Goal: Task Accomplishment & Management: Manage account settings

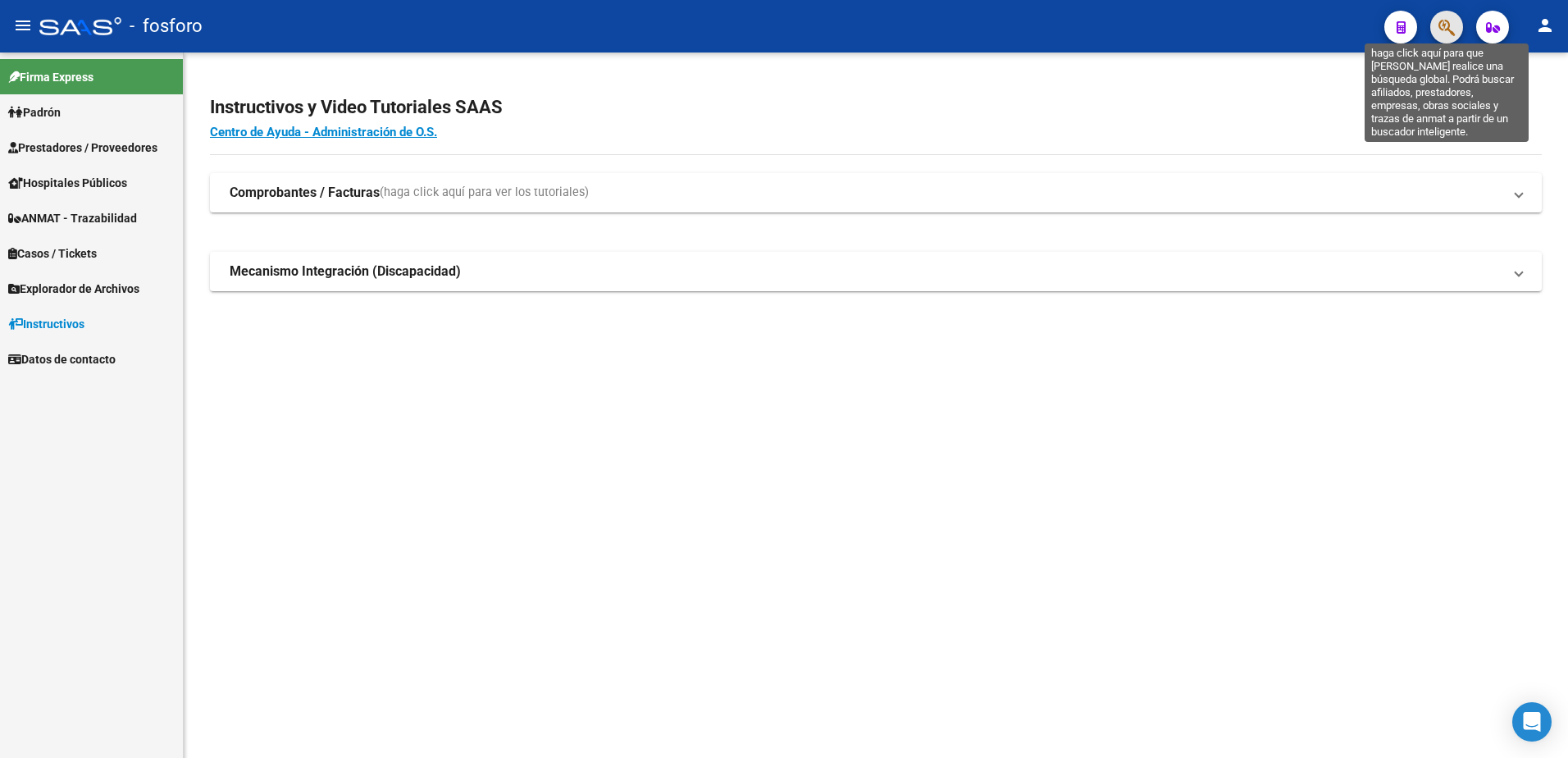
click at [1449, 29] on icon "button" at bounding box center [1446, 27] width 16 height 19
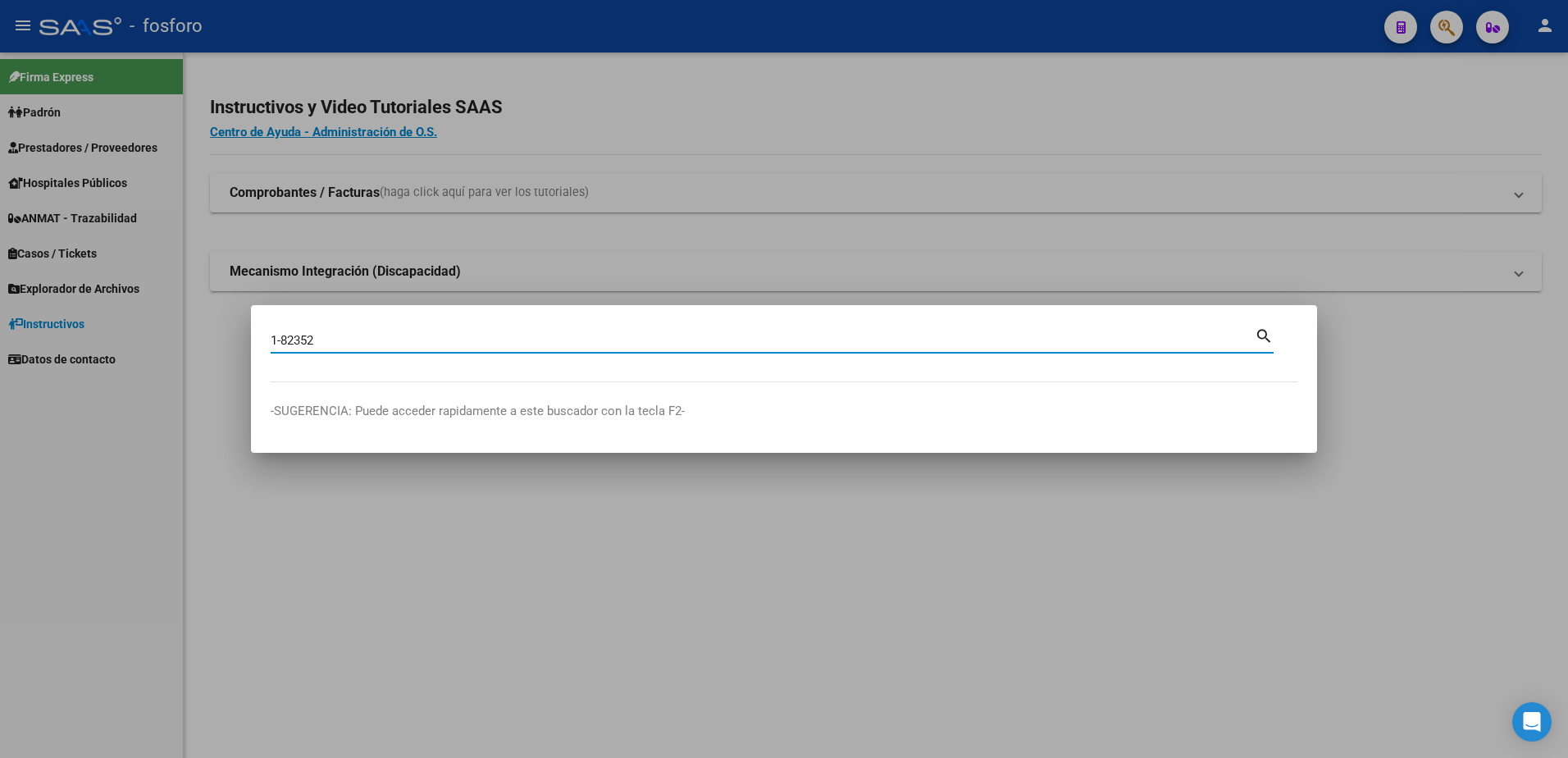
type input "1-82352"
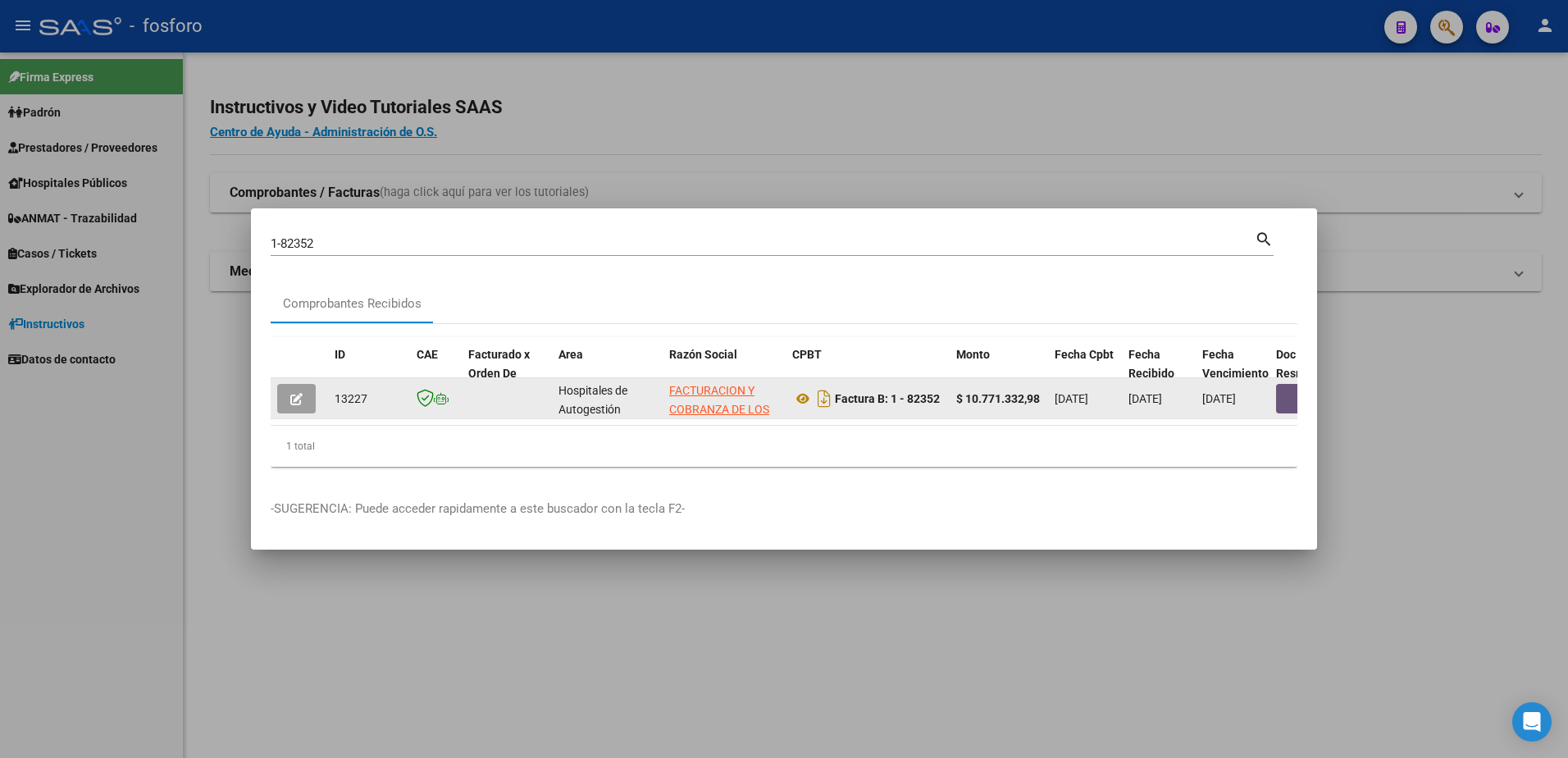
click at [1284, 398] on button "button" at bounding box center [1302, 399] width 53 height 30
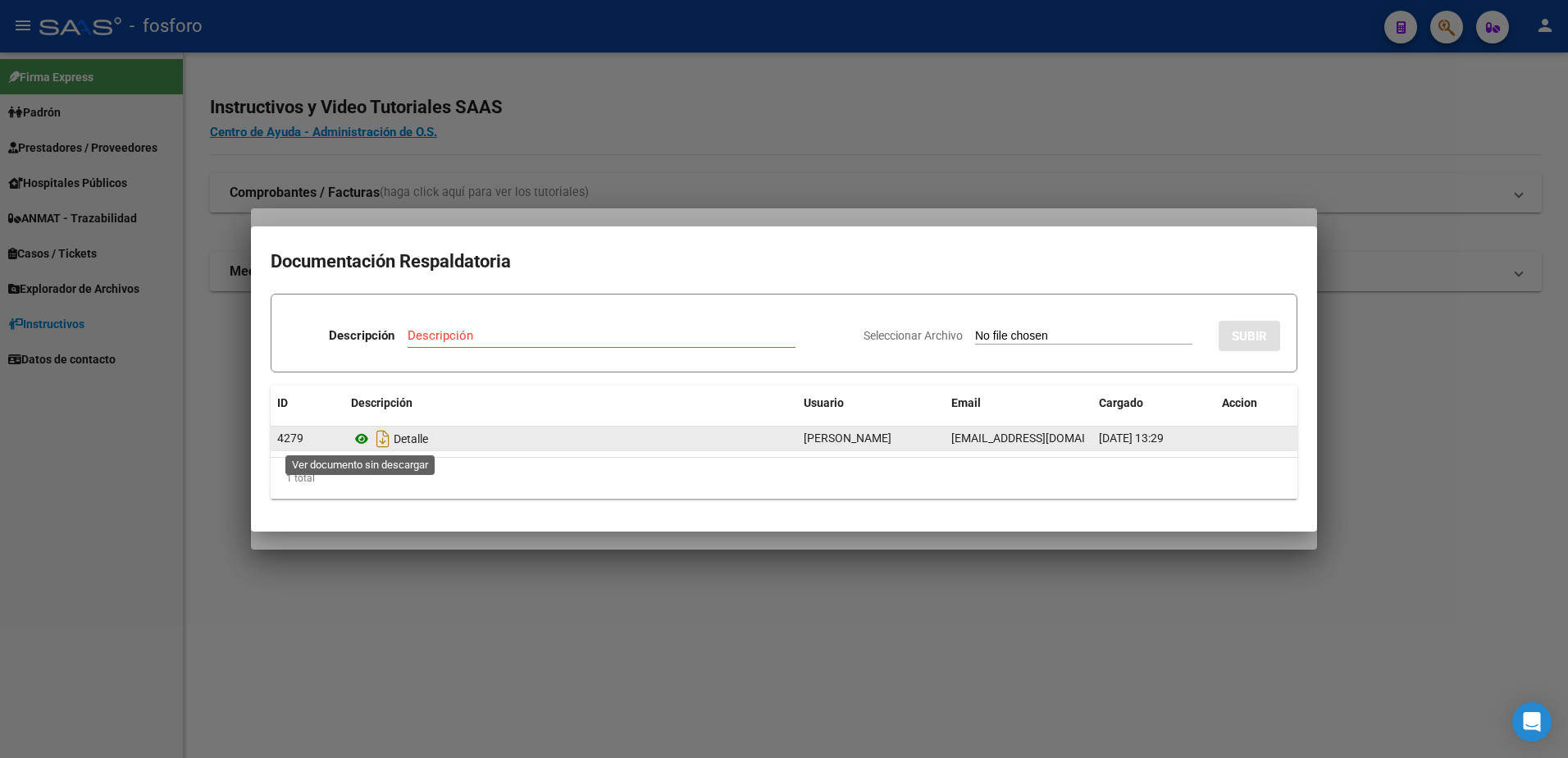
click at [360, 443] on icon at bounding box center [361, 438] width 21 height 20
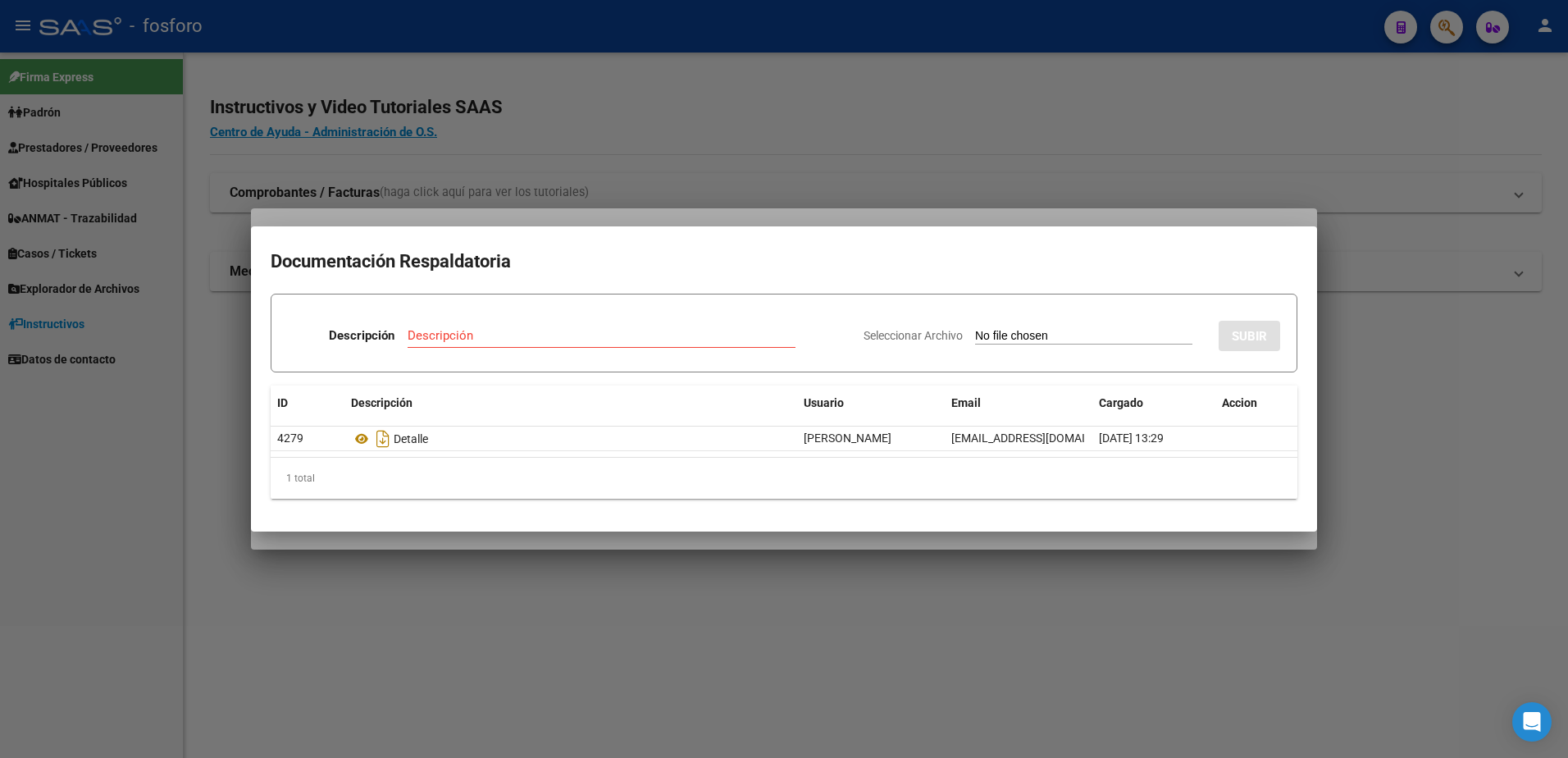
click at [1209, 610] on div at bounding box center [784, 379] width 1568 height 758
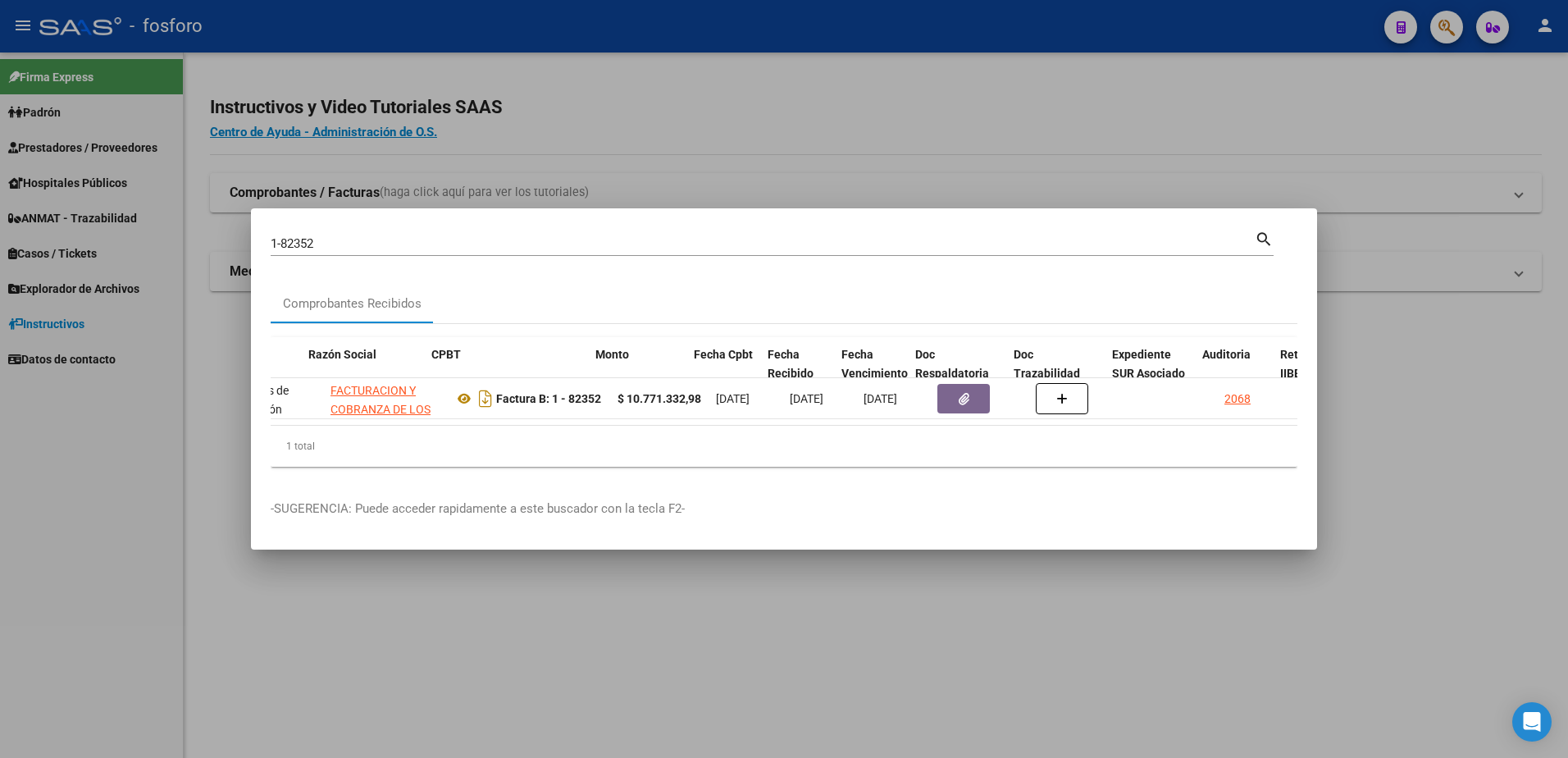
scroll to position [0, 437]
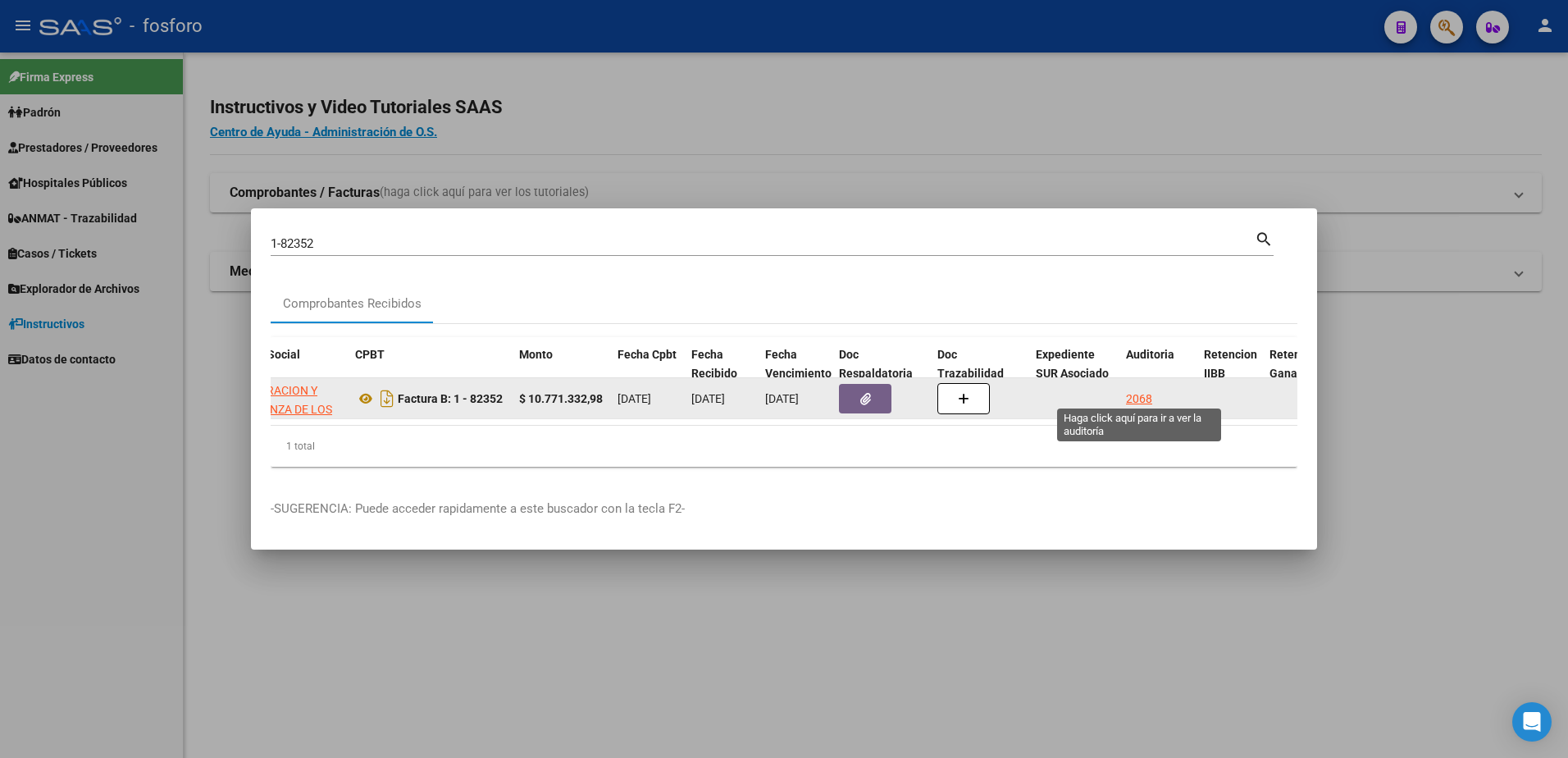
click at [1134, 389] on div "2068" at bounding box center [1139, 399] width 26 height 19
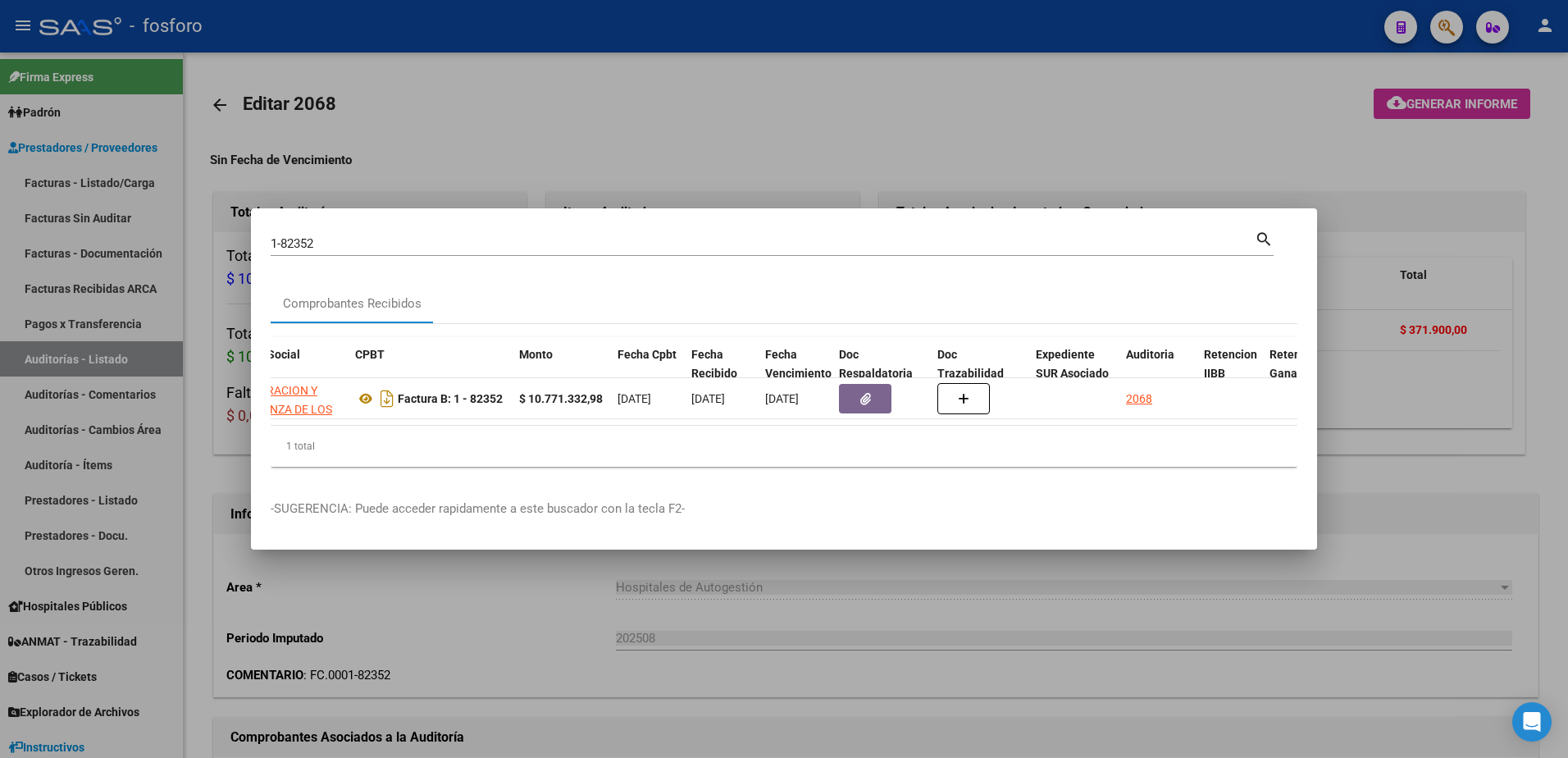
click at [938, 566] on div at bounding box center [784, 379] width 1568 height 758
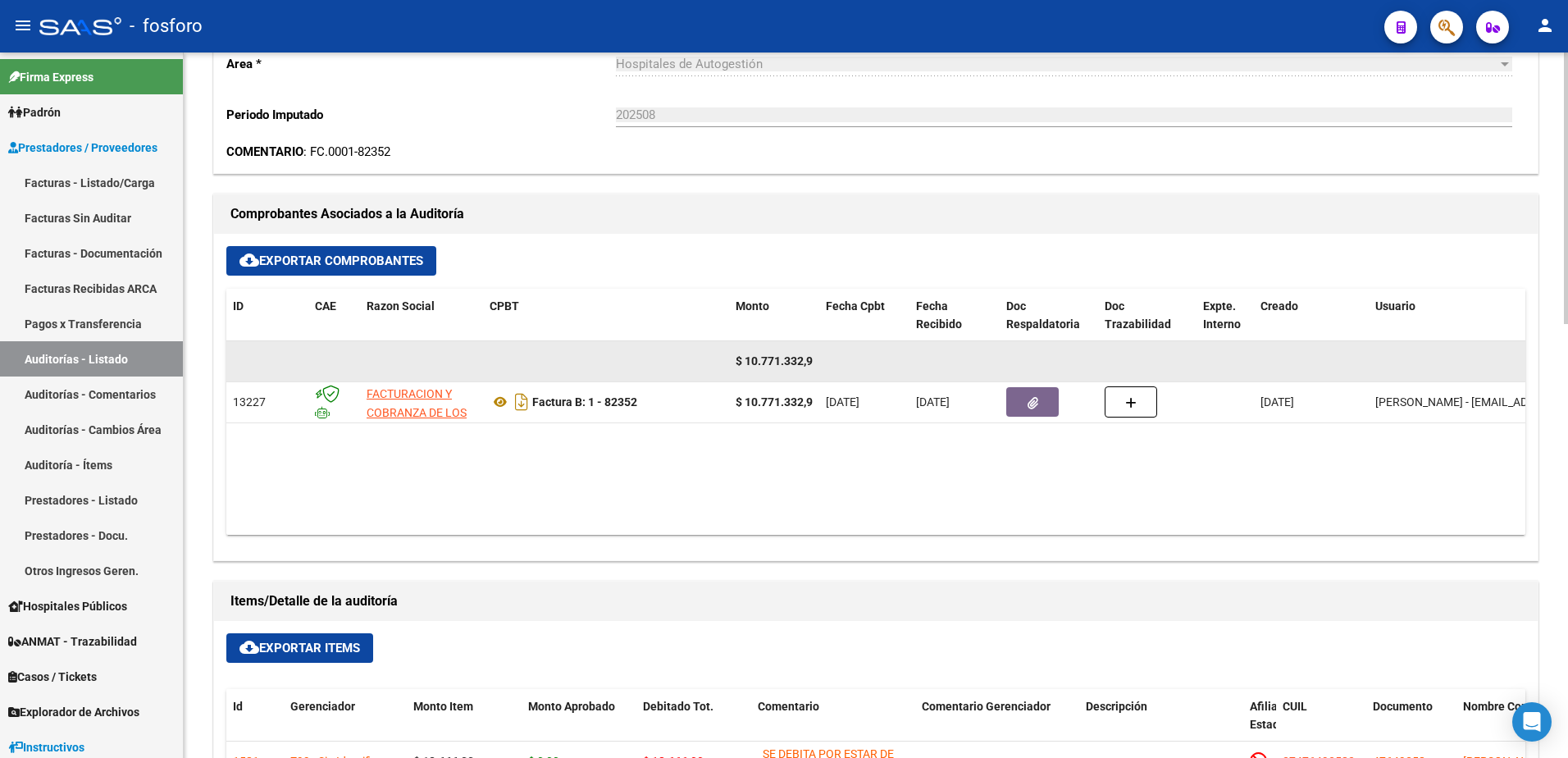
scroll to position [820, 0]
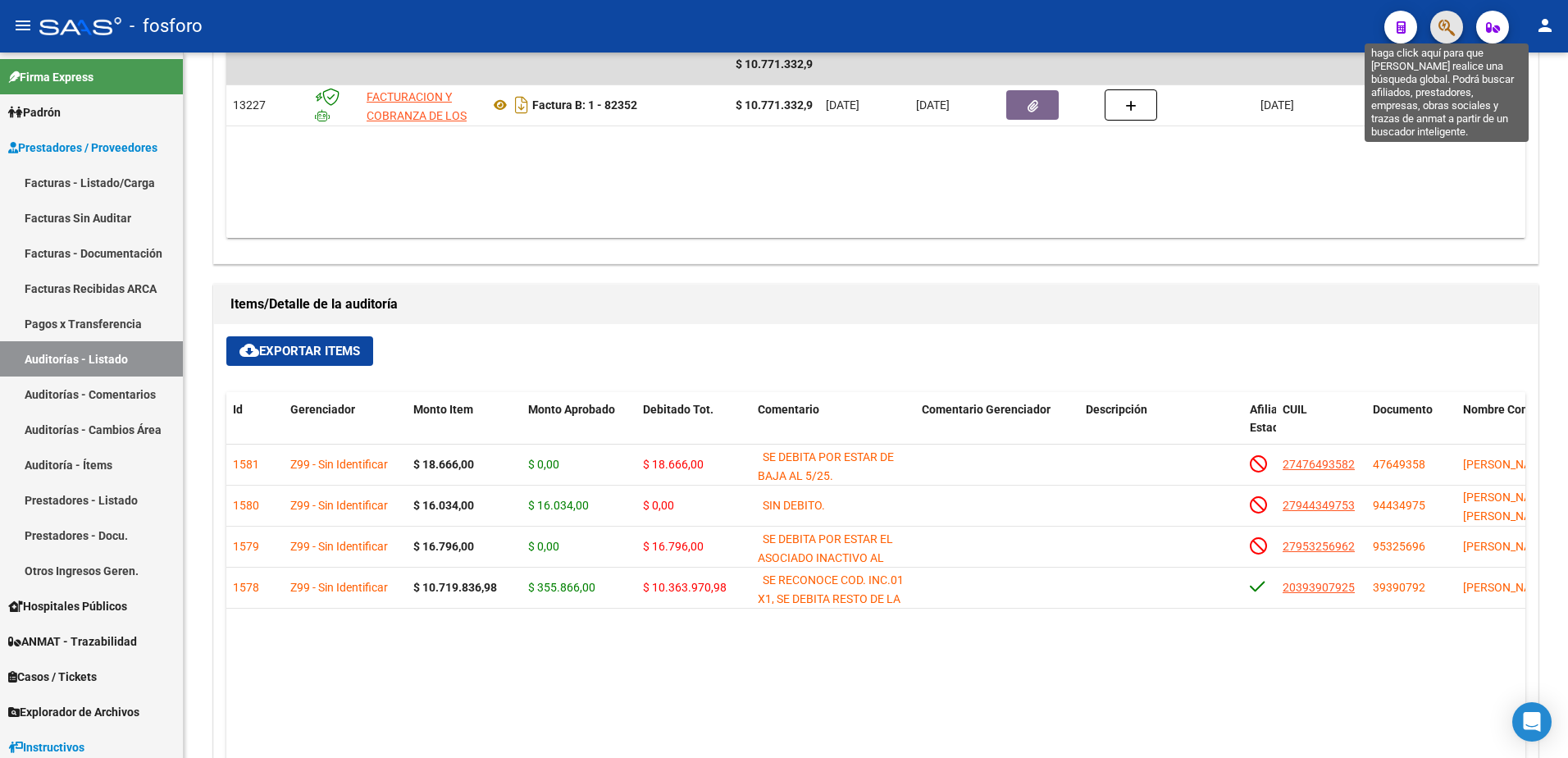
click at [1439, 21] on icon "button" at bounding box center [1446, 27] width 16 height 19
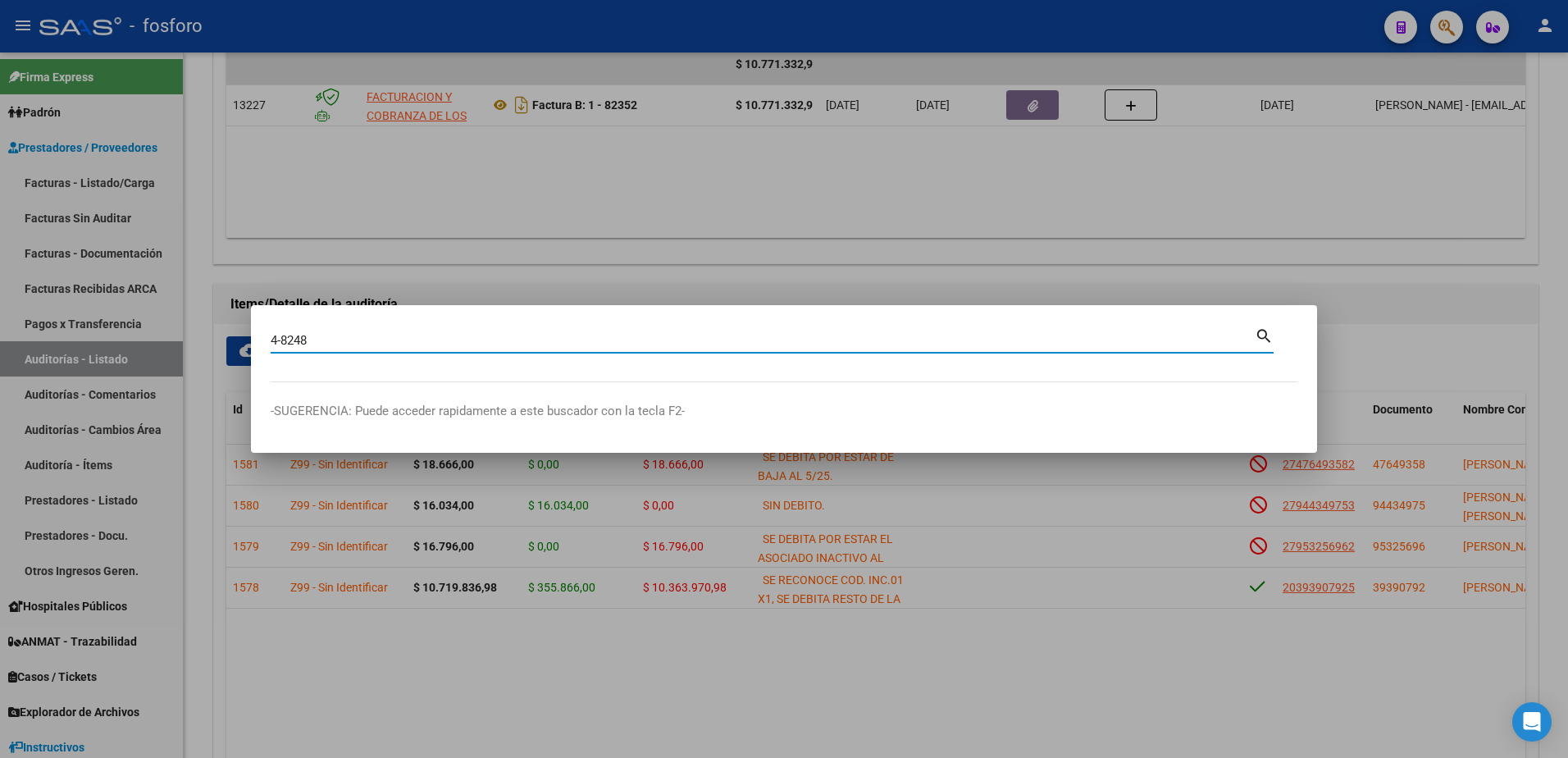
type input "4-8248"
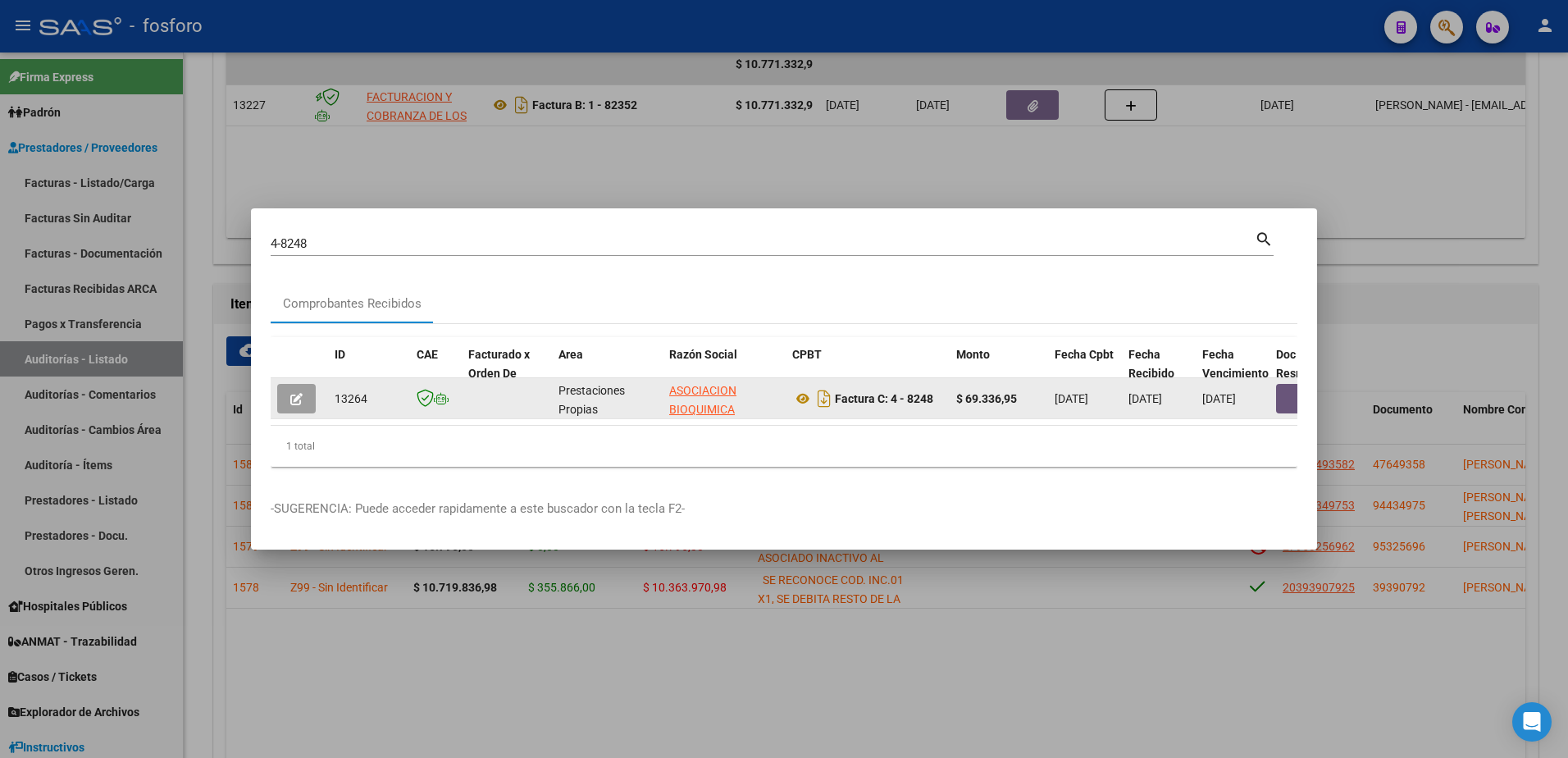
click at [1282, 391] on button "button" at bounding box center [1302, 399] width 53 height 30
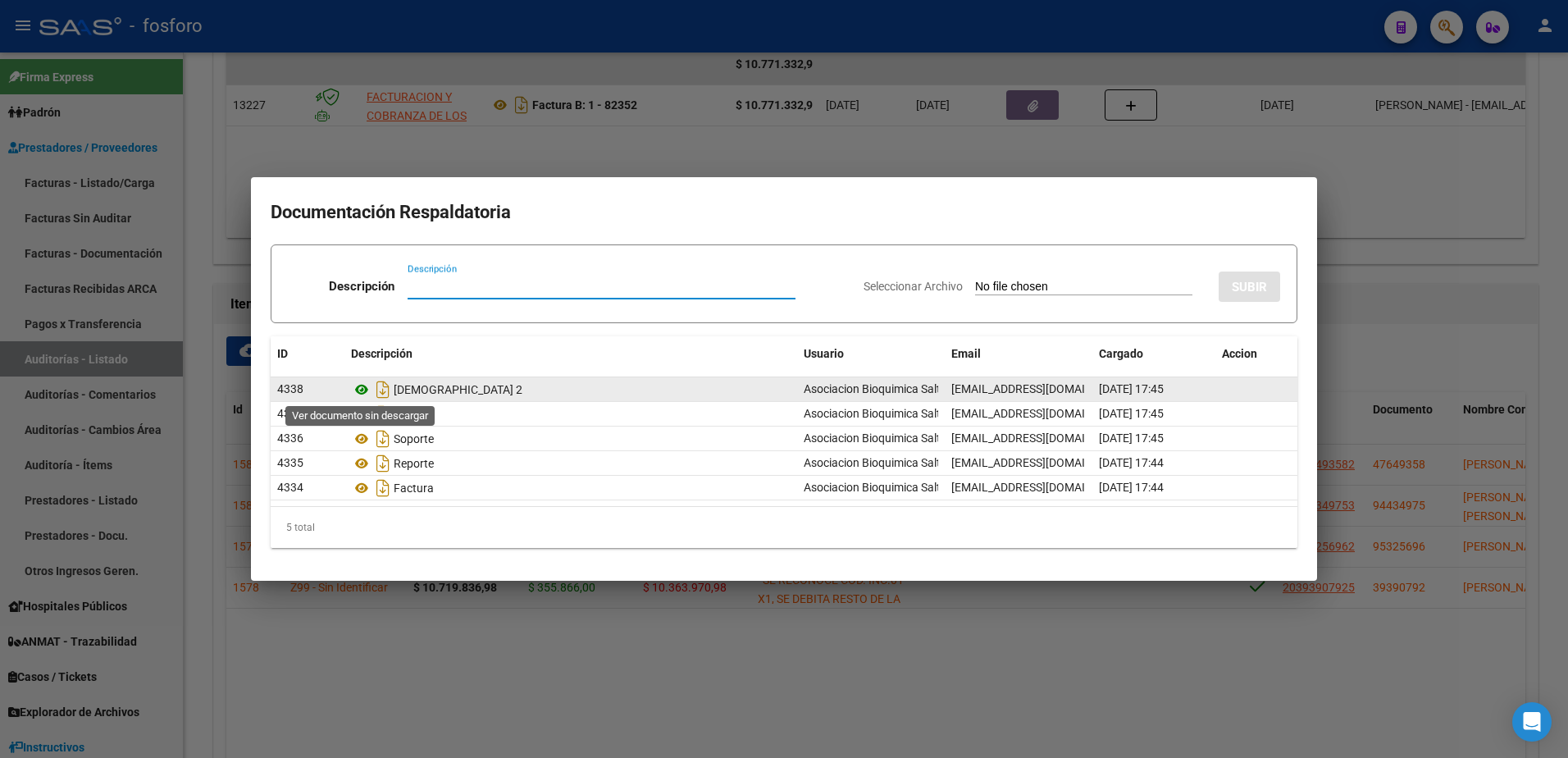
click at [362, 388] on icon at bounding box center [361, 389] width 21 height 20
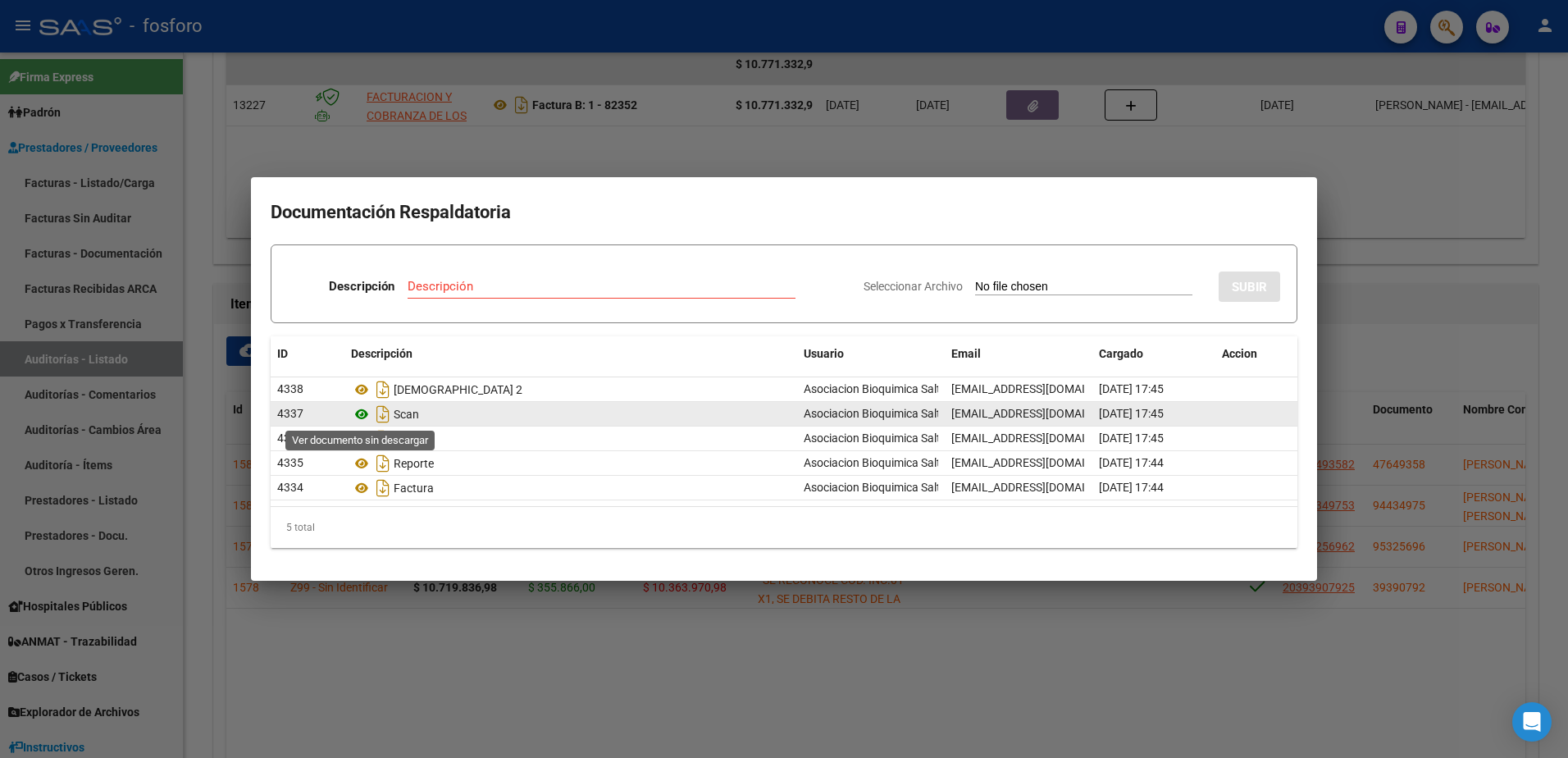
click at [359, 411] on icon at bounding box center [361, 414] width 21 height 20
click at [359, 411] on icon at bounding box center [361, 414] width 21 height 20
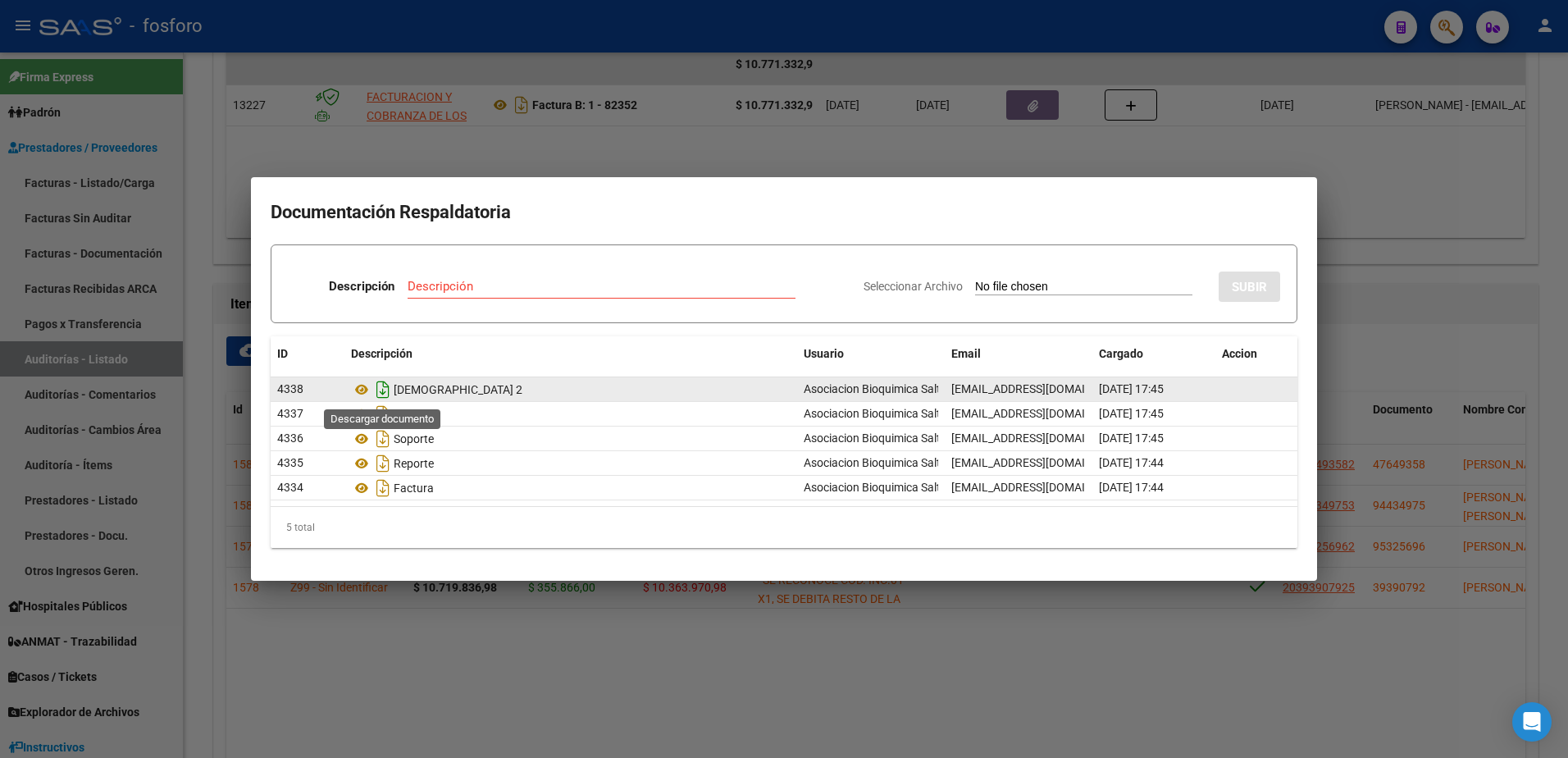
click at [380, 385] on icon "Descargar documento" at bounding box center [382, 389] width 21 height 26
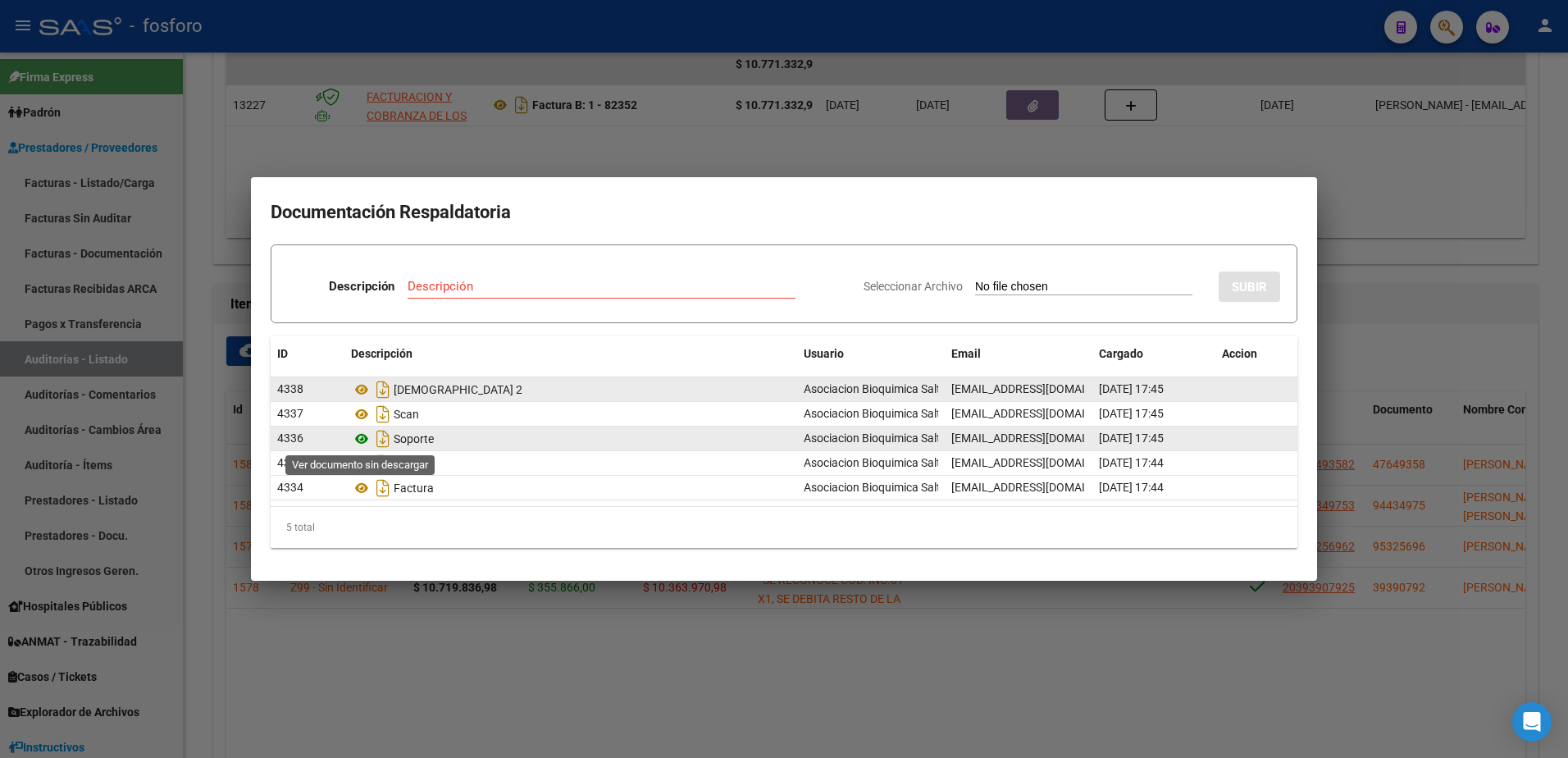
click at [359, 437] on icon at bounding box center [361, 438] width 21 height 20
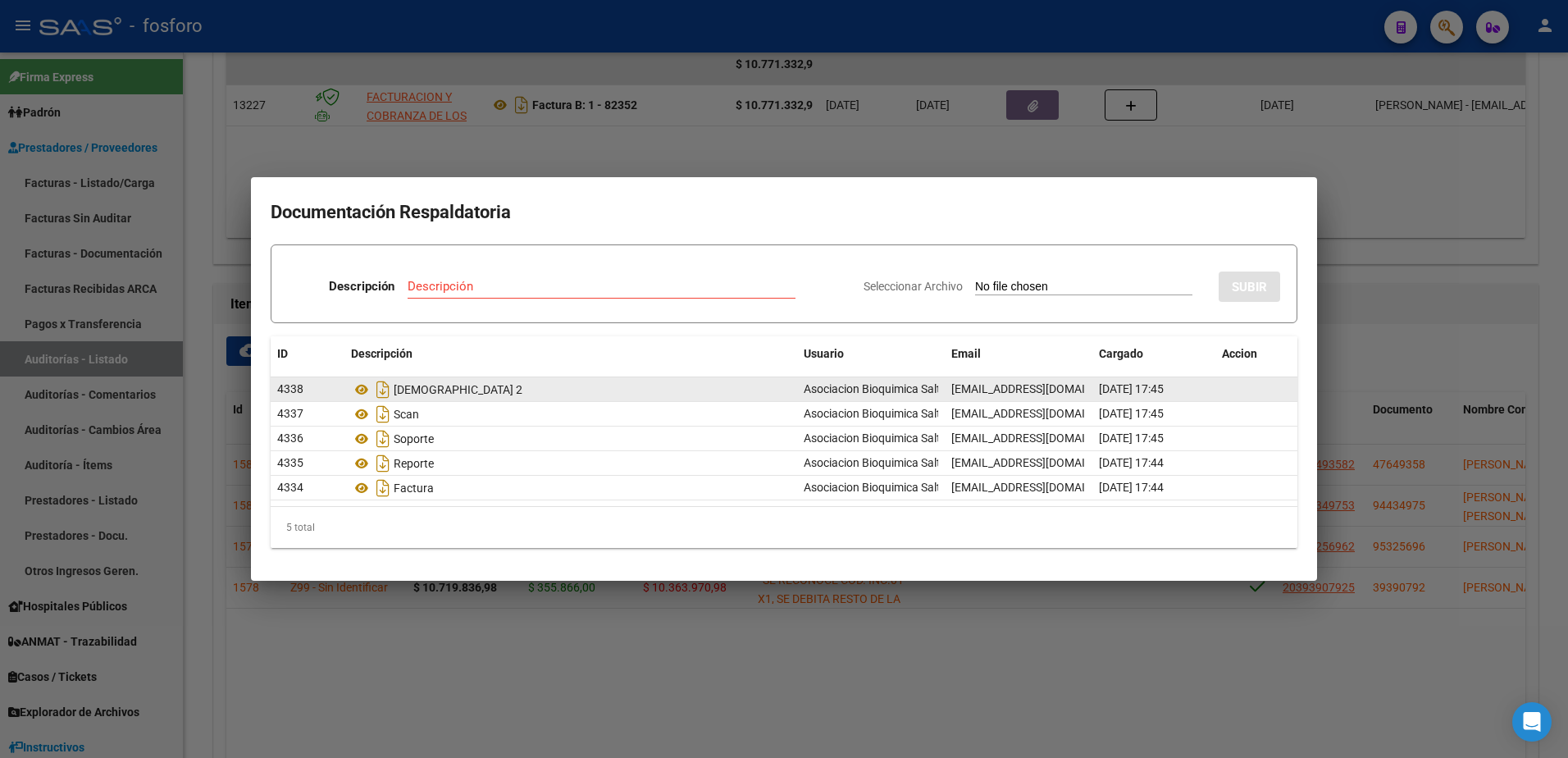
click at [209, 421] on div at bounding box center [784, 379] width 1568 height 758
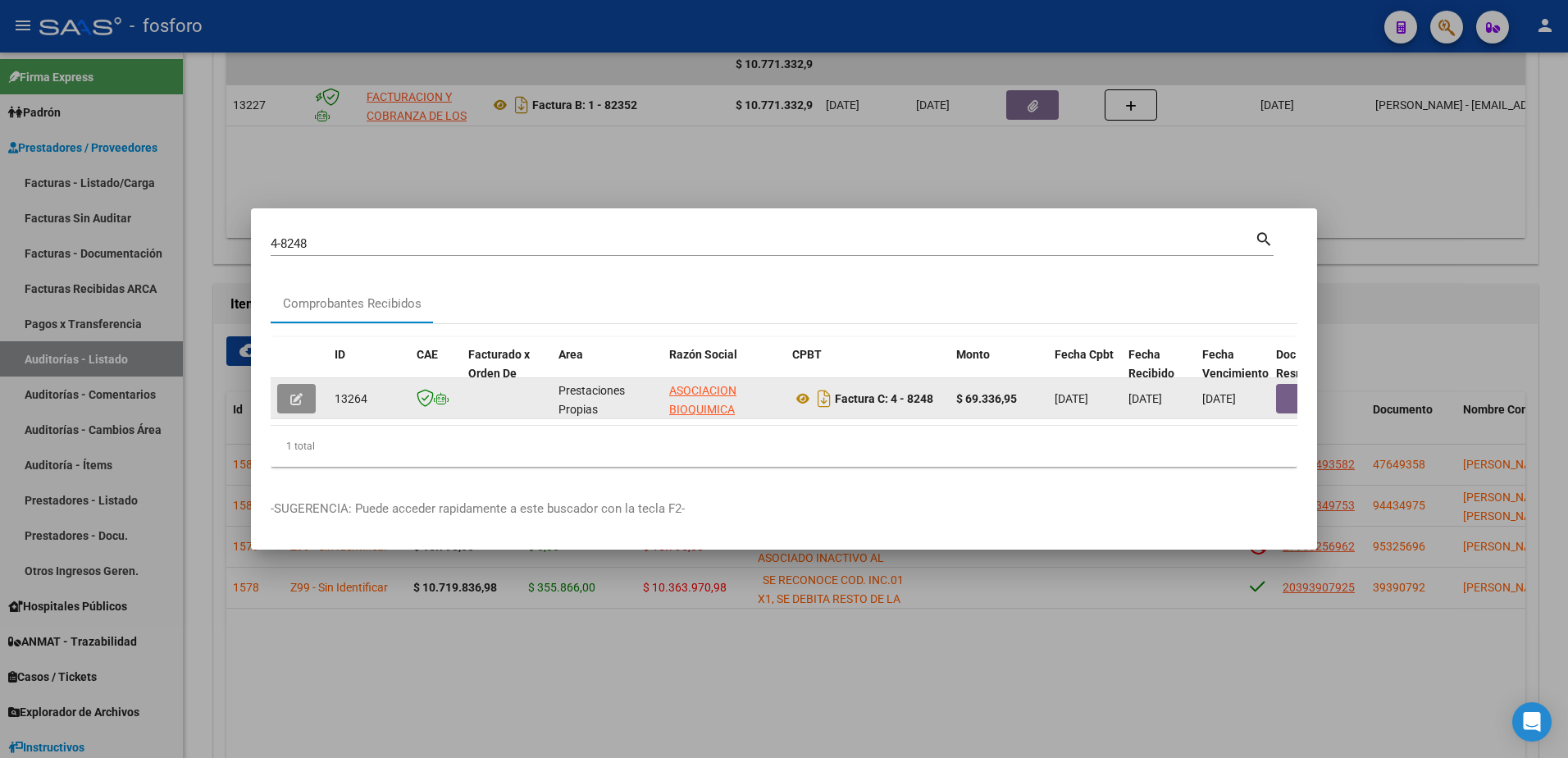
click at [284, 384] on button "button" at bounding box center [296, 399] width 38 height 30
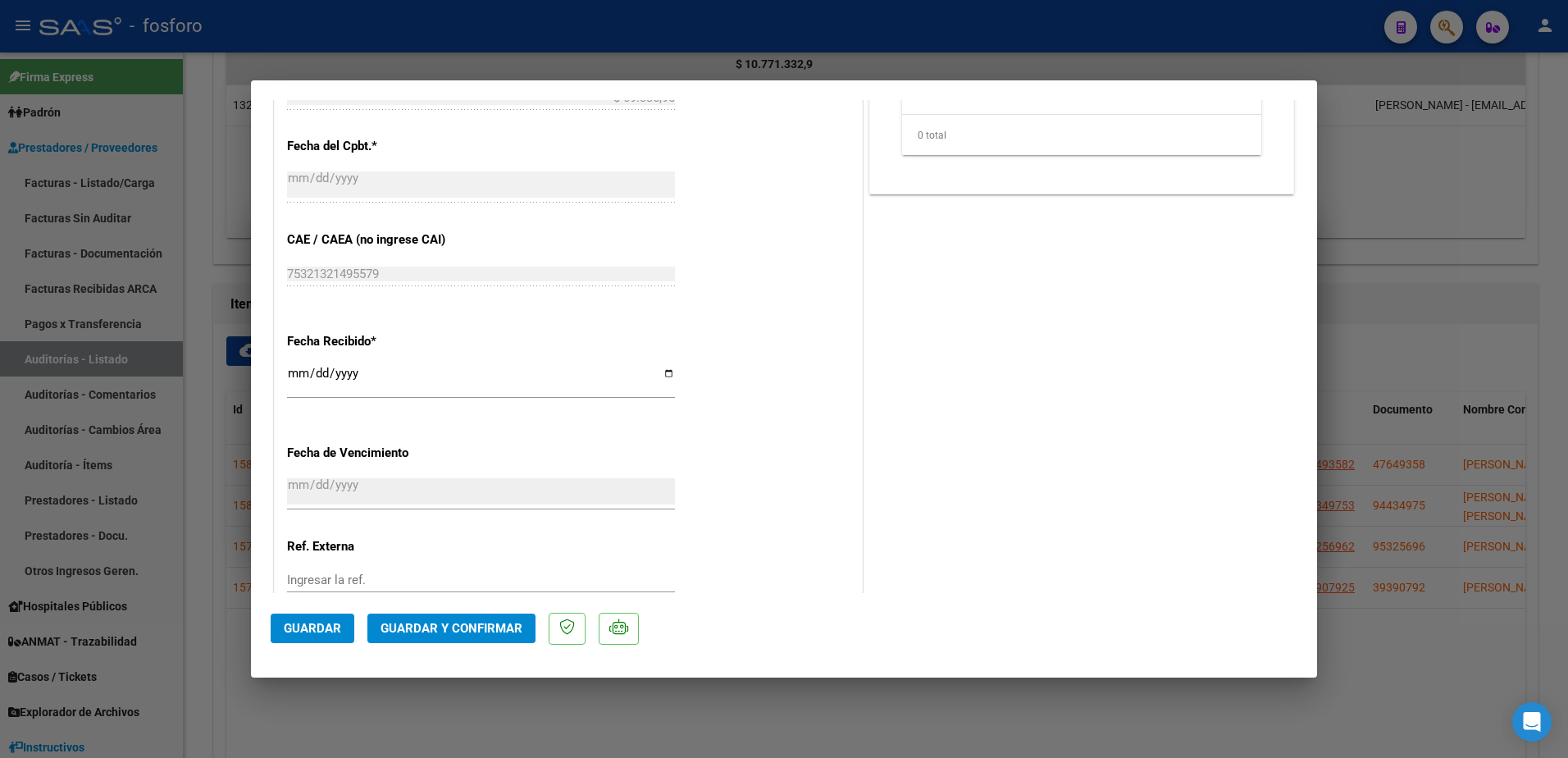
scroll to position [850, 0]
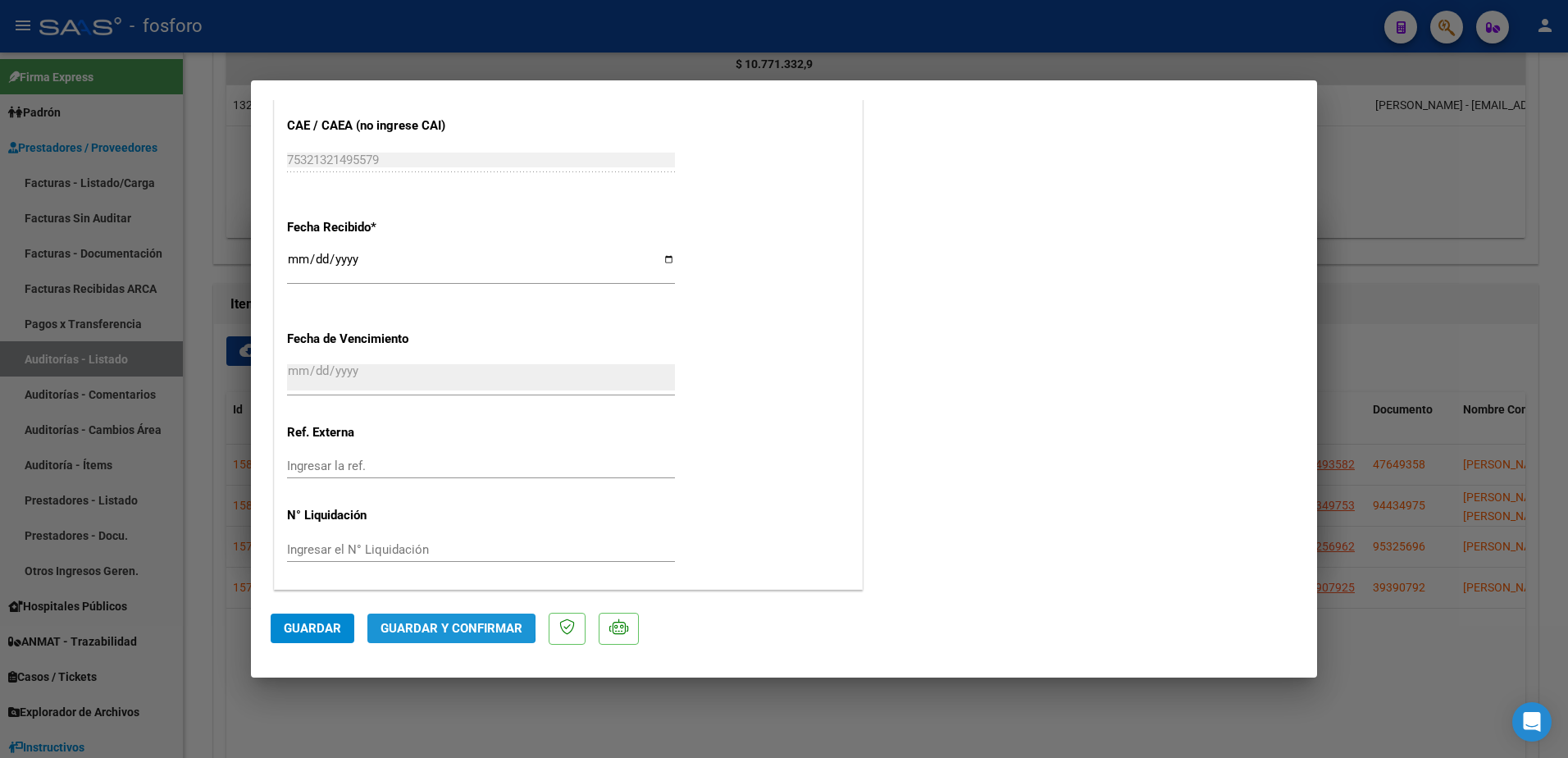
click at [409, 626] on span "Guardar y Confirmar" at bounding box center [451, 628] width 142 height 14
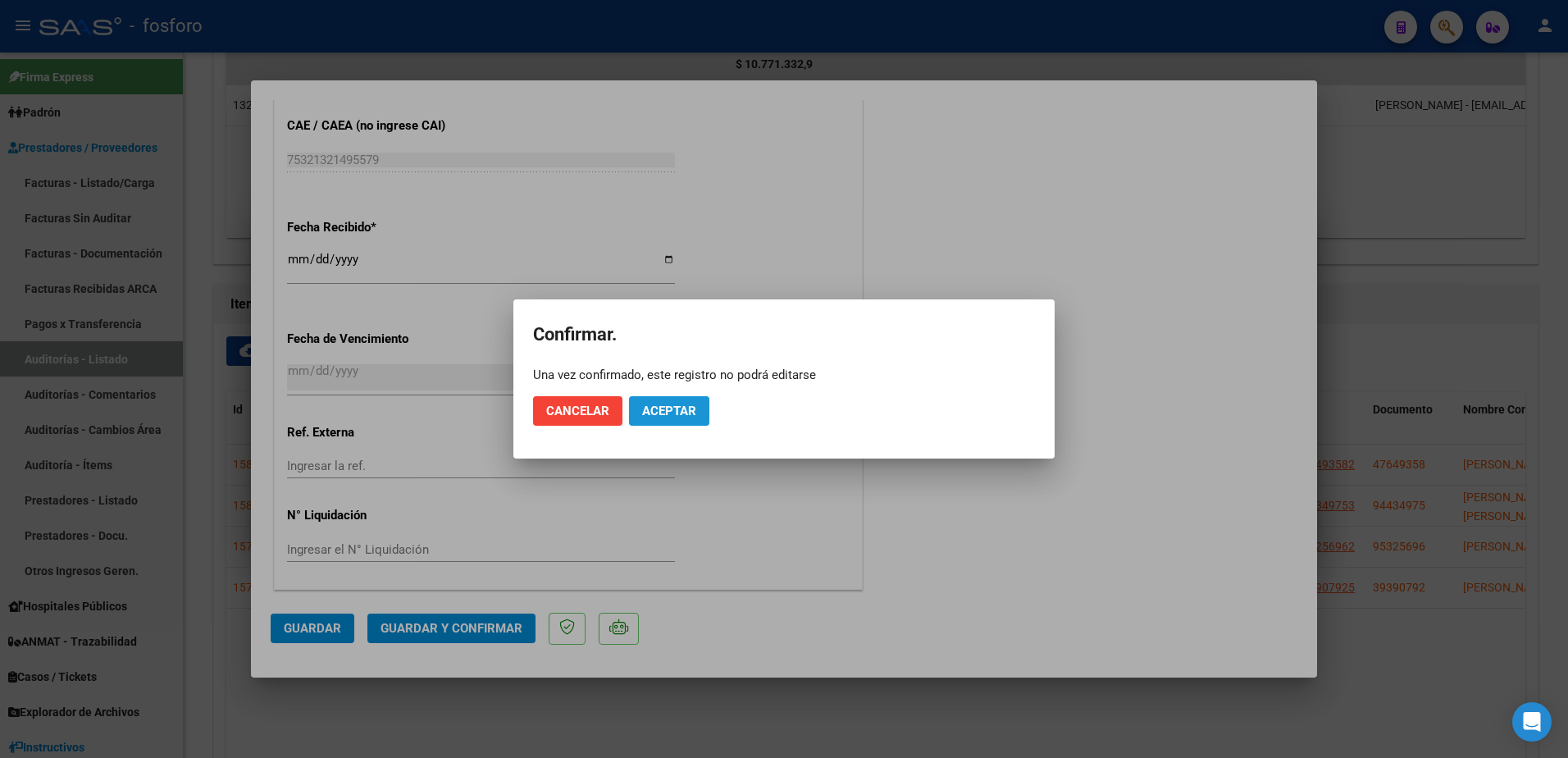
click at [691, 408] on span "Aceptar" at bounding box center [669, 411] width 55 height 14
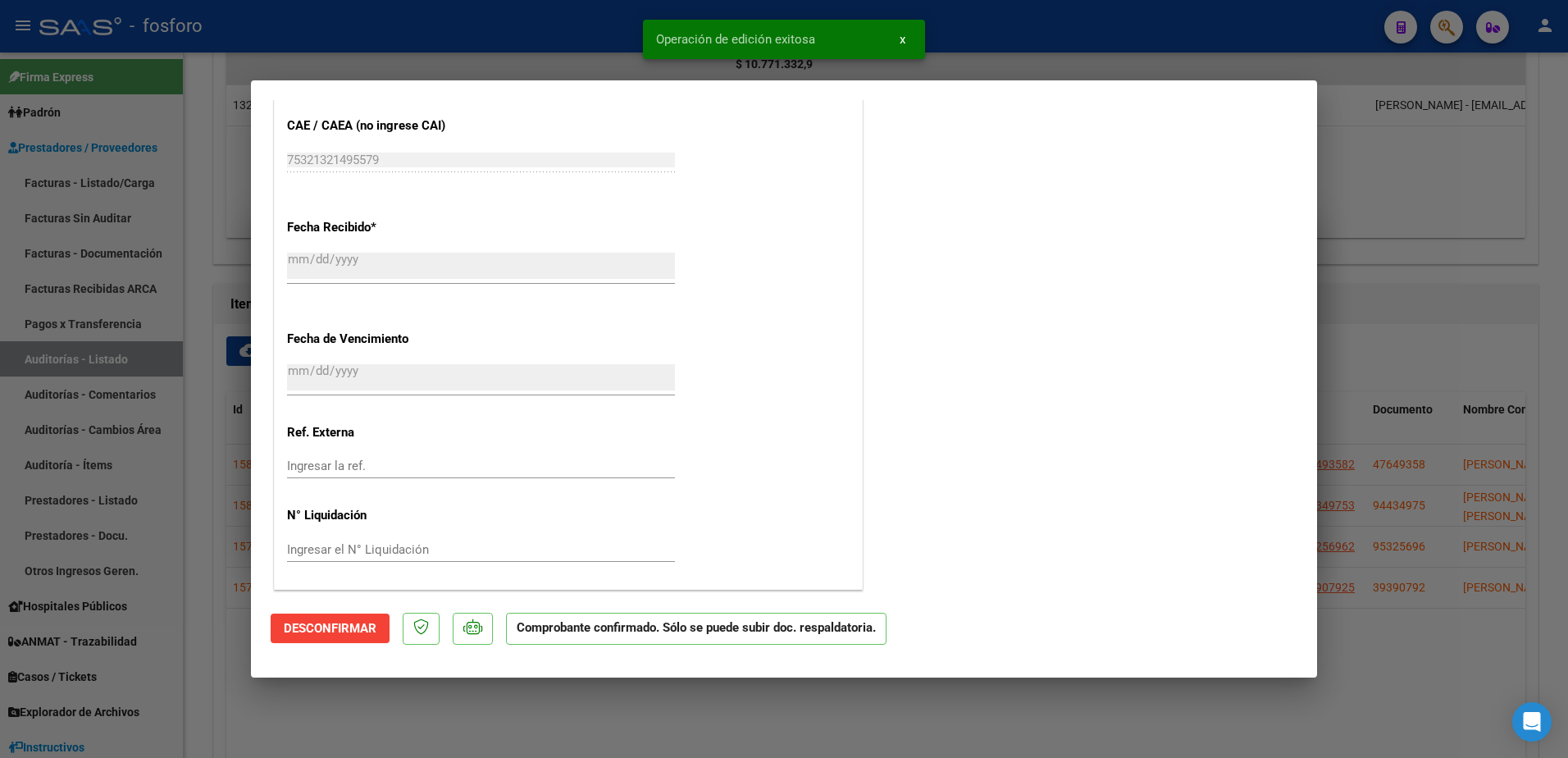
click at [210, 458] on div at bounding box center [784, 379] width 1568 height 758
type input "$ 0,00"
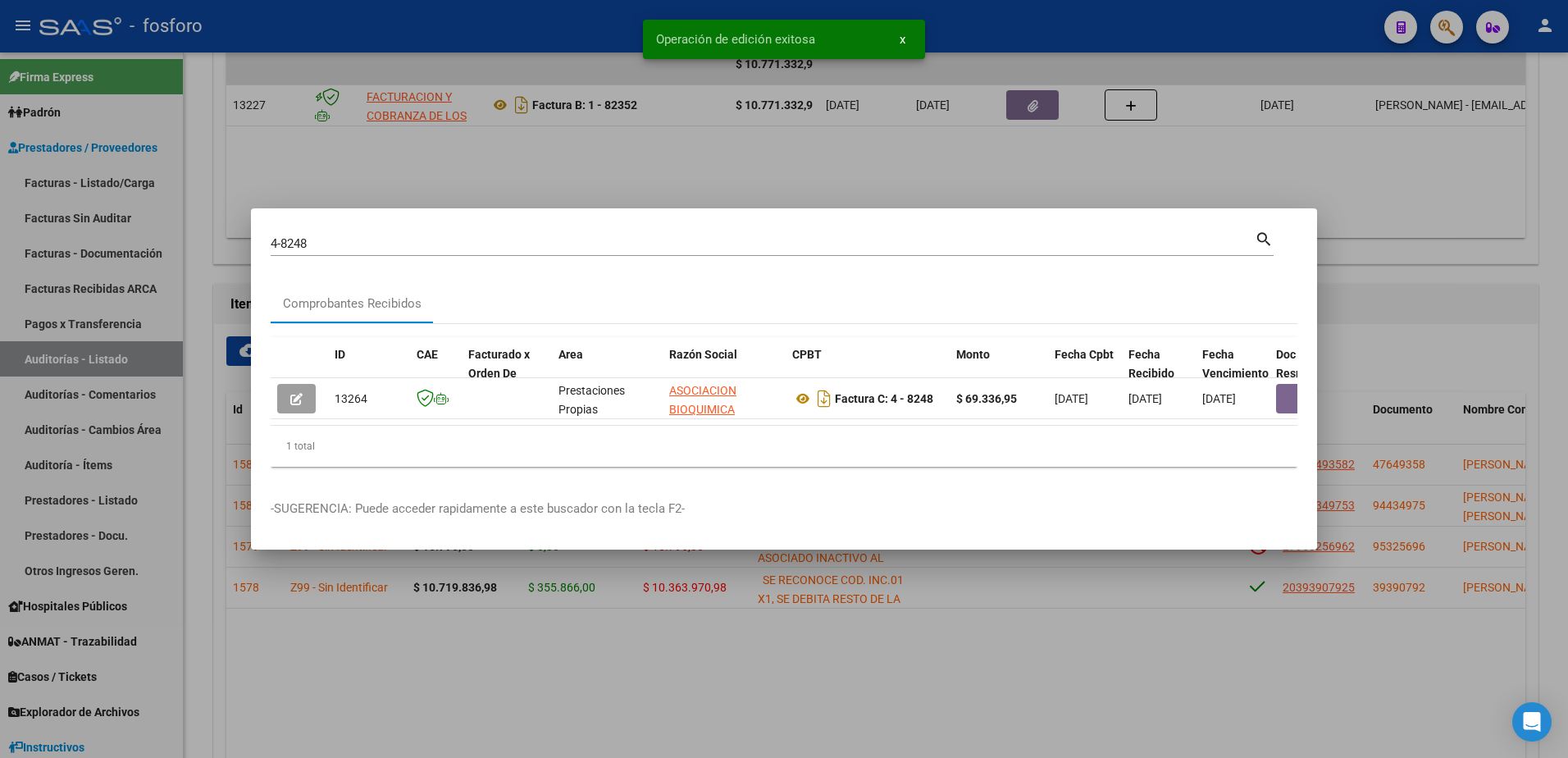
click at [134, 183] on div at bounding box center [784, 379] width 1568 height 758
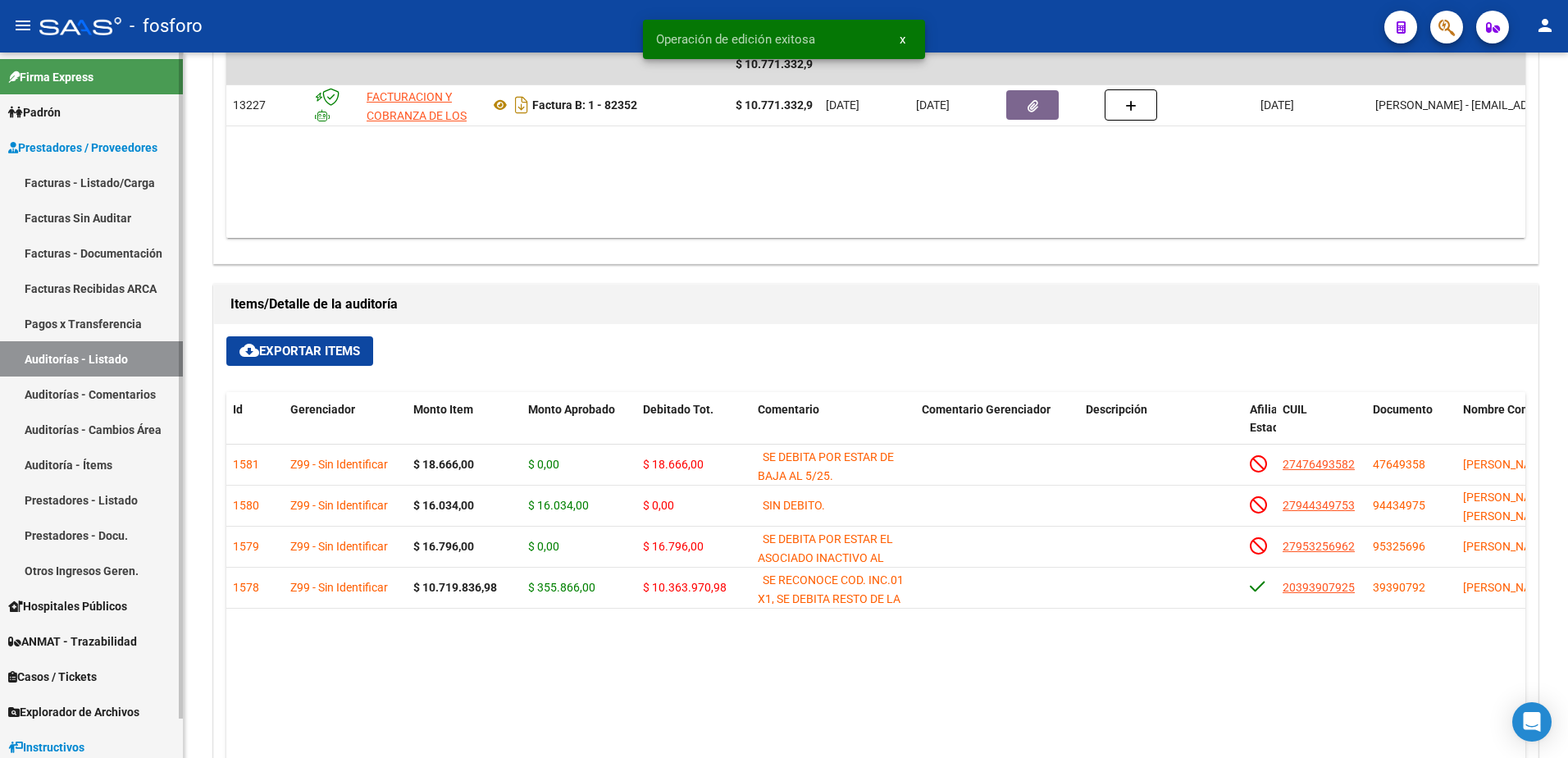
click at [133, 185] on link "Facturas - Listado/Carga" at bounding box center [91, 181] width 183 height 35
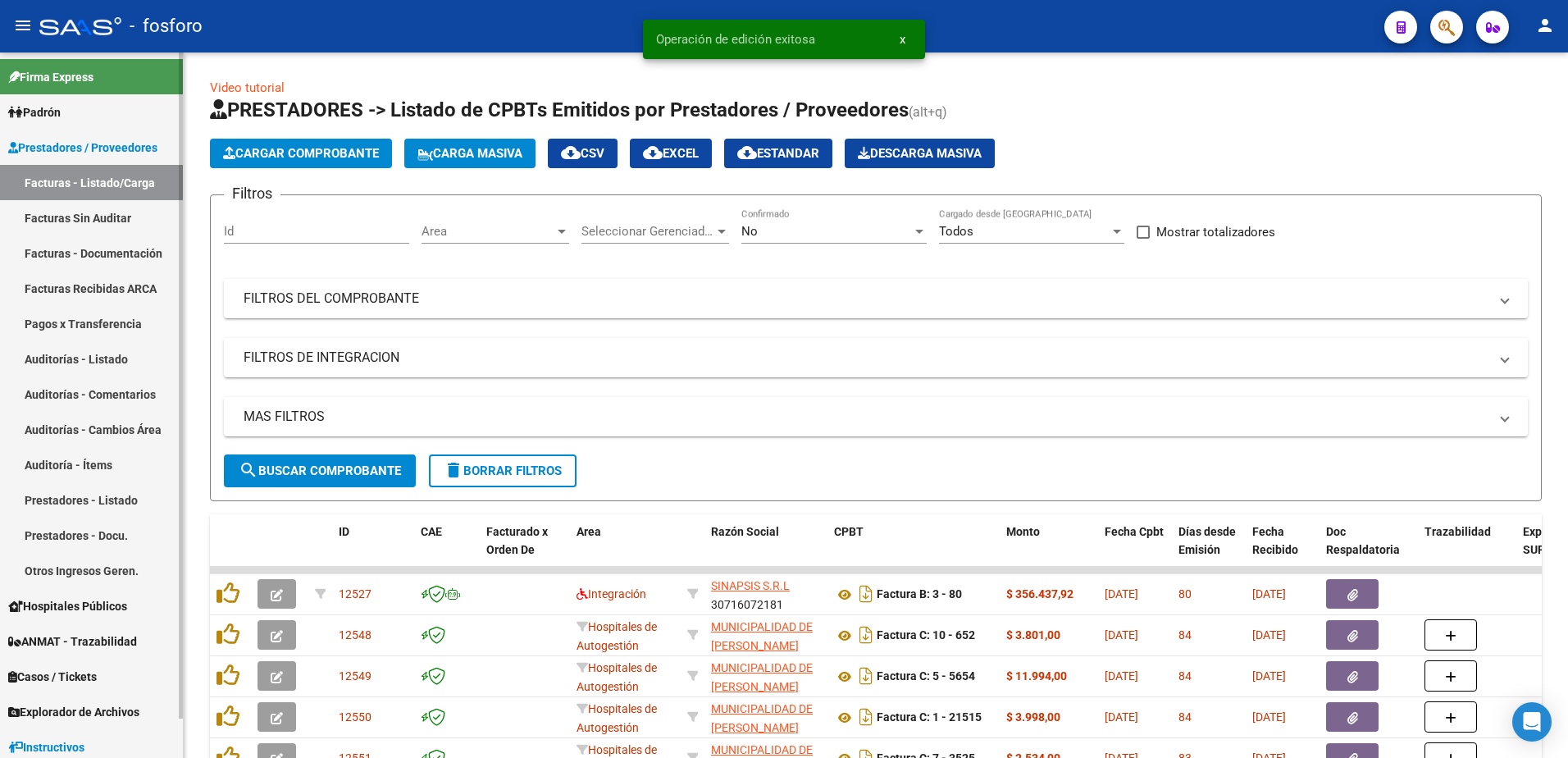
click at [119, 215] on link "Facturas Sin Auditar" at bounding box center [91, 217] width 183 height 35
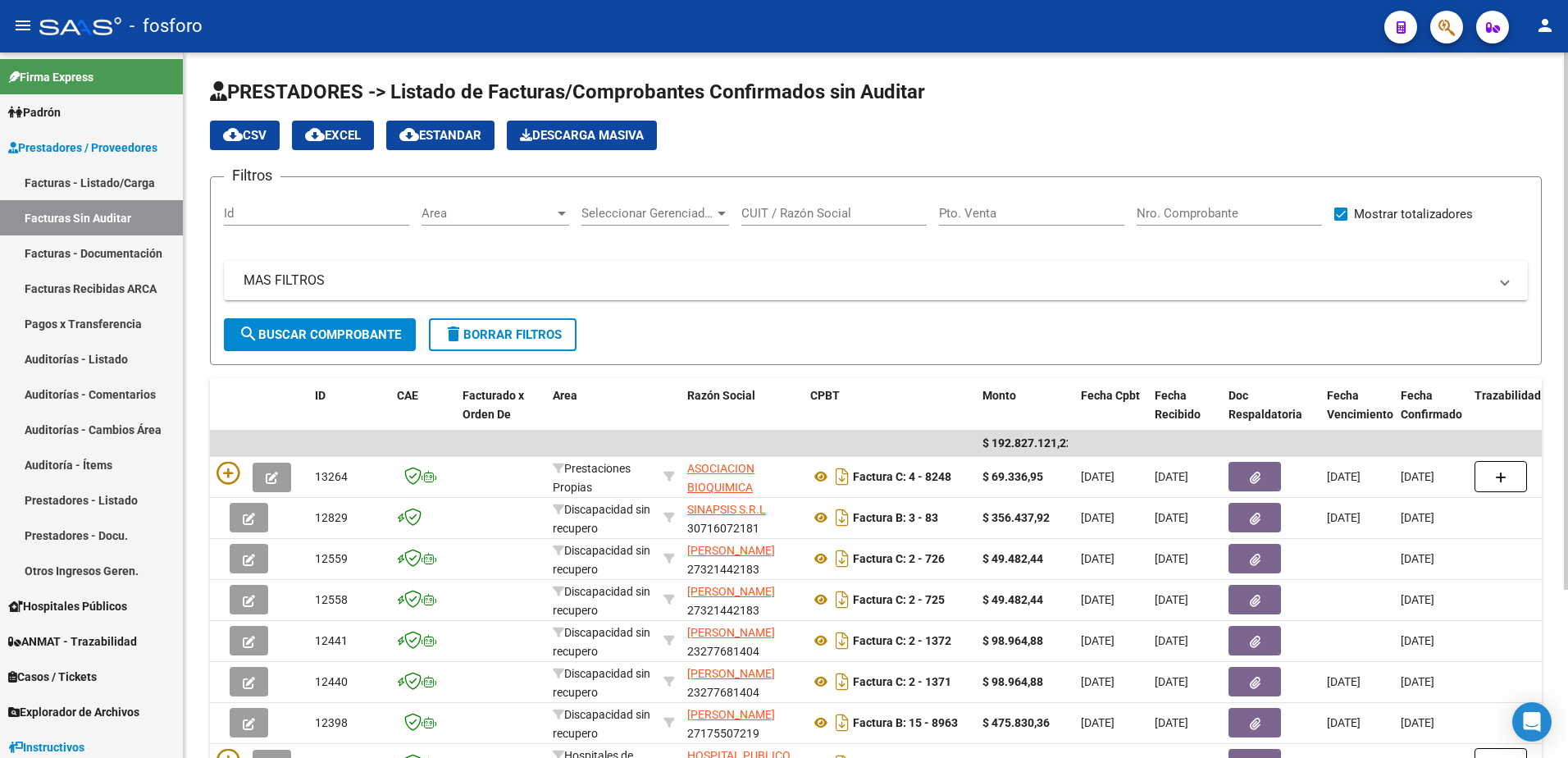
click at [560, 212] on div at bounding box center [562, 213] width 9 height 4
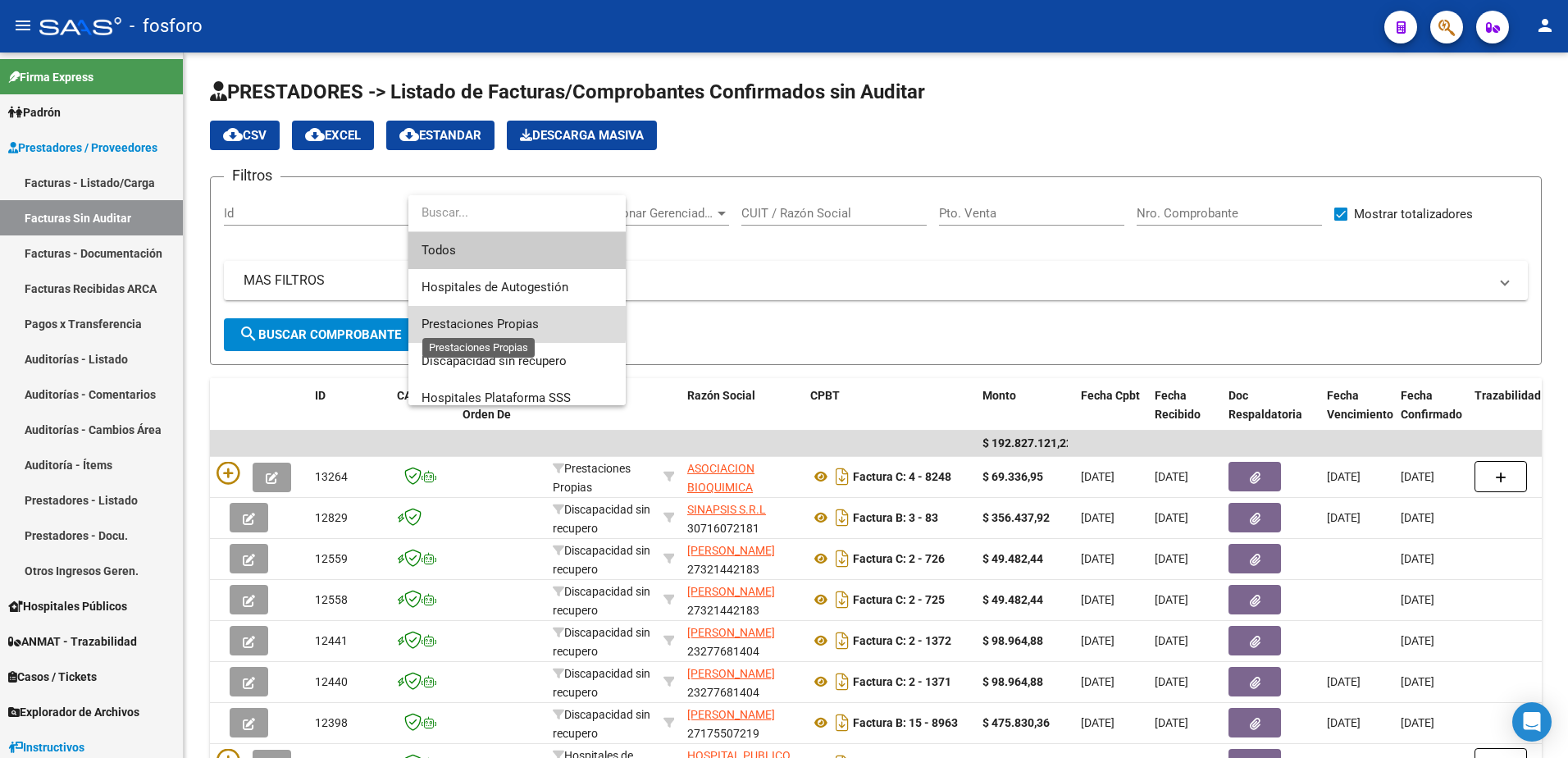
click at [487, 319] on span "Prestaciones Propias" at bounding box center [480, 324] width 118 height 14
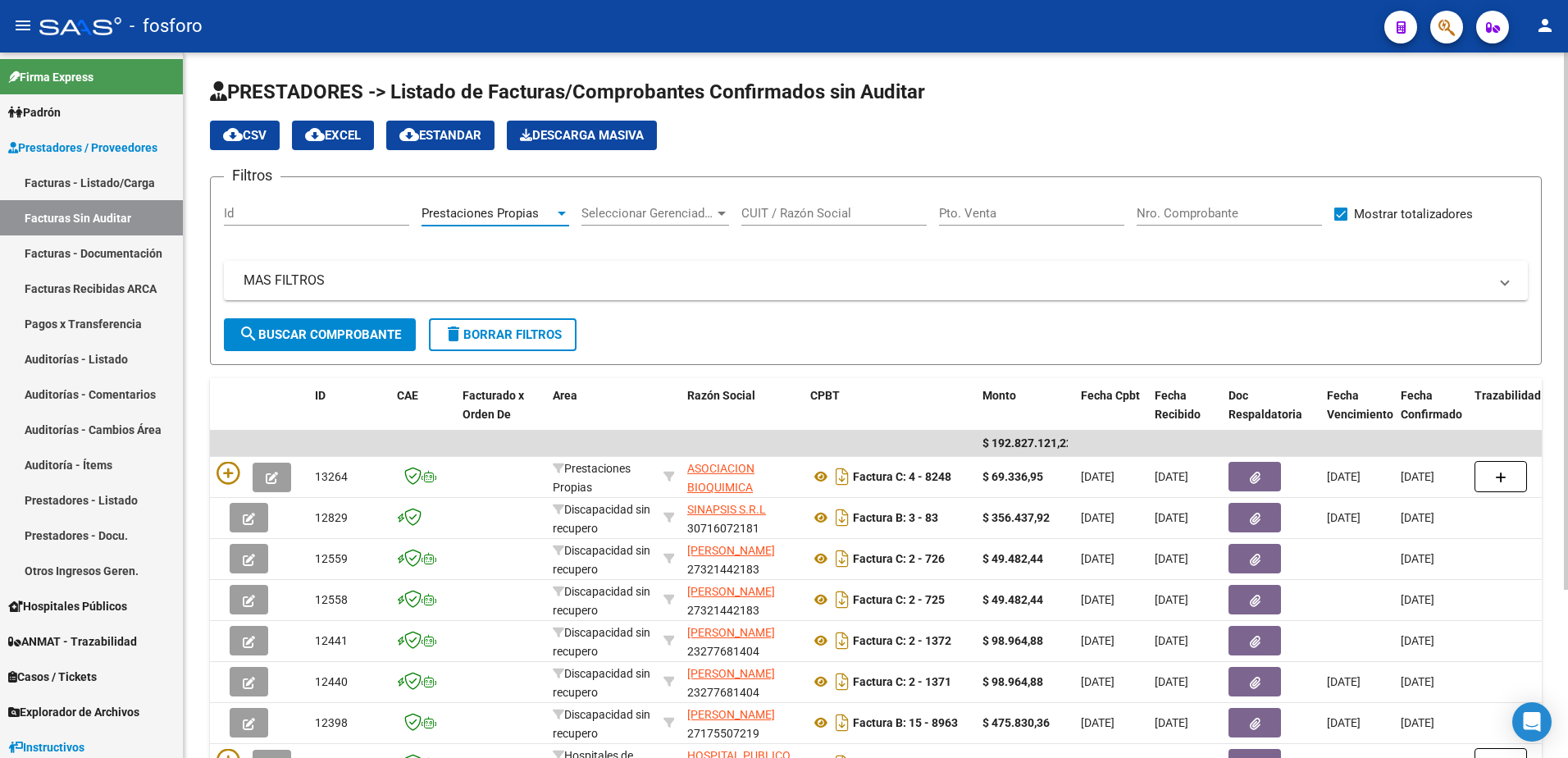
click at [344, 339] on span "search Buscar Comprobante" at bounding box center [319, 334] width 163 height 14
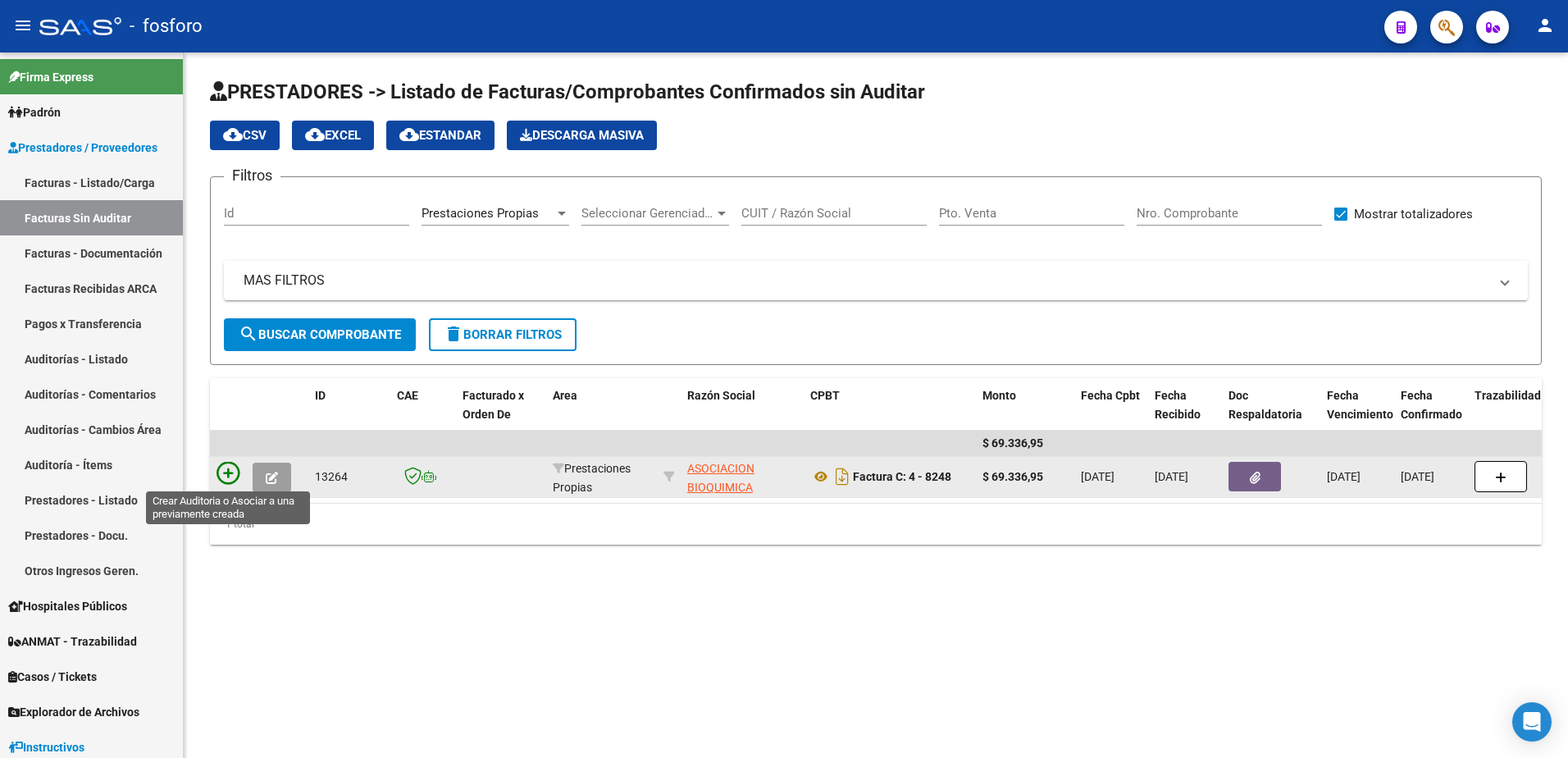
click at [216, 480] on icon at bounding box center [227, 473] width 23 height 23
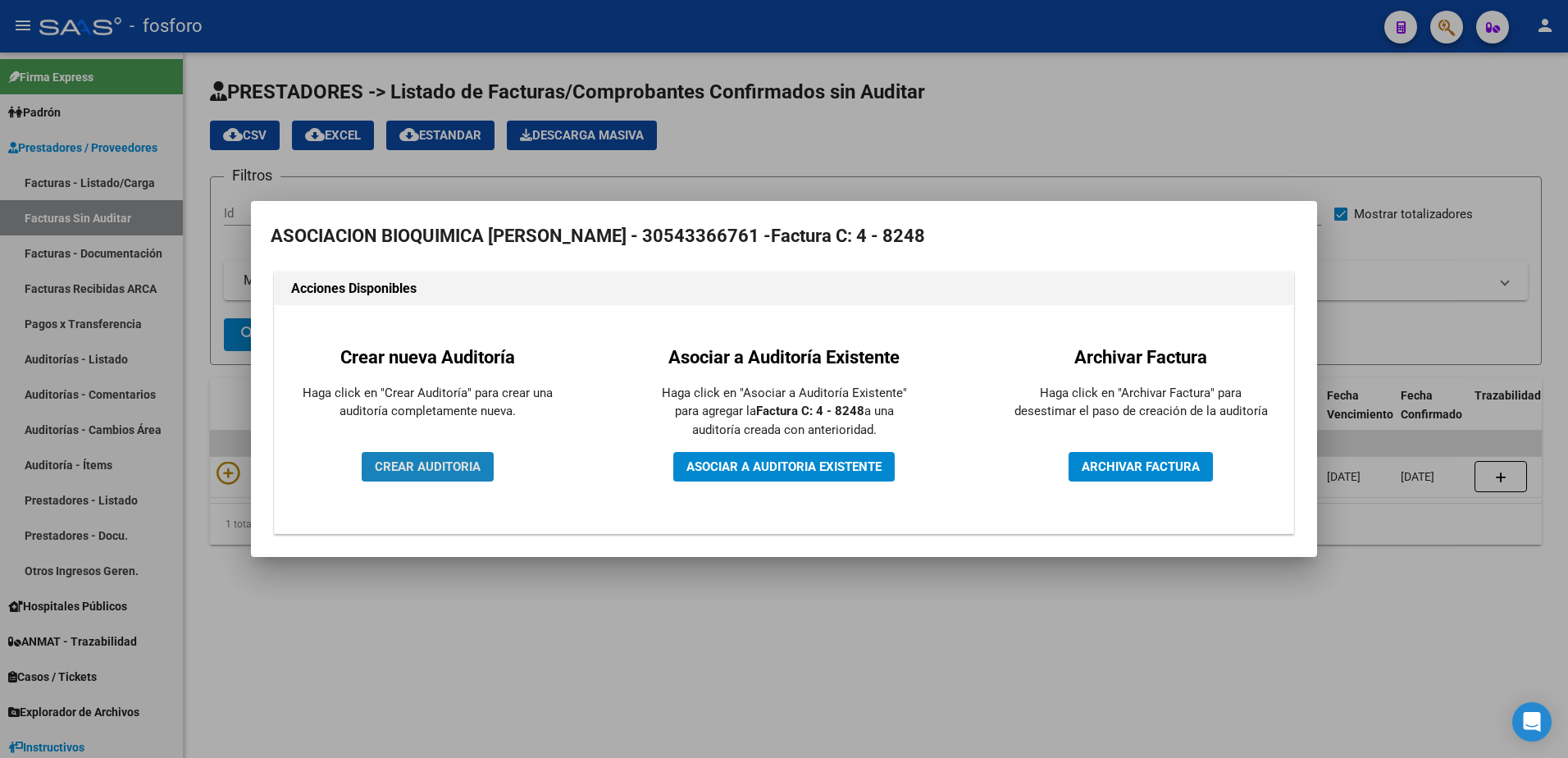
click at [418, 473] on button "CREAR AUDITORIA" at bounding box center [428, 466] width 132 height 30
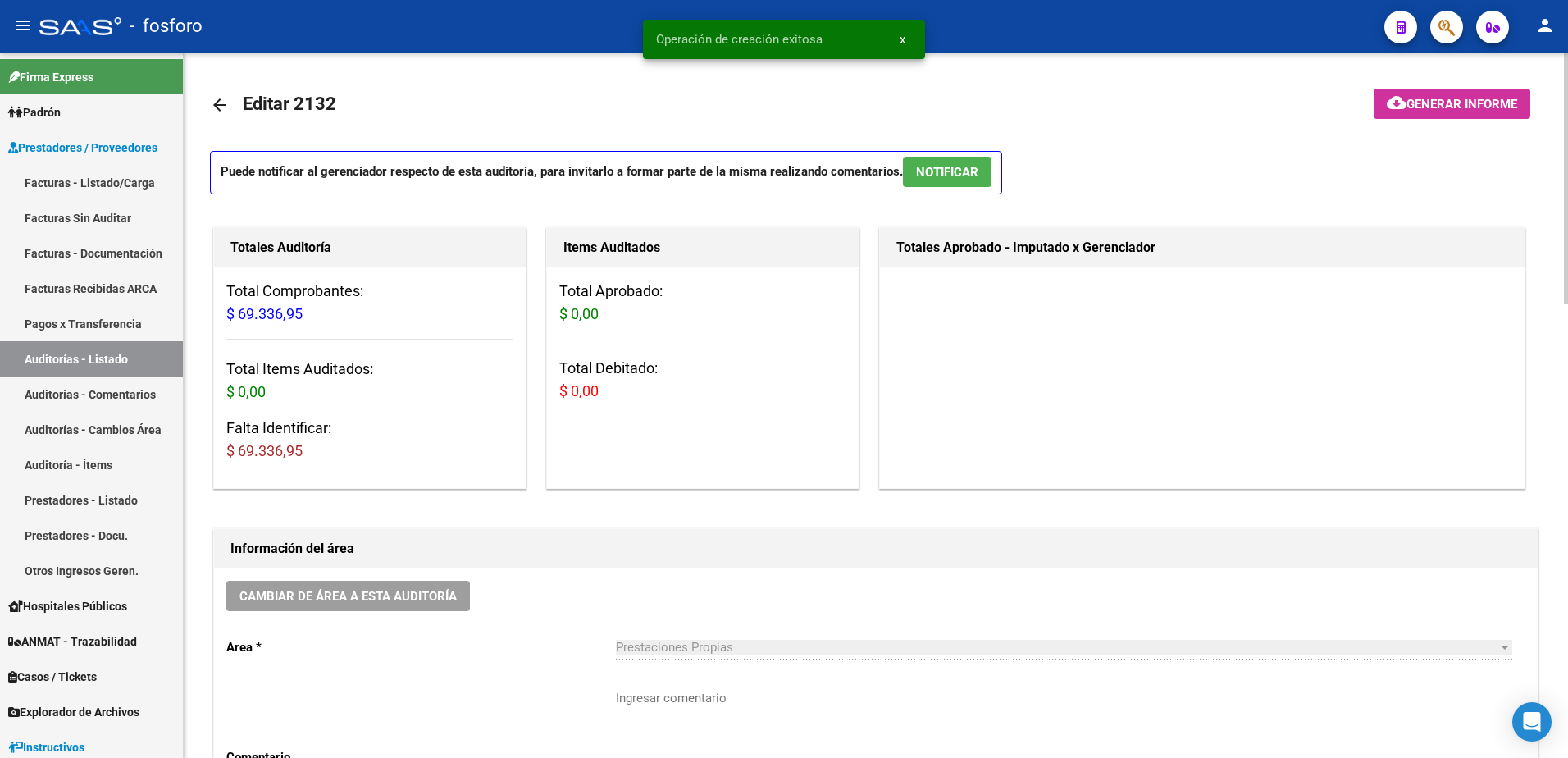
scroll to position [82, 0]
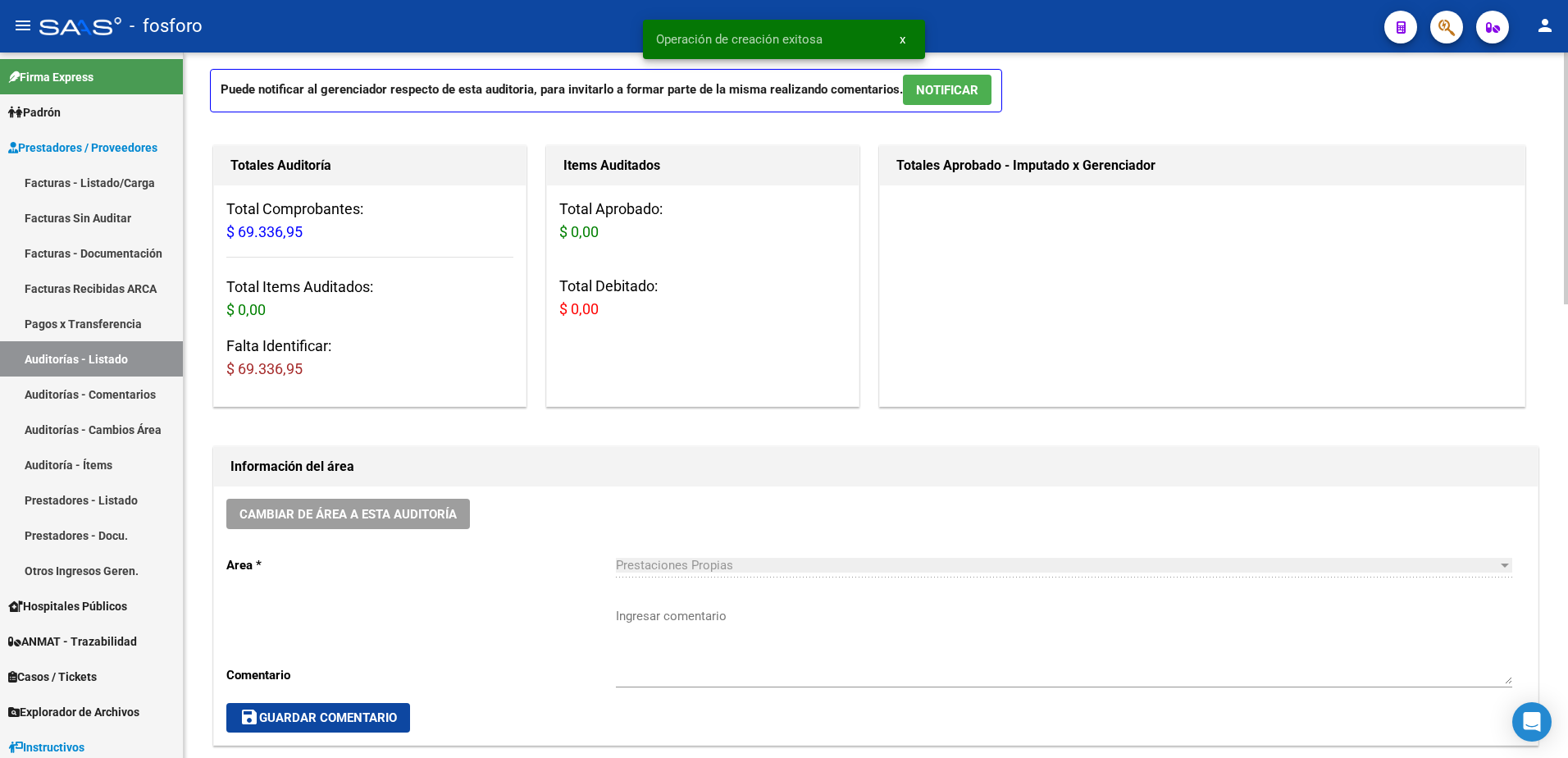
click at [714, 619] on textarea "Ingresar comentario" at bounding box center [1064, 645] width 896 height 77
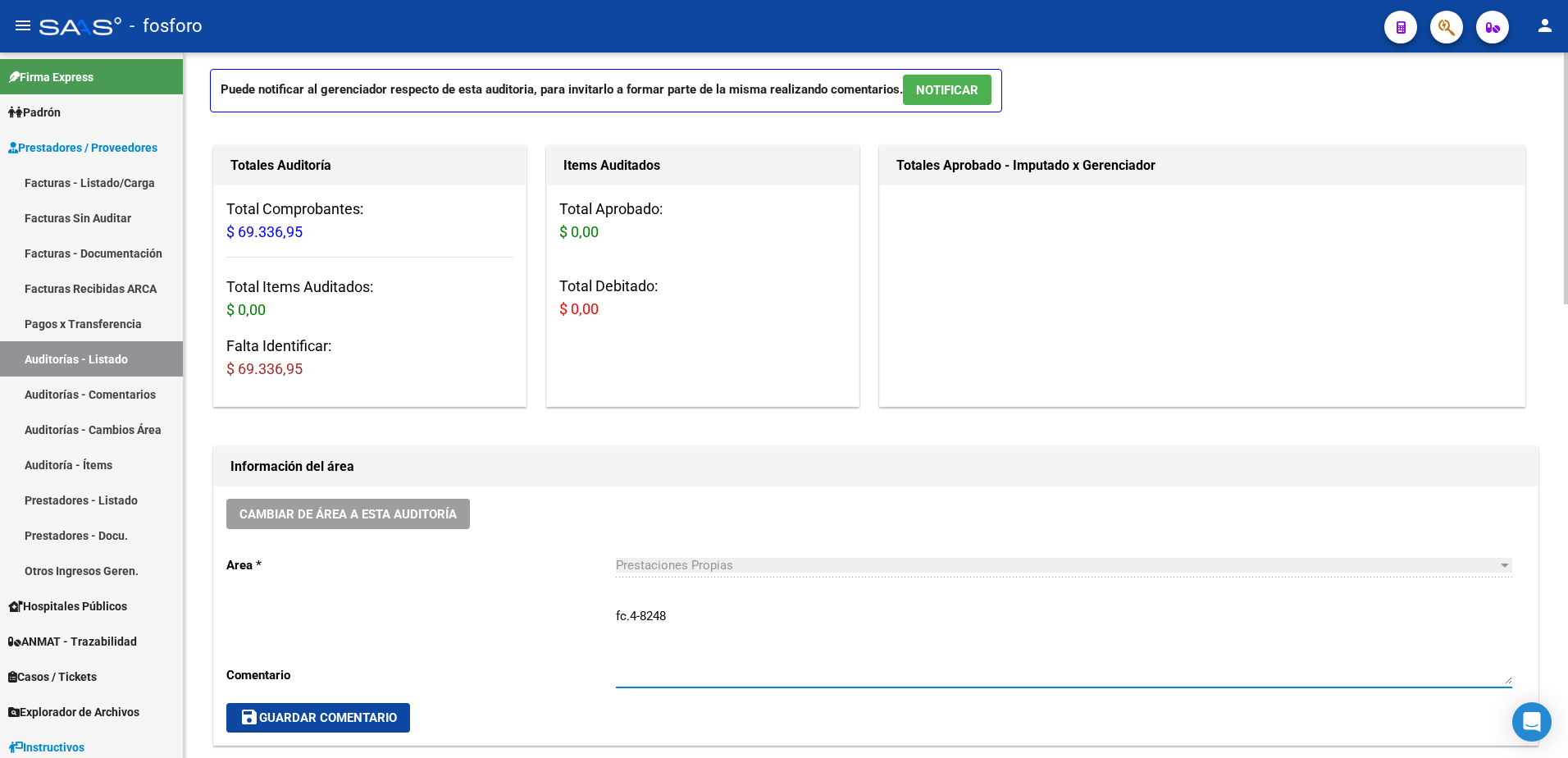
type textarea "fc.4-8248"
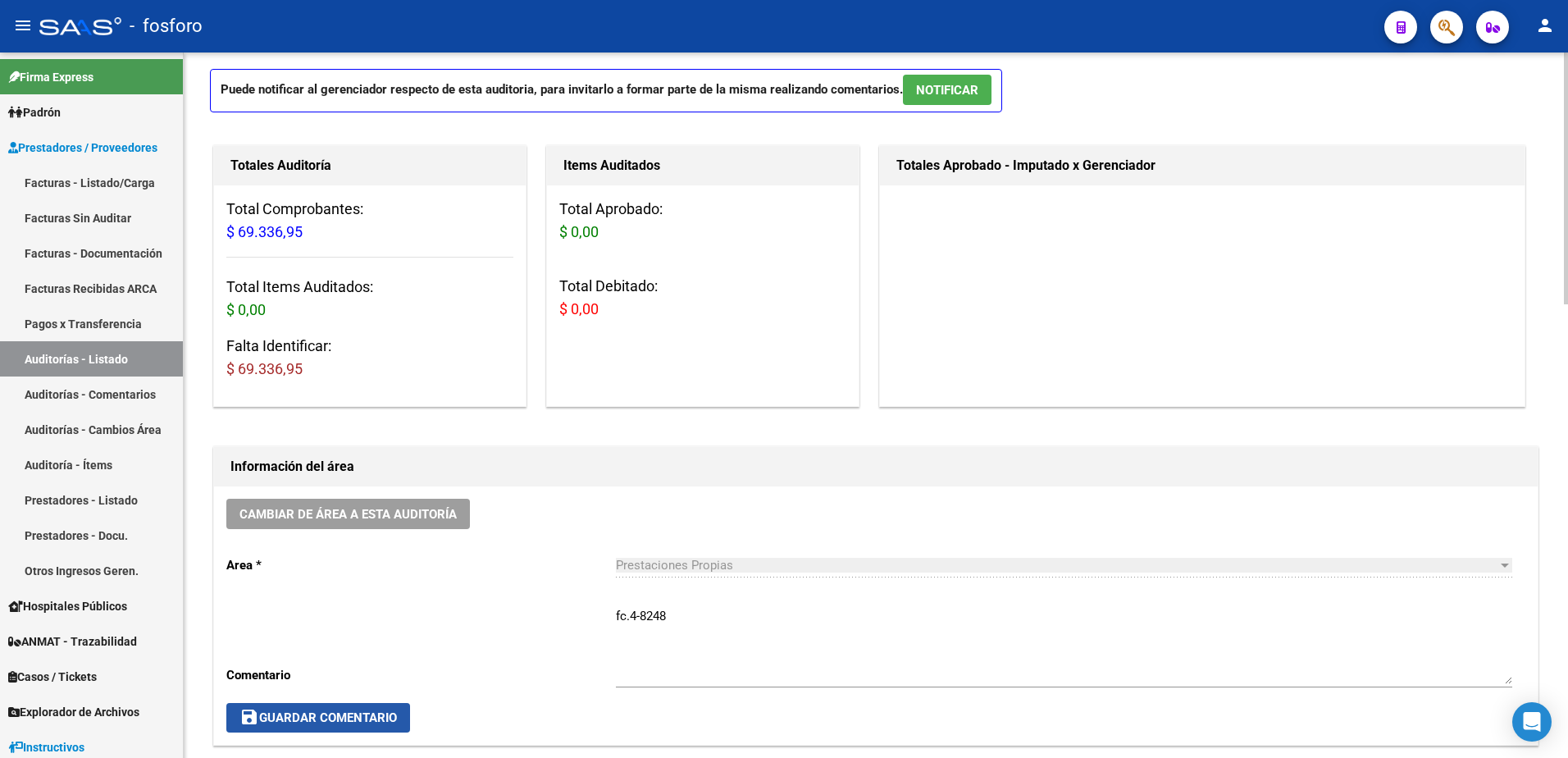
click at [348, 722] on span "save Guardar Comentario" at bounding box center [318, 717] width 158 height 14
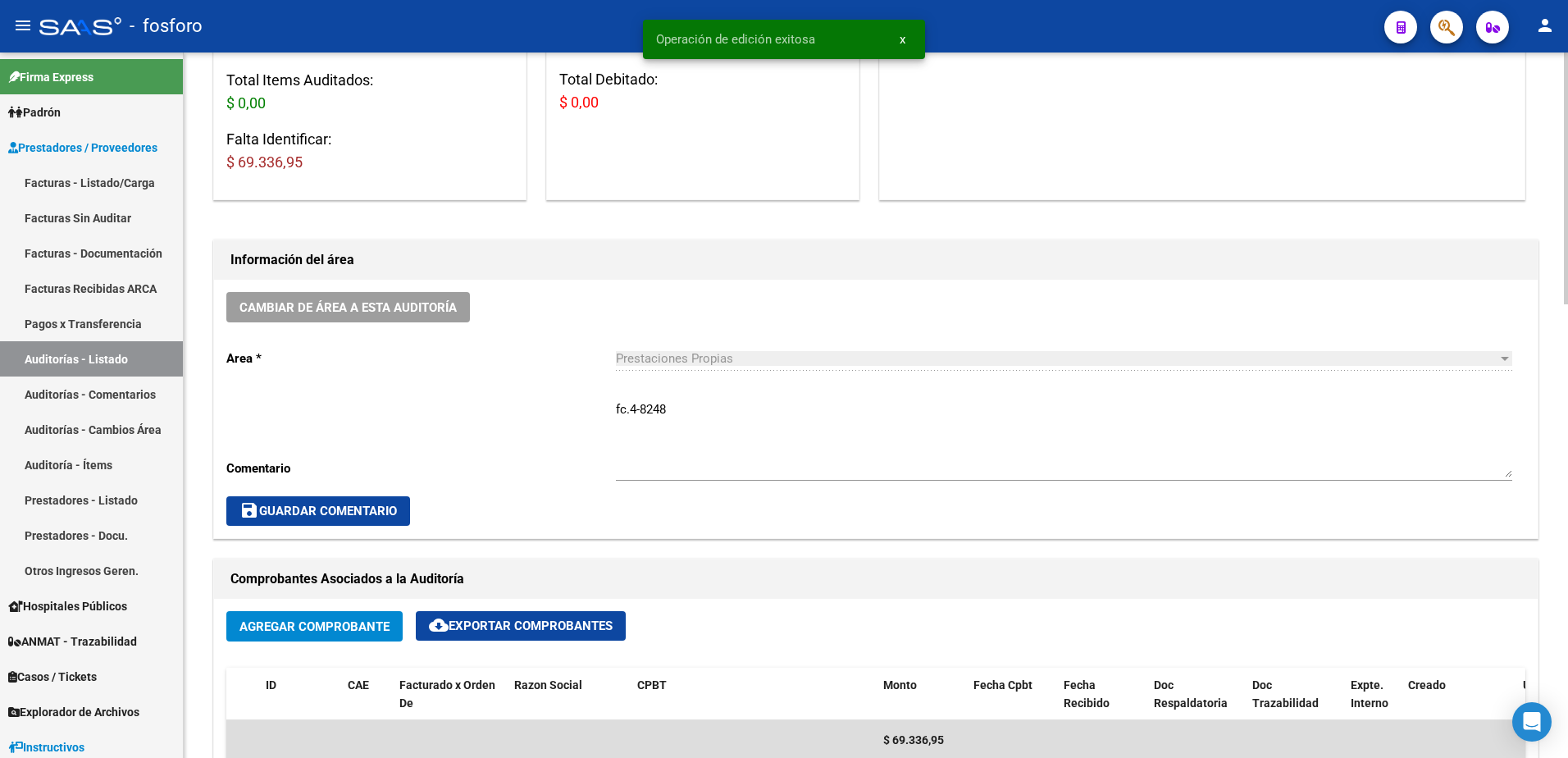
scroll to position [328, 0]
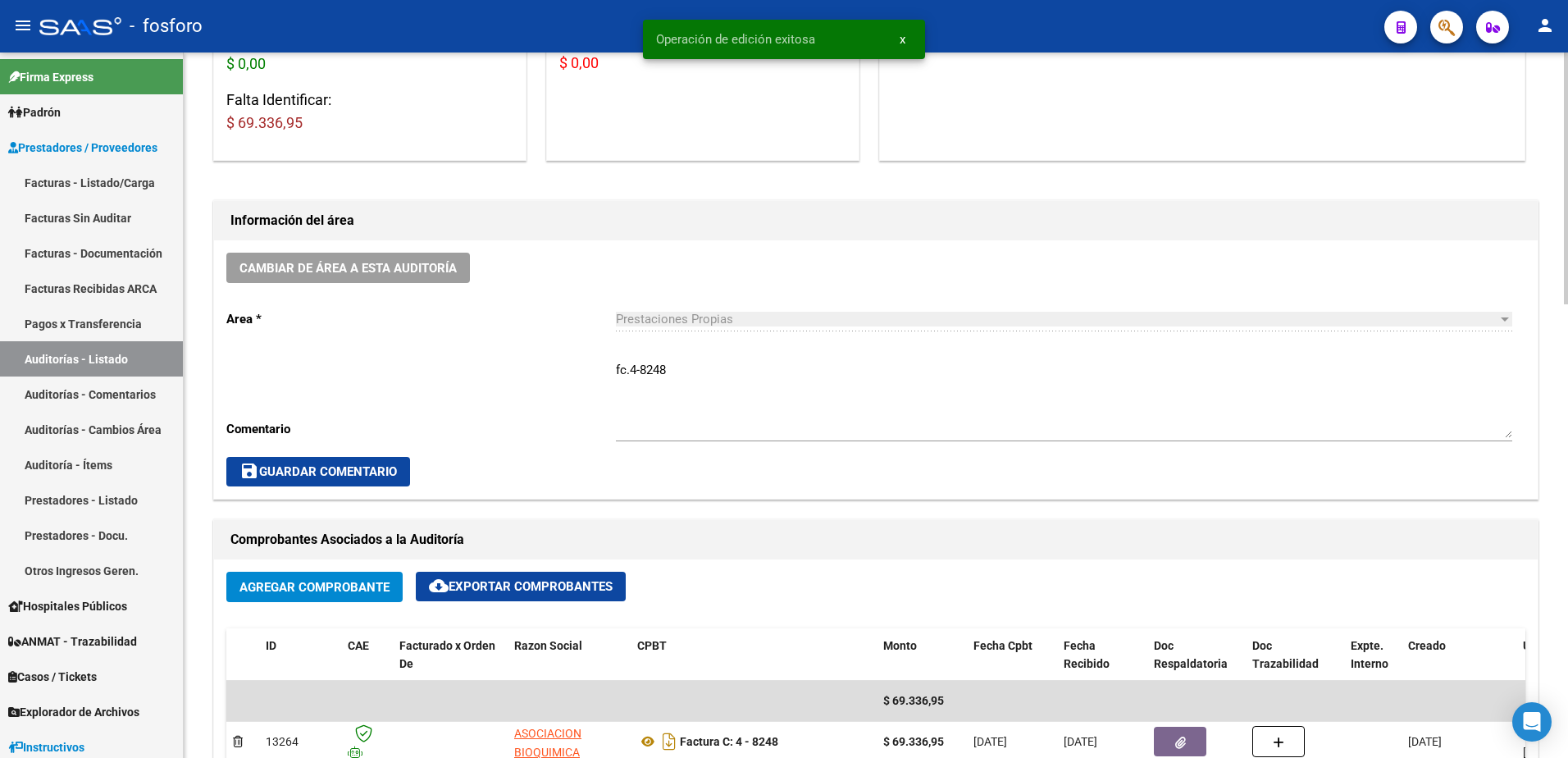
click at [294, 464] on span "save Guardar Comentario" at bounding box center [318, 471] width 158 height 14
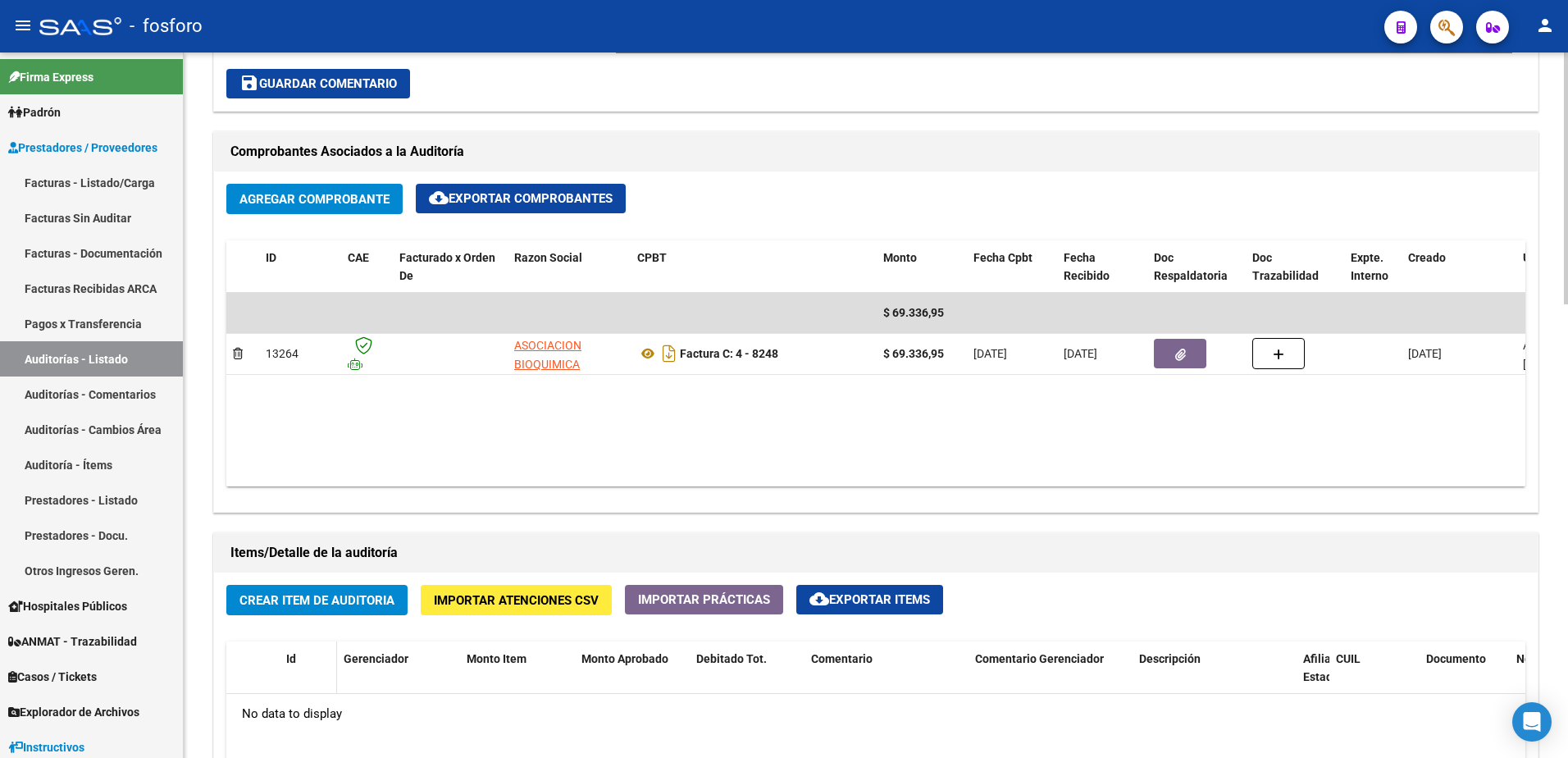
scroll to position [820, 0]
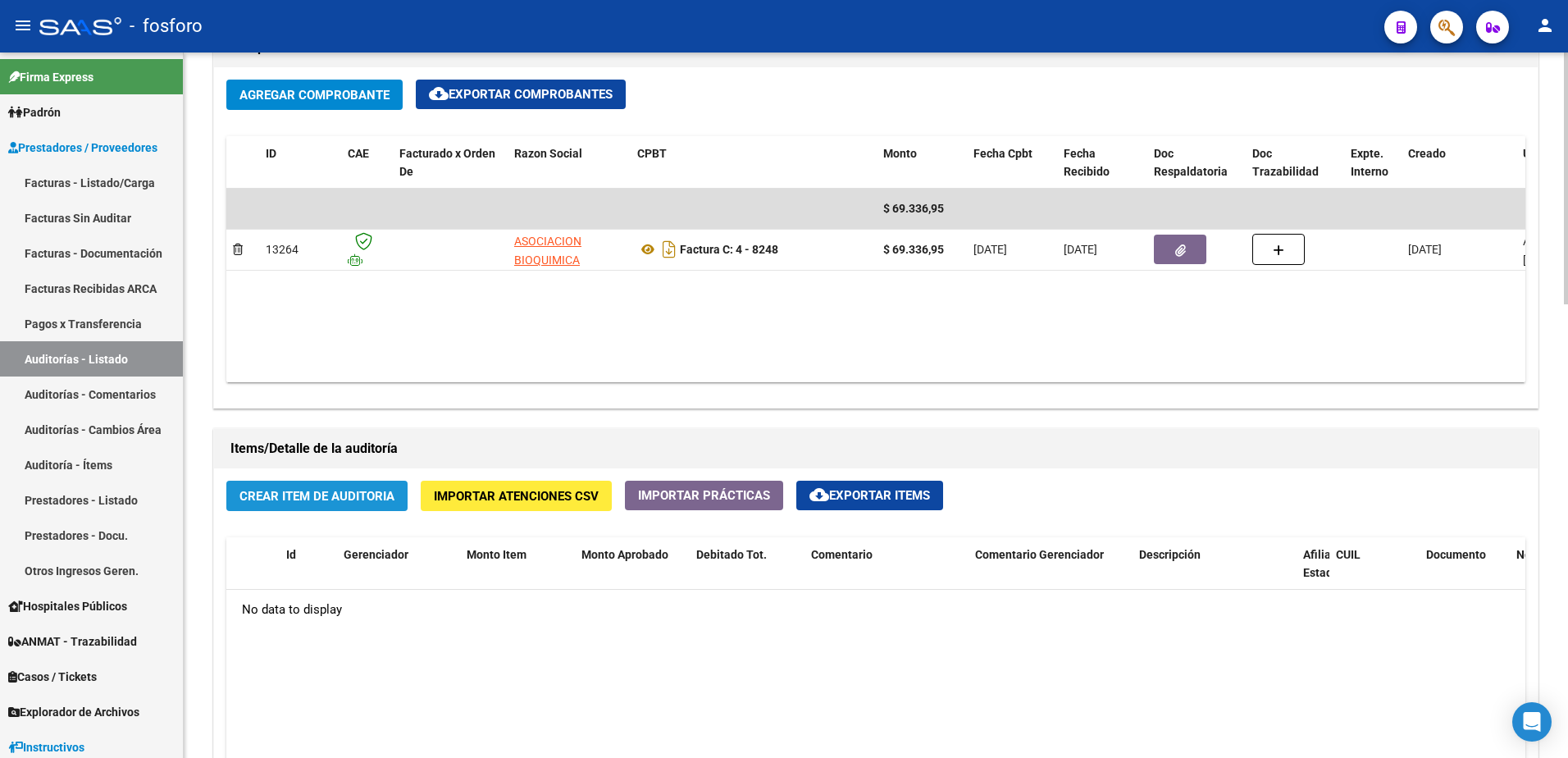
click at [336, 502] on span "Crear Item de Auditoria" at bounding box center [317, 496] width 155 height 14
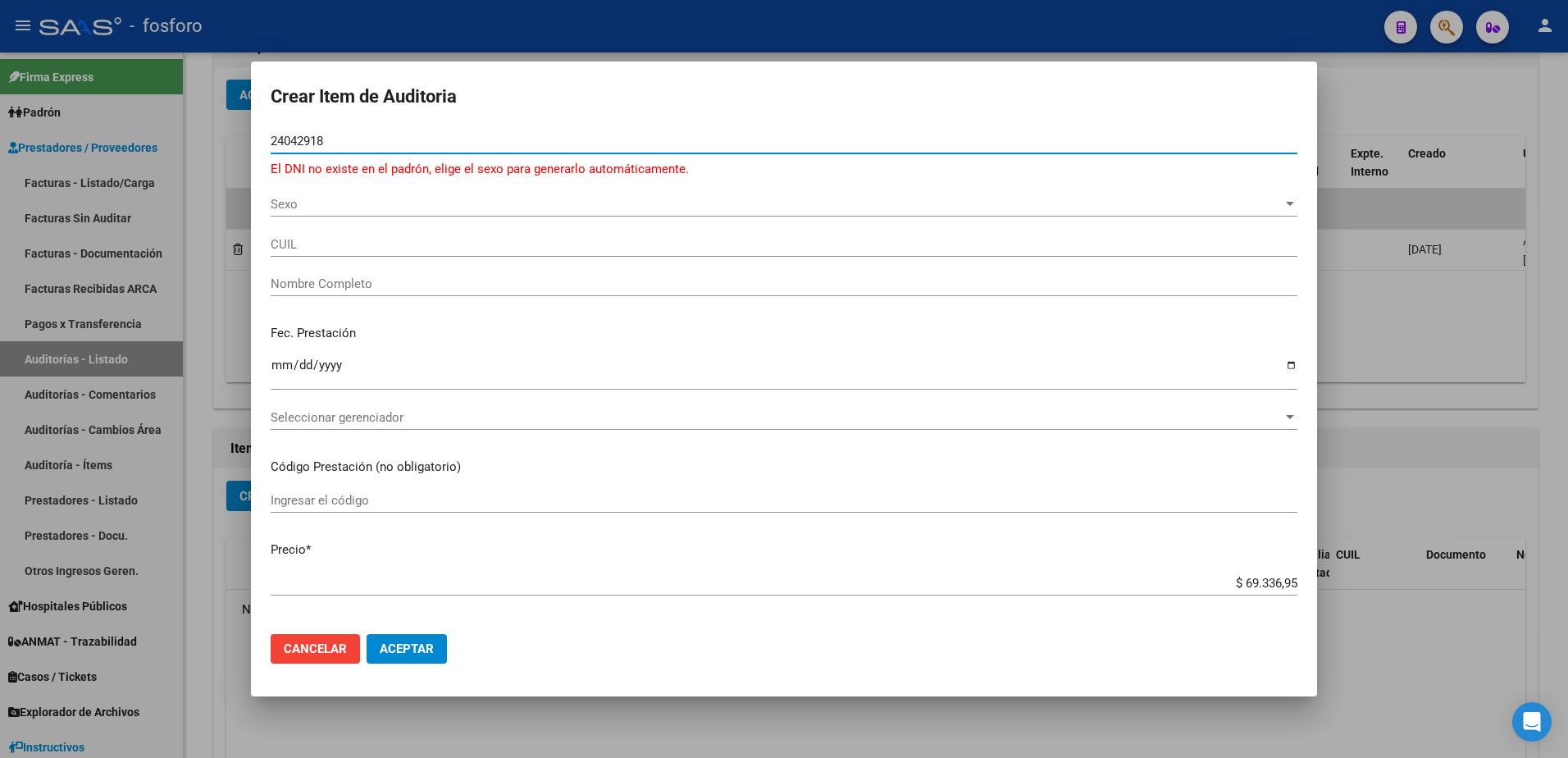
click at [296, 141] on input "24042918" at bounding box center [784, 141] width 1026 height 14
type input "24092918"
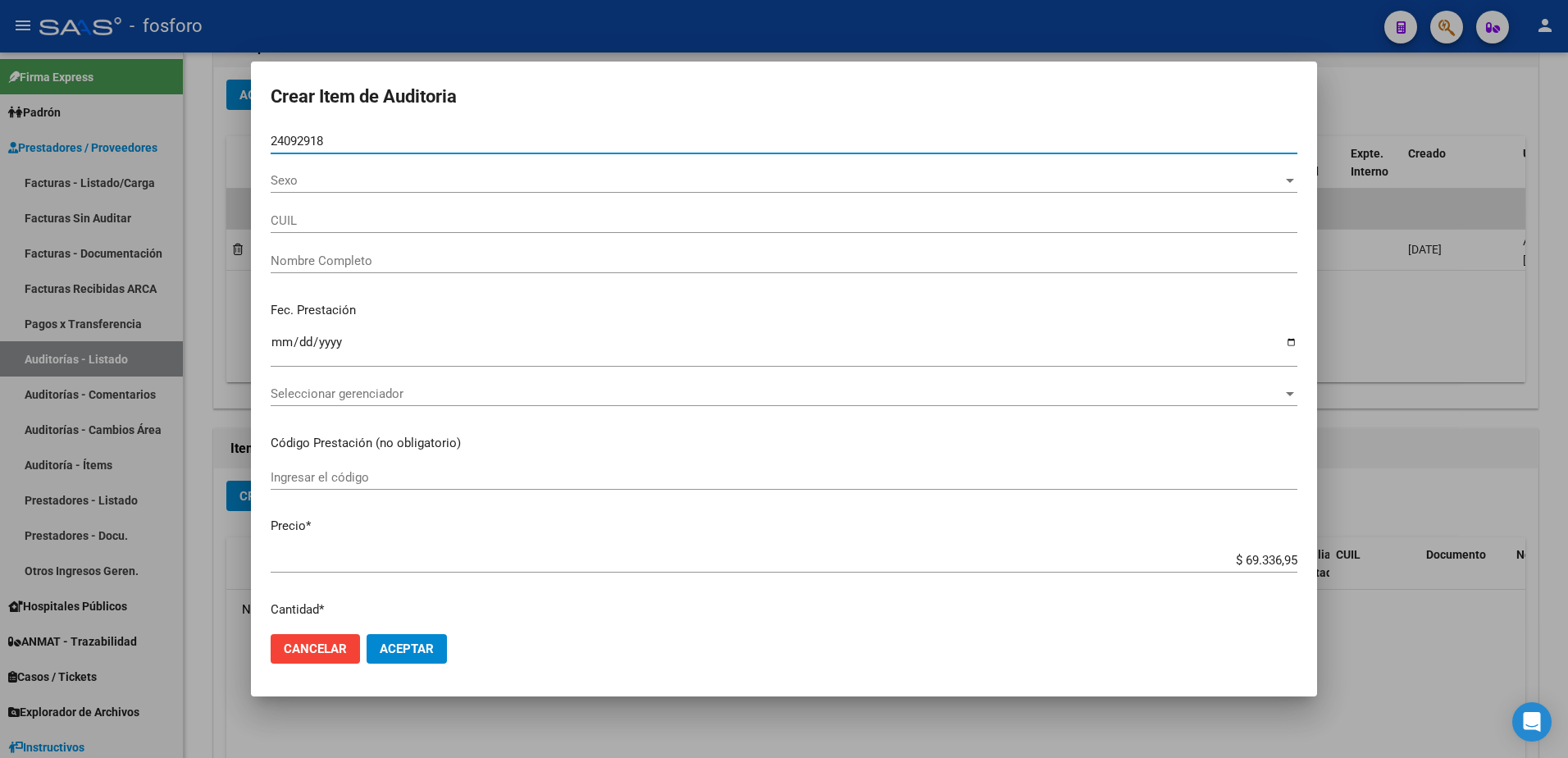
type input "27240929185"
type input "[PERSON_NAME] -"
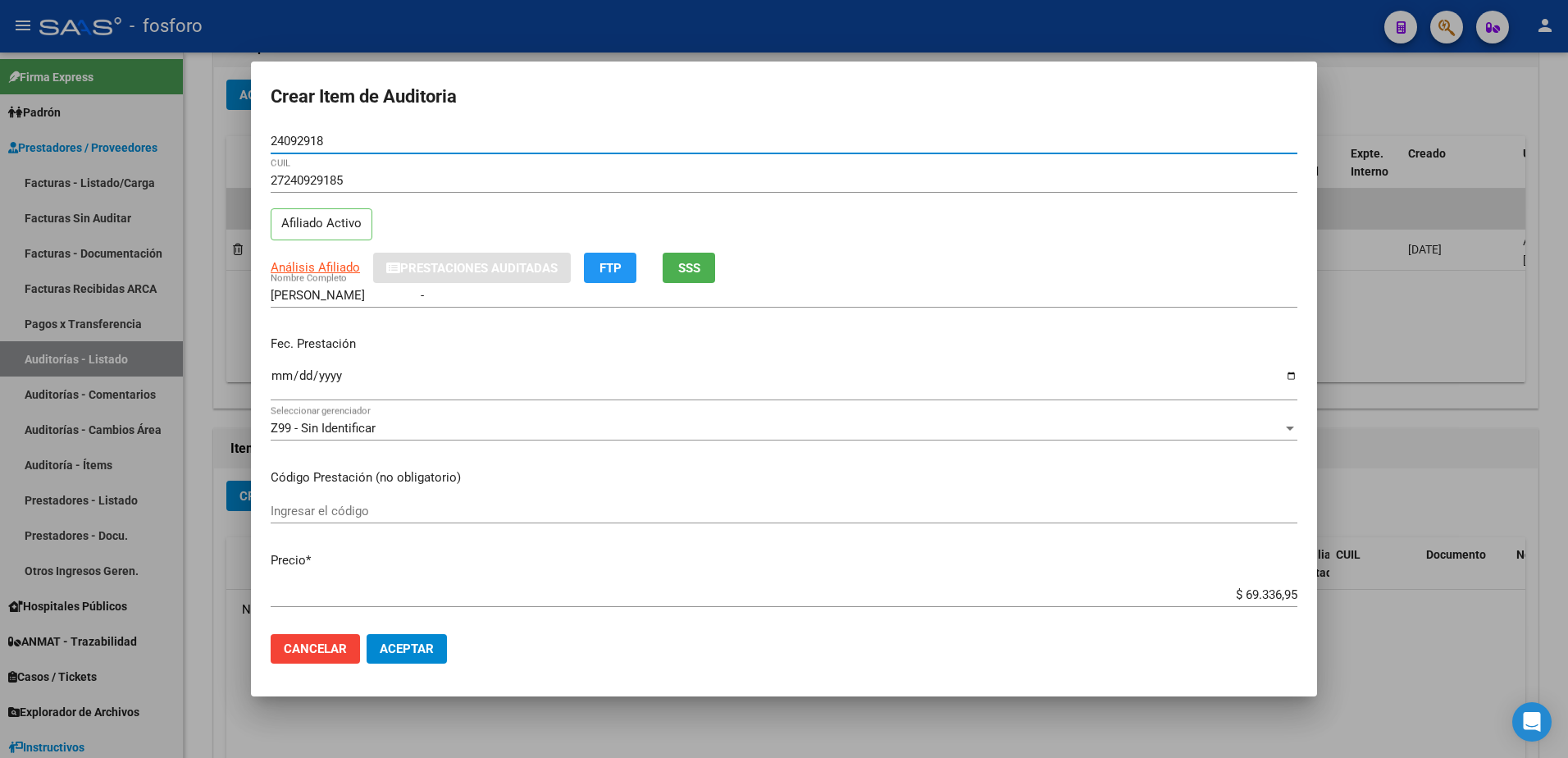
type input "24092918"
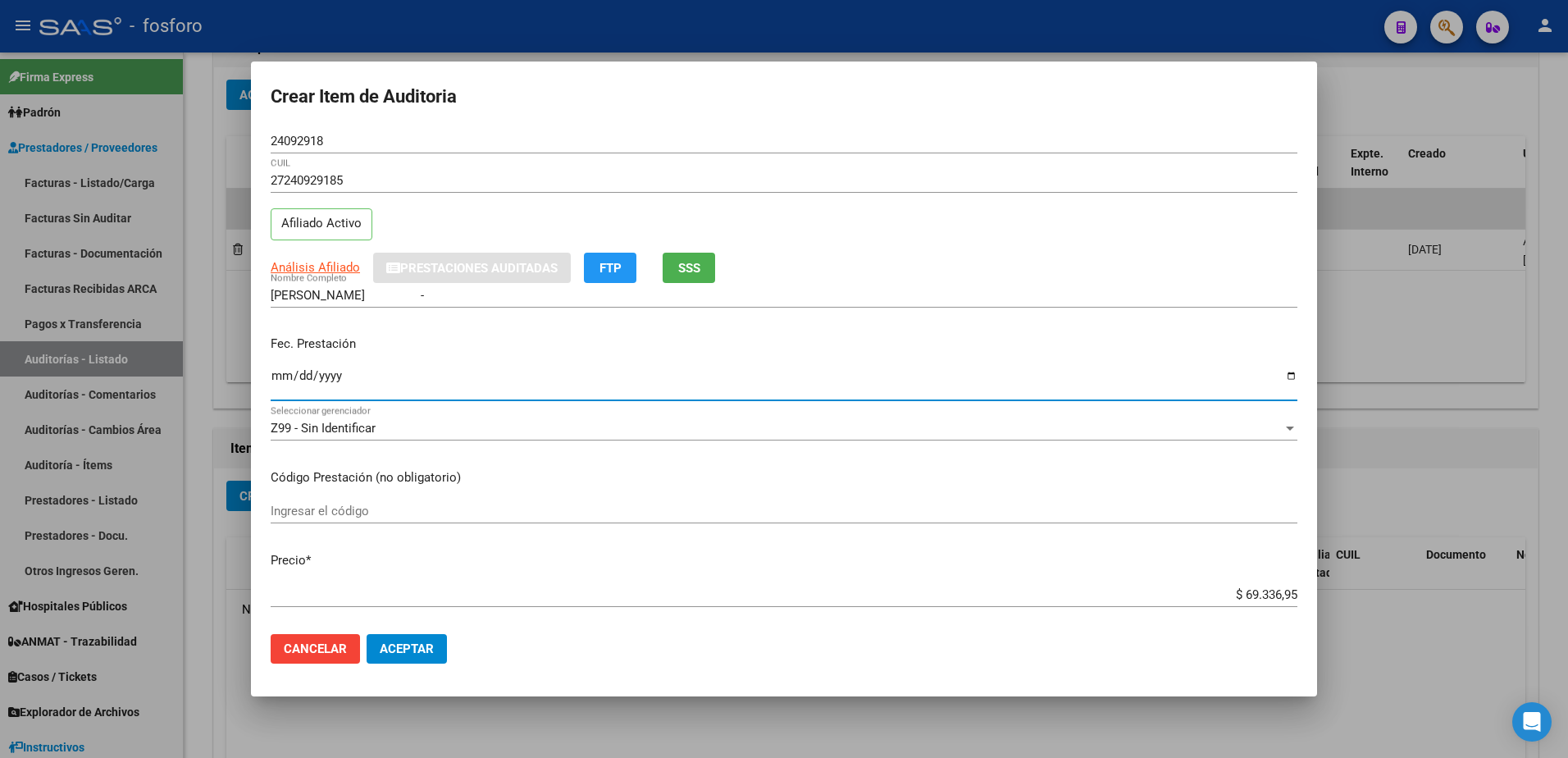
click at [276, 369] on input "Ingresar la fecha" at bounding box center [784, 382] width 1026 height 26
type input "[DATE]"
click at [286, 511] on input "Ingresar el código" at bounding box center [784, 510] width 1026 height 14
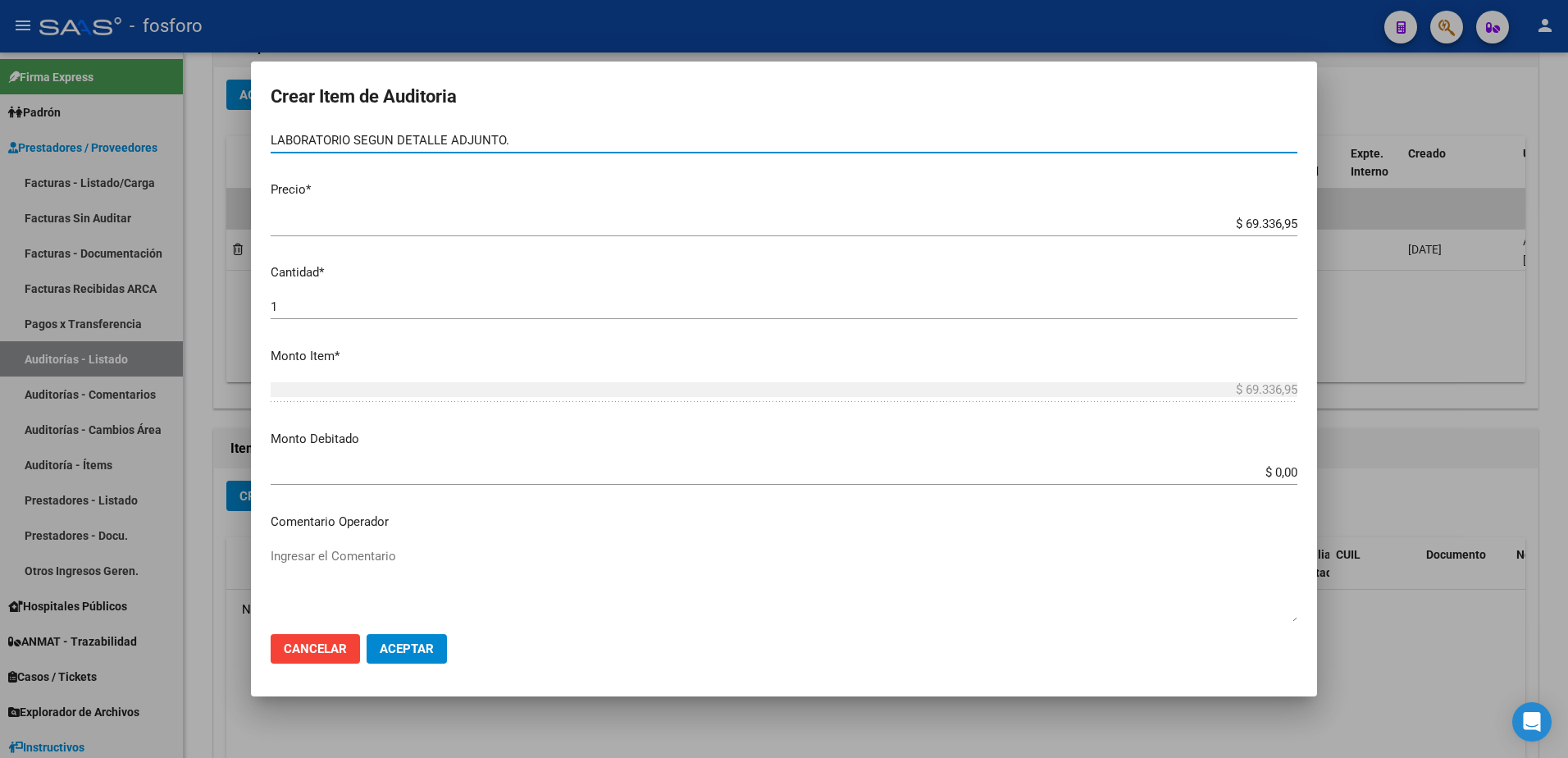
scroll to position [410, 0]
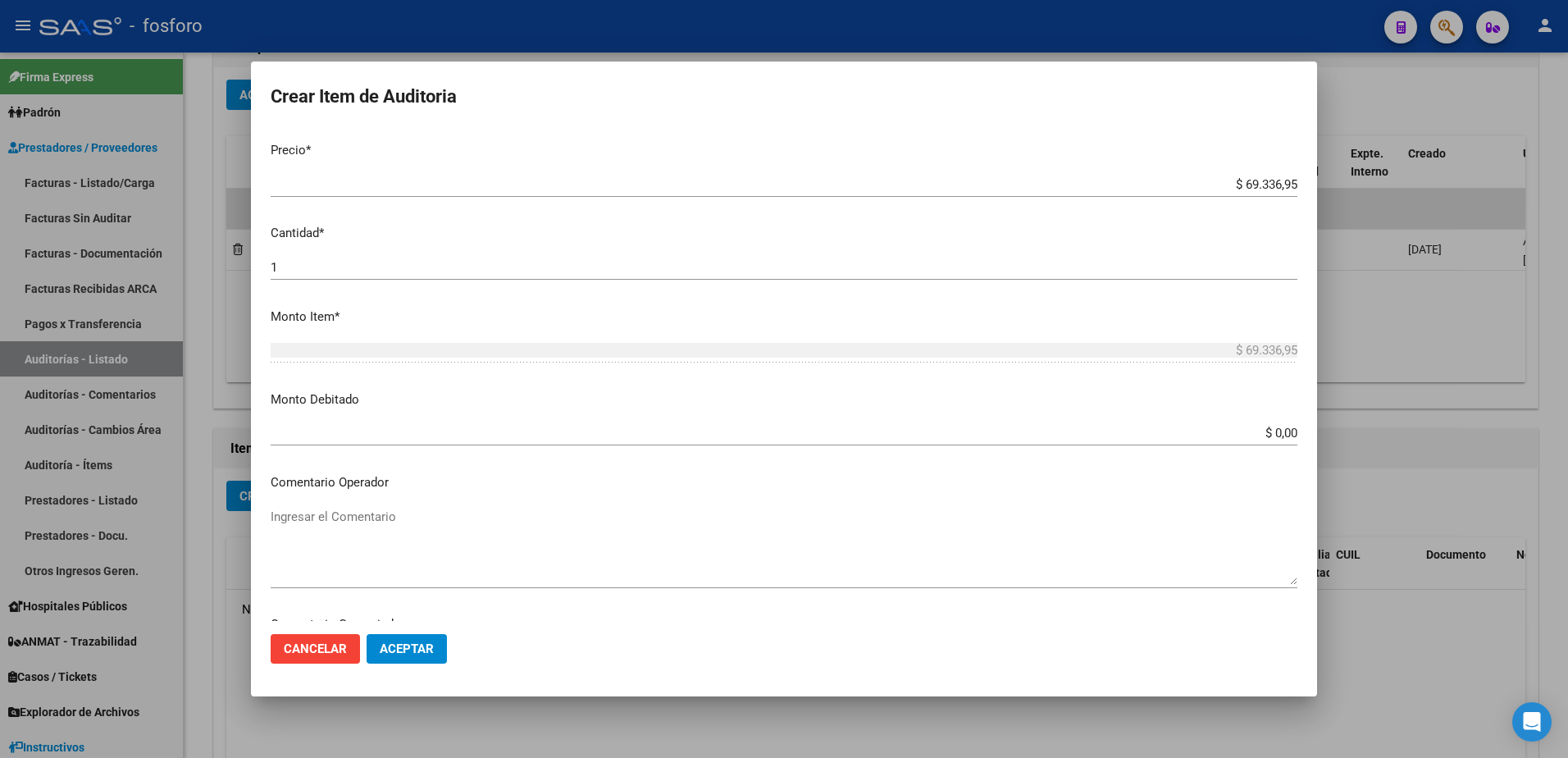
type input "LABORATORIO SEGUN DETALLE ADJUNTO."
click at [290, 516] on textarea "Ingresar el Comentario" at bounding box center [784, 546] width 1026 height 77
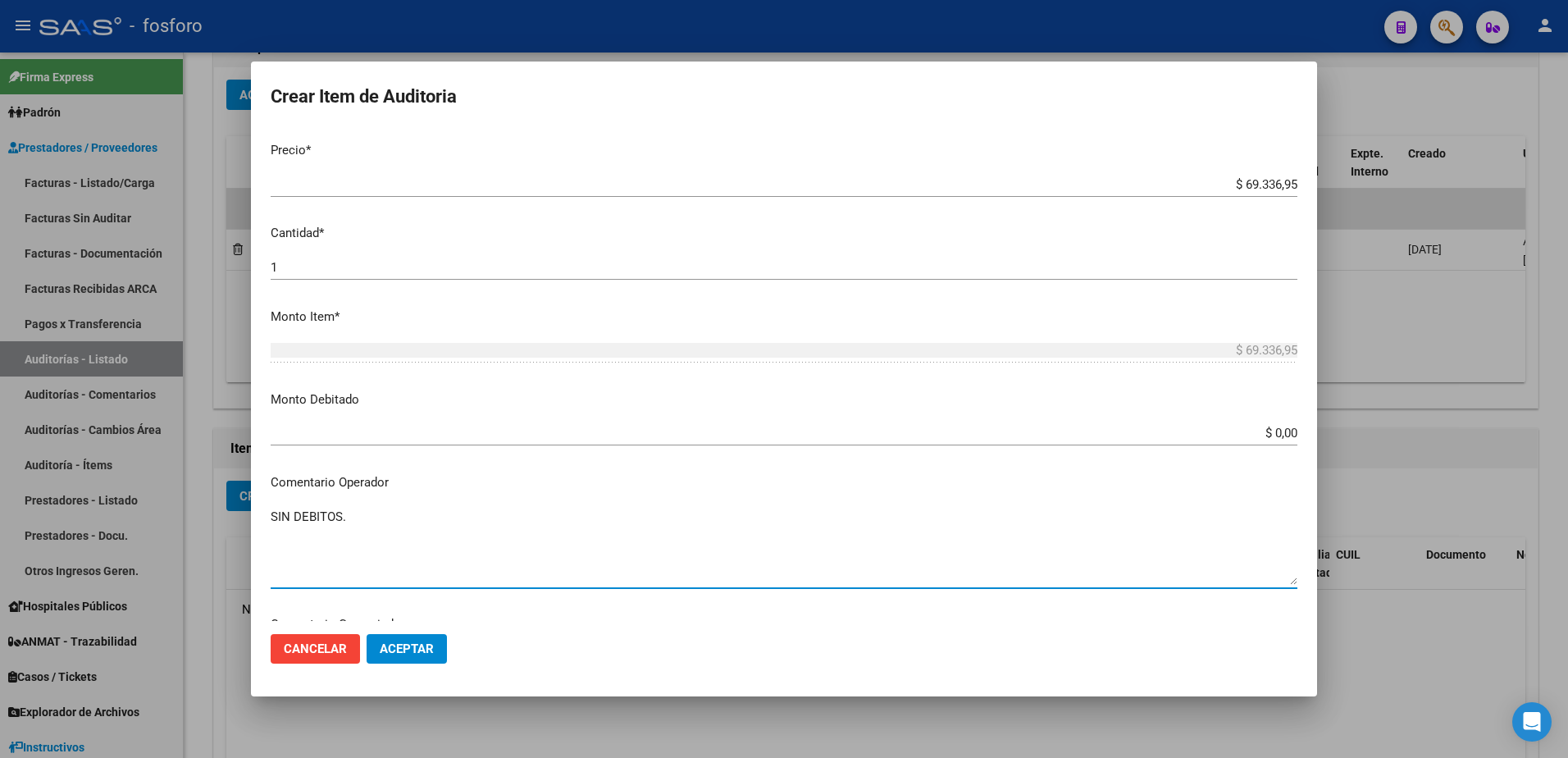
scroll to position [820, 0]
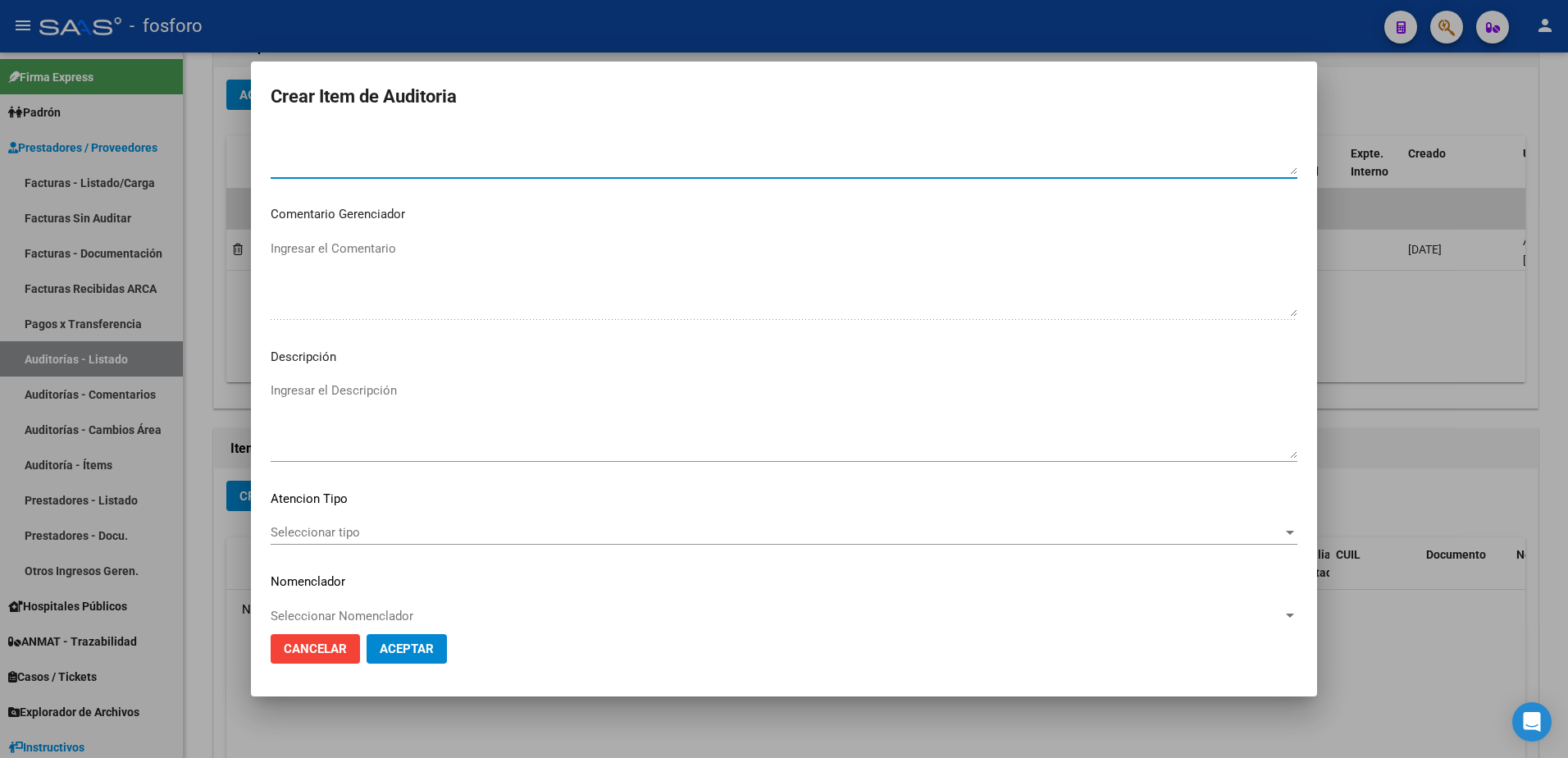
type textarea "SIN DEBITOS."
click at [310, 537] on span "Seleccionar tipo" at bounding box center [777, 531] width 1012 height 14
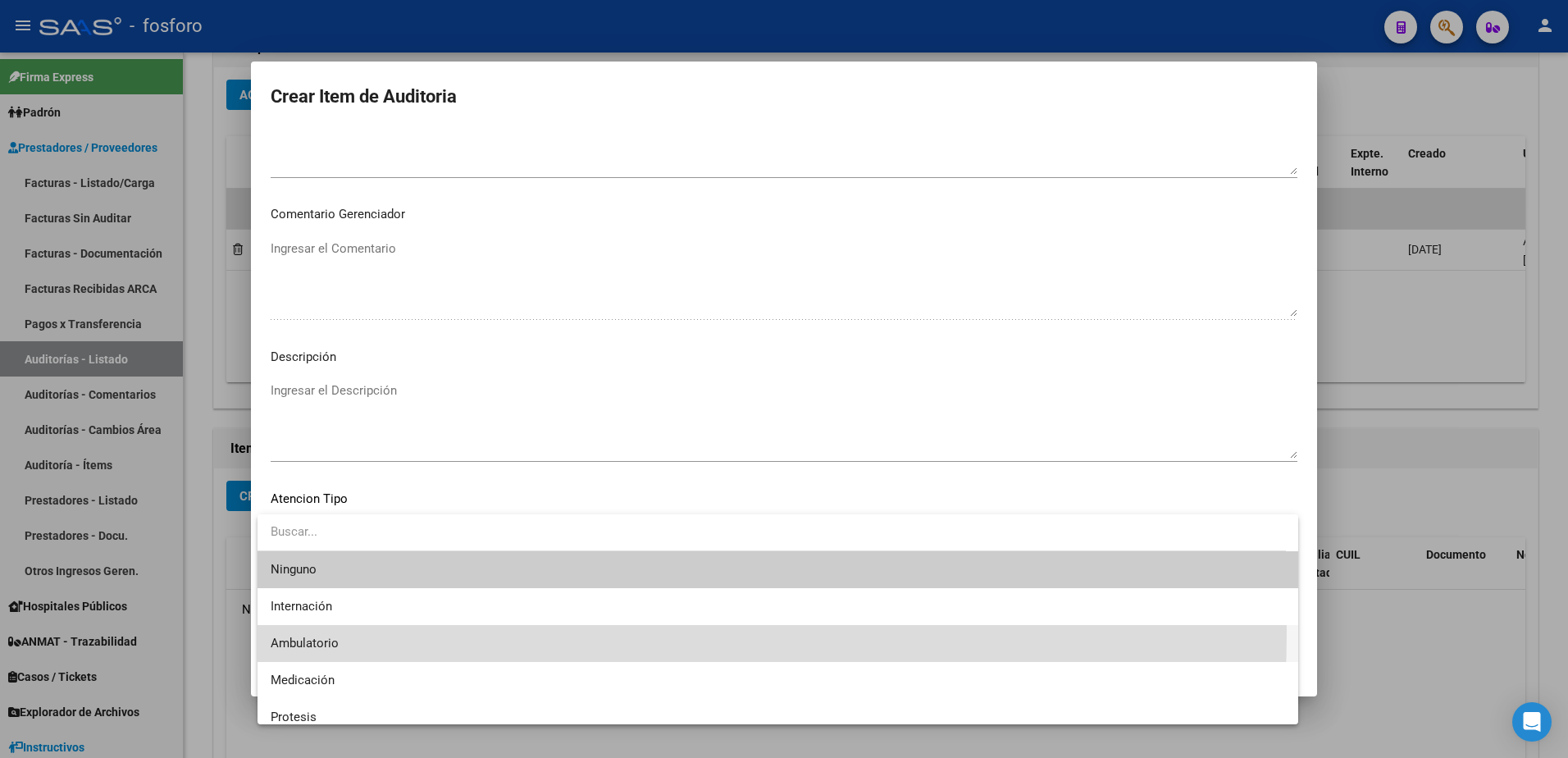
click at [307, 630] on span "Ambulatorio" at bounding box center [778, 643] width 1014 height 37
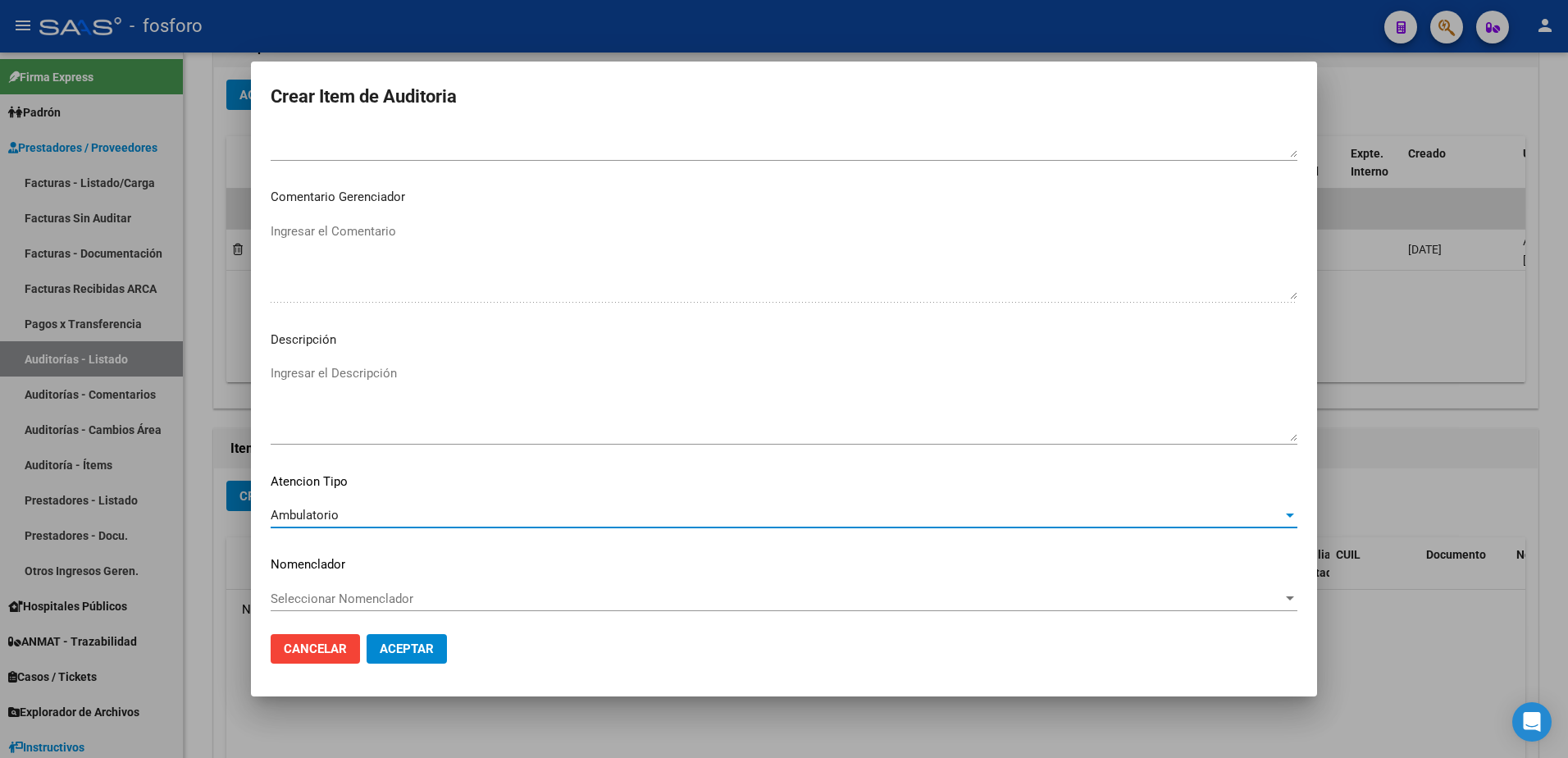
scroll to position [842, 0]
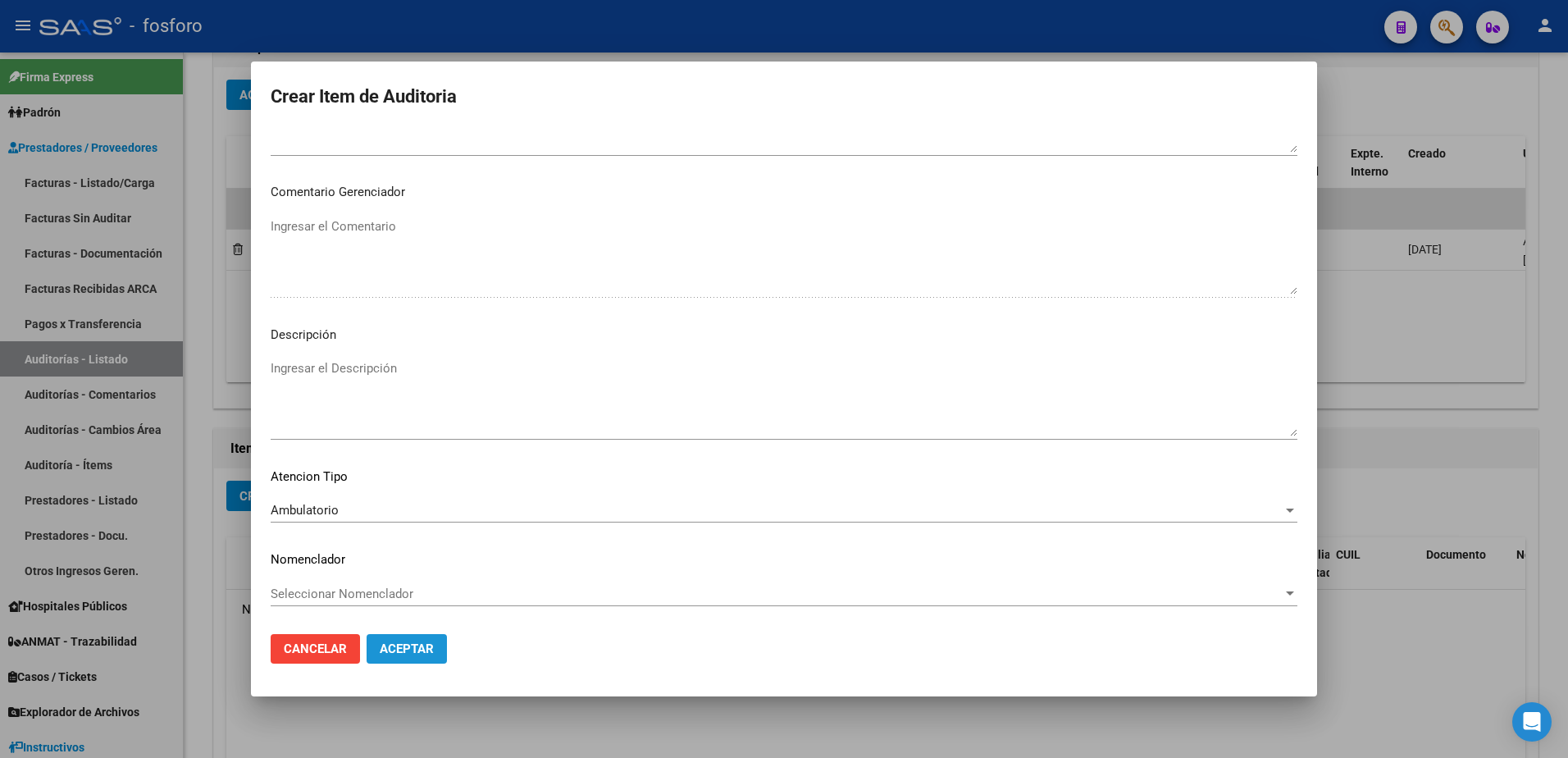
click at [434, 646] on button "Aceptar" at bounding box center [406, 648] width 80 height 30
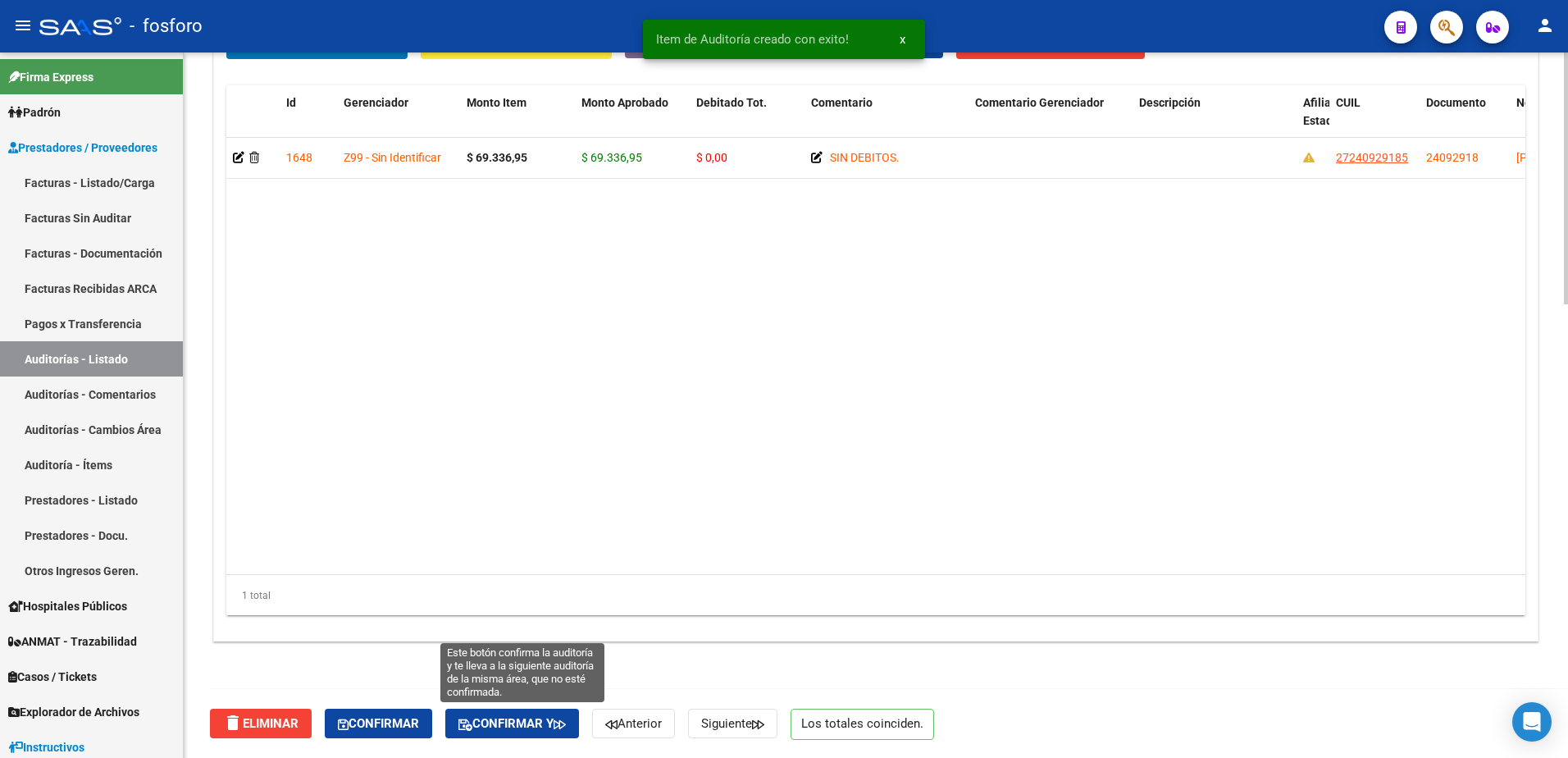
drag, startPoint x: 534, startPoint y: 722, endPoint x: 612, endPoint y: 640, distance: 113.2
click at [537, 716] on span "Confirmar y" at bounding box center [512, 722] width 107 height 14
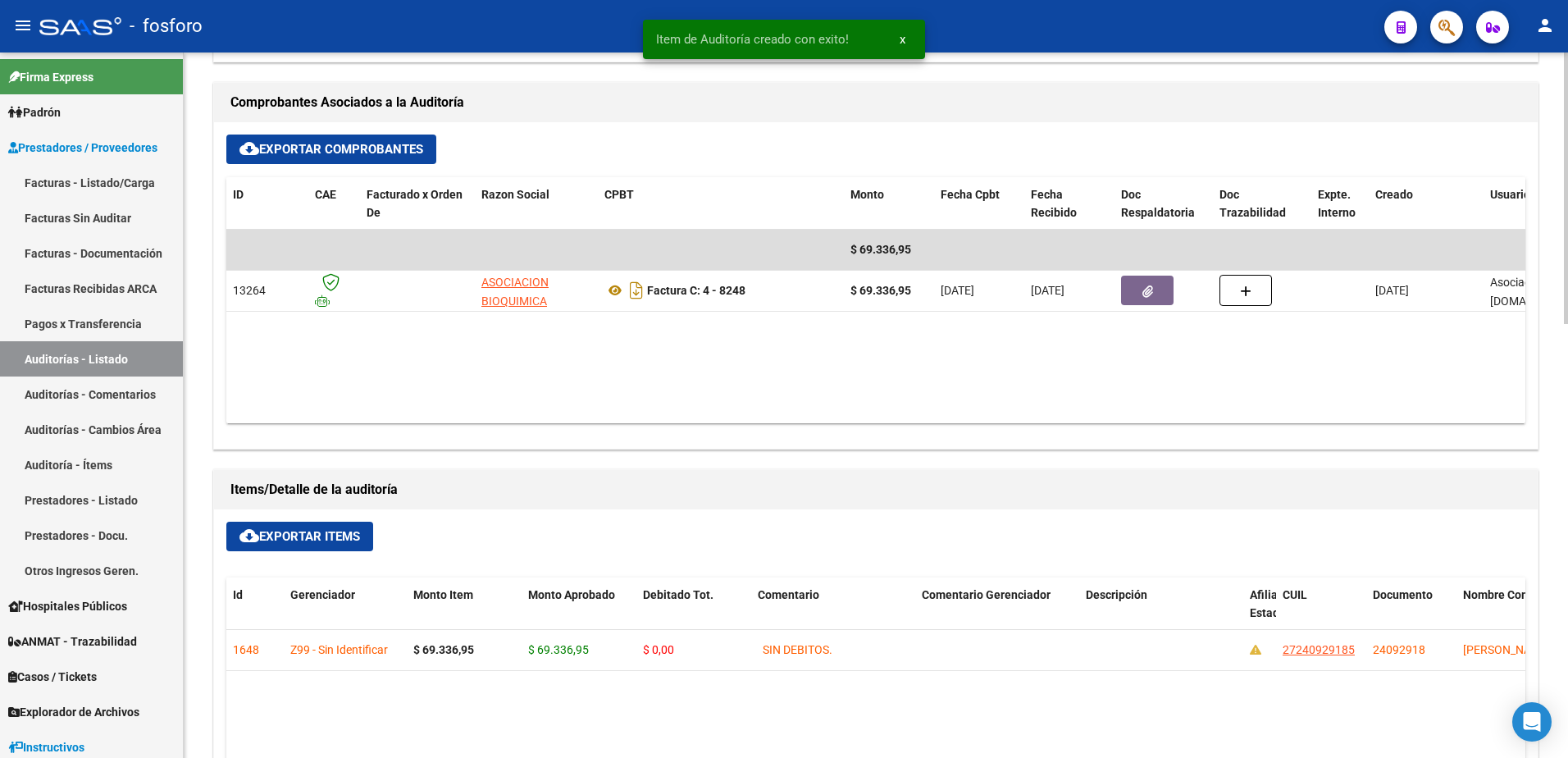
type input "202508"
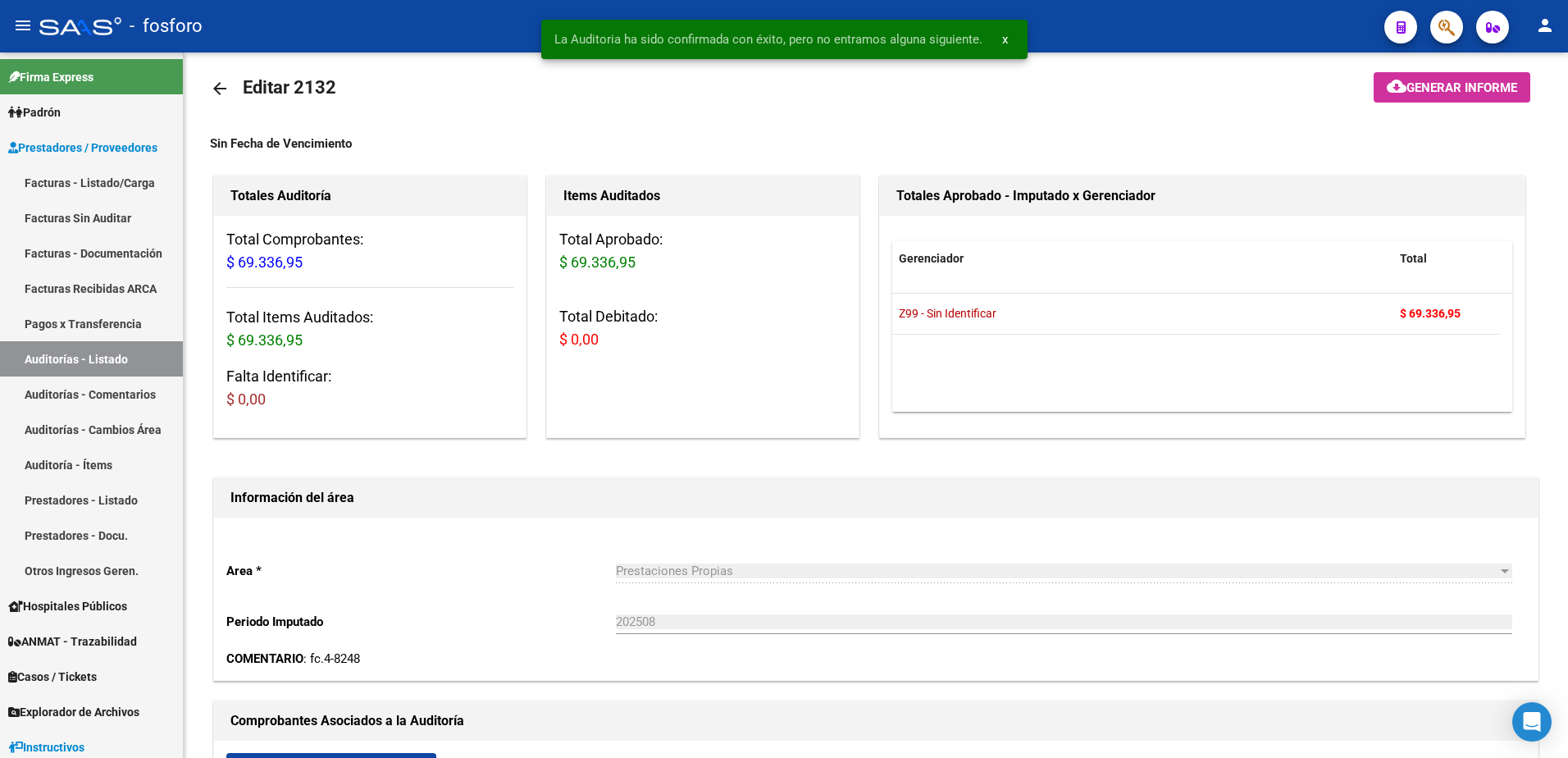
scroll to position [0, 0]
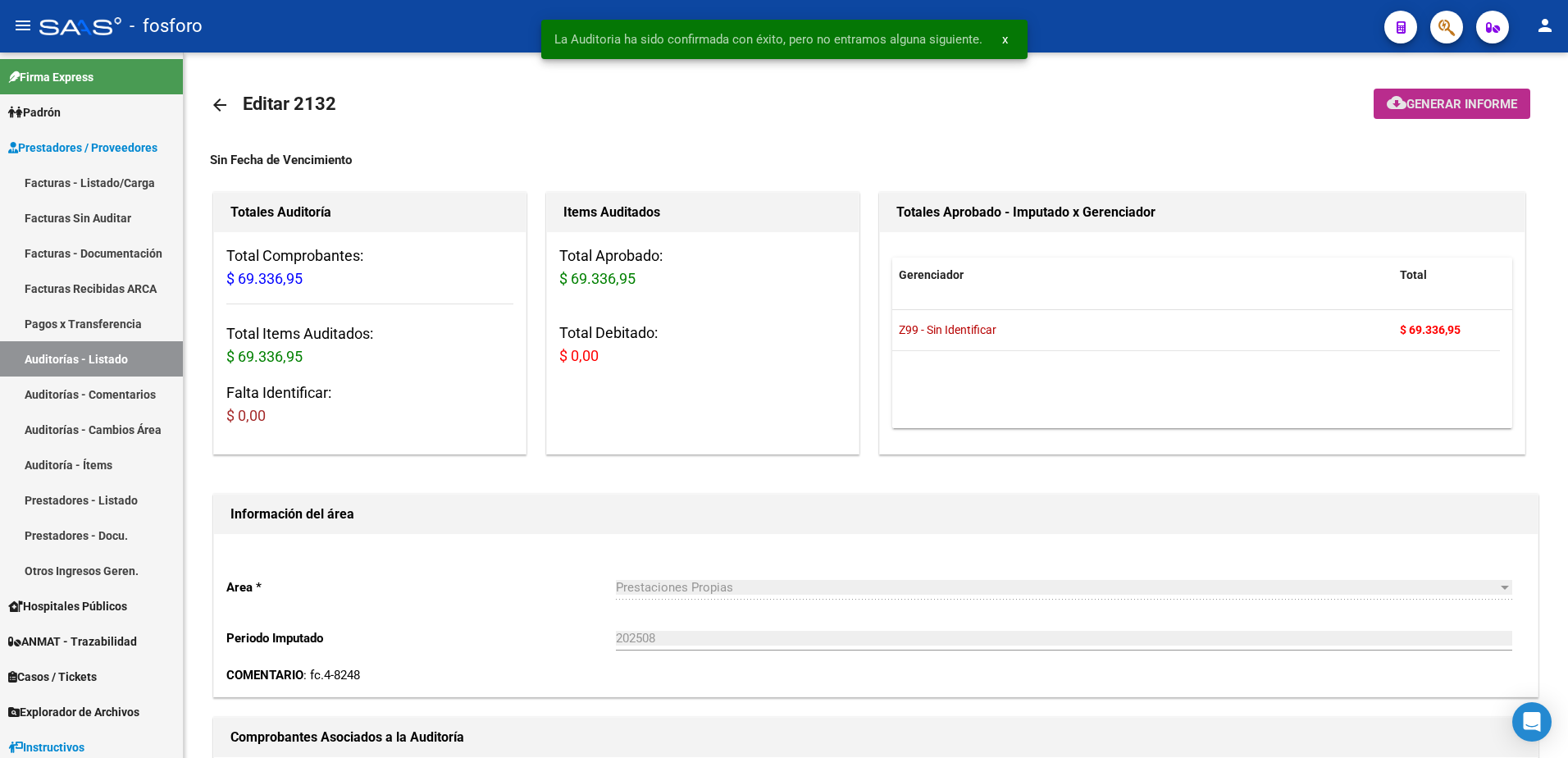
click at [1401, 95] on mat-icon "cloud_download" at bounding box center [1396, 102] width 20 height 20
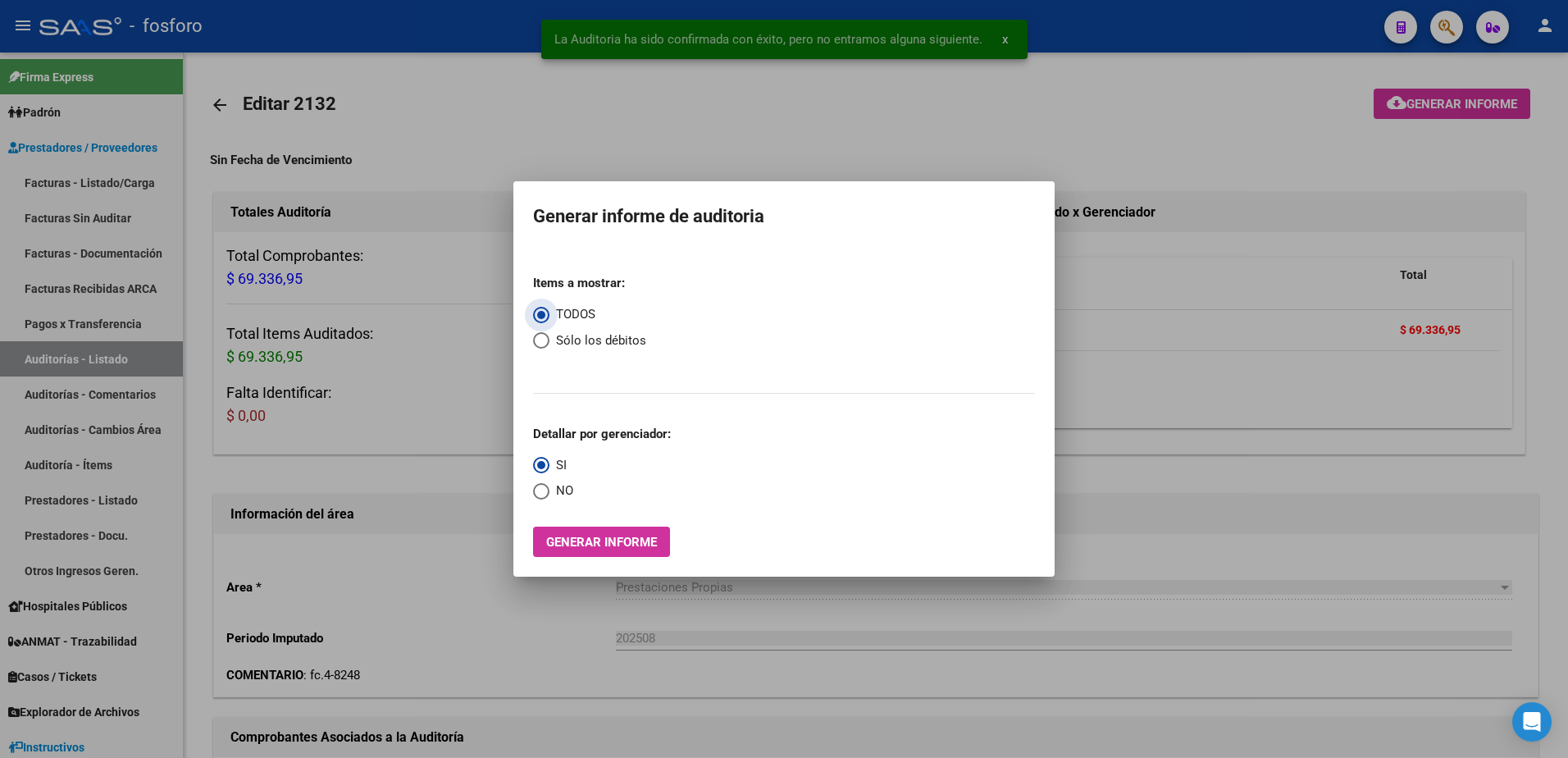
click at [594, 542] on span "Generar informe" at bounding box center [601, 542] width 111 height 14
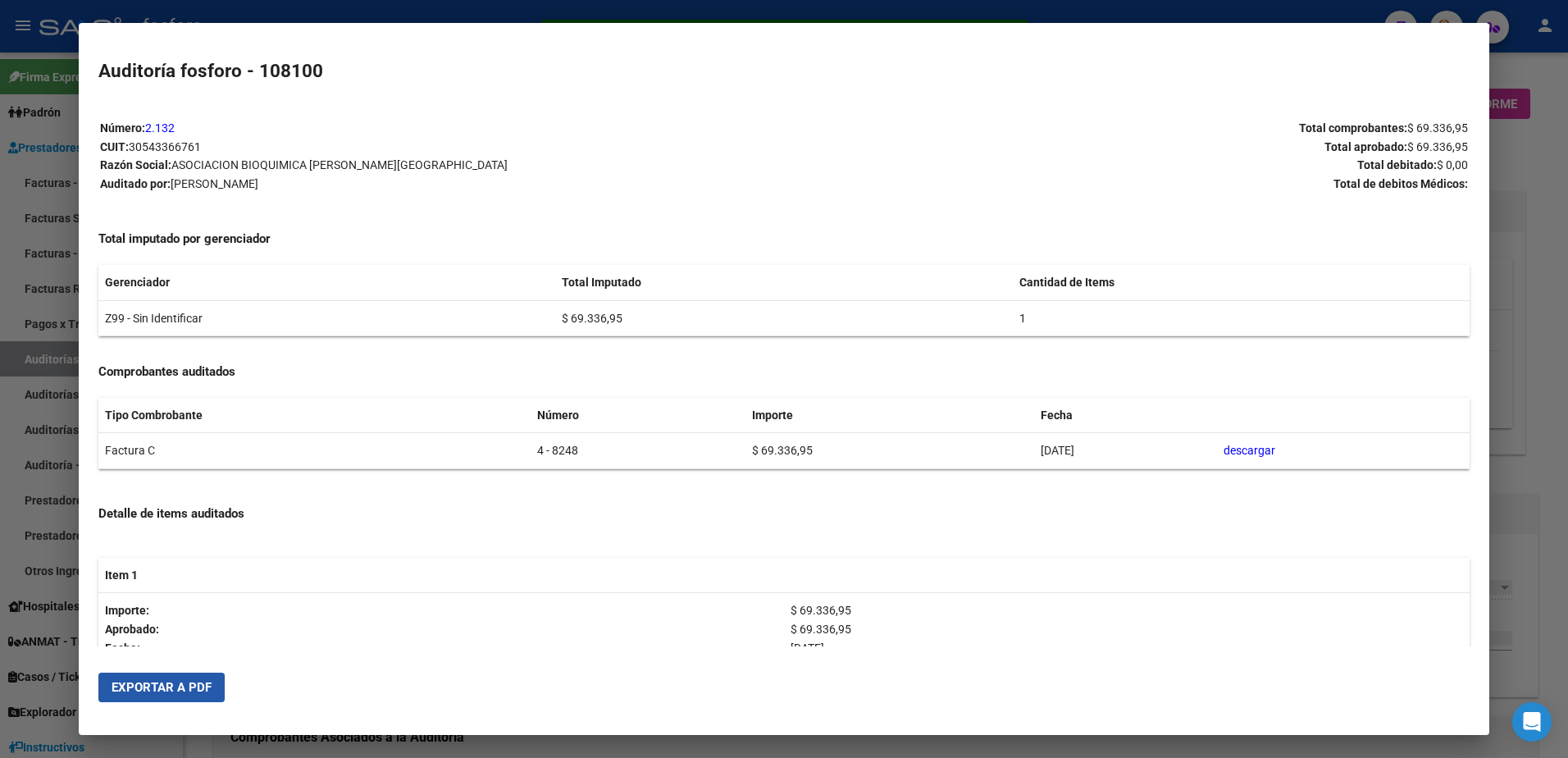
click at [169, 681] on span "Exportar a PDF" at bounding box center [161, 686] width 100 height 14
click at [49, 244] on div at bounding box center [784, 379] width 1568 height 758
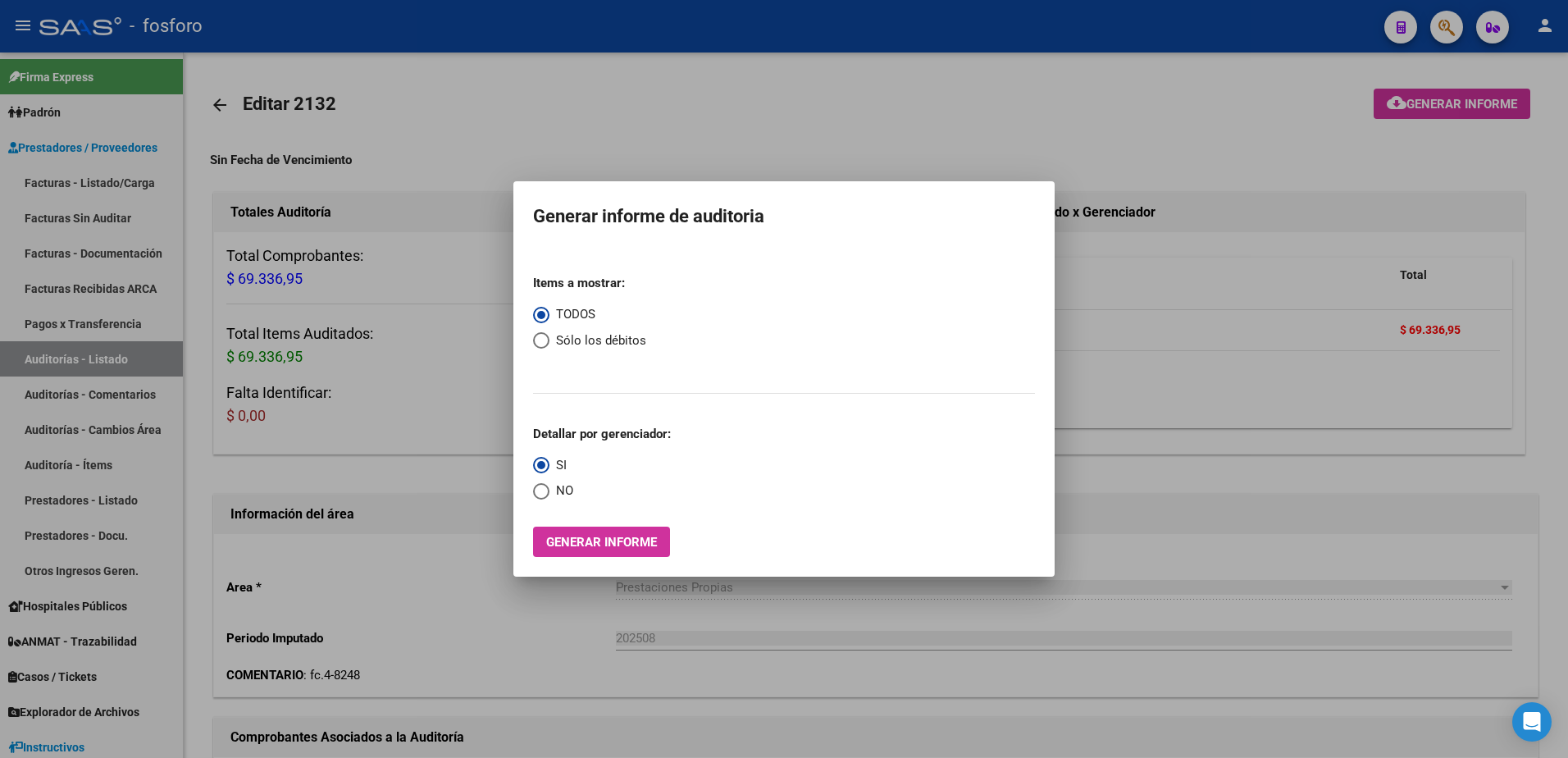
click at [126, 172] on div at bounding box center [784, 379] width 1568 height 758
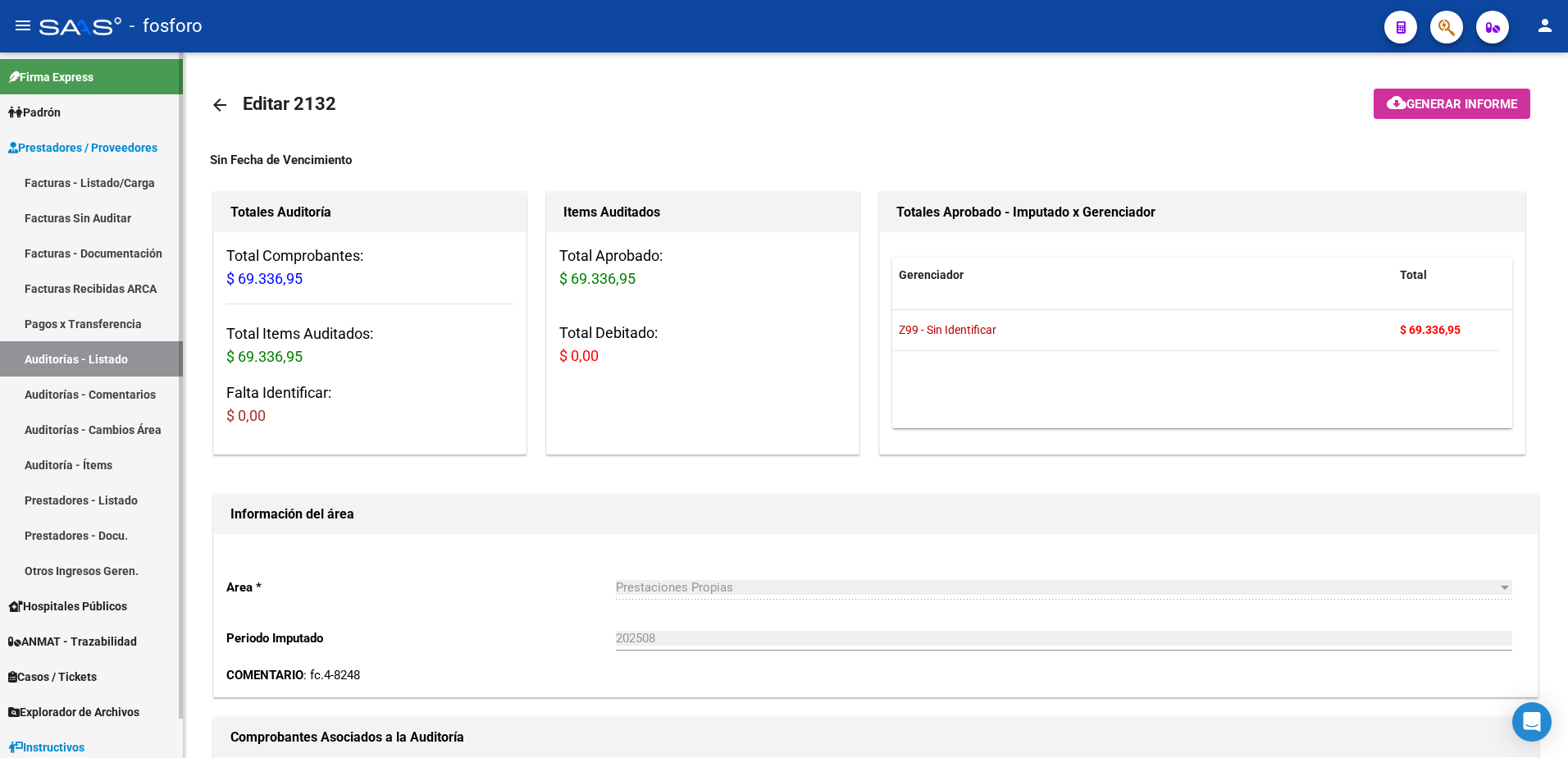
click at [137, 192] on link "Facturas - Listado/Carga" at bounding box center [91, 181] width 183 height 35
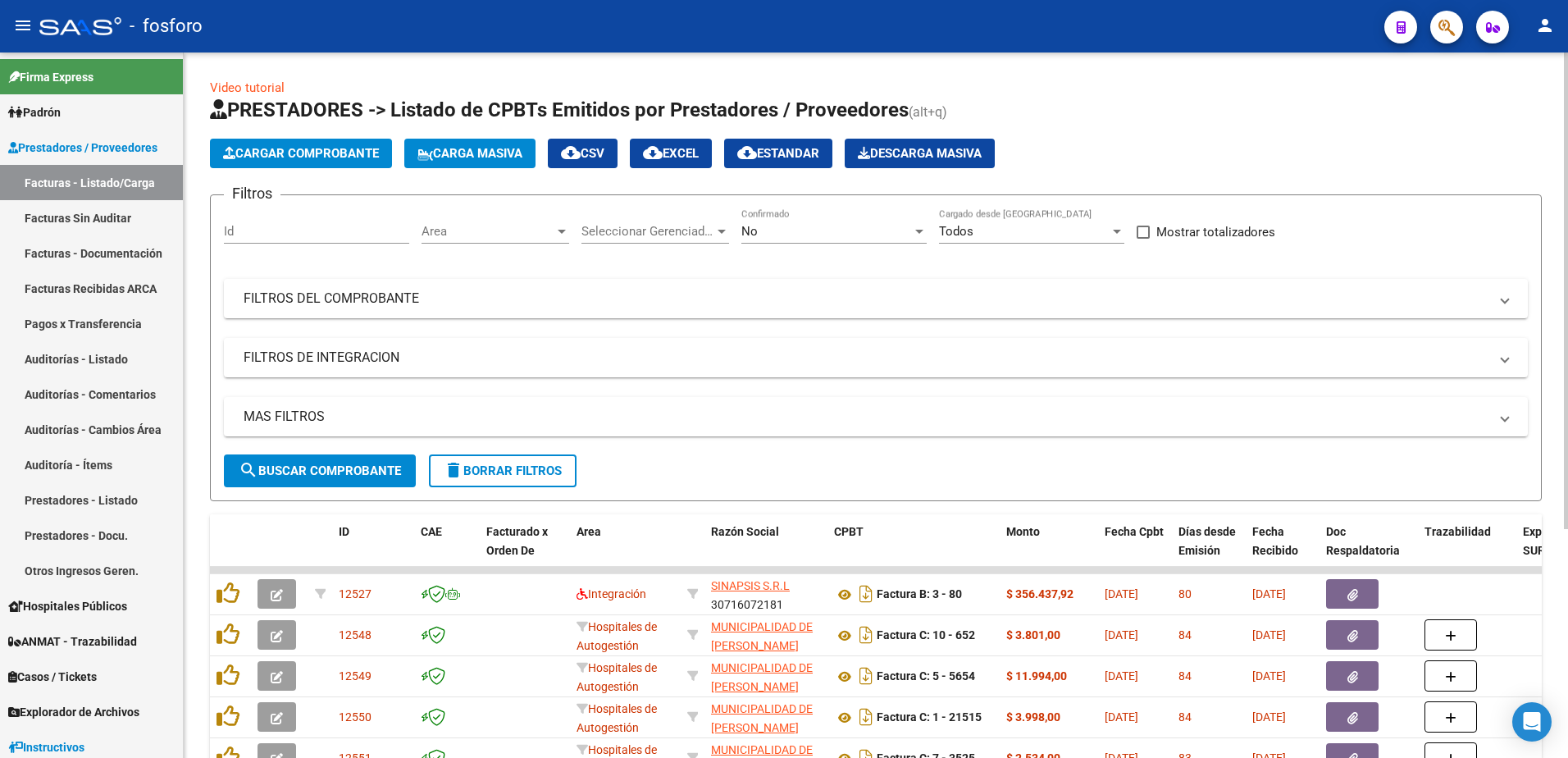
click at [560, 230] on div at bounding box center [562, 232] width 9 height 4
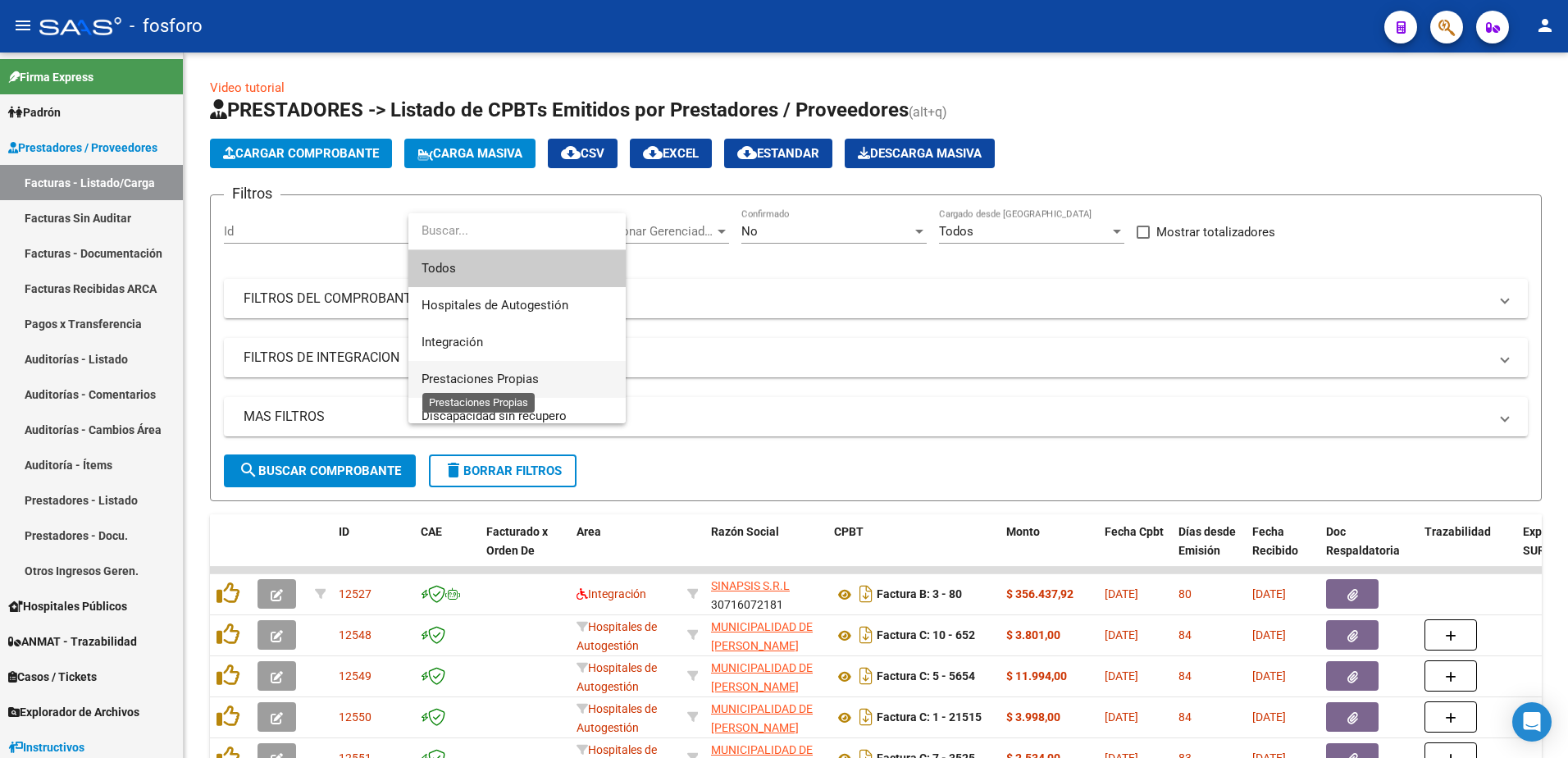
click at [519, 373] on span "Prestaciones Propias" at bounding box center [480, 378] width 118 height 14
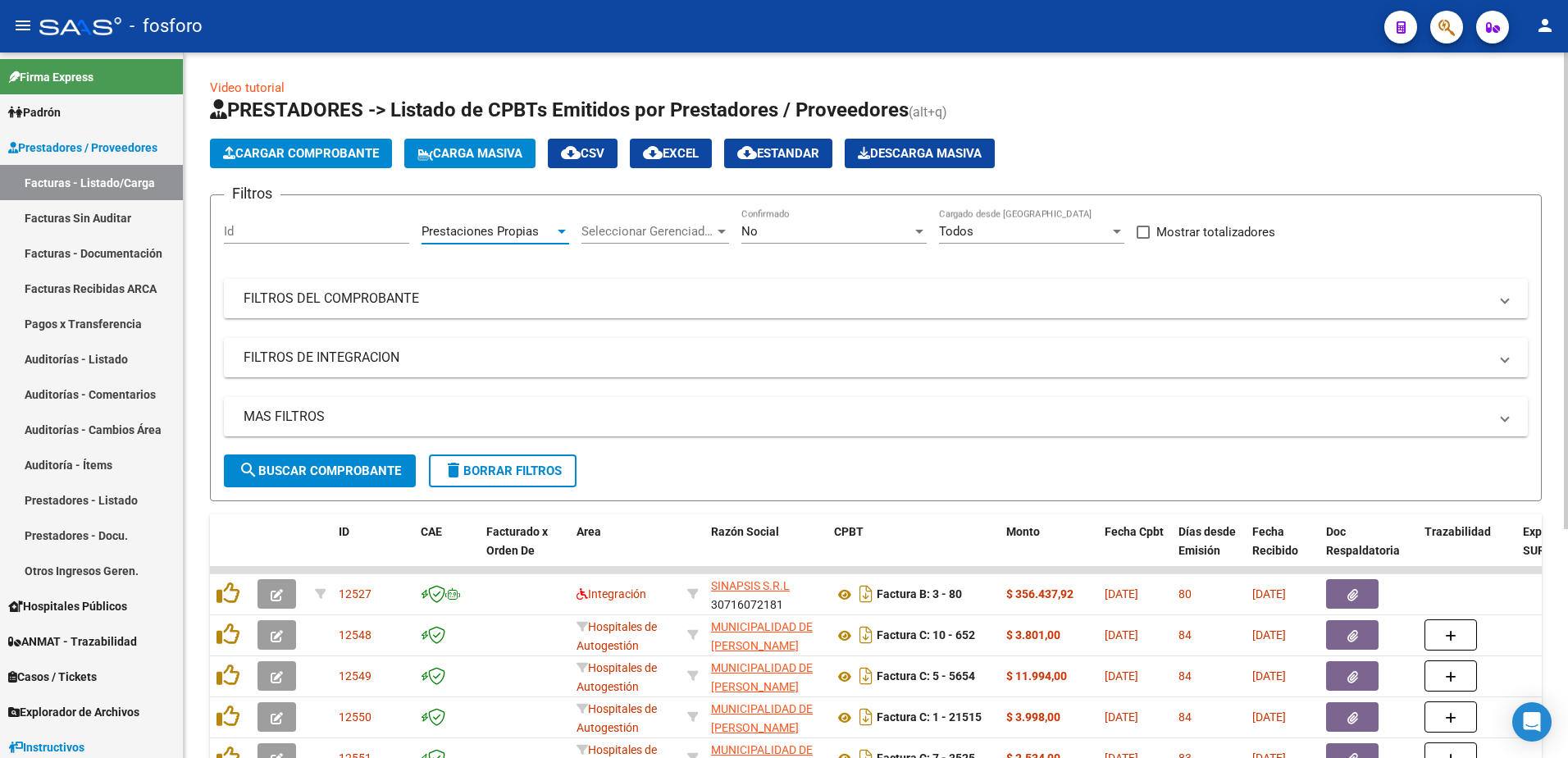
click at [361, 465] on span "search Buscar Comprobante" at bounding box center [319, 470] width 163 height 14
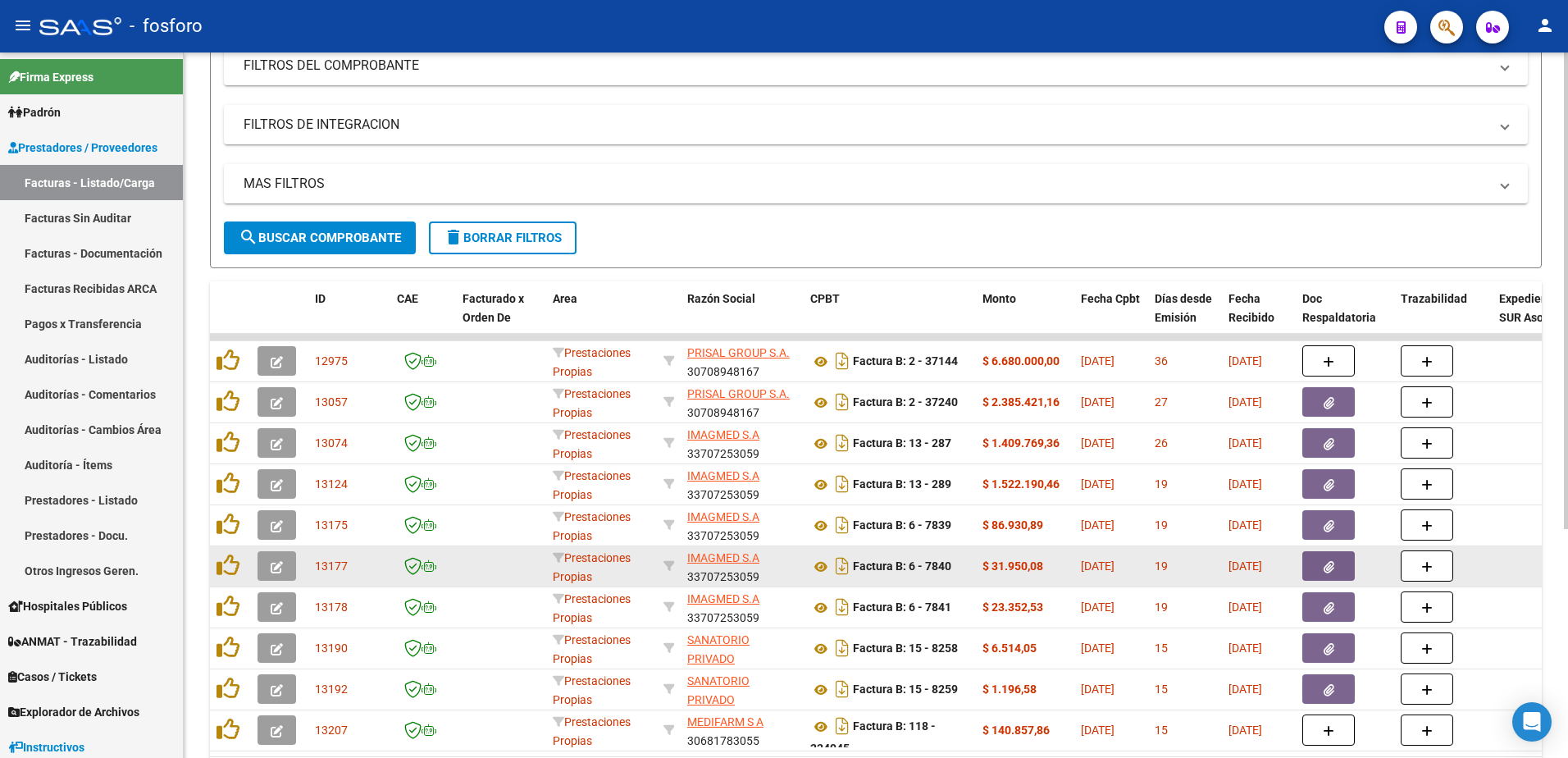
scroll to position [338, 0]
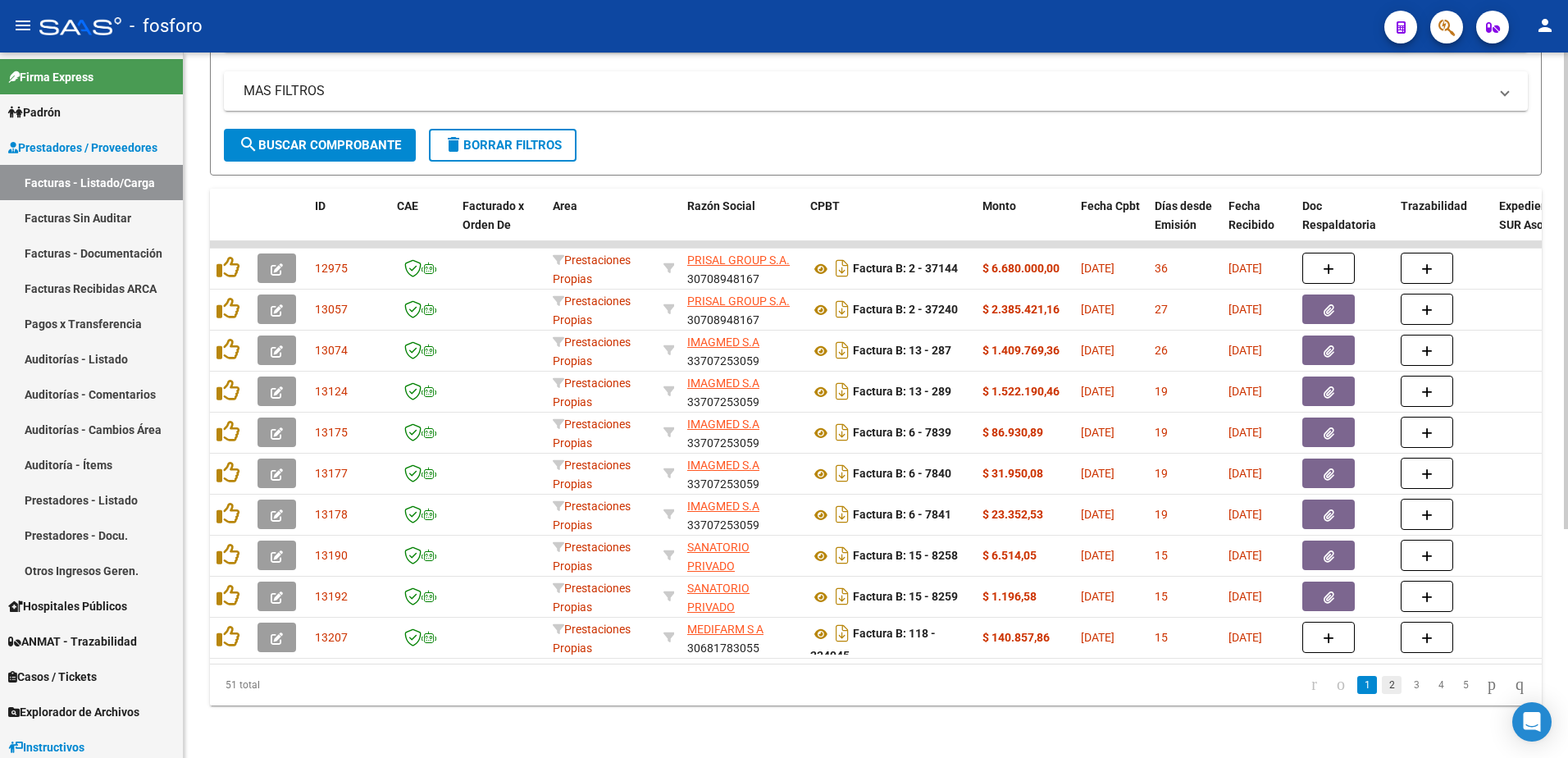
click at [1381, 688] on link "2" at bounding box center [1391, 684] width 20 height 18
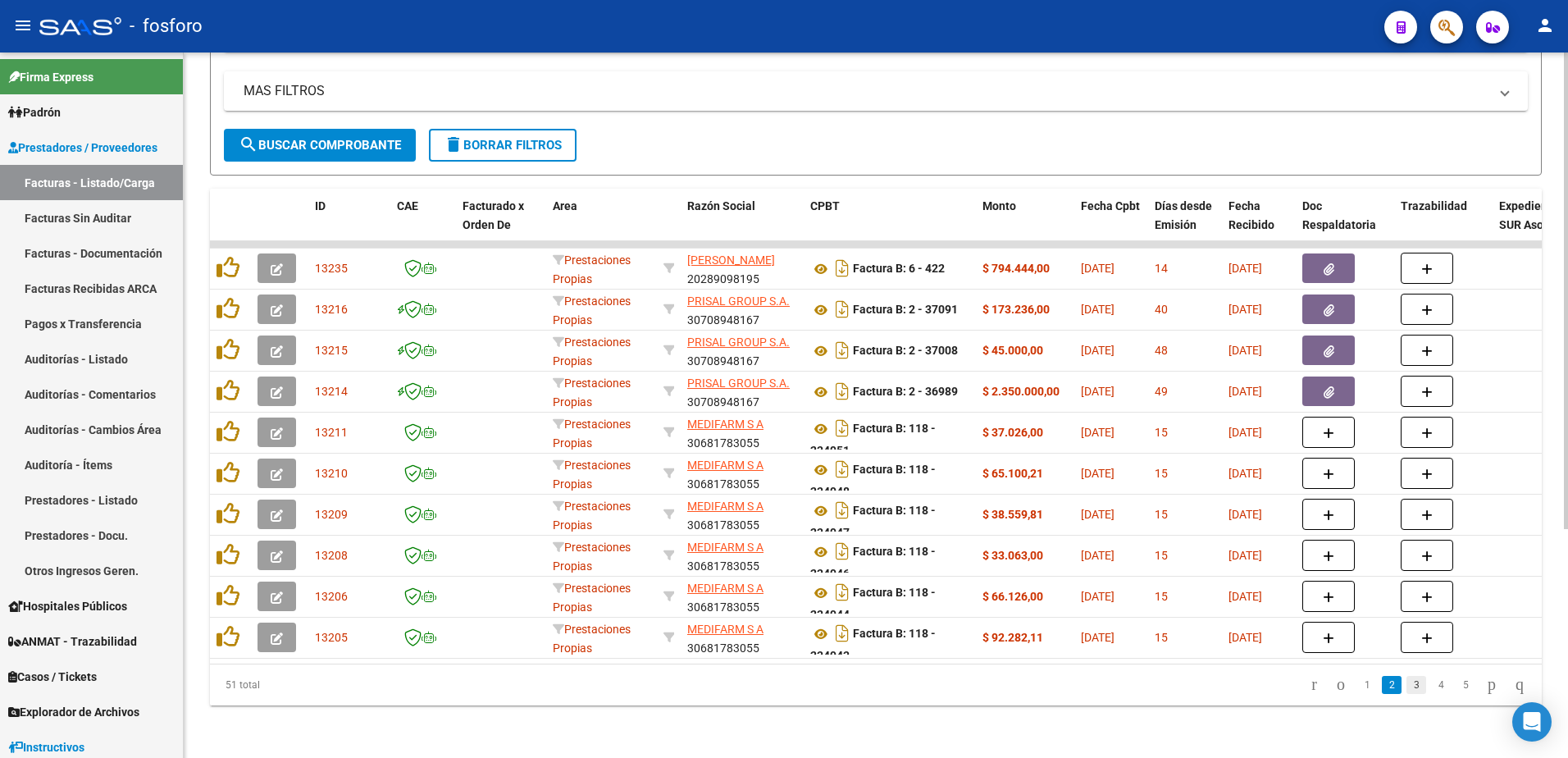
click at [1406, 678] on link "3" at bounding box center [1416, 684] width 20 height 18
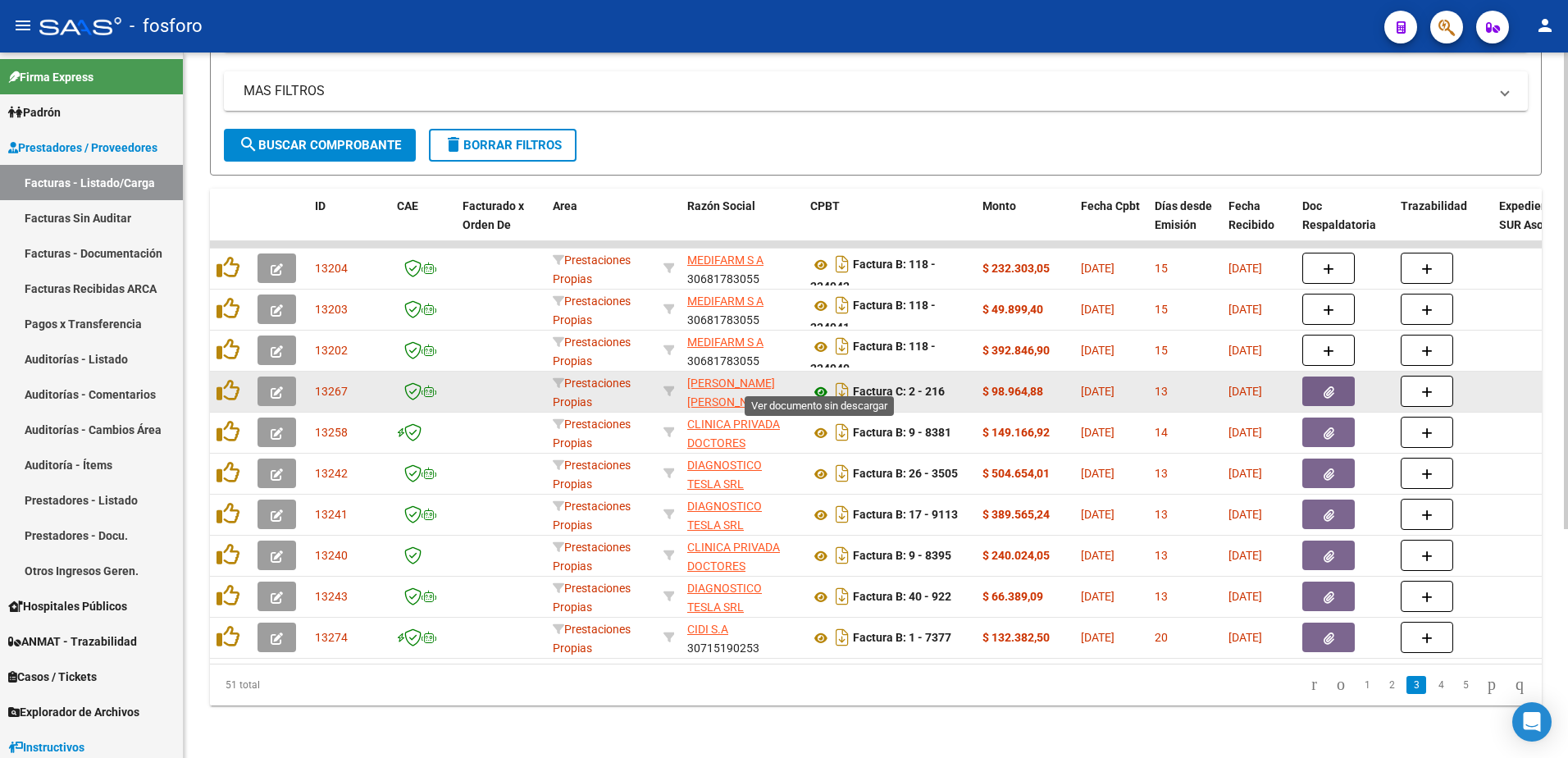
click at [820, 384] on icon at bounding box center [820, 392] width 21 height 20
click at [284, 376] on button "button" at bounding box center [276, 391] width 38 height 30
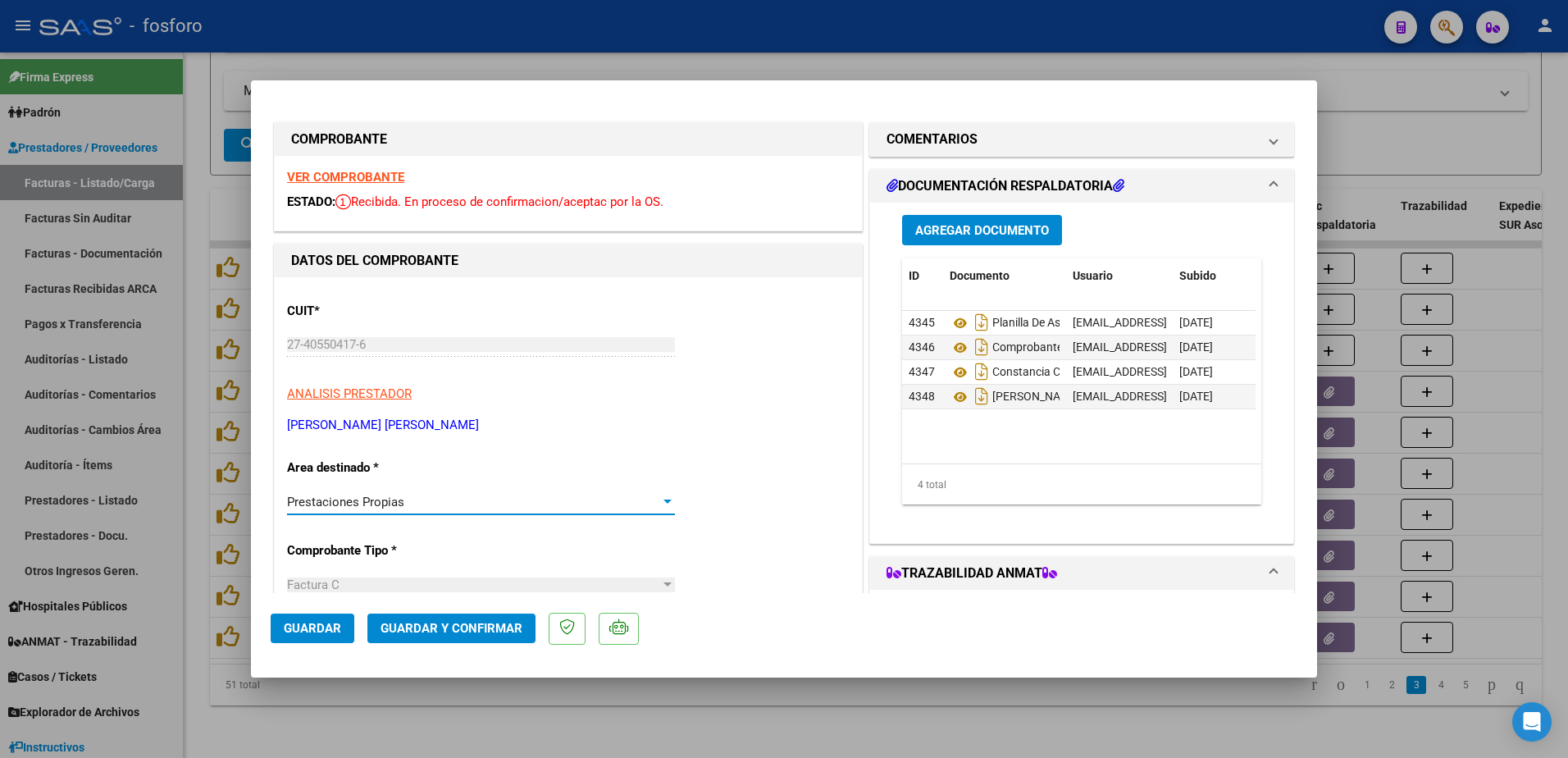
click at [662, 504] on div at bounding box center [667, 501] width 14 height 13
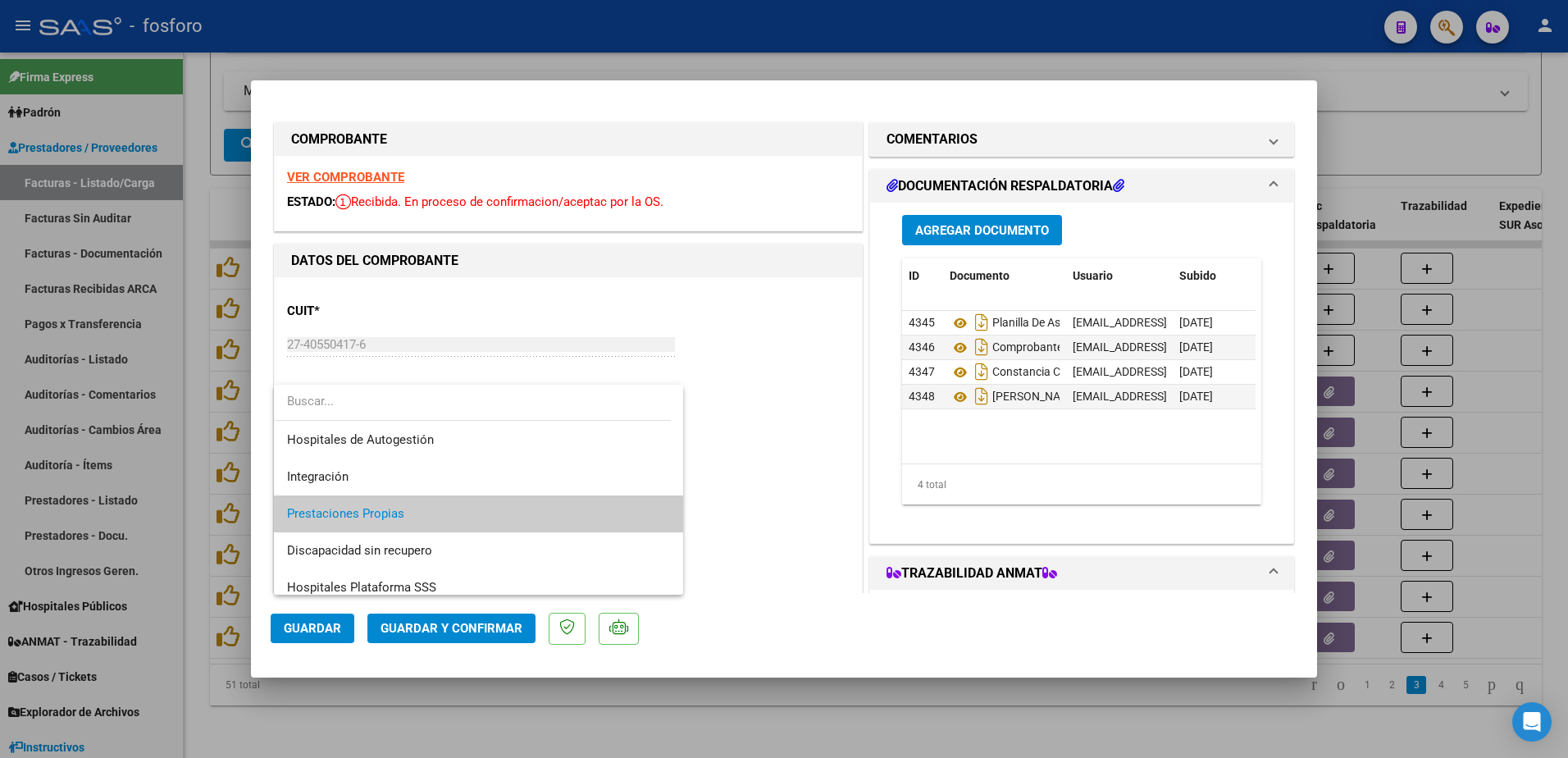
scroll to position [11, 0]
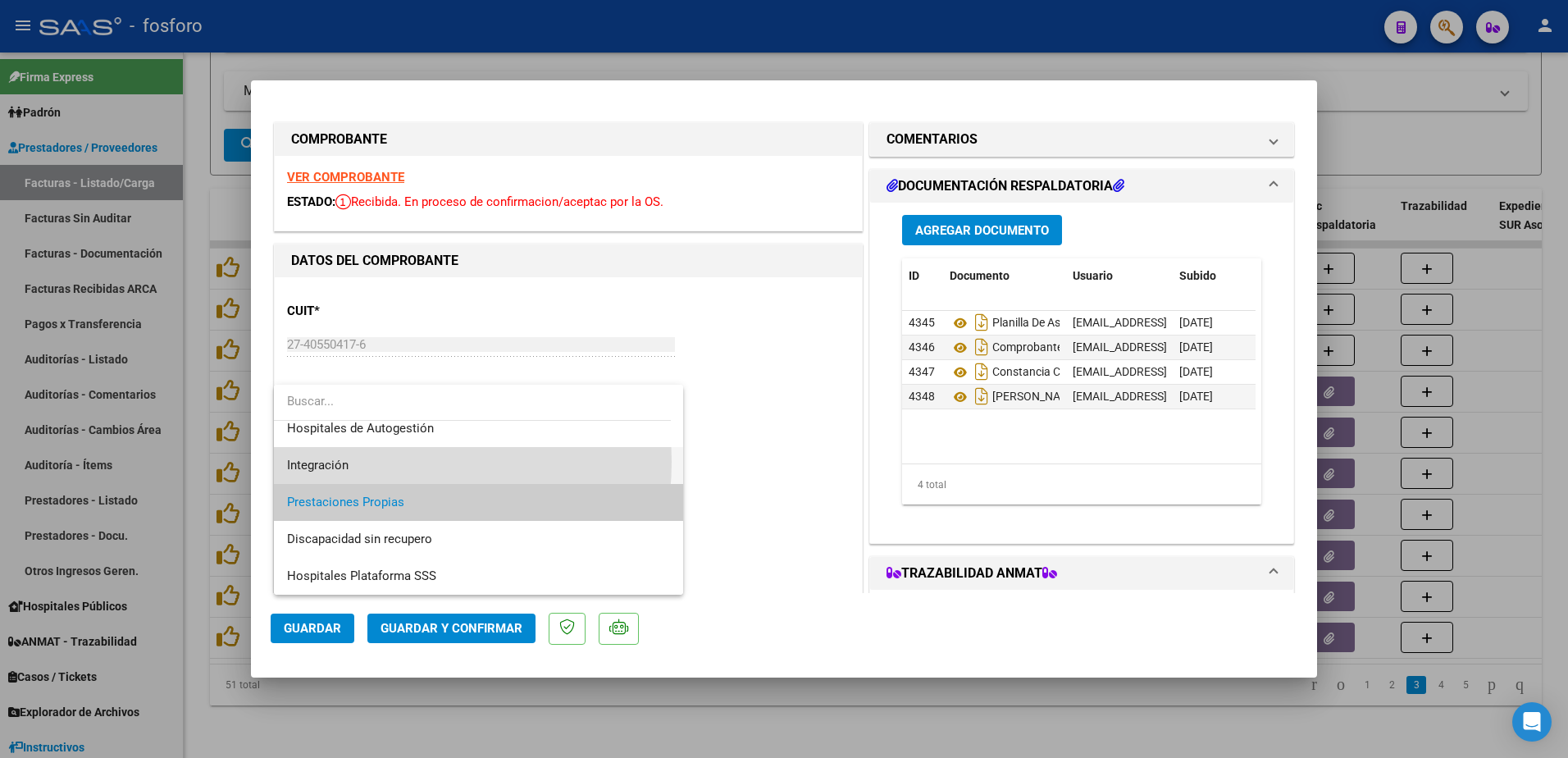
click at [373, 462] on span "Integración" at bounding box center [479, 465] width 383 height 37
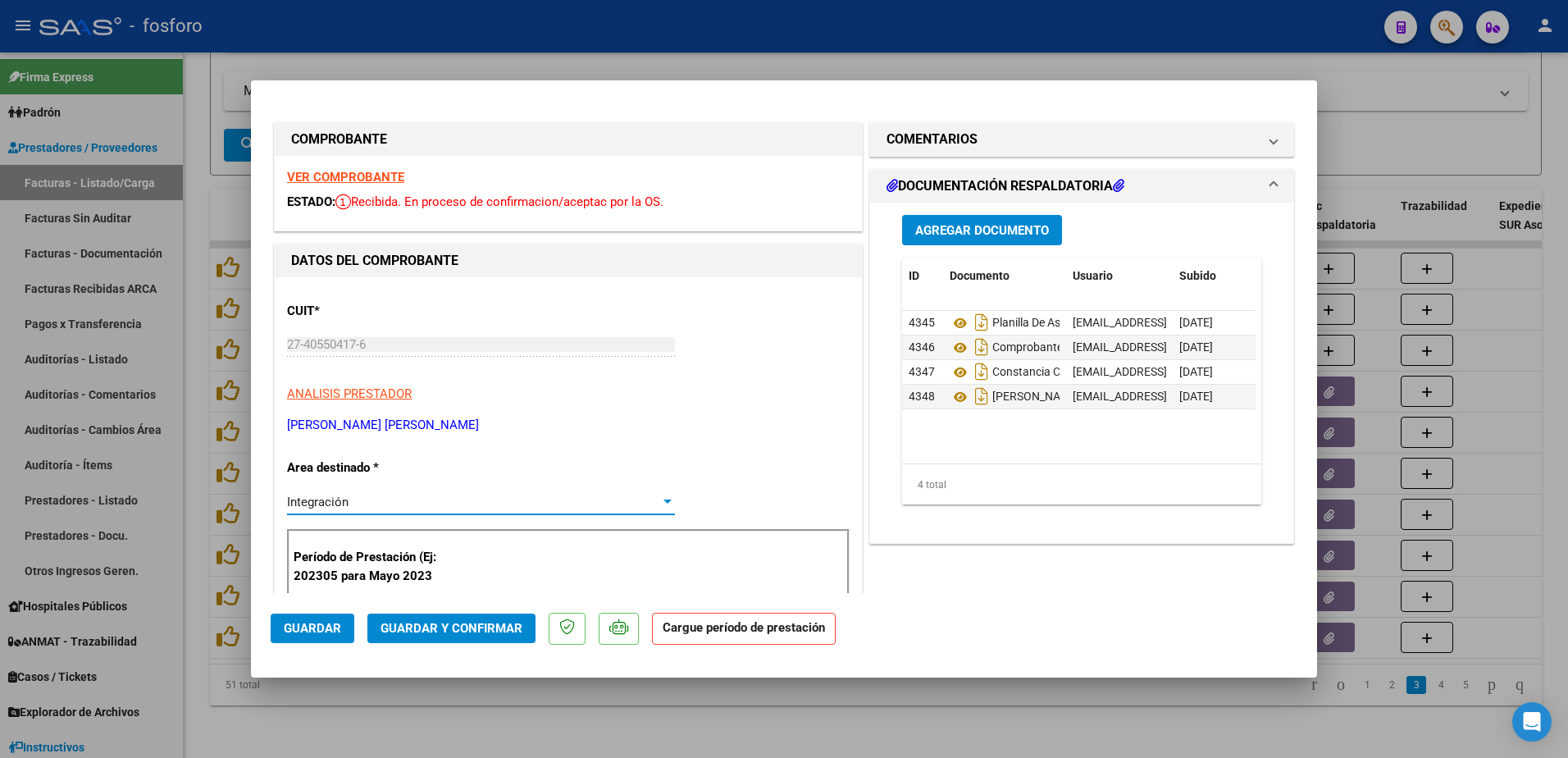
click at [334, 631] on span "Guardar" at bounding box center [312, 628] width 57 height 14
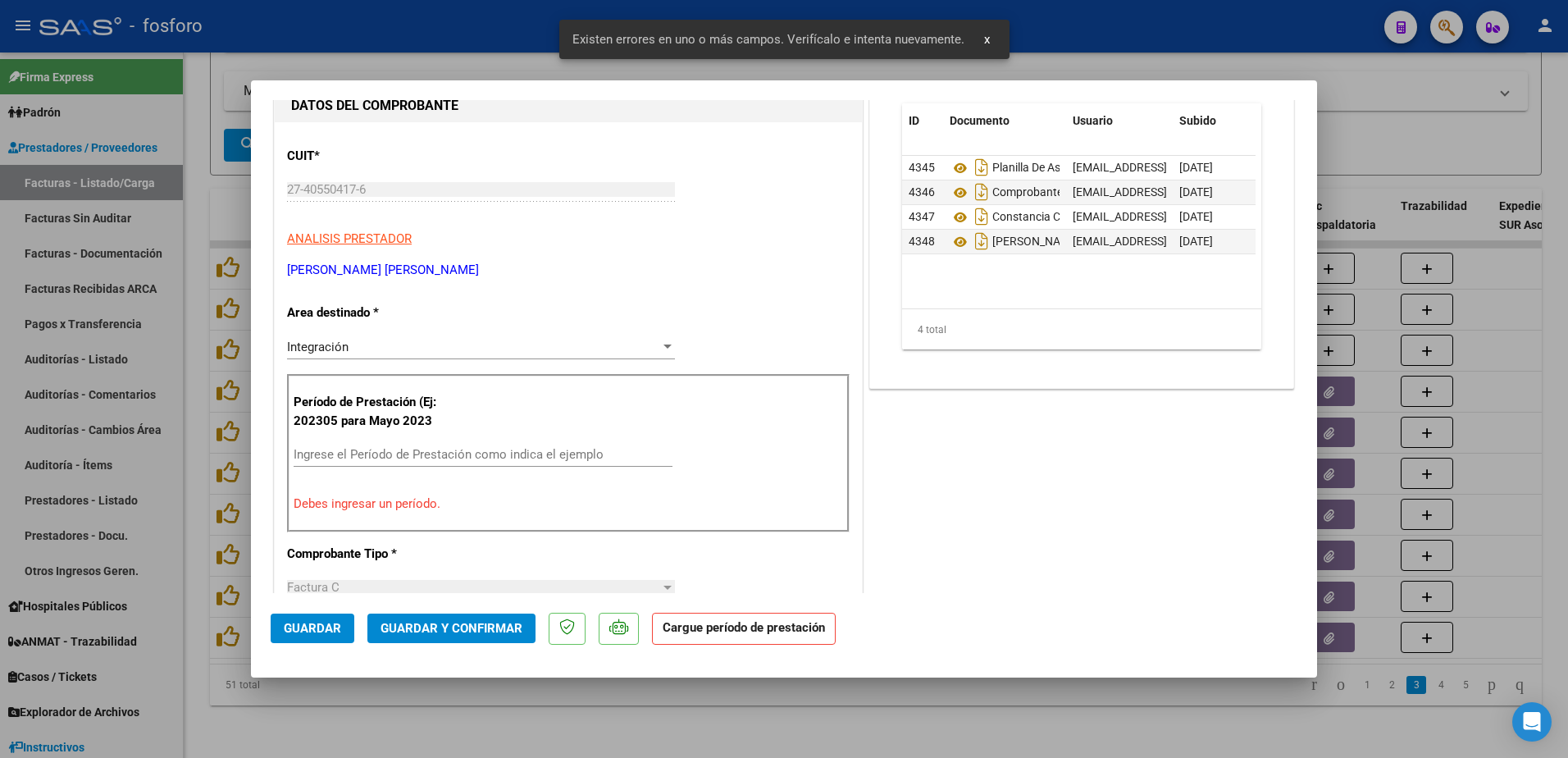
scroll to position [246, 0]
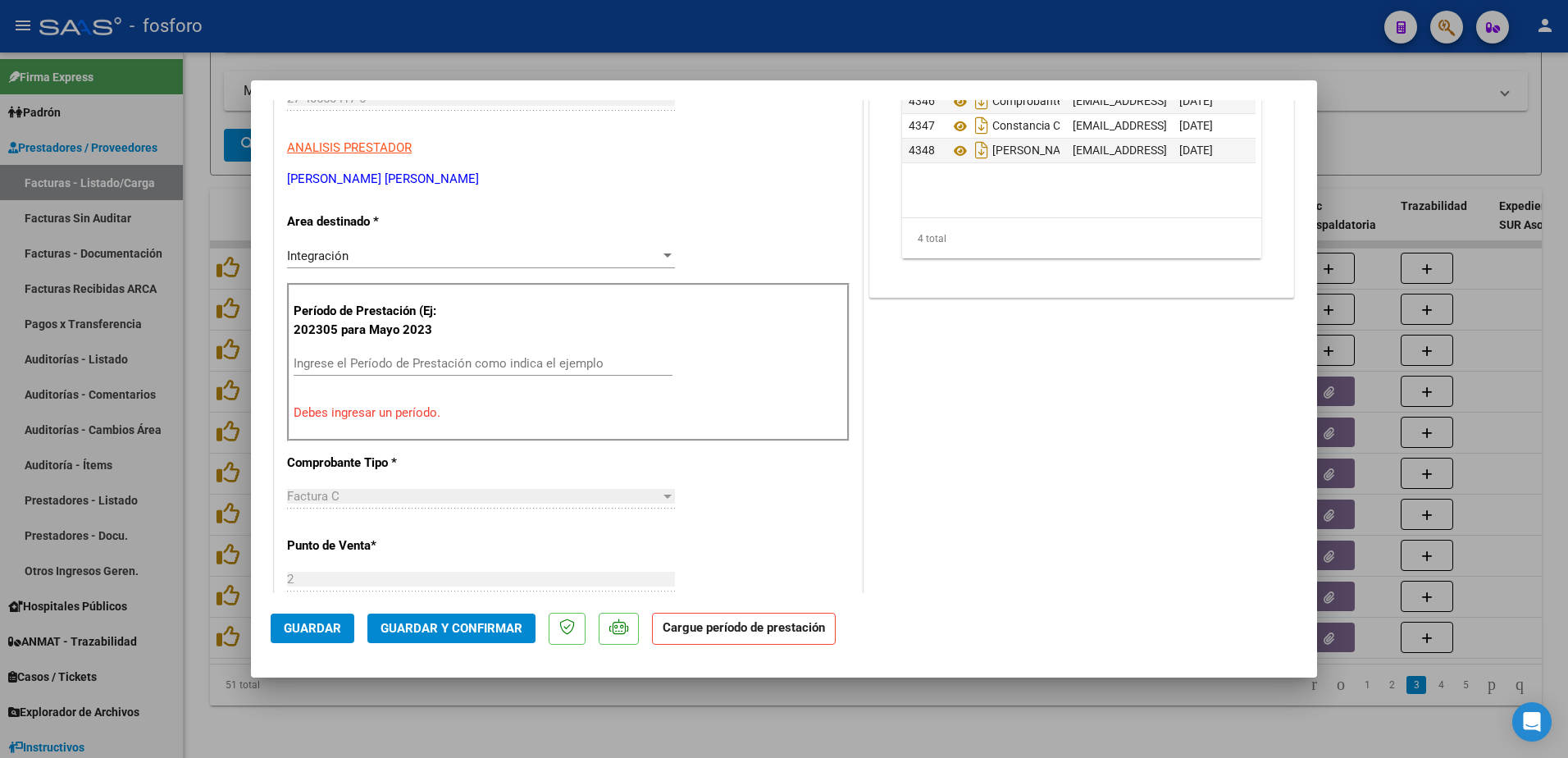
click at [199, 376] on div at bounding box center [784, 379] width 1568 height 758
type input "$ 0,00"
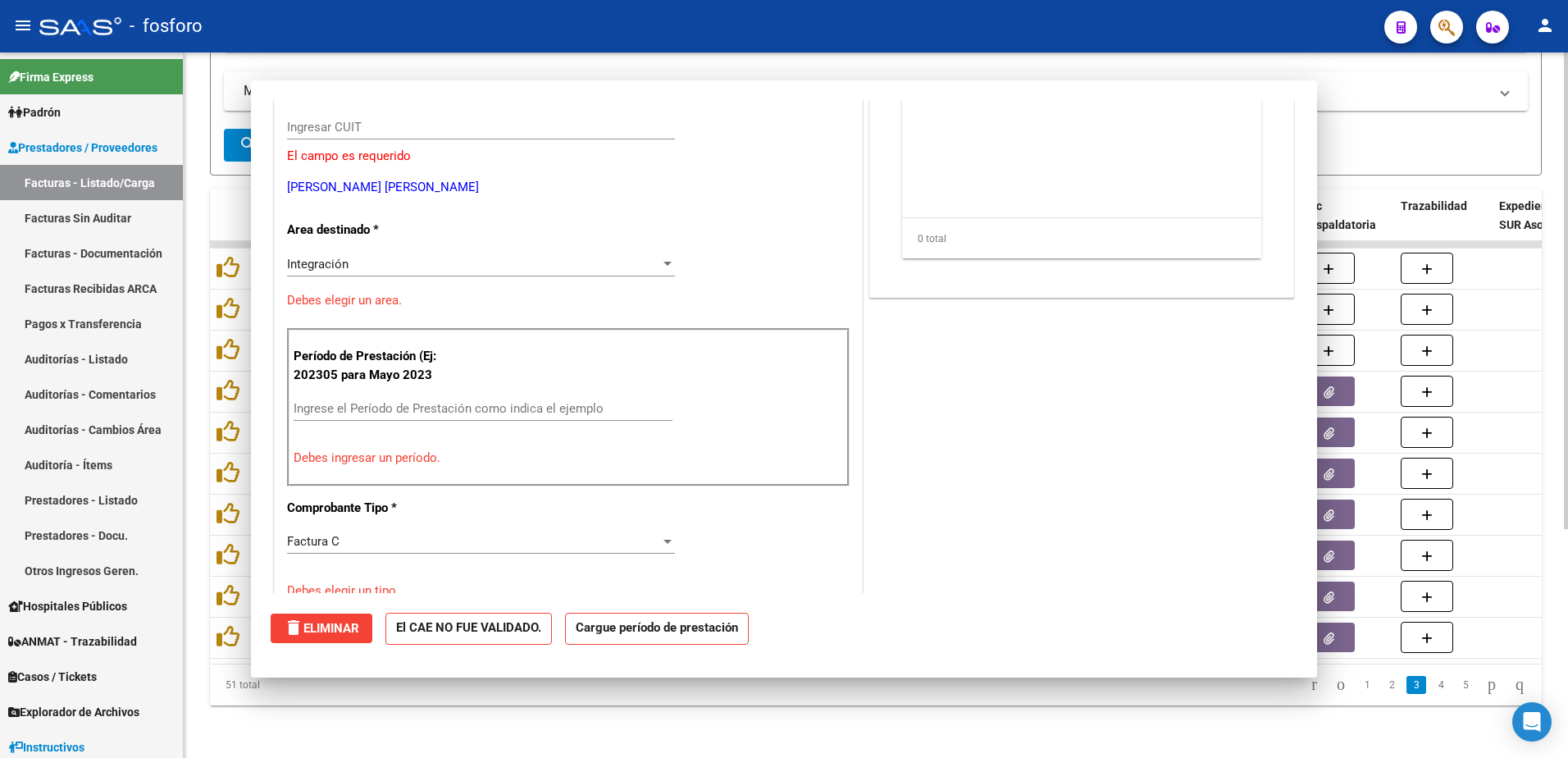
scroll to position [0, 0]
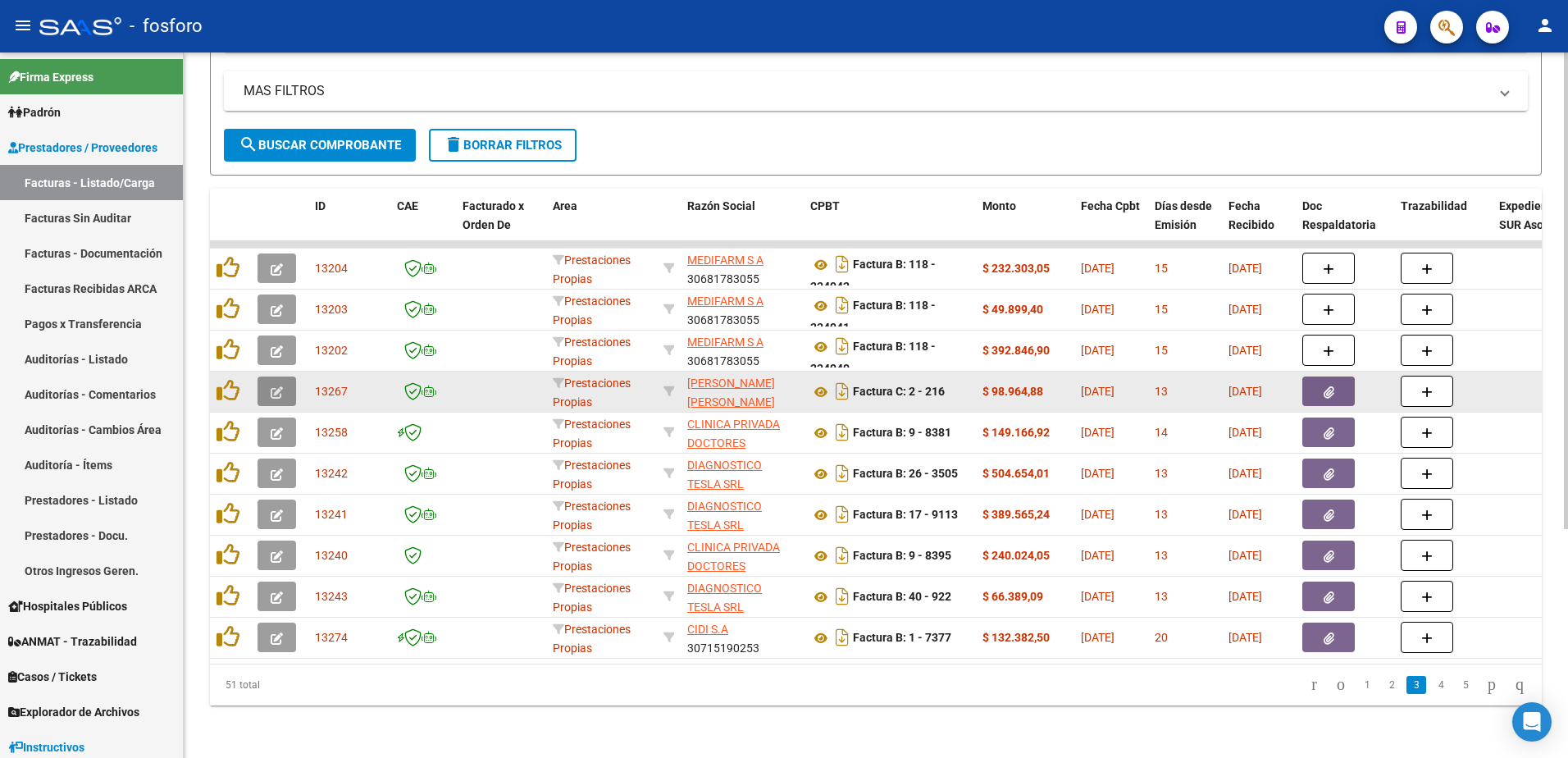
click at [278, 386] on icon "button" at bounding box center [277, 392] width 12 height 12
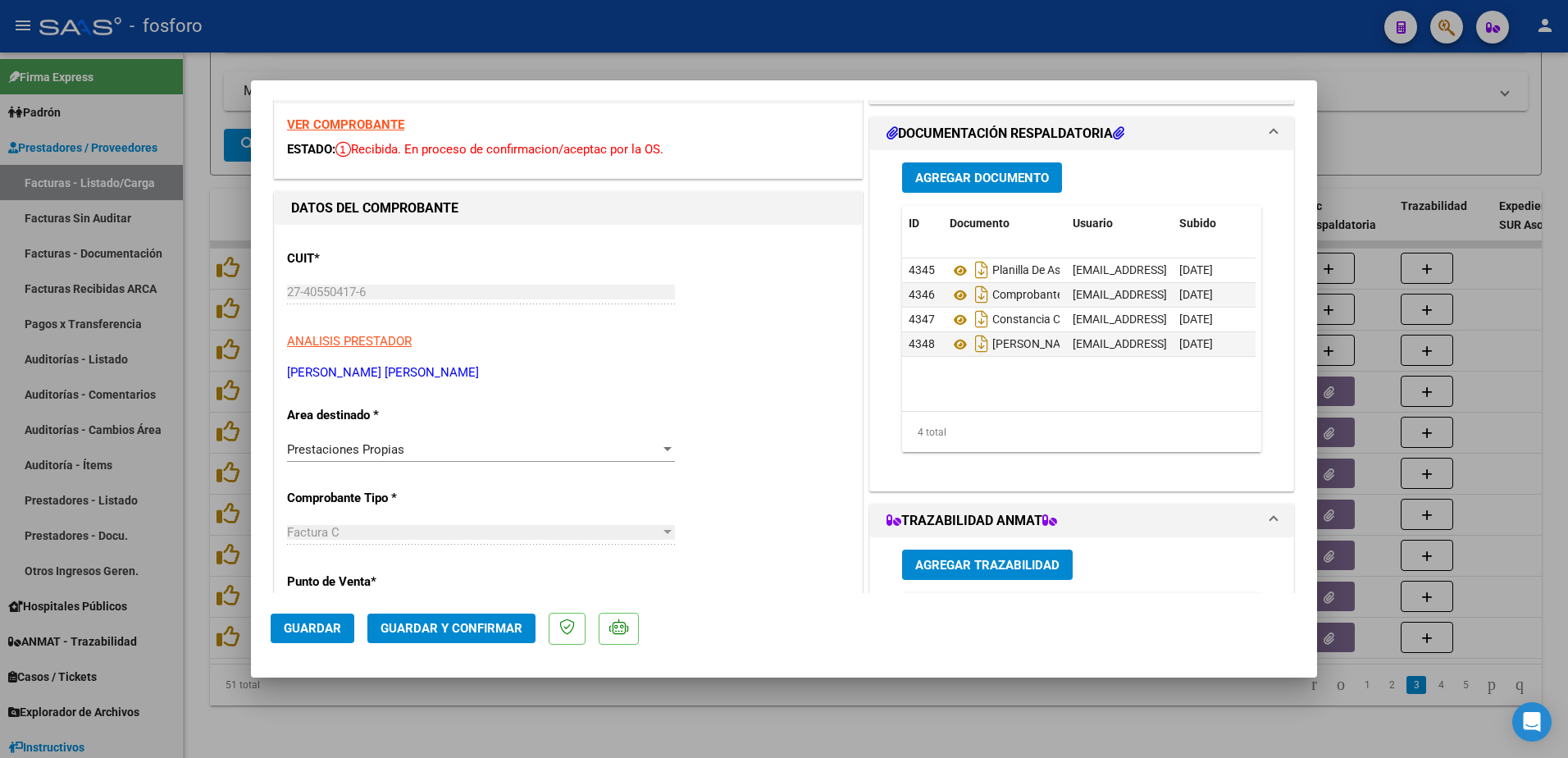
scroll to position [82, 0]
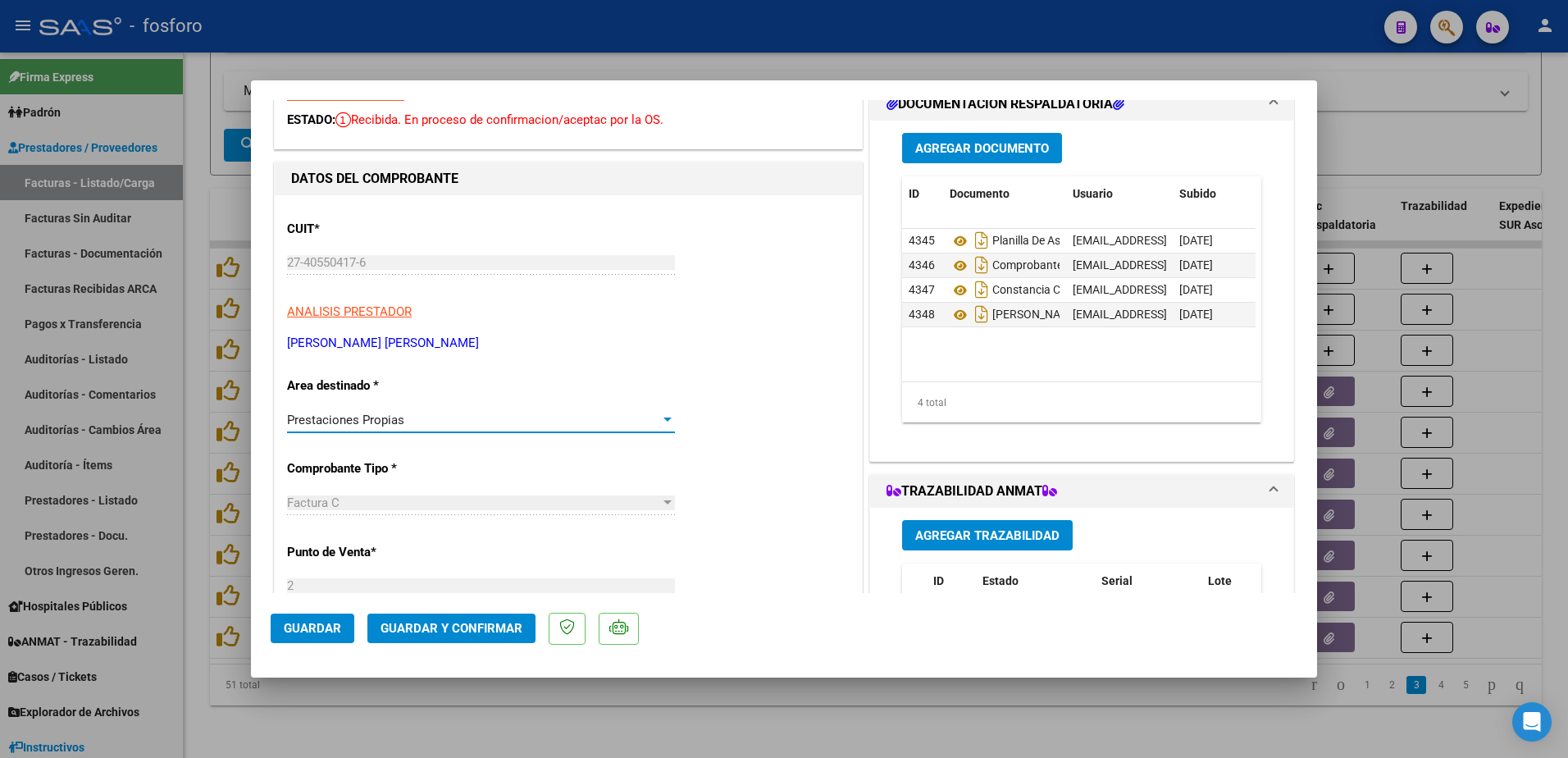
click at [663, 416] on div at bounding box center [667, 419] width 14 height 13
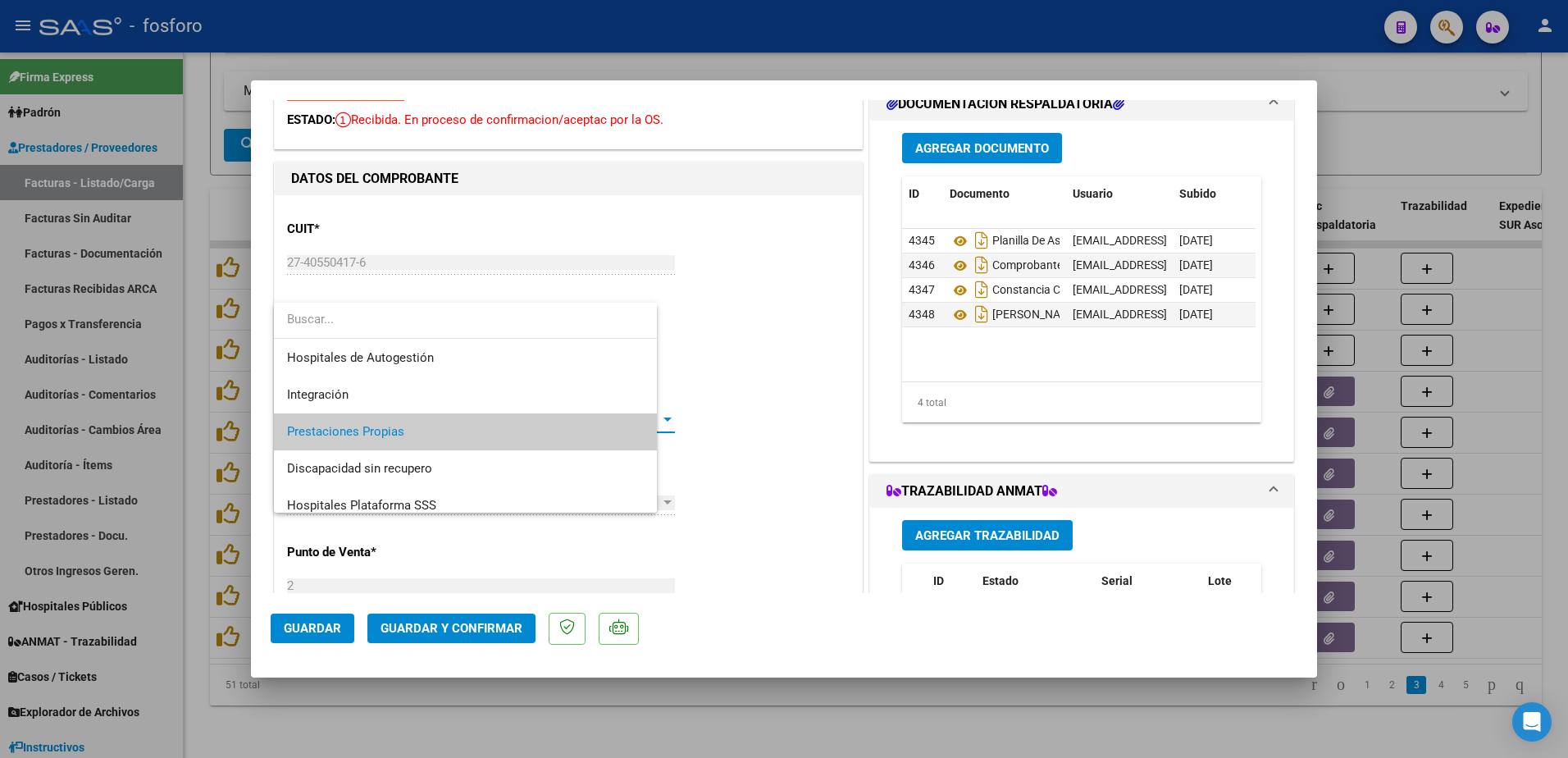
scroll to position [11, 0]
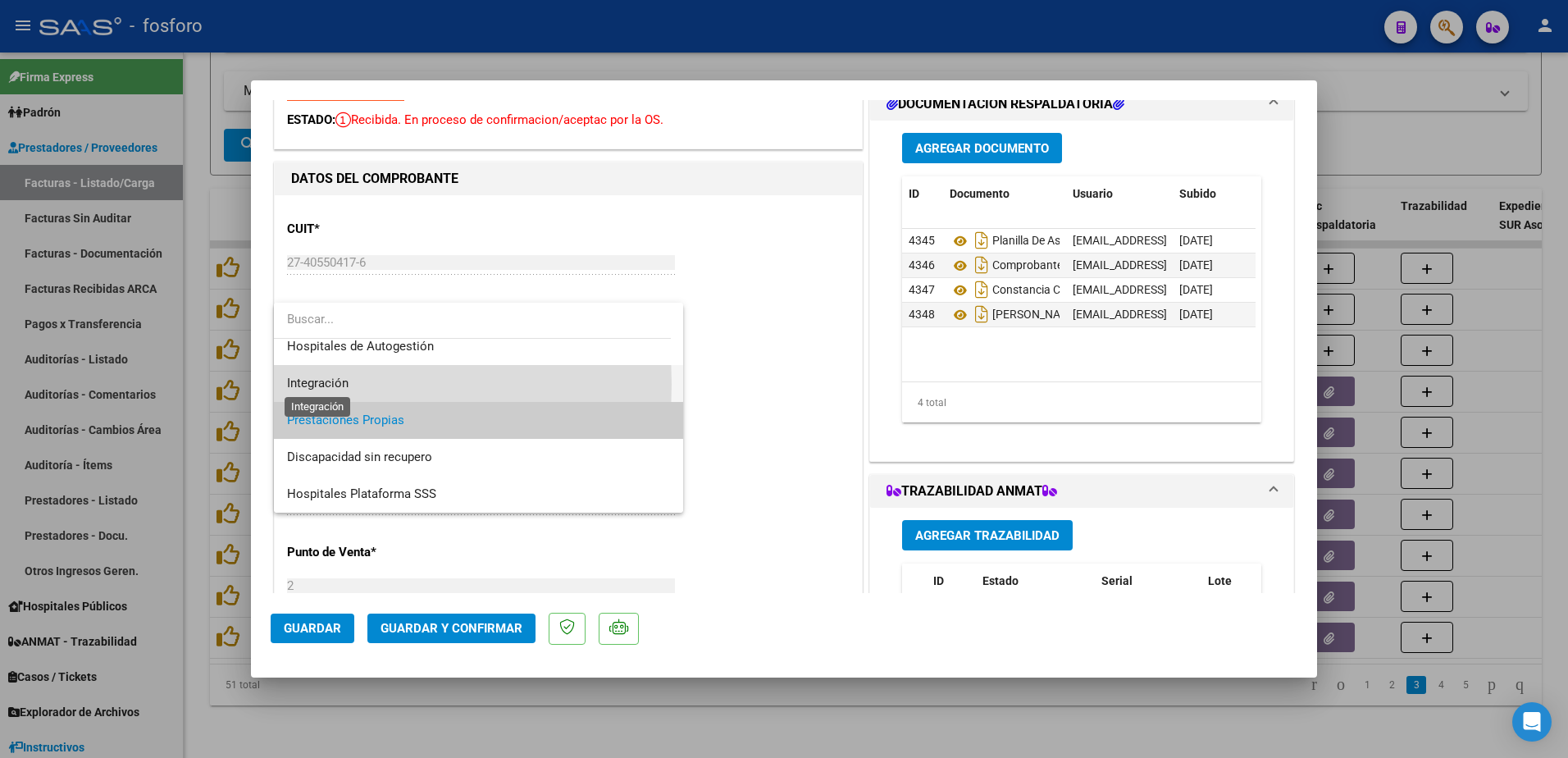
click at [310, 384] on span "Integración" at bounding box center [318, 382] width 61 height 14
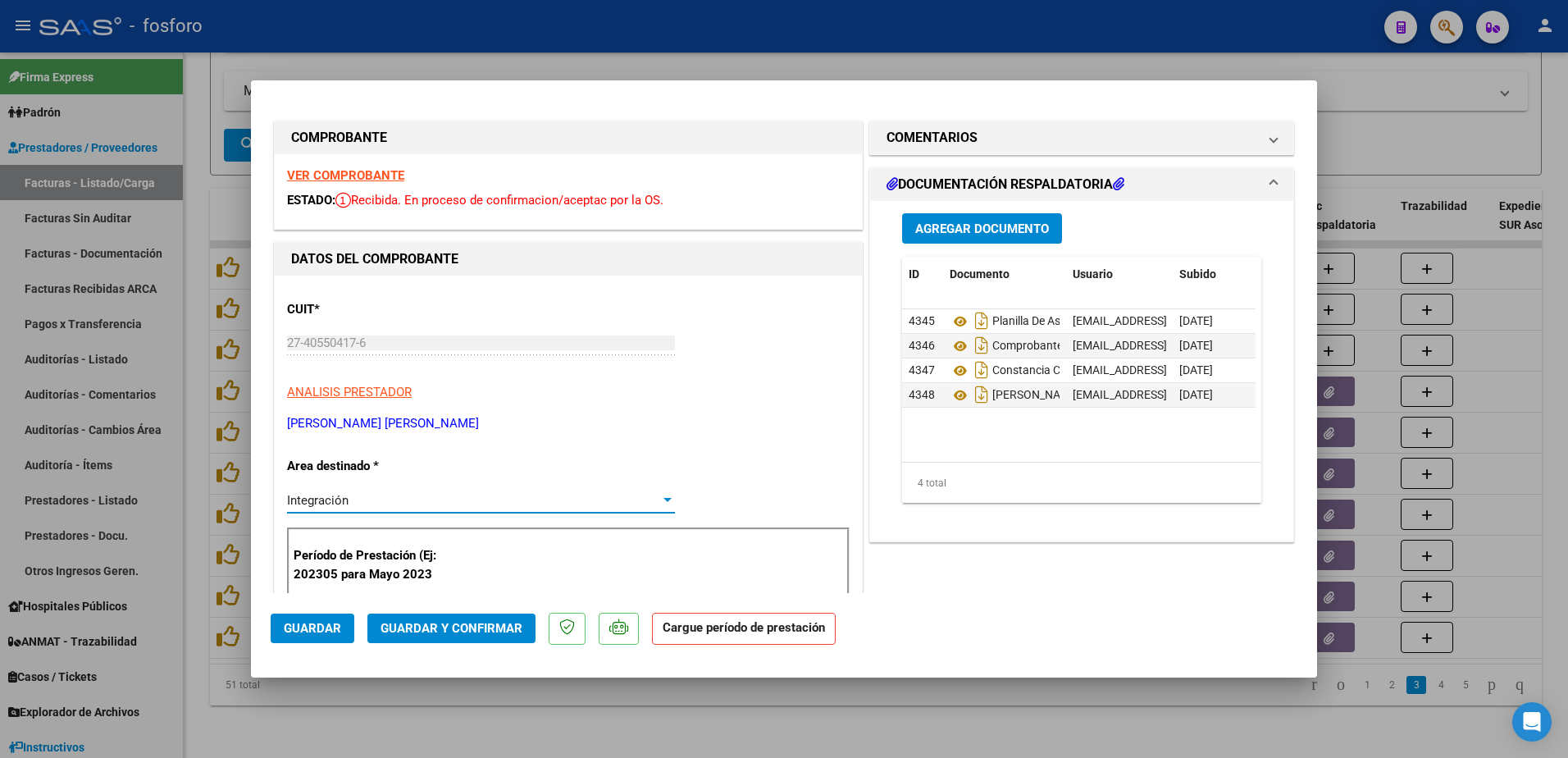
scroll to position [0, 0]
click at [221, 349] on div at bounding box center [784, 379] width 1568 height 758
type input "$ 0,00"
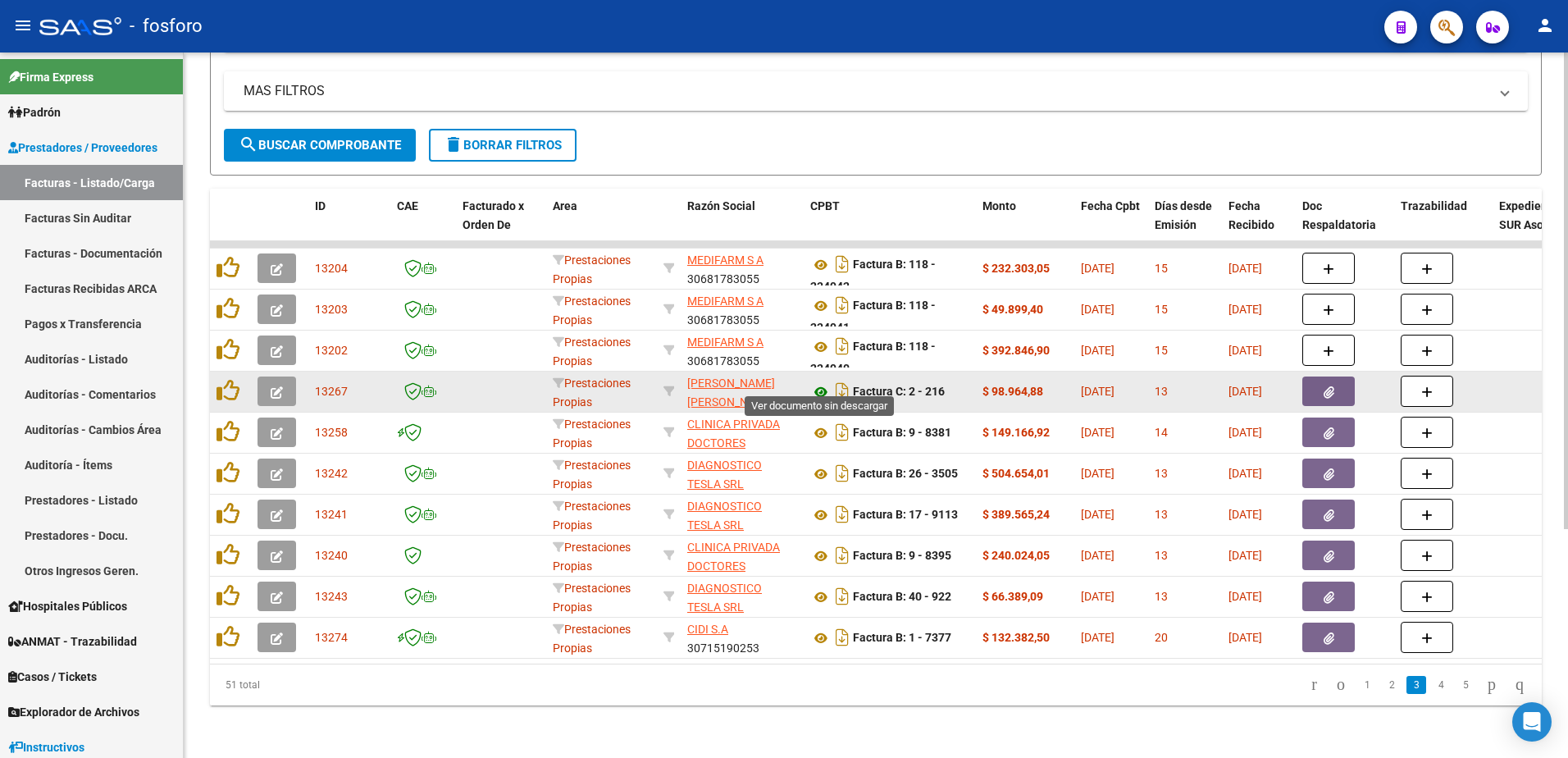
click at [826, 382] on icon at bounding box center [820, 392] width 21 height 20
click at [277, 386] on icon "button" at bounding box center [277, 392] width 12 height 12
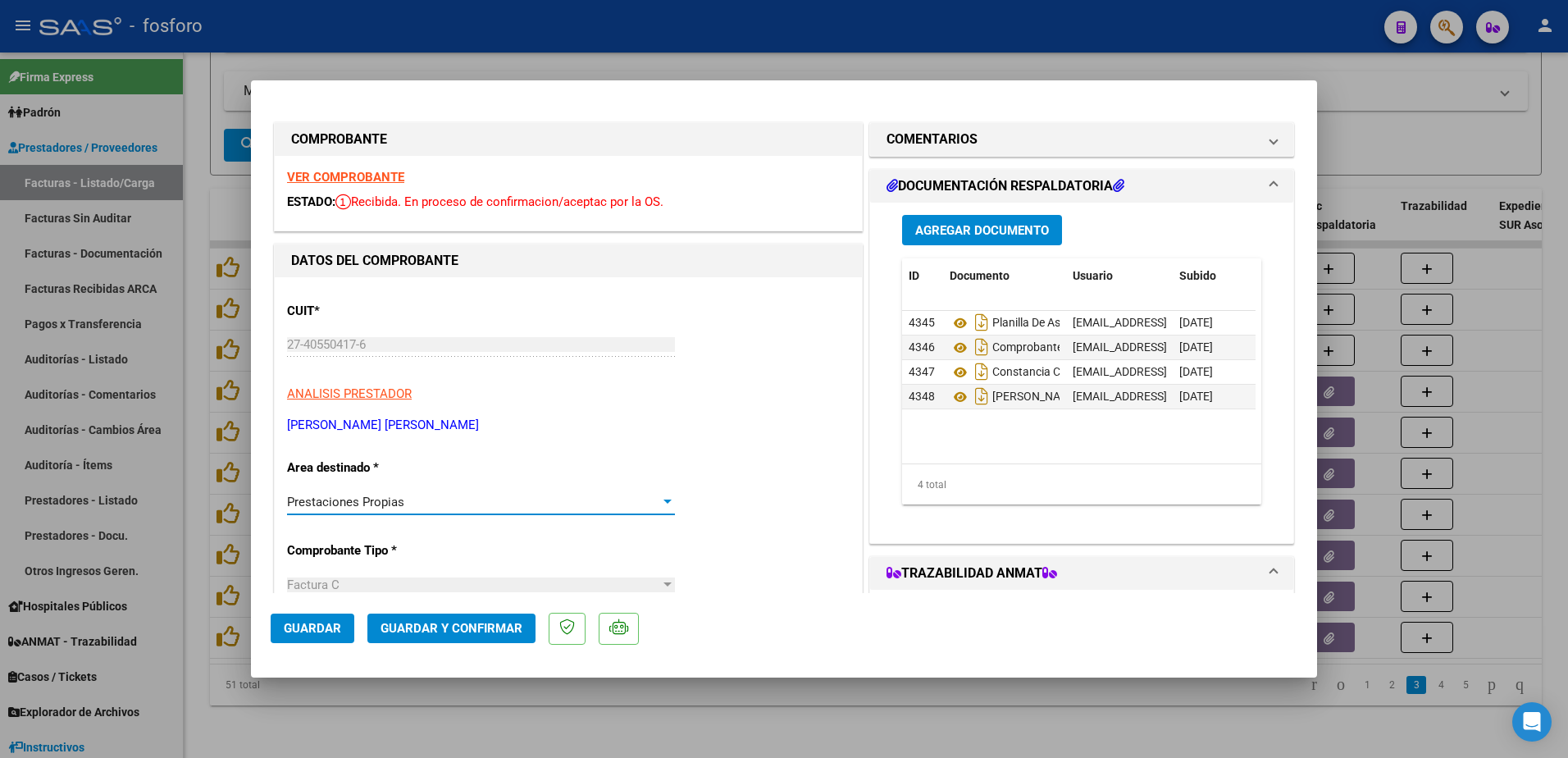
click at [663, 501] on div at bounding box center [668, 501] width 9 height 4
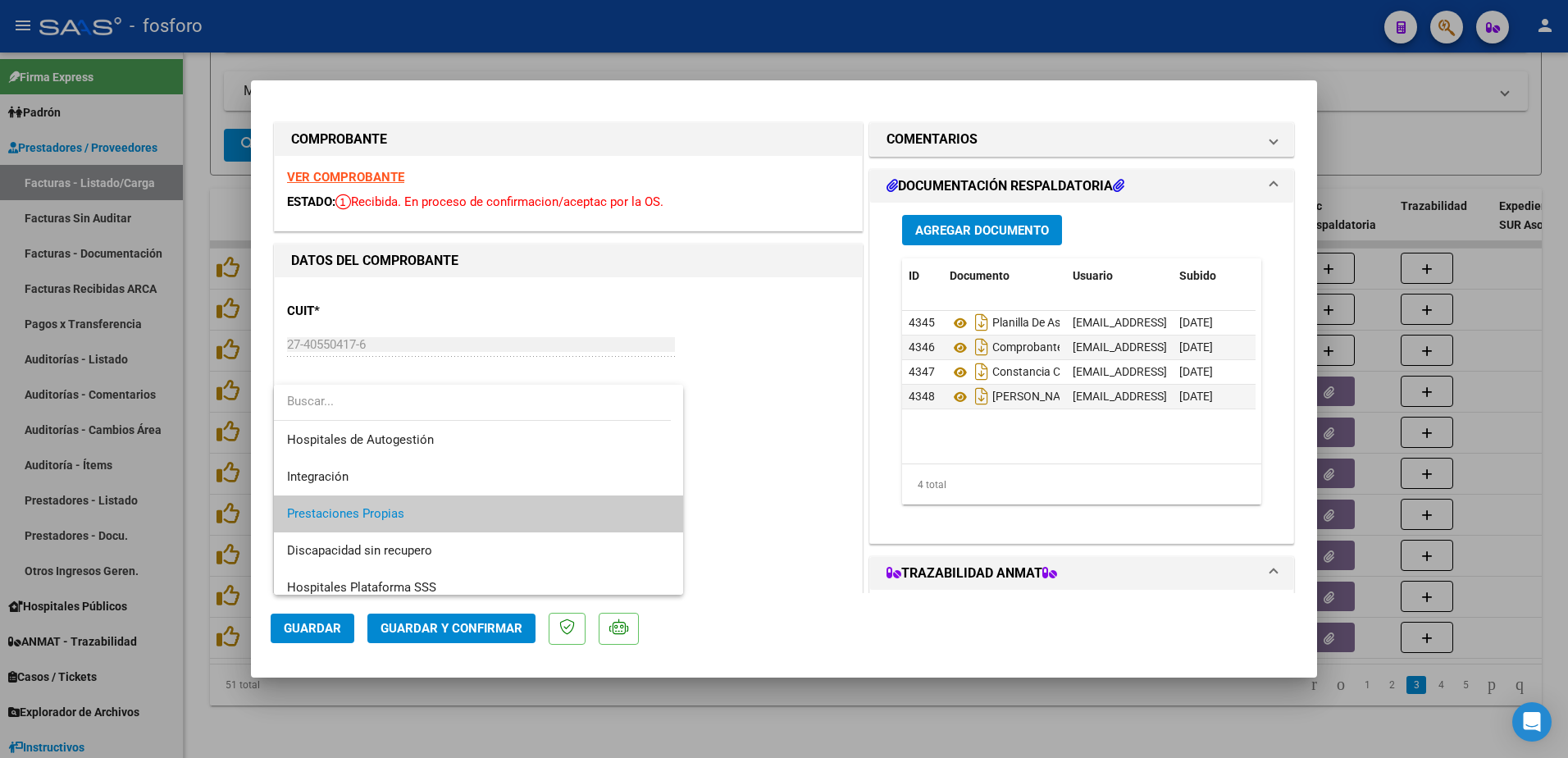
scroll to position [11, 0]
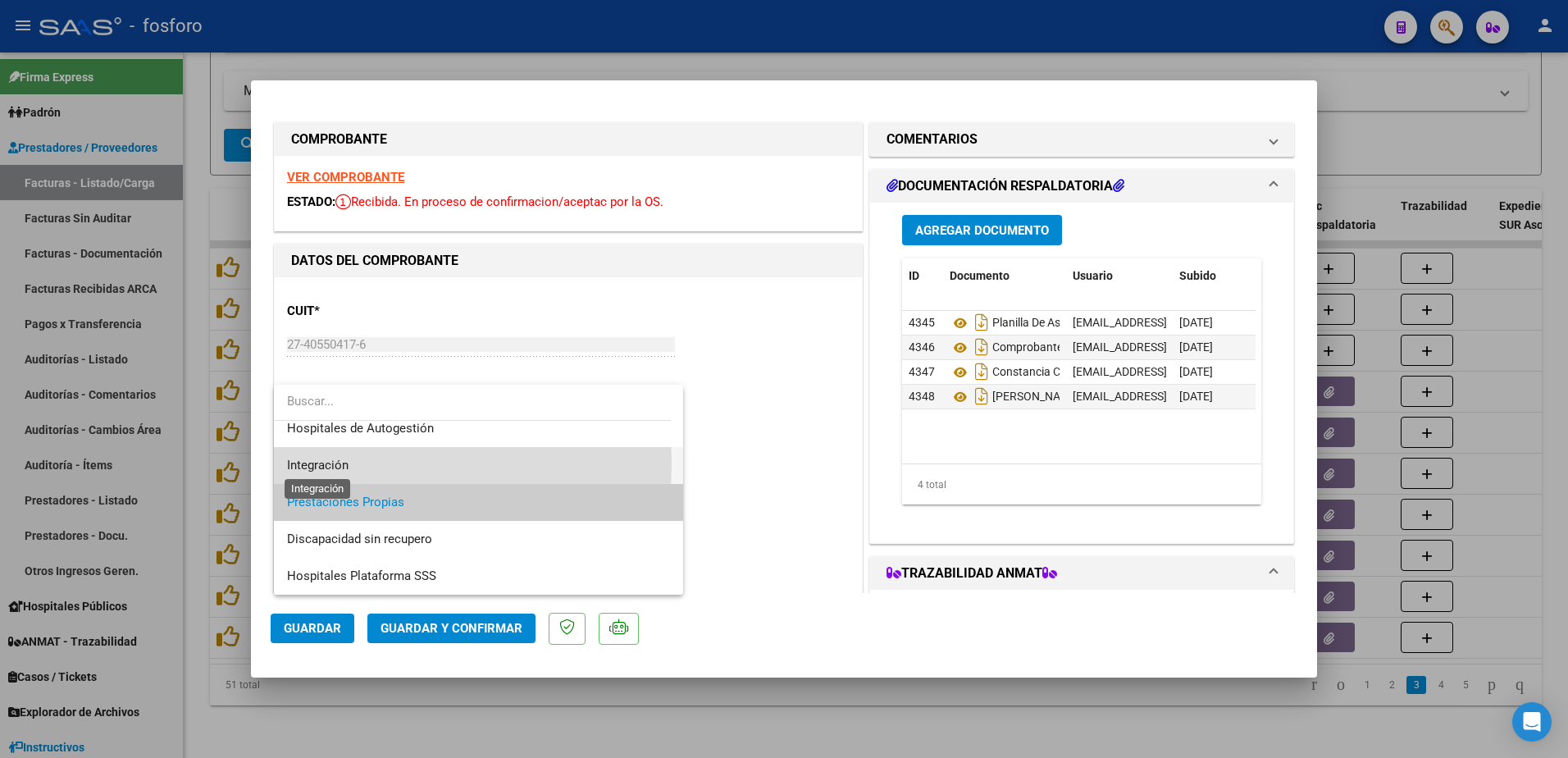
click at [339, 463] on span "Integración" at bounding box center [318, 464] width 61 height 14
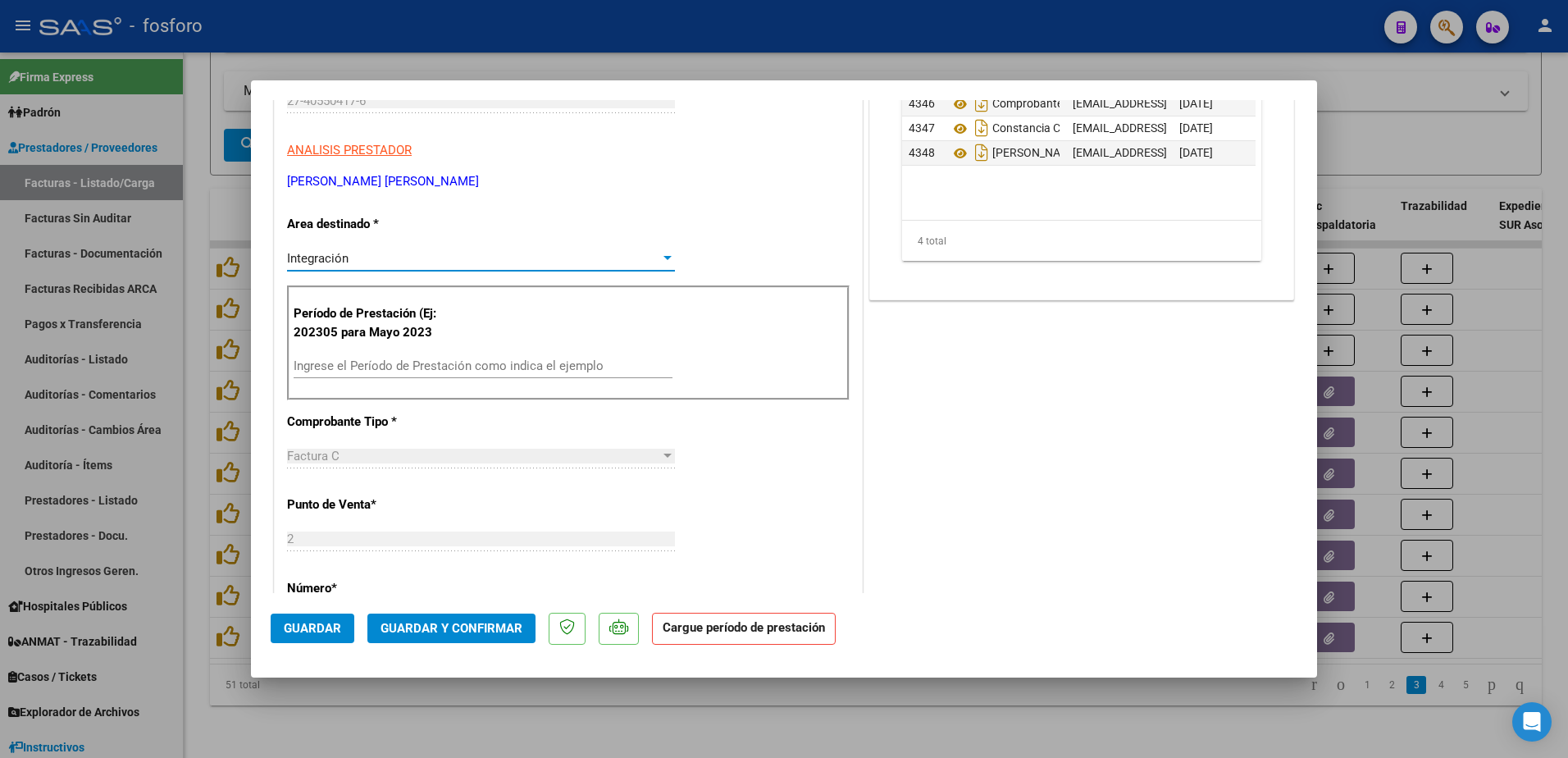
scroll to position [246, 0]
click at [410, 357] on input "Ingrese el Período de Prestación como indica el ejemplo" at bounding box center [483, 363] width 379 height 14
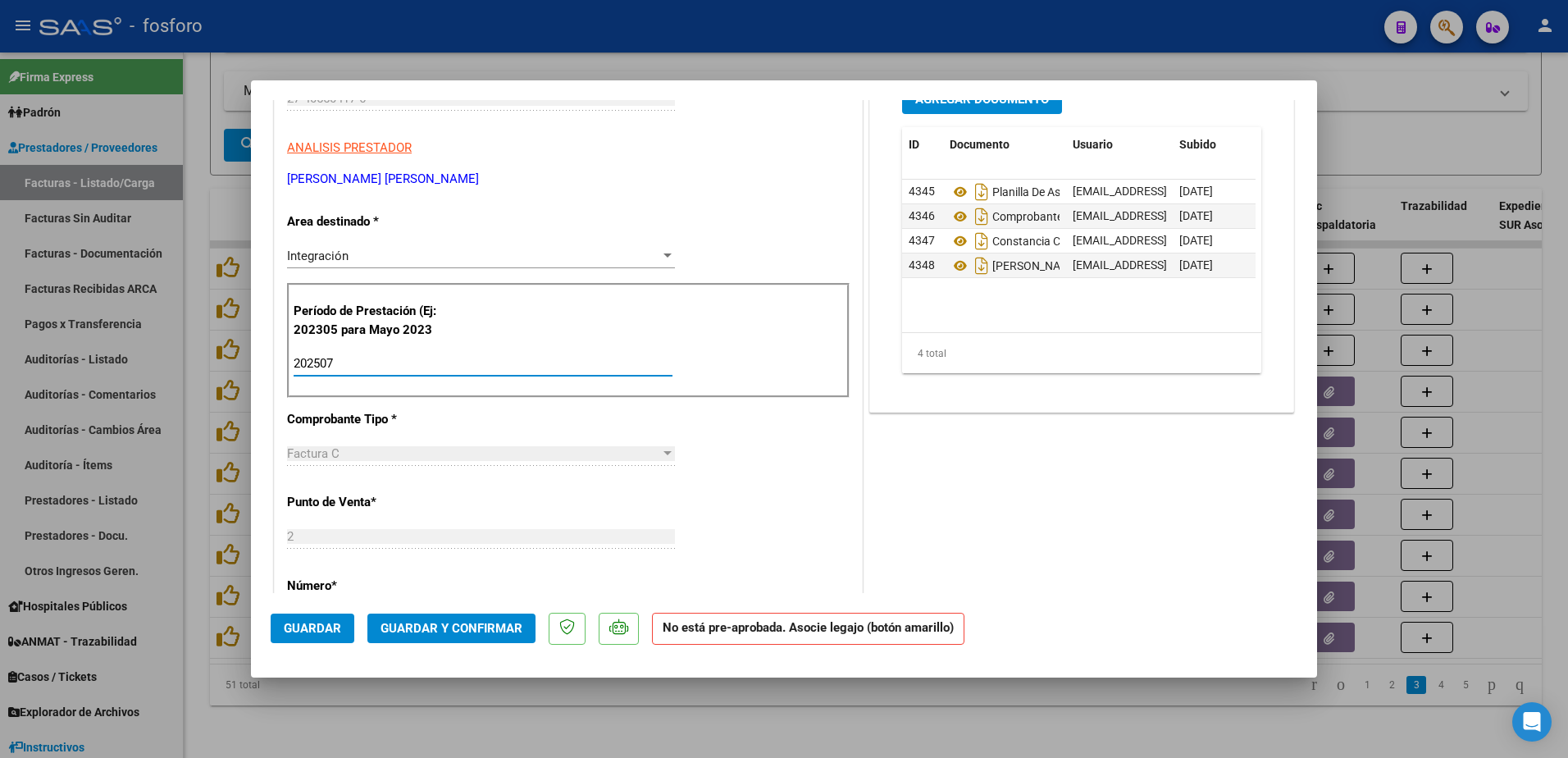
type input "202507"
click at [297, 622] on span "Guardar" at bounding box center [312, 628] width 57 height 14
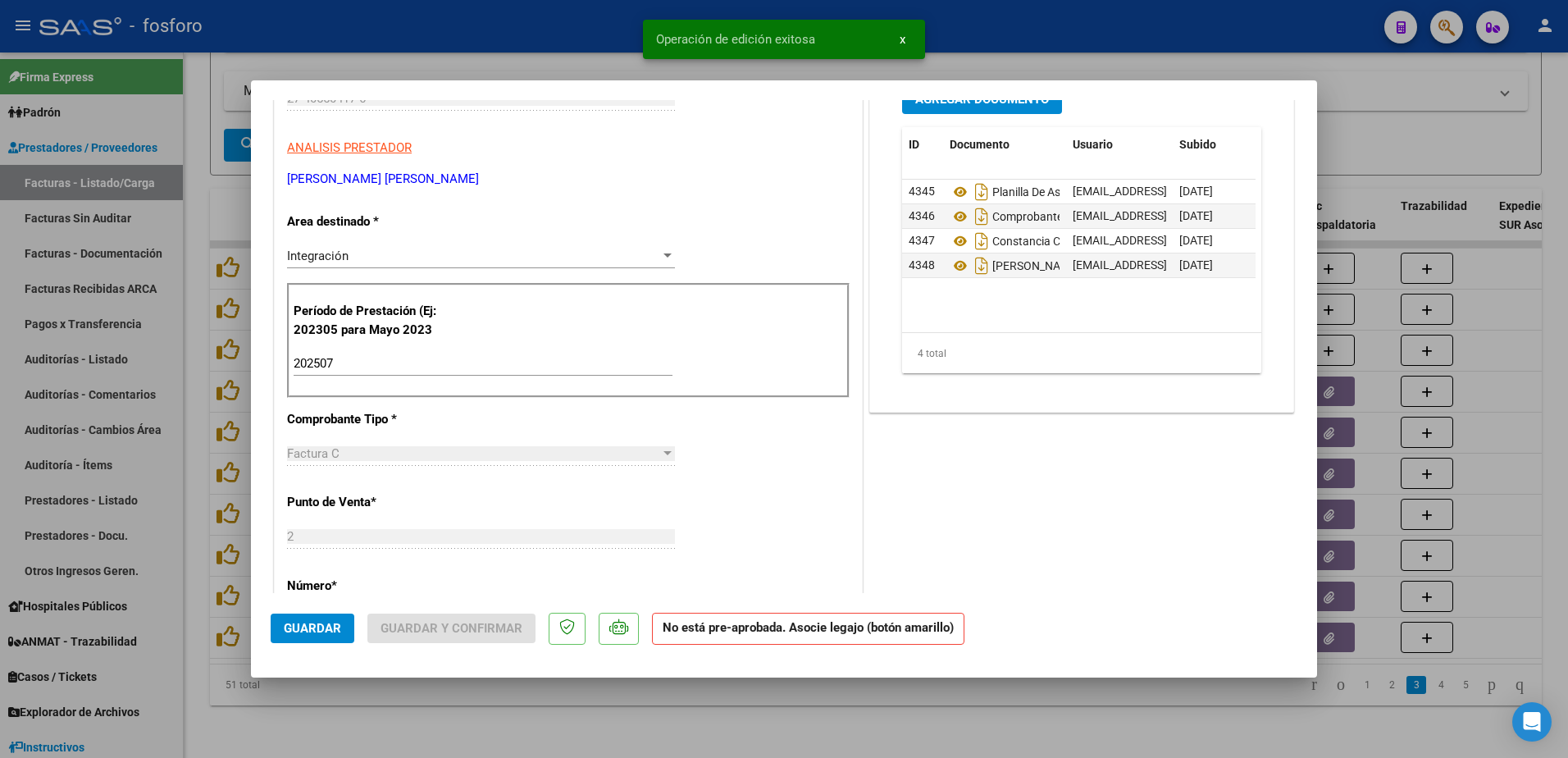
click at [174, 482] on div at bounding box center [784, 379] width 1568 height 758
type input "$ 0,00"
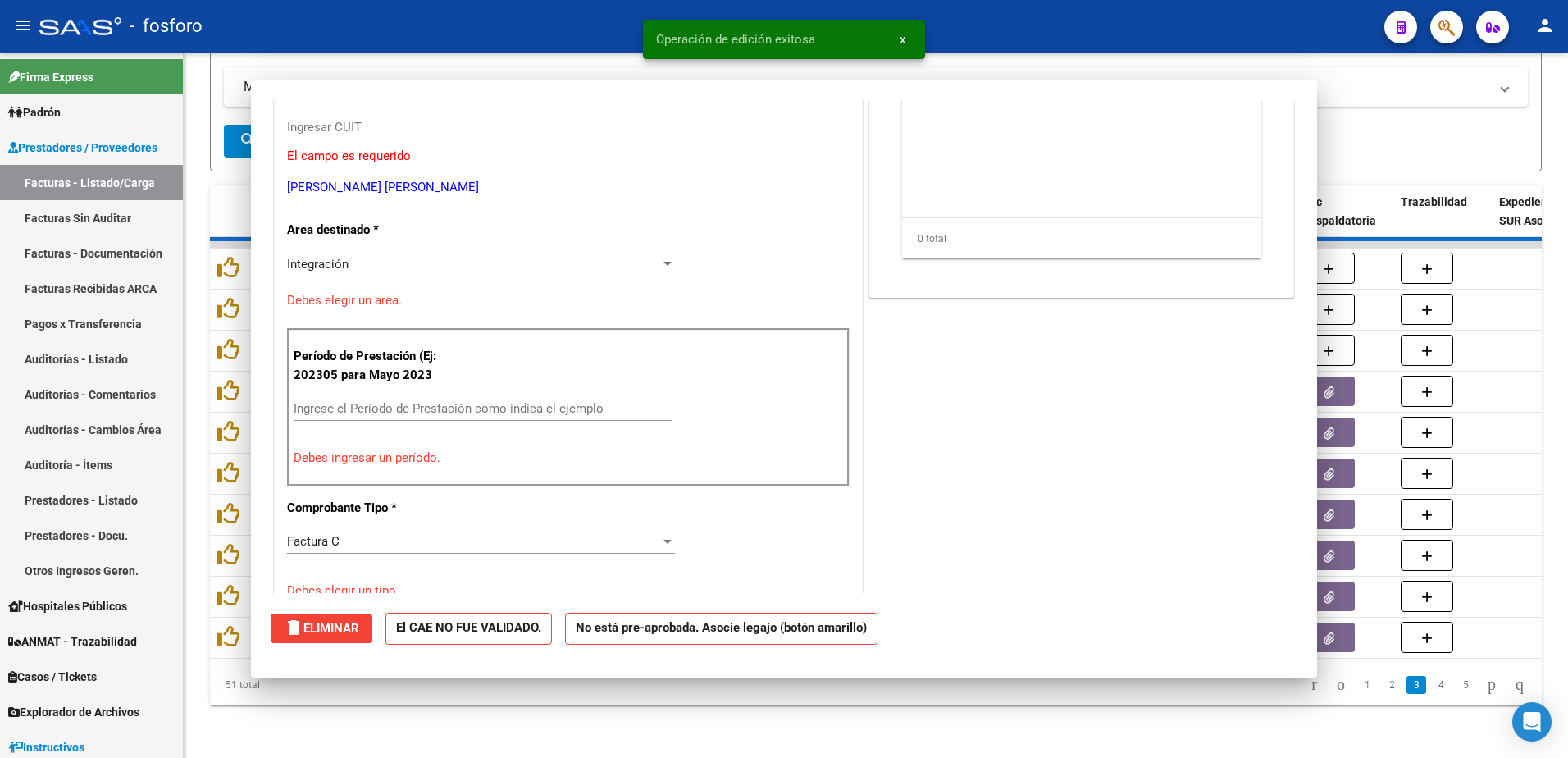
scroll to position [274, 0]
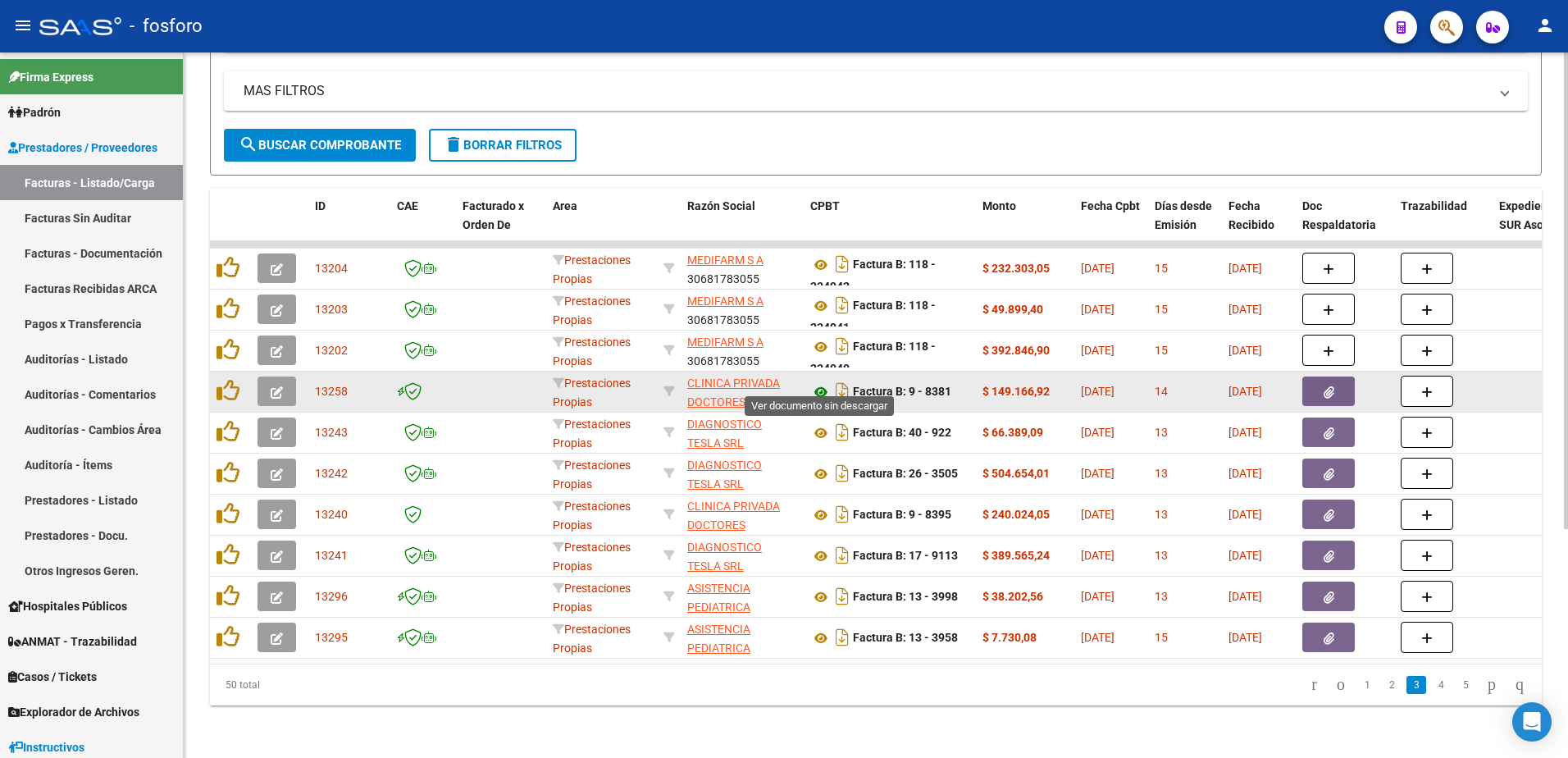
click at [823, 382] on icon at bounding box center [820, 392] width 21 height 20
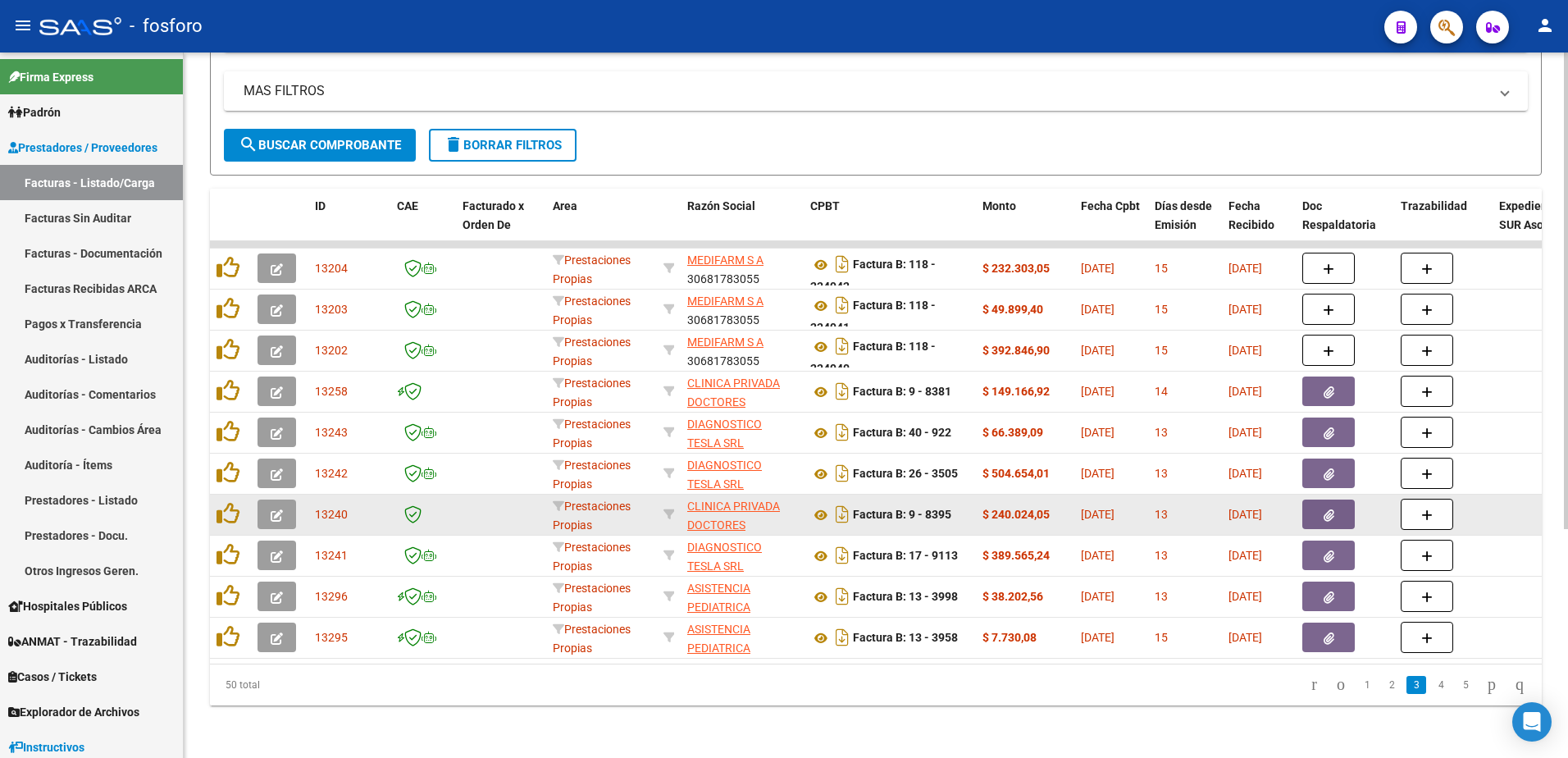
click at [1313, 499] on button "button" at bounding box center [1329, 514] width 53 height 30
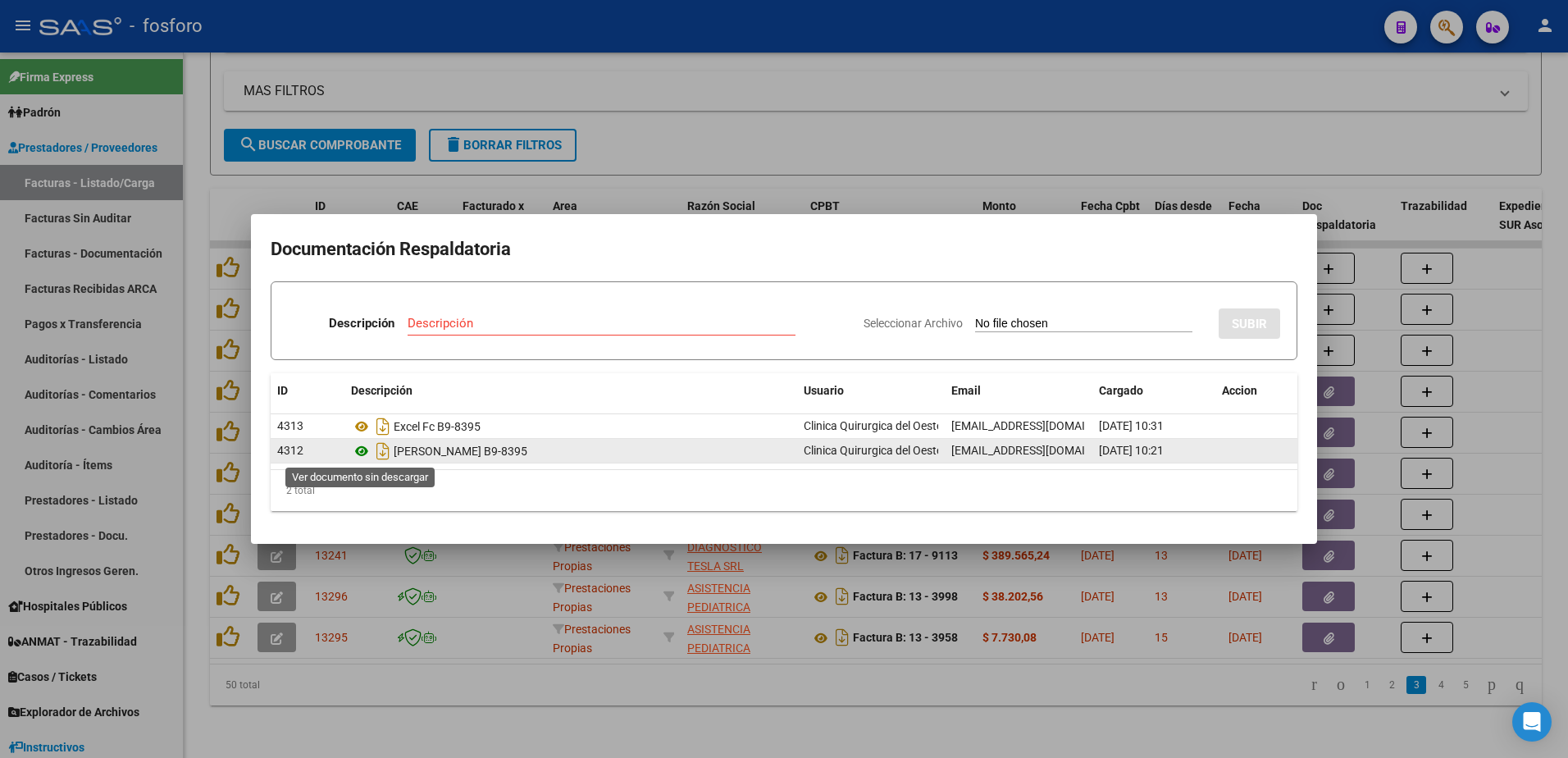
click at [366, 447] on icon at bounding box center [361, 451] width 21 height 20
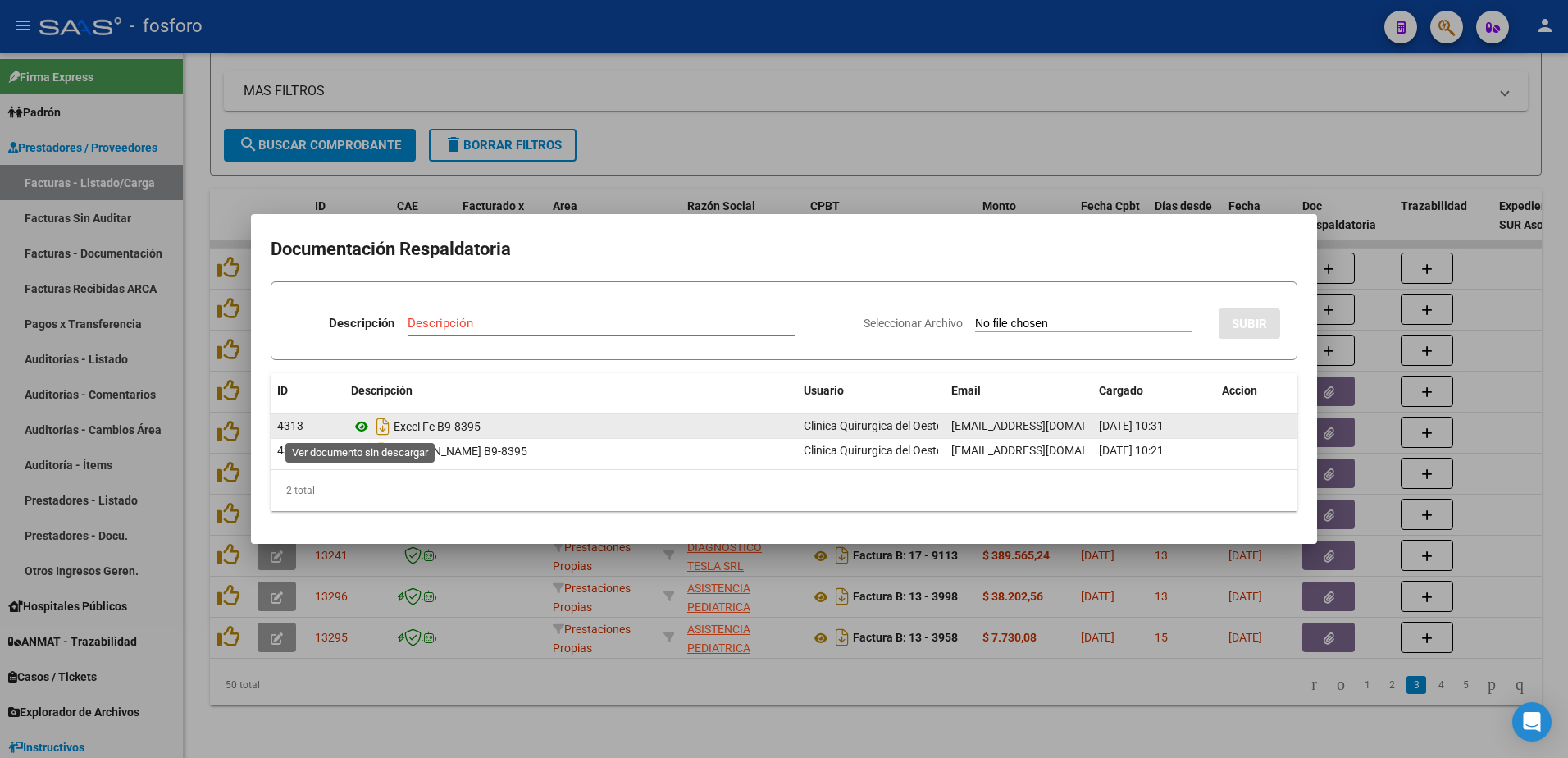
click at [365, 424] on icon at bounding box center [361, 426] width 21 height 20
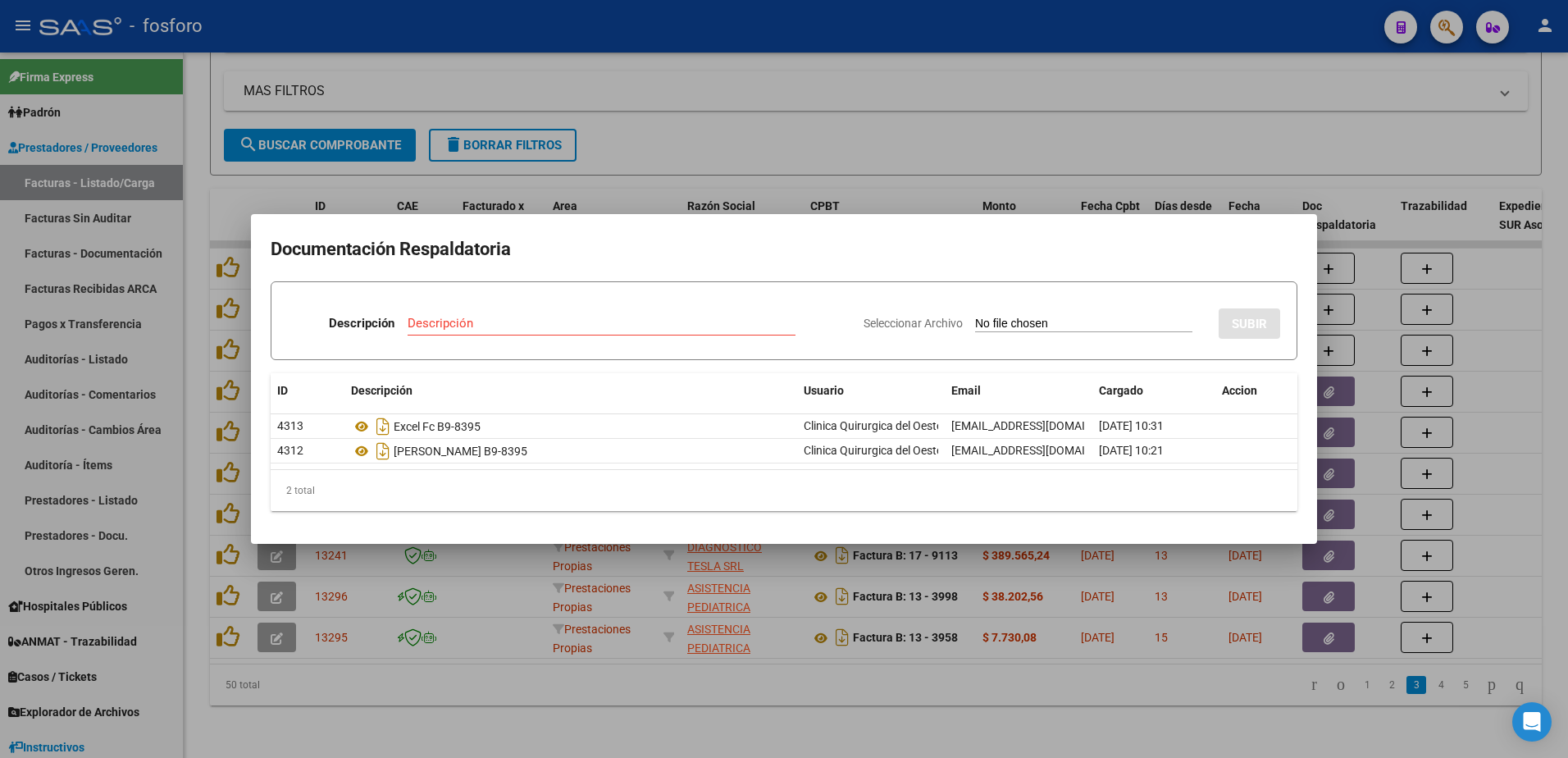
drag, startPoint x: 847, startPoint y: 704, endPoint x: 846, endPoint y: 687, distance: 17.0
click at [847, 703] on div at bounding box center [784, 379] width 1568 height 758
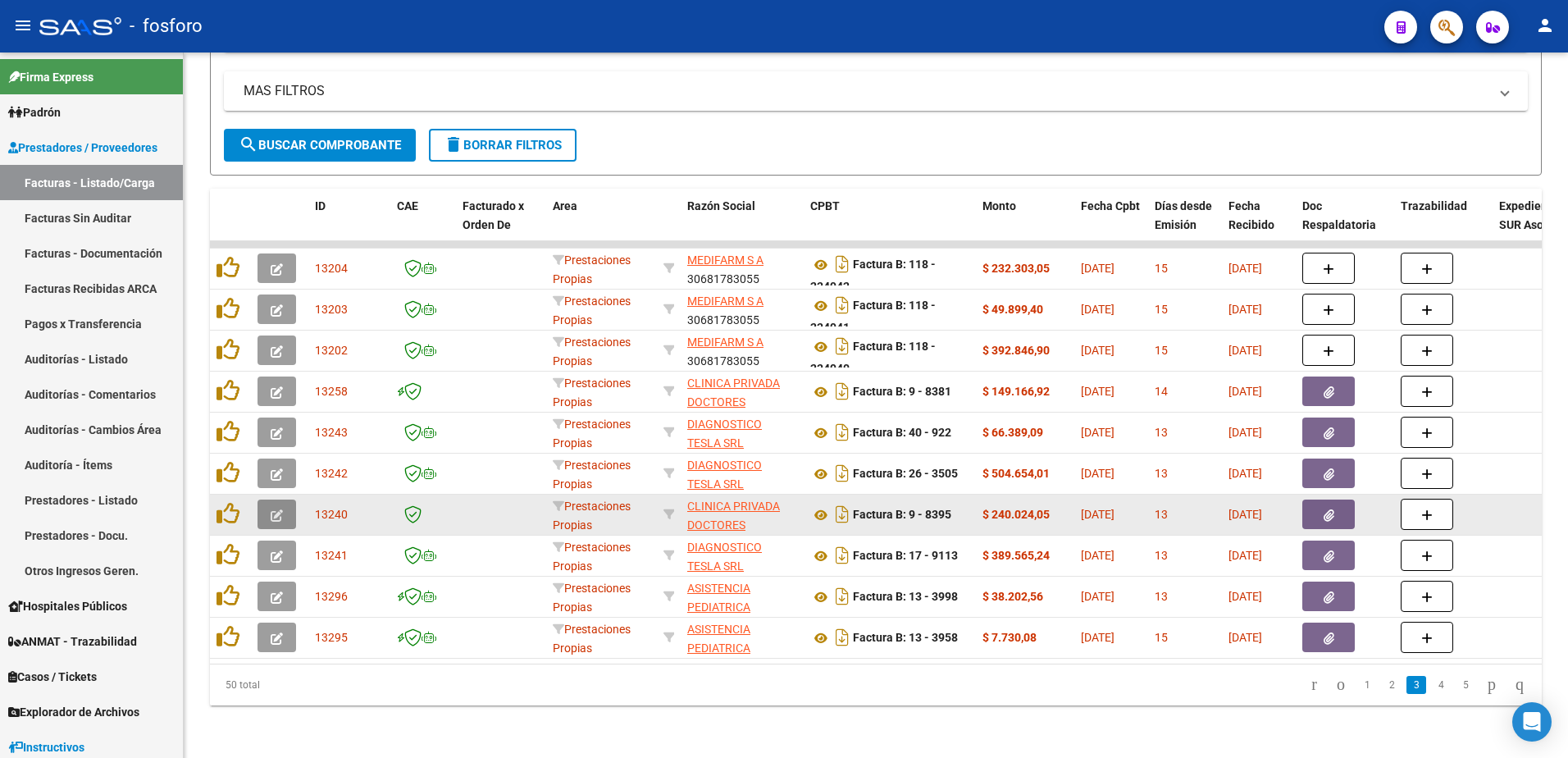
click at [285, 508] on button "button" at bounding box center [276, 514] width 38 height 30
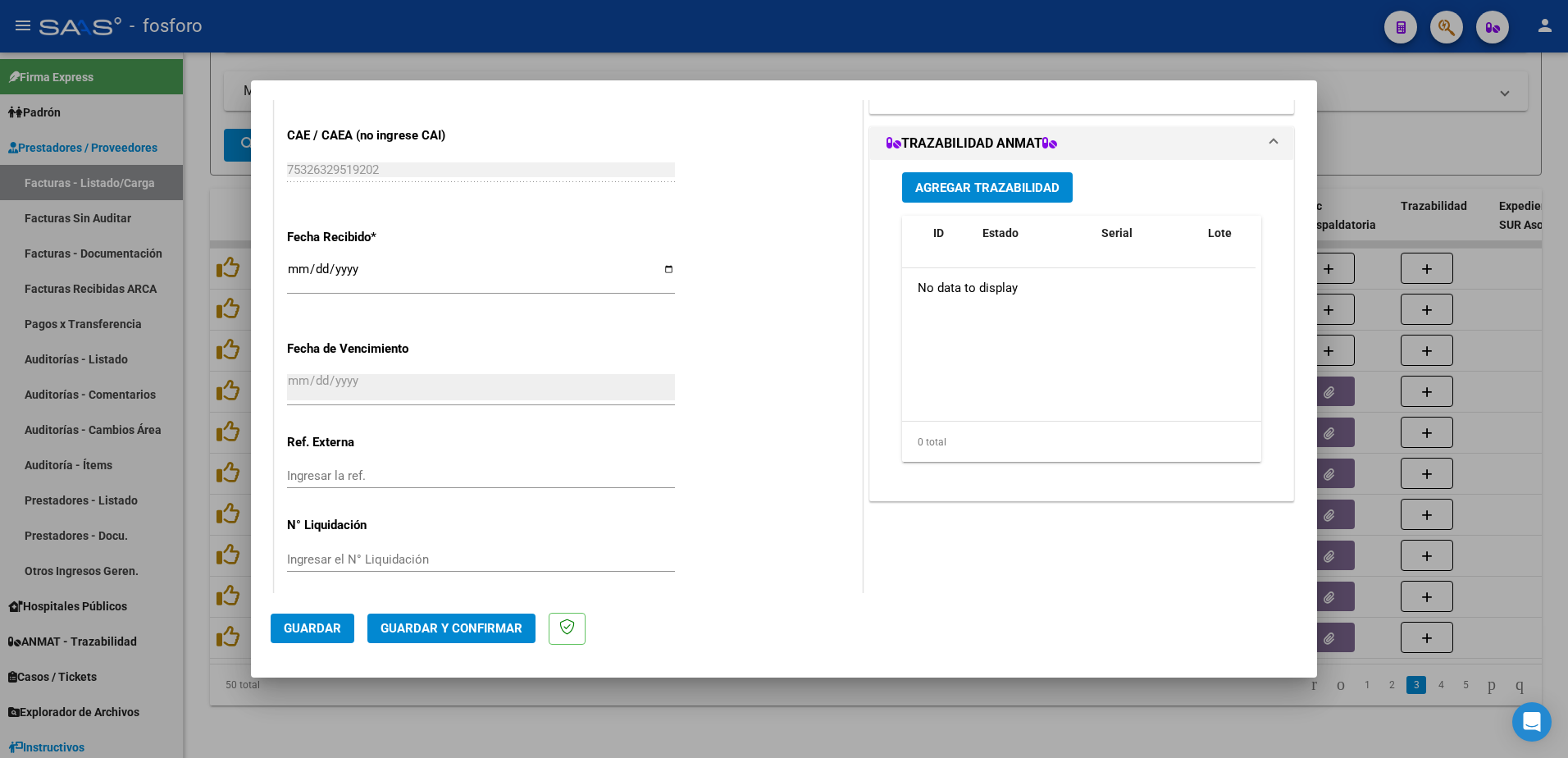
scroll to position [850, 0]
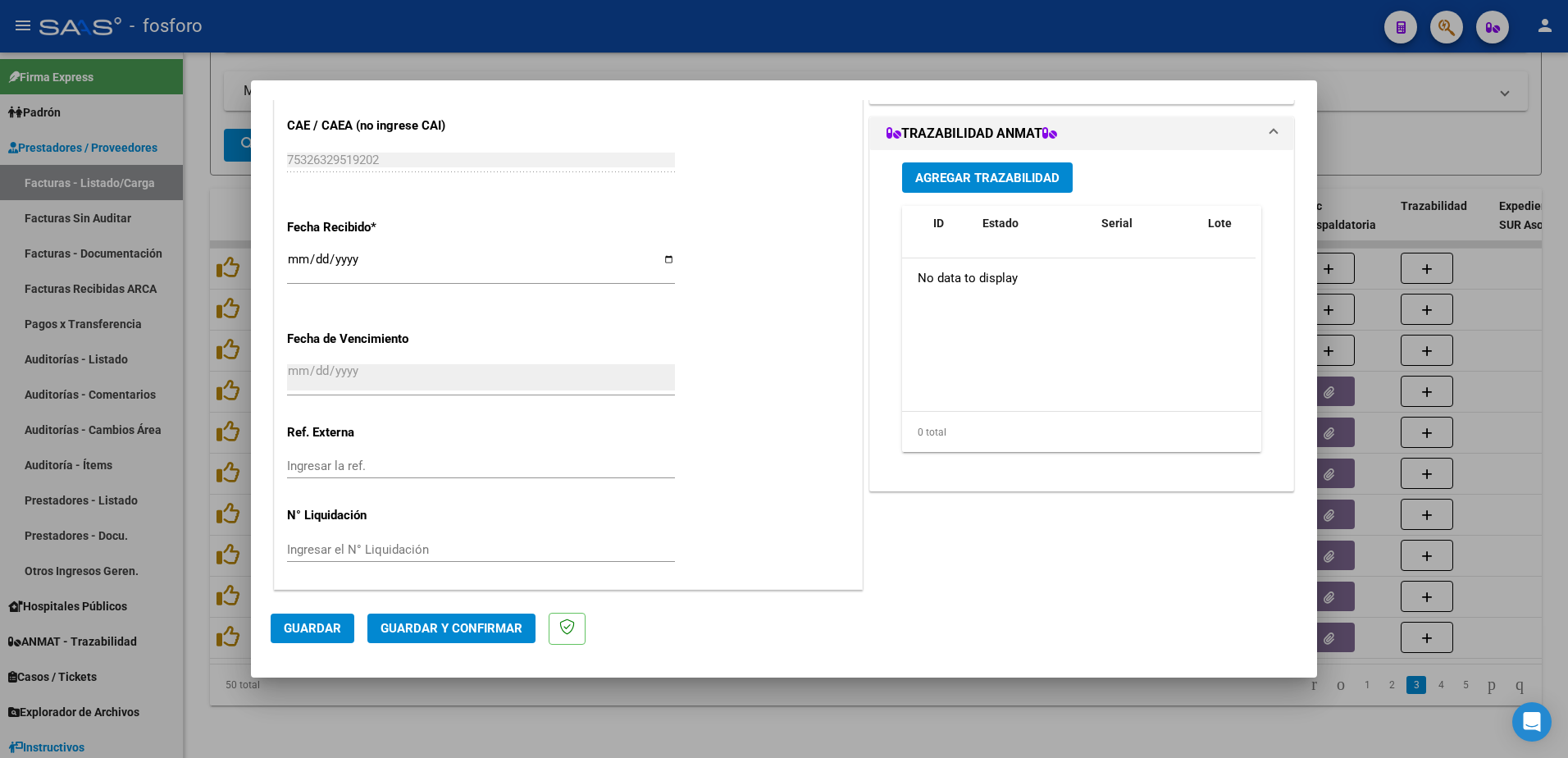
click at [867, 718] on div at bounding box center [784, 379] width 1568 height 758
type input "$ 0,00"
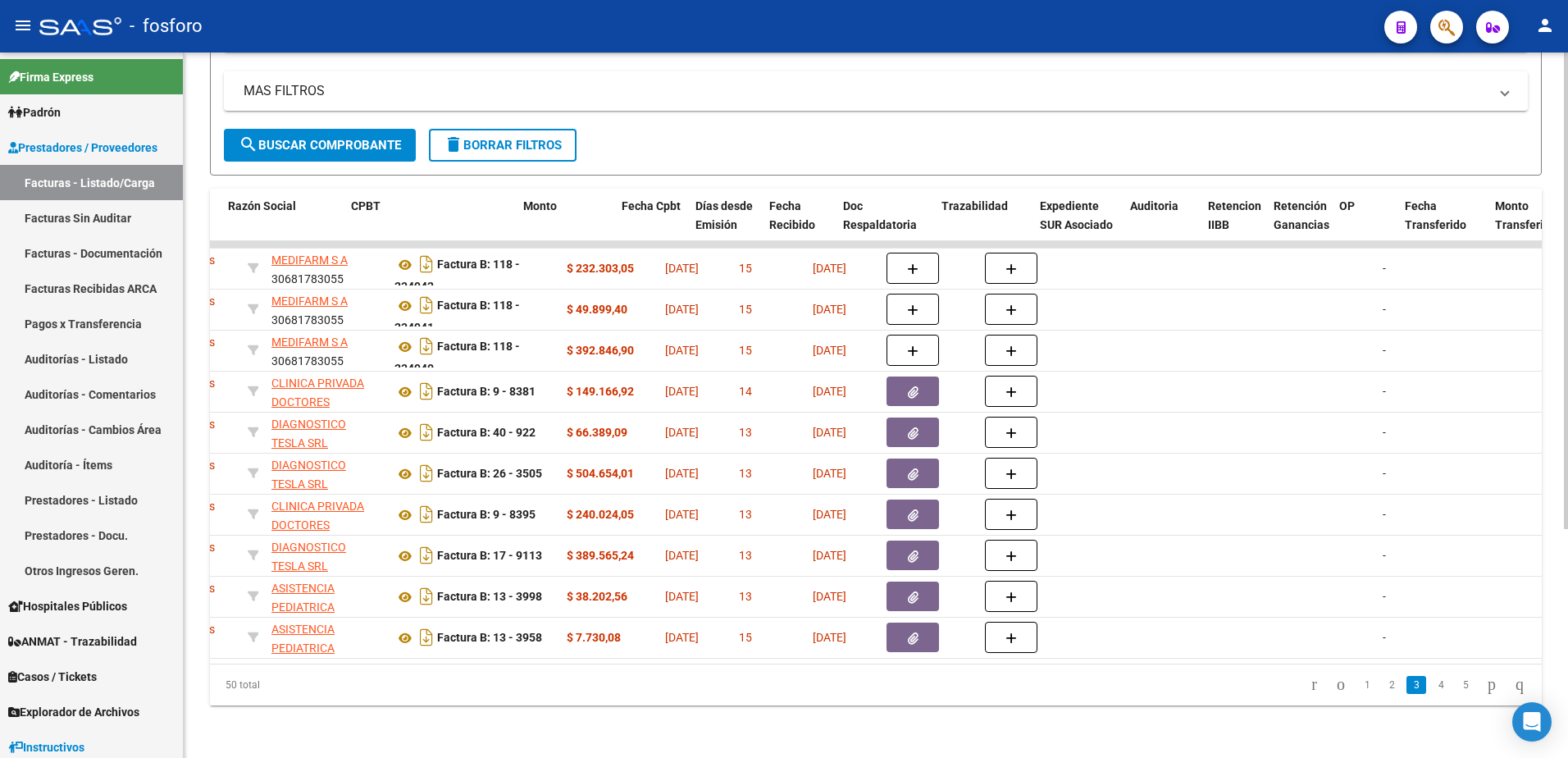
scroll to position [0, 503]
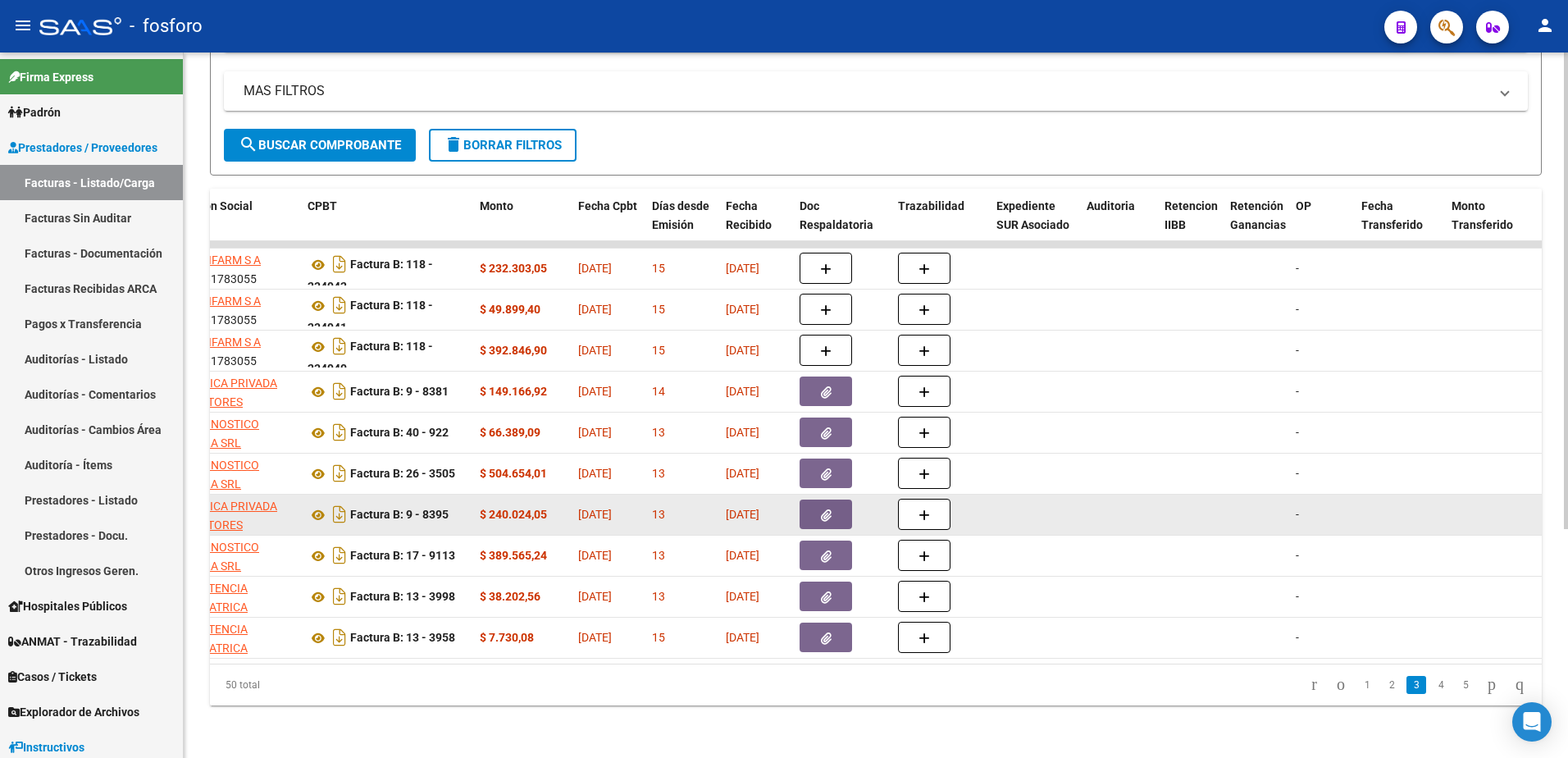
click at [829, 509] on icon "button" at bounding box center [826, 515] width 11 height 12
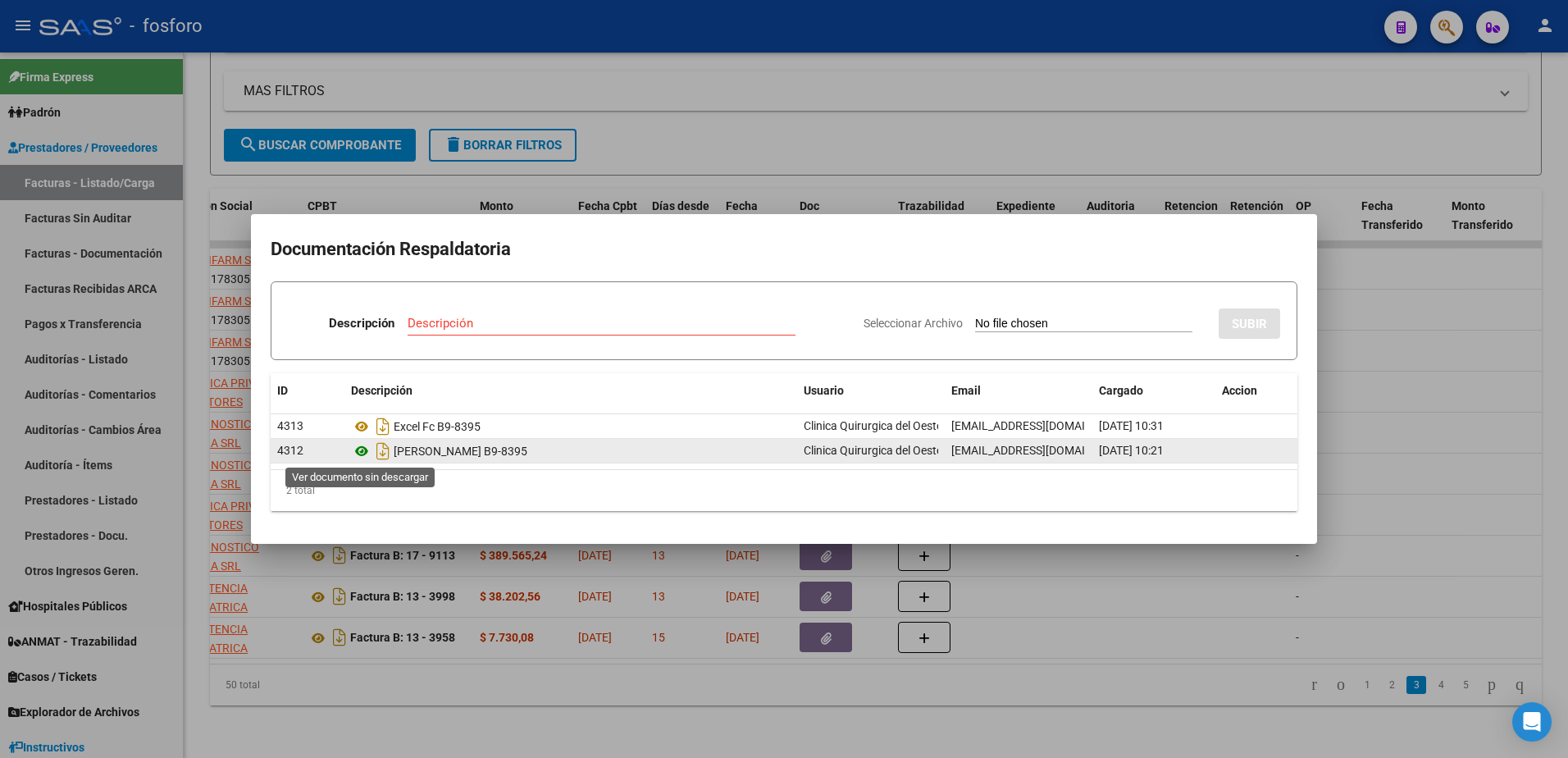
click at [361, 453] on icon at bounding box center [361, 451] width 21 height 20
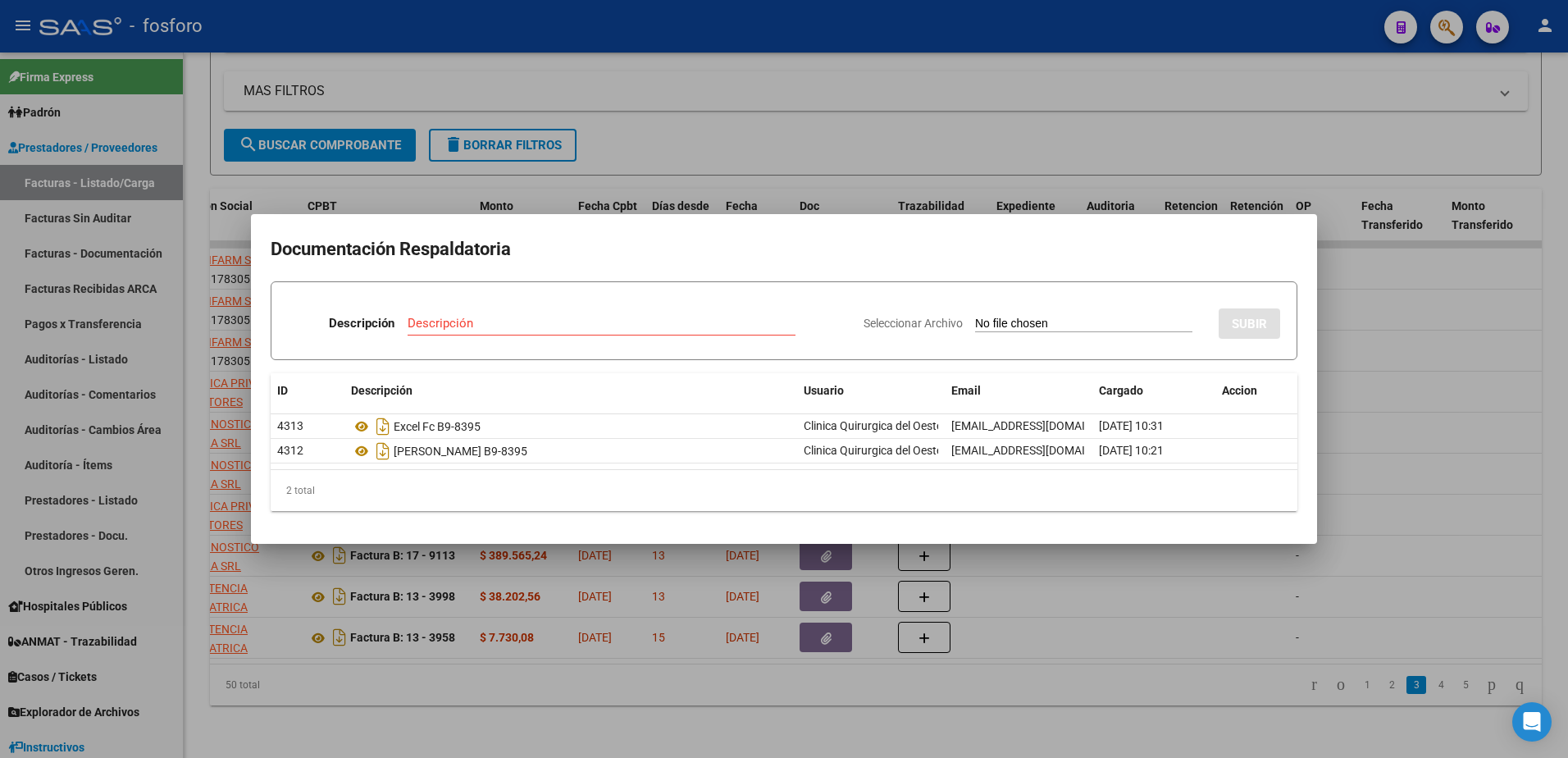
click at [264, 607] on div at bounding box center [784, 379] width 1568 height 758
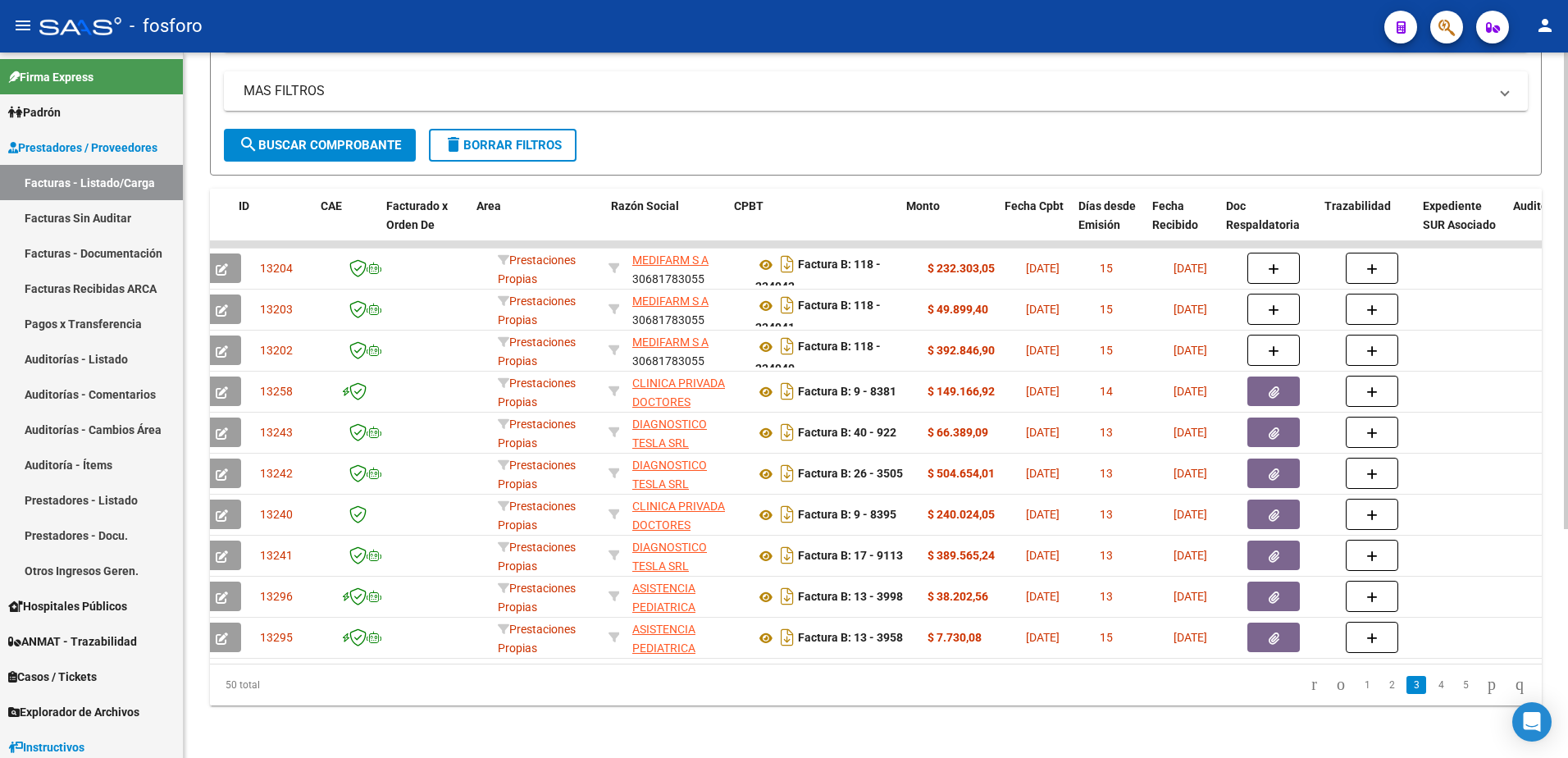
scroll to position [0, 0]
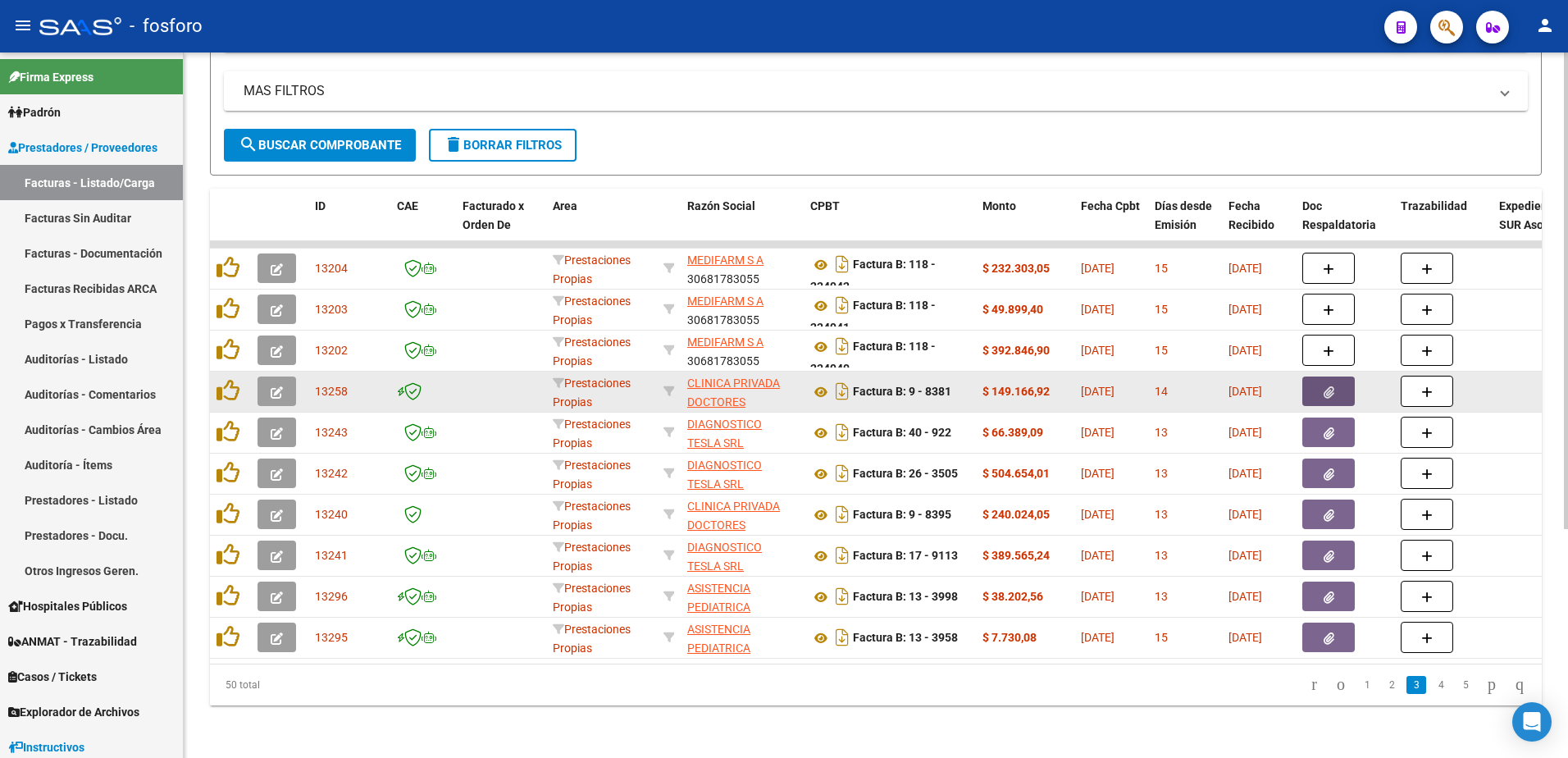
click at [1341, 376] on button "button" at bounding box center [1329, 391] width 53 height 30
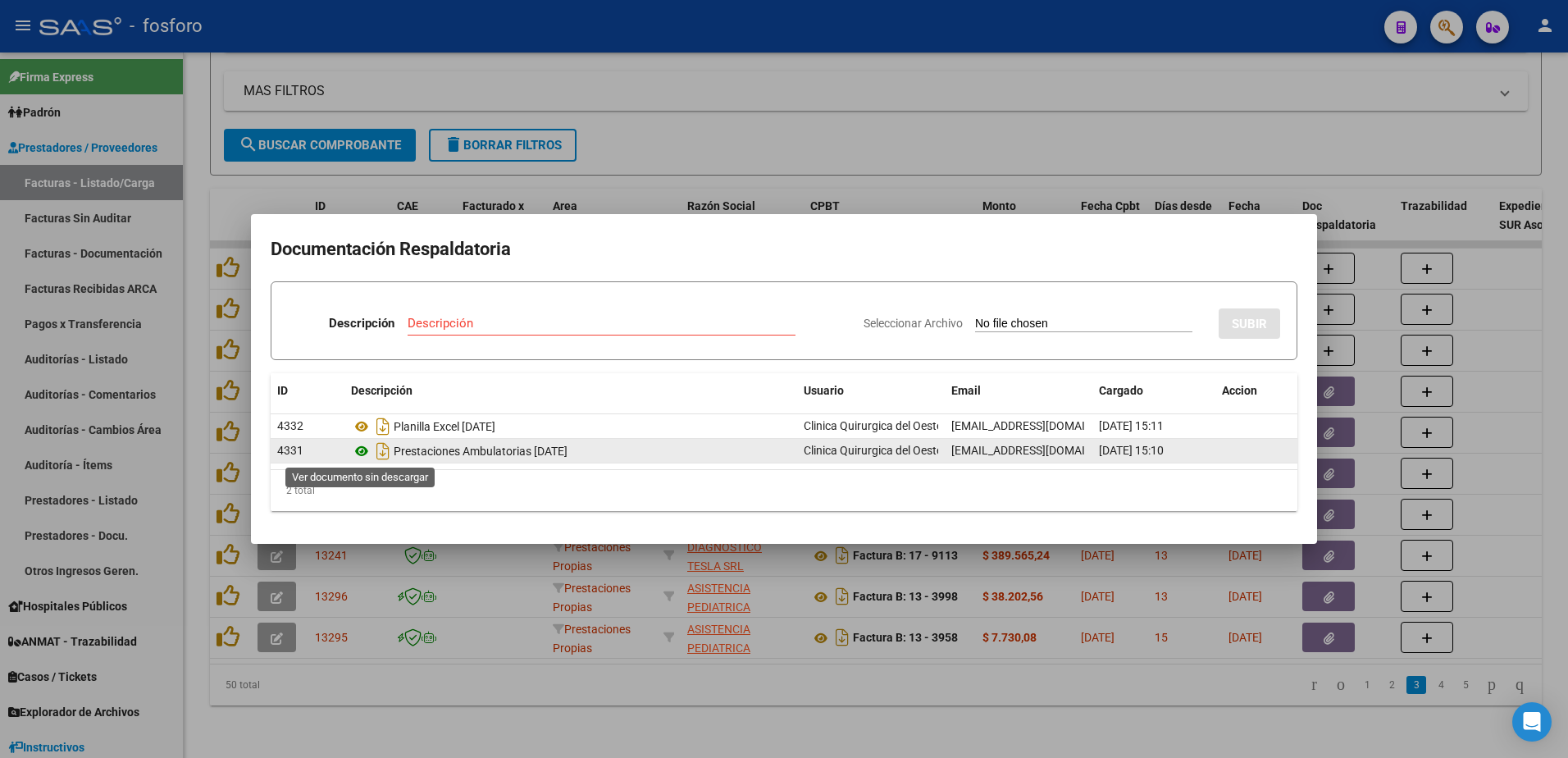
click at [359, 451] on icon at bounding box center [361, 451] width 21 height 20
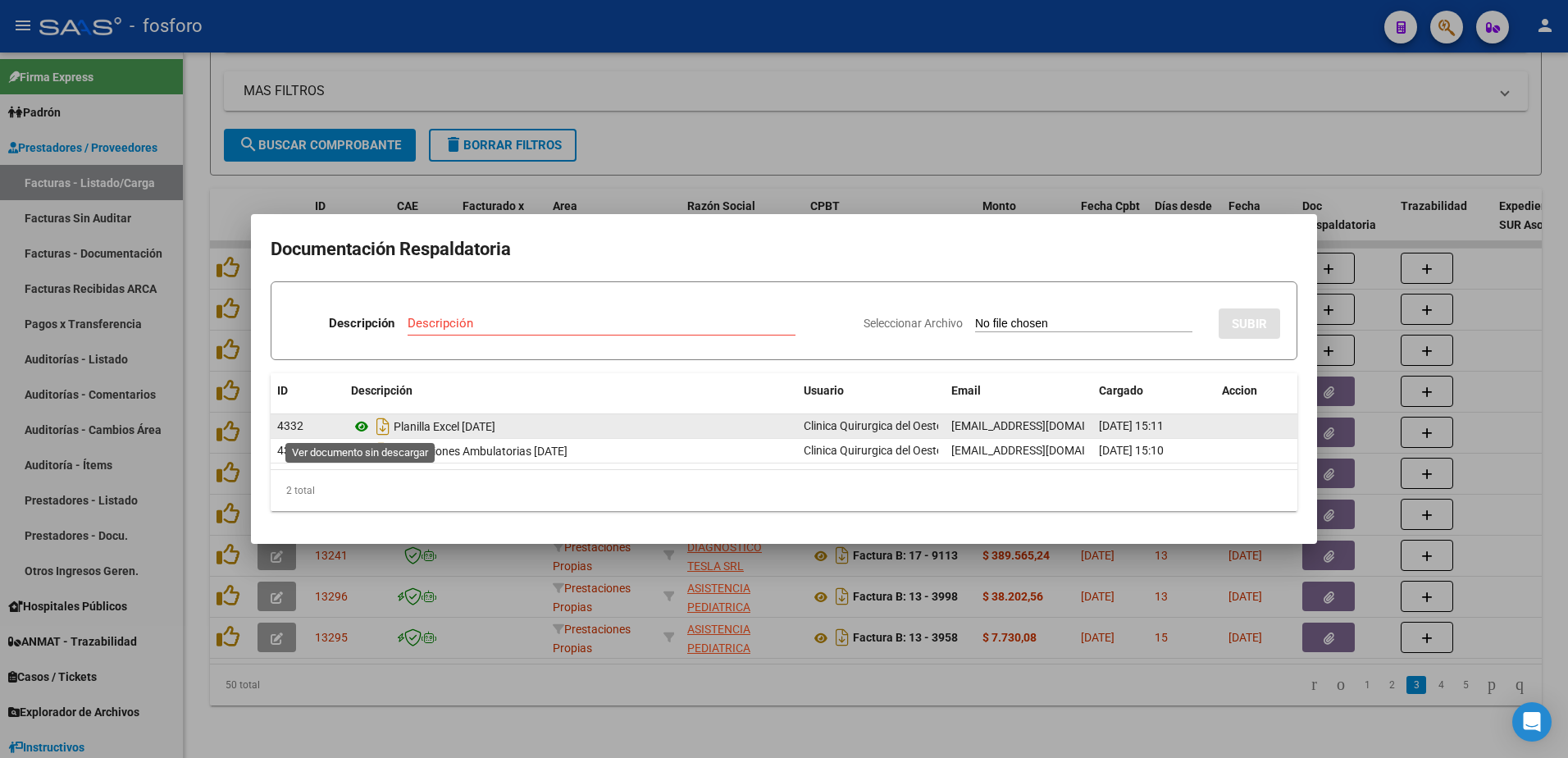
click at [358, 428] on icon at bounding box center [361, 426] width 21 height 20
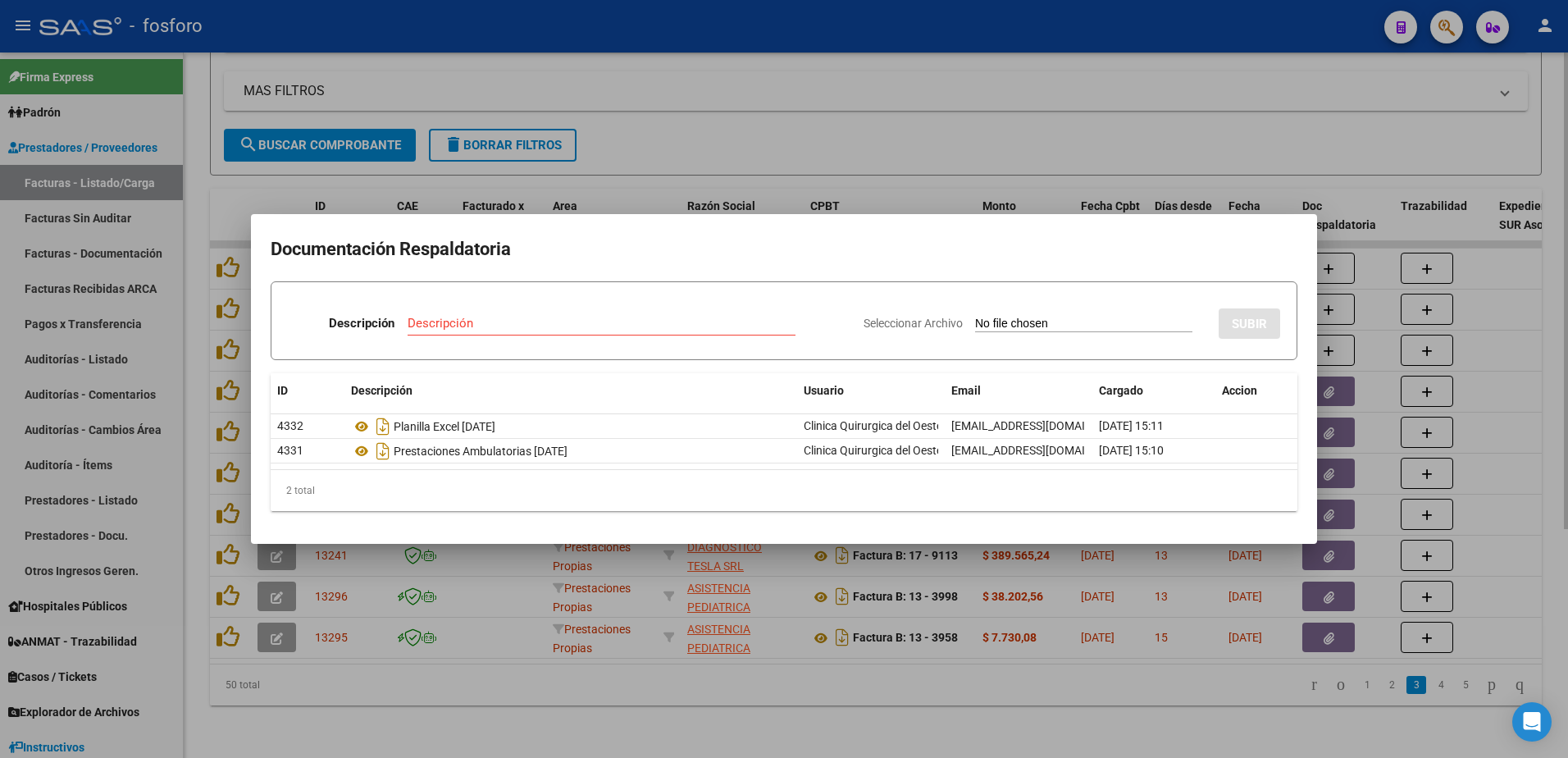
drag, startPoint x: 341, startPoint y: 670, endPoint x: 353, endPoint y: 668, distance: 12.2
click at [342, 670] on div at bounding box center [784, 379] width 1568 height 758
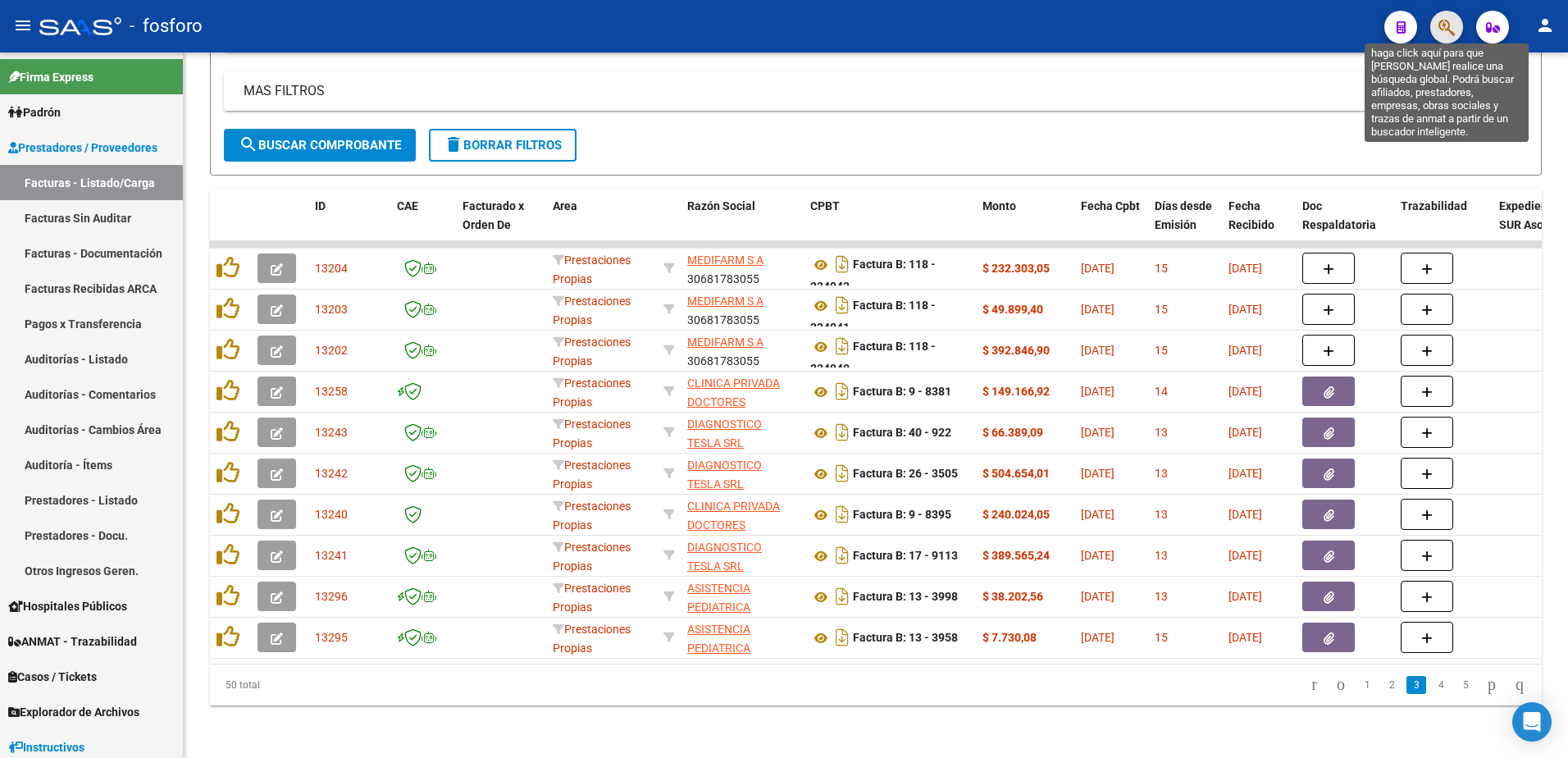
click at [1454, 25] on icon "button" at bounding box center [1446, 27] width 16 height 19
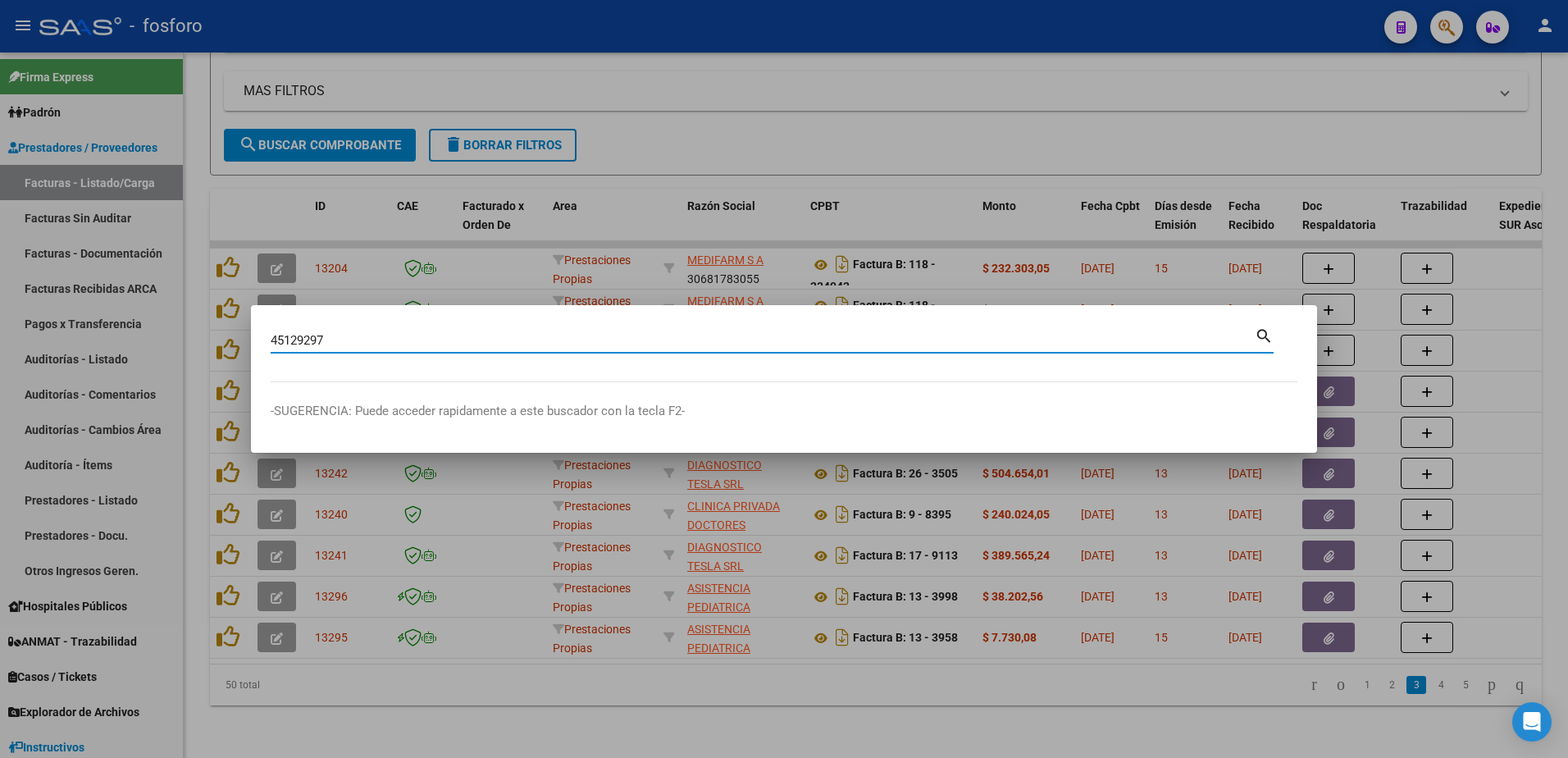
type input "45129297"
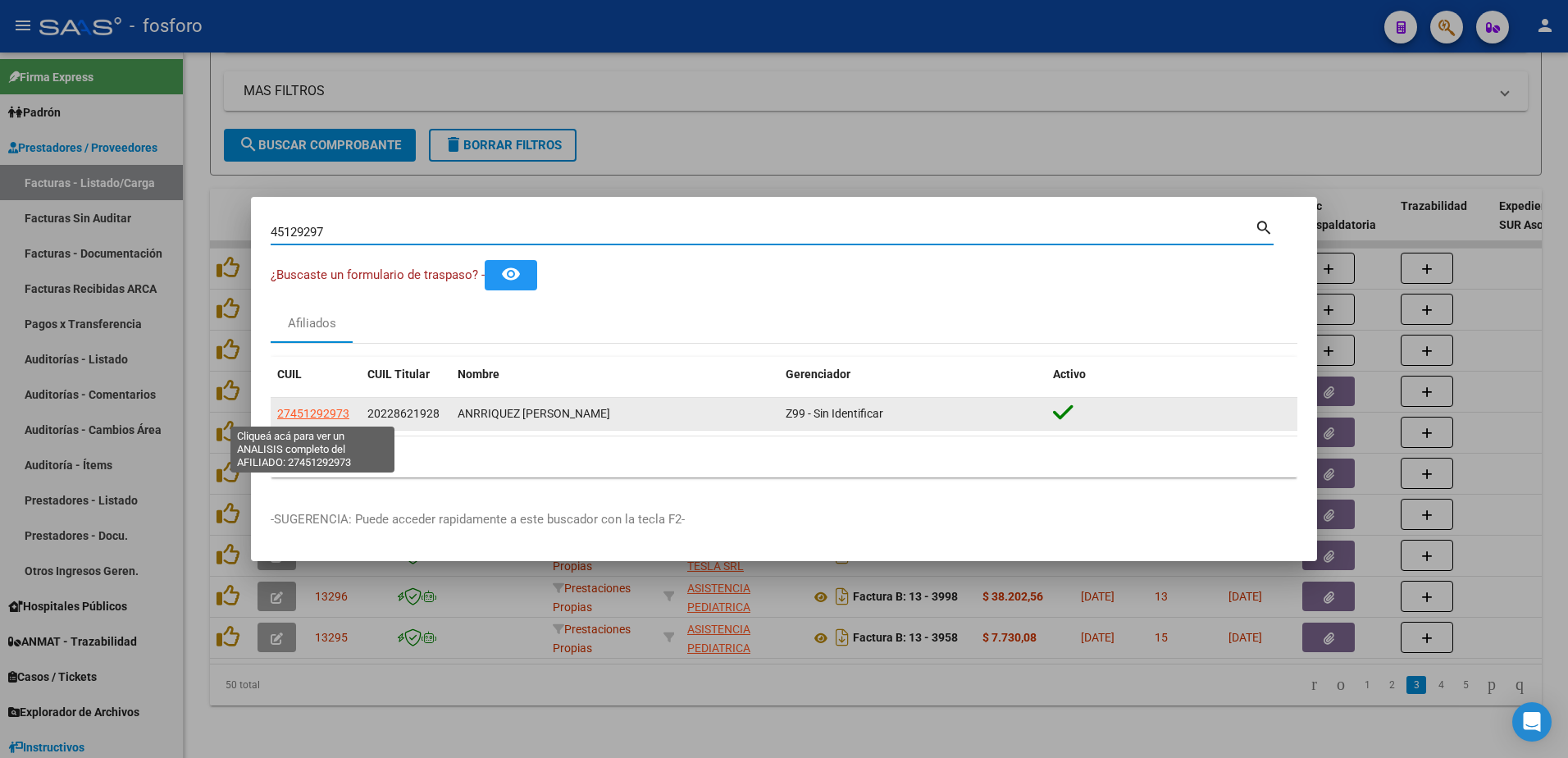
click at [295, 419] on span "27451292973" at bounding box center [313, 412] width 72 height 13
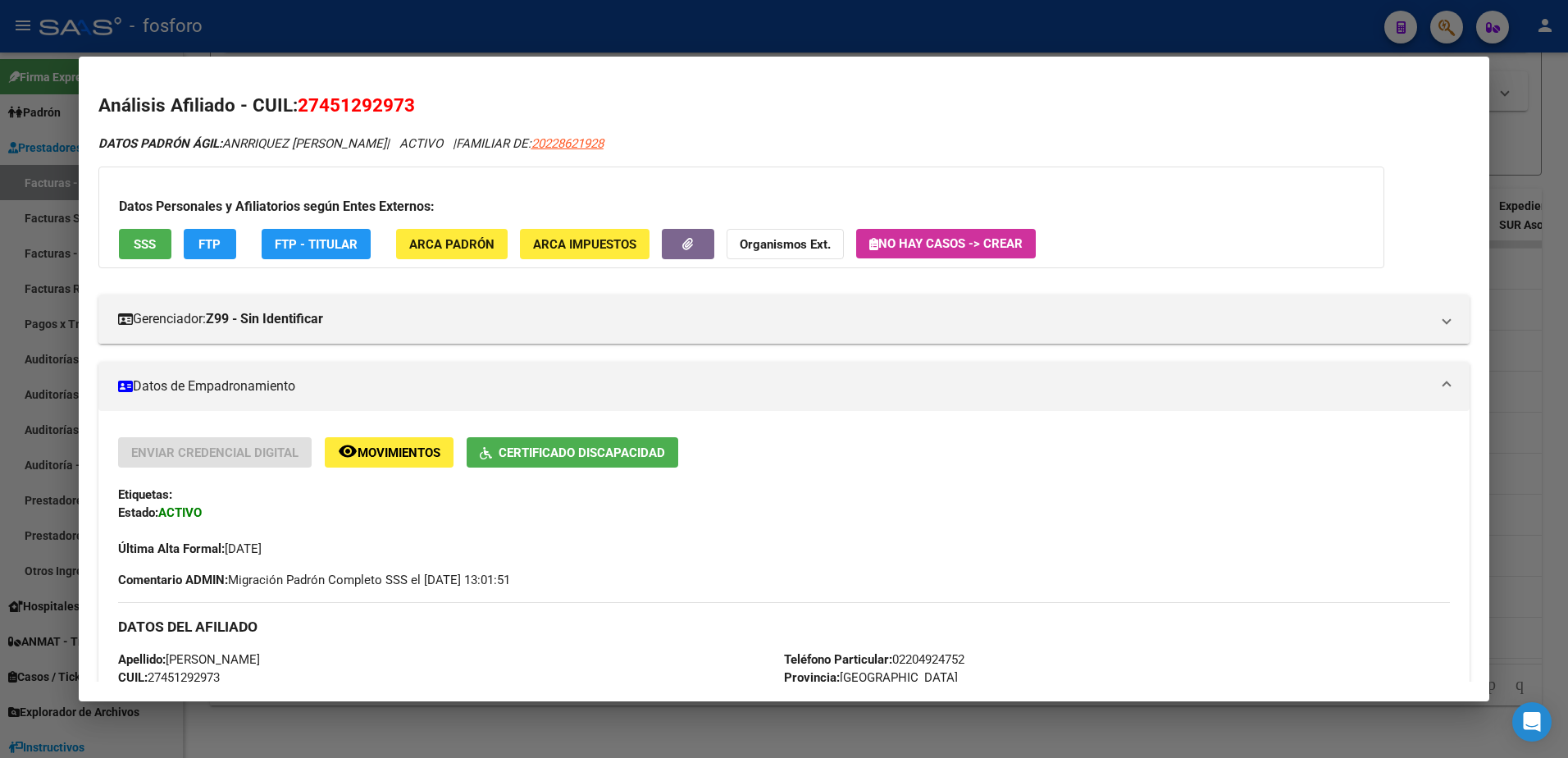
scroll to position [574, 0]
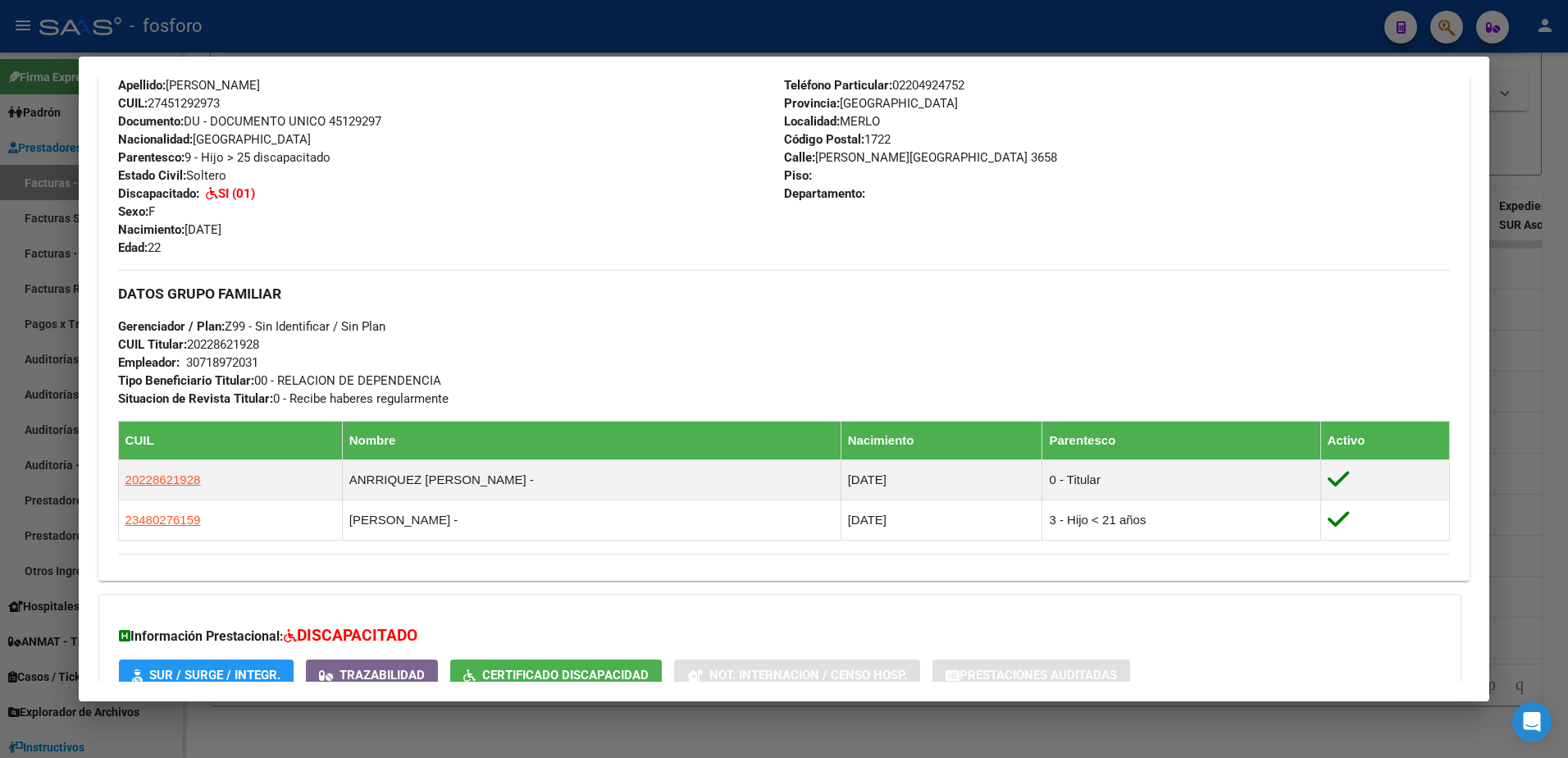
click at [1548, 179] on div at bounding box center [784, 379] width 1568 height 758
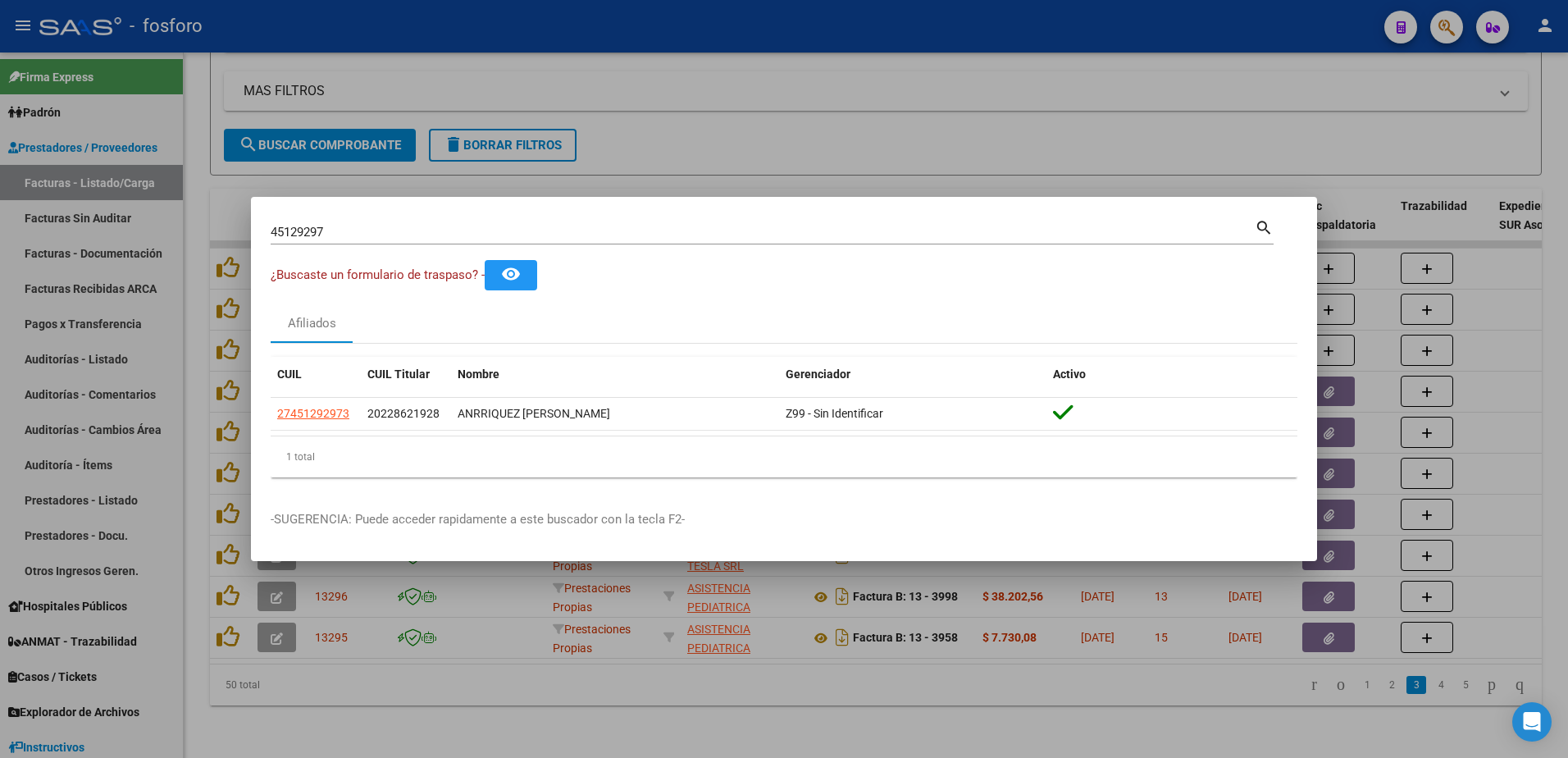
click at [1394, 111] on div at bounding box center [784, 379] width 1568 height 758
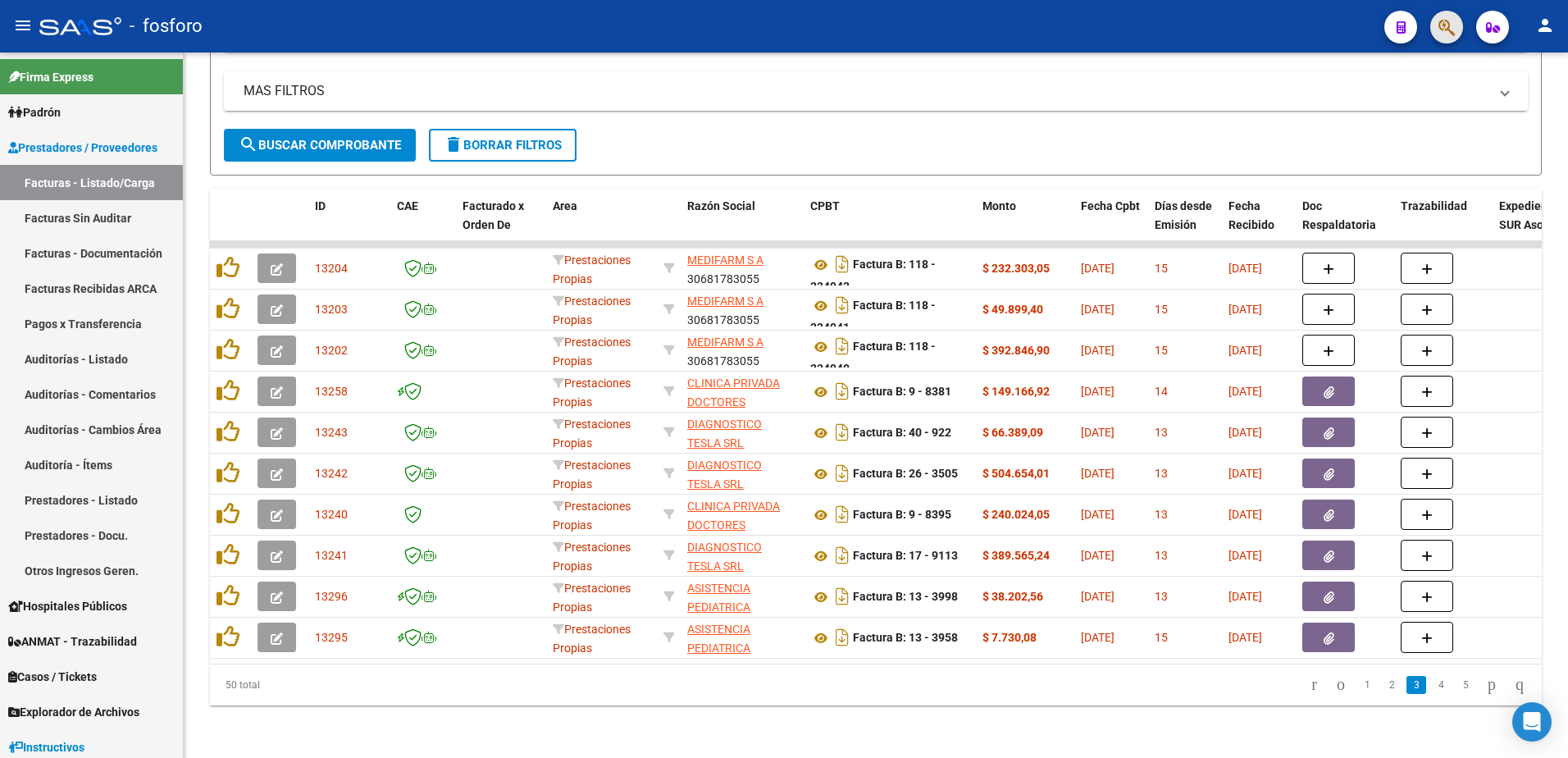
click at [1437, 23] on button "button" at bounding box center [1446, 27] width 33 height 33
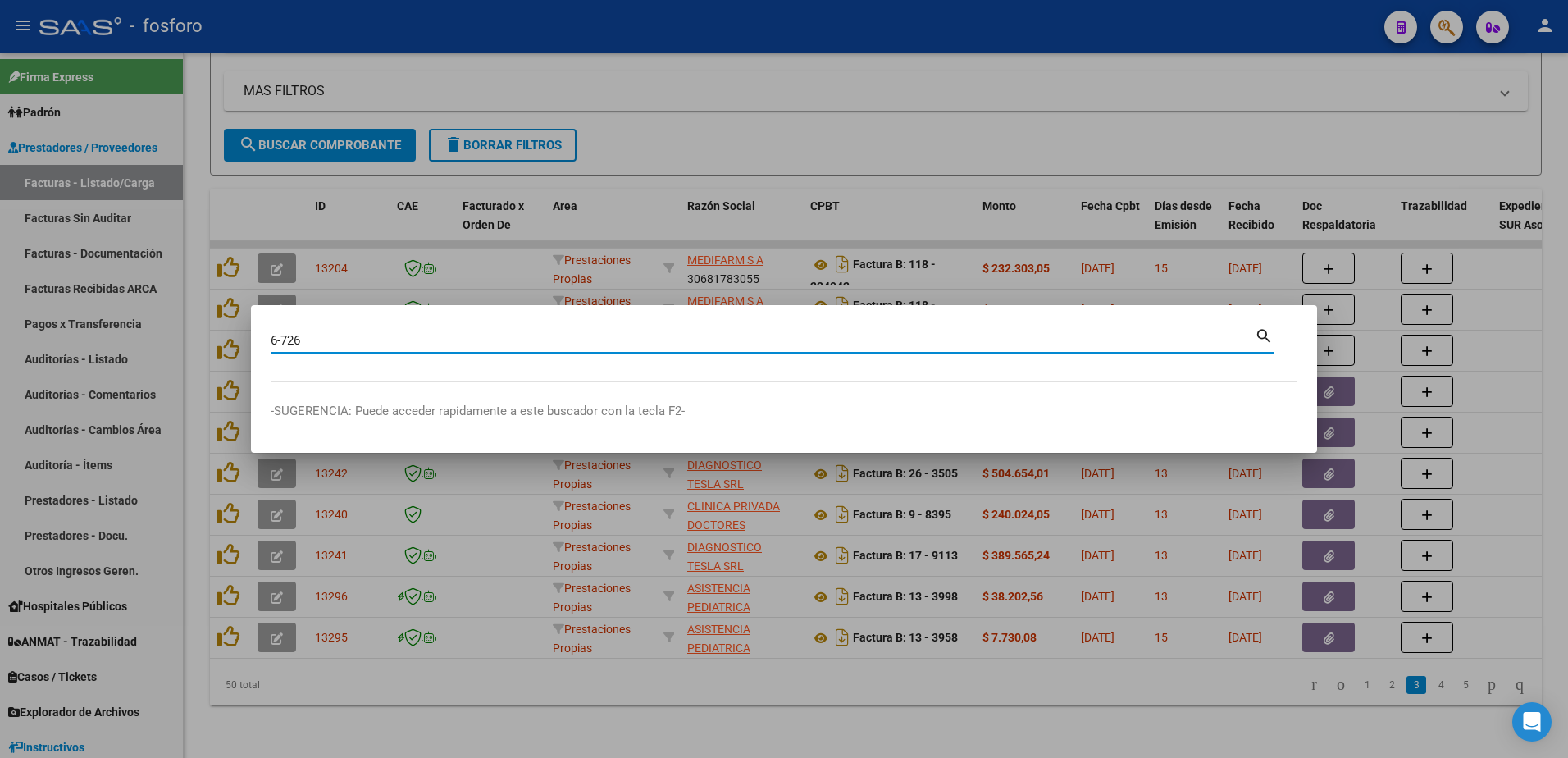
type input "6-726"
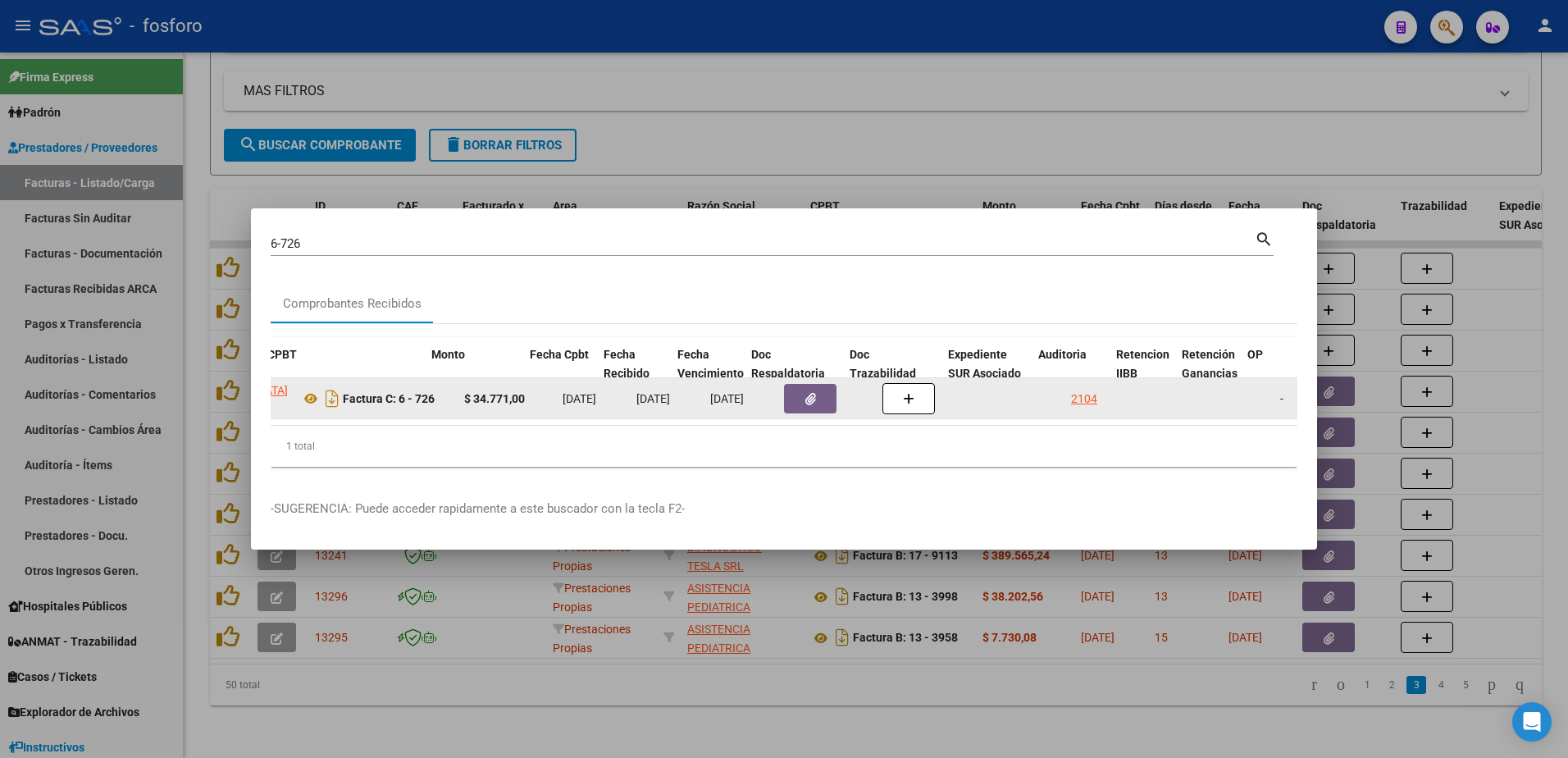
scroll to position [0, 525]
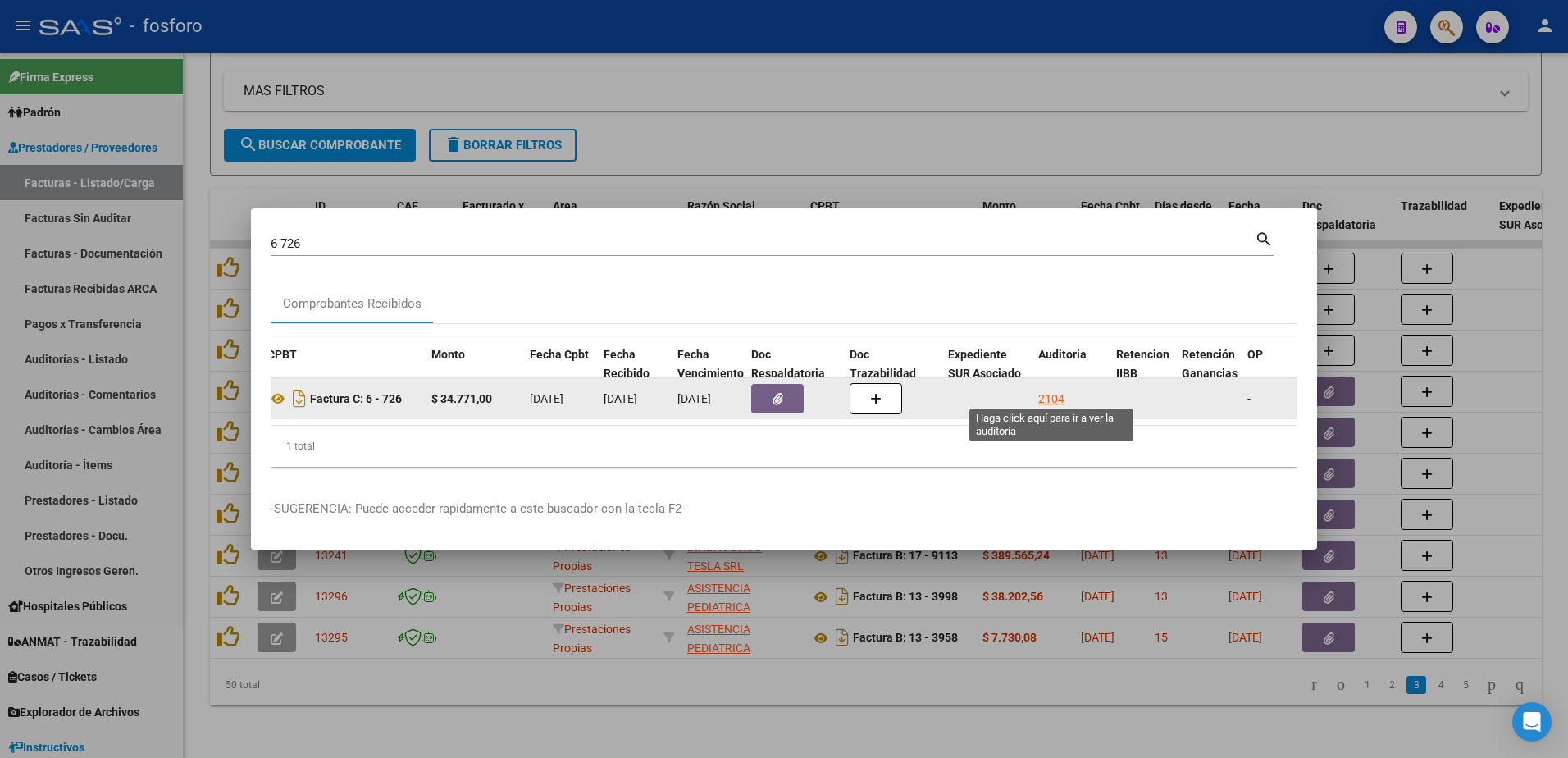
click at [1056, 389] on div "2104" at bounding box center [1051, 399] width 26 height 19
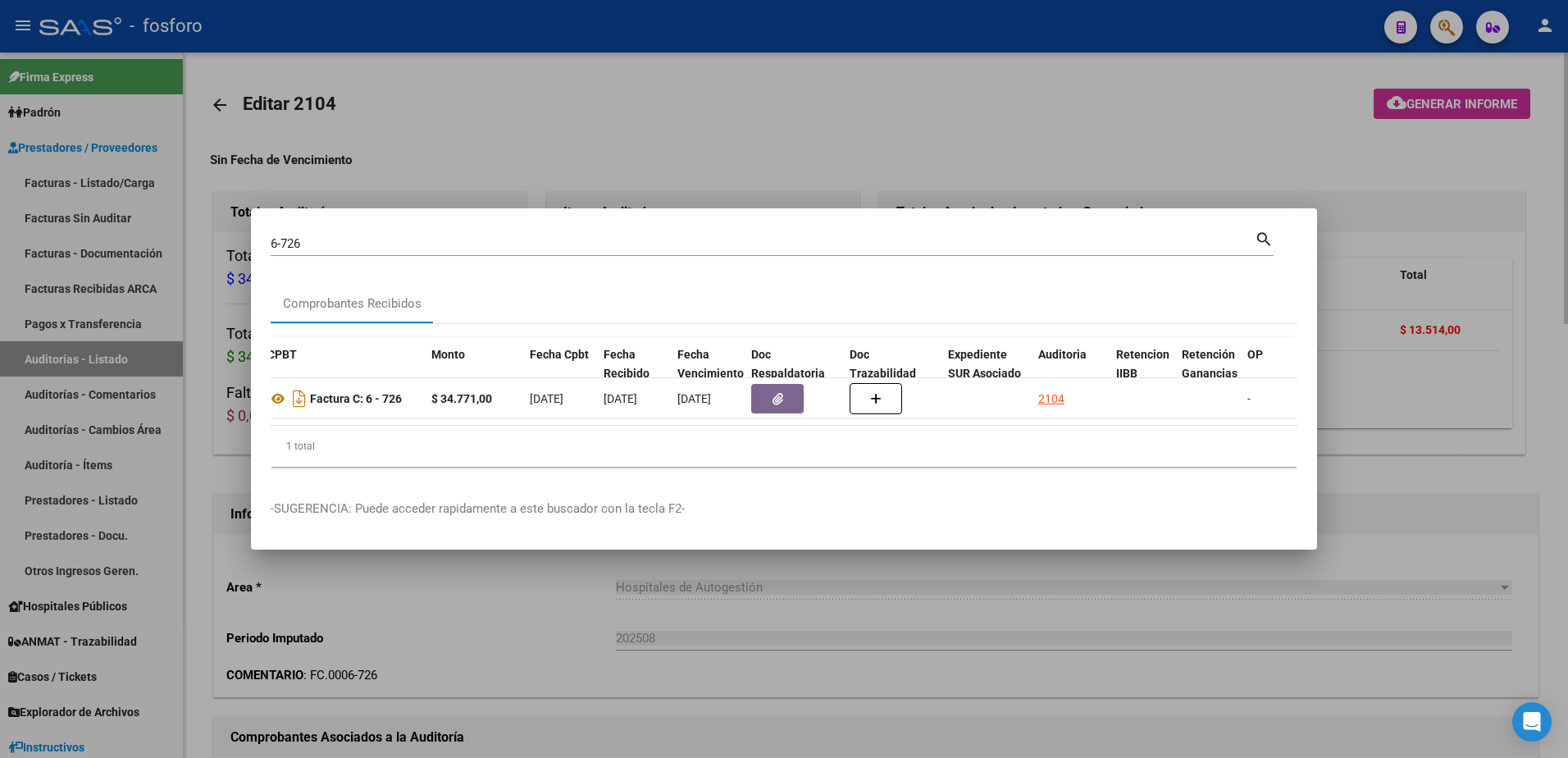
click at [1163, 132] on div at bounding box center [784, 379] width 1568 height 758
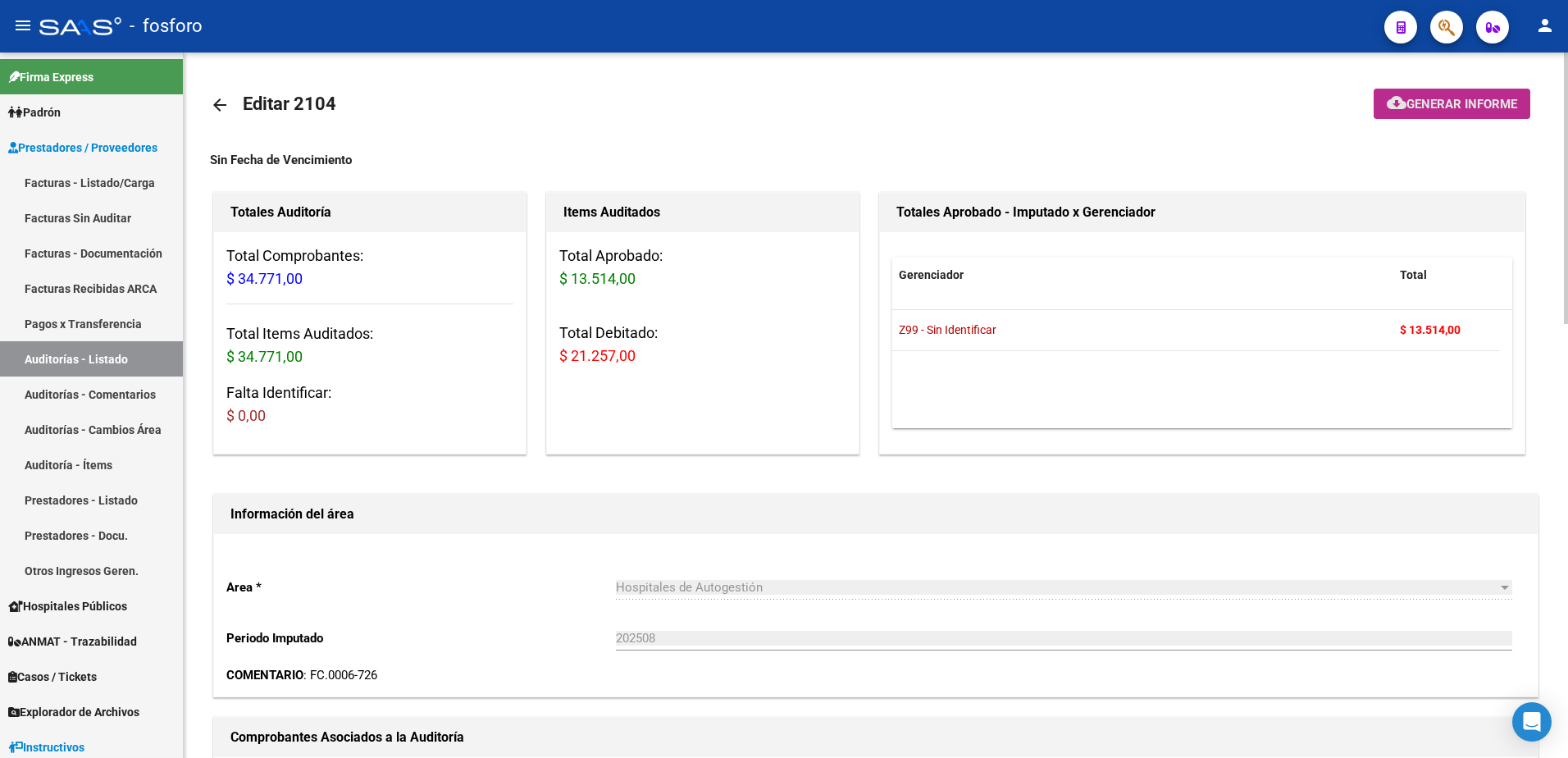
click at [1410, 99] on span "Generar informe" at bounding box center [1462, 104] width 111 height 14
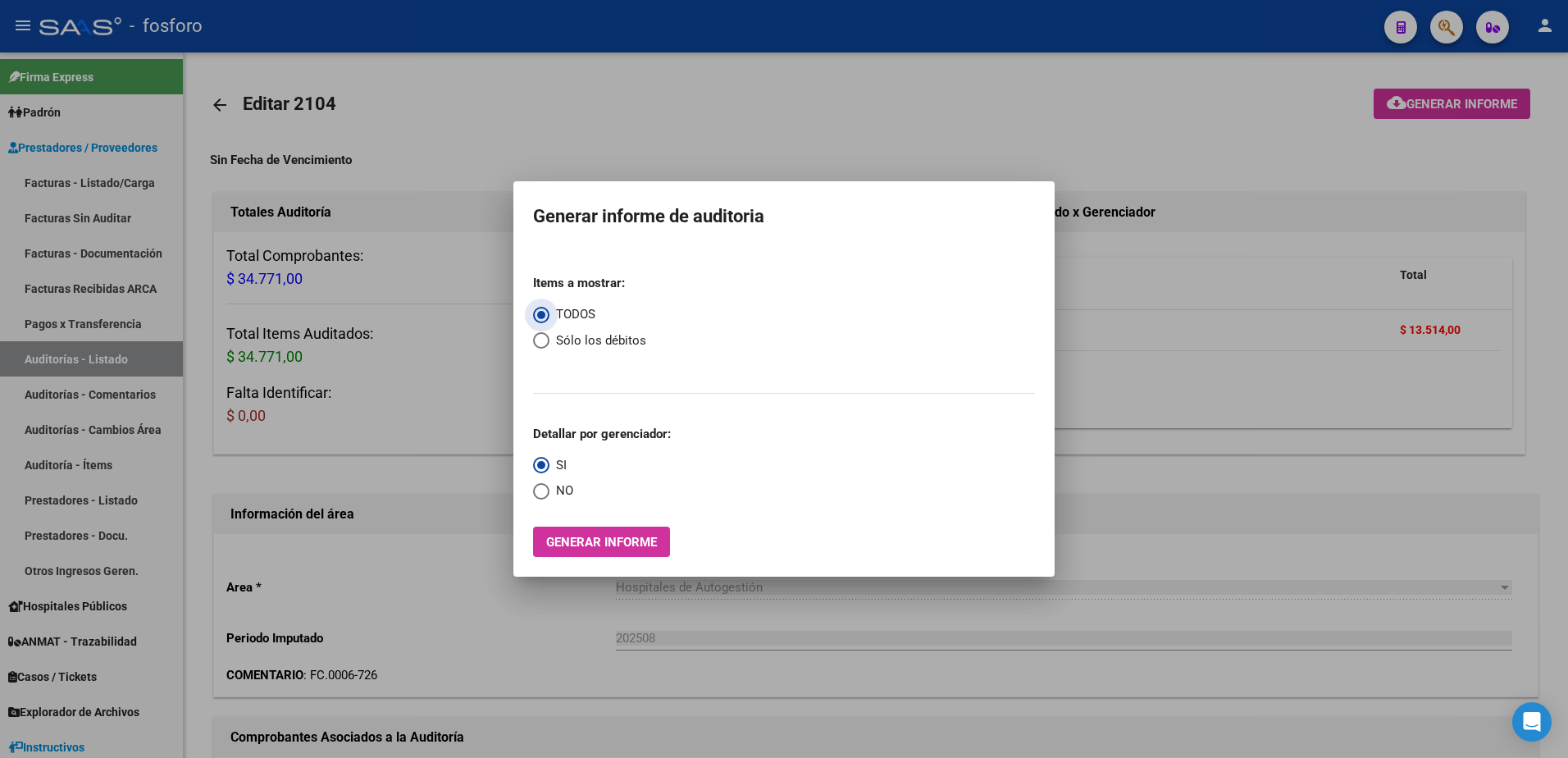
click at [598, 540] on span "Generar informe" at bounding box center [601, 542] width 111 height 14
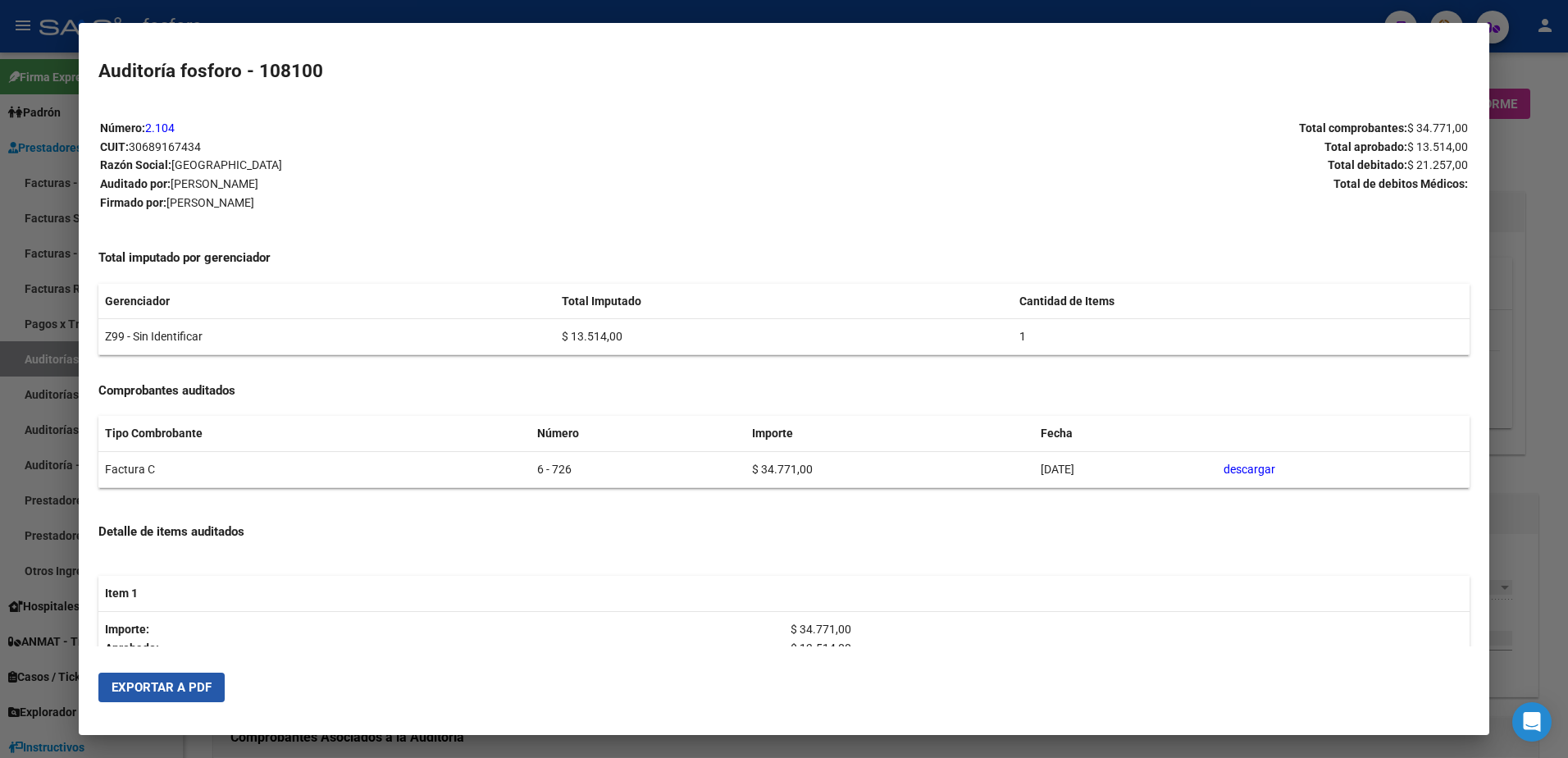
click at [187, 672] on button "Exportar a PDF" at bounding box center [162, 686] width 126 height 30
click at [0, 140] on html "menu - fosforo person Firma Express Padrón Afiliados Empadronados Padrón Ágil A…" at bounding box center [784, 379] width 1568 height 758
click at [23, 136] on div at bounding box center [784, 379] width 1568 height 758
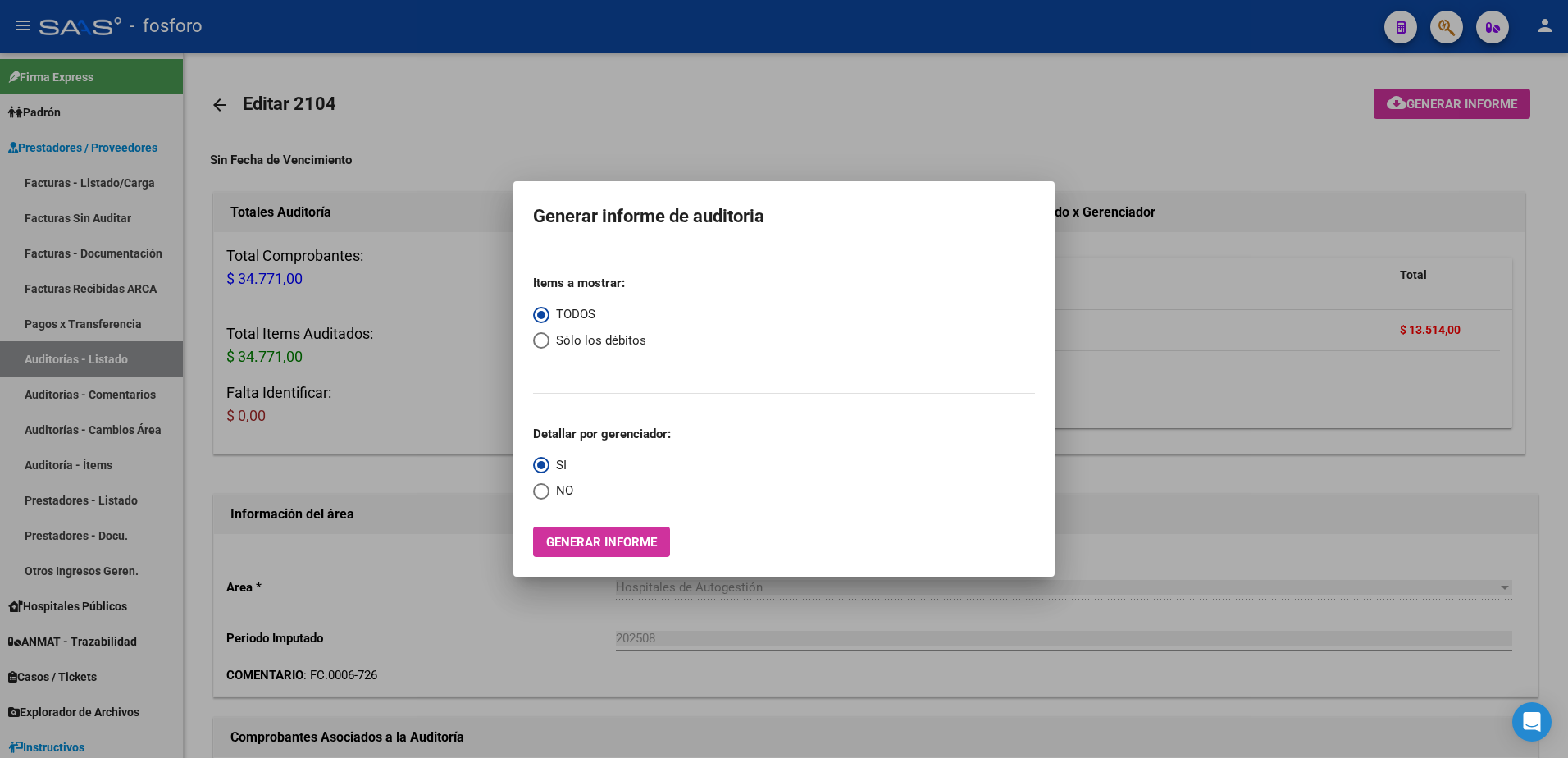
drag, startPoint x: 1222, startPoint y: 129, endPoint x: 1525, endPoint y: 41, distance: 315.5
click at [1232, 129] on div at bounding box center [784, 379] width 1568 height 758
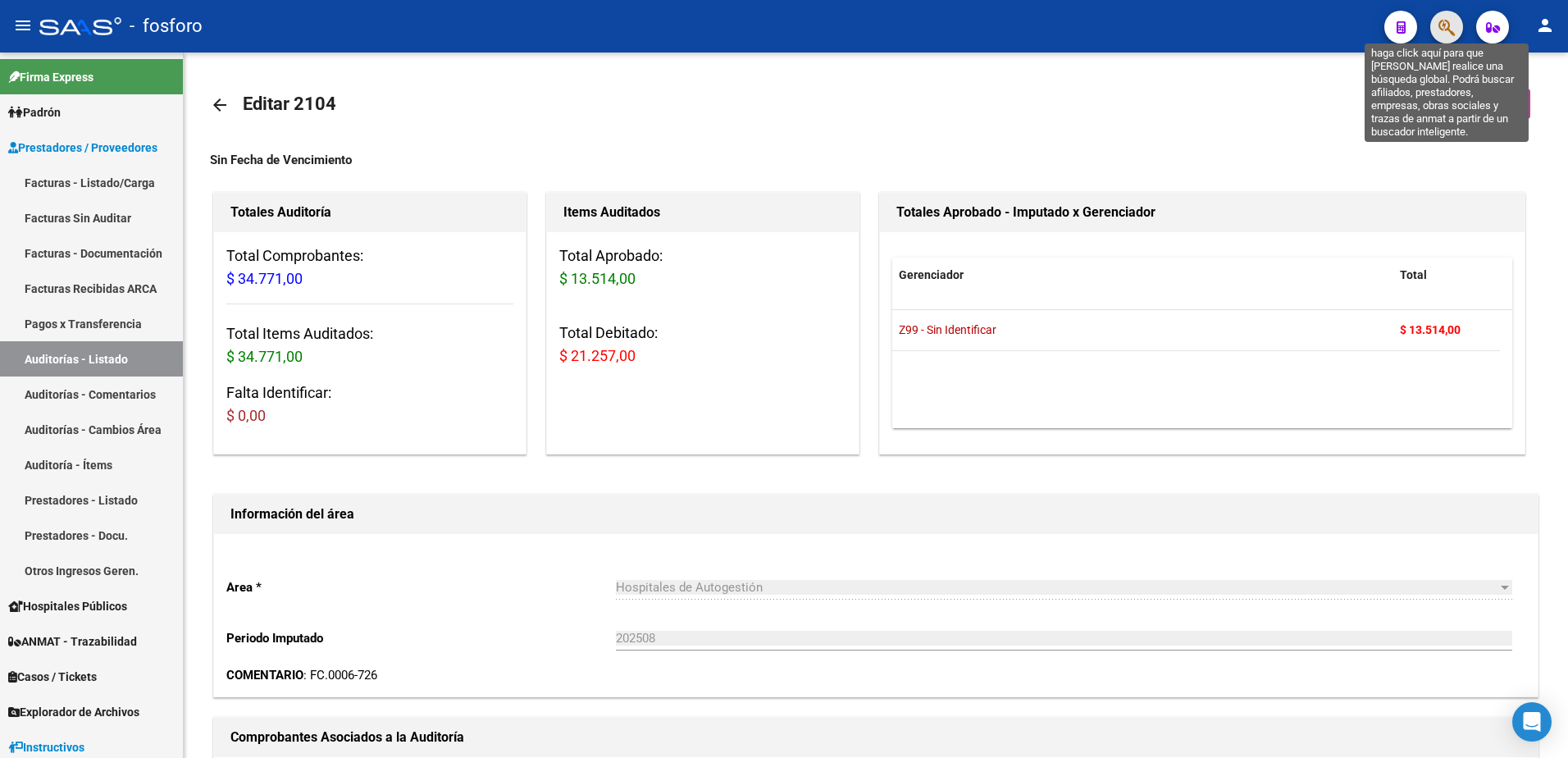
click at [1440, 33] on icon "button" at bounding box center [1446, 27] width 16 height 19
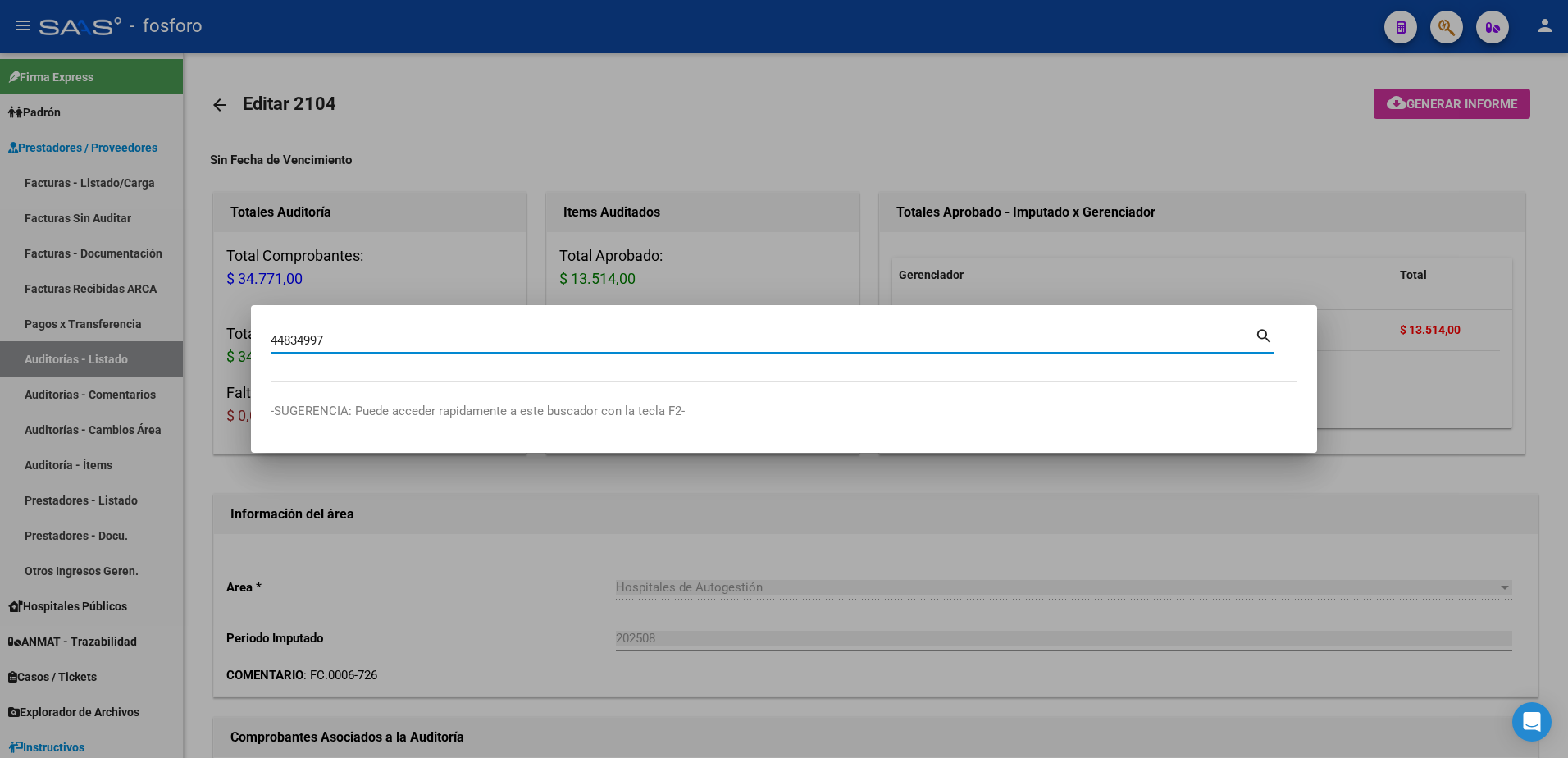
type input "44834997"
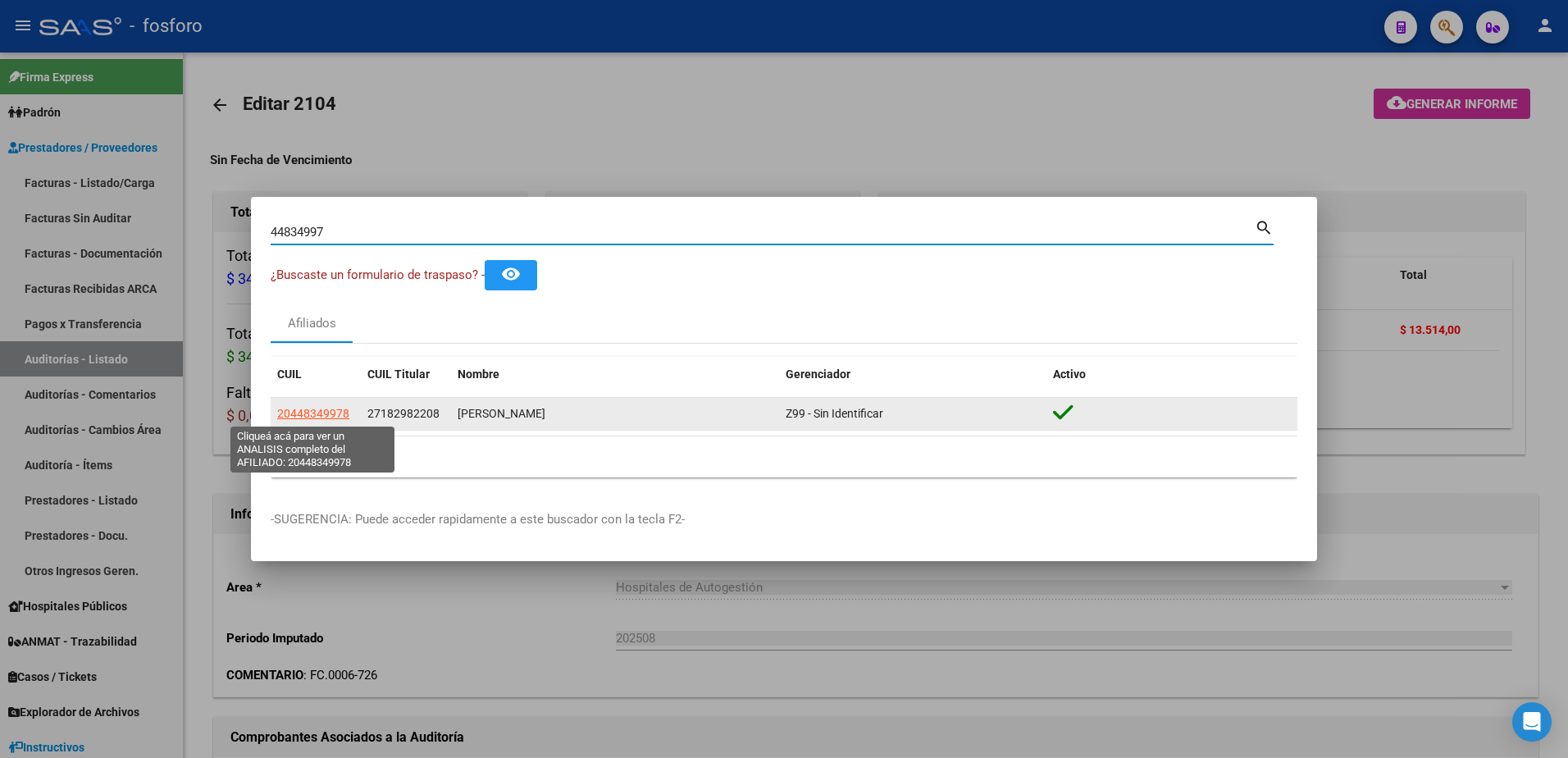
click at [289, 417] on span "20448349978" at bounding box center [313, 412] width 72 height 13
type textarea "20448349978"
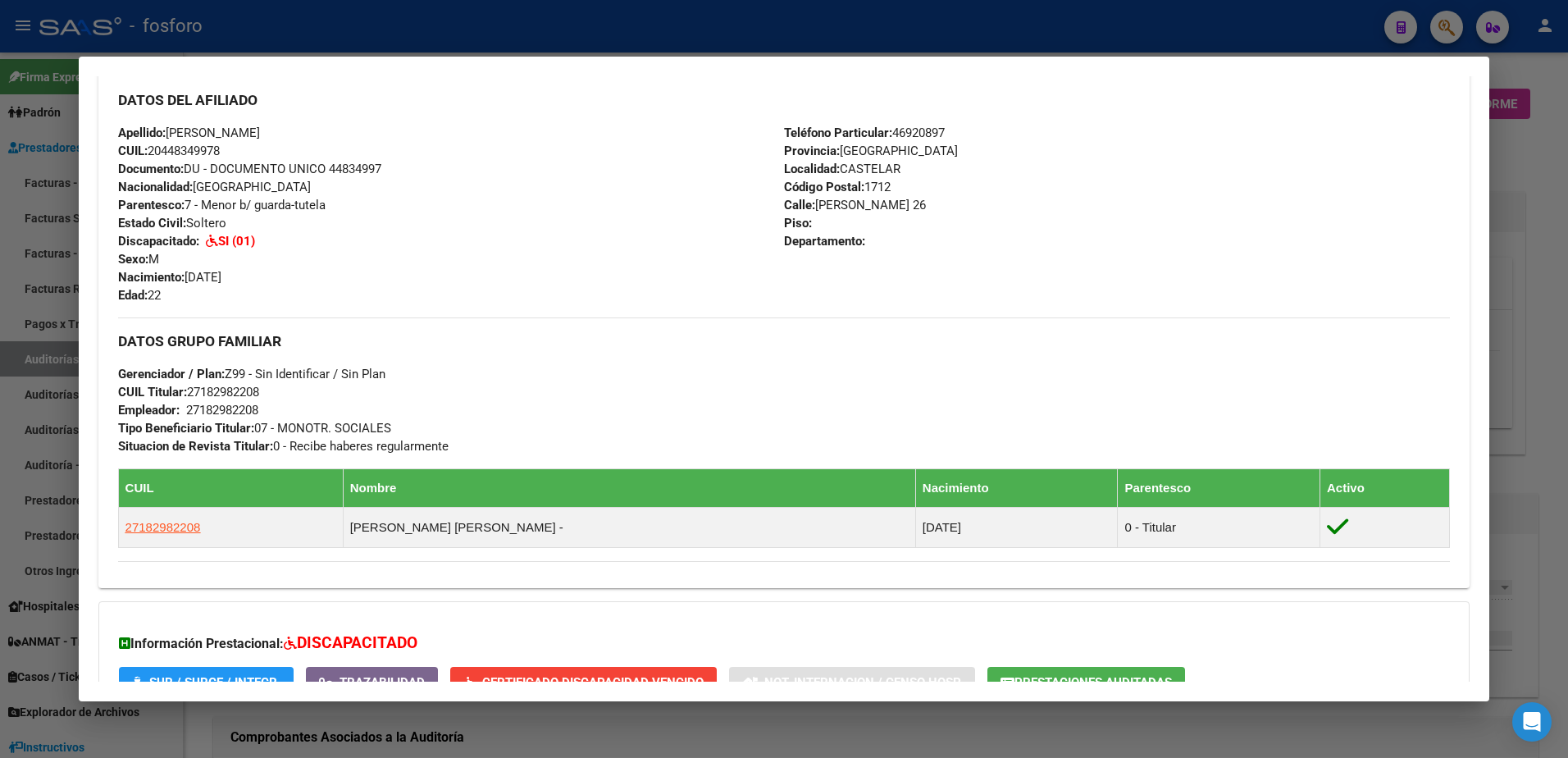
scroll to position [545, 0]
click at [72, 255] on div at bounding box center [784, 379] width 1568 height 758
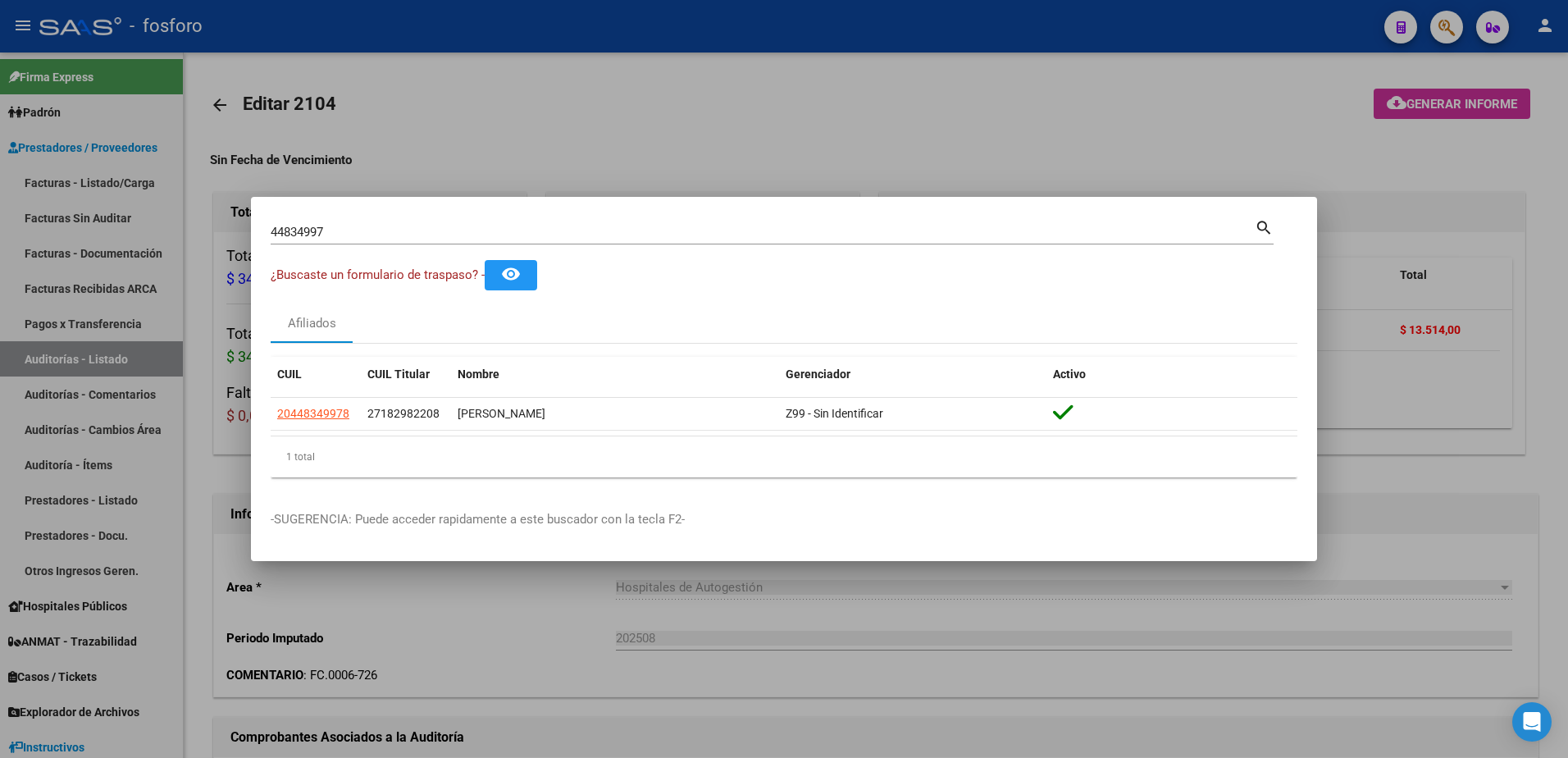
click at [1271, 131] on div at bounding box center [784, 379] width 1568 height 758
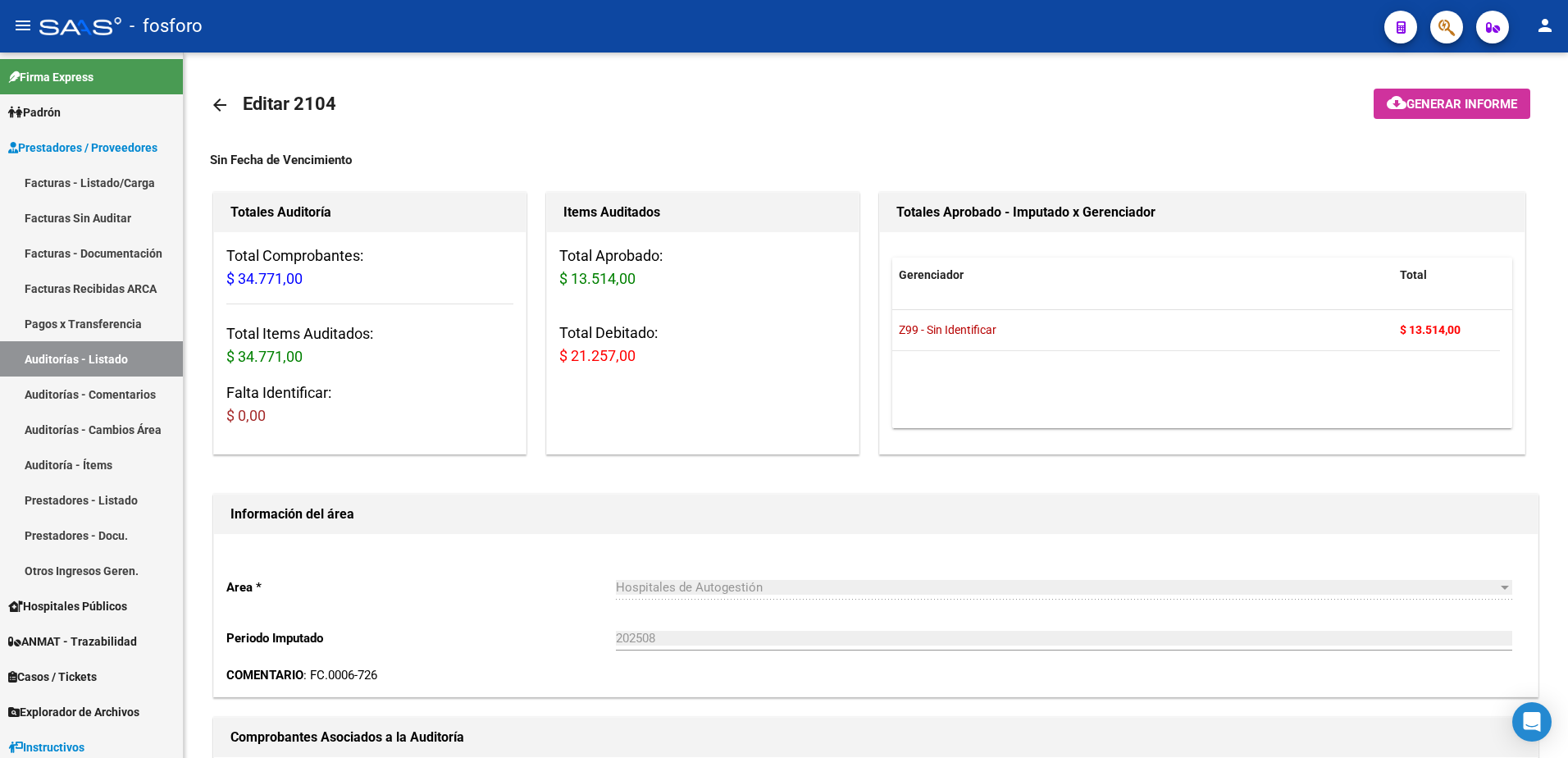
click at [1437, 36] on button "button" at bounding box center [1446, 27] width 33 height 33
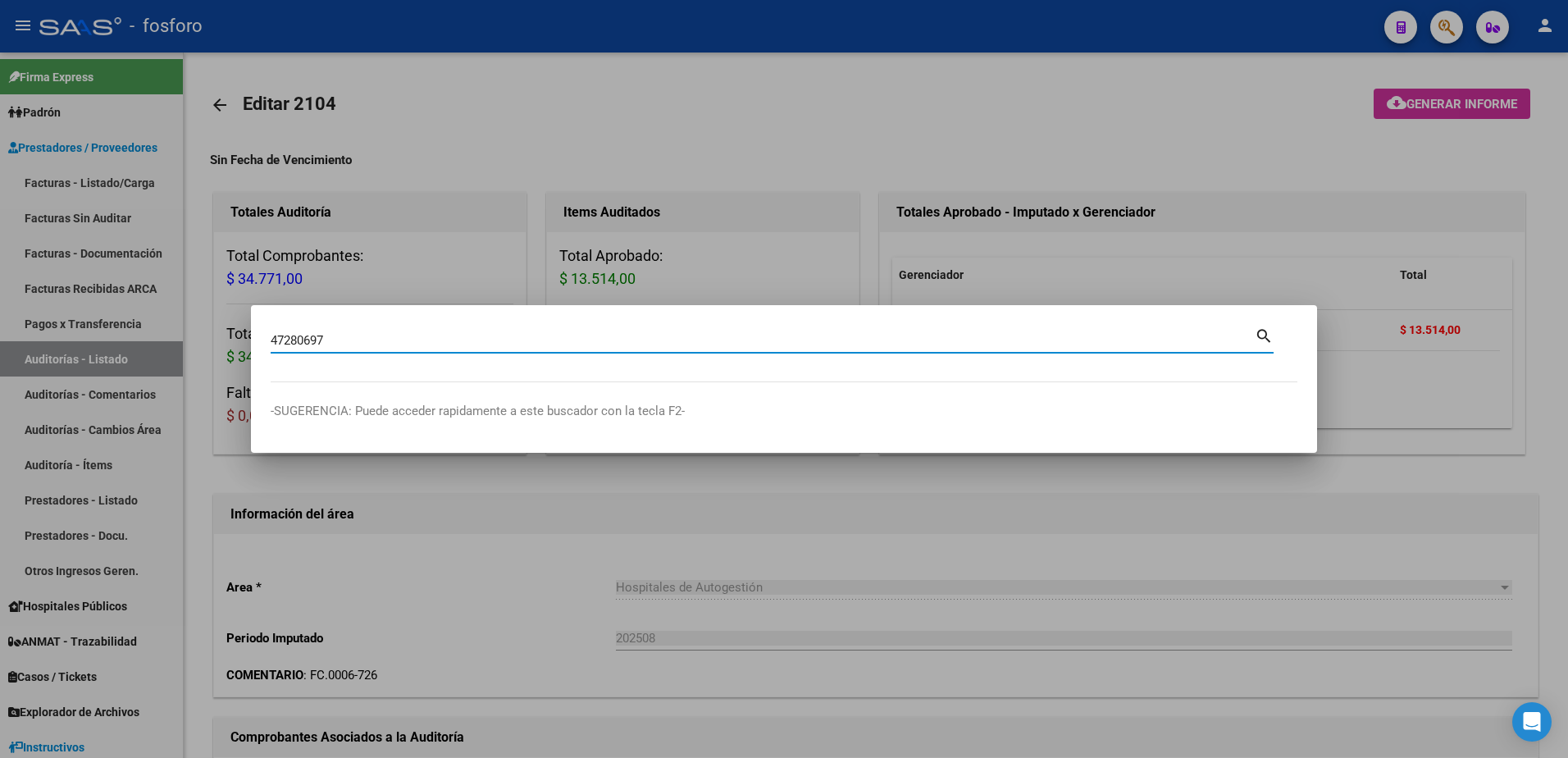
type input "47280697"
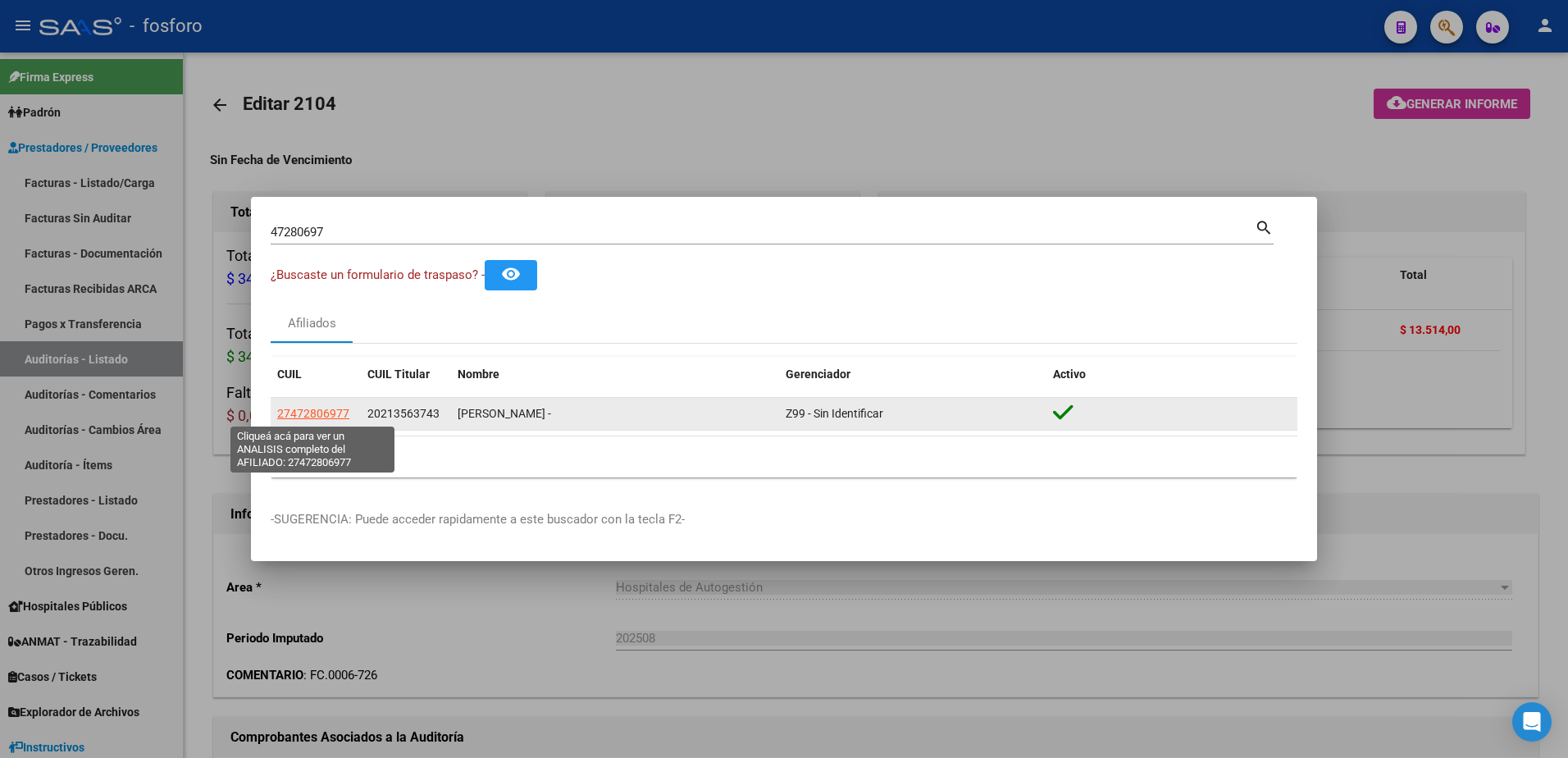
click at [305, 409] on span "27472806977" at bounding box center [313, 412] width 72 height 13
type textarea "27472806977"
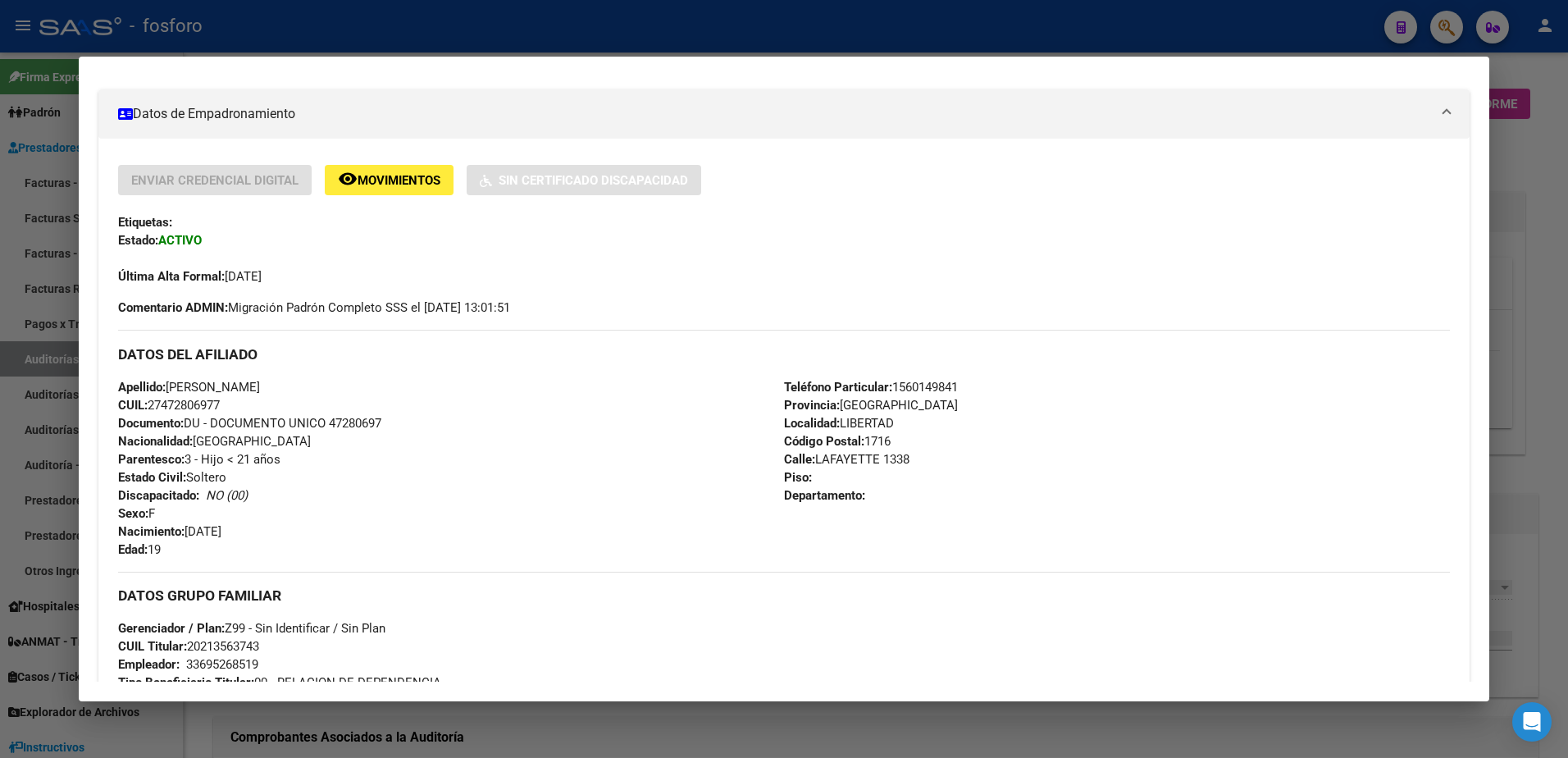
scroll to position [236, 0]
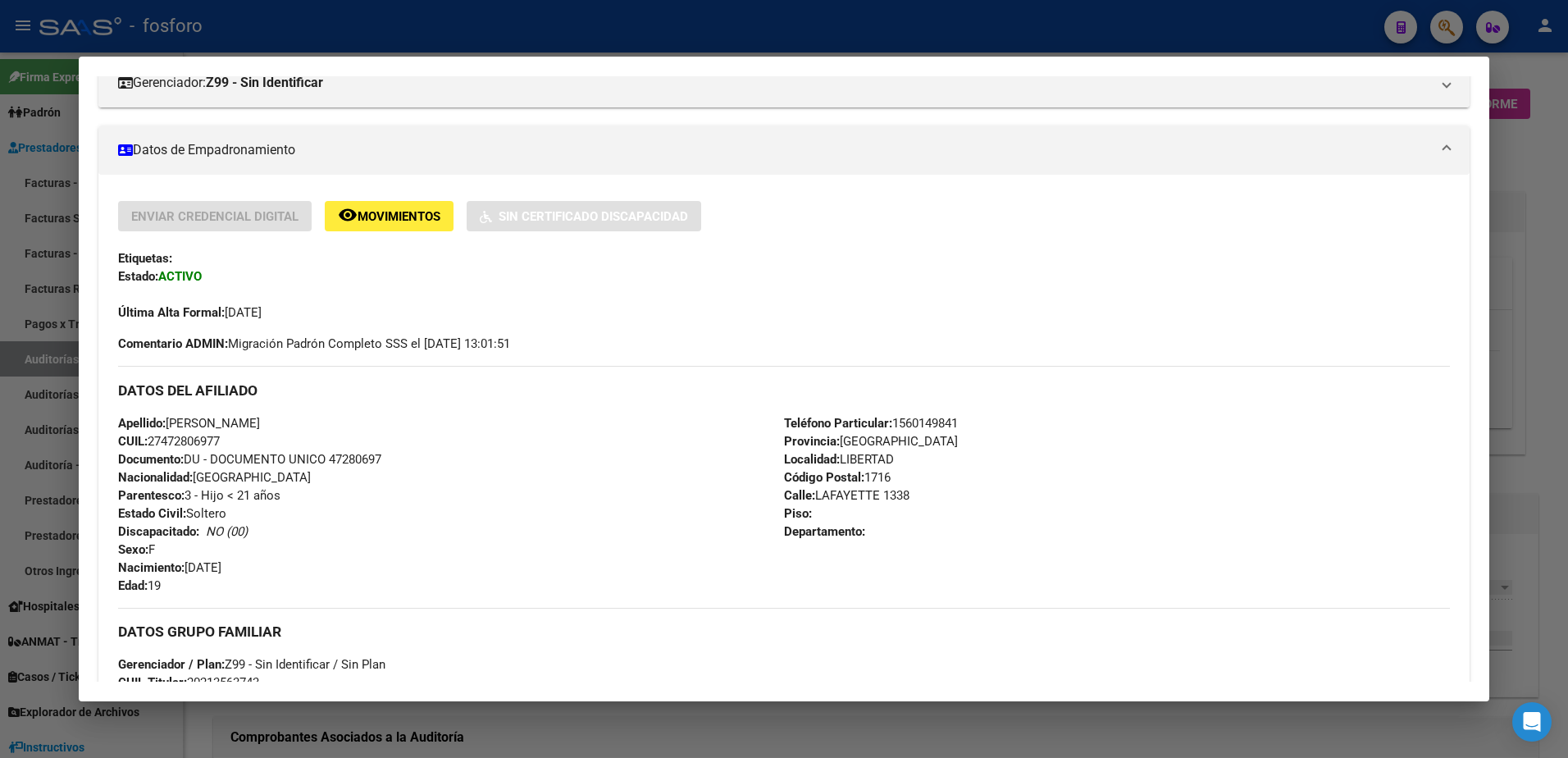
click at [20, 230] on div at bounding box center [784, 379] width 1568 height 758
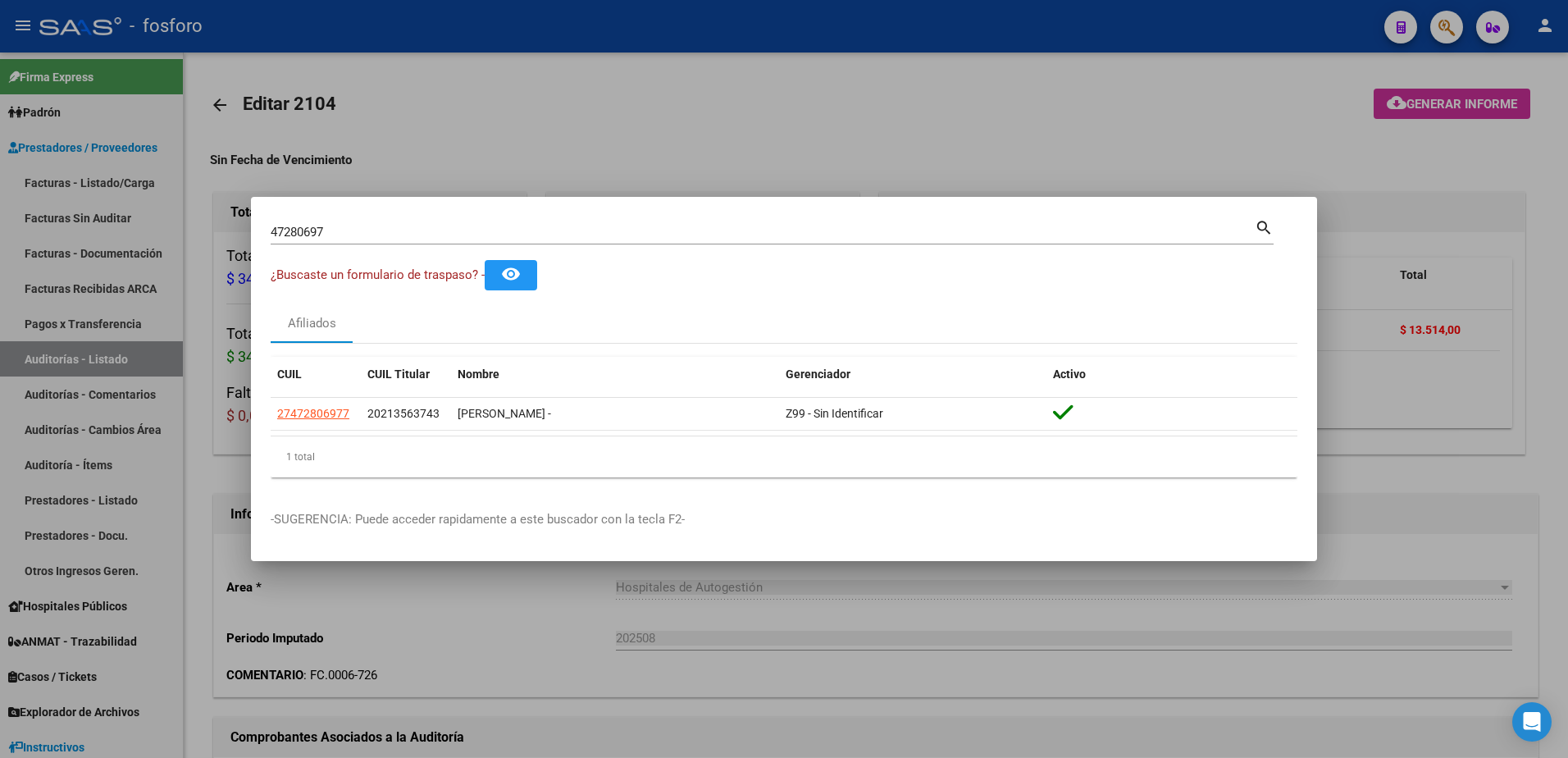
click at [775, 664] on div at bounding box center [784, 379] width 1568 height 758
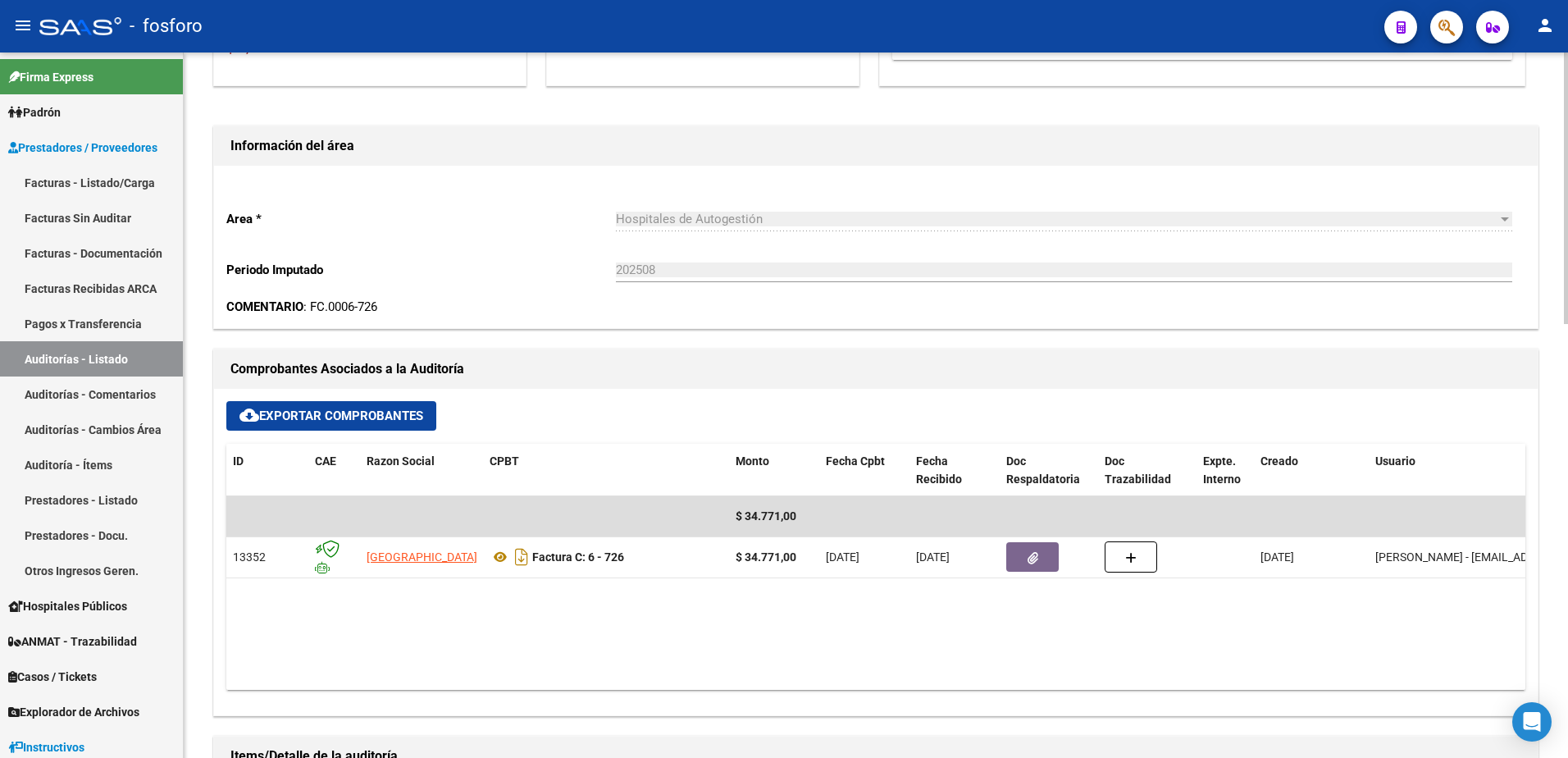
scroll to position [410, 0]
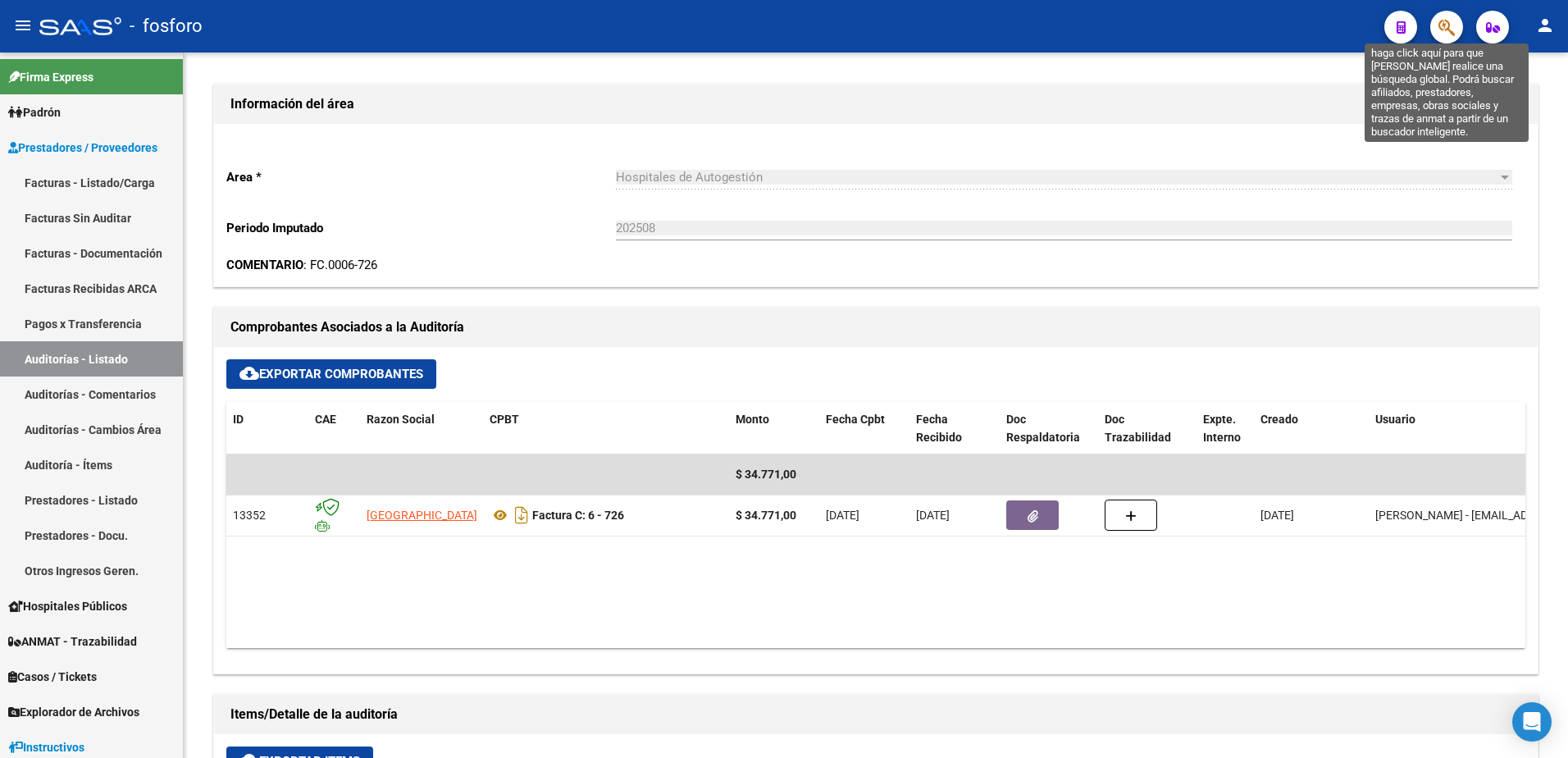
click at [1445, 26] on icon "button" at bounding box center [1446, 27] width 16 height 19
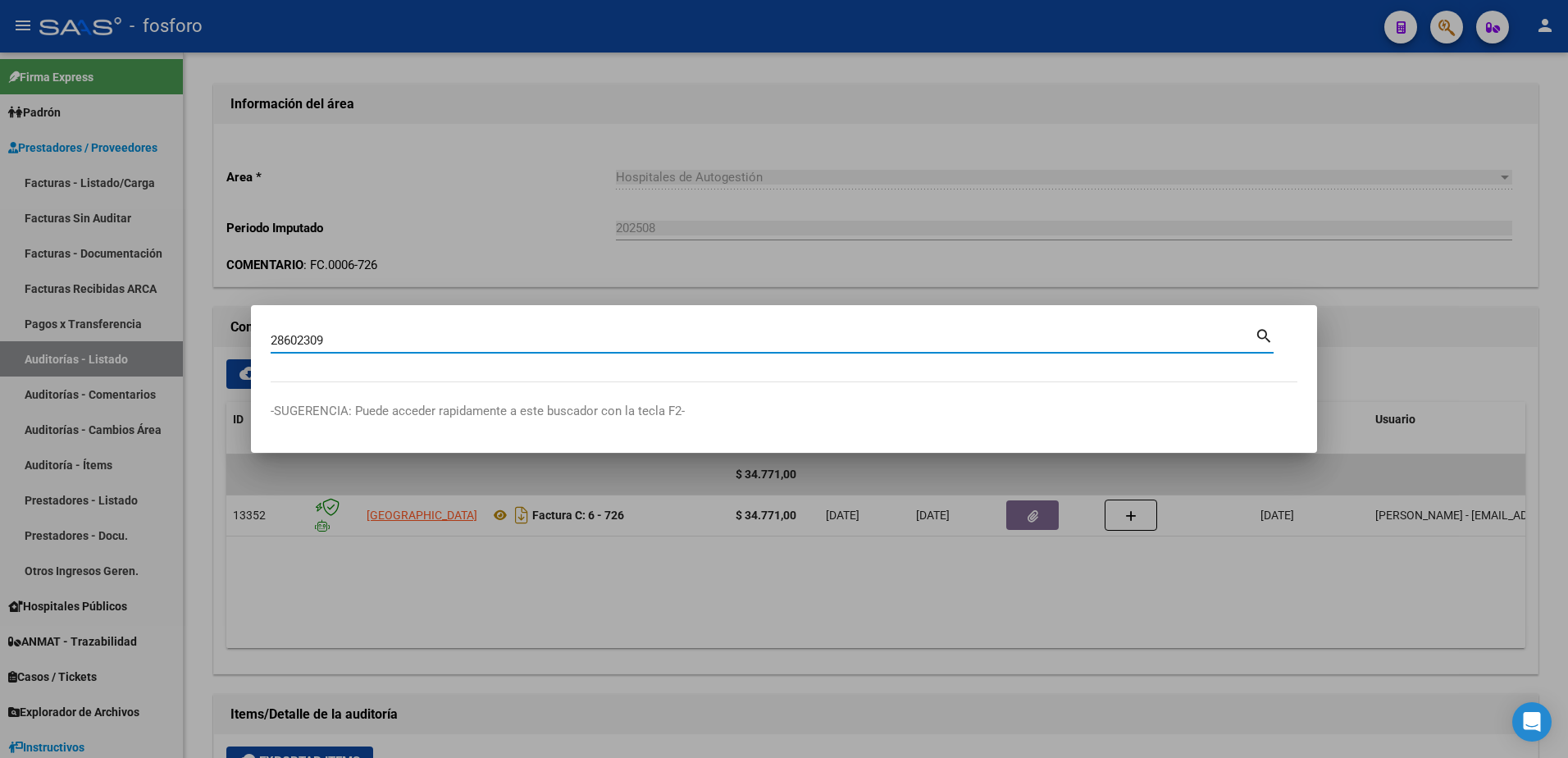
type input "28602309"
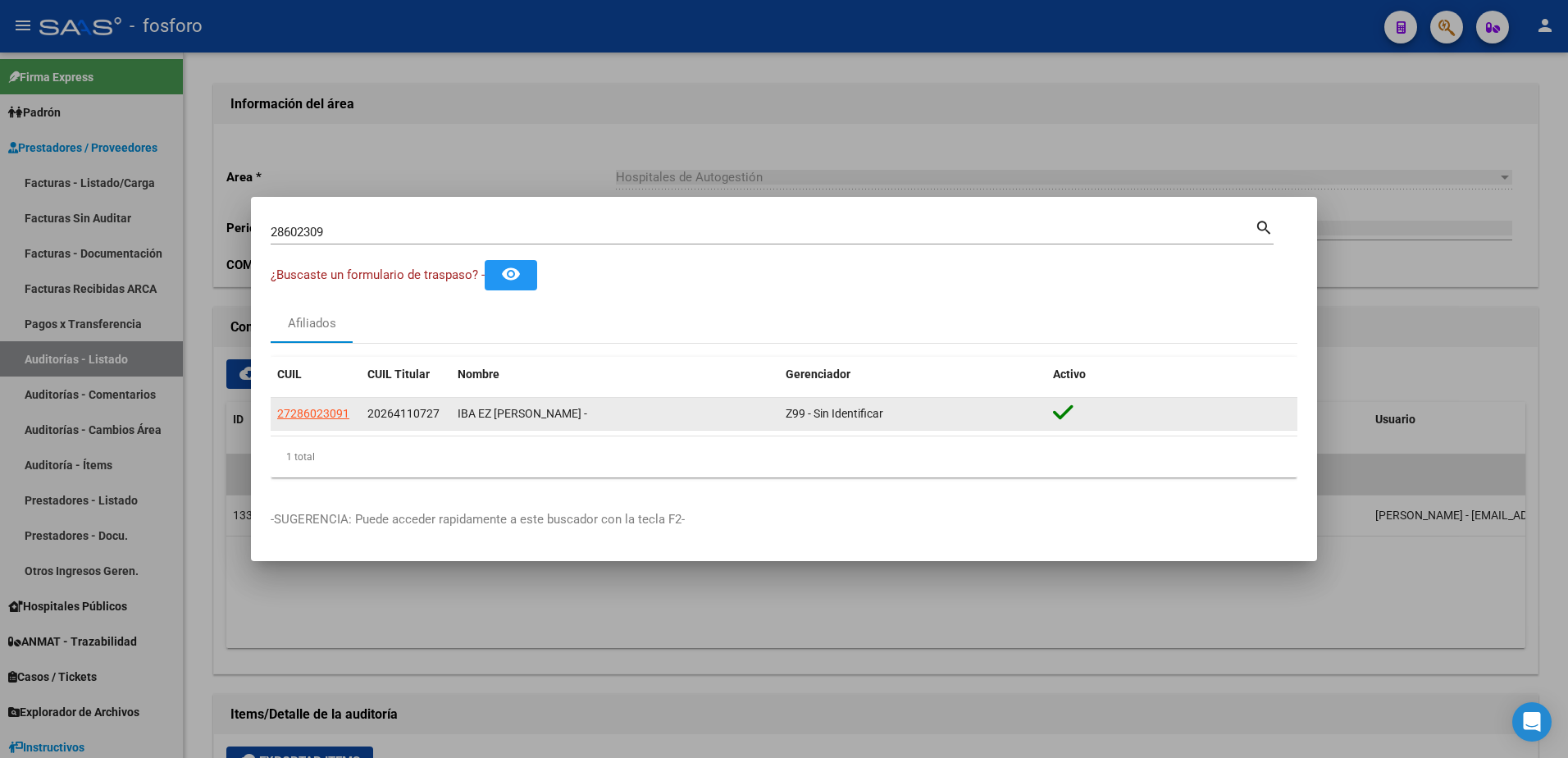
click at [299, 405] on app-link-go-to "27286023091" at bounding box center [313, 414] width 72 height 19
click at [300, 412] on span "27286023091" at bounding box center [313, 412] width 72 height 13
type textarea "27286023091"
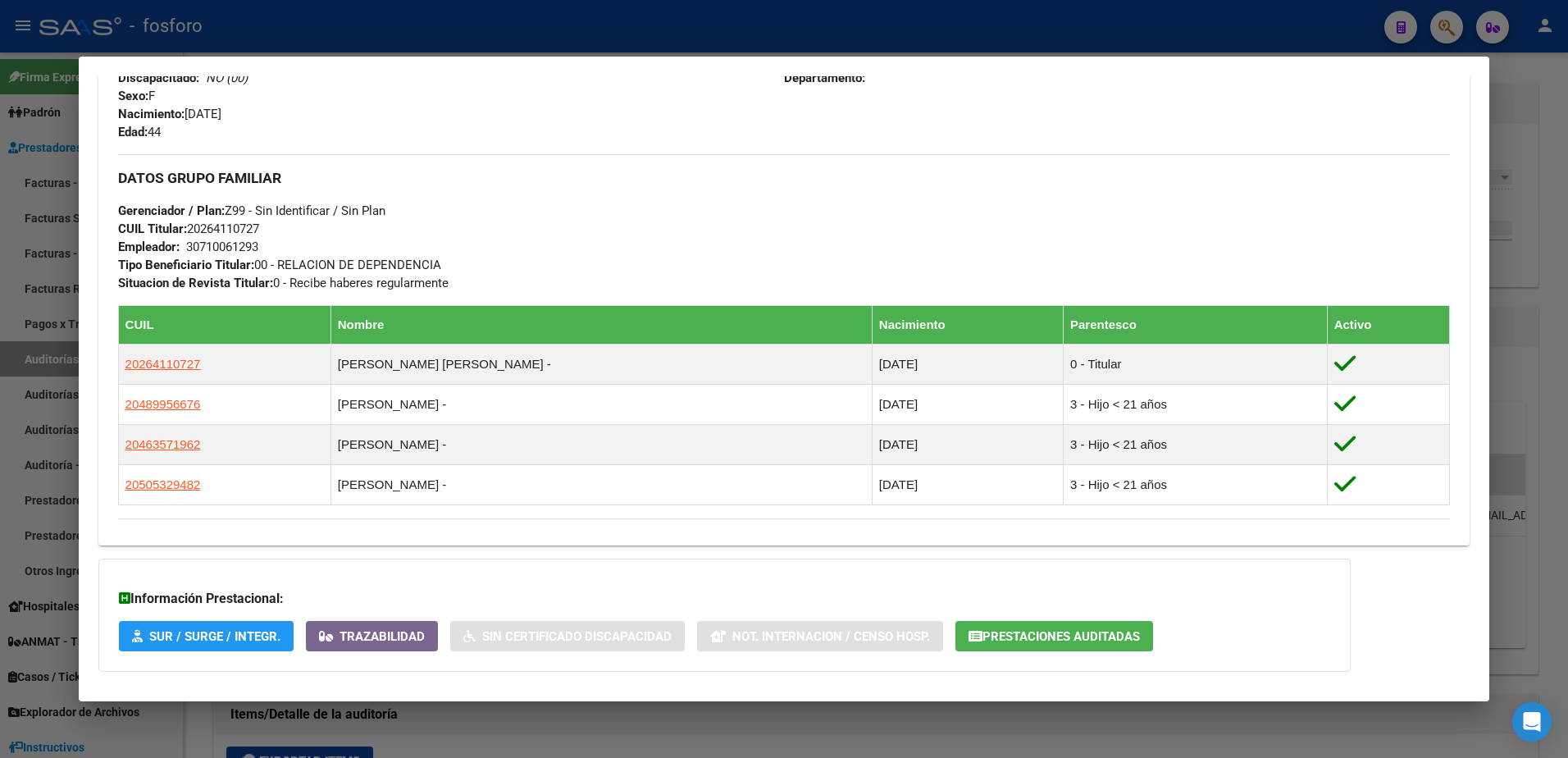
scroll to position [480, 0]
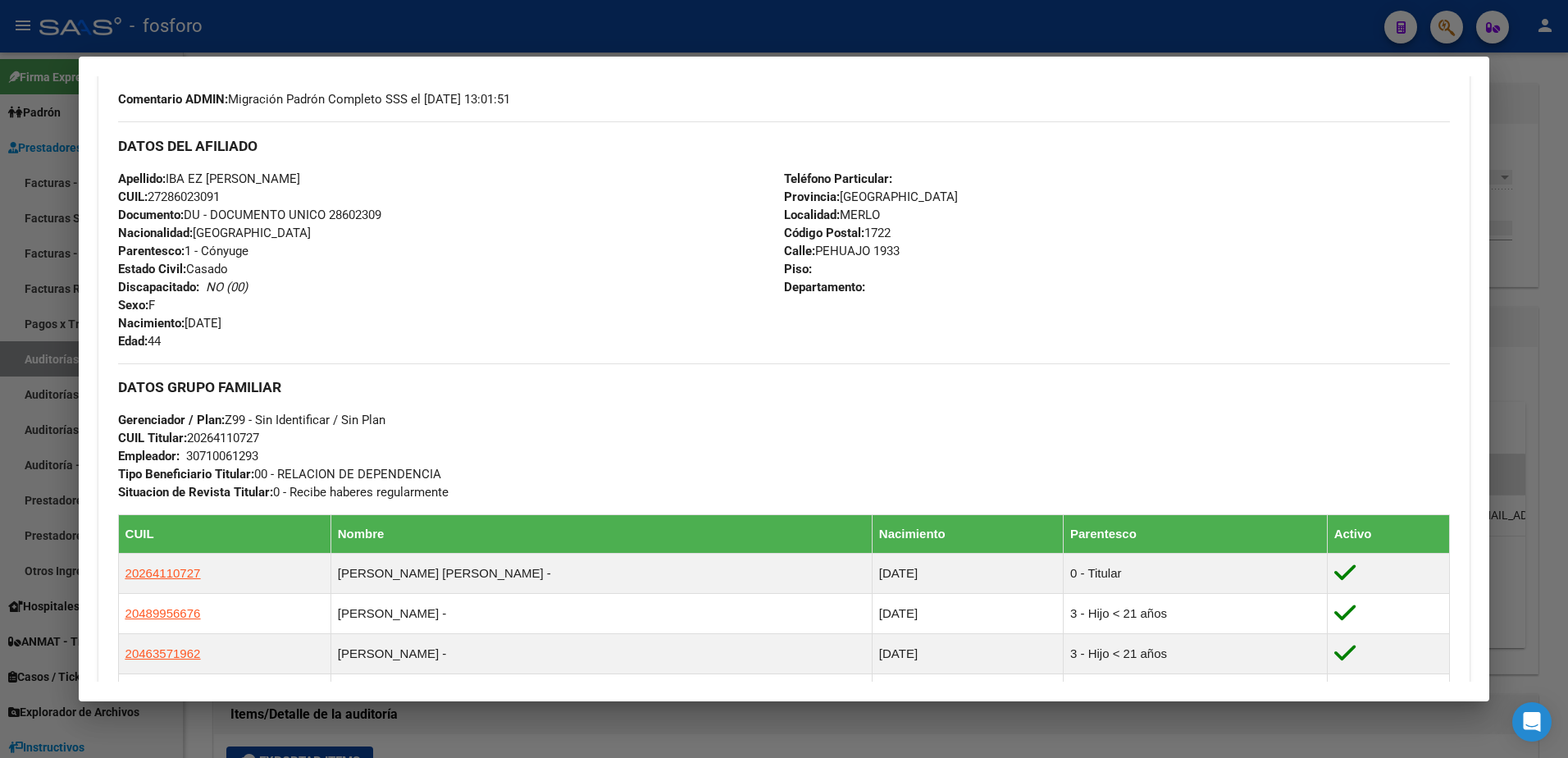
click at [0, 173] on html "menu - fosforo person Firma Express Padrón Afiliados Empadronados Padrón Ágil A…" at bounding box center [784, 379] width 1568 height 758
click at [70, 150] on div at bounding box center [784, 379] width 1568 height 758
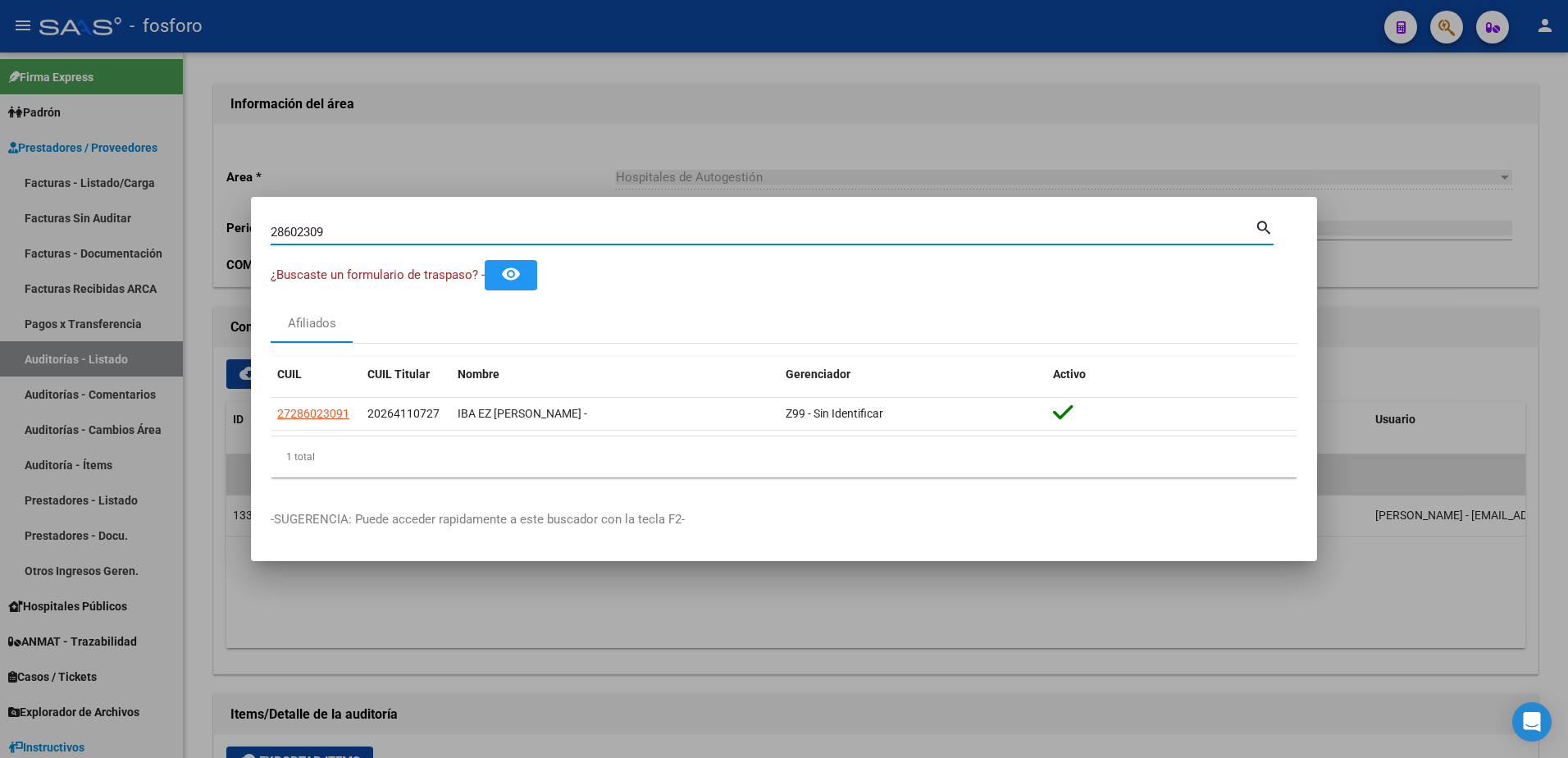
click at [351, 233] on input "28602309" at bounding box center [762, 232] width 984 height 14
type input "2"
type input "30049485"
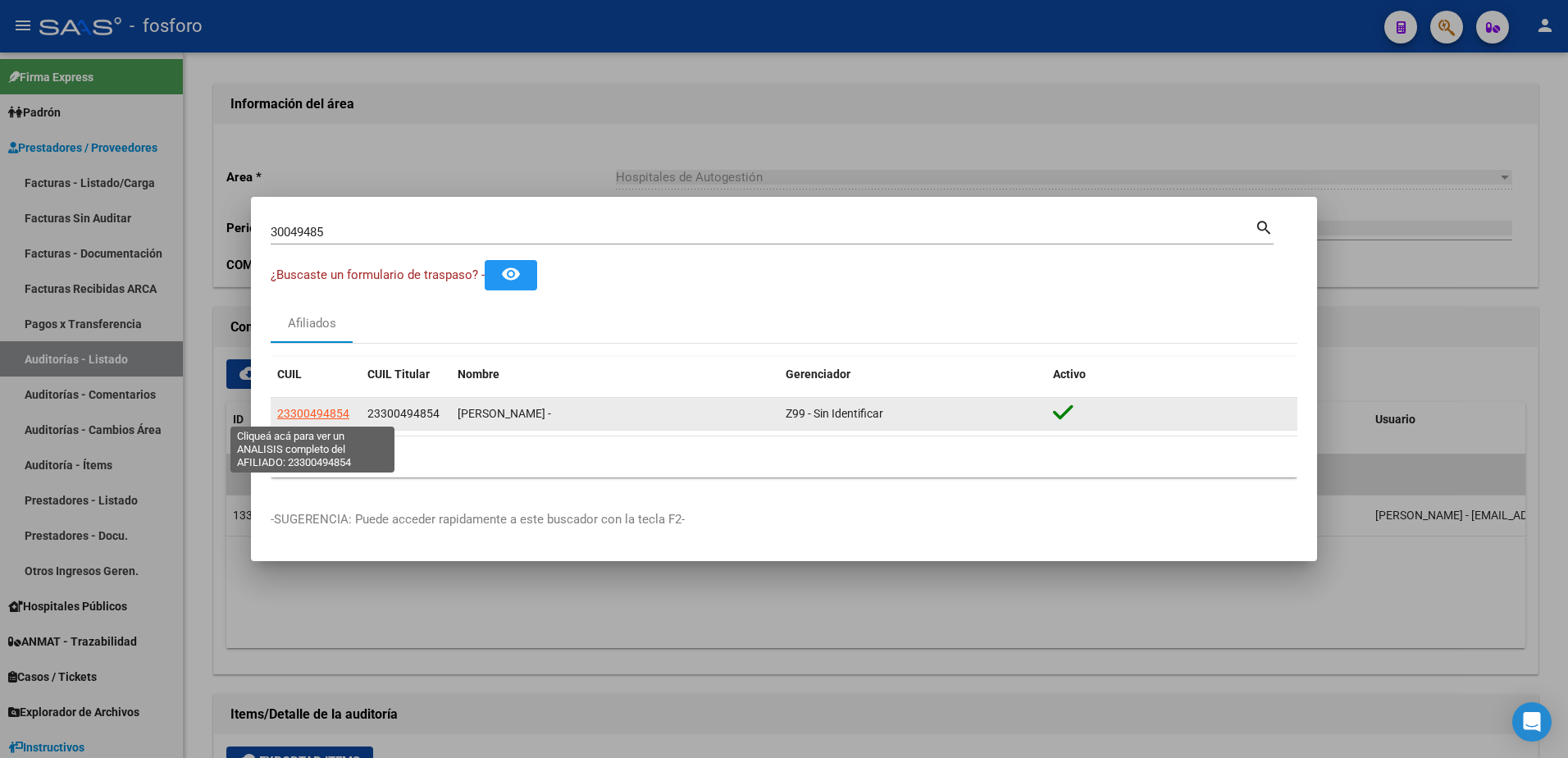
click at [289, 411] on span "23300494854" at bounding box center [313, 412] width 72 height 13
type textarea "23300494854"
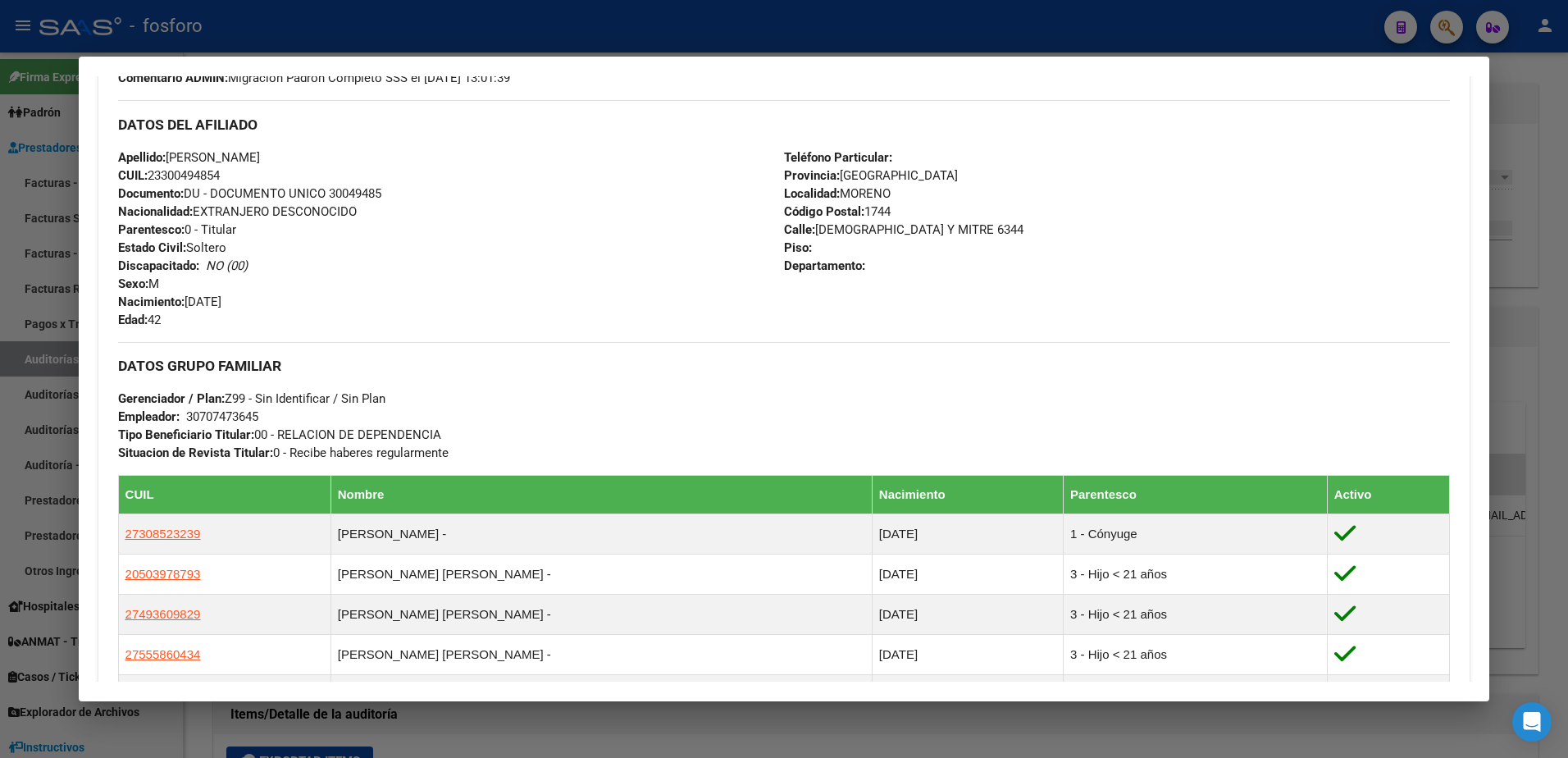
scroll to position [274, 0]
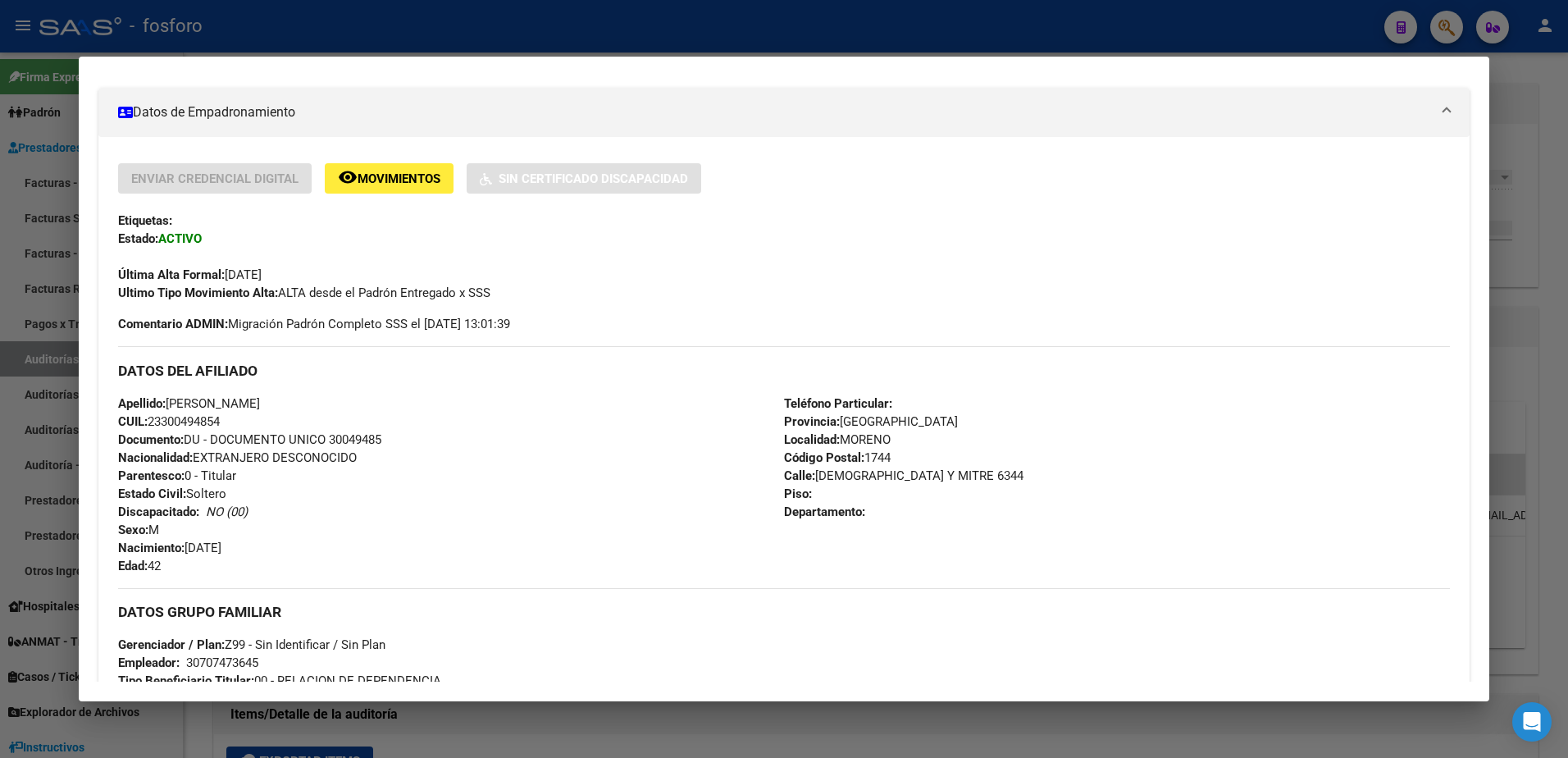
click at [51, 521] on div at bounding box center [784, 379] width 1568 height 758
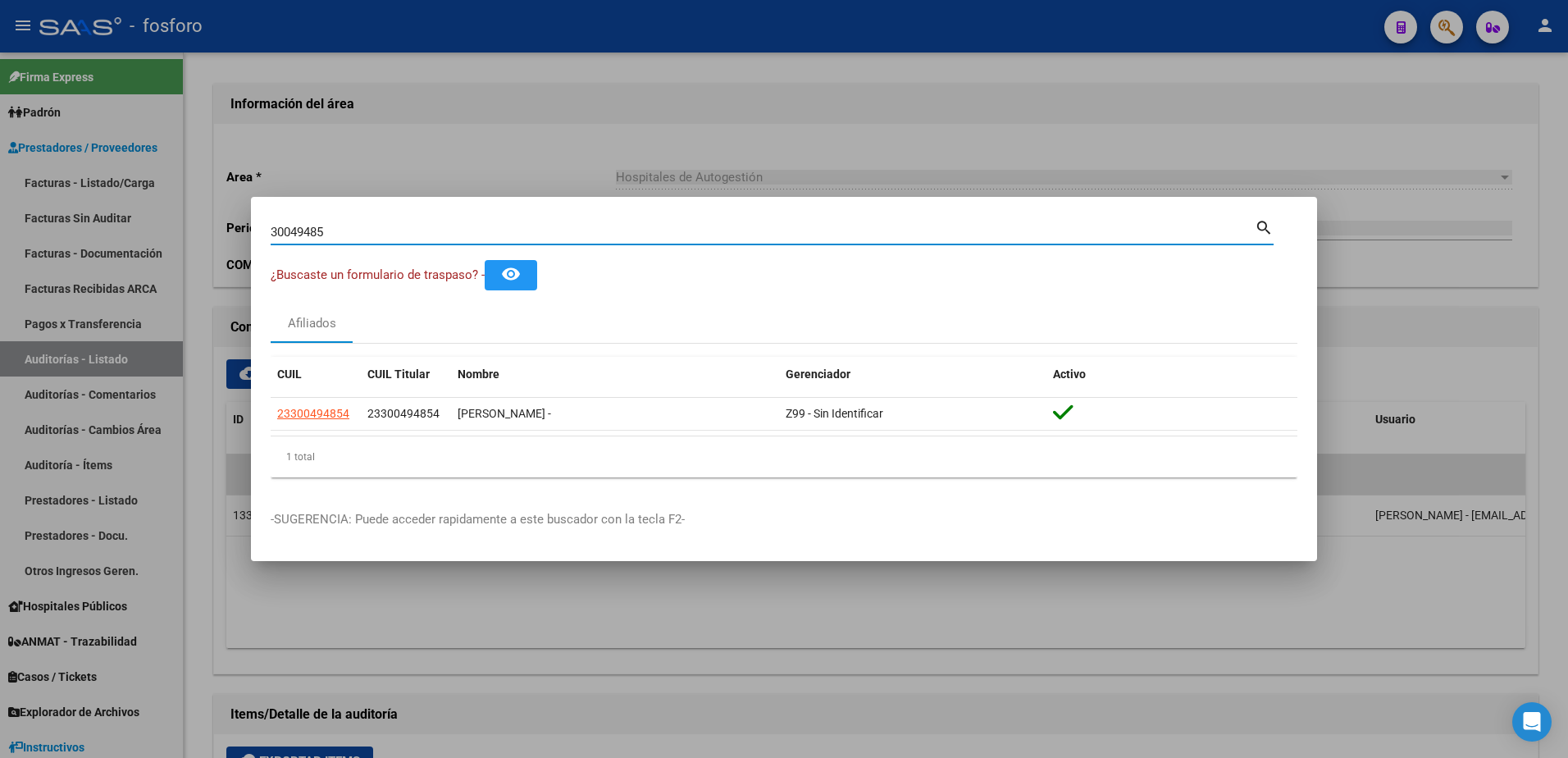
click at [349, 233] on input "30049485" at bounding box center [762, 232] width 984 height 14
type input "3"
type input "47280697"
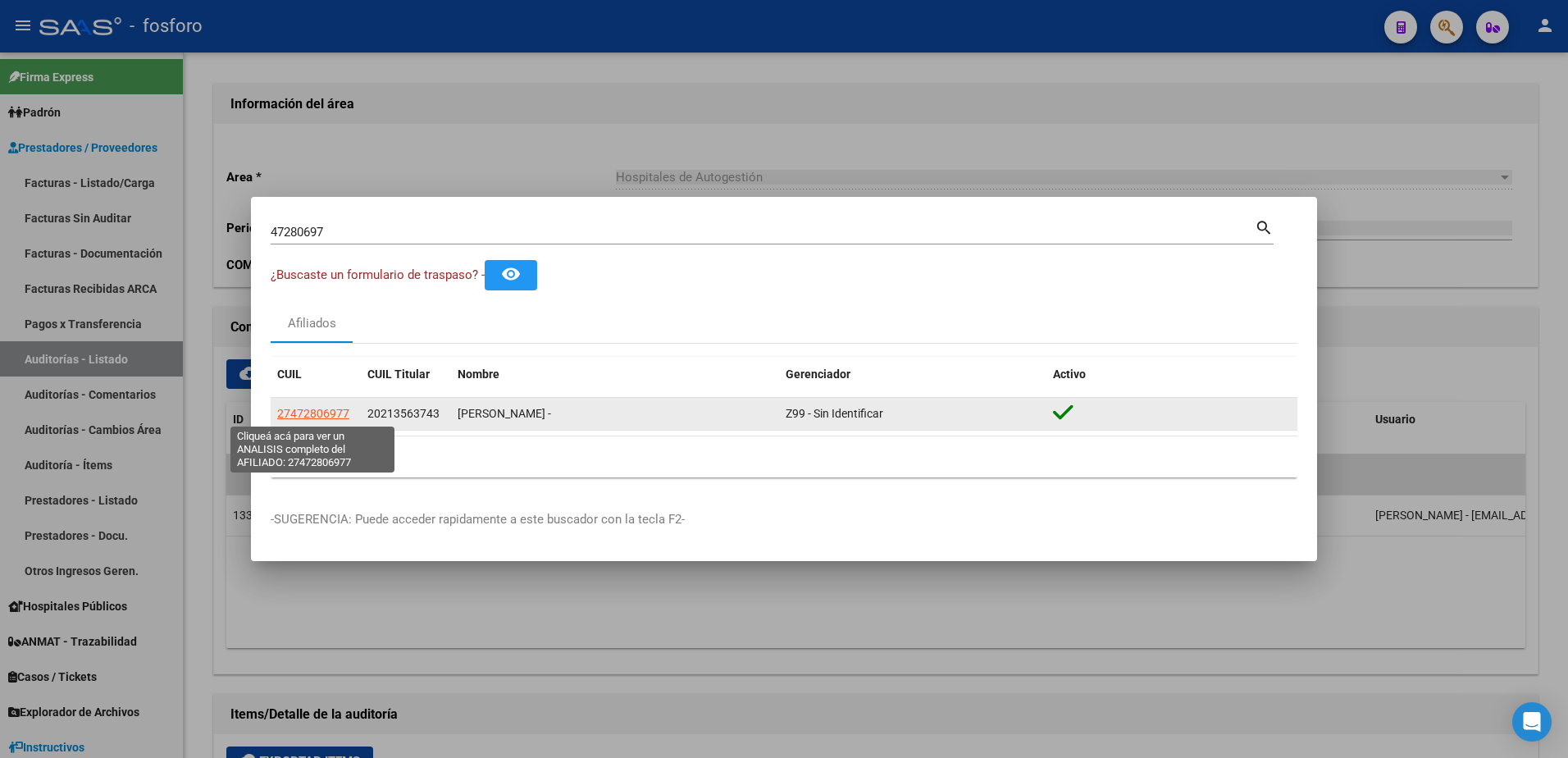
click at [284, 409] on span "27472806977" at bounding box center [313, 412] width 72 height 13
type textarea "27472806977"
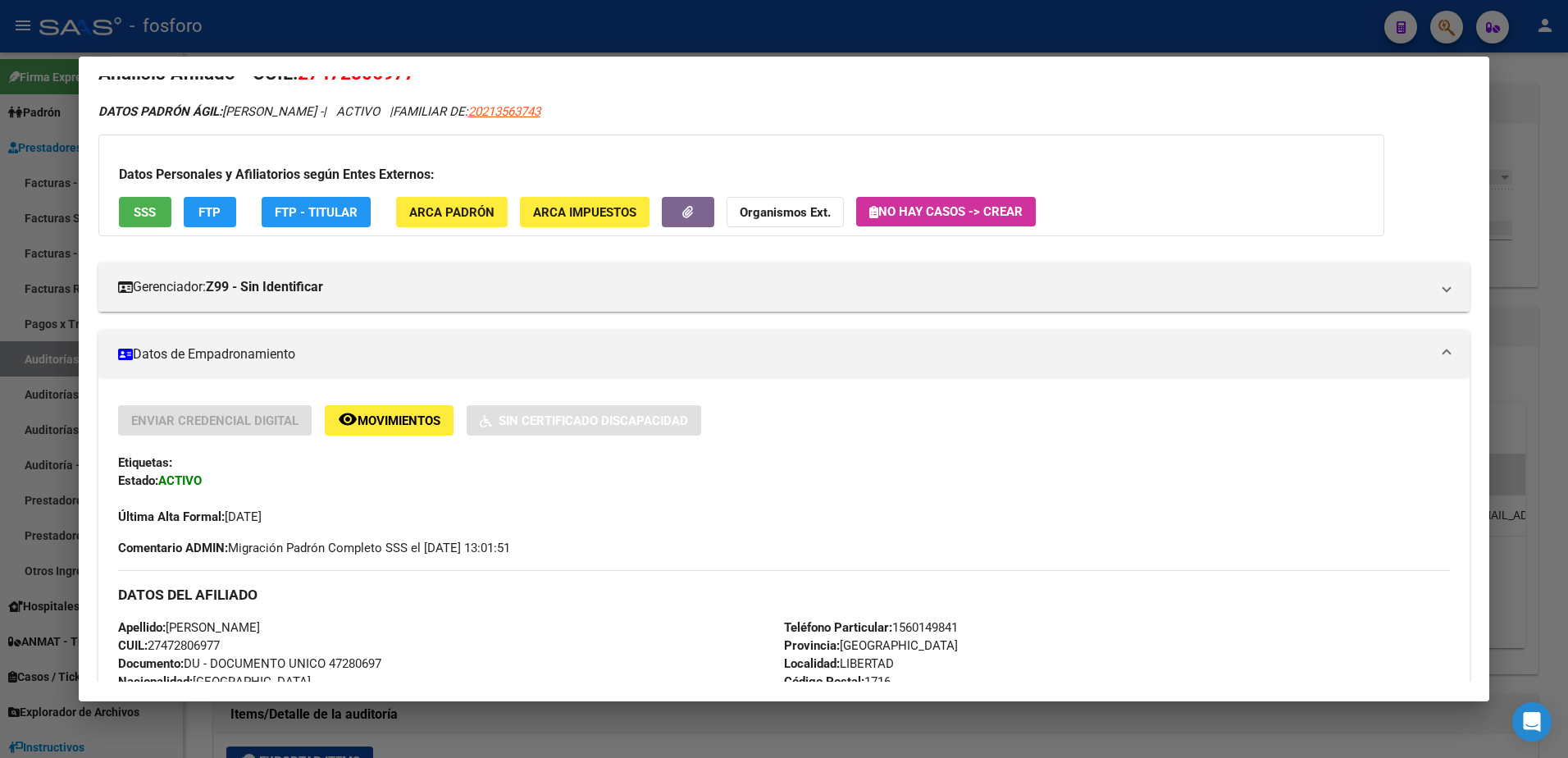
scroll to position [0, 0]
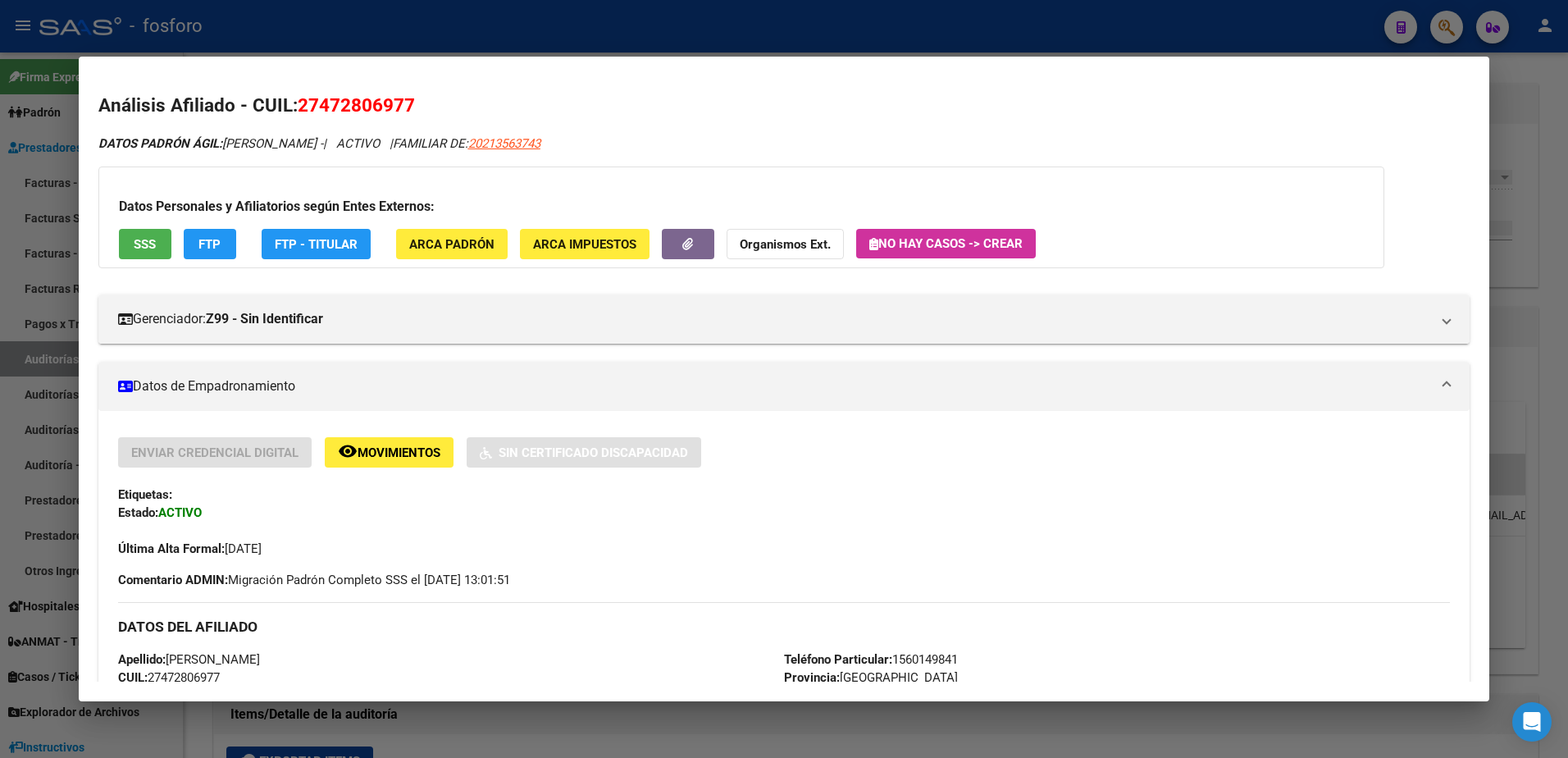
click at [32, 358] on div at bounding box center [784, 379] width 1568 height 758
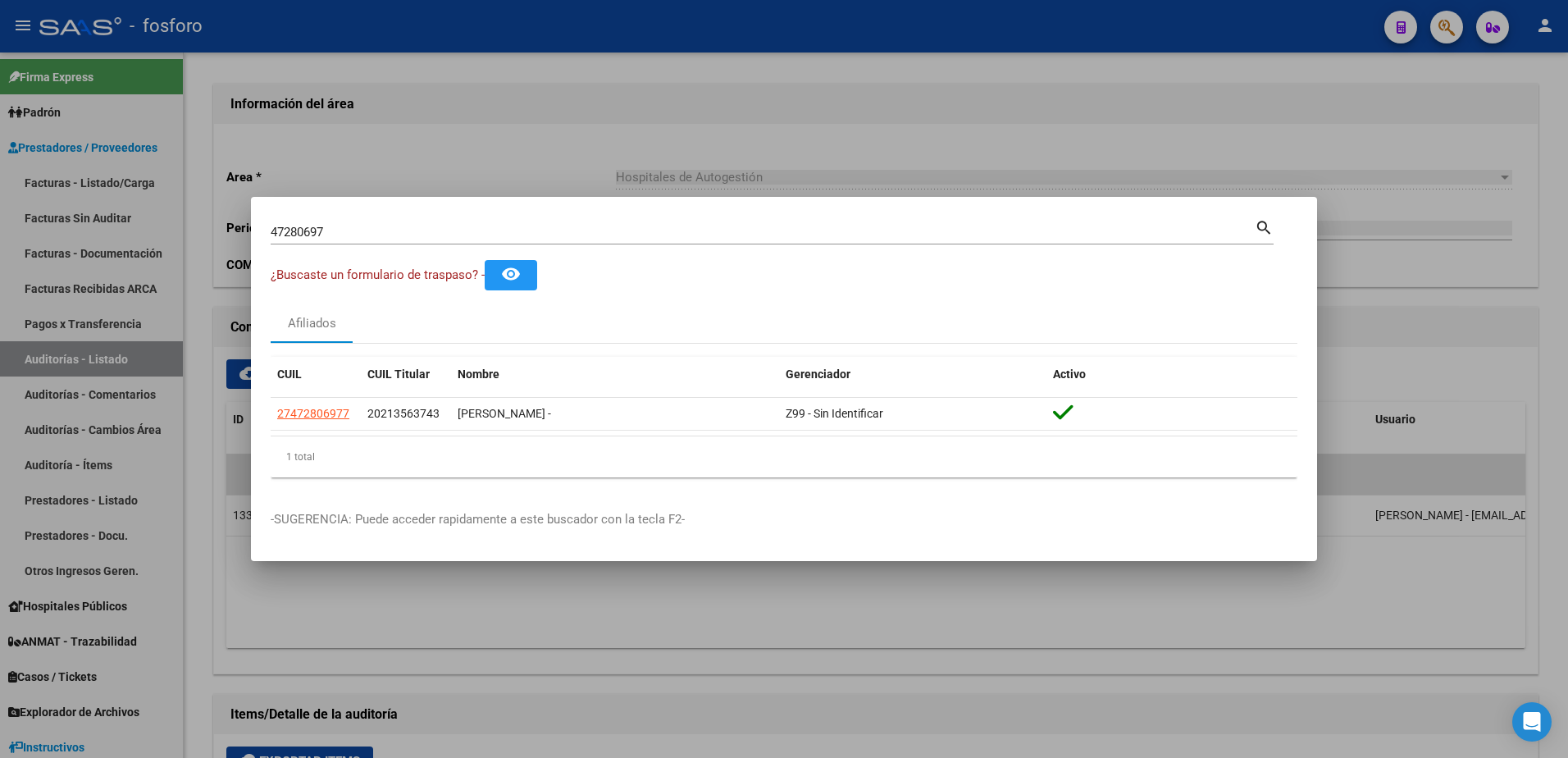
click at [115, 406] on div at bounding box center [784, 379] width 1568 height 758
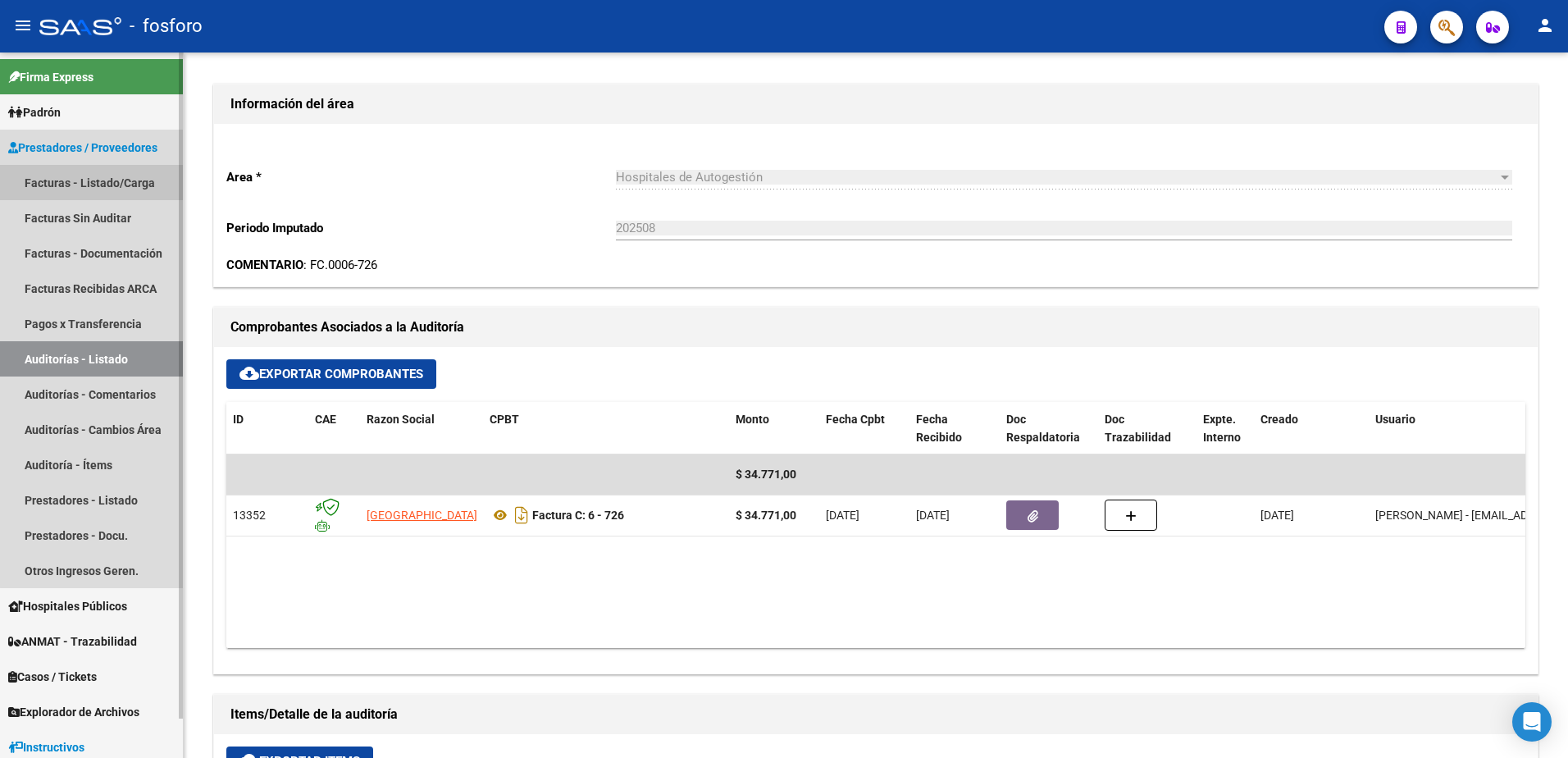
click at [123, 176] on link "Facturas - Listado/Carga" at bounding box center [91, 181] width 183 height 35
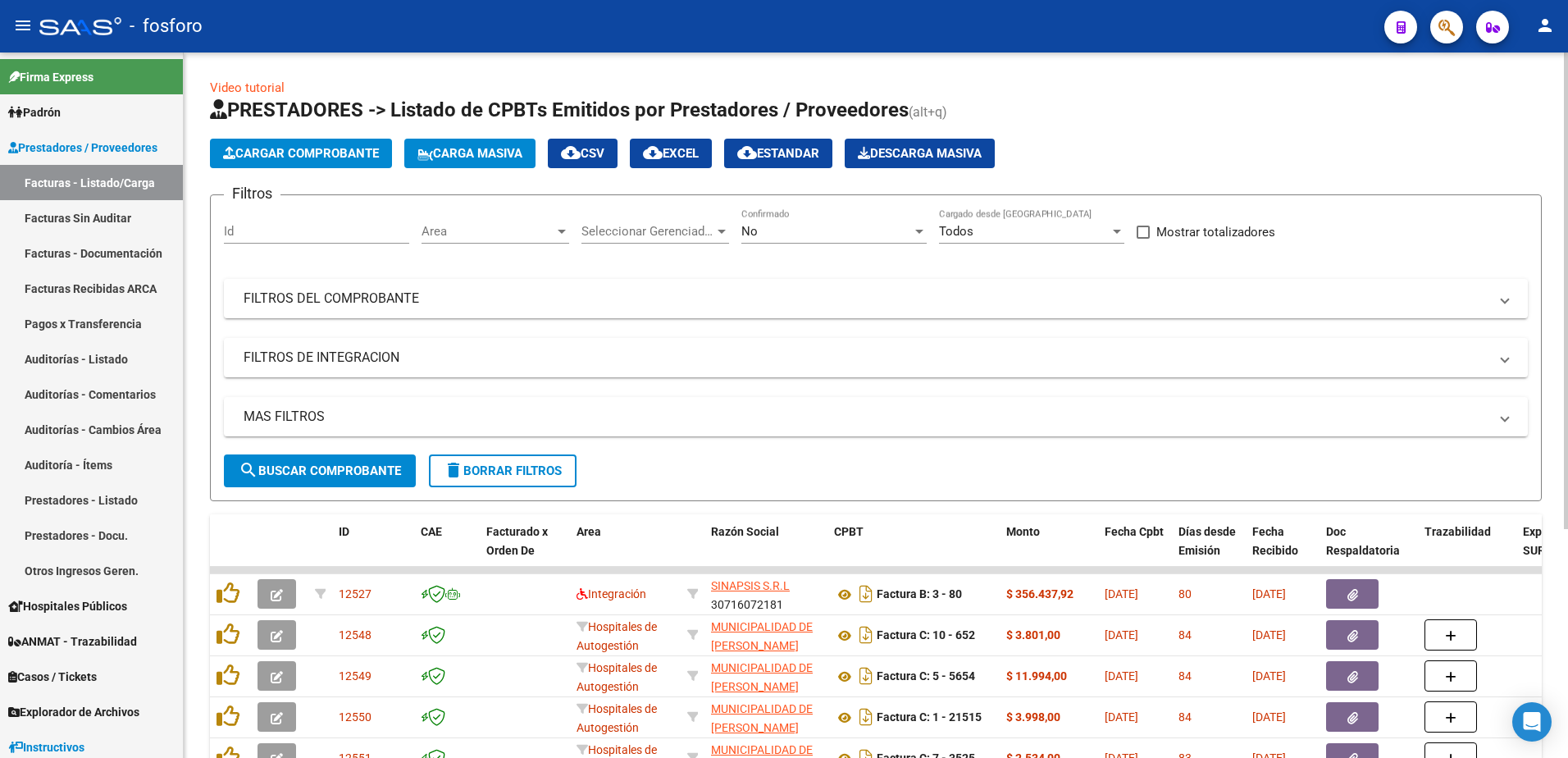
click at [561, 230] on div at bounding box center [562, 232] width 9 height 4
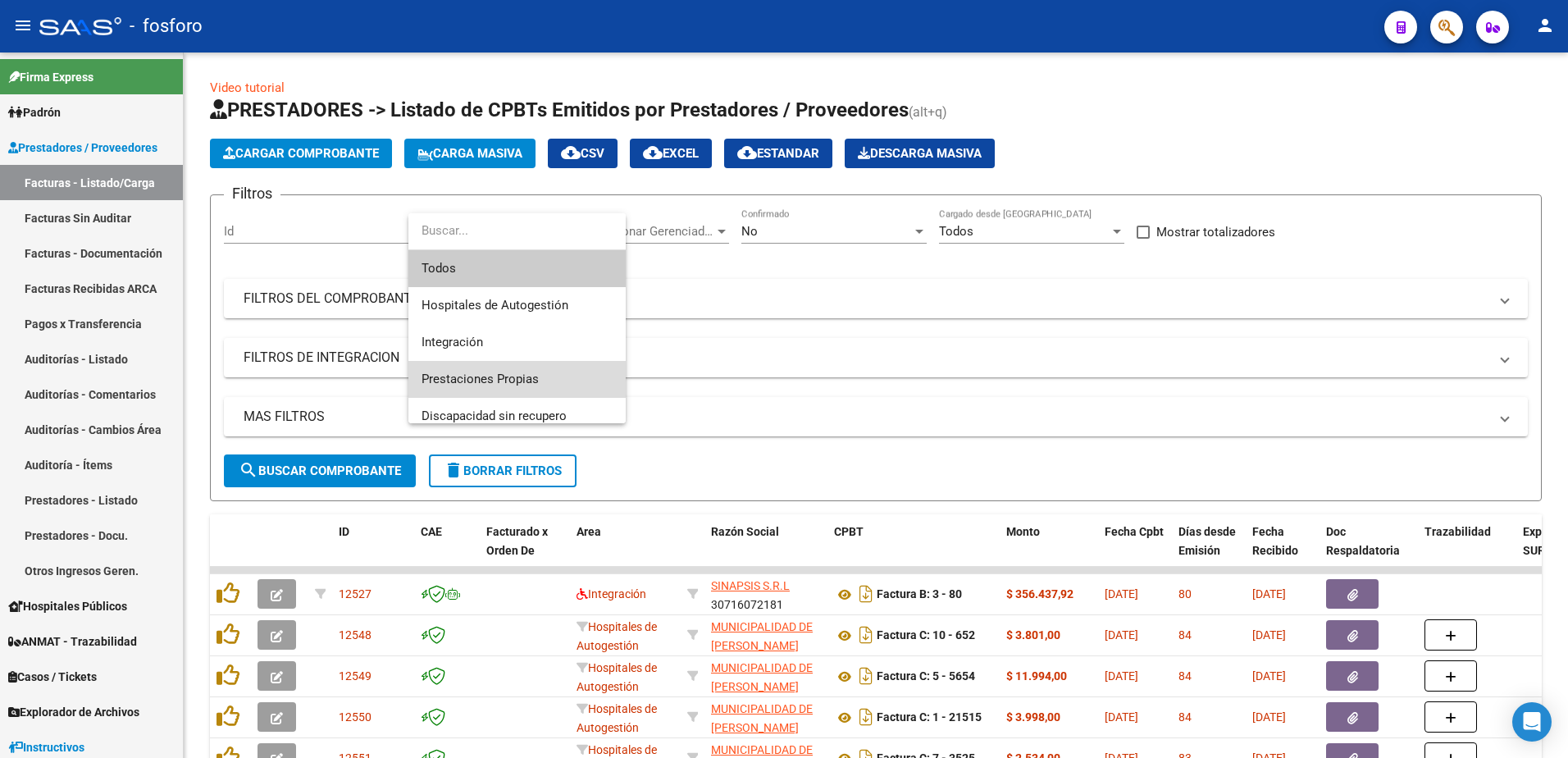
click at [499, 370] on span "Prestaciones Propias" at bounding box center [517, 379] width 191 height 37
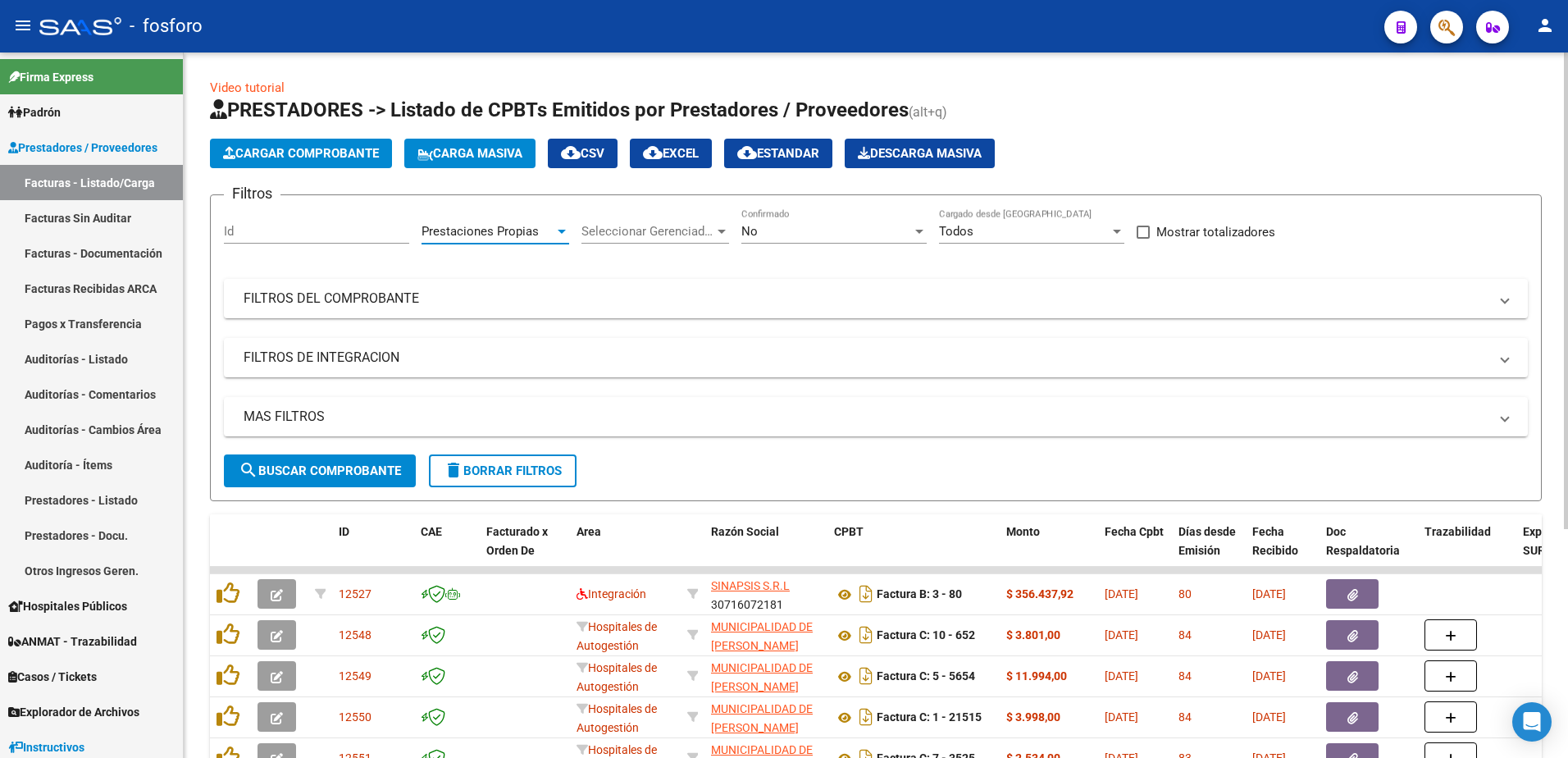
click at [283, 467] on span "search Buscar Comprobante" at bounding box center [319, 470] width 163 height 14
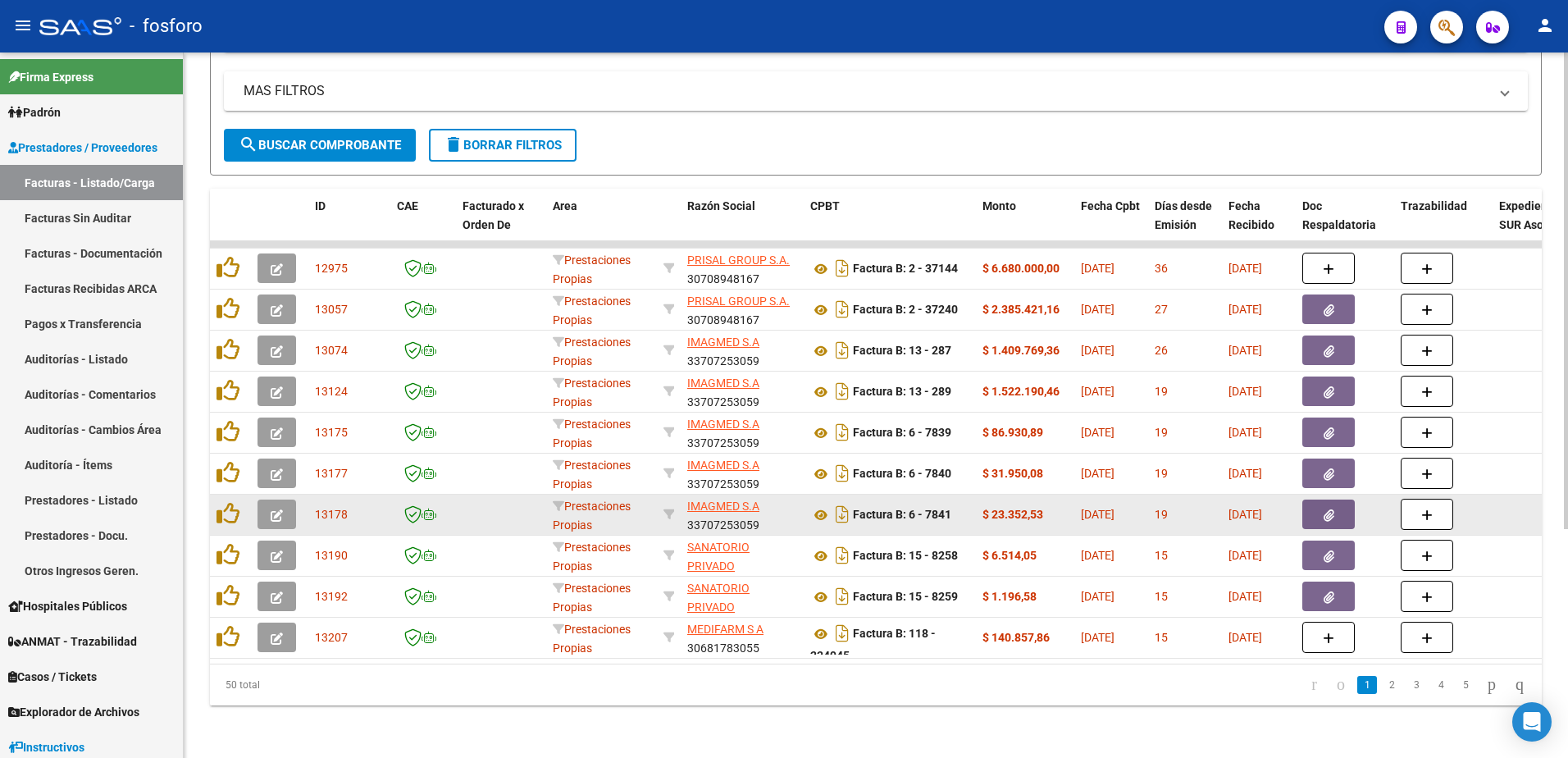
scroll to position [338, 0]
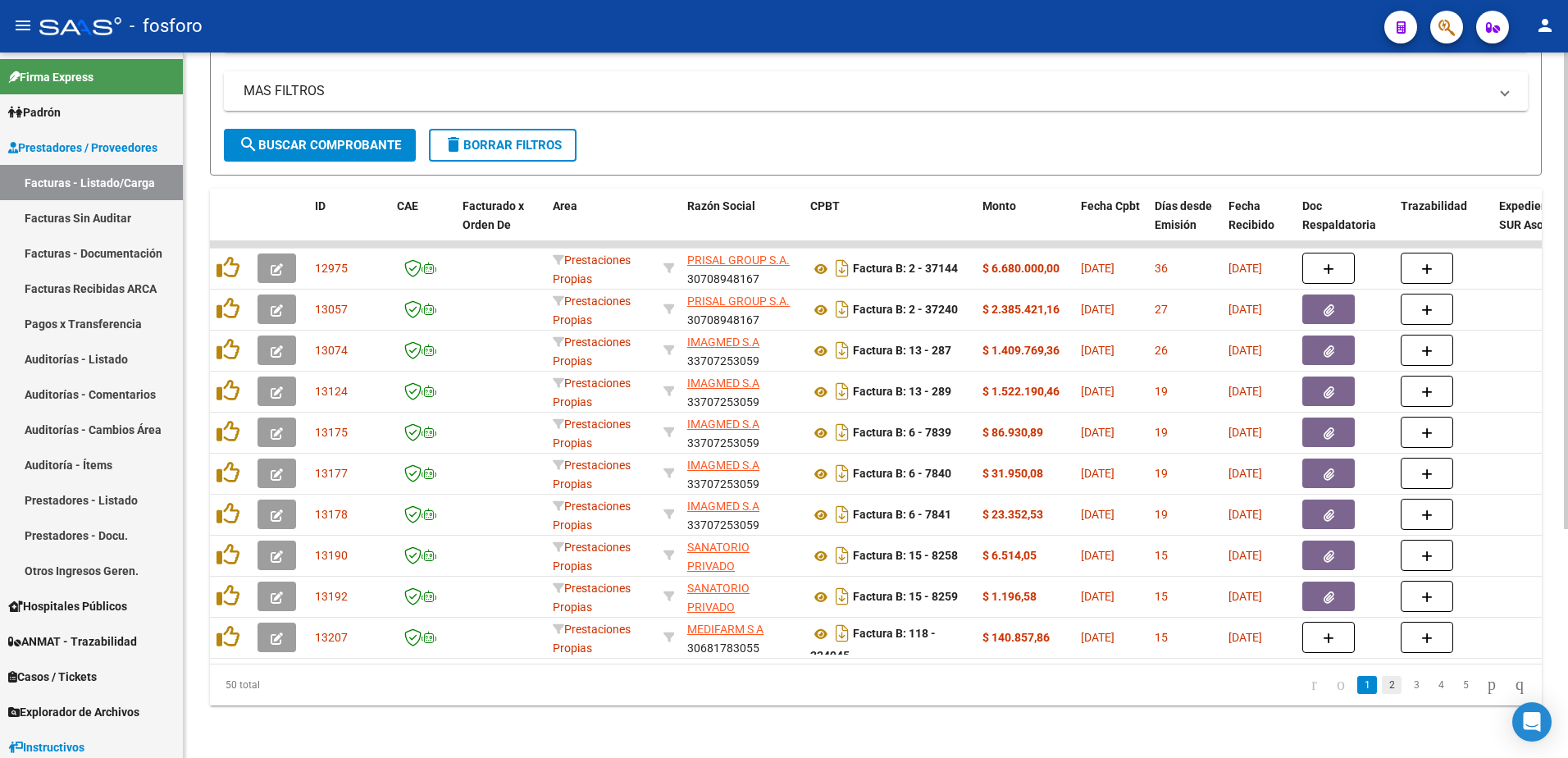
click at [1381, 683] on link "2" at bounding box center [1391, 684] width 20 height 18
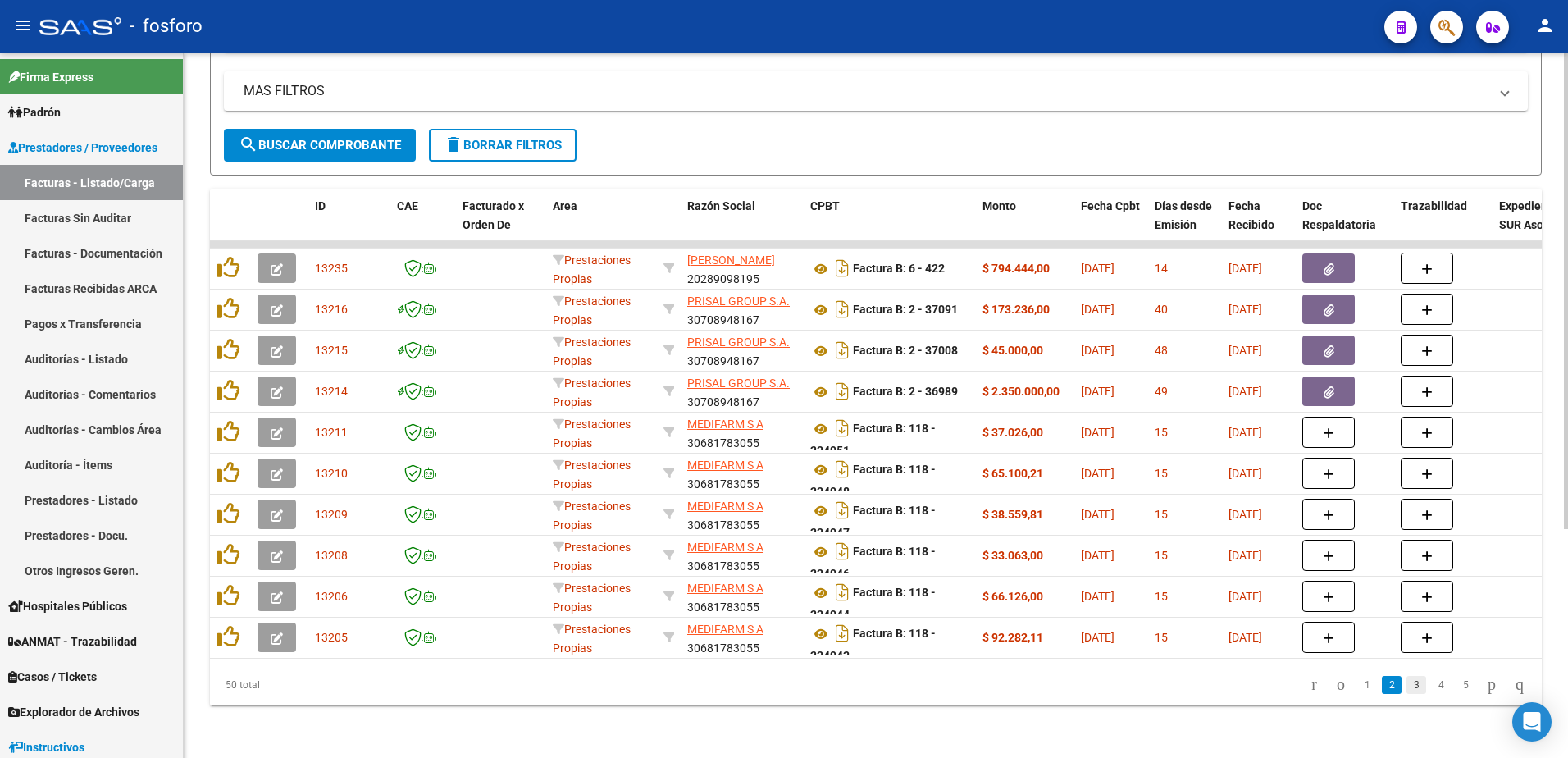
click at [1406, 687] on link "3" at bounding box center [1416, 684] width 20 height 18
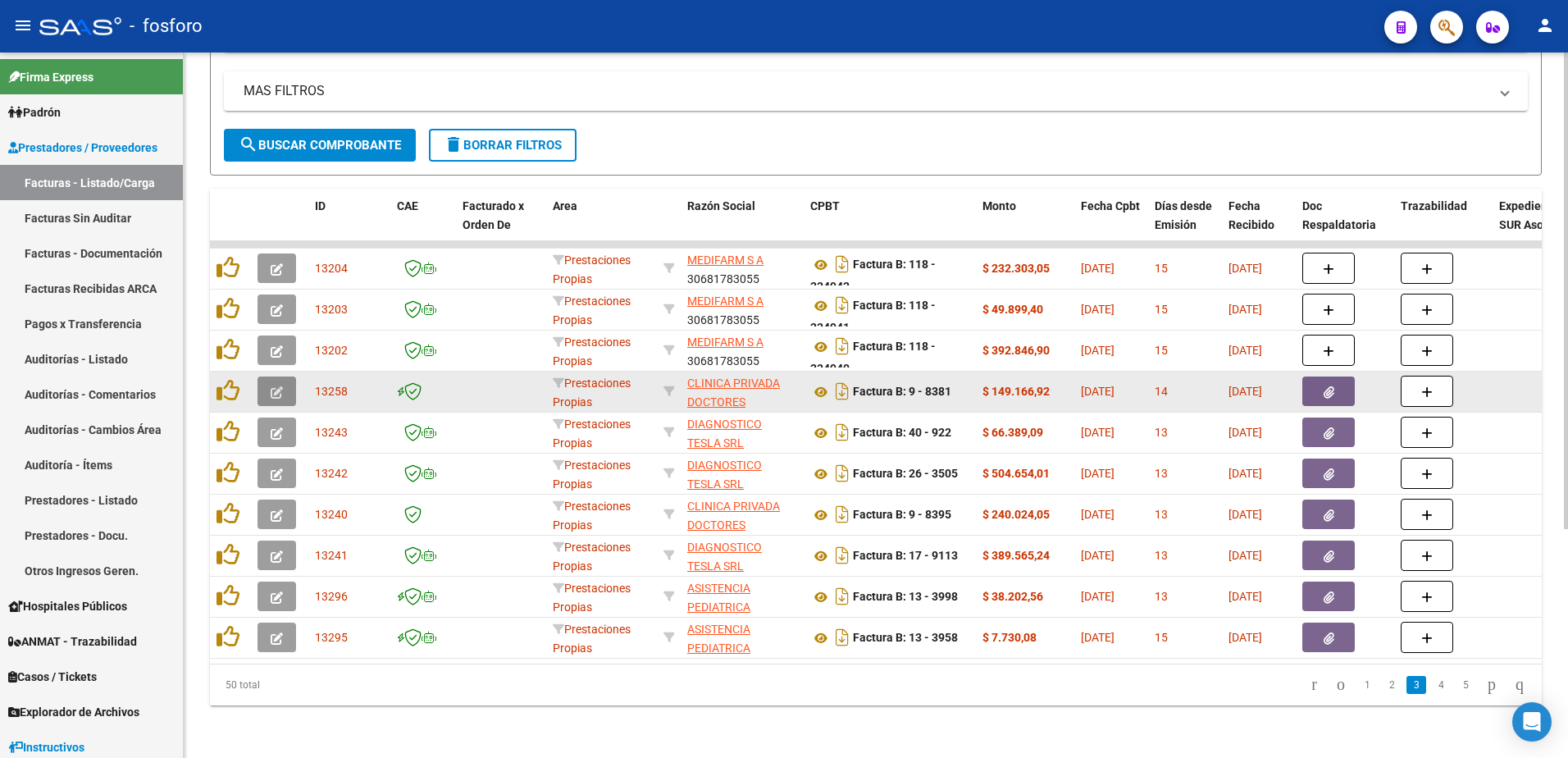
click at [291, 376] on button "button" at bounding box center [276, 391] width 38 height 30
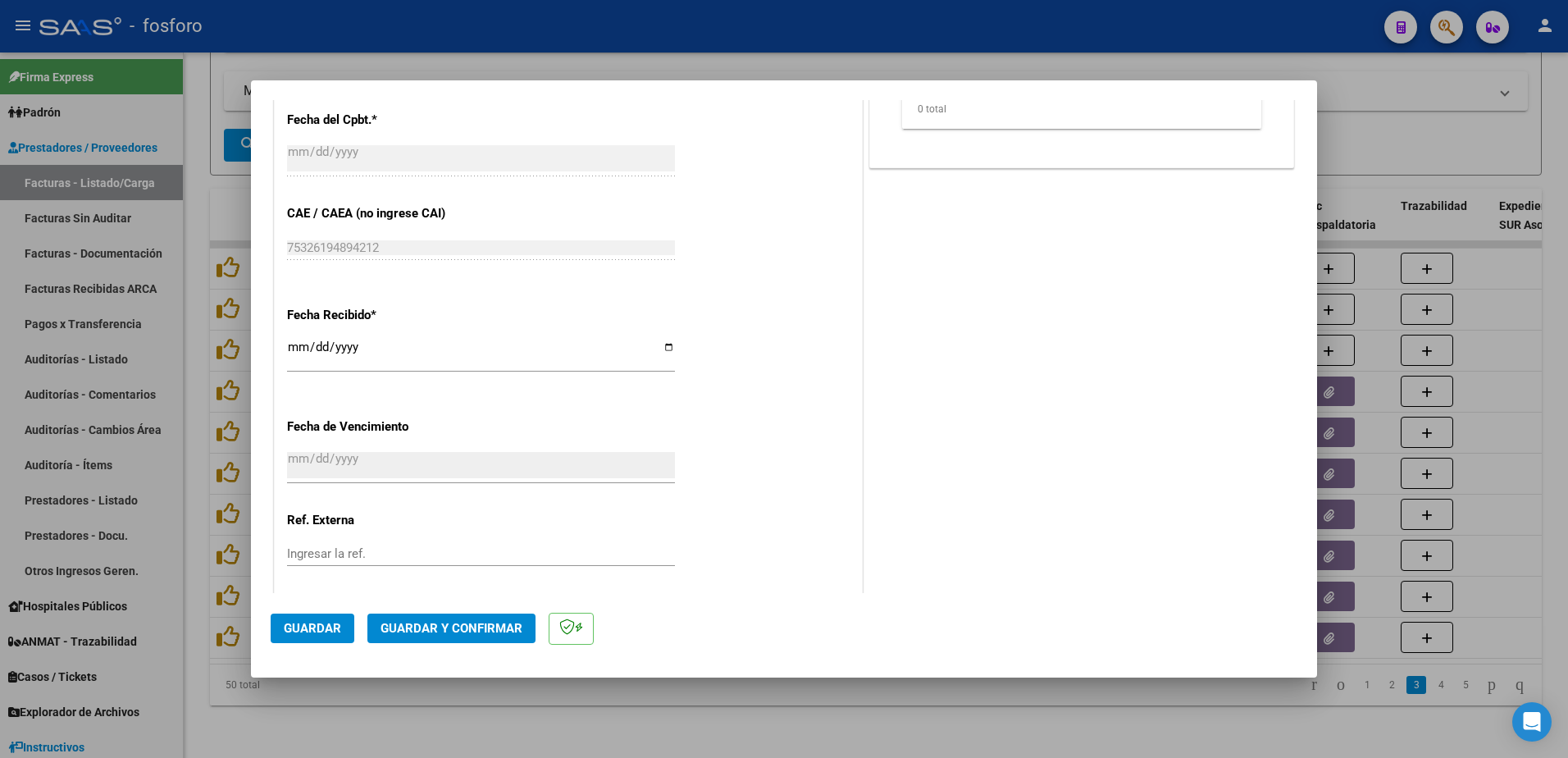
scroll to position [850, 0]
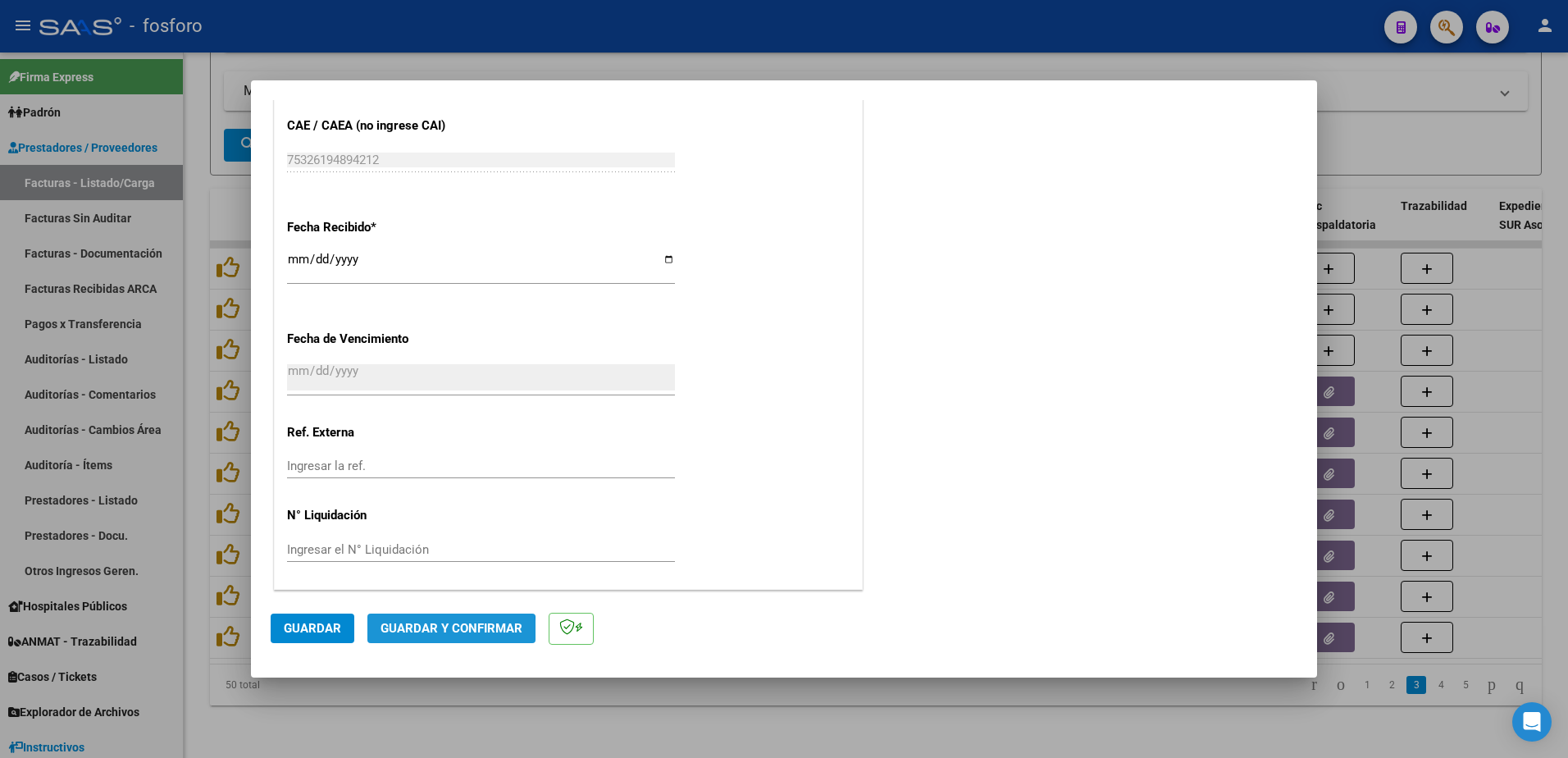
click at [426, 634] on span "Guardar y Confirmar" at bounding box center [451, 628] width 142 height 14
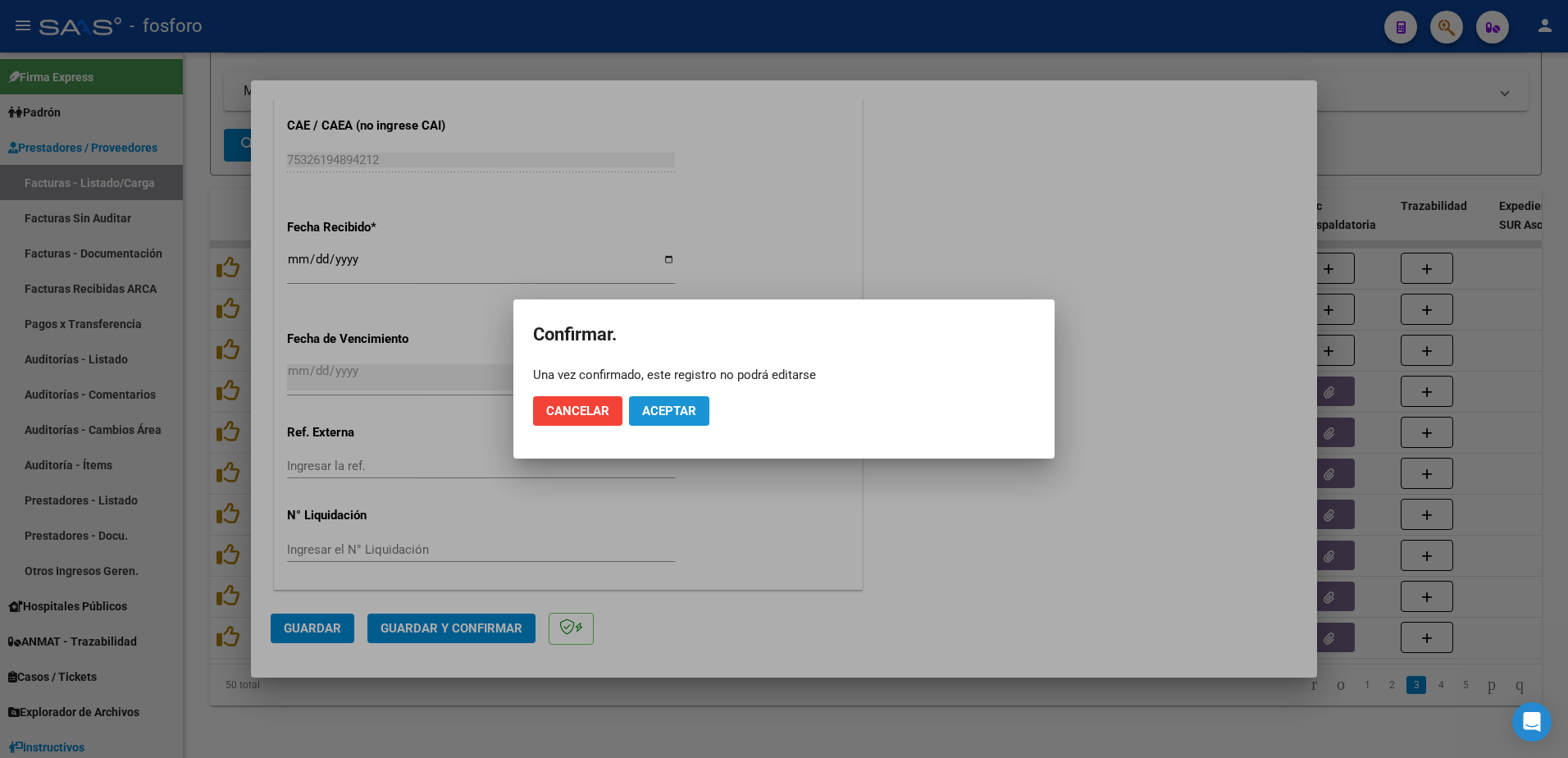
click at [642, 411] on span "Aceptar" at bounding box center [669, 411] width 55 height 14
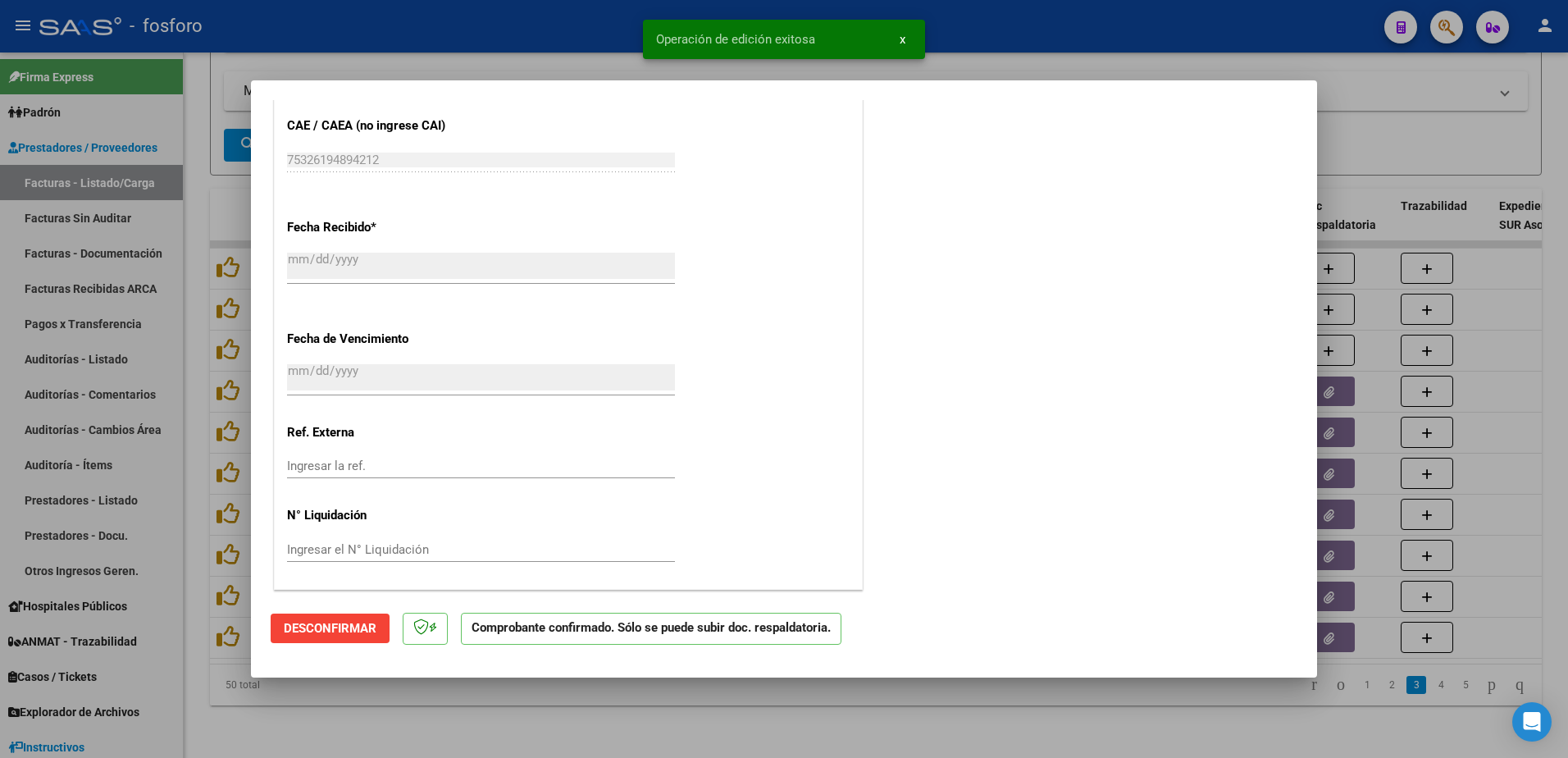
click at [93, 215] on div at bounding box center [784, 379] width 1568 height 758
type input "$ 0,00"
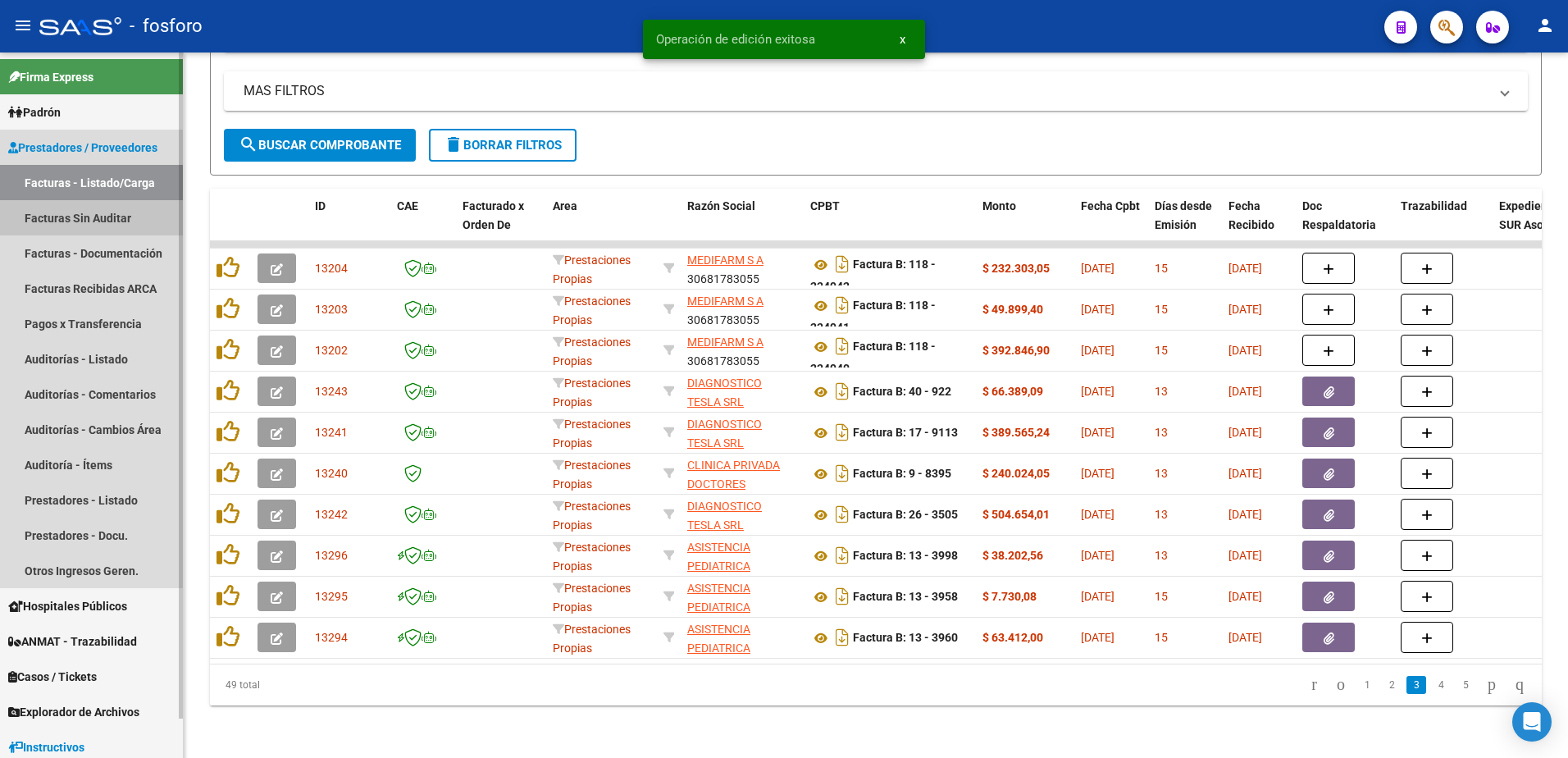
click at [93, 215] on link "Facturas Sin Auditar" at bounding box center [91, 217] width 183 height 35
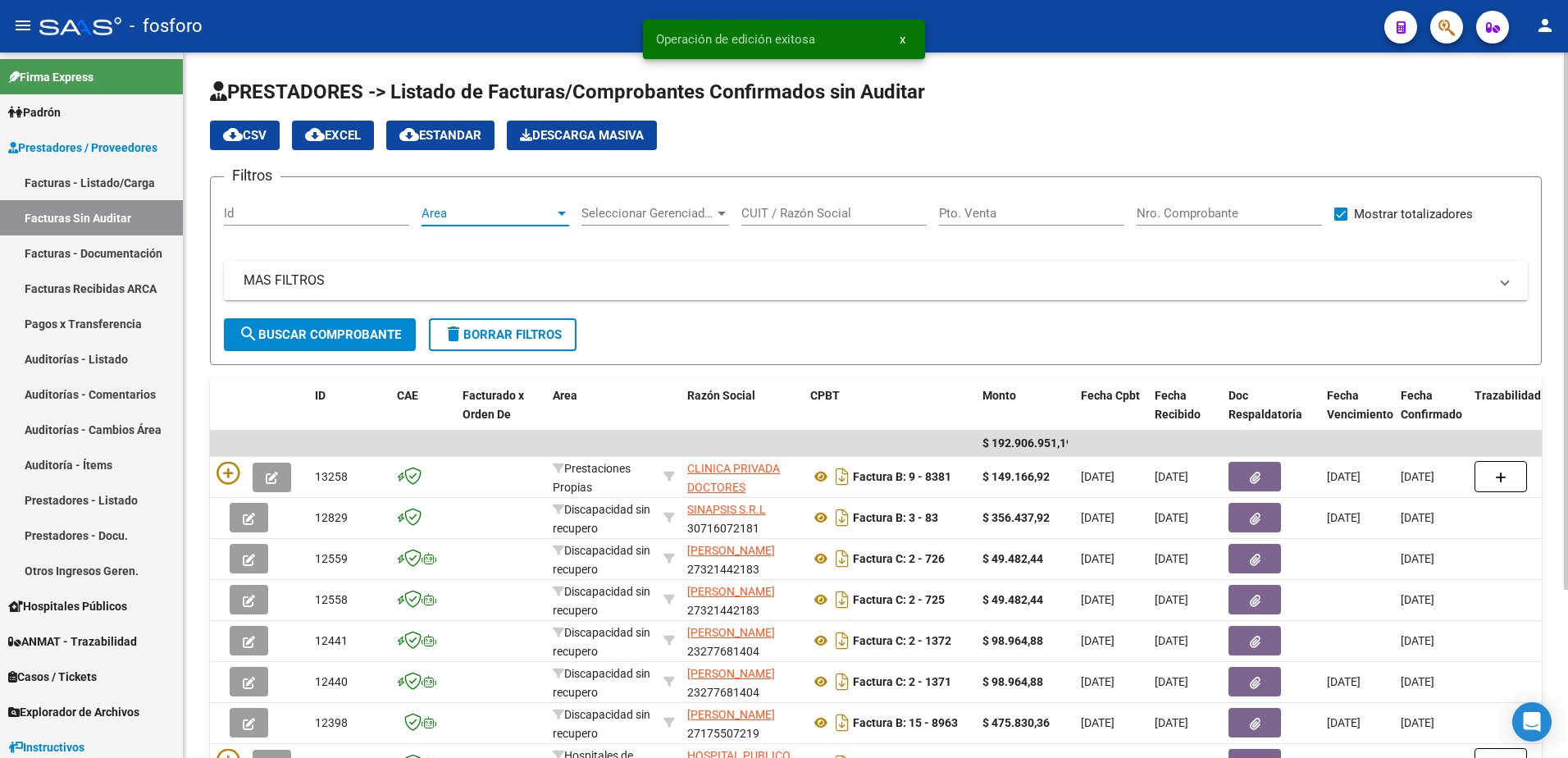
click at [562, 210] on div at bounding box center [561, 213] width 14 height 13
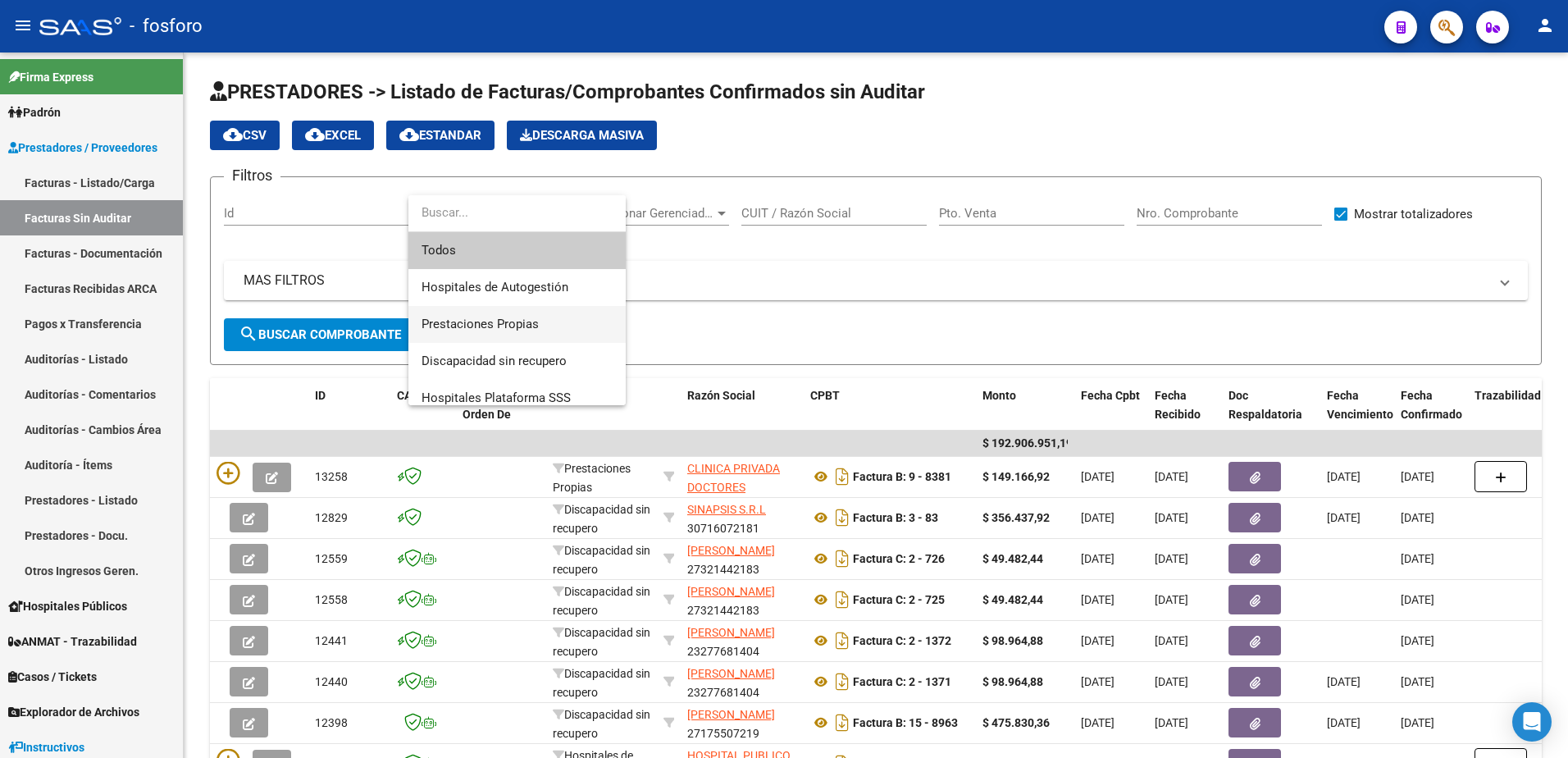
click at [490, 314] on span "Prestaciones Propias" at bounding box center [517, 324] width 191 height 37
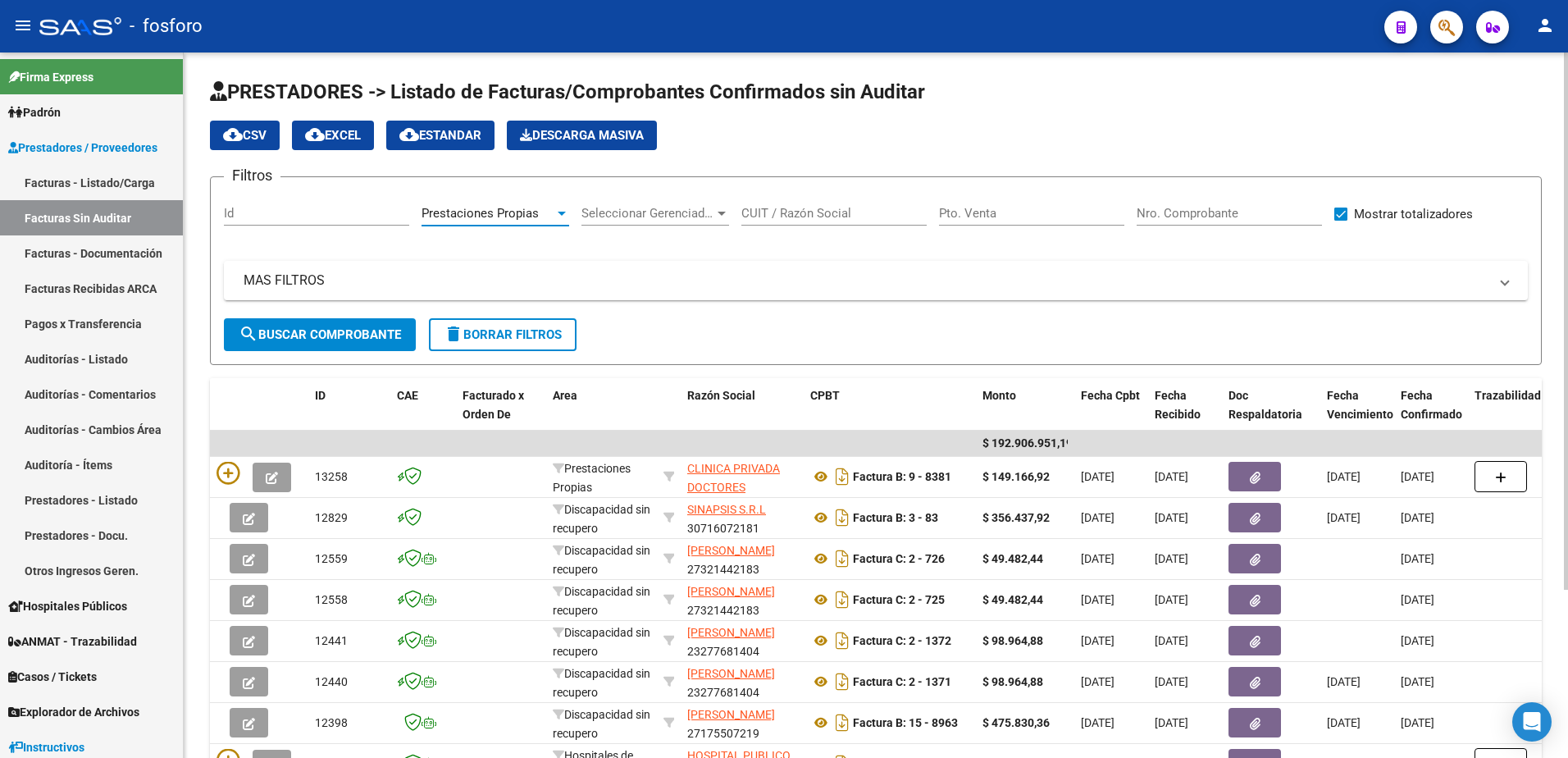
click at [346, 322] on button "search Buscar Comprobante" at bounding box center [319, 335] width 192 height 33
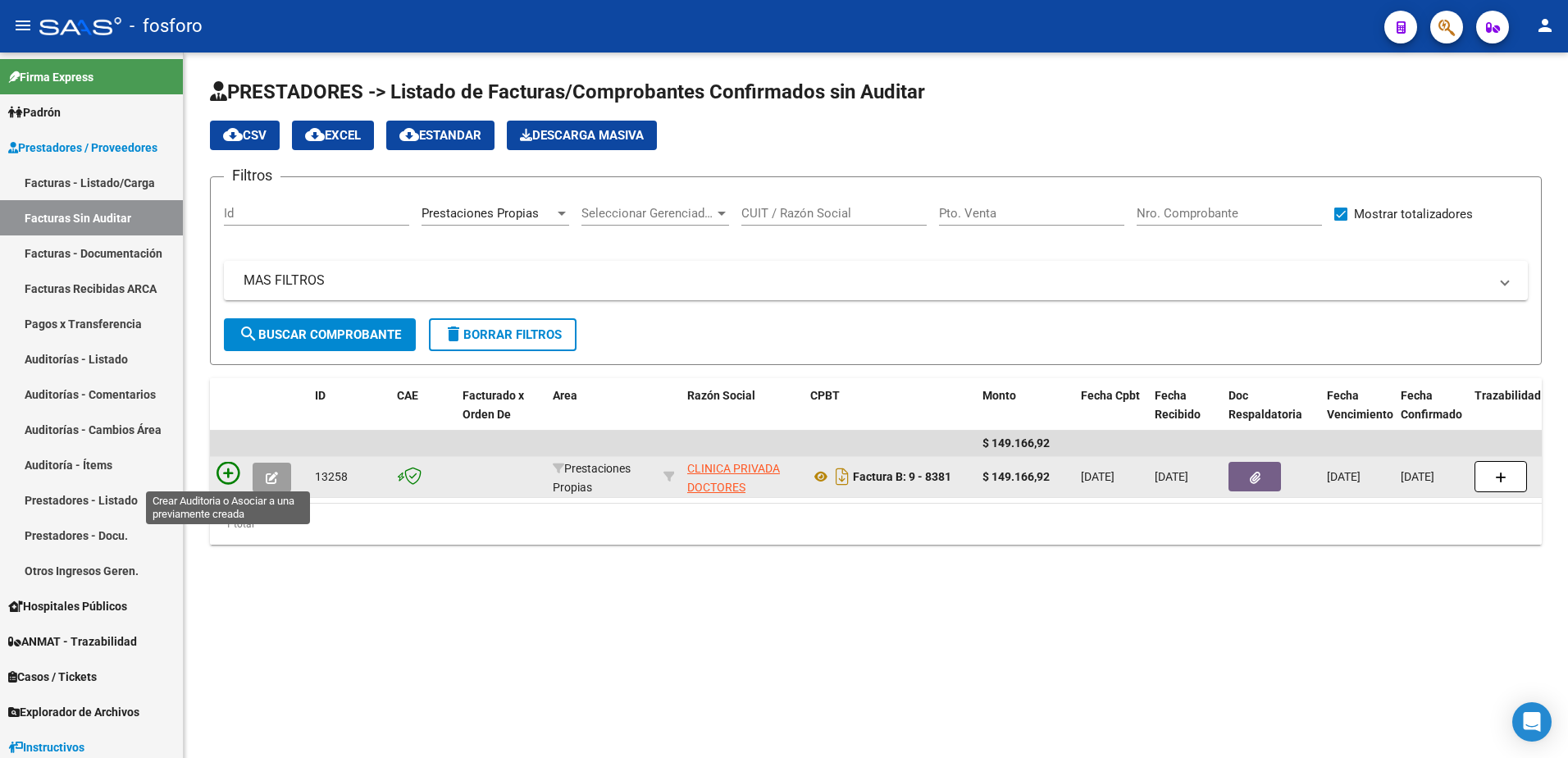
click at [231, 474] on icon at bounding box center [227, 473] width 23 height 23
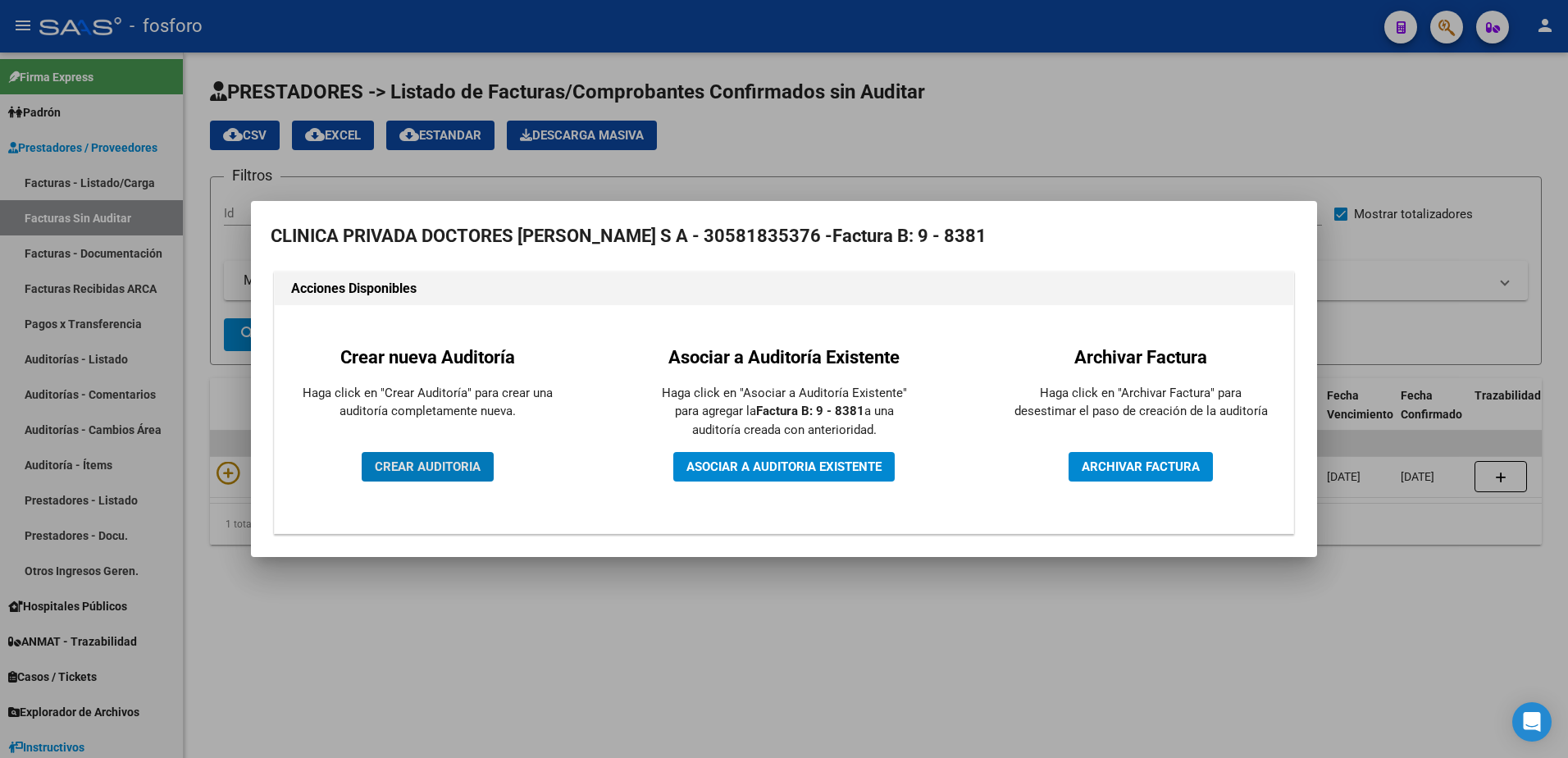
click at [405, 469] on span "CREAR AUDITORIA" at bounding box center [428, 466] width 106 height 14
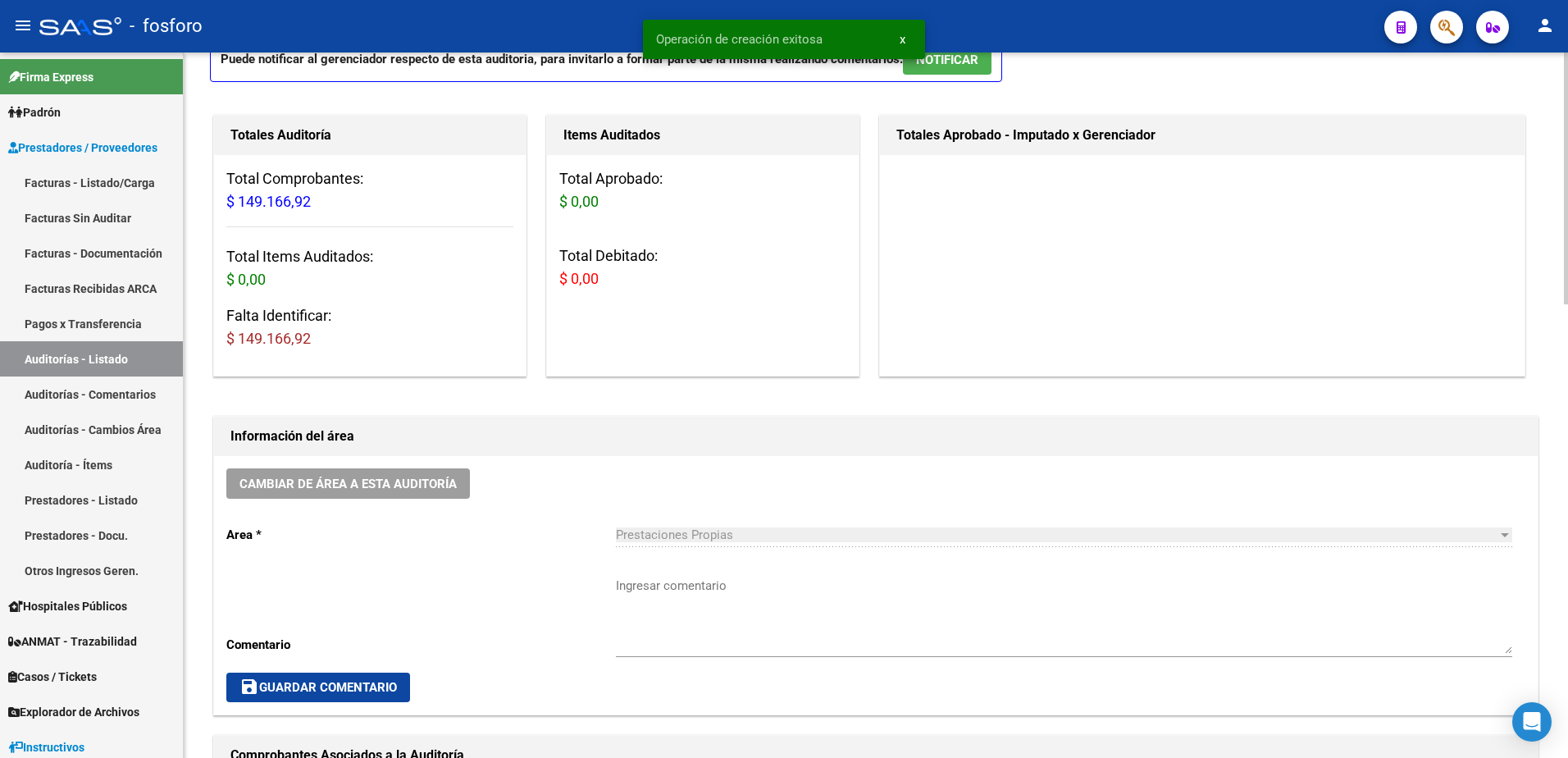
scroll to position [410, 0]
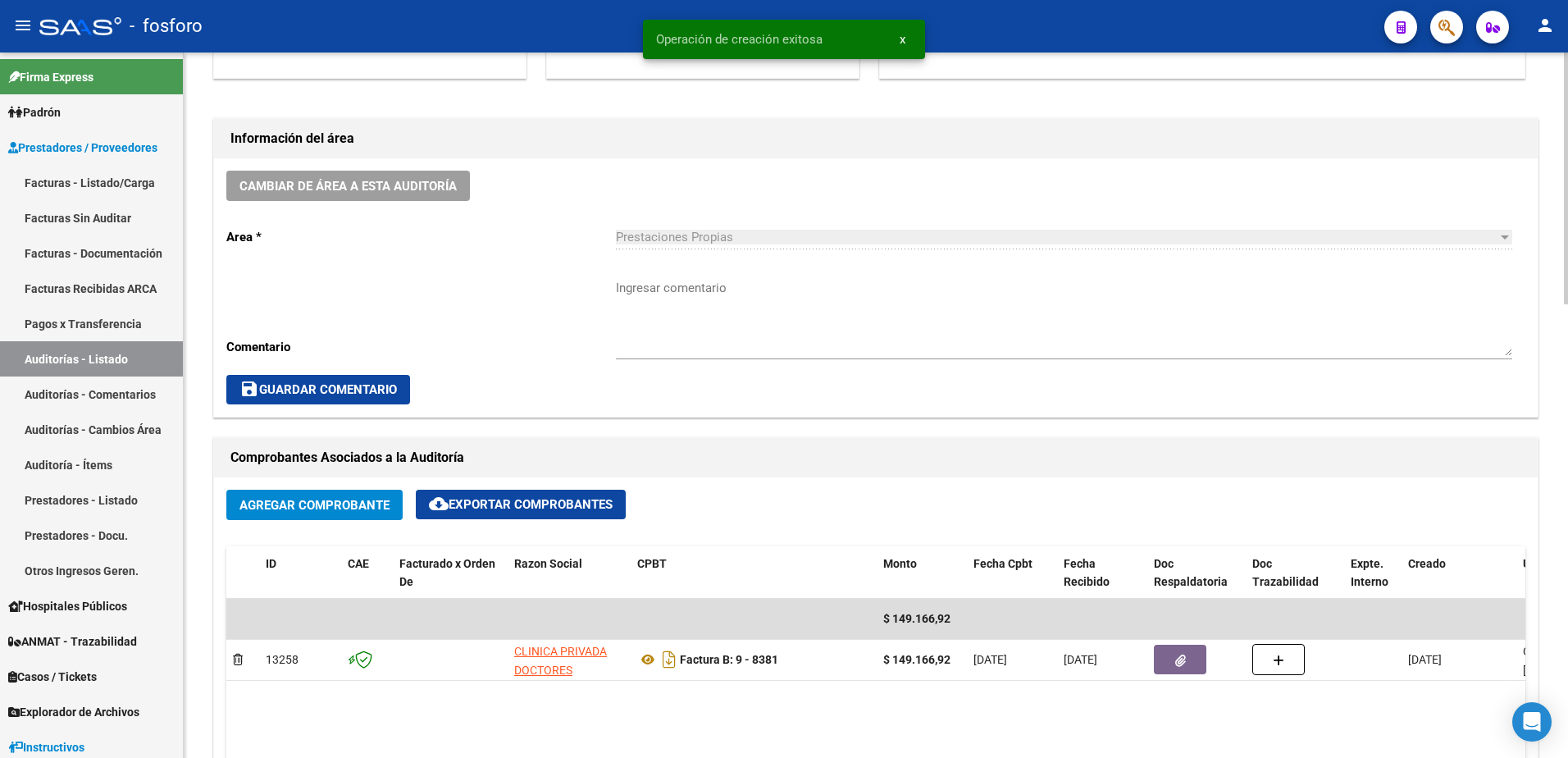
click at [658, 298] on textarea "Ingresar comentario" at bounding box center [1064, 317] width 896 height 77
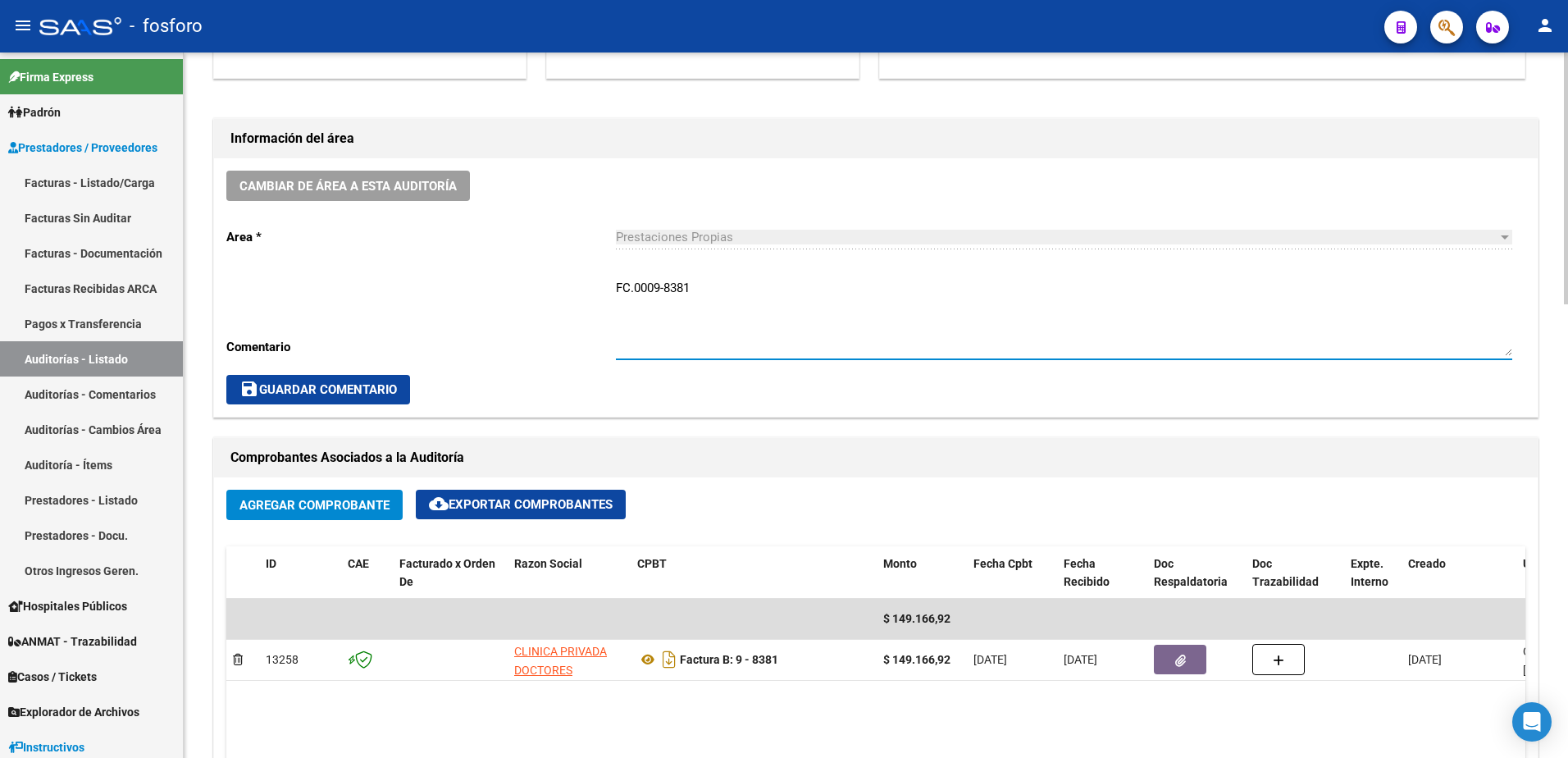
type textarea "FC.0009-8381"
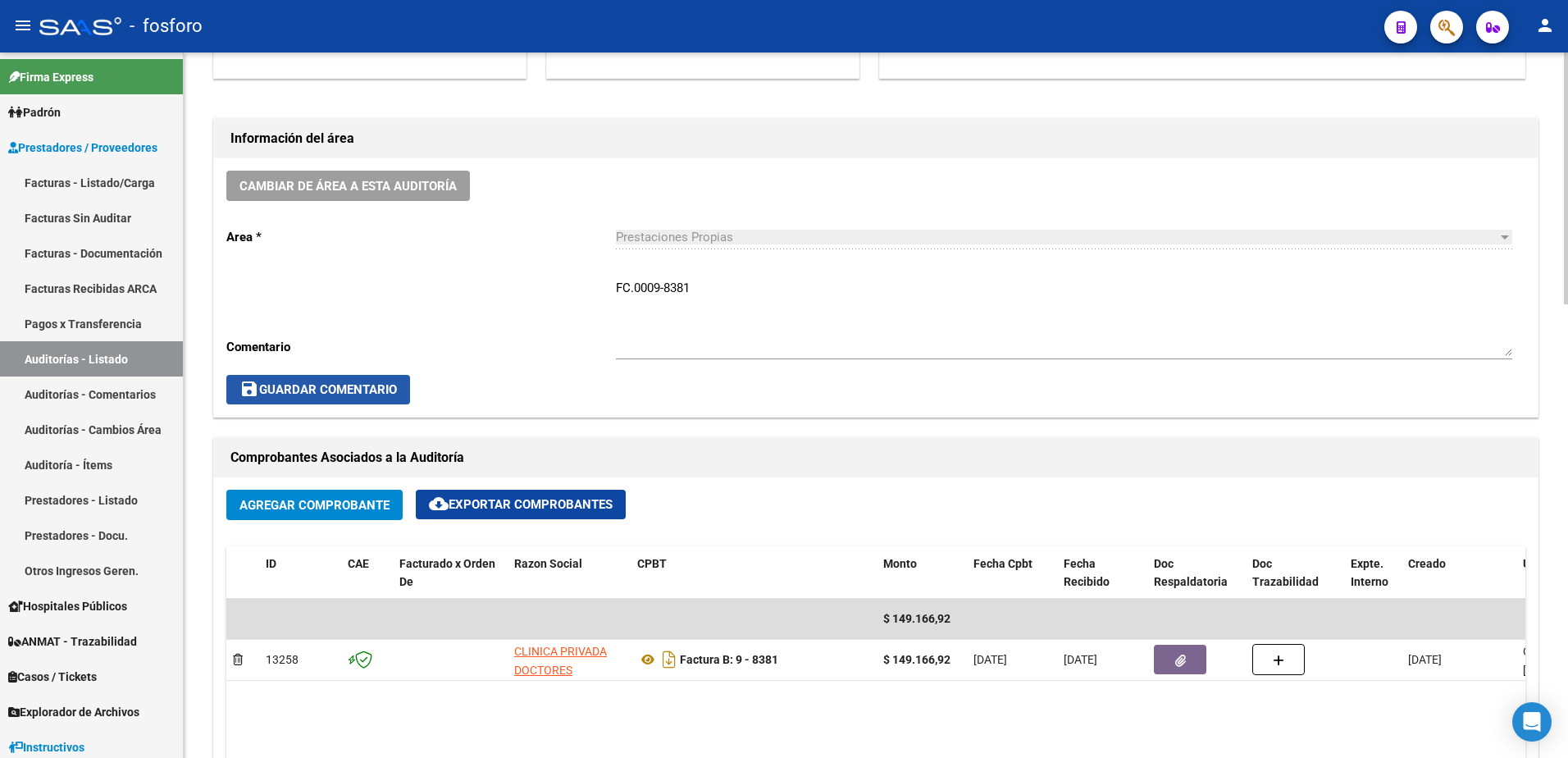
click at [377, 388] on span "save Guardar Comentario" at bounding box center [318, 389] width 158 height 14
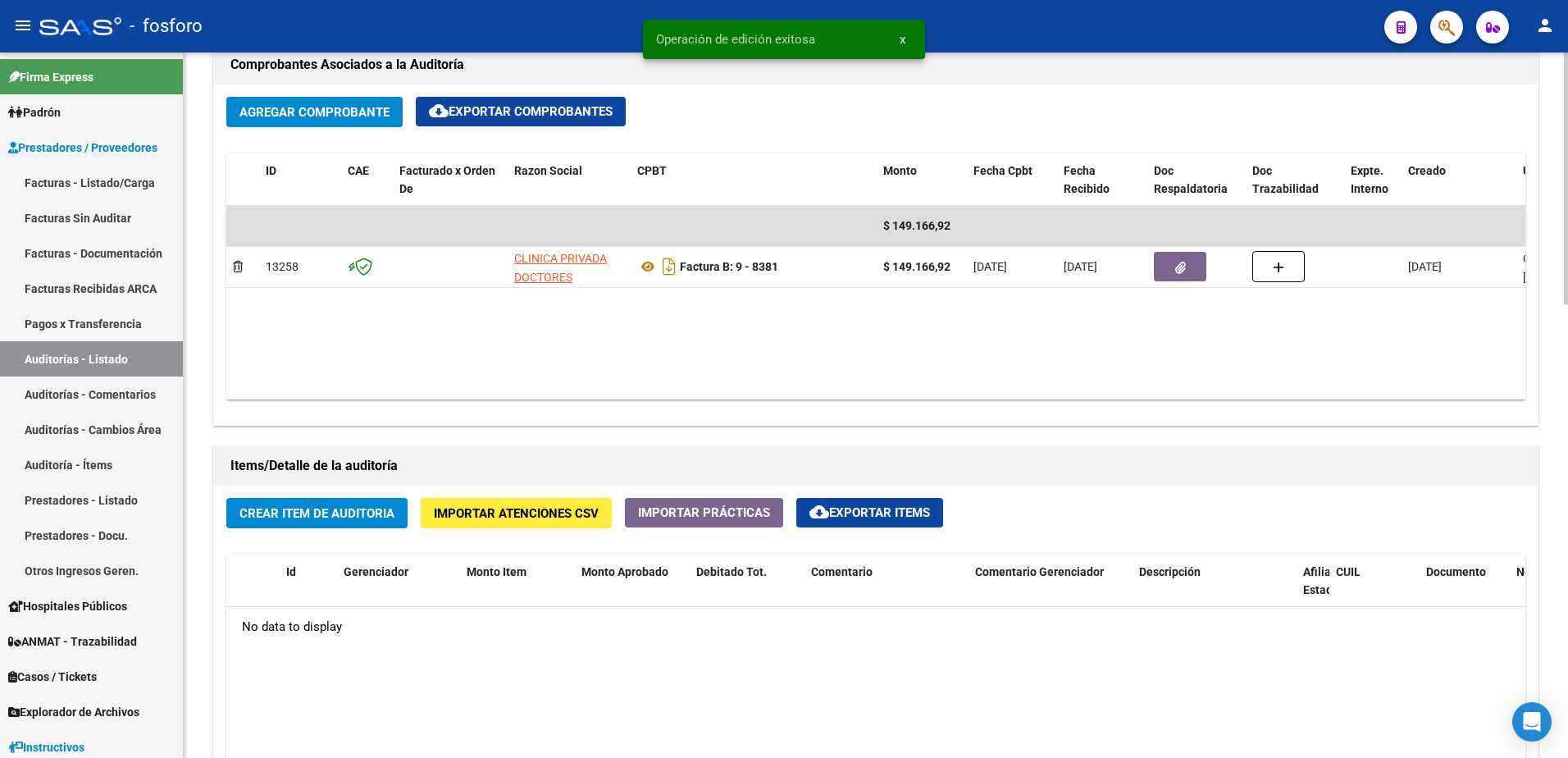
scroll to position [902, 0]
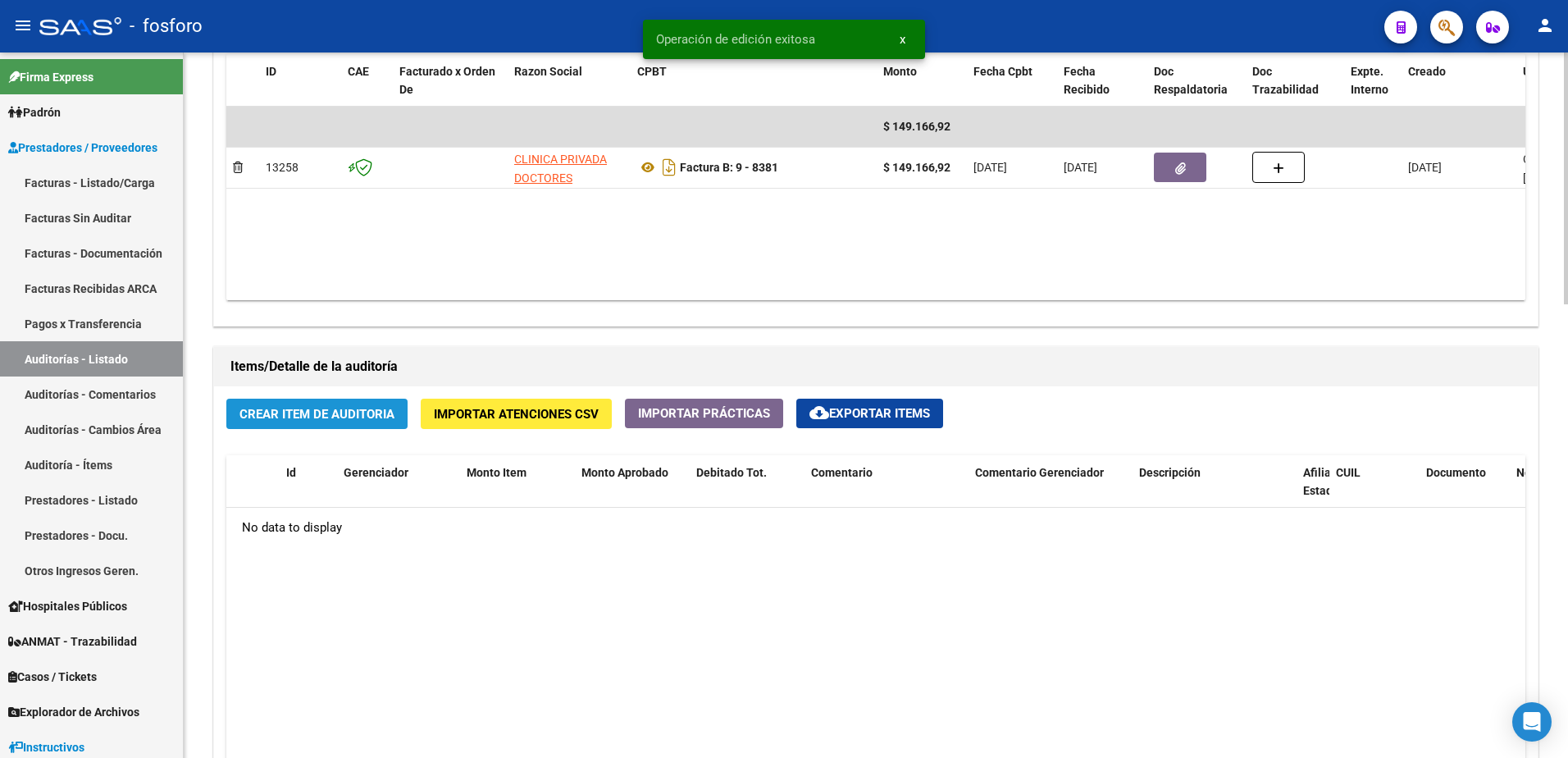
click at [296, 410] on span "Crear Item de Auditoria" at bounding box center [317, 413] width 155 height 14
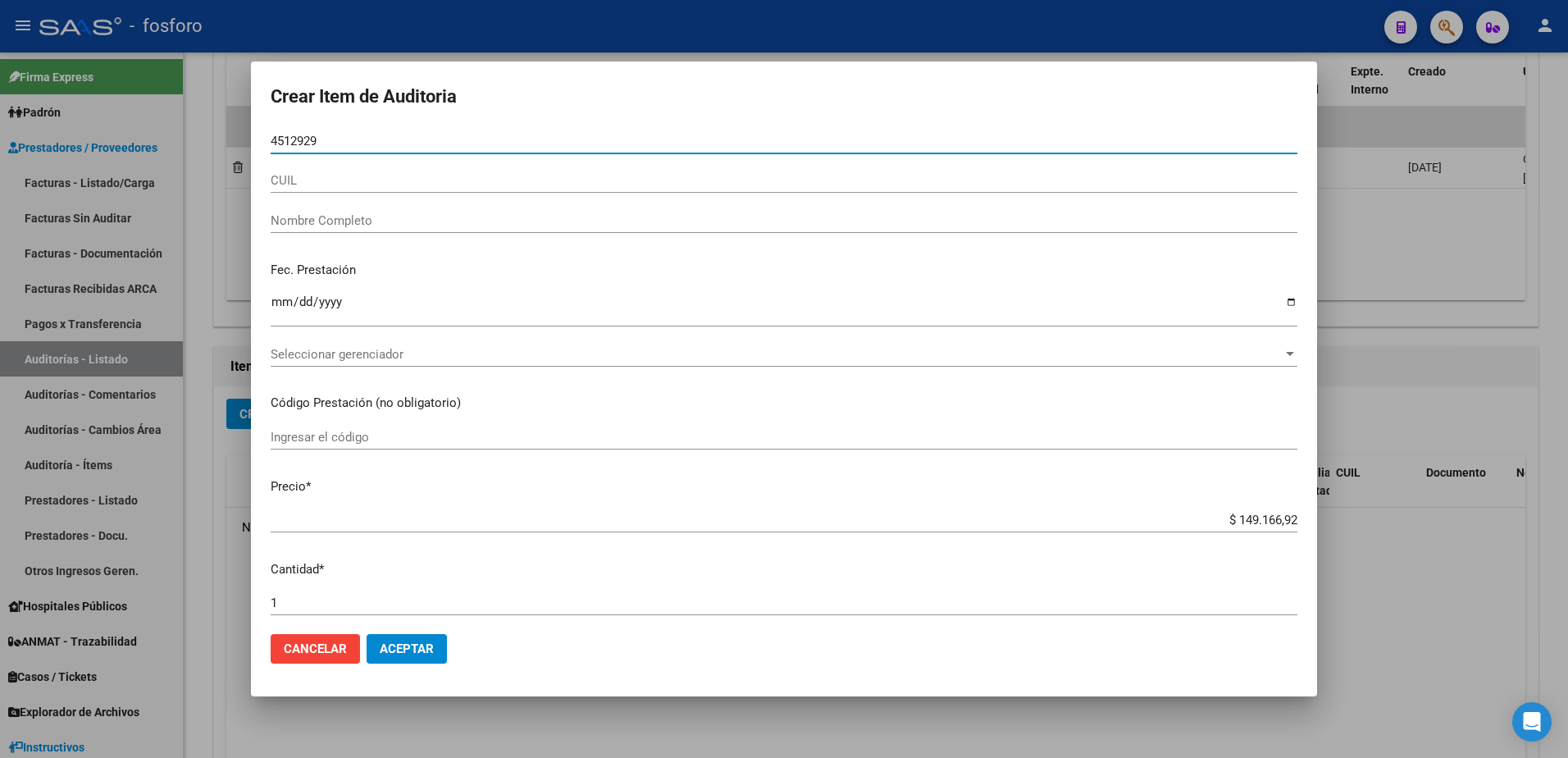
type input "45129297"
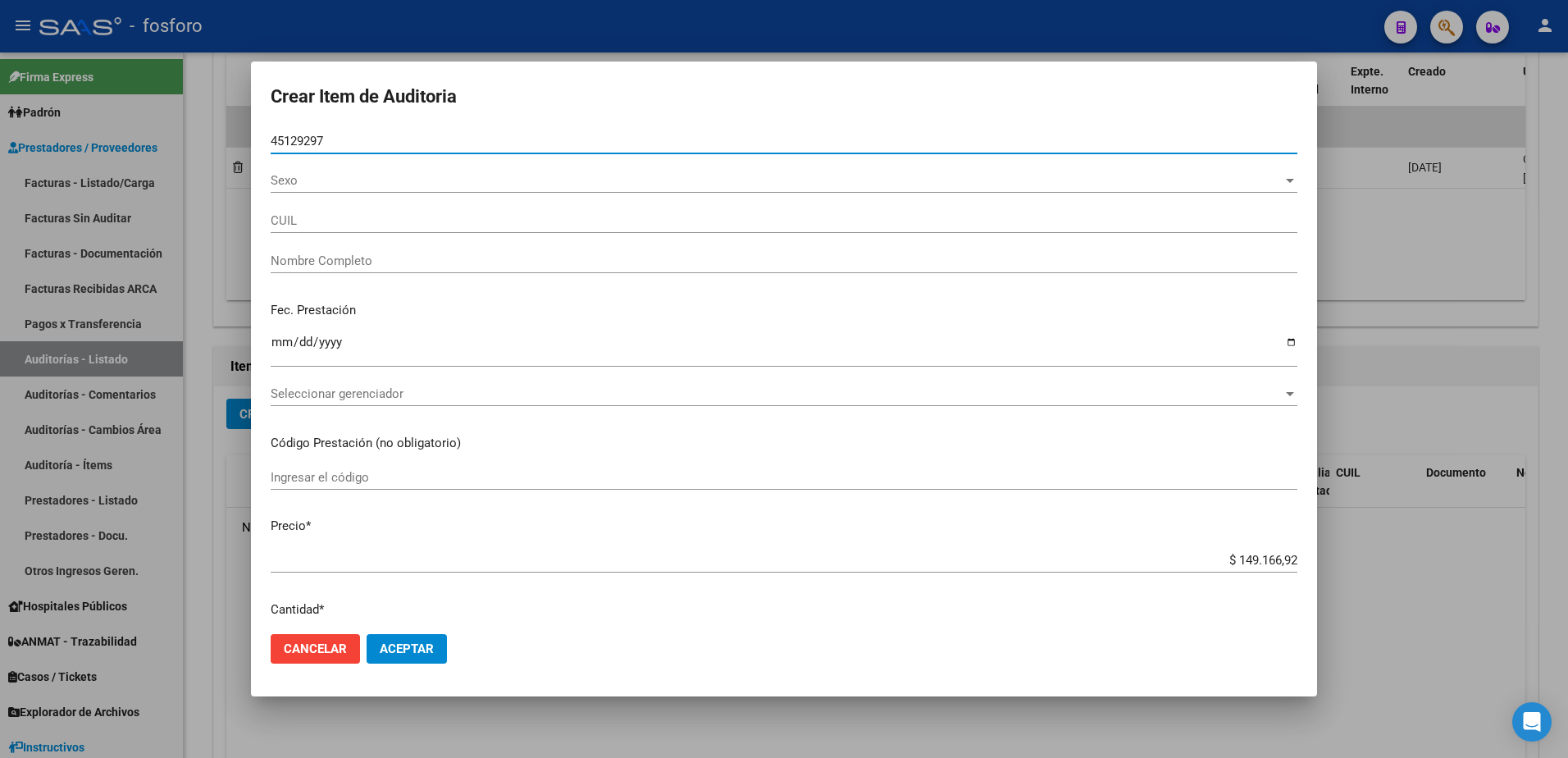
type input "27451292973"
type input "ANRRIQUEZ [PERSON_NAME]"
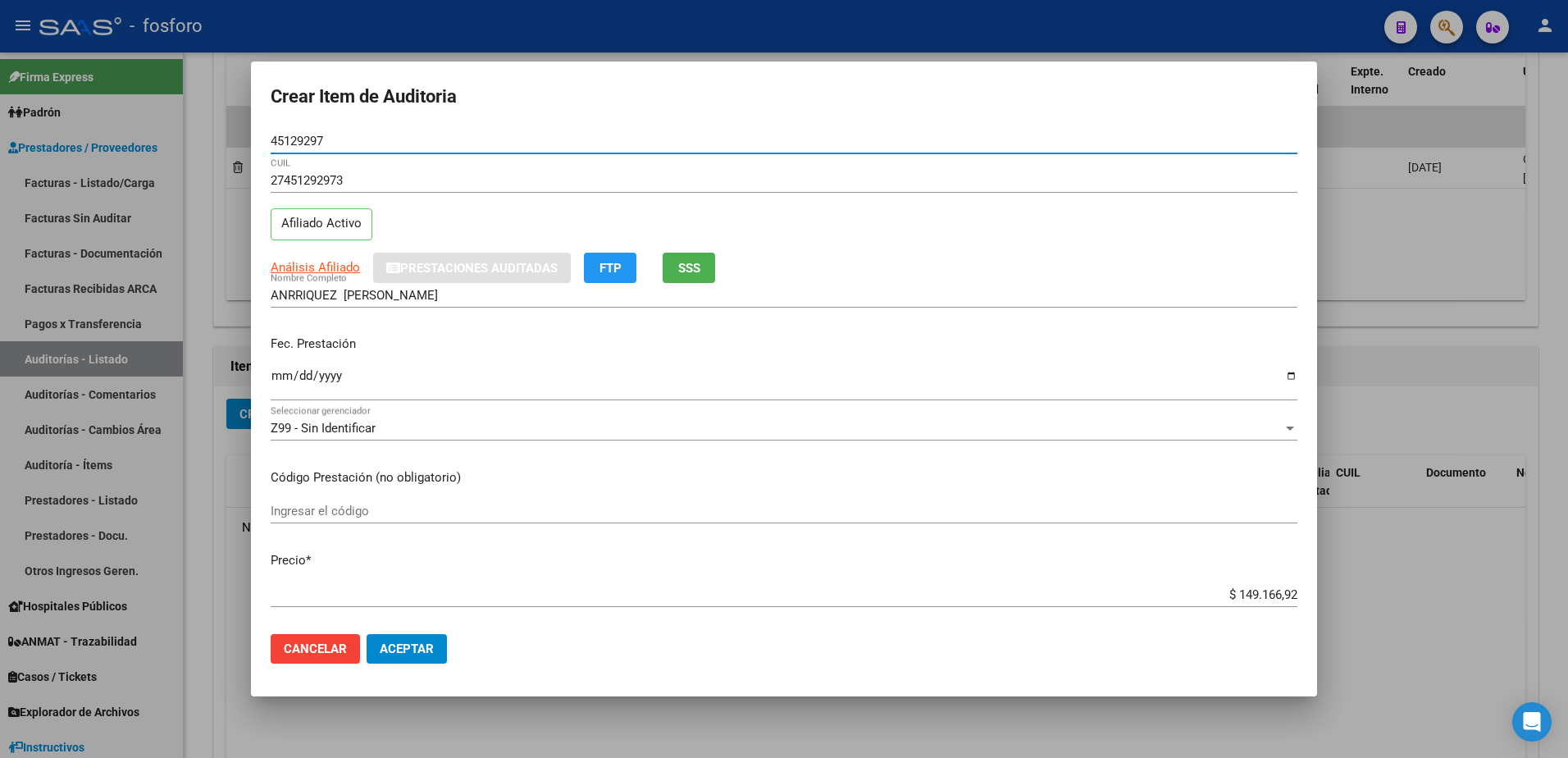
type input "45129297"
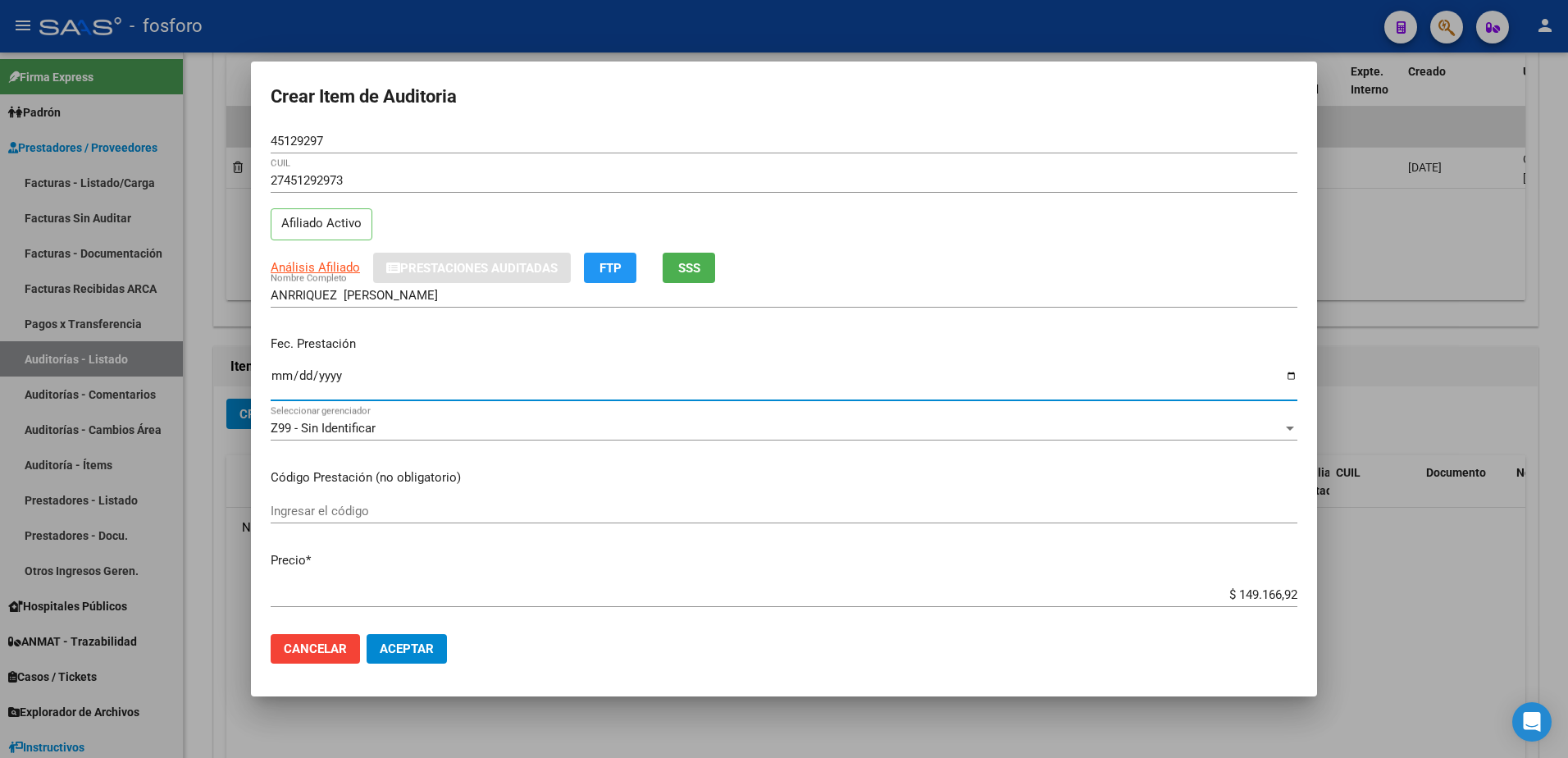
click at [274, 375] on input "Ingresar la fecha" at bounding box center [784, 382] width 1026 height 26
type input "[DATE]"
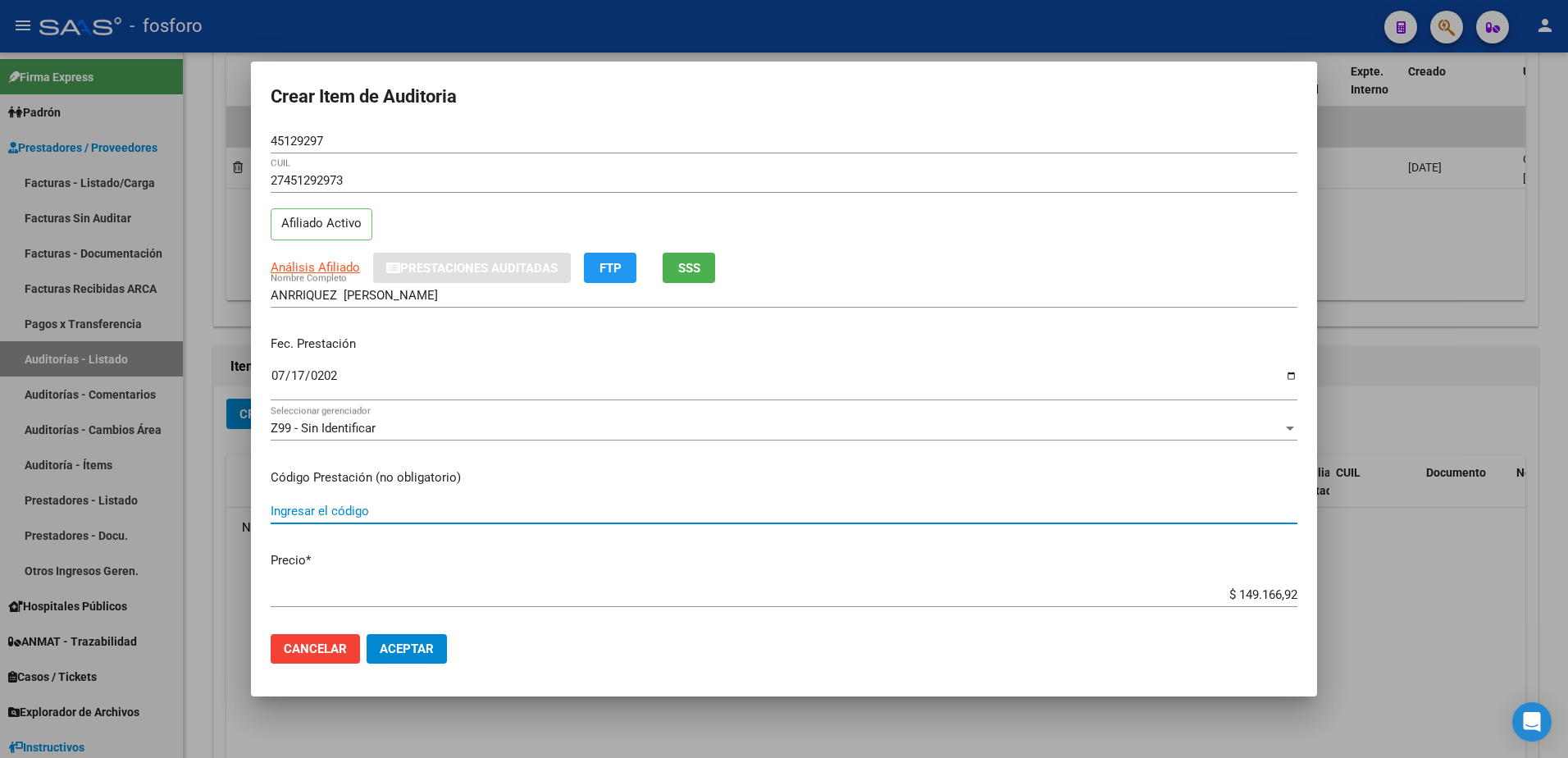
click at [289, 509] on input "Ingresar el código" at bounding box center [784, 510] width 1026 height 14
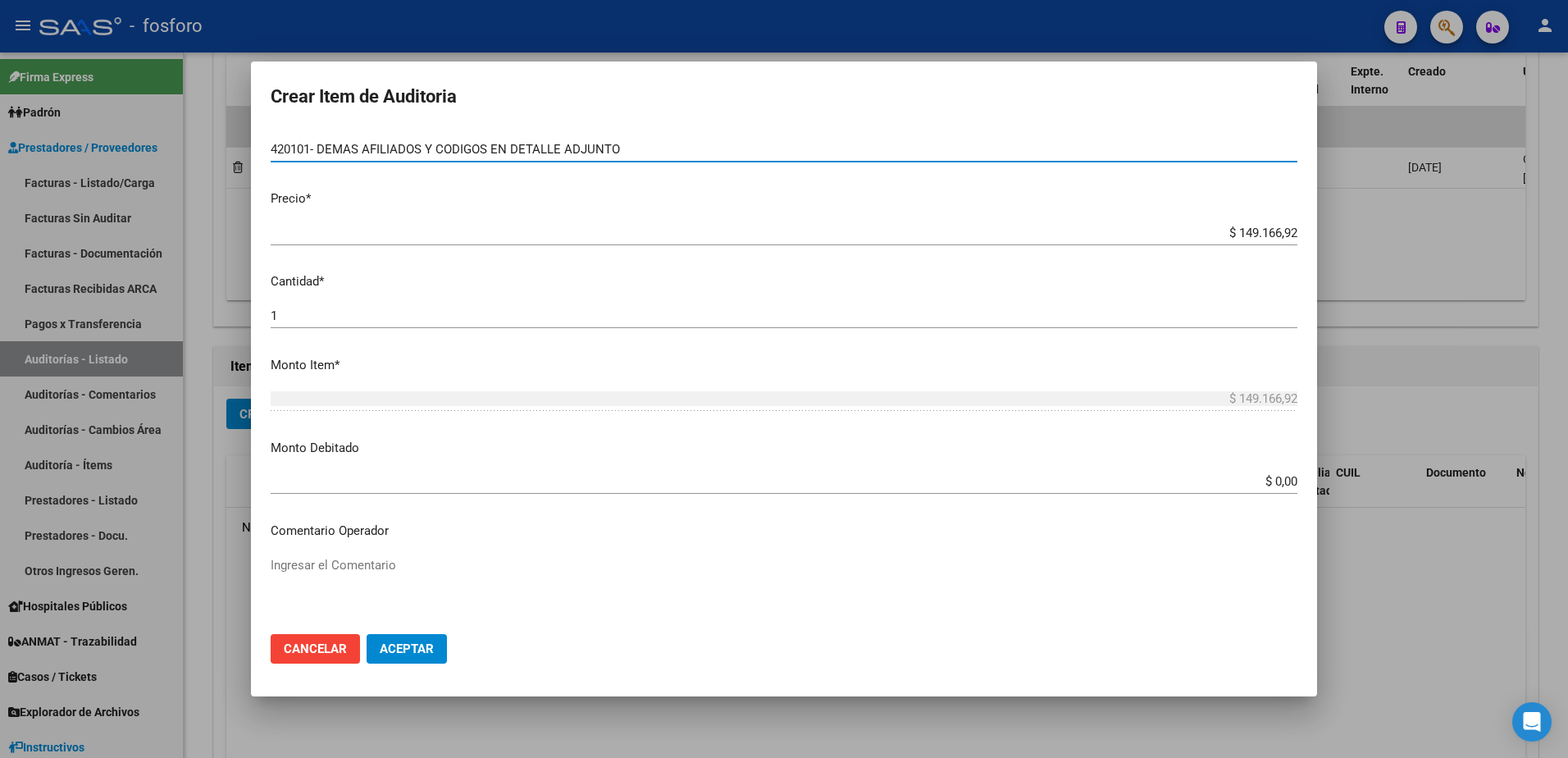
scroll to position [410, 0]
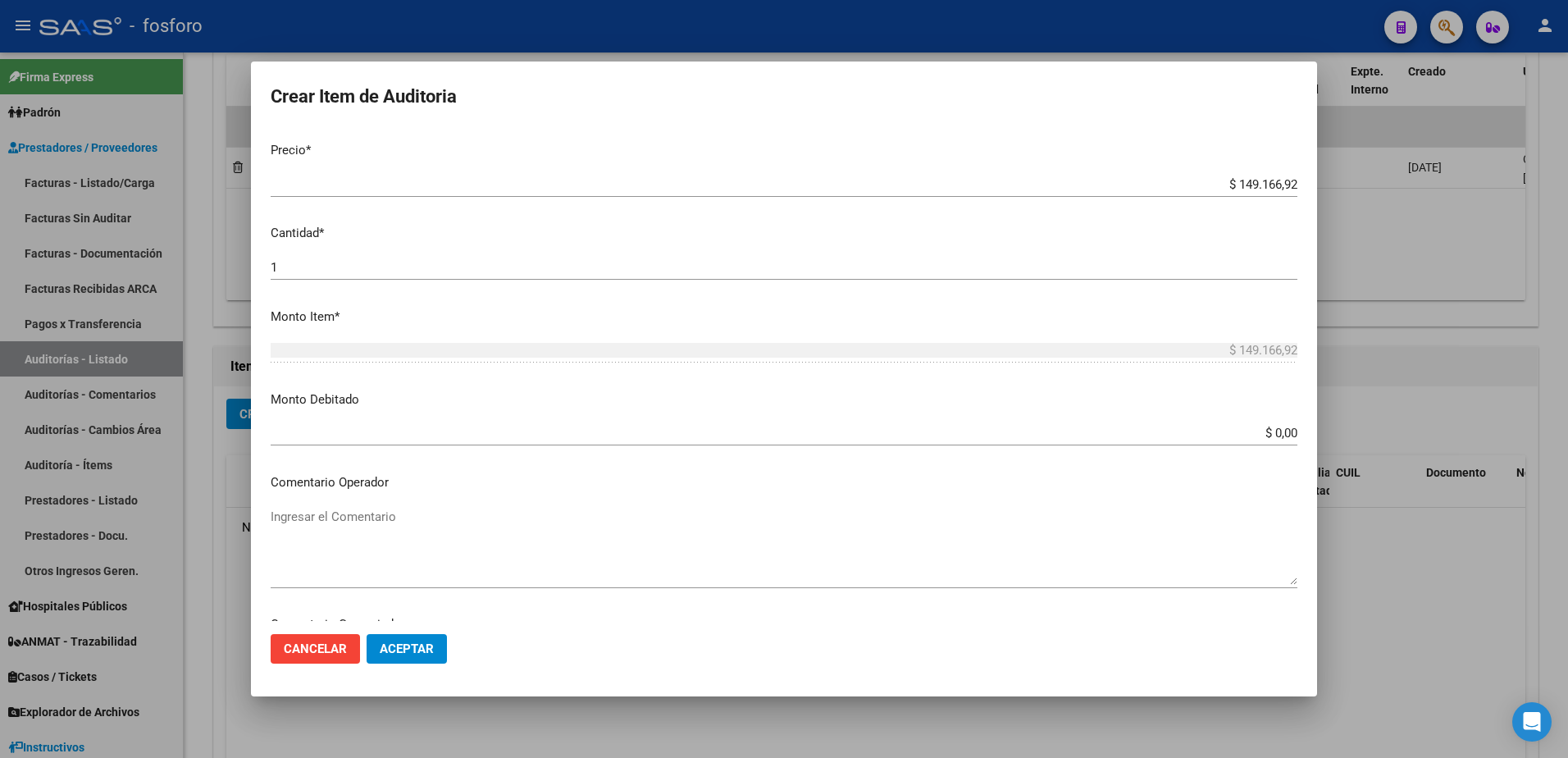
type input "420101- DEMAS AFILIADOS Y CODIGOS EN DETALLE ADJUNTO"
click at [1284, 433] on input "$ 0,00" at bounding box center [784, 433] width 1026 height 14
type input "$ 25.500,00"
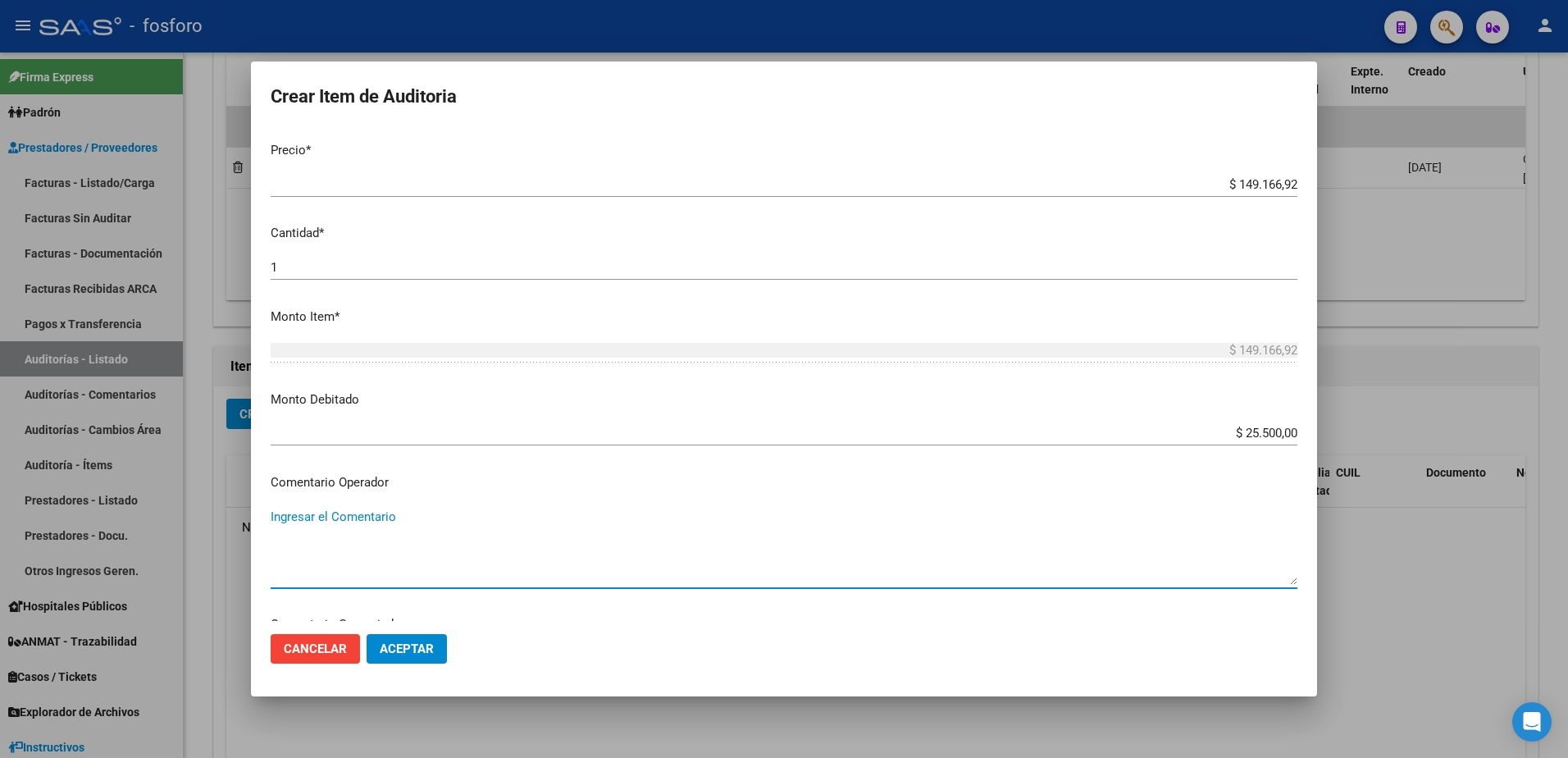
click at [443, 520] on textarea "Ingresar el Comentario" at bounding box center [784, 546] width 1026 height 77
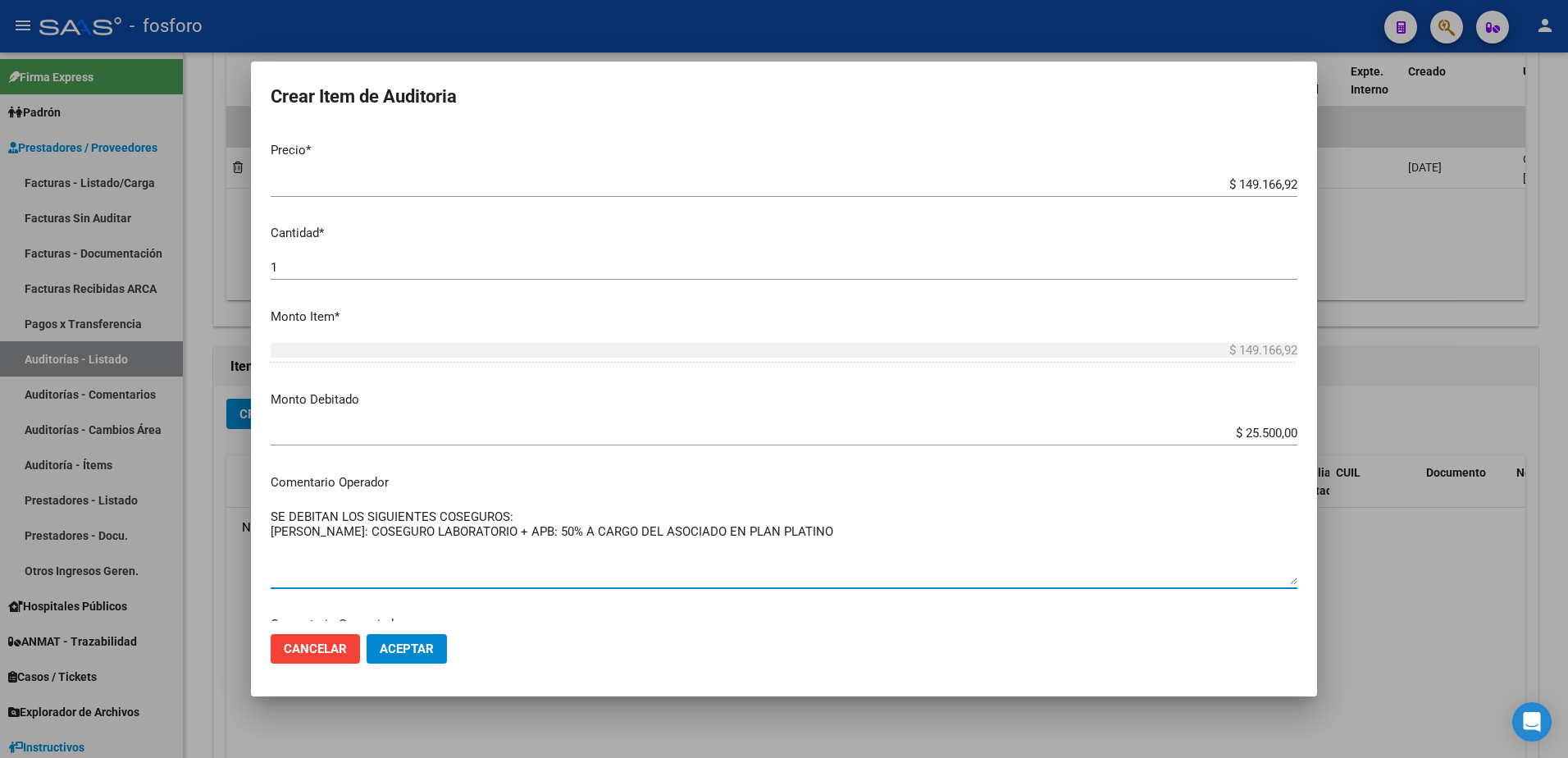
click at [872, 531] on textarea "SE DEBITAN LOS SIGUIENTES COSEGUROS: [PERSON_NAME]: COSEGURO LABORATORIO + APB:…" at bounding box center [784, 546] width 1026 height 77
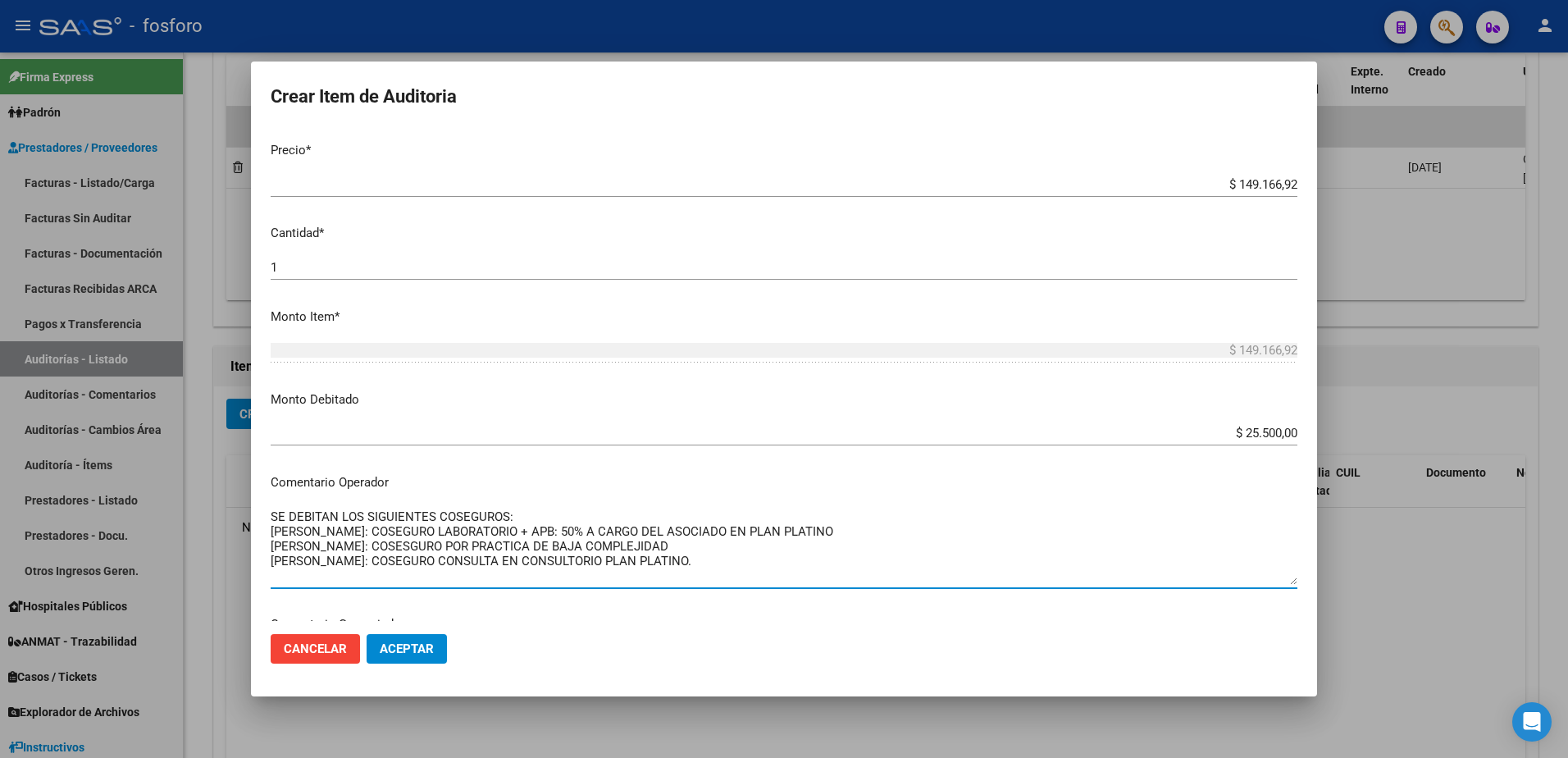
click at [509, 515] on textarea "SE DEBITAN LOS SIGUIENTES COSEGUROS: [PERSON_NAME]: COSEGURO LABORATORIO + APB:…" at bounding box center [784, 546] width 1026 height 77
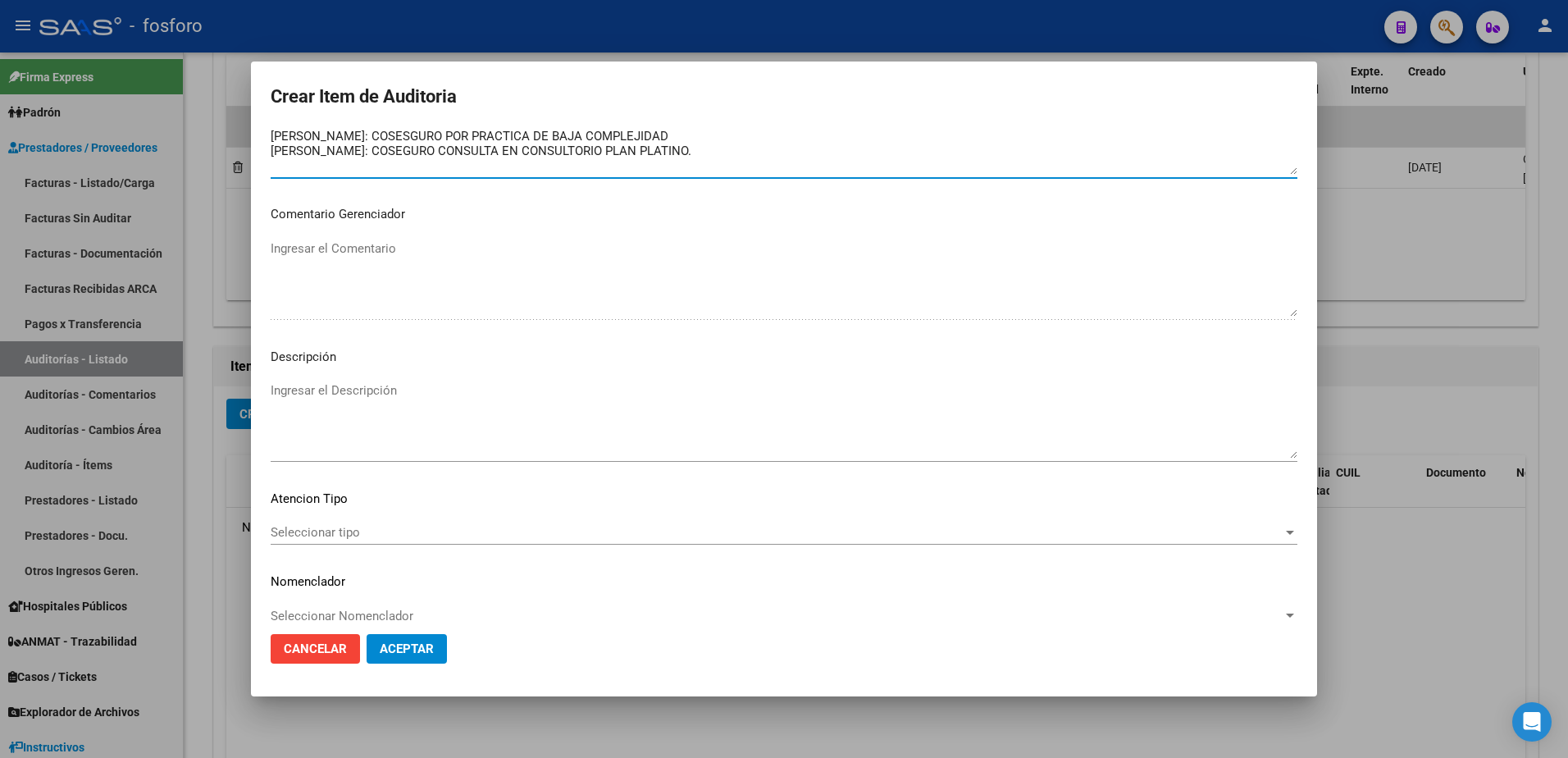
type textarea "SE DEBITAN LOS SIGUIENTES COPAGOS: [PERSON_NAME]: COSEGURO LABORATORIO + APB: 5…"
click at [312, 520] on mat-dialog-content "45129297 Nro Documento 27451292973 CUIL Afiliado Activo Análisis Afiliado Prest…" at bounding box center [784, 375] width 1065 height 493
click at [317, 537] on span "Seleccionar tipo" at bounding box center [777, 531] width 1012 height 14
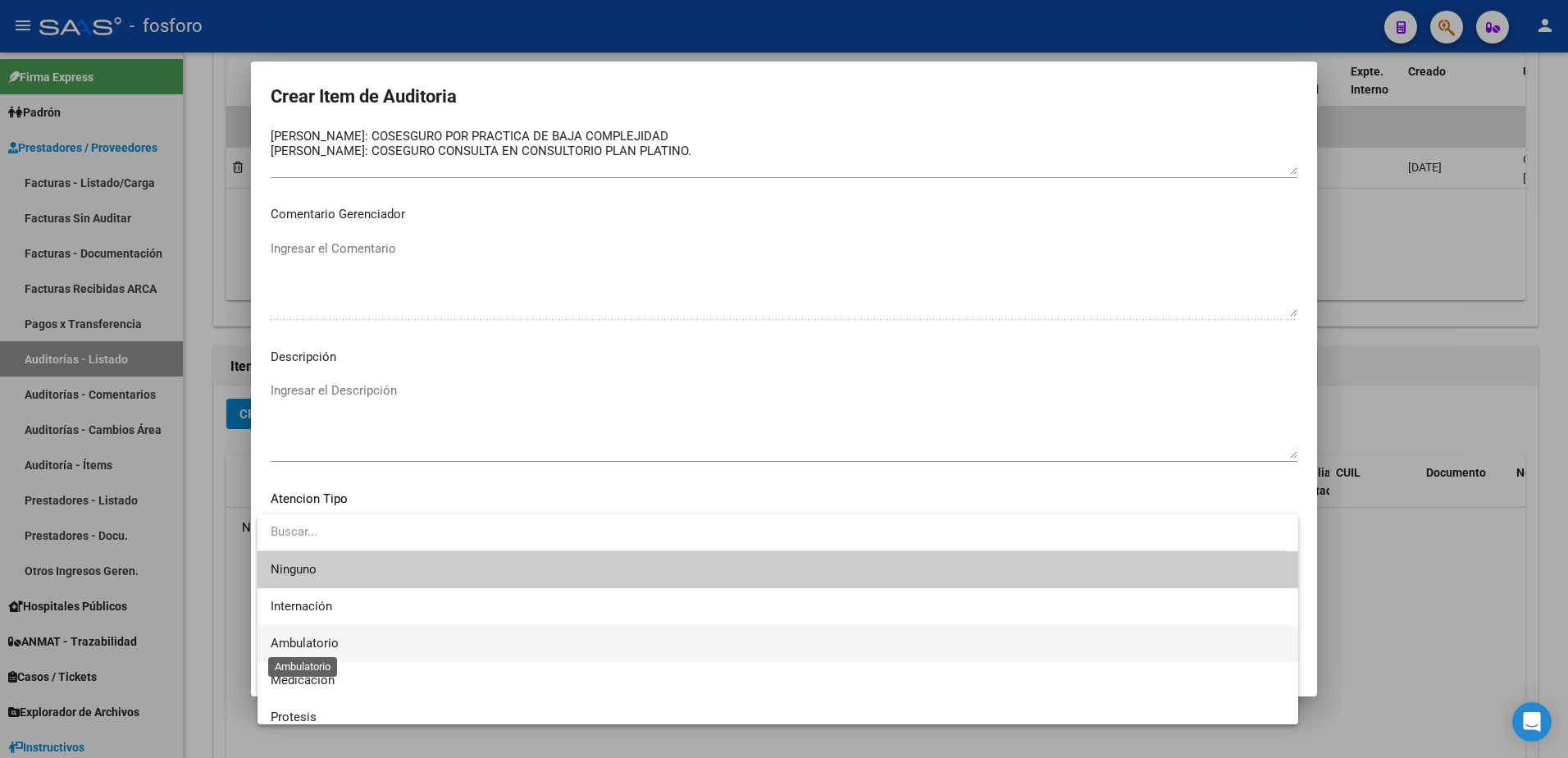
click at [296, 639] on span "Ambulatorio" at bounding box center [305, 642] width 68 height 14
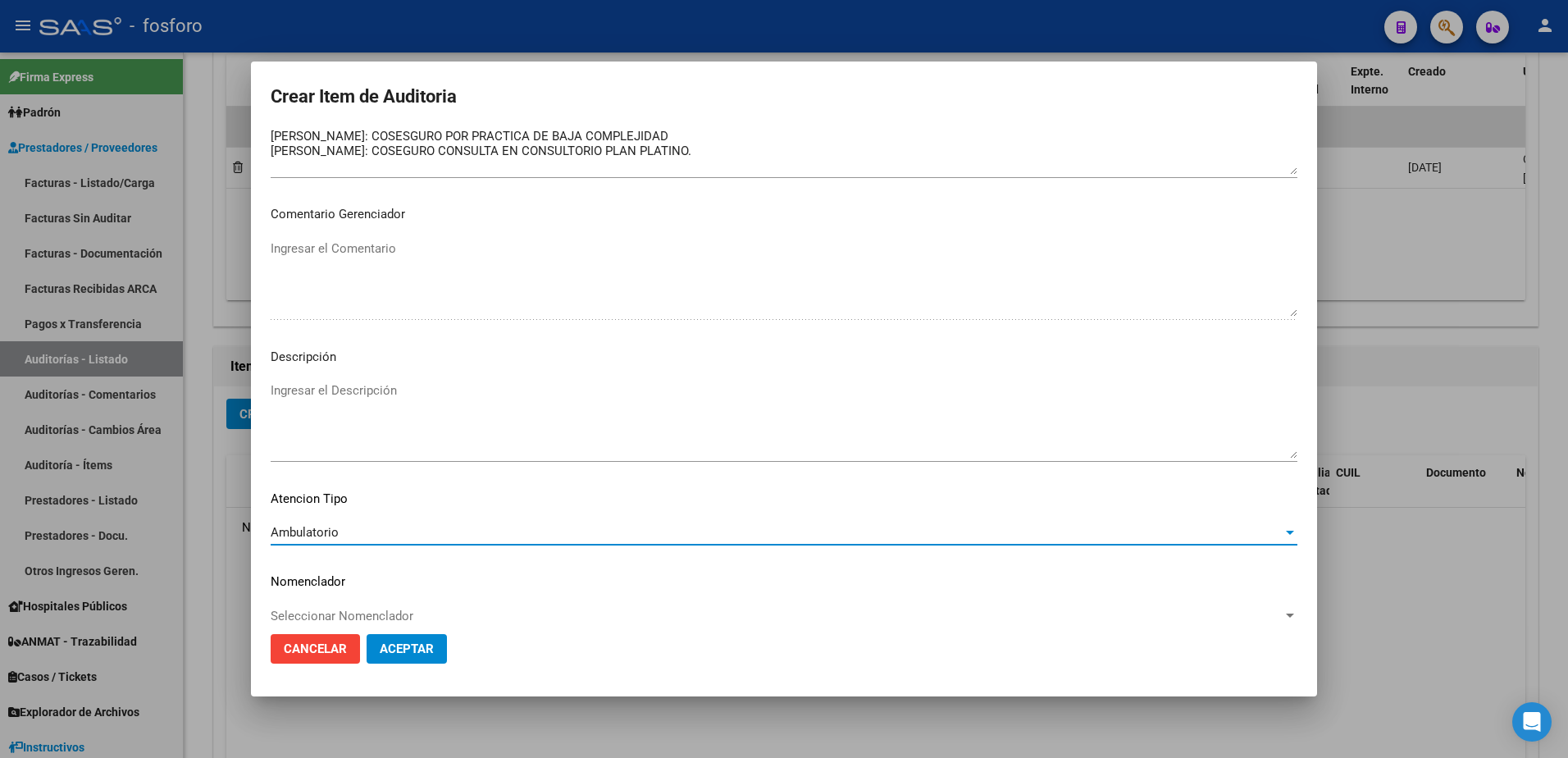
click at [398, 650] on span "Aceptar" at bounding box center [407, 648] width 55 height 14
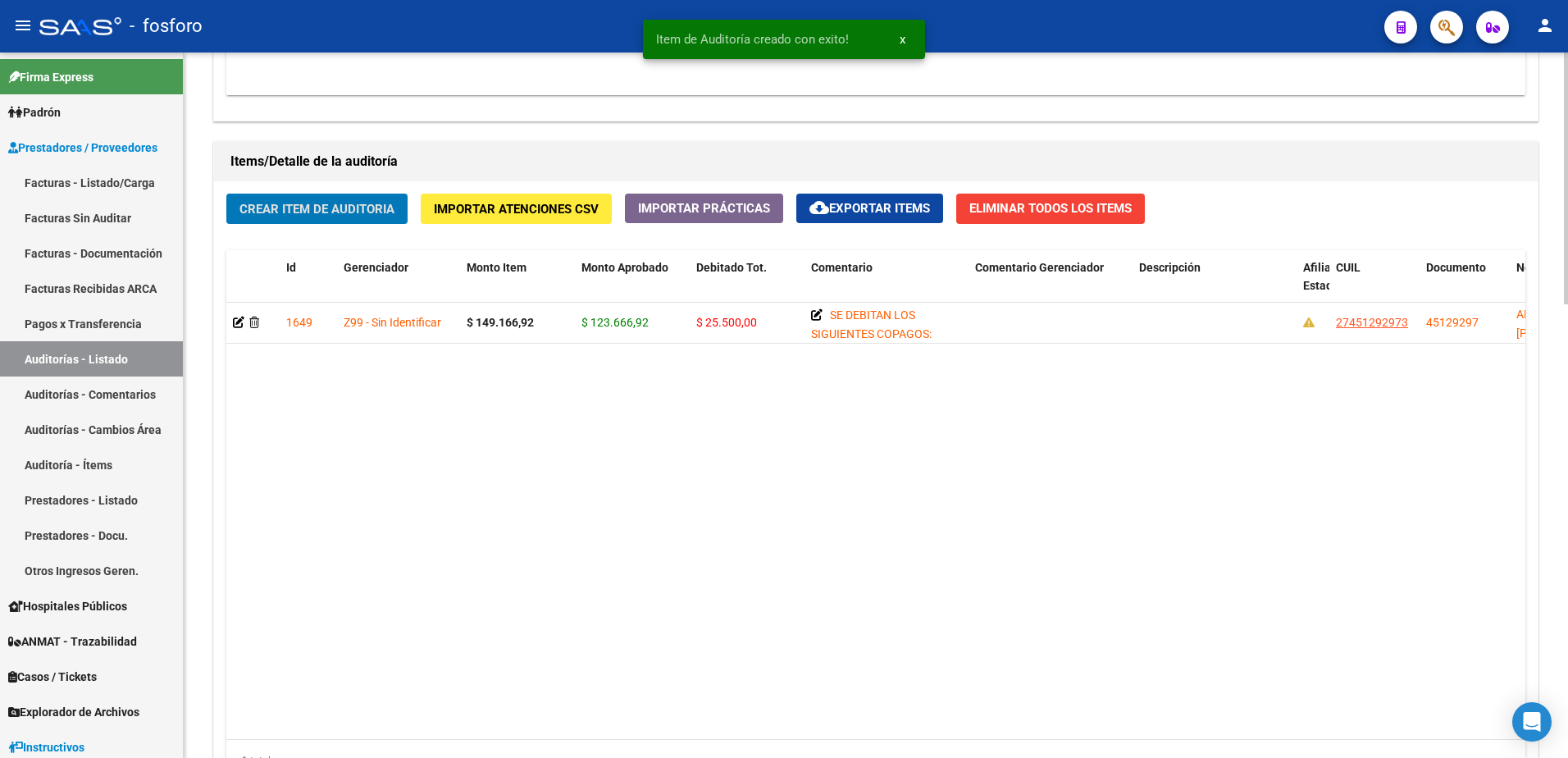
scroll to position [1272, 0]
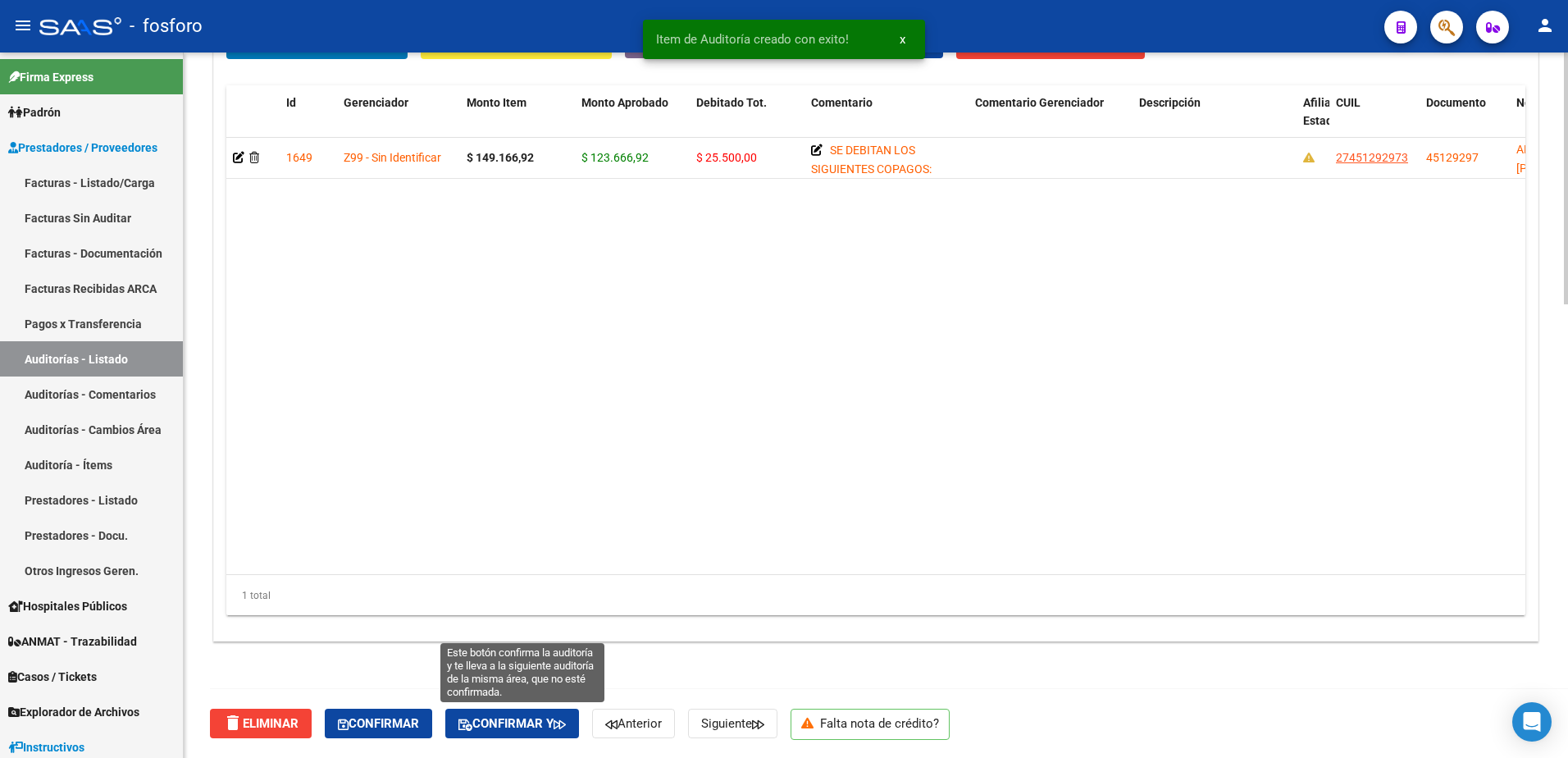
click at [534, 722] on span "Confirmar y" at bounding box center [512, 722] width 107 height 14
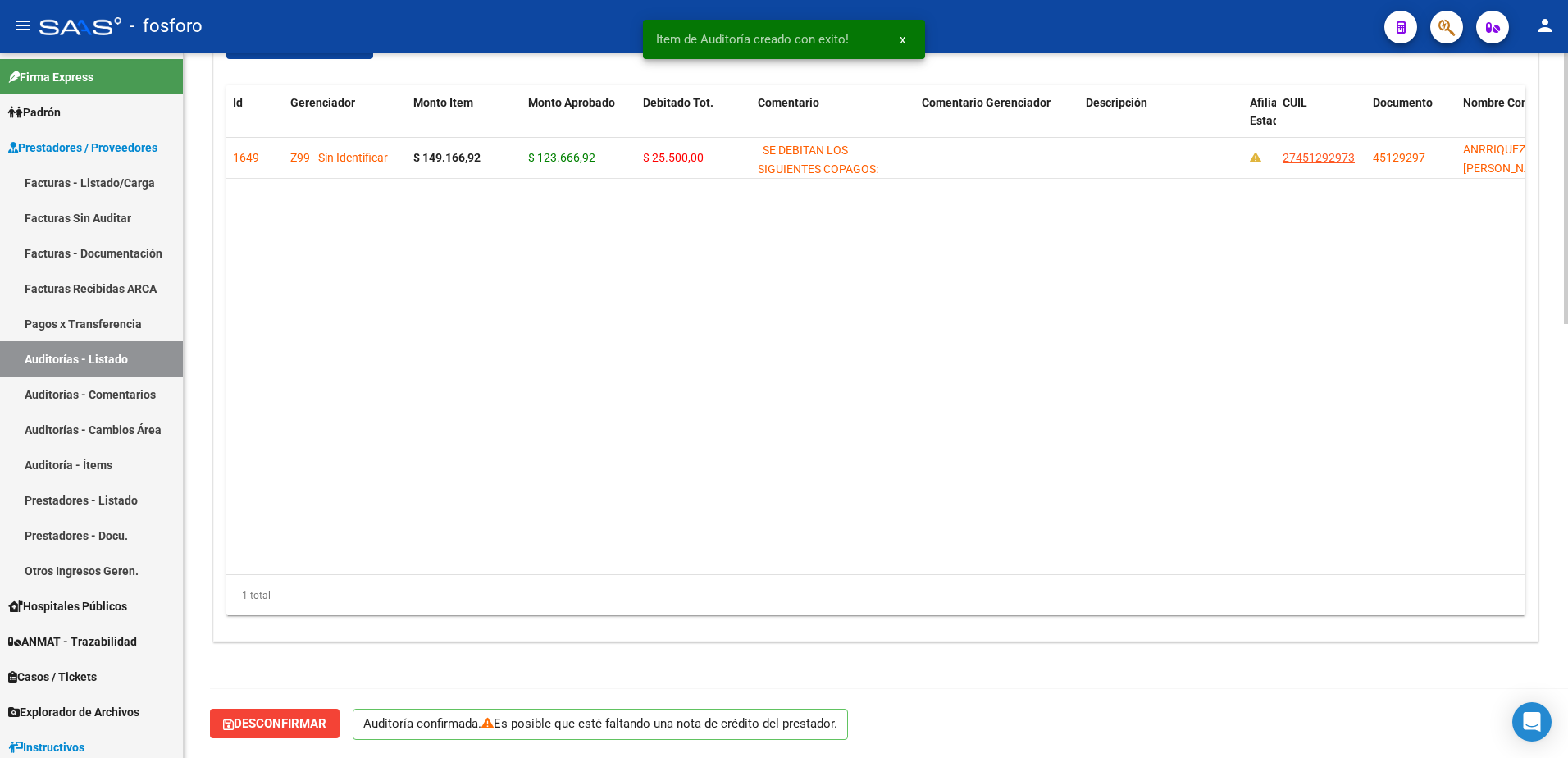
scroll to position [0, 0]
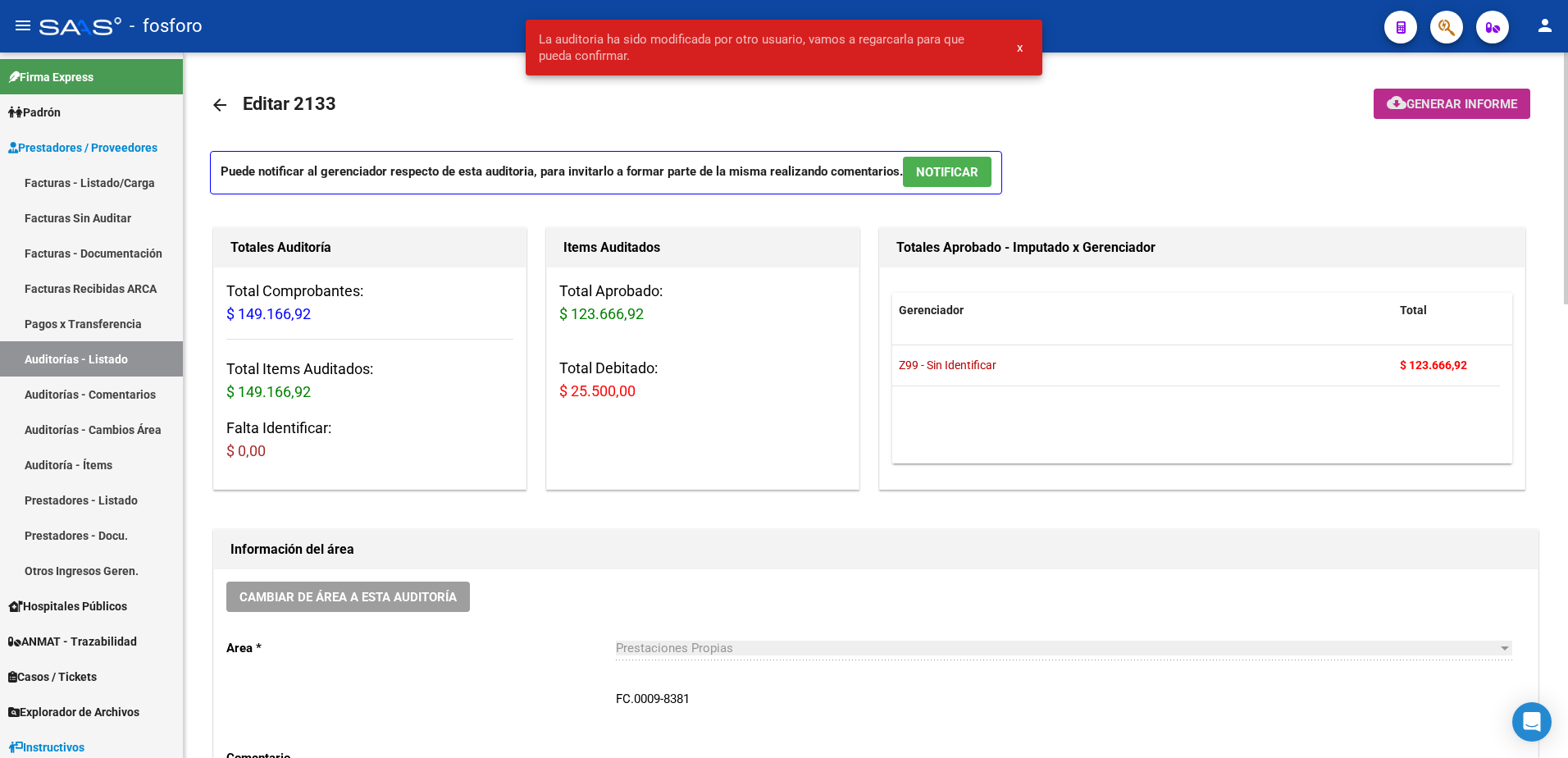
click at [1400, 104] on mat-icon "cloud_download" at bounding box center [1396, 102] width 20 height 20
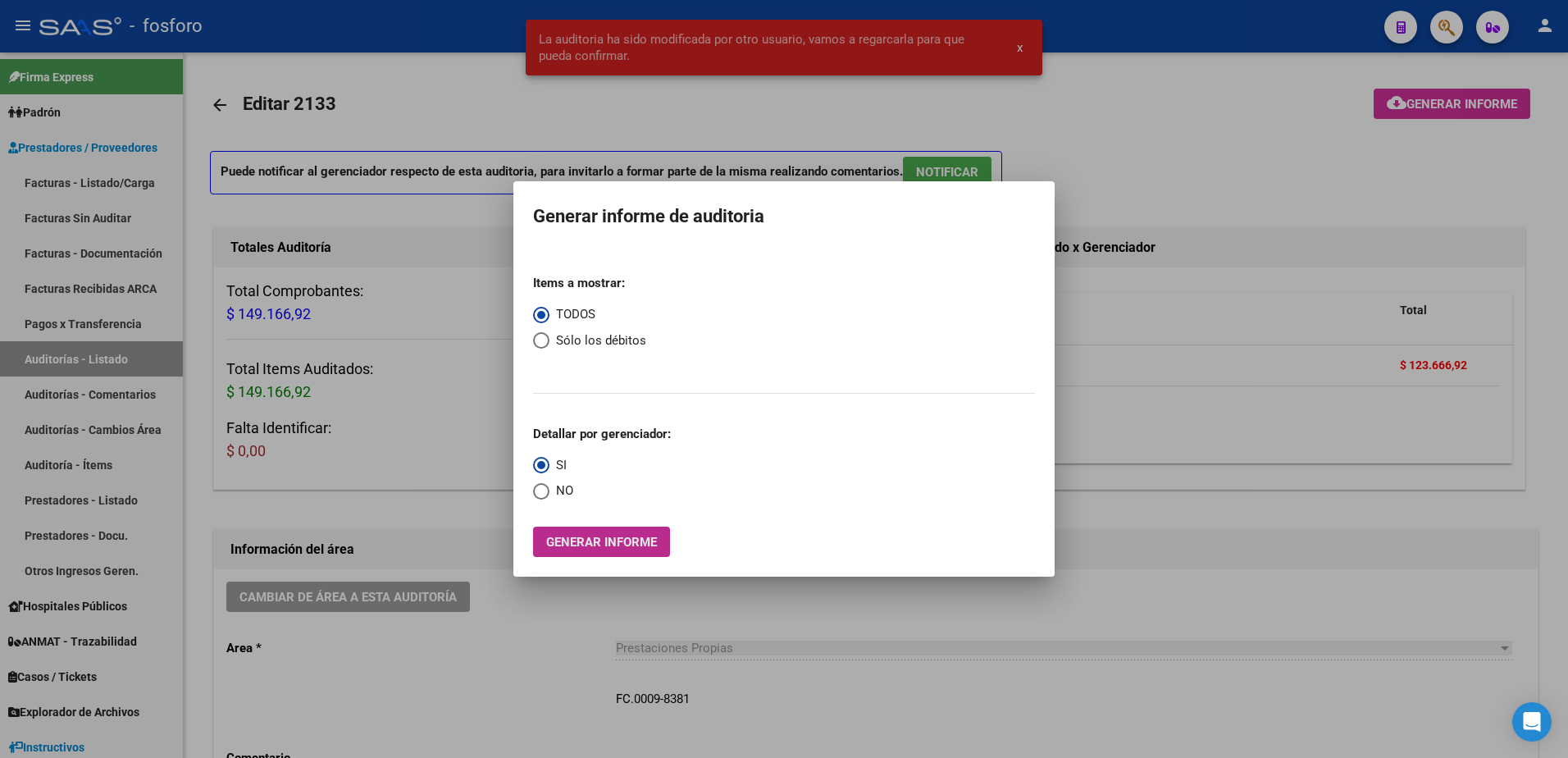
click at [599, 535] on span "Generar informe" at bounding box center [601, 542] width 111 height 14
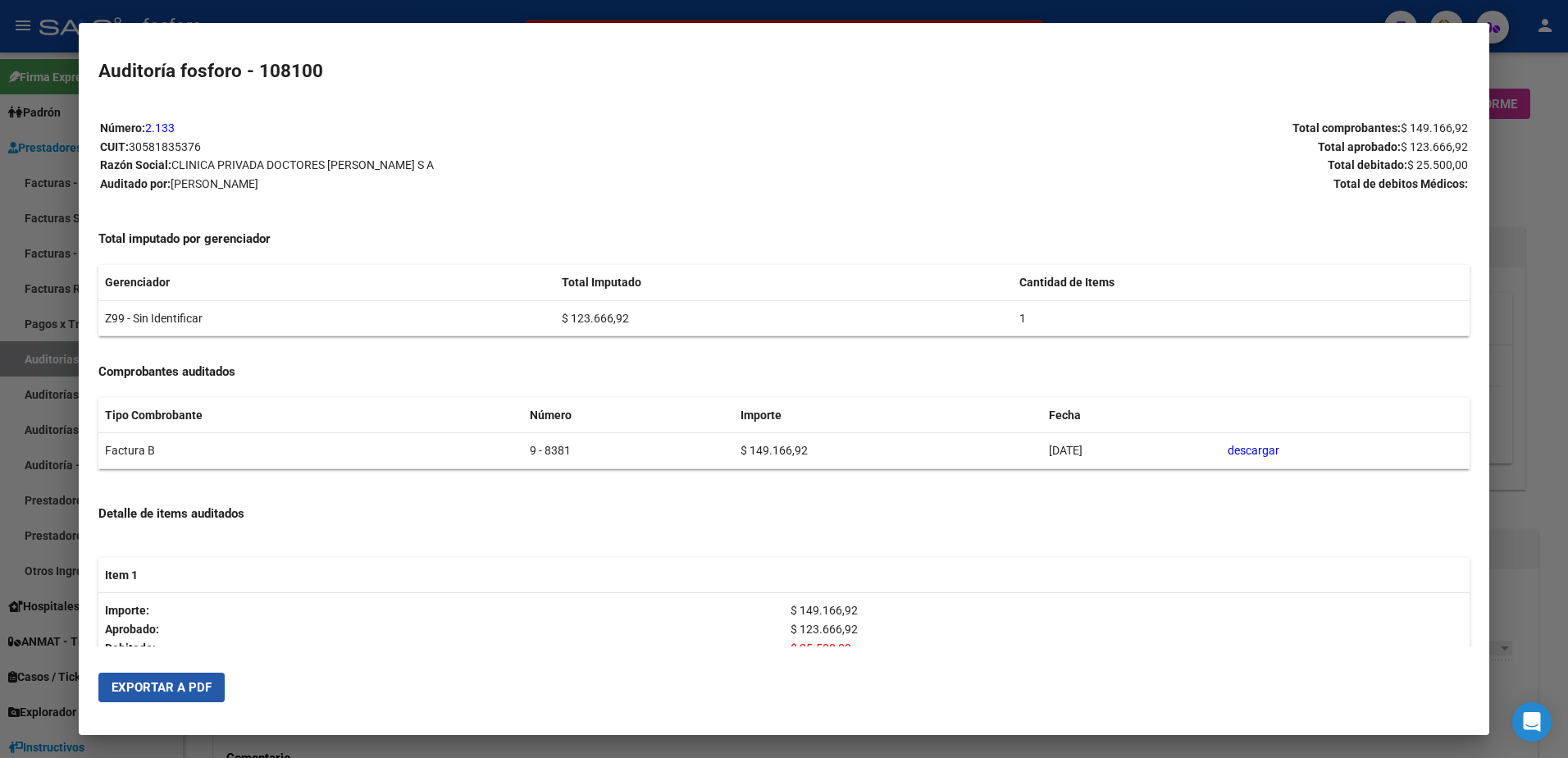
click at [169, 692] on span "Exportar a PDF" at bounding box center [161, 686] width 100 height 14
click at [45, 115] on div at bounding box center [784, 379] width 1568 height 758
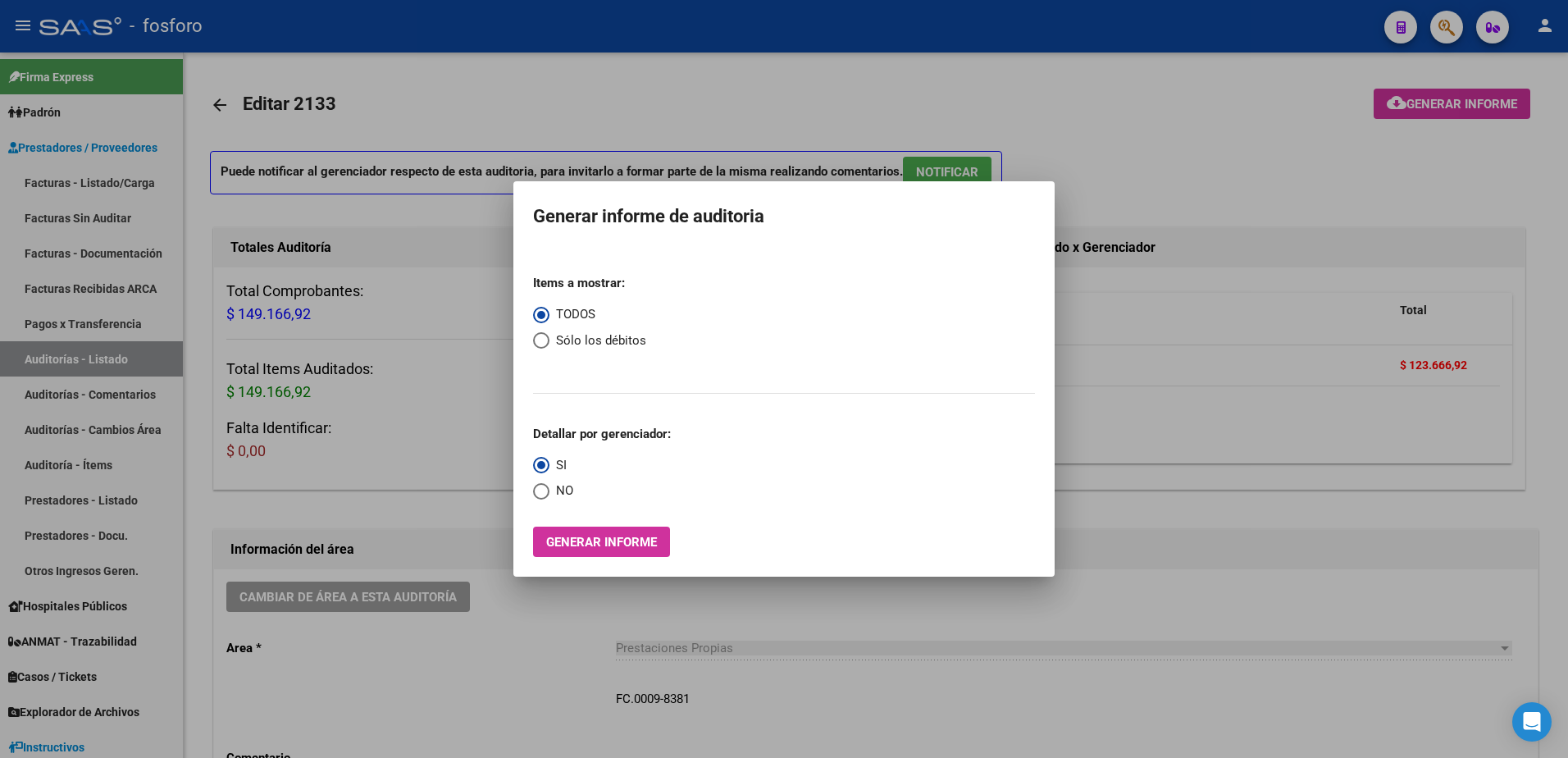
click at [82, 187] on div at bounding box center [784, 379] width 1568 height 758
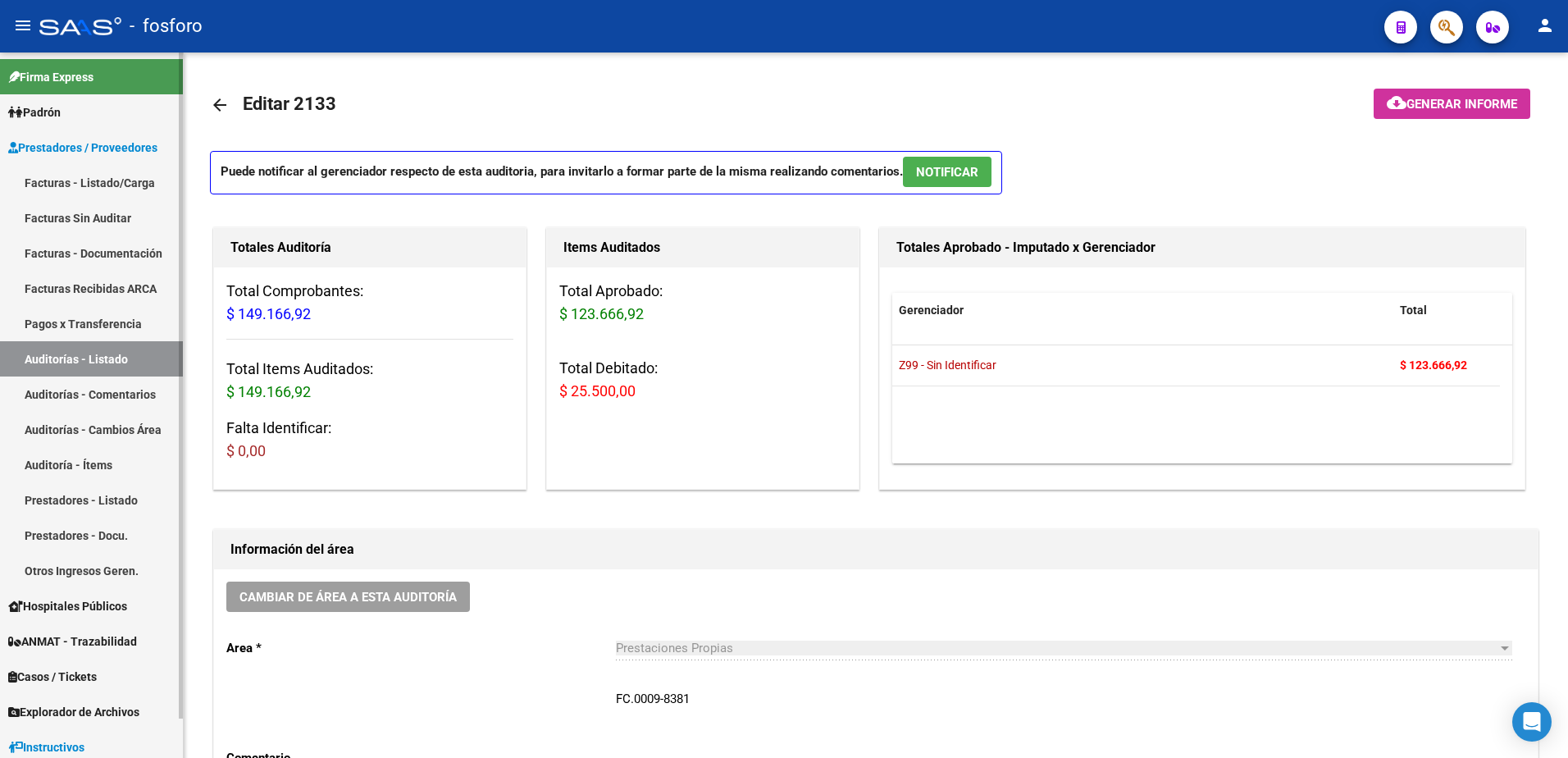
click at [83, 187] on link "Facturas - Listado/Carga" at bounding box center [91, 181] width 183 height 35
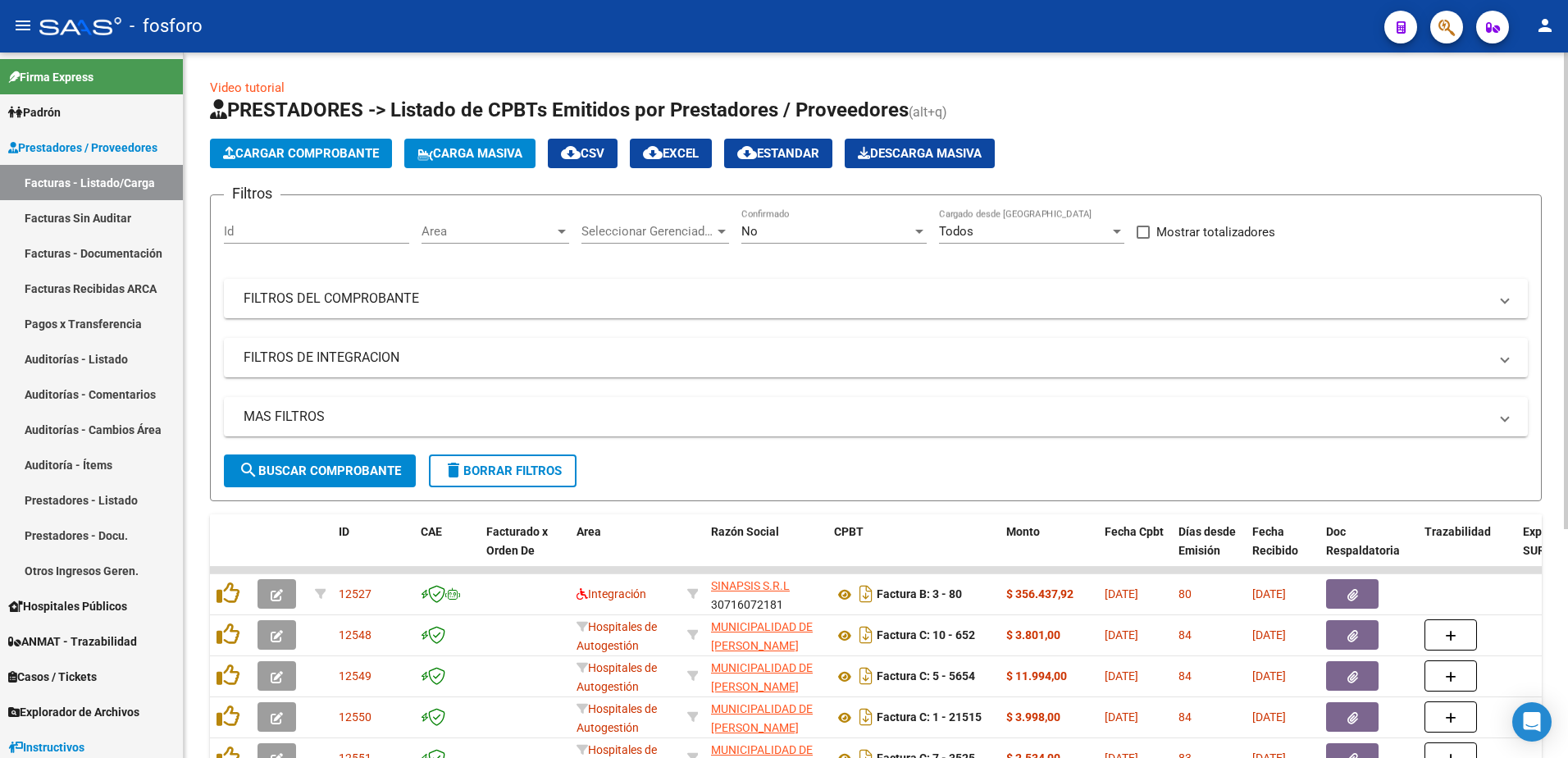
click at [560, 236] on div at bounding box center [561, 231] width 14 height 13
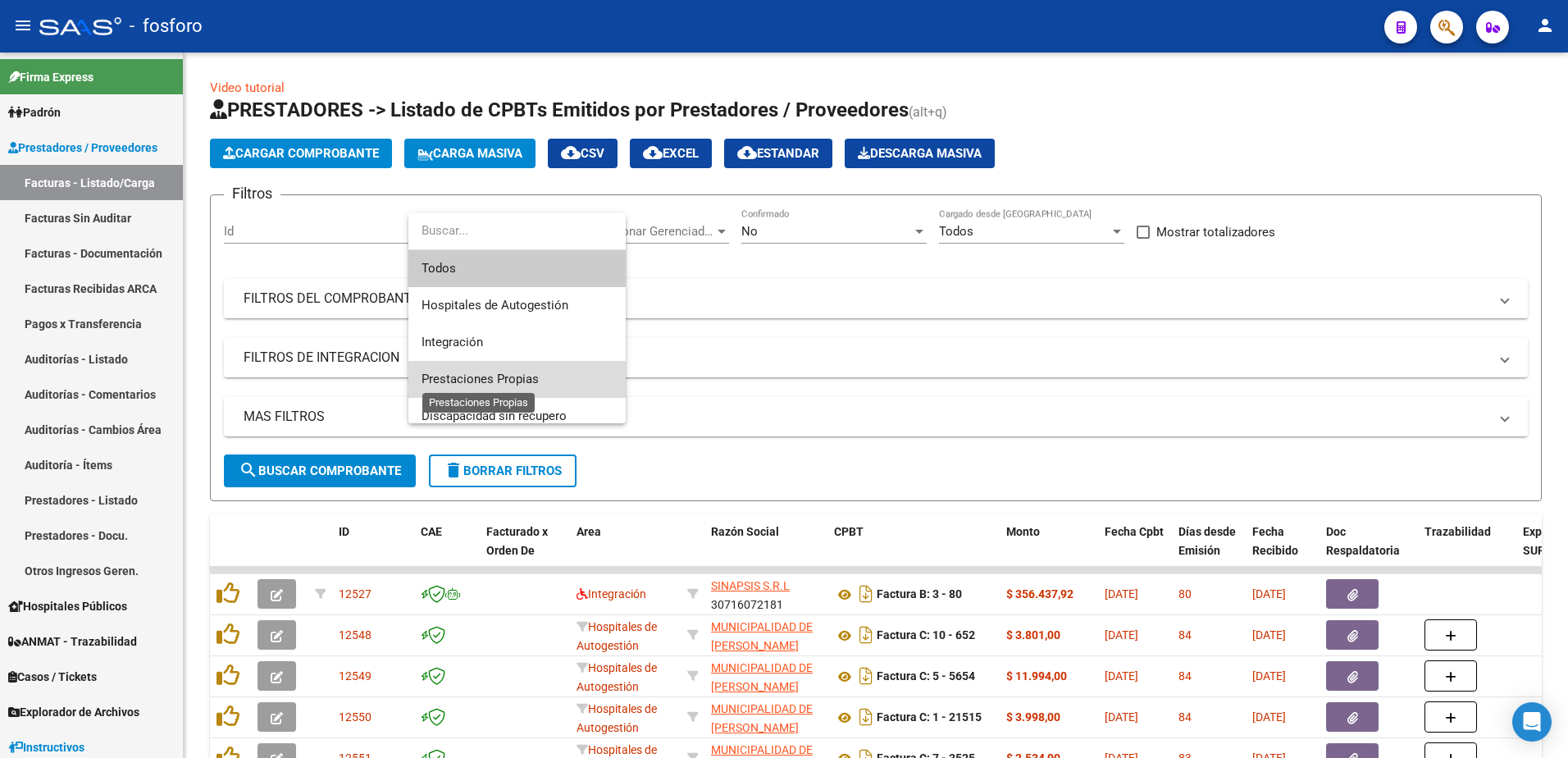
click at [492, 373] on span "Prestaciones Propias" at bounding box center [480, 378] width 118 height 14
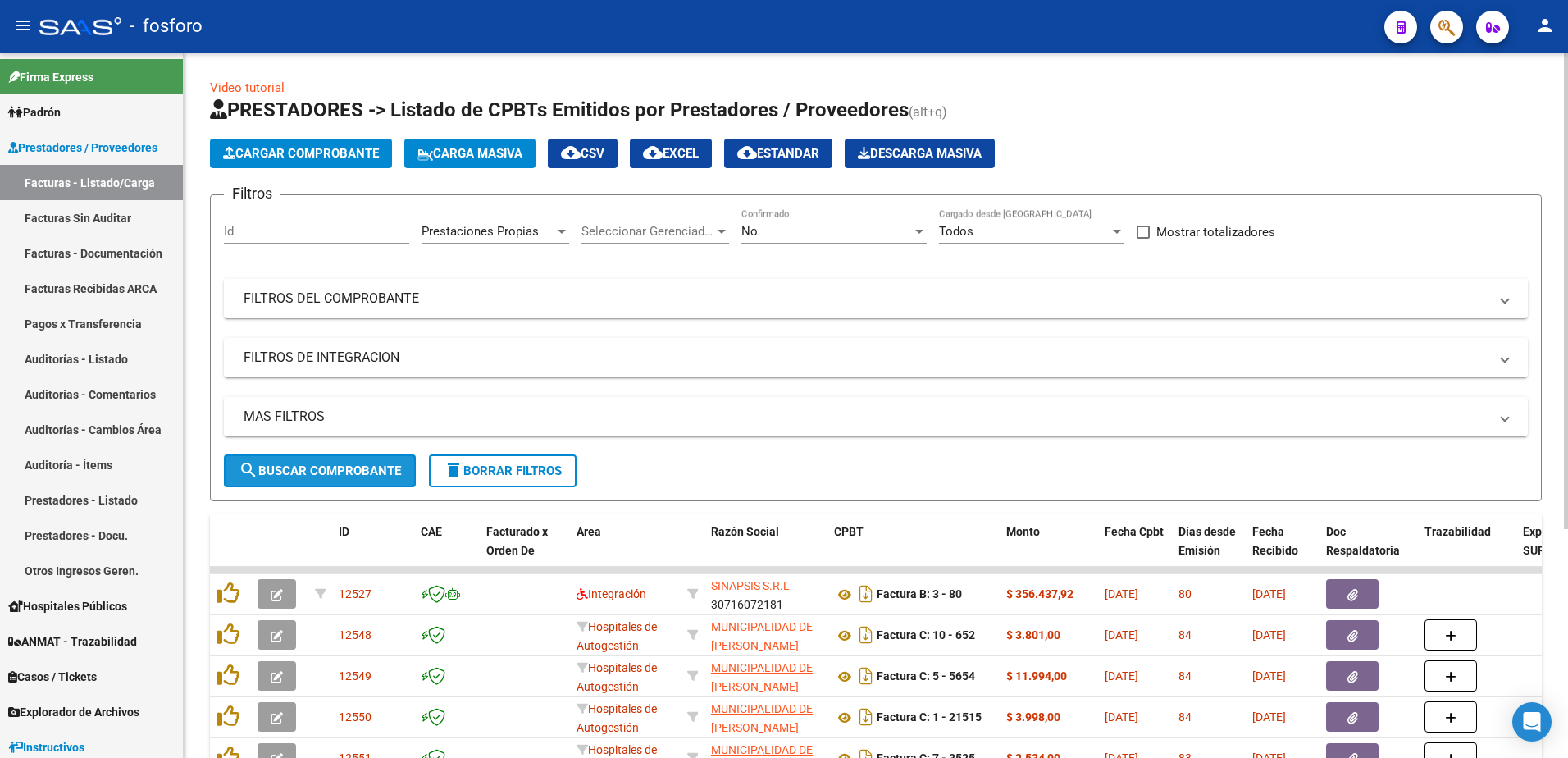
click at [296, 457] on button "search Buscar Comprobante" at bounding box center [319, 470] width 192 height 33
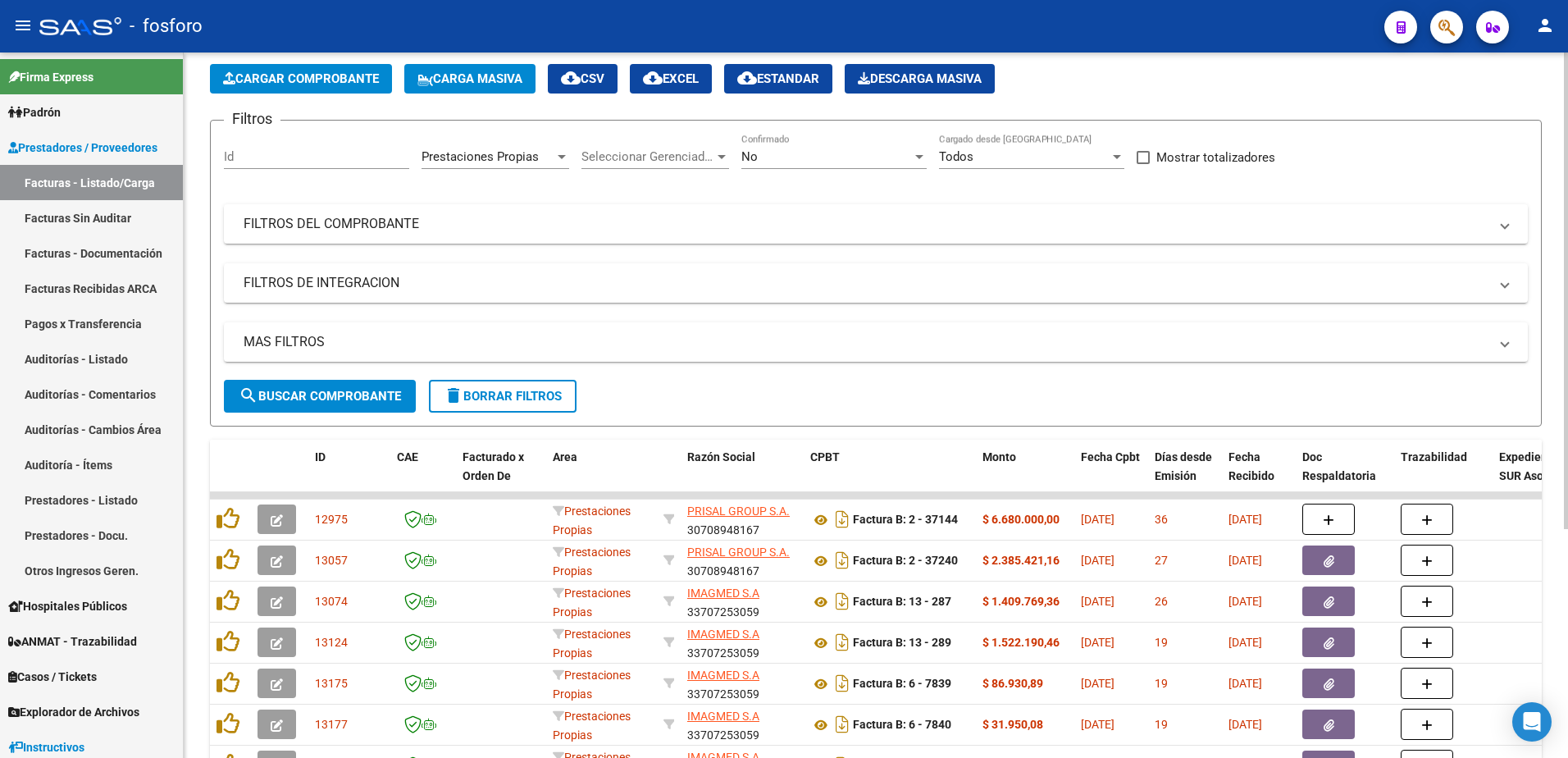
scroll to position [338, 0]
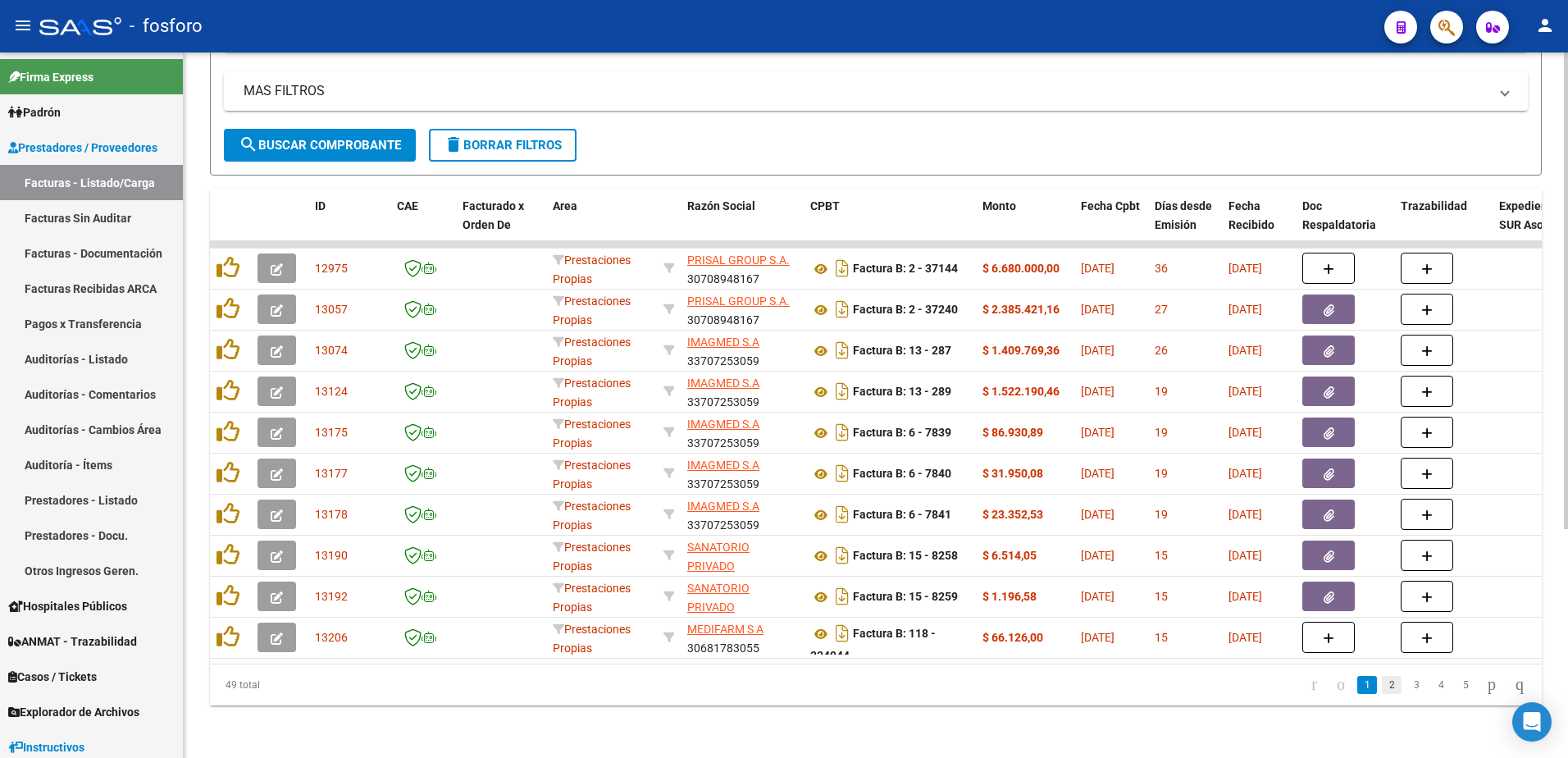
click at [1381, 686] on link "2" at bounding box center [1391, 684] width 20 height 18
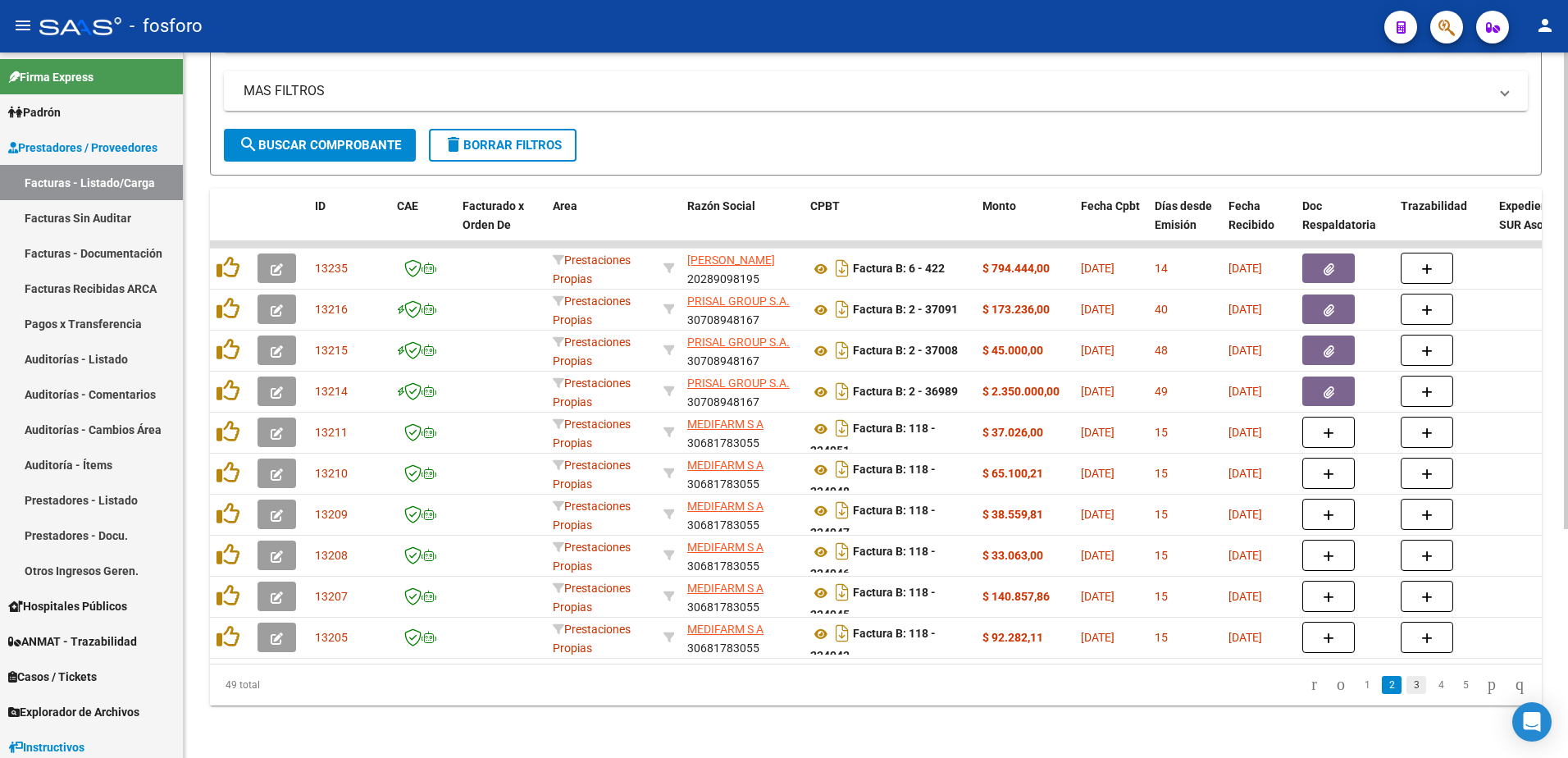
click at [1406, 687] on link "3" at bounding box center [1416, 684] width 20 height 18
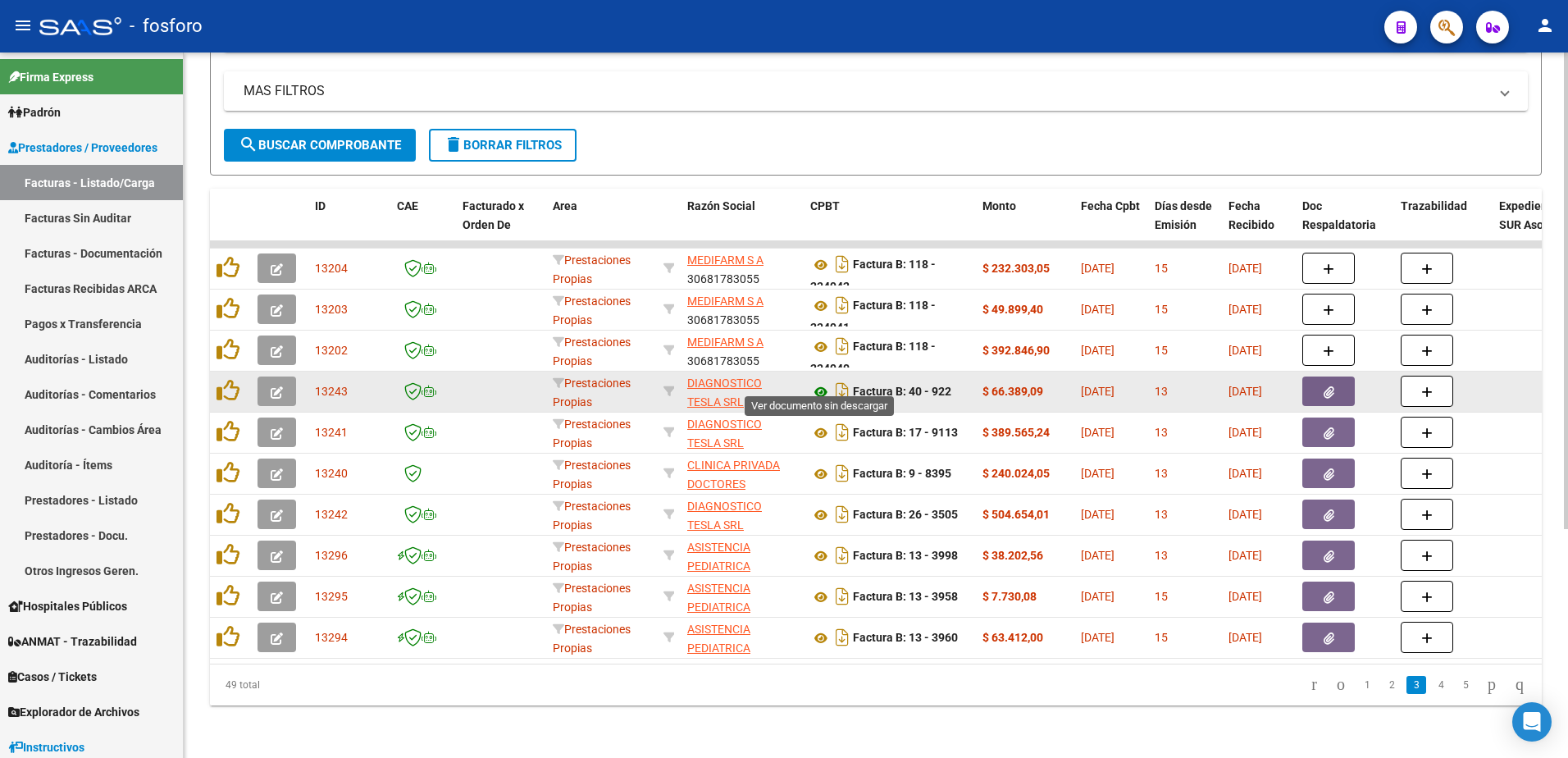
click at [818, 382] on icon at bounding box center [820, 392] width 21 height 20
click at [1322, 381] on button "button" at bounding box center [1329, 391] width 53 height 30
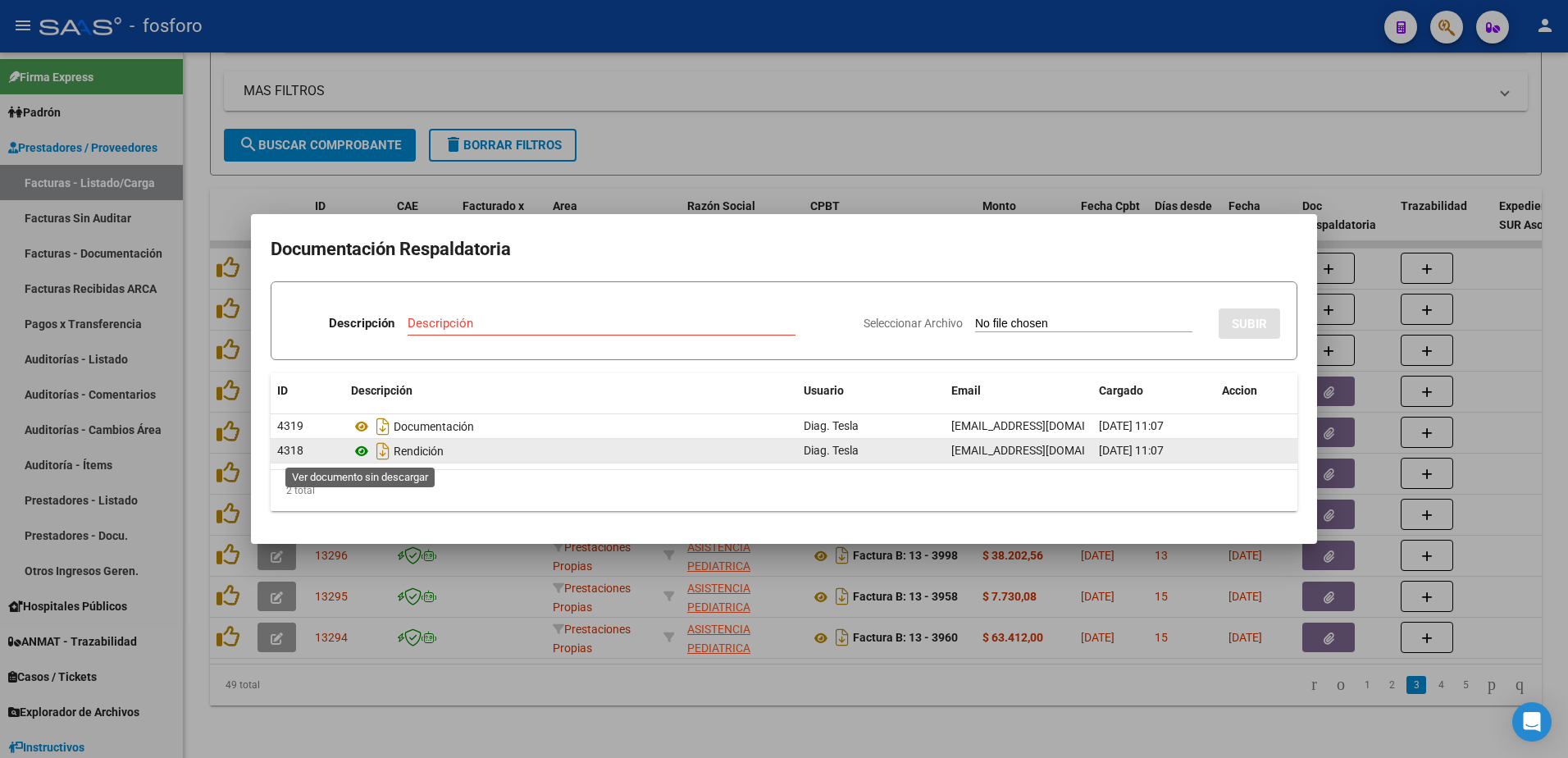
click at [363, 451] on icon at bounding box center [361, 451] width 21 height 20
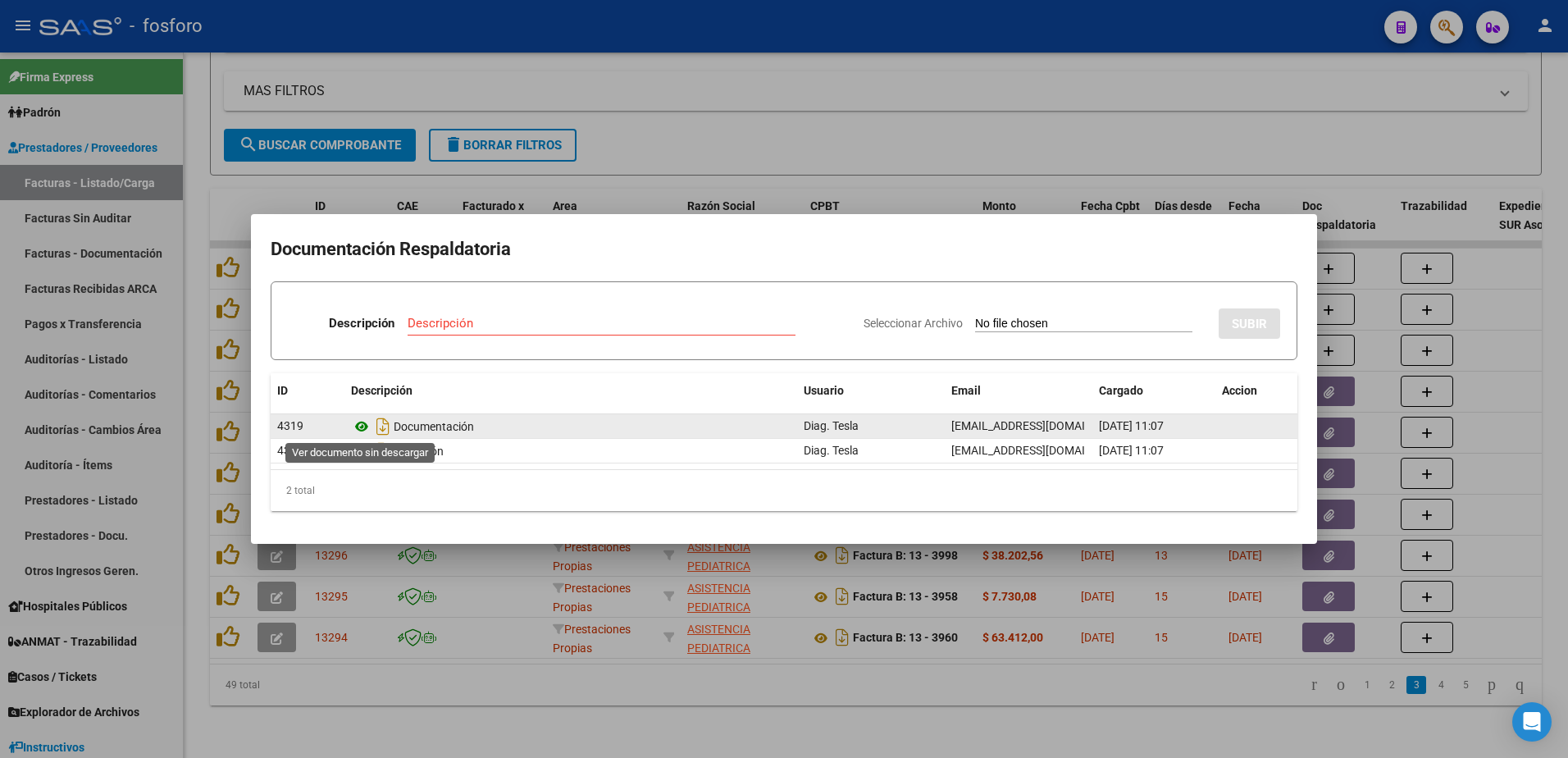
click at [364, 429] on icon at bounding box center [361, 426] width 21 height 20
click at [360, 427] on icon at bounding box center [361, 426] width 21 height 20
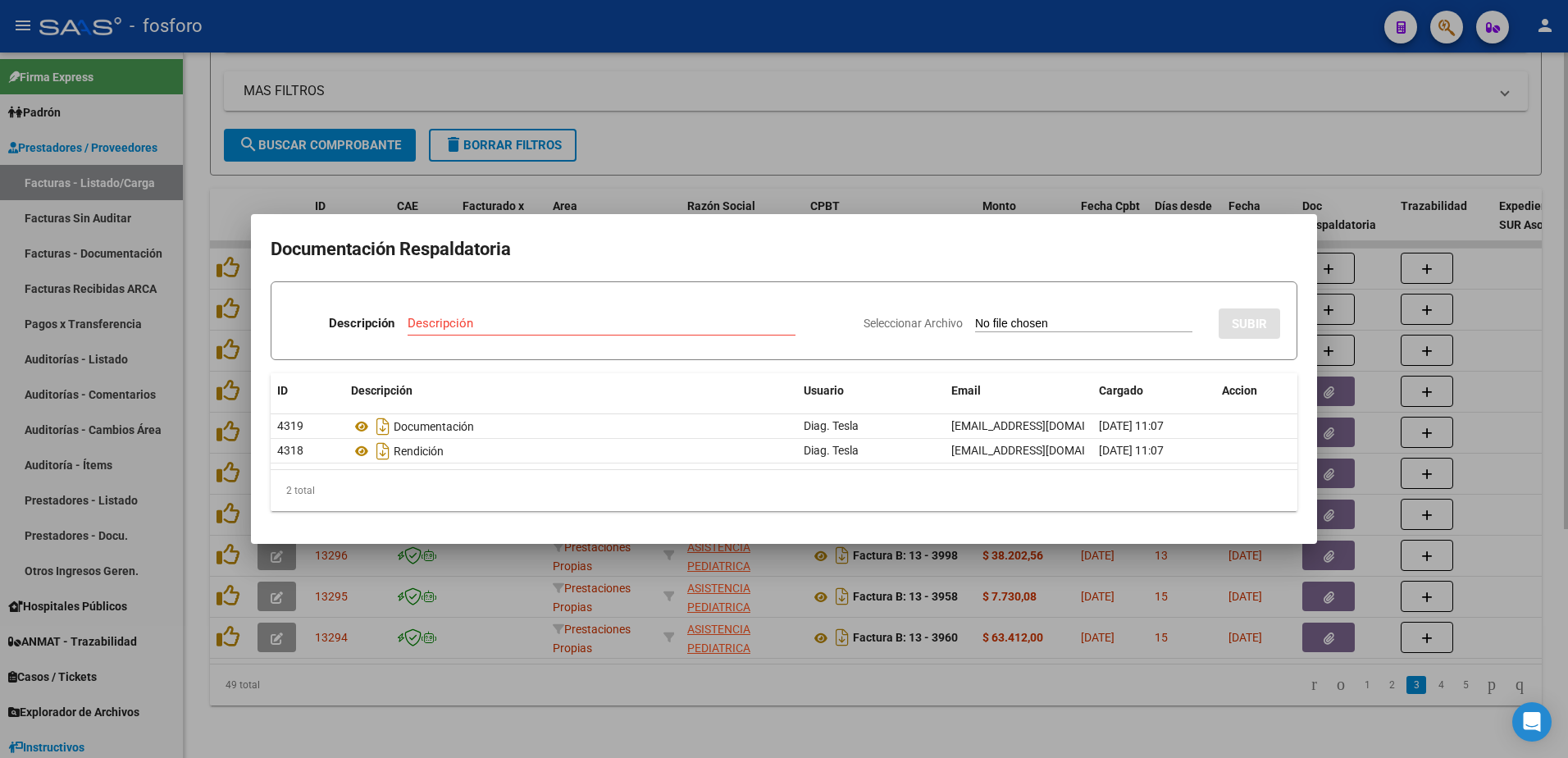
drag, startPoint x: 704, startPoint y: 686, endPoint x: 635, endPoint y: 659, distance: 74.1
click at [704, 686] on div at bounding box center [784, 379] width 1568 height 758
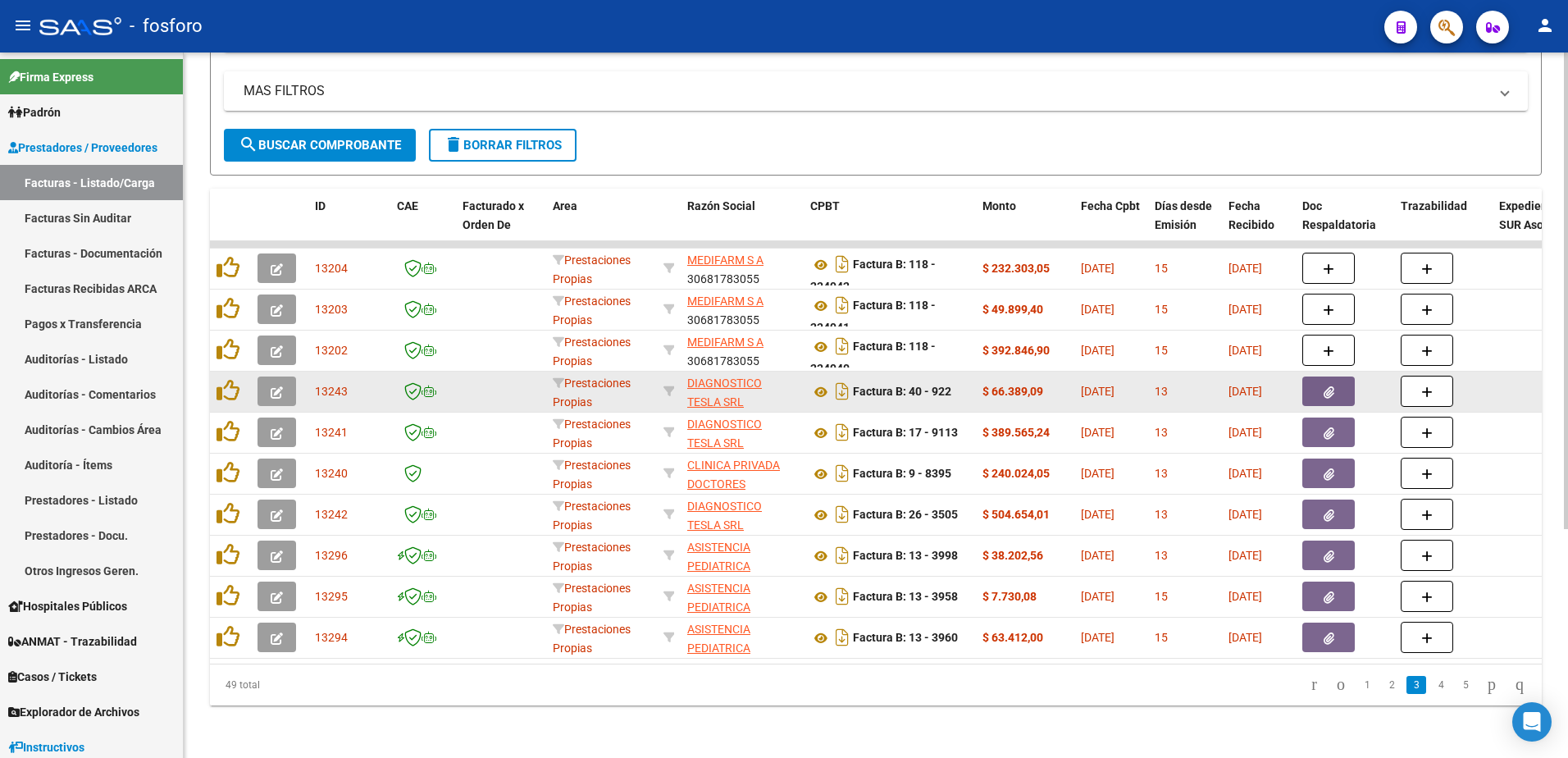
click at [279, 386] on icon "button" at bounding box center [277, 392] width 12 height 12
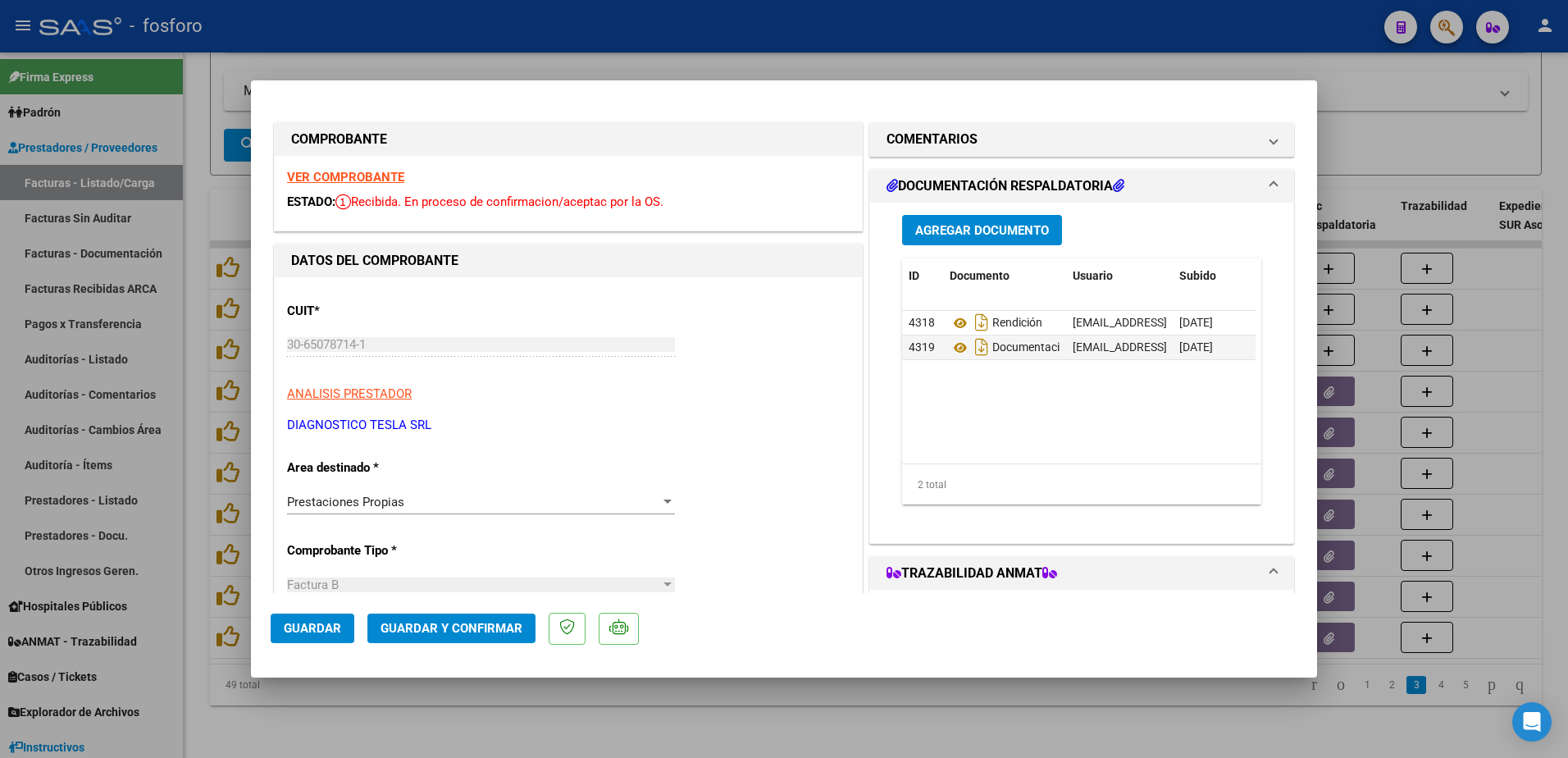
click at [119, 237] on div at bounding box center [784, 379] width 1568 height 758
type input "$ 0,00"
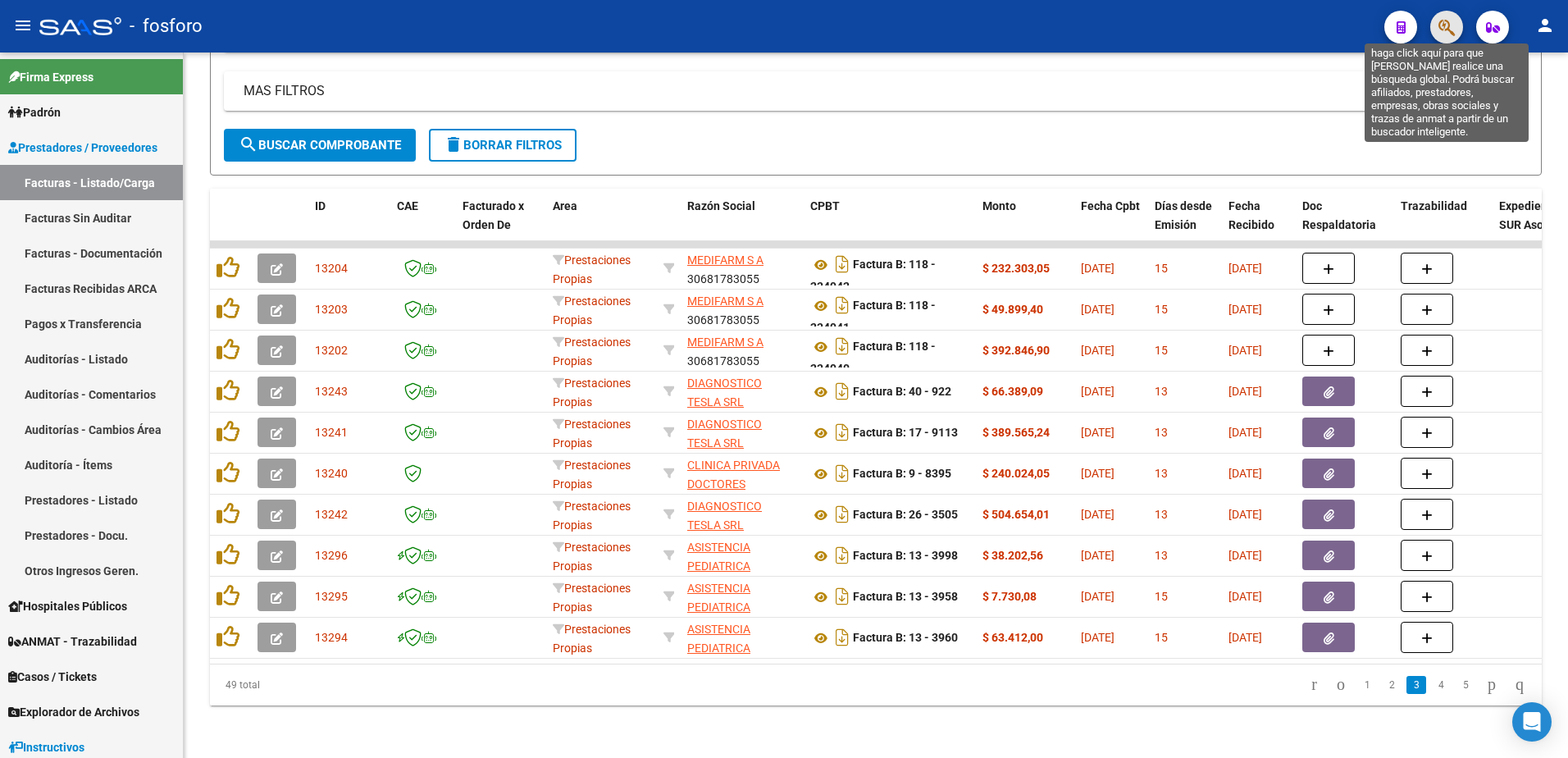
click at [1440, 35] on icon "button" at bounding box center [1446, 27] width 16 height 19
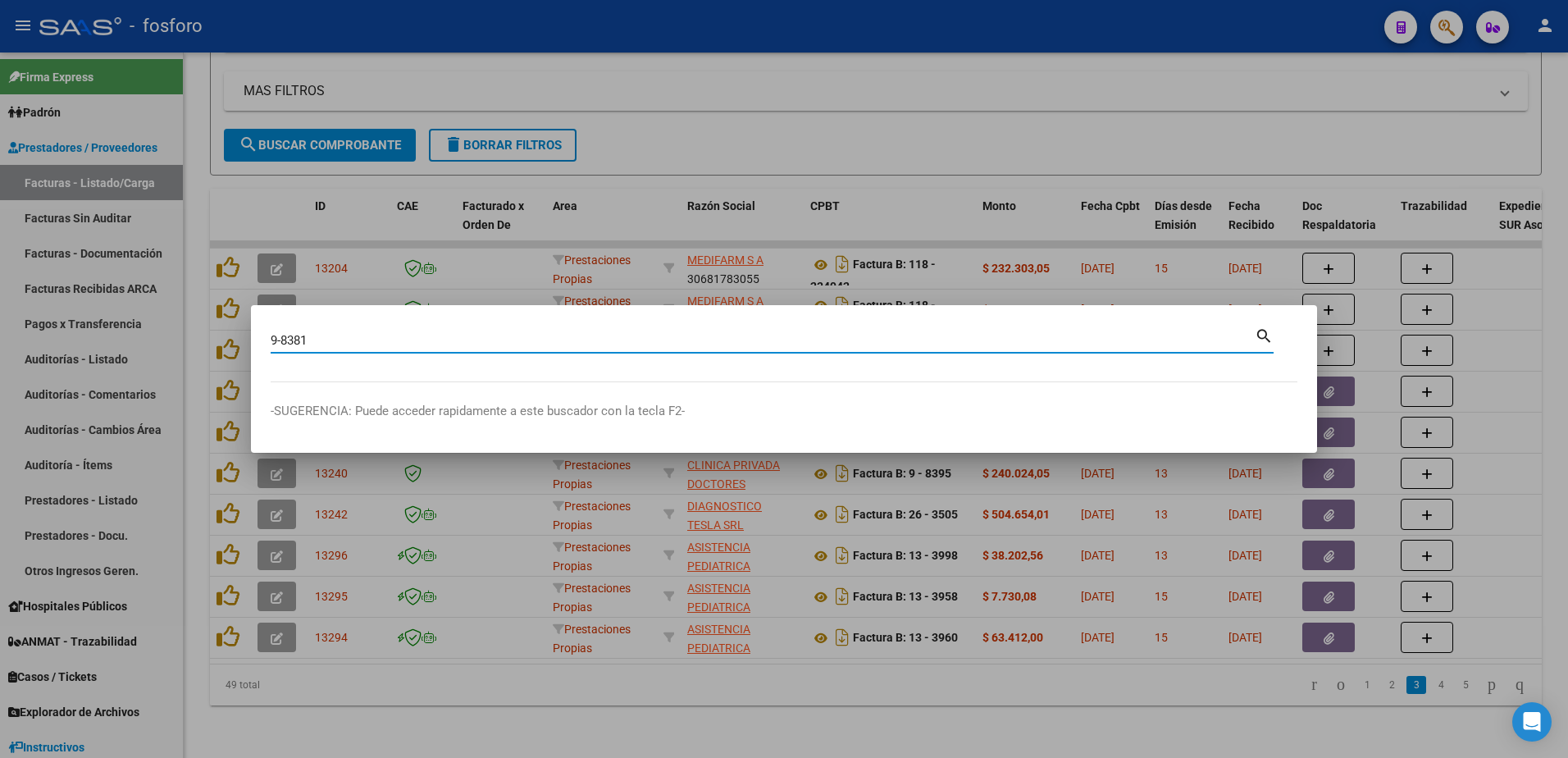
type input "9-8381"
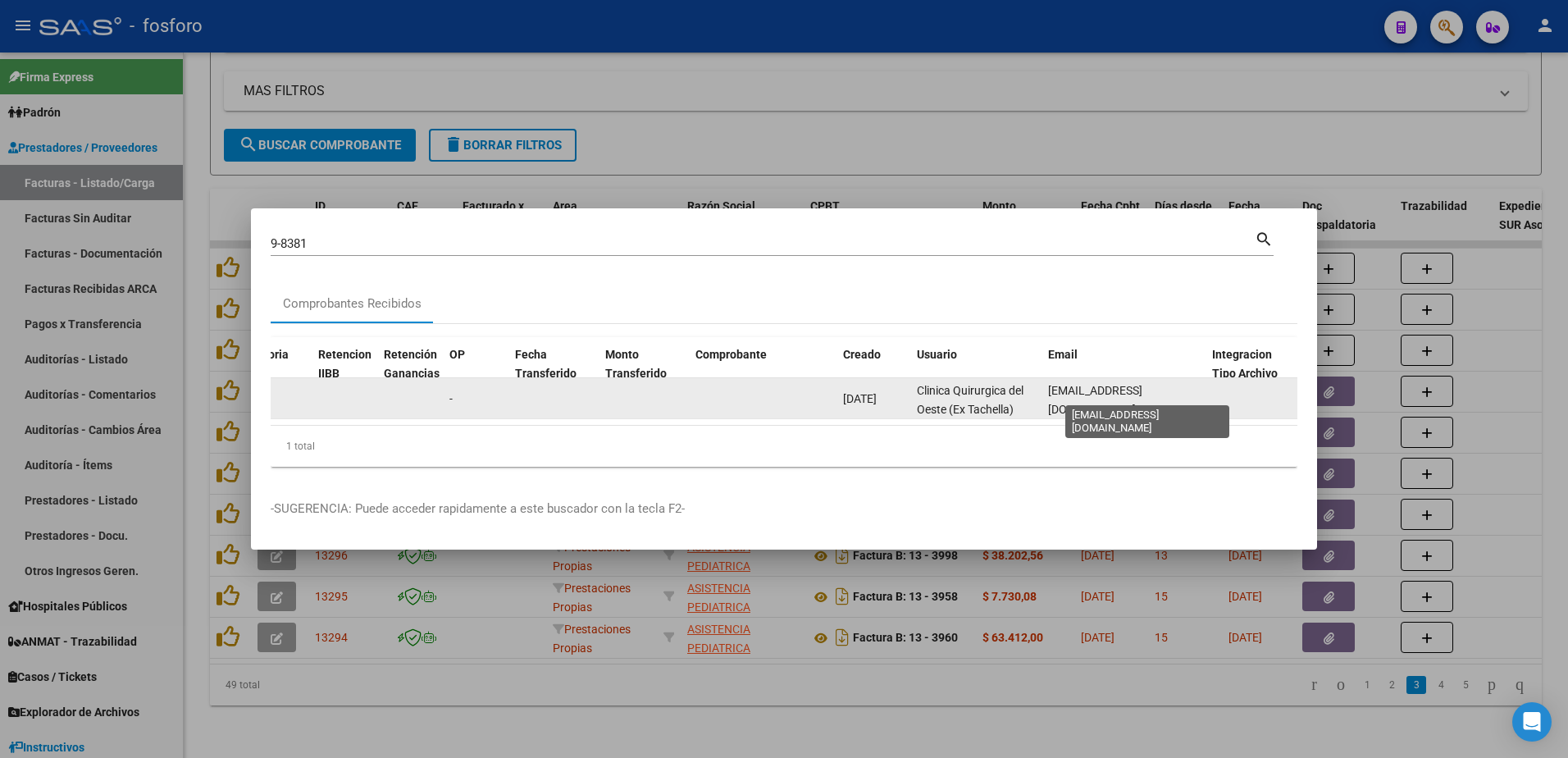
scroll to position [0, 47]
drag, startPoint x: 1047, startPoint y: 393, endPoint x: 1207, endPoint y: 388, distance: 160.1
click at [1207, 388] on div "13258 Prestaciones Propias CLINICA PRIVADA DOCTORES [PERSON_NAME] S A 305818353…" at bounding box center [728, 399] width 3561 height 41
copy div "[EMAIL_ADDRESS][DOMAIN_NAME]"
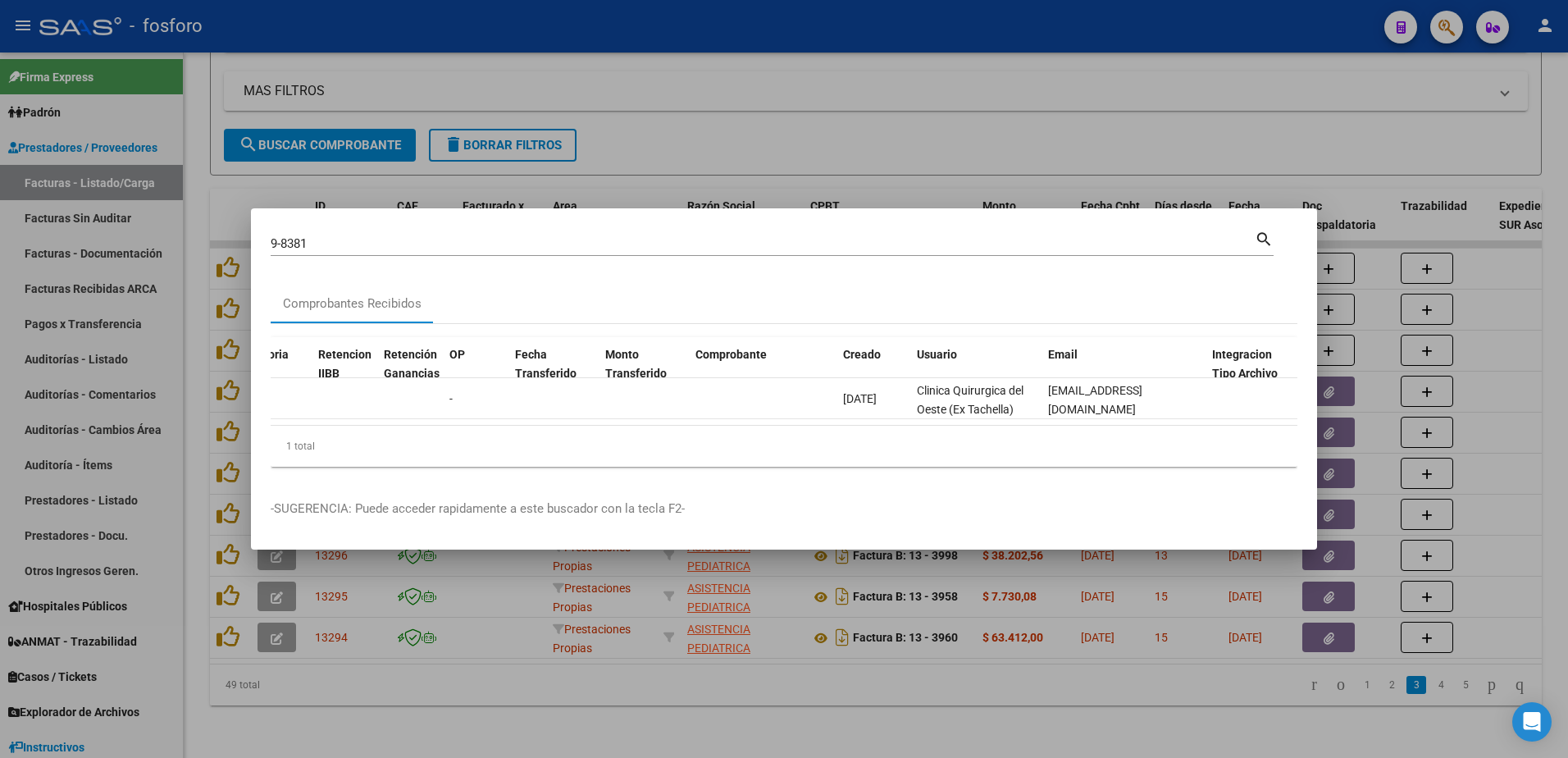
click at [904, 511] on p "-SUGERENCIA: Puede acceder rapidamente a este buscador con la tecla F2-" at bounding box center [784, 508] width 1026 height 19
click at [887, 145] on div at bounding box center [784, 379] width 1568 height 758
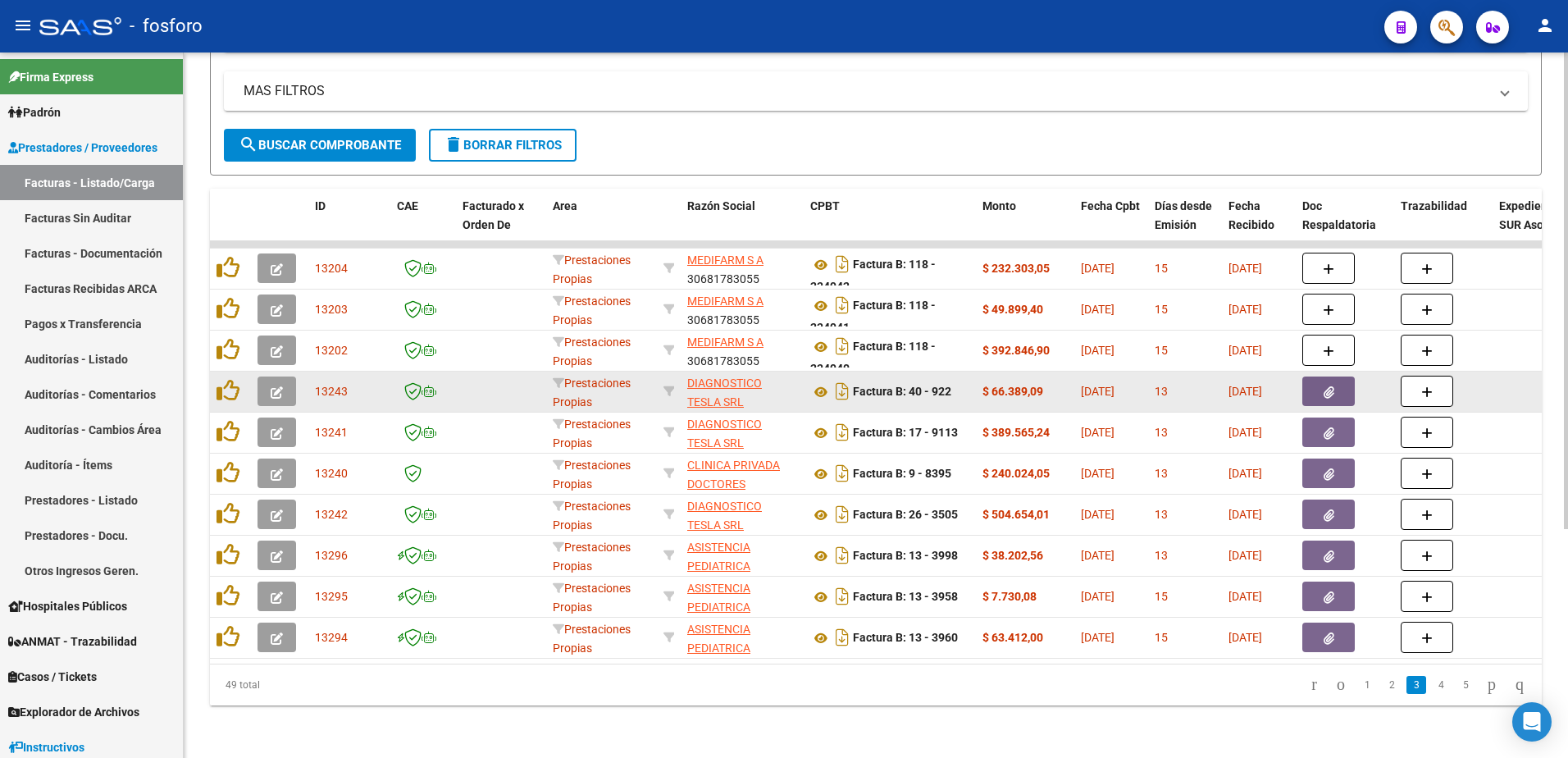
click at [1297, 379] on datatable-body-cell at bounding box center [1345, 391] width 99 height 40
click at [1306, 379] on button "button" at bounding box center [1329, 391] width 53 height 30
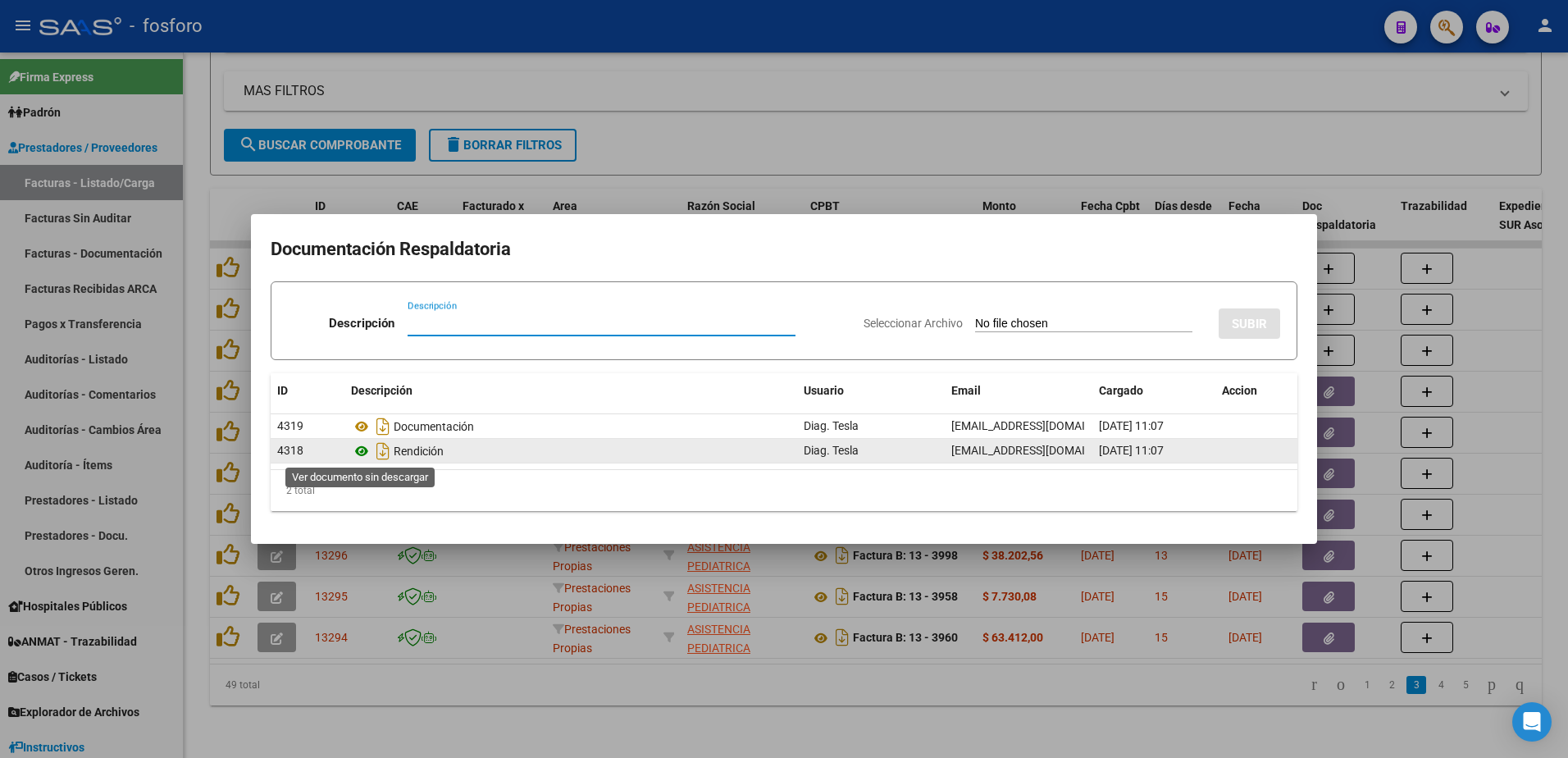
click at [360, 451] on icon at bounding box center [361, 451] width 21 height 20
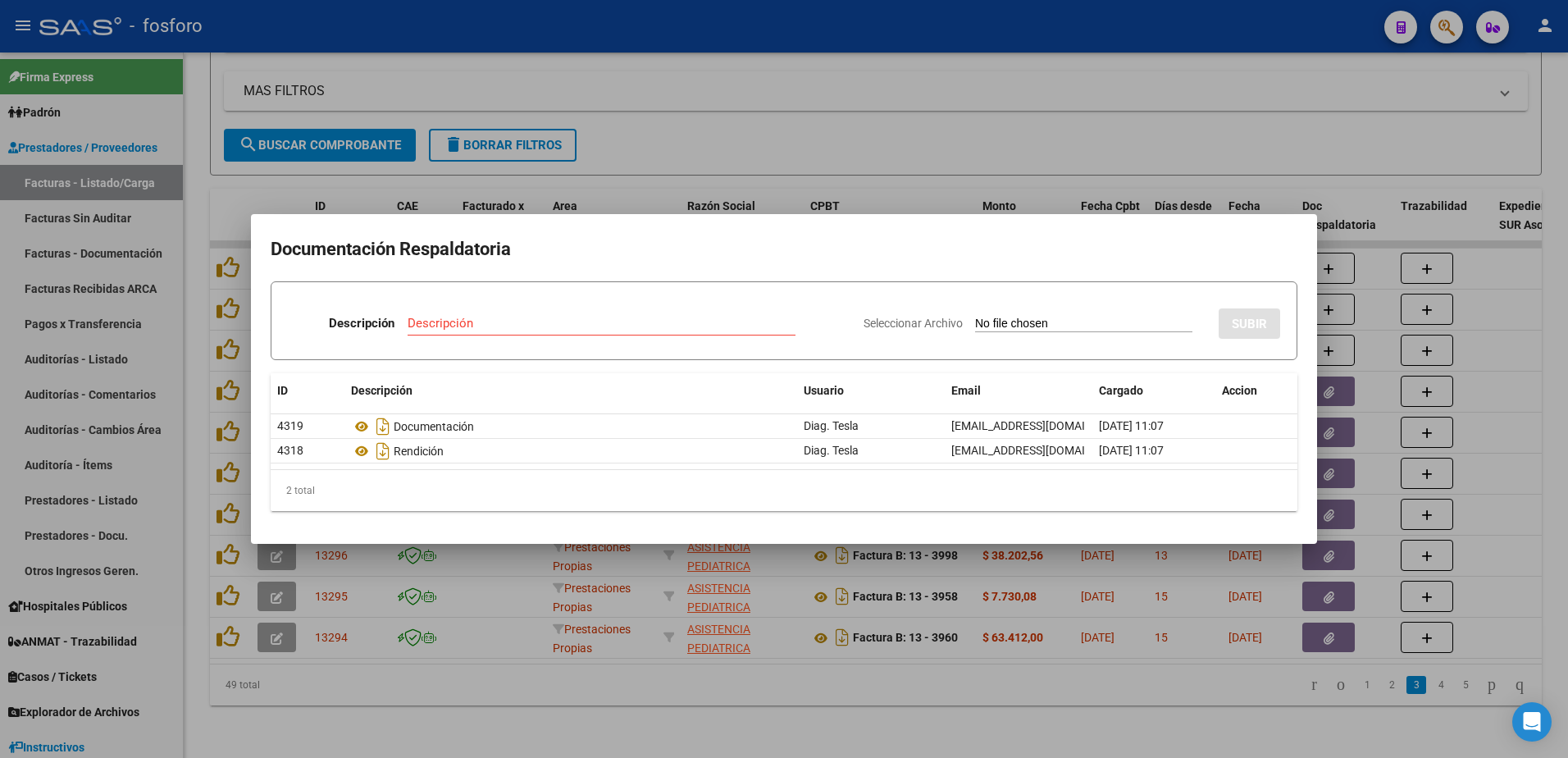
click at [302, 176] on div at bounding box center [784, 379] width 1568 height 758
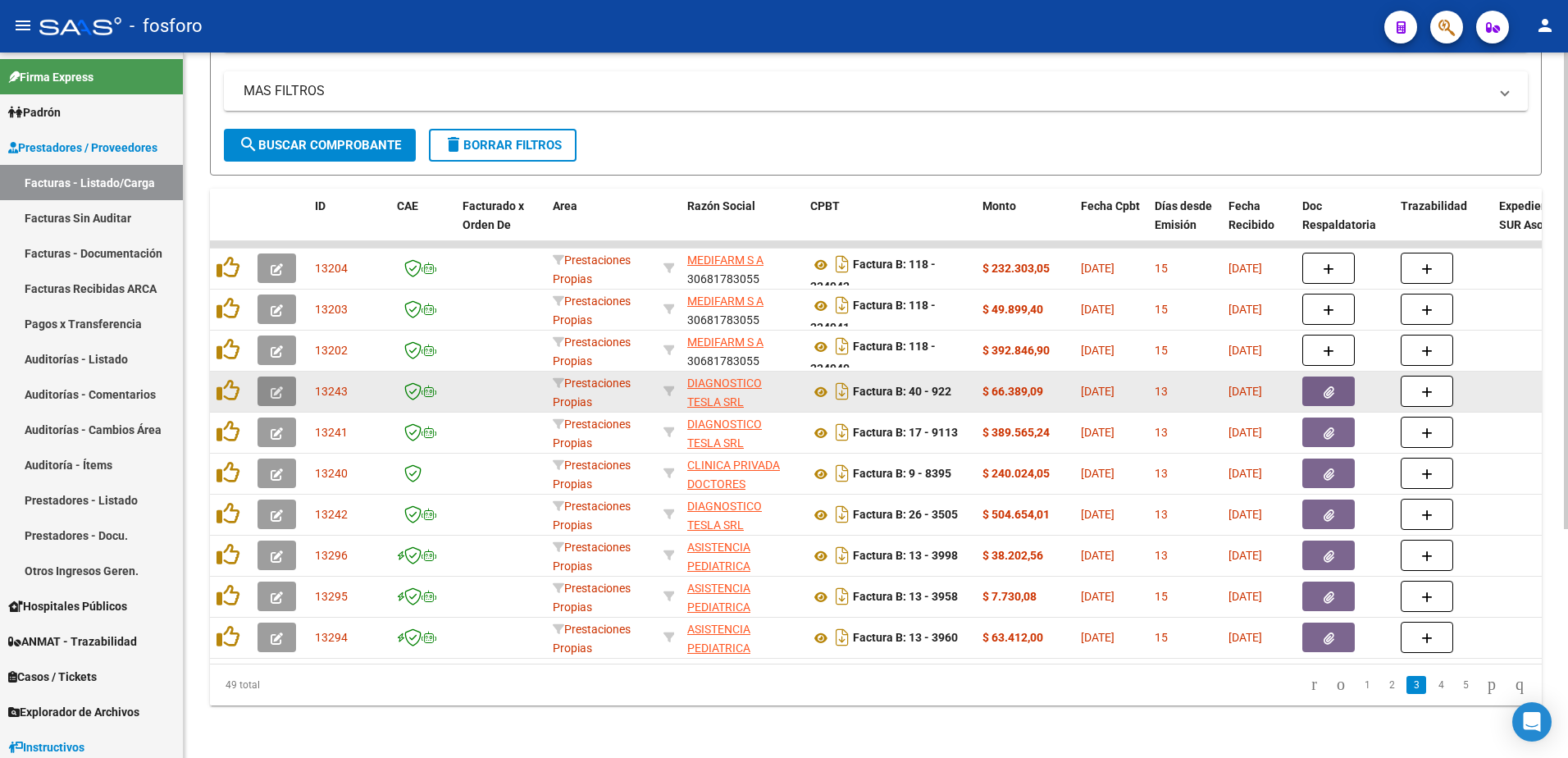
click at [285, 376] on button "button" at bounding box center [276, 391] width 38 height 30
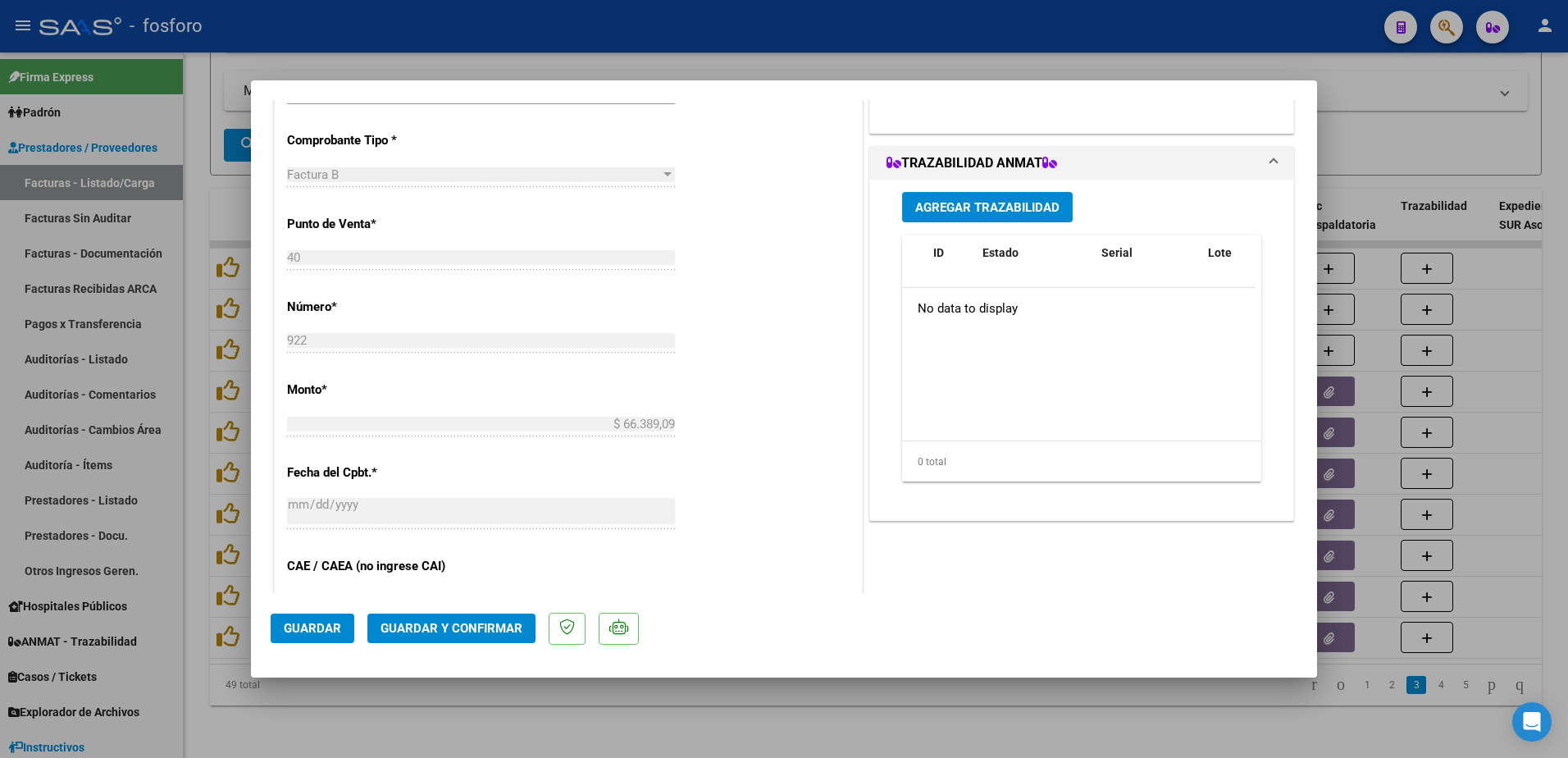
scroll to position [850, 0]
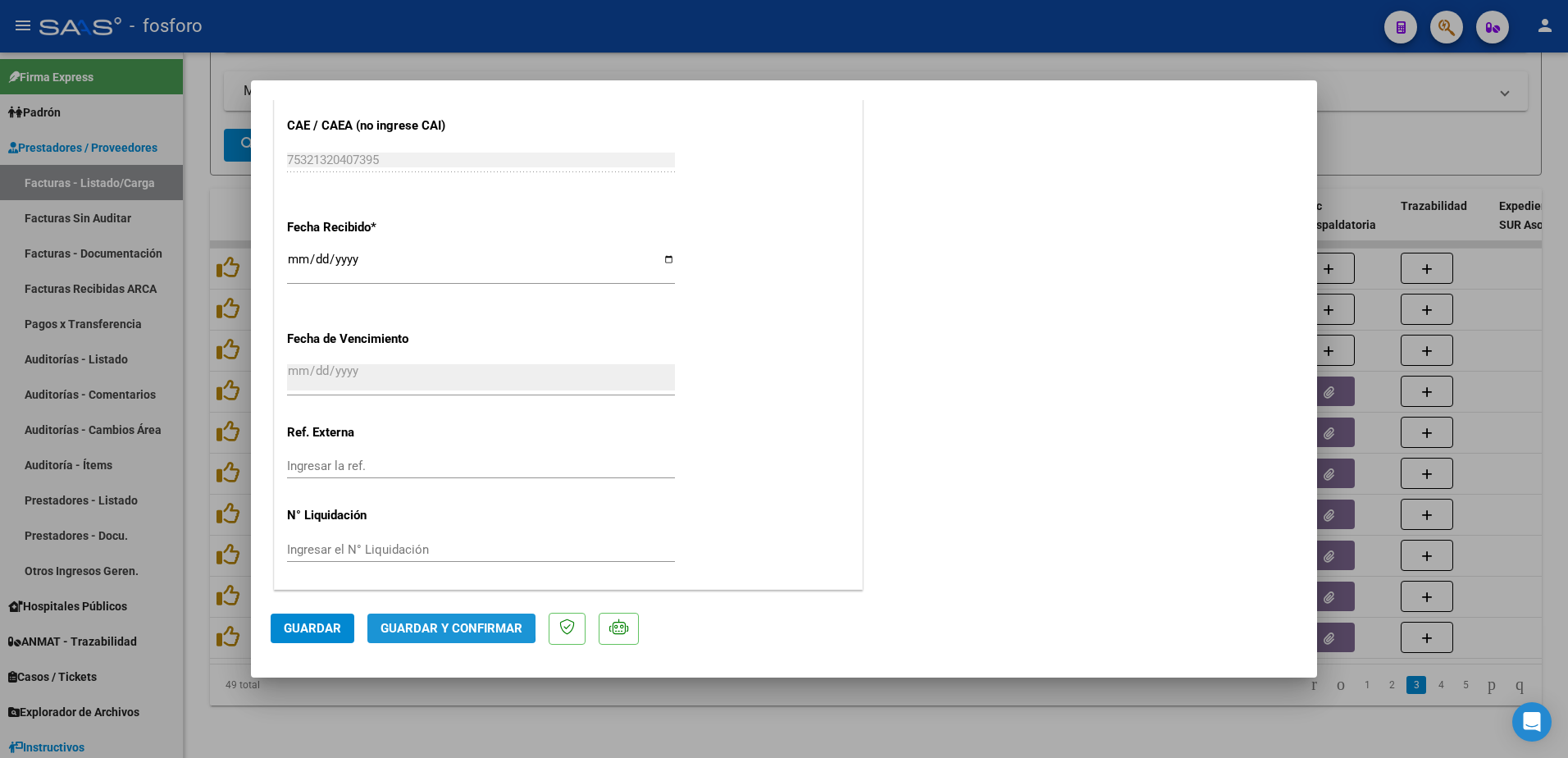
click at [430, 623] on span "Guardar y Confirmar" at bounding box center [451, 628] width 142 height 14
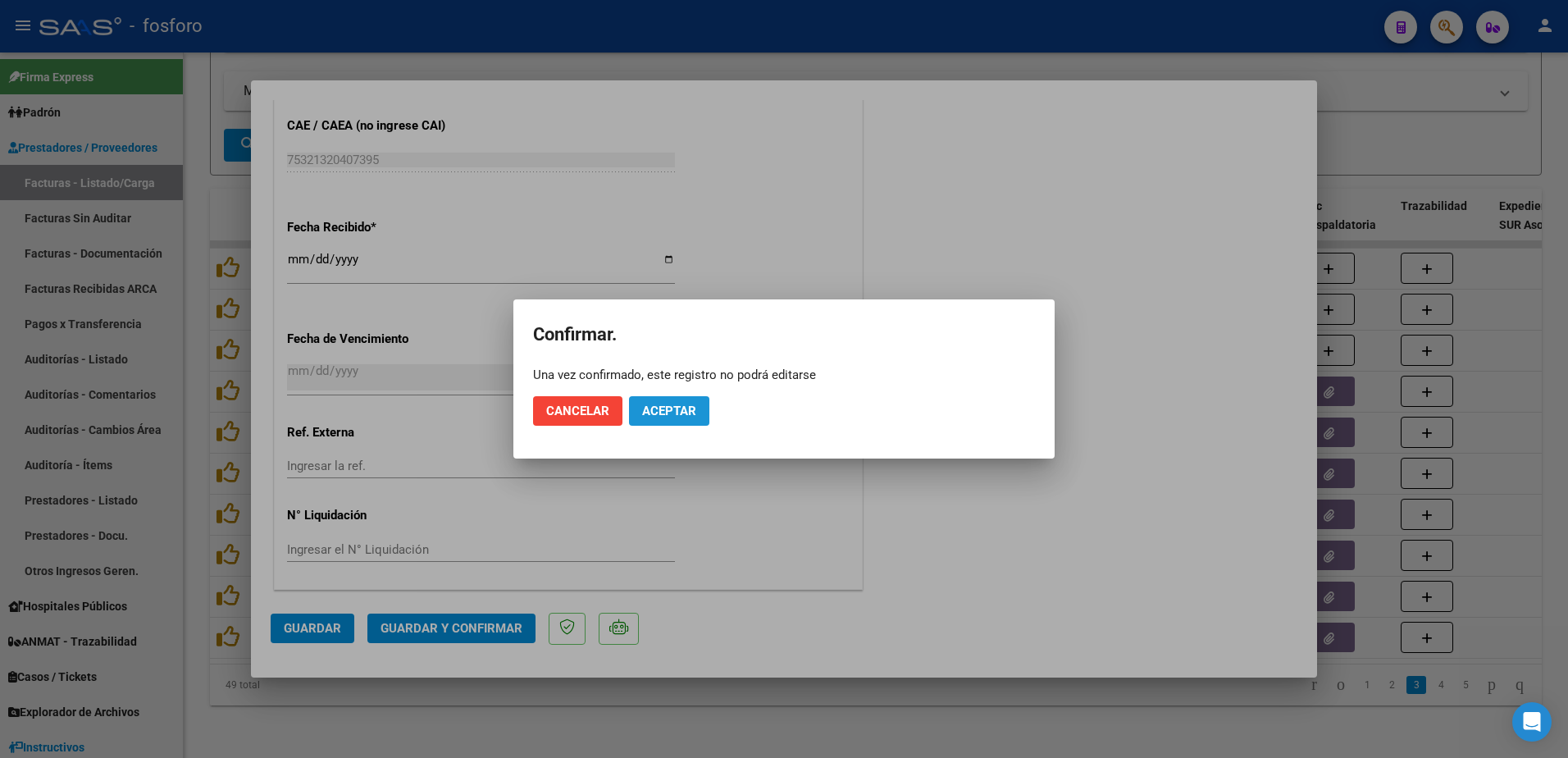
click at [646, 411] on span "Aceptar" at bounding box center [669, 411] width 55 height 14
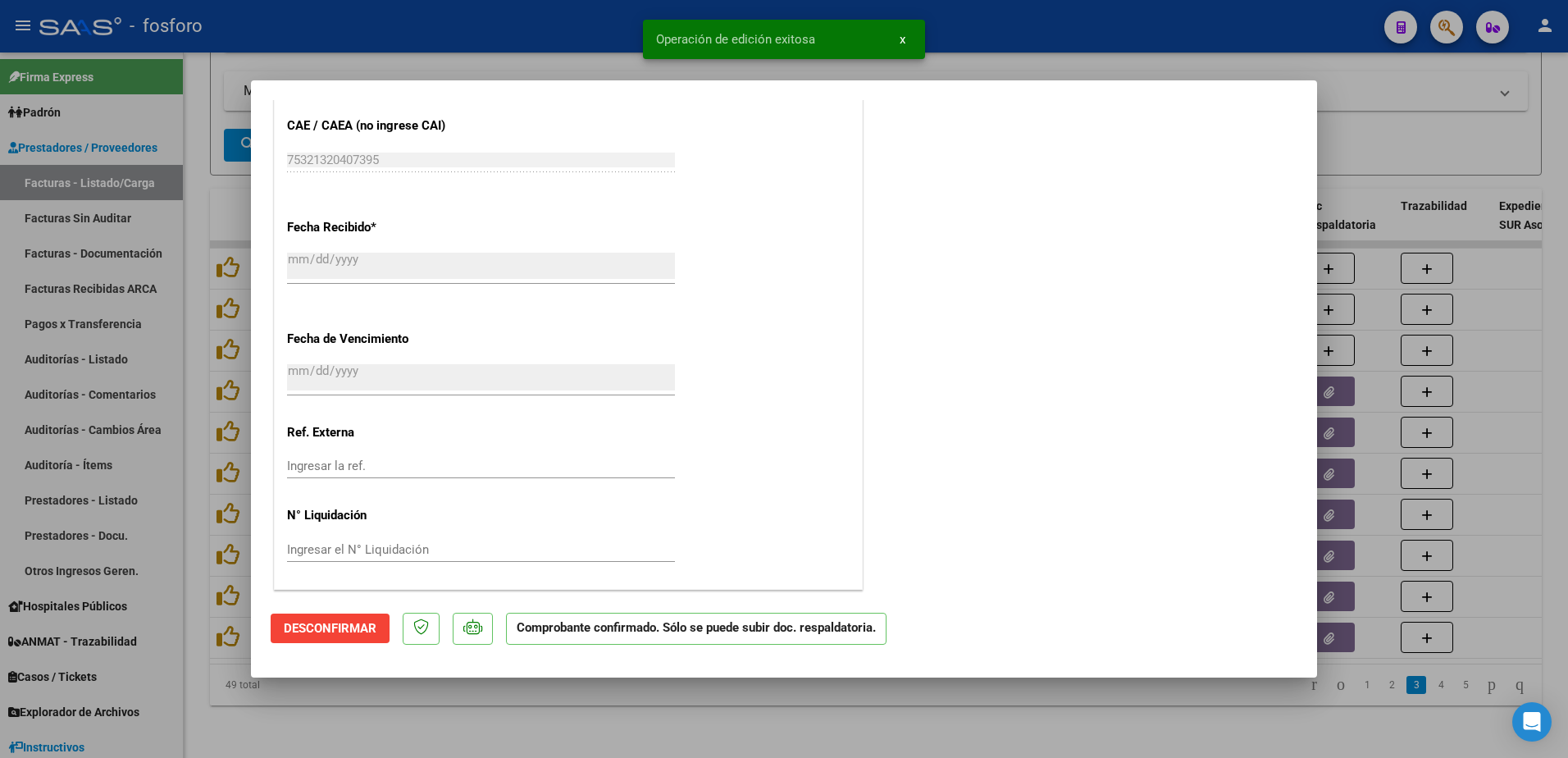
click at [180, 284] on div at bounding box center [784, 379] width 1568 height 758
type input "$ 0,00"
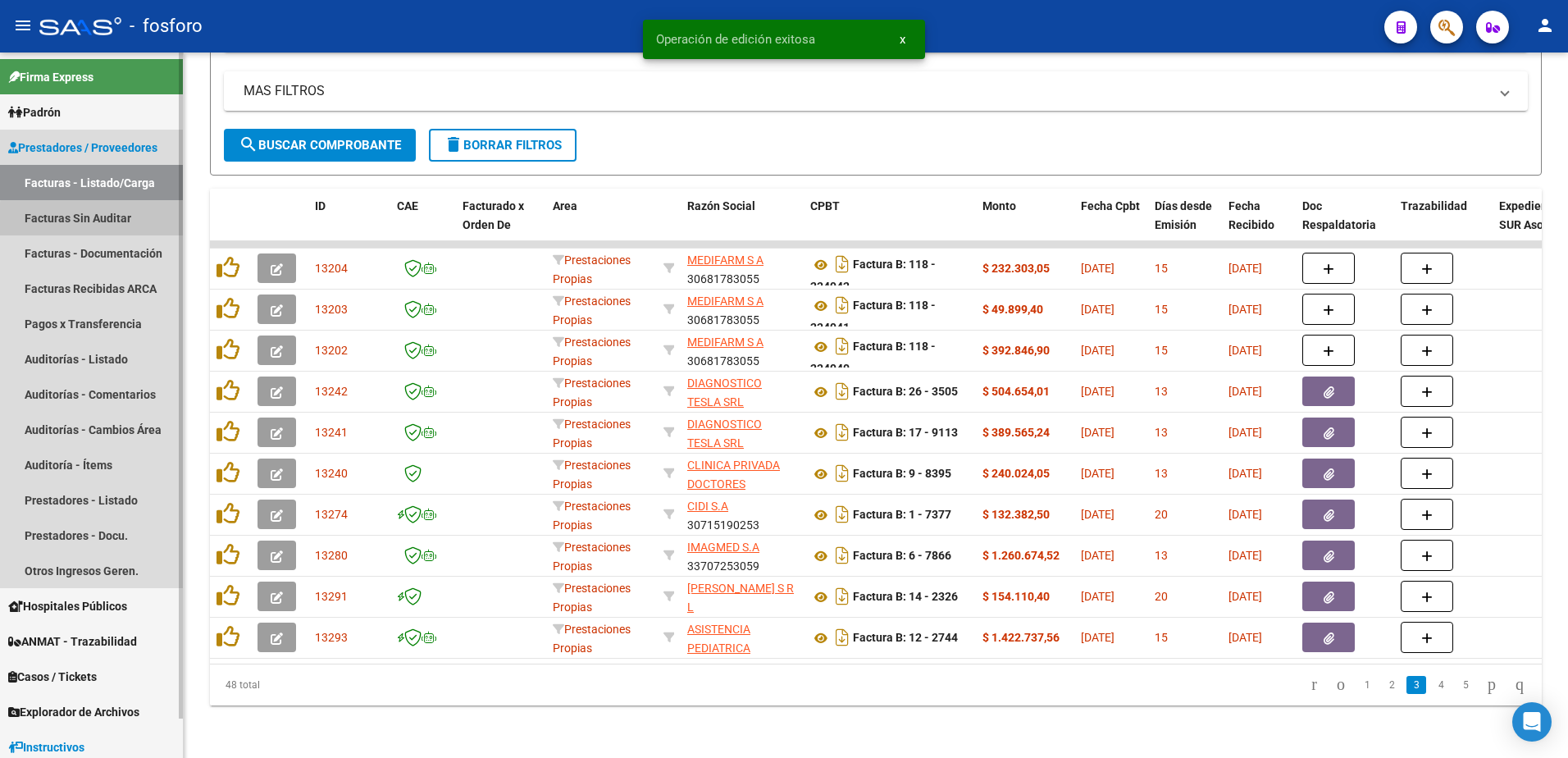
click at [140, 228] on link "Facturas Sin Auditar" at bounding box center [91, 217] width 183 height 35
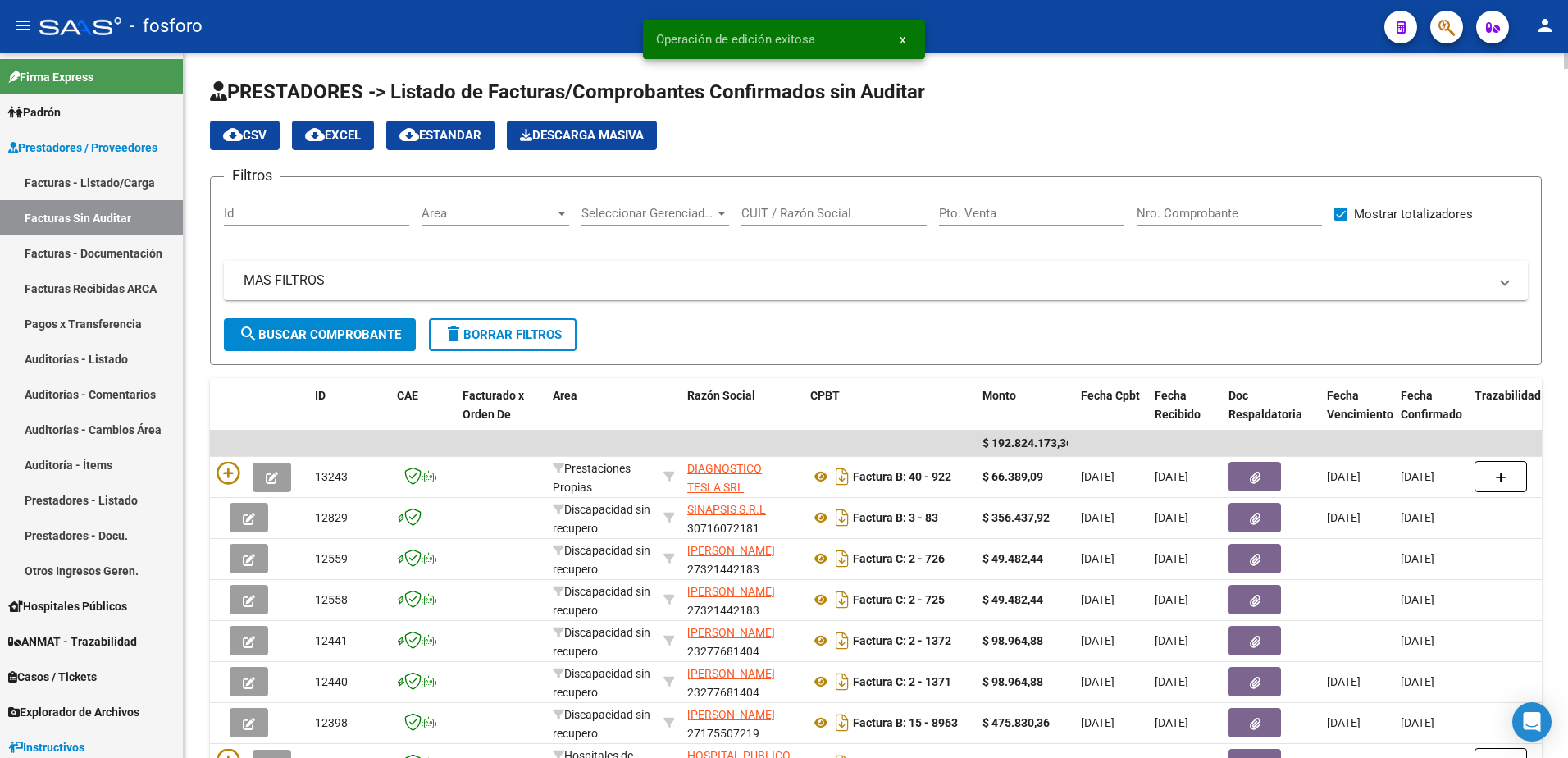
click at [560, 216] on div at bounding box center [561, 213] width 14 height 13
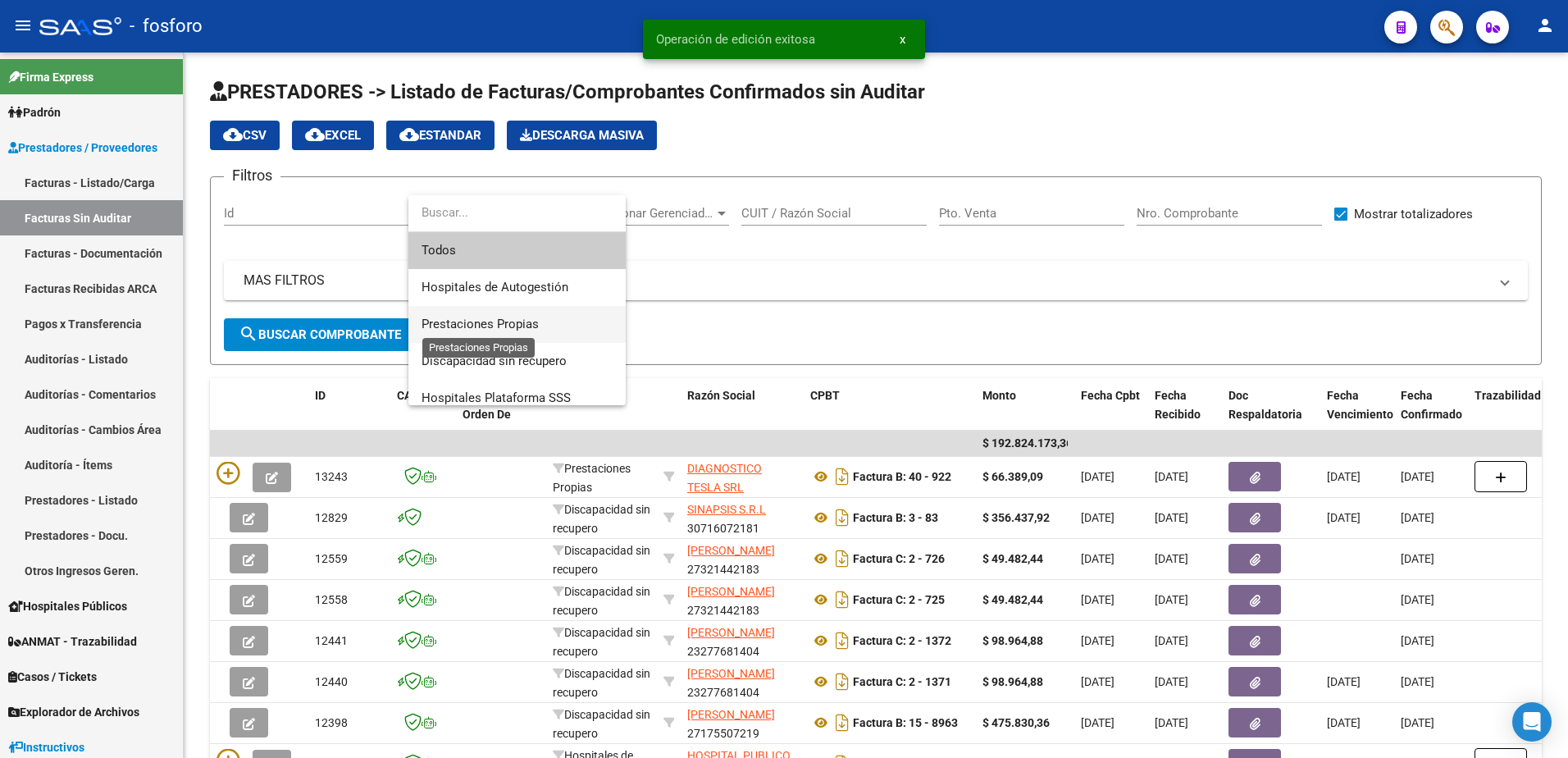
click at [488, 327] on span "Prestaciones Propias" at bounding box center [480, 324] width 118 height 14
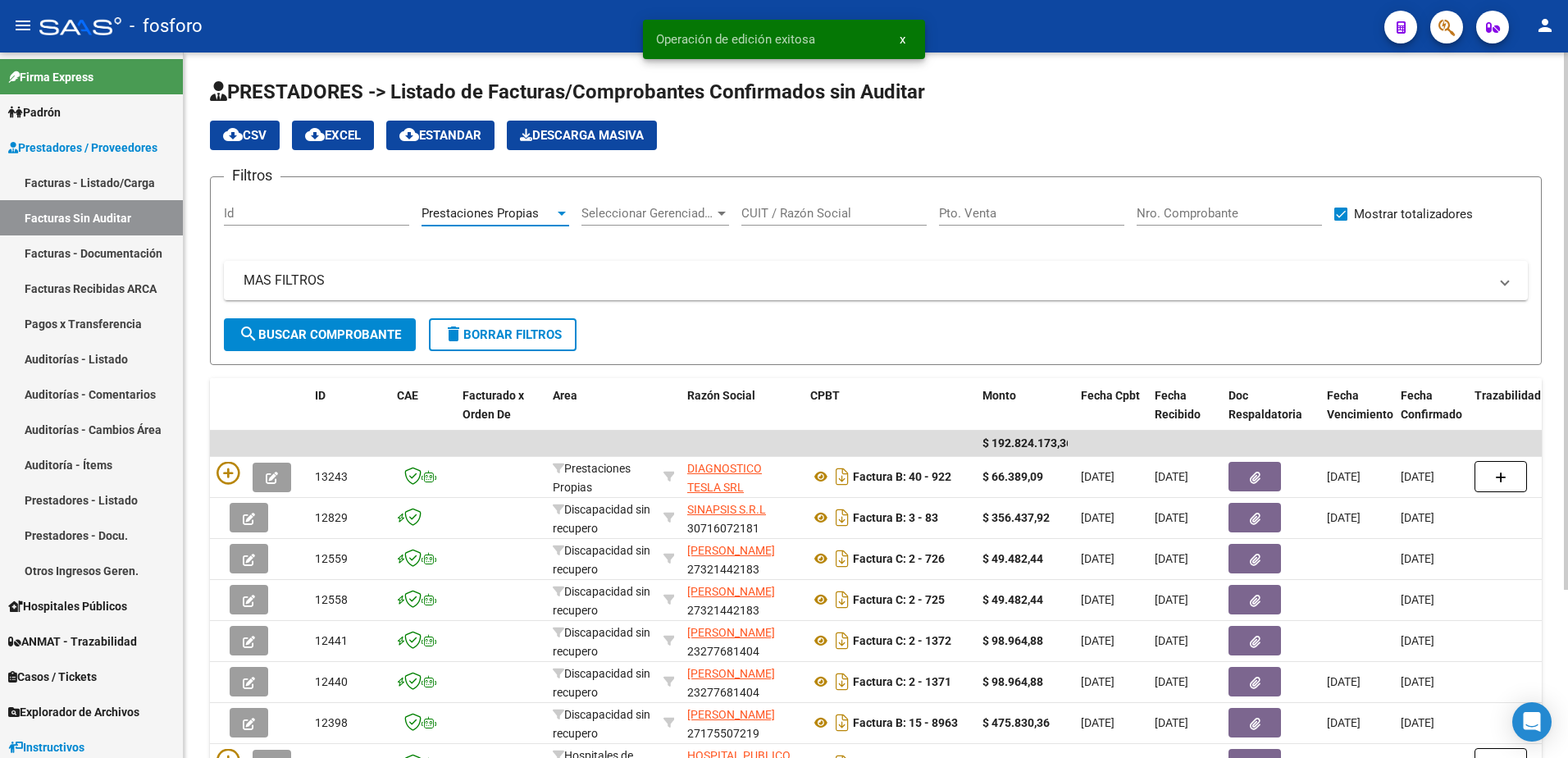
click at [361, 336] on span "search Buscar Comprobante" at bounding box center [319, 334] width 163 height 14
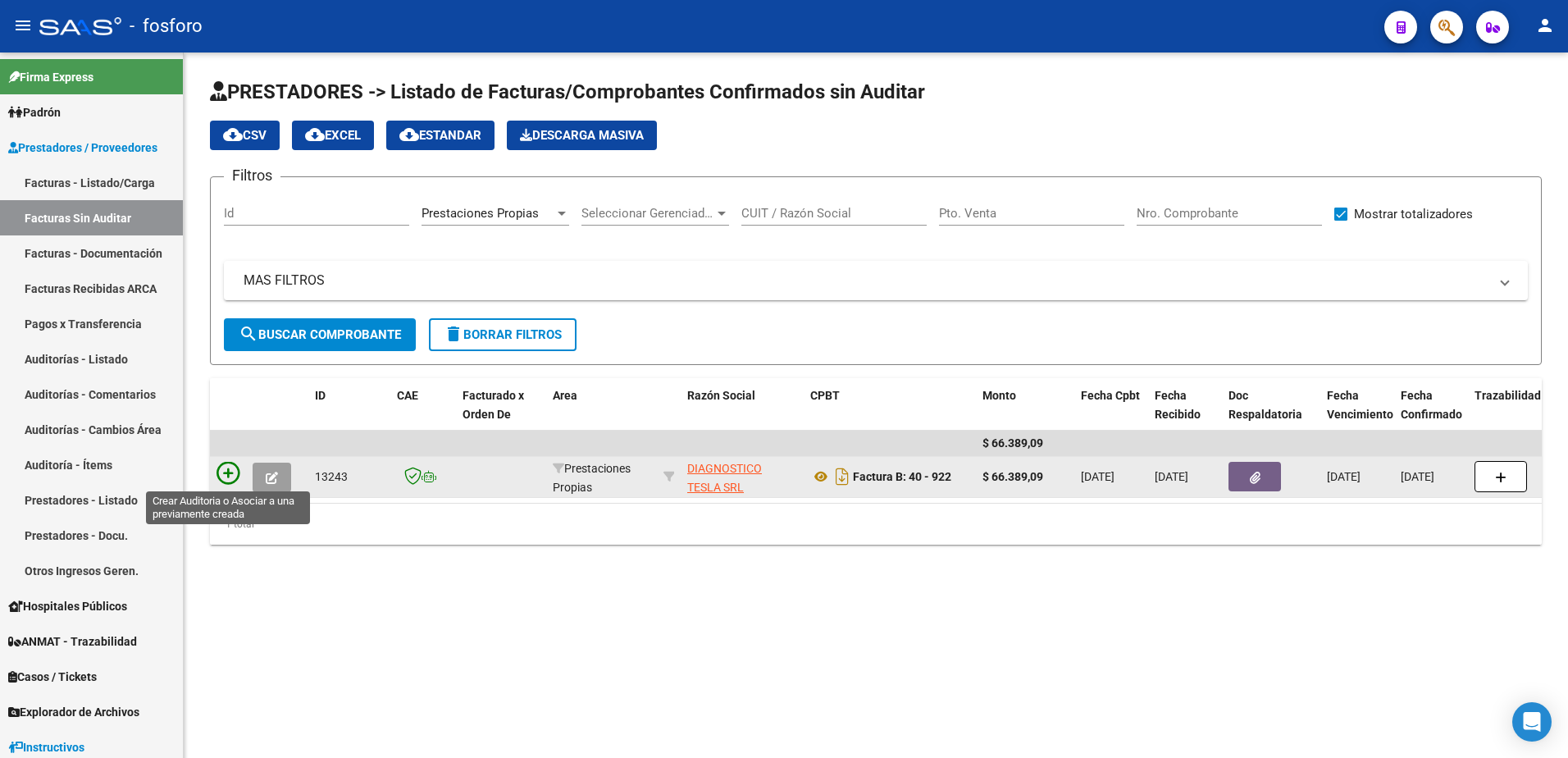
click at [227, 472] on icon at bounding box center [227, 473] width 23 height 23
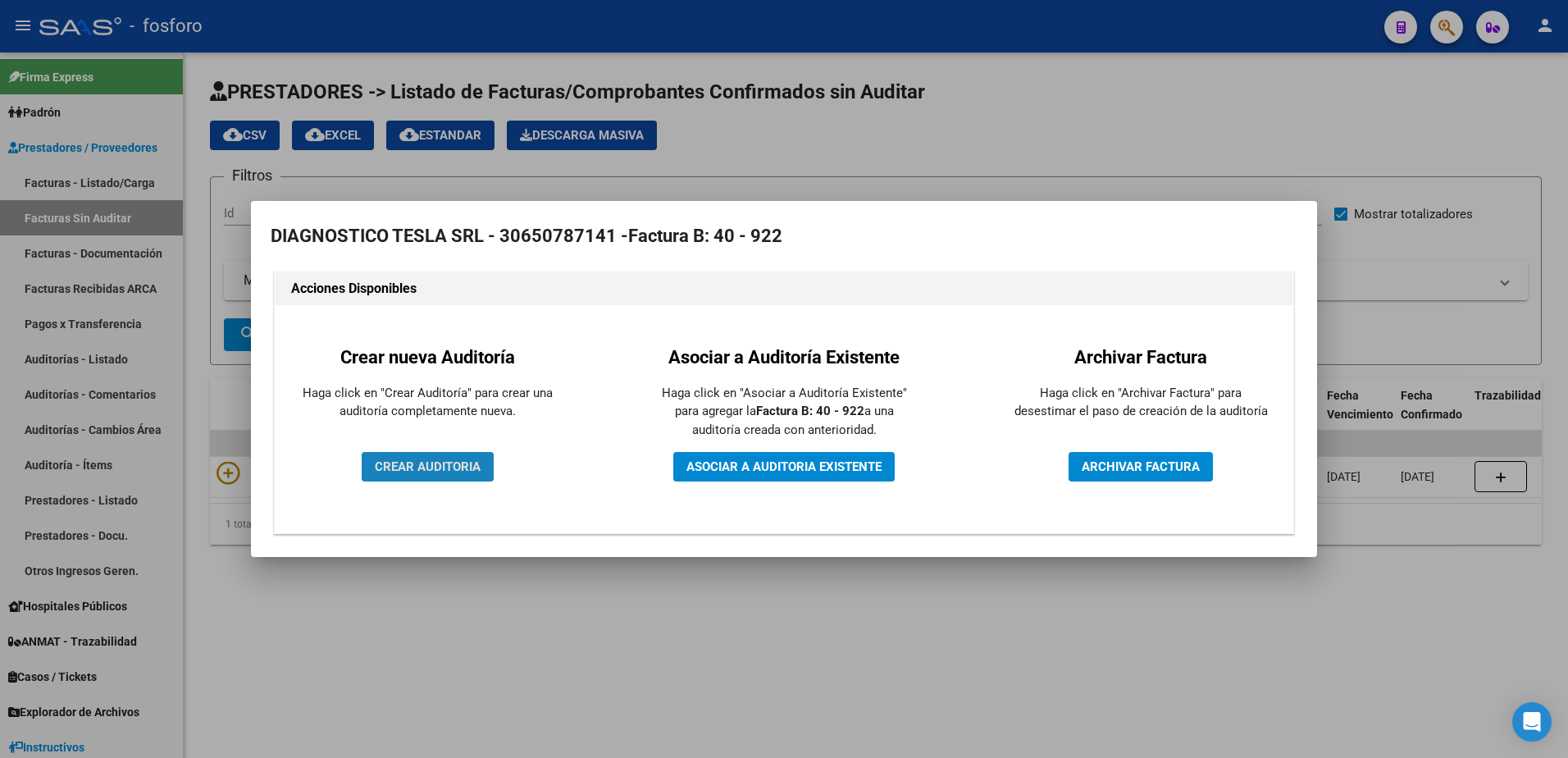
drag, startPoint x: 399, startPoint y: 462, endPoint x: 424, endPoint y: 453, distance: 26.6
click at [399, 462] on span "CREAR AUDITORIA" at bounding box center [428, 466] width 106 height 14
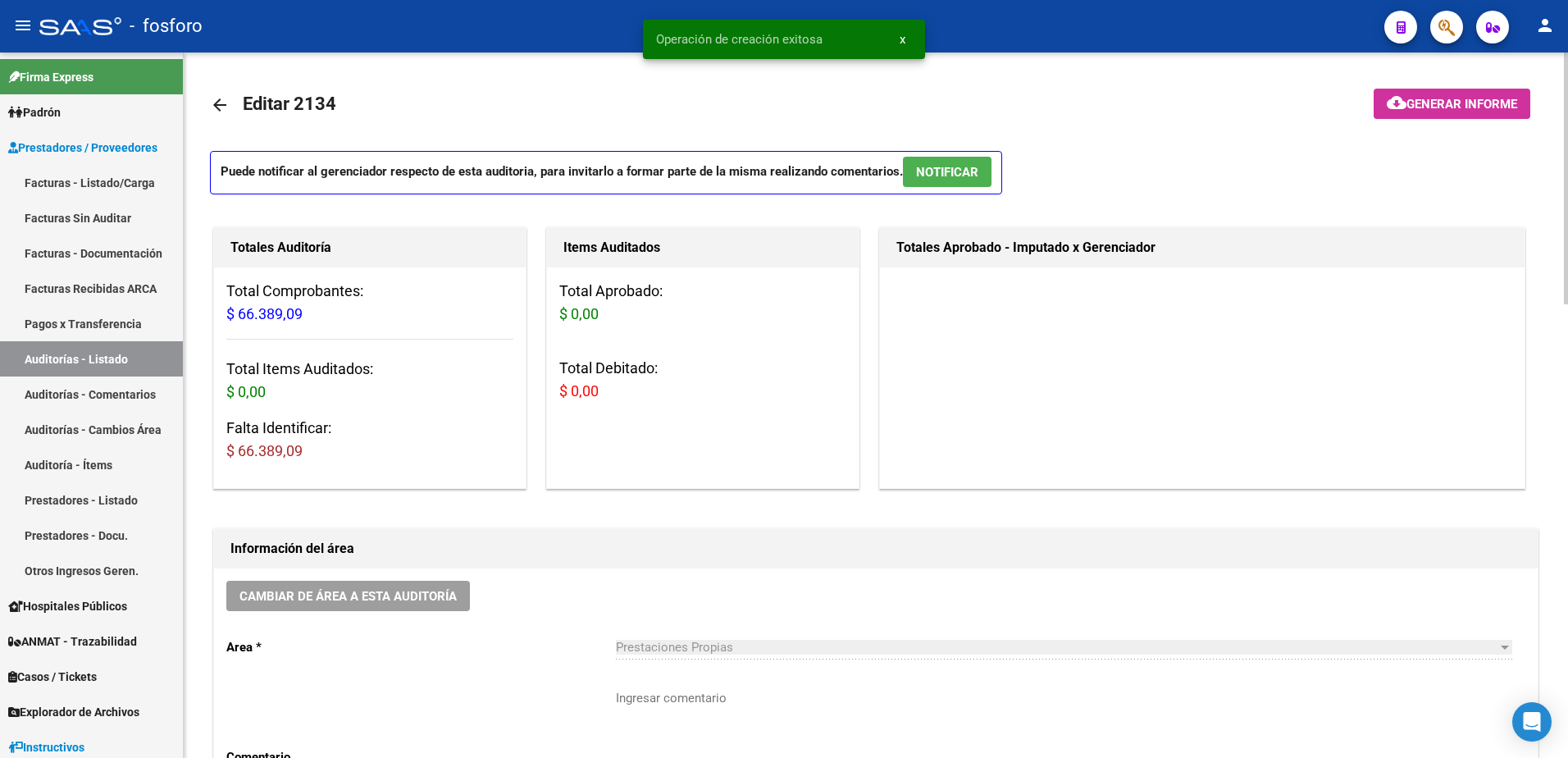
scroll to position [246, 0]
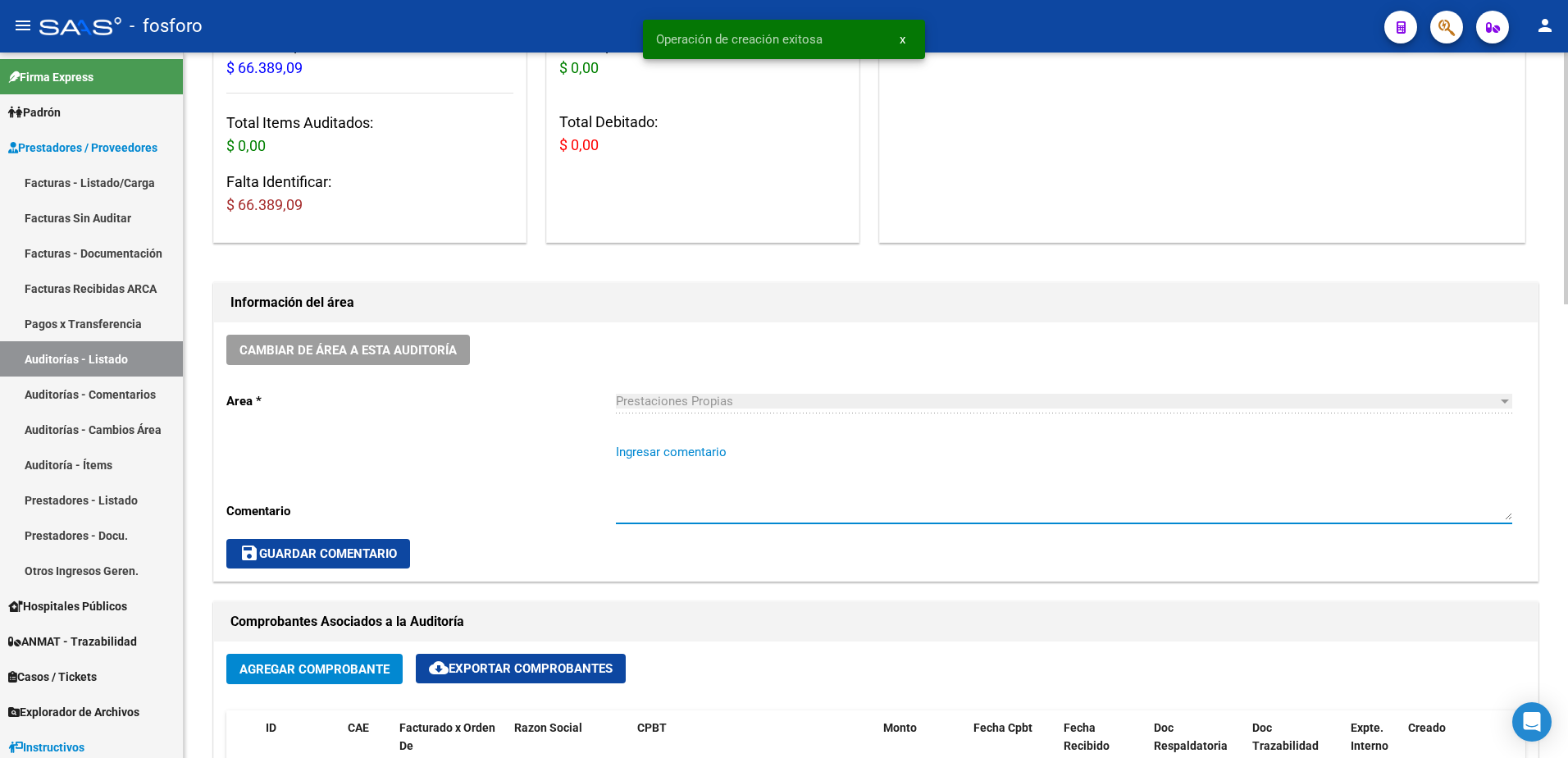
click at [681, 449] on textarea "Ingresar comentario" at bounding box center [1064, 481] width 896 height 77
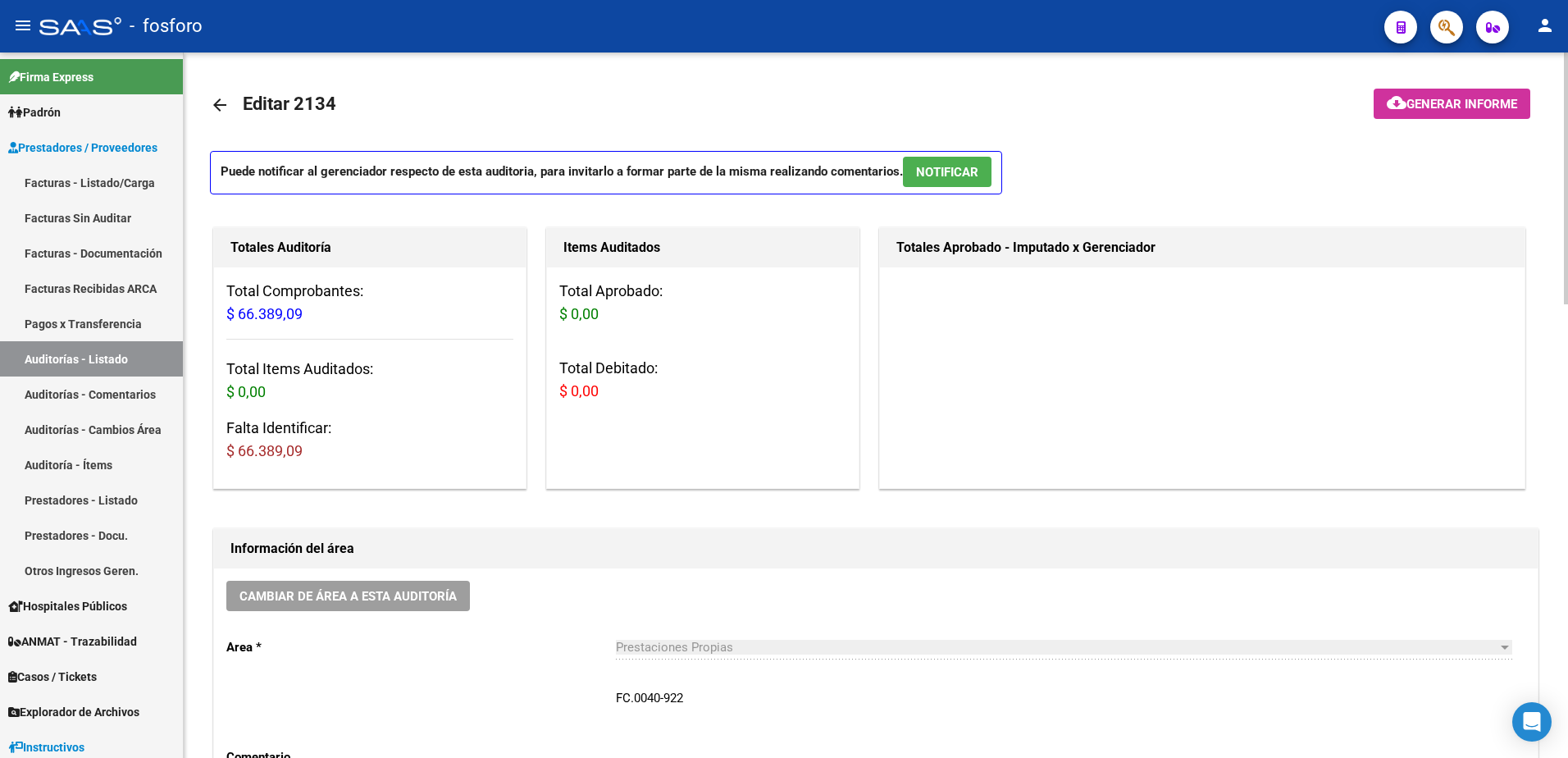
scroll to position [164, 0]
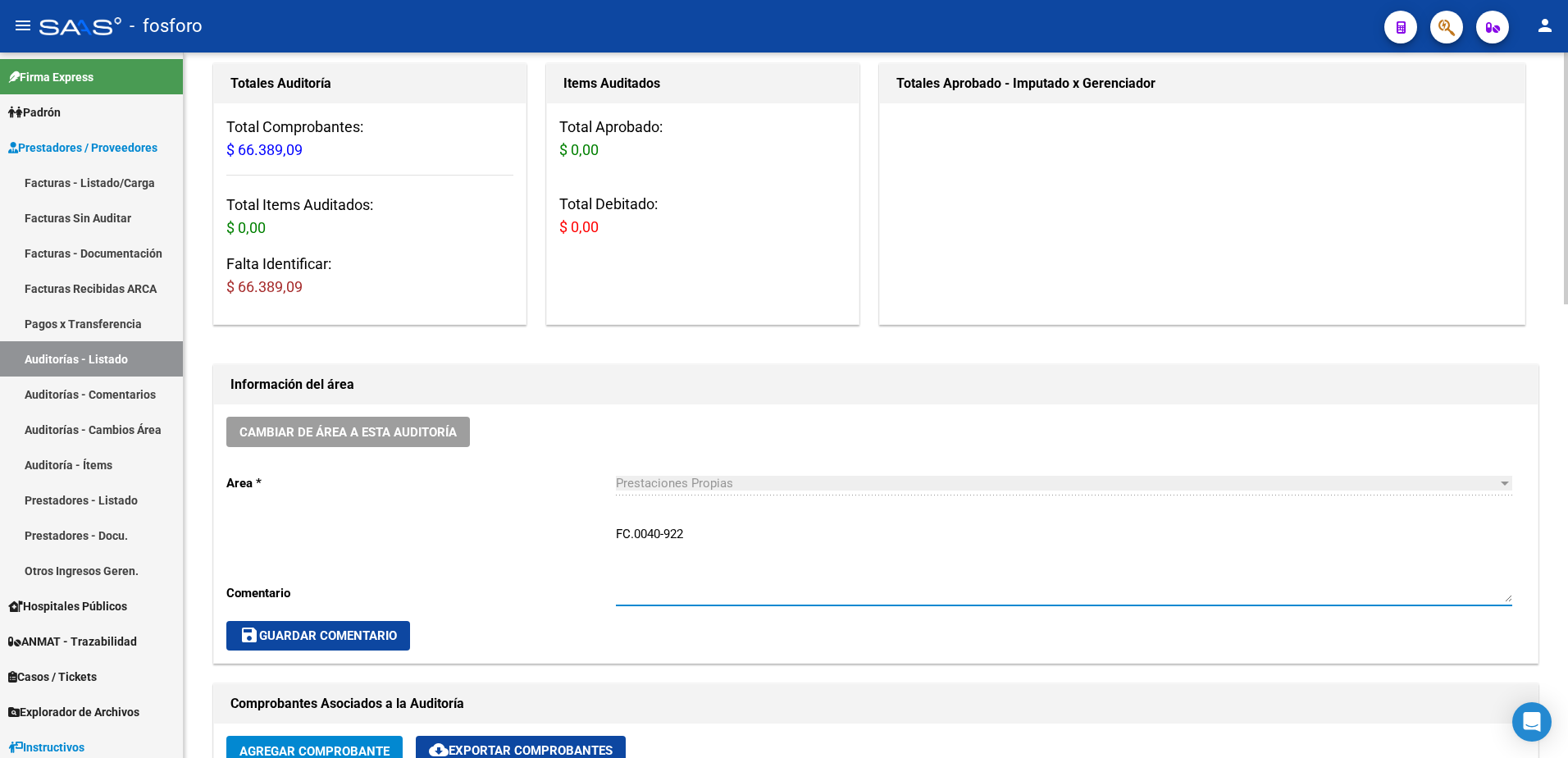
type textarea "FC.0040-922"
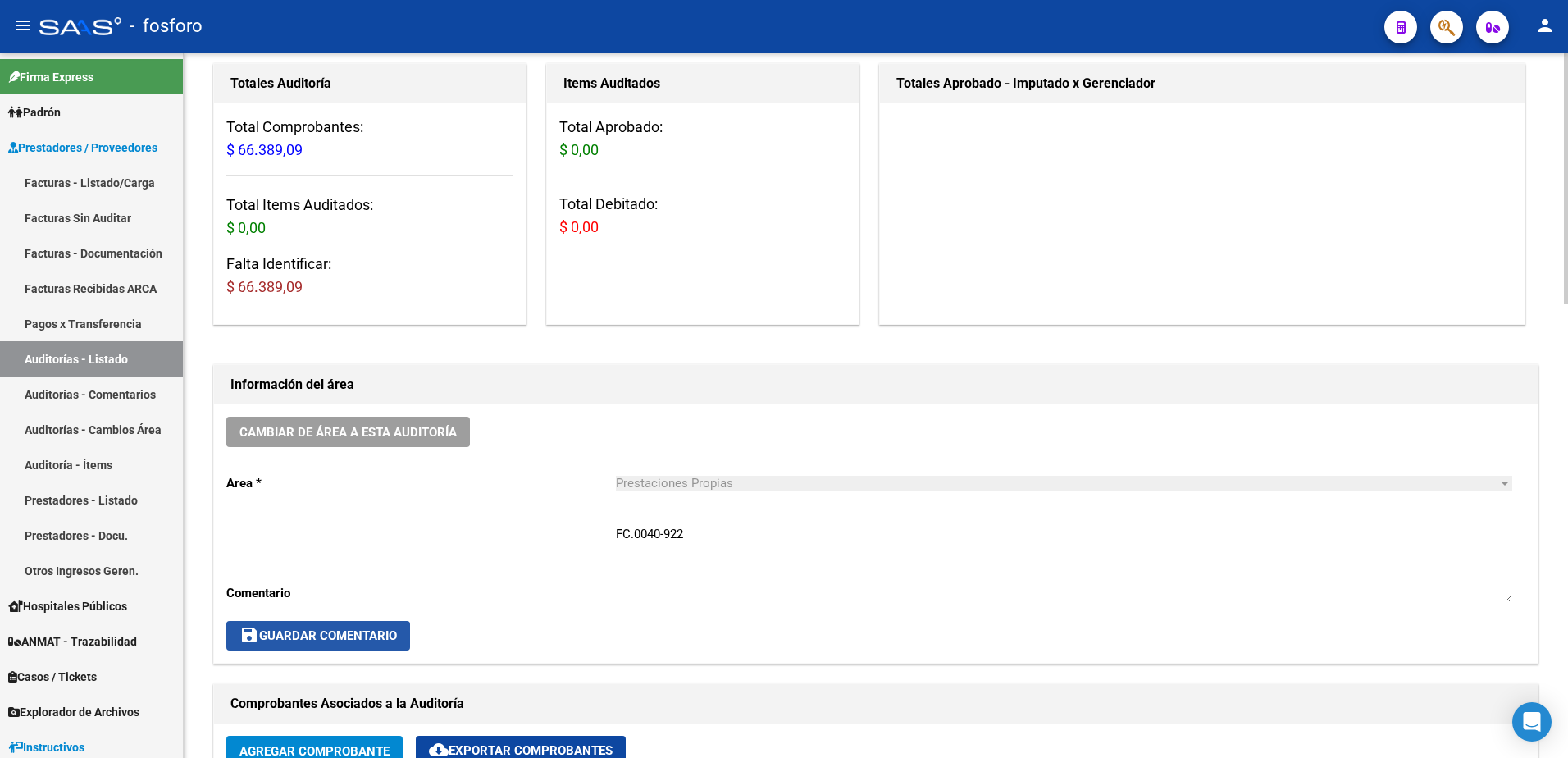
click at [303, 635] on span "save Guardar Comentario" at bounding box center [318, 635] width 158 height 14
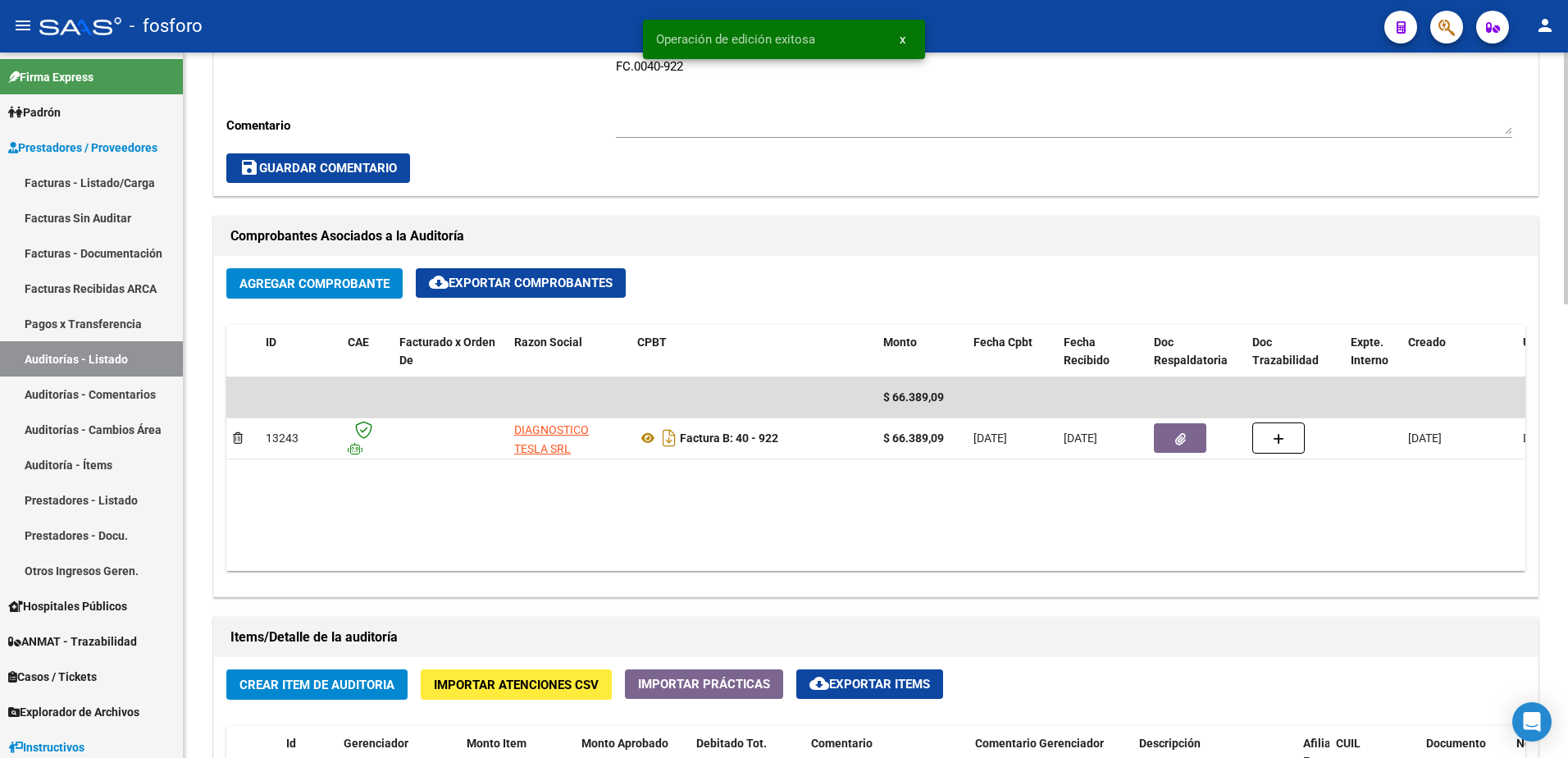
scroll to position [738, 0]
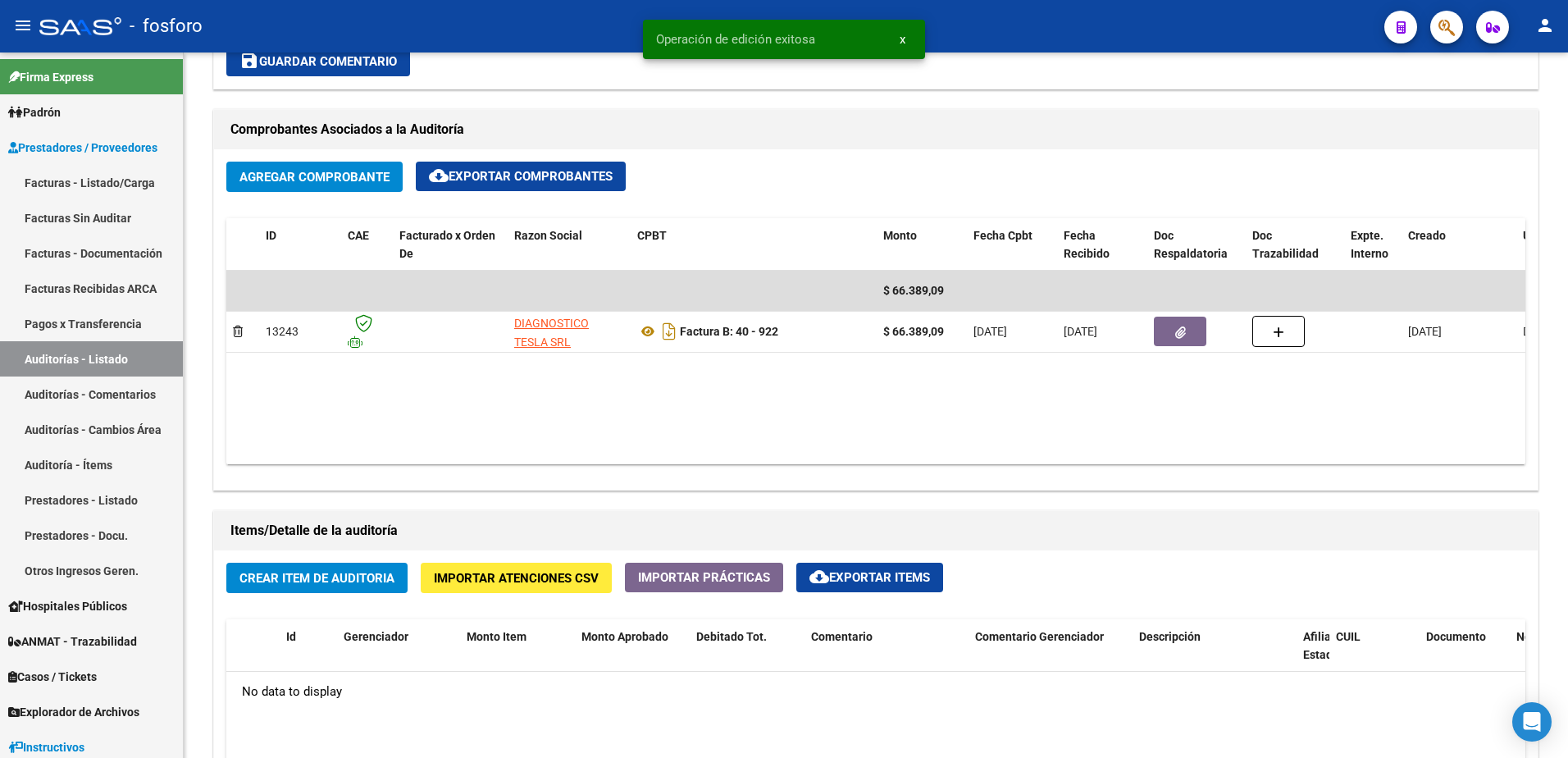
click at [1428, 28] on div at bounding box center [1439, 26] width 46 height 33
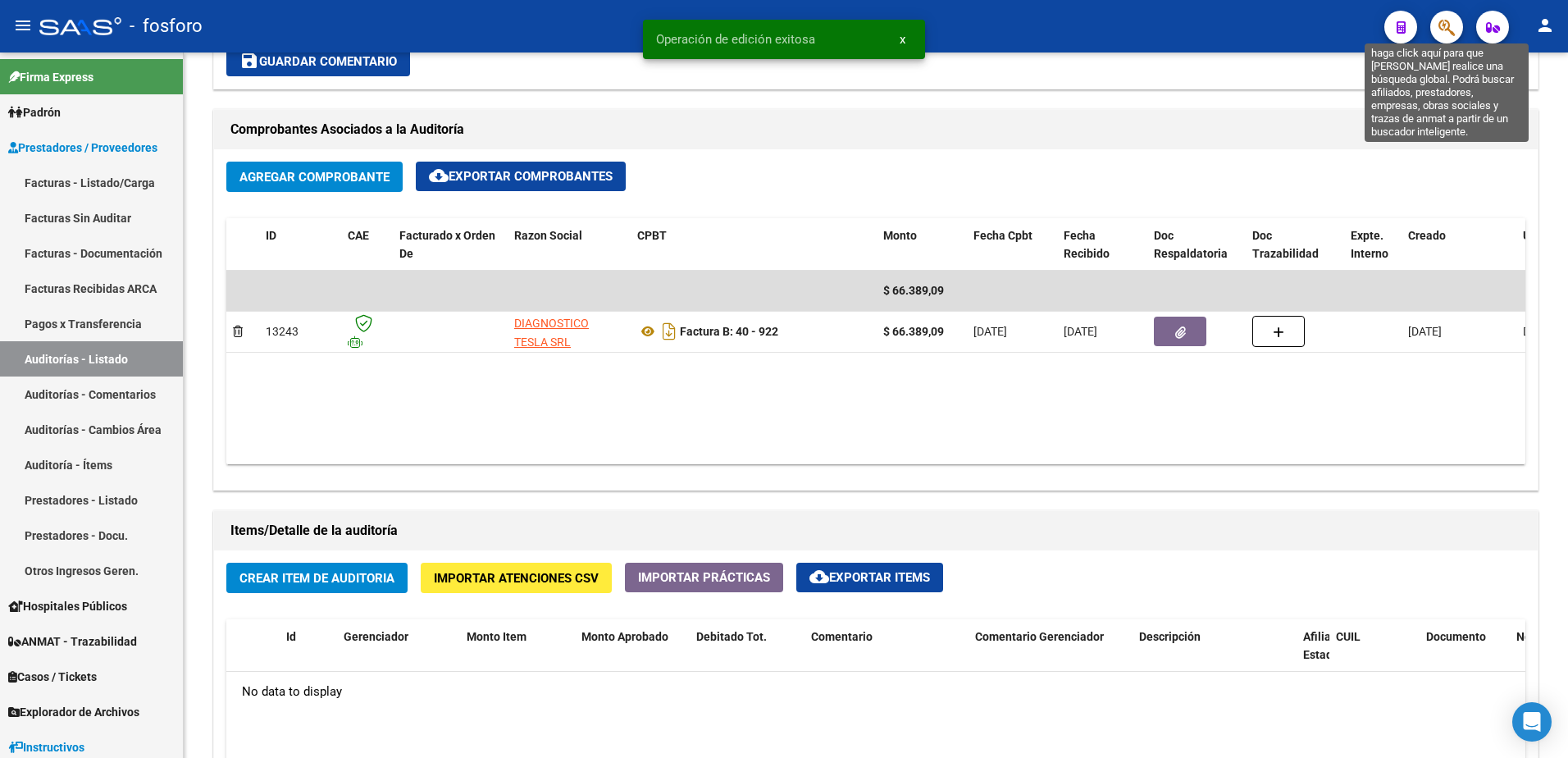
click at [1442, 26] on icon "button" at bounding box center [1446, 27] width 16 height 19
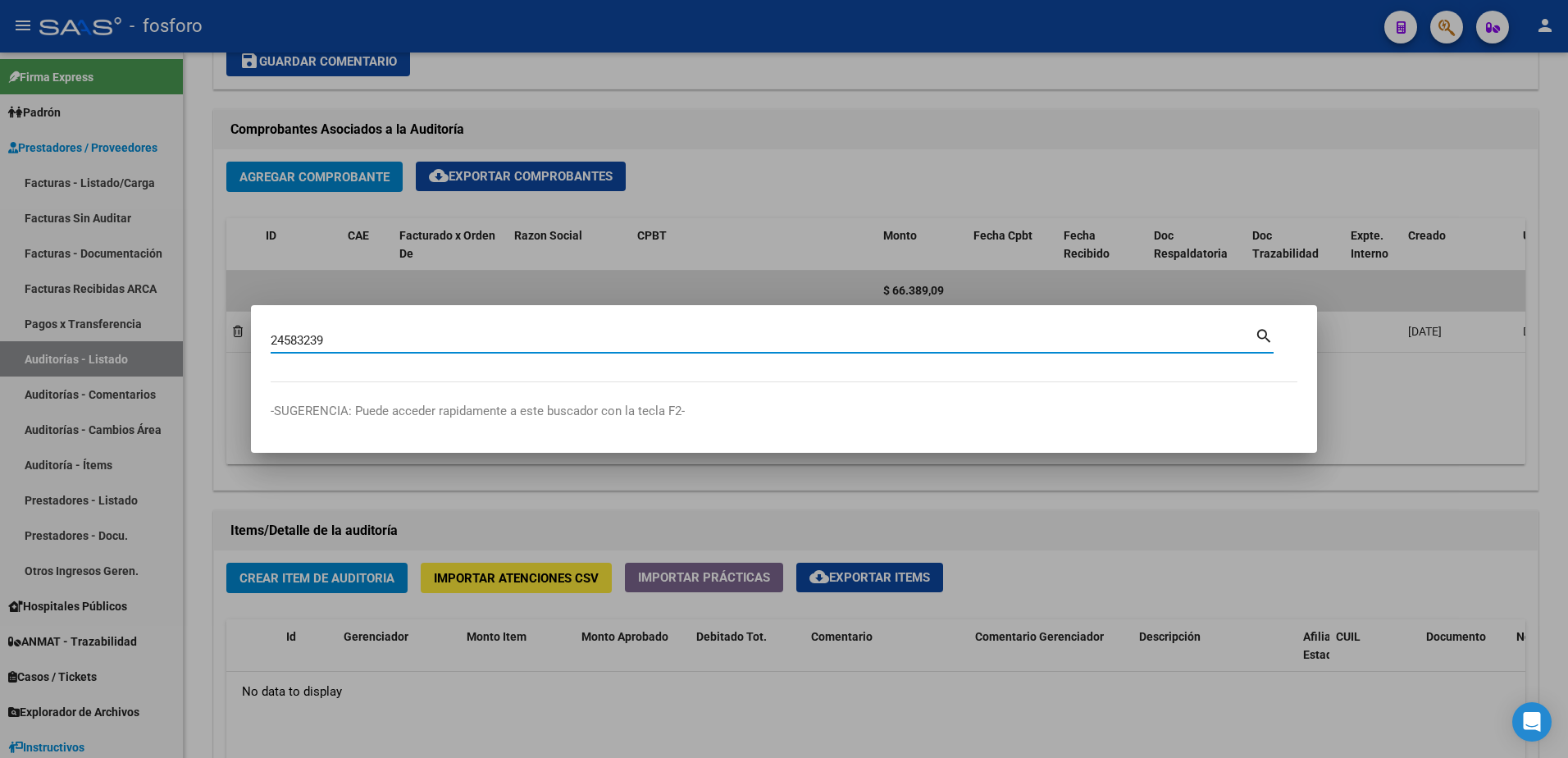
type input "24583239"
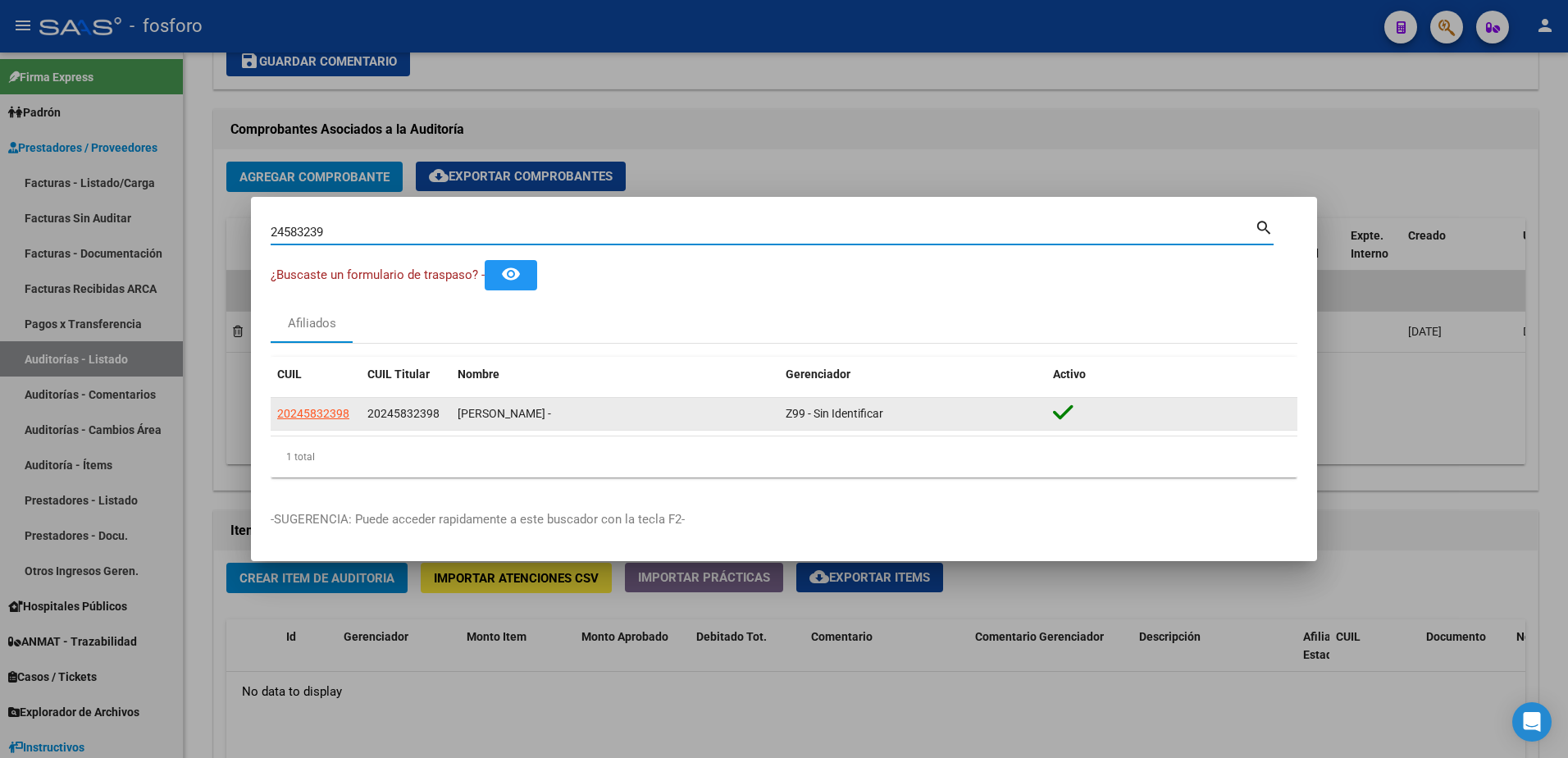
click at [307, 405] on app-link-go-to "20245832398" at bounding box center [313, 414] width 72 height 19
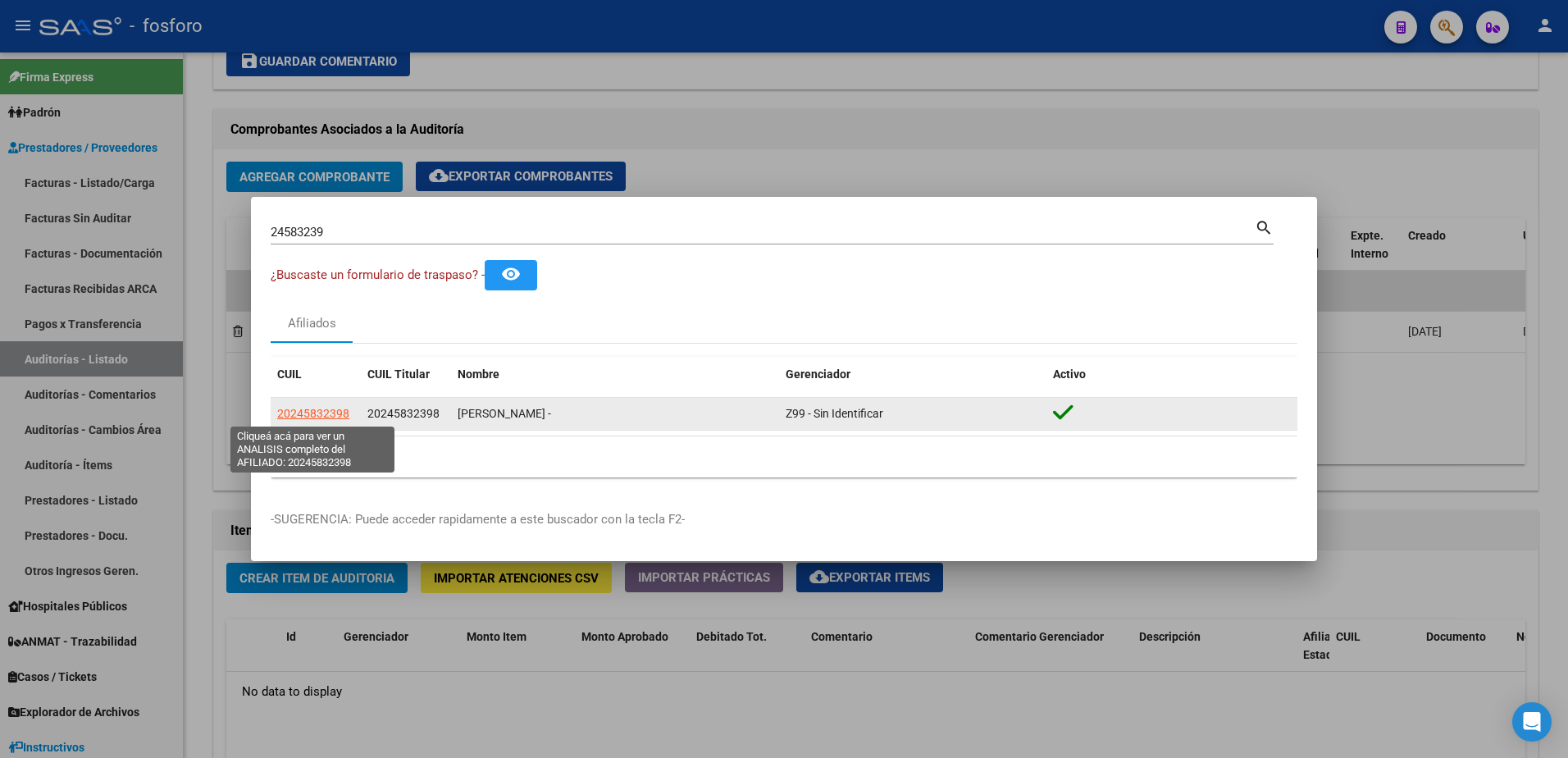
click at [341, 417] on span "20245832398" at bounding box center [313, 412] width 72 height 13
type textarea "20245832398"
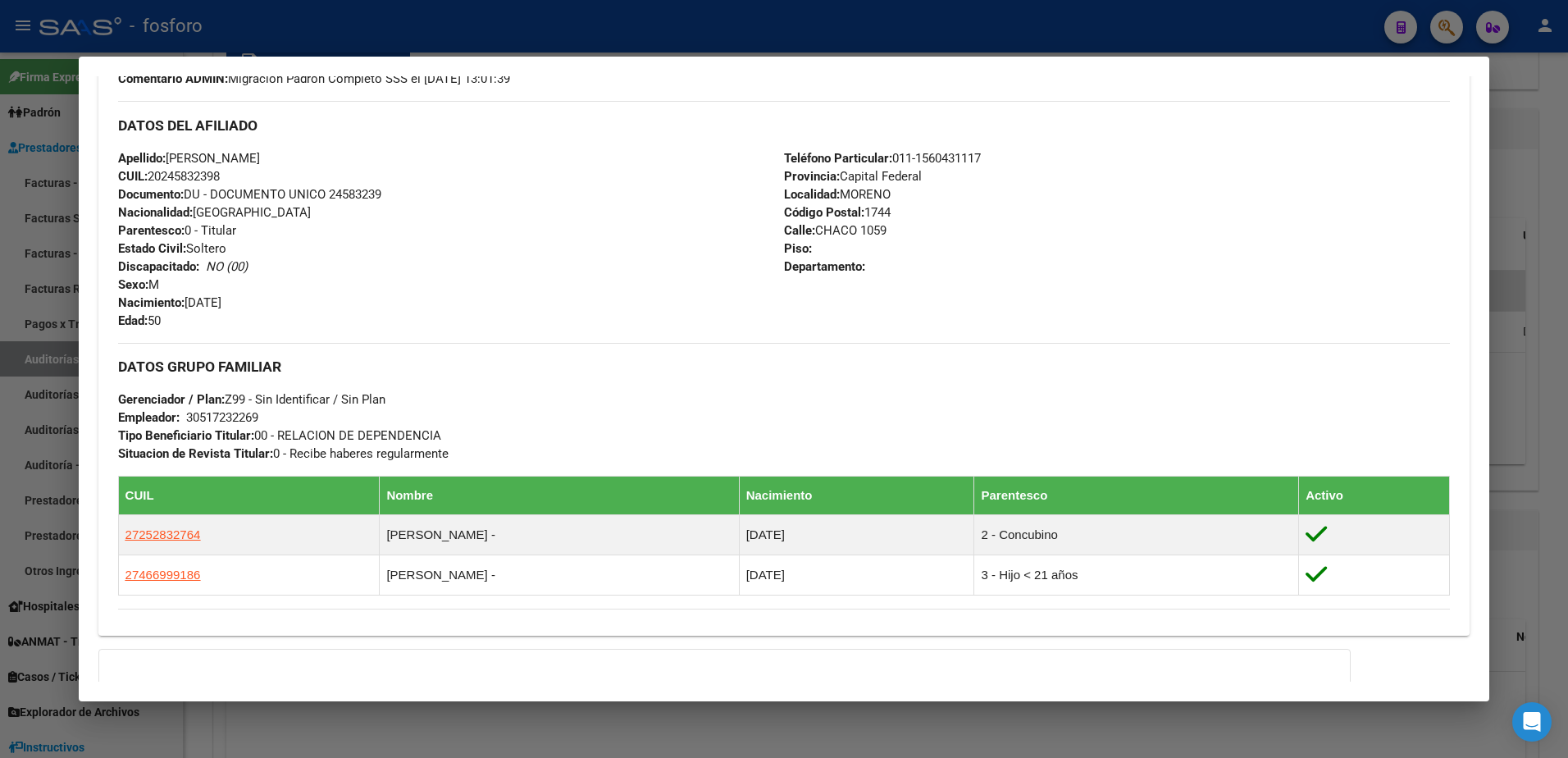
scroll to position [689, 0]
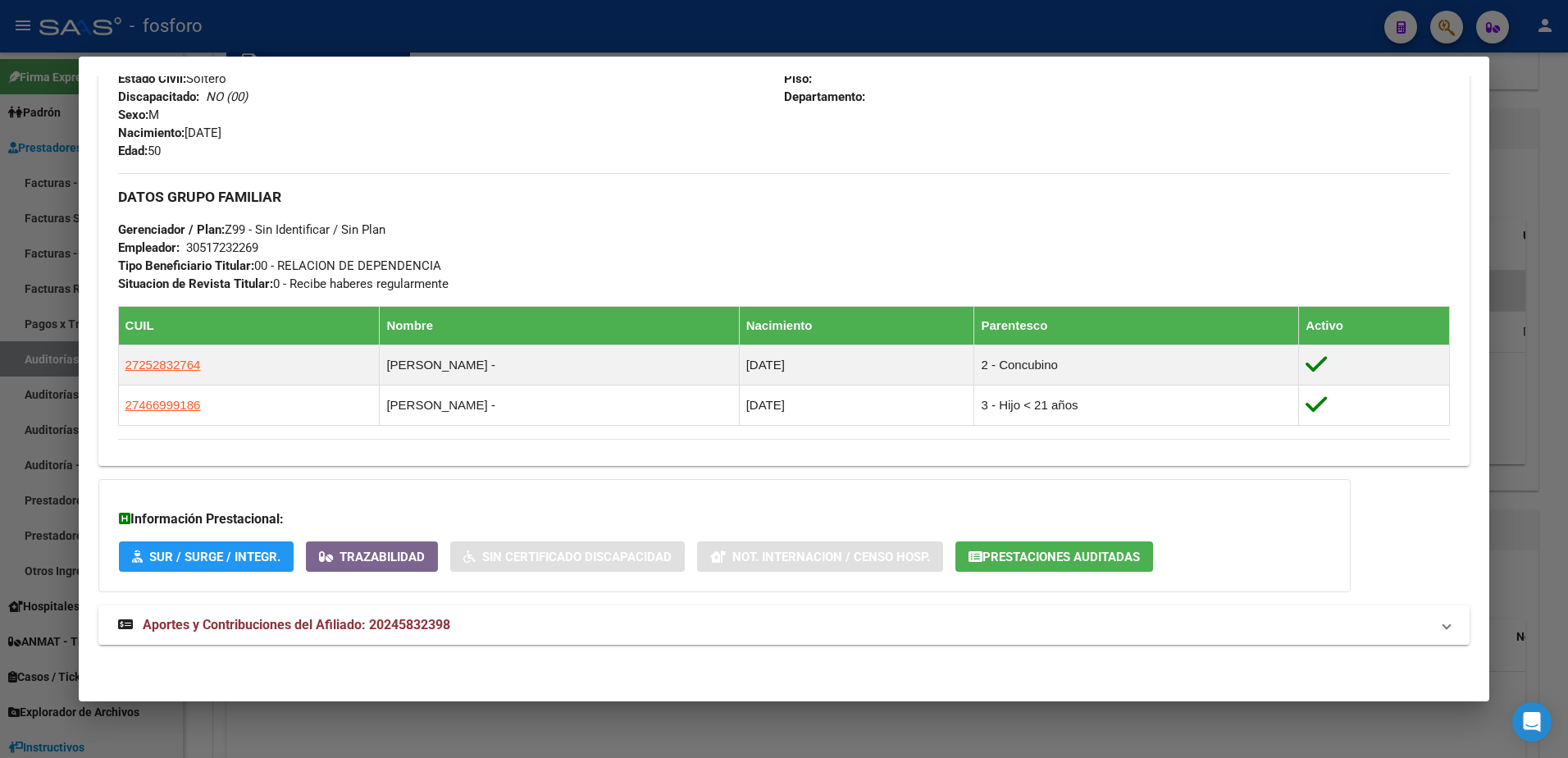
click at [39, 230] on div at bounding box center [784, 379] width 1568 height 758
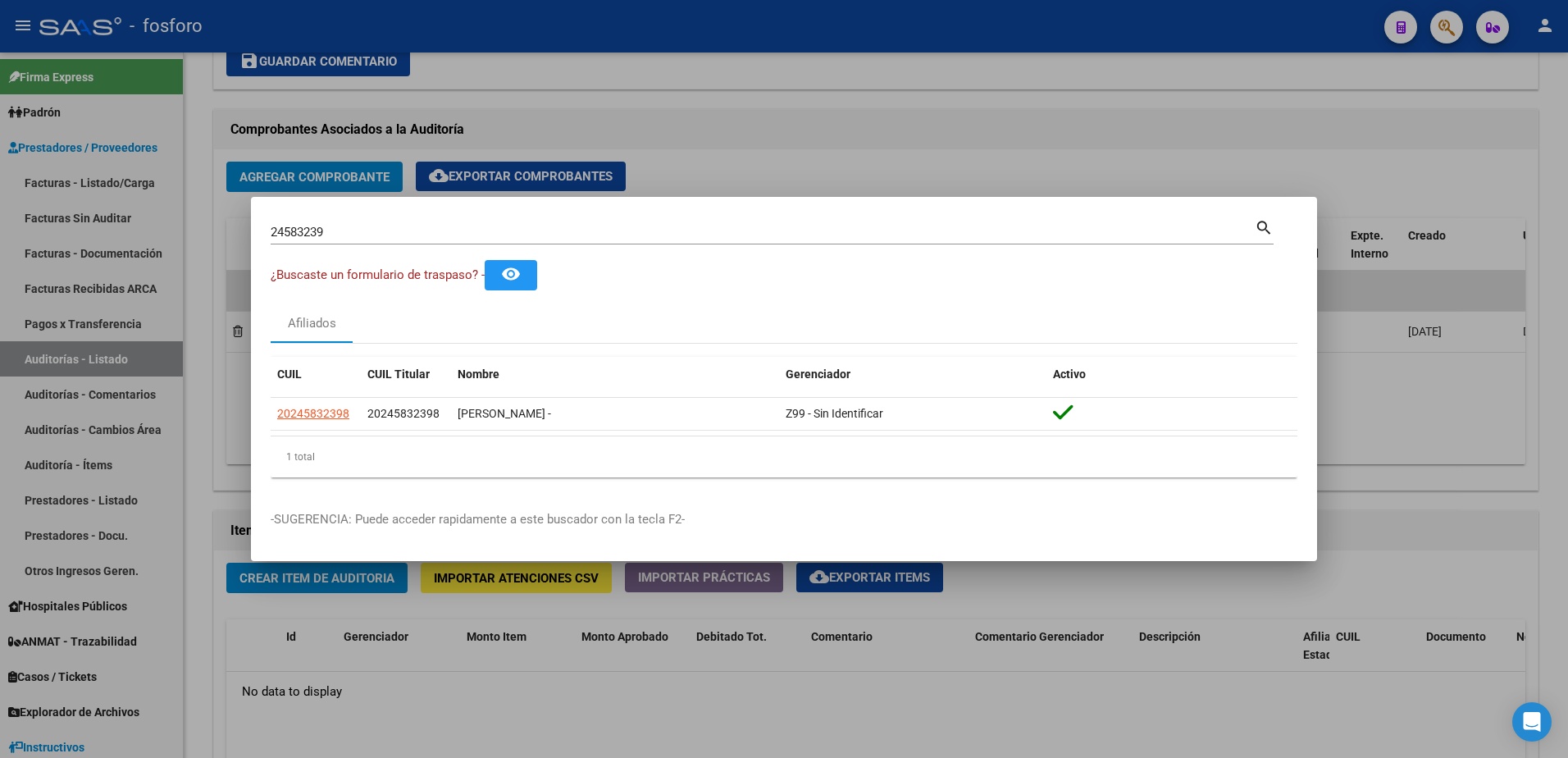
click at [172, 285] on div at bounding box center [784, 379] width 1568 height 758
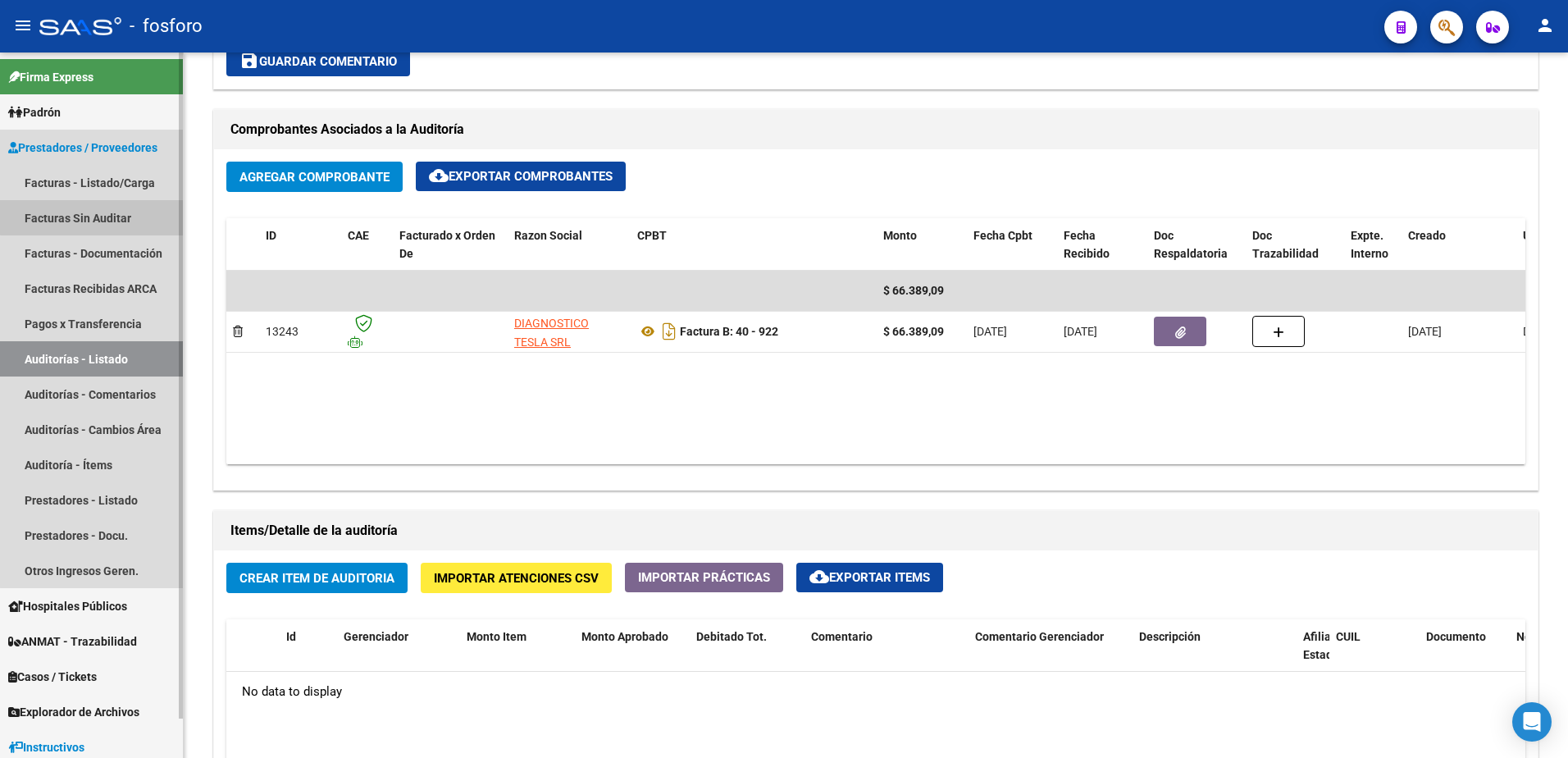
click at [116, 210] on link "Facturas Sin Auditar" at bounding box center [91, 217] width 183 height 35
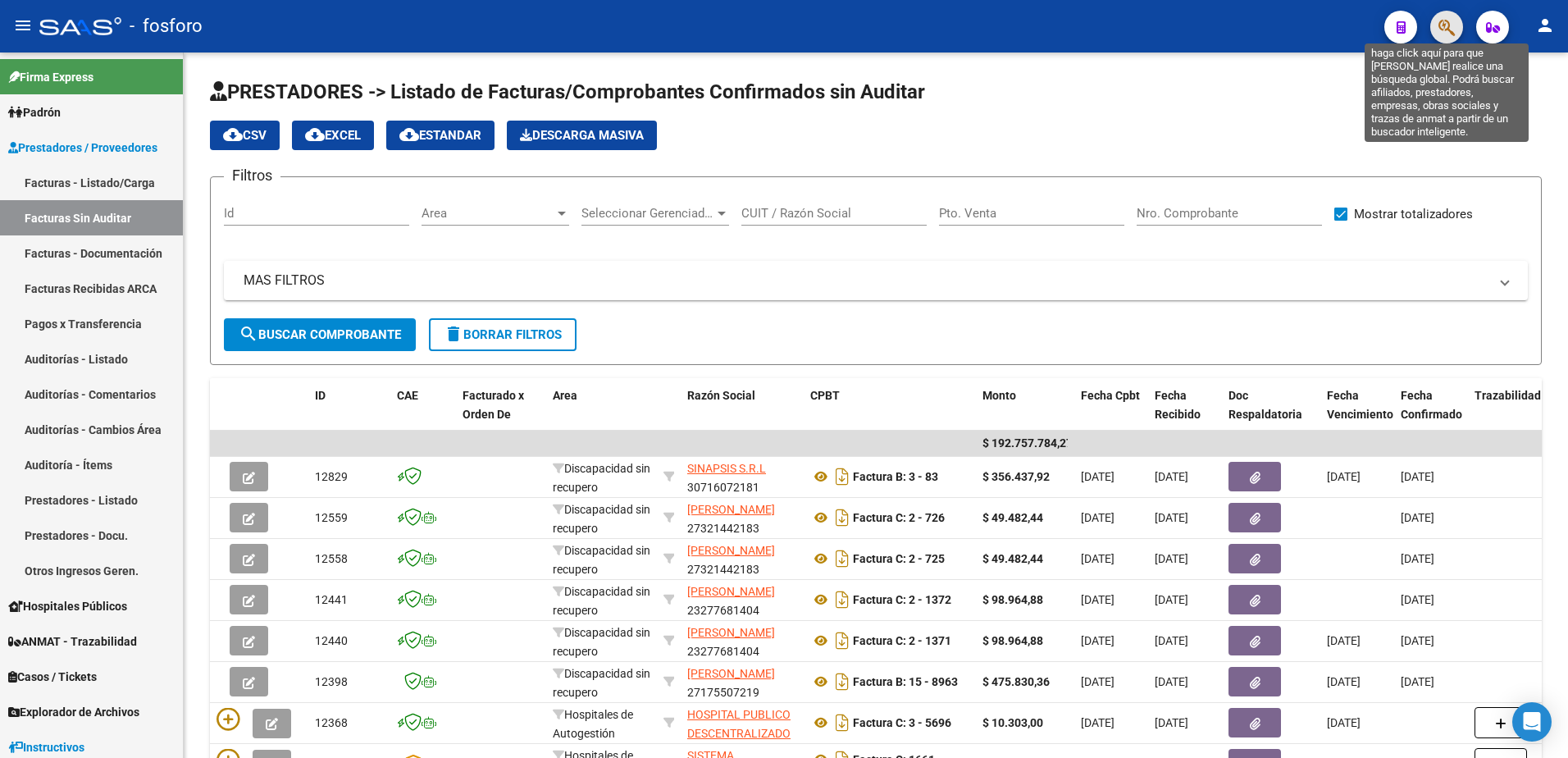
click at [1450, 33] on icon "button" at bounding box center [1446, 27] width 16 height 19
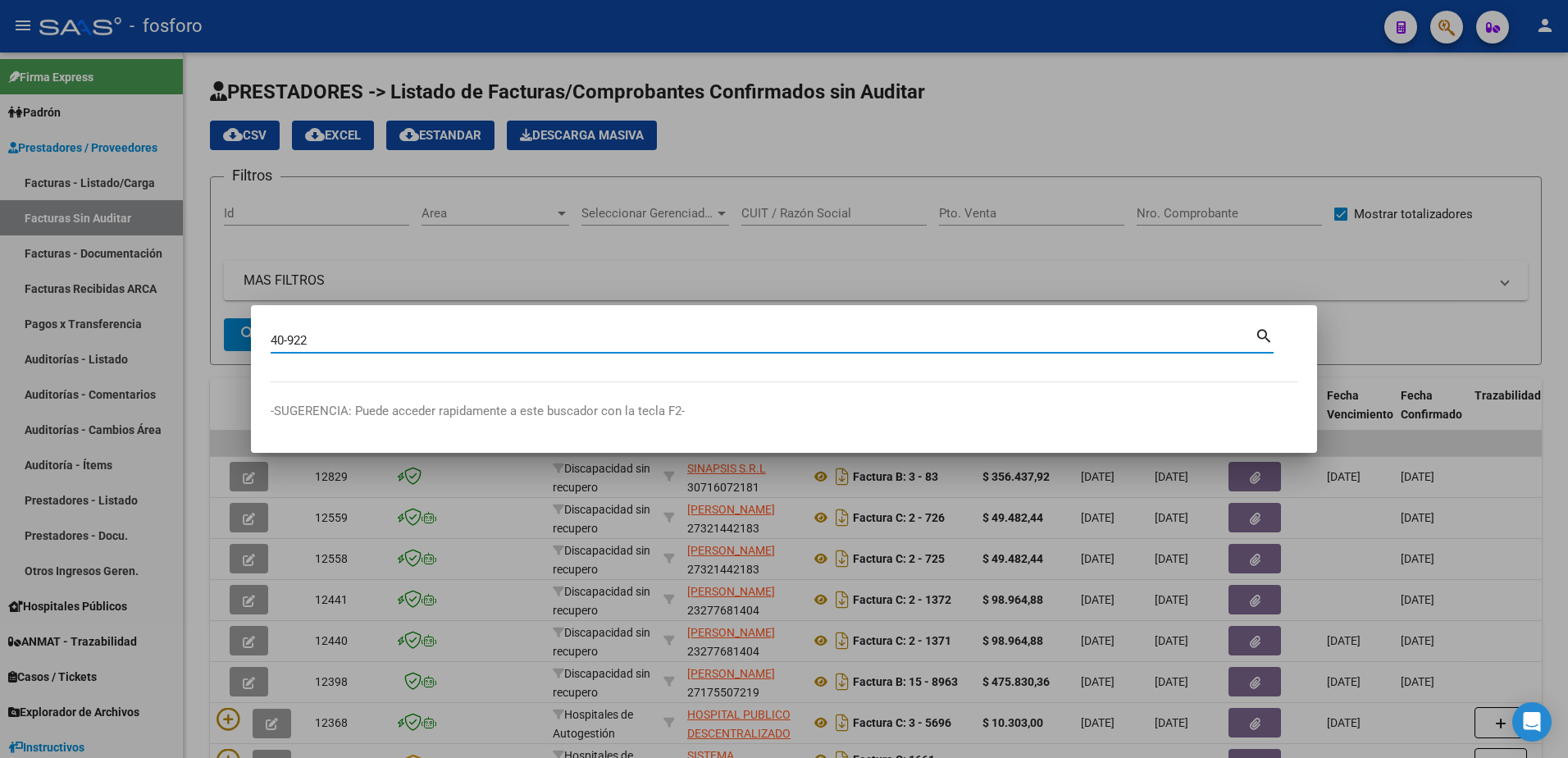
type input "40-922"
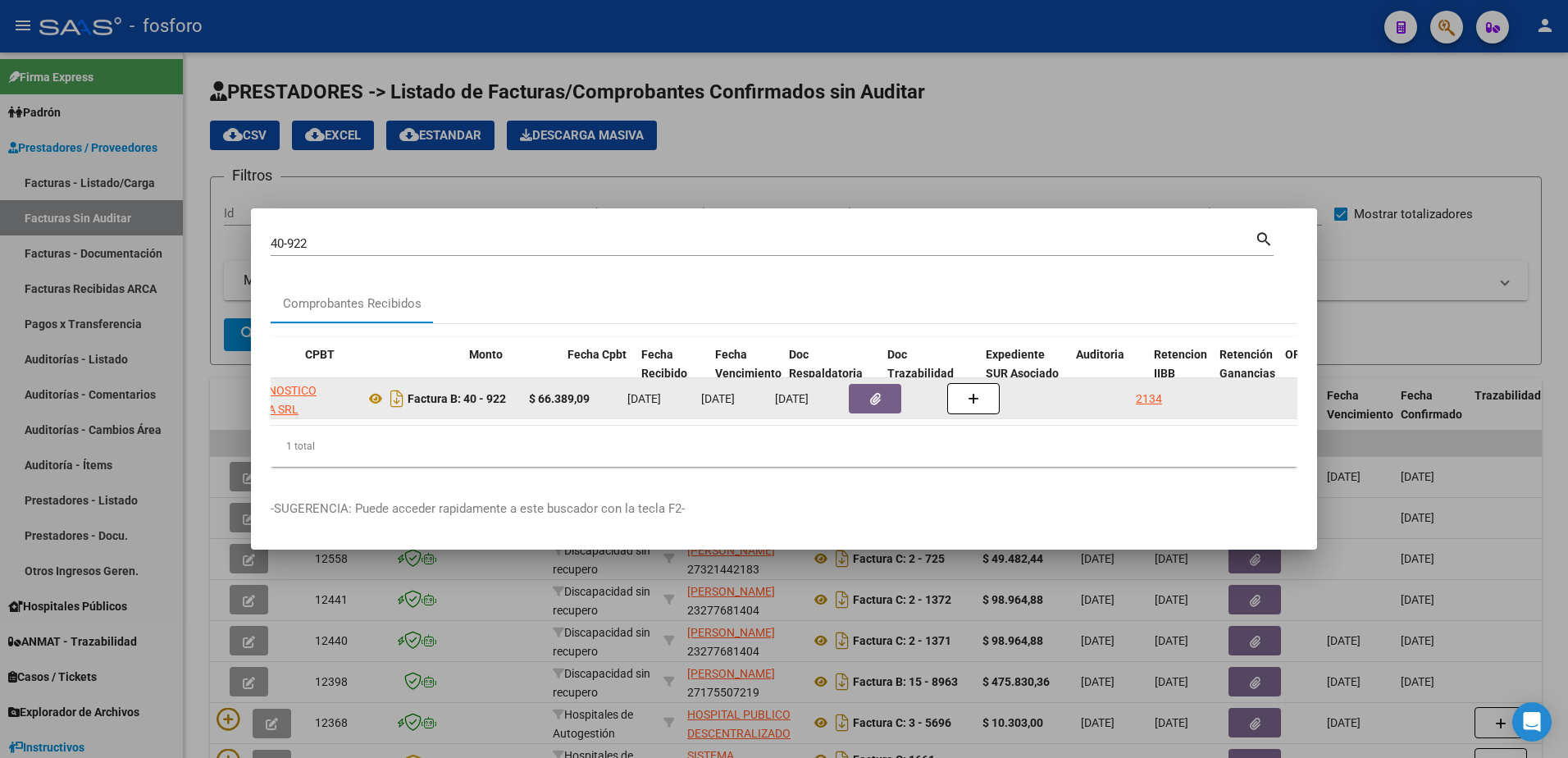
scroll to position [0, 558]
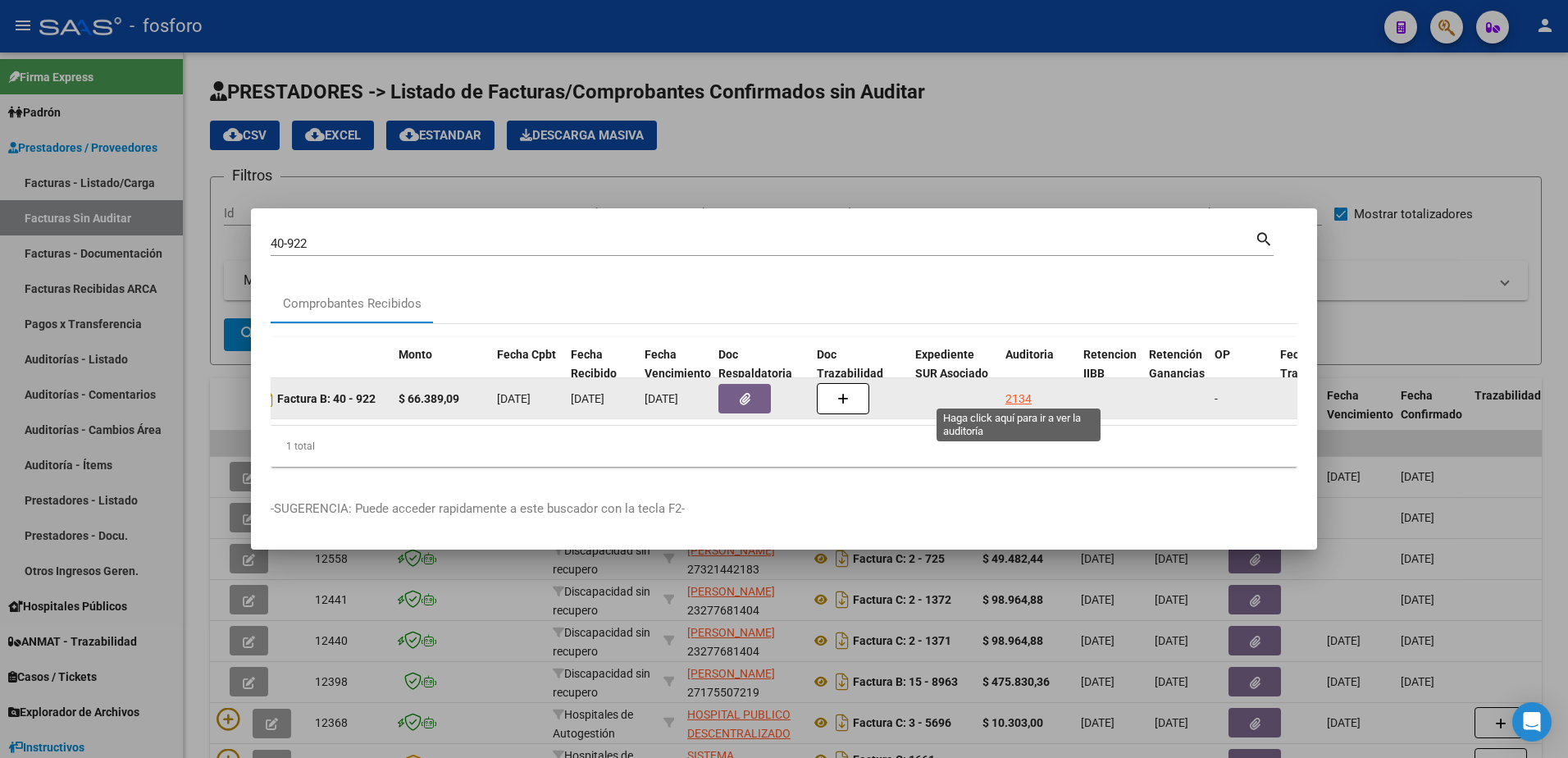
click at [1012, 389] on div "2134" at bounding box center [1018, 399] width 26 height 19
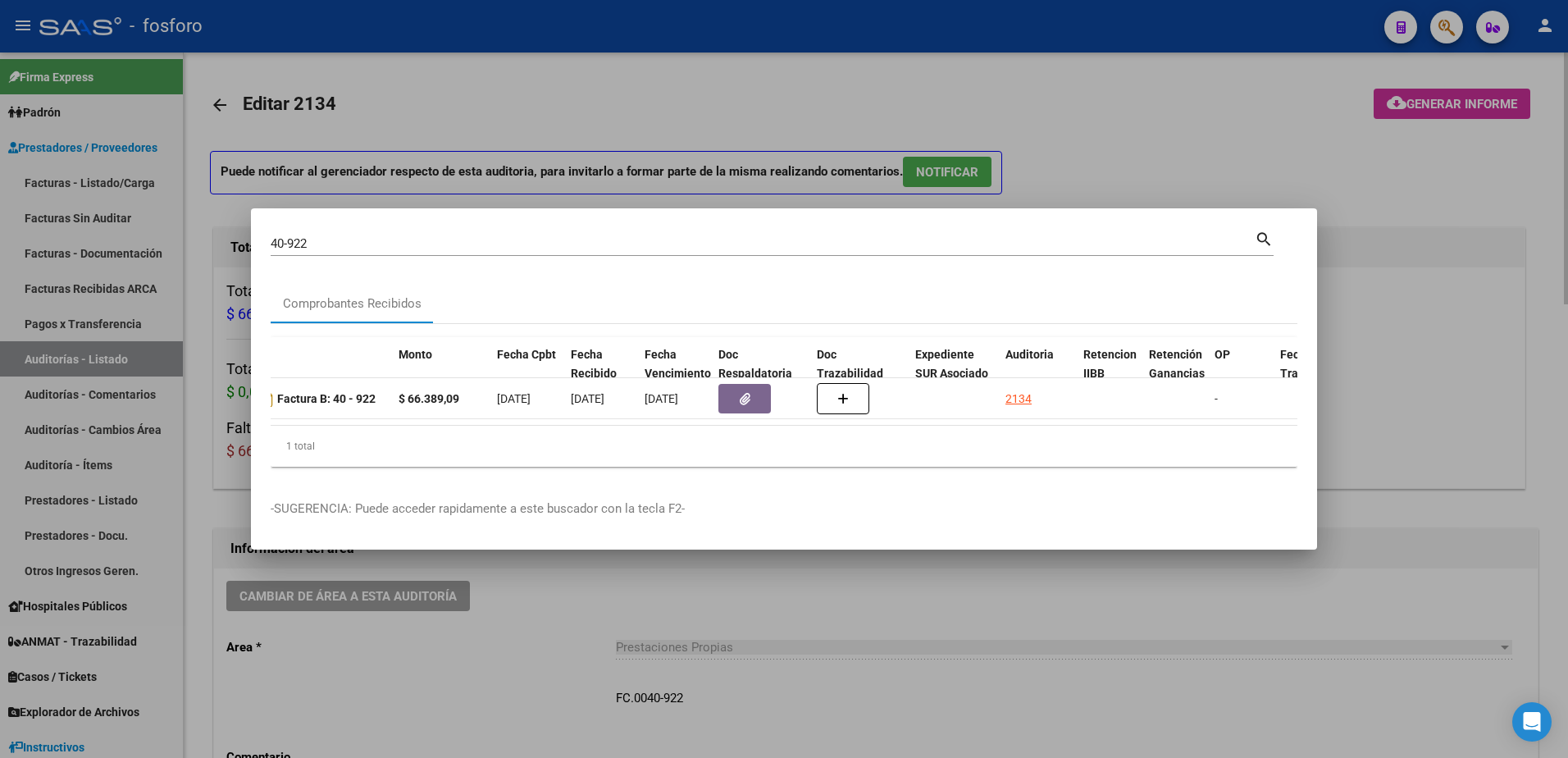
drag, startPoint x: 324, startPoint y: 647, endPoint x: 325, endPoint y: 610, distance: 37.0
click at [327, 646] on div at bounding box center [784, 379] width 1568 height 758
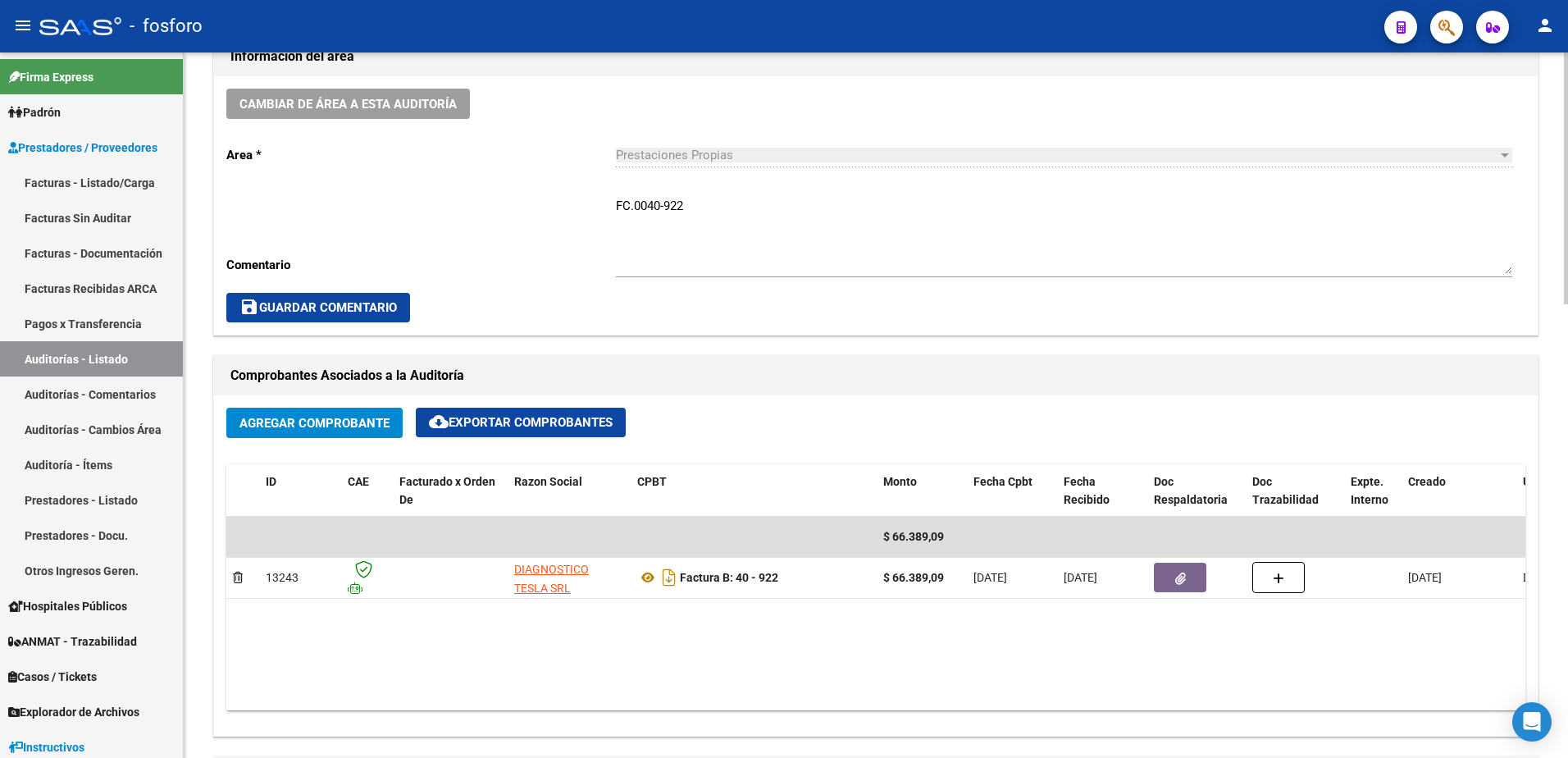
scroll to position [820, 0]
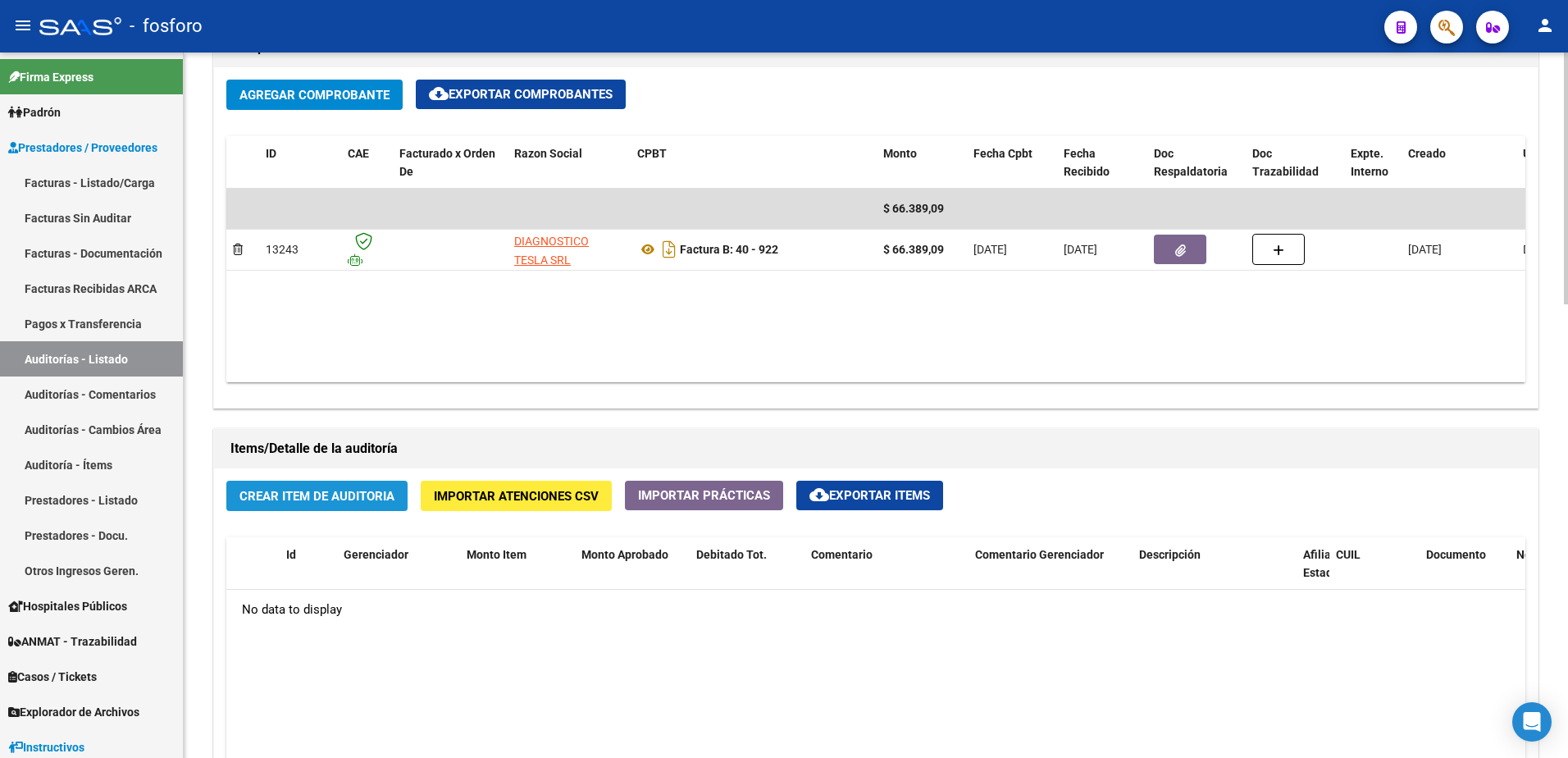
click at [303, 506] on button "Crear Item de Auditoria" at bounding box center [317, 496] width 181 height 31
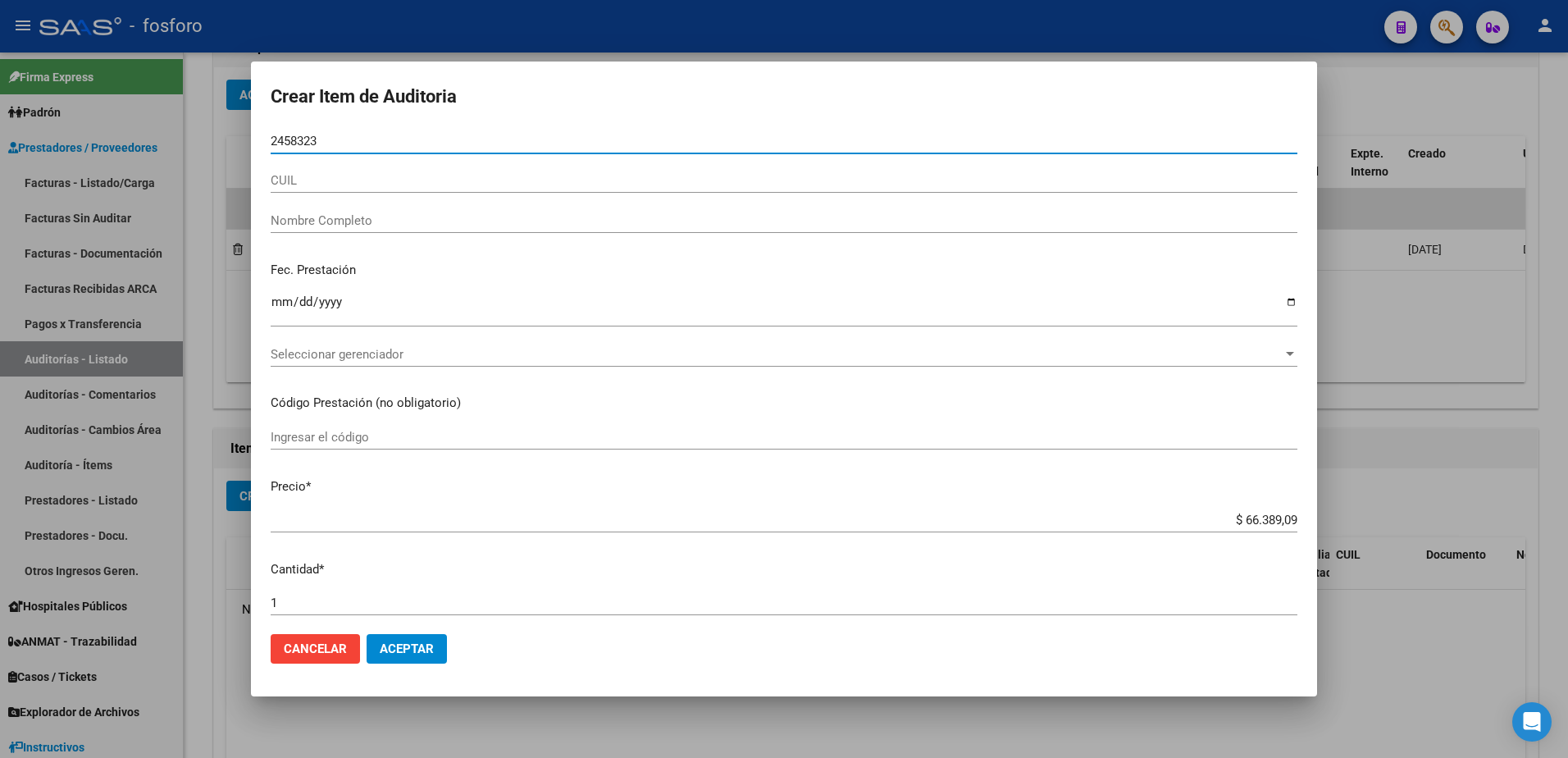
type input "24583239"
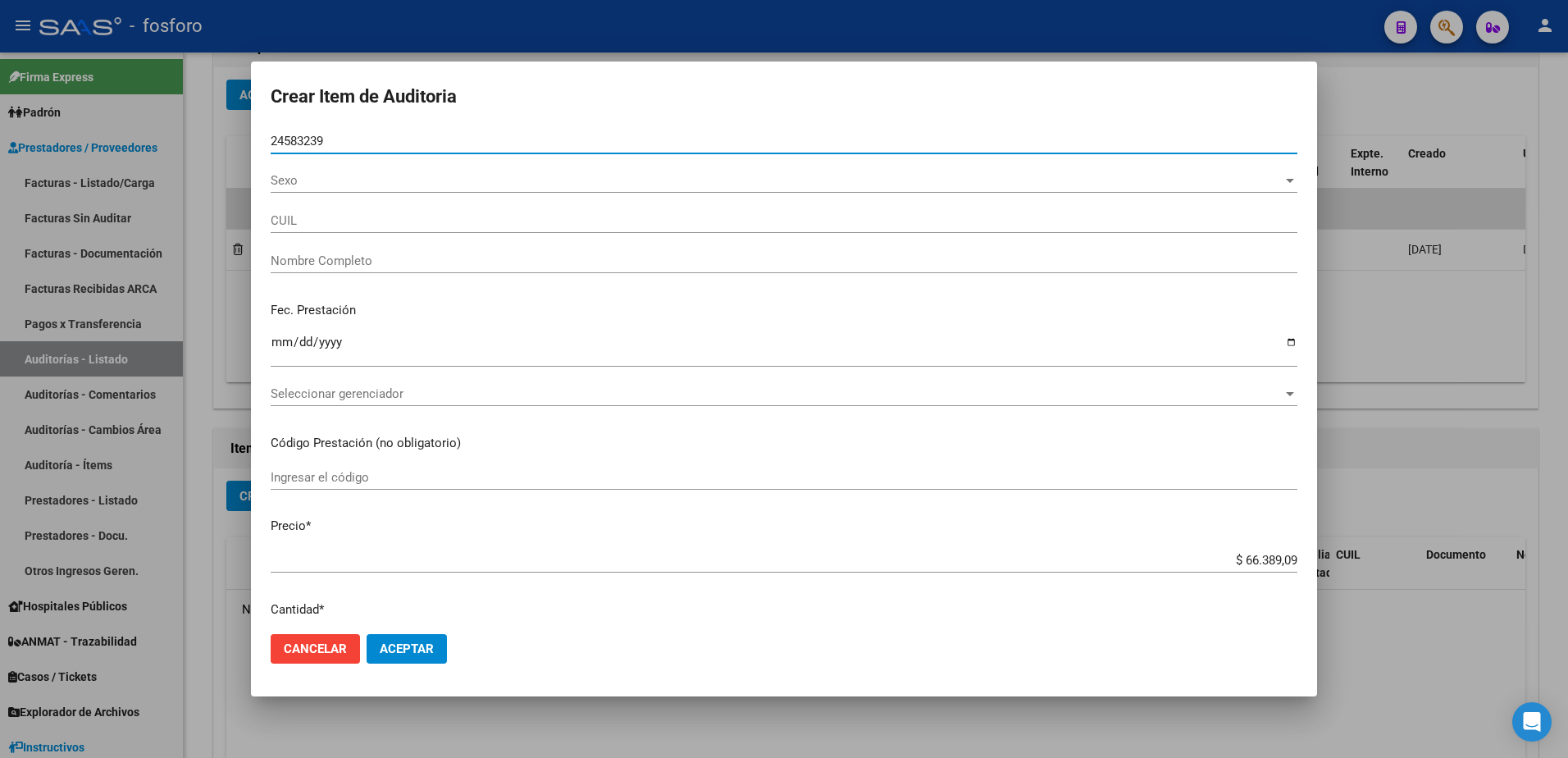
type input "20245832398"
type input "[PERSON_NAME] -"
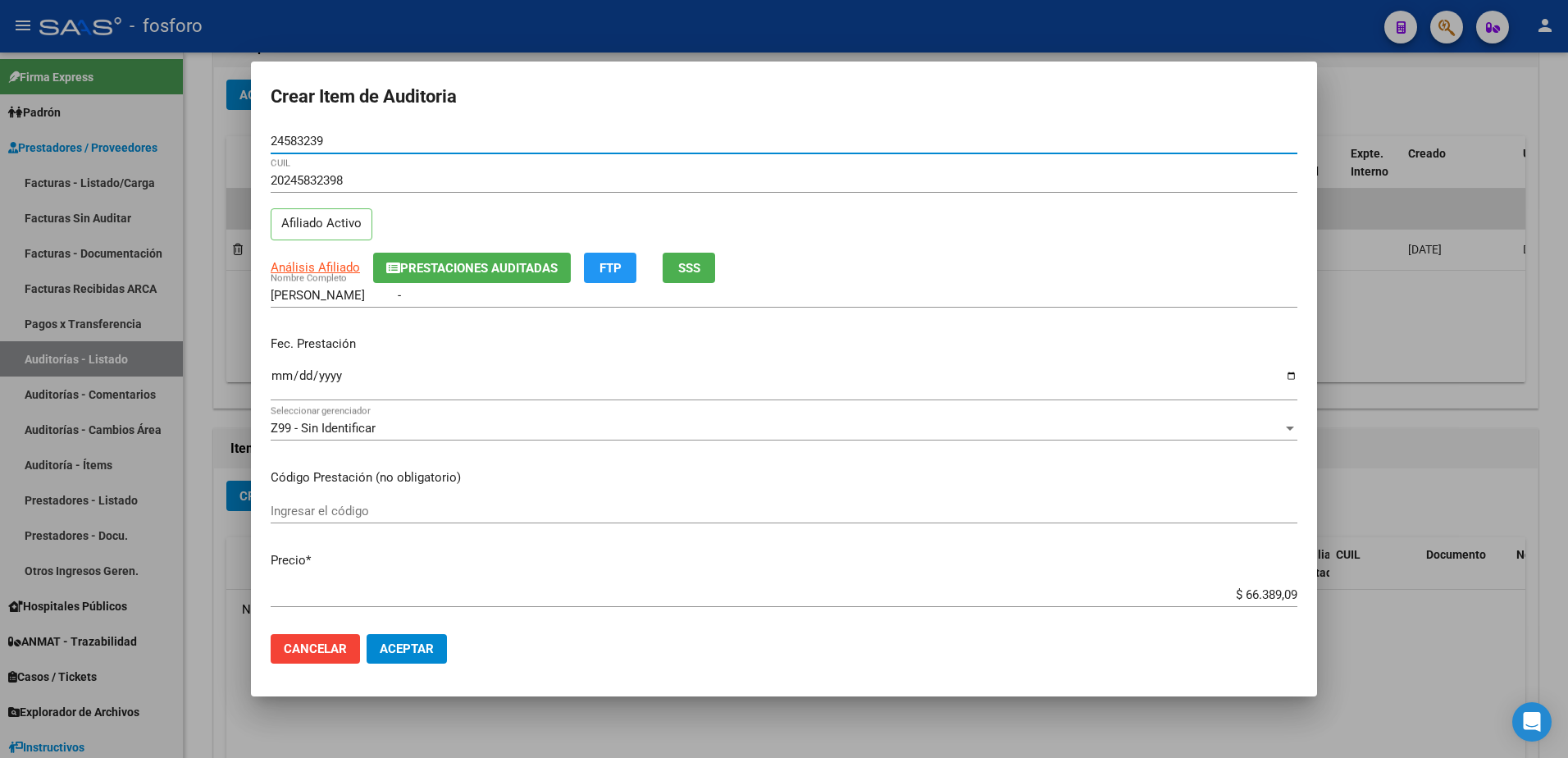
type input "24583239"
click at [270, 370] on mat-dialog-content "24583239 Nro Documento 20245832398 CUIL Afiliado Activo Análisis Afiliado Prest…" at bounding box center [784, 375] width 1065 height 493
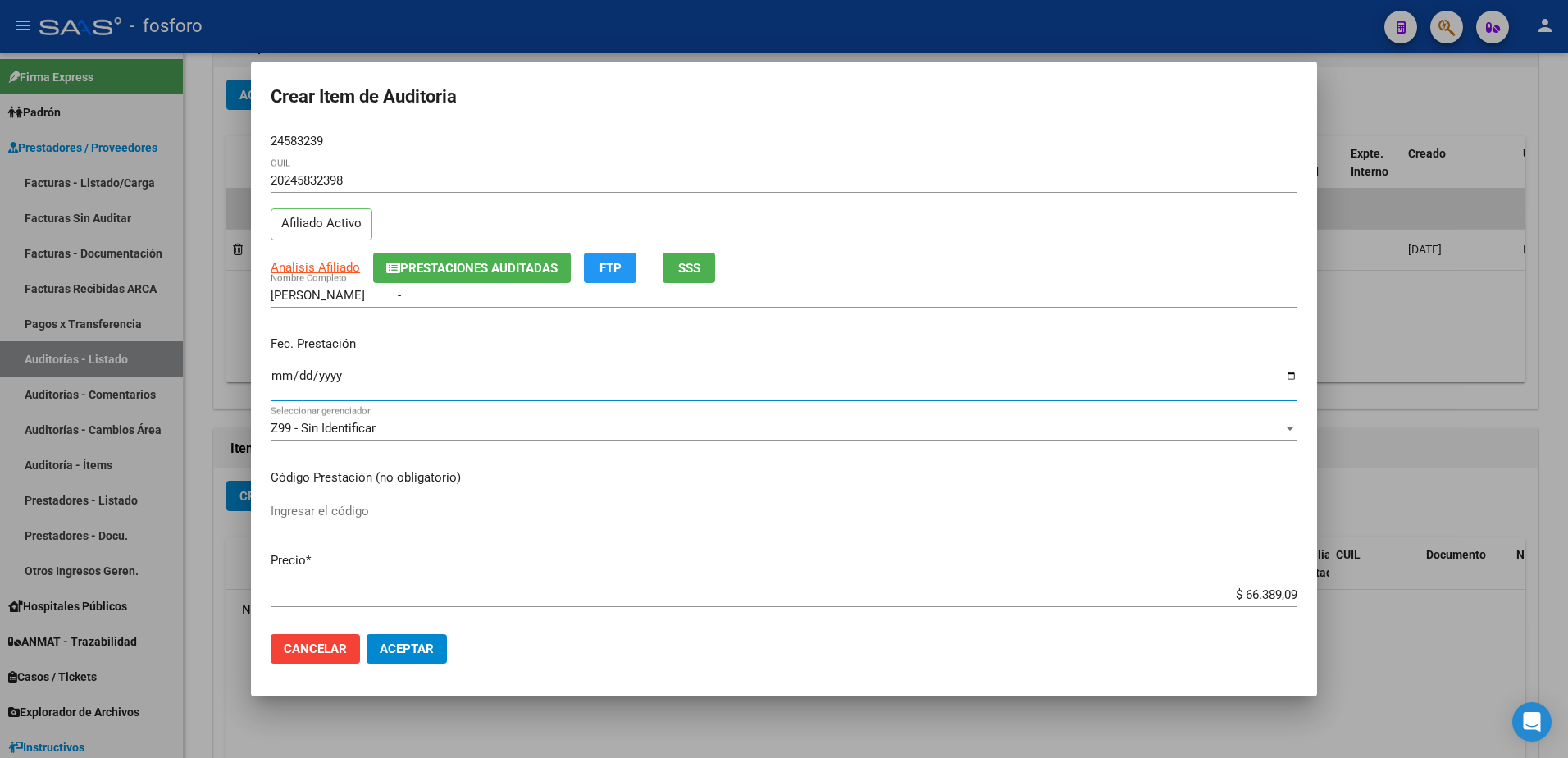
click at [275, 373] on input "Ingresar la fecha" at bounding box center [784, 382] width 1026 height 26
type input "[DATE]"
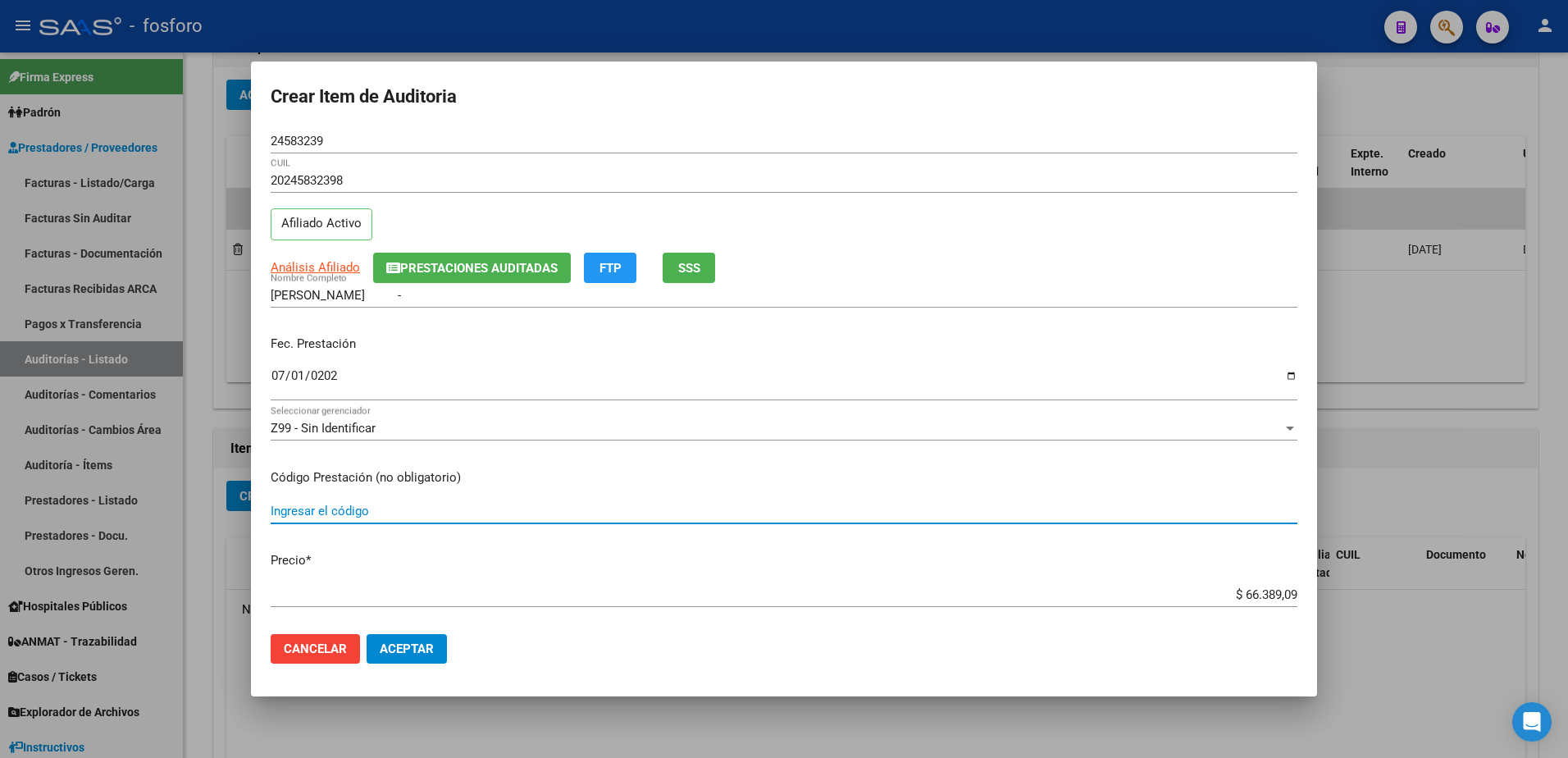
click at [307, 504] on input "Ingresar el código" at bounding box center [784, 510] width 1026 height 14
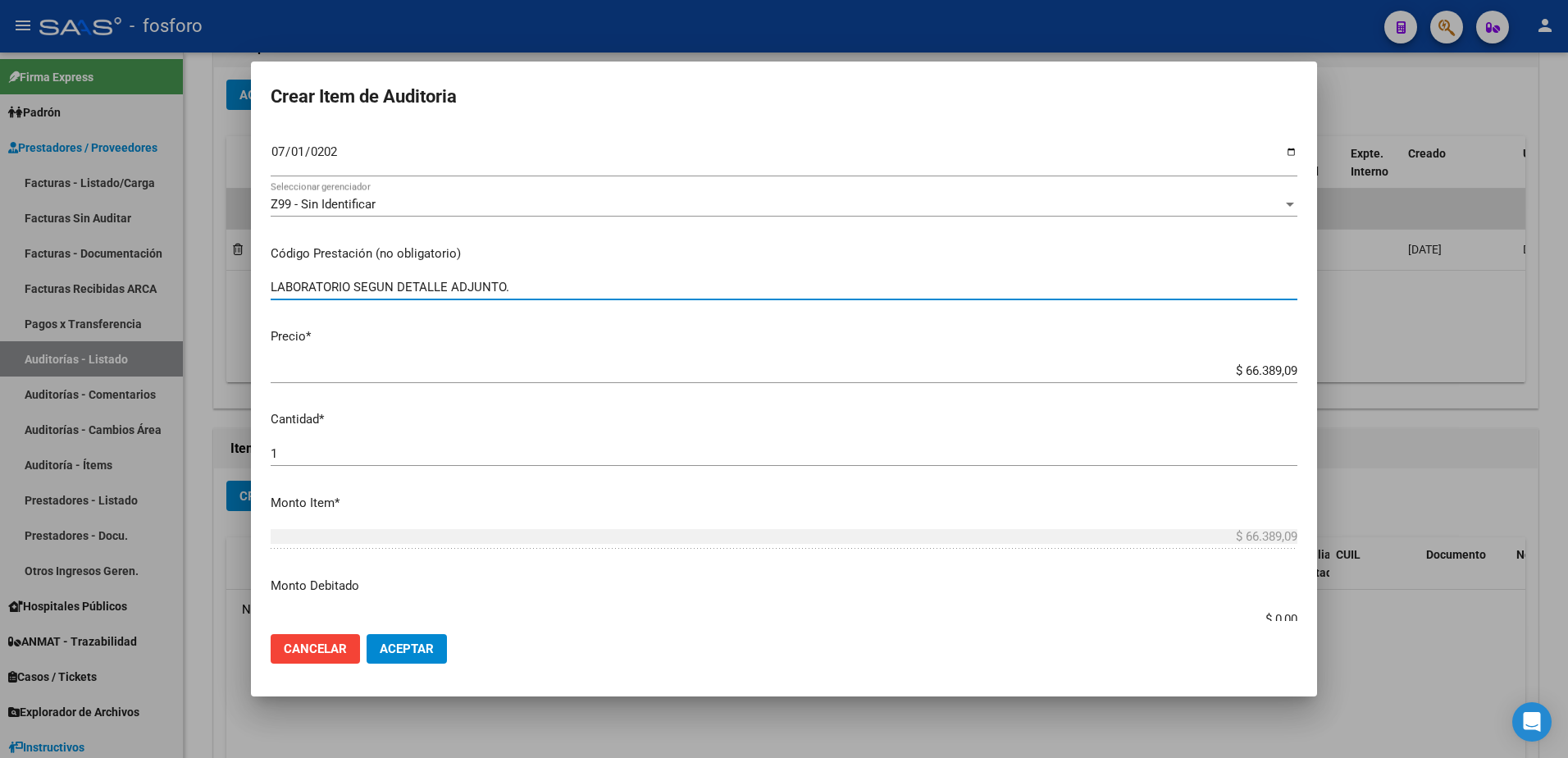
scroll to position [328, 0]
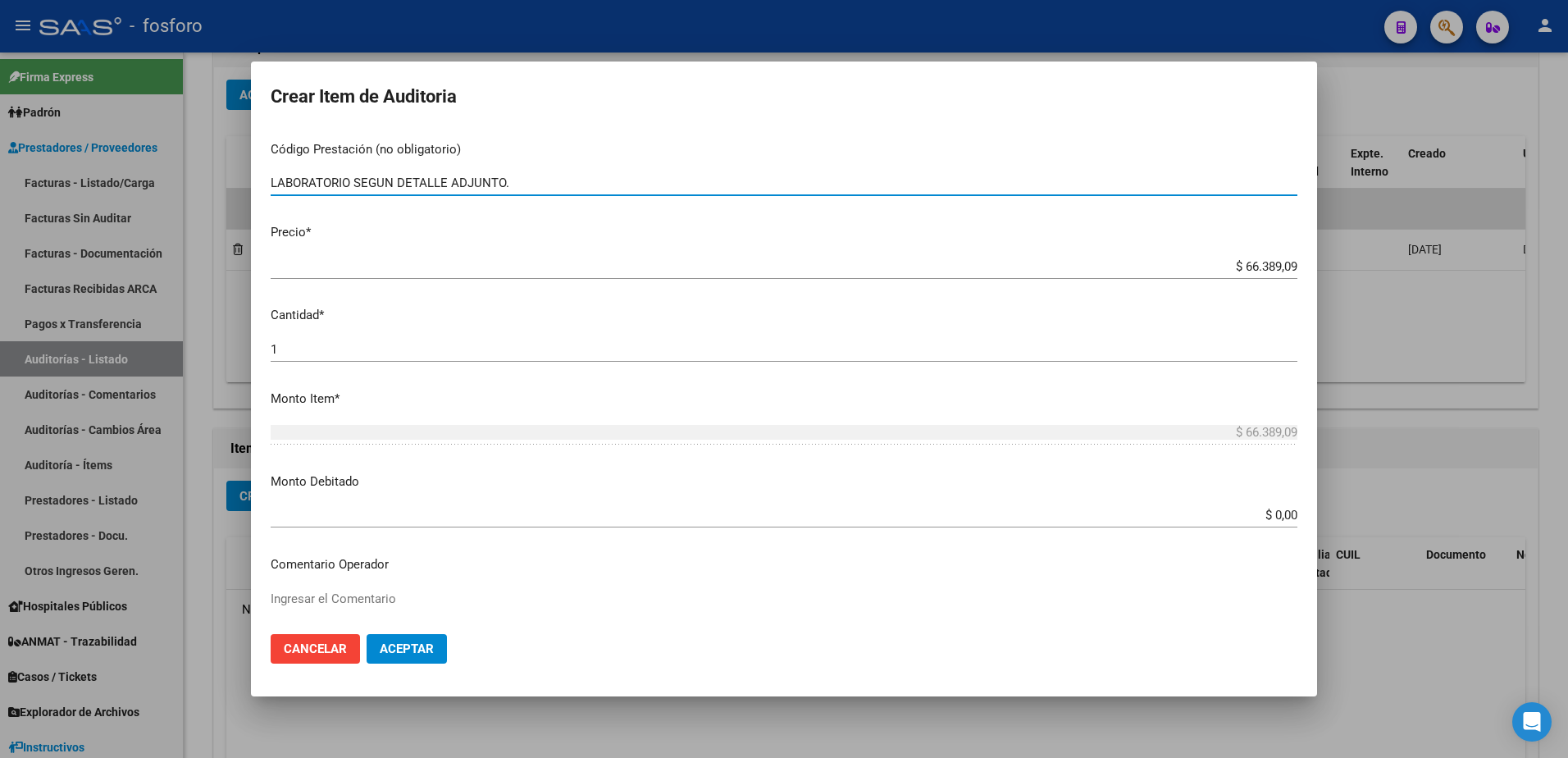
type input "LABORATORIO SEGUN DETALLE ADJUNTO."
click at [1284, 516] on input "$ 0,00" at bounding box center [784, 514] width 1026 height 14
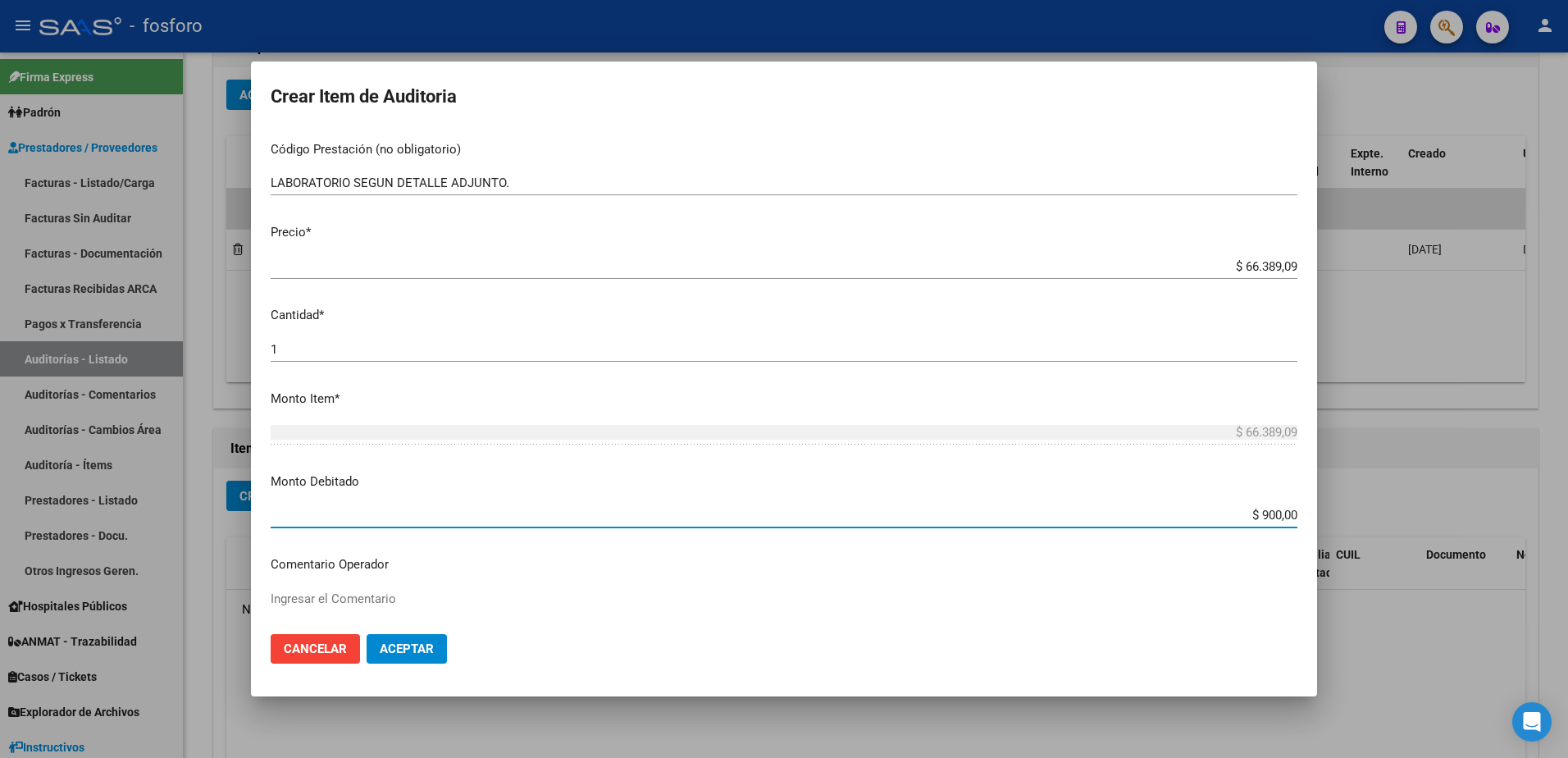
type input "$ 9.000,00"
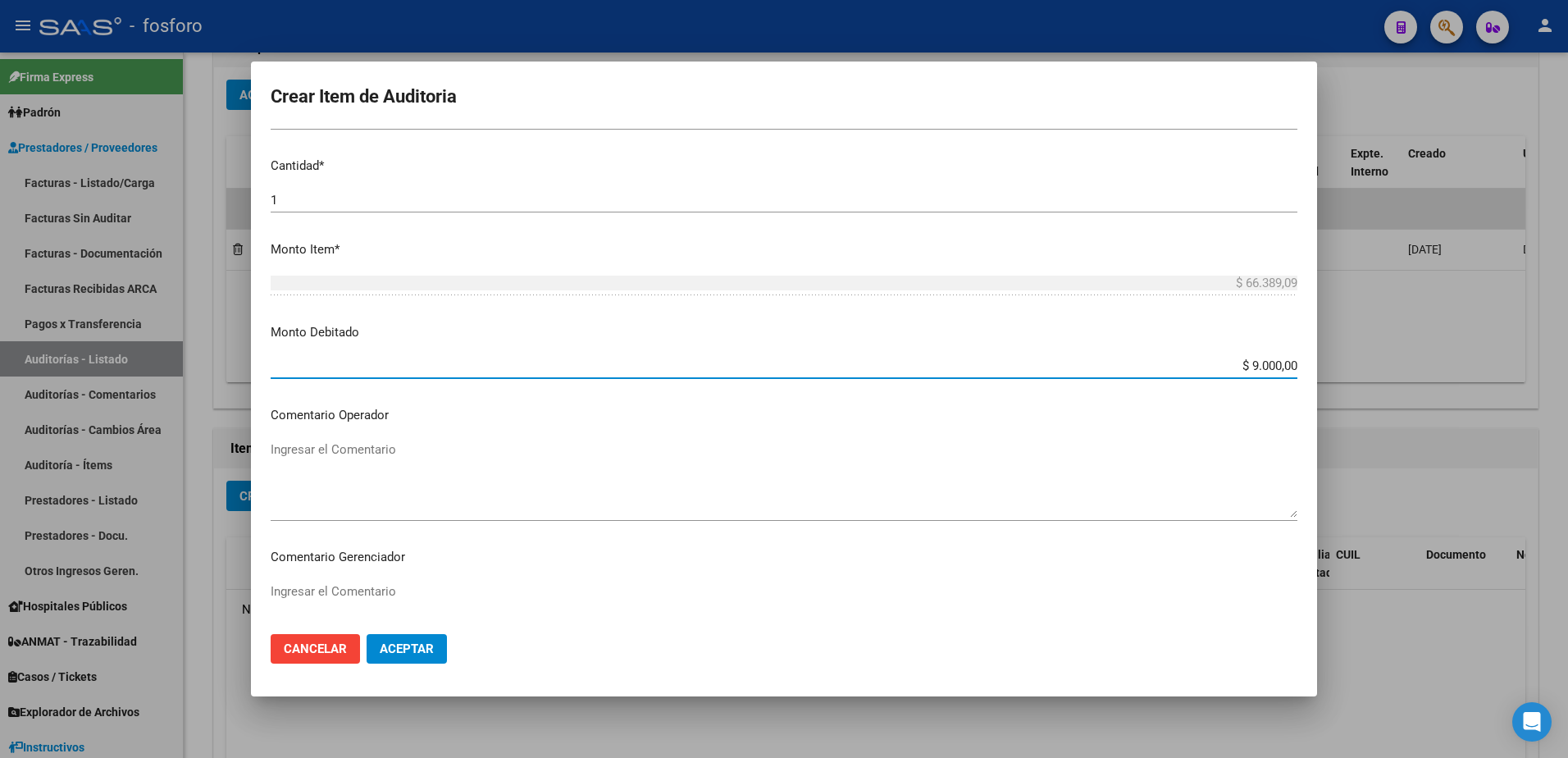
scroll to position [492, 0]
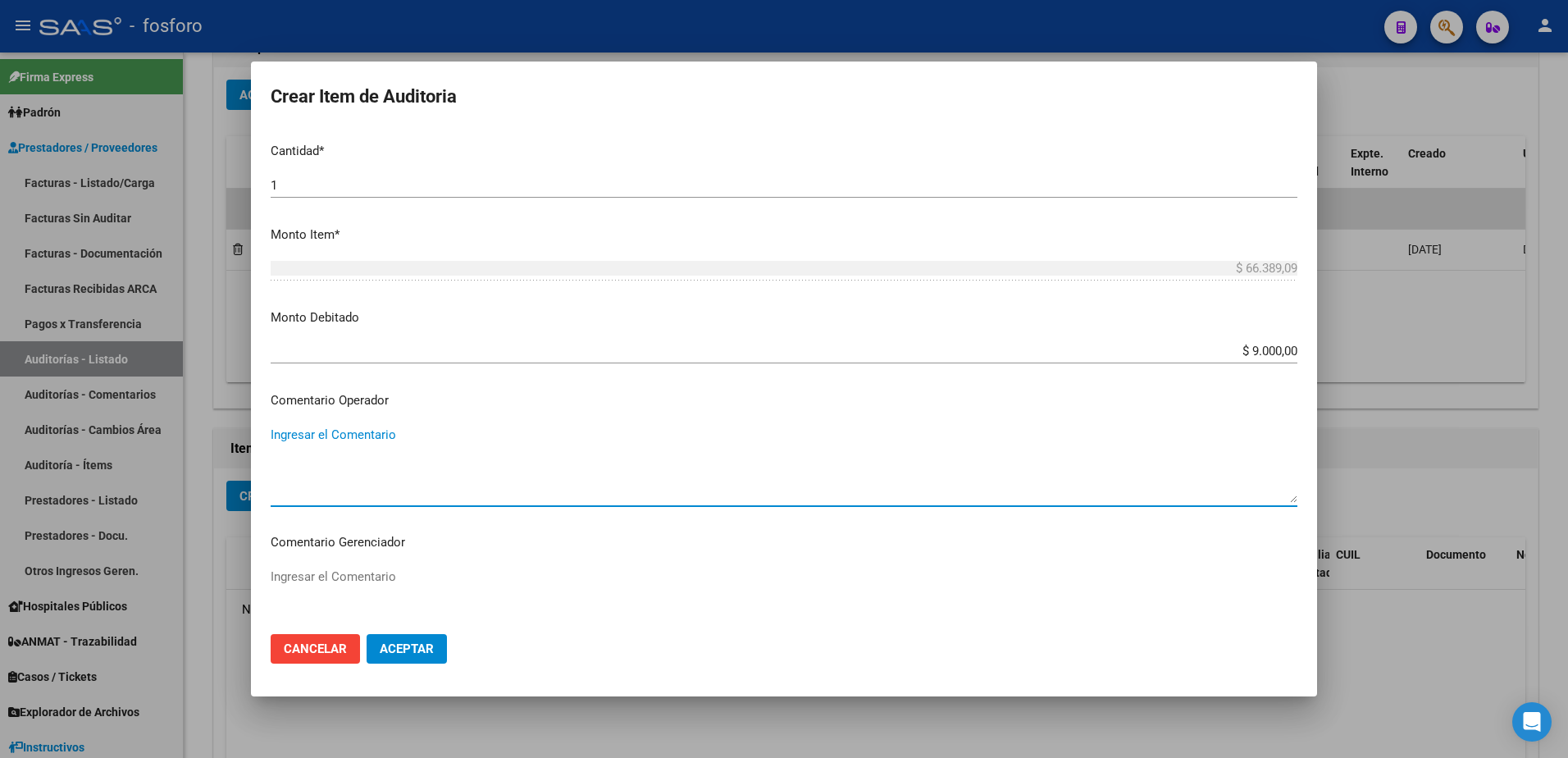
click at [312, 445] on textarea "Ingresar el Comentario" at bounding box center [784, 464] width 1026 height 77
click at [279, 442] on textarea "S DEBITA" at bounding box center [784, 464] width 1026 height 77
click at [357, 432] on textarea "SE DEBITA" at bounding box center [784, 464] width 1026 height 77
click at [756, 435] on textarea "SE DEBITA: COSEGURO A CARGO DEL ASOCIADO EN PLAN PLATINO POR LABORATORIO + ADIC…" at bounding box center [784, 464] width 1026 height 77
click at [1025, 438] on textarea "SE DEBITA: COSEGURO A CARGO DEL ASOCIADO EN PLAN PLATINO POR LABORATORIO HASTA …" at bounding box center [784, 464] width 1026 height 77
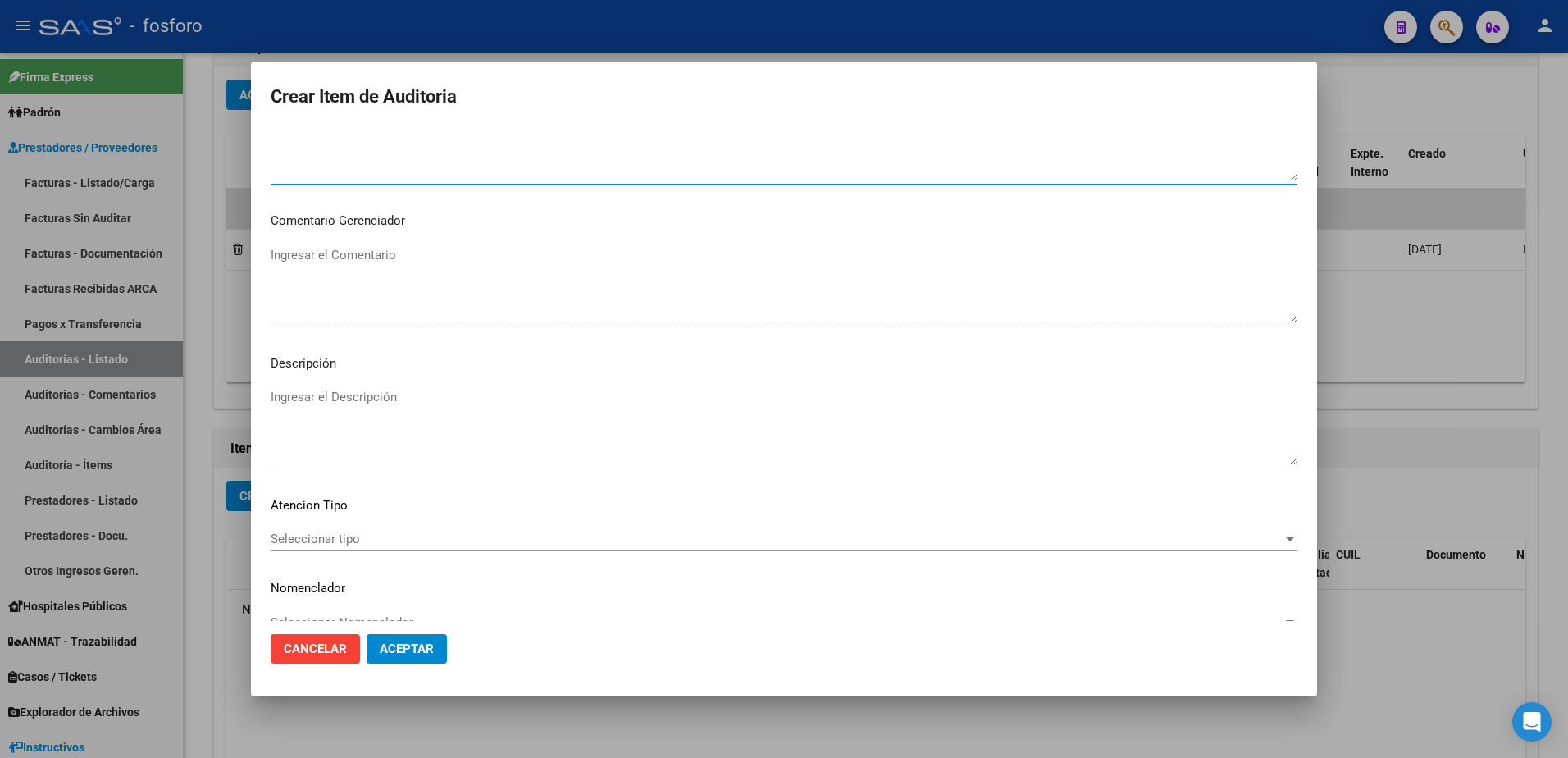
scroll to position [820, 0]
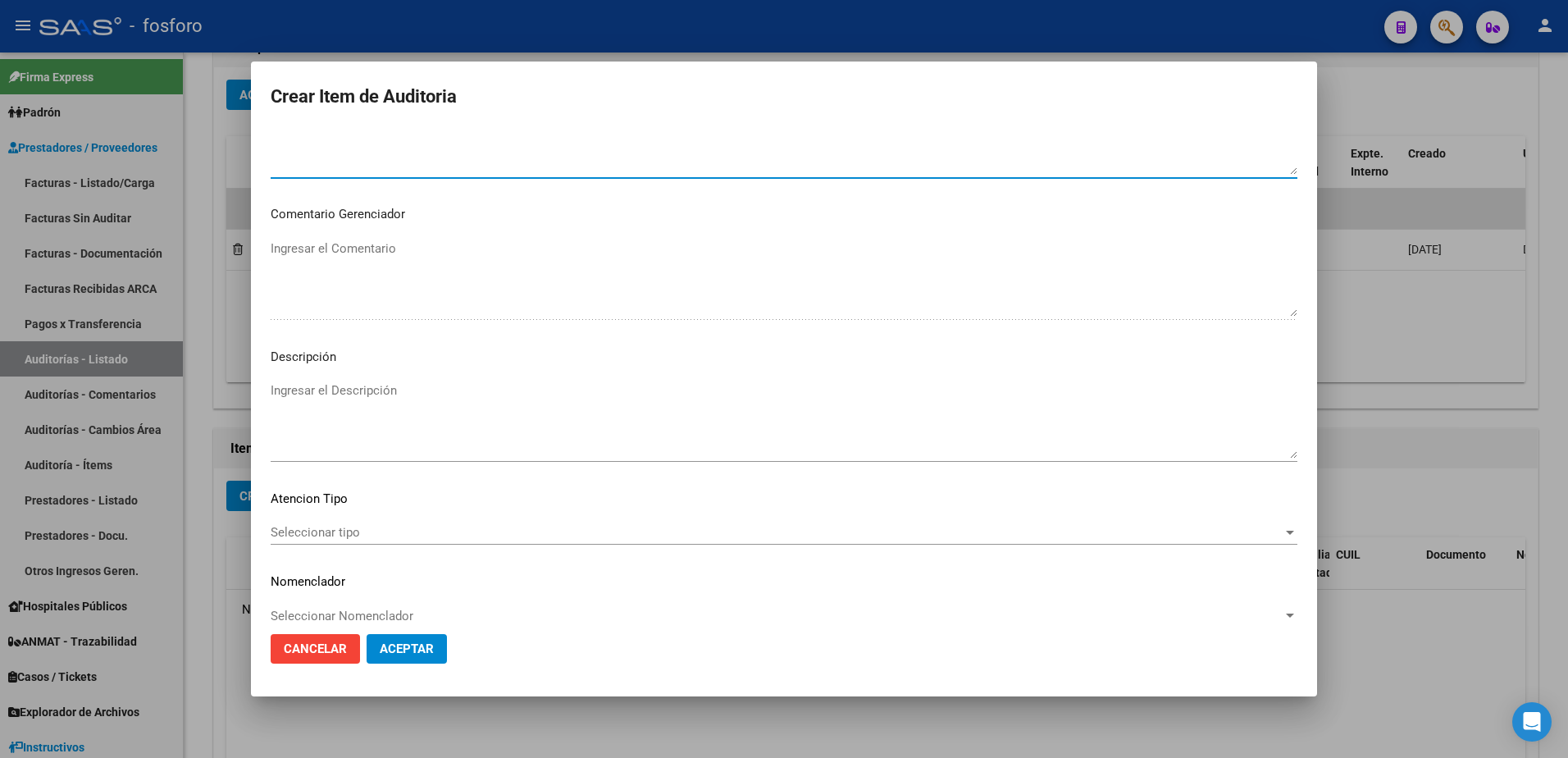
type textarea "SE DEBITA: COSEGURO A CARGO DEL ASOCIADO EN PLAN PLATINO POR LABORATORIO HASTA …"
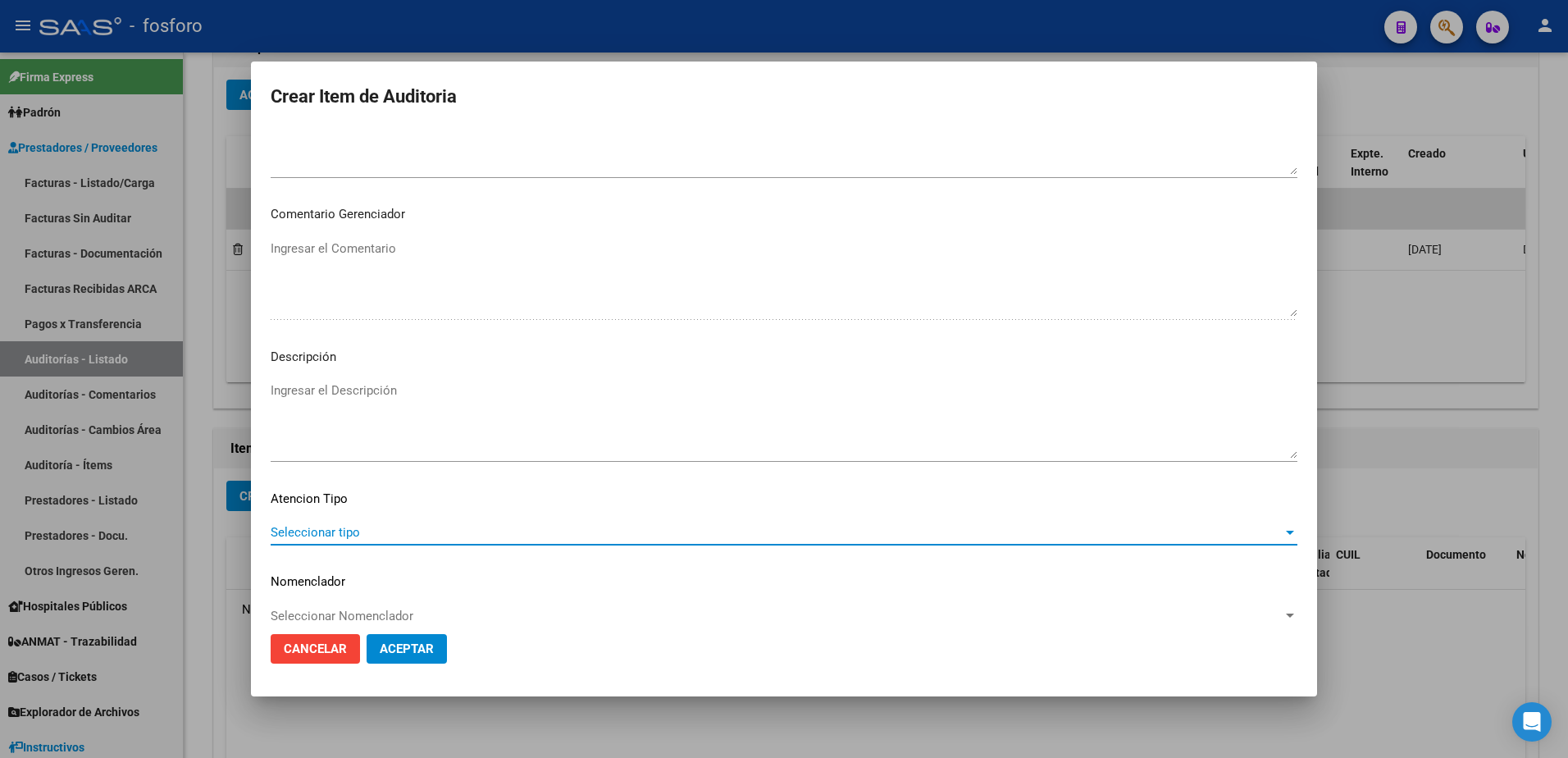
click at [290, 531] on span "Seleccionar tipo" at bounding box center [777, 531] width 1012 height 14
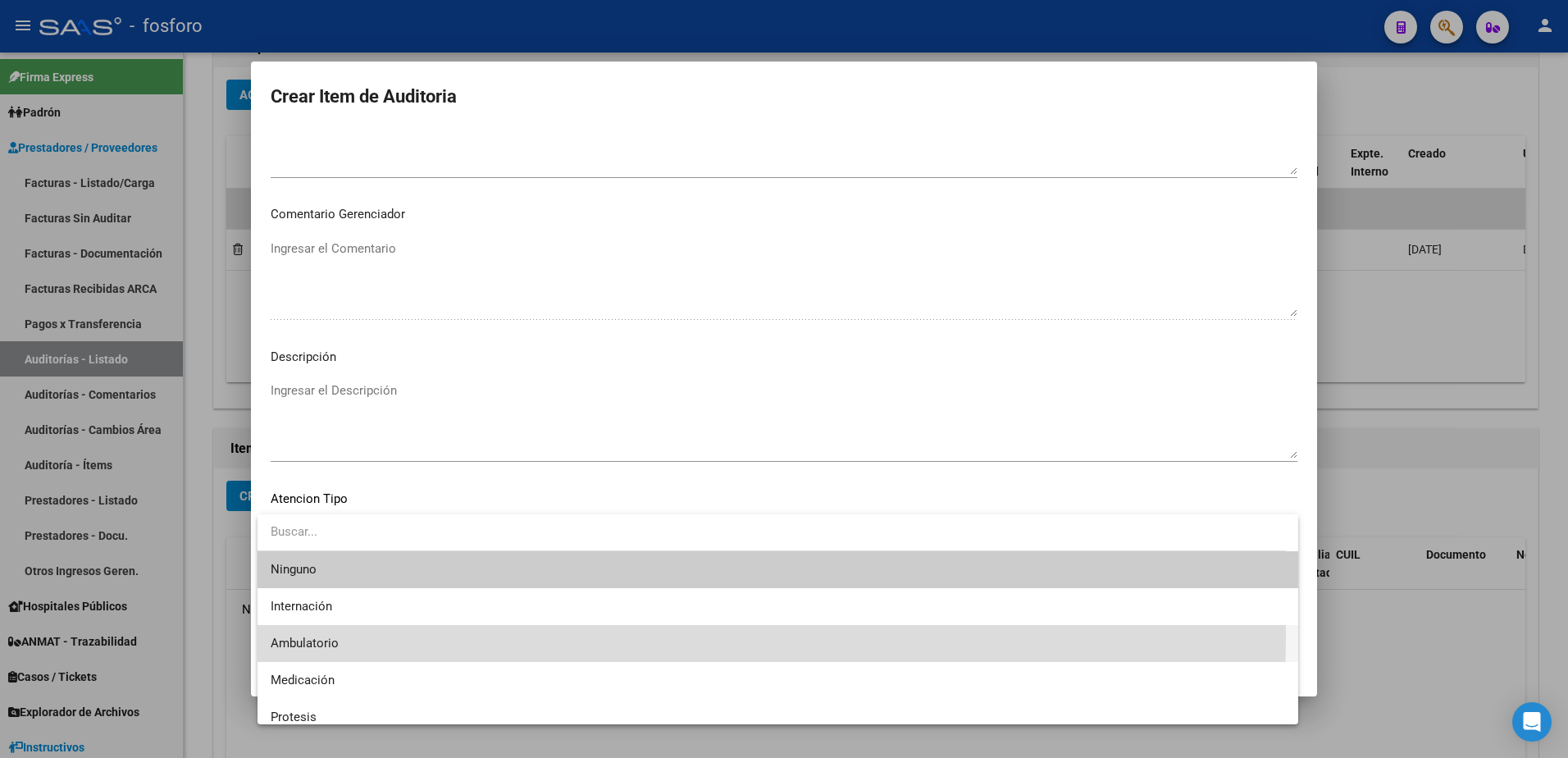
click at [306, 635] on span "Ambulatorio" at bounding box center [778, 643] width 1014 height 37
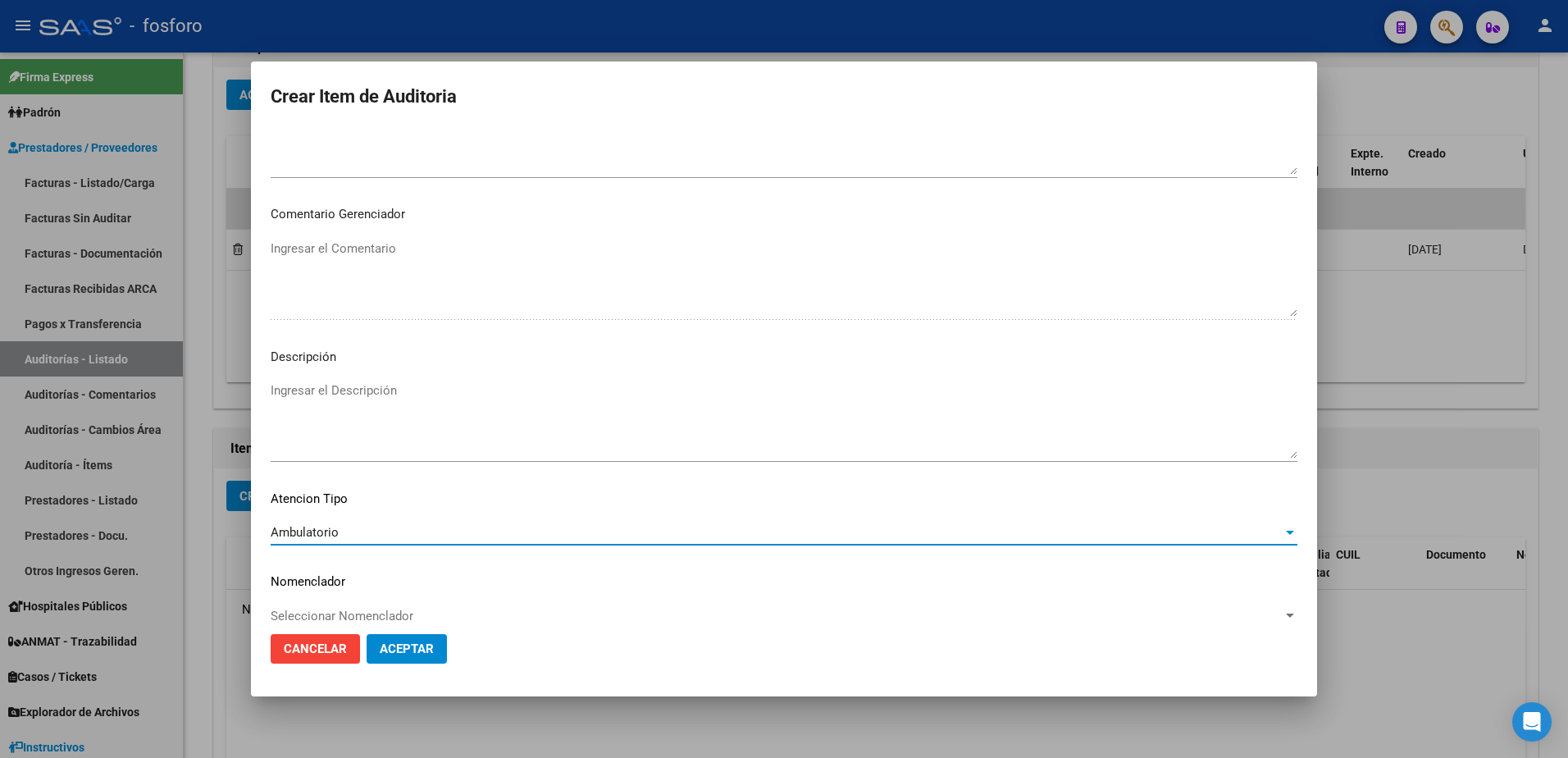
click at [393, 647] on span "Aceptar" at bounding box center [407, 648] width 55 height 14
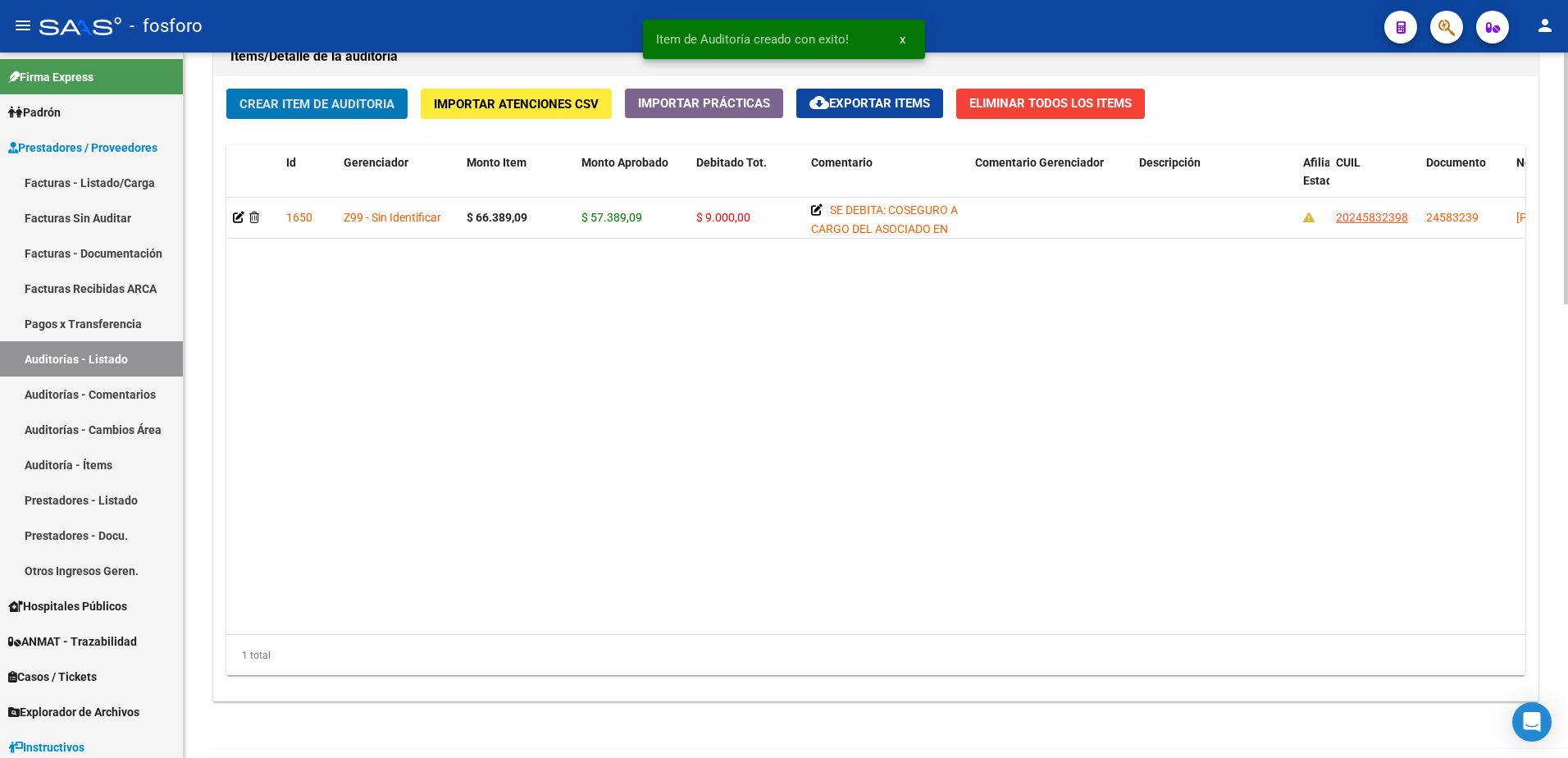
scroll to position [1272, 0]
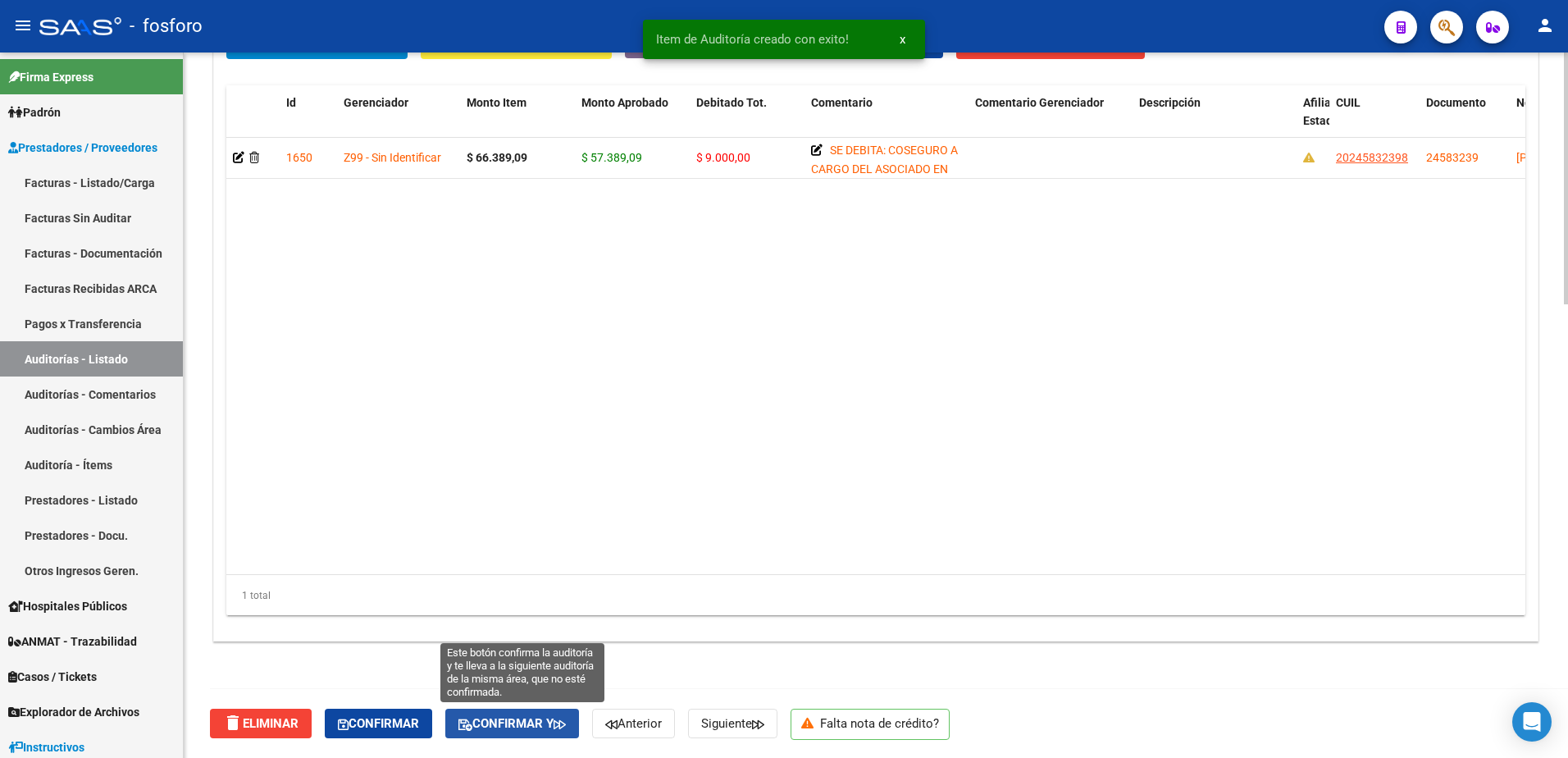
click at [562, 713] on button "Confirmar y" at bounding box center [512, 723] width 134 height 30
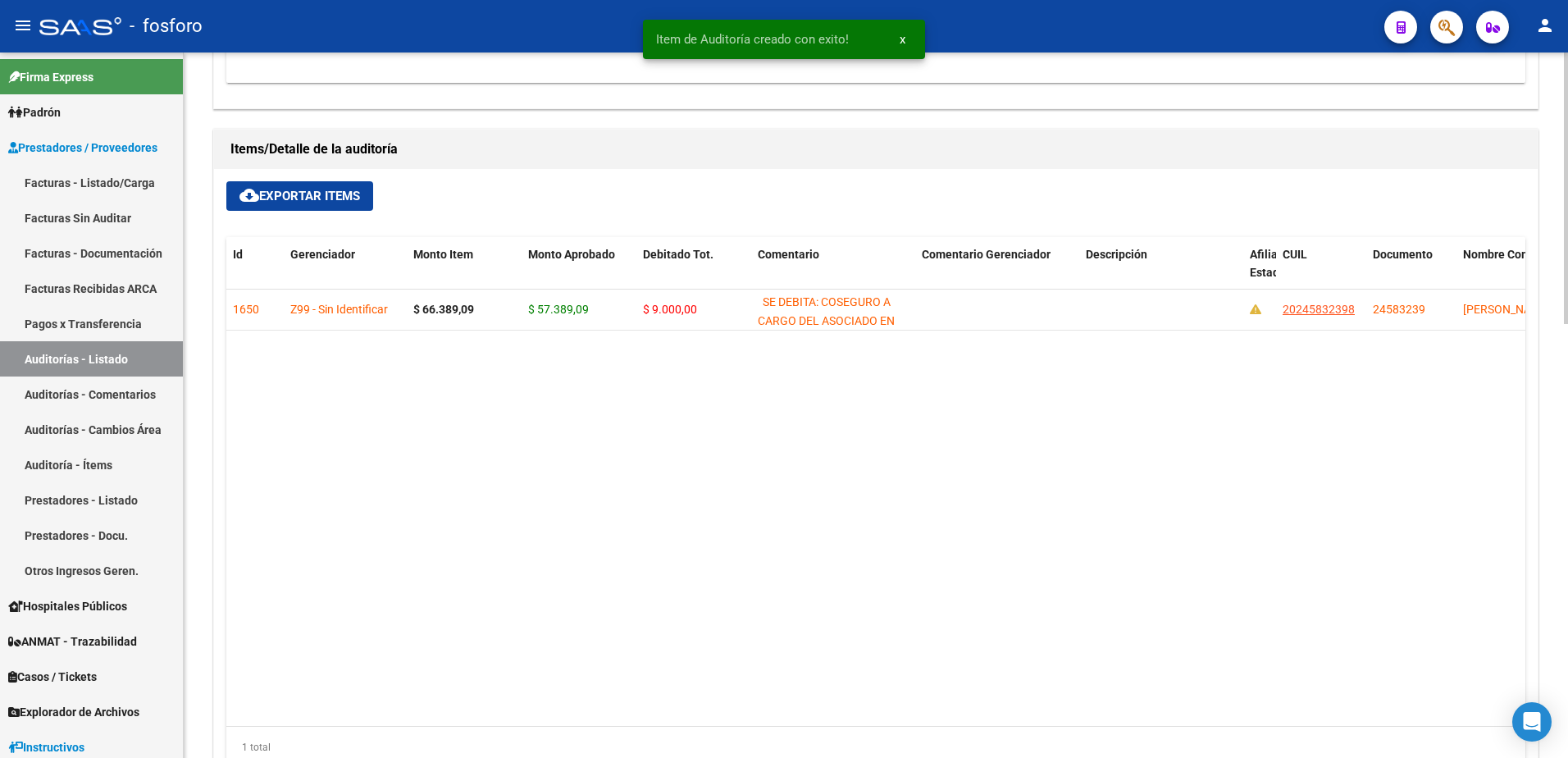
type input "202508"
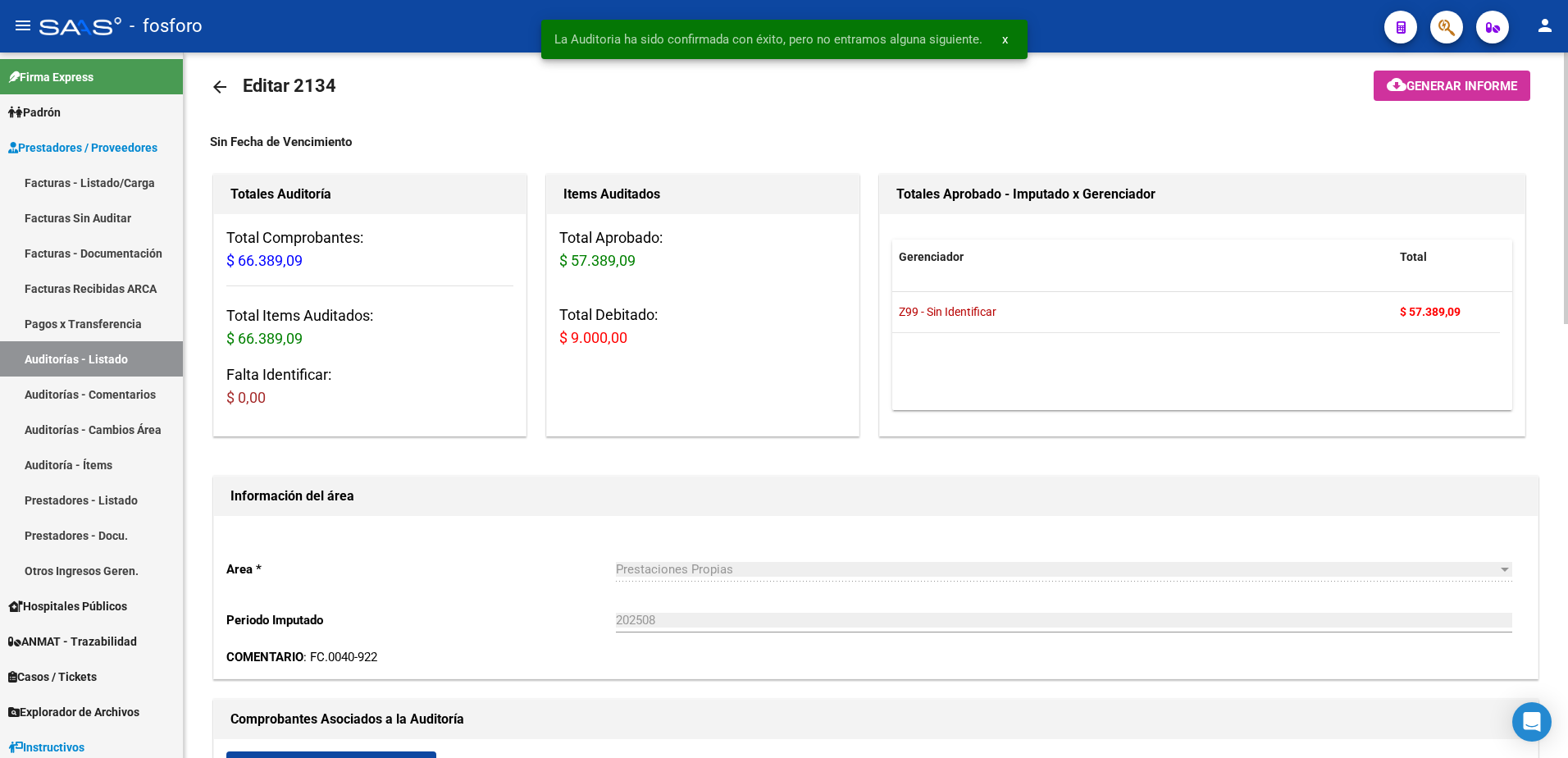
scroll to position [0, 0]
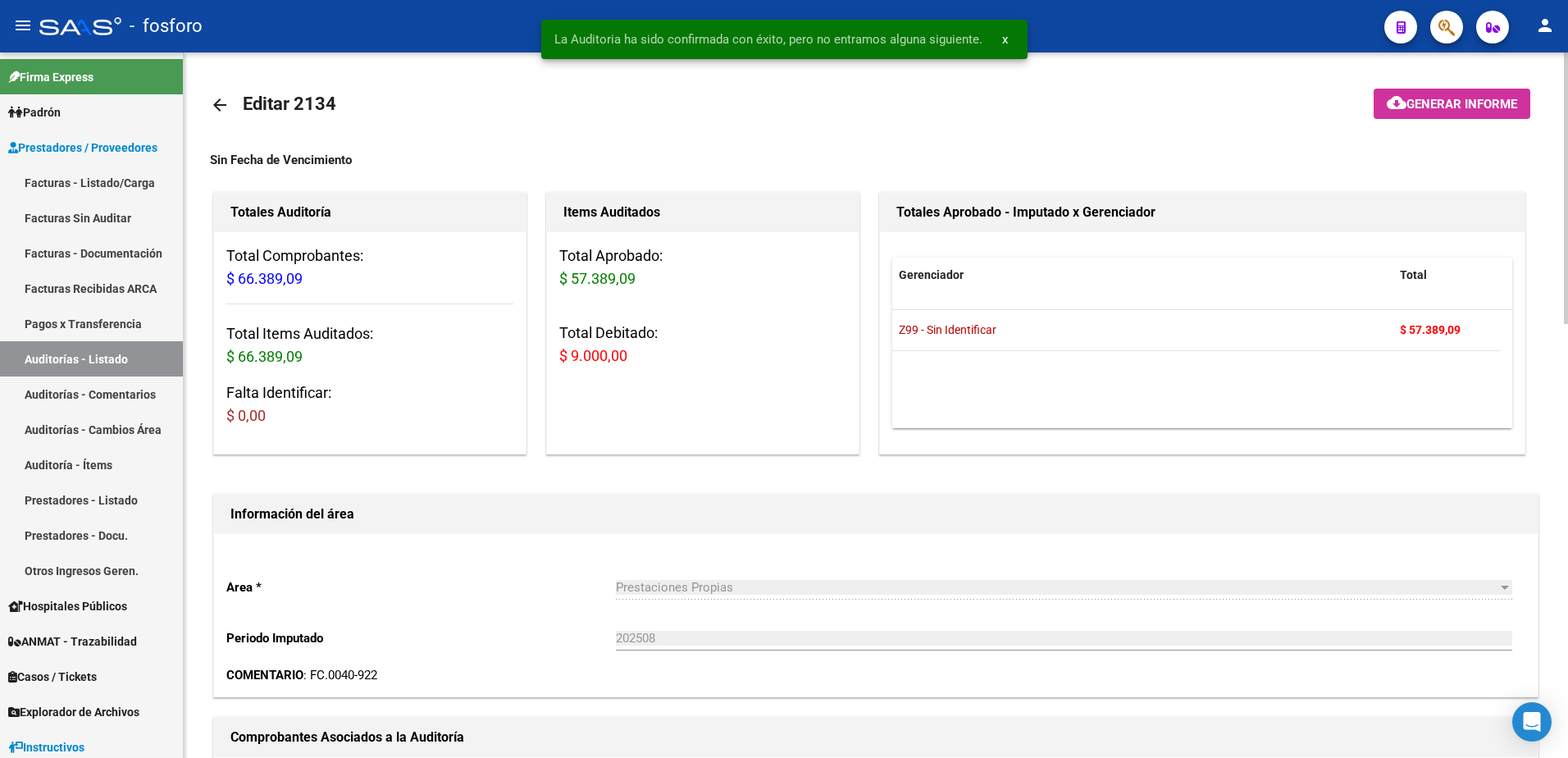
click at [1410, 106] on span "Generar informe" at bounding box center [1462, 104] width 111 height 14
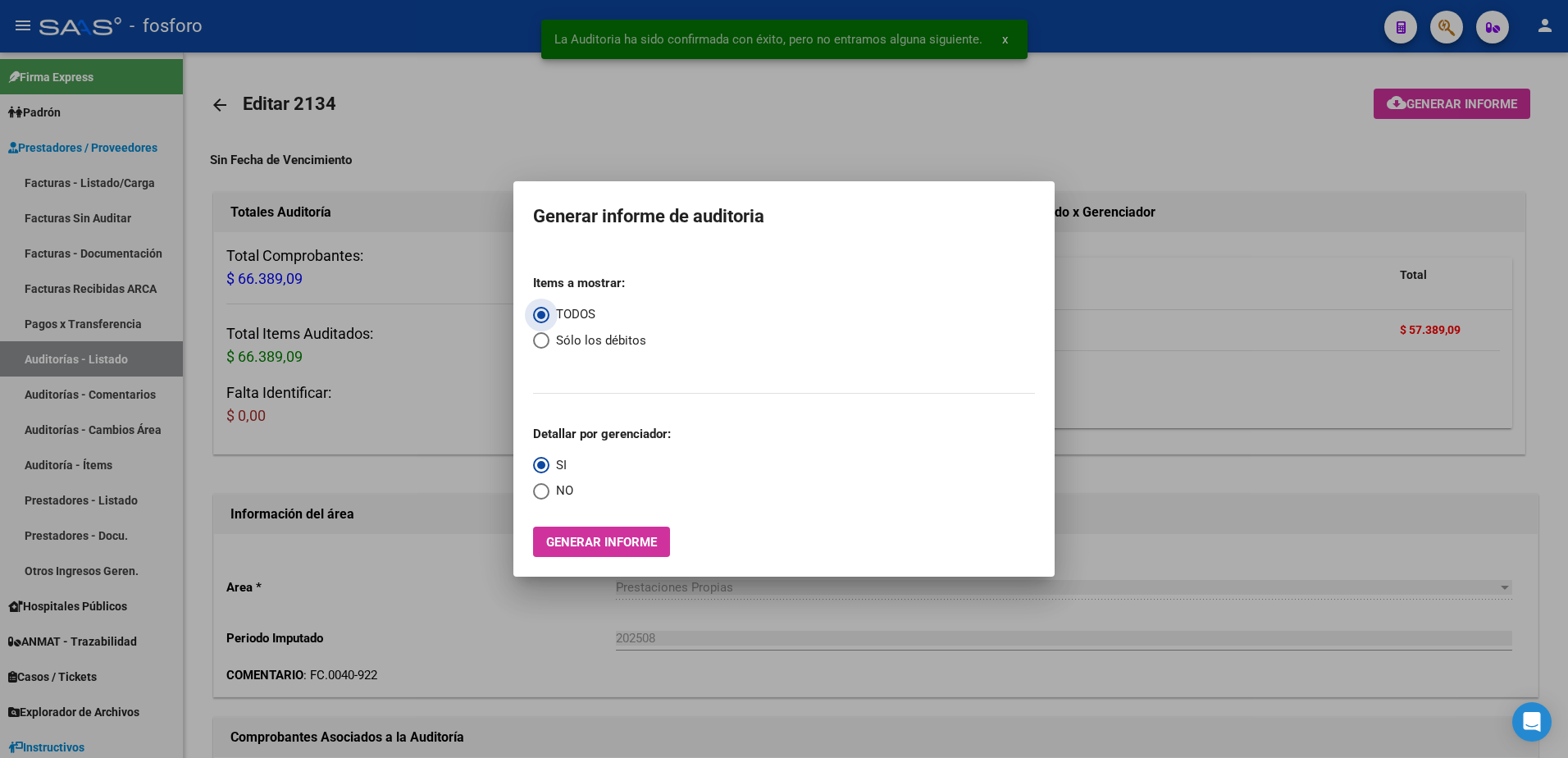
click at [606, 543] on span "Generar informe" at bounding box center [601, 542] width 111 height 14
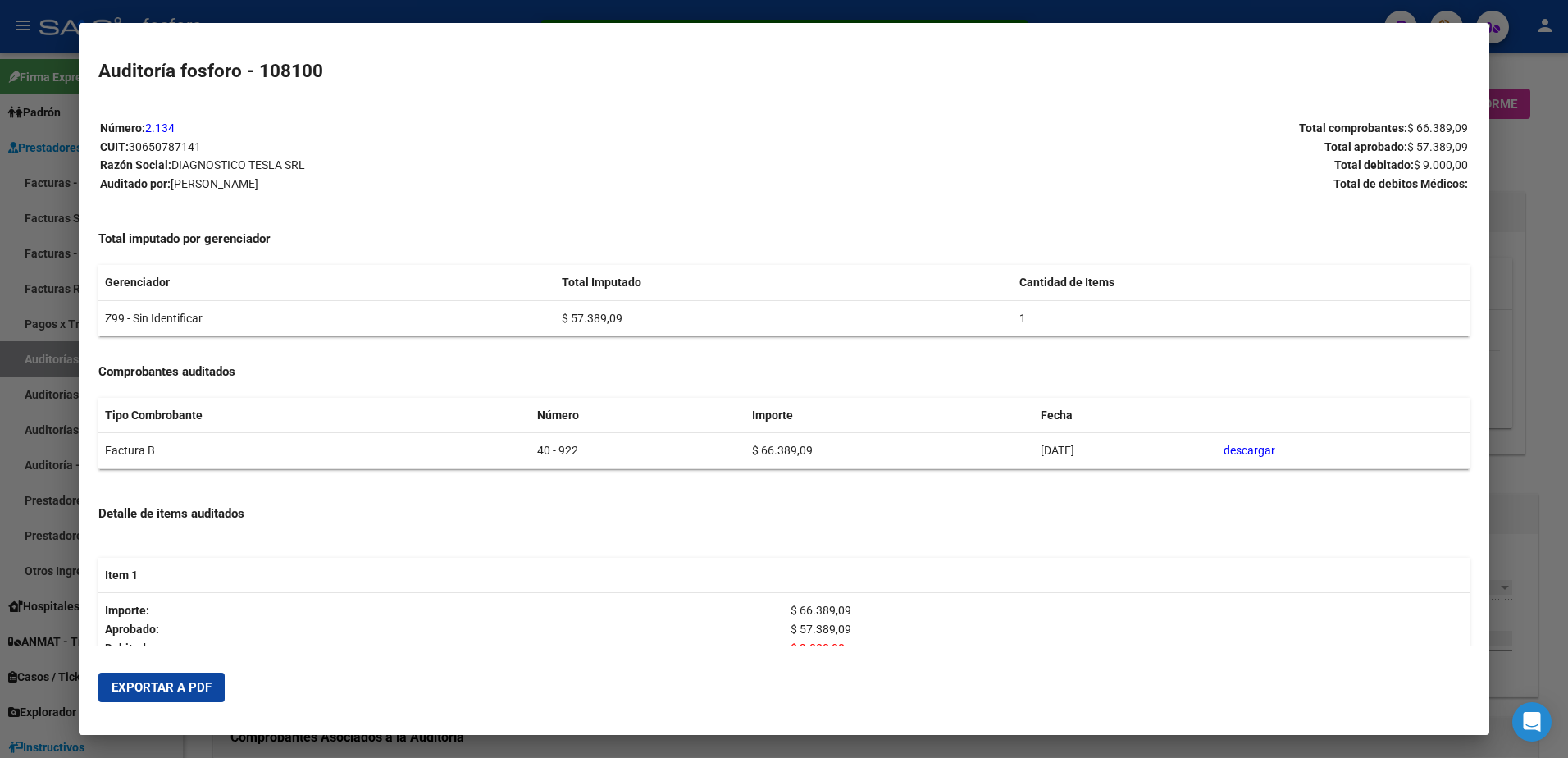
click at [178, 686] on span "Exportar a PDF" at bounding box center [161, 686] width 100 height 14
click at [1532, 511] on div at bounding box center [784, 379] width 1568 height 758
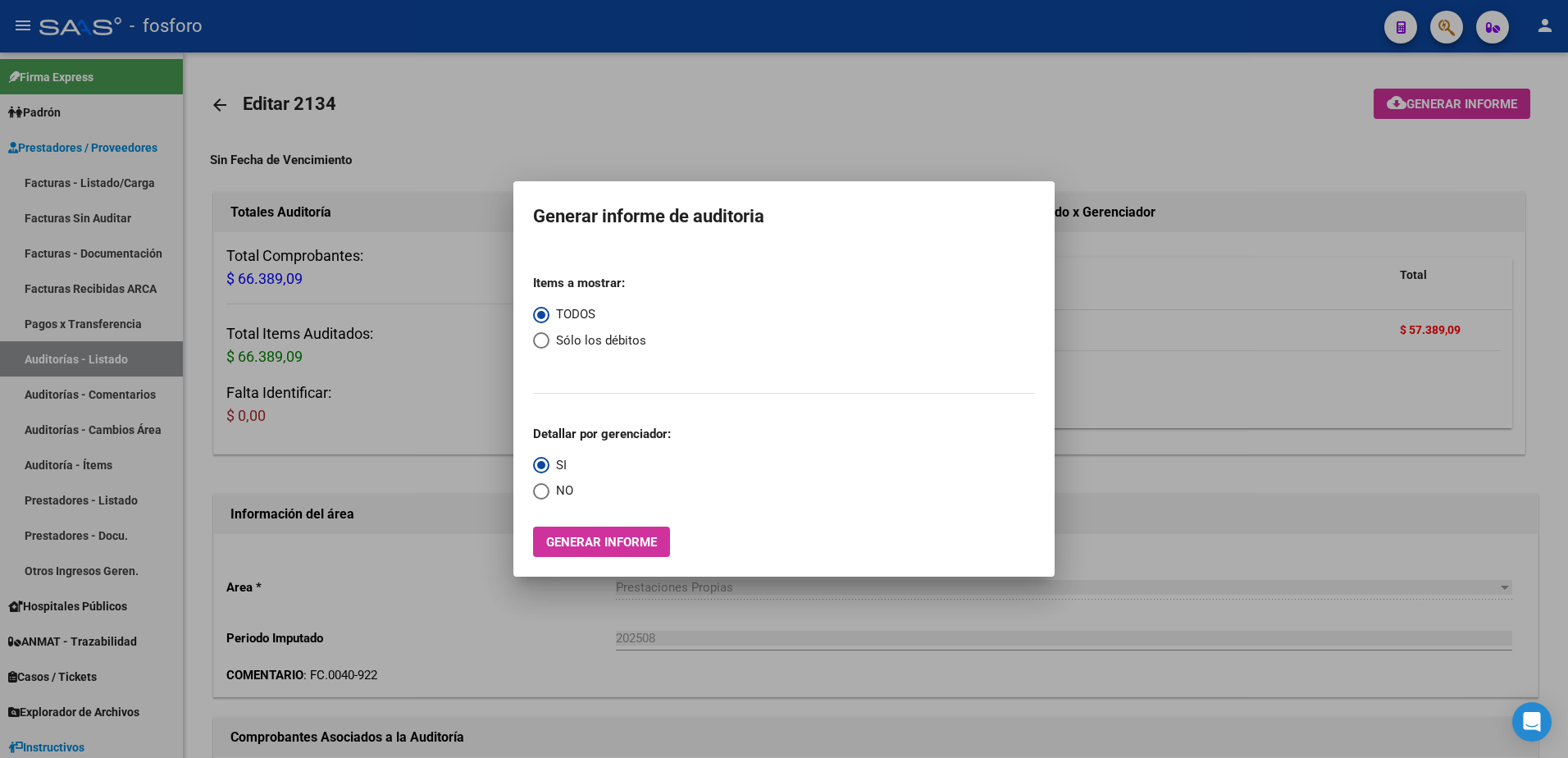
click at [1062, 555] on div at bounding box center [784, 379] width 1568 height 758
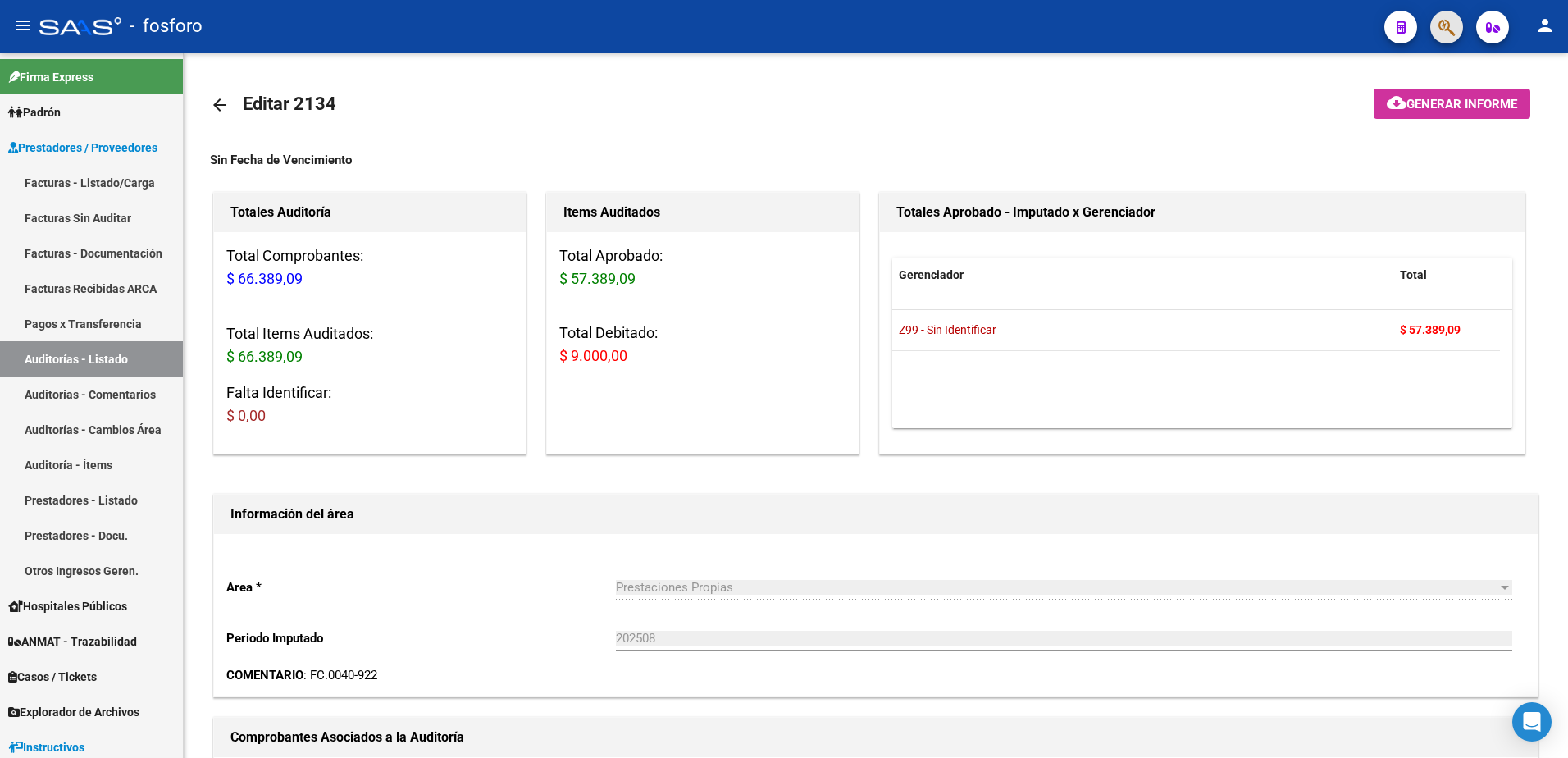
click at [1434, 28] on button "button" at bounding box center [1446, 27] width 33 height 33
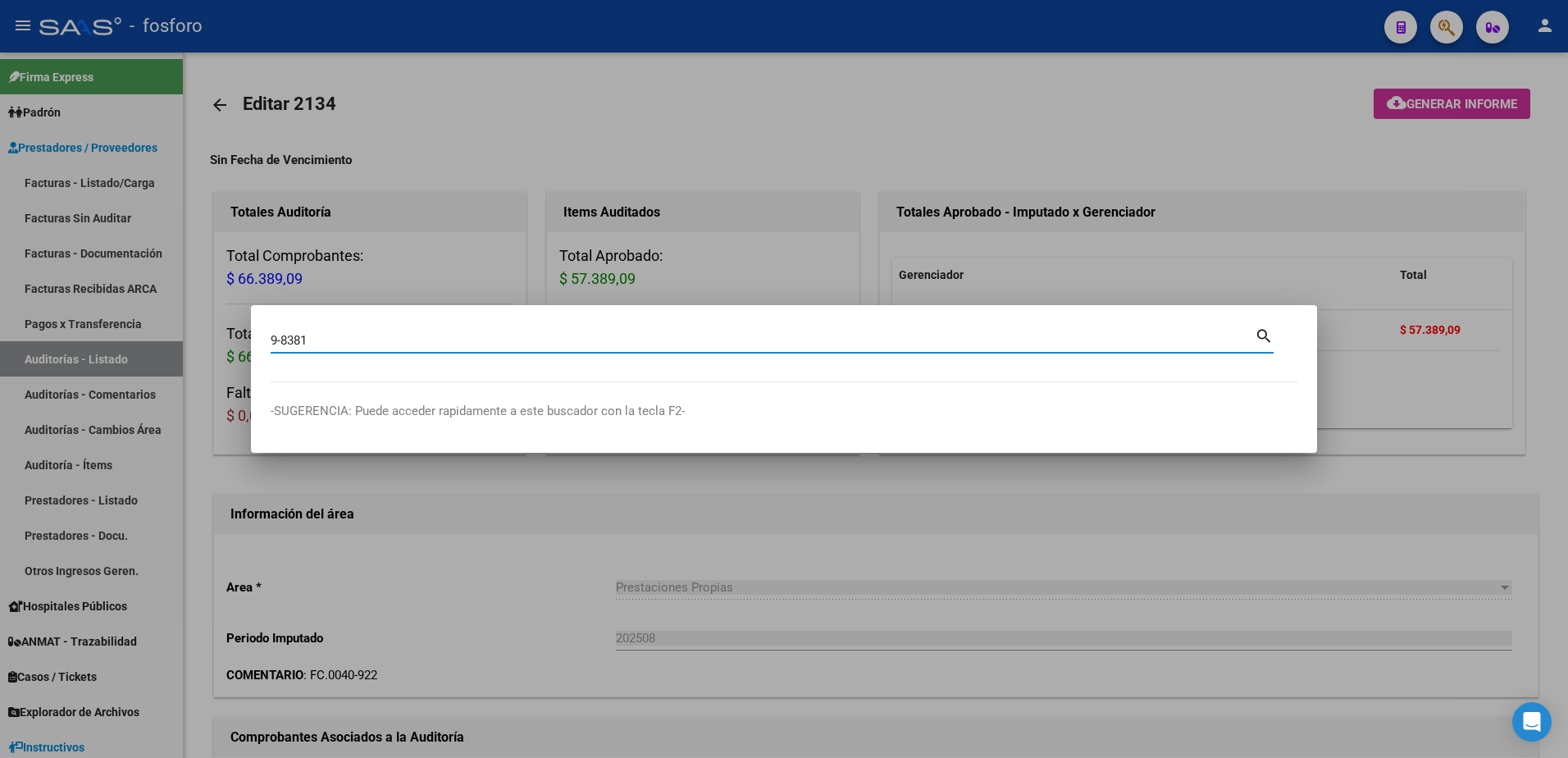
type input "9-8381"
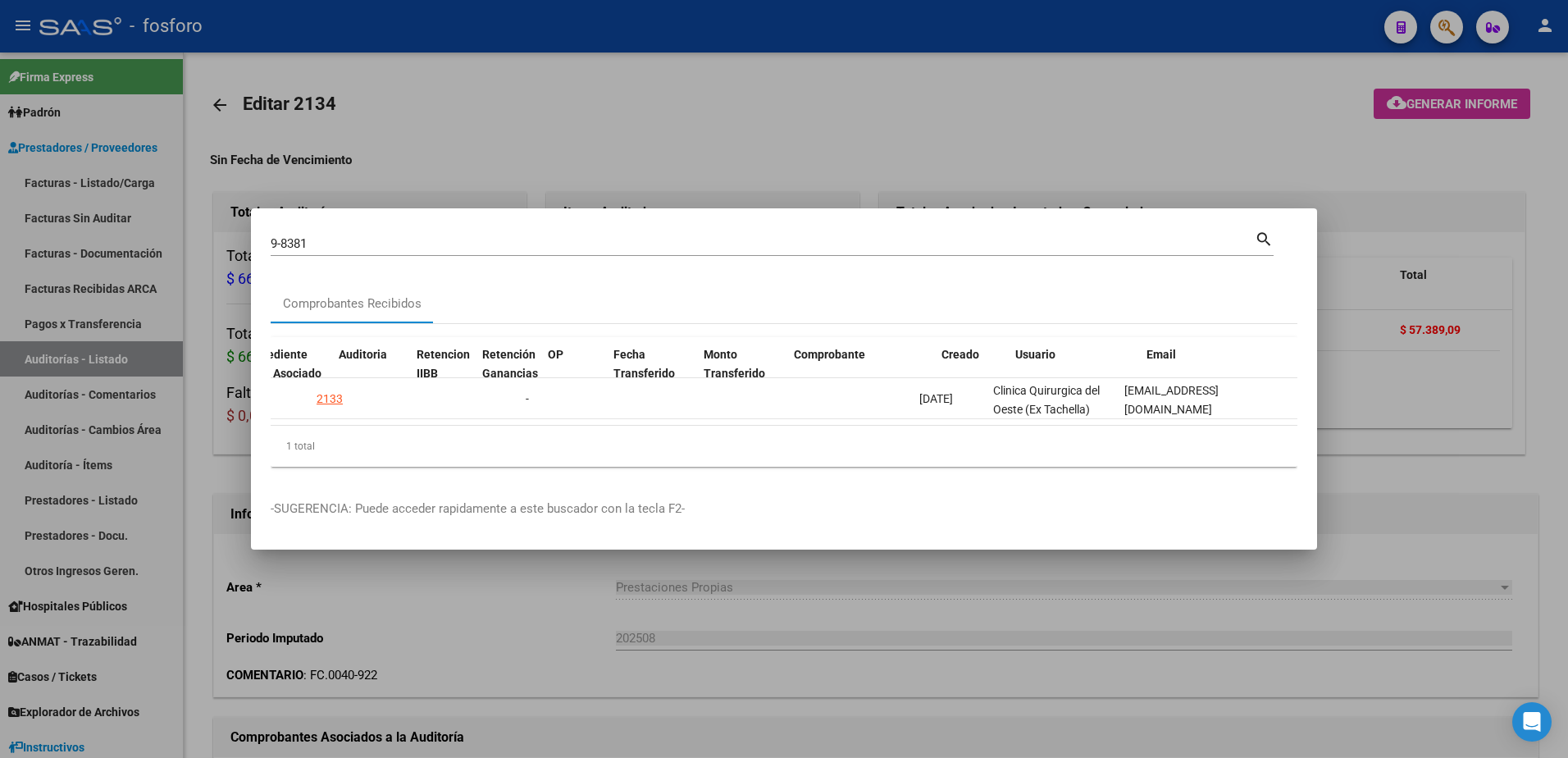
scroll to position [0, 1301]
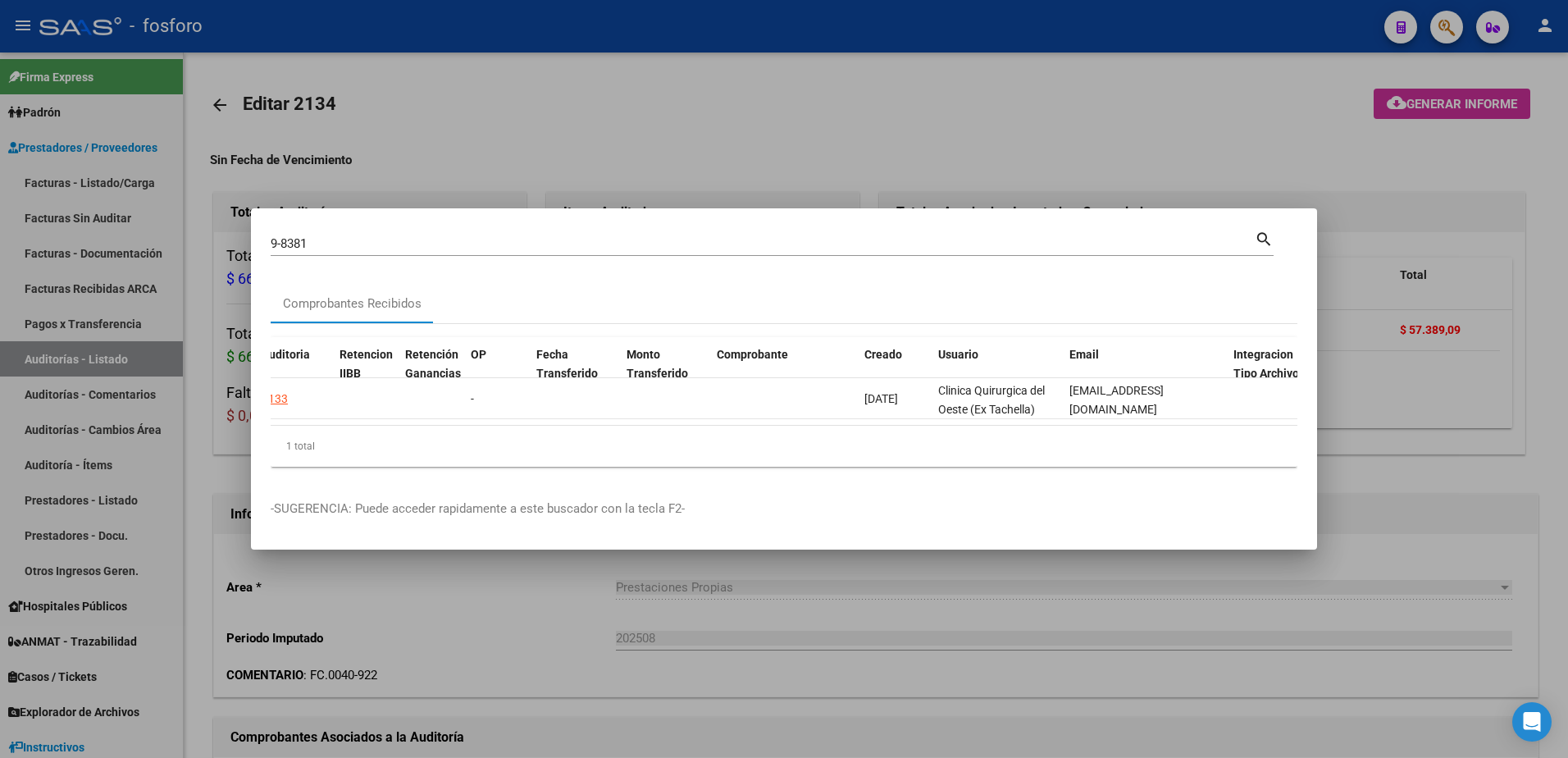
click at [291, 72] on div at bounding box center [784, 379] width 1568 height 758
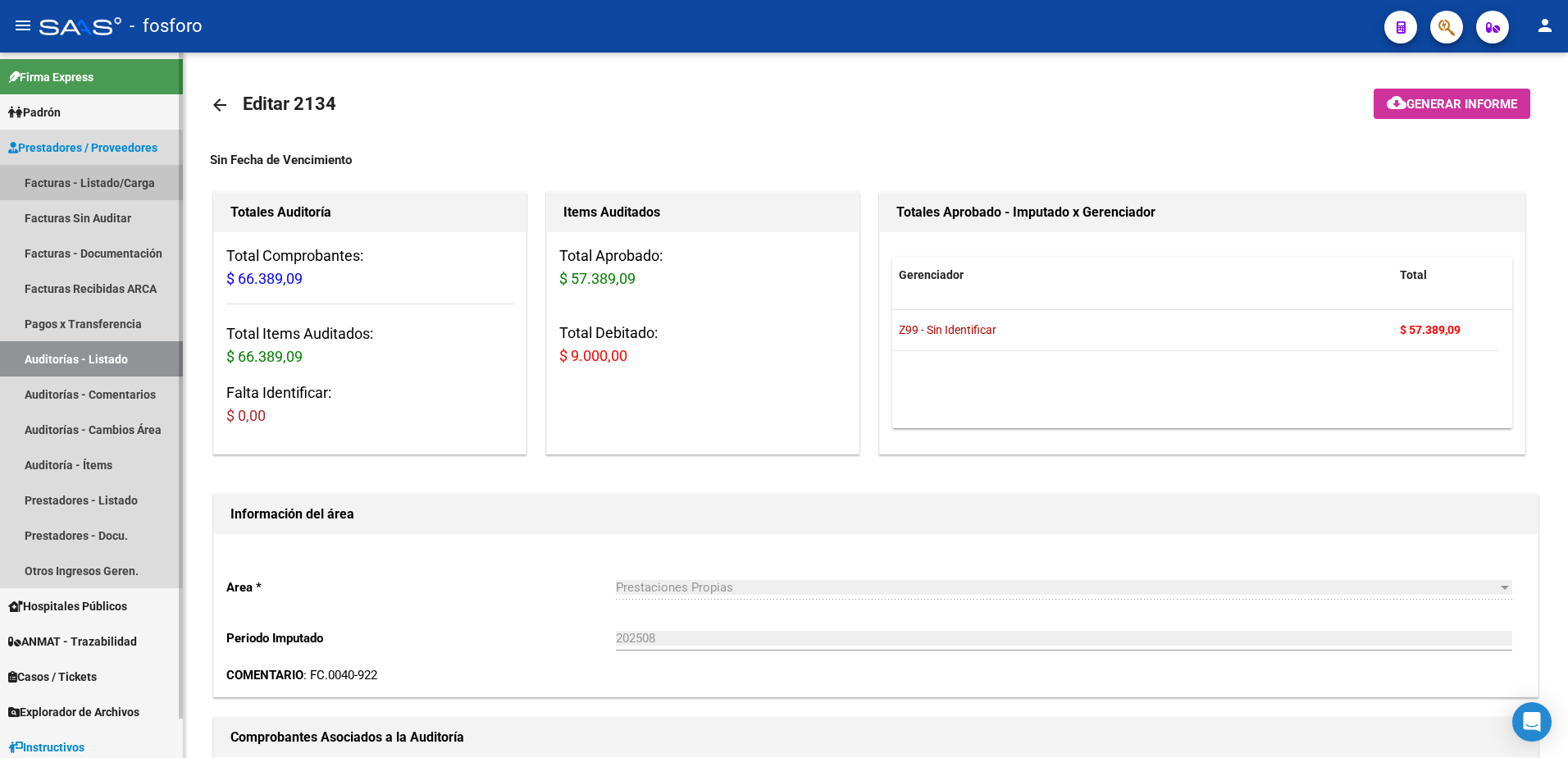
click at [86, 178] on link "Facturas - Listado/Carga" at bounding box center [91, 181] width 183 height 35
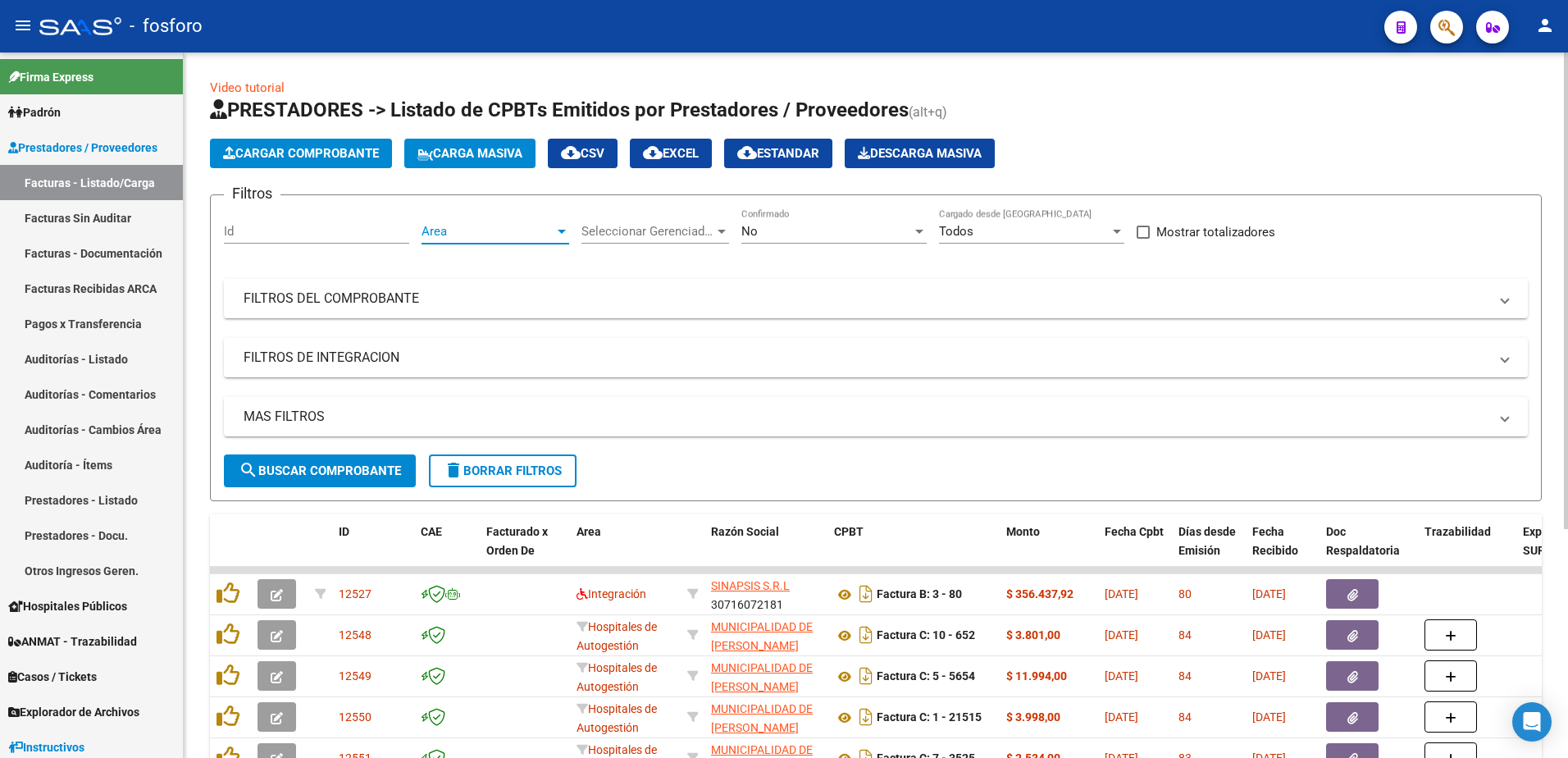
click at [557, 227] on div at bounding box center [561, 231] width 14 height 13
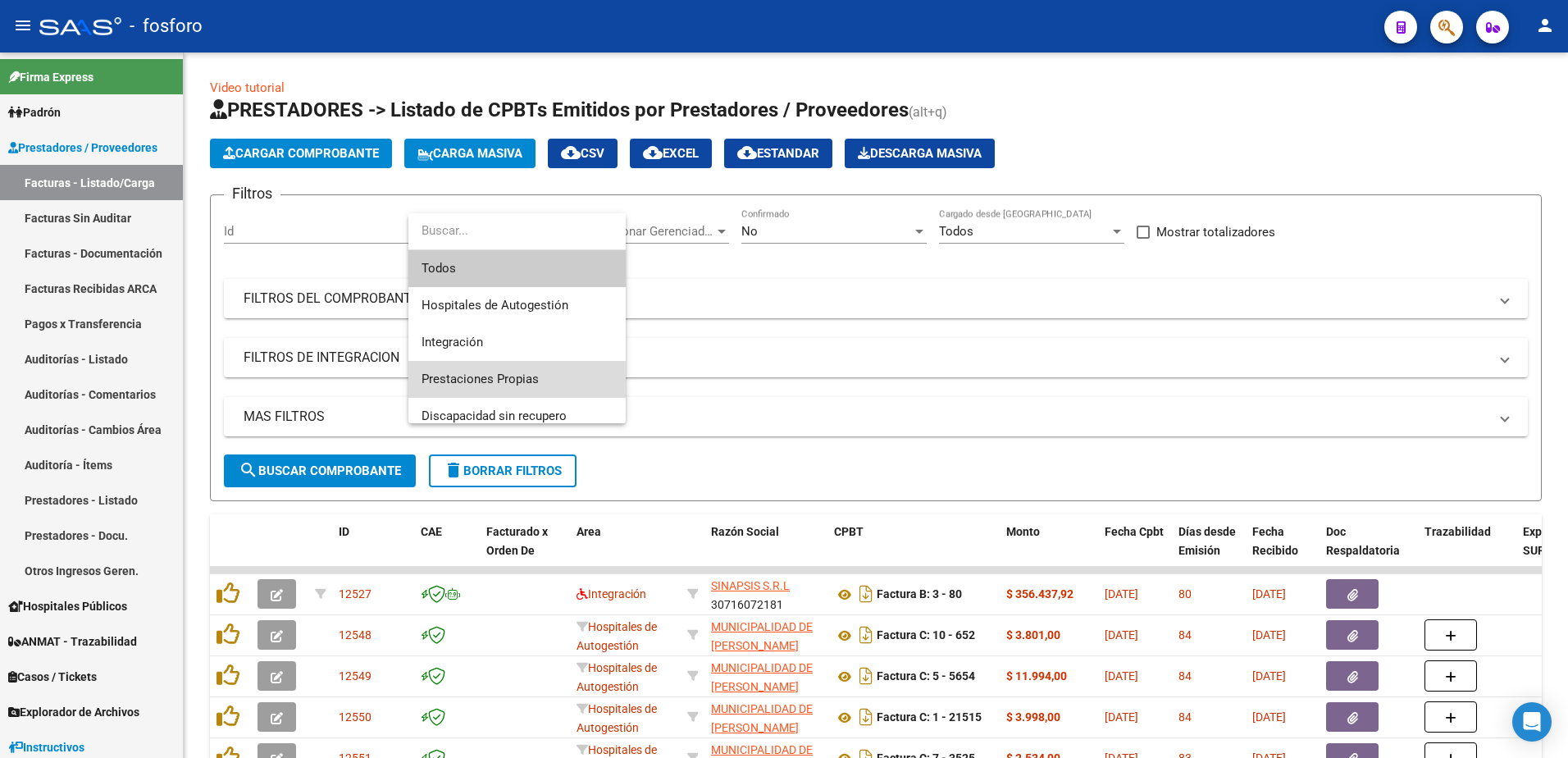
click at [468, 370] on span "Prestaciones Propias" at bounding box center [517, 379] width 191 height 37
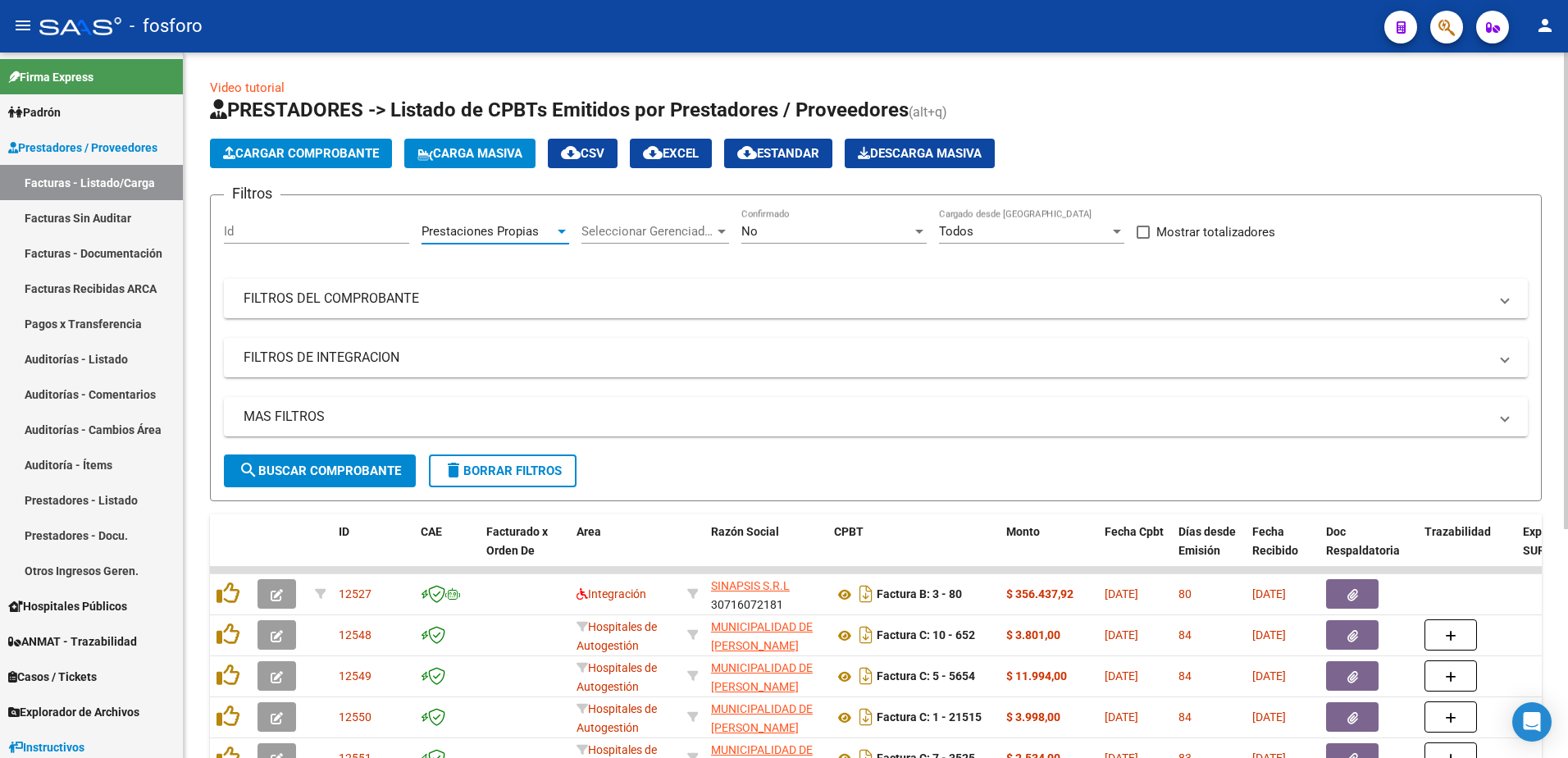
click at [296, 482] on button "search Buscar Comprobante" at bounding box center [319, 470] width 192 height 33
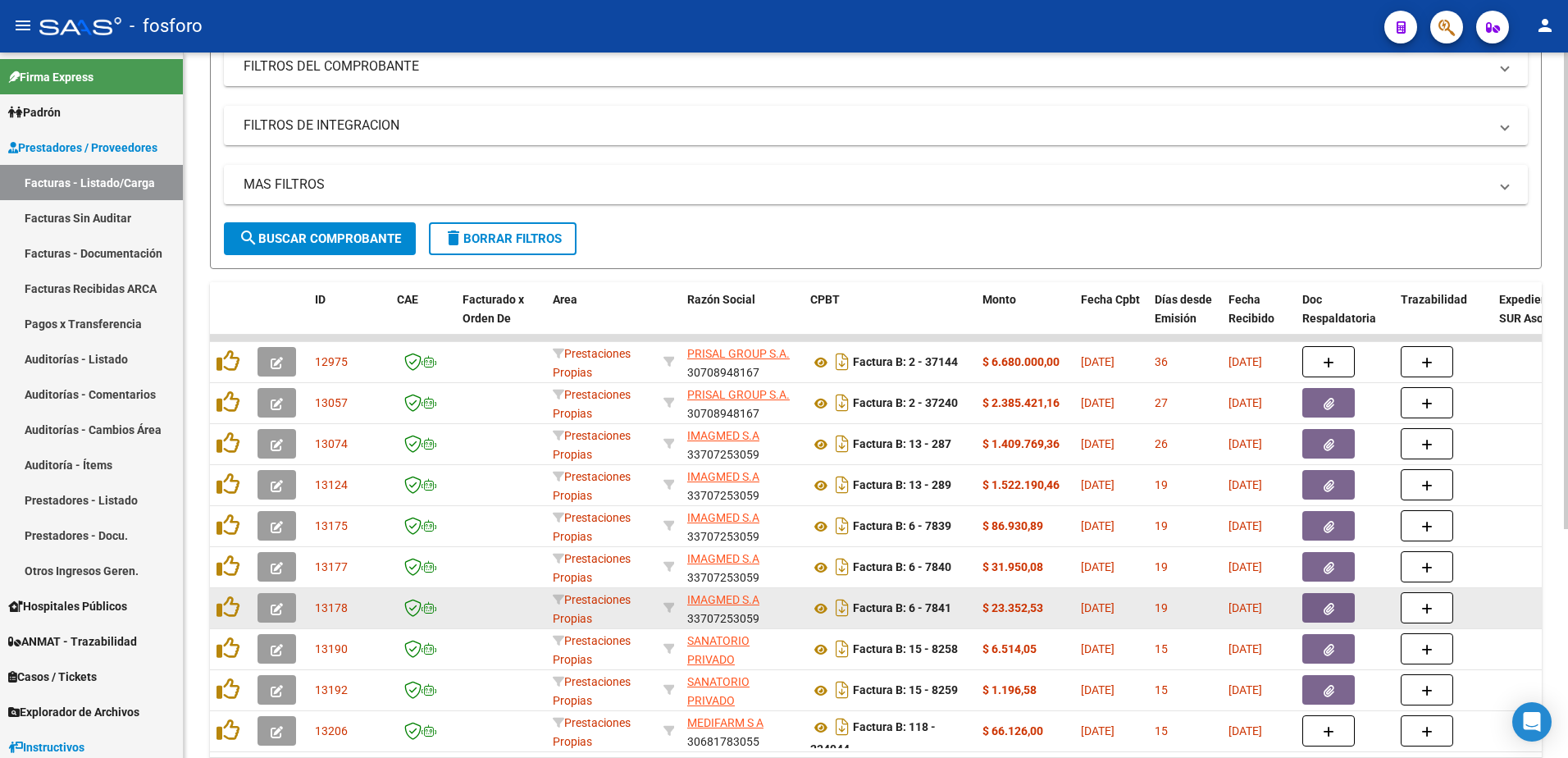
scroll to position [338, 0]
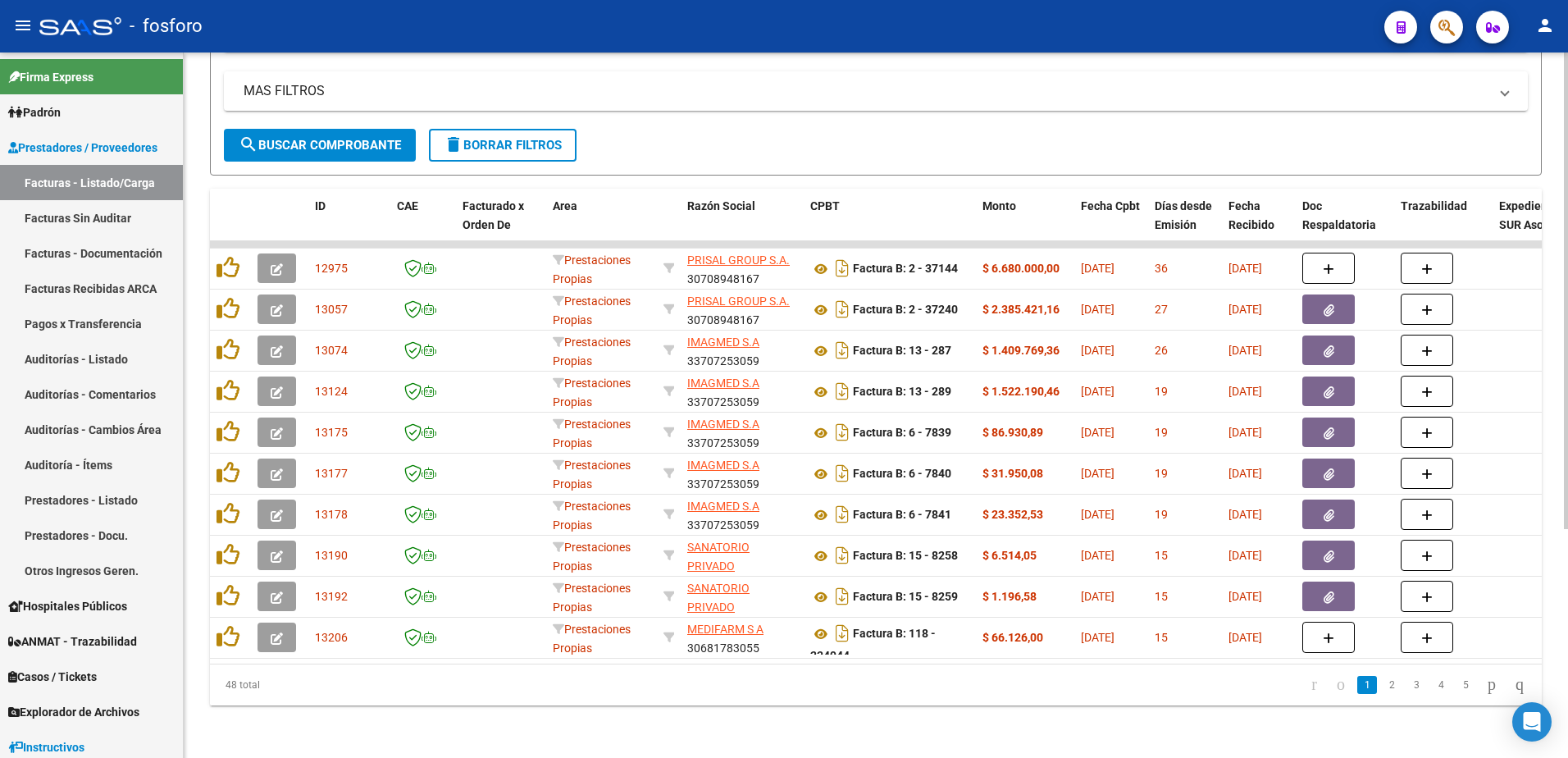
click at [1381, 686] on link "2" at bounding box center [1391, 684] width 20 height 18
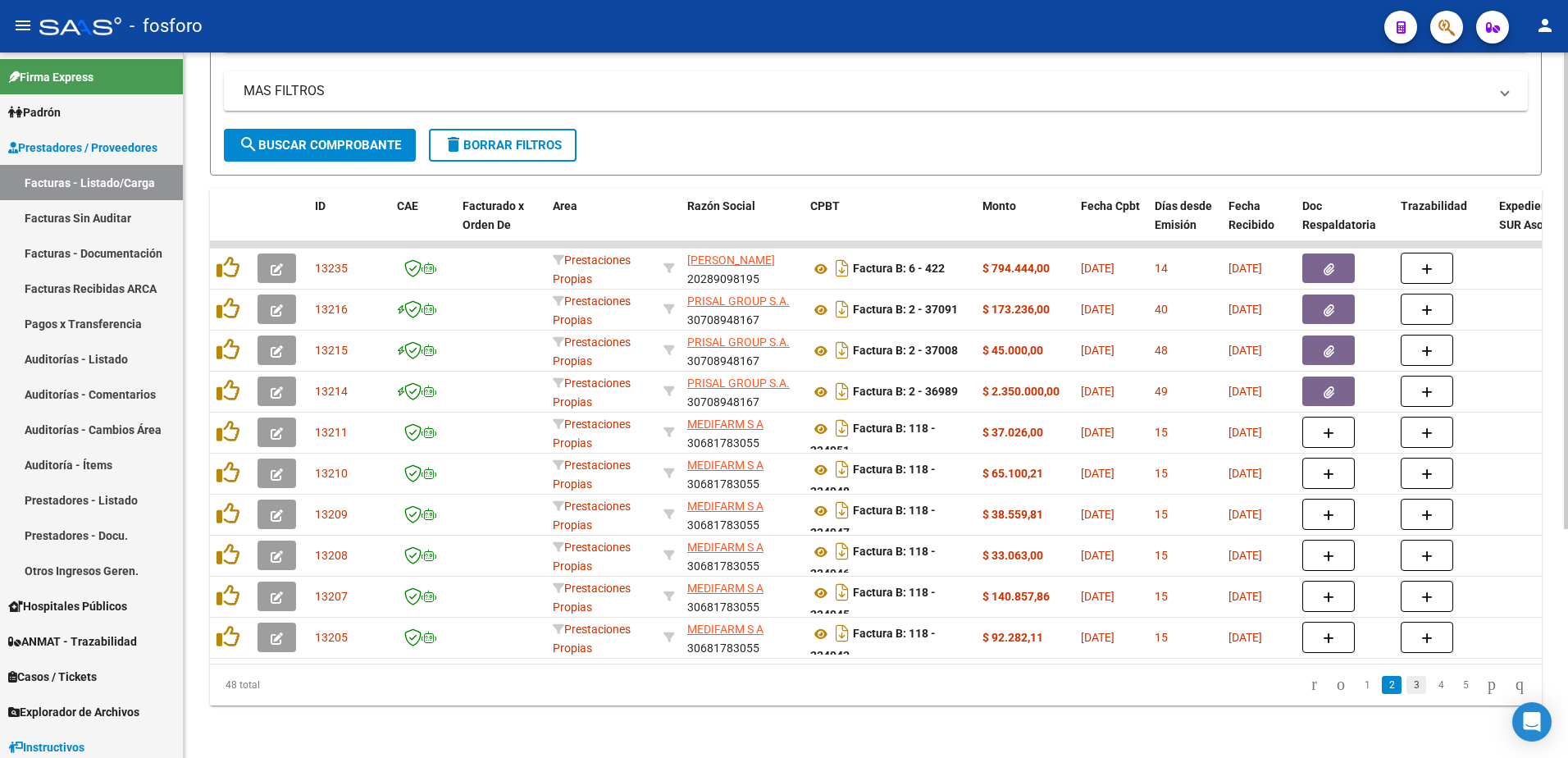
click at [1406, 687] on link "3" at bounding box center [1416, 684] width 20 height 18
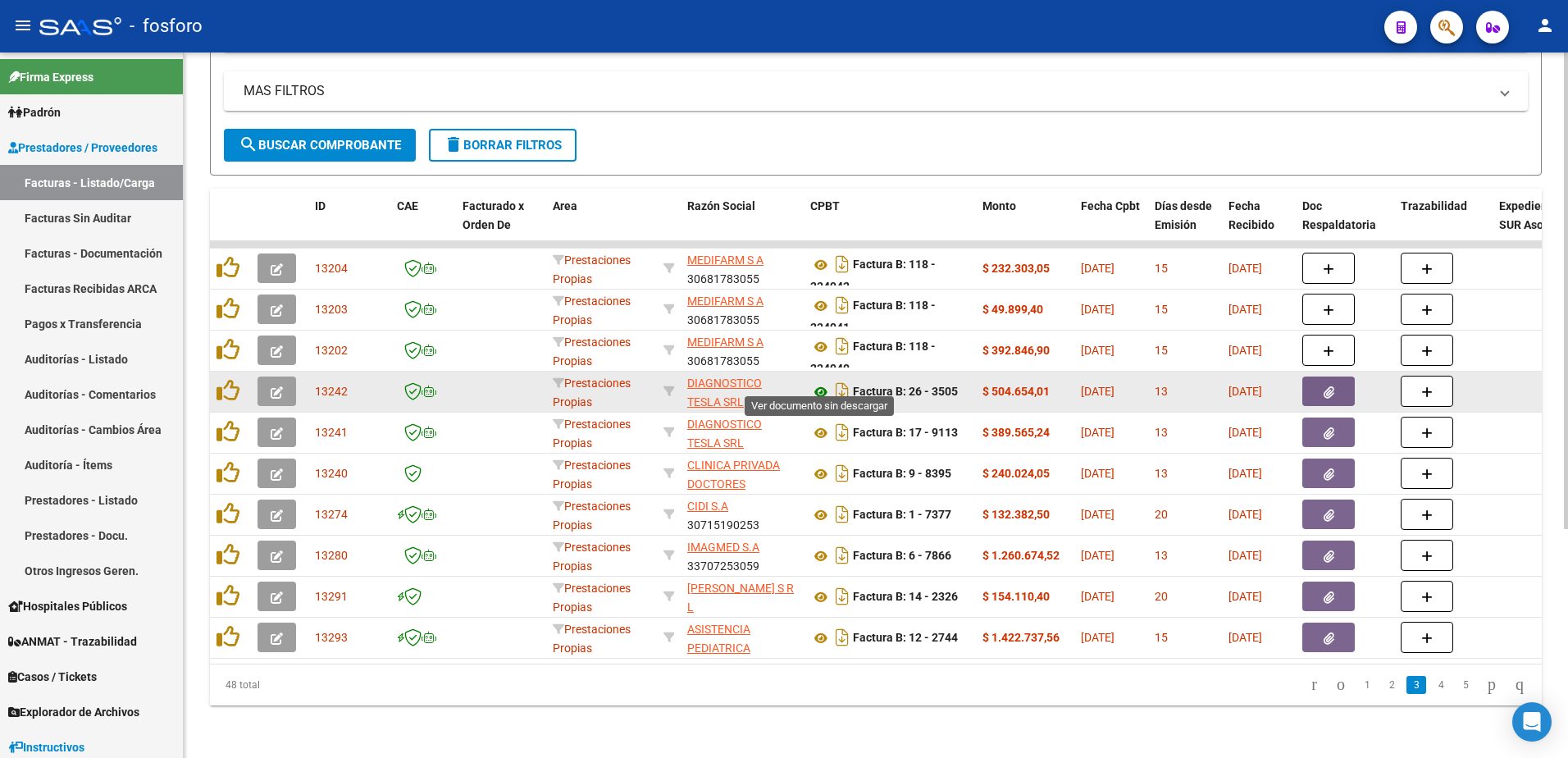
click at [817, 382] on icon at bounding box center [820, 392] width 21 height 20
click at [1336, 376] on button "button" at bounding box center [1329, 391] width 53 height 30
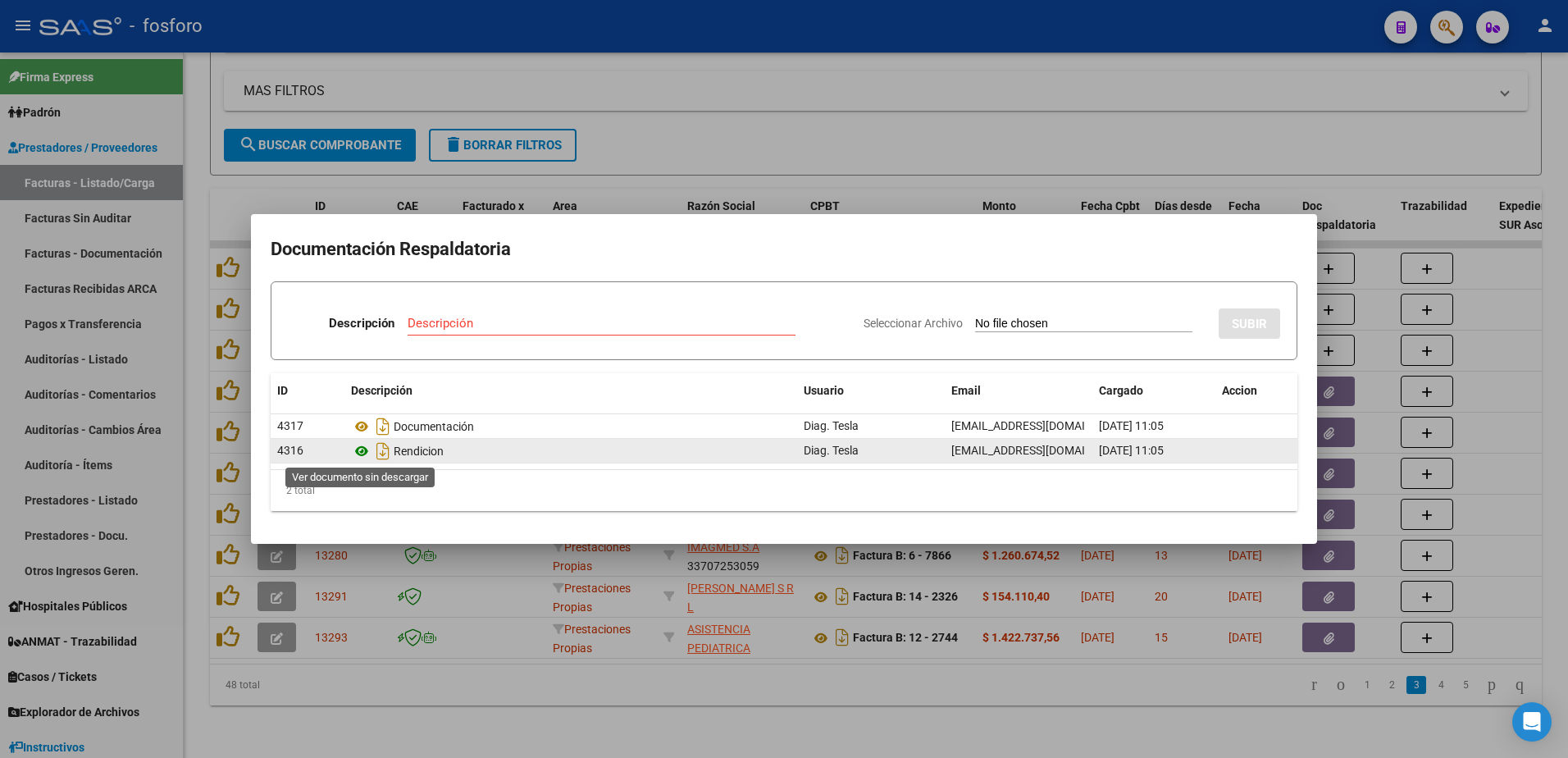
click at [363, 455] on icon at bounding box center [361, 451] width 21 height 20
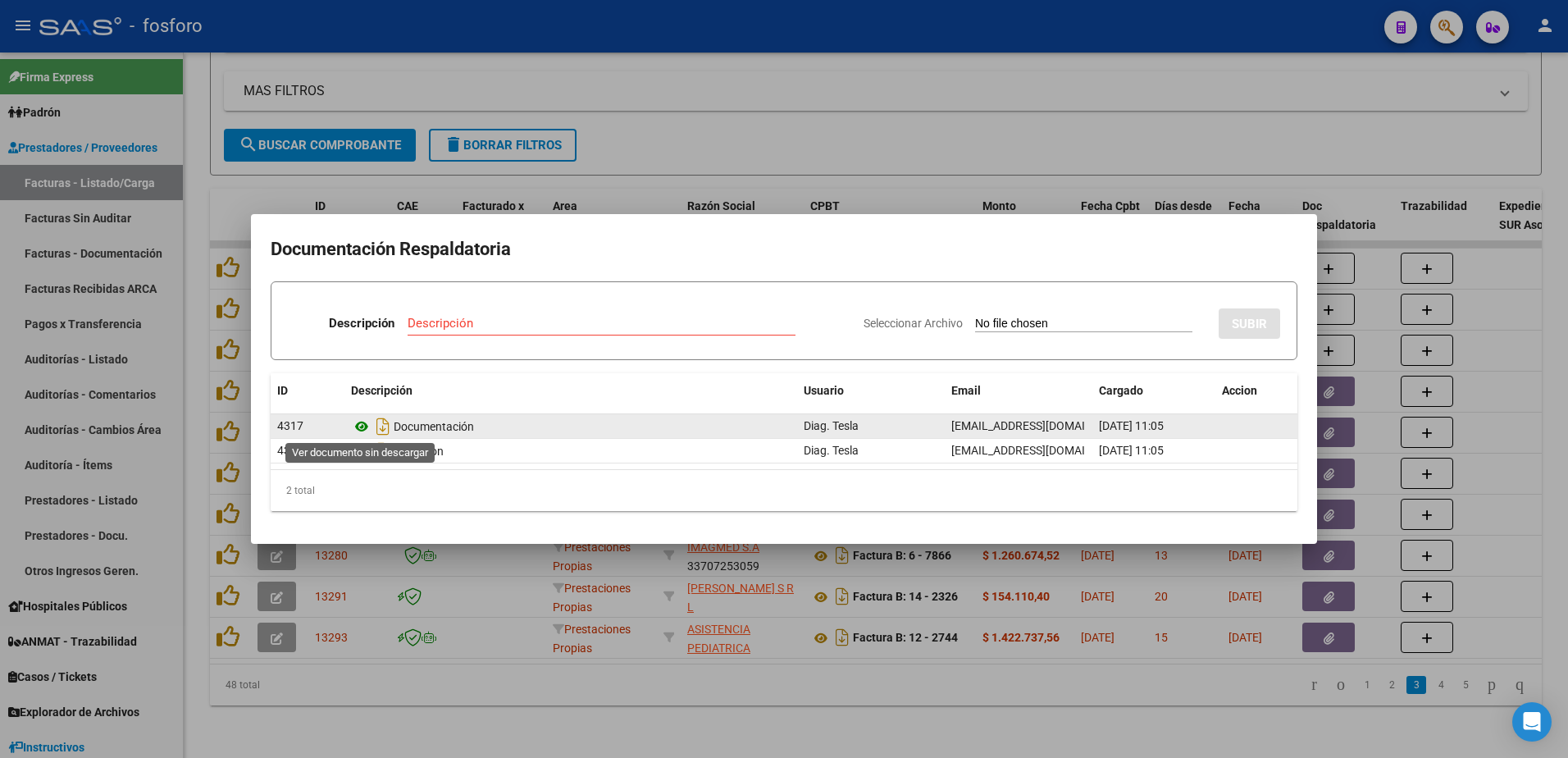
click at [360, 422] on icon at bounding box center [361, 426] width 21 height 20
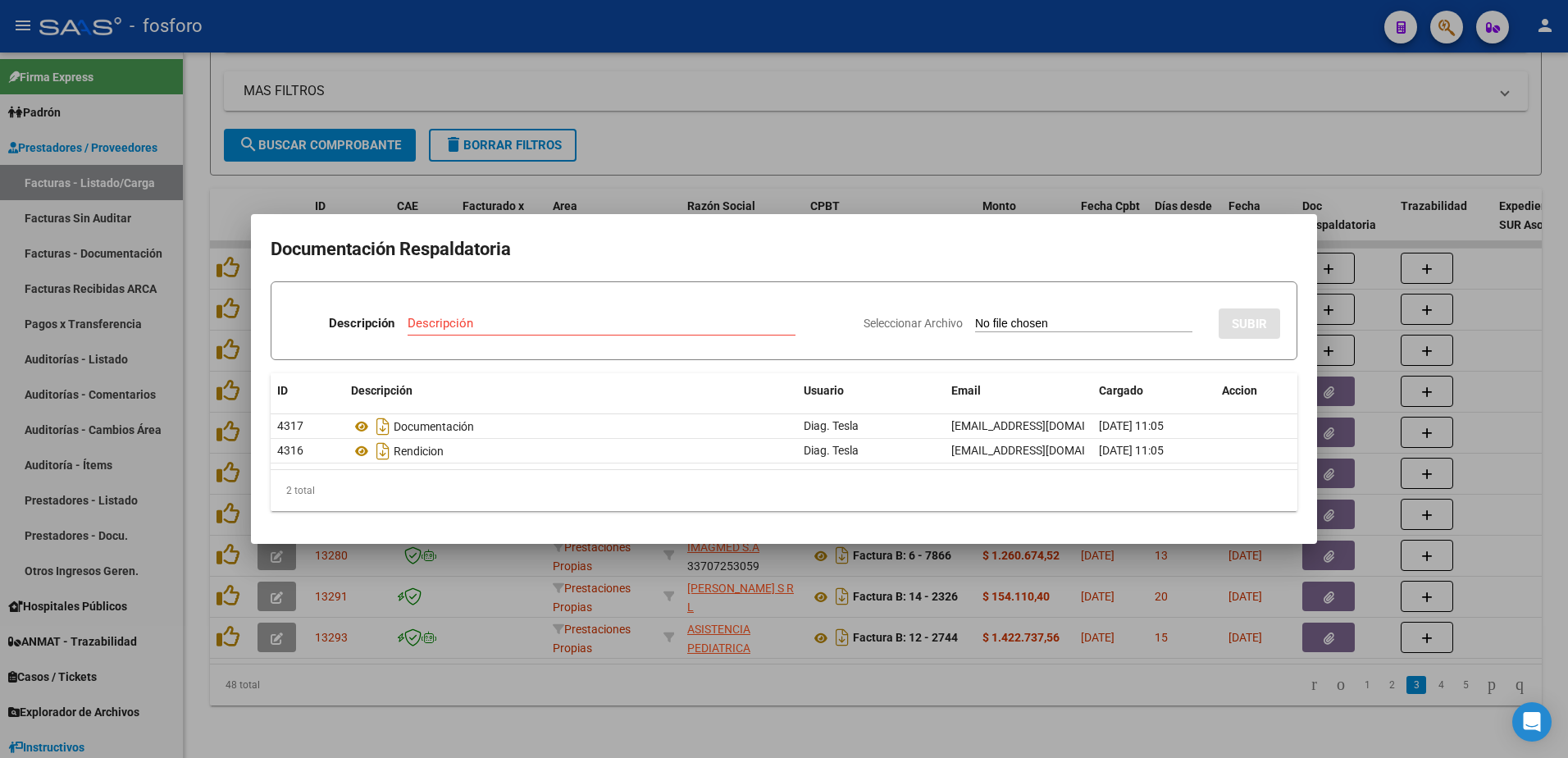
click at [463, 668] on div at bounding box center [784, 379] width 1568 height 758
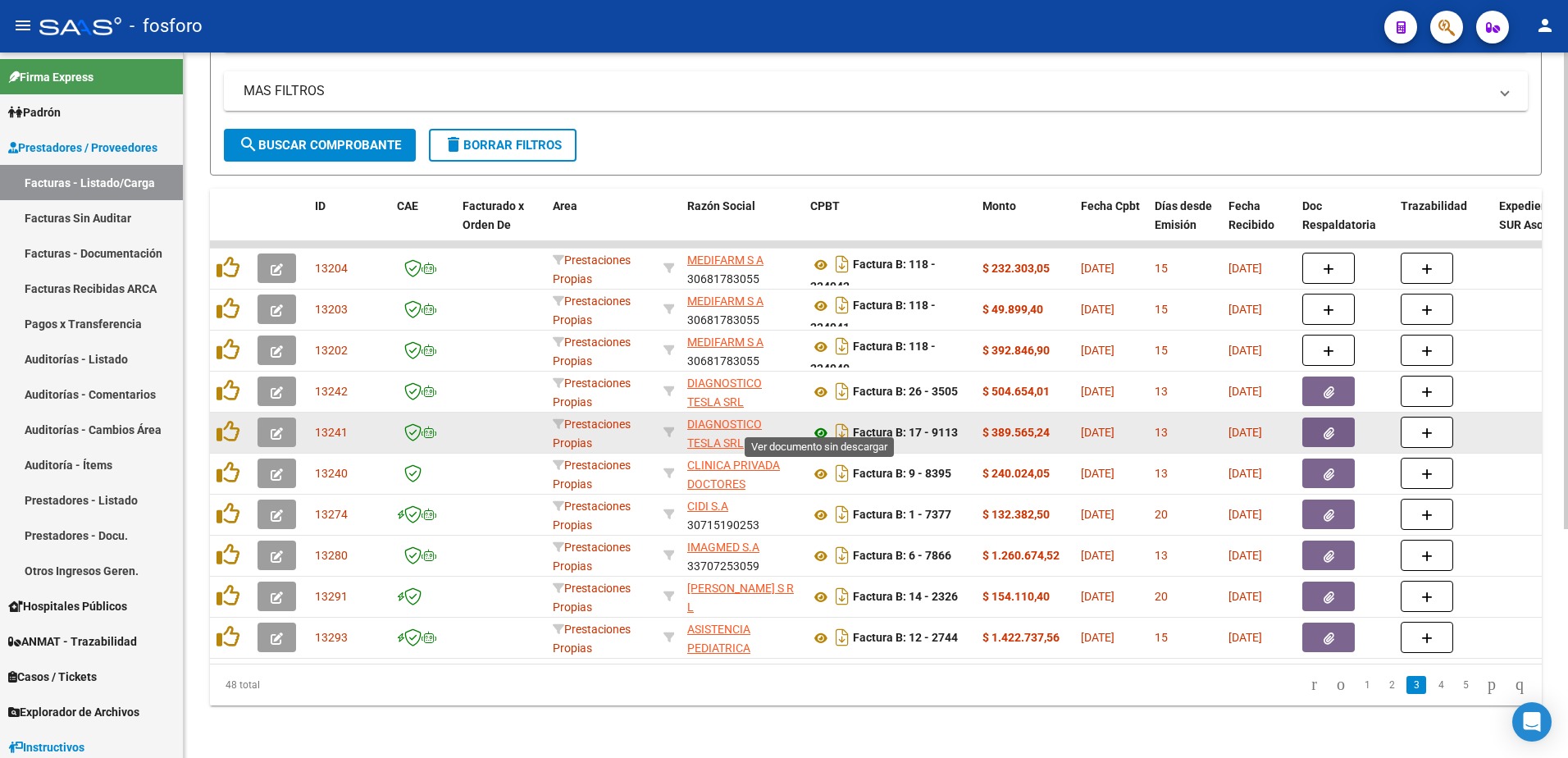
click at [818, 424] on icon at bounding box center [820, 433] width 21 height 20
click at [1327, 428] on icon "button" at bounding box center [1329, 434] width 11 height 12
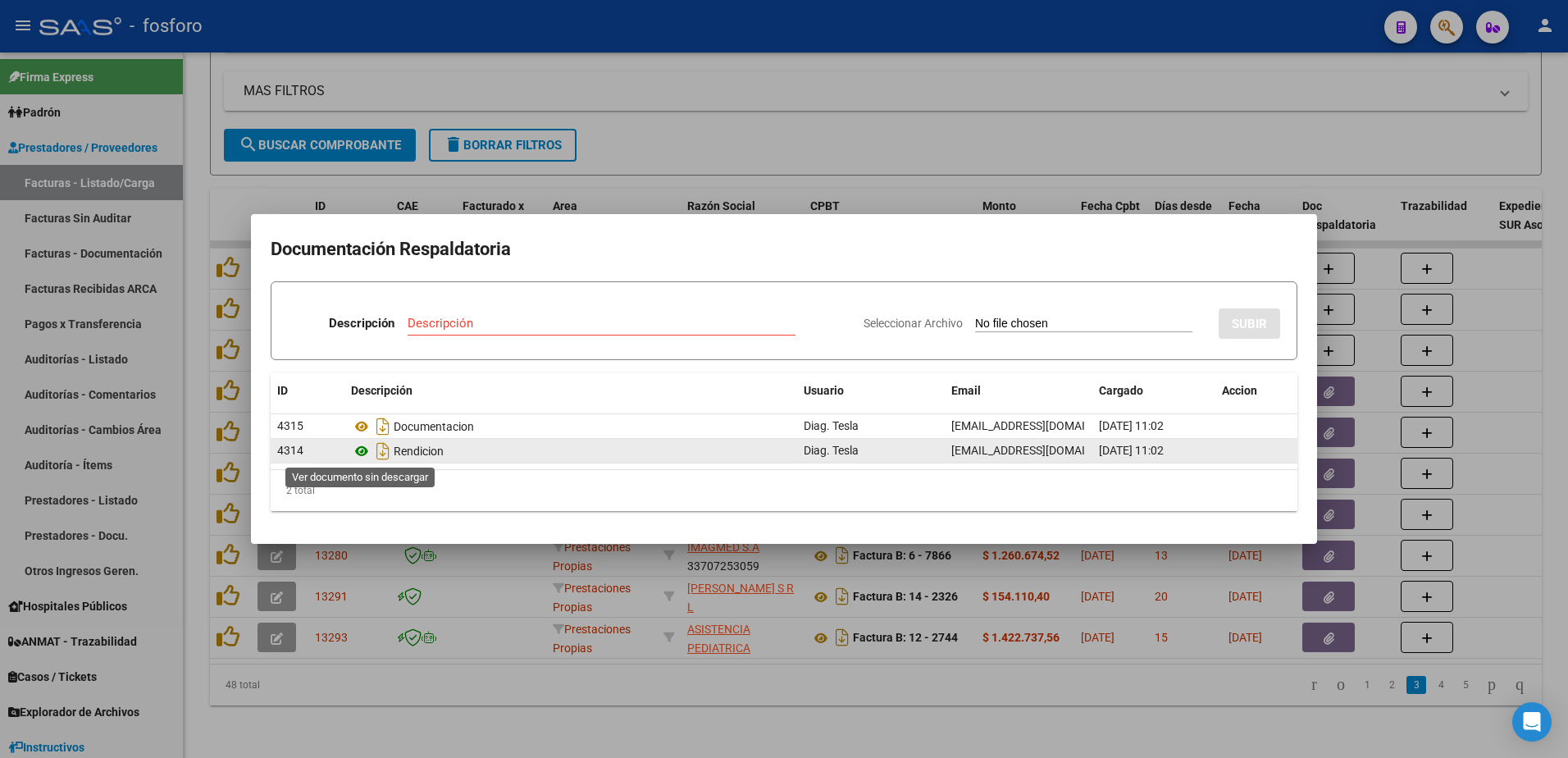
click at [365, 451] on icon at bounding box center [361, 451] width 21 height 20
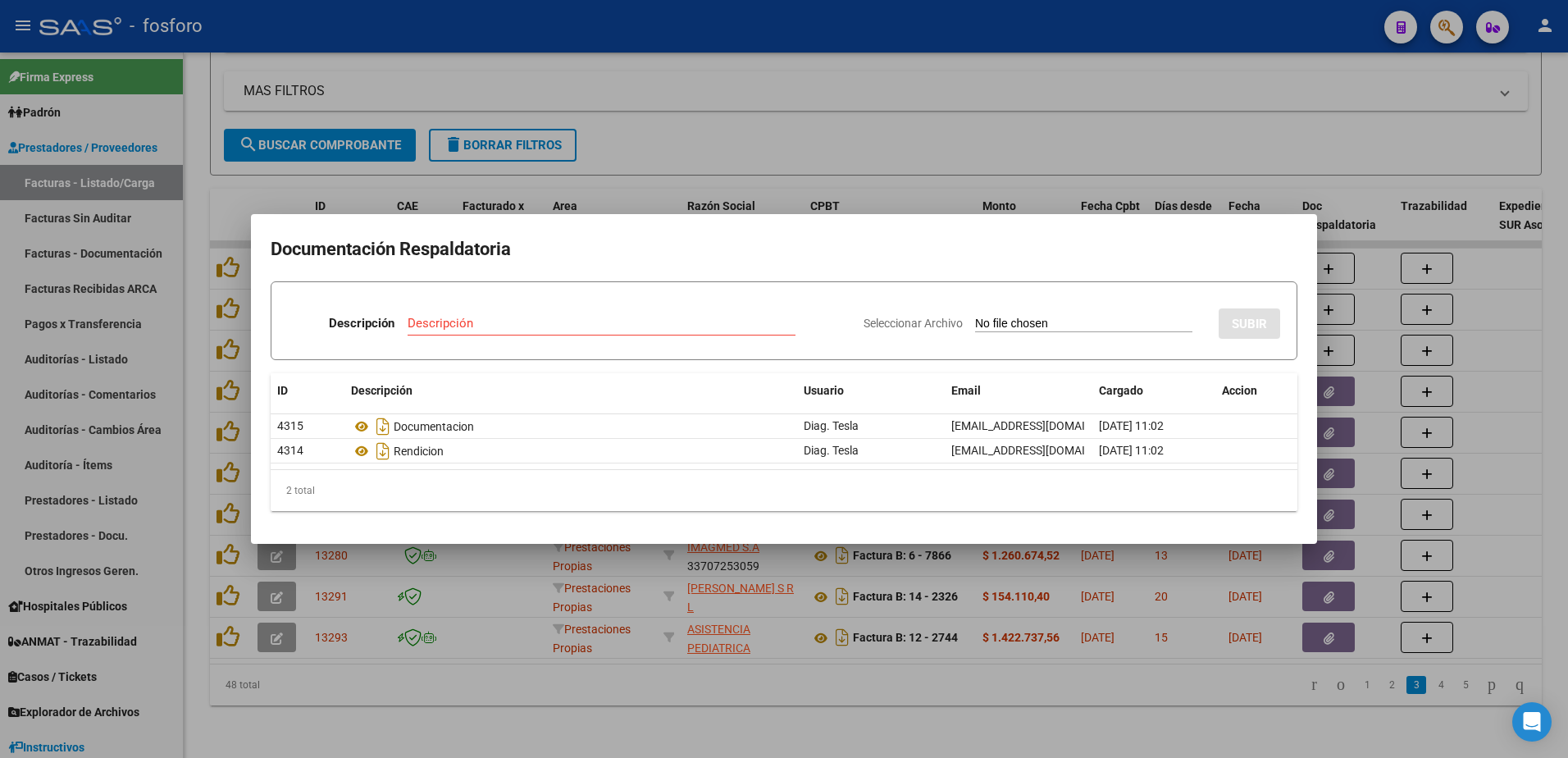
click at [642, 679] on div at bounding box center [784, 379] width 1568 height 758
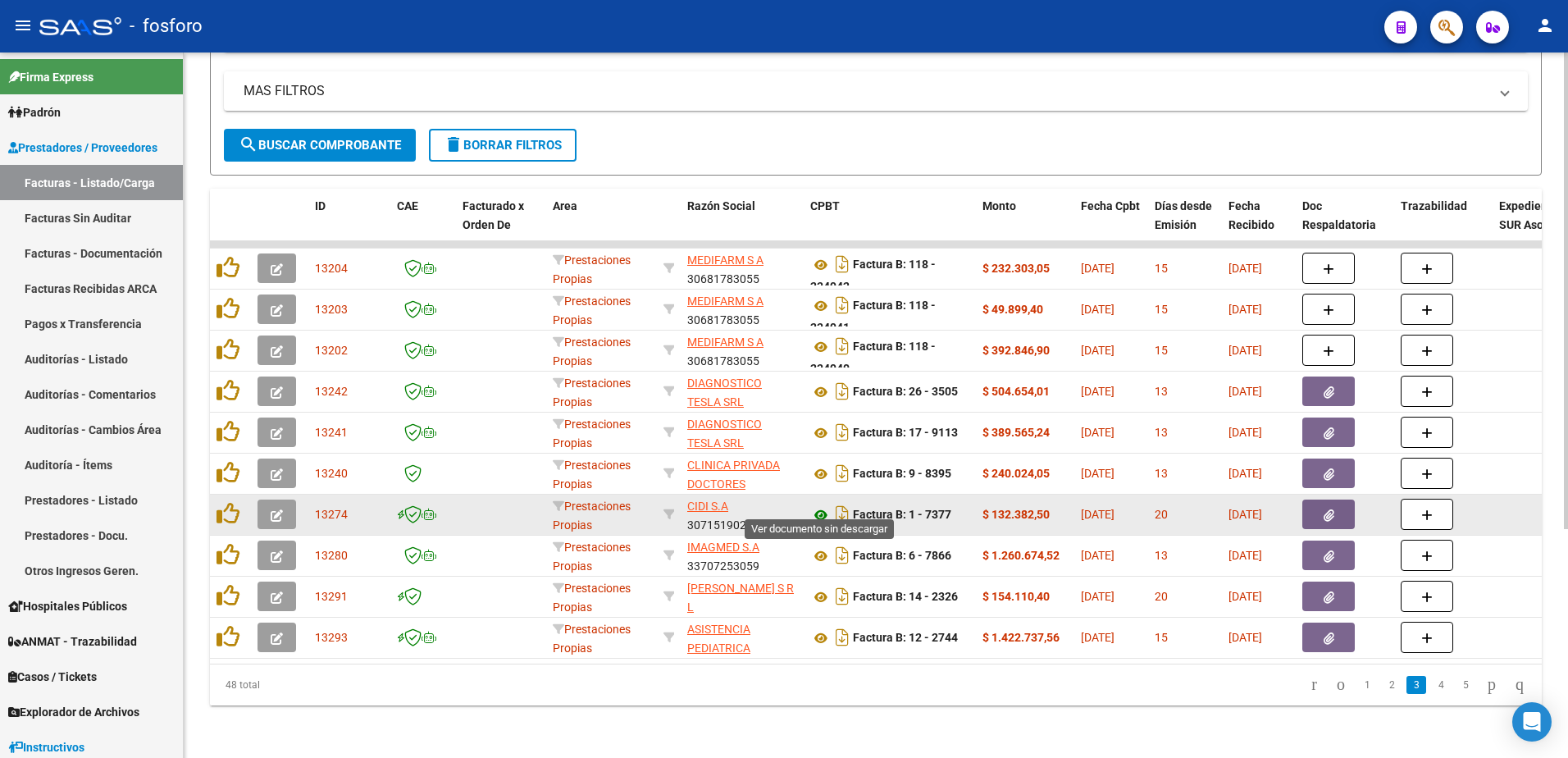
click at [817, 505] on icon at bounding box center [820, 514] width 21 height 20
click at [1330, 509] on icon "button" at bounding box center [1329, 515] width 11 height 12
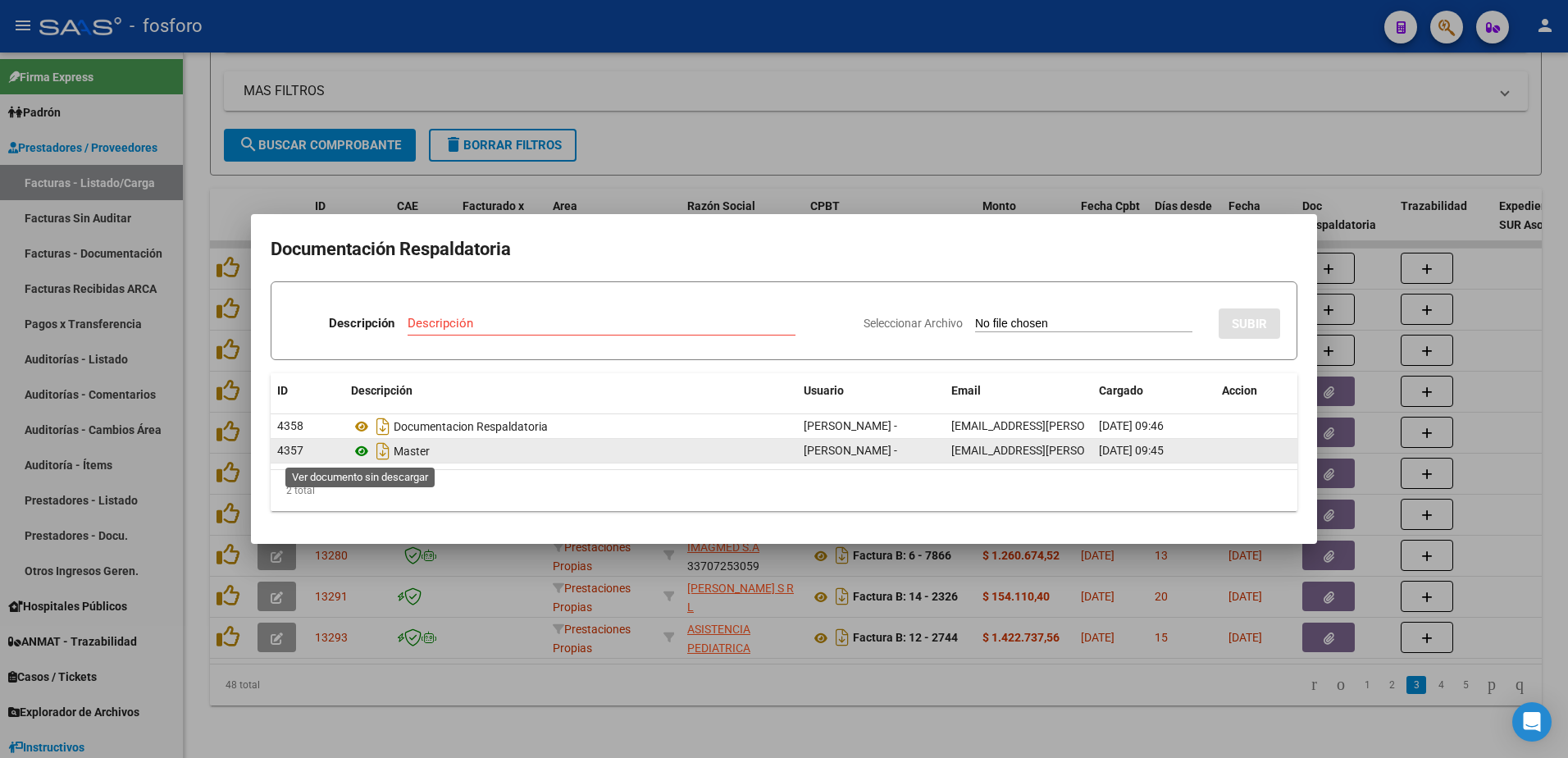
click at [365, 445] on icon at bounding box center [361, 451] width 21 height 20
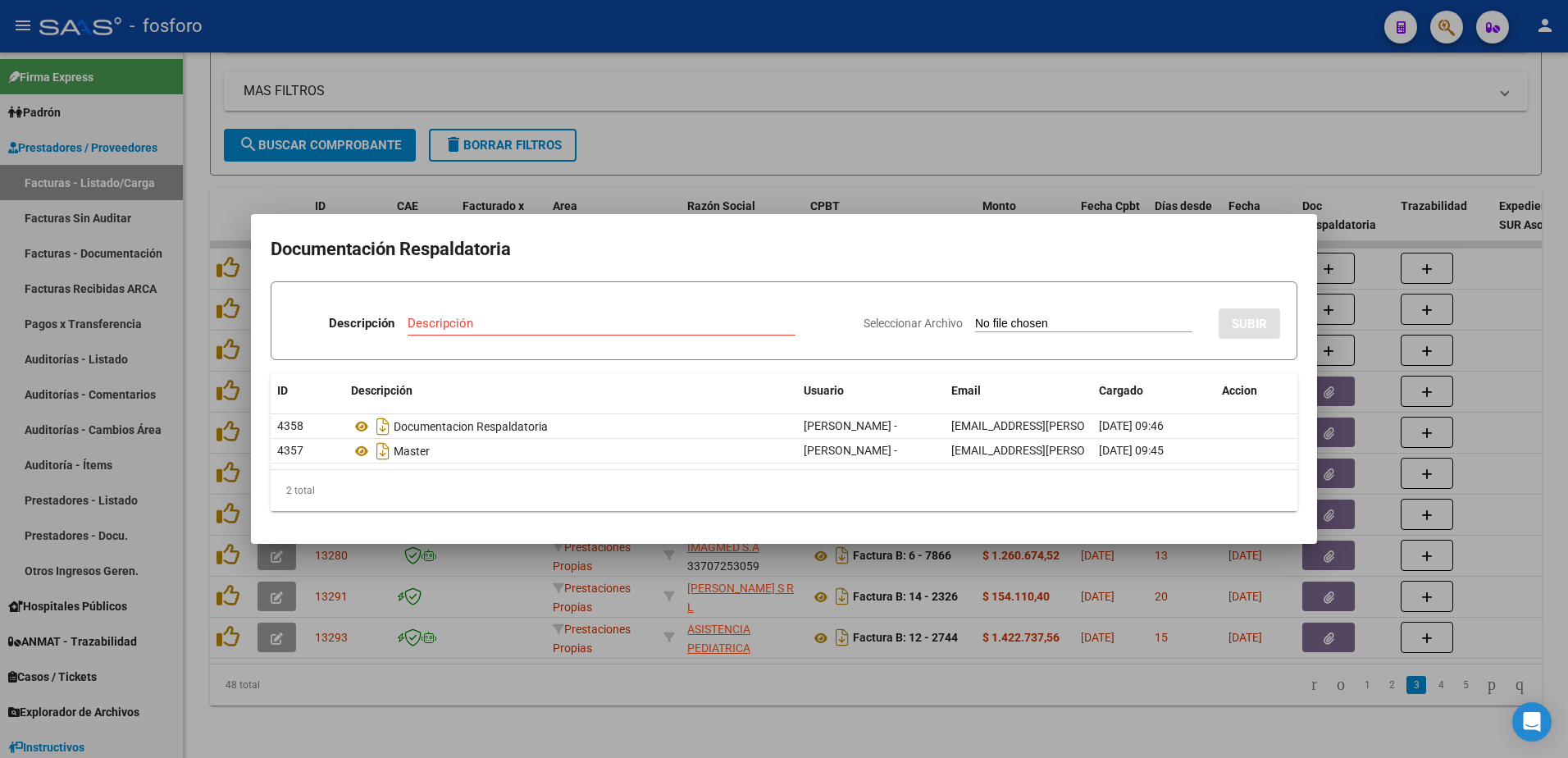
click at [560, 654] on div at bounding box center [784, 379] width 1568 height 758
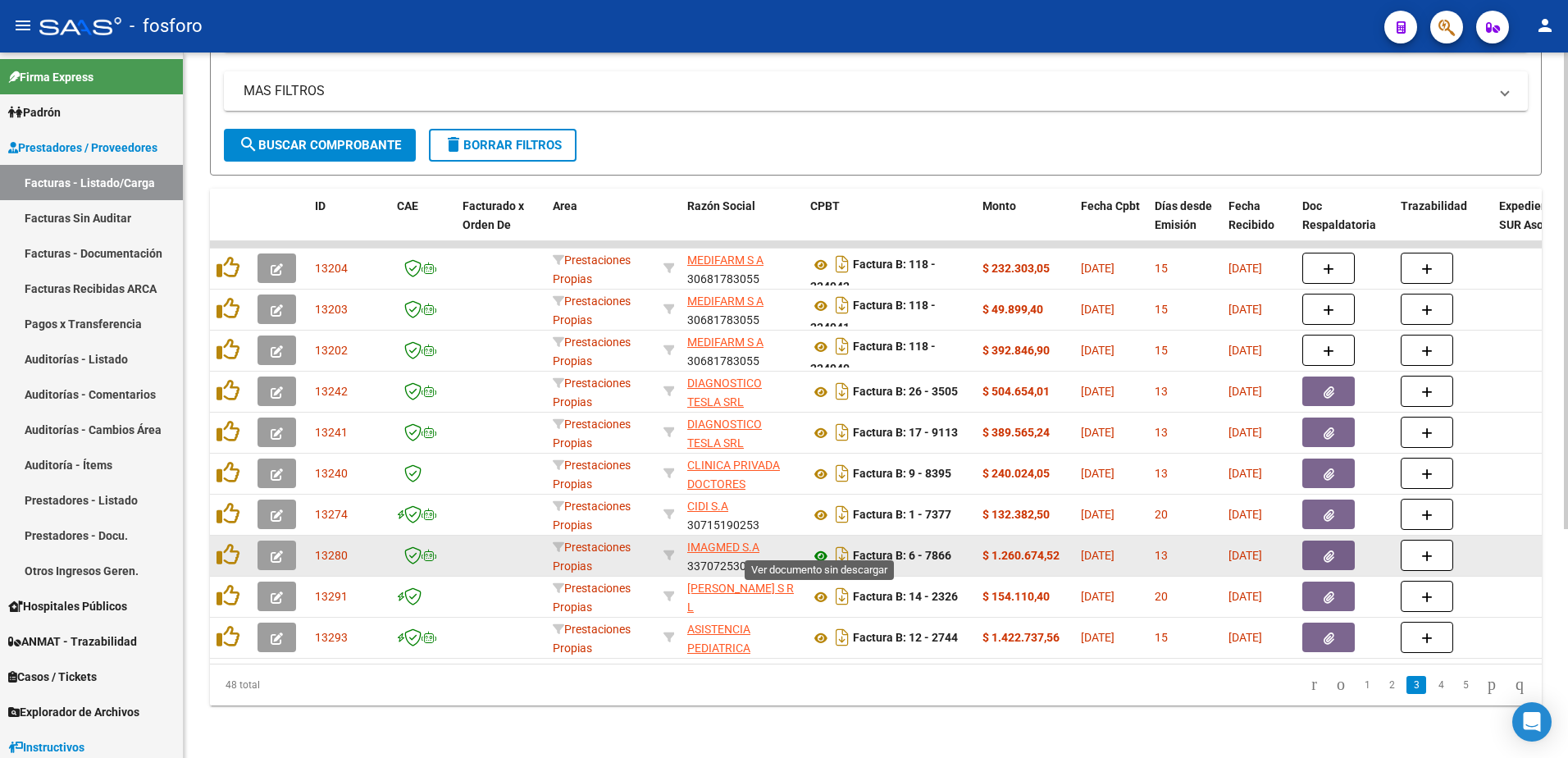
click at [817, 547] on icon at bounding box center [820, 555] width 21 height 20
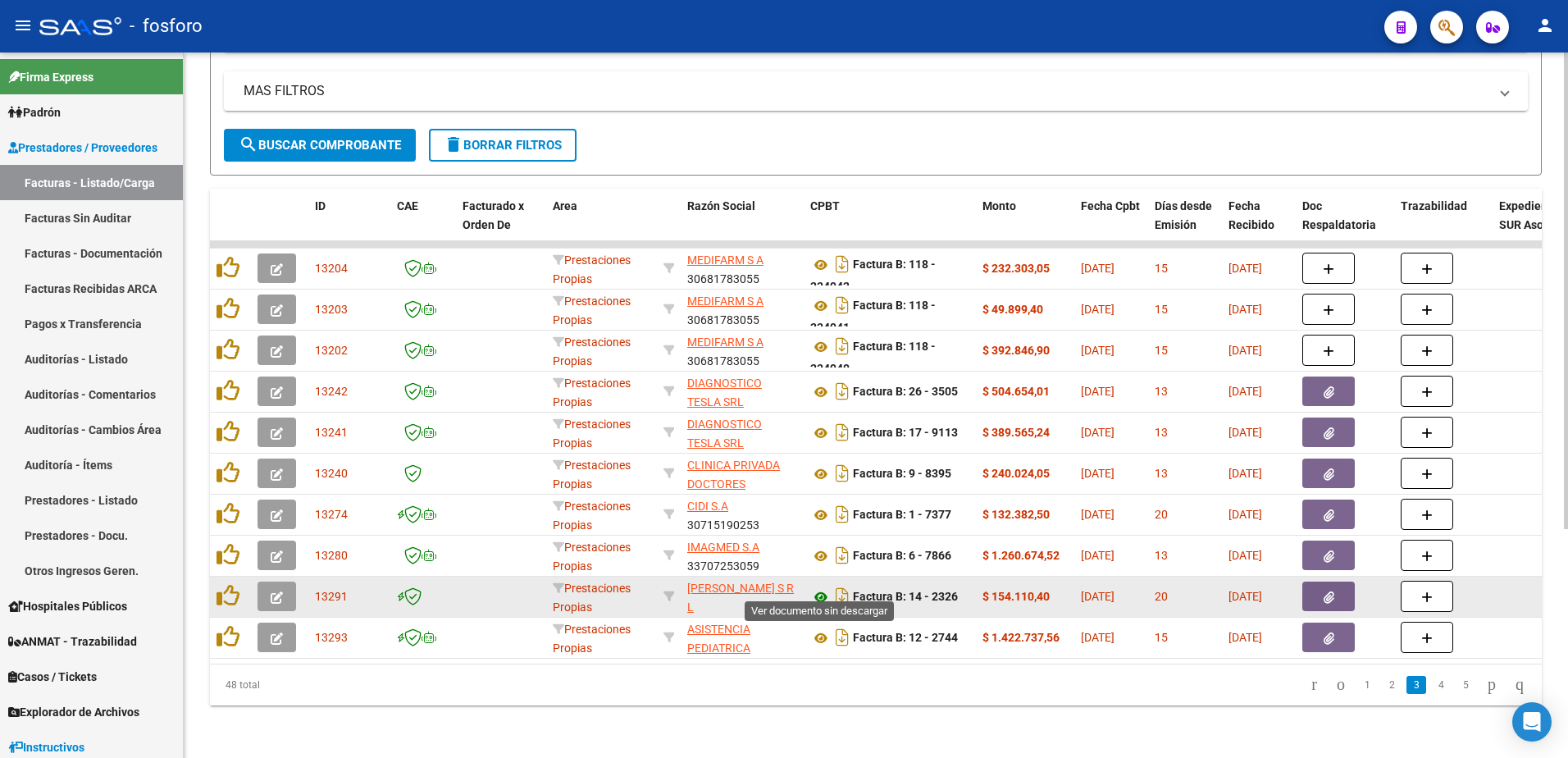
click at [817, 587] on icon at bounding box center [820, 596] width 21 height 20
click at [1317, 592] on button "button" at bounding box center [1329, 596] width 53 height 30
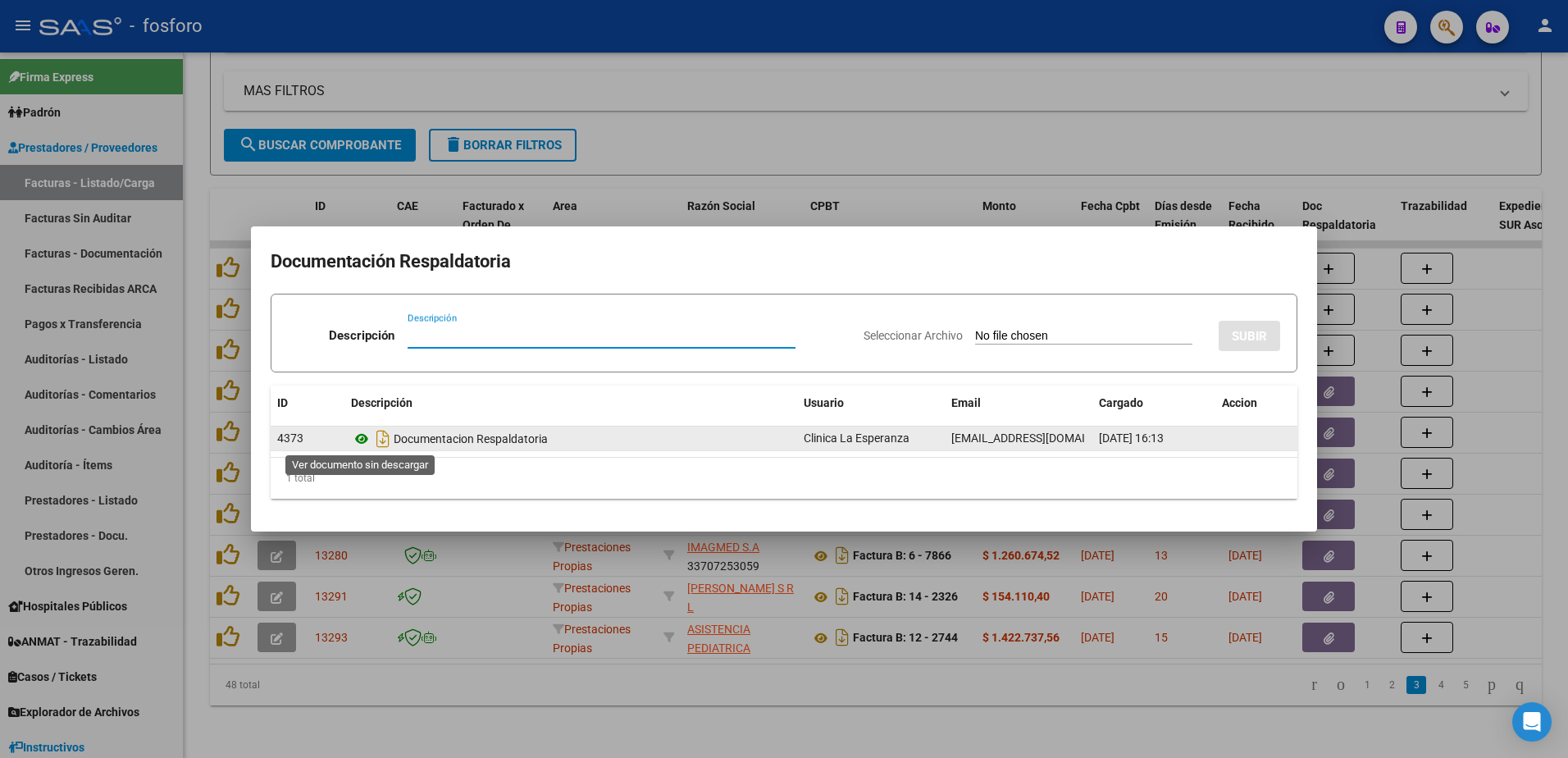
click at [356, 439] on icon at bounding box center [361, 438] width 21 height 20
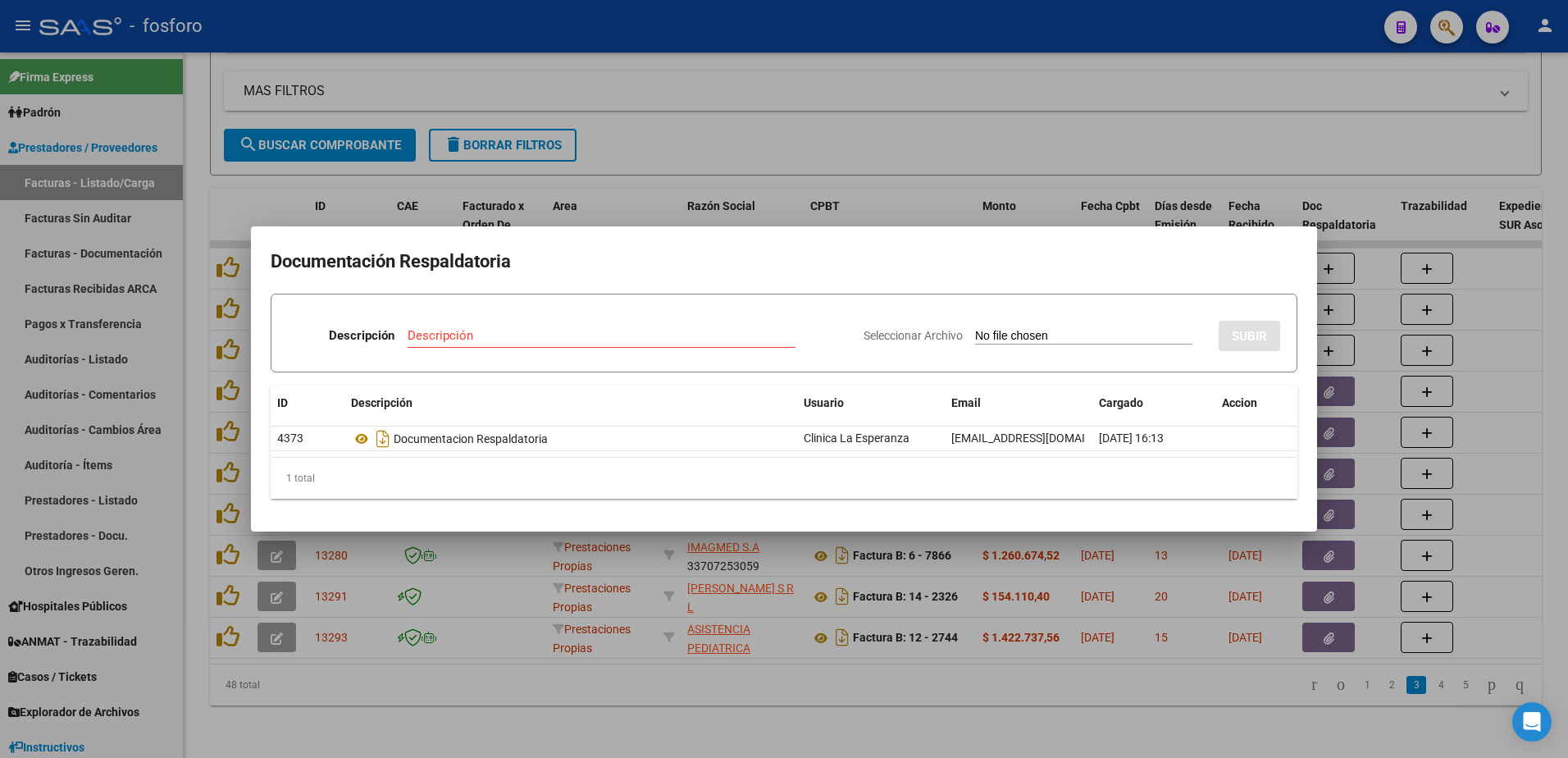
click at [376, 653] on div at bounding box center [784, 379] width 1568 height 758
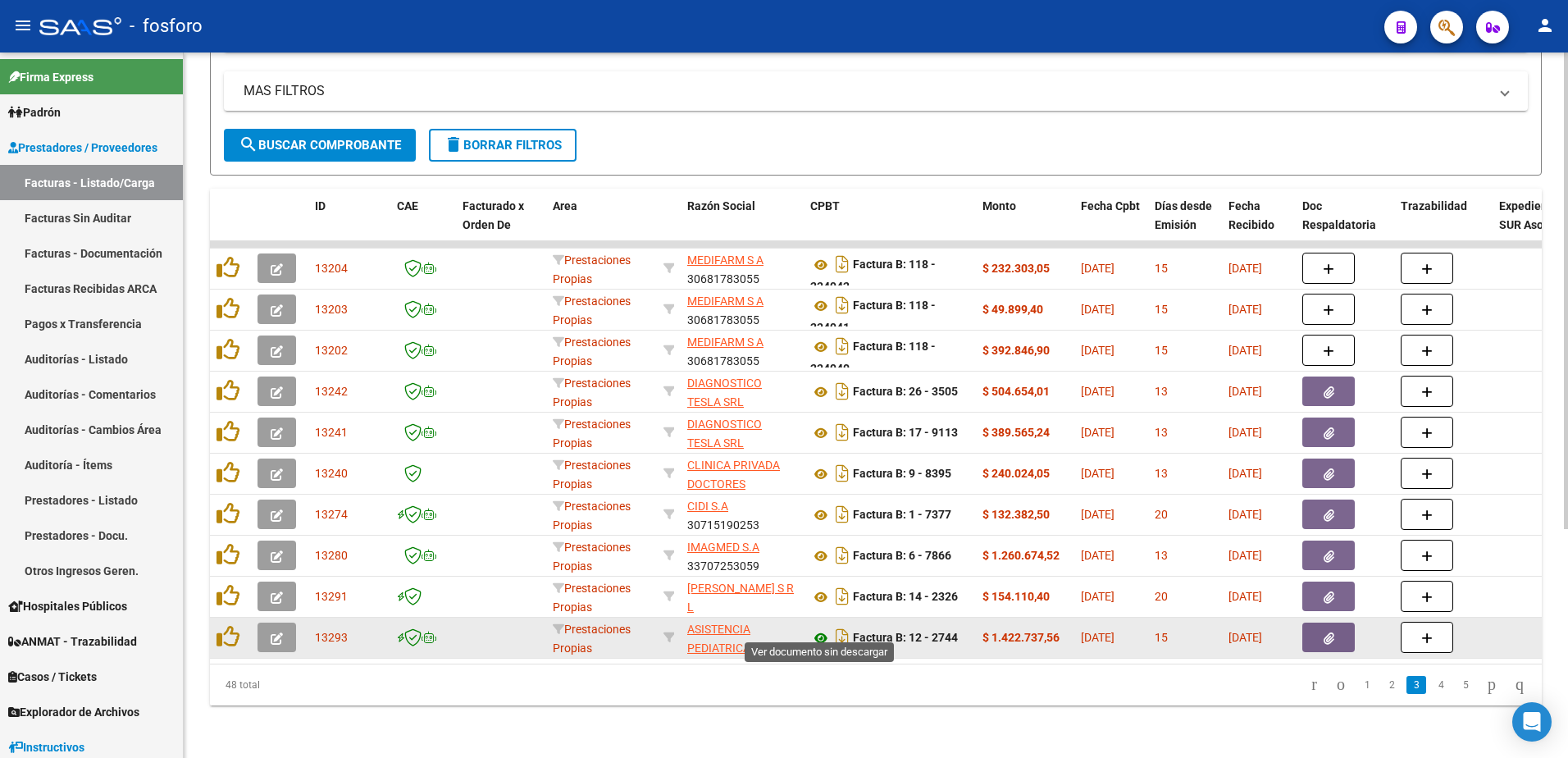
click at [825, 628] on icon at bounding box center [820, 637] width 21 height 20
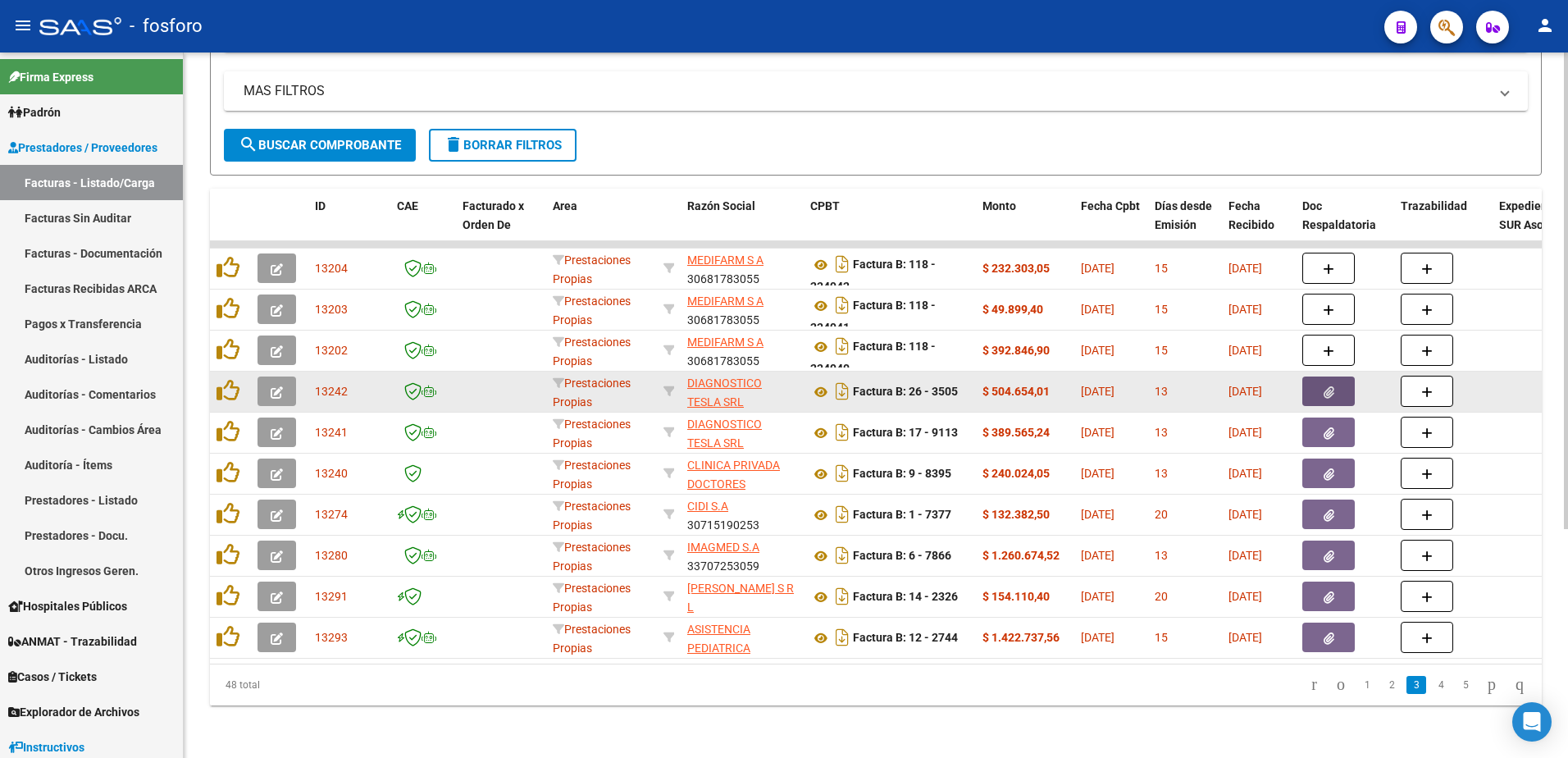
click at [1310, 376] on button "button" at bounding box center [1329, 391] width 53 height 30
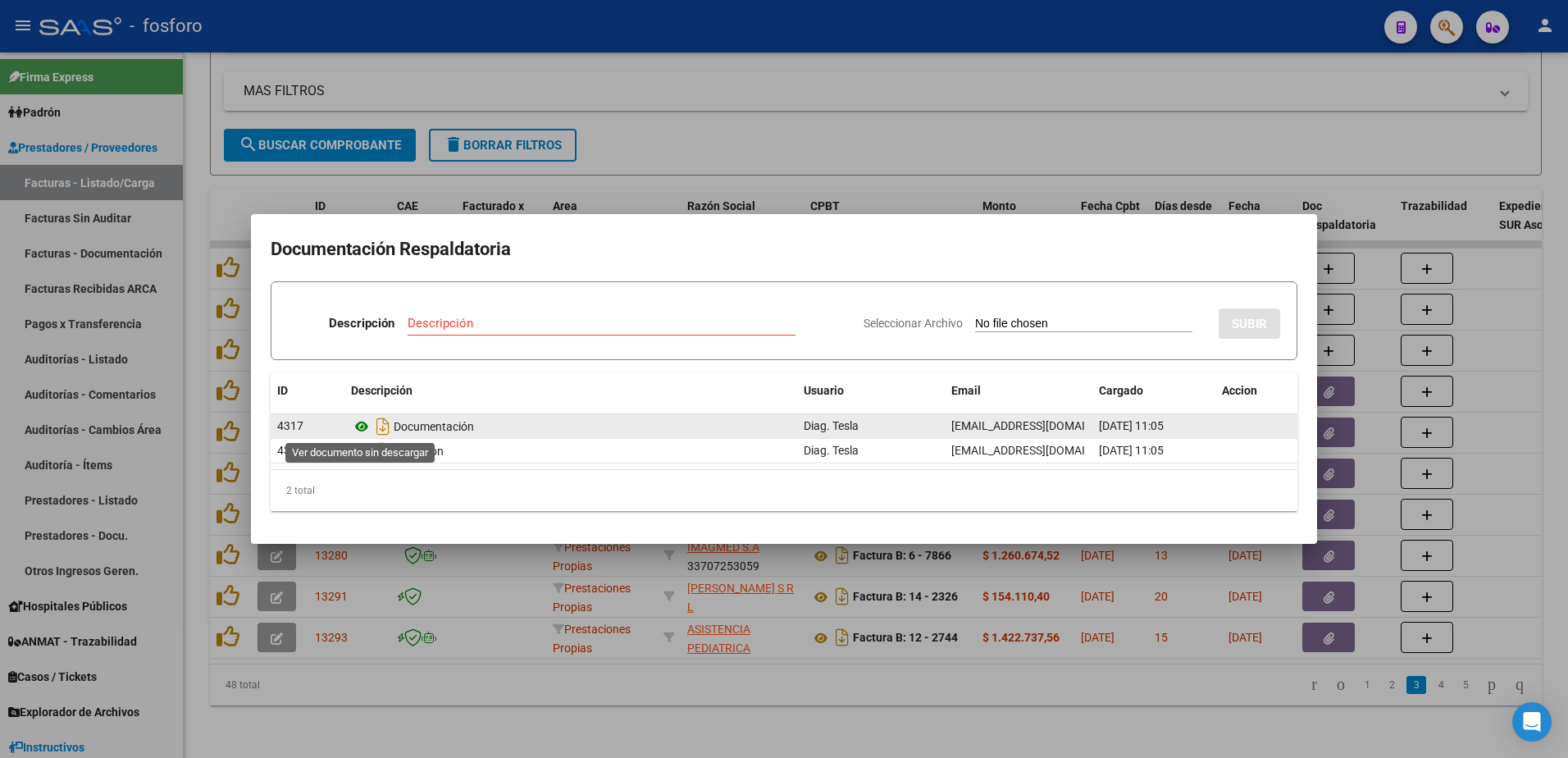
click at [359, 428] on icon at bounding box center [361, 426] width 21 height 20
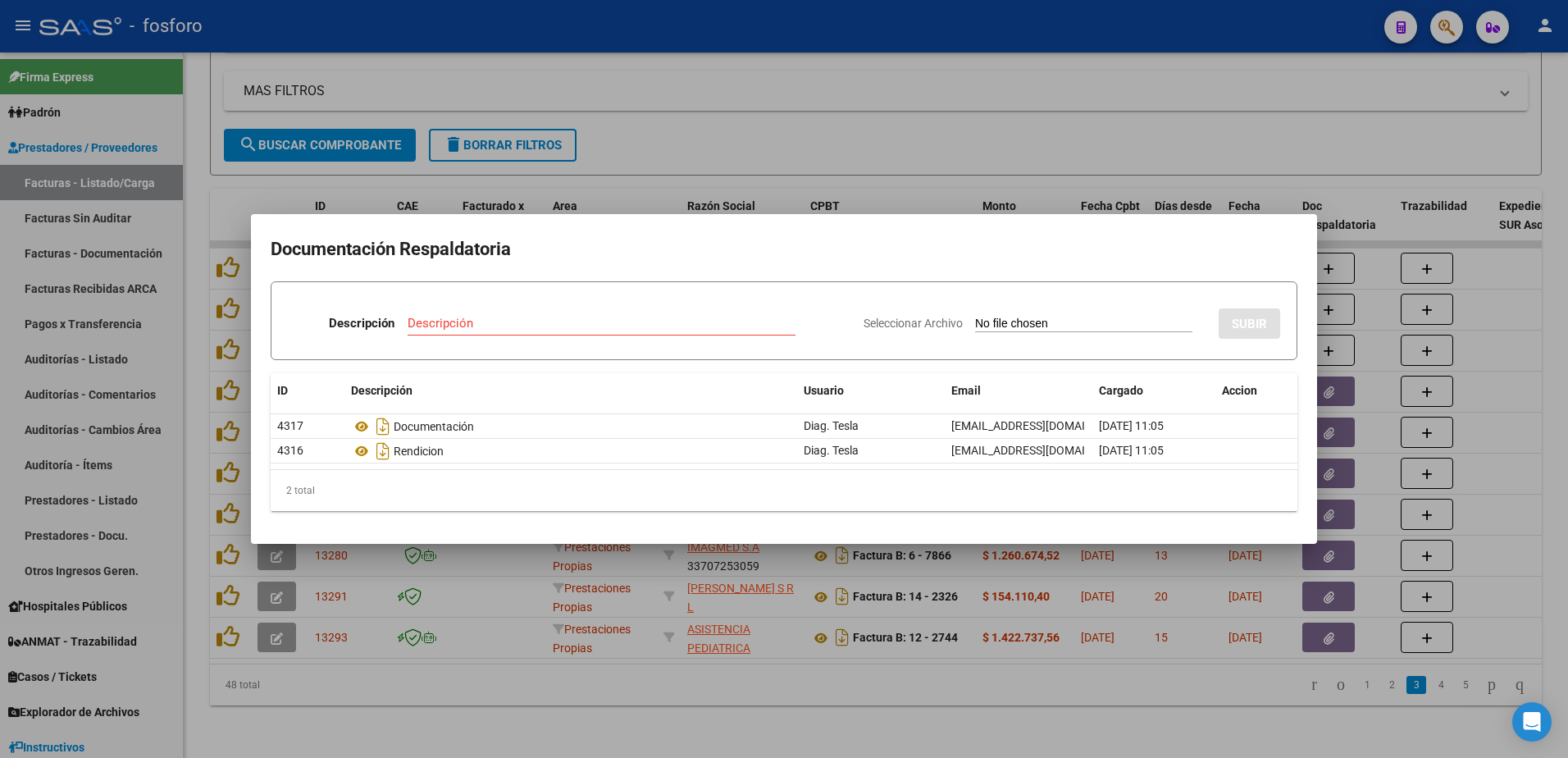
click at [669, 648] on div at bounding box center [784, 379] width 1568 height 758
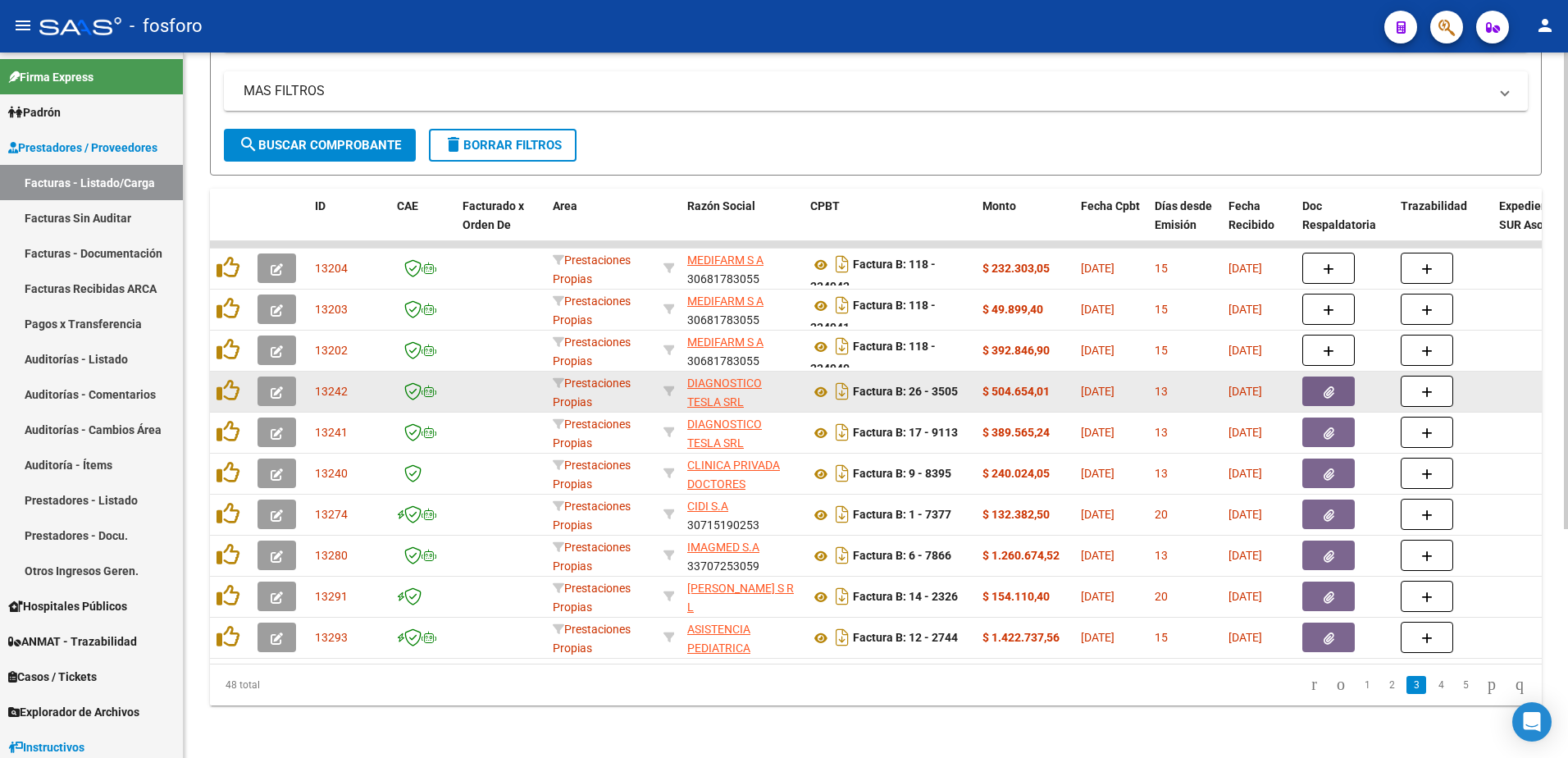
click at [264, 377] on button "button" at bounding box center [276, 391] width 38 height 30
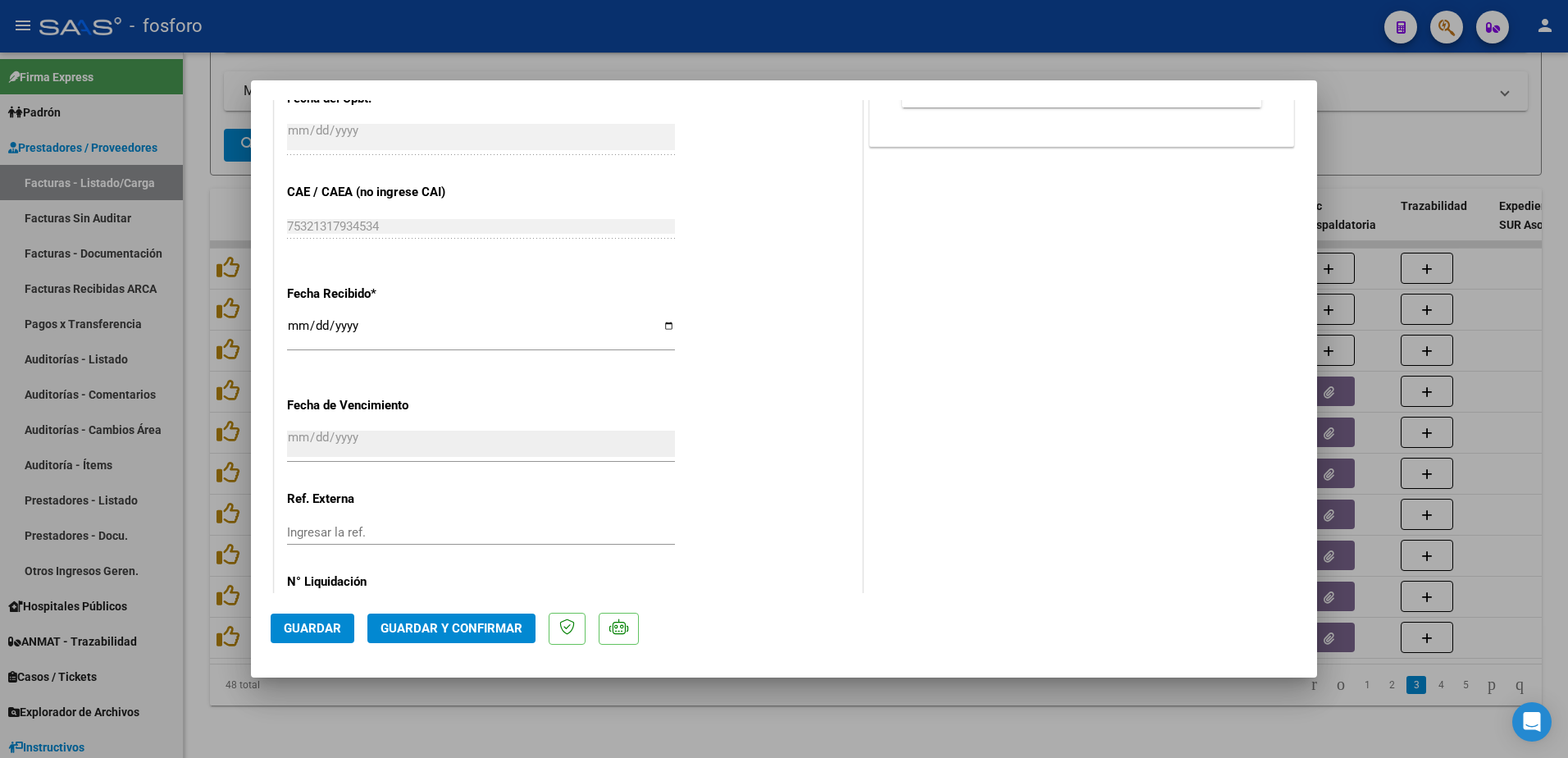
scroll to position [850, 0]
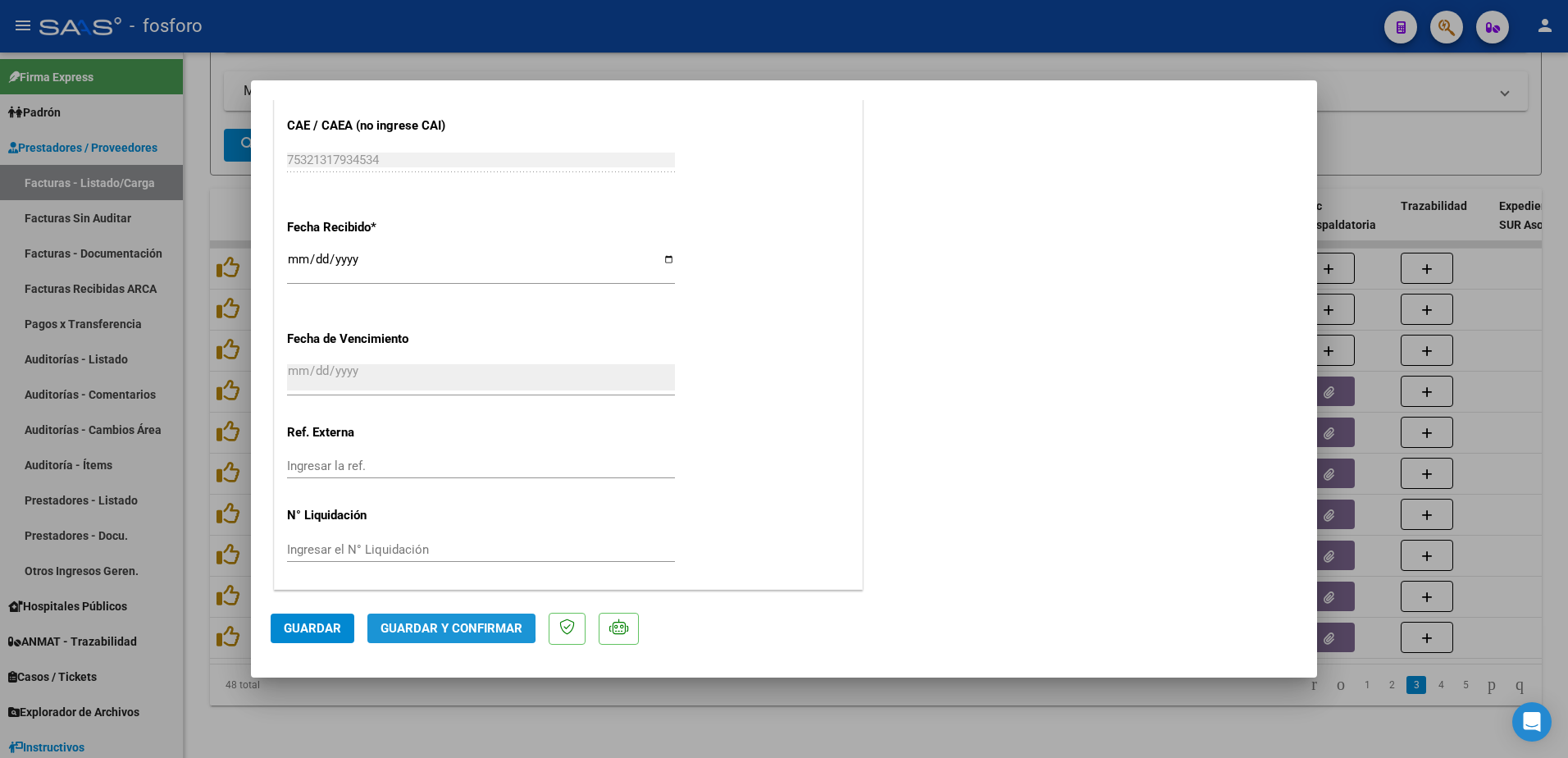
click at [450, 625] on span "Guardar y Confirmar" at bounding box center [451, 628] width 142 height 14
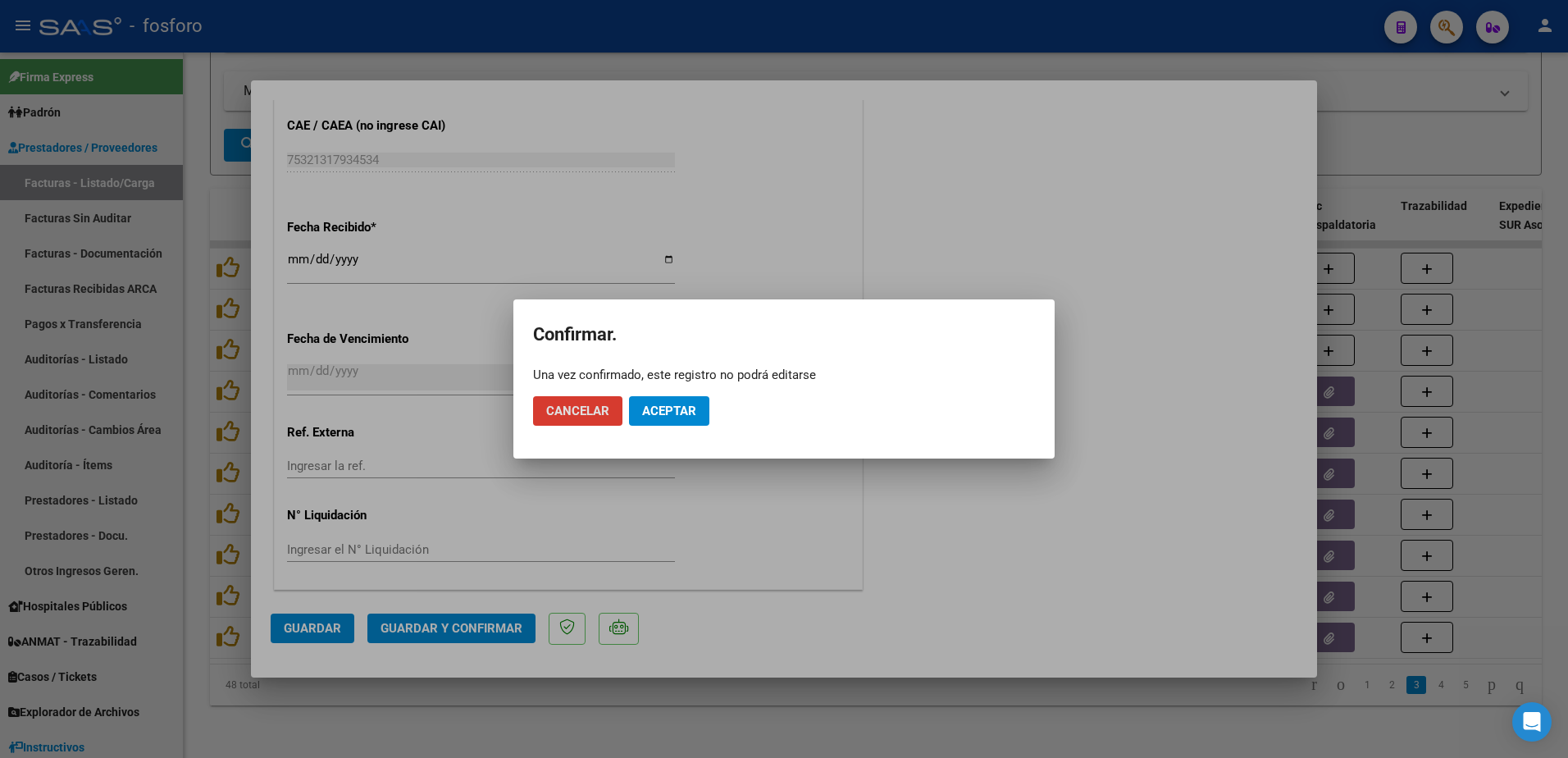
click at [674, 413] on span "Aceptar" at bounding box center [669, 411] width 55 height 14
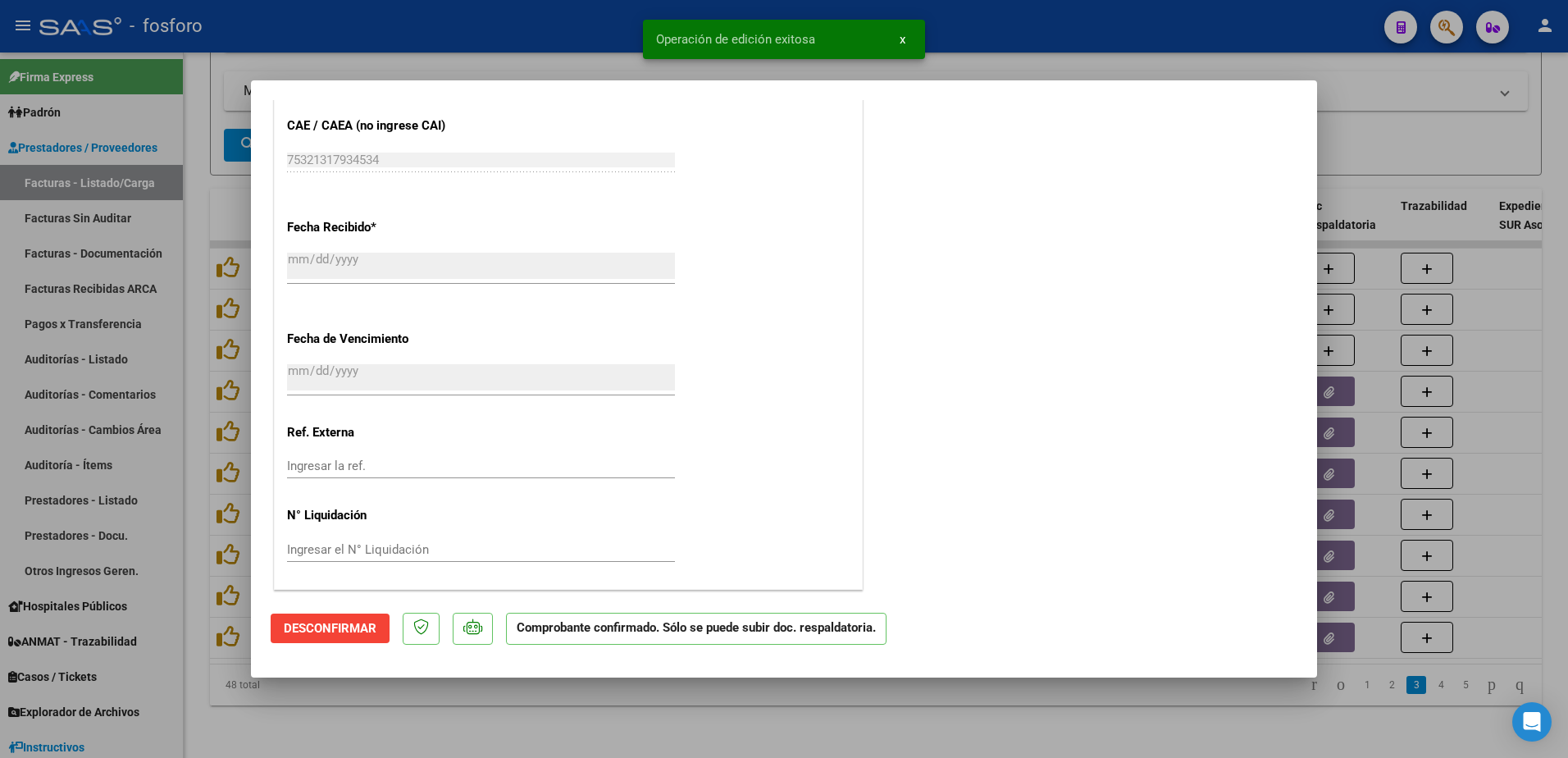
click at [143, 287] on div at bounding box center [784, 379] width 1568 height 758
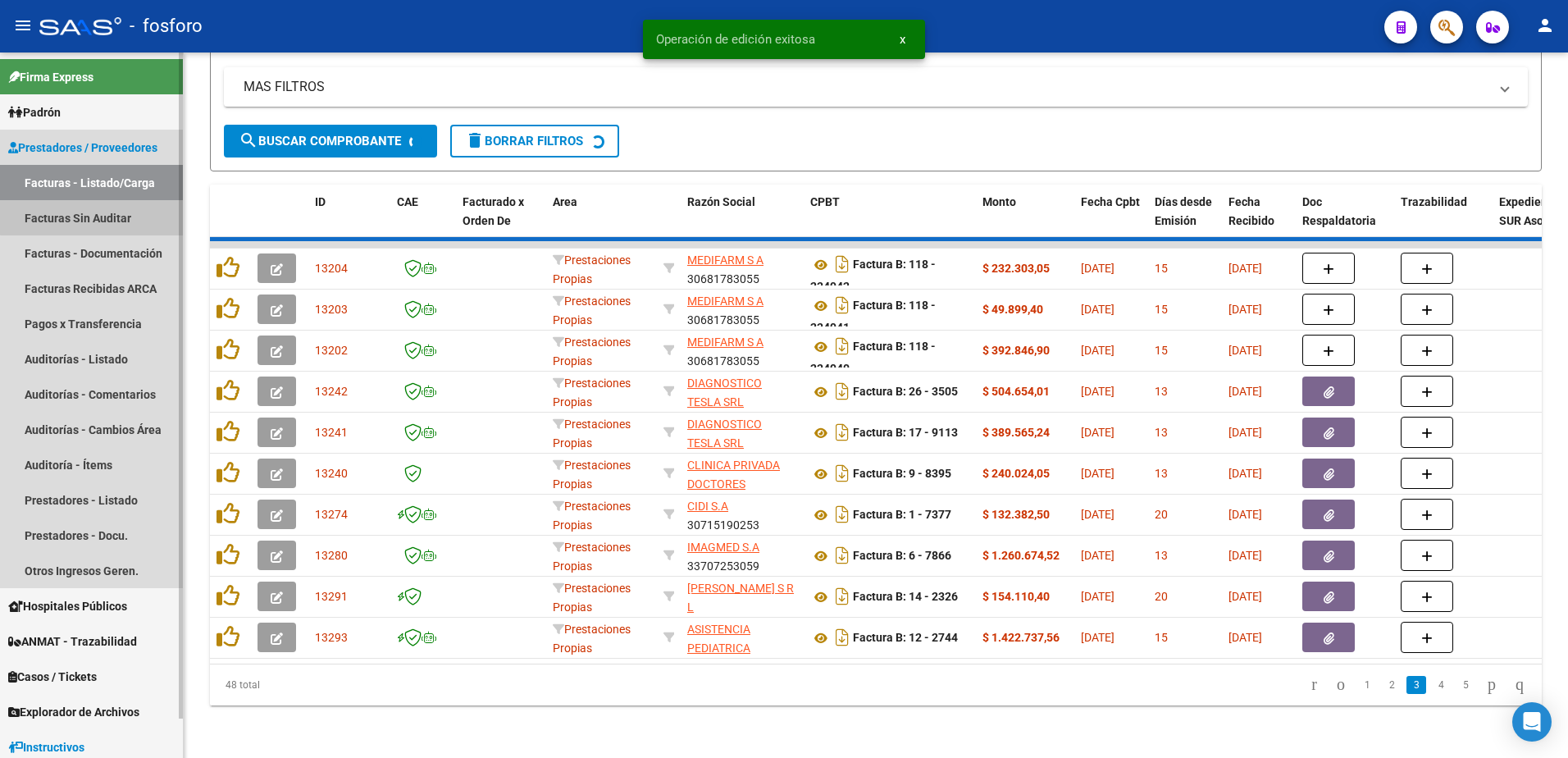
click at [127, 215] on link "Facturas Sin Auditar" at bounding box center [91, 217] width 183 height 35
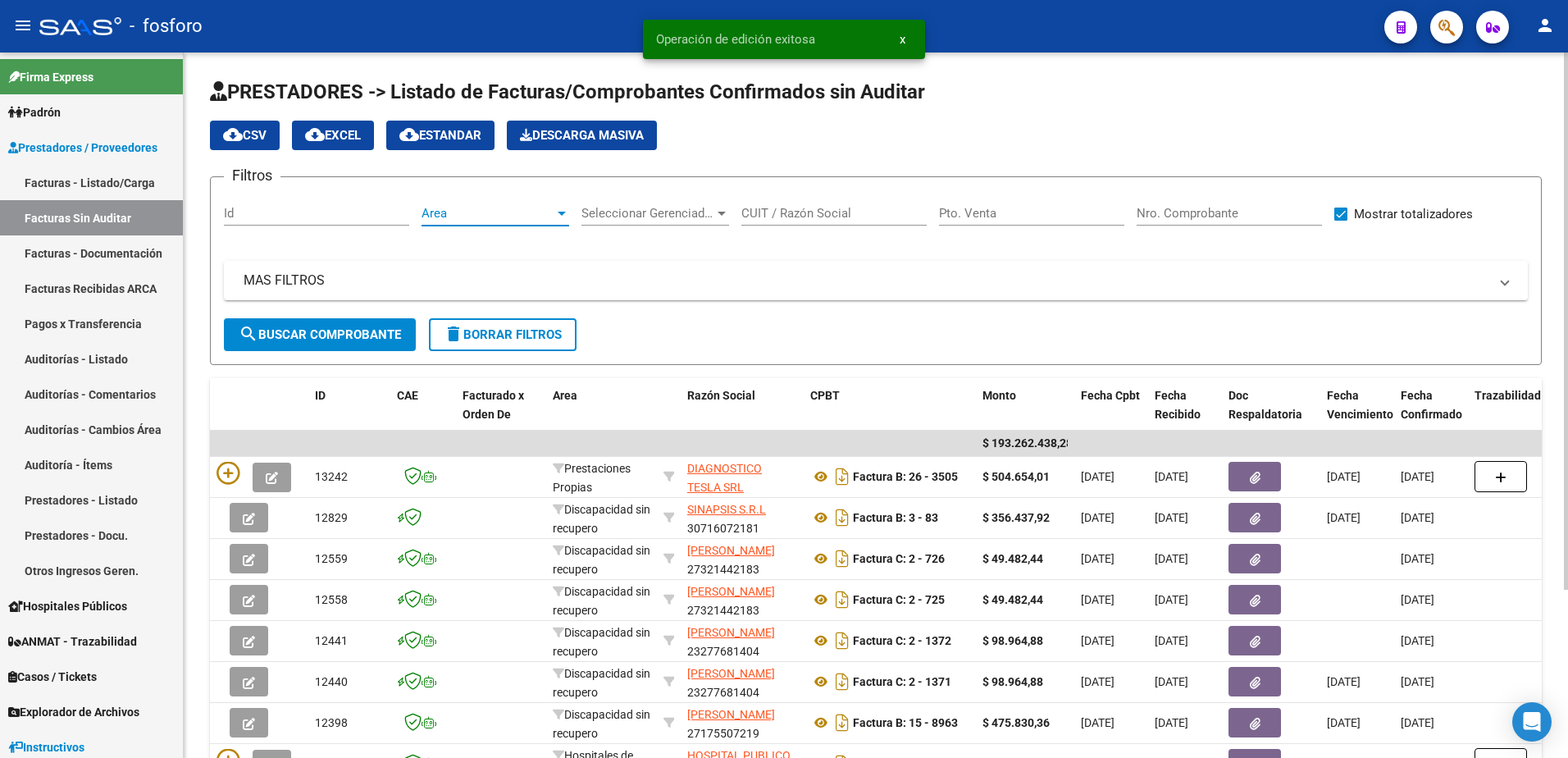
click at [562, 209] on div at bounding box center [561, 213] width 14 height 13
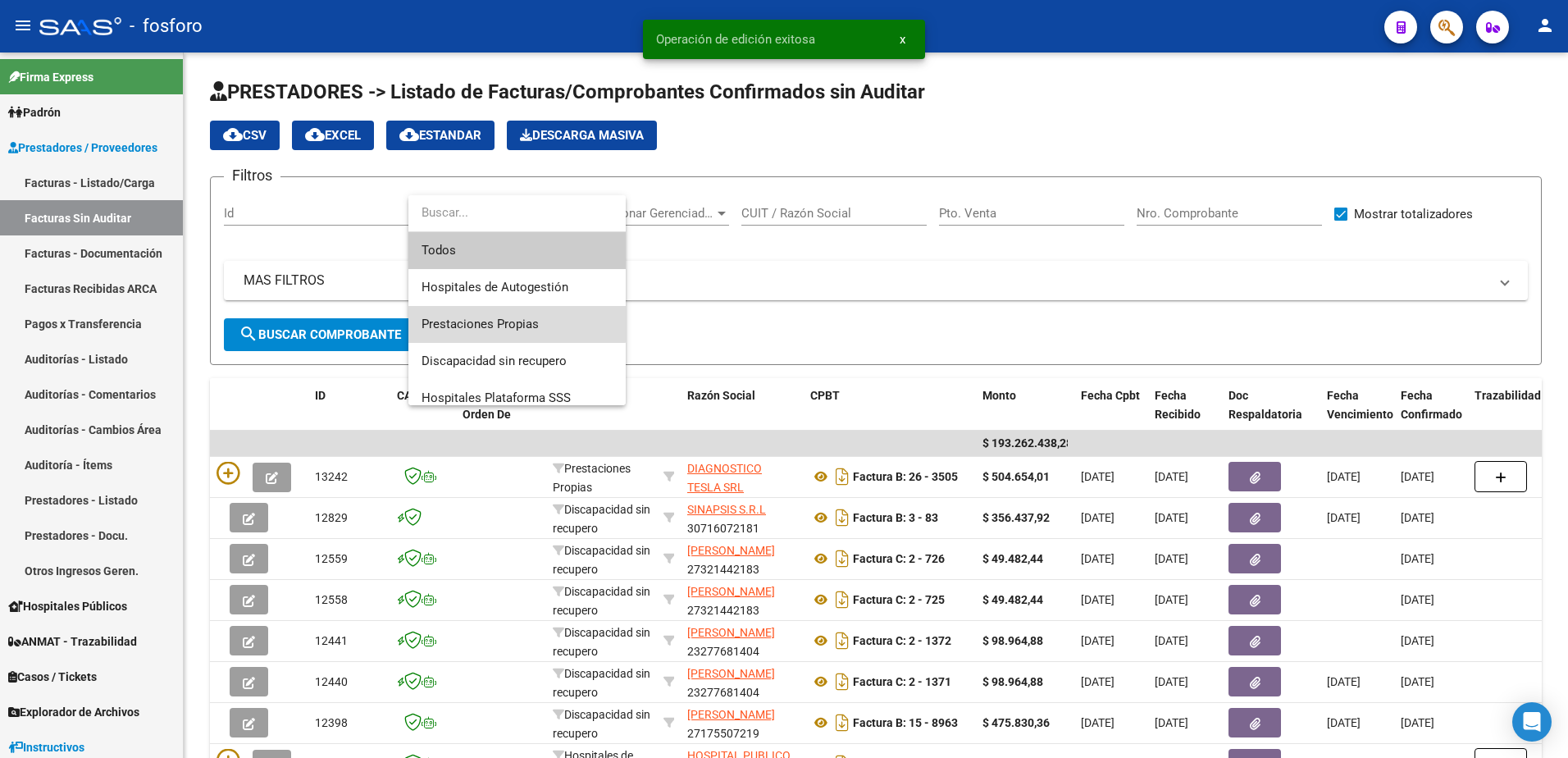
click at [494, 313] on span "Prestaciones Propias" at bounding box center [517, 324] width 191 height 37
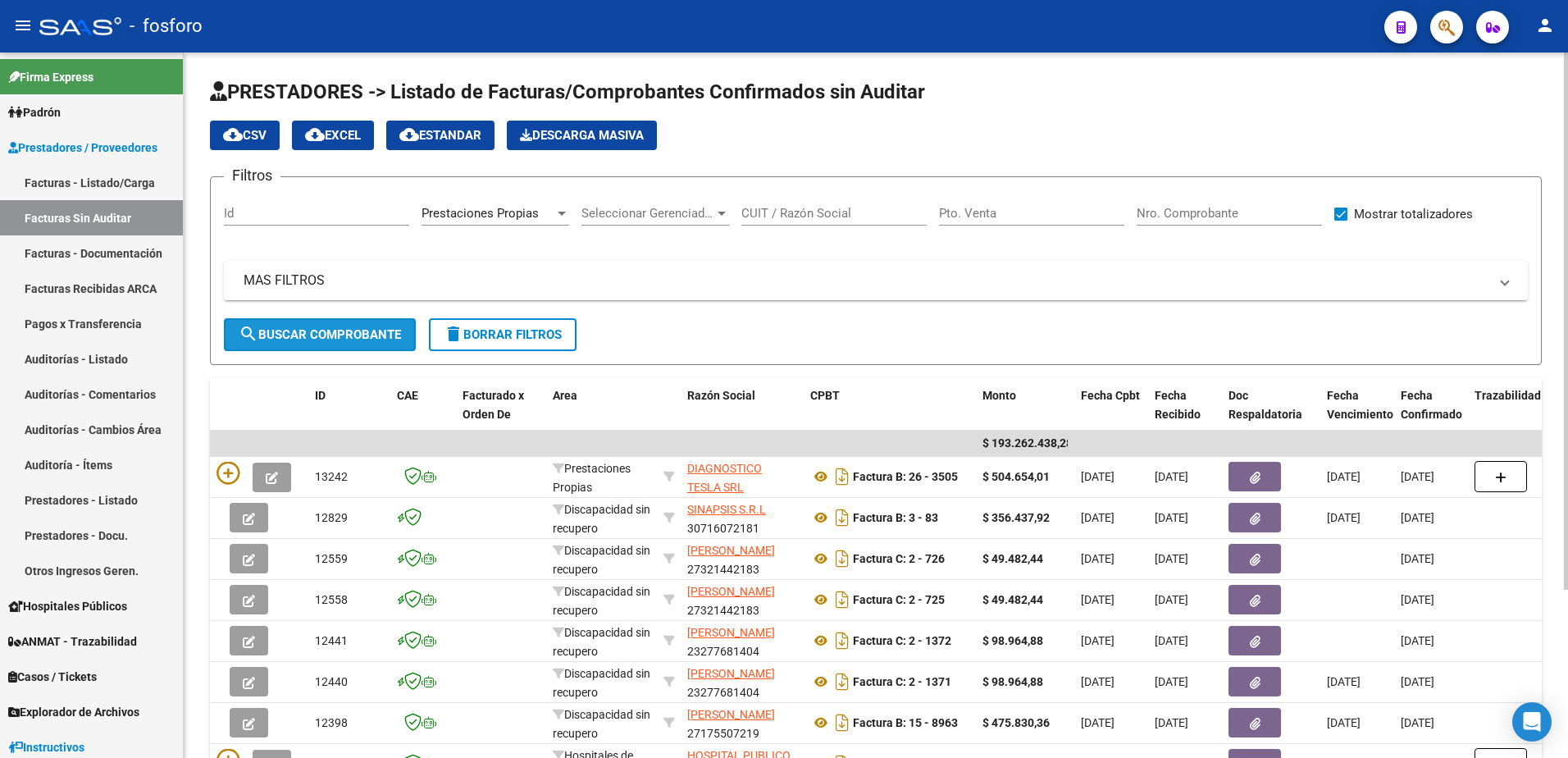
click at [381, 337] on span "search Buscar Comprobante" at bounding box center [319, 334] width 163 height 14
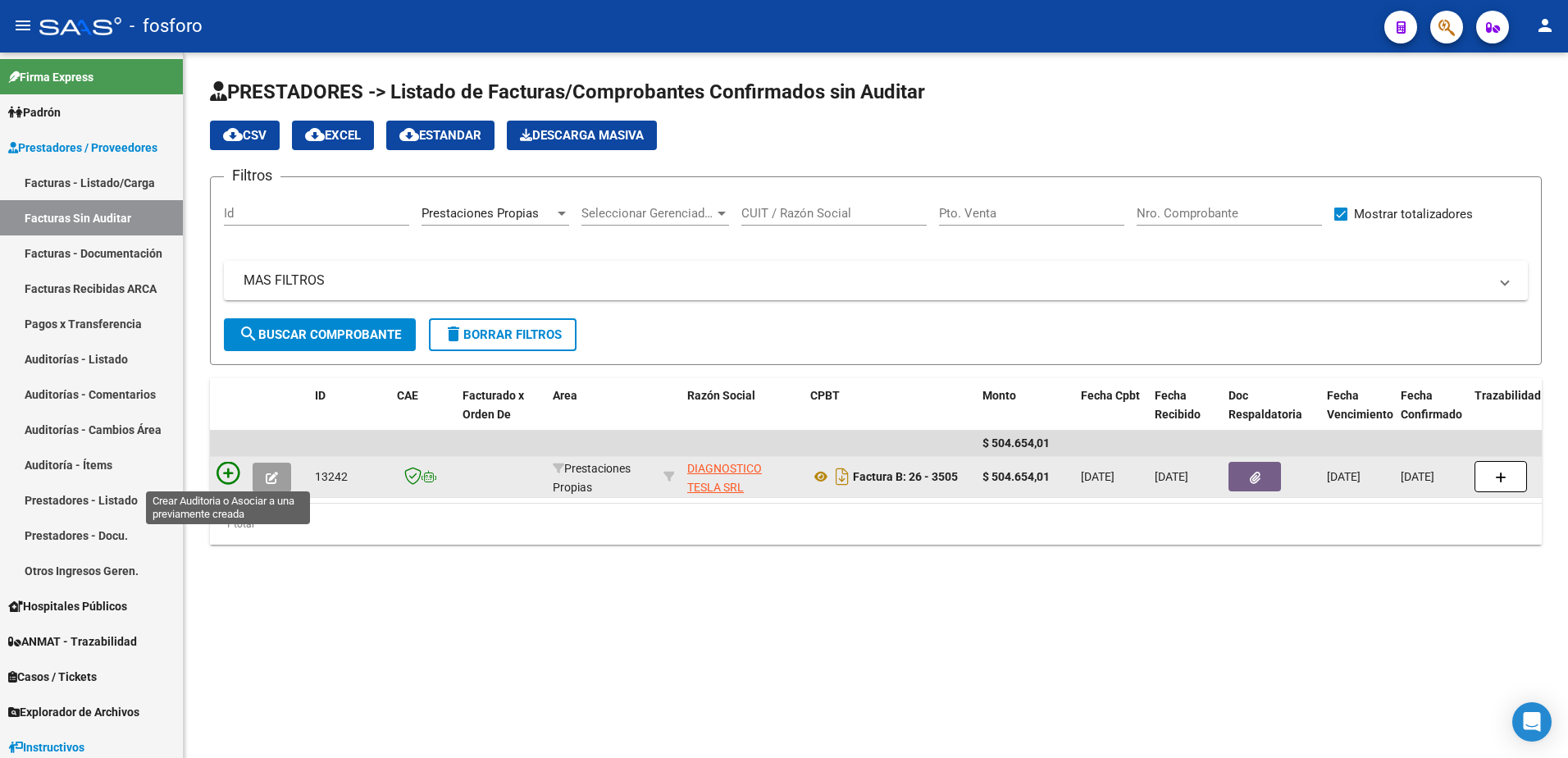
click at [224, 469] on icon at bounding box center [227, 473] width 23 height 23
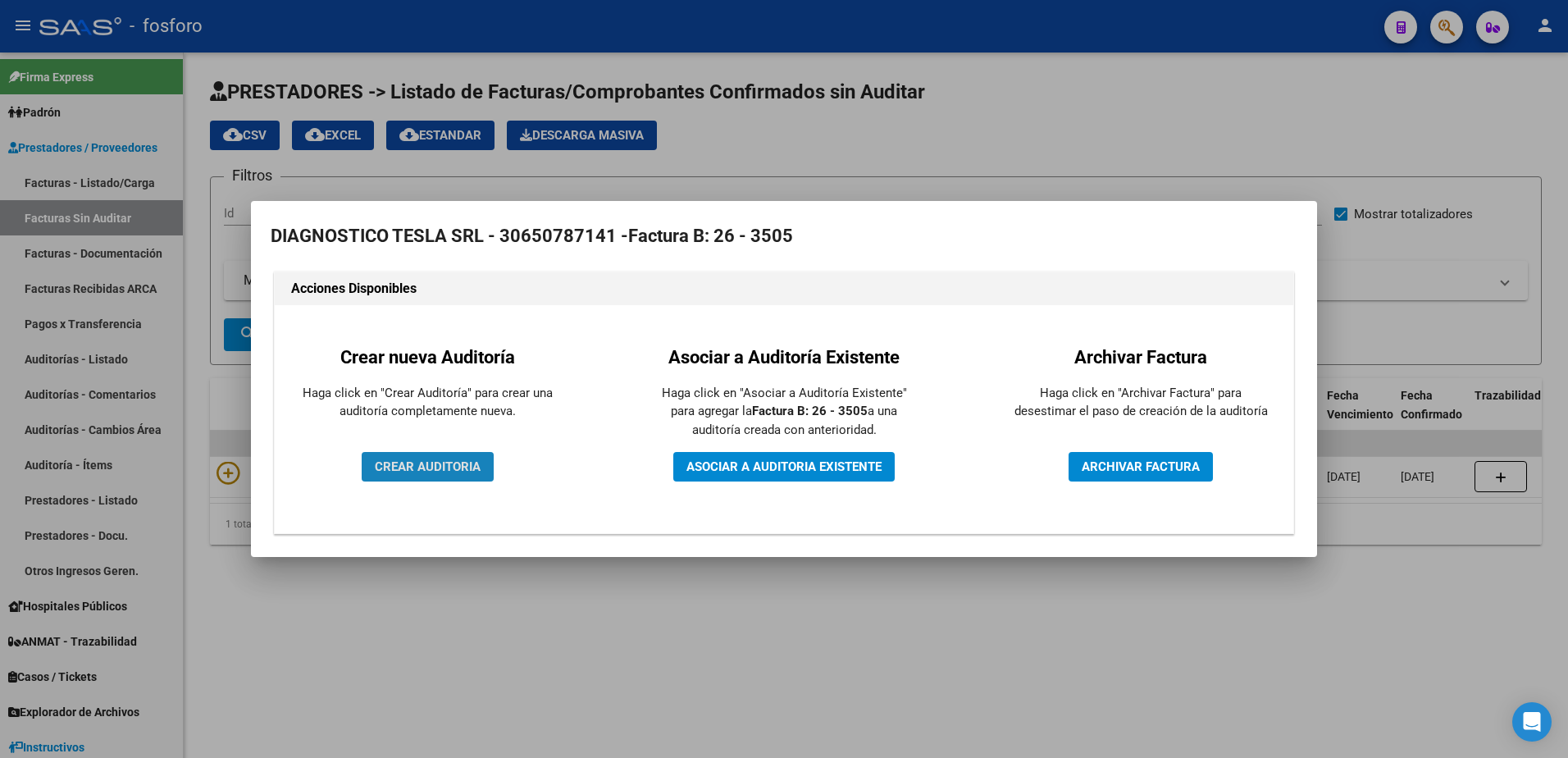
click at [446, 462] on span "CREAR AUDITORIA" at bounding box center [428, 466] width 106 height 14
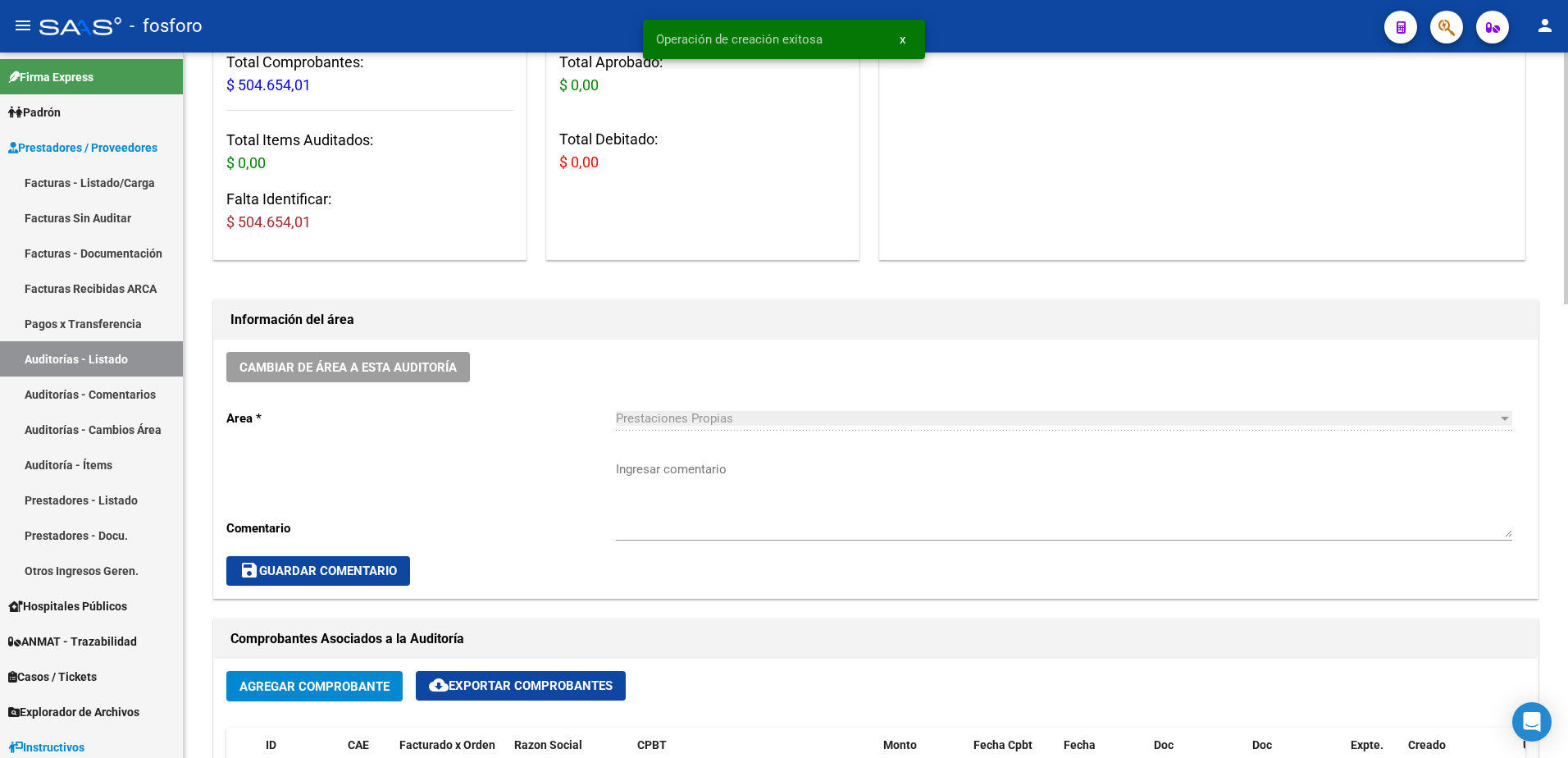
scroll to position [246, 0]
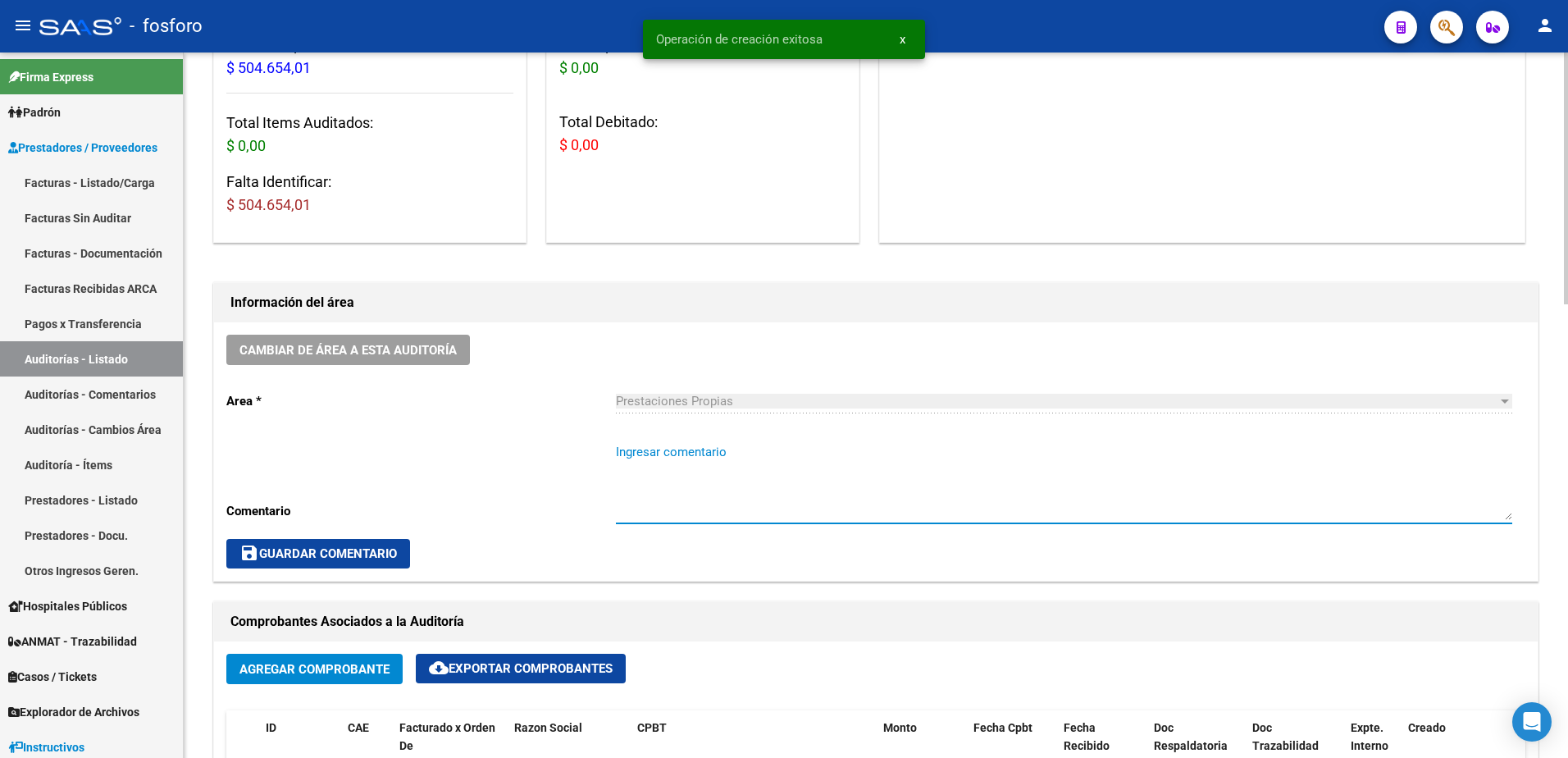
click at [669, 452] on textarea "Ingresar comentario" at bounding box center [1064, 481] width 896 height 77
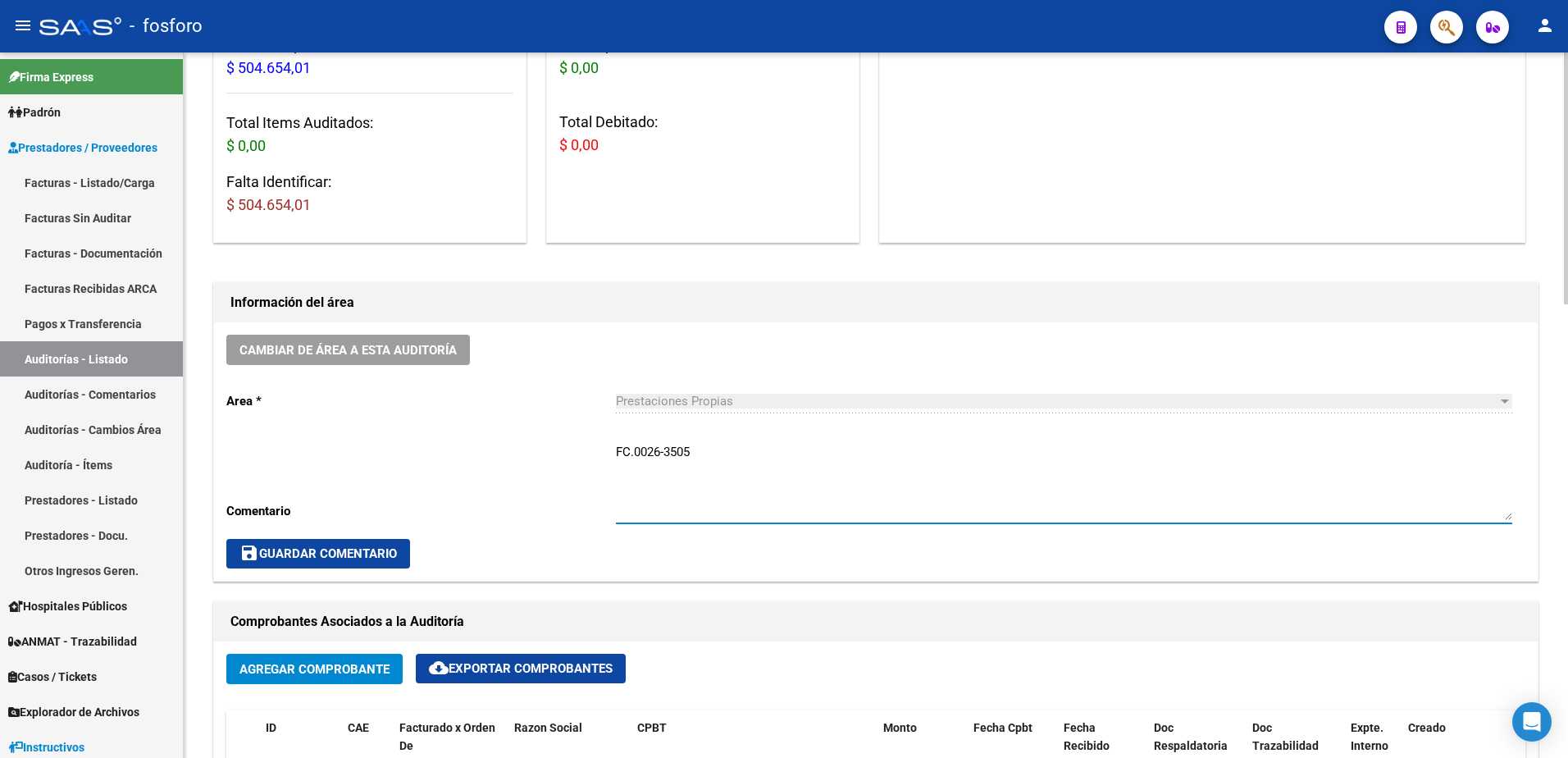
type textarea "FC.0026-3505"
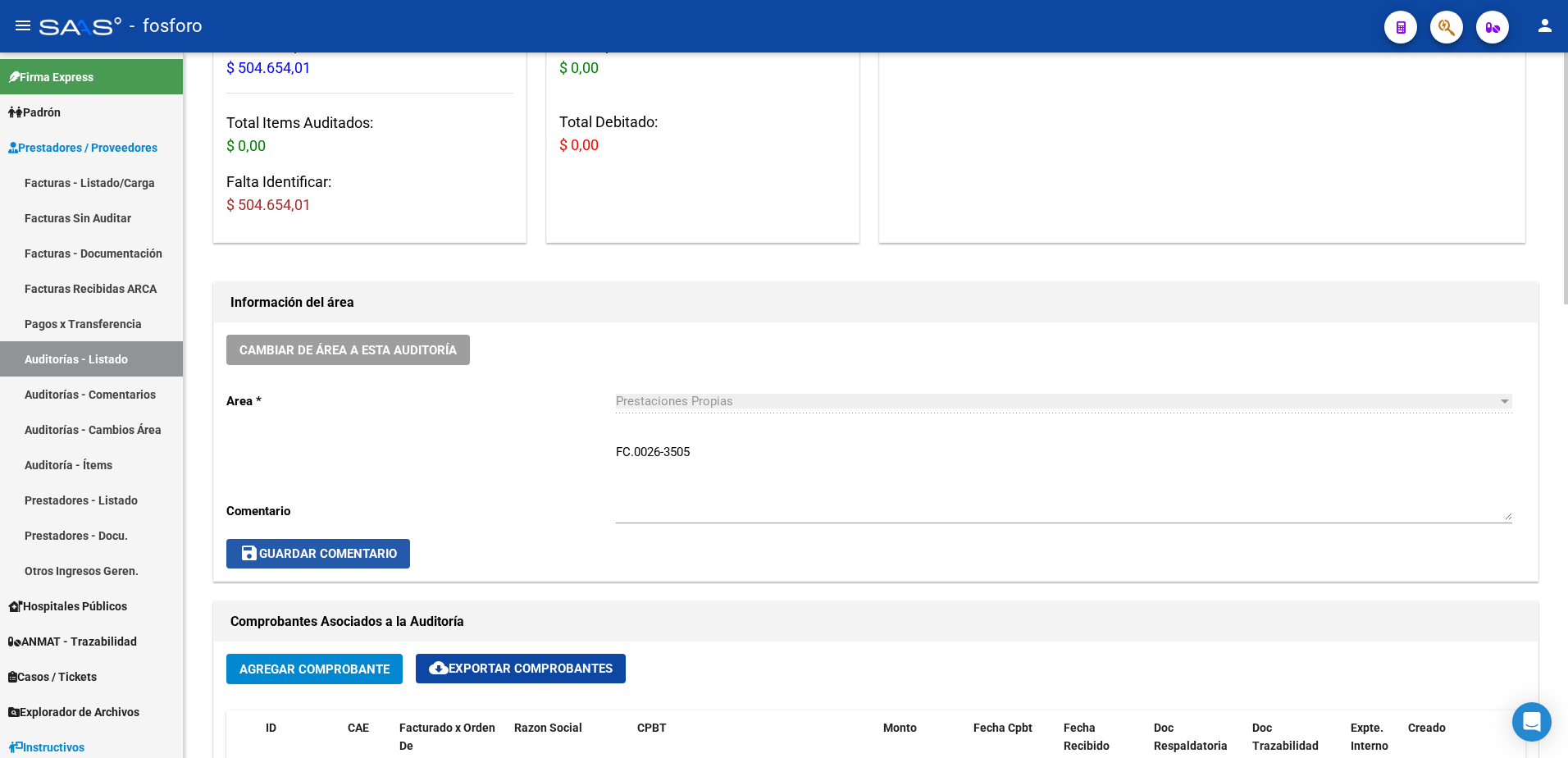
click at [383, 554] on span "save Guardar Comentario" at bounding box center [318, 553] width 158 height 14
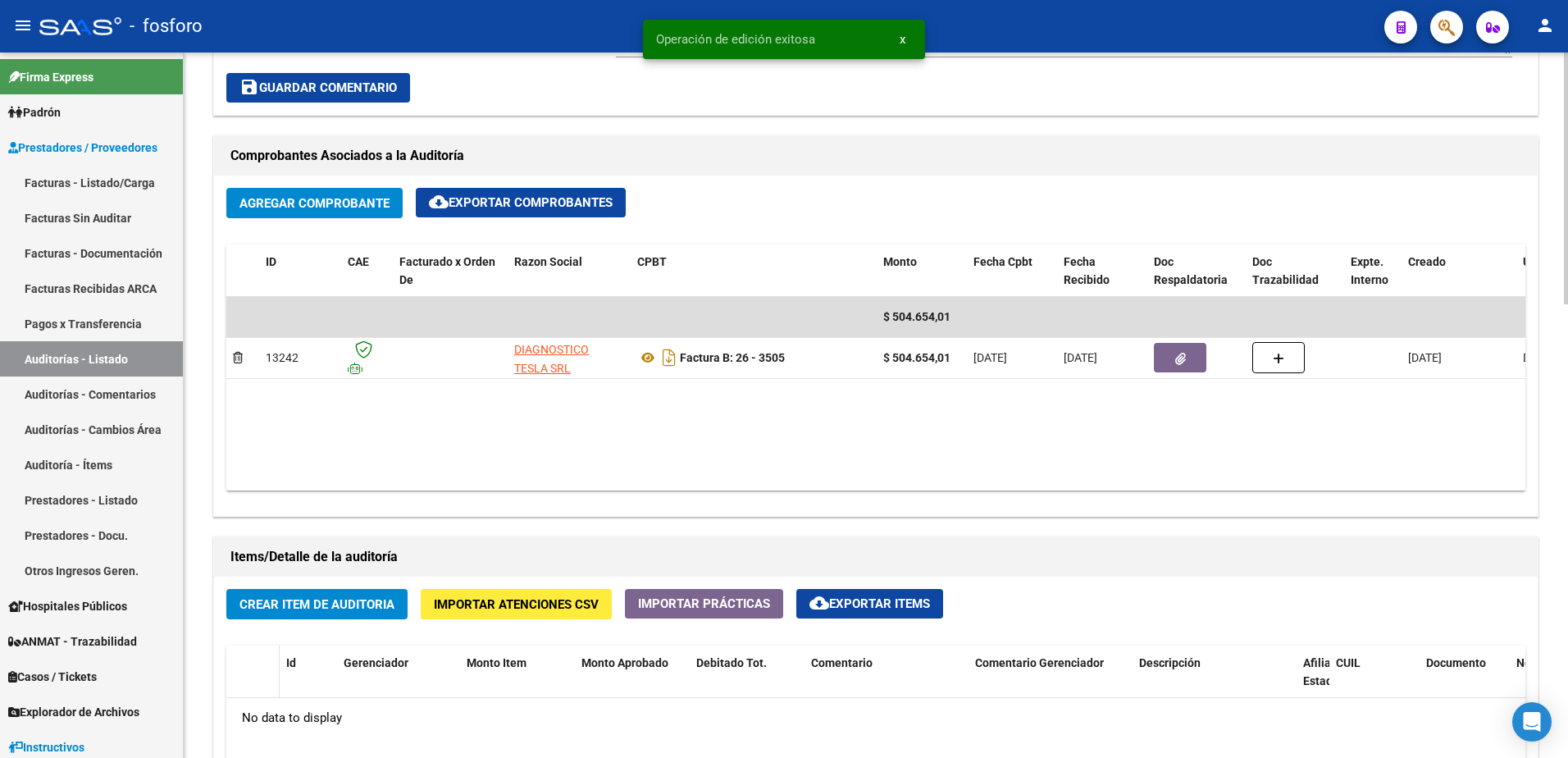
scroll to position [738, 0]
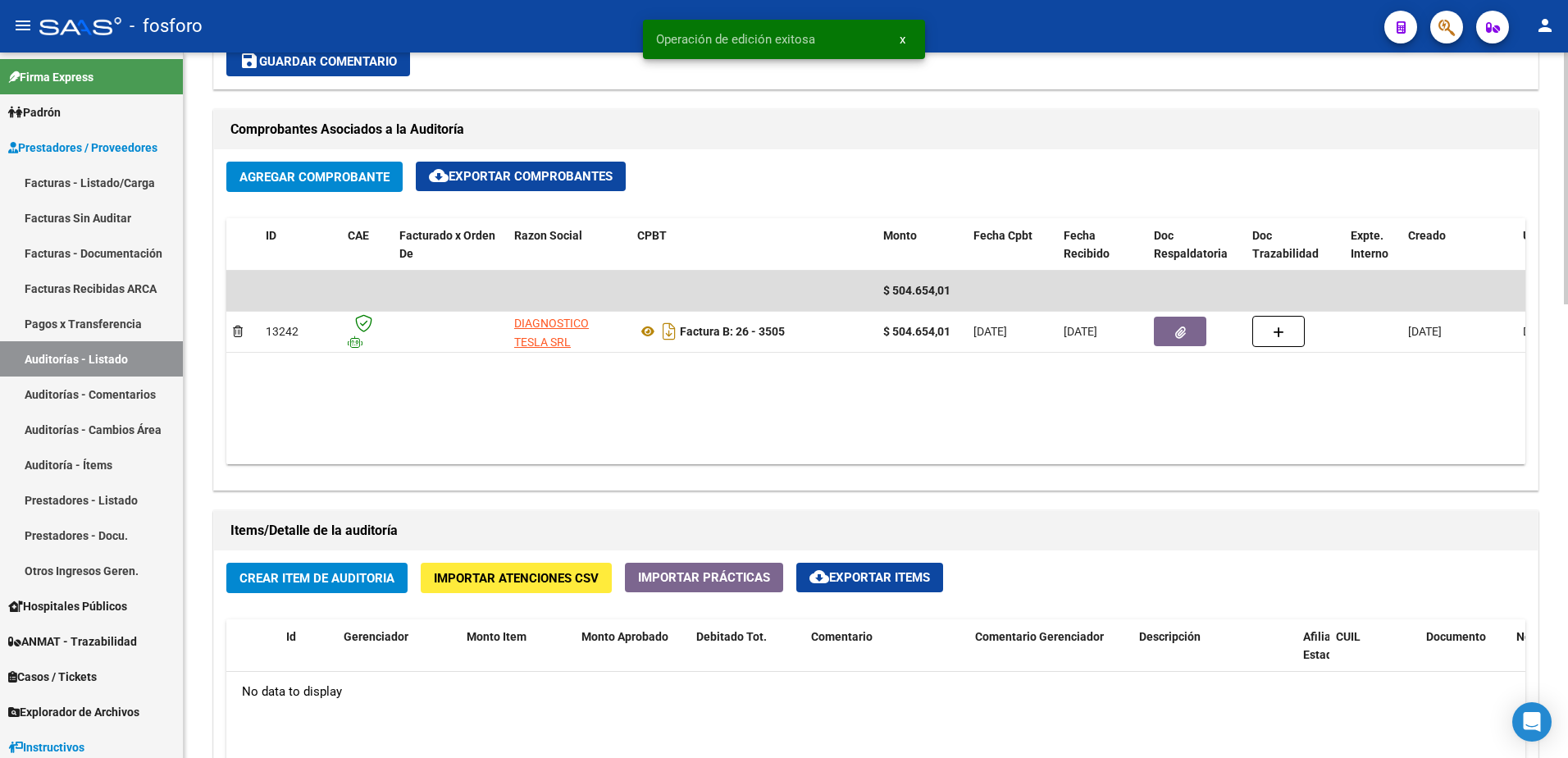
click at [290, 583] on span "Crear Item de Auditoria" at bounding box center [317, 577] width 155 height 14
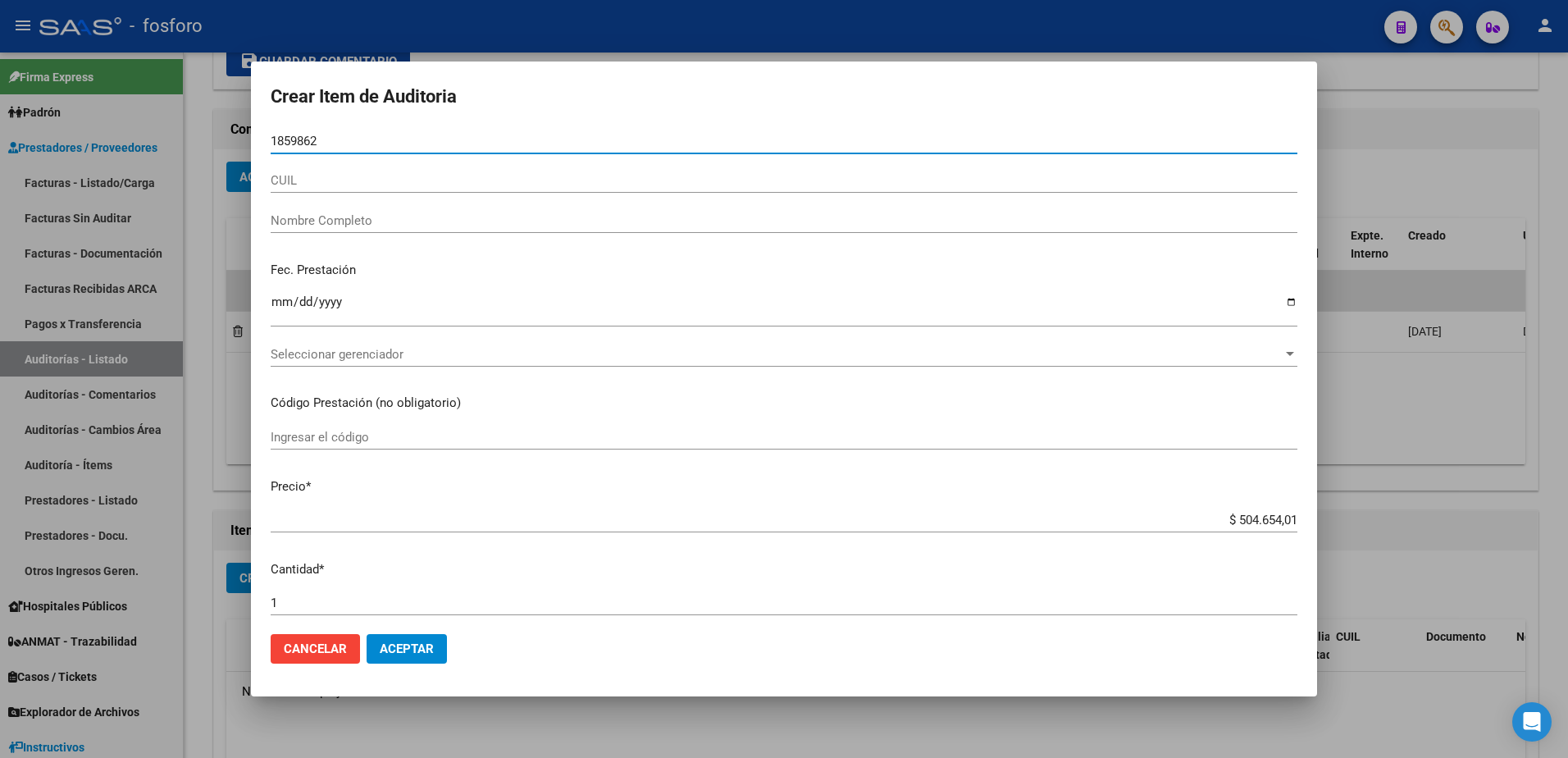
type input "18598623"
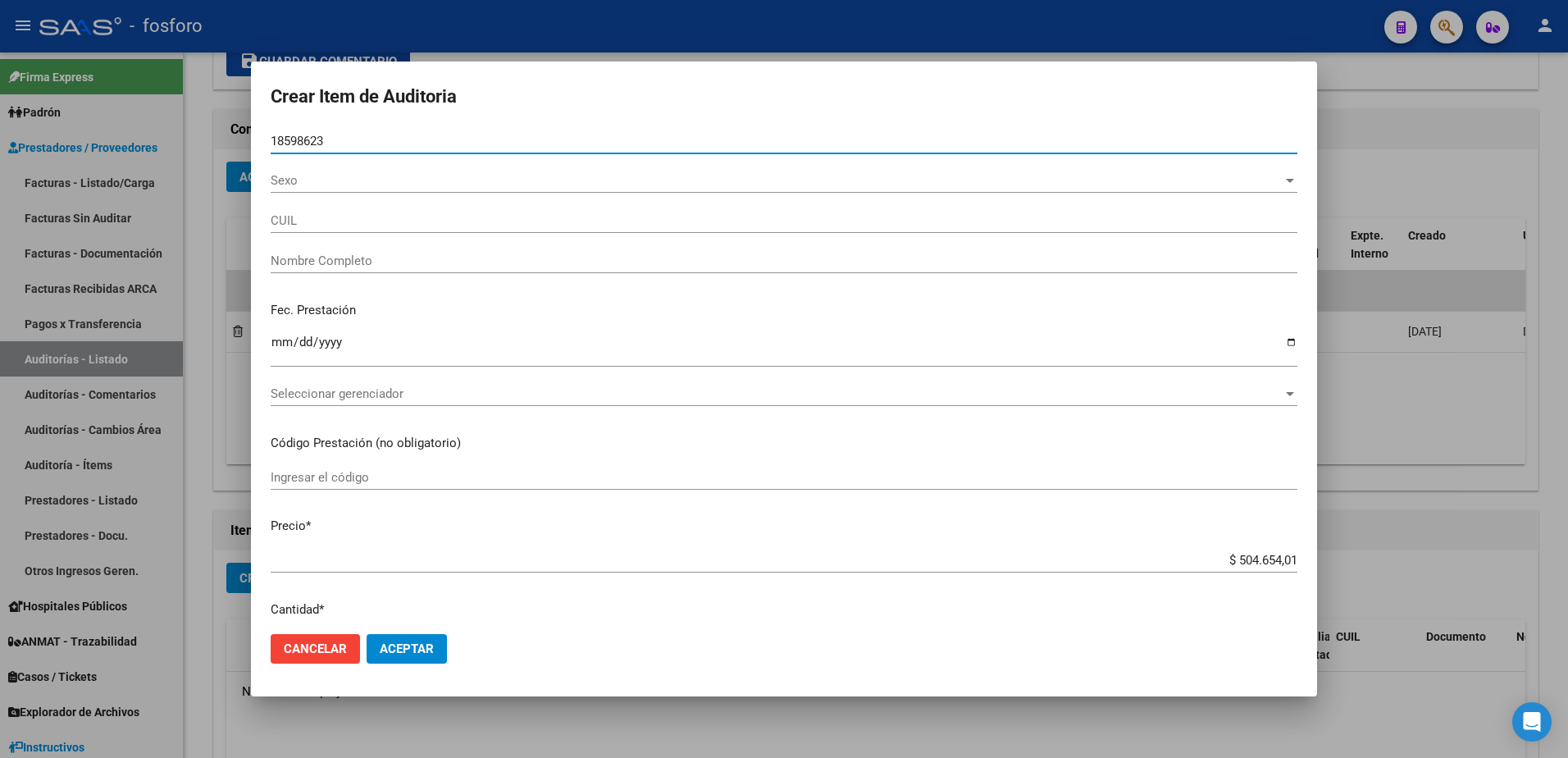
type input "27185986239"
type input "[PERSON_NAME]"
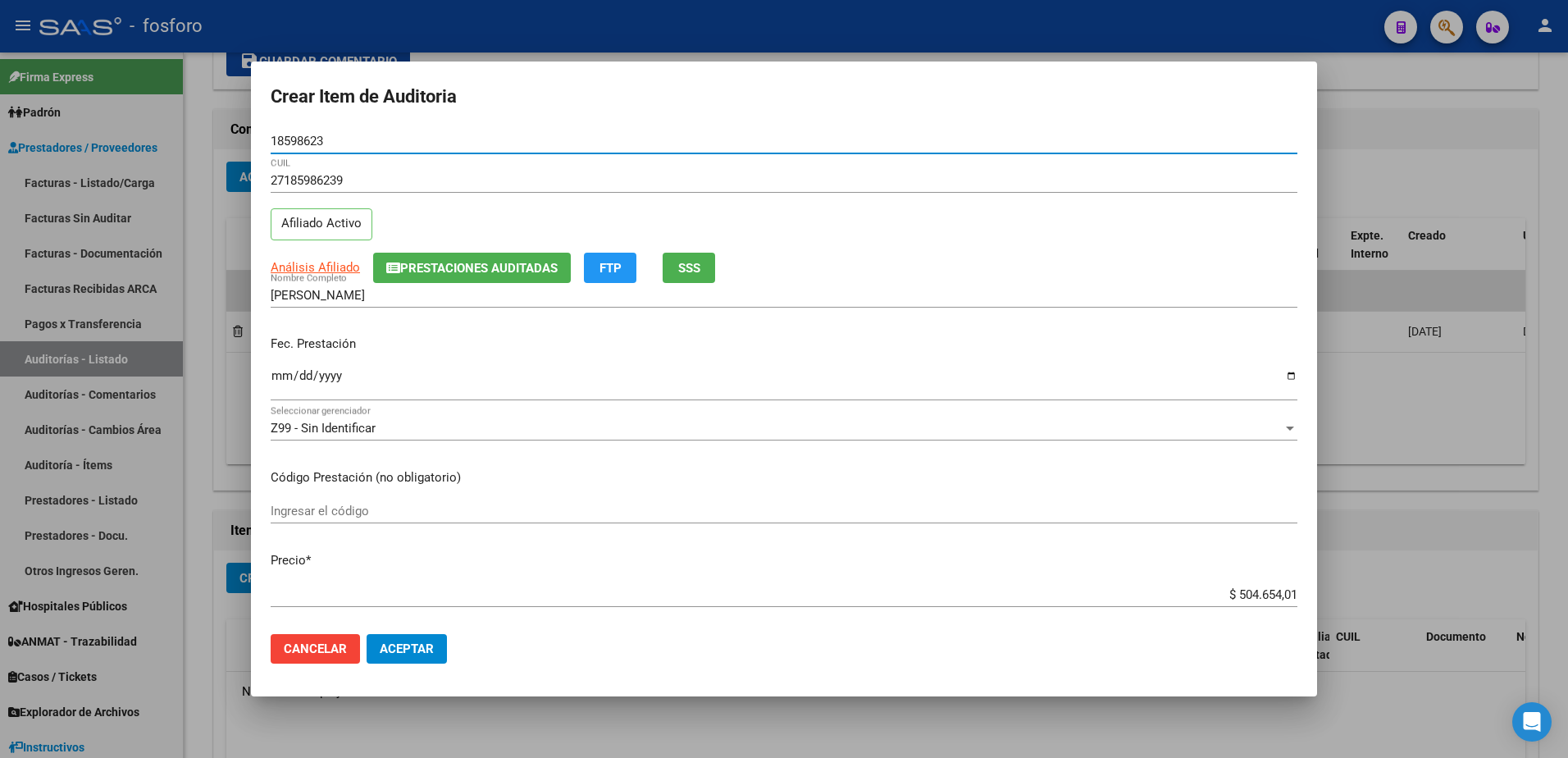
type input "18598623"
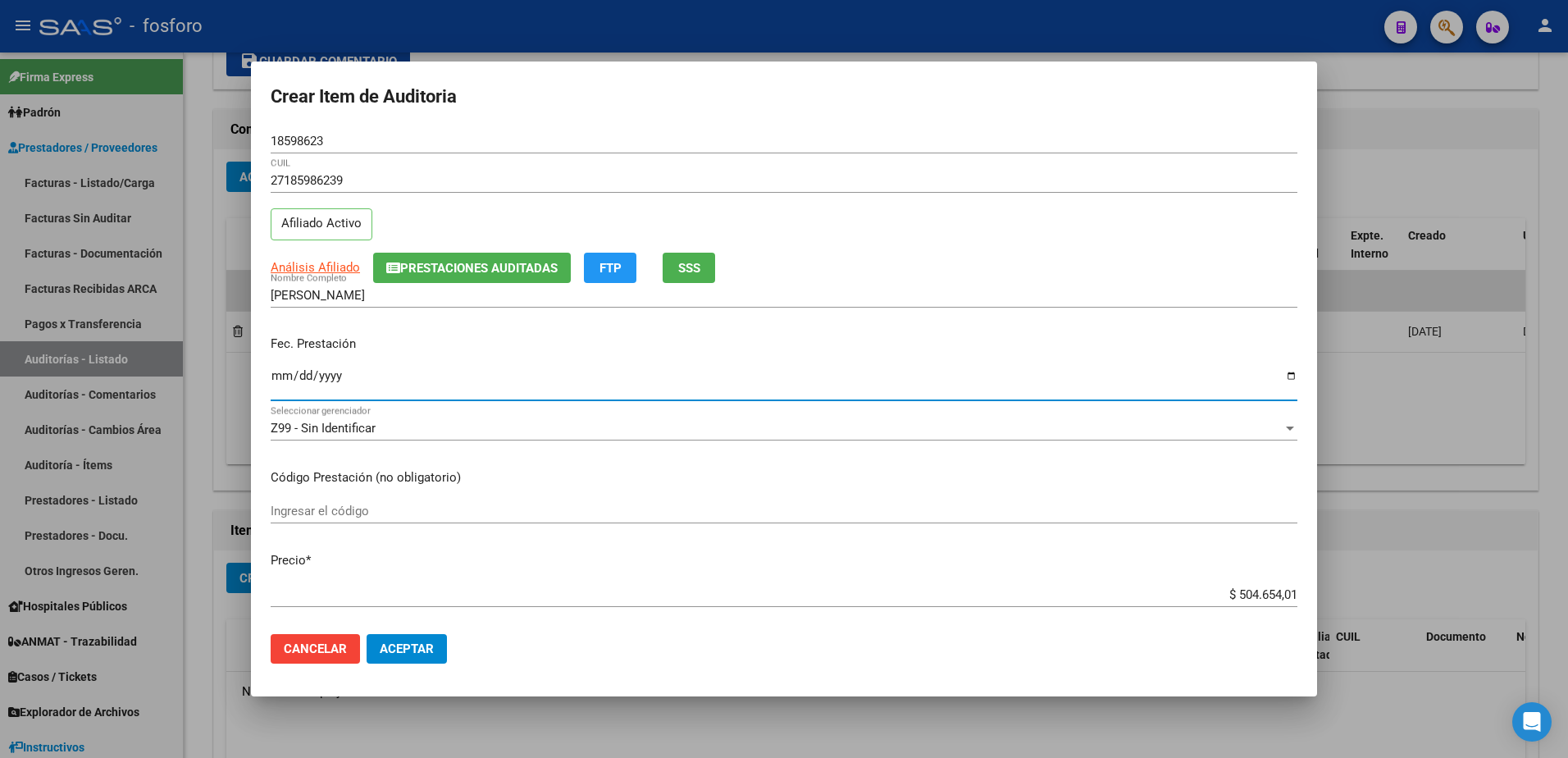
click at [277, 382] on input "Ingresar la fecha" at bounding box center [784, 382] width 1026 height 26
type input "[DATE]"
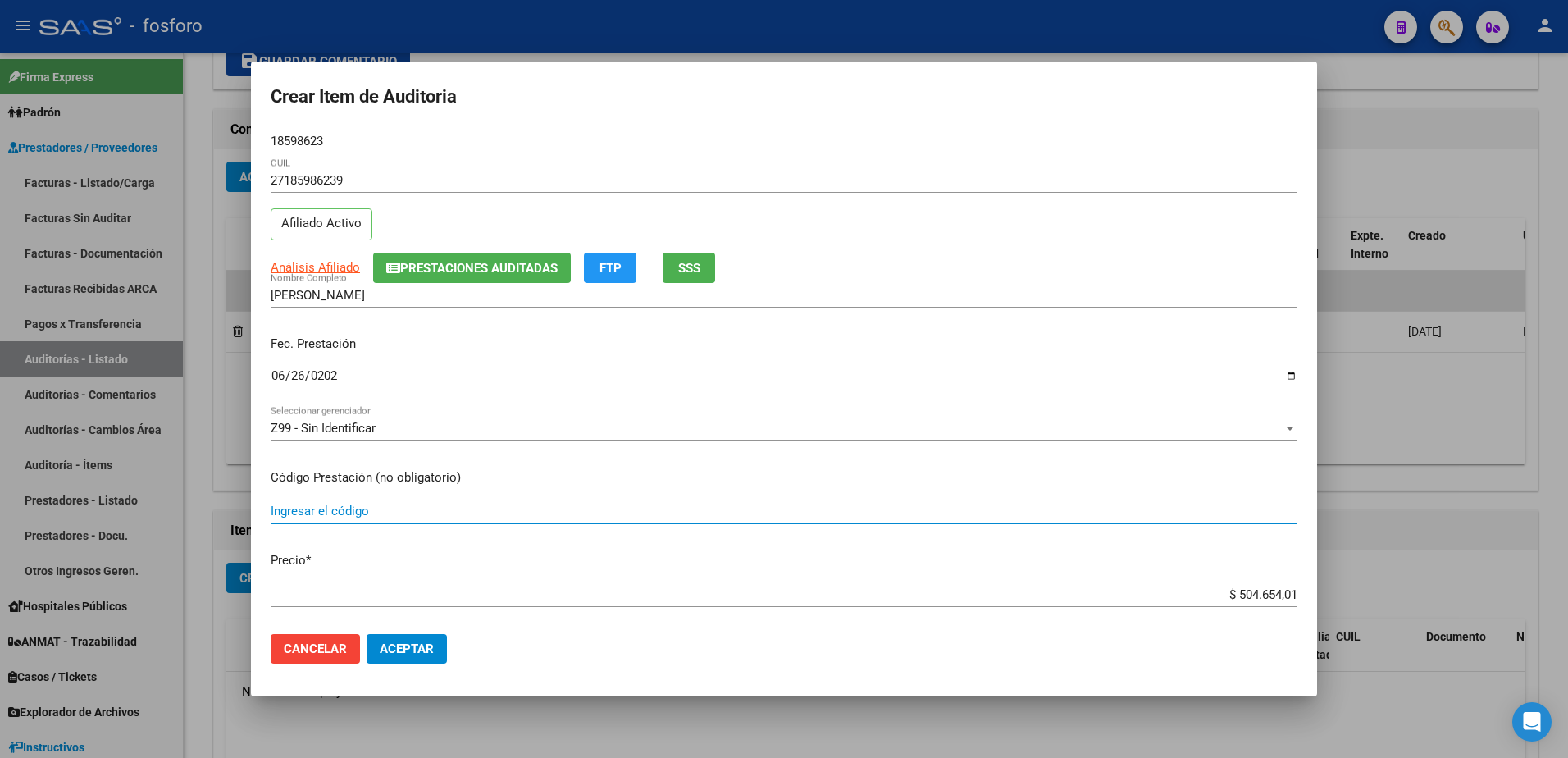
click at [309, 507] on input "Ingresar el código" at bounding box center [784, 510] width 1026 height 14
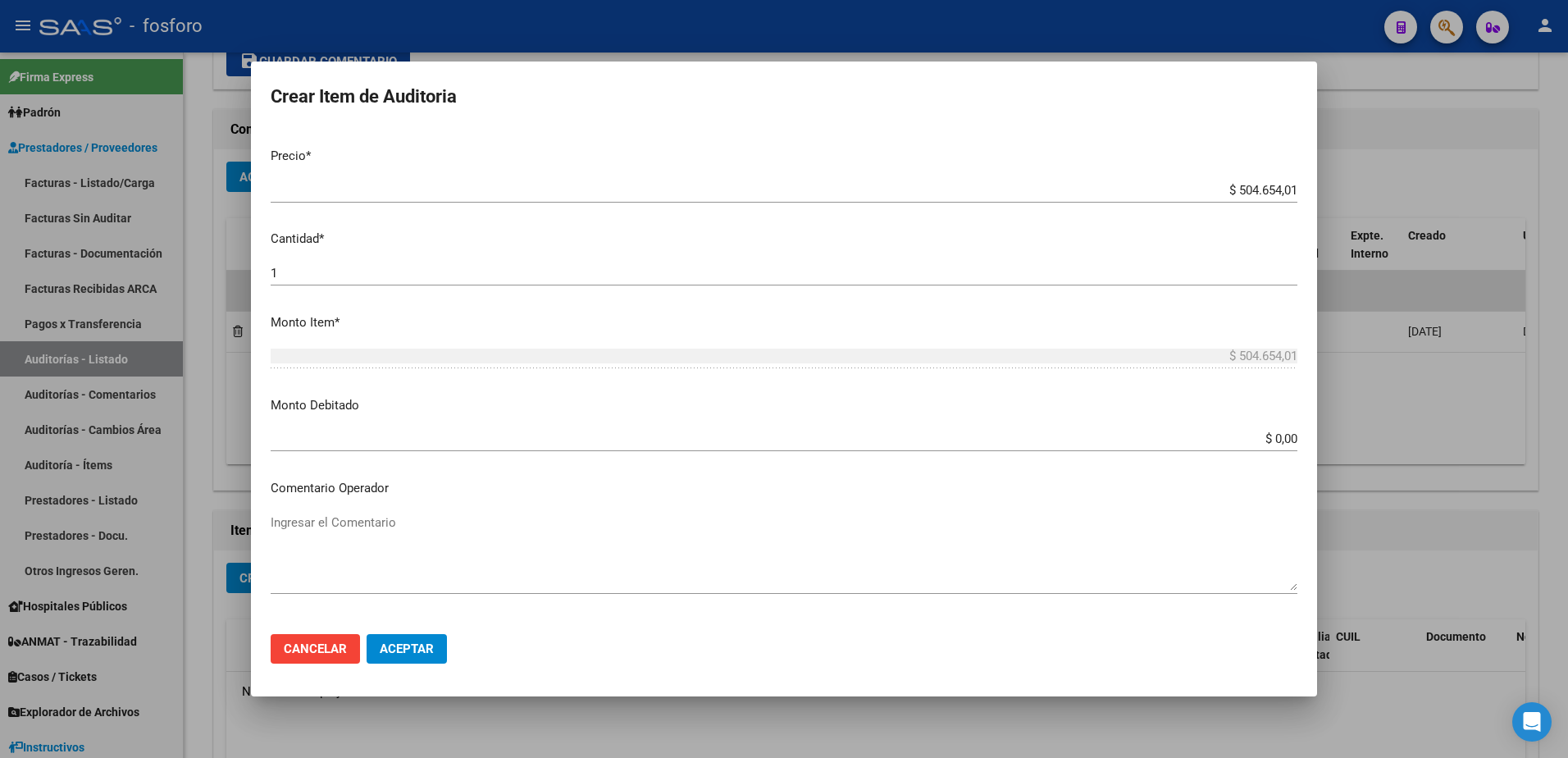
scroll to position [410, 0]
type input "180116/180114/342009/342013"
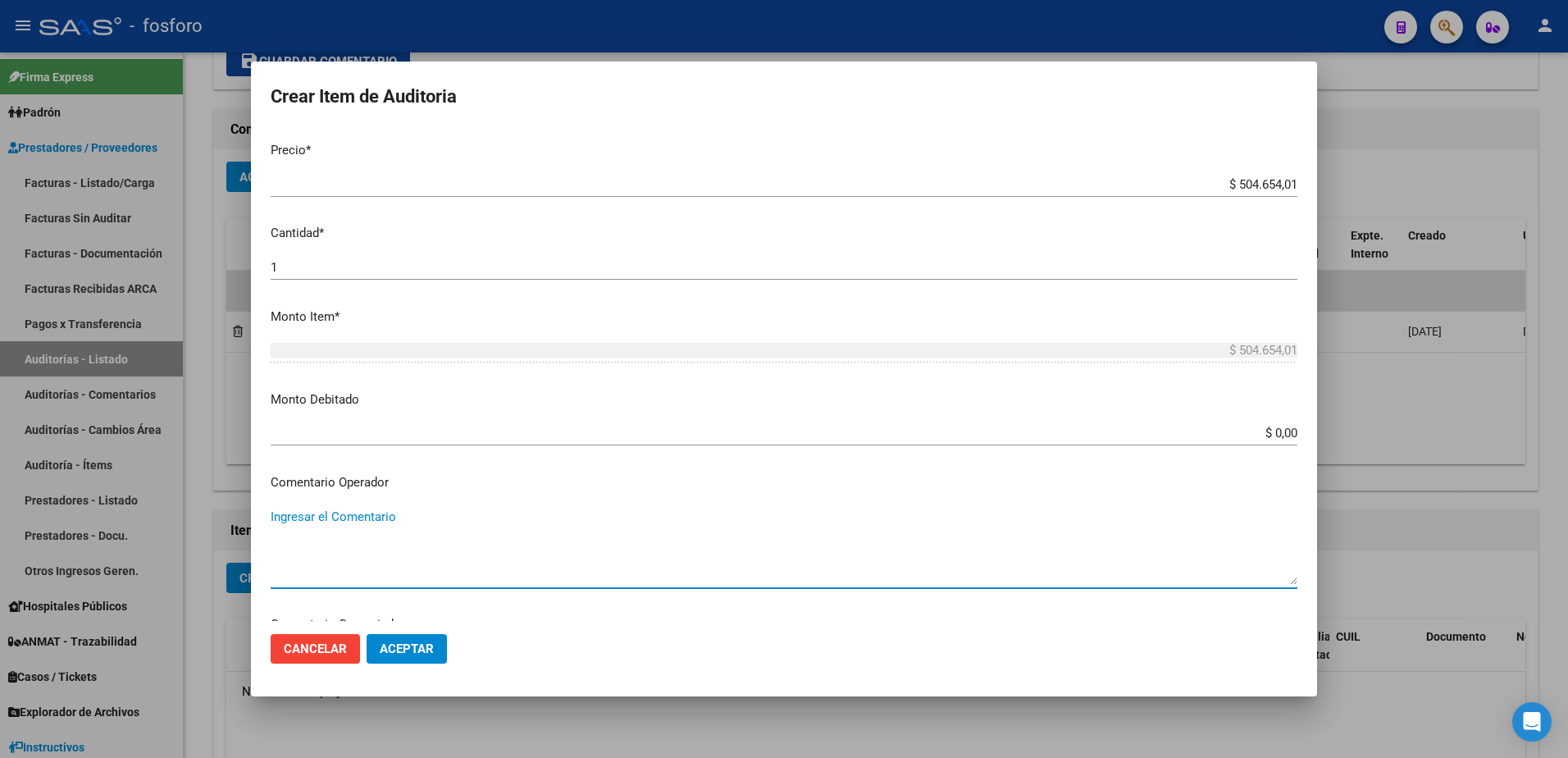
click at [288, 527] on textarea "Ingresar el Comentario" at bounding box center [784, 546] width 1026 height 77
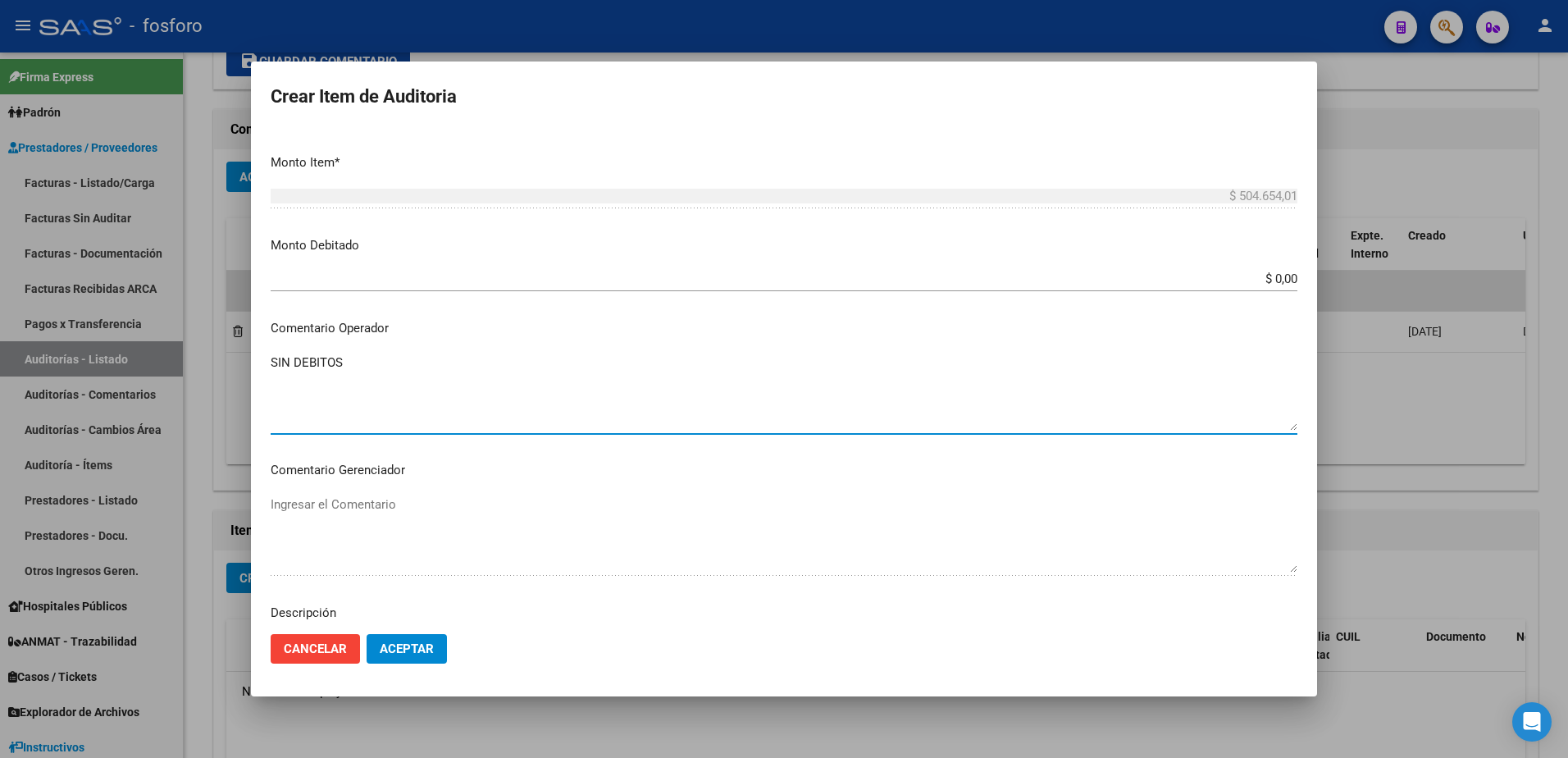
scroll to position [842, 0]
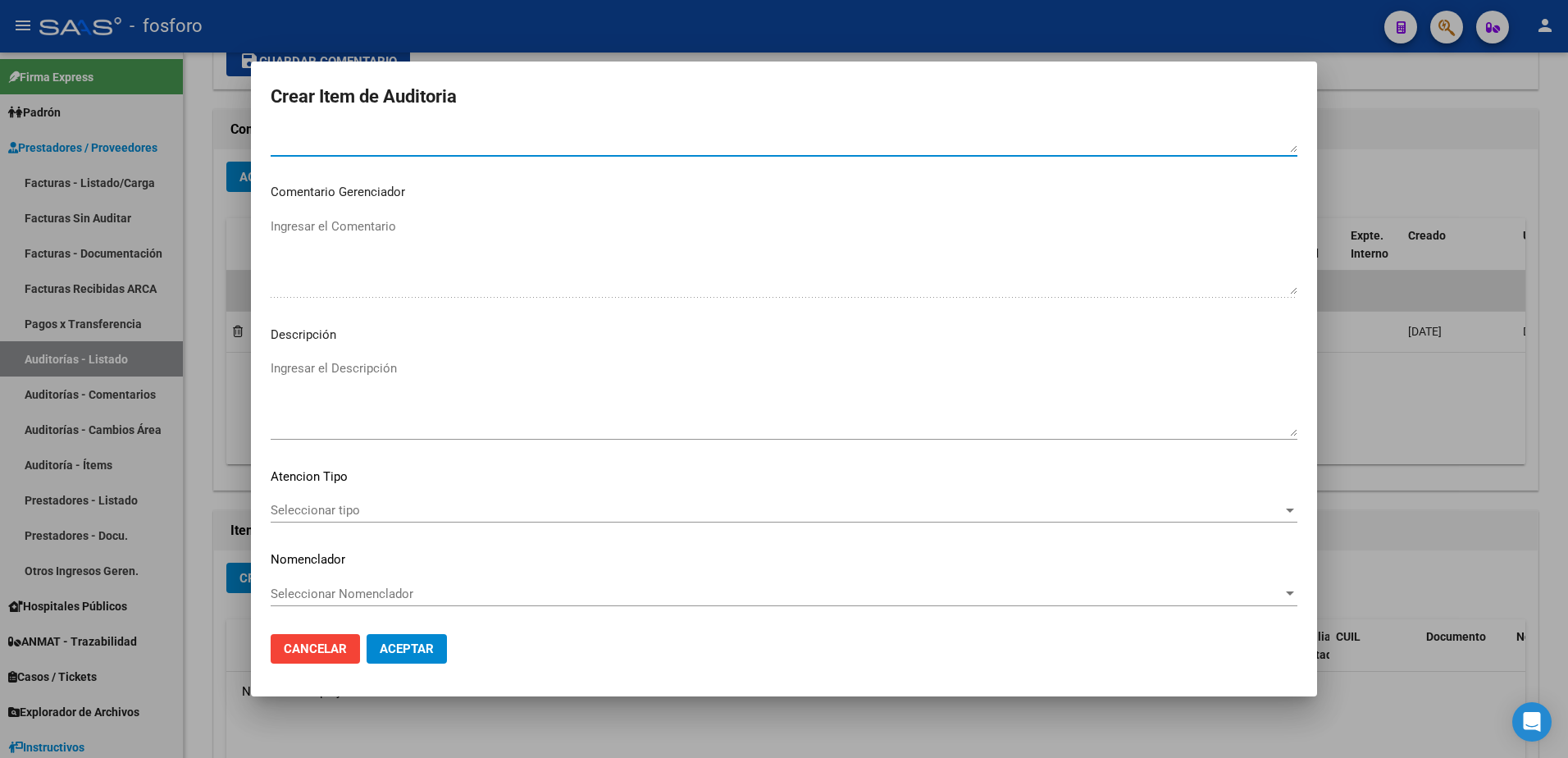
type textarea "SIN DEBITOS"
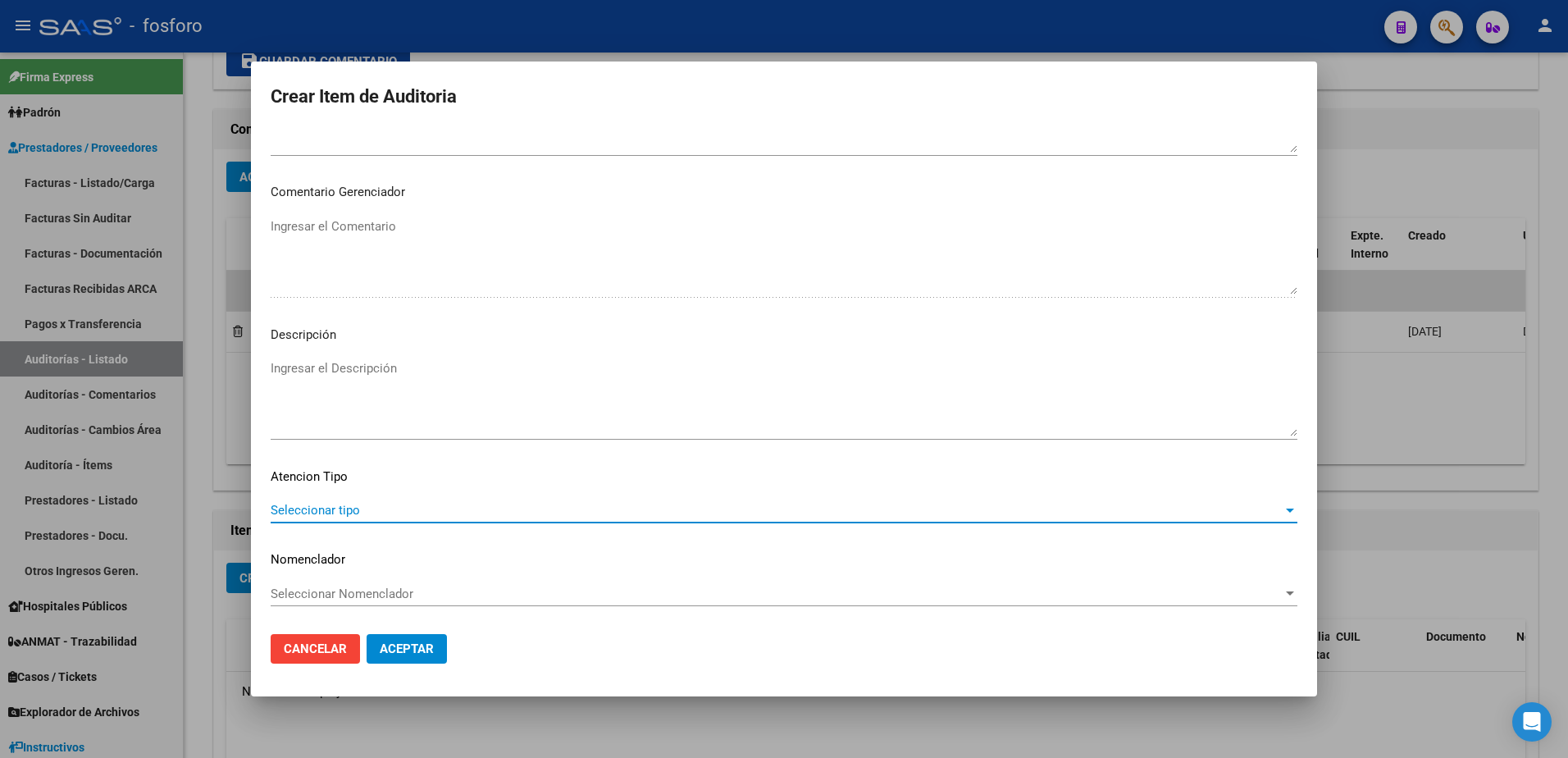
click at [331, 516] on span "Seleccionar tipo" at bounding box center [777, 509] width 1012 height 14
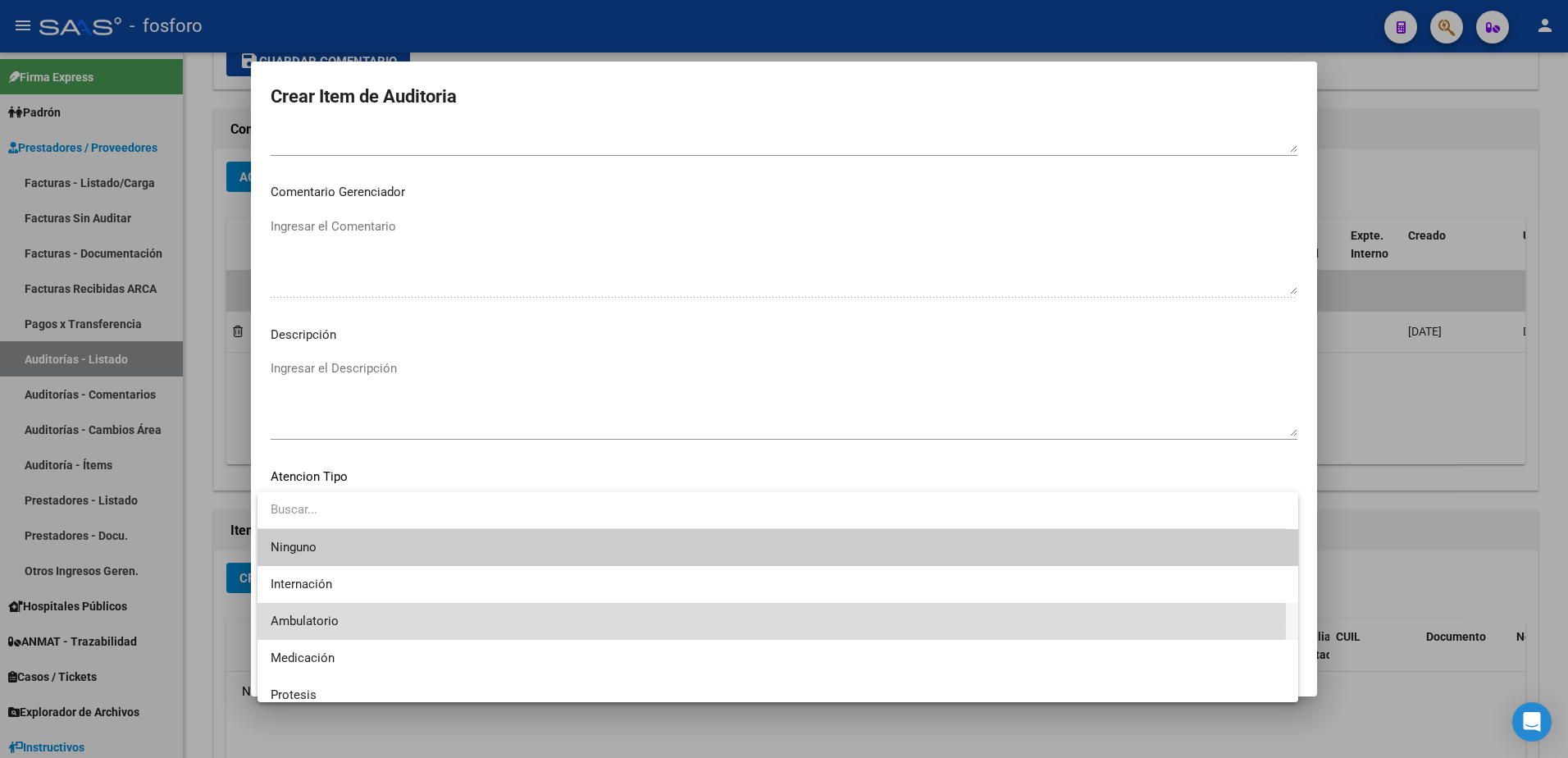
click at [343, 617] on span "Ambulatorio" at bounding box center [778, 621] width 1014 height 37
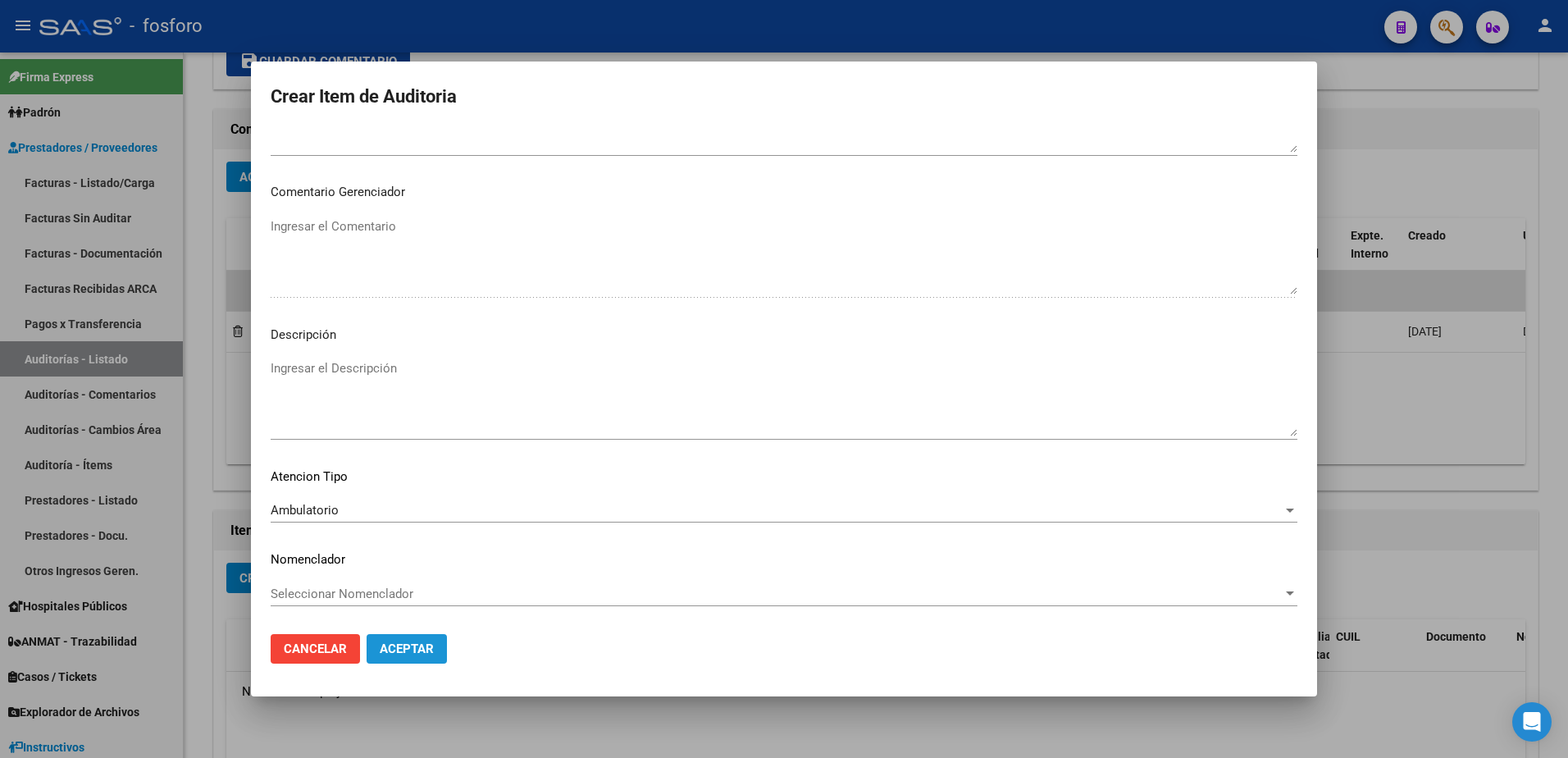
drag, startPoint x: 421, startPoint y: 648, endPoint x: 461, endPoint y: 664, distance: 43.1
click at [427, 651] on span "Aceptar" at bounding box center [407, 648] width 55 height 14
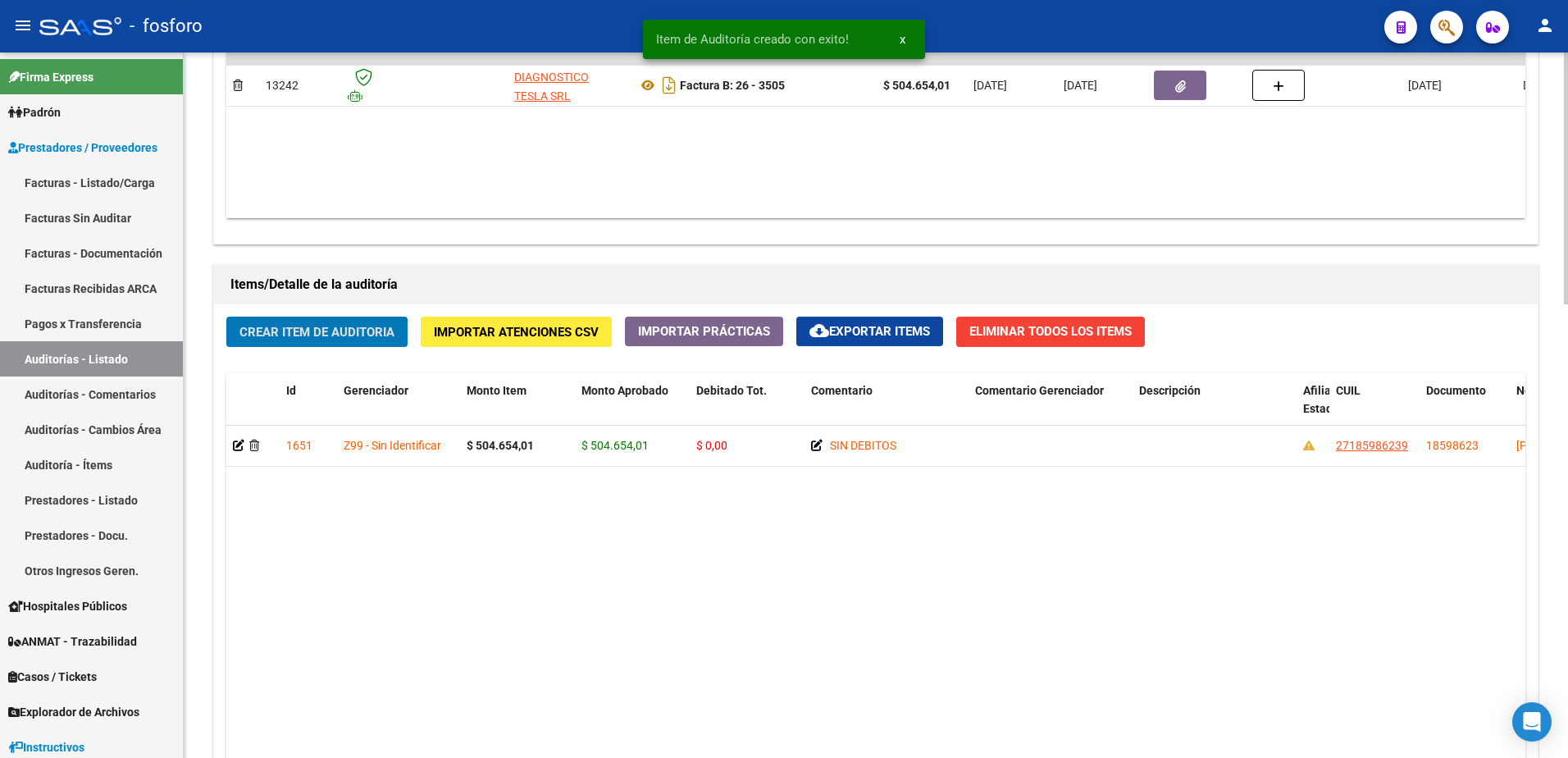
scroll to position [1272, 0]
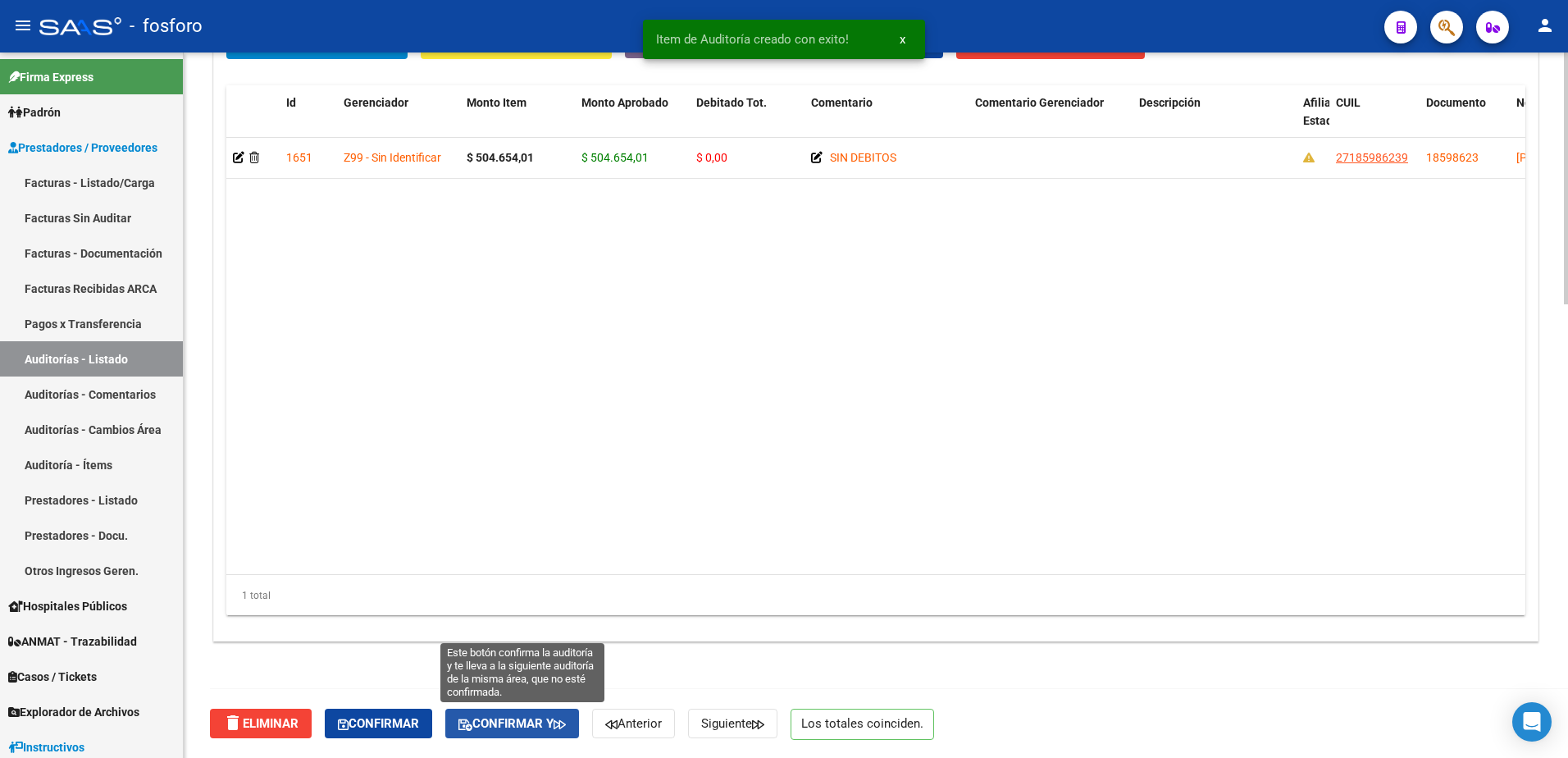
drag, startPoint x: 516, startPoint y: 723, endPoint x: 841, endPoint y: 606, distance: 345.4
click at [519, 720] on span "Confirmar y" at bounding box center [512, 722] width 107 height 14
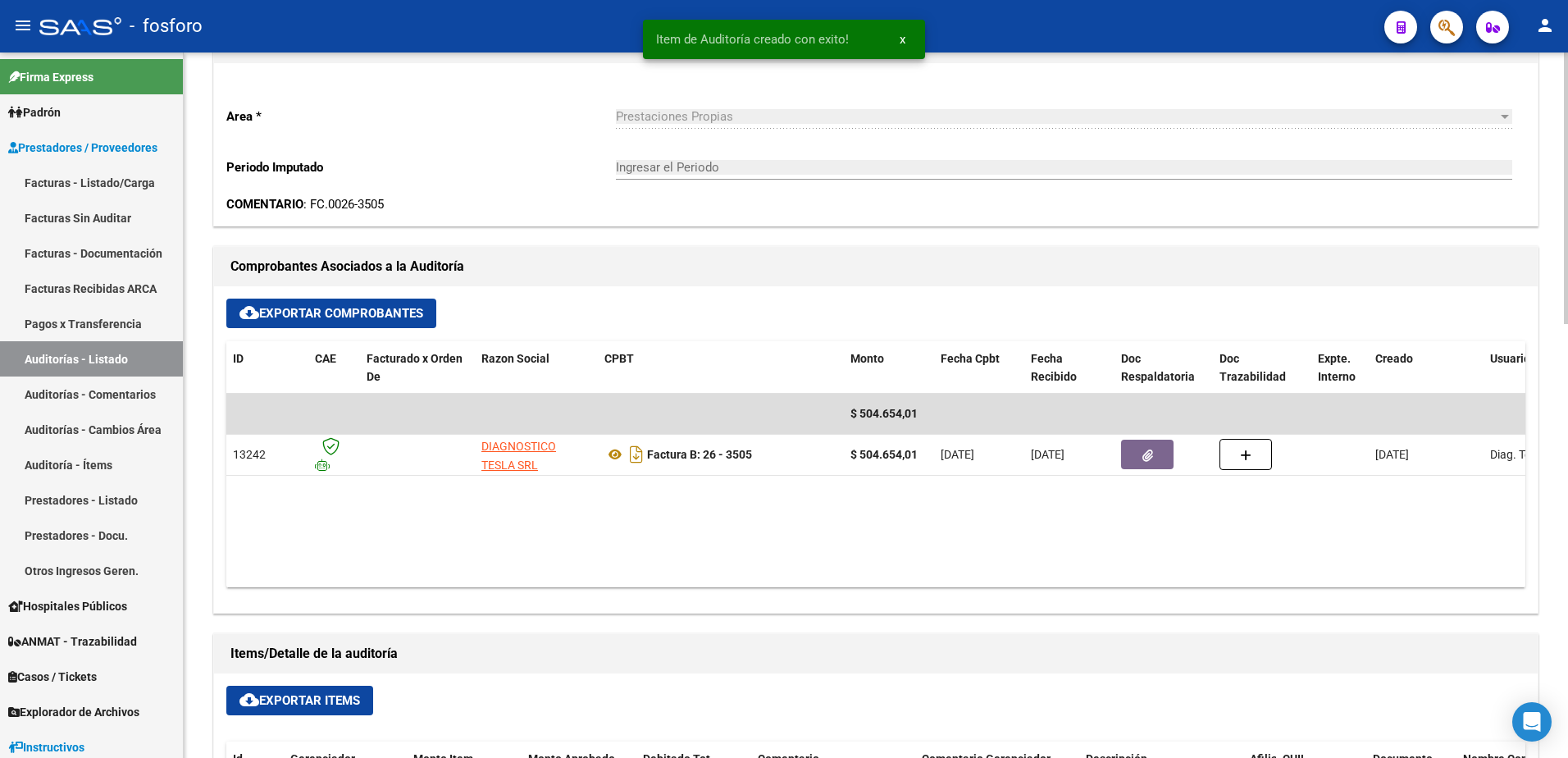
type input "202508"
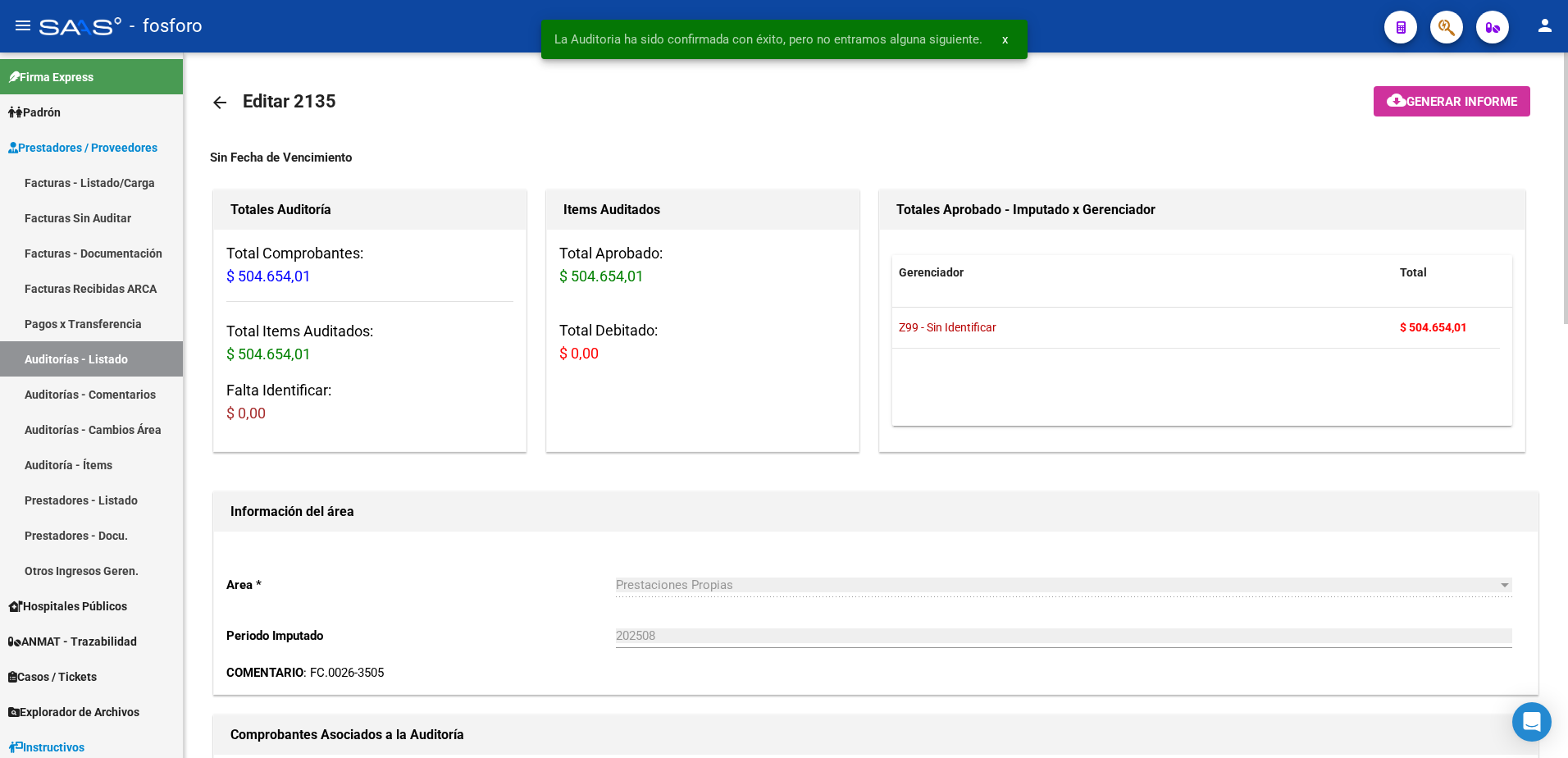
scroll to position [0, 0]
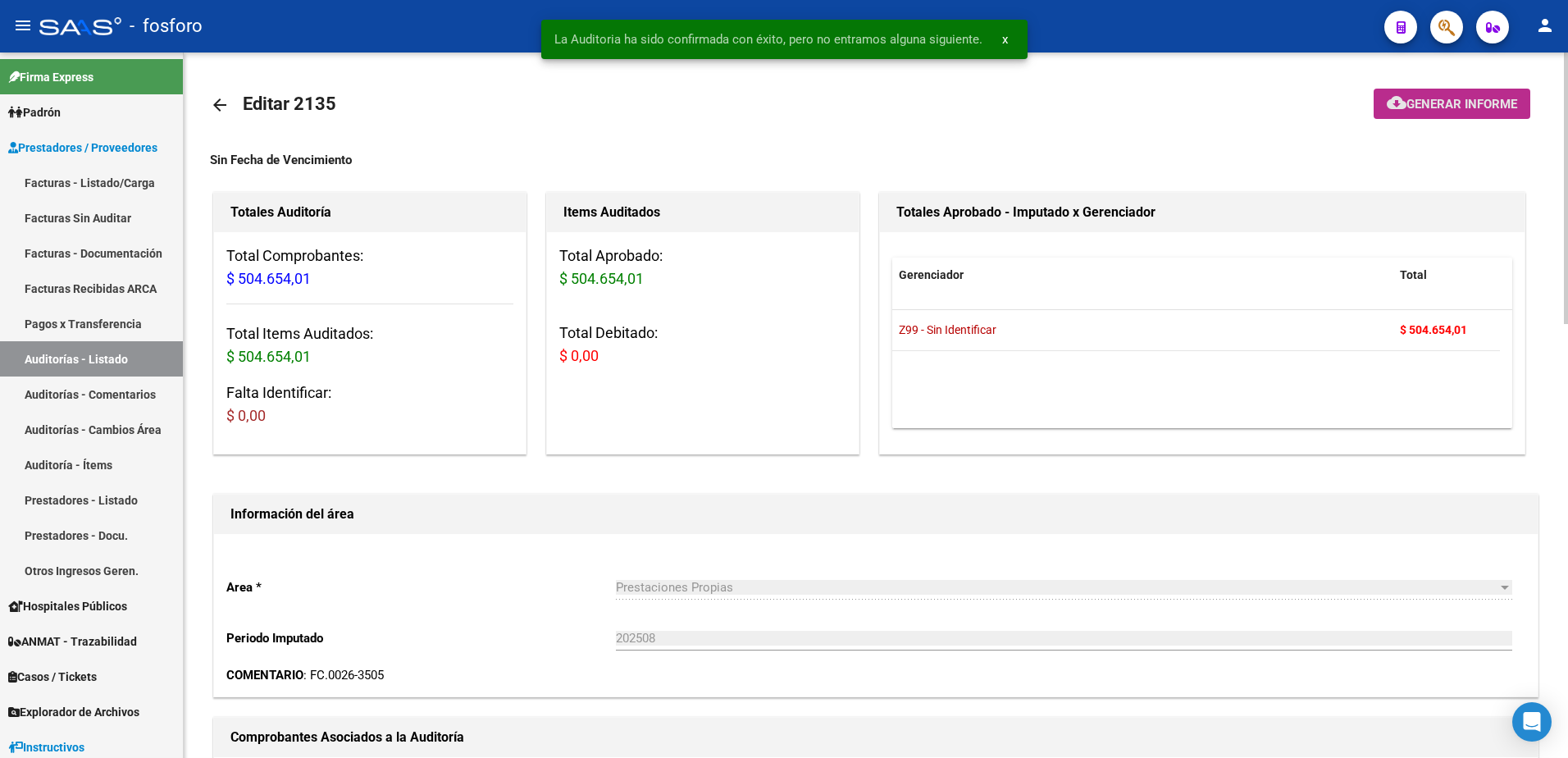
click at [1425, 106] on span "Generar informe" at bounding box center [1462, 104] width 111 height 14
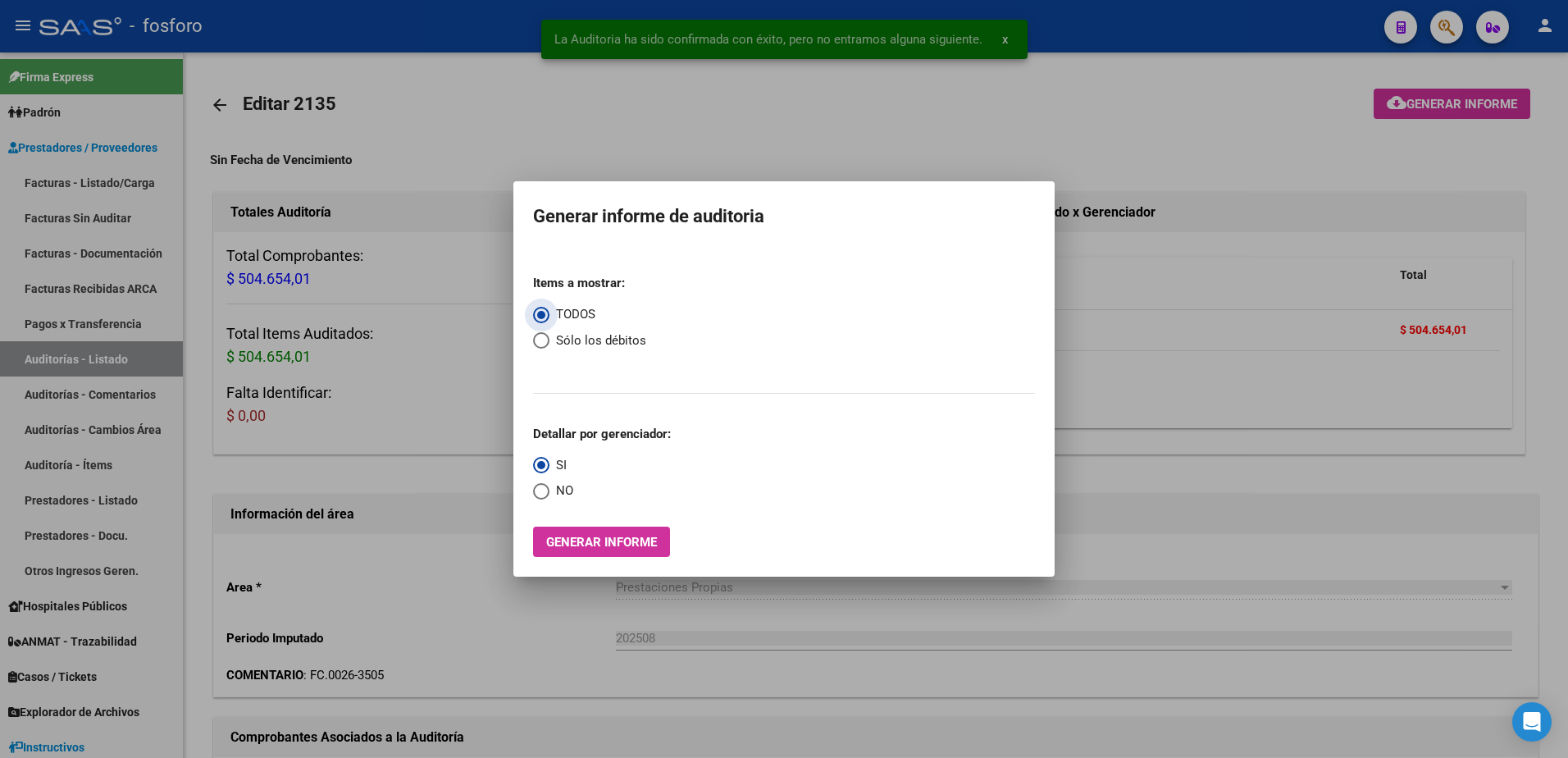
click at [634, 549] on button "Generar informe" at bounding box center [601, 542] width 137 height 31
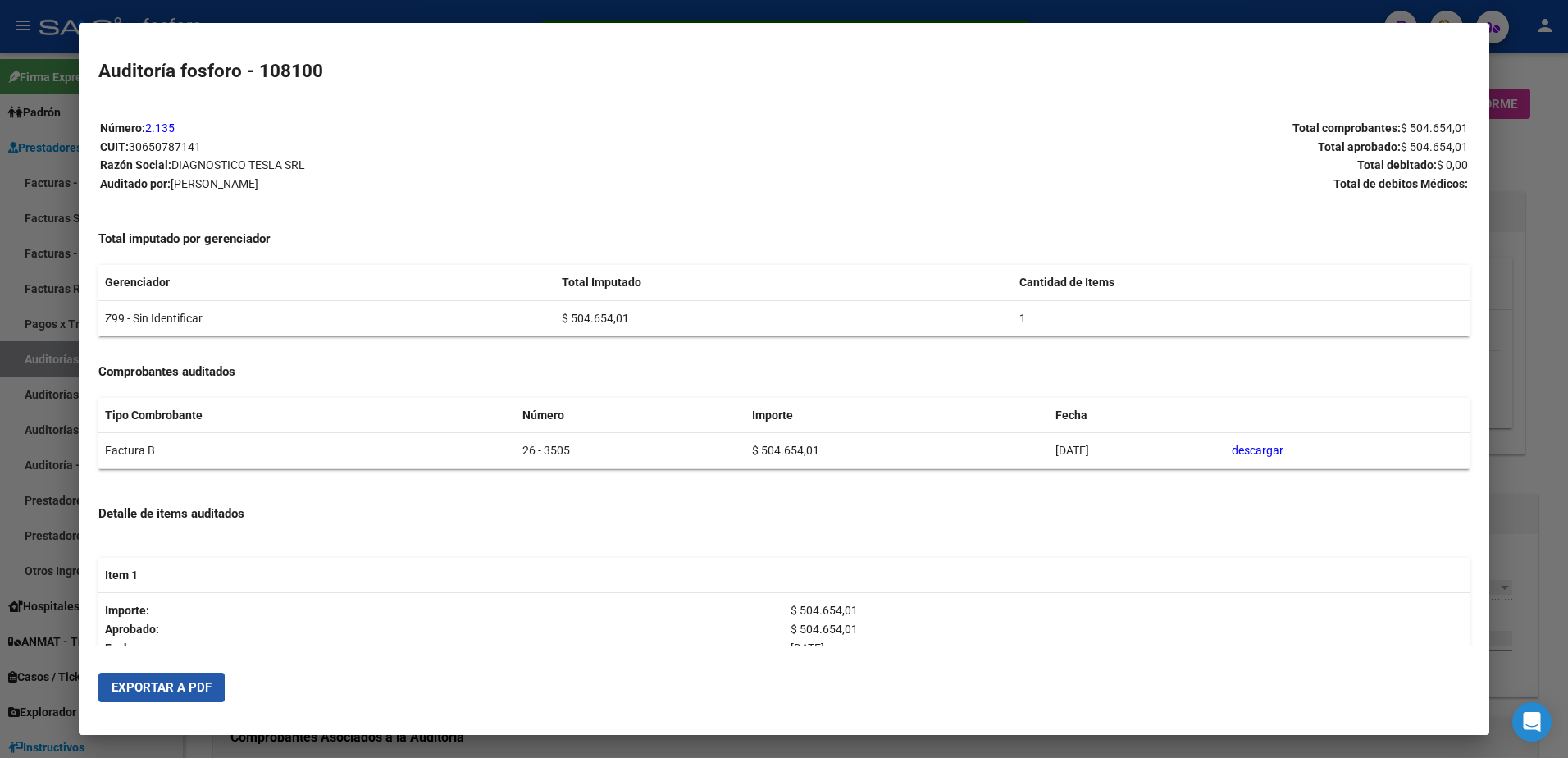
drag, startPoint x: 136, startPoint y: 678, endPoint x: 150, endPoint y: 668, distance: 17.2
click at [137, 679] on button "Exportar a PDF" at bounding box center [162, 686] width 126 height 30
click at [3, 238] on div at bounding box center [784, 379] width 1568 height 758
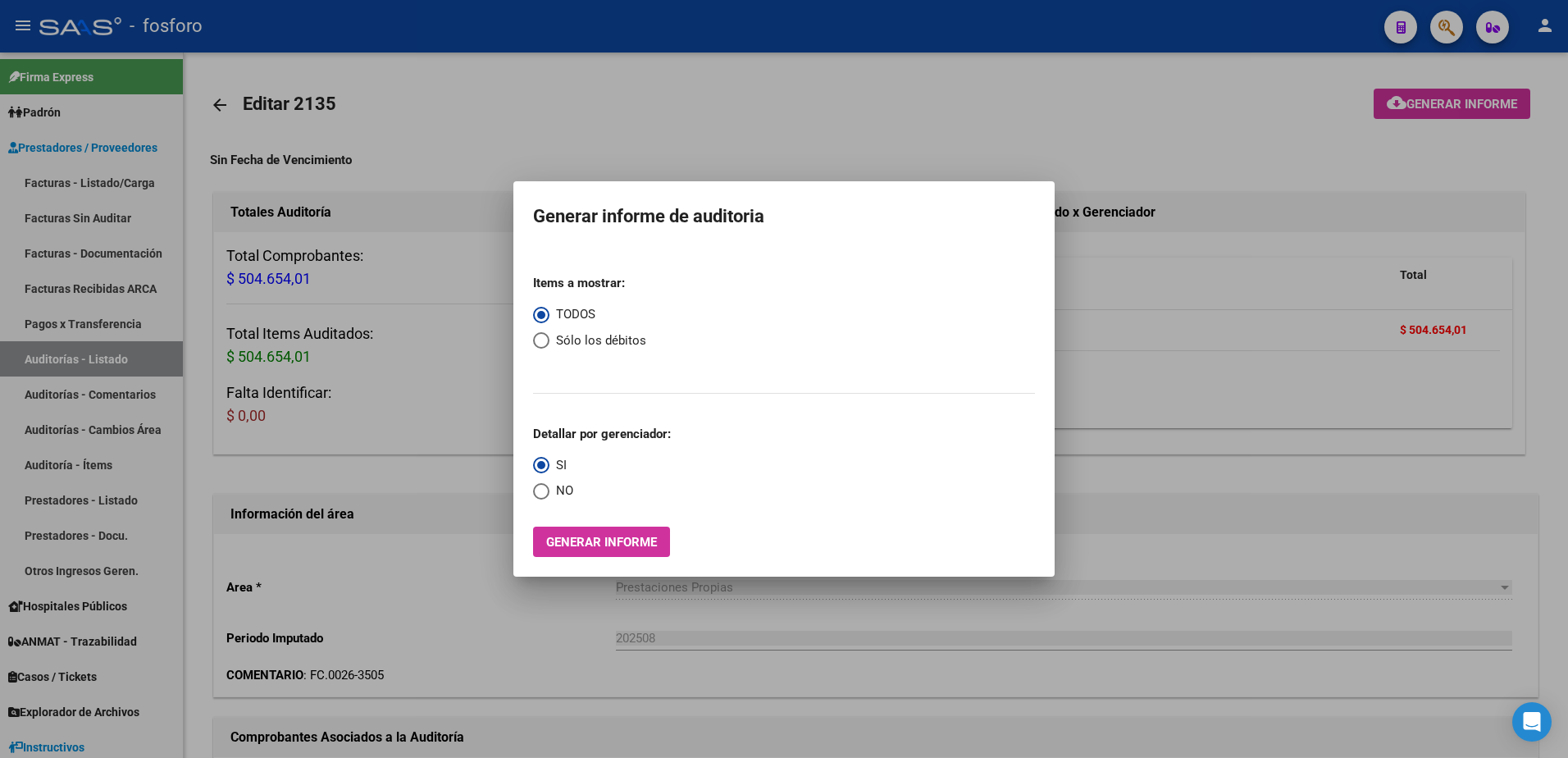
click at [851, 666] on div at bounding box center [784, 379] width 1568 height 758
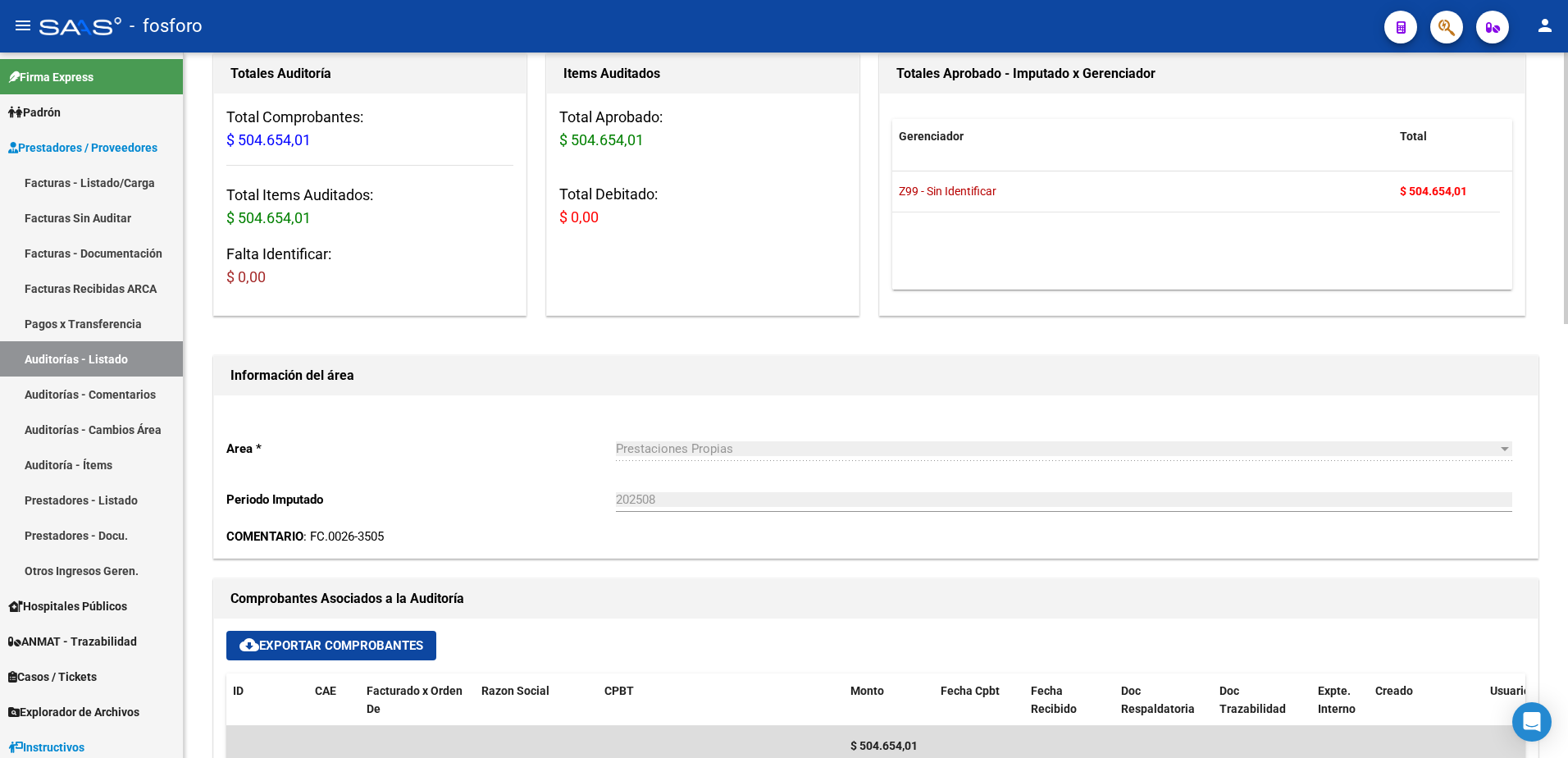
scroll to position [164, 0]
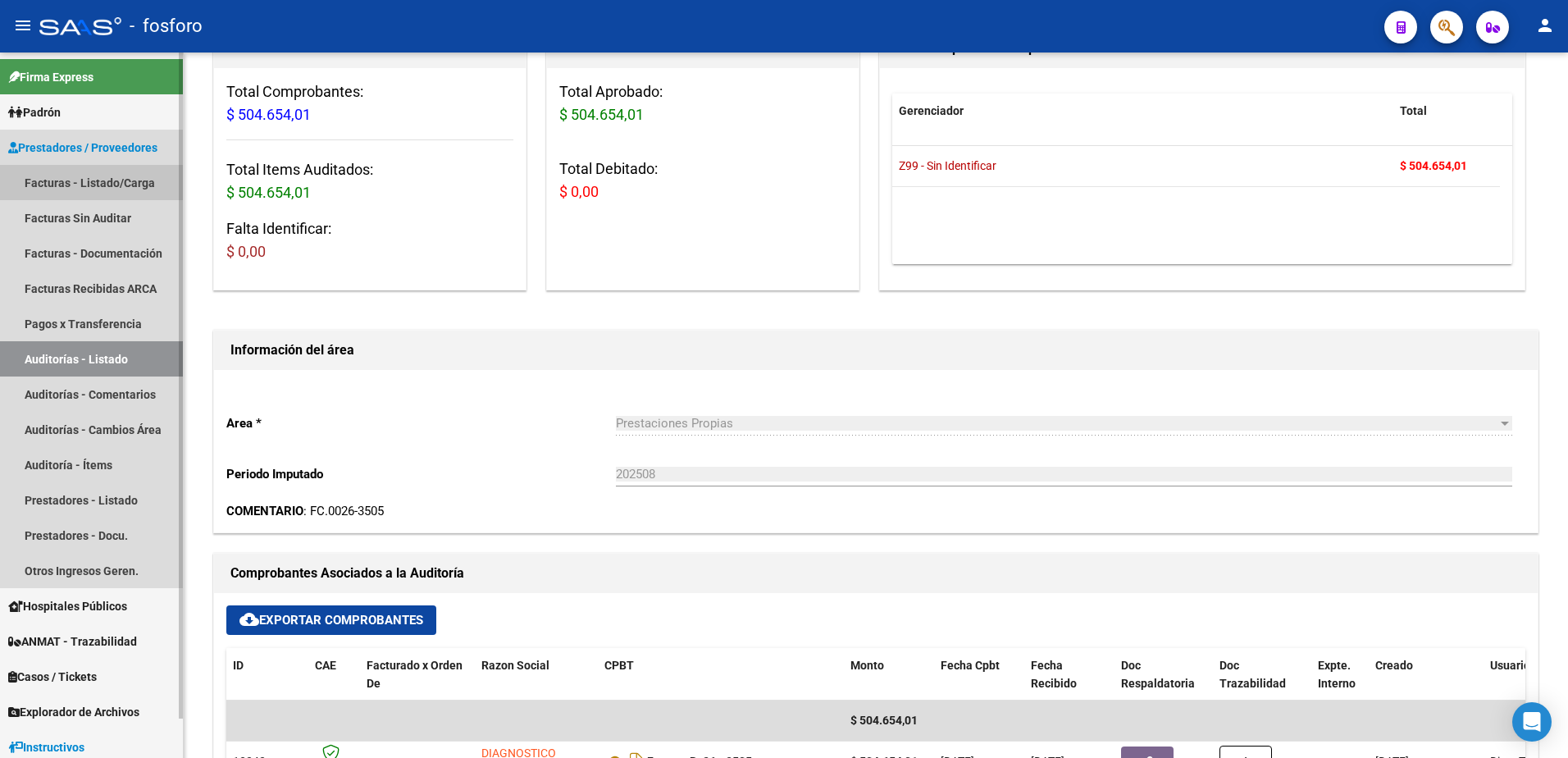
click at [102, 190] on link "Facturas - Listado/Carga" at bounding box center [91, 181] width 183 height 35
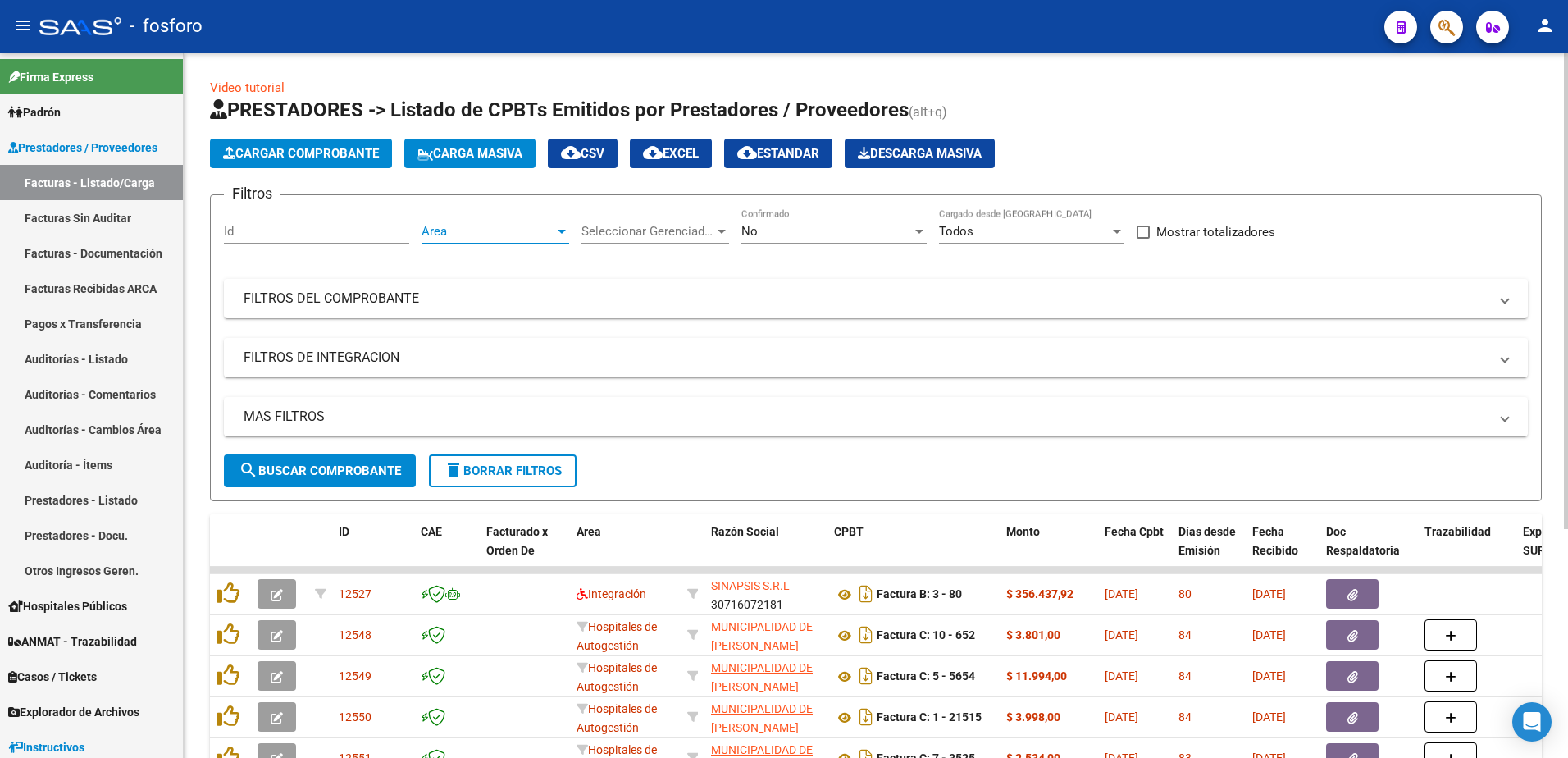
click at [563, 232] on div at bounding box center [562, 232] width 9 height 4
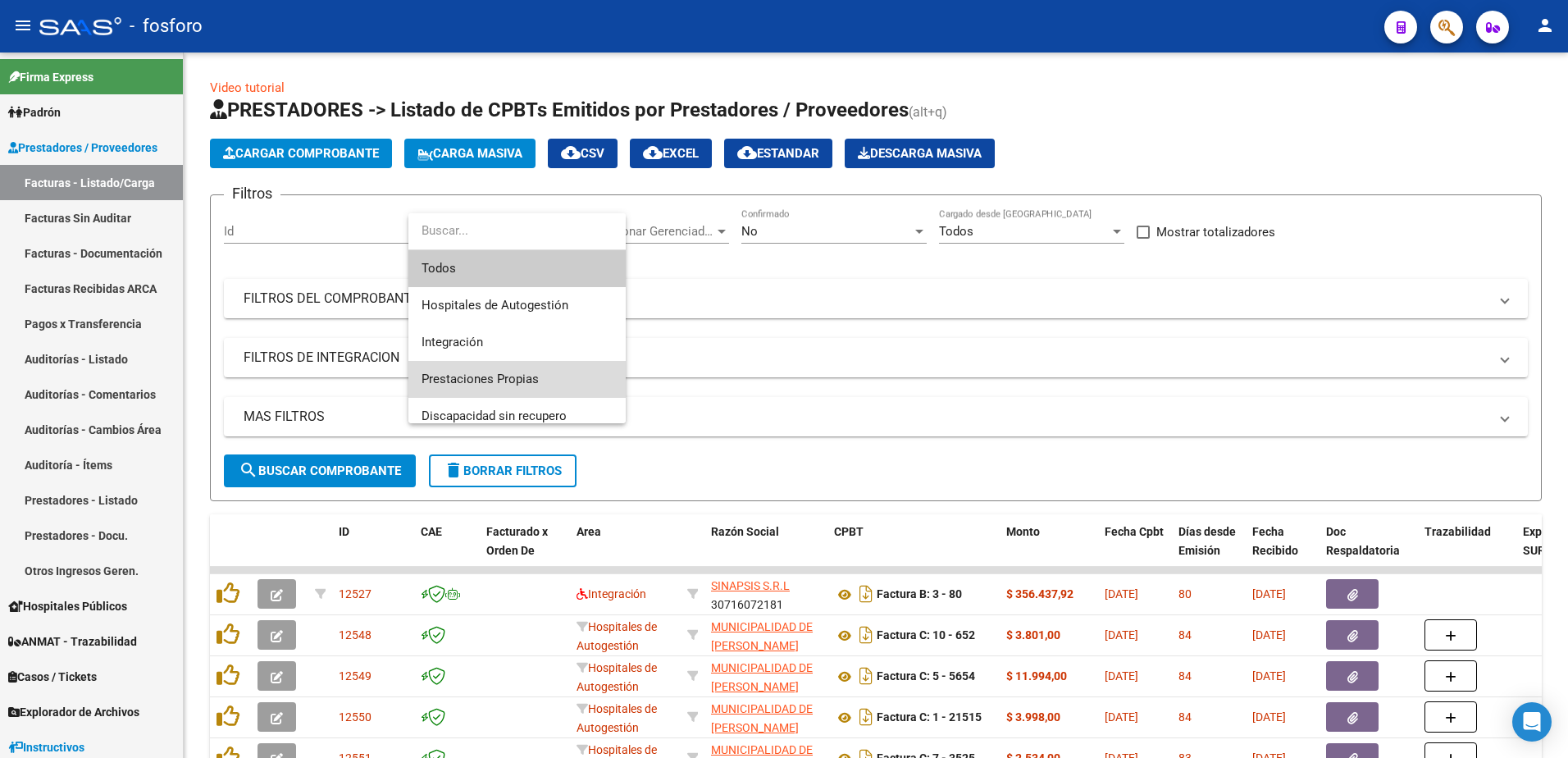
click at [543, 365] on span "Prestaciones Propias" at bounding box center [517, 379] width 191 height 37
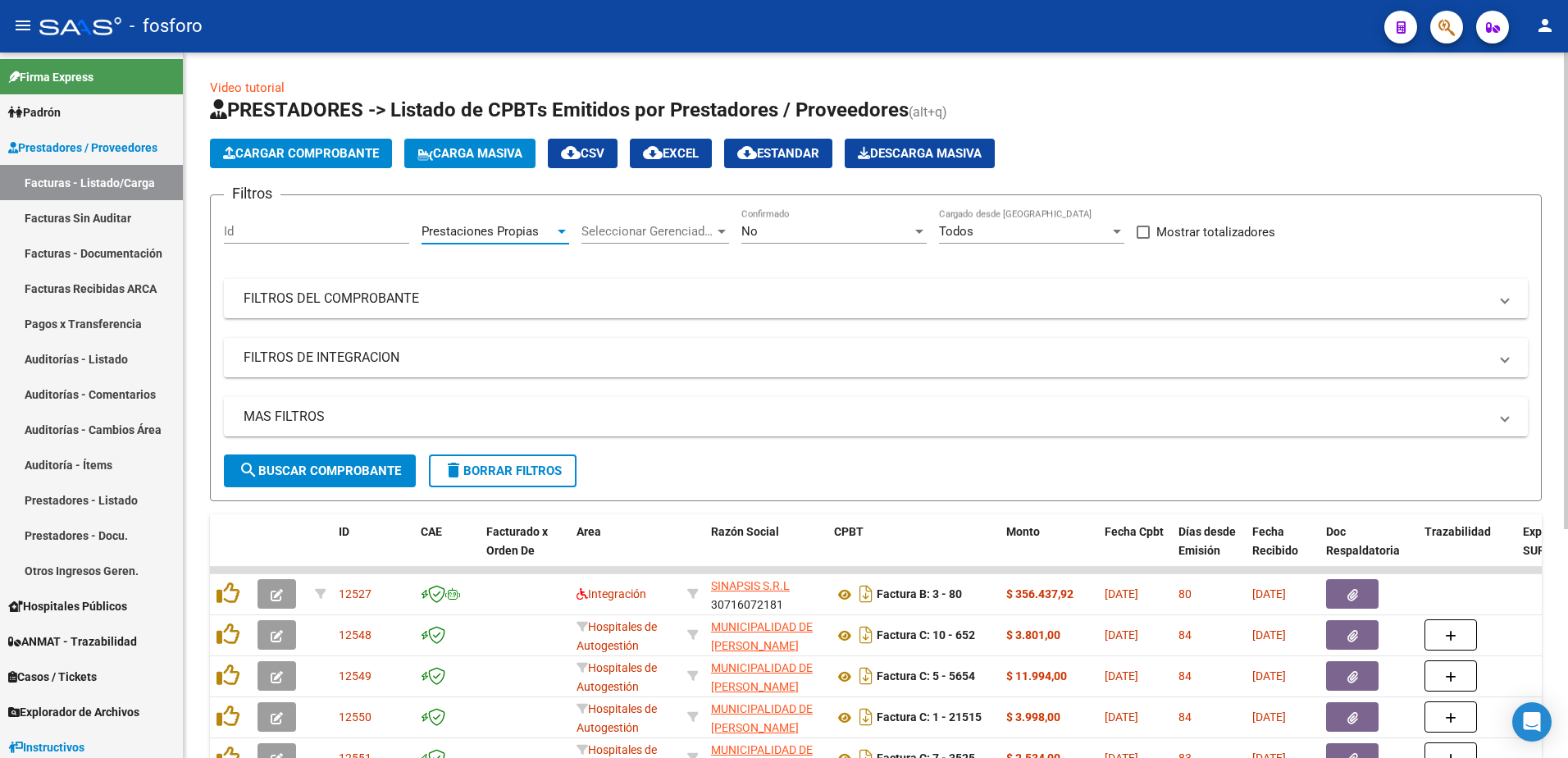
click at [363, 467] on span "search Buscar Comprobante" at bounding box center [319, 470] width 163 height 14
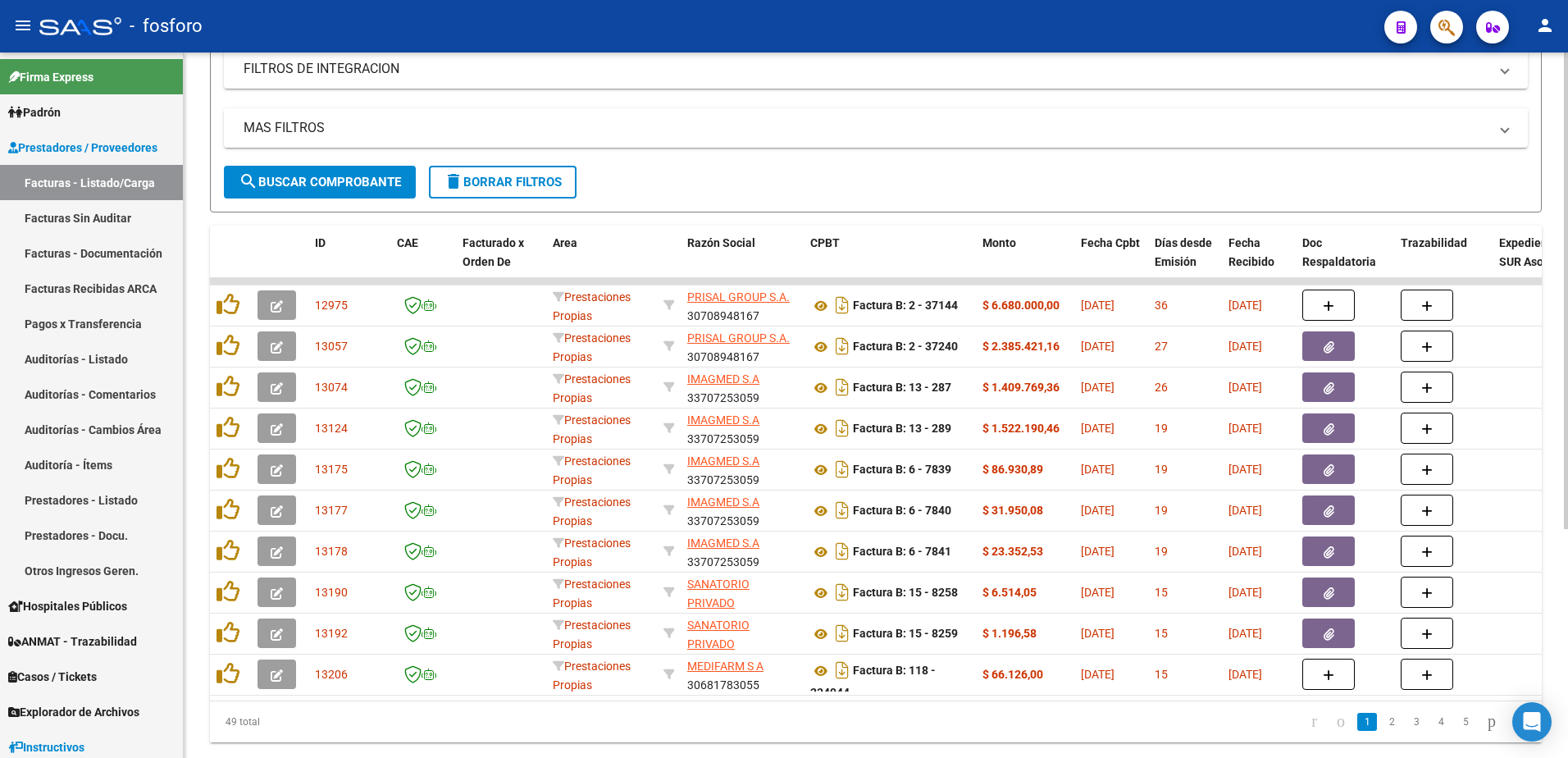
scroll to position [338, 0]
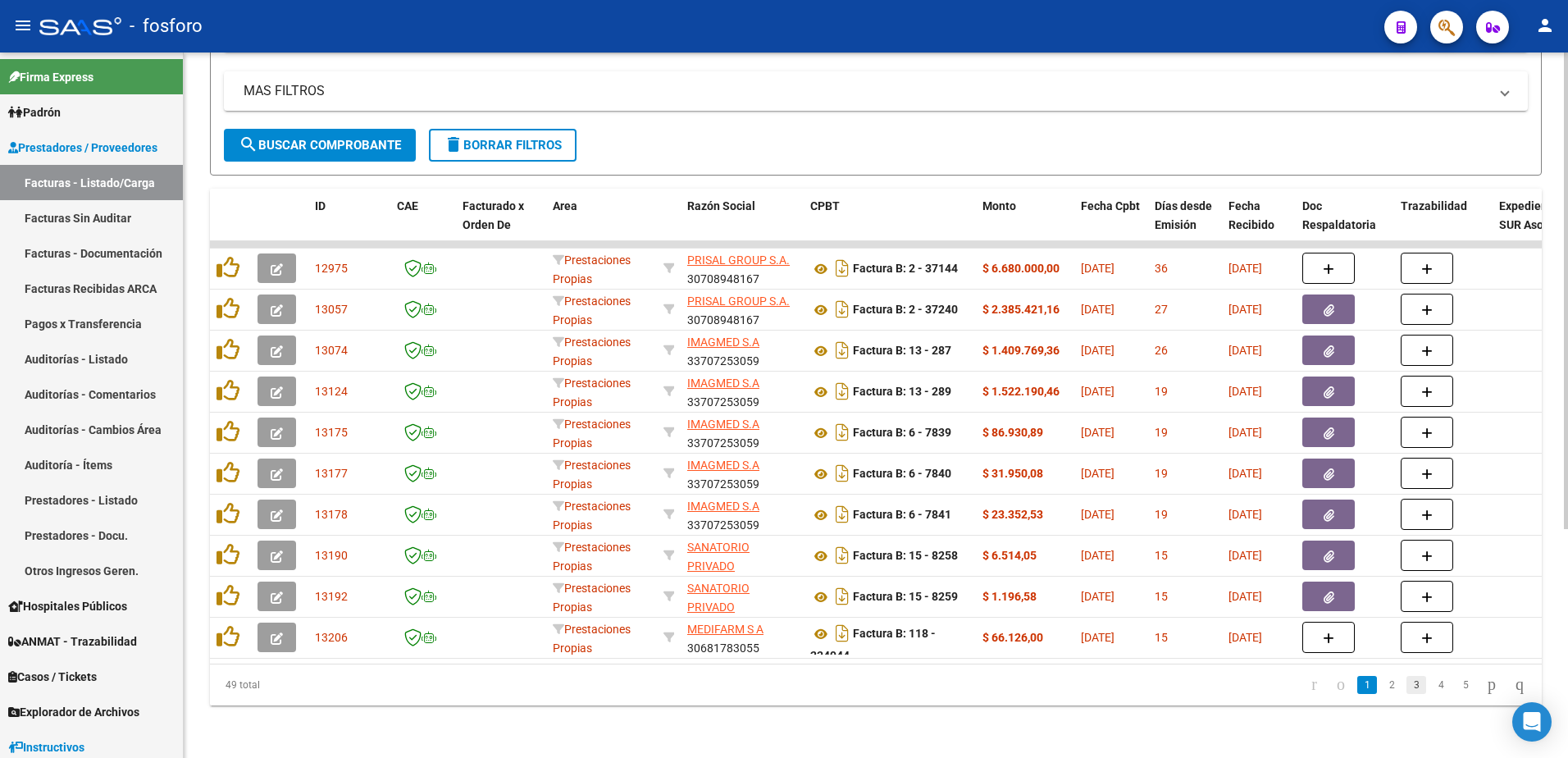
click at [1406, 680] on link "3" at bounding box center [1416, 684] width 20 height 18
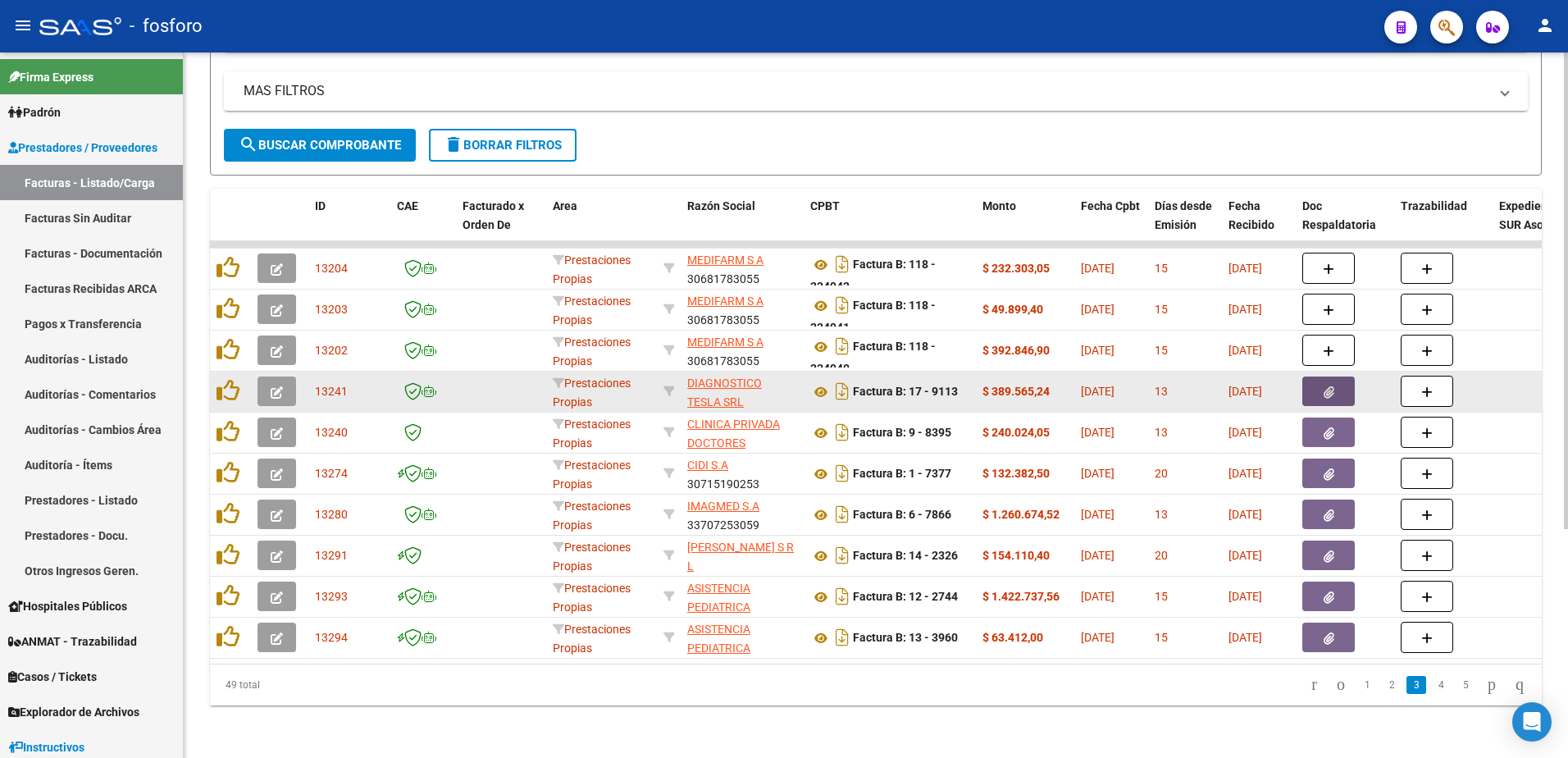
click at [1326, 386] on icon "button" at bounding box center [1329, 392] width 11 height 12
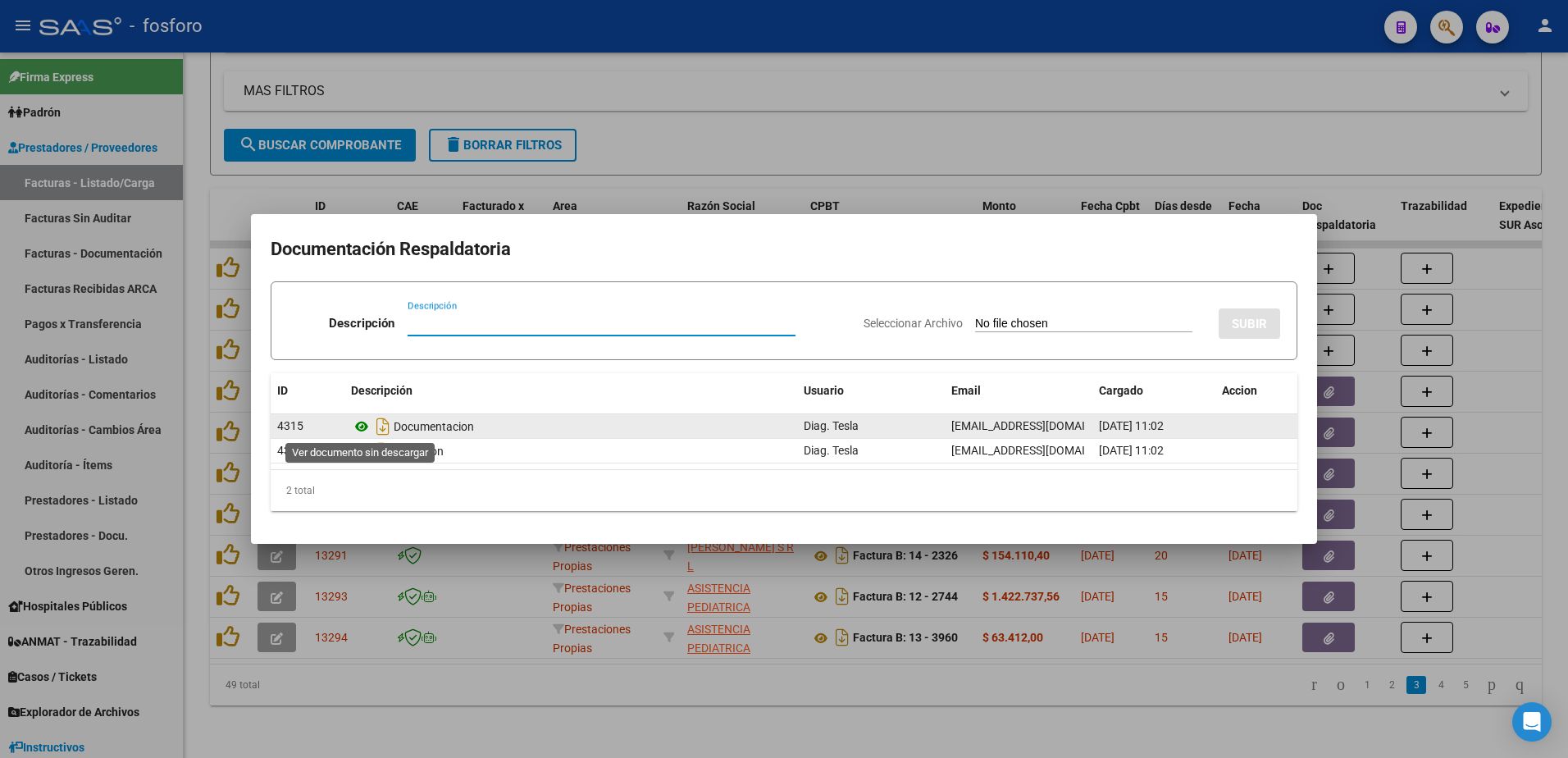
click at [365, 425] on icon at bounding box center [361, 426] width 21 height 20
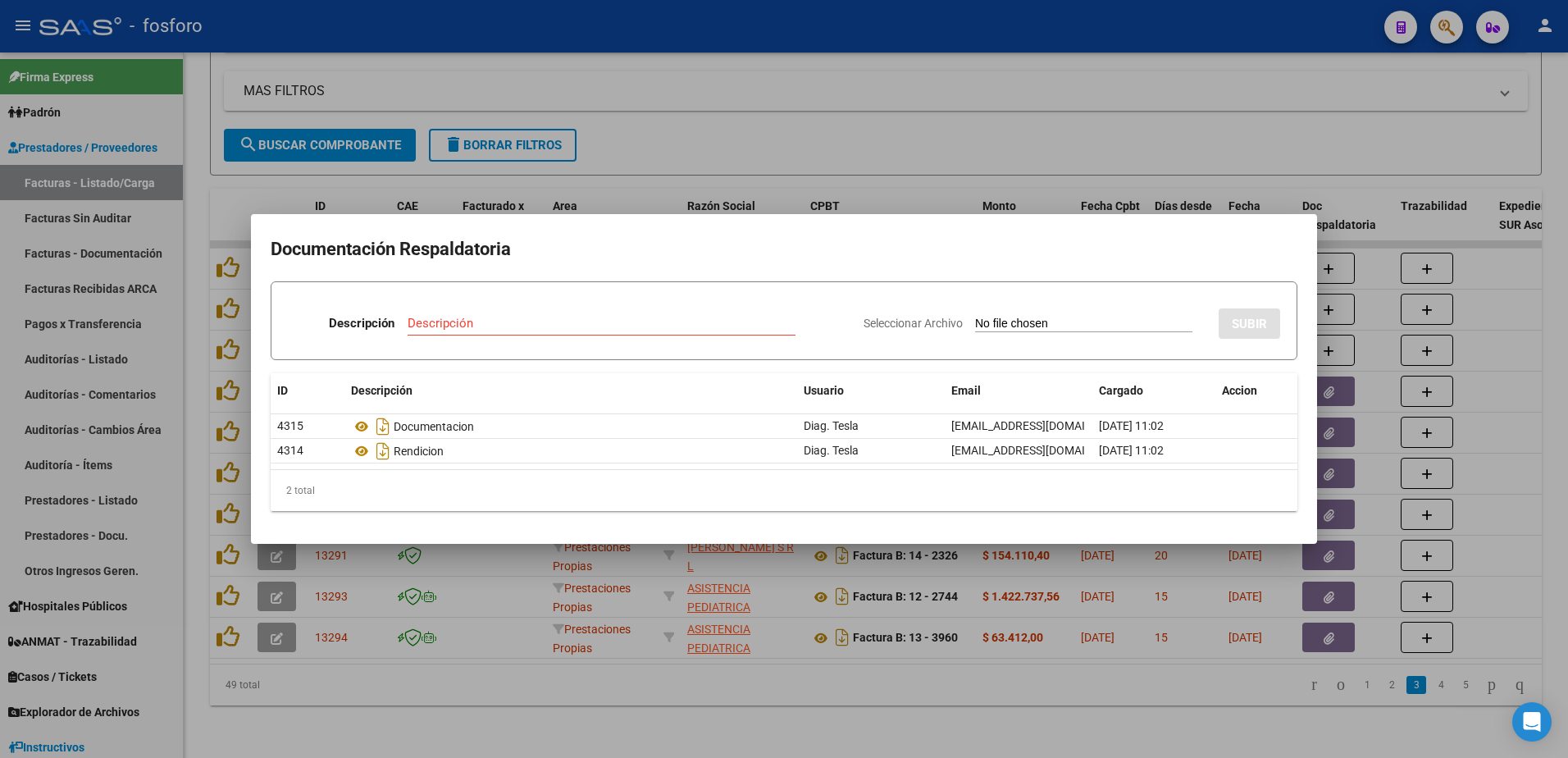
click at [200, 420] on div at bounding box center [784, 379] width 1568 height 758
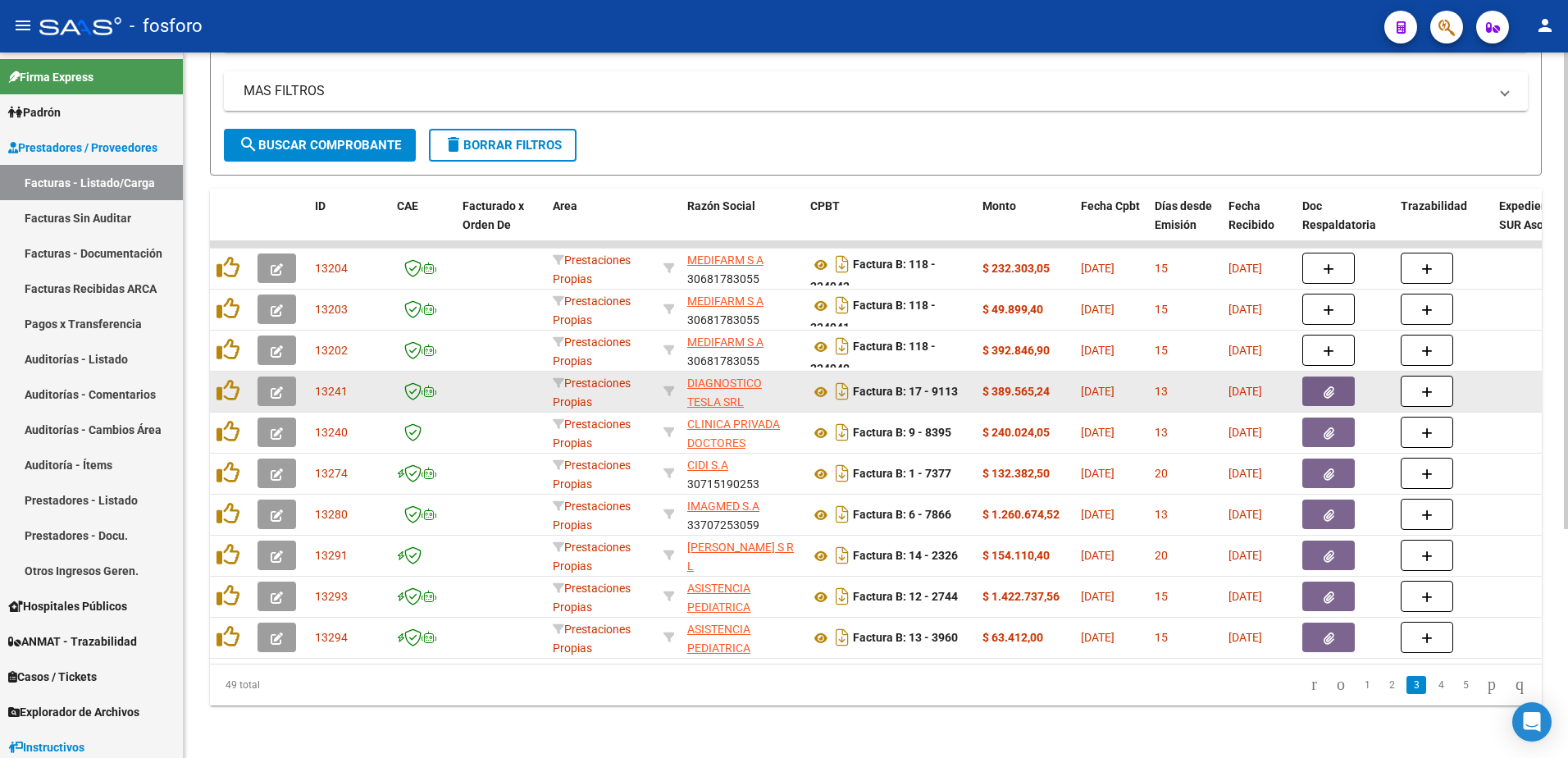
click at [287, 382] on button "button" at bounding box center [276, 391] width 38 height 30
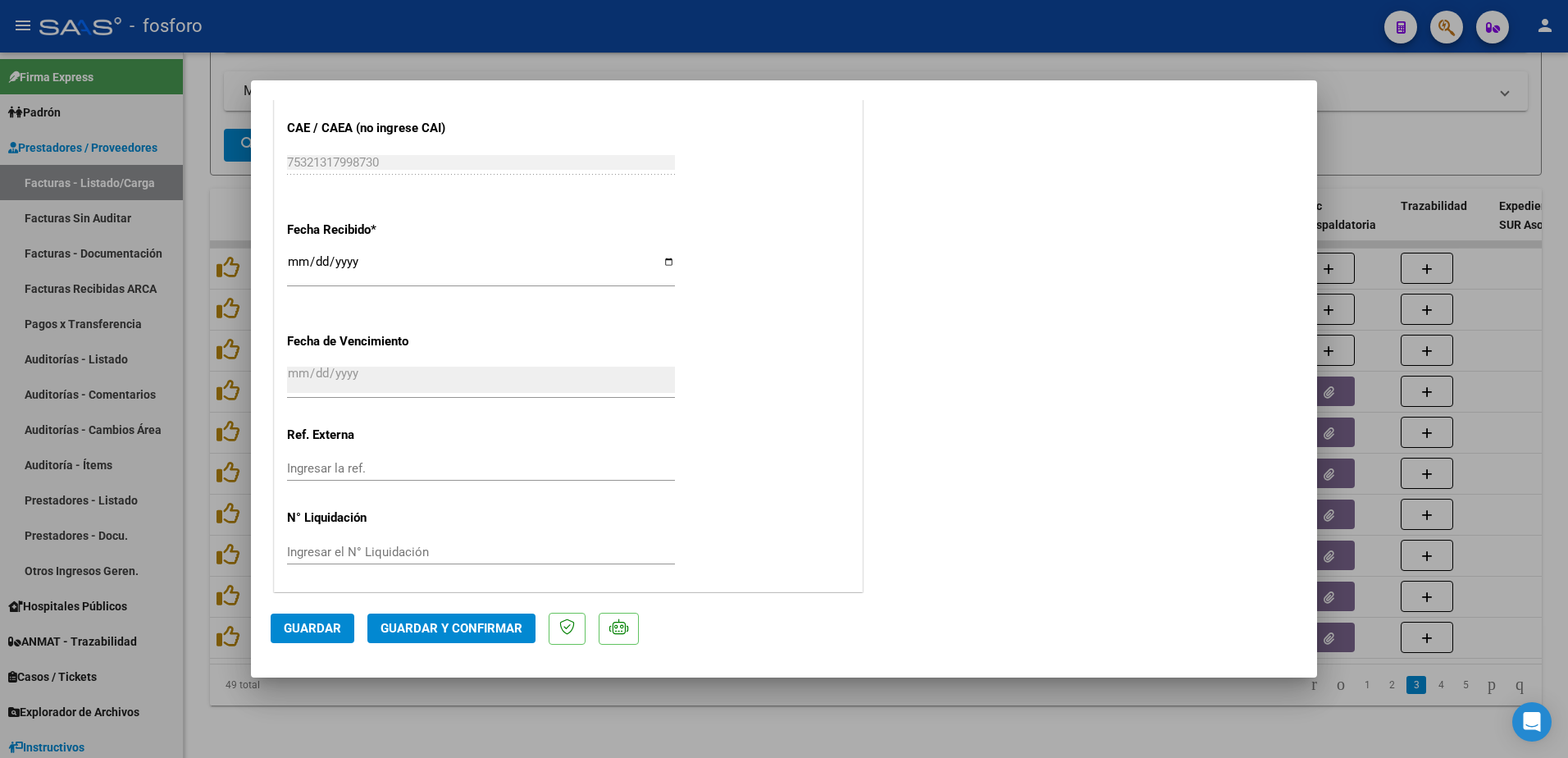
scroll to position [850, 0]
click at [408, 622] on span "Guardar y Confirmar" at bounding box center [451, 628] width 142 height 14
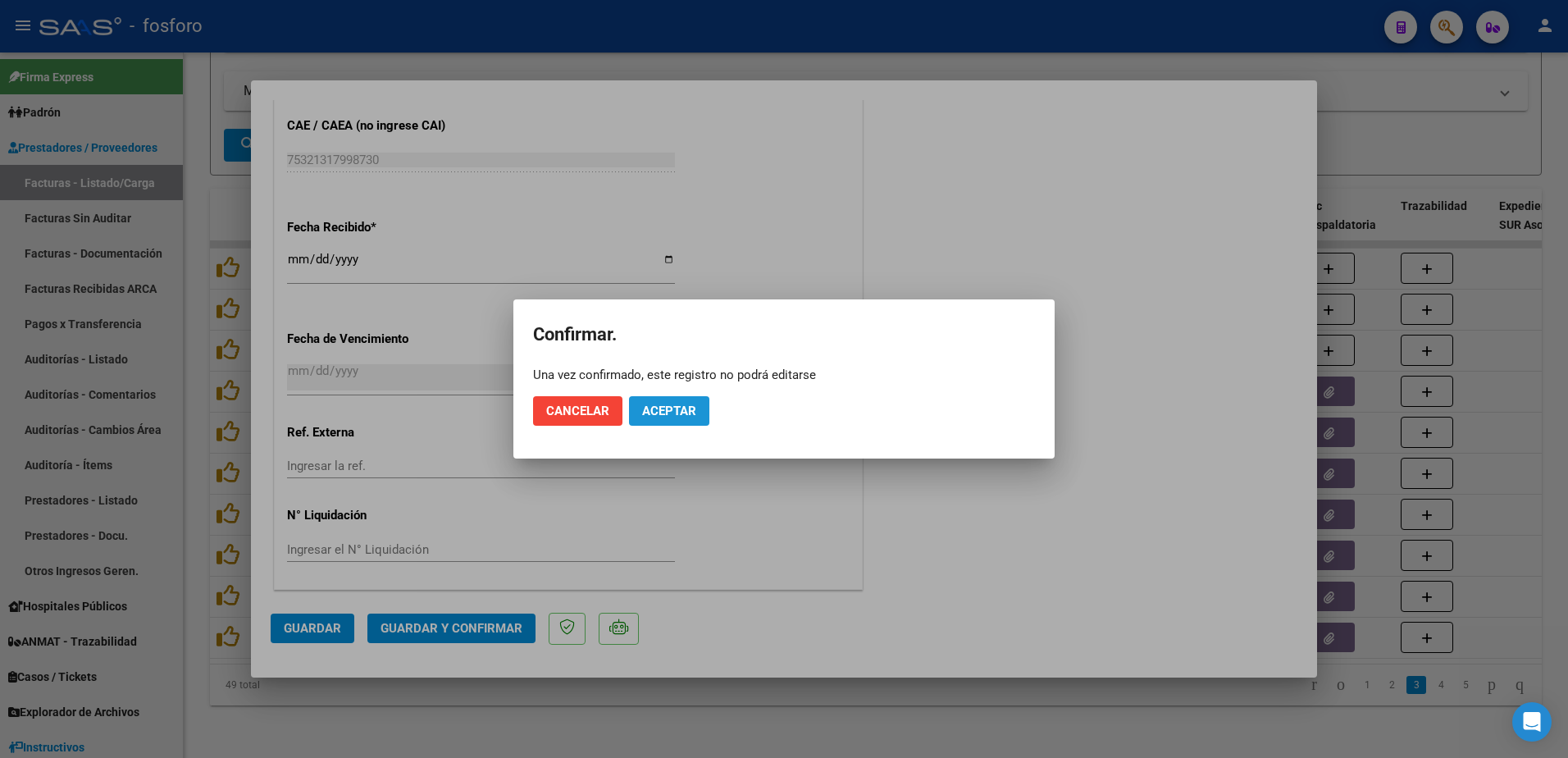
click at [669, 407] on span "Aceptar" at bounding box center [669, 411] width 55 height 14
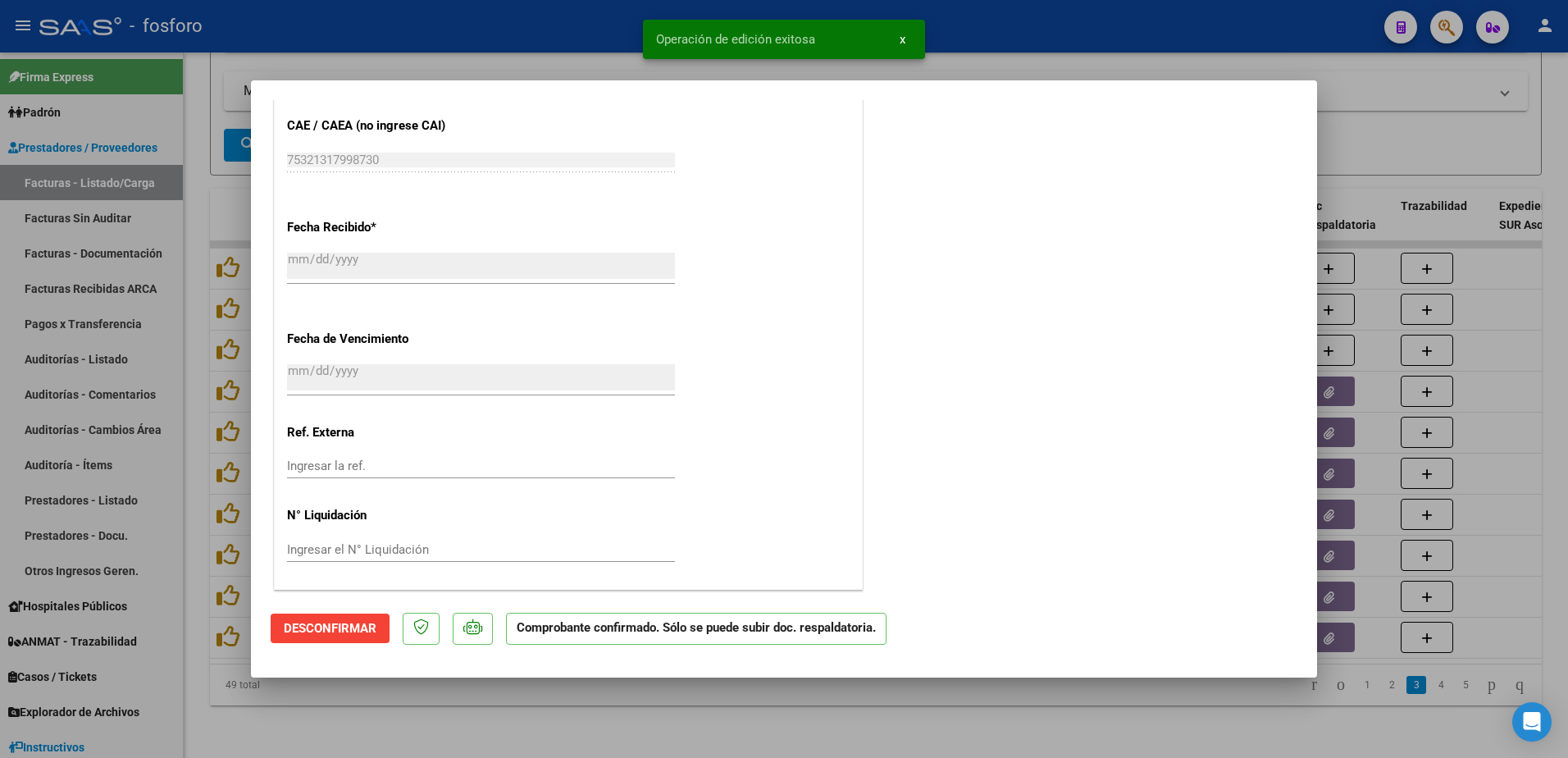
click at [220, 314] on div at bounding box center [784, 379] width 1568 height 758
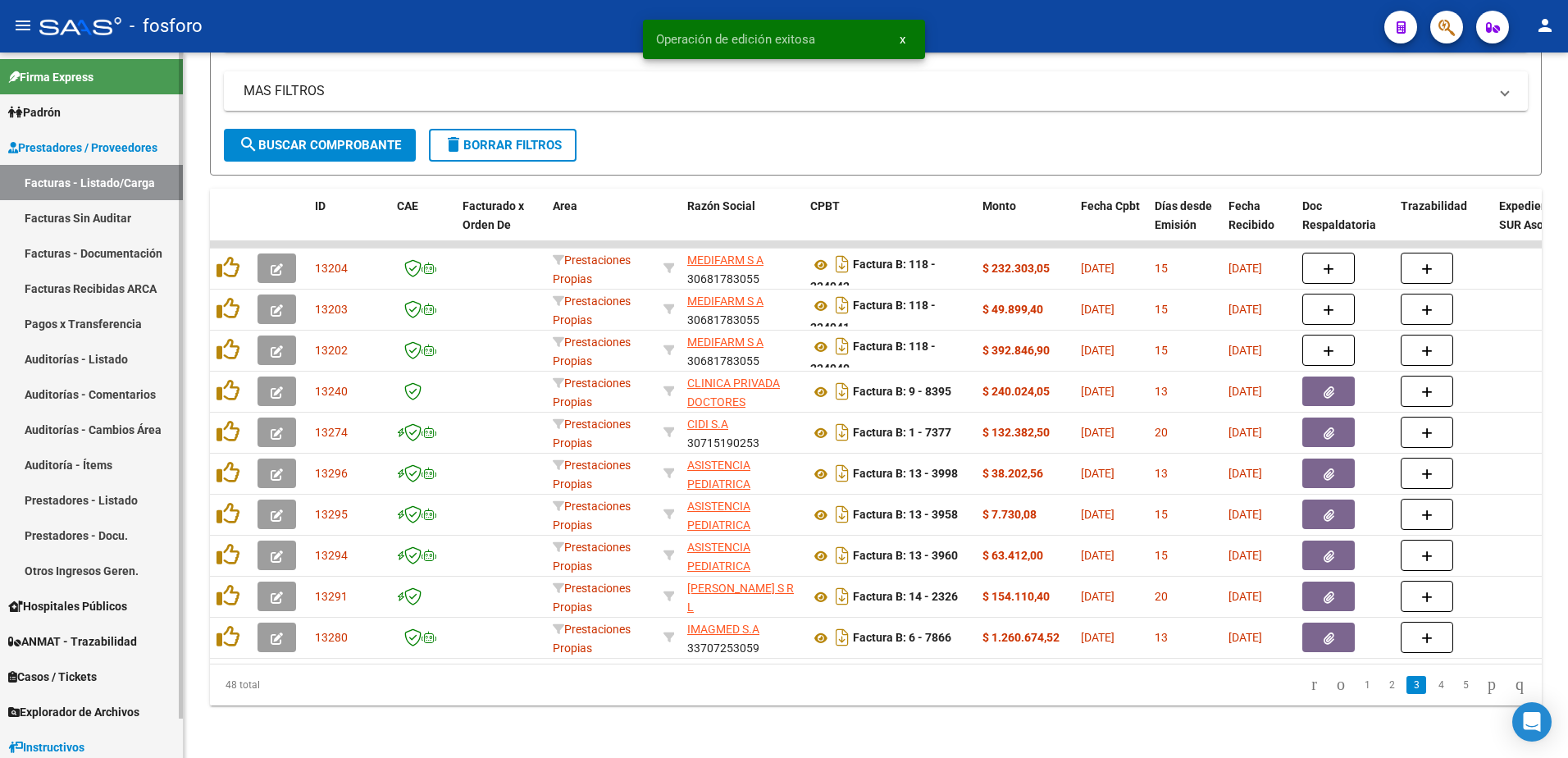
click at [45, 225] on link "Facturas Sin Auditar" at bounding box center [91, 217] width 183 height 35
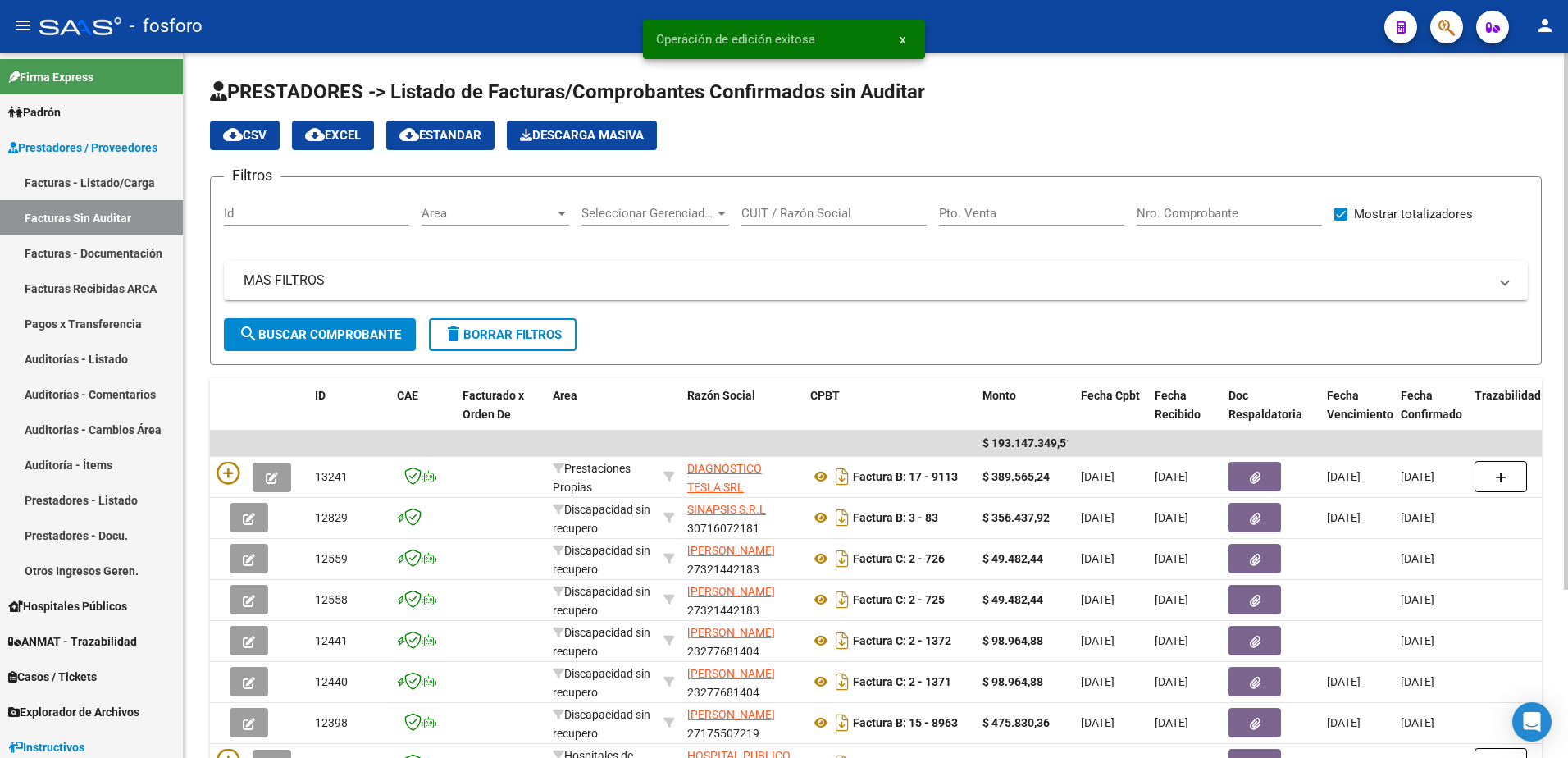
click at [563, 221] on div "Area Area" at bounding box center [495, 207] width 147 height 35
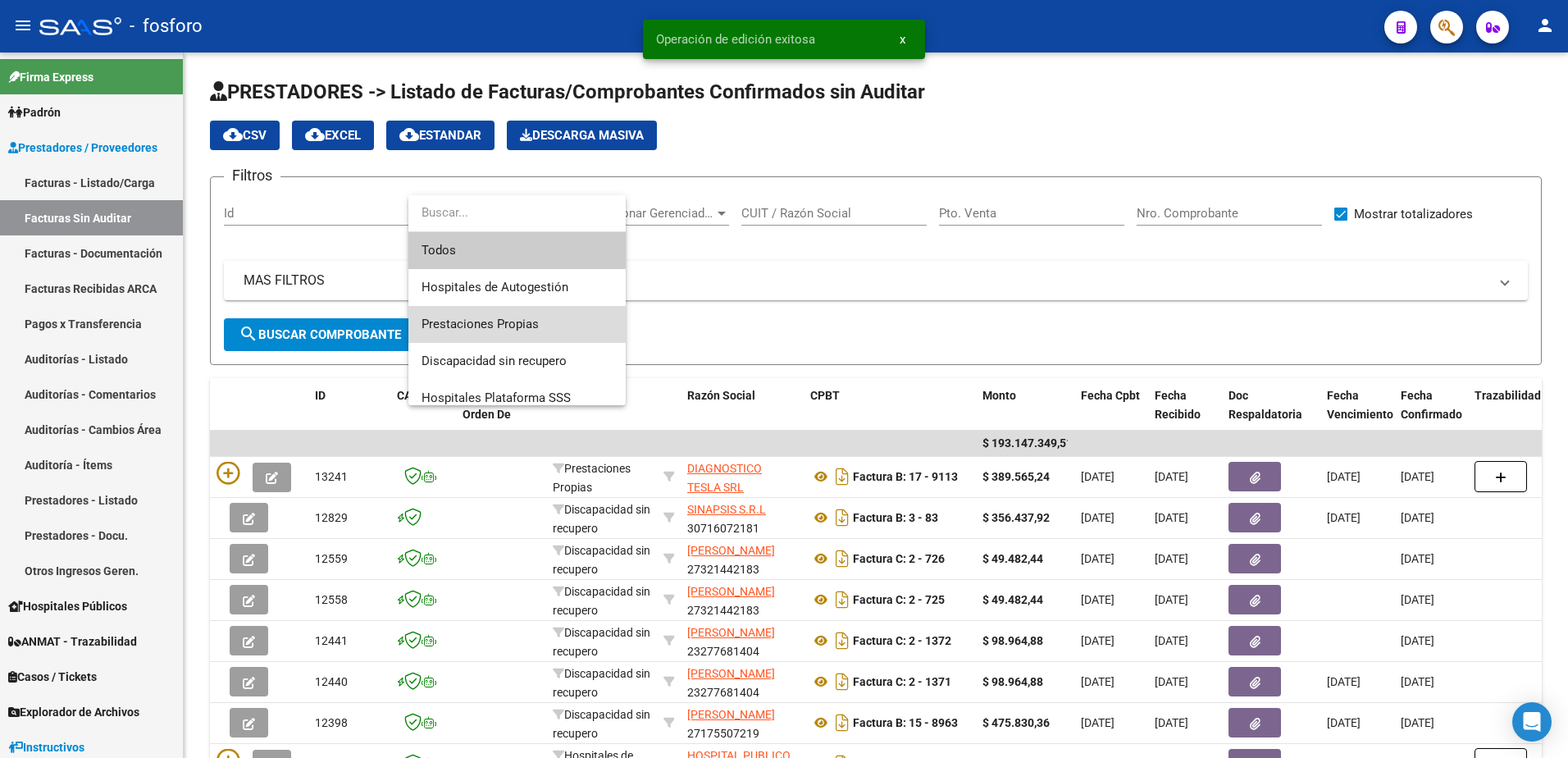
click at [514, 316] on span "Prestaciones Propias" at bounding box center [517, 324] width 191 height 37
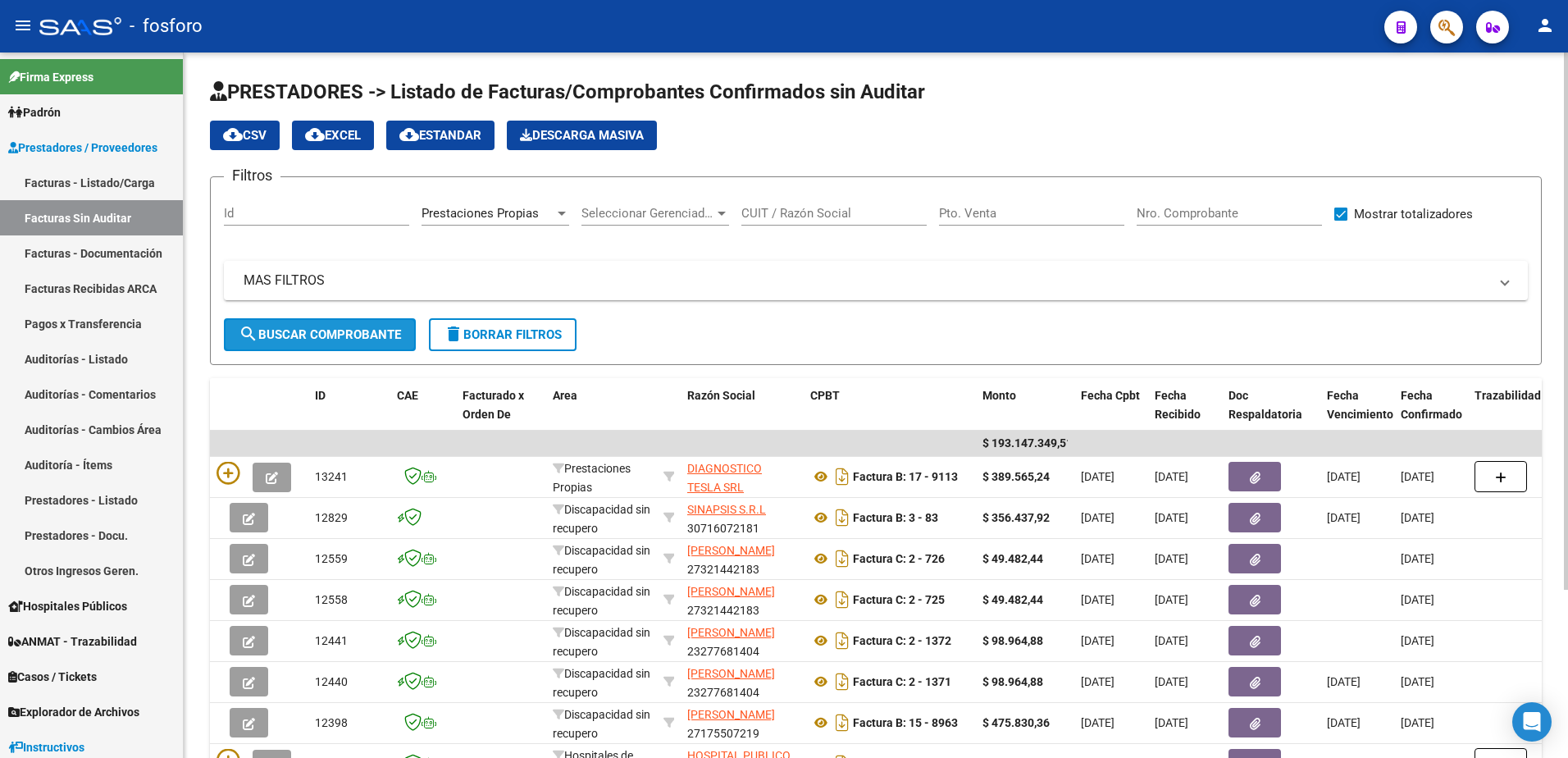
click at [303, 328] on span "search Buscar Comprobante" at bounding box center [319, 334] width 163 height 14
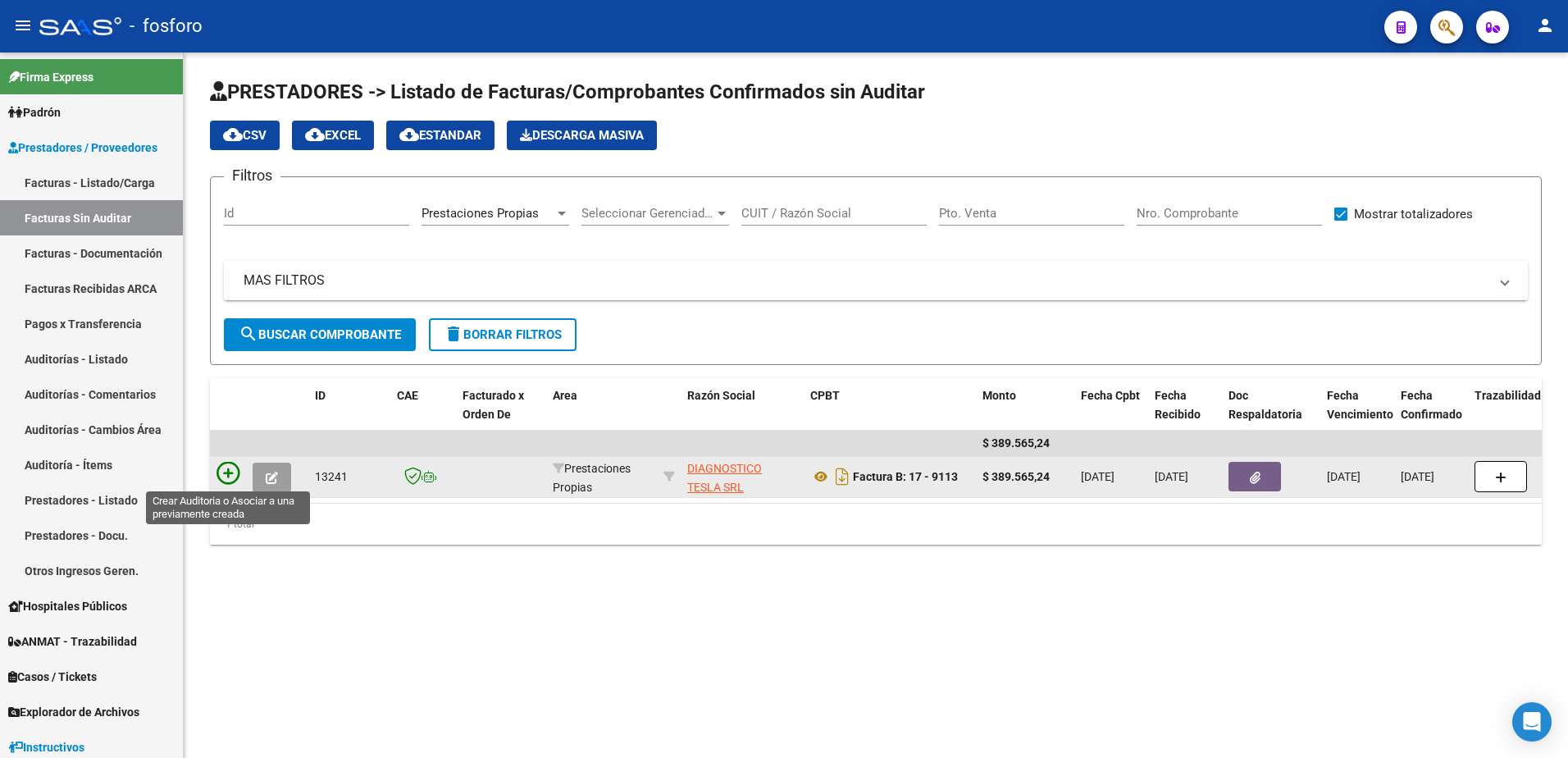
click at [231, 472] on icon at bounding box center [227, 473] width 23 height 23
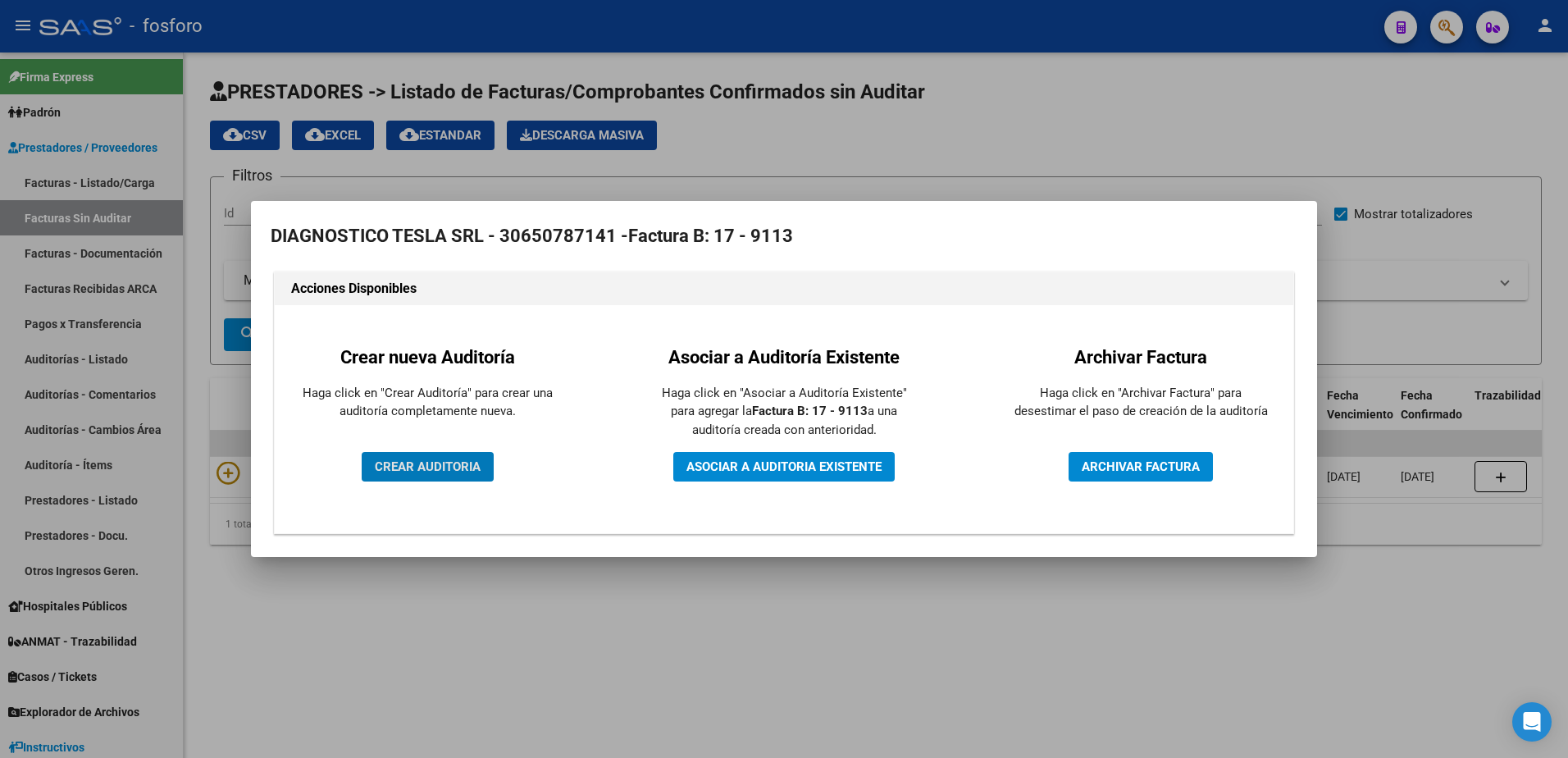
click at [453, 452] on button "CREAR AUDITORIA" at bounding box center [428, 466] width 132 height 30
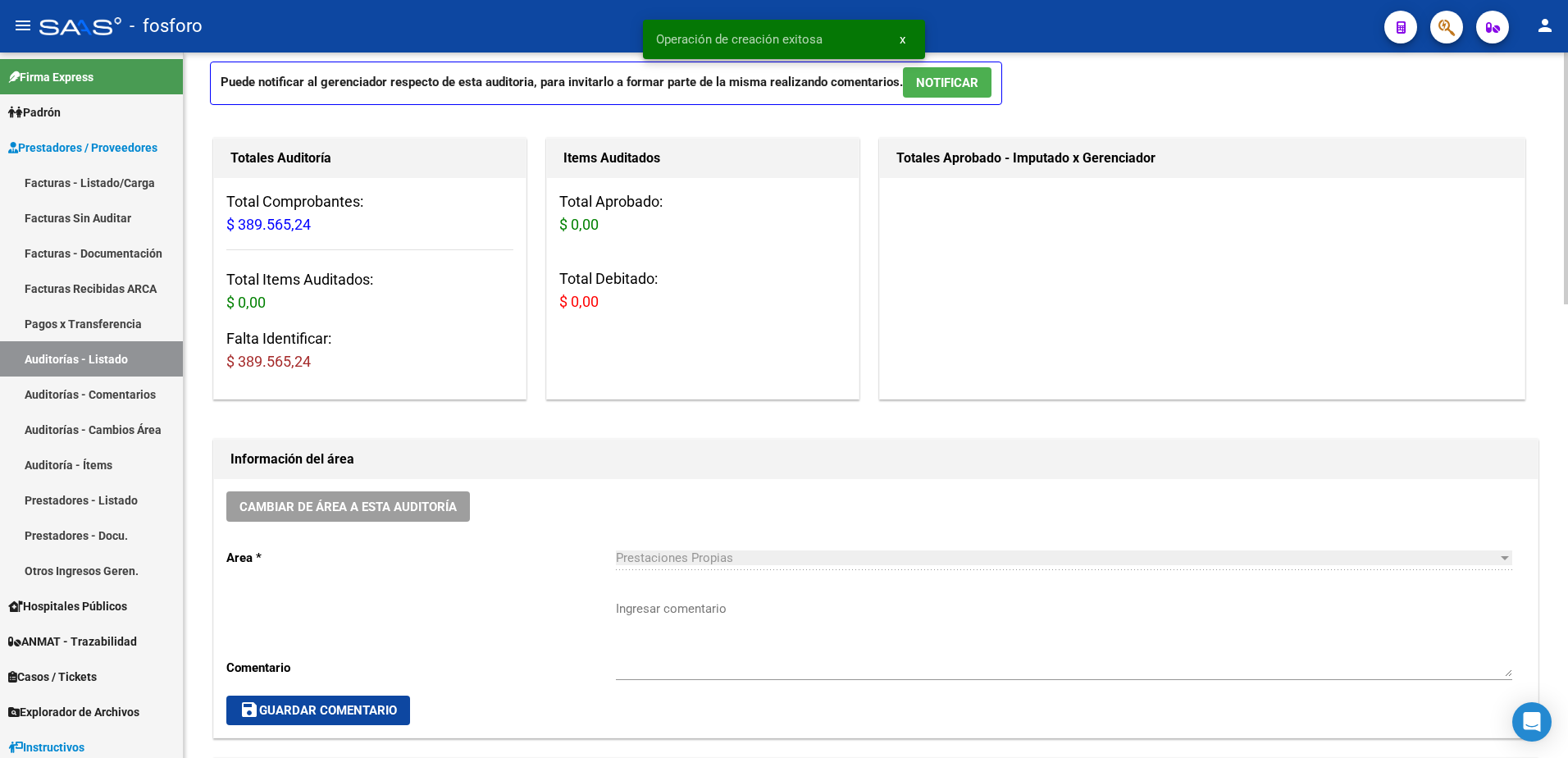
scroll to position [492, 0]
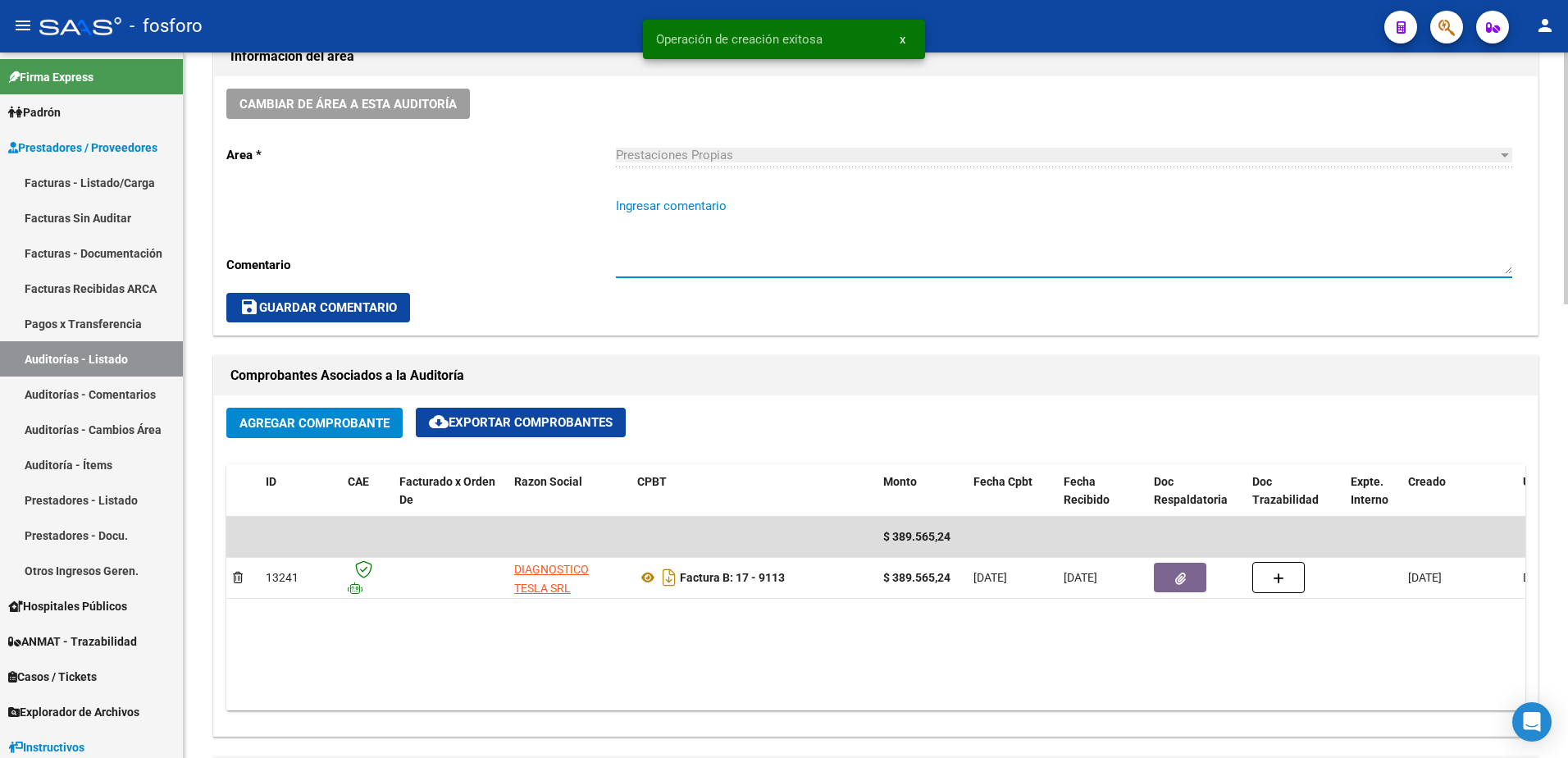
click at [721, 212] on textarea "Ingresar comentario" at bounding box center [1064, 235] width 896 height 77
type textarea "G"
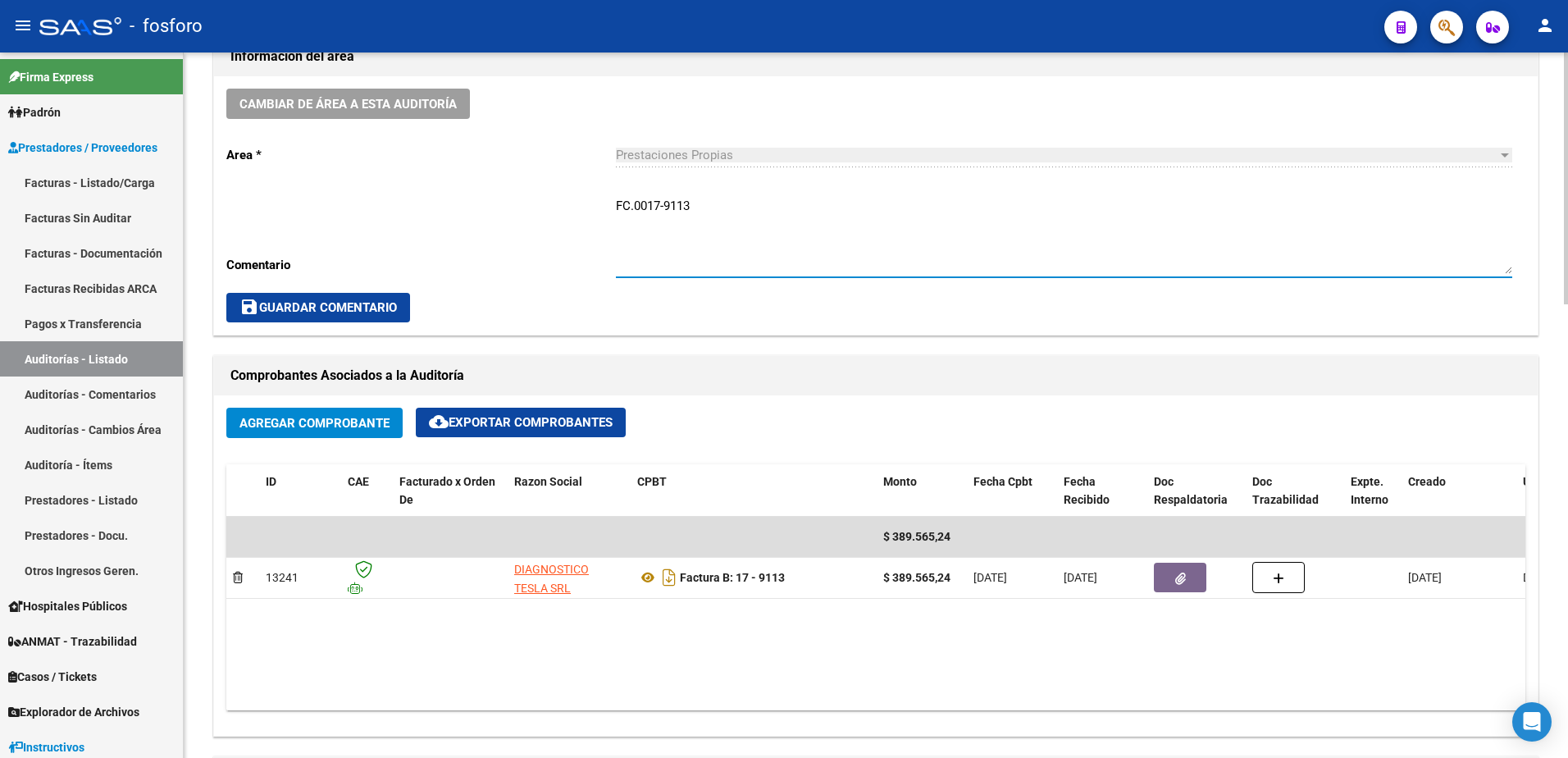
type textarea "FC.0017-9113"
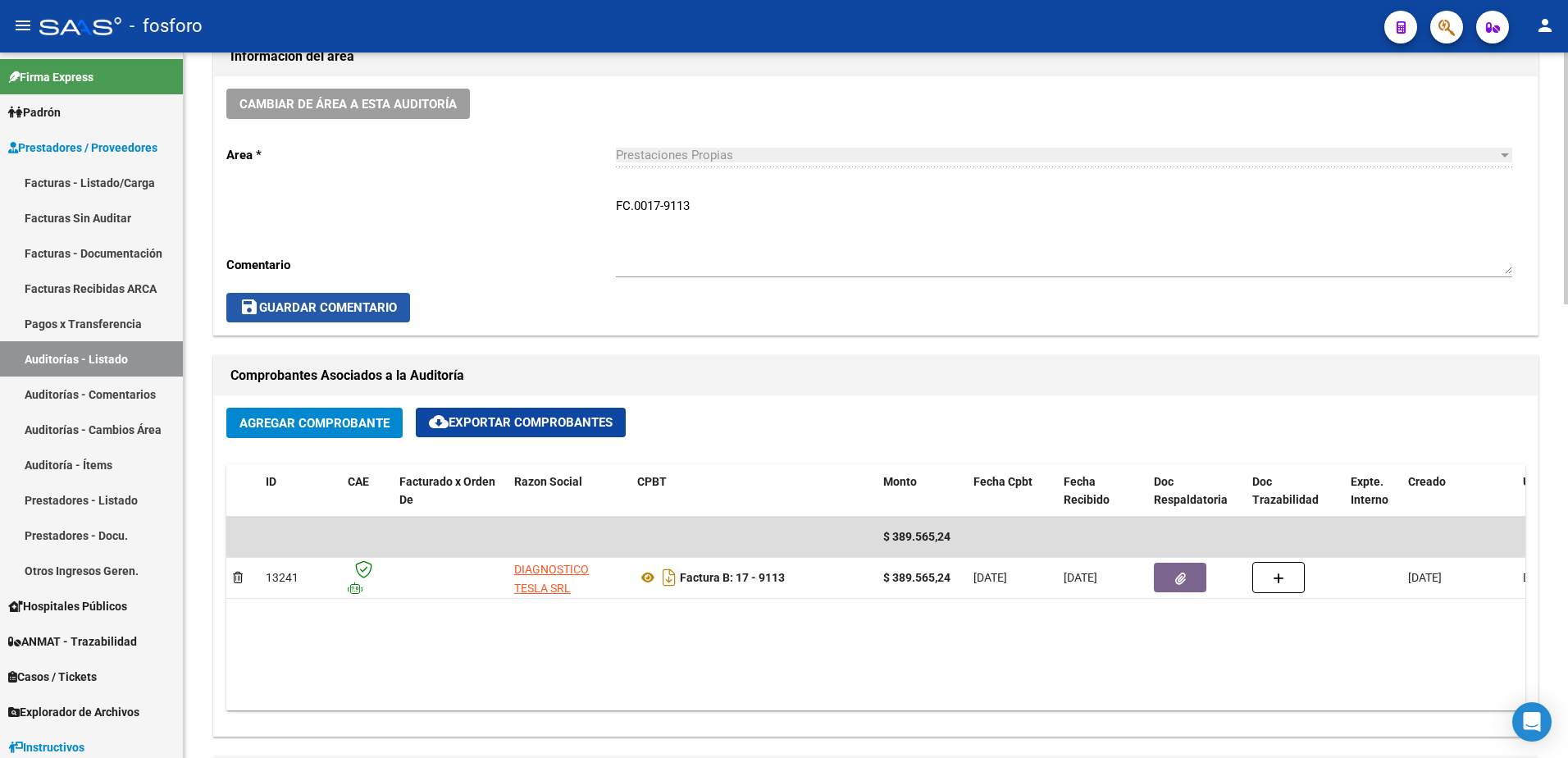
click at [313, 313] on span "save Guardar Comentario" at bounding box center [318, 307] width 158 height 14
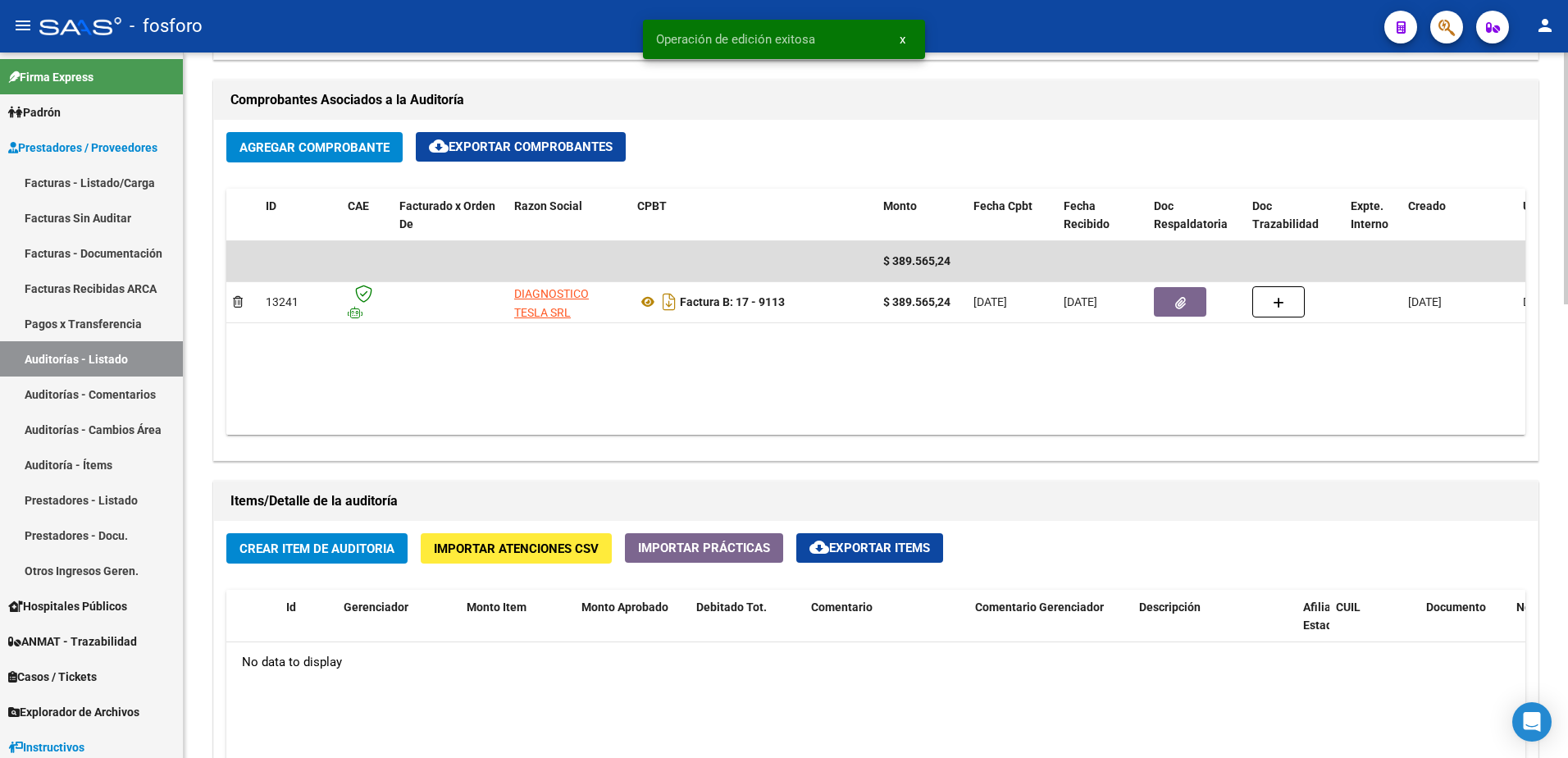
scroll to position [984, 0]
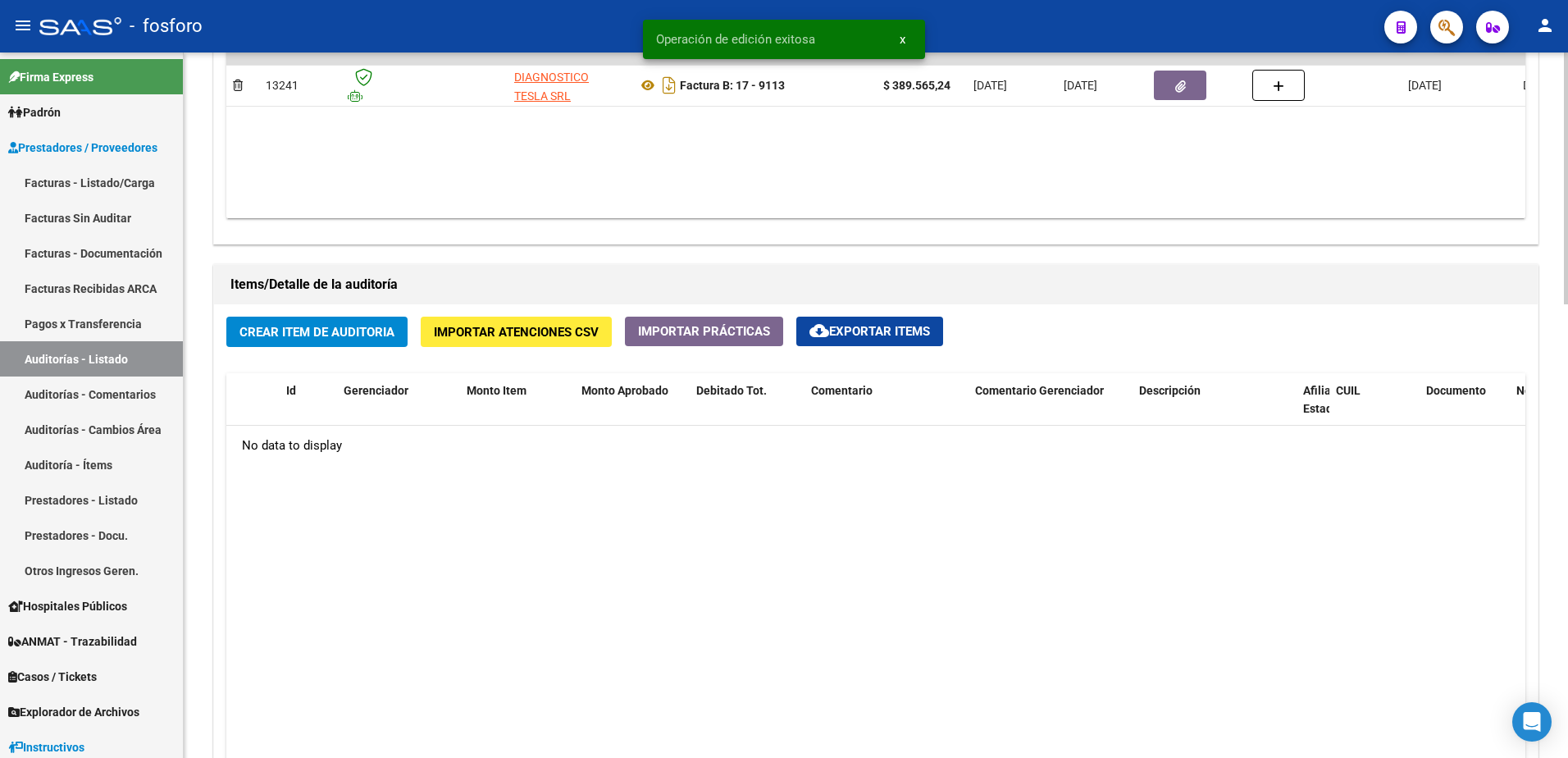
click at [347, 333] on span "Crear Item de Auditoria" at bounding box center [317, 331] width 155 height 14
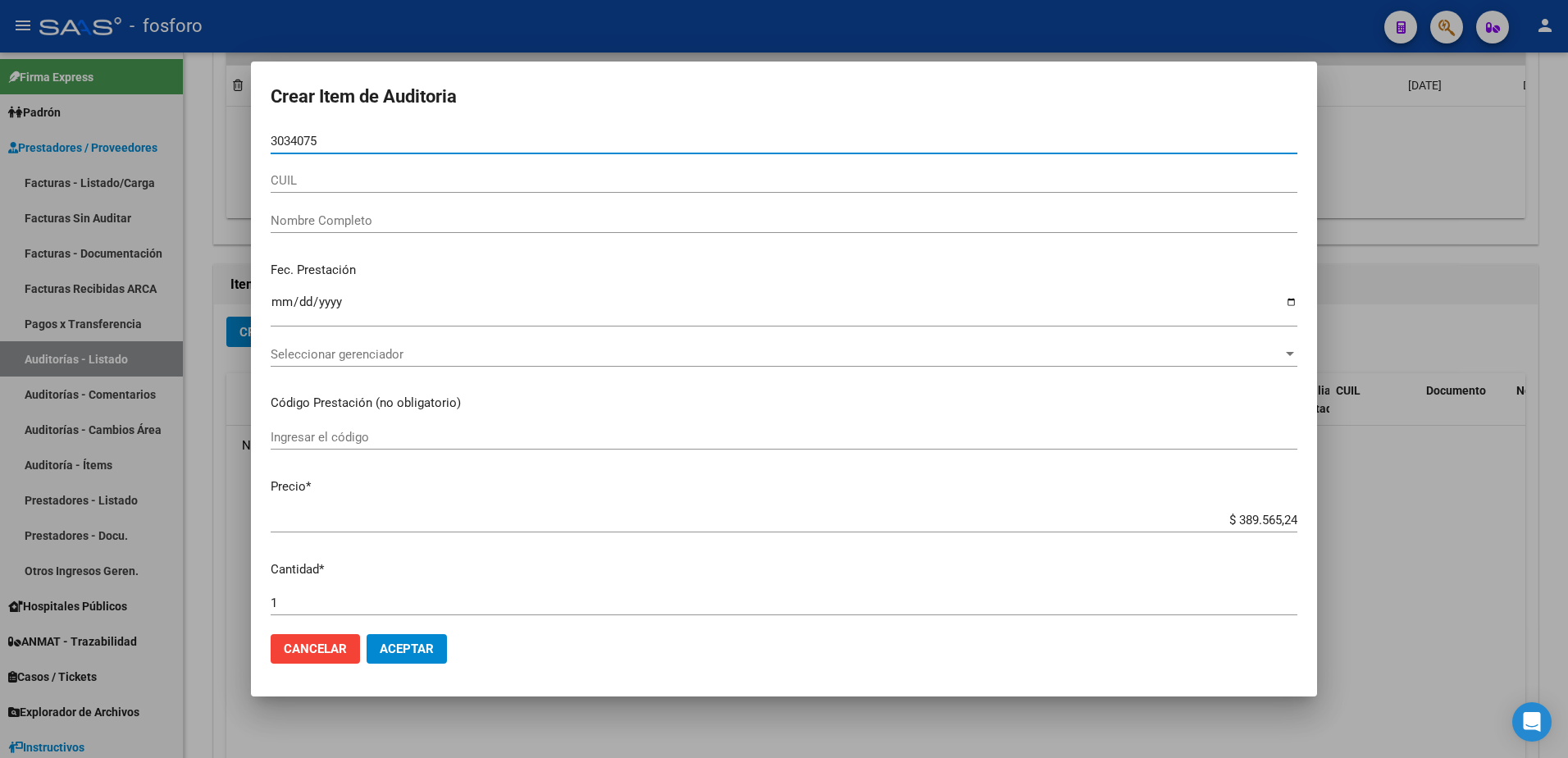
type input "30340756"
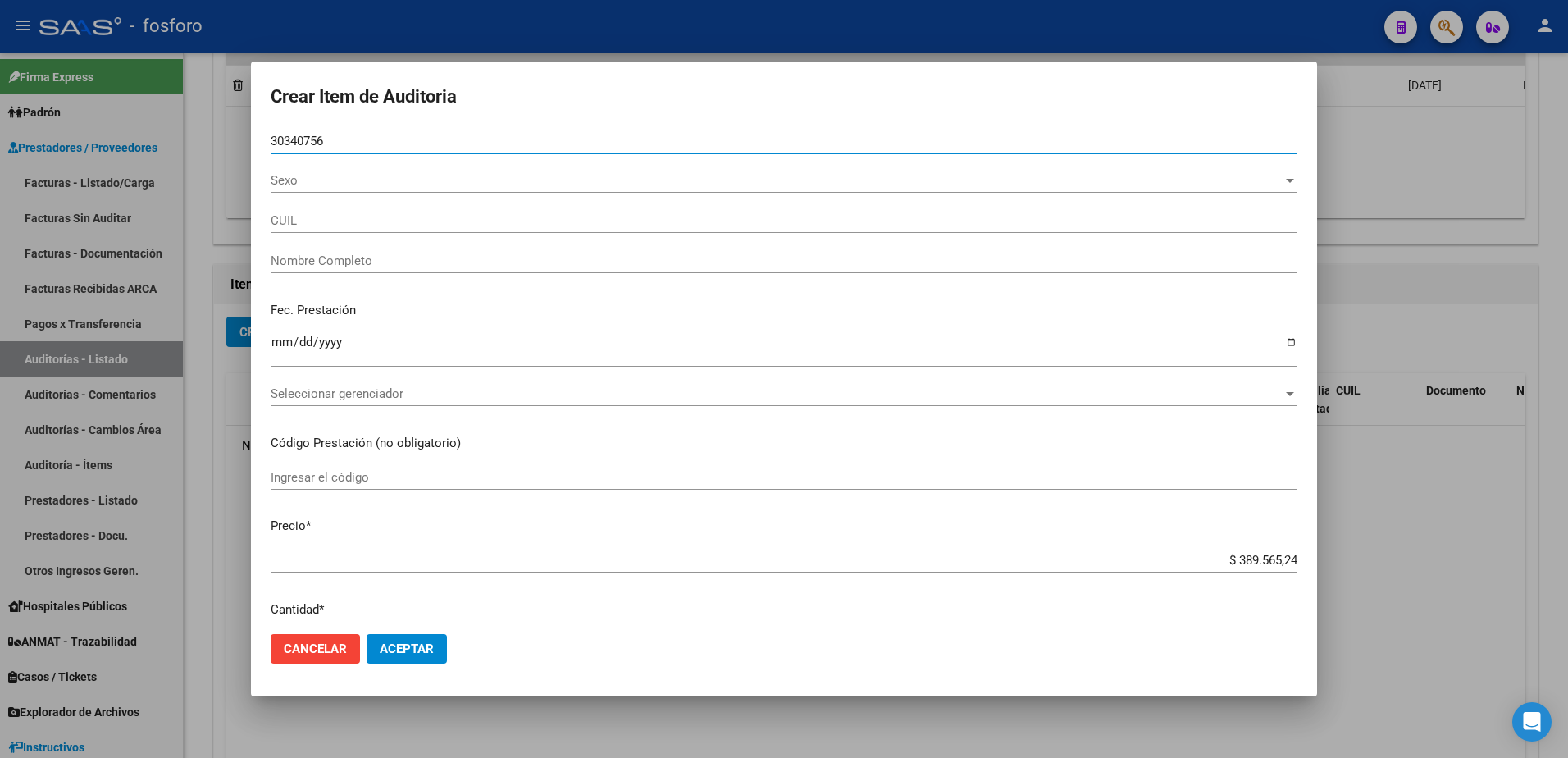
type input "20303407562"
type input "[PERSON_NAME] -"
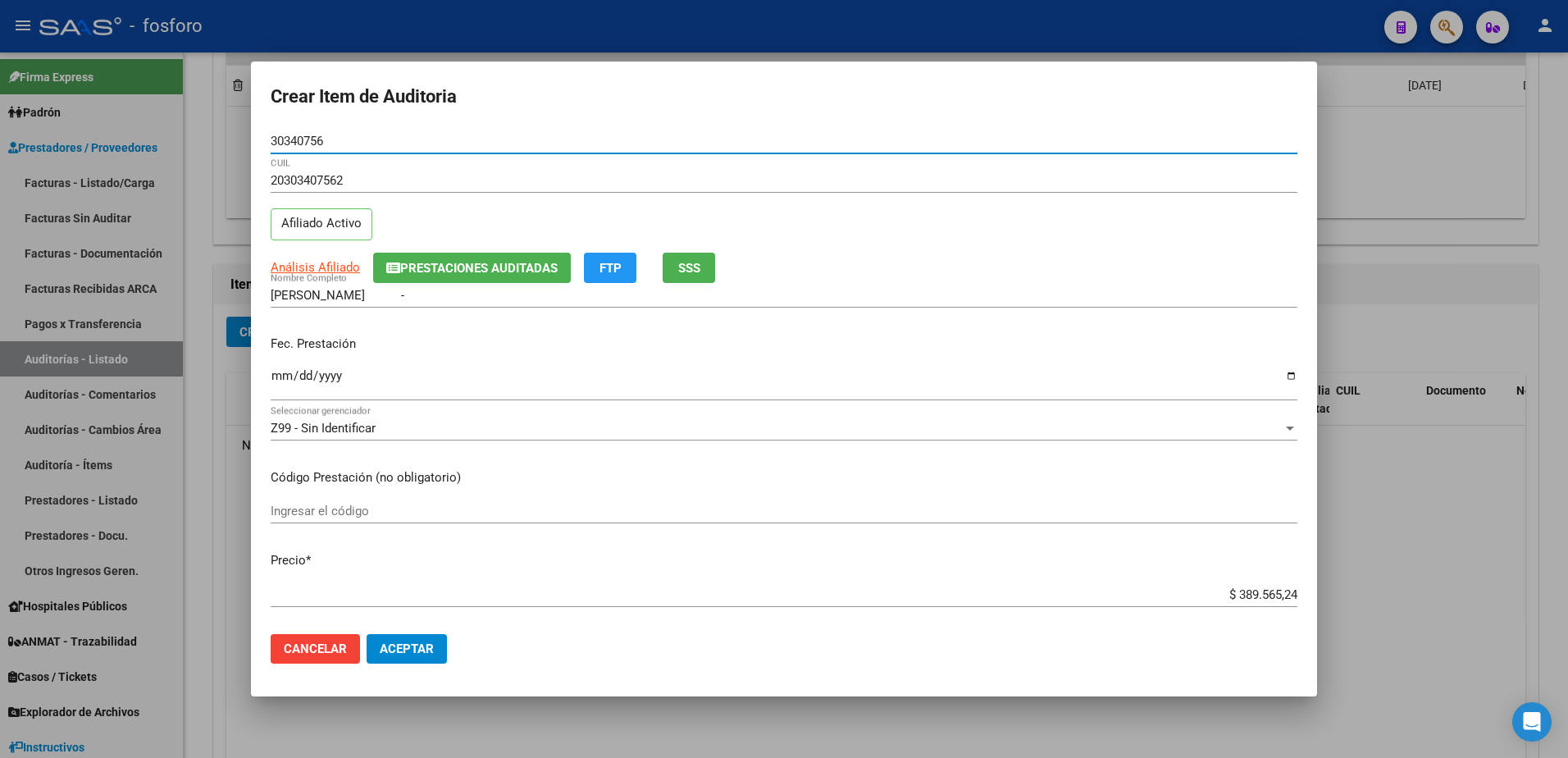
type input "30340756"
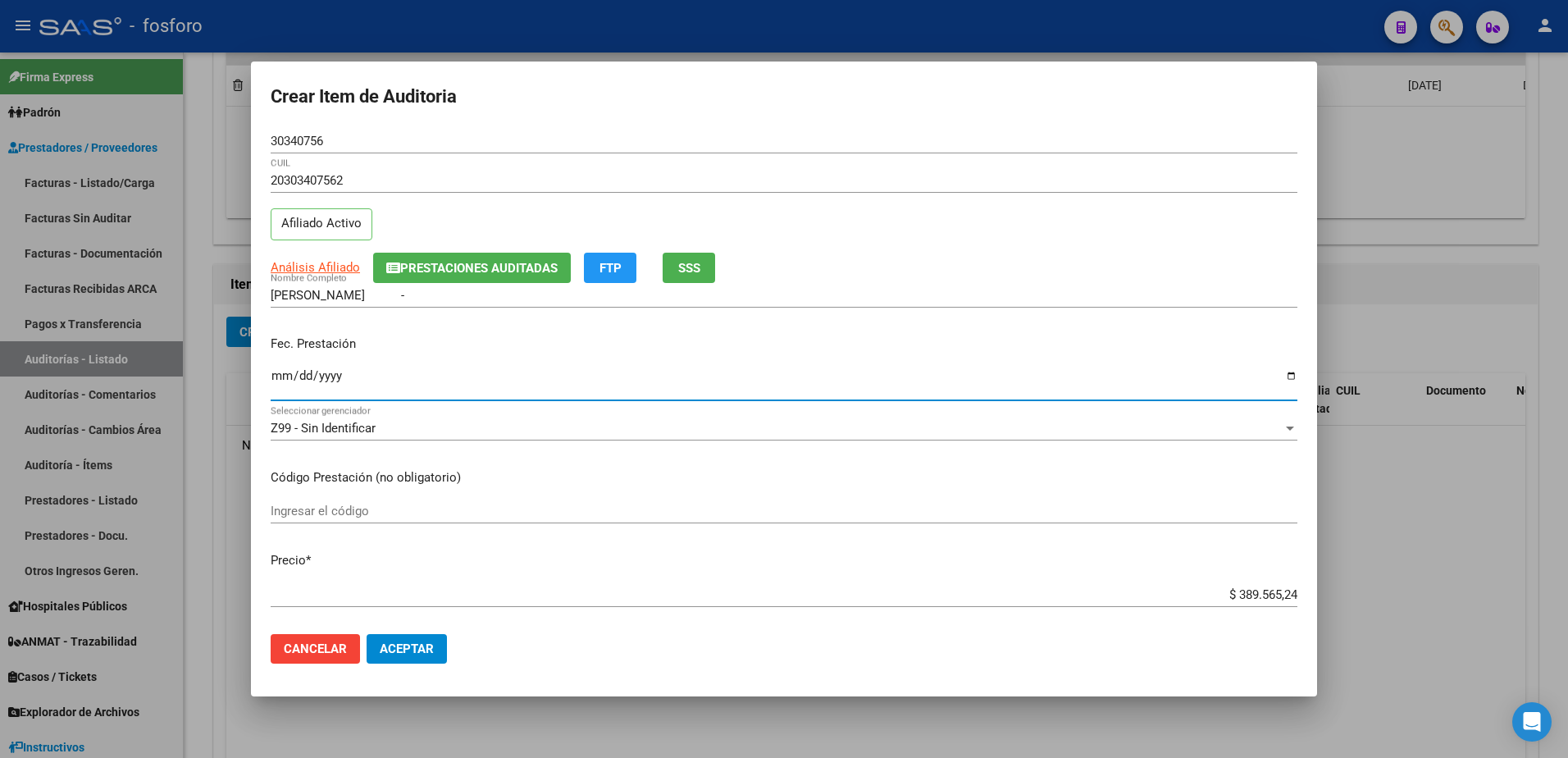
click at [281, 381] on input "Ingresar la fecha" at bounding box center [784, 382] width 1026 height 26
type input "[DATE]"
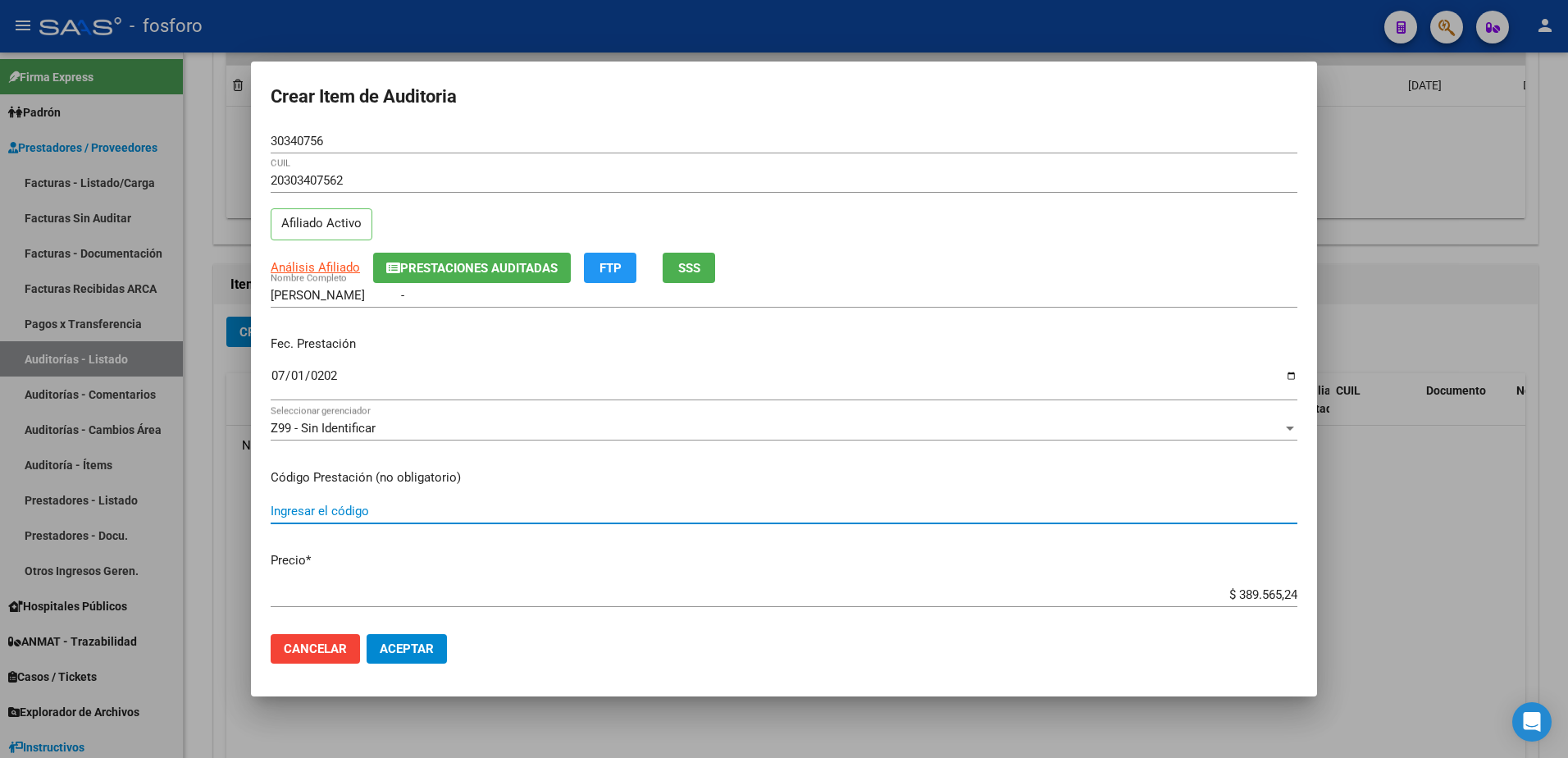
click at [313, 503] on input "Ingresar el código" at bounding box center [784, 510] width 1026 height 14
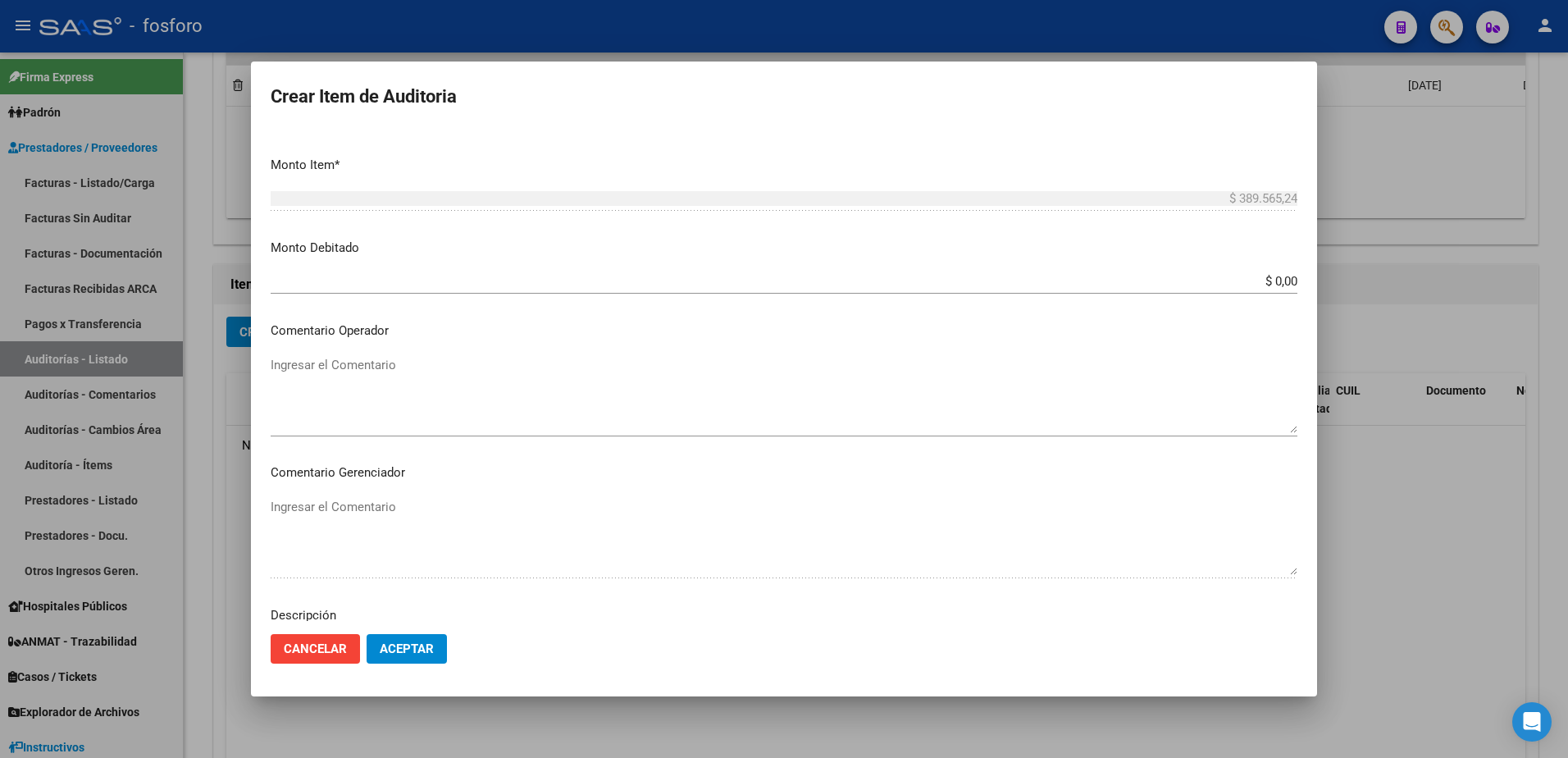
scroll to position [574, 0]
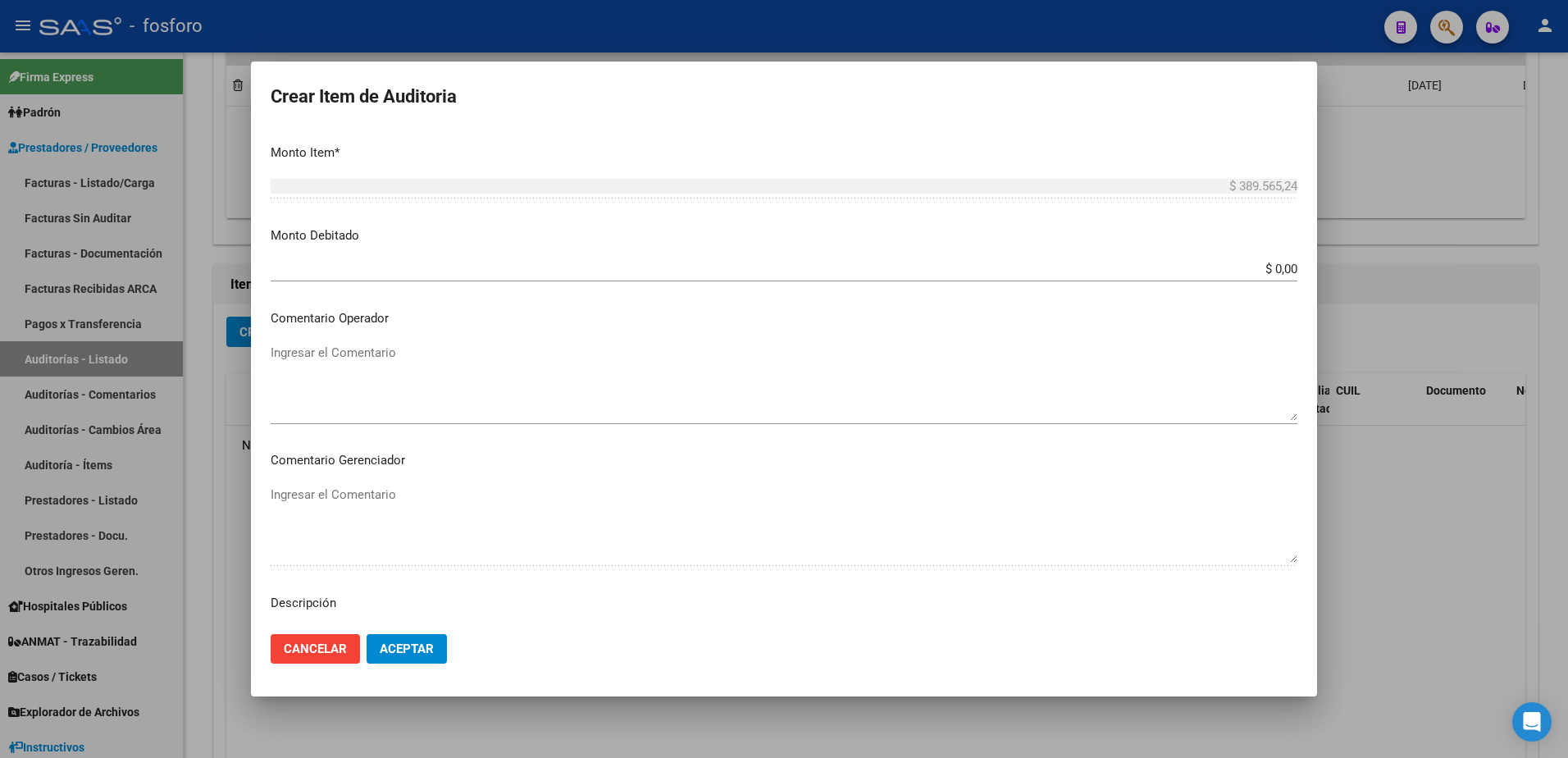
type input "170111/180124/170120- DEMAS AFILIADOS Y CODIGOS EN DETALLE ADJUNTO"
click at [388, 361] on textarea "Ingresar el Comentario" at bounding box center [784, 382] width 1026 height 77
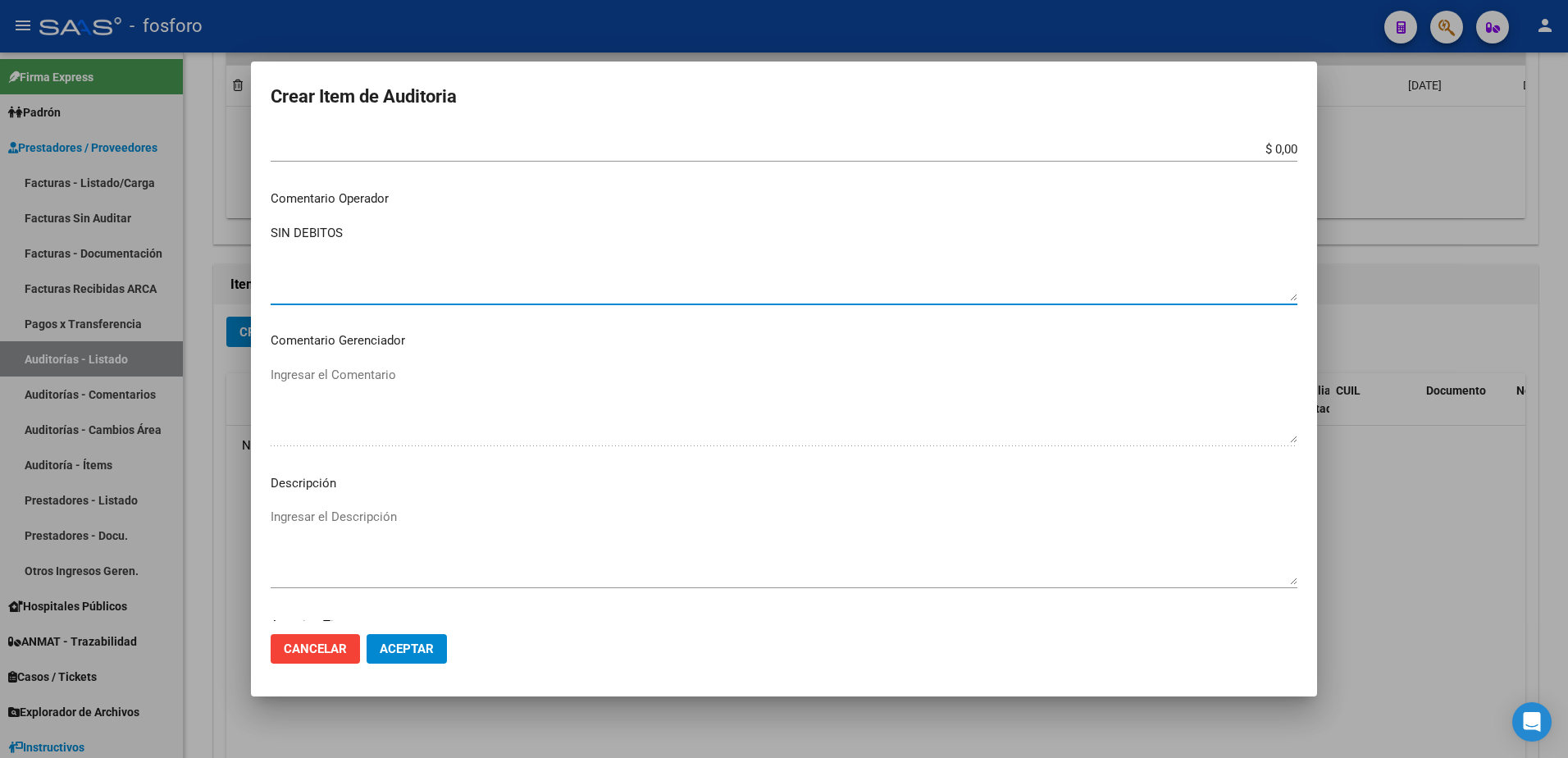
scroll to position [842, 0]
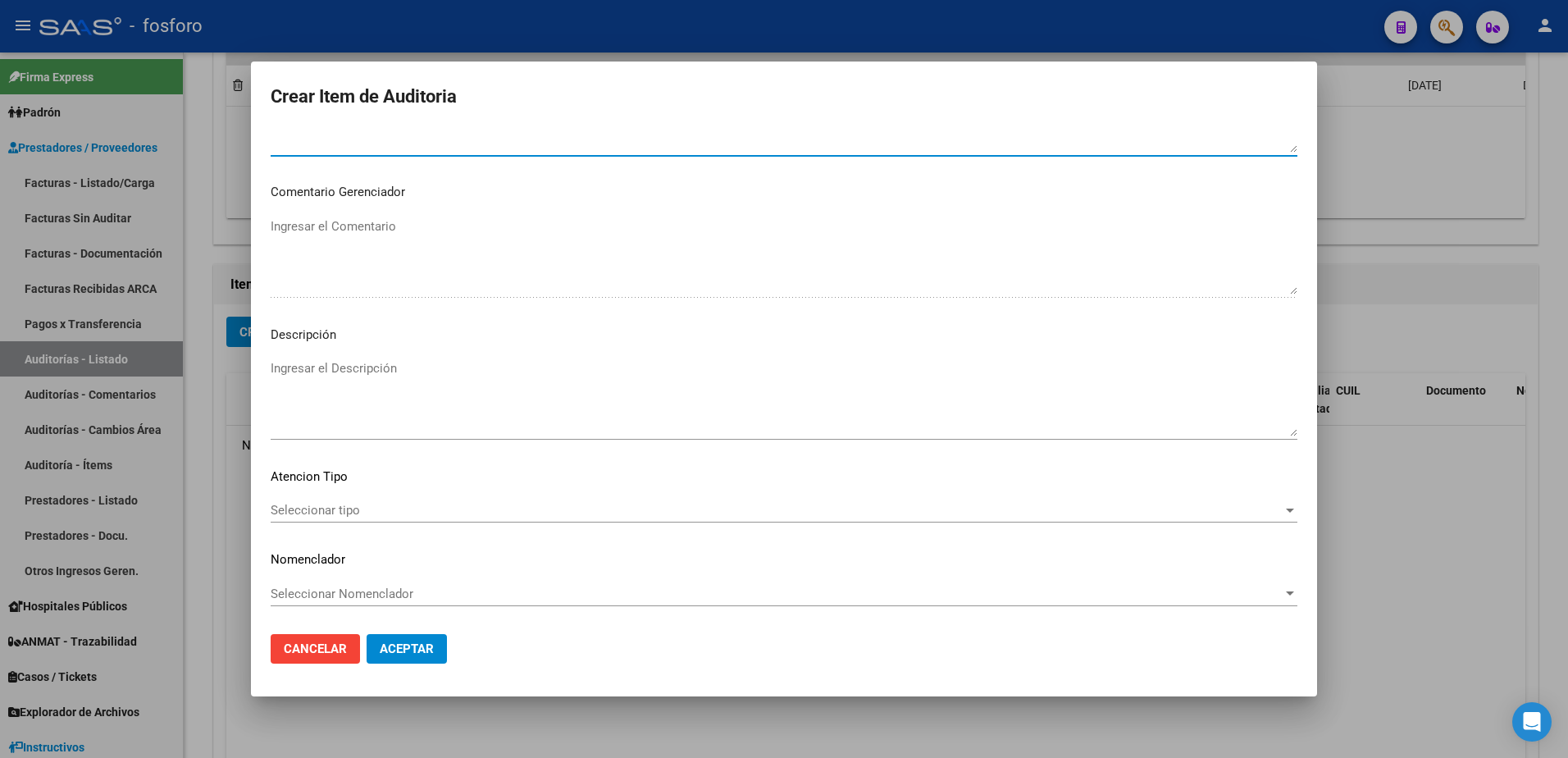
type textarea "SIN DEBITOS"
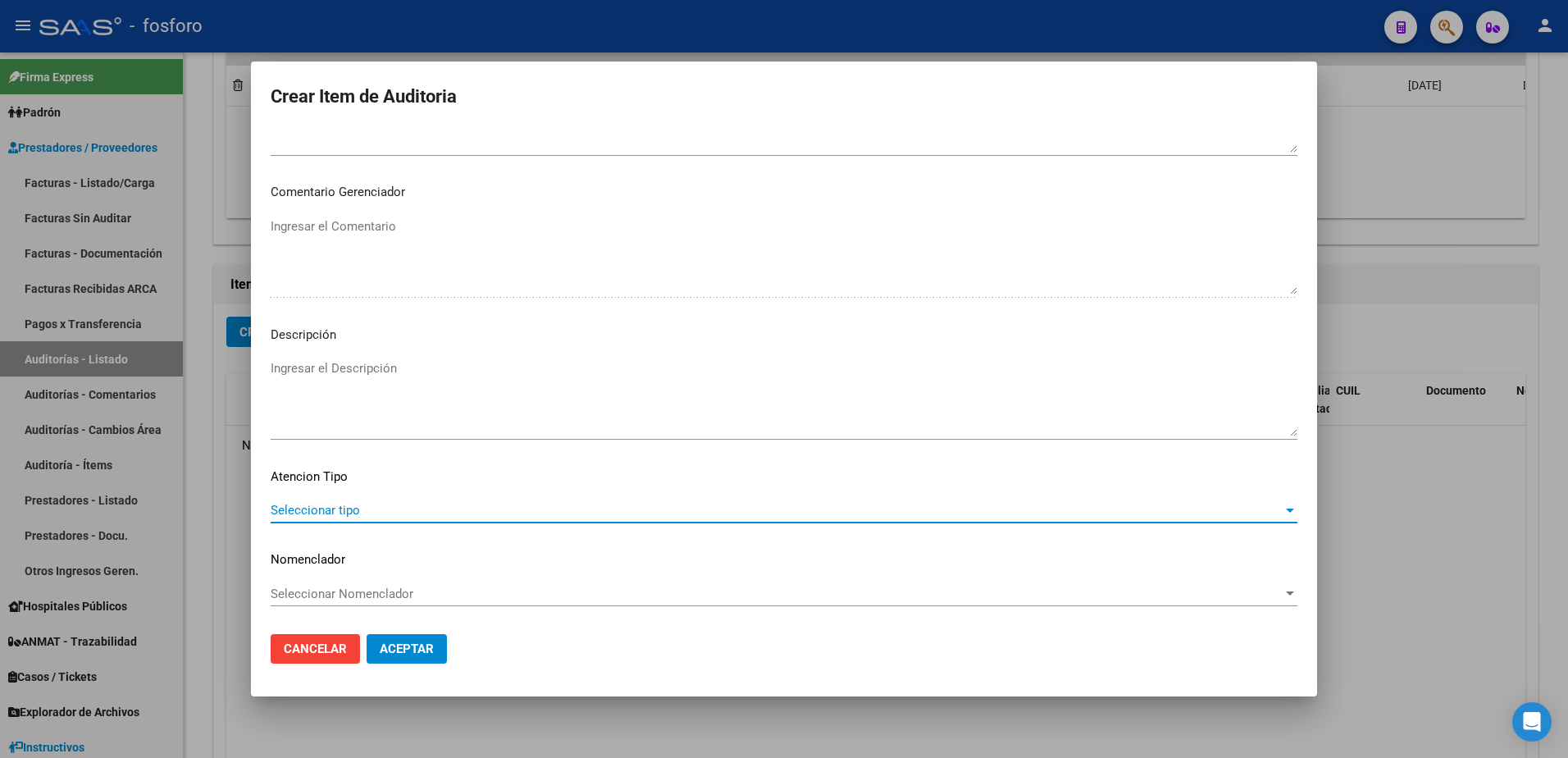
click at [312, 514] on span "Seleccionar tipo" at bounding box center [777, 509] width 1012 height 14
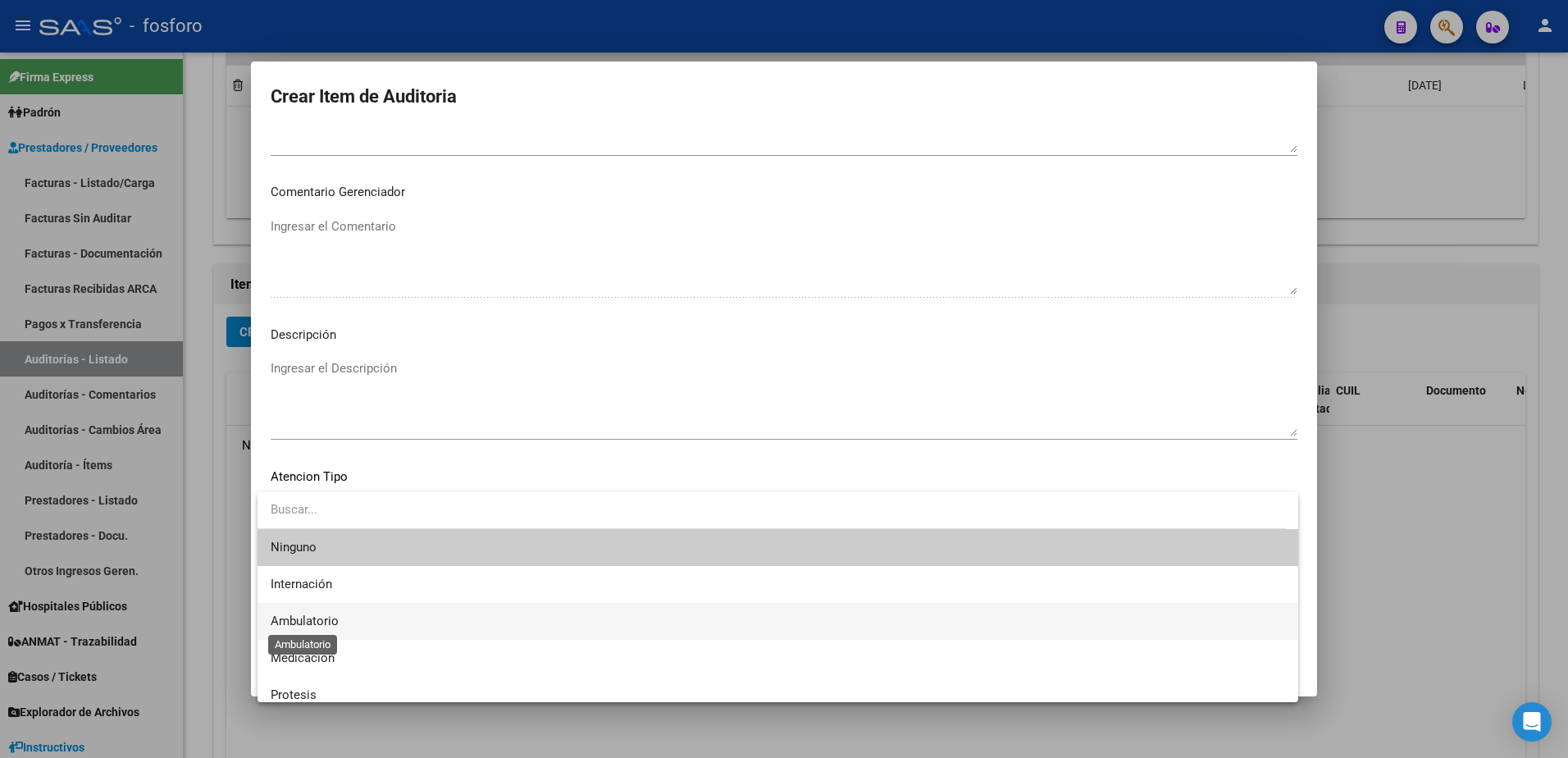
click at [326, 617] on span "Ambulatorio" at bounding box center [305, 620] width 68 height 14
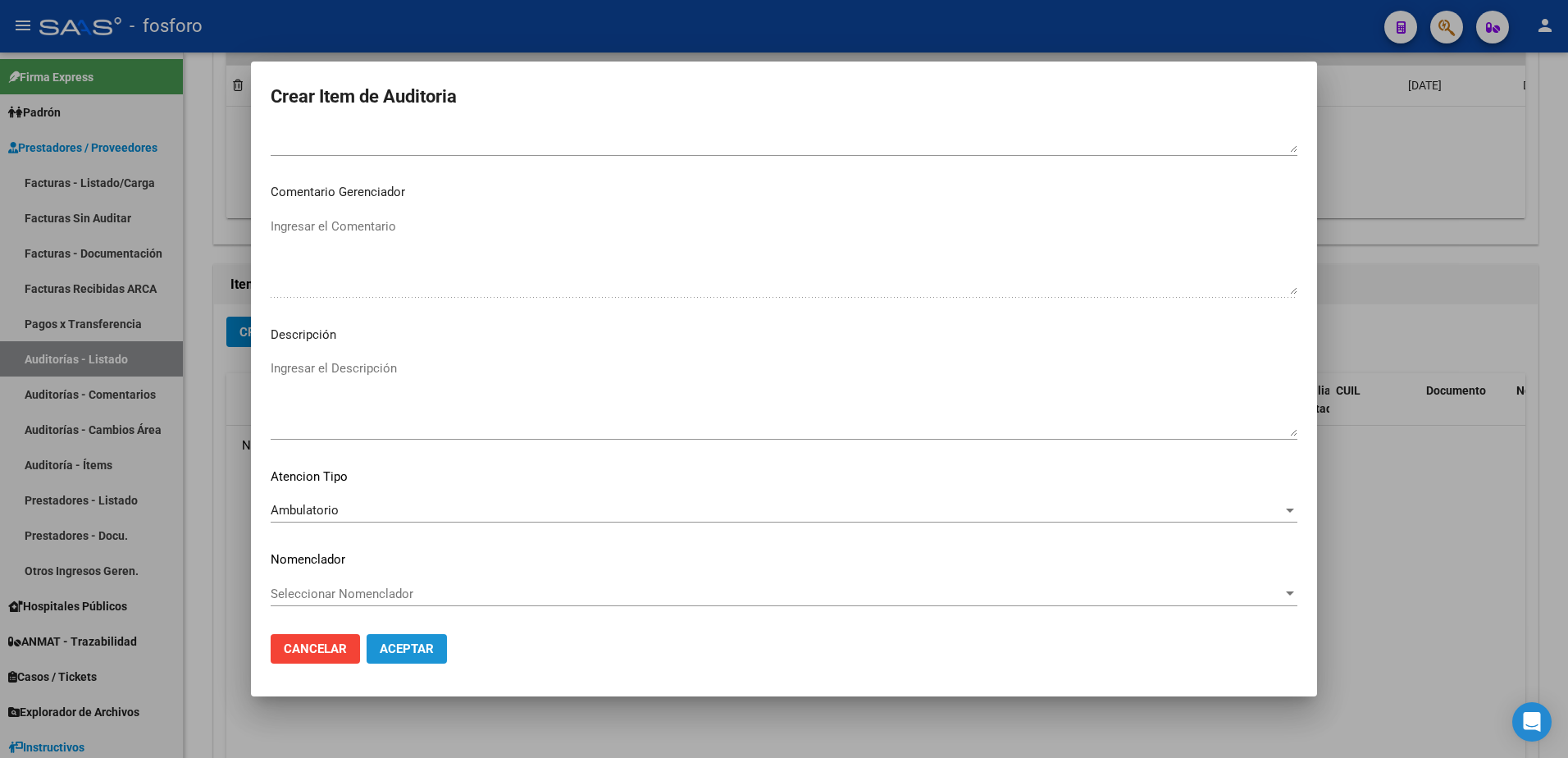
click at [384, 658] on button "Aceptar" at bounding box center [406, 648] width 80 height 30
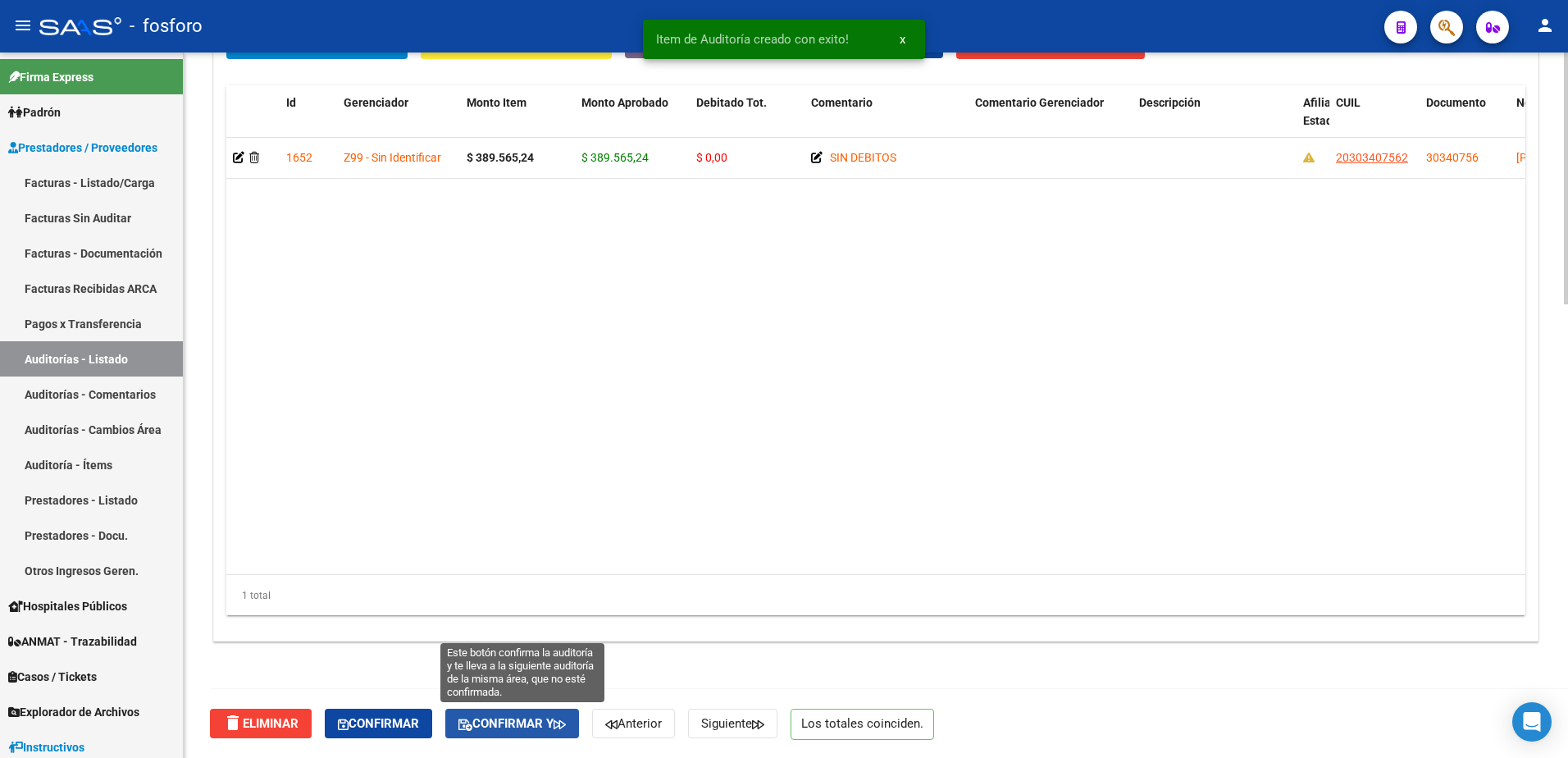
drag, startPoint x: 543, startPoint y: 728, endPoint x: 900, endPoint y: 636, distance: 368.7
click at [543, 729] on span "Confirmar y" at bounding box center [512, 722] width 107 height 14
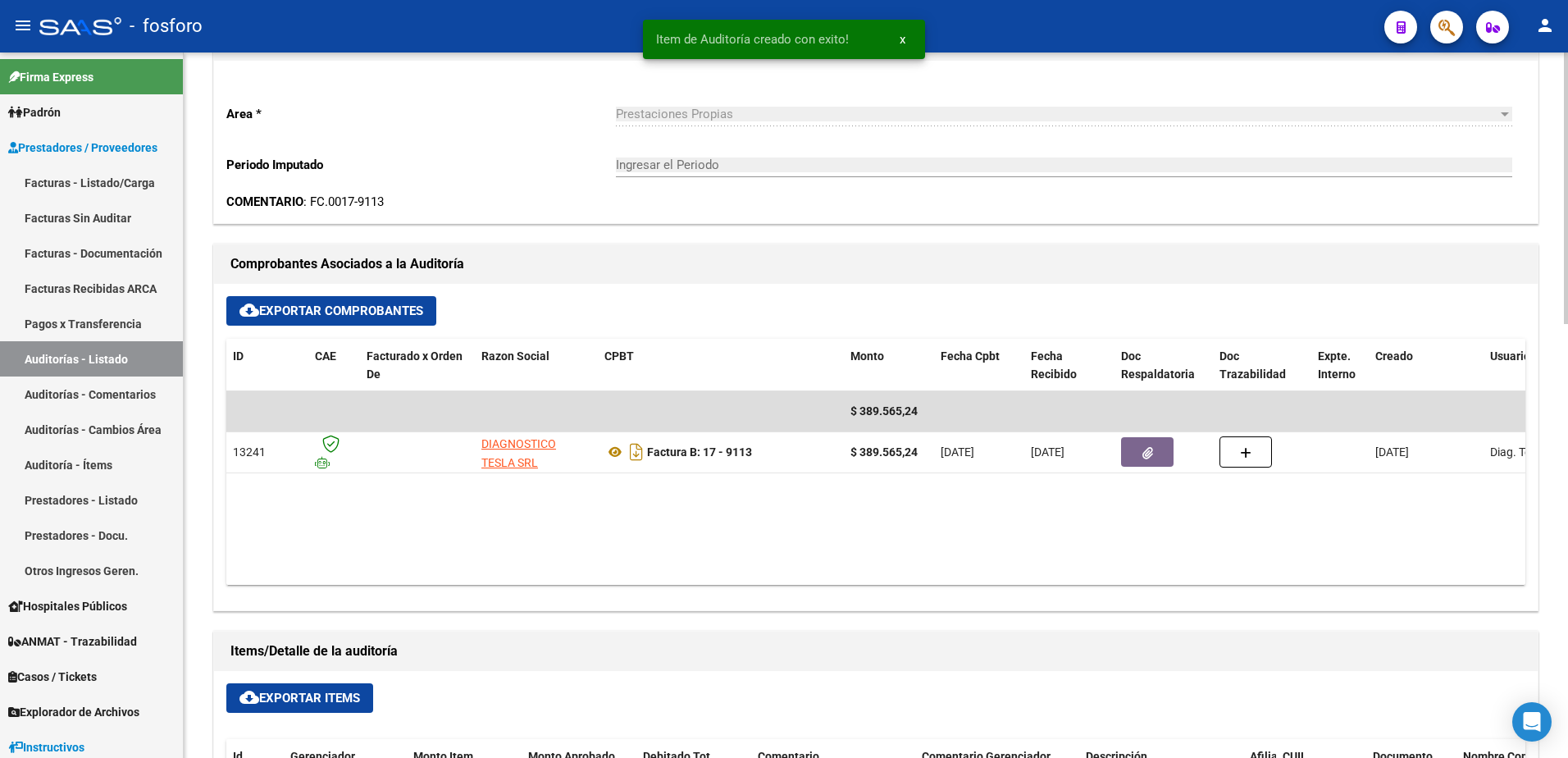
type input "202508"
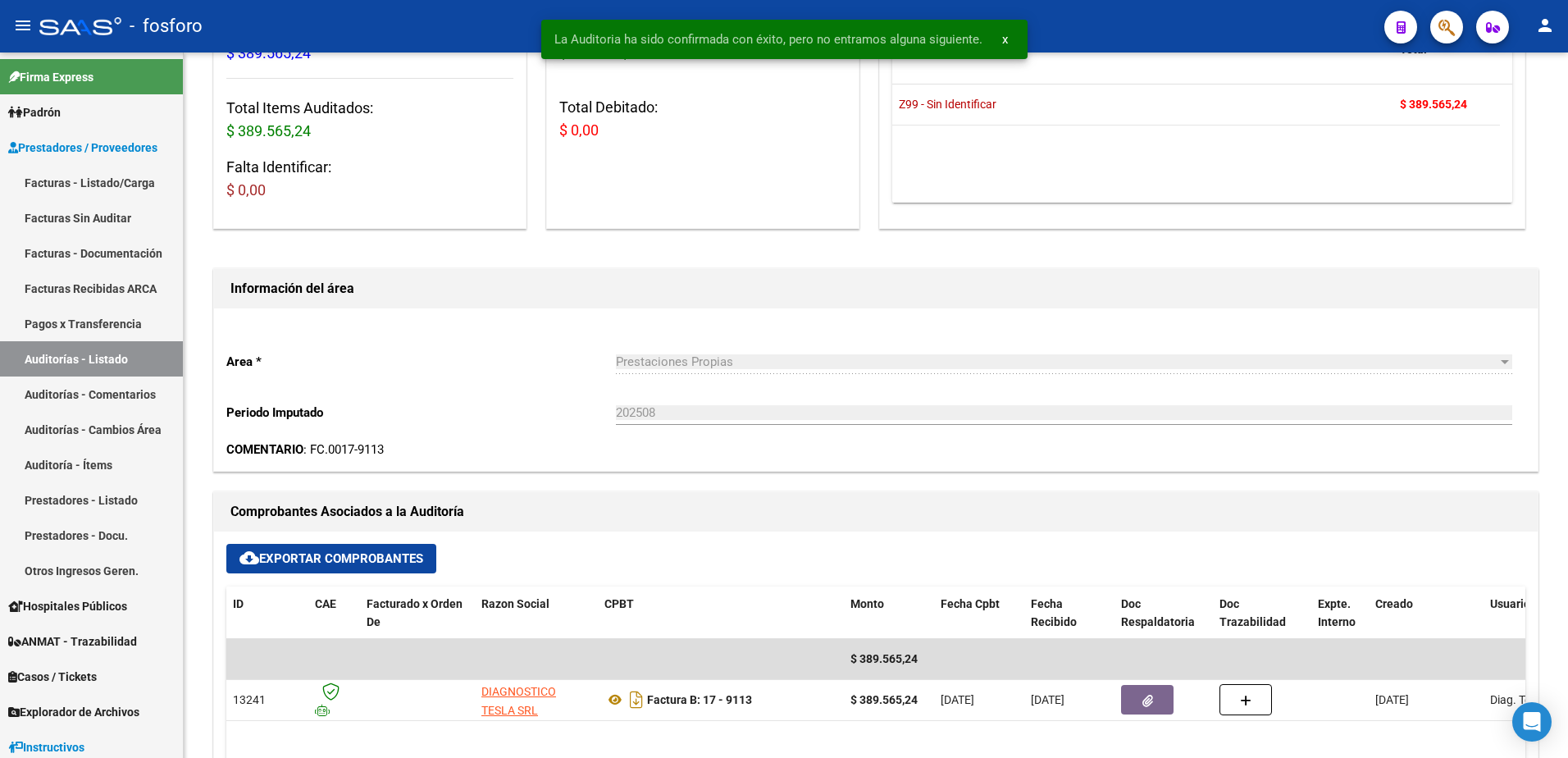
scroll to position [0, 0]
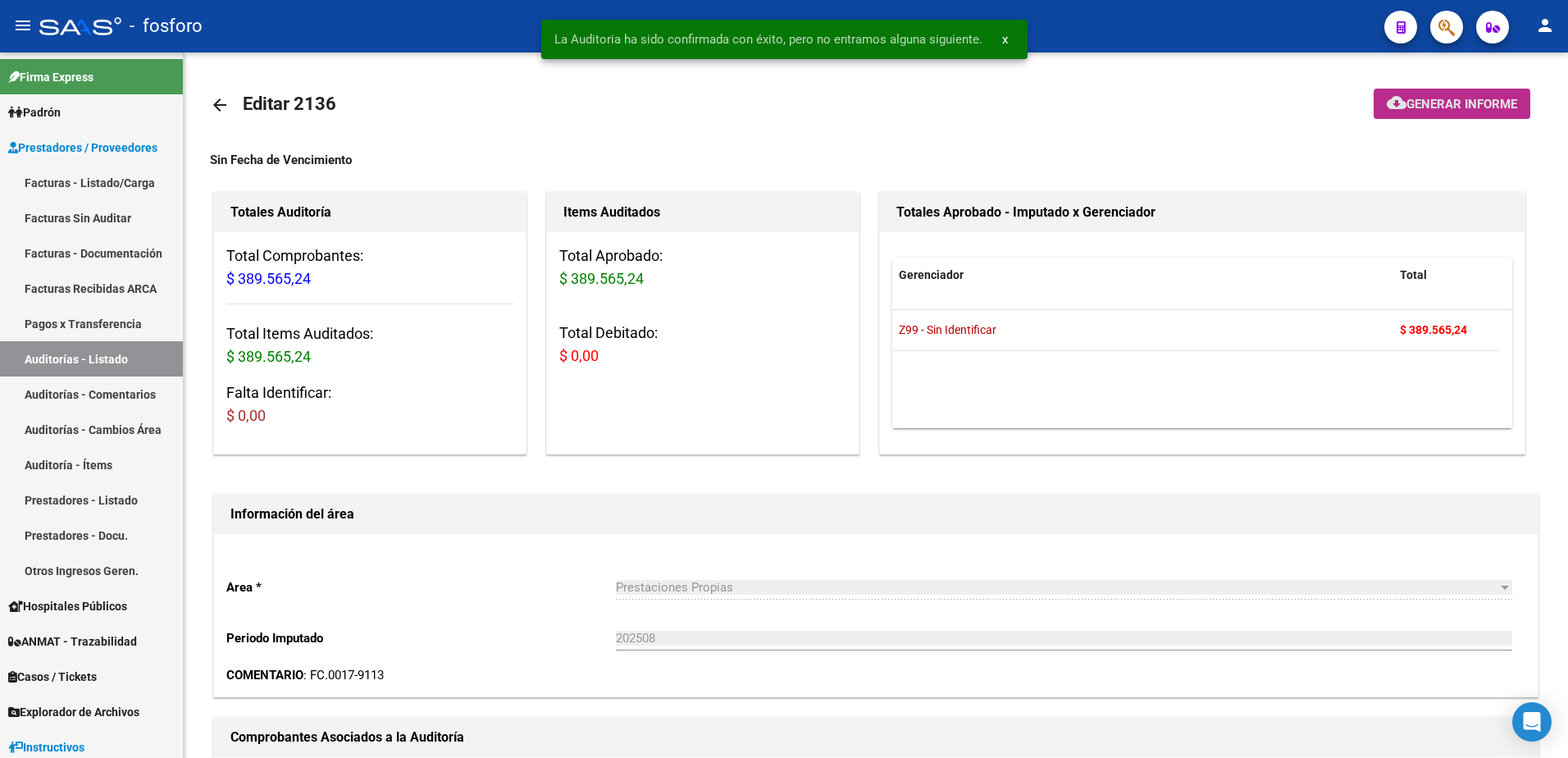
click at [1429, 101] on span "Generar informe" at bounding box center [1462, 104] width 111 height 14
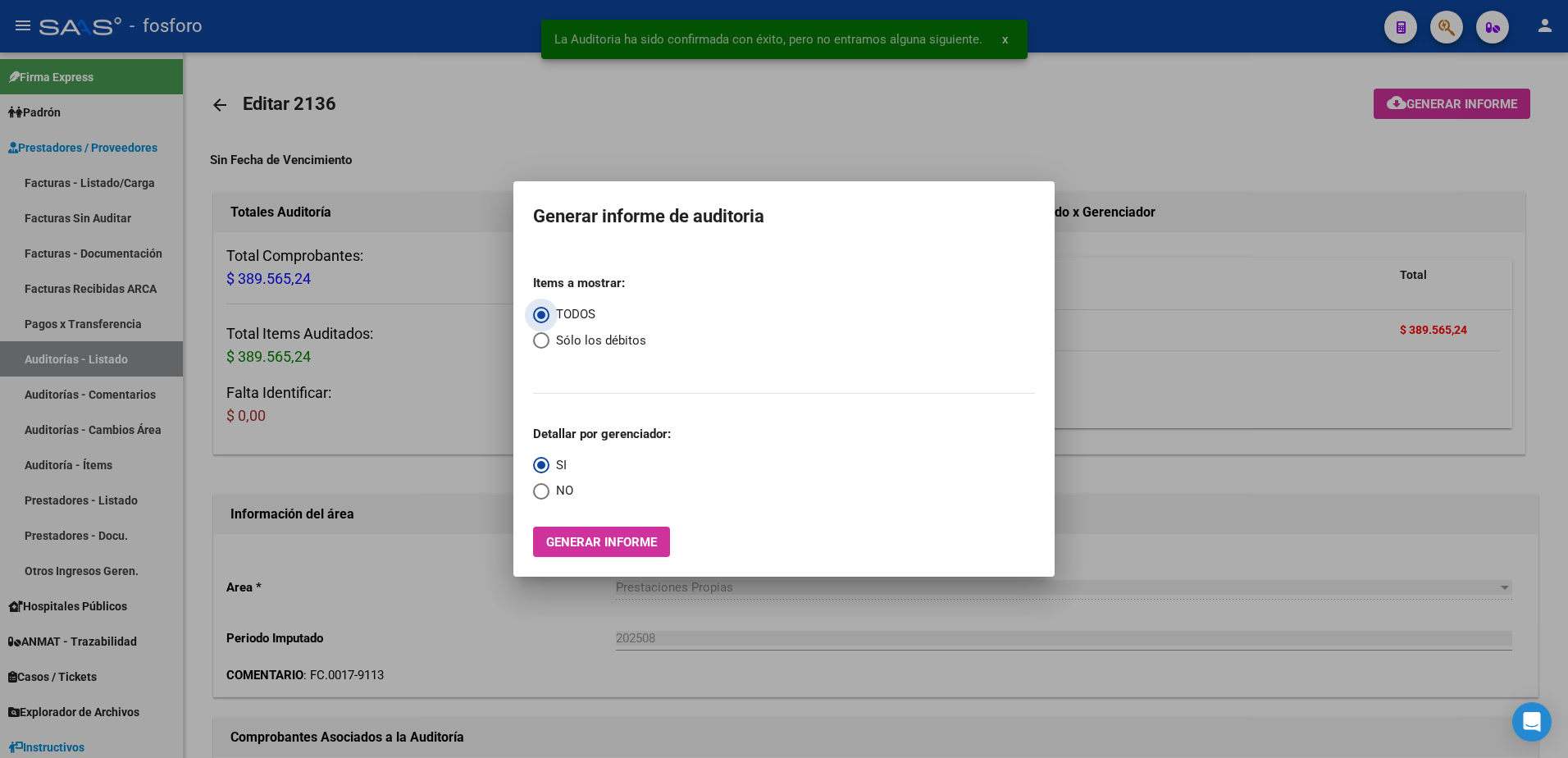
click at [562, 549] on button "Generar informe" at bounding box center [601, 542] width 137 height 31
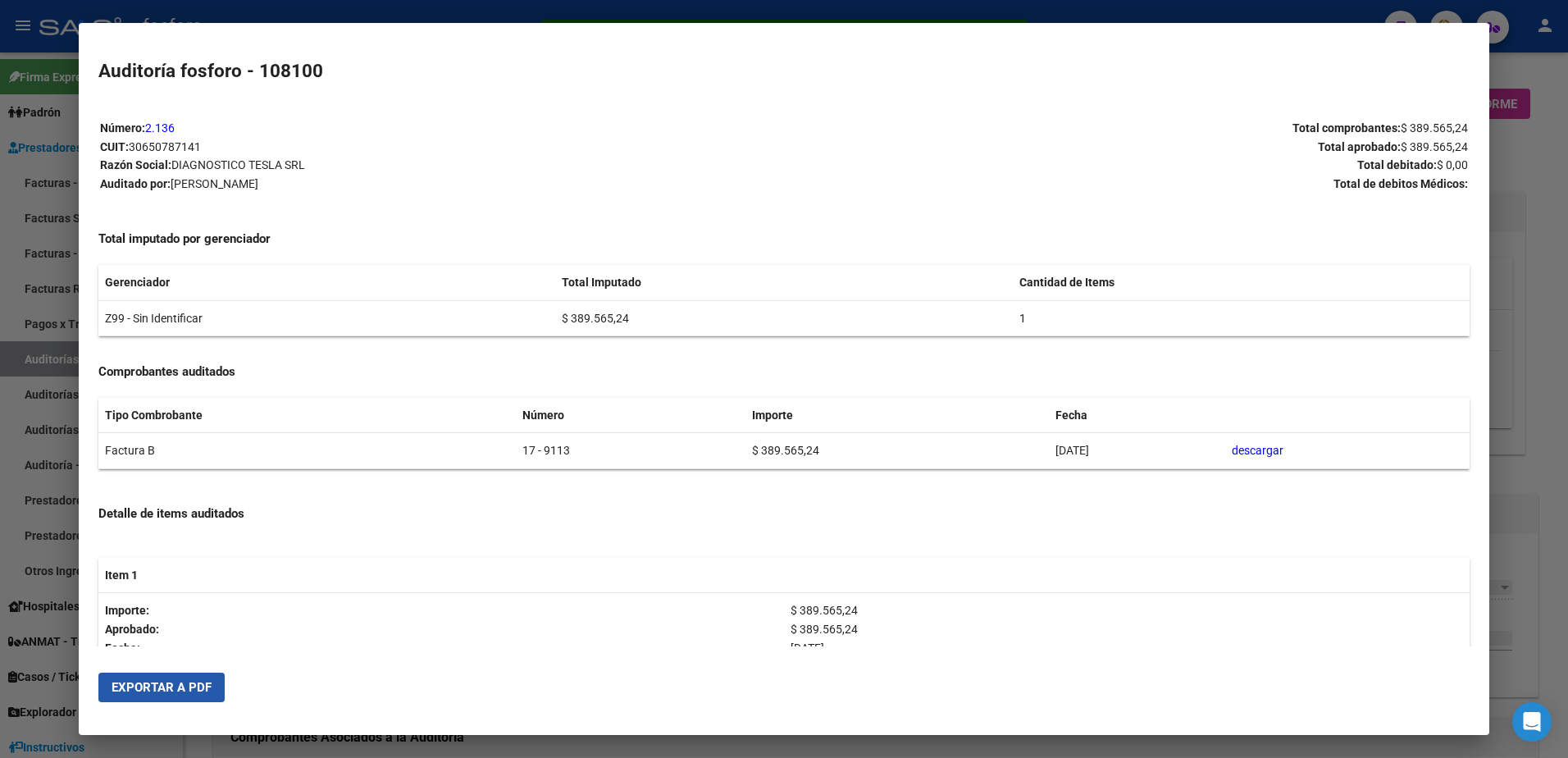
click at [198, 686] on span "Exportar a PDF" at bounding box center [161, 686] width 100 height 14
click at [16, 244] on div at bounding box center [784, 379] width 1568 height 758
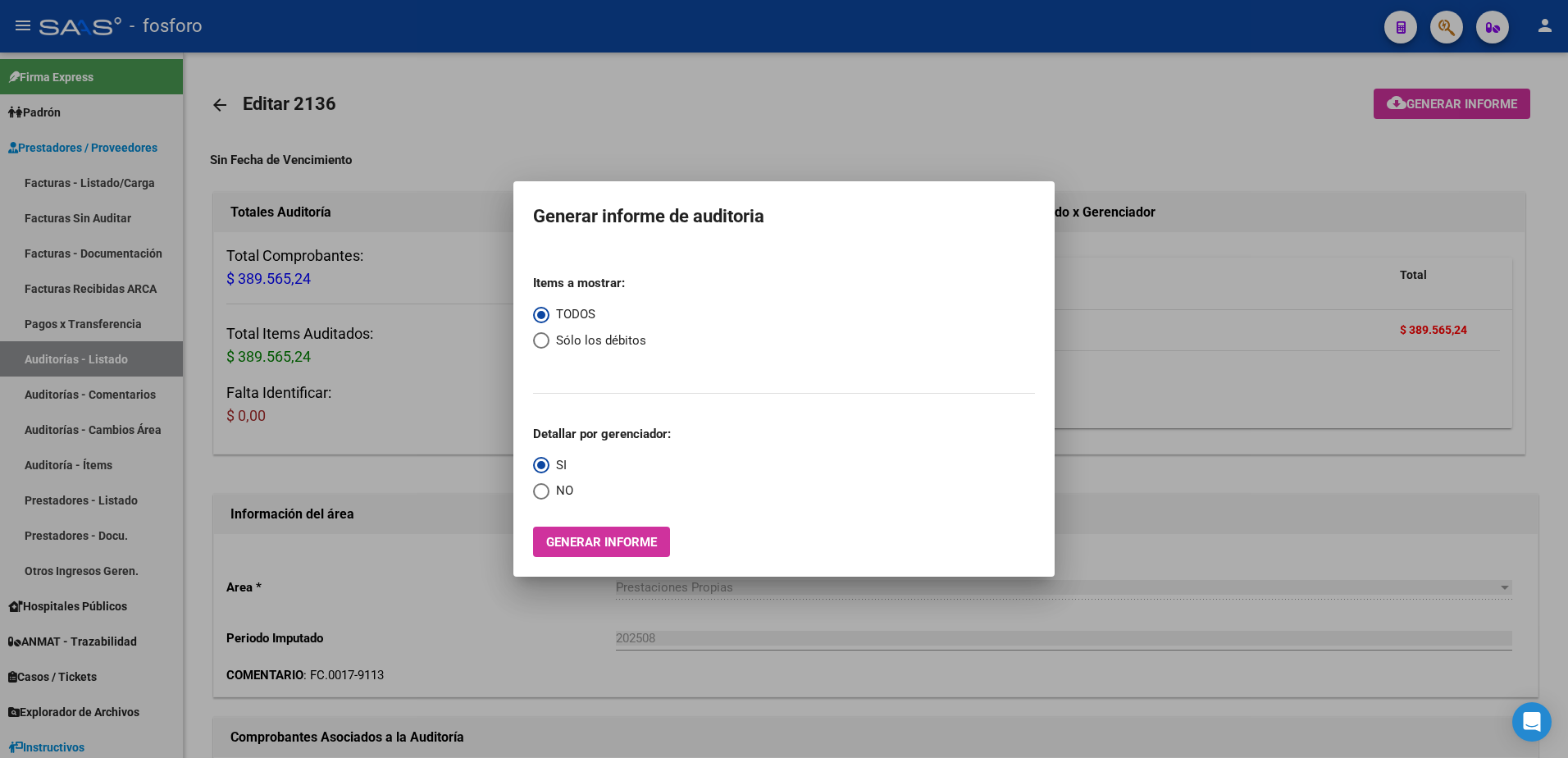
click at [79, 185] on div at bounding box center [784, 379] width 1568 height 758
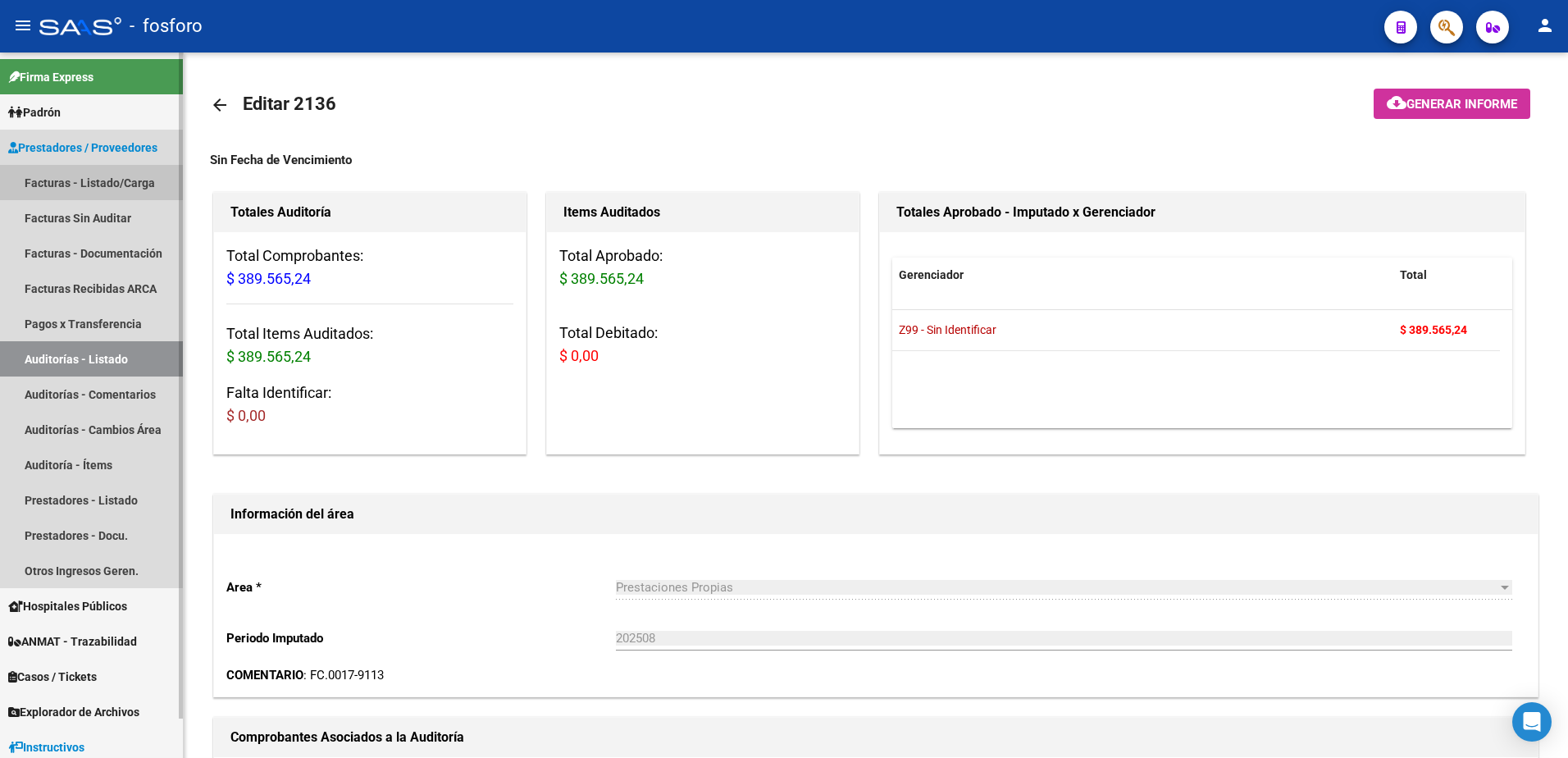
click at [89, 185] on link "Facturas - Listado/Carga" at bounding box center [91, 181] width 183 height 35
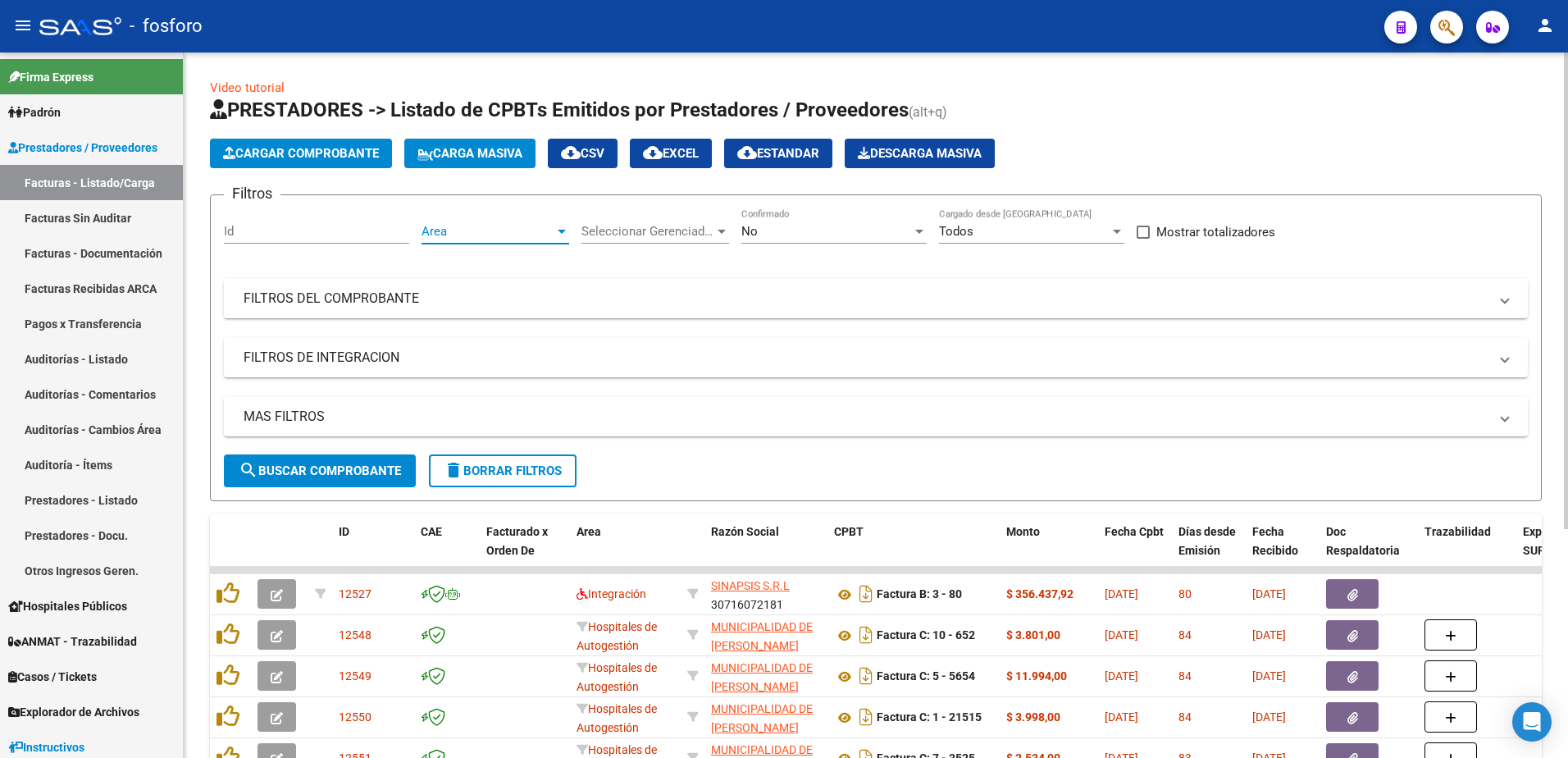
click at [558, 230] on div at bounding box center [562, 232] width 9 height 4
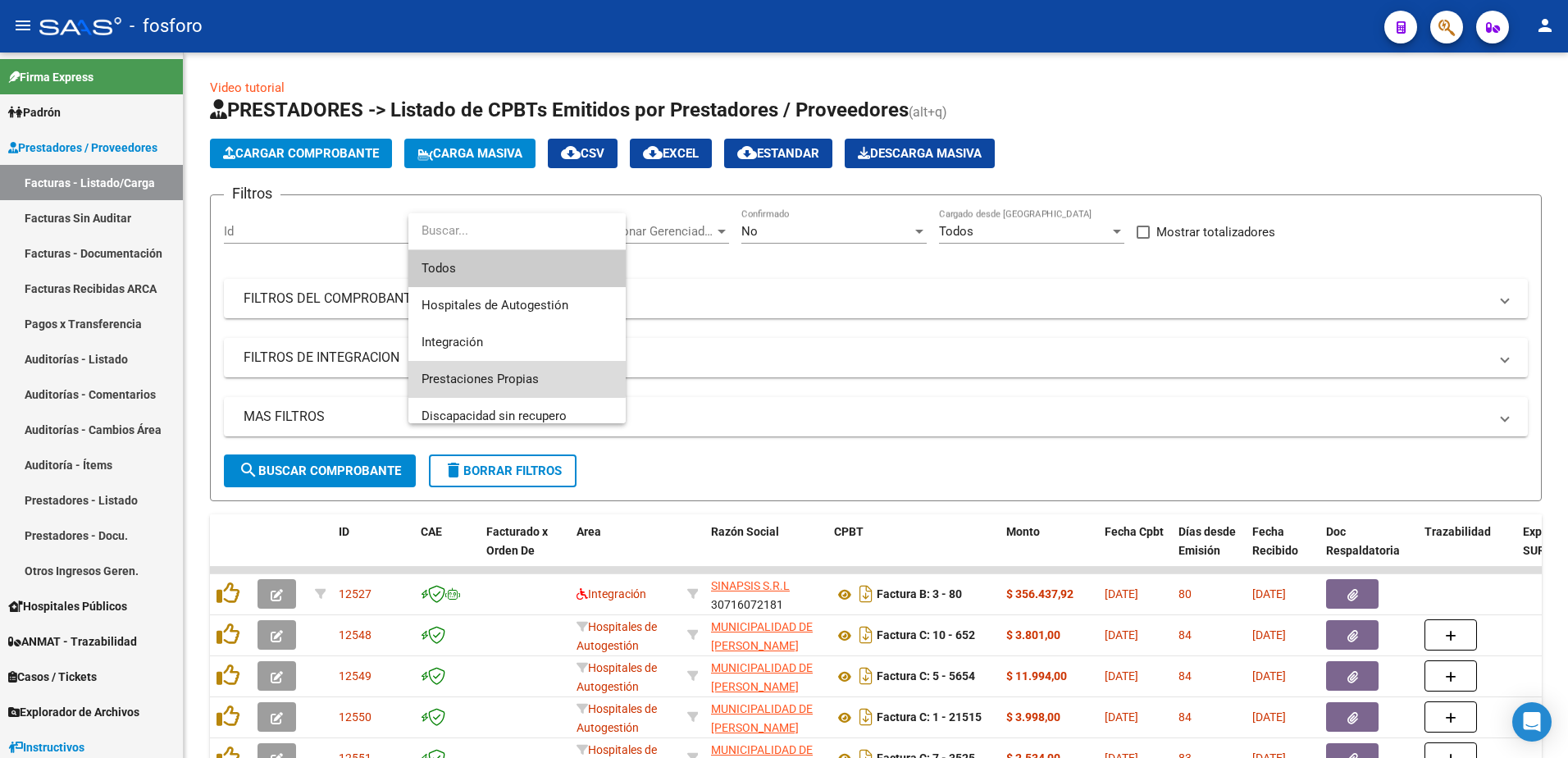
click at [508, 369] on span "Prestaciones Propias" at bounding box center [517, 379] width 191 height 37
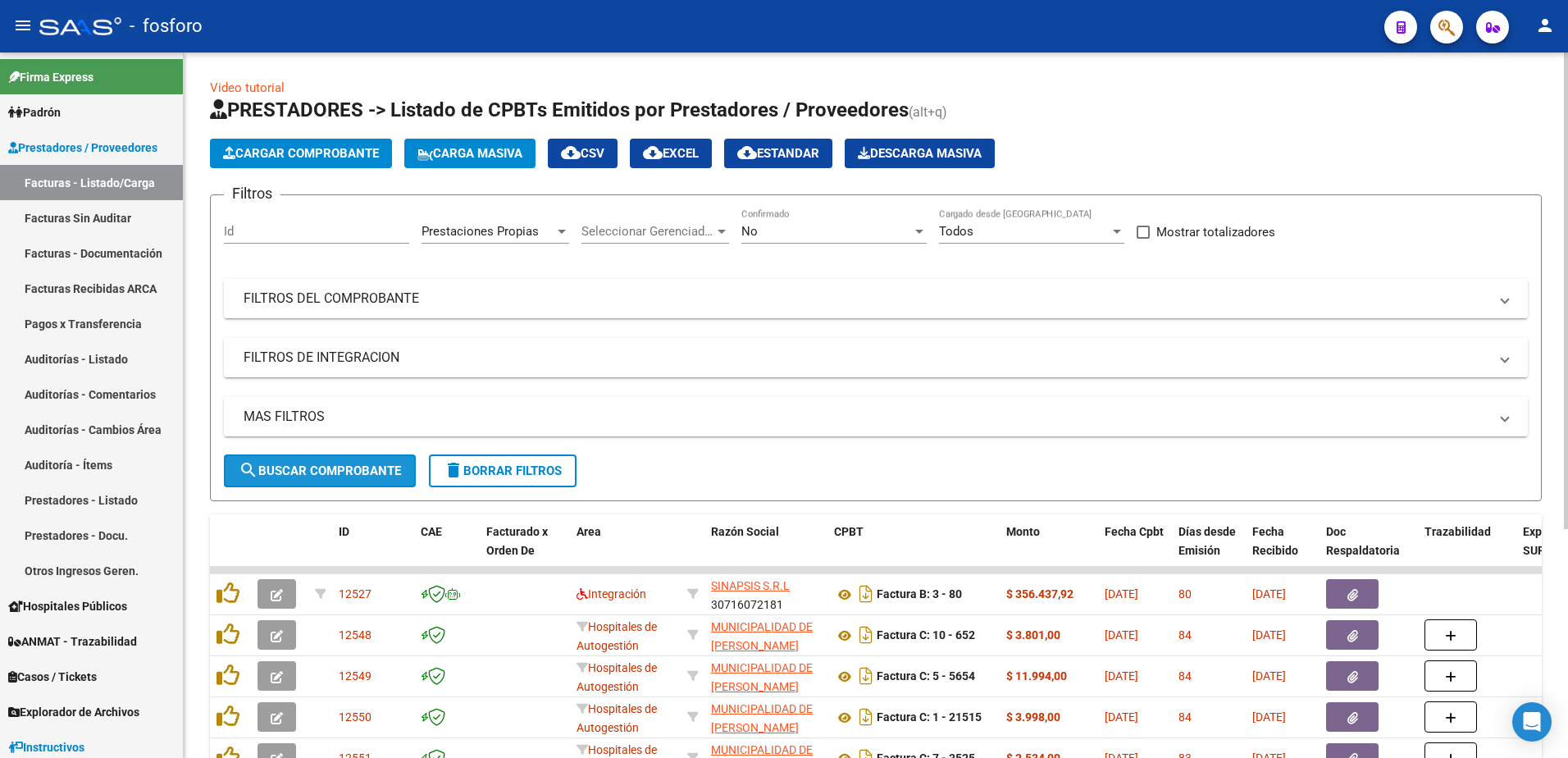
click at [329, 468] on span "search Buscar Comprobante" at bounding box center [319, 470] width 163 height 14
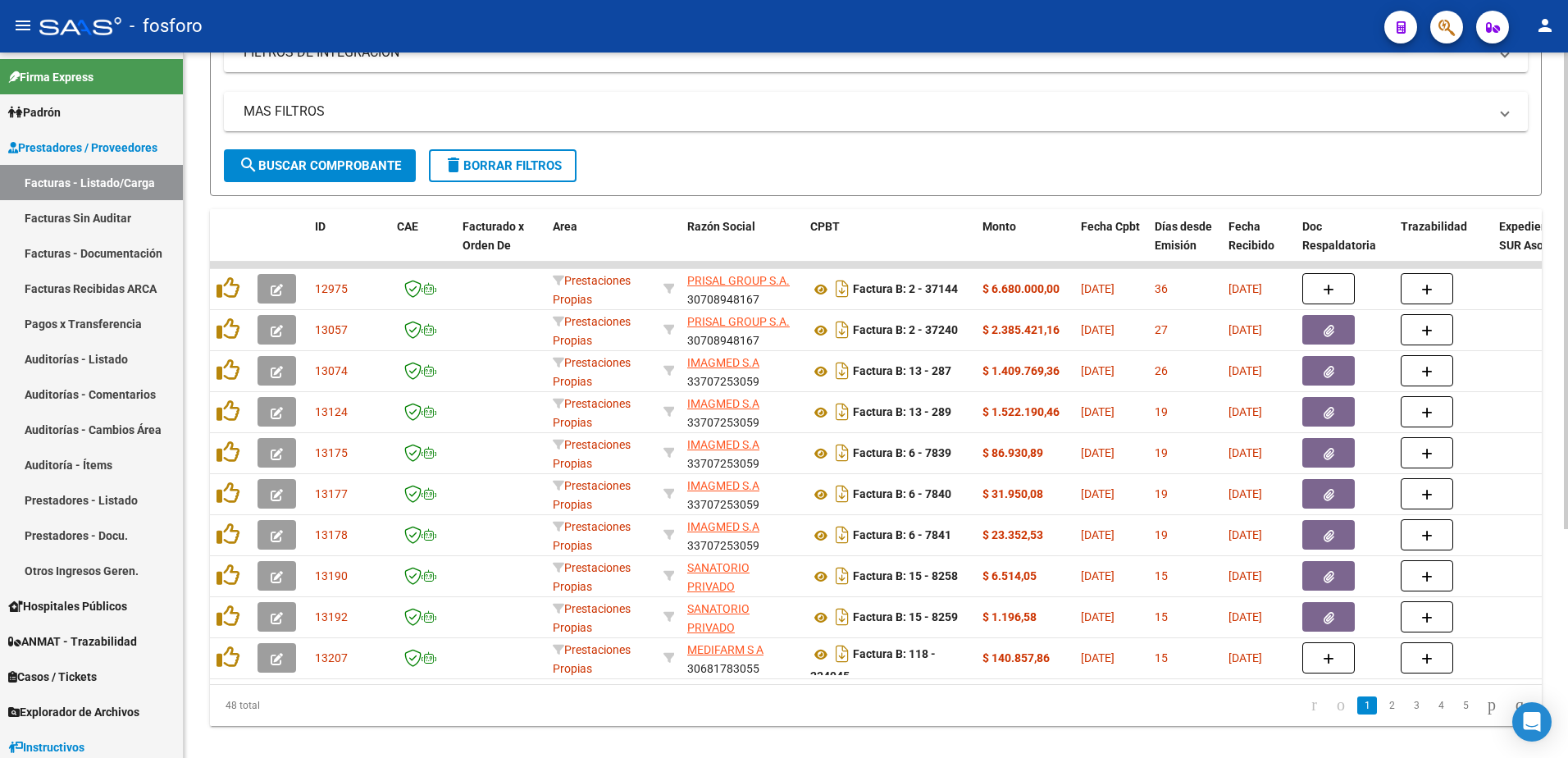
scroll to position [338, 0]
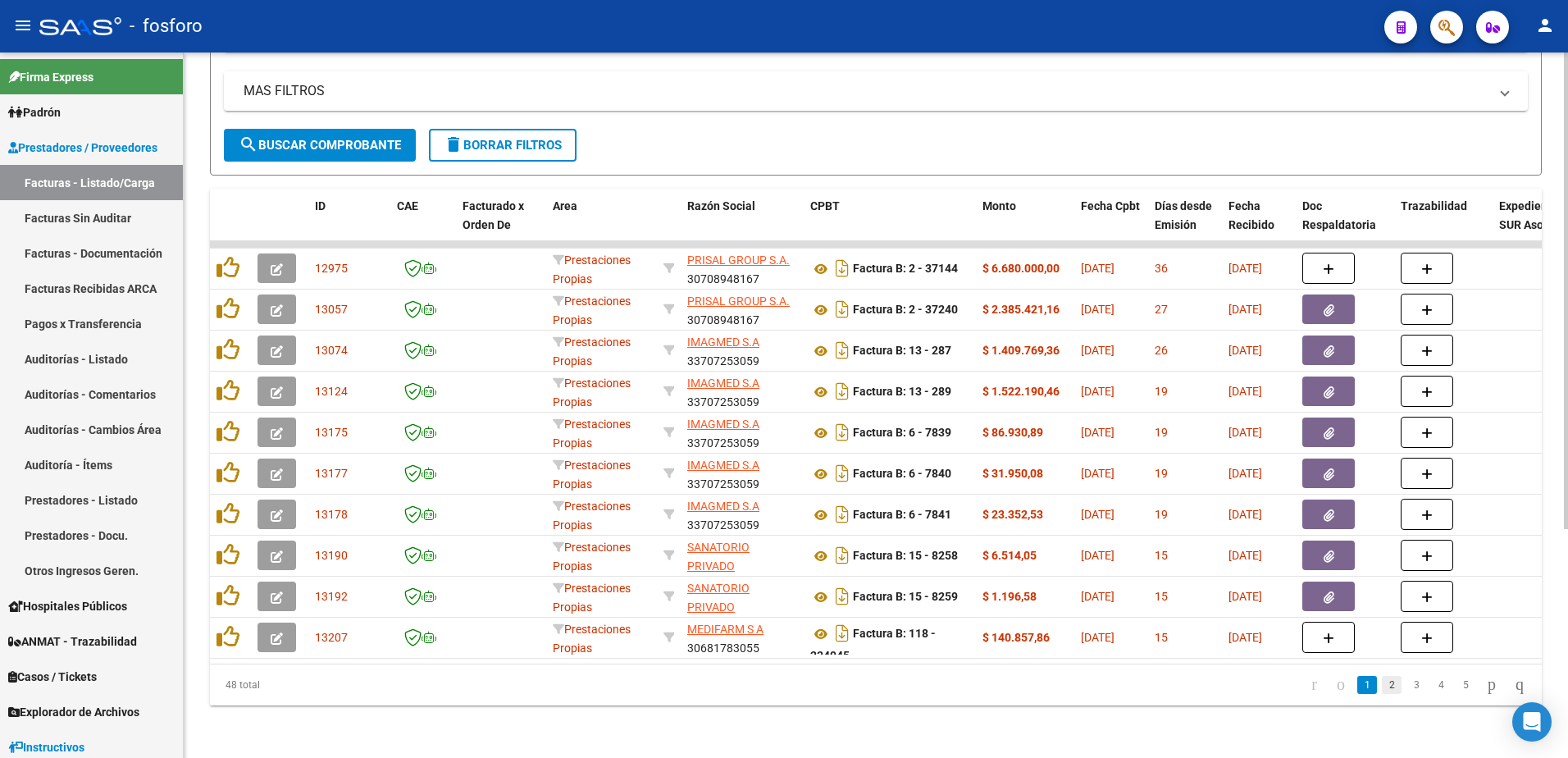
click at [1381, 690] on link "2" at bounding box center [1391, 684] width 20 height 18
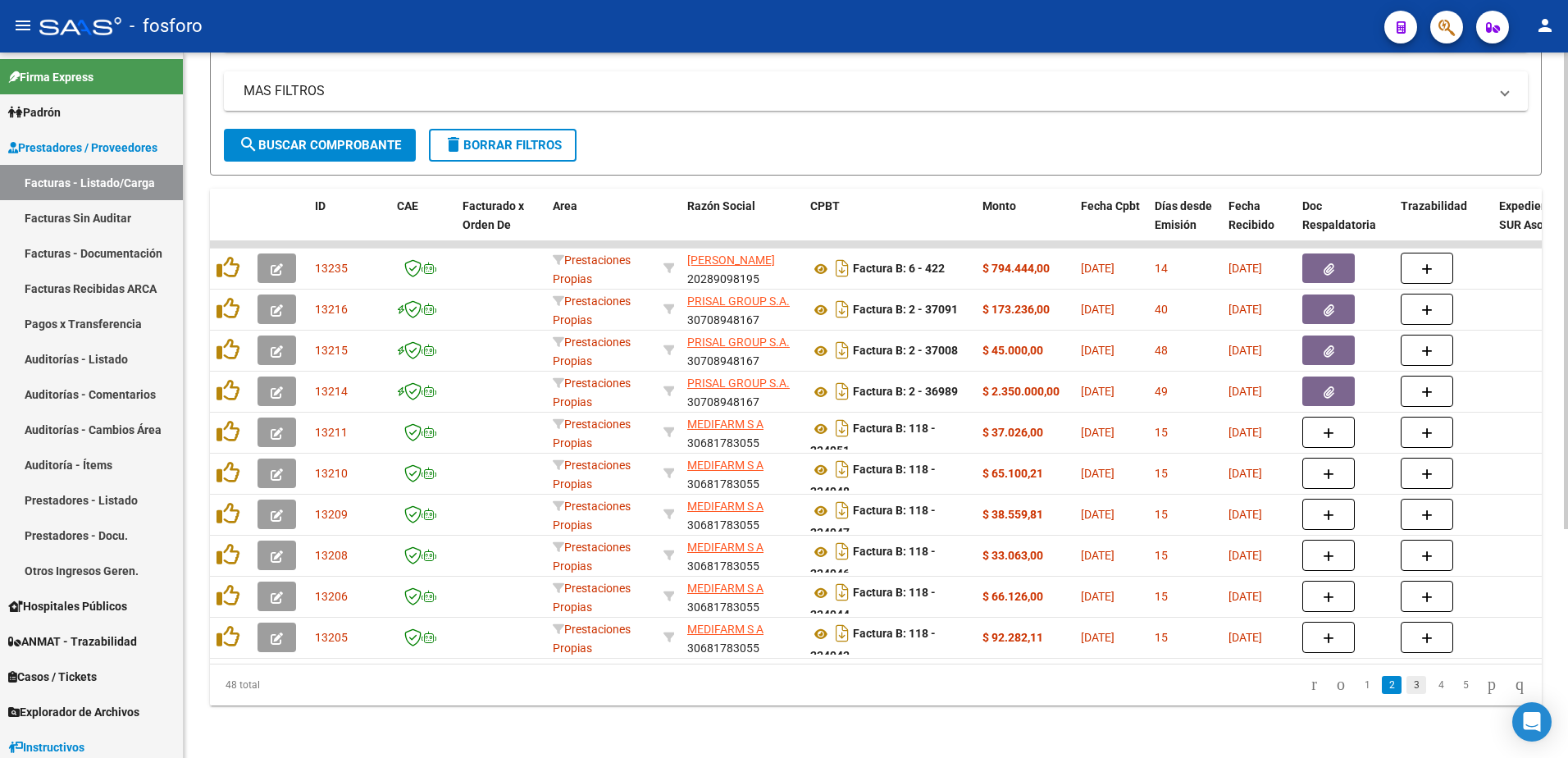
click at [1406, 692] on link "3" at bounding box center [1416, 684] width 20 height 18
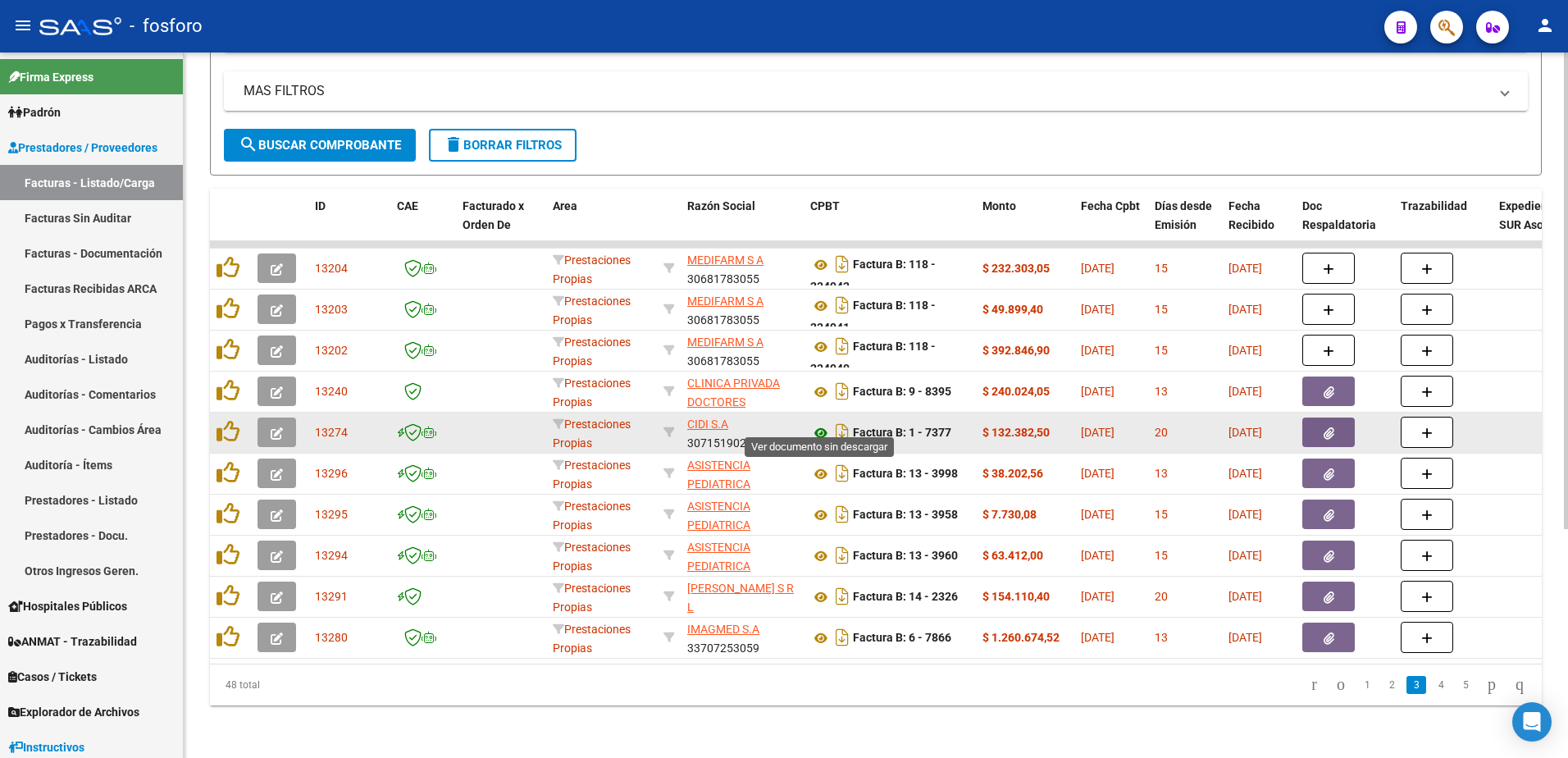
click at [819, 423] on icon at bounding box center [820, 433] width 21 height 20
click at [1328, 428] on icon "button" at bounding box center [1329, 434] width 11 height 12
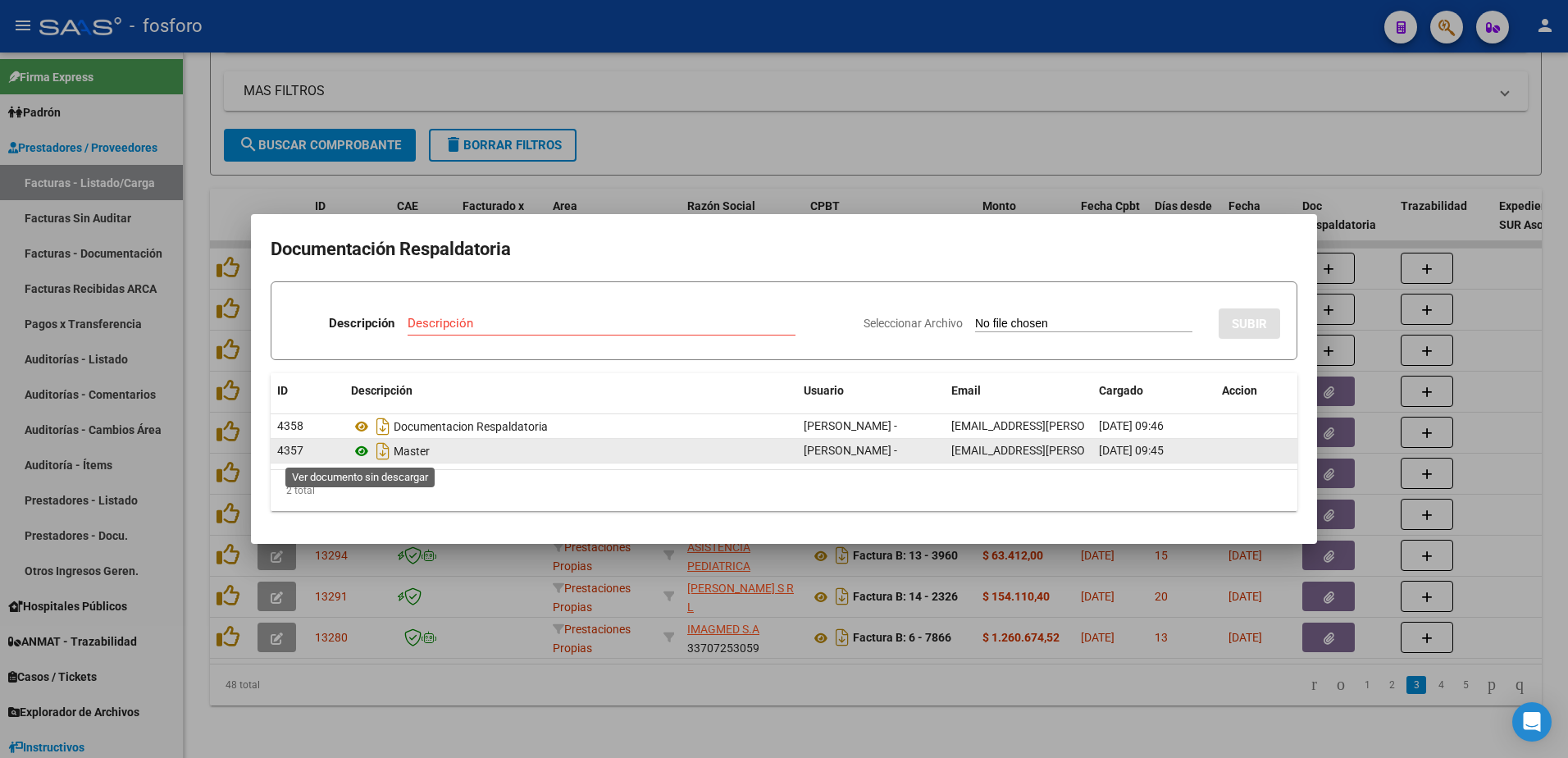
click at [365, 450] on icon at bounding box center [361, 451] width 21 height 20
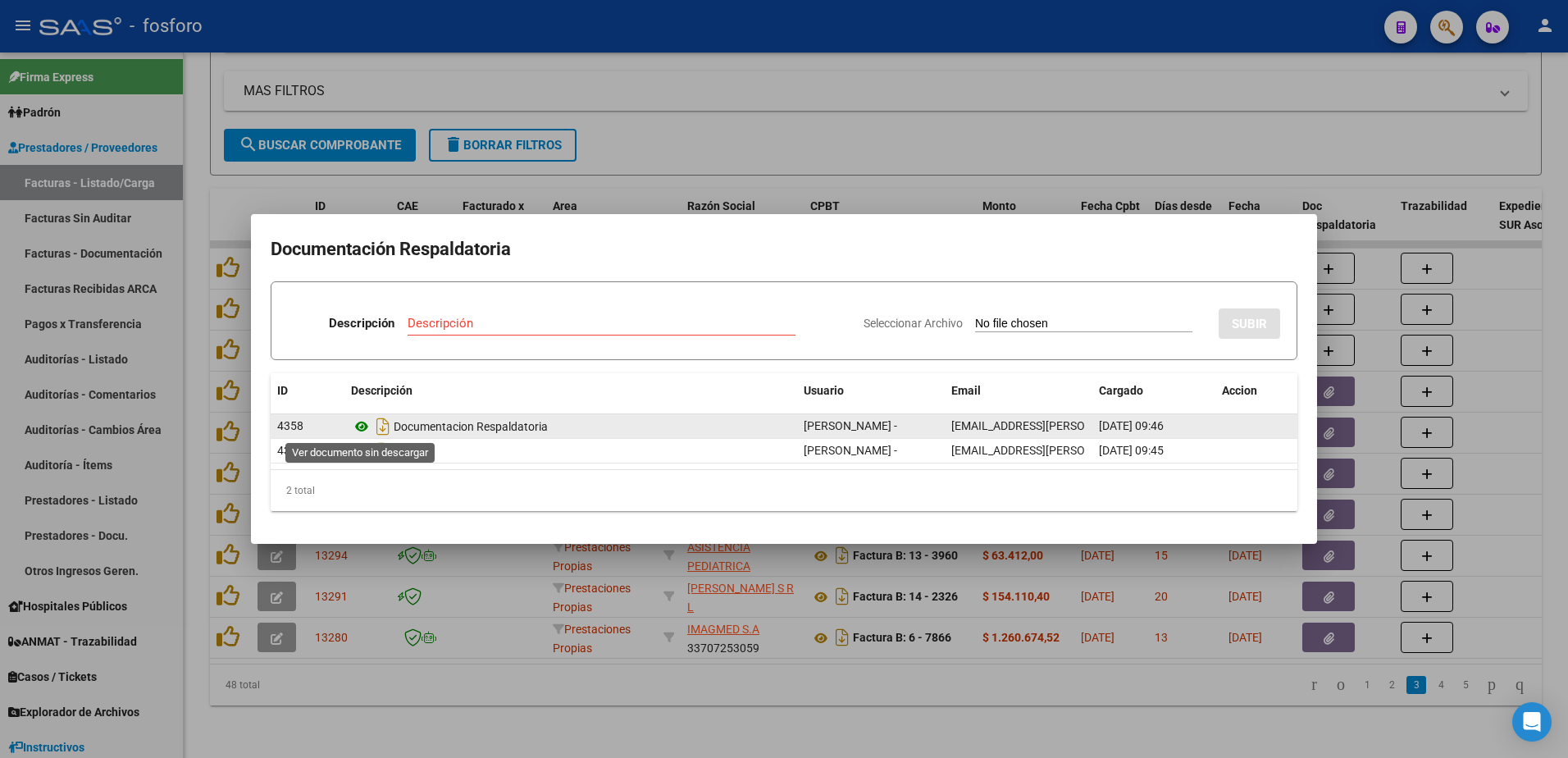
click at [362, 427] on icon at bounding box center [361, 426] width 21 height 20
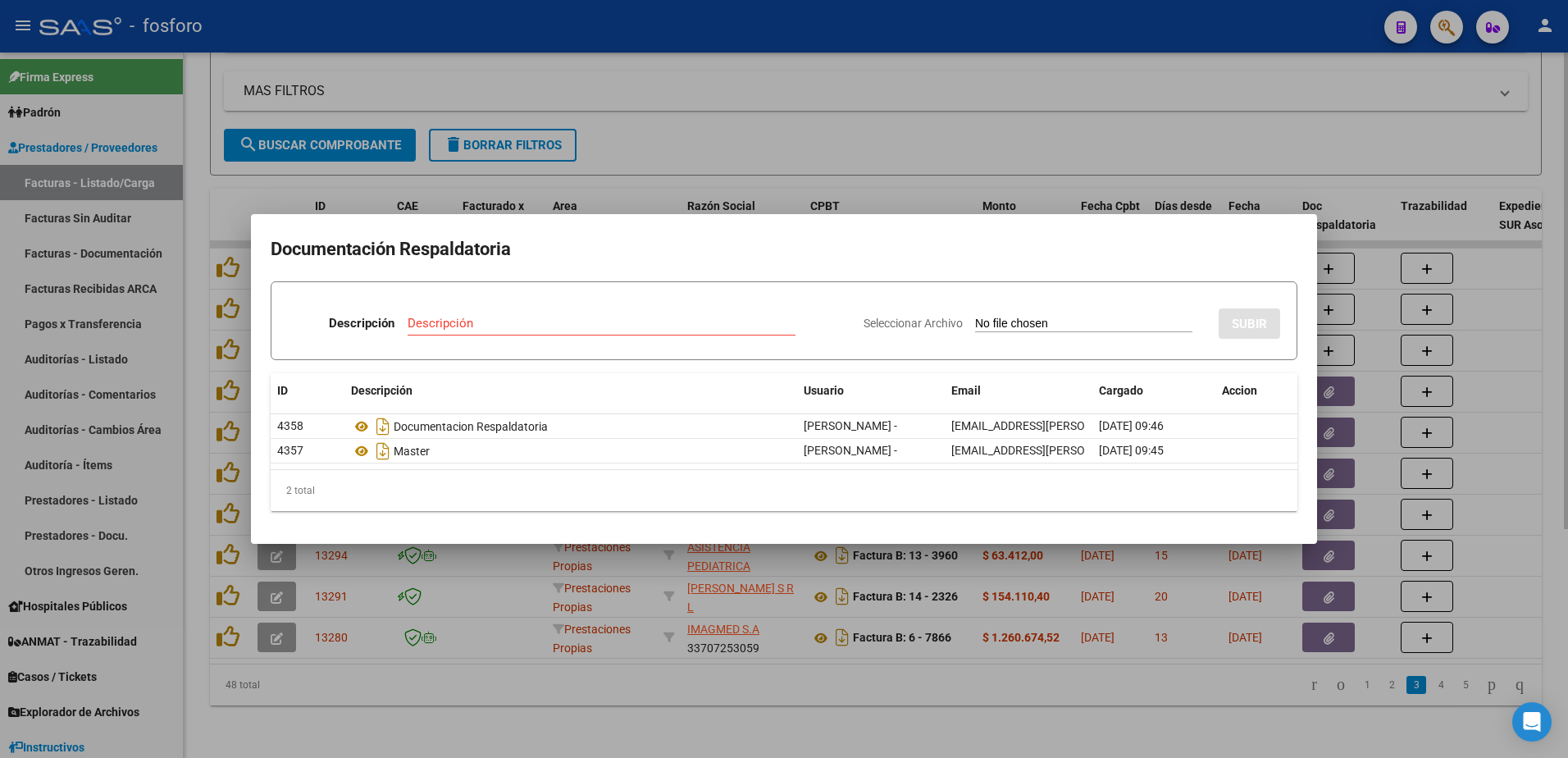
drag, startPoint x: 1244, startPoint y: 135, endPoint x: 1399, endPoint y: 68, distance: 168.9
click at [1277, 128] on div at bounding box center [784, 379] width 1568 height 758
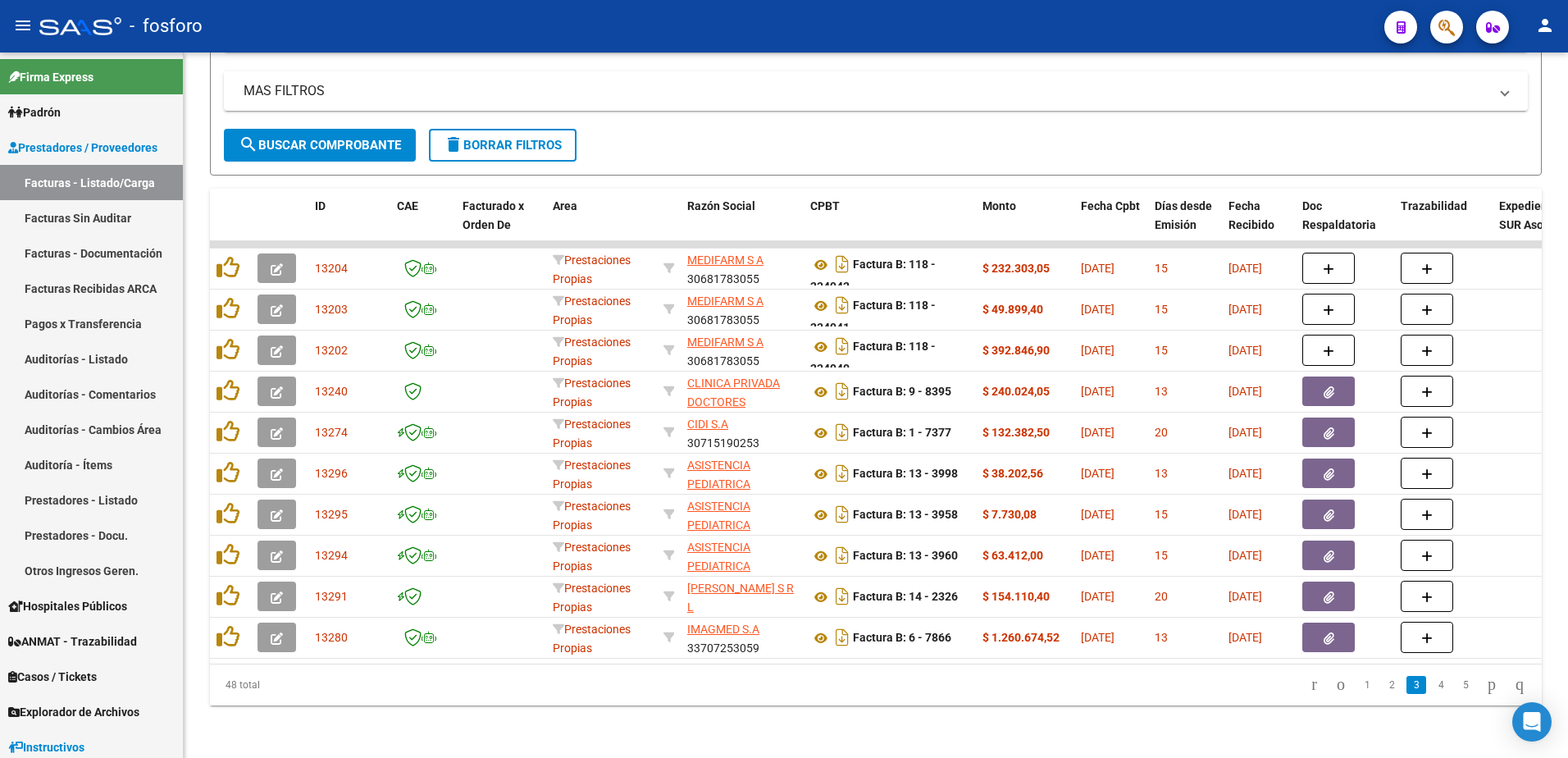
click at [1436, 12] on div at bounding box center [1439, 26] width 46 height 33
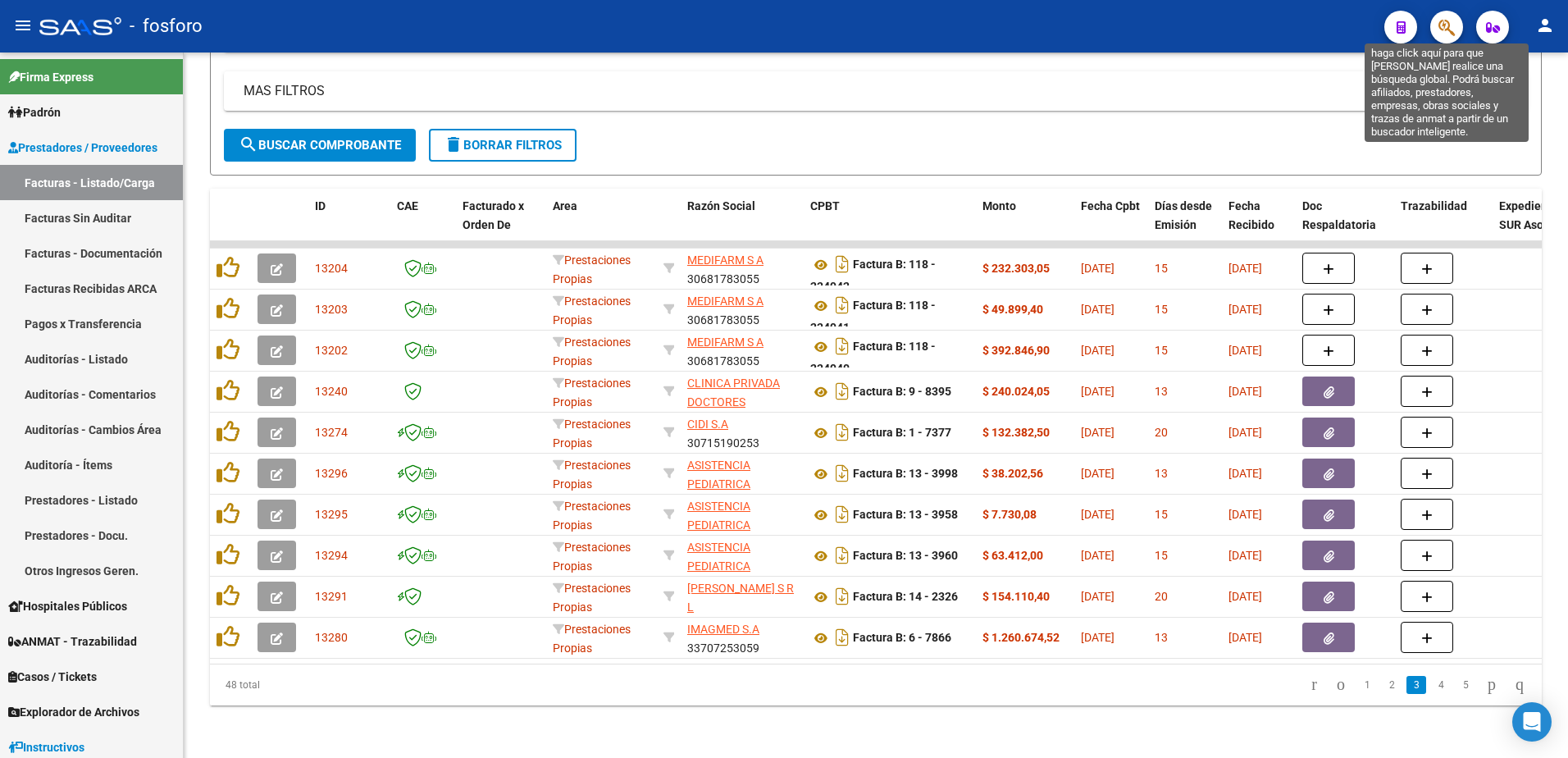
click at [1444, 30] on icon "button" at bounding box center [1446, 27] width 16 height 19
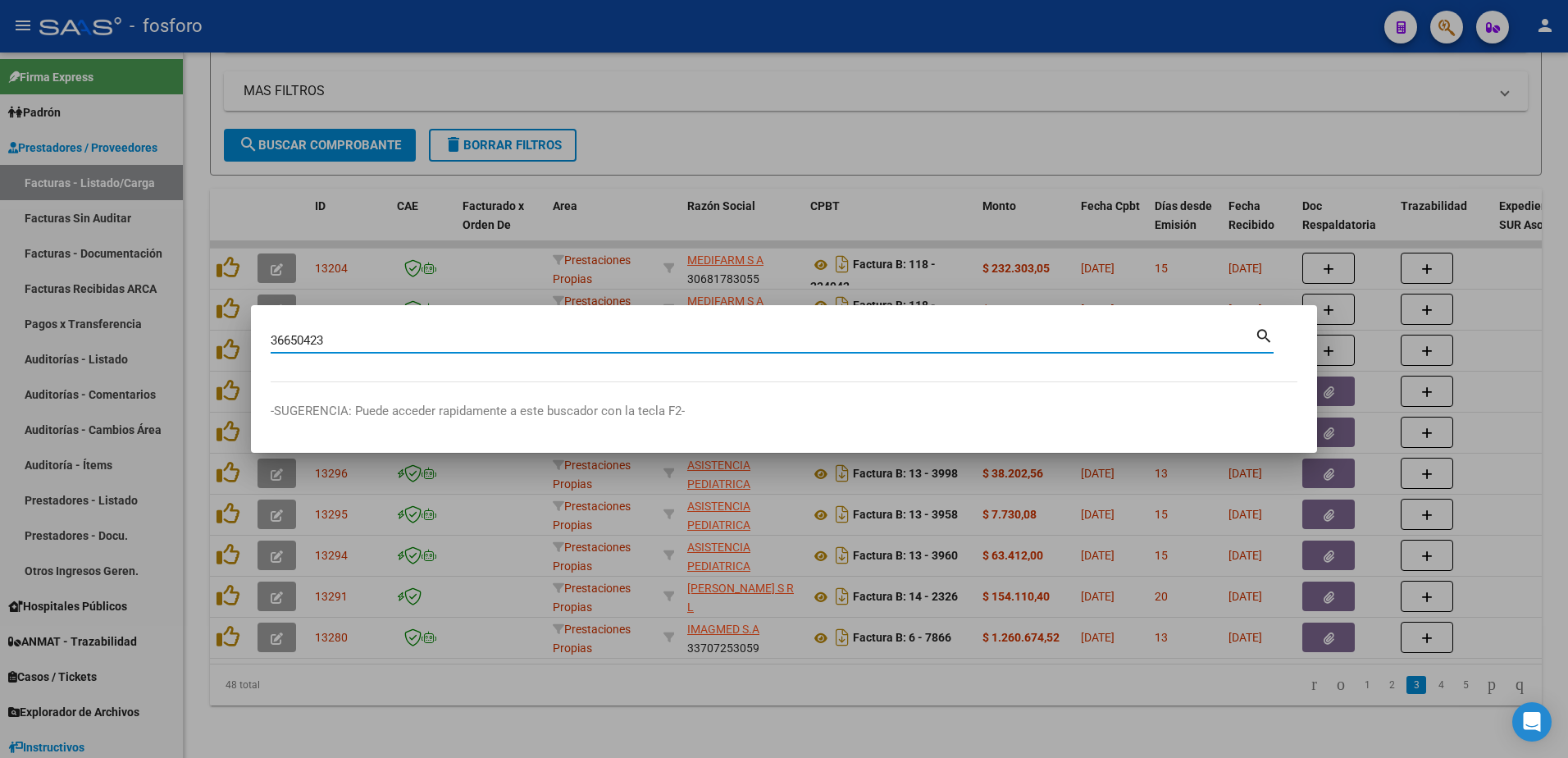
type input "36650423"
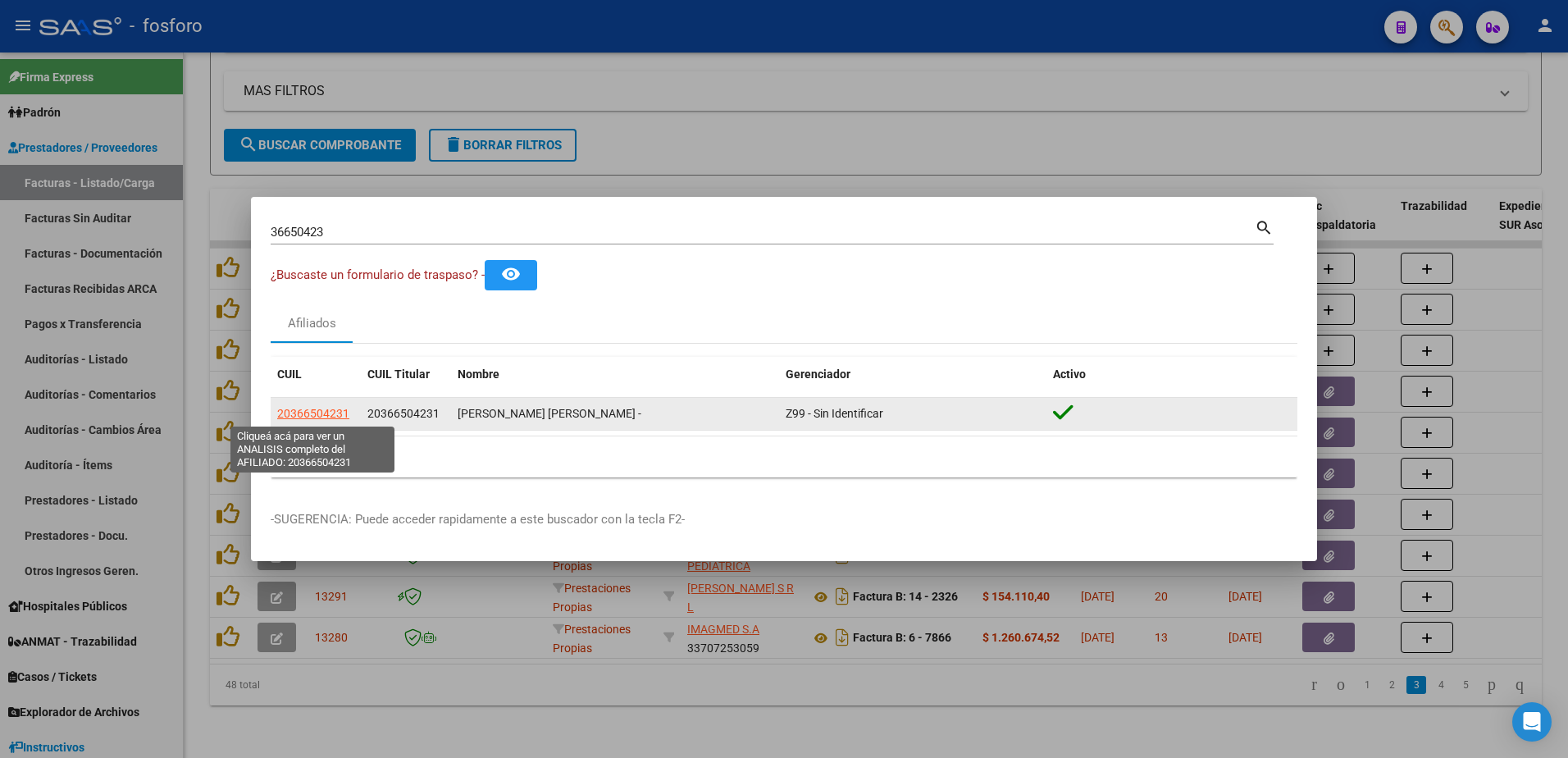
click at [309, 409] on span "20366504231" at bounding box center [313, 412] width 72 height 13
type textarea "20366504231"
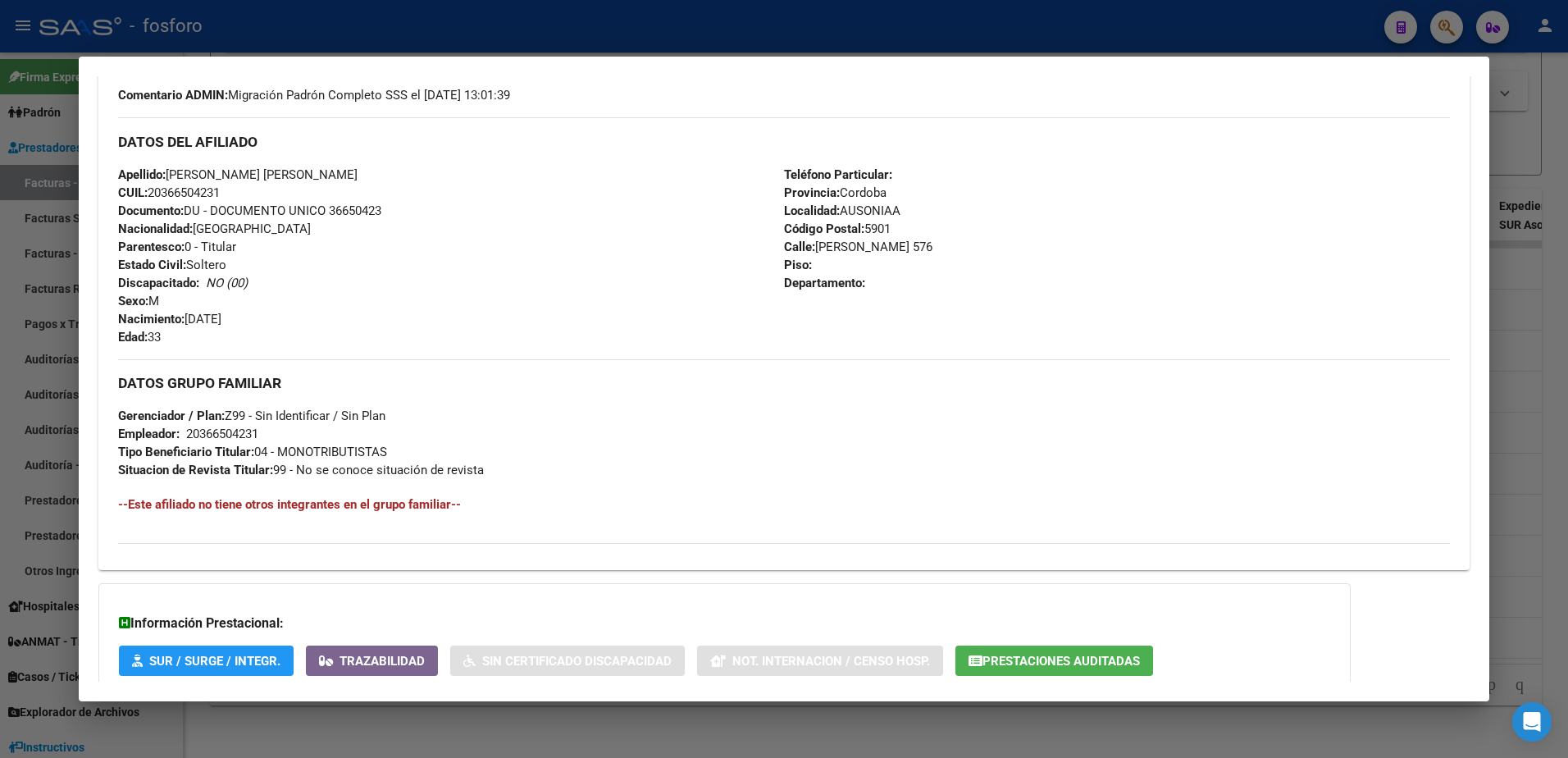
scroll to position [606, 0]
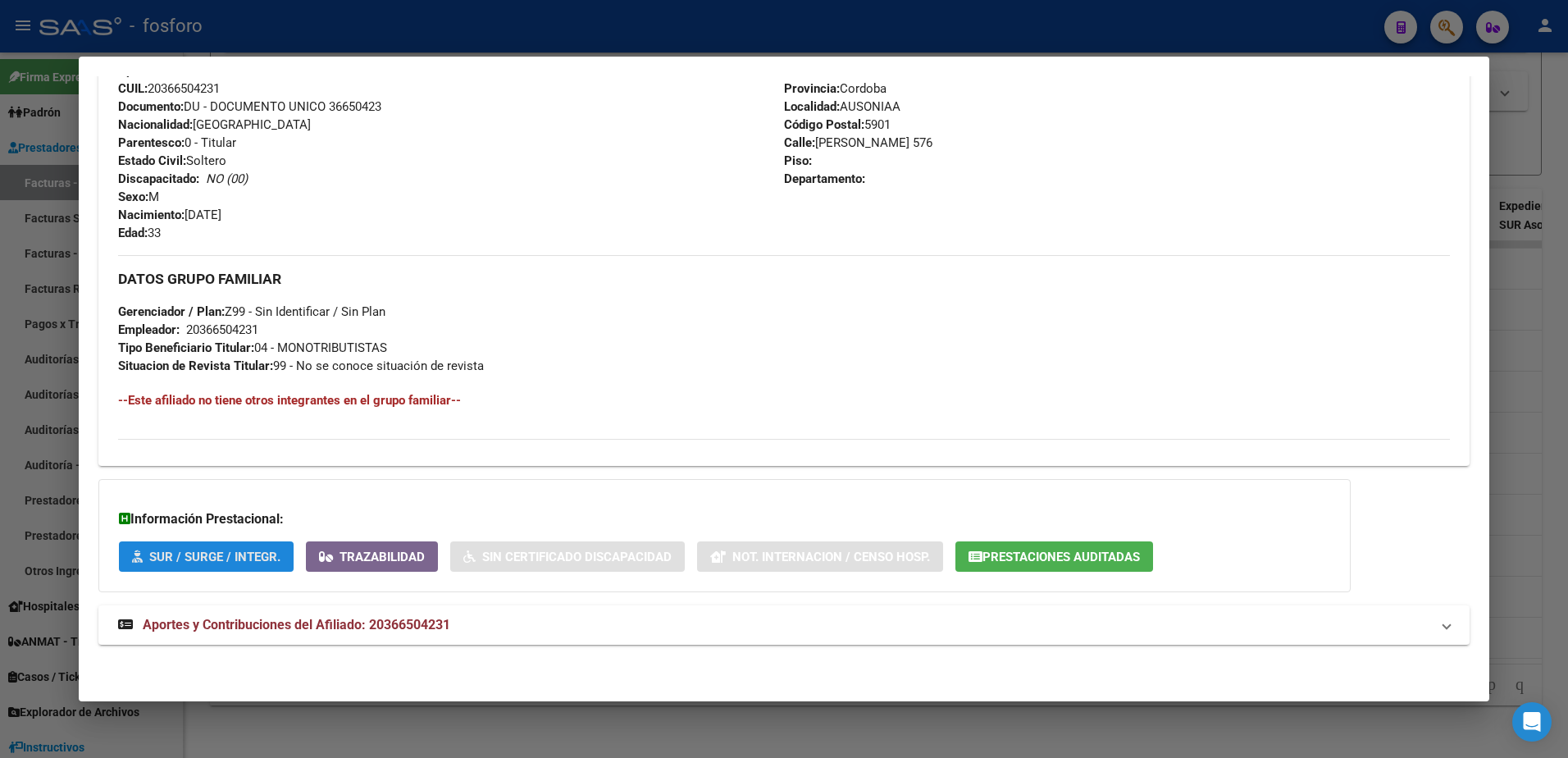
click at [229, 548] on span "SUR / SURGE / INTEGR." at bounding box center [206, 555] width 148 height 14
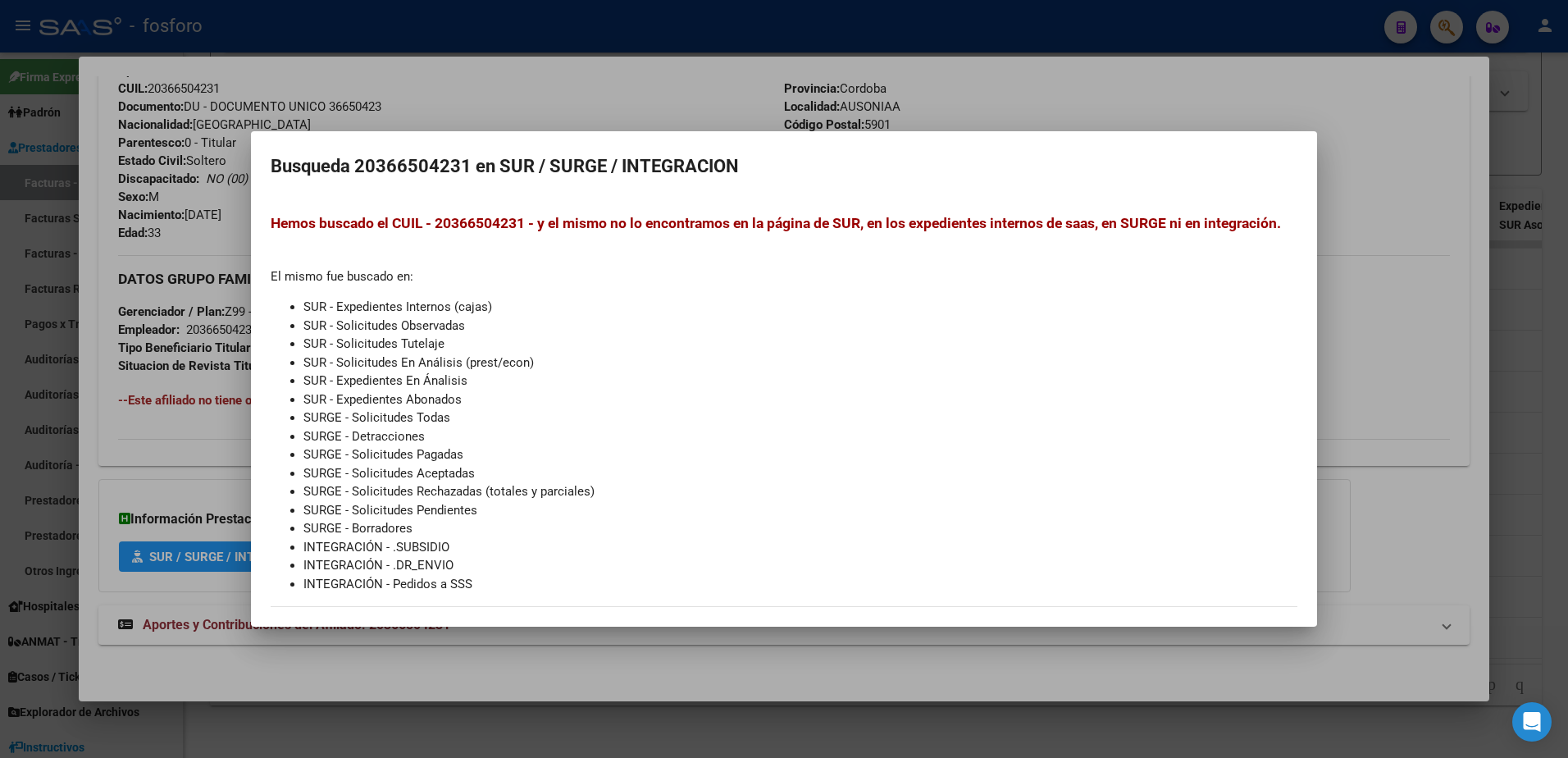
click at [689, 102] on div at bounding box center [784, 379] width 1568 height 758
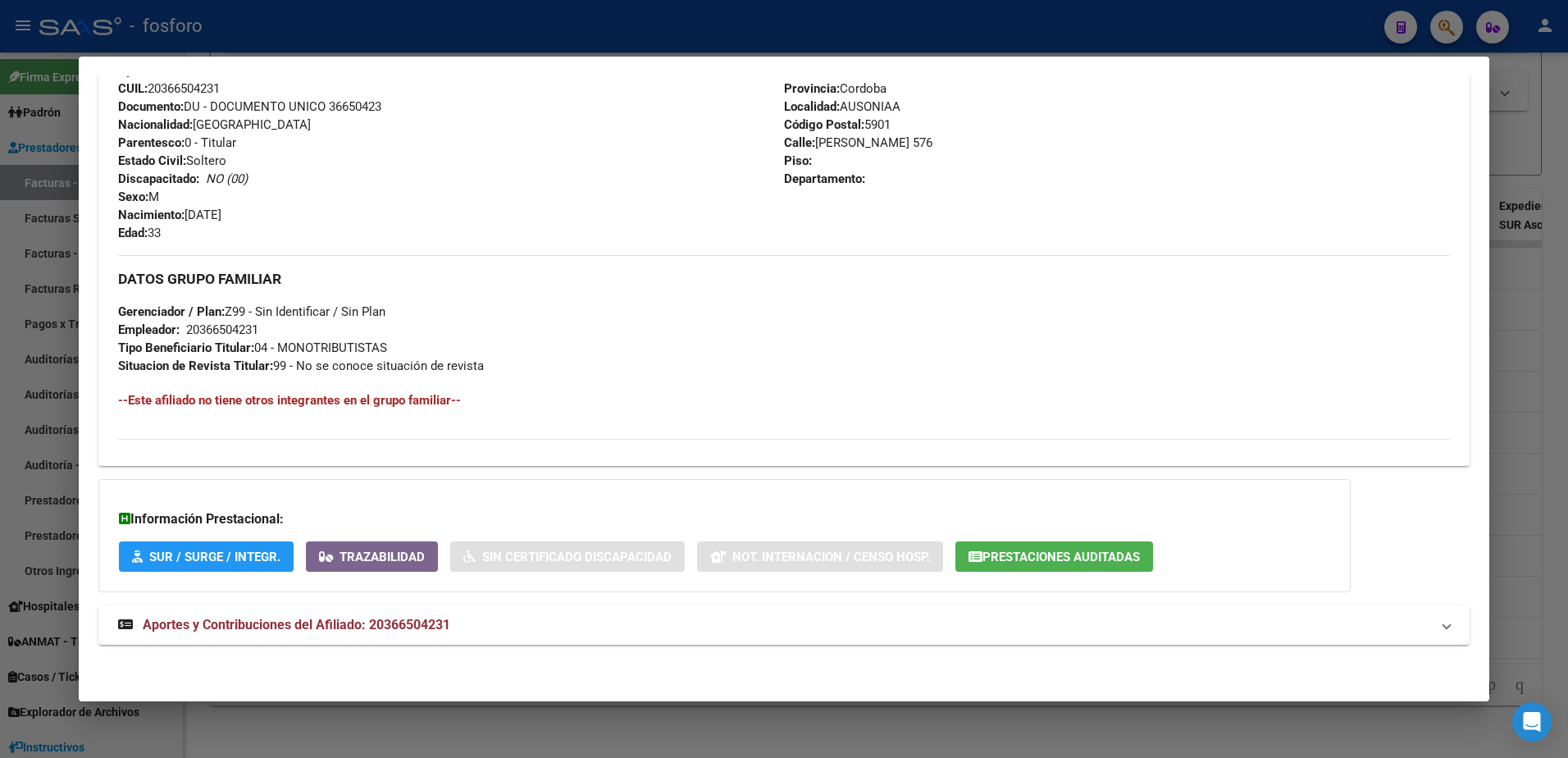
click at [56, 346] on div at bounding box center [784, 379] width 1568 height 758
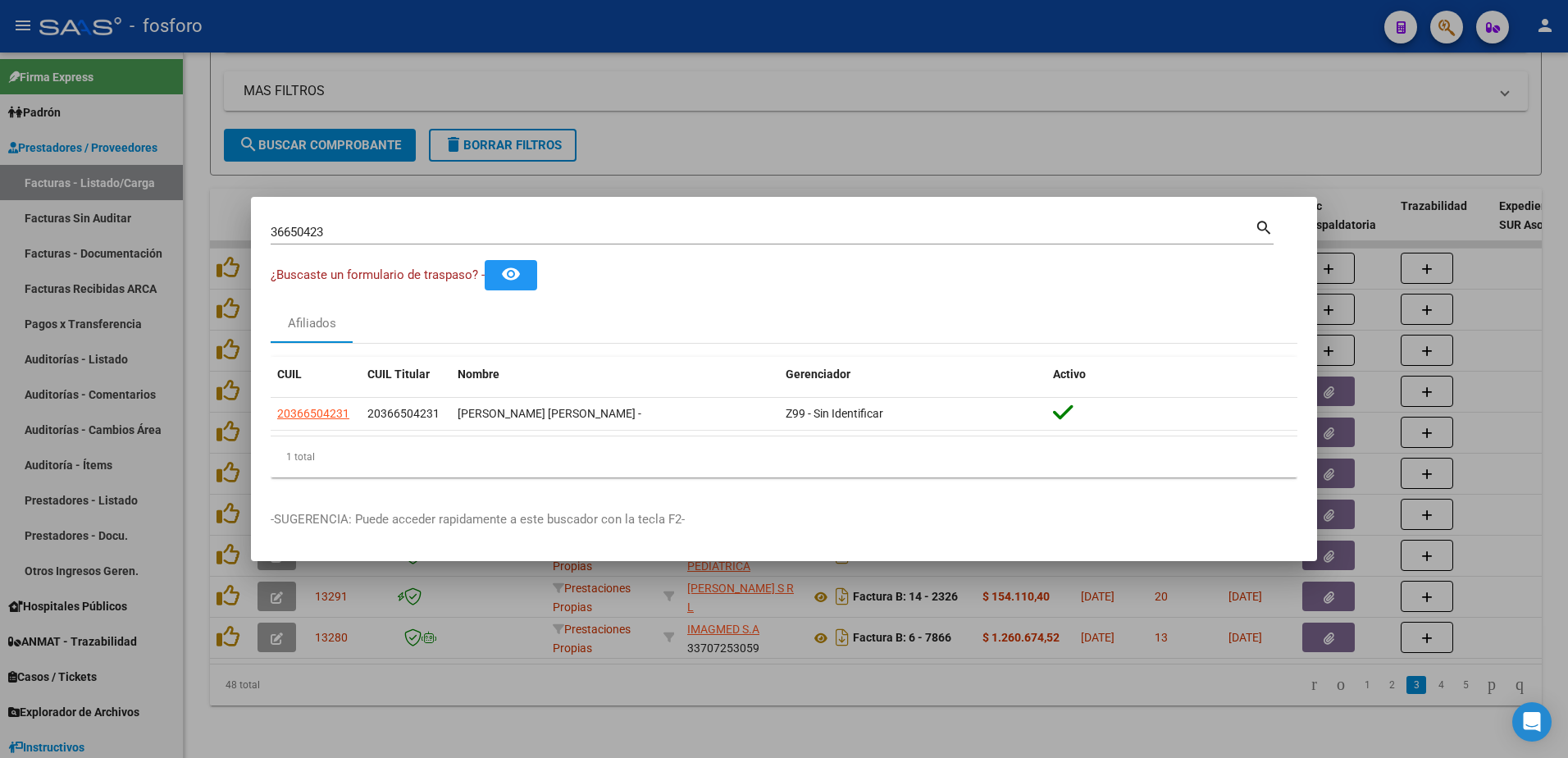
click at [415, 579] on div at bounding box center [784, 379] width 1568 height 758
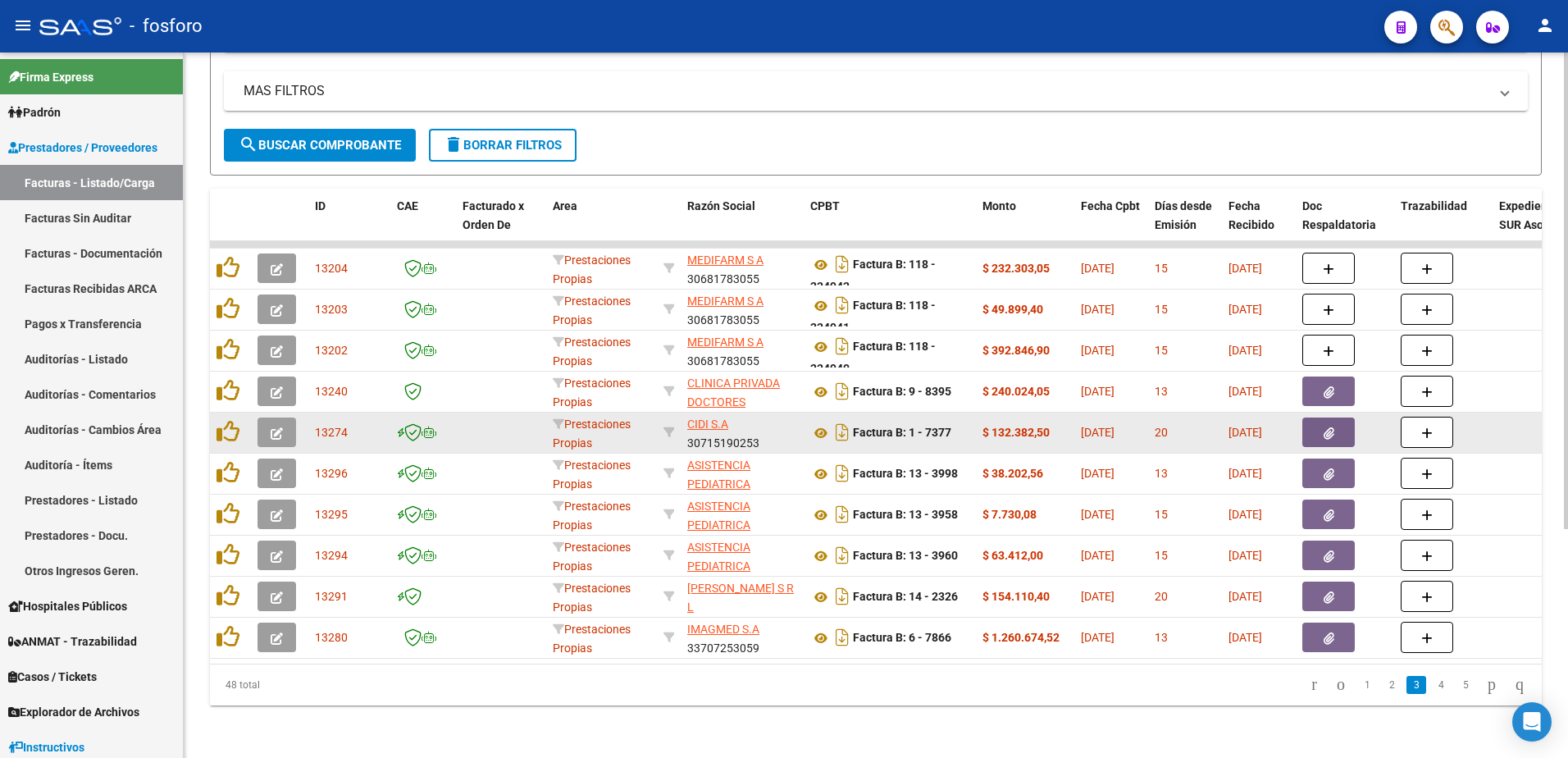
click at [287, 422] on button "button" at bounding box center [276, 432] width 38 height 30
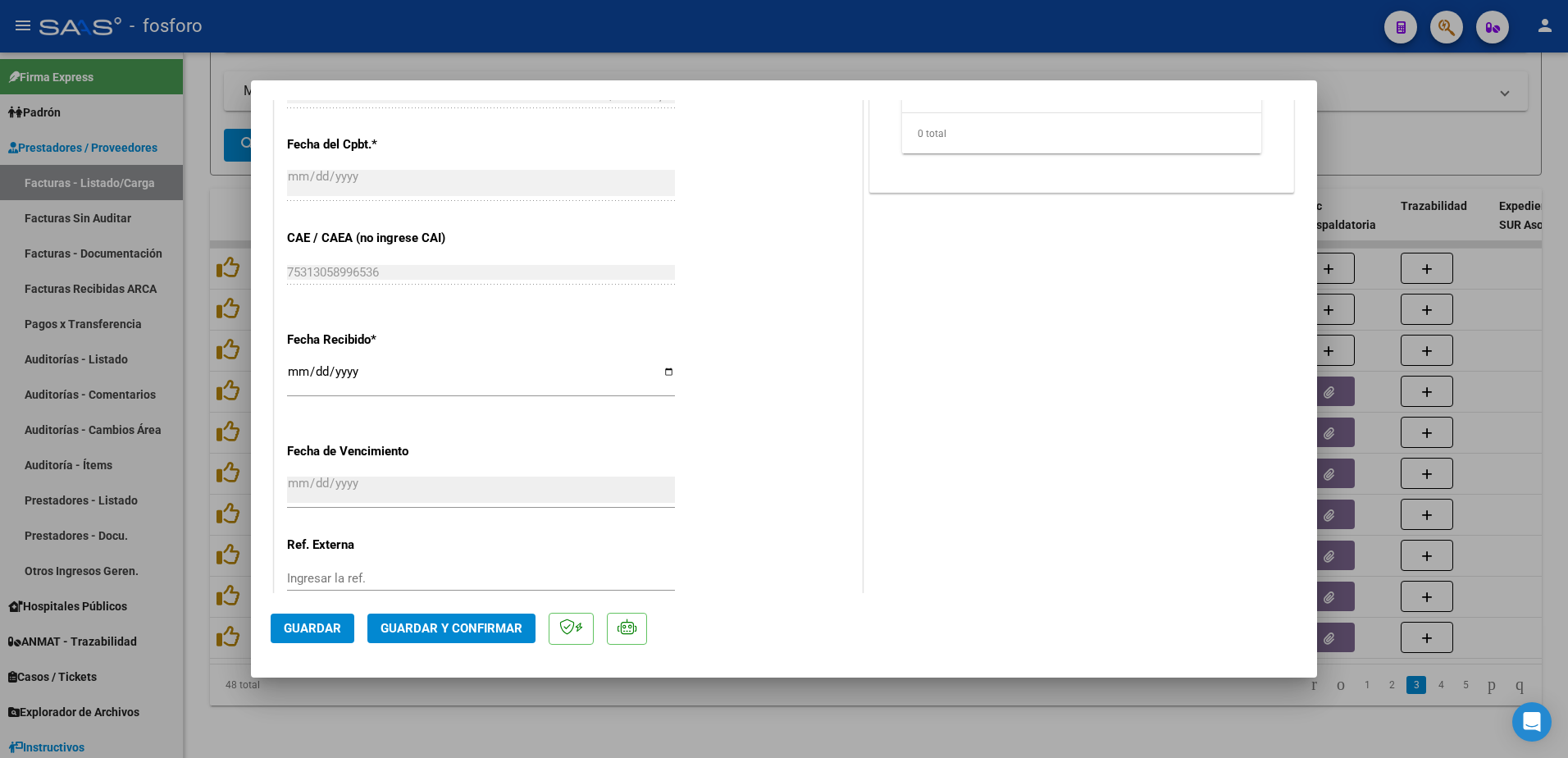
scroll to position [850, 0]
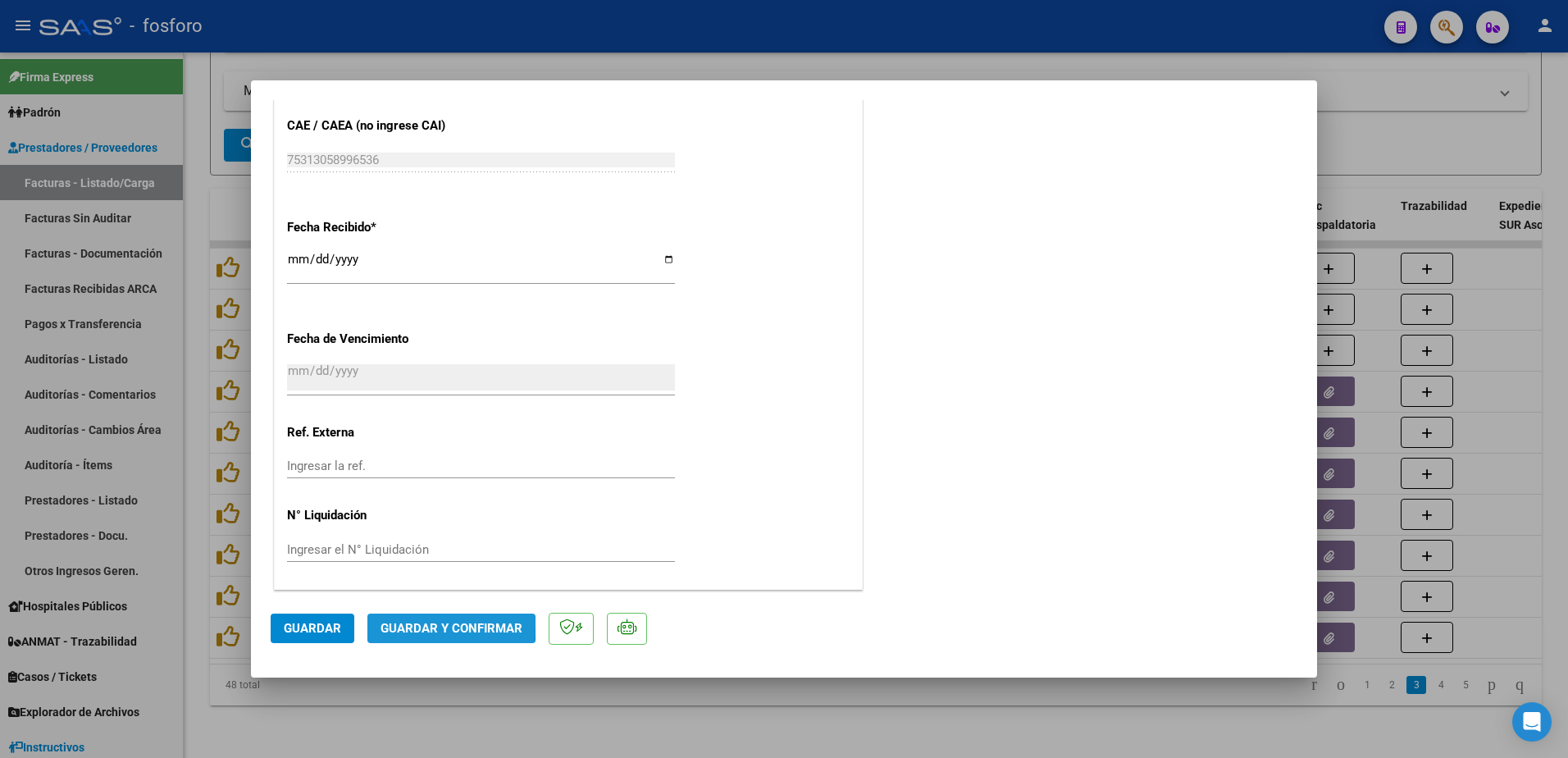
click at [394, 623] on span "Guardar y Confirmar" at bounding box center [451, 628] width 142 height 14
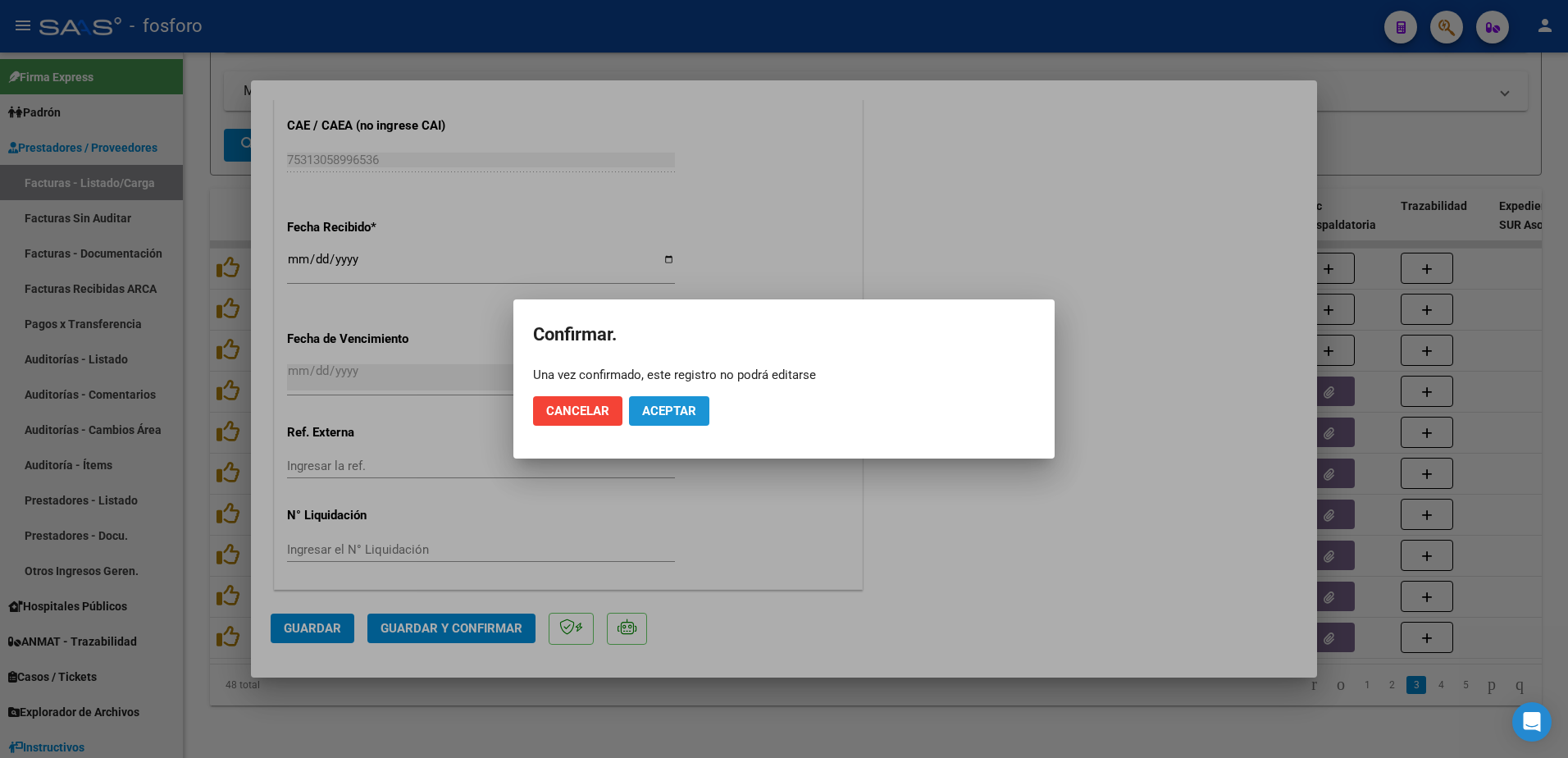
click at [669, 416] on span "Aceptar" at bounding box center [669, 411] width 55 height 14
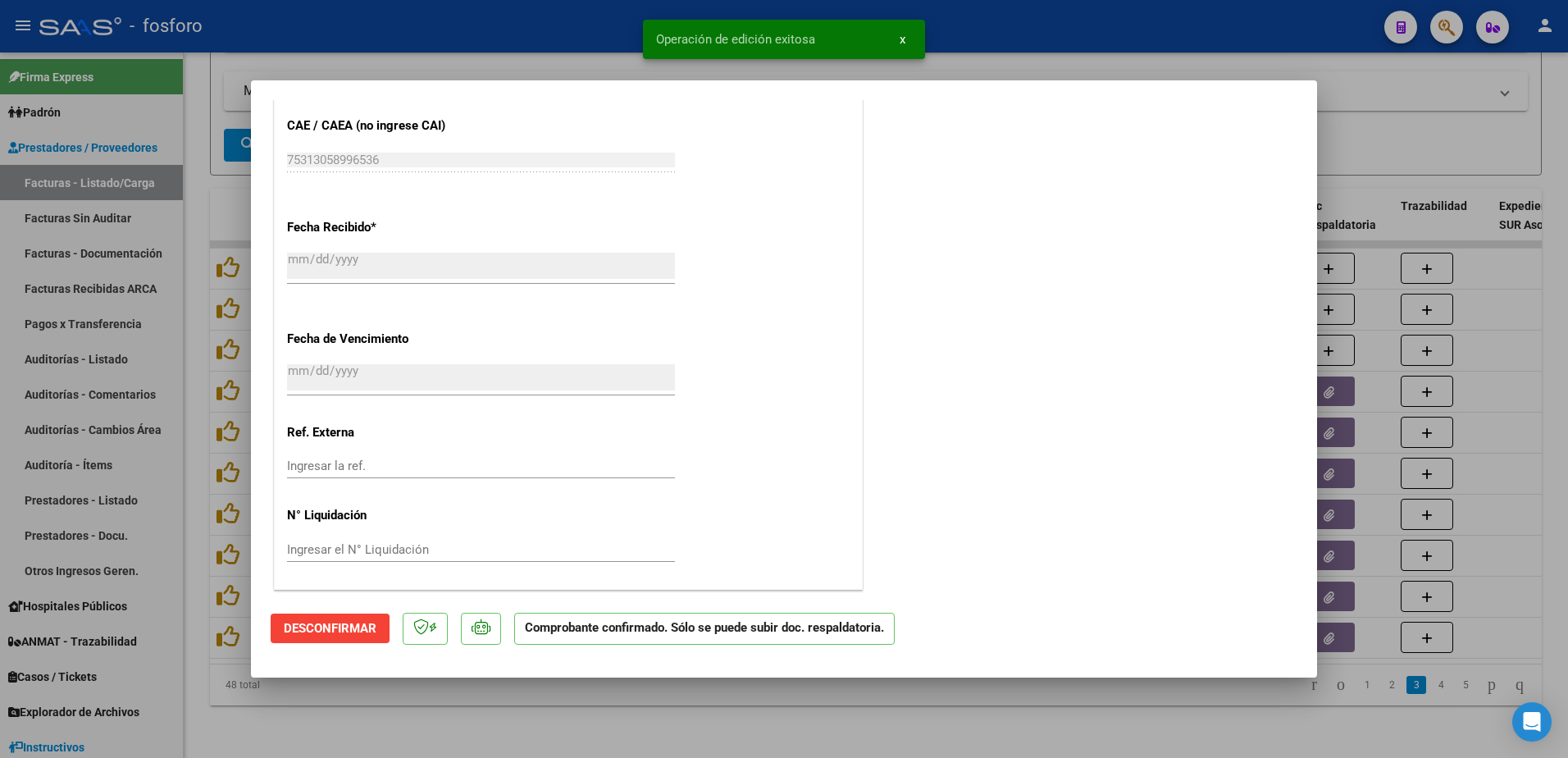
click at [109, 225] on div at bounding box center [784, 379] width 1568 height 758
type input "$ 0,00"
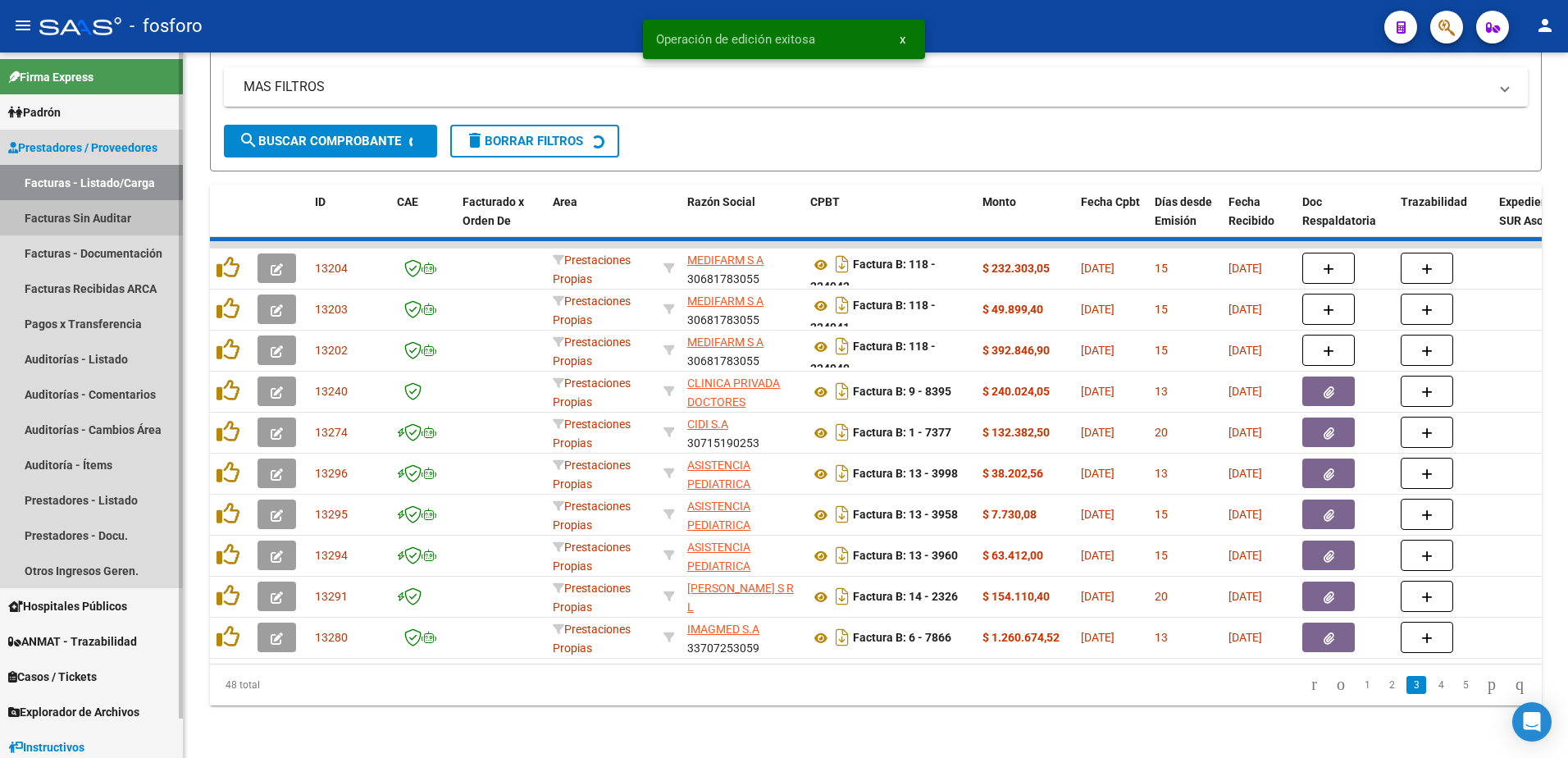
click at [111, 217] on link "Facturas Sin Auditar" at bounding box center [91, 217] width 183 height 35
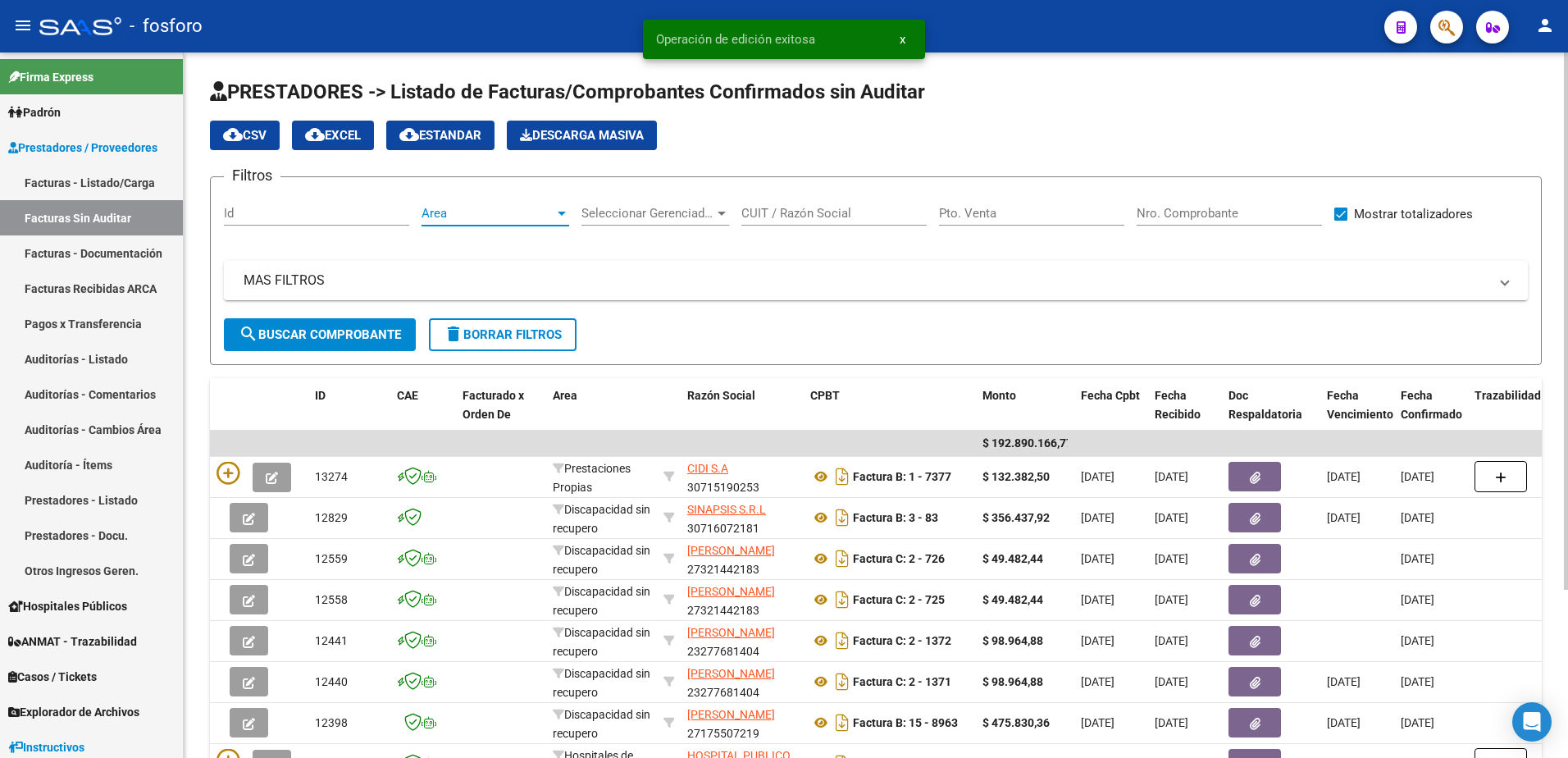
click at [564, 211] on div at bounding box center [562, 213] width 9 height 4
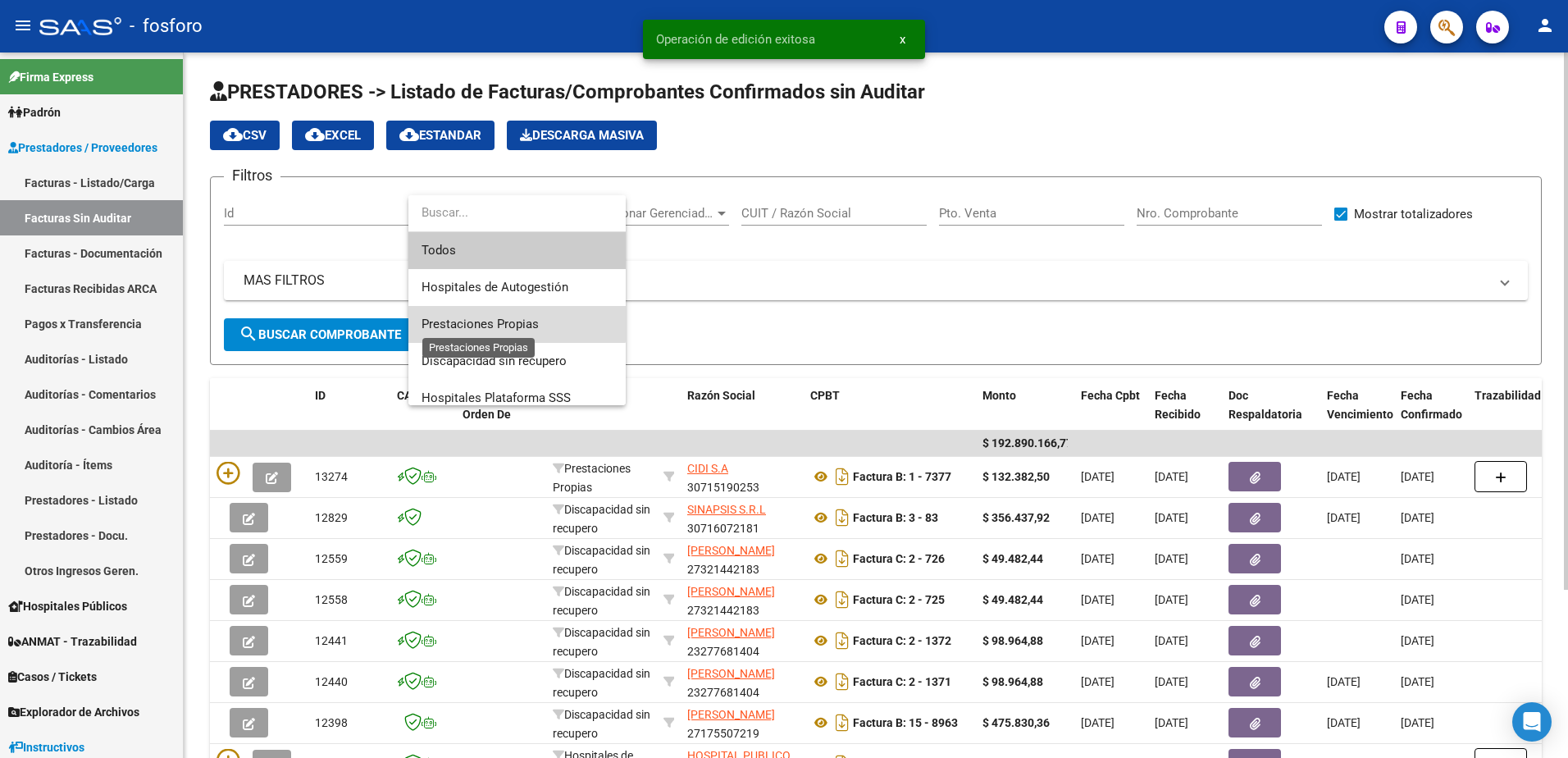
drag, startPoint x: 511, startPoint y: 318, endPoint x: 405, endPoint y: 318, distance: 106.0
click at [510, 319] on span "Prestaciones Propias" at bounding box center [480, 324] width 118 height 14
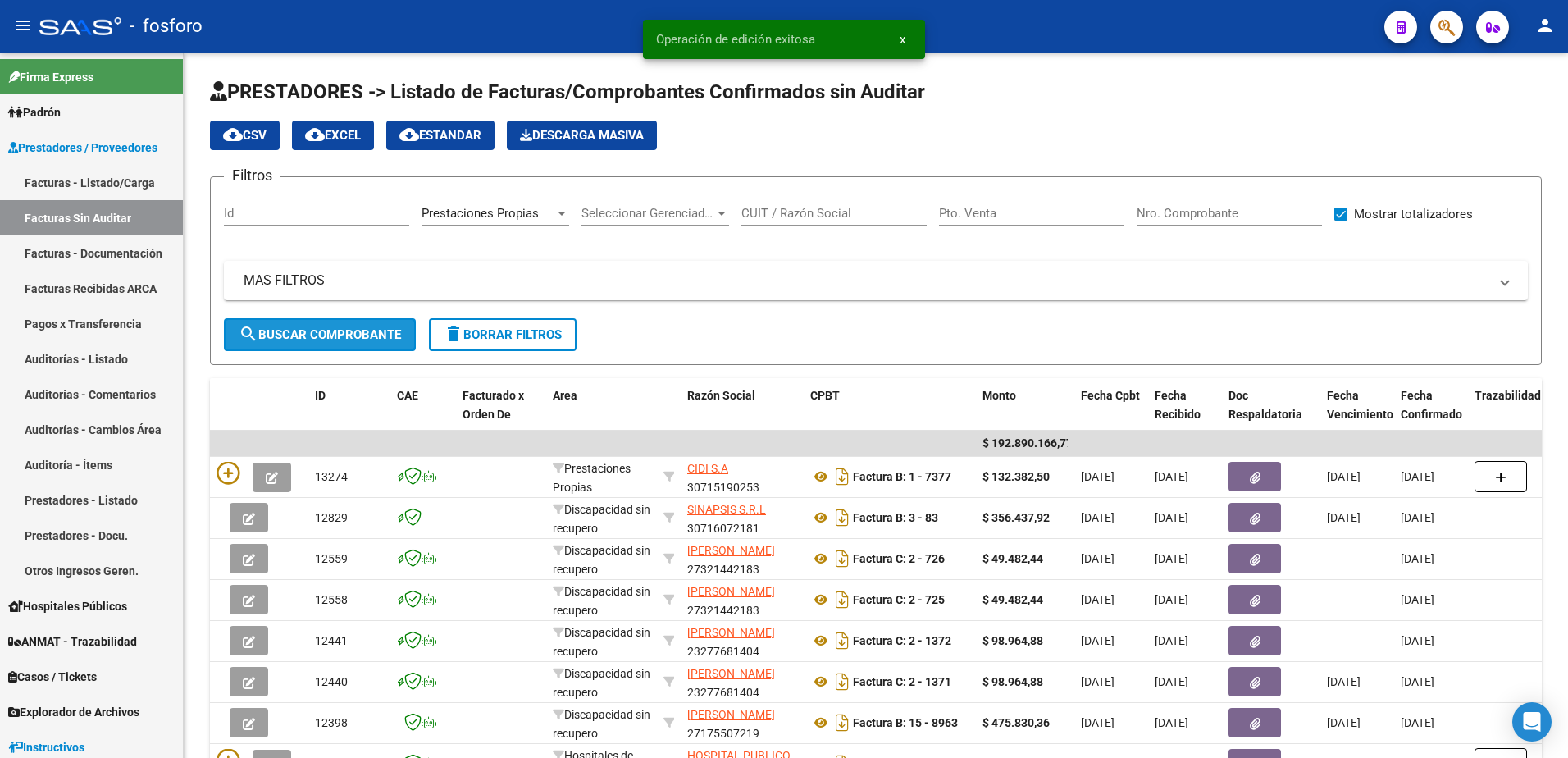
click at [354, 325] on button "search Buscar Comprobante" at bounding box center [319, 335] width 192 height 33
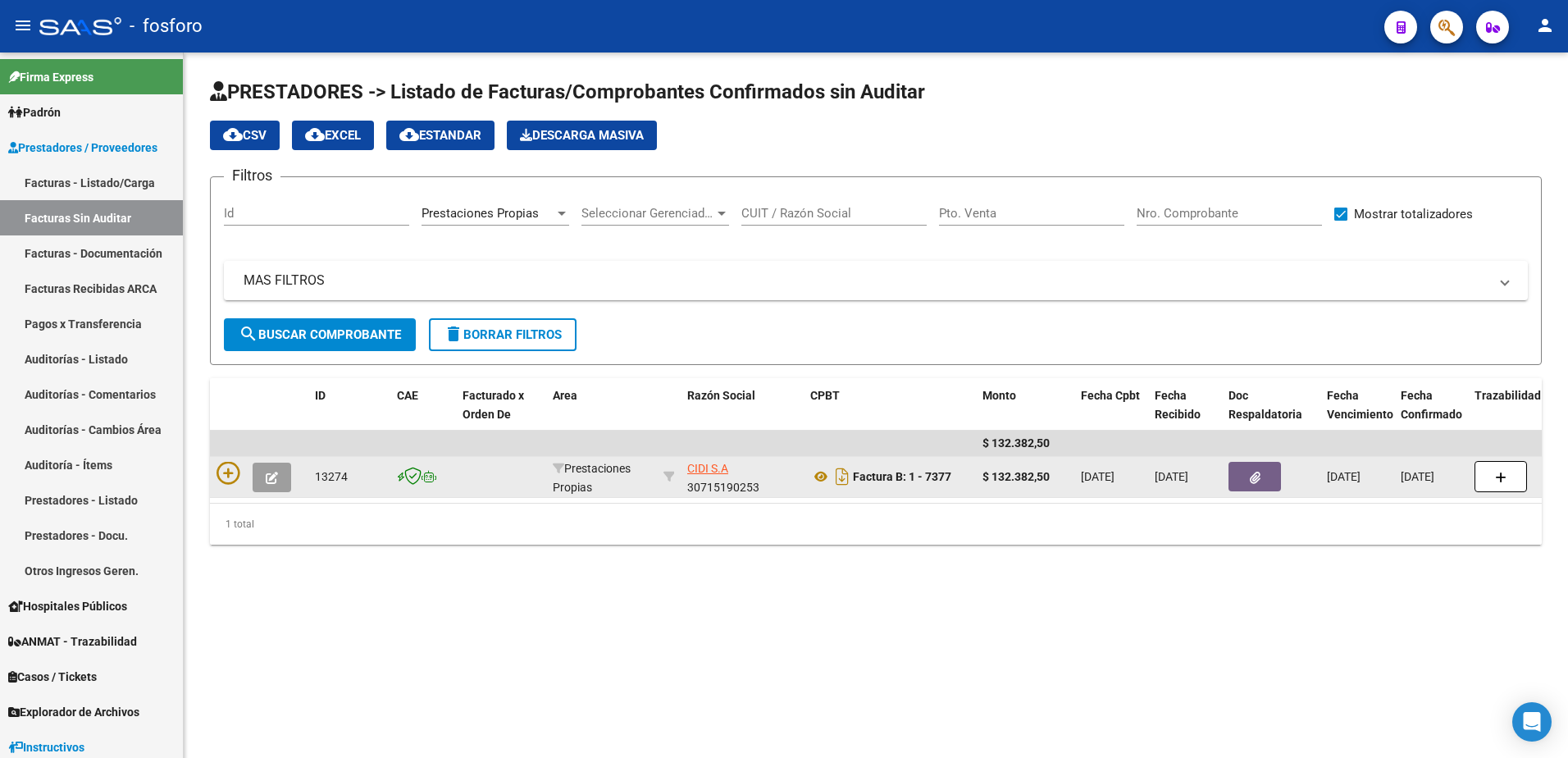
click at [240, 473] on div at bounding box center [259, 477] width 85 height 31
click at [231, 466] on icon at bounding box center [227, 473] width 23 height 23
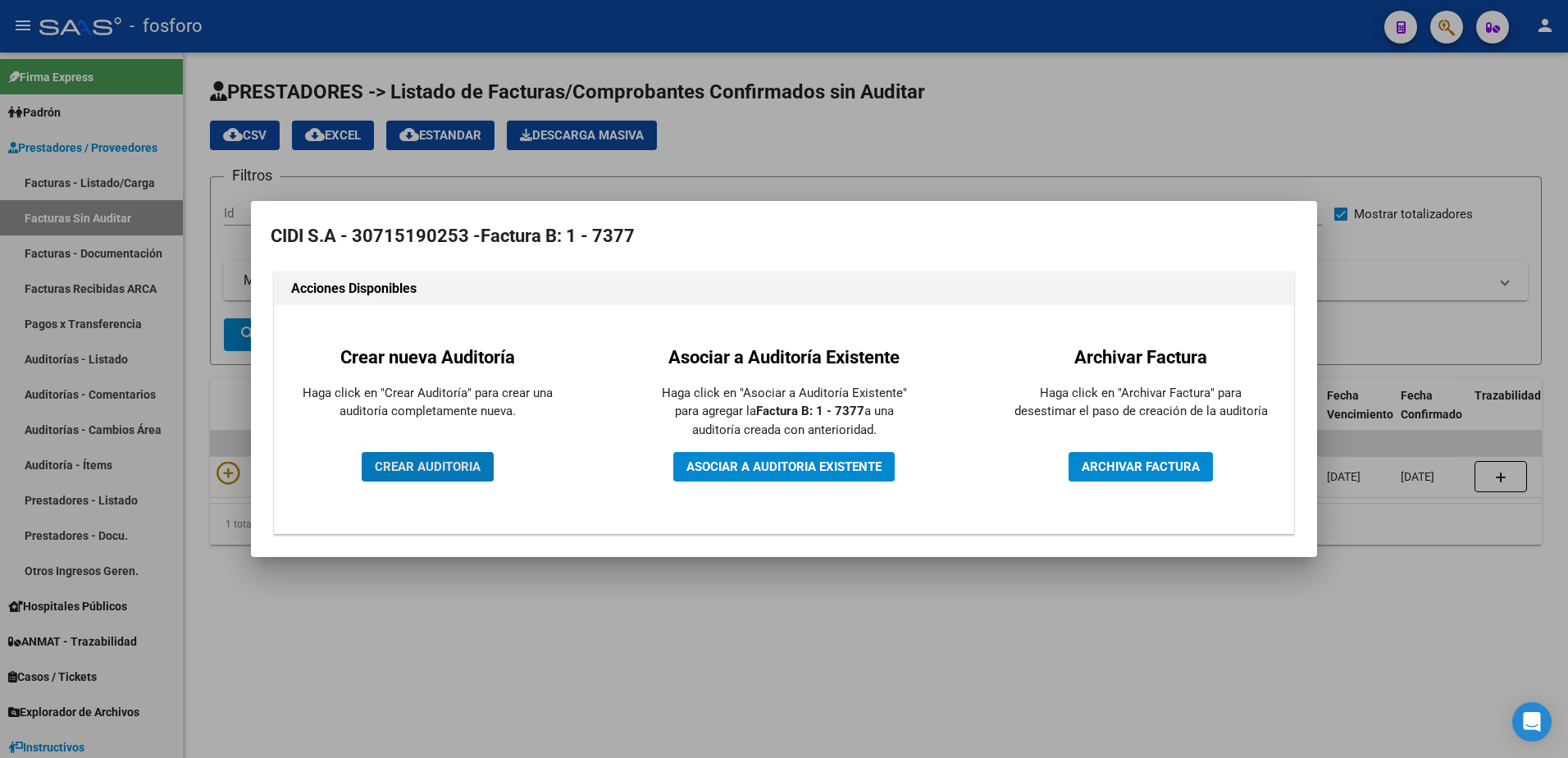
click at [454, 468] on span "CREAR AUDITORIA" at bounding box center [428, 466] width 106 height 14
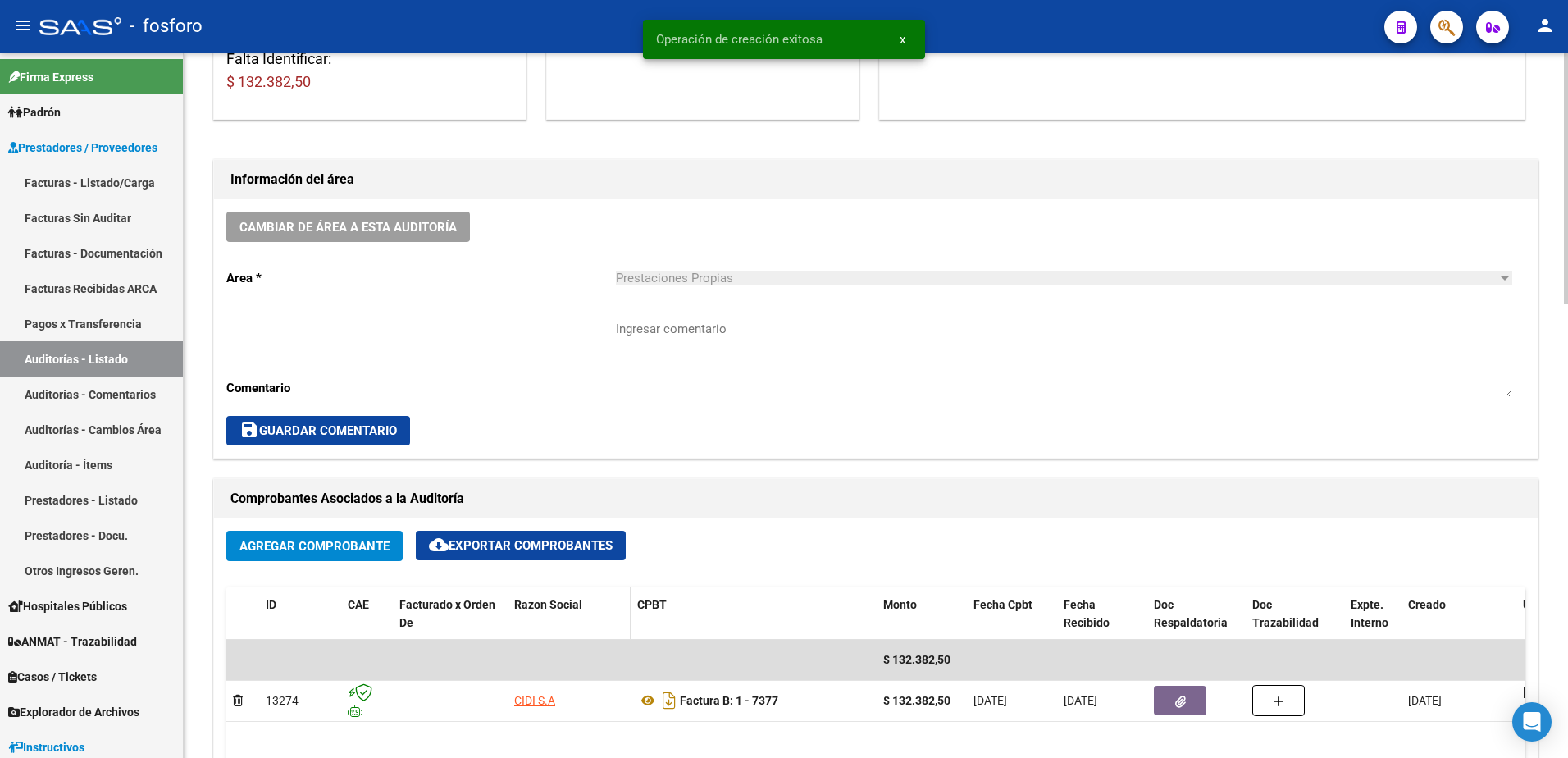
scroll to position [410, 0]
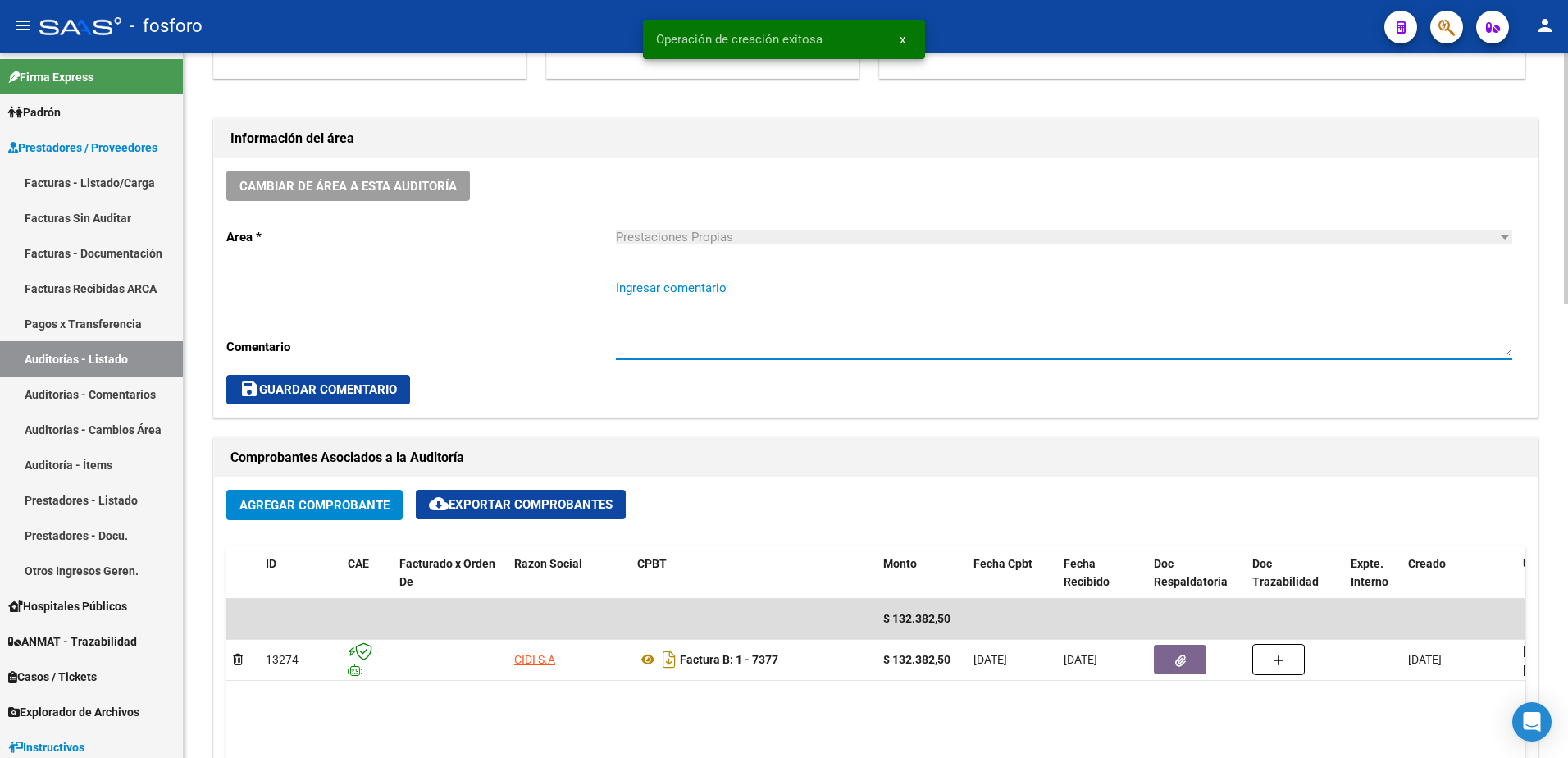
click at [654, 285] on textarea "Ingresar comentario" at bounding box center [1064, 317] width 896 height 77
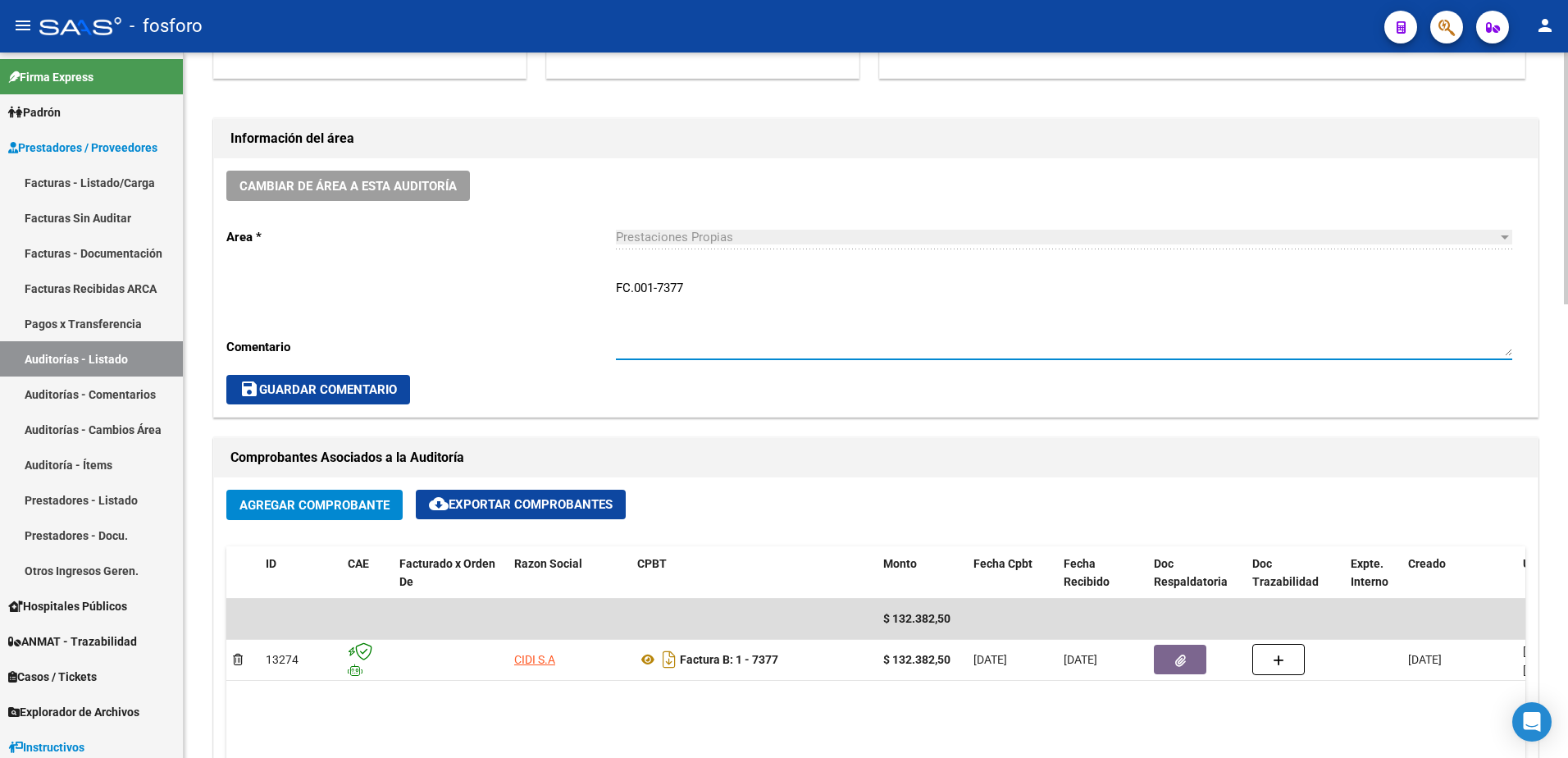
type textarea "FC.001-7377"
click at [382, 384] on span "save Guardar Comentario" at bounding box center [318, 389] width 158 height 14
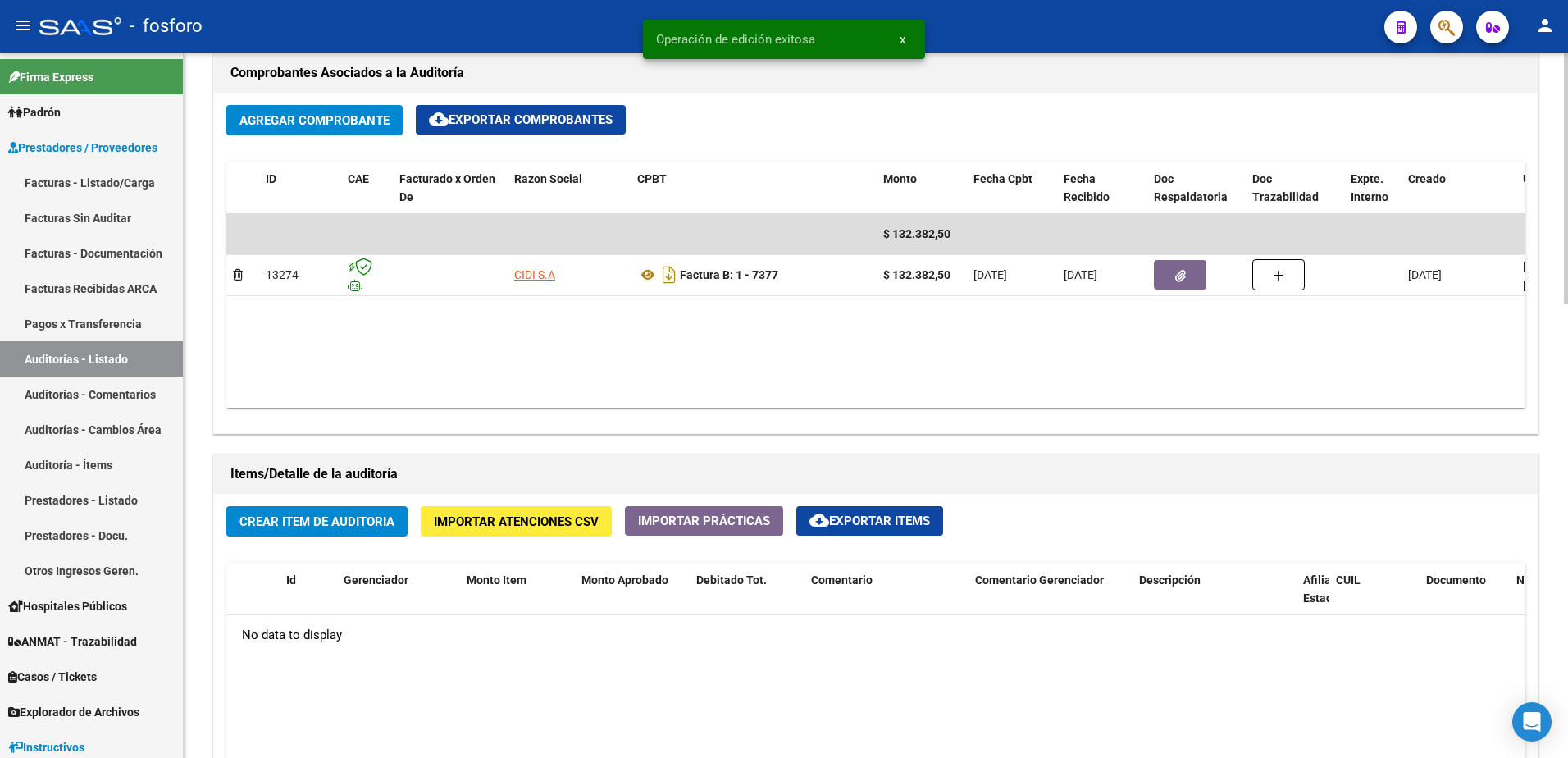
scroll to position [984, 0]
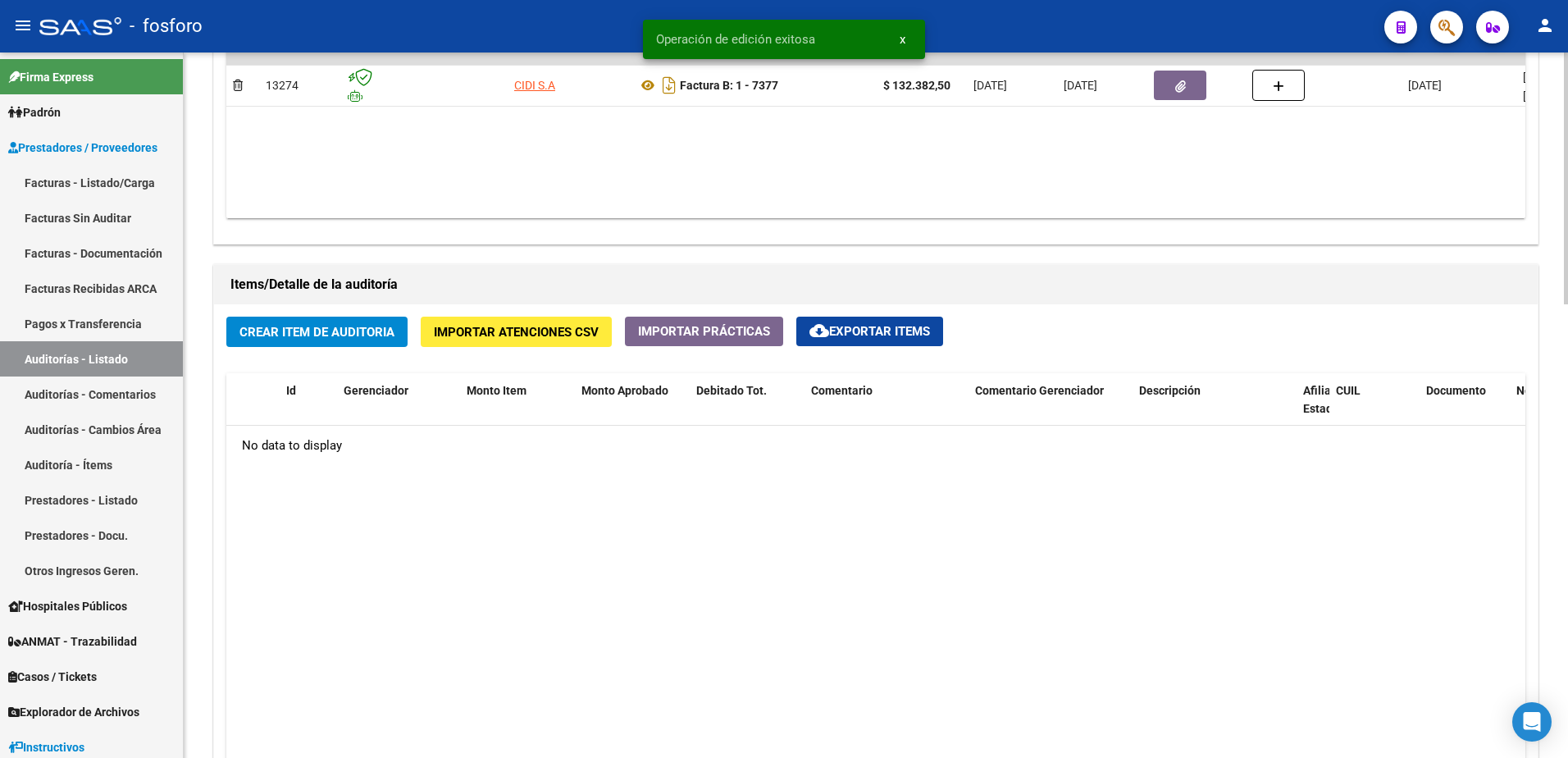
click at [363, 313] on div "Crear Item de Auditoria Importar Atenciones CSV Importar Prácticas cloud_downlo…" at bounding box center [876, 617] width 1324 height 625
click at [356, 326] on span "Crear Item de Auditoria" at bounding box center [317, 331] width 155 height 14
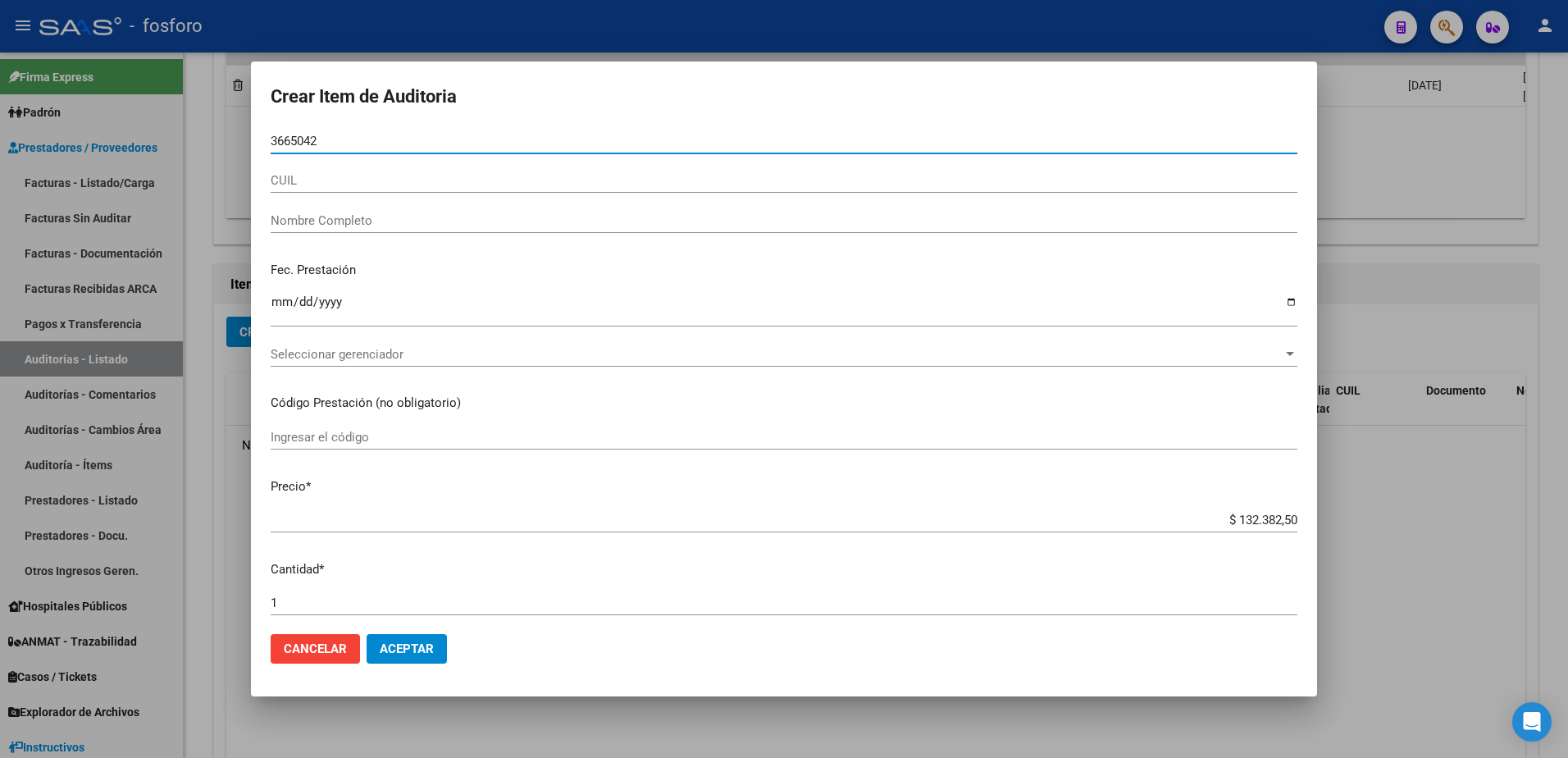
type input "36650423"
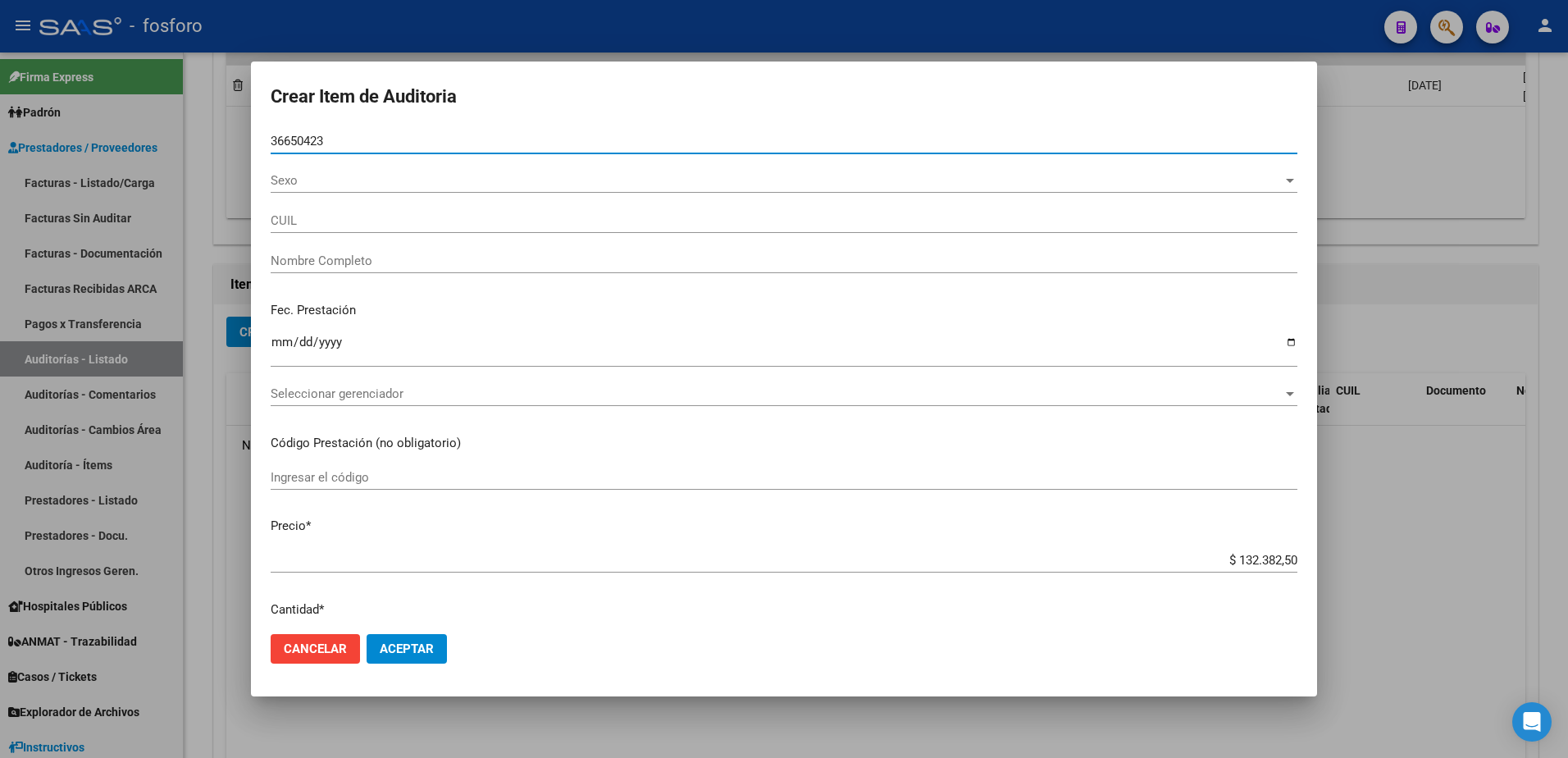
type input "20366504231"
type input "[PERSON_NAME] [PERSON_NAME] -"
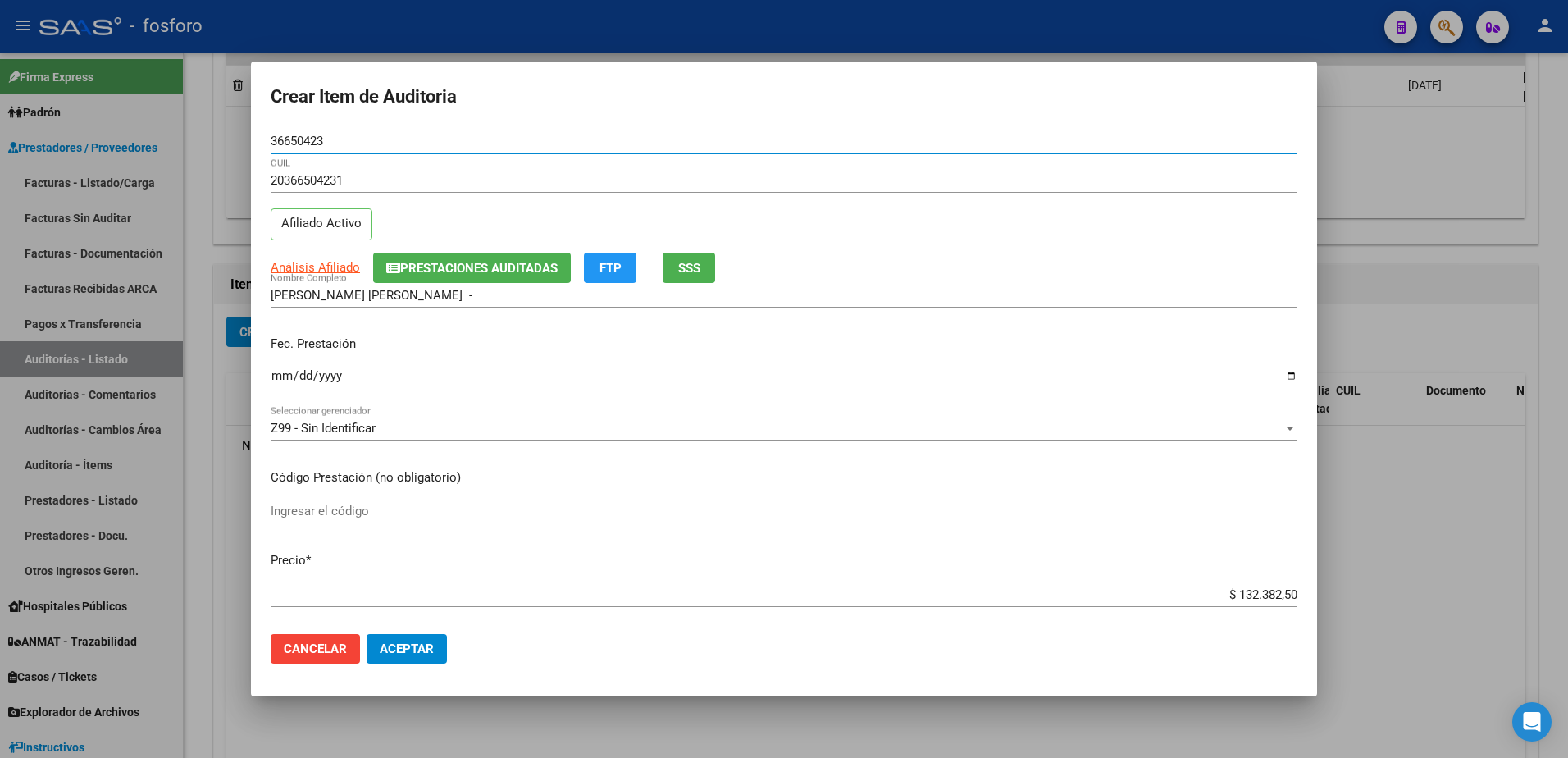
type input "36650423"
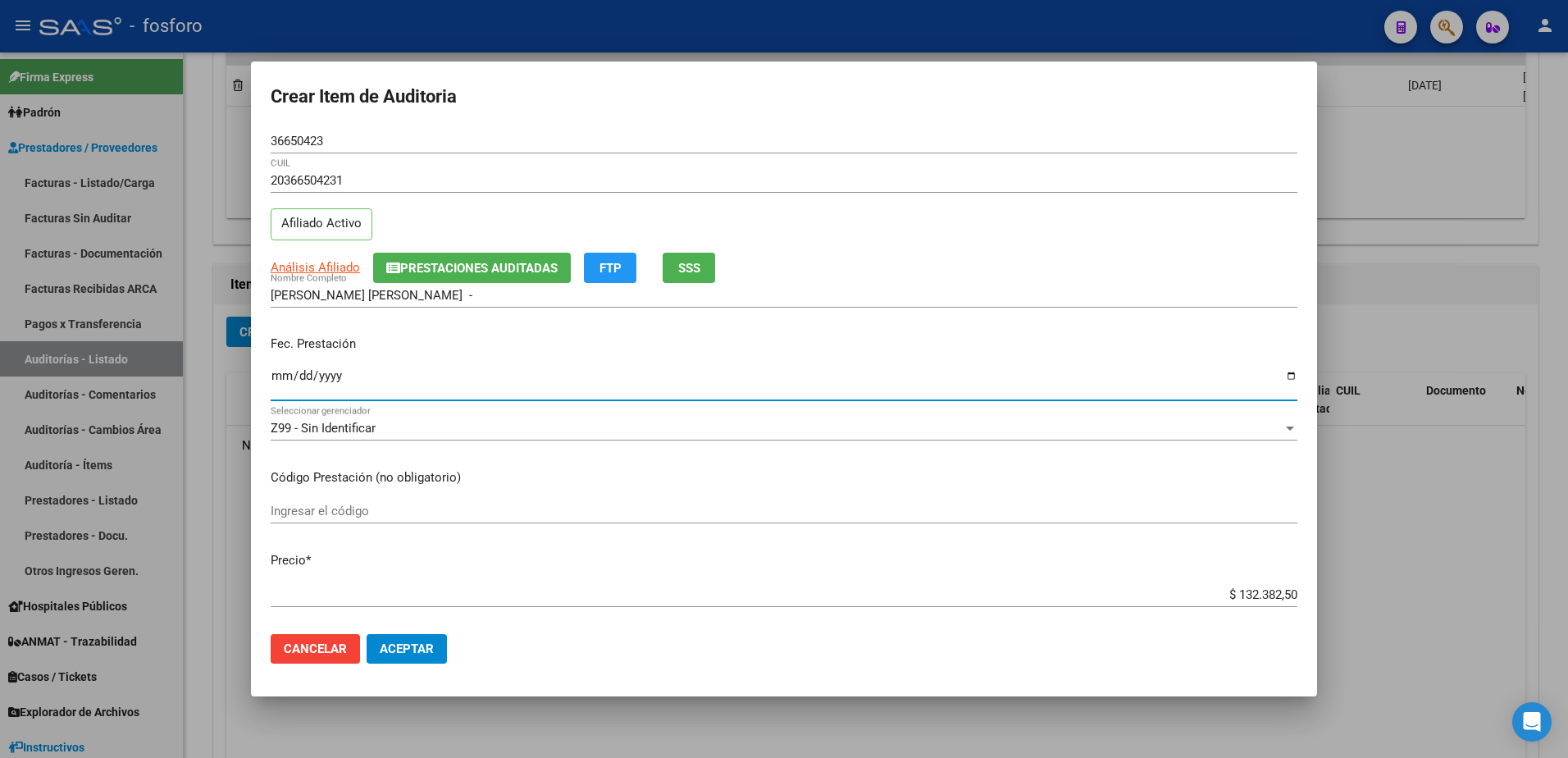
click at [283, 382] on input "Ingresar la fecha" at bounding box center [784, 382] width 1026 height 26
type input "2025-06-27"
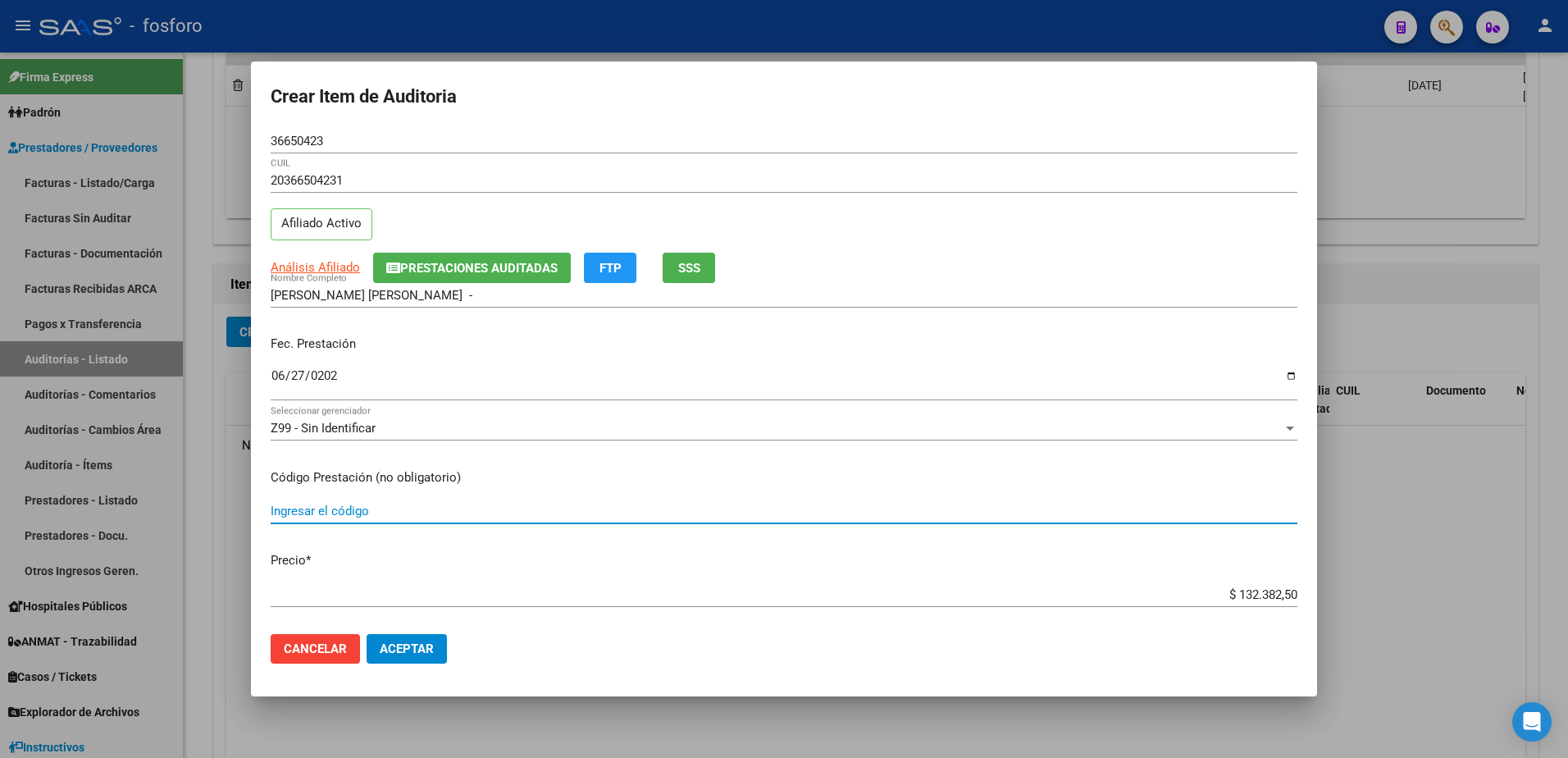
click at [307, 514] on input "Ingresar el código" at bounding box center [784, 510] width 1026 height 14
type input "LABORATORIO"
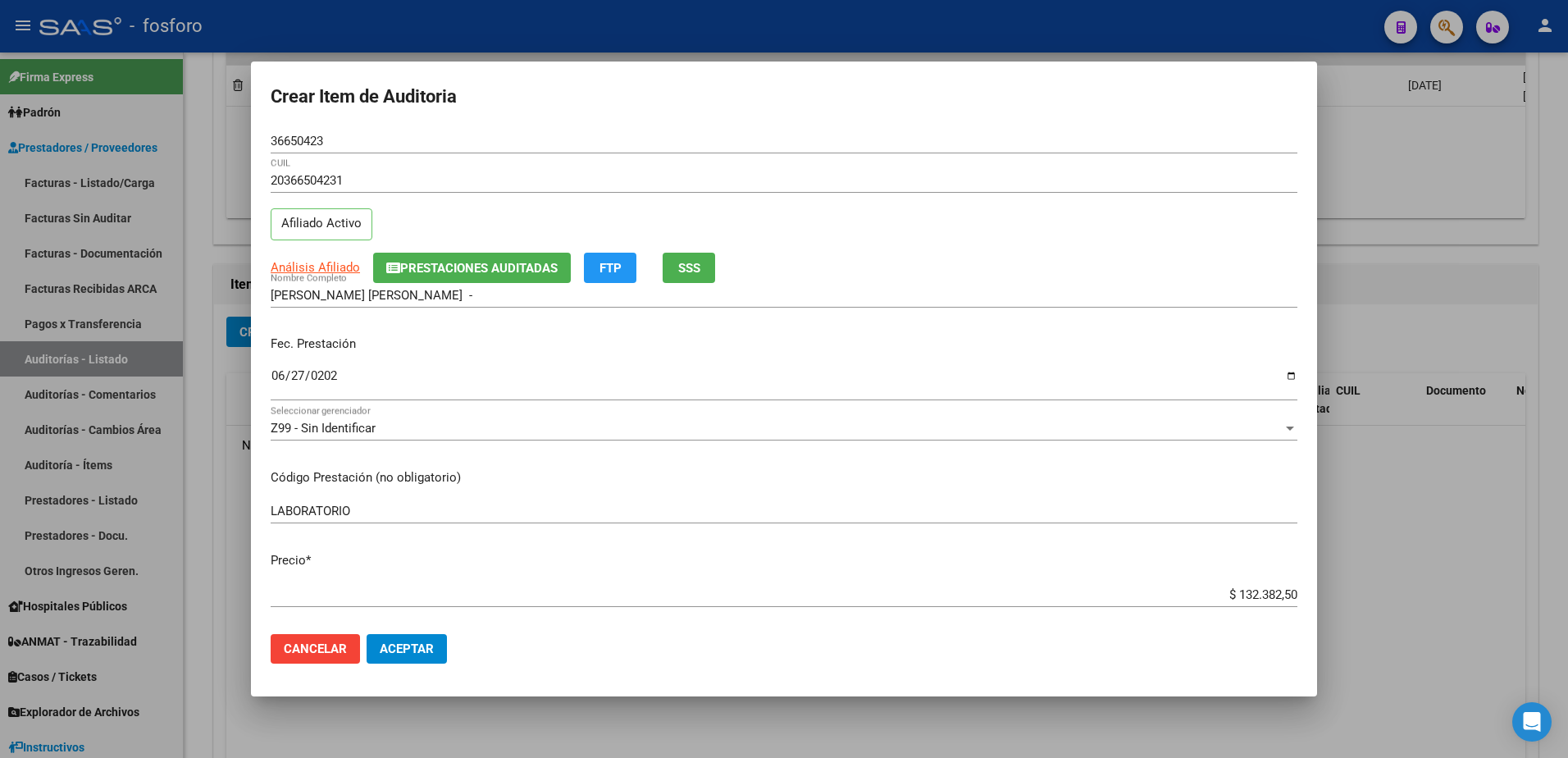
scroll to position [328, 0]
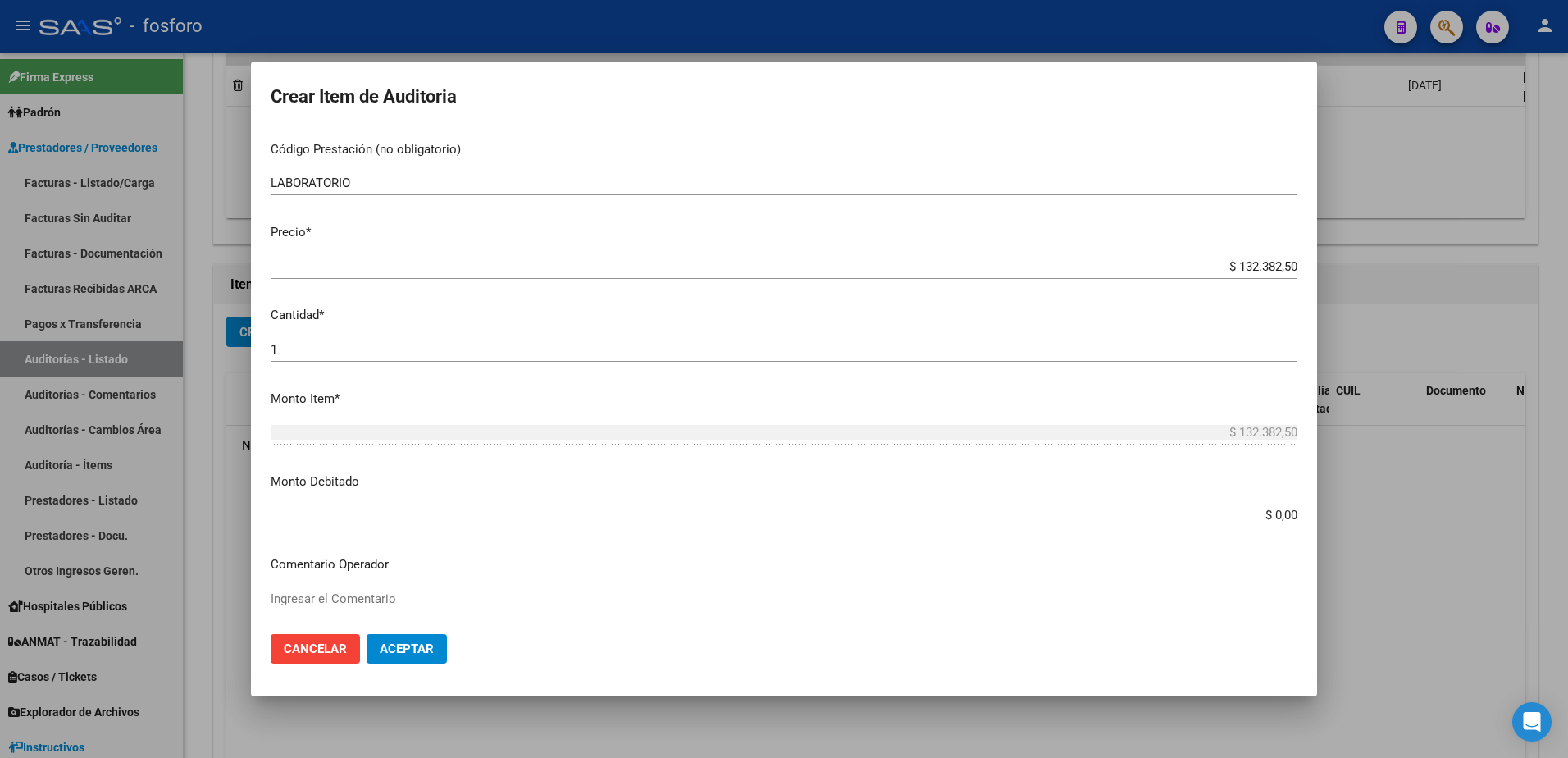
click at [302, 598] on textarea "Ingresar el Comentario" at bounding box center [784, 628] width 1026 height 77
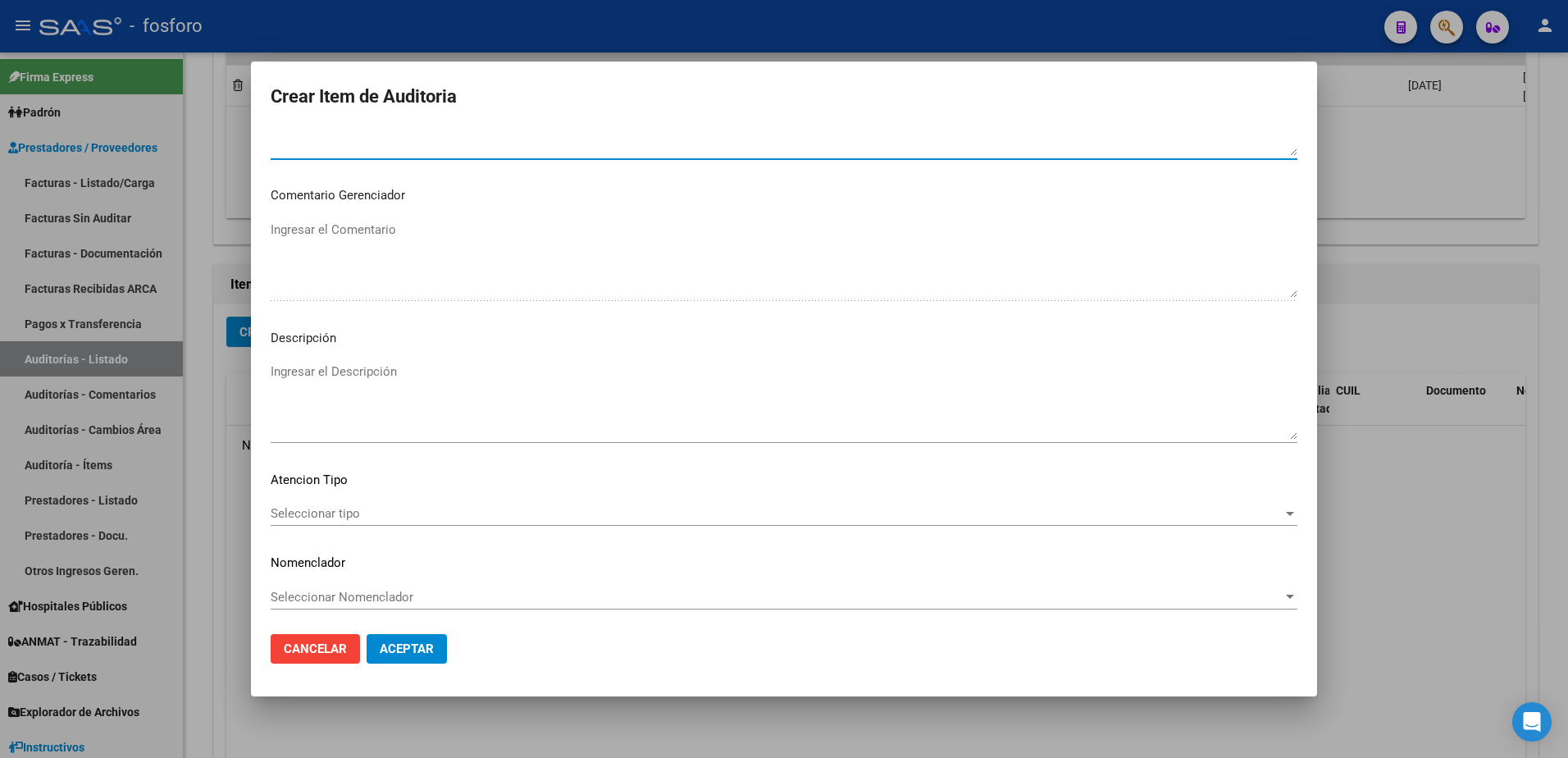
scroll to position [842, 0]
type textarea "SIN DEBITOS"
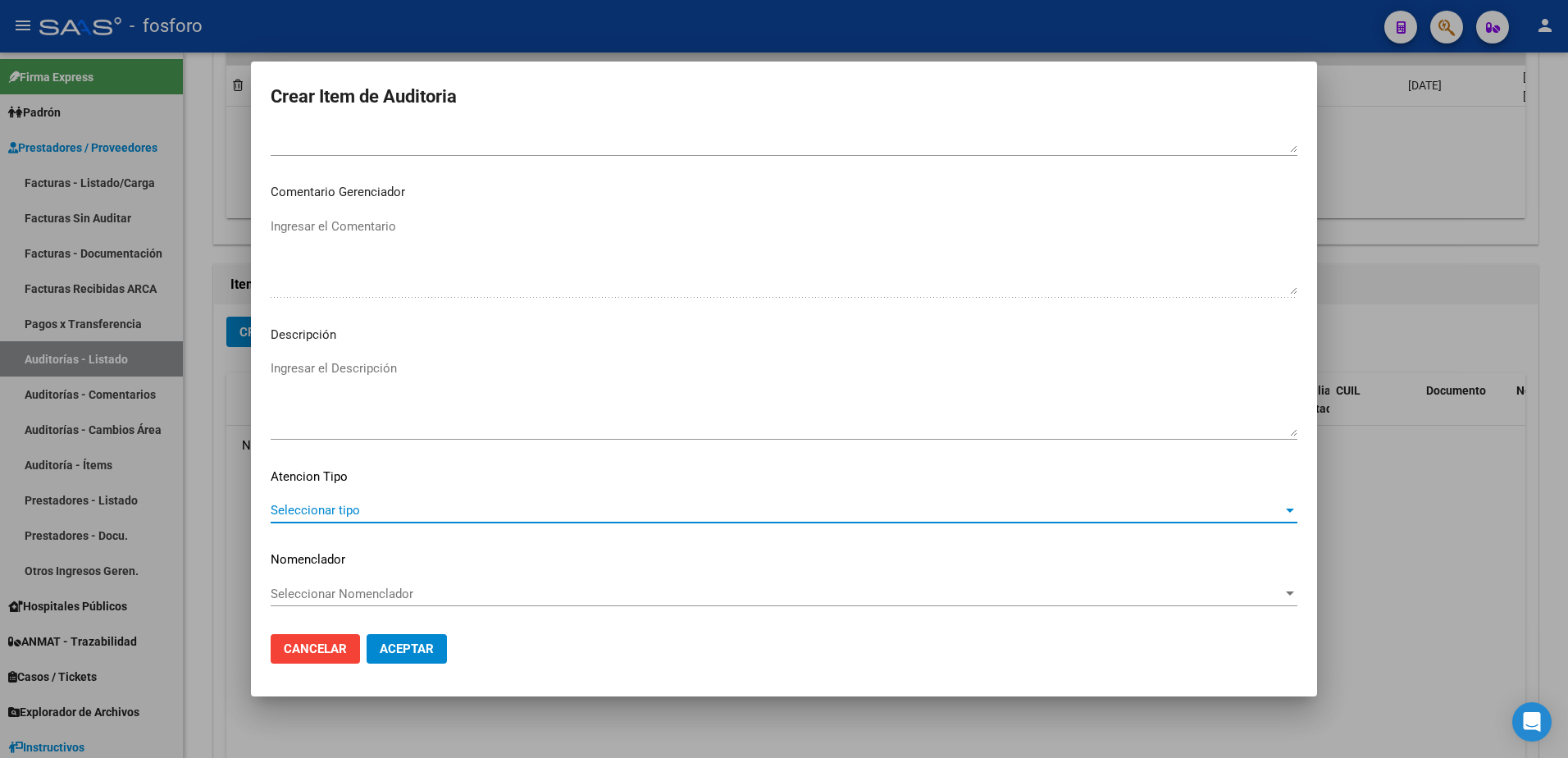
click at [301, 517] on span "Seleccionar tipo" at bounding box center [777, 509] width 1012 height 14
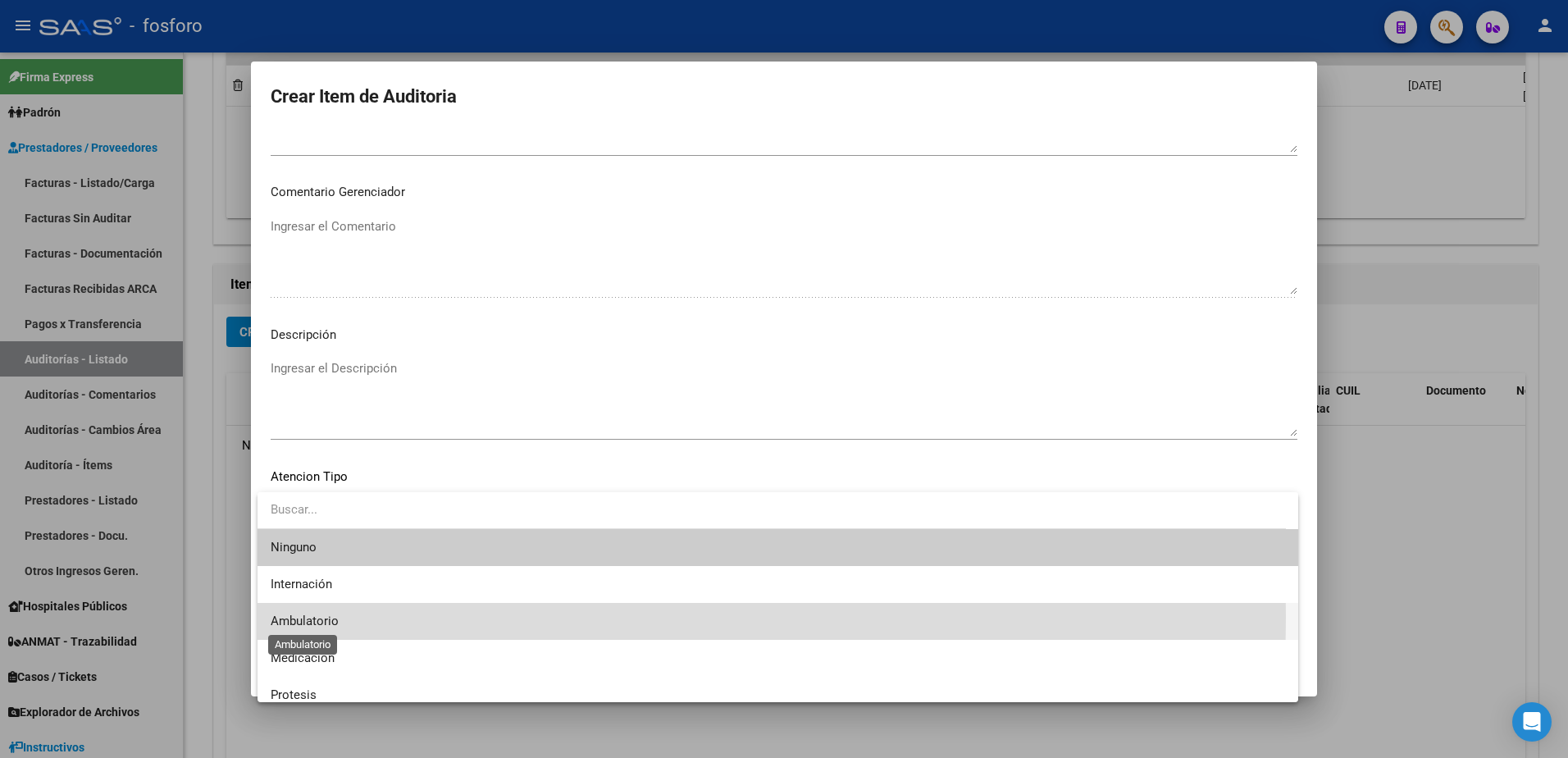
click at [333, 617] on span "Ambulatorio" at bounding box center [305, 620] width 68 height 14
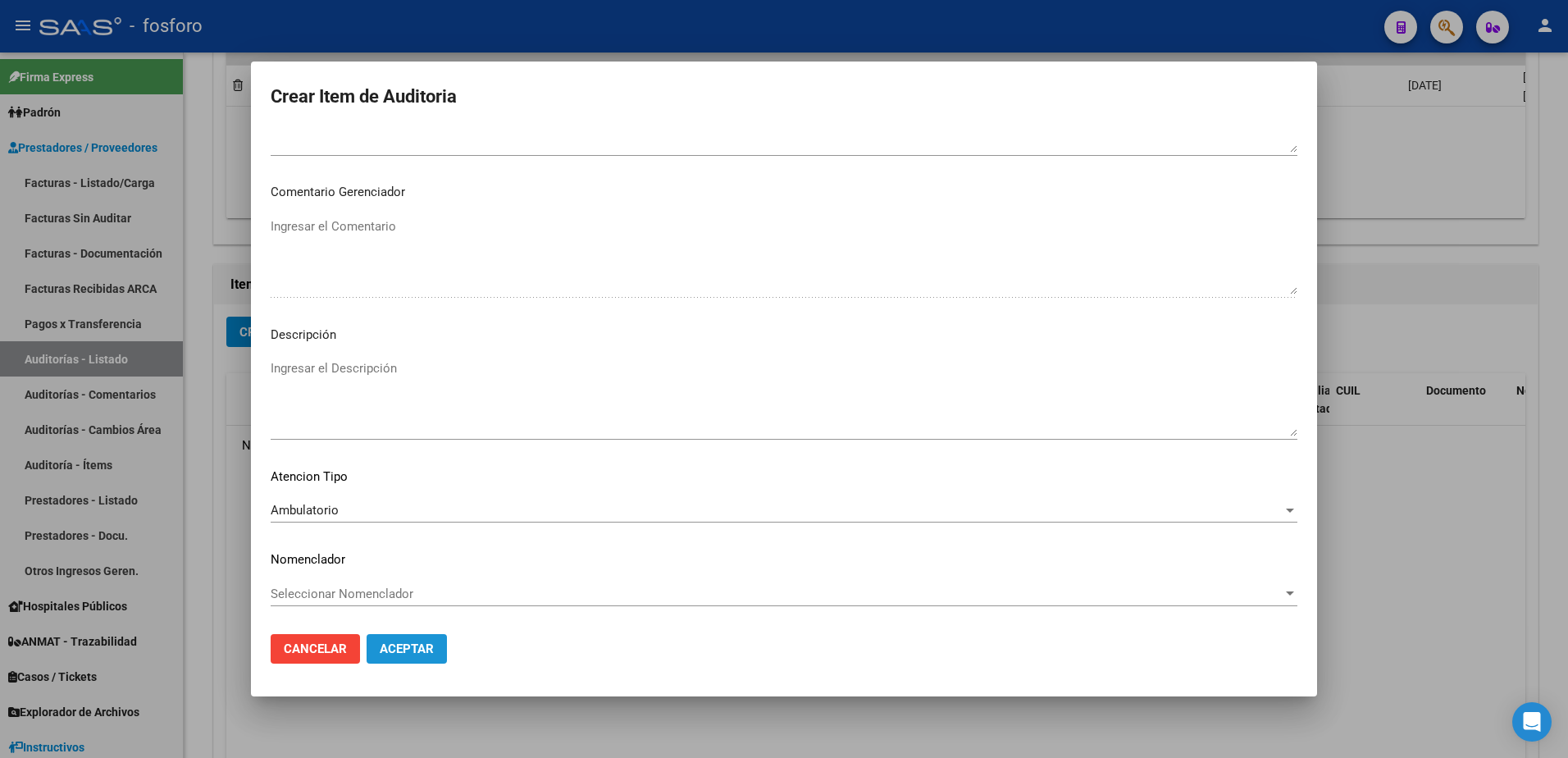
click at [399, 640] on button "Aceptar" at bounding box center [406, 648] width 80 height 30
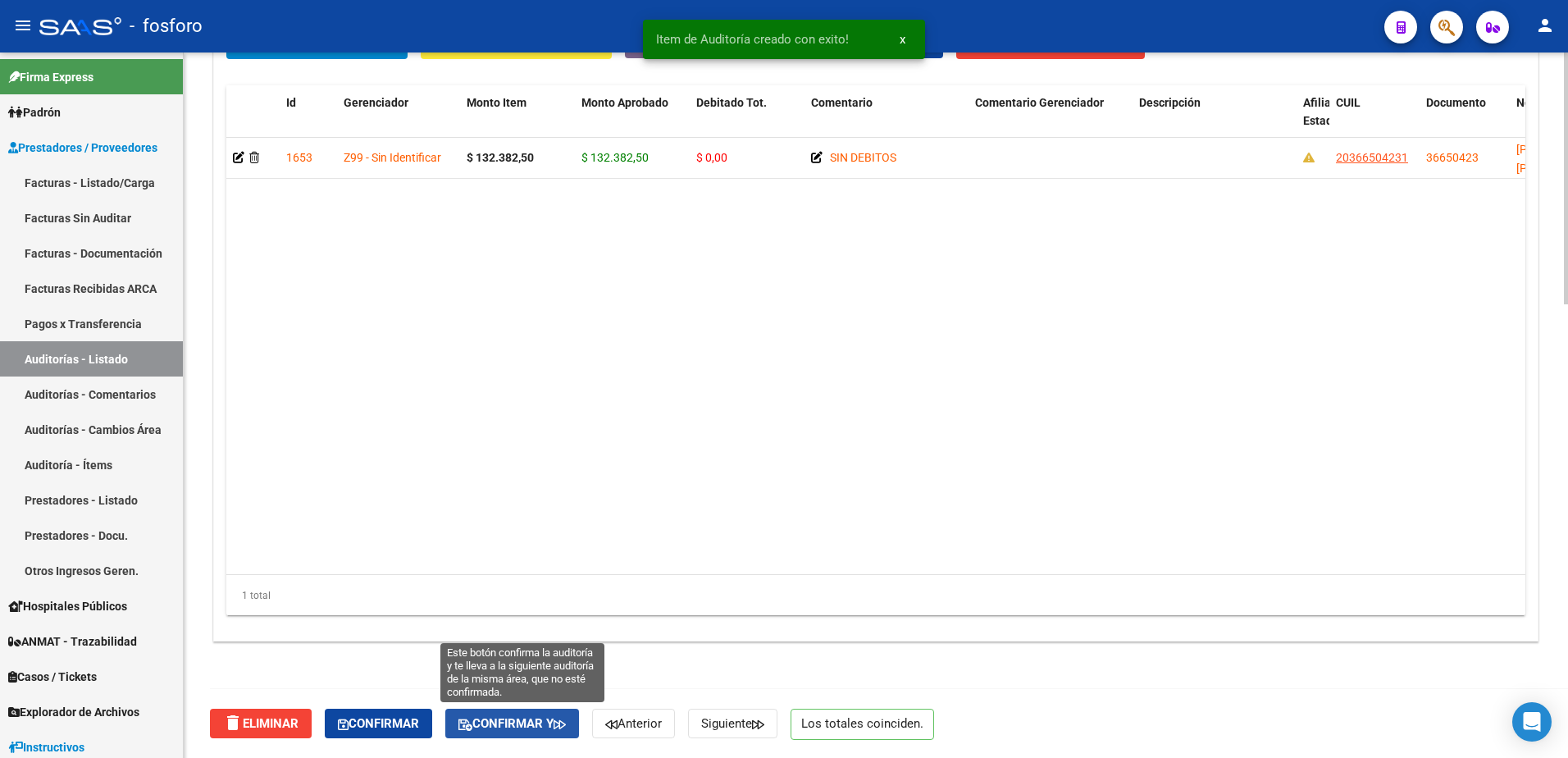
click at [547, 727] on span "Confirmar y" at bounding box center [512, 722] width 107 height 14
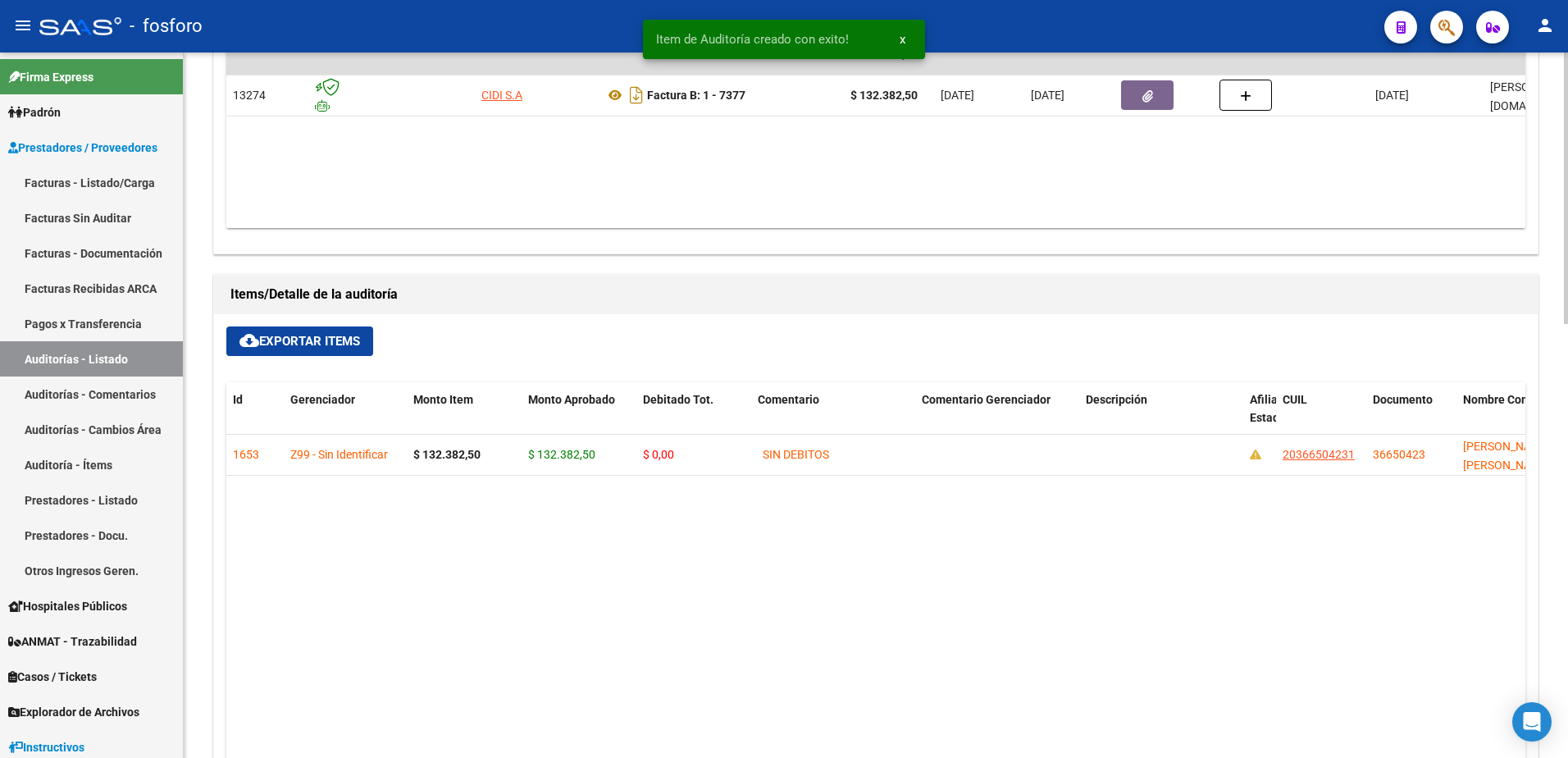
type input "202508"
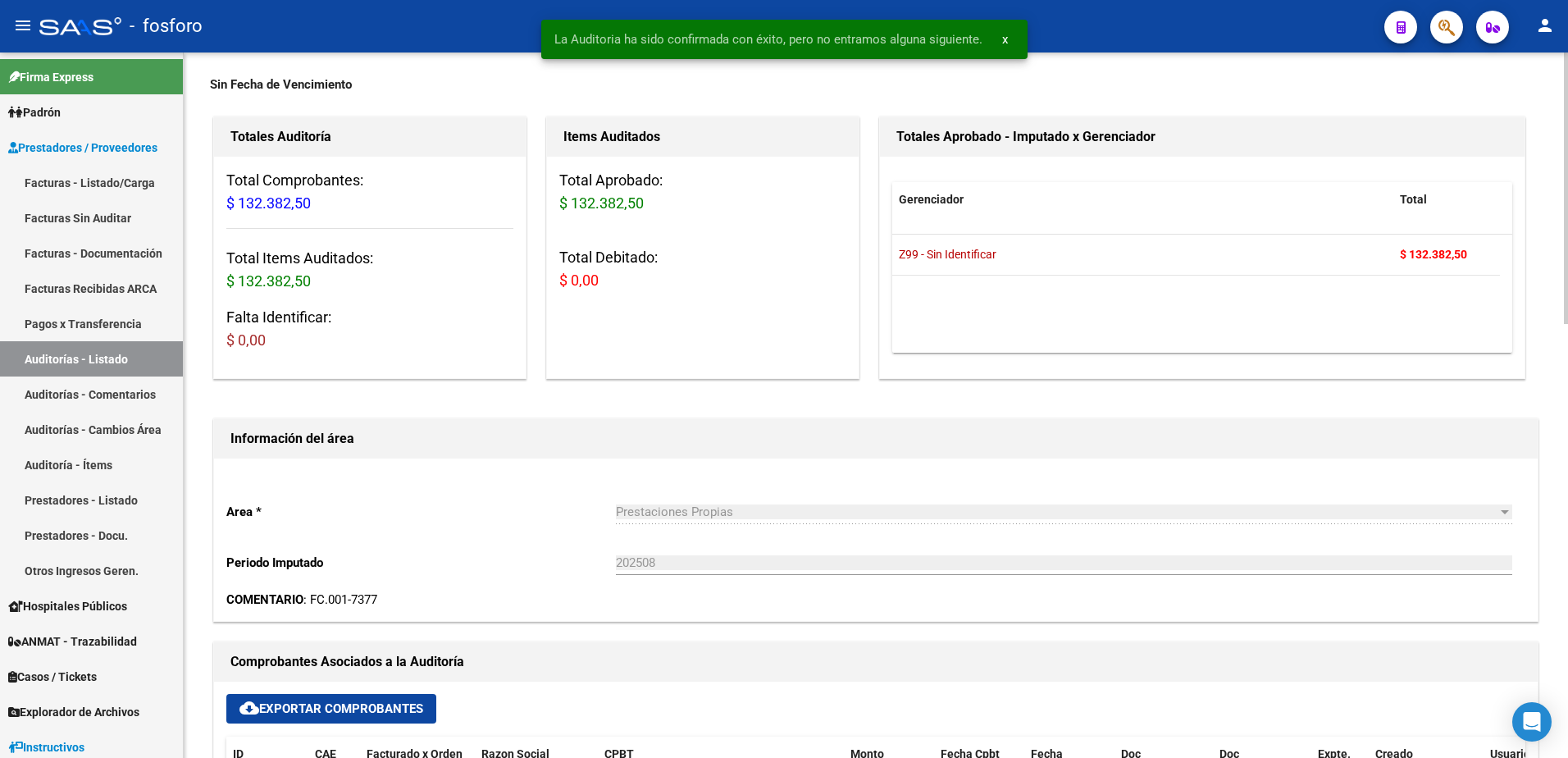
scroll to position [0, 0]
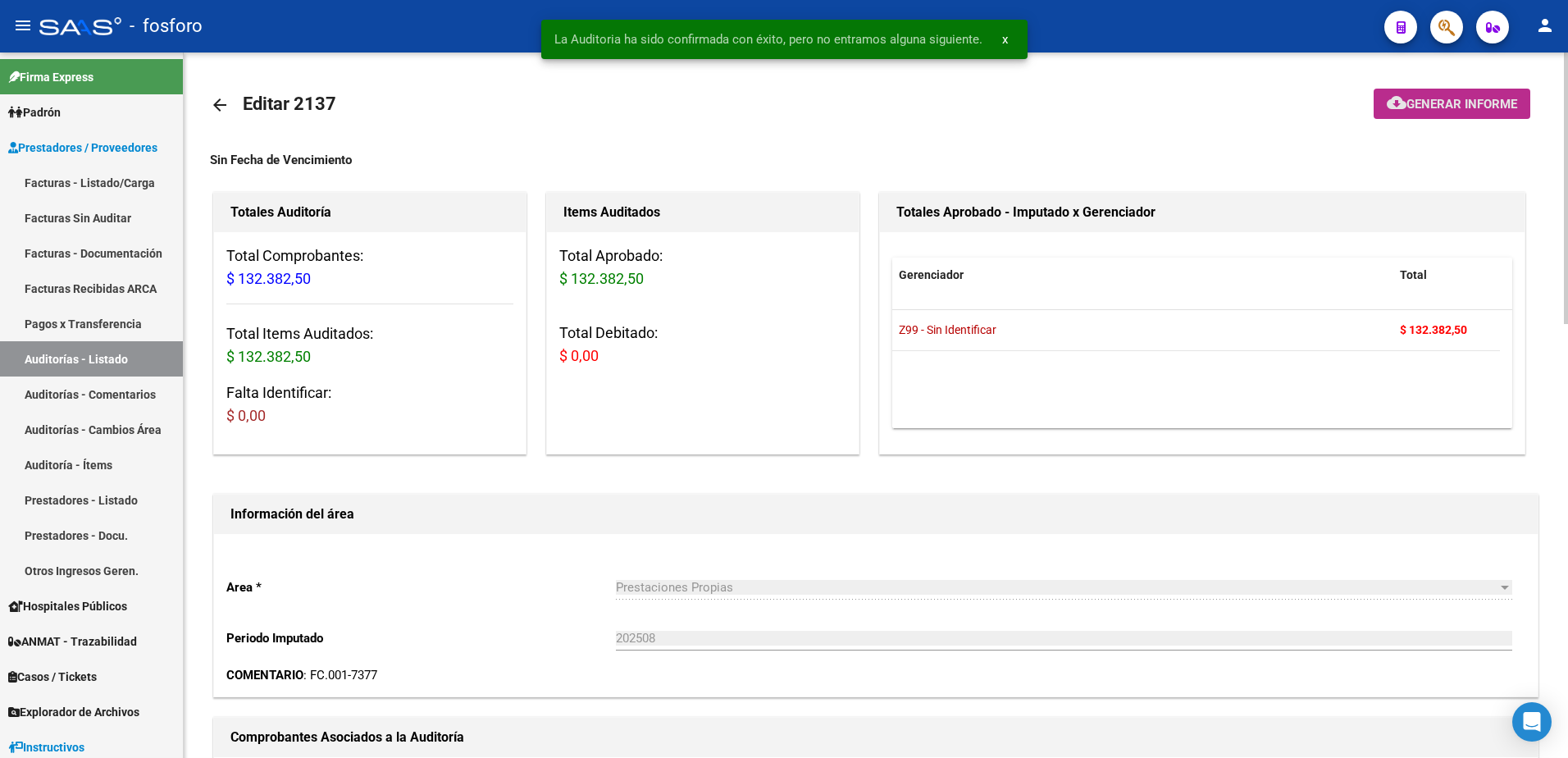
click at [1411, 107] on span "Generar informe" at bounding box center [1462, 104] width 111 height 14
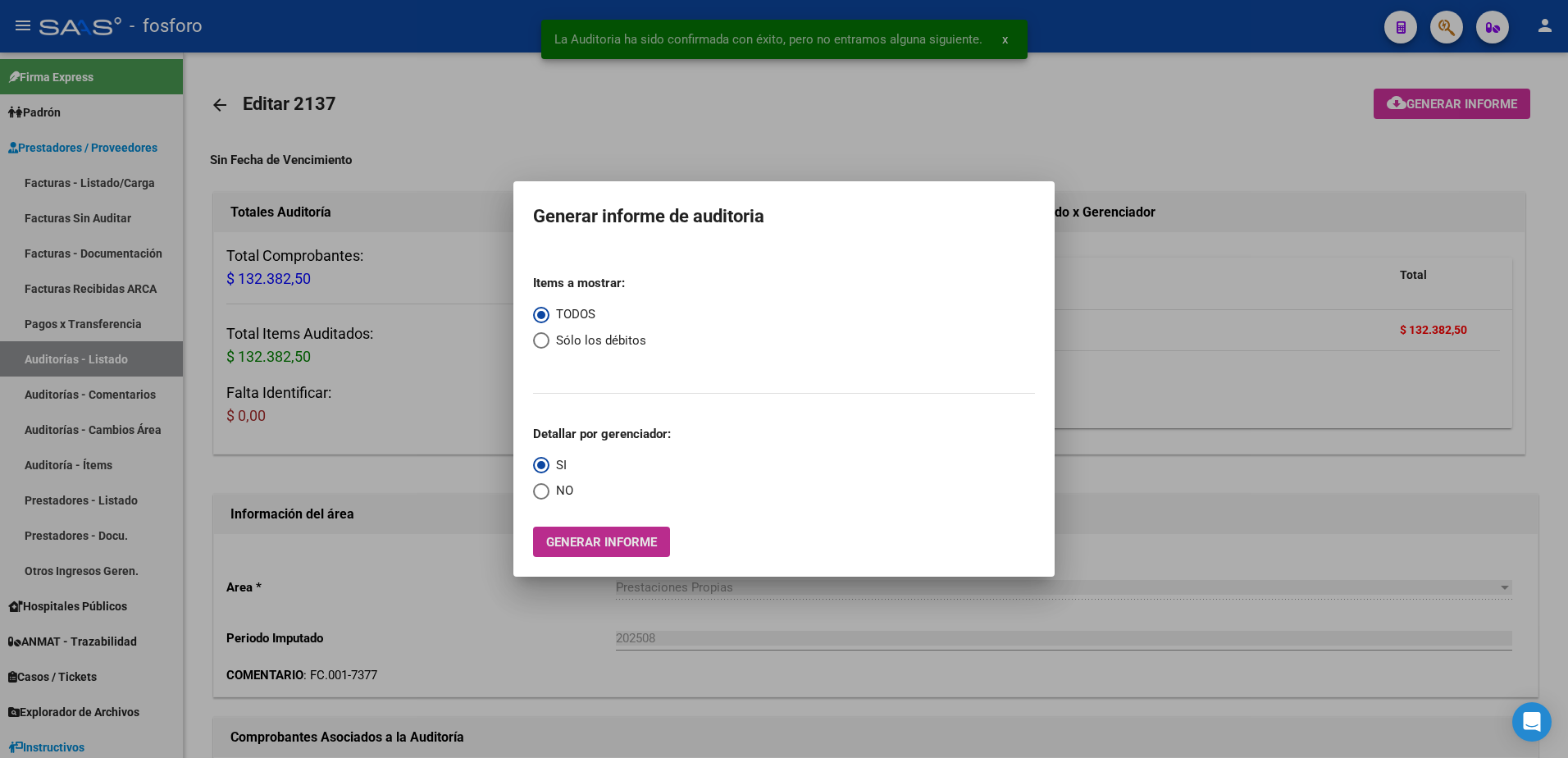
click at [612, 538] on span "Generar informe" at bounding box center [601, 542] width 111 height 14
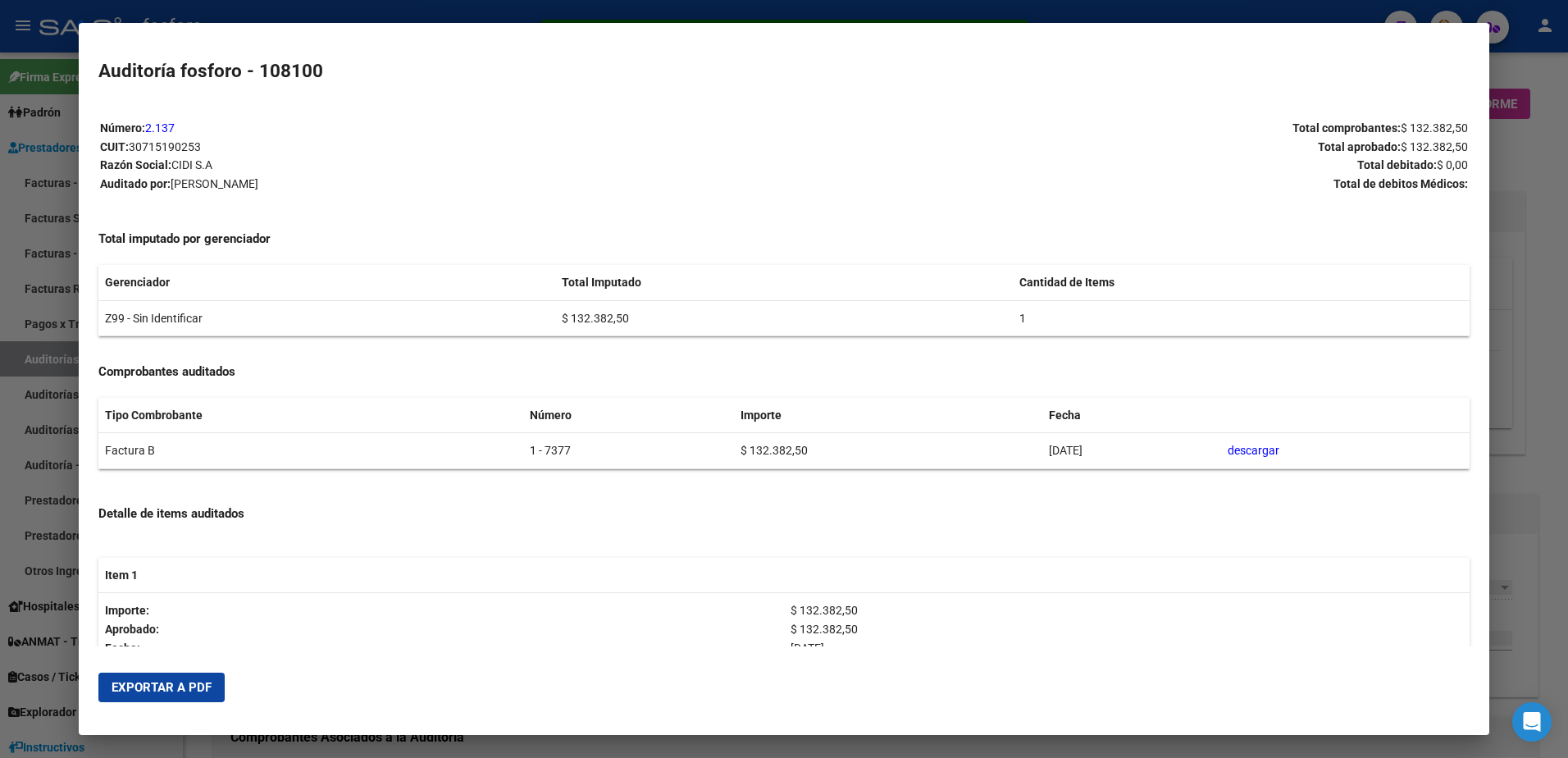
click at [192, 683] on span "Exportar a PDF" at bounding box center [161, 686] width 100 height 14
click at [0, 222] on html "menu - fosforo person Firma Express Padrón Afiliados Empadronados Padrón Ágil A…" at bounding box center [784, 379] width 1568 height 758
click at [55, 210] on div at bounding box center [784, 379] width 1568 height 758
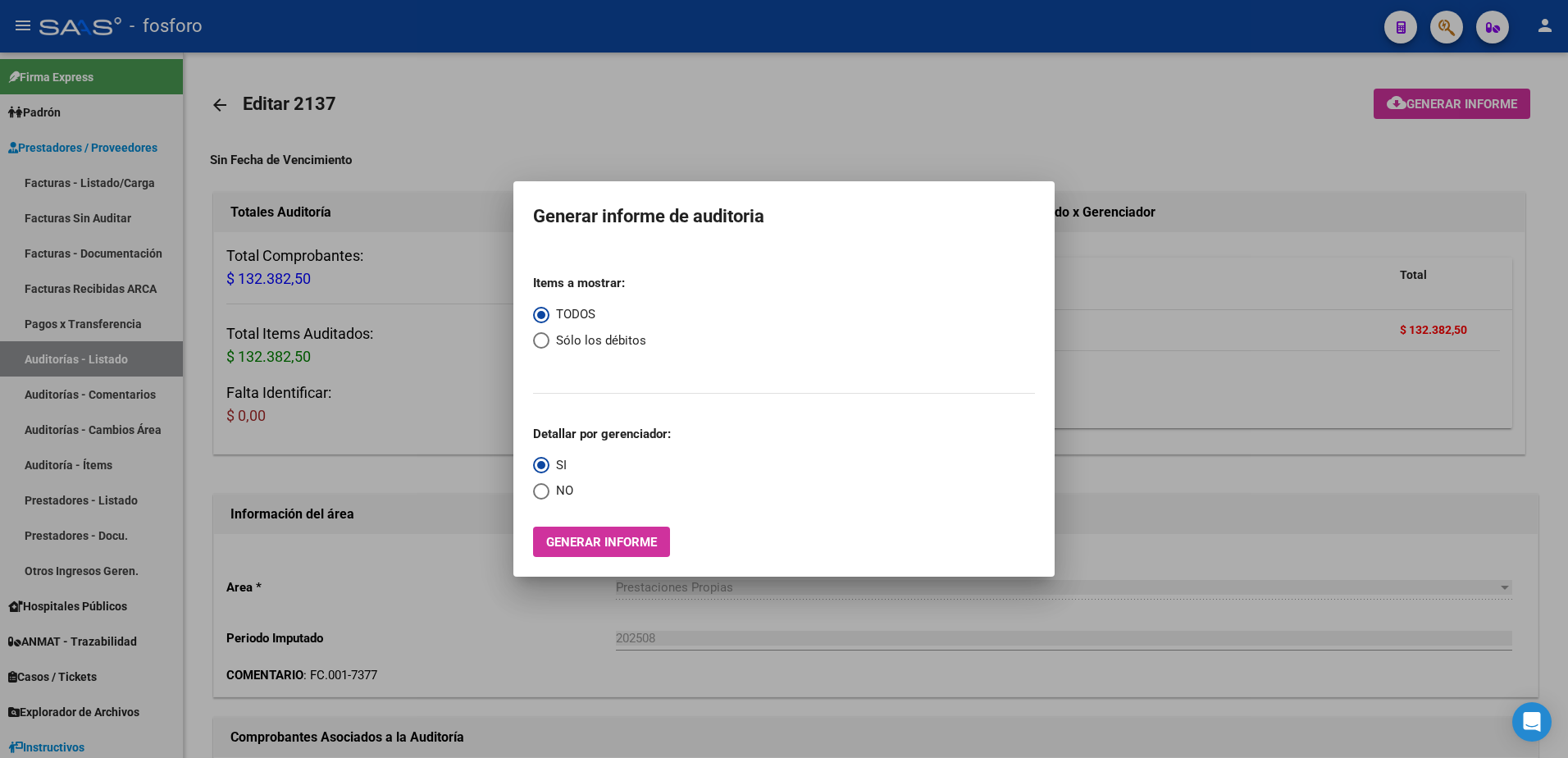
click at [70, 178] on div at bounding box center [784, 379] width 1568 height 758
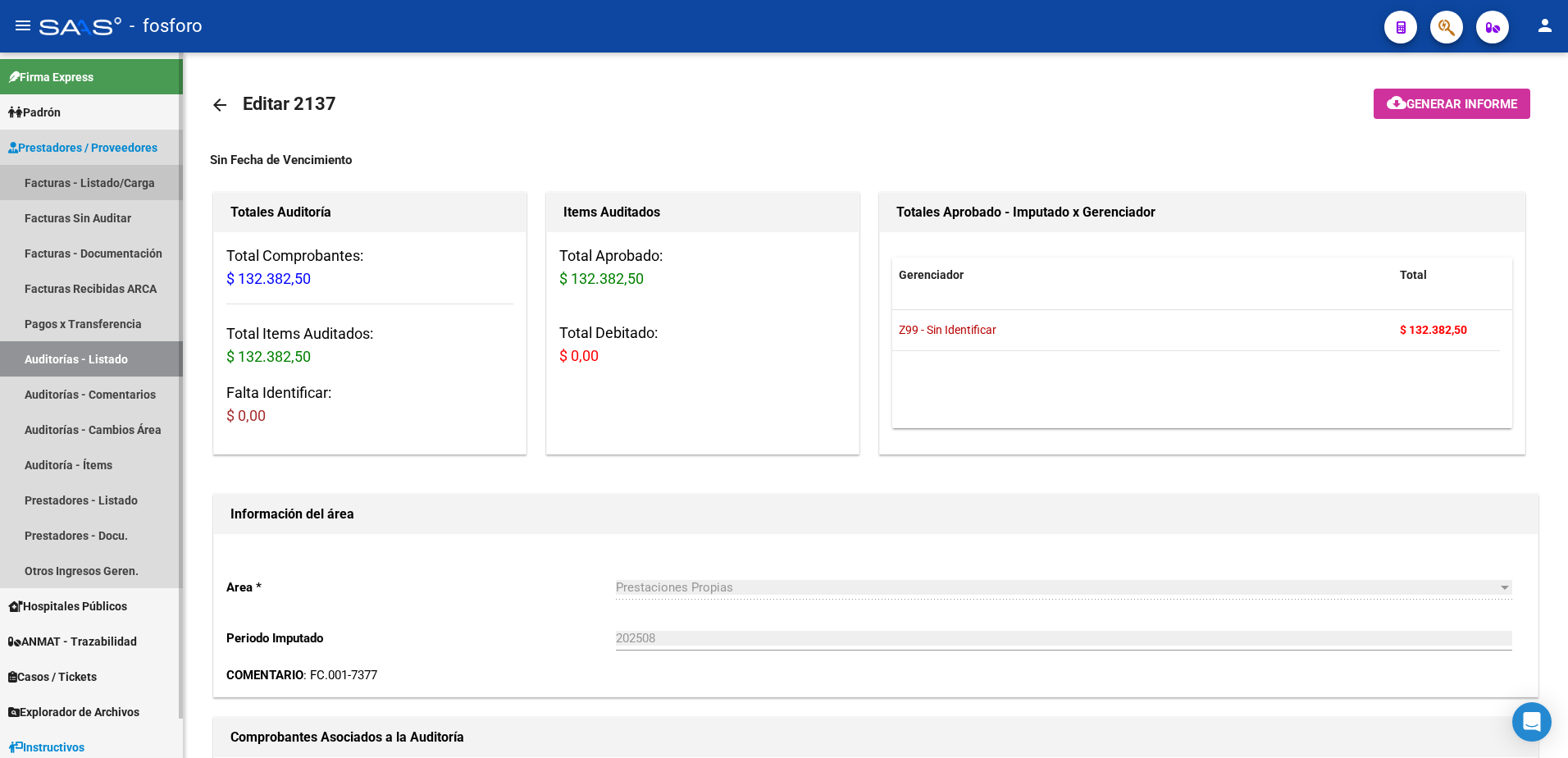
click at [70, 178] on link "Facturas - Listado/Carga" at bounding box center [91, 181] width 183 height 35
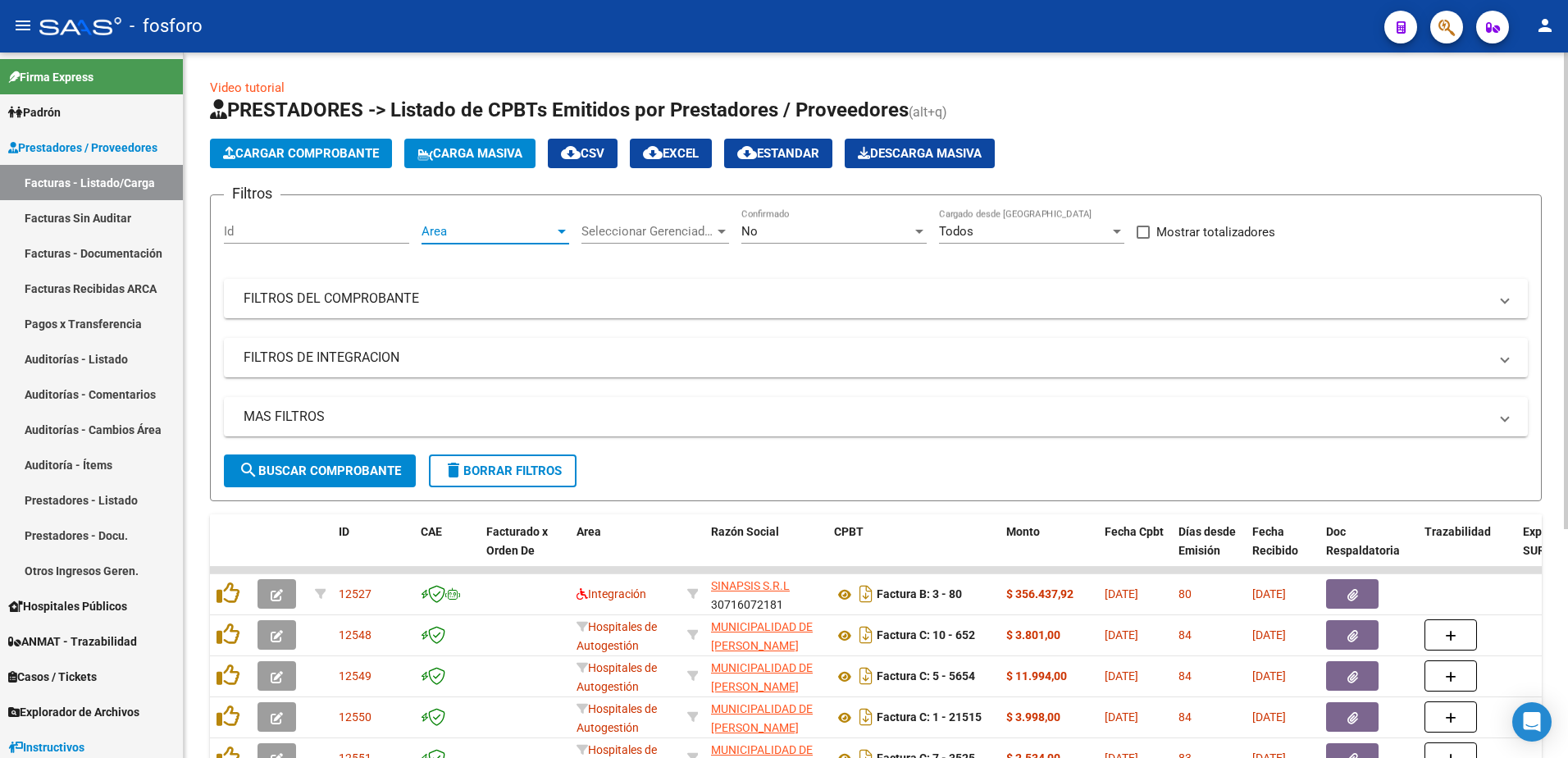
click at [557, 230] on div at bounding box center [561, 231] width 14 height 13
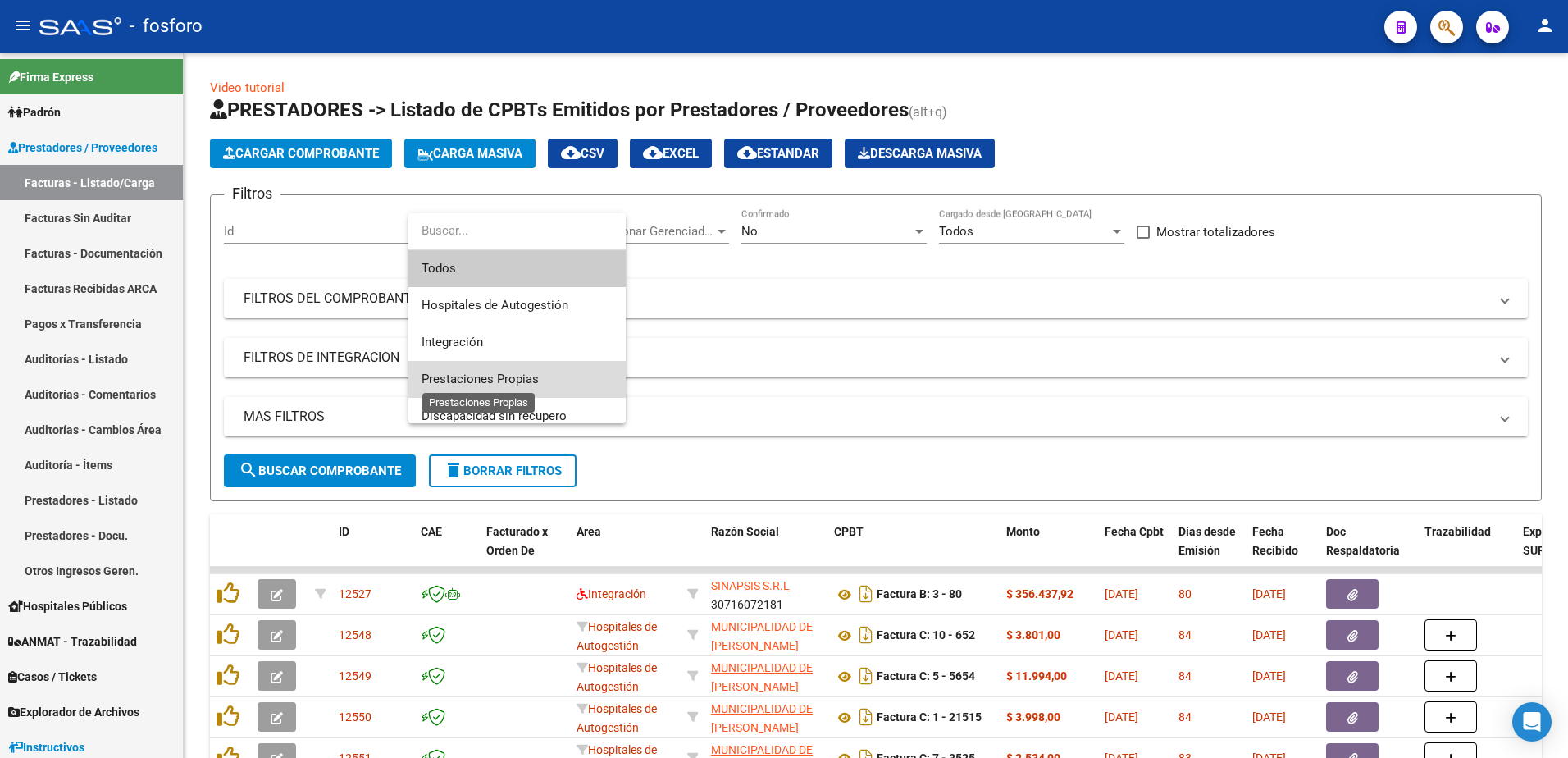
click at [499, 378] on span "Prestaciones Propias" at bounding box center [480, 378] width 118 height 14
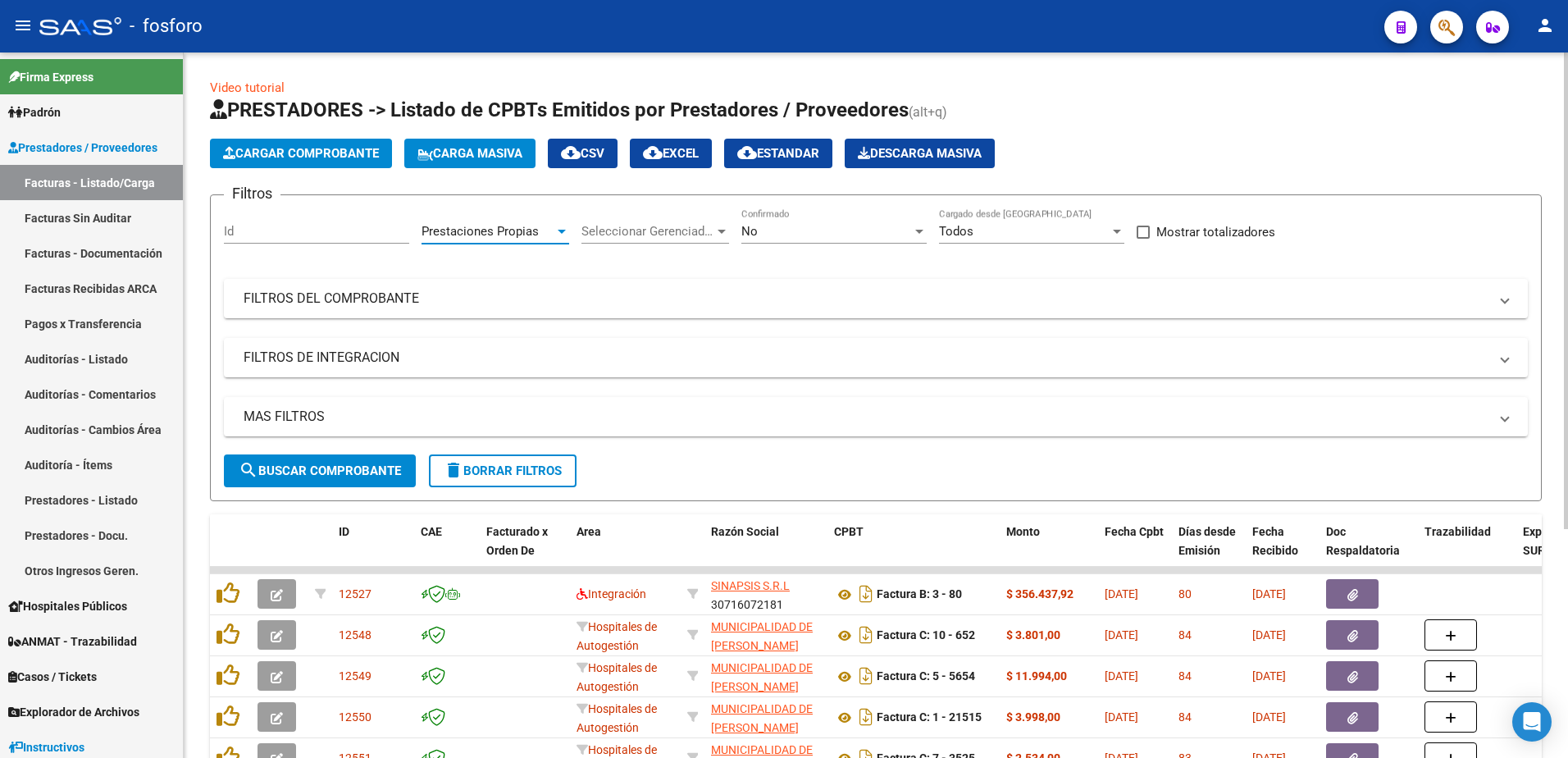
click at [304, 474] on span "search Buscar Comprobante" at bounding box center [319, 470] width 163 height 14
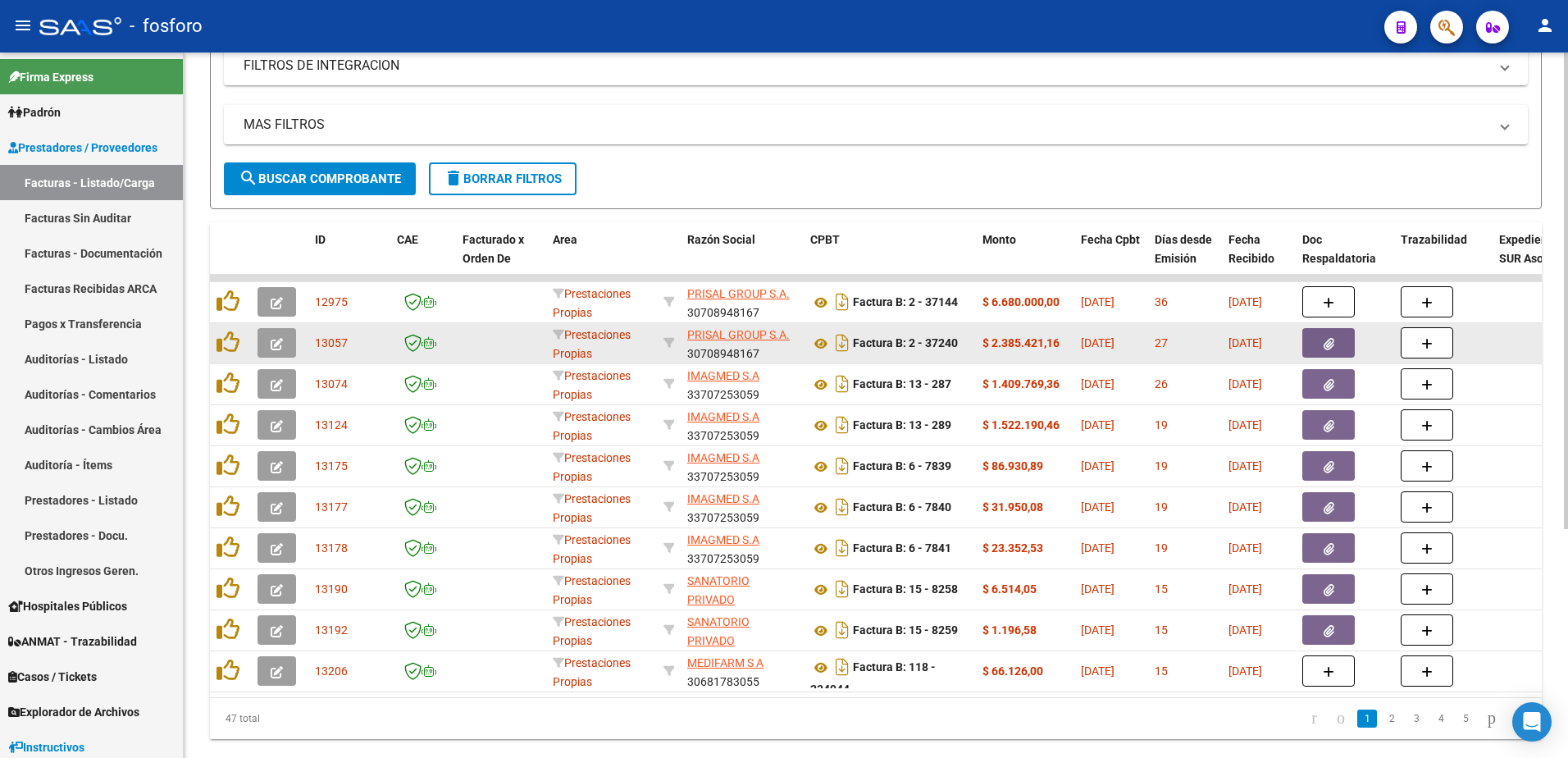
scroll to position [338, 0]
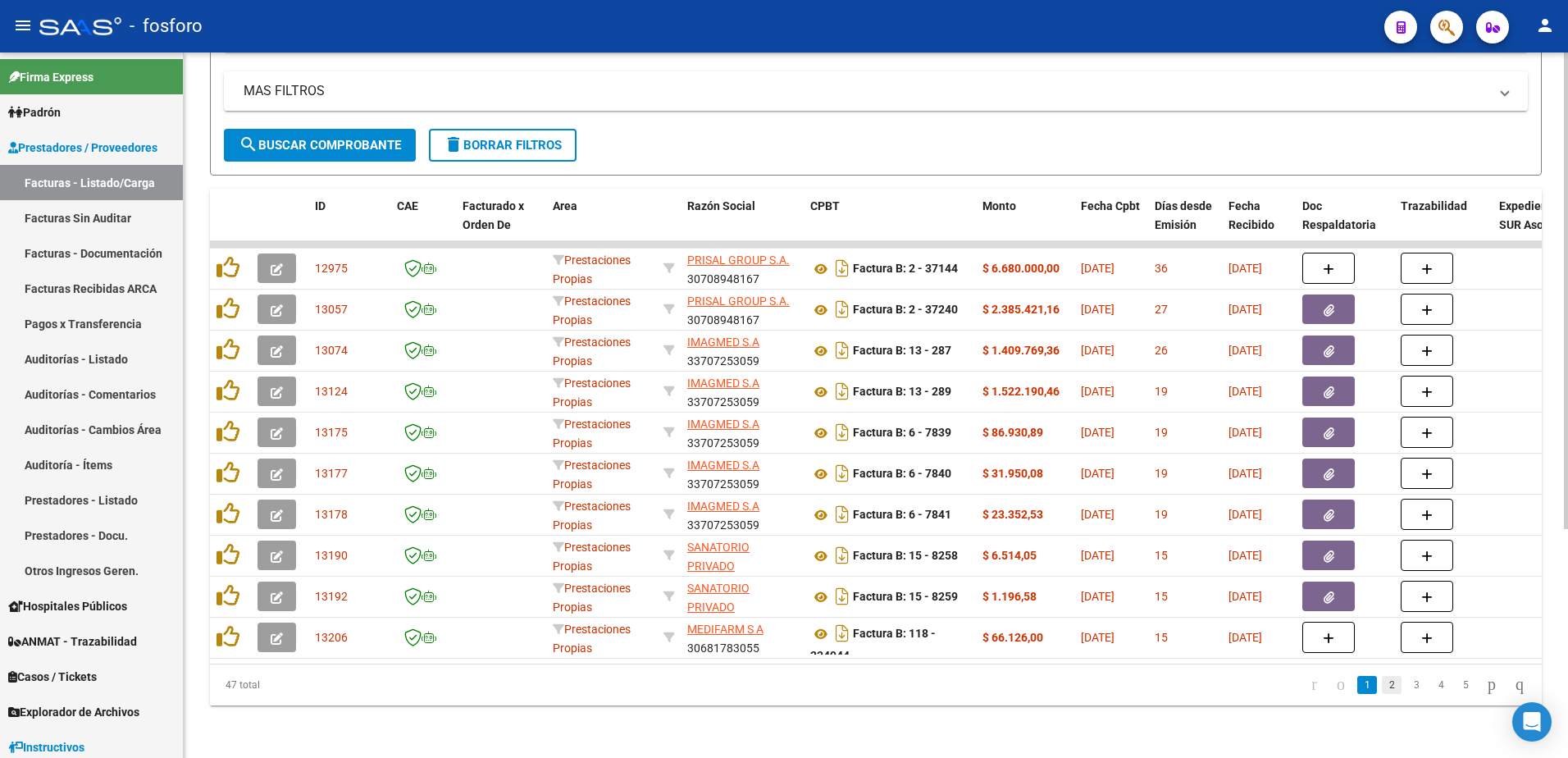
click at [1381, 684] on link "2" at bounding box center [1391, 684] width 20 height 18
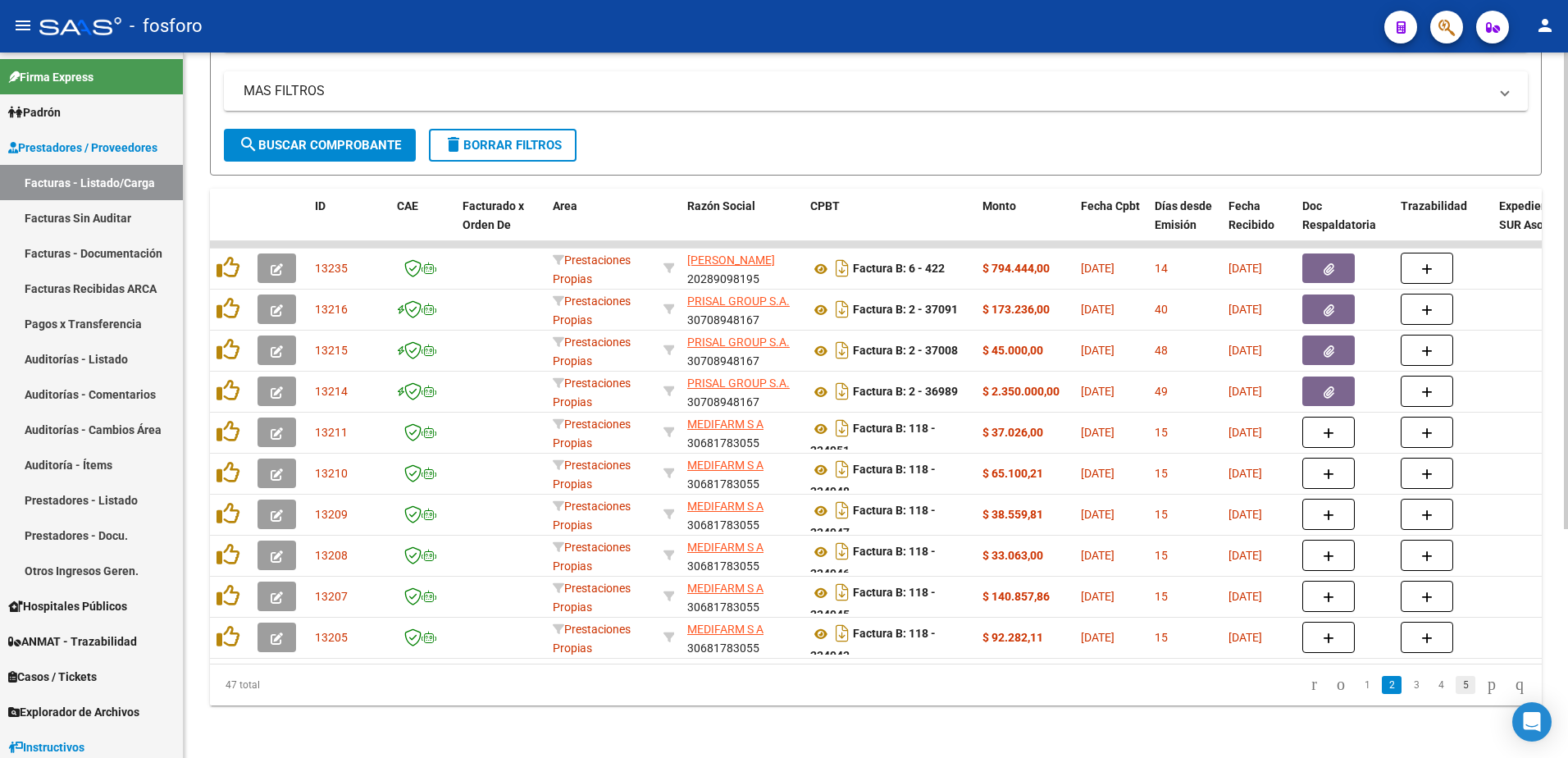
click at [1456, 683] on link "5" at bounding box center [1465, 684] width 20 height 18
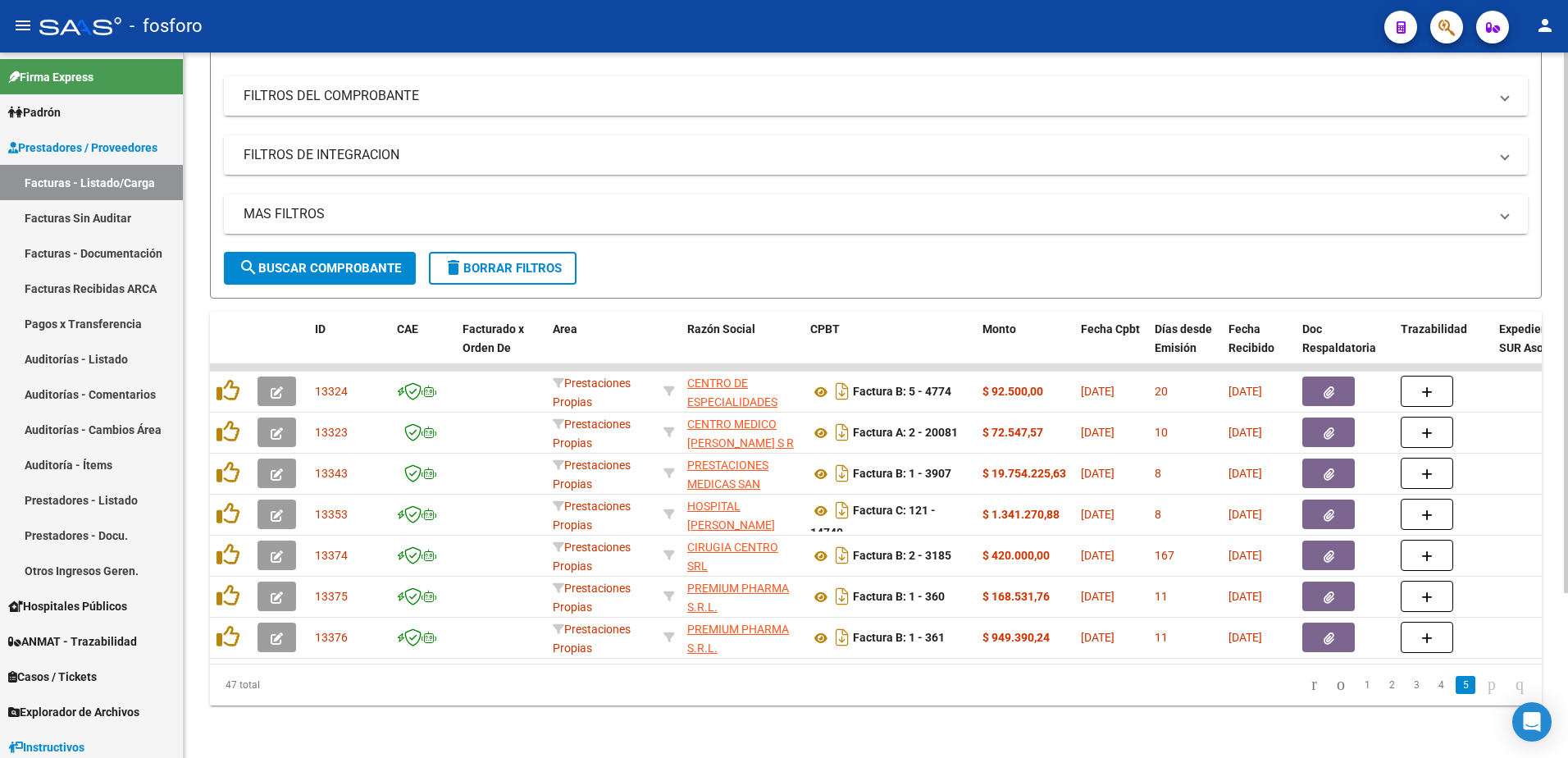
scroll to position [215, 0]
click at [1381, 686] on link "2" at bounding box center [1391, 684] width 20 height 18
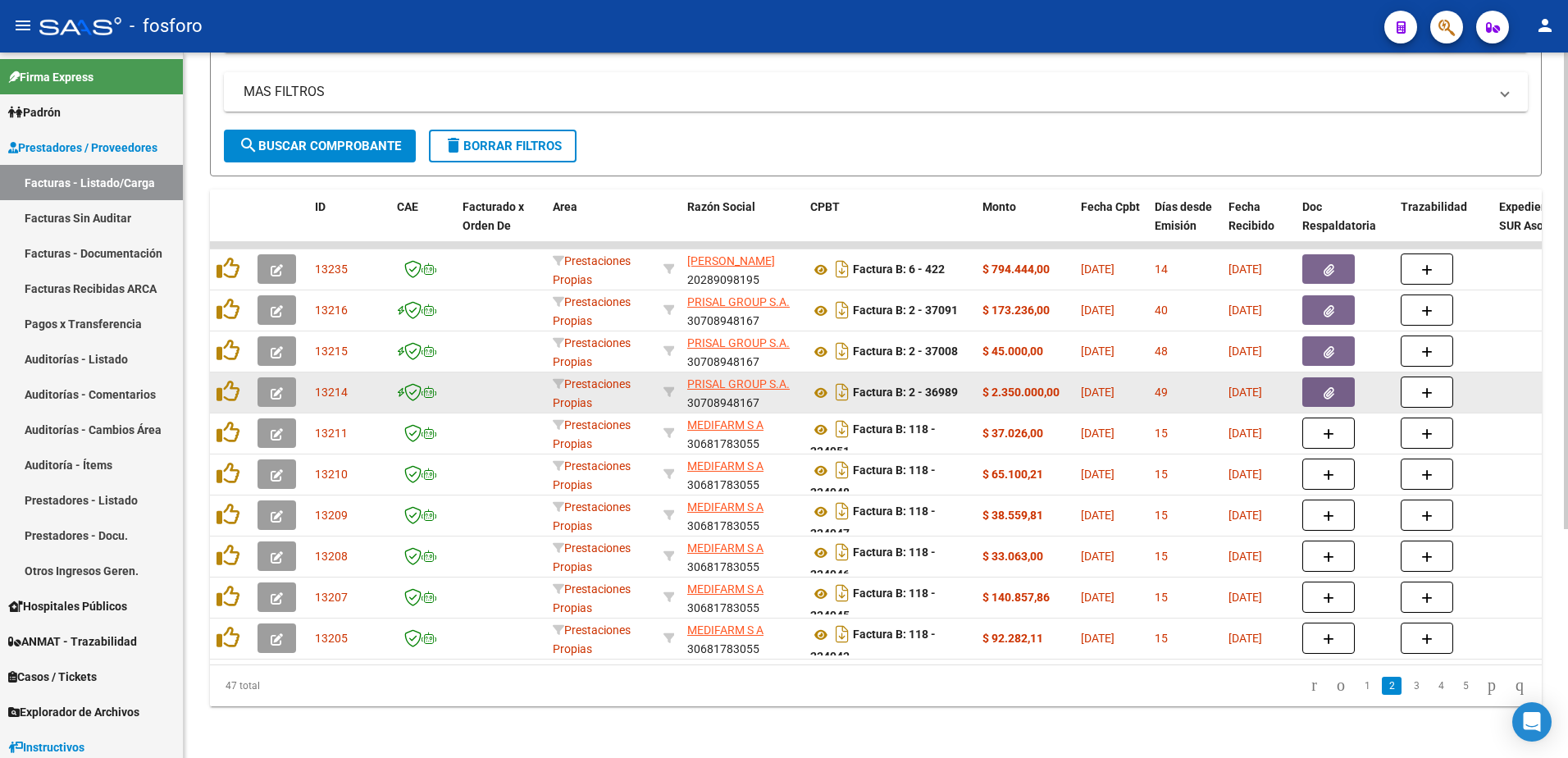
scroll to position [338, 0]
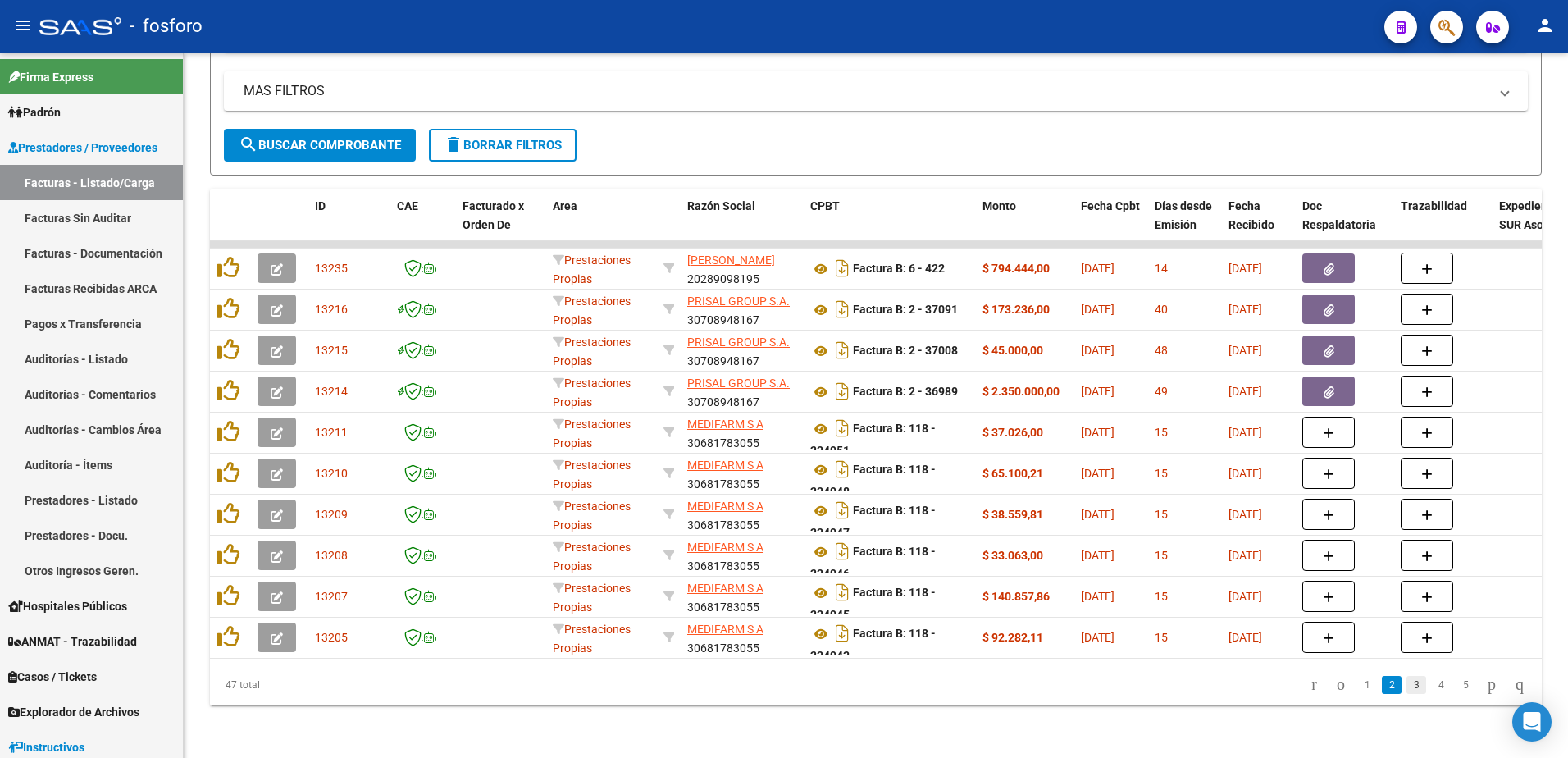
click at [1406, 685] on link "3" at bounding box center [1416, 684] width 20 height 18
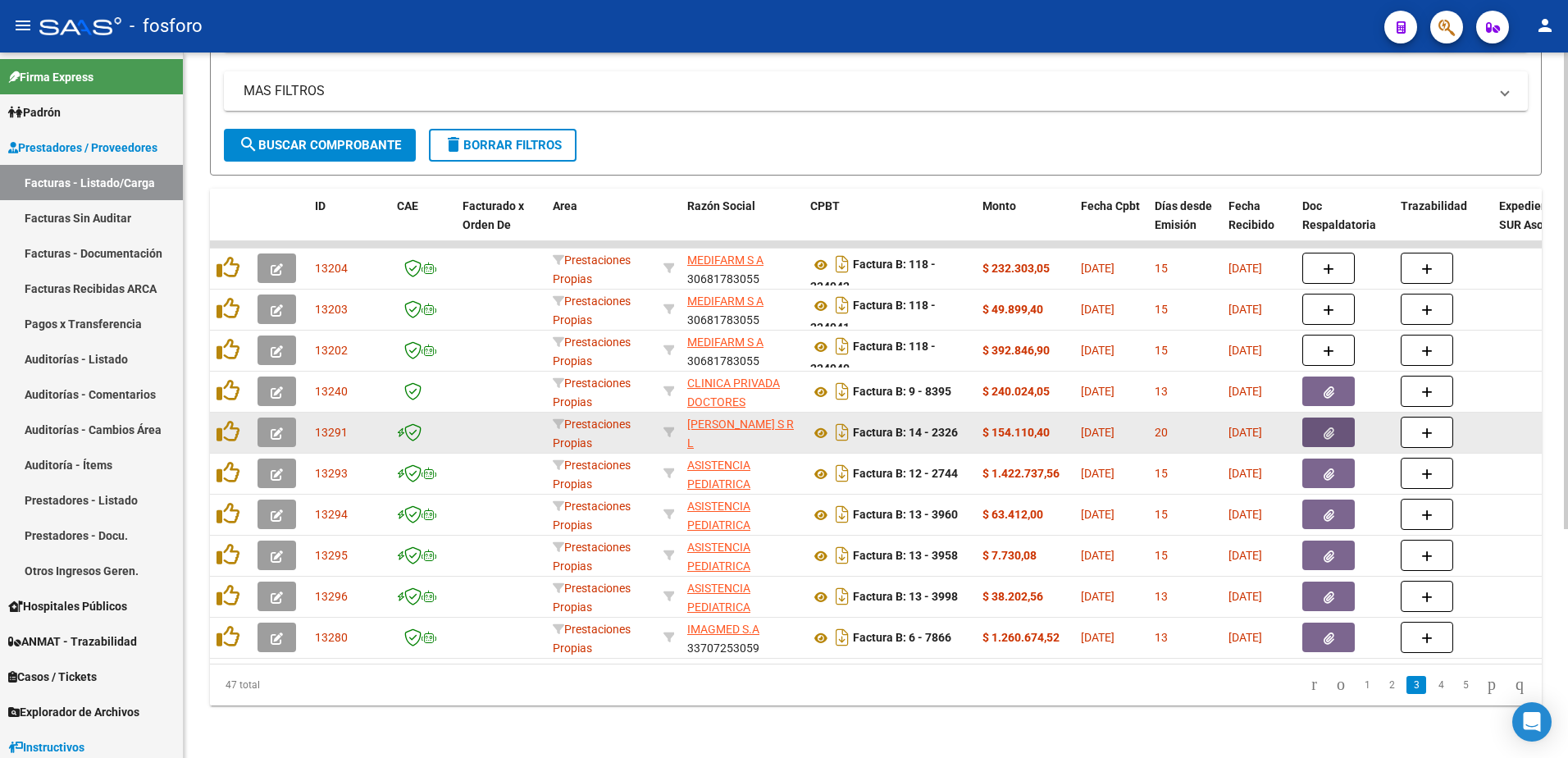
click at [1320, 418] on button "button" at bounding box center [1329, 432] width 53 height 30
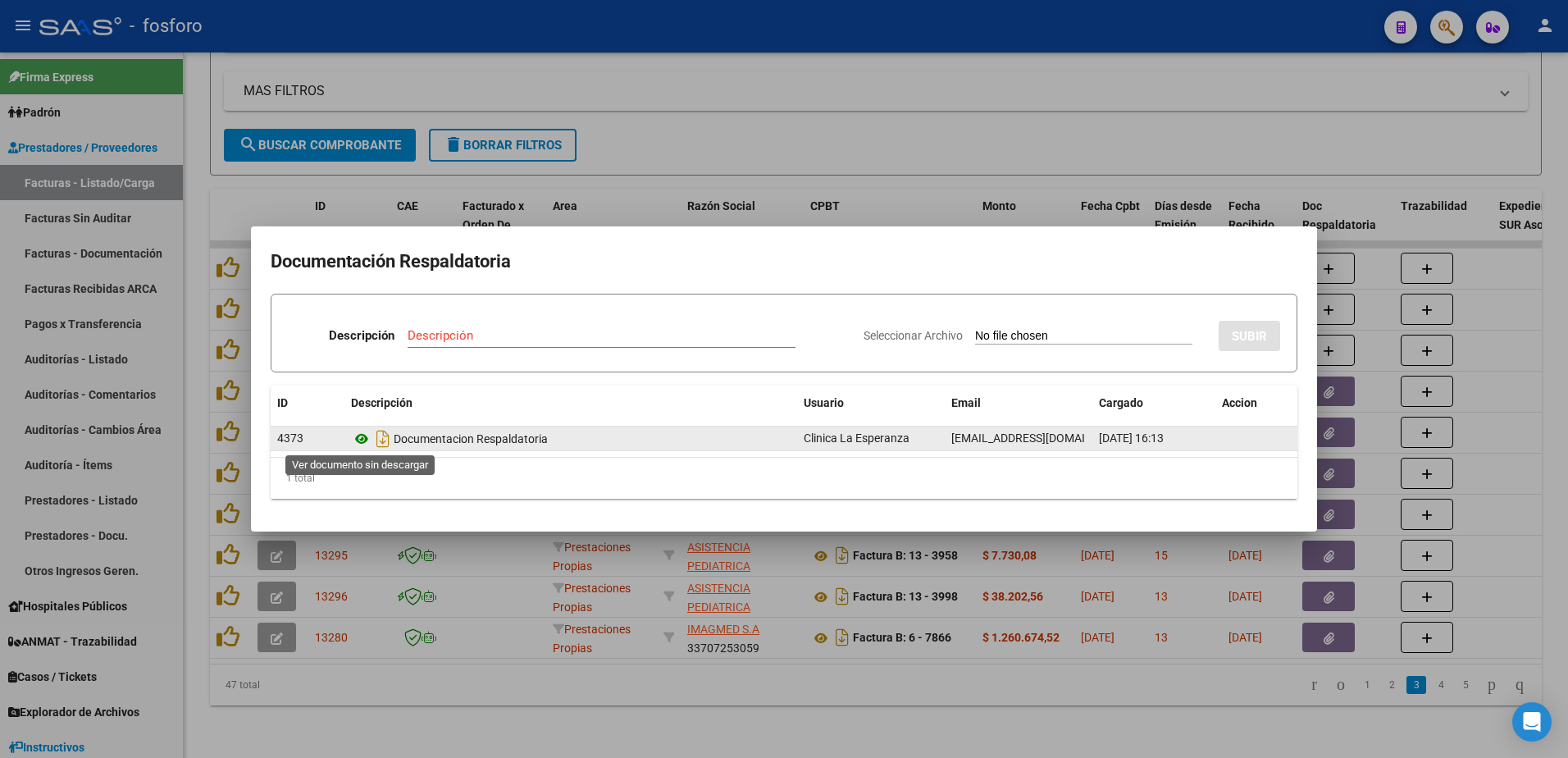
click at [359, 438] on icon at bounding box center [361, 438] width 21 height 20
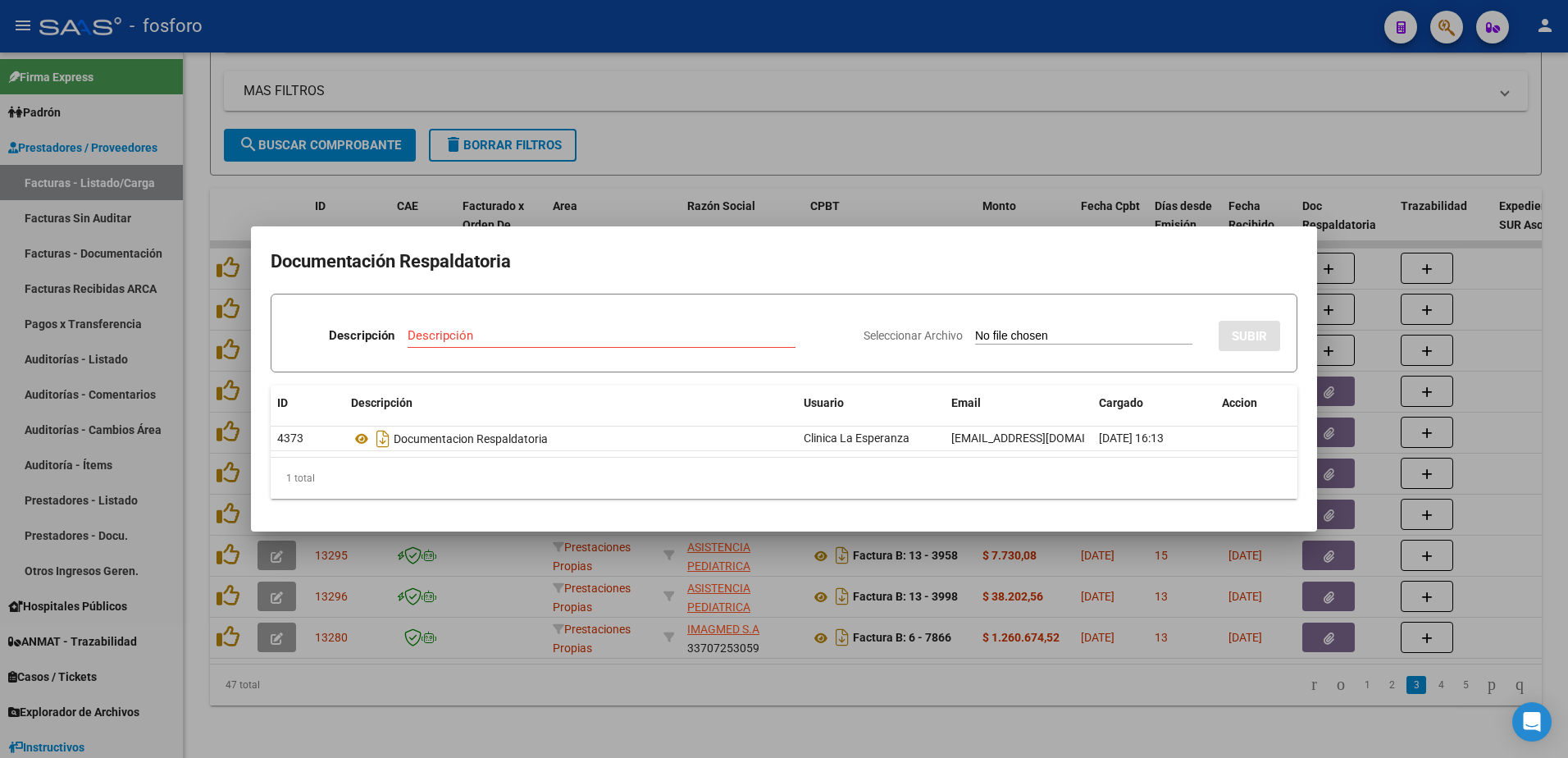
click at [699, 204] on div at bounding box center [784, 379] width 1568 height 758
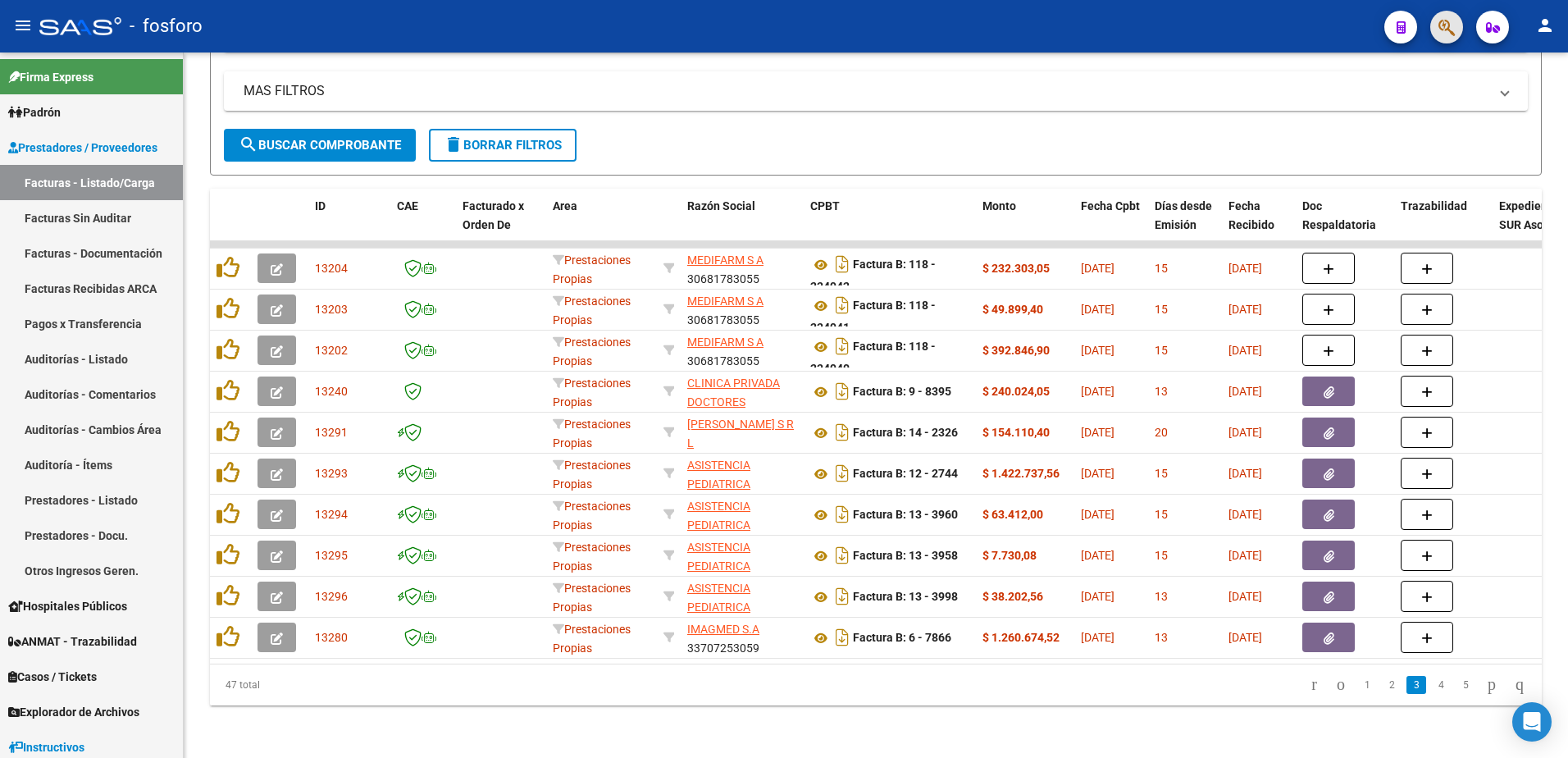
click at [1433, 22] on button "button" at bounding box center [1446, 27] width 33 height 33
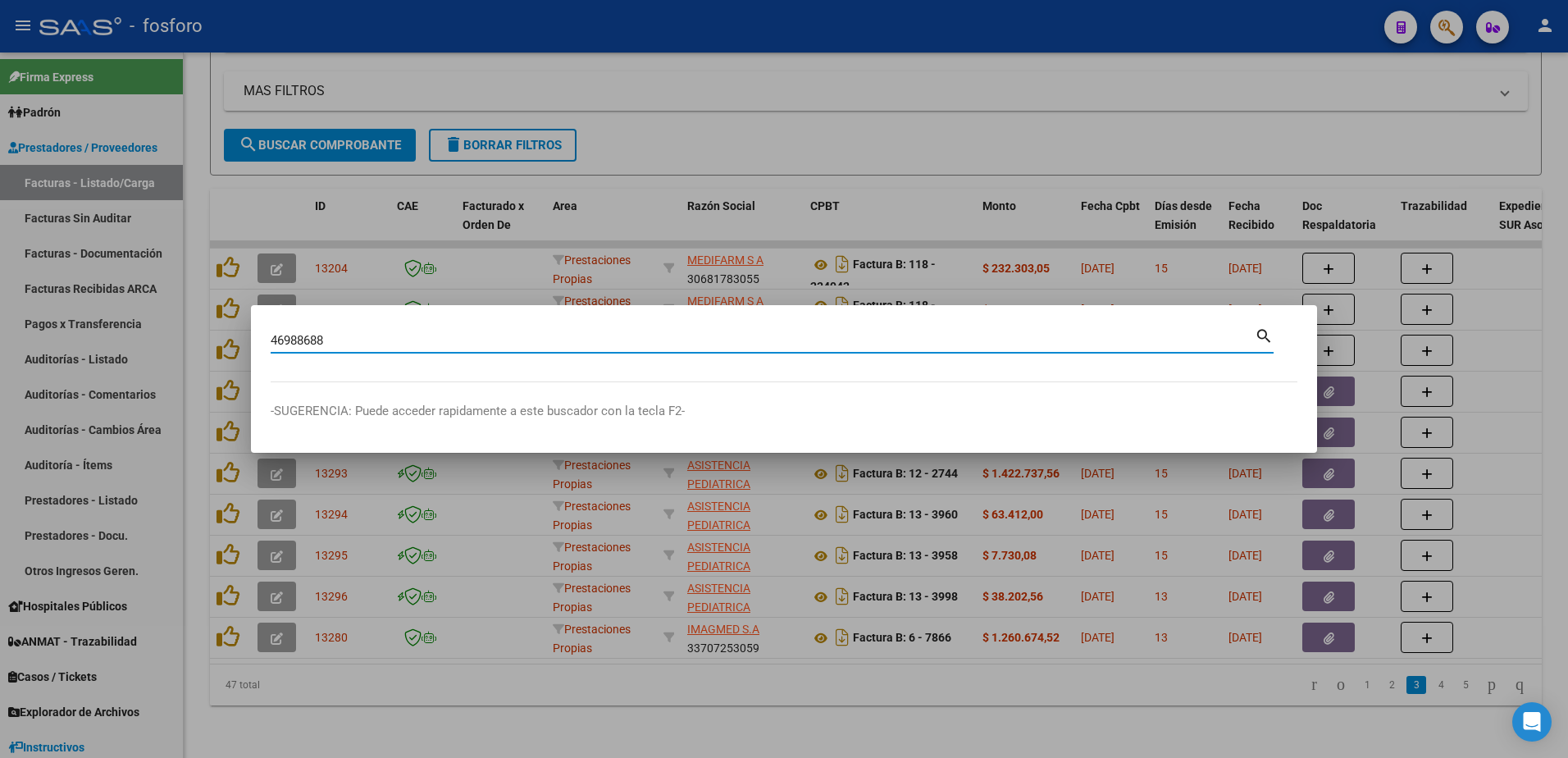
type input "46988688"
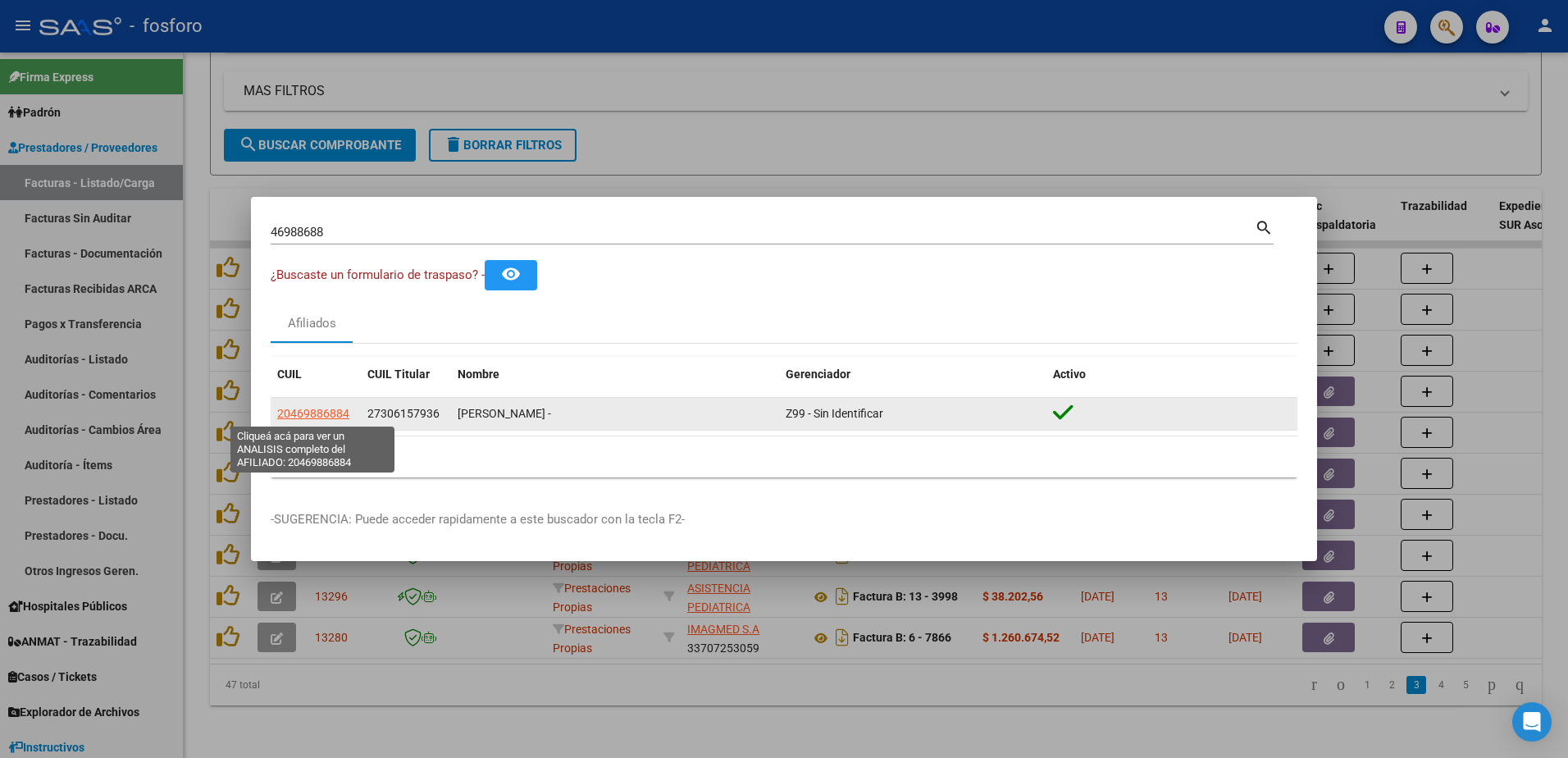
click at [327, 411] on span "20469886884" at bounding box center [313, 412] width 72 height 13
type textarea "20469886884"
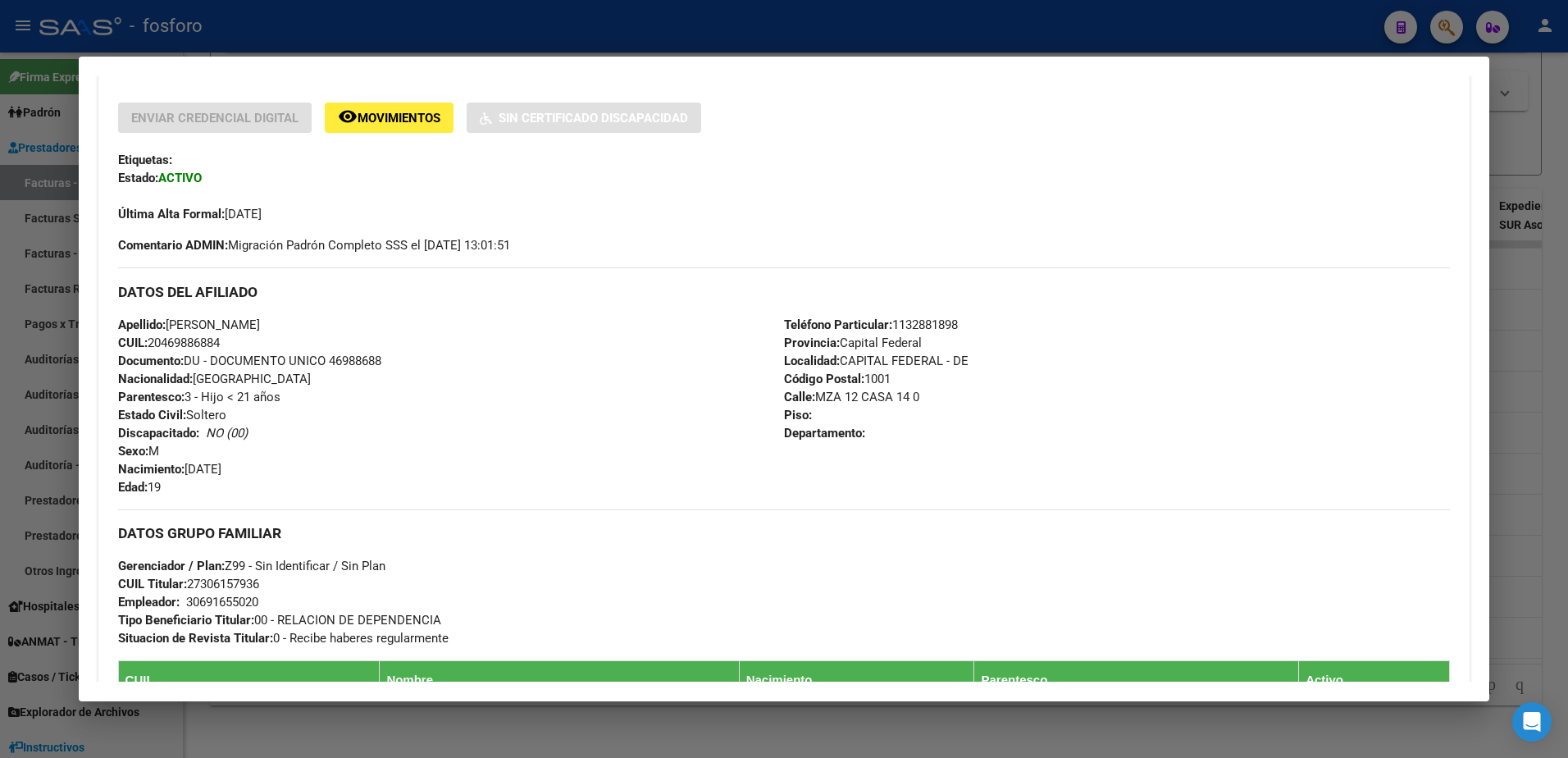
scroll to position [317, 0]
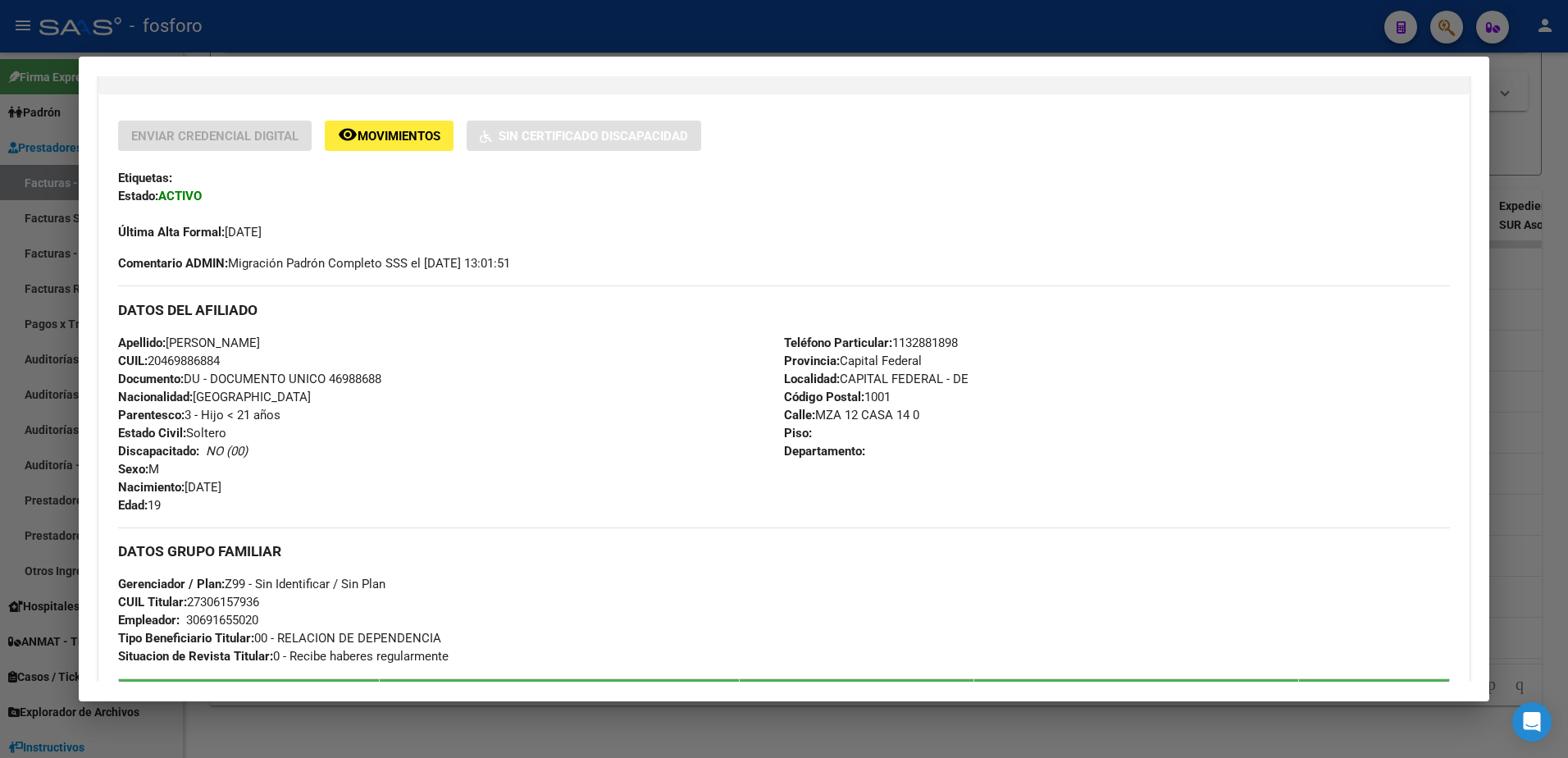
click at [19, 181] on div at bounding box center [784, 379] width 1568 height 758
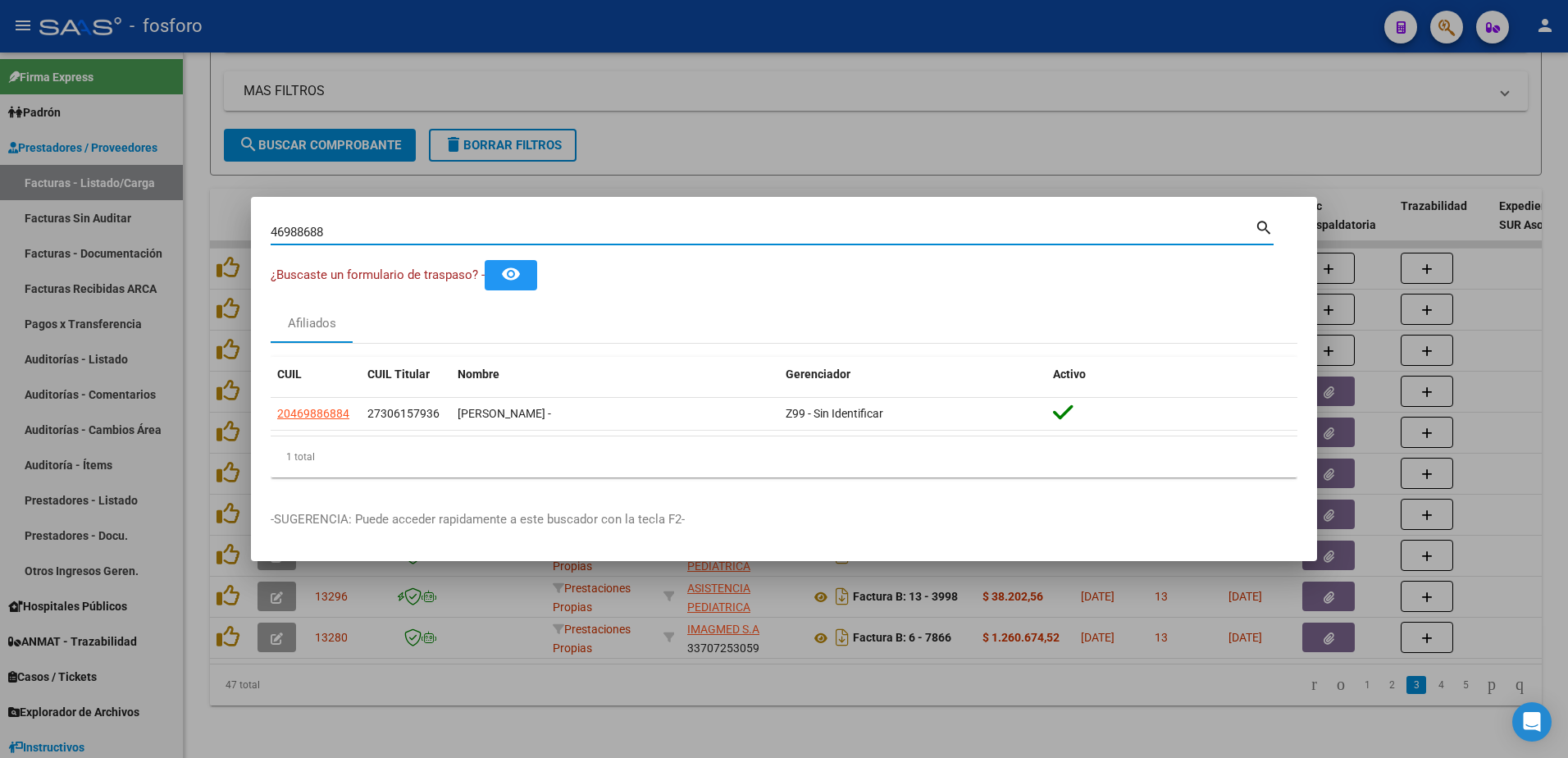
drag, startPoint x: 345, startPoint y: 233, endPoint x: 353, endPoint y: 227, distance: 10.0
click at [350, 230] on input "46988688" at bounding box center [762, 232] width 984 height 14
type input "4"
type input "3"
type input "94215476"
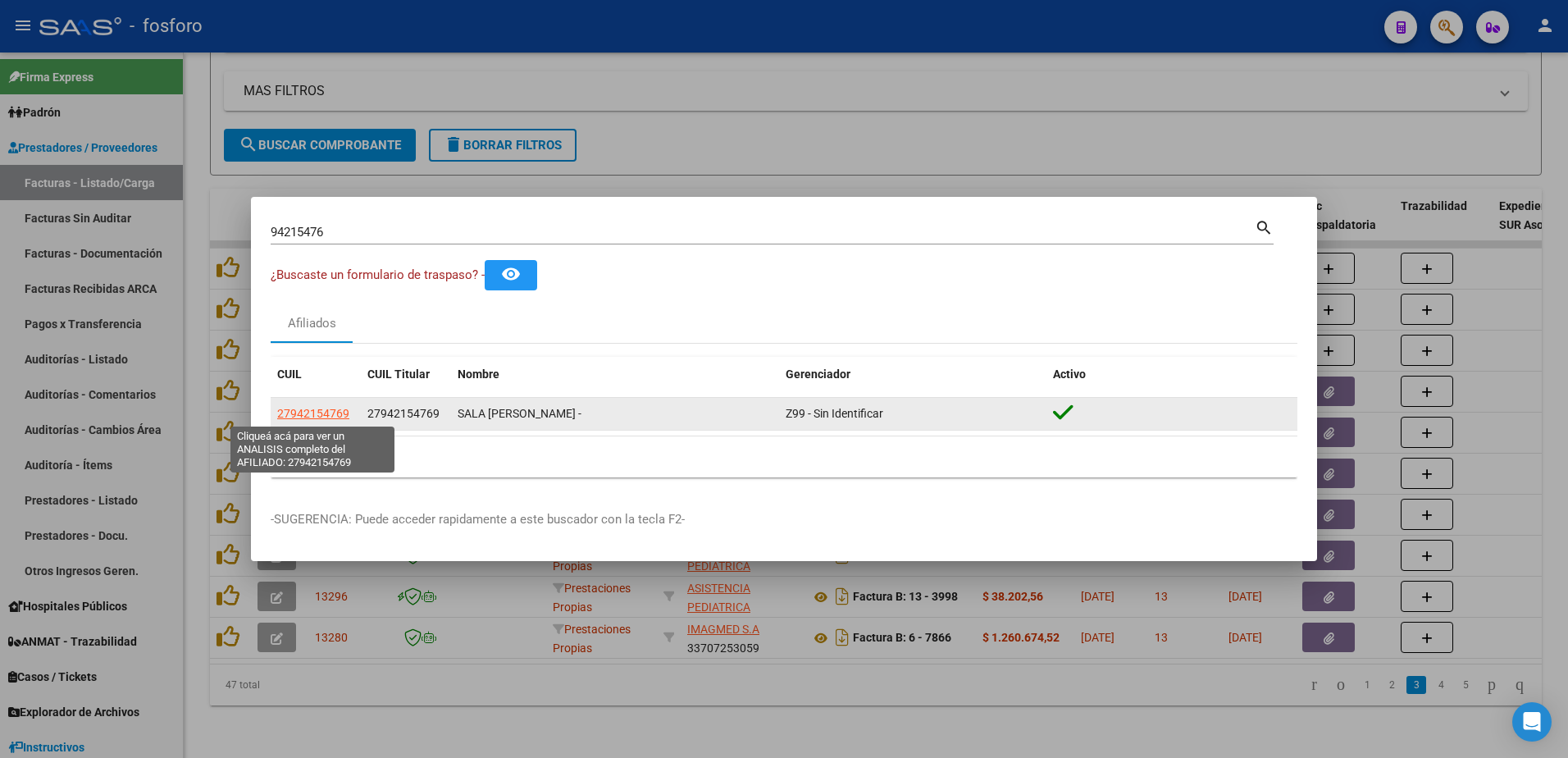
click at [312, 416] on span "27942154769" at bounding box center [313, 412] width 72 height 13
type textarea "27942154769"
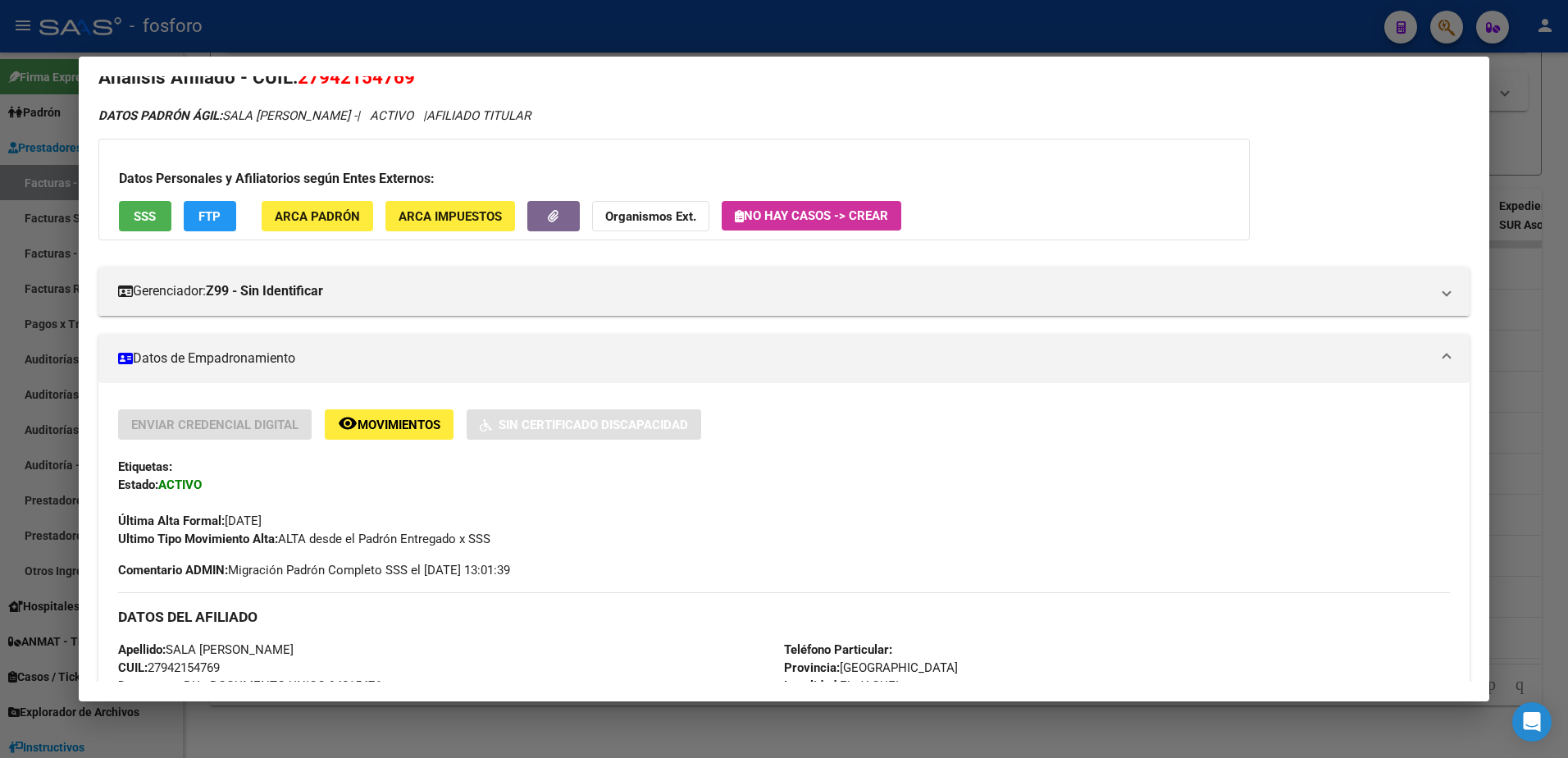
scroll to position [27, 0]
click at [455, 41] on div at bounding box center [784, 379] width 1568 height 758
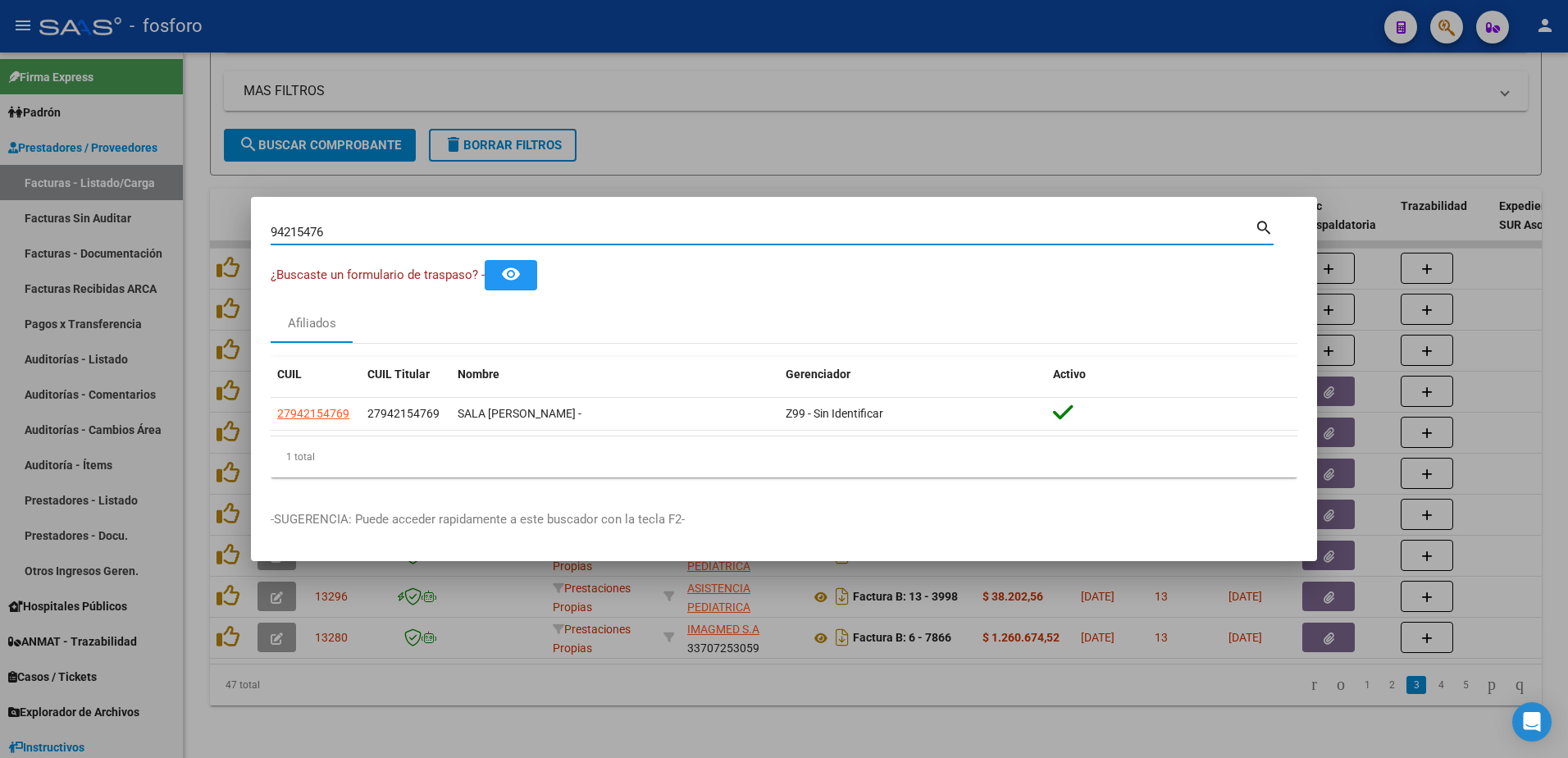
click at [340, 226] on input "94215476" at bounding box center [762, 232] width 984 height 14
type input "9"
type input "26026927"
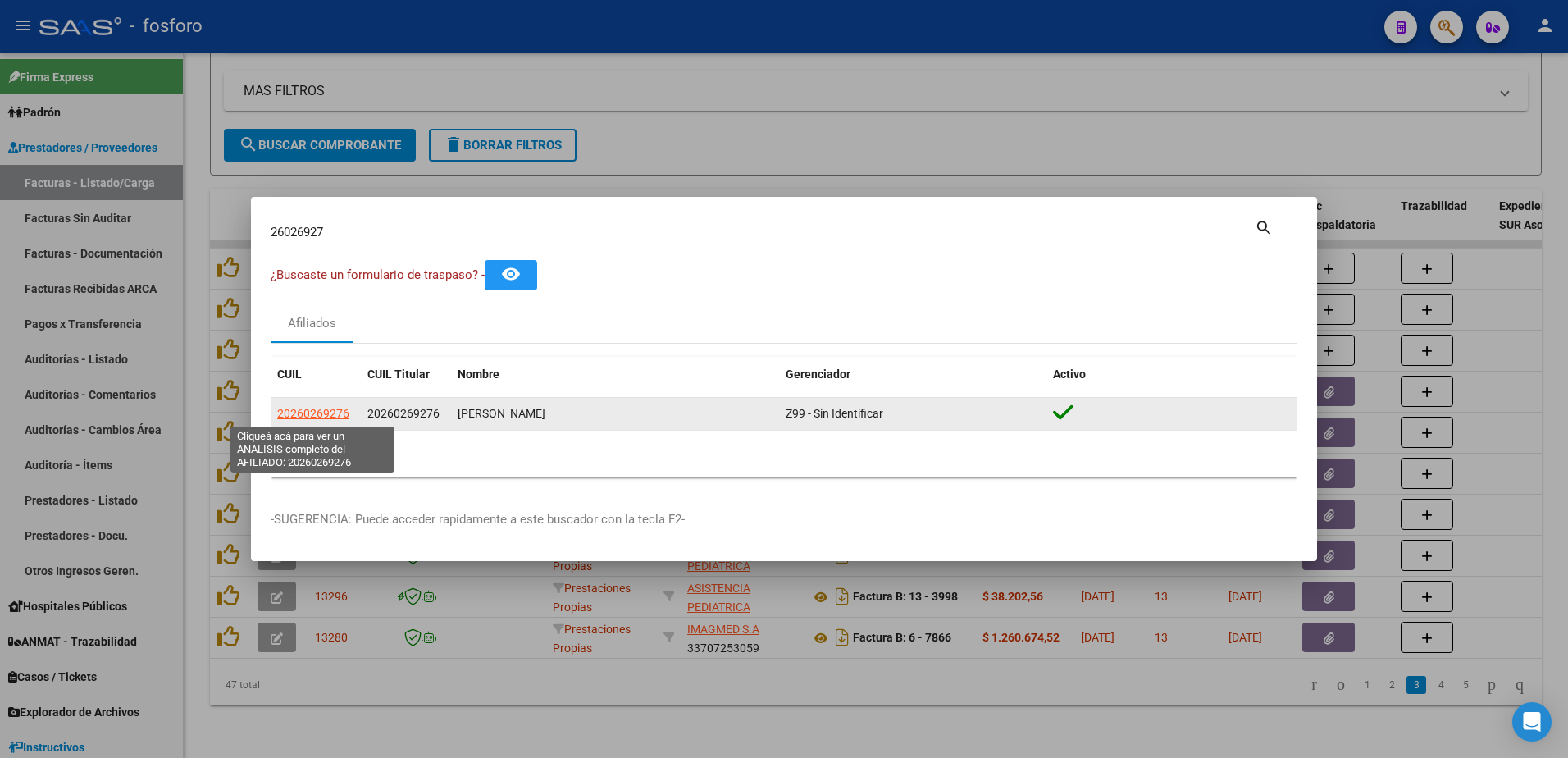
click at [296, 414] on span "20260269276" at bounding box center [313, 412] width 72 height 13
type textarea "20260269276"
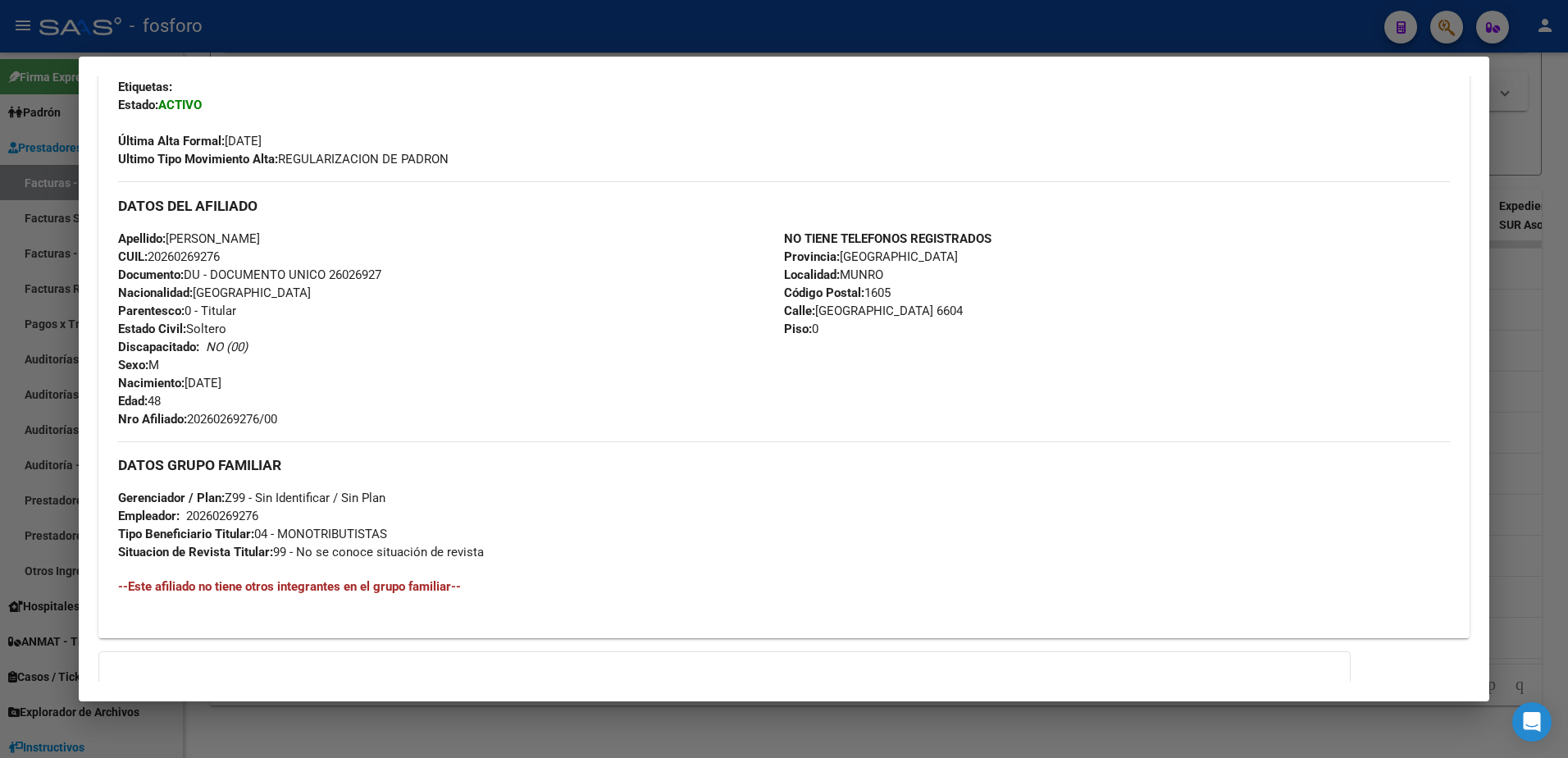
scroll to position [492, 0]
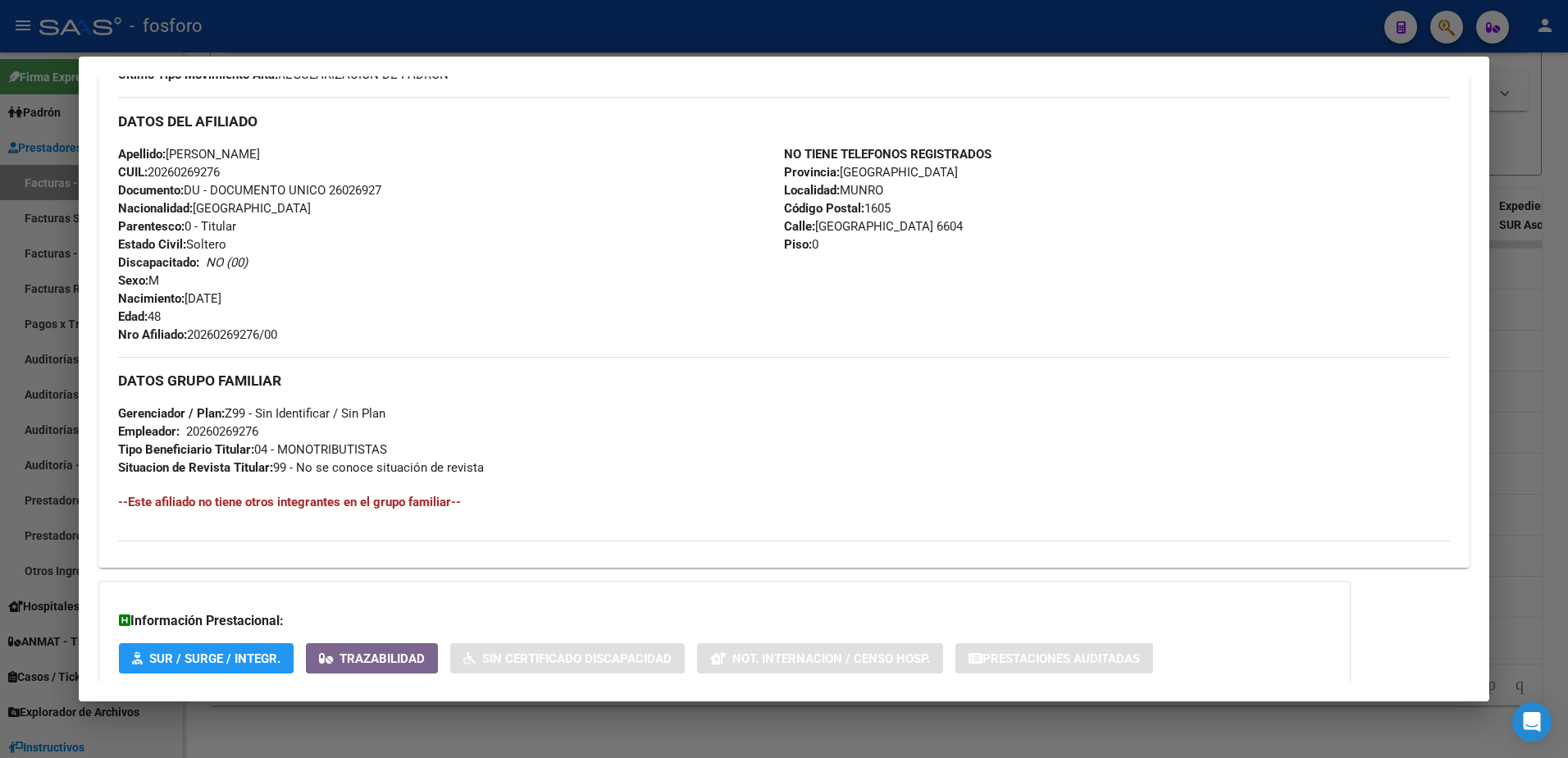
click at [0, 404] on html "menu - fosforo person Firma Express Padrón Afiliados Empadronados Padrón Ágil A…" at bounding box center [784, 379] width 1568 height 758
click at [57, 533] on div at bounding box center [784, 379] width 1568 height 758
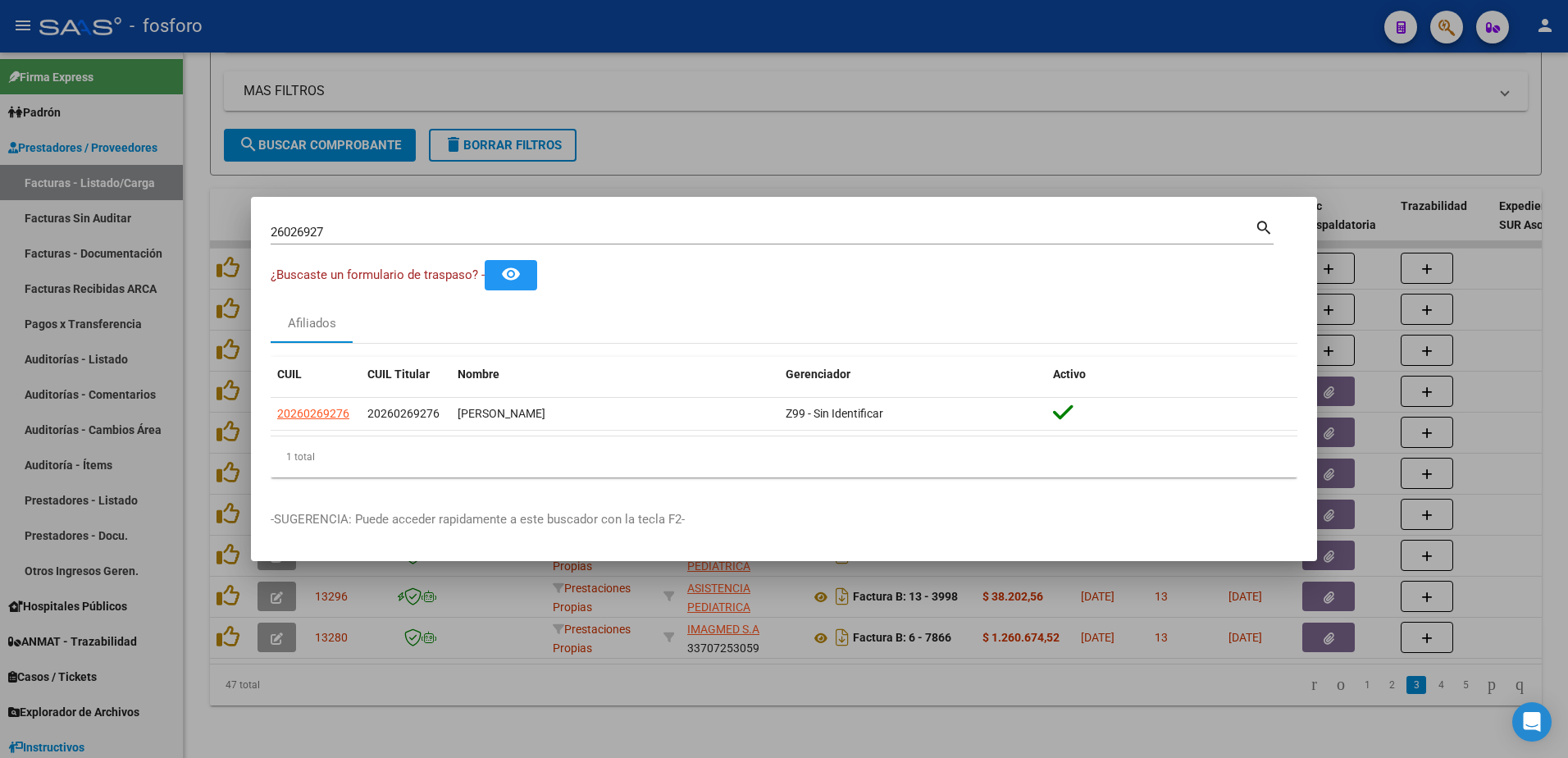
click at [458, 621] on div at bounding box center [784, 379] width 1568 height 758
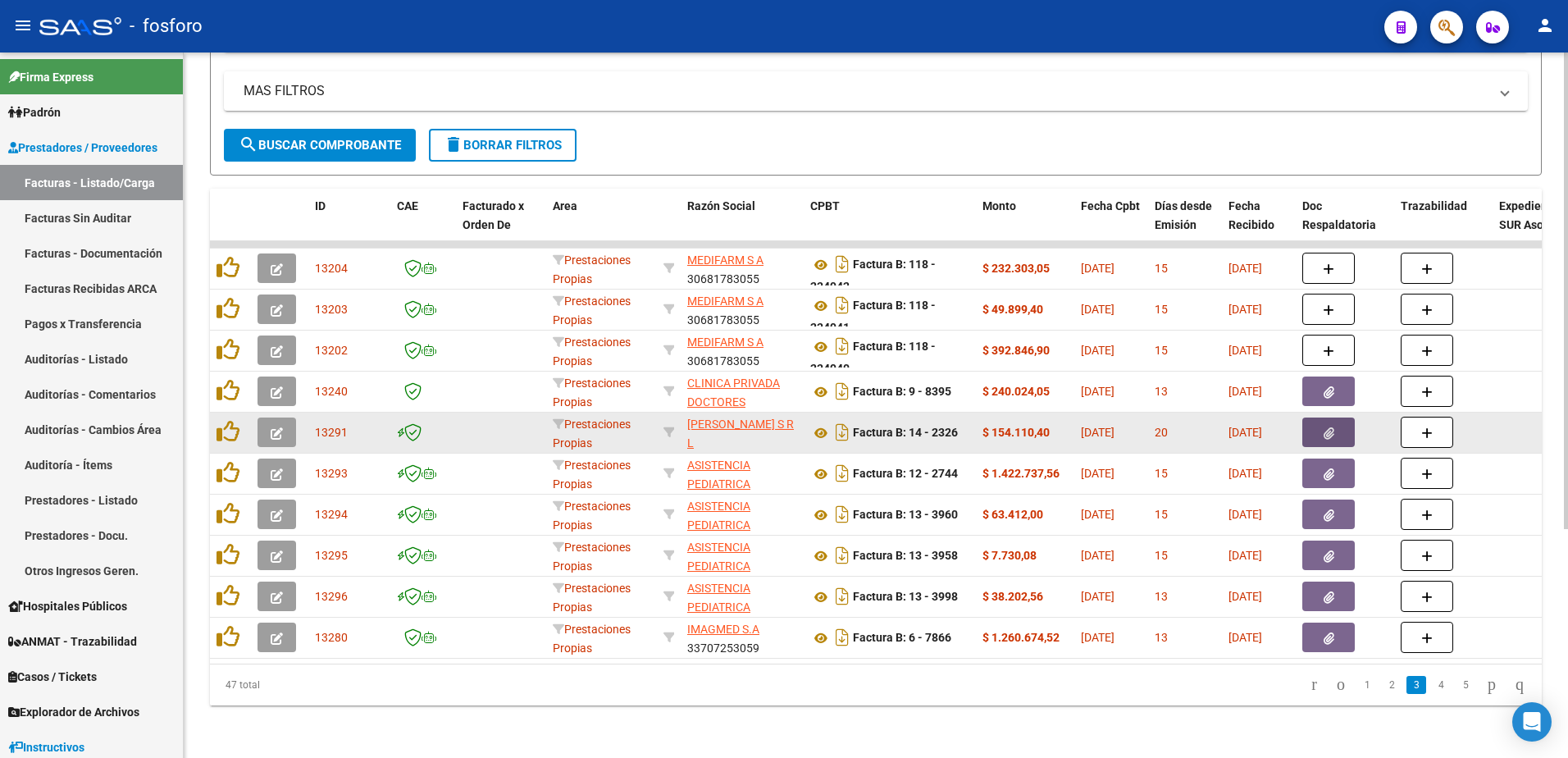
click at [1322, 417] on button "button" at bounding box center [1329, 432] width 53 height 30
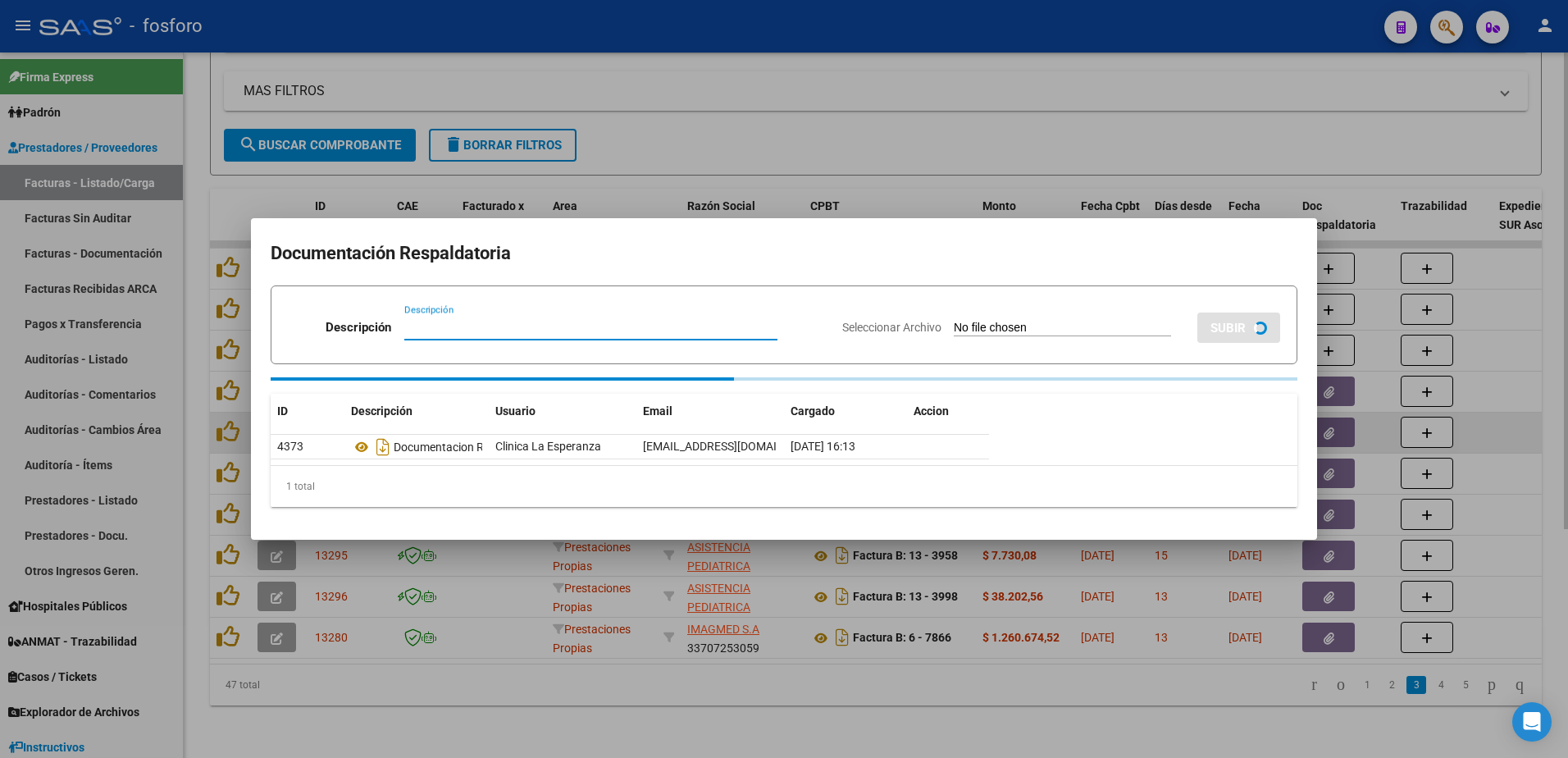
click at [1322, 412] on div at bounding box center [784, 379] width 1568 height 758
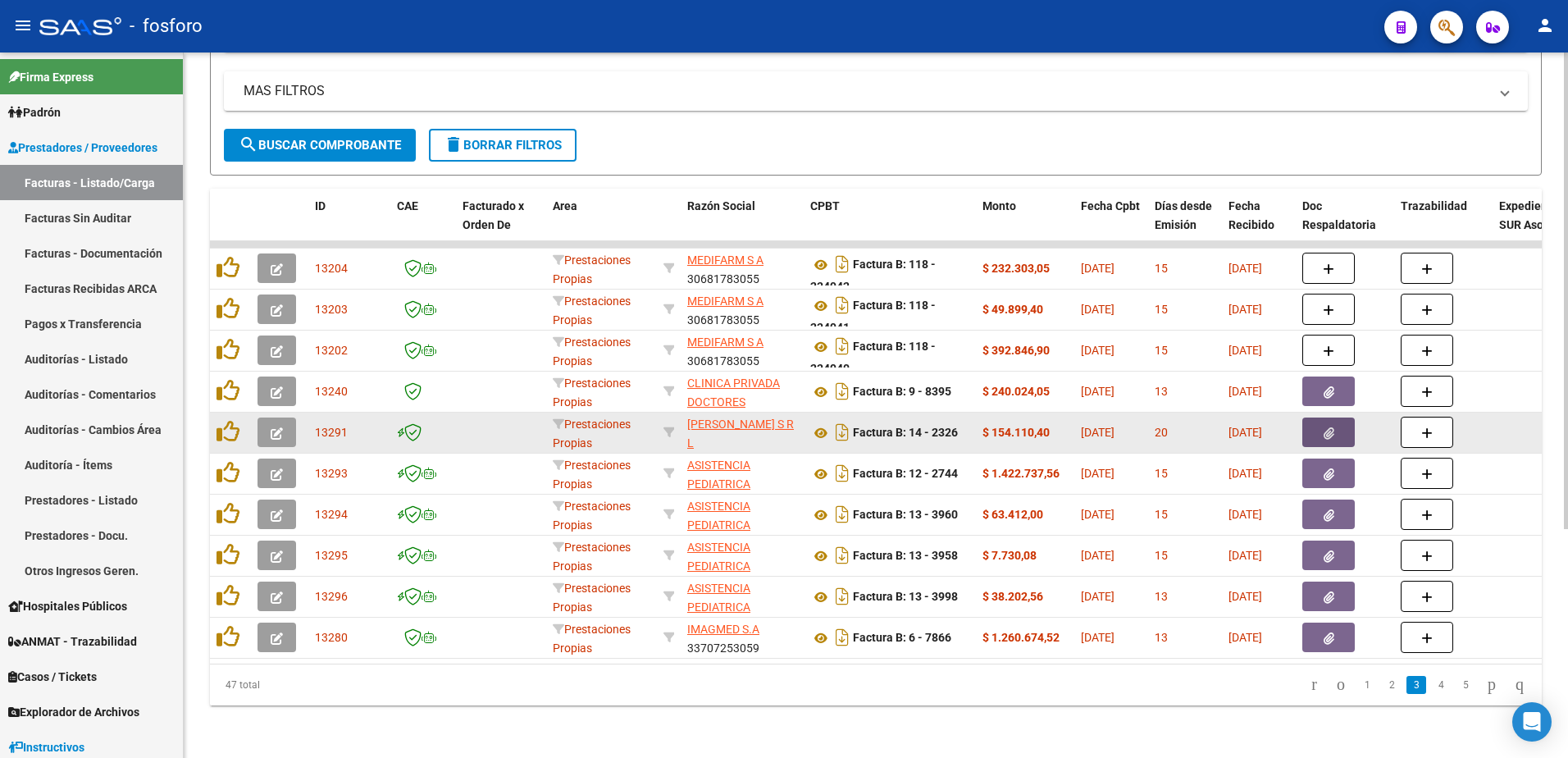
click at [1320, 419] on button "button" at bounding box center [1329, 432] width 53 height 30
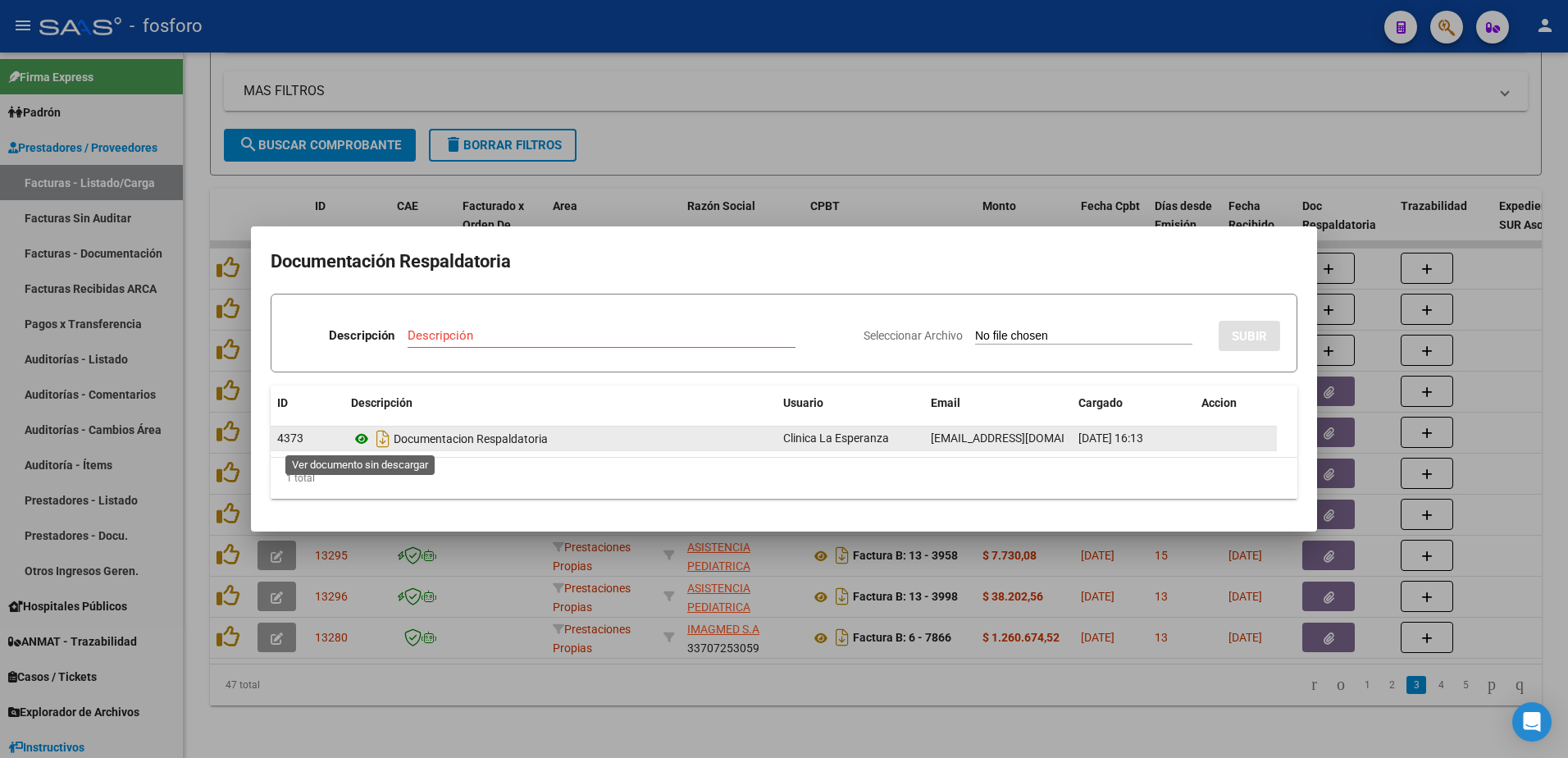
click at [358, 439] on icon at bounding box center [361, 438] width 21 height 20
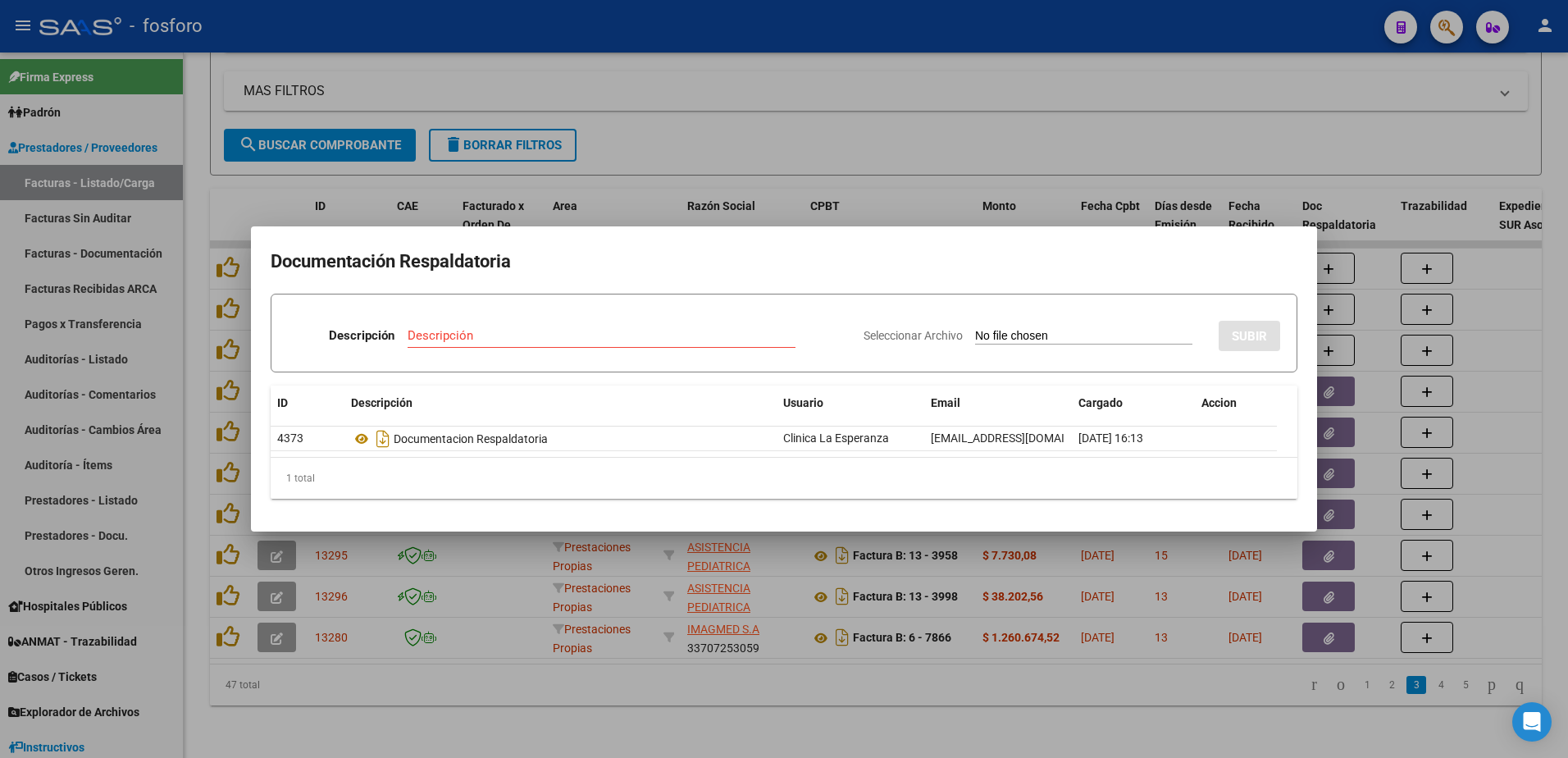
click at [211, 358] on div at bounding box center [784, 379] width 1568 height 758
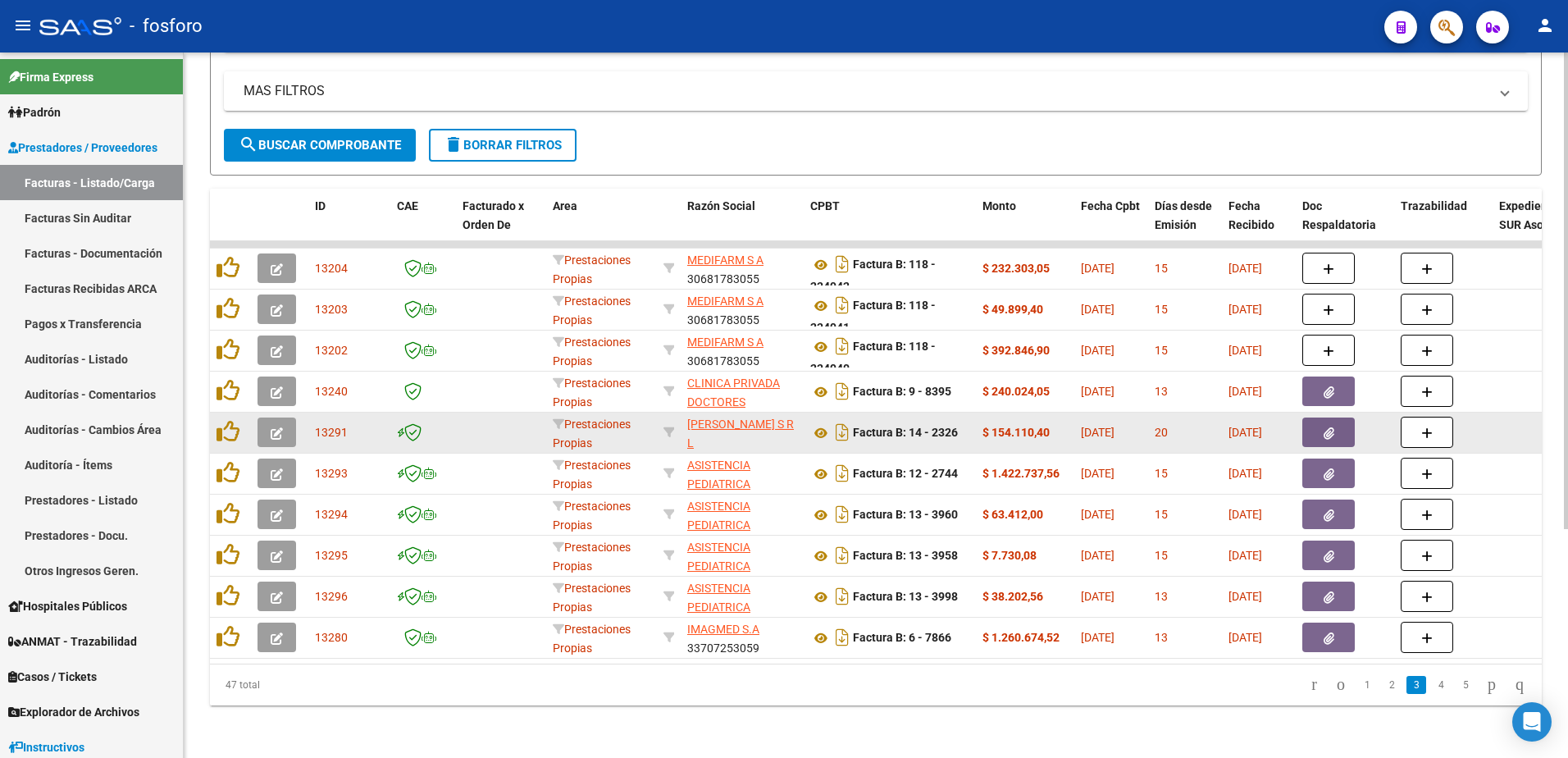
click at [273, 428] on icon "button" at bounding box center [277, 434] width 12 height 12
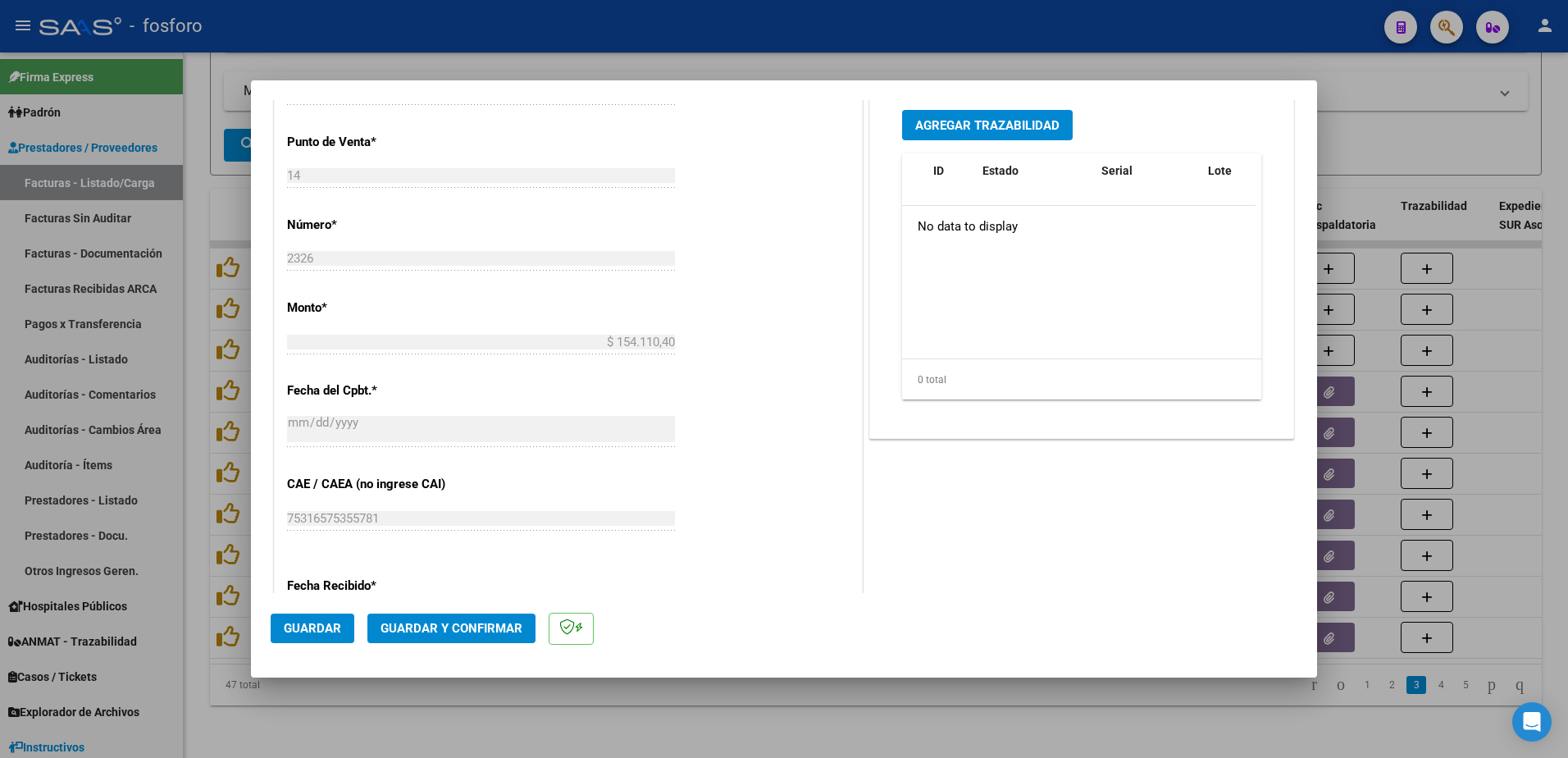
scroll to position [850, 0]
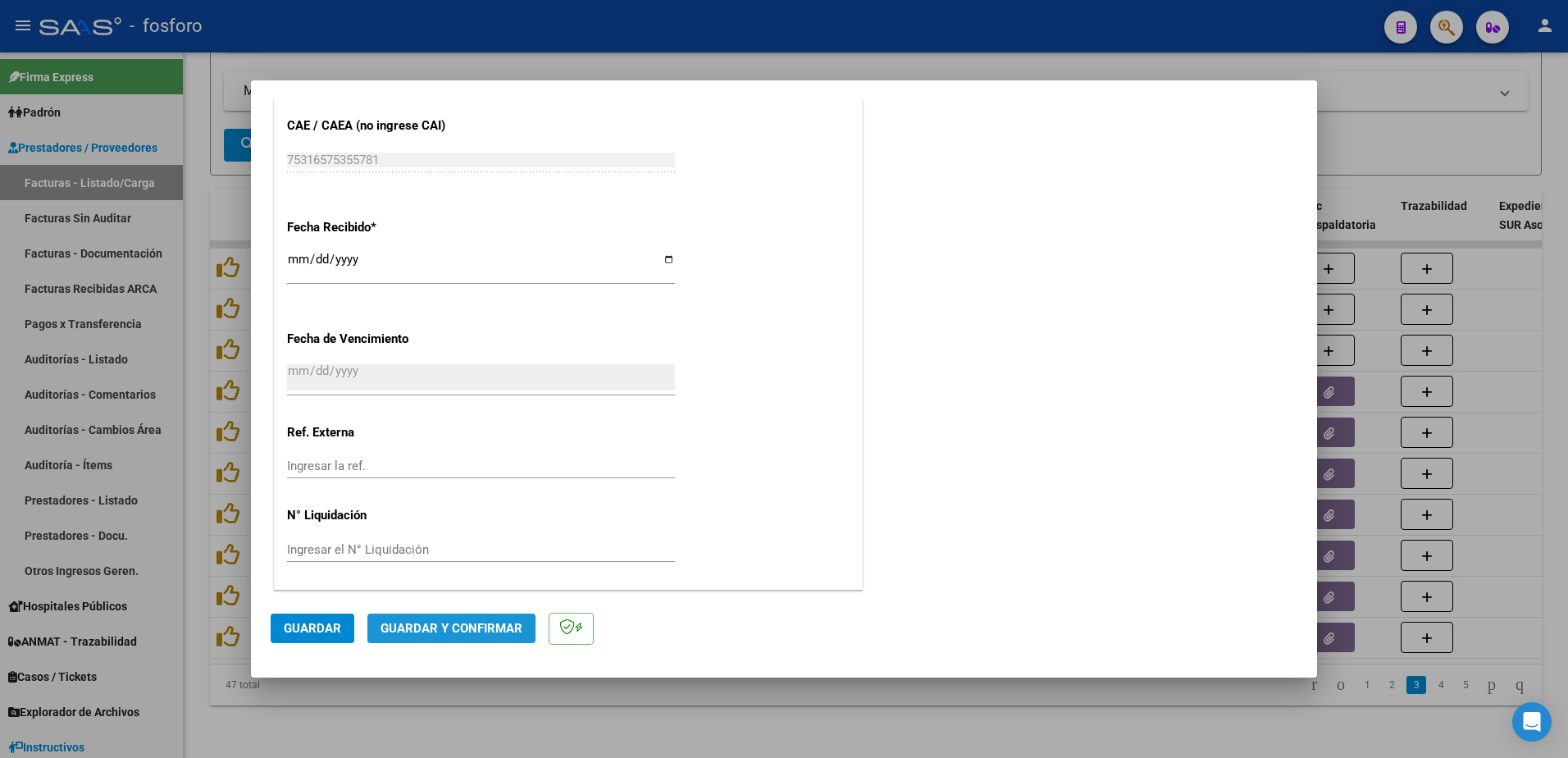
click at [407, 631] on span "Guardar y Confirmar" at bounding box center [451, 628] width 142 height 14
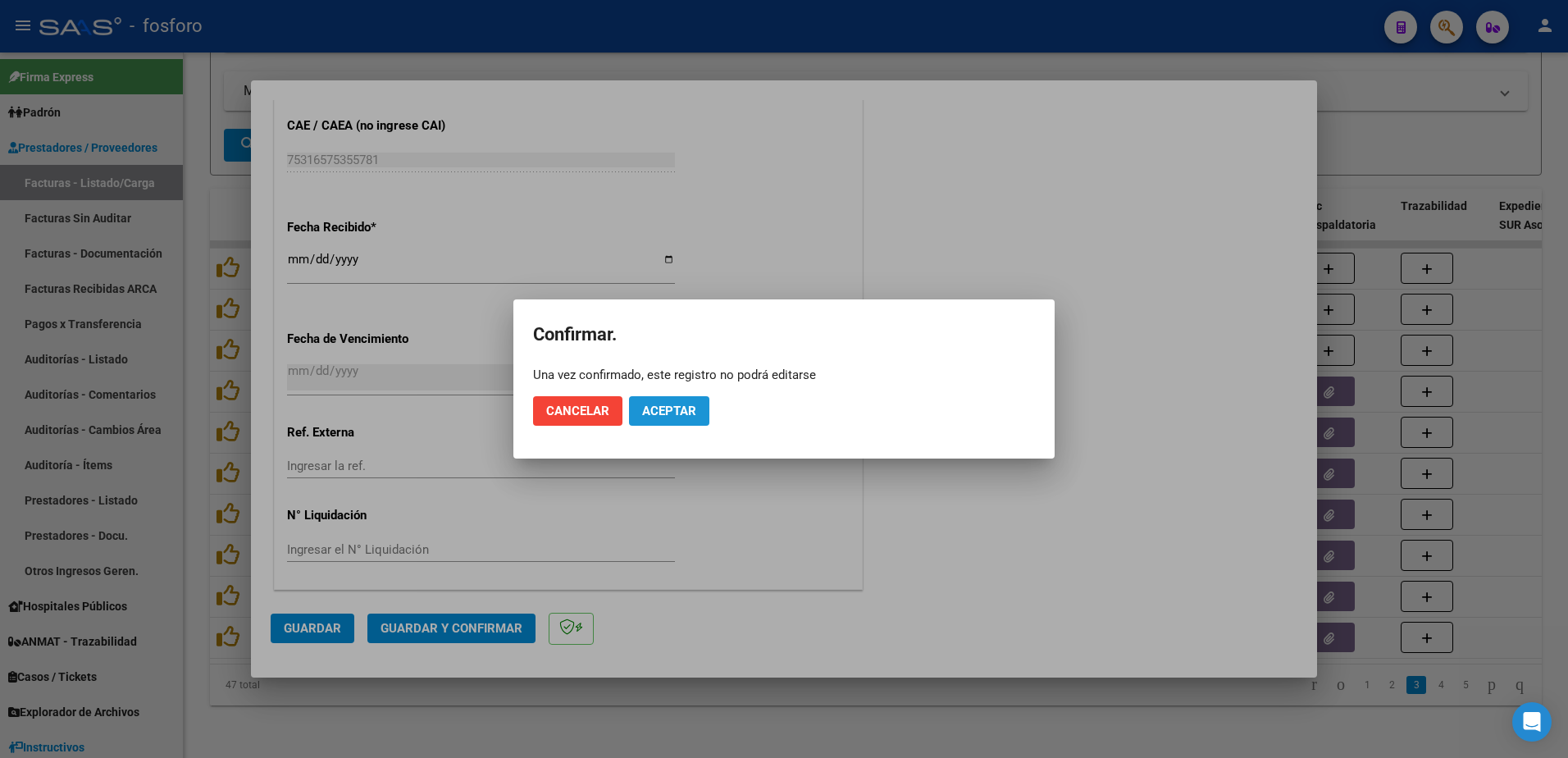
click at [669, 405] on span "Aceptar" at bounding box center [669, 411] width 55 height 14
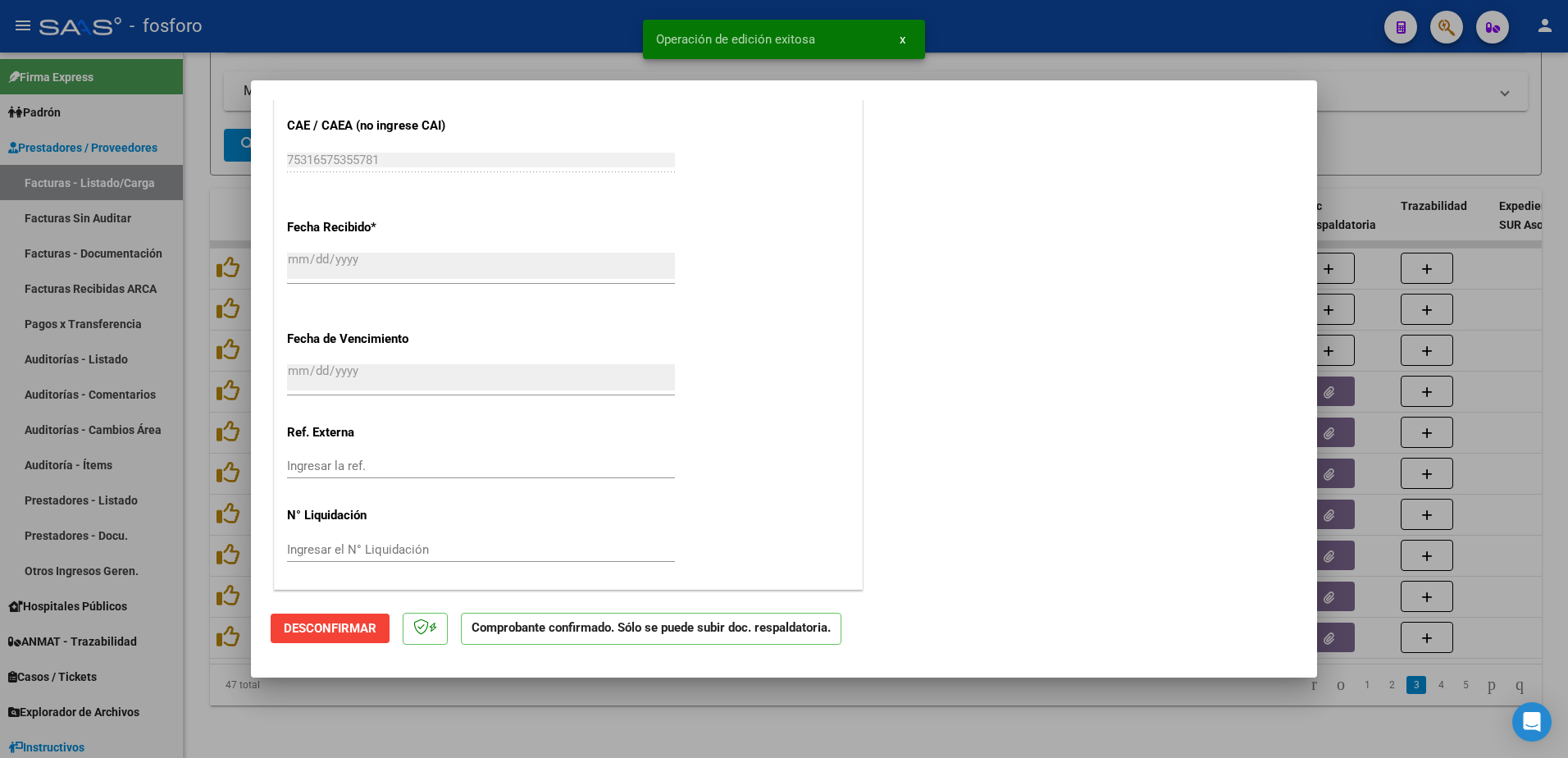
click at [164, 264] on div at bounding box center [784, 379] width 1568 height 758
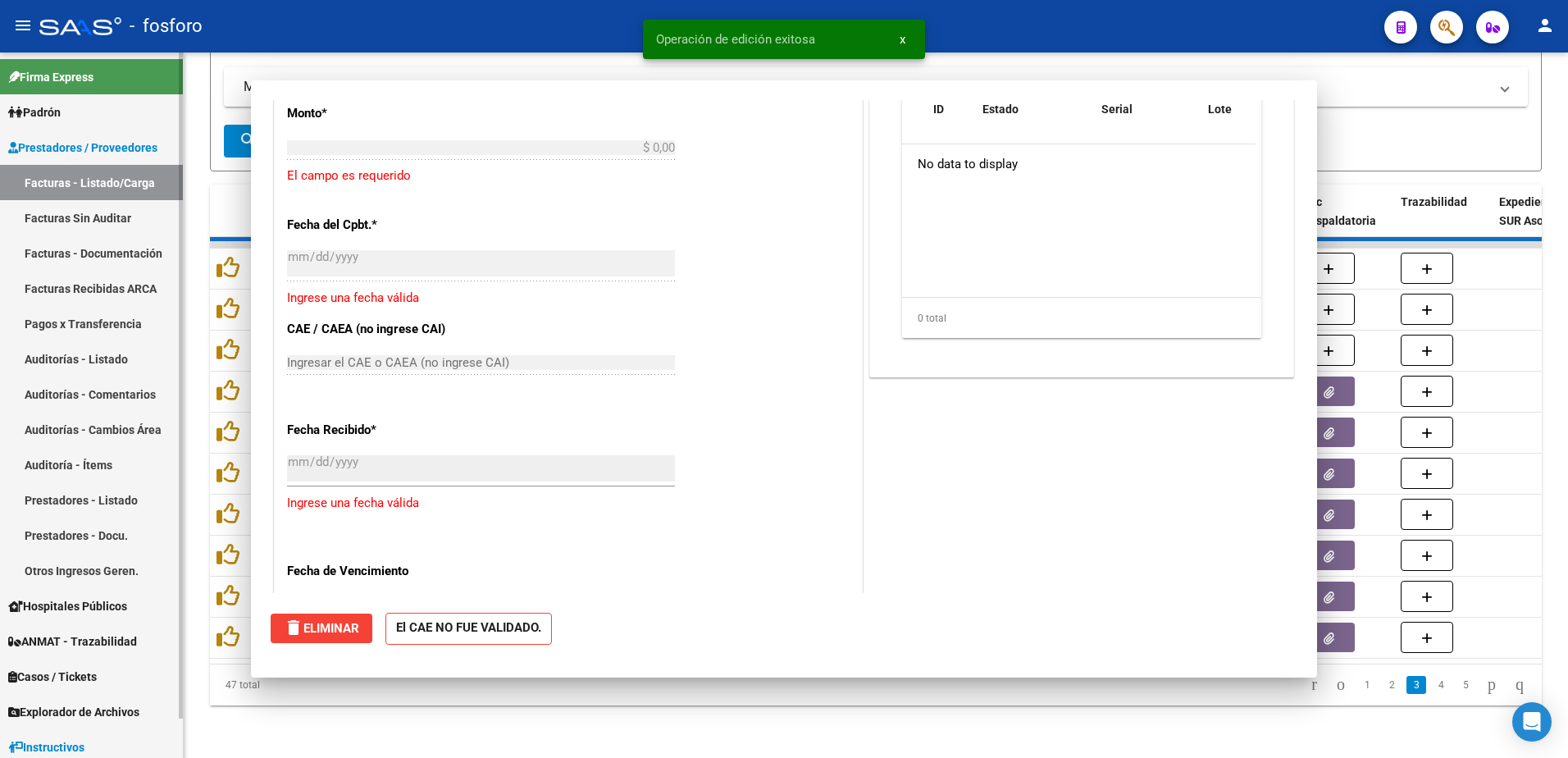
scroll to position [0, 0]
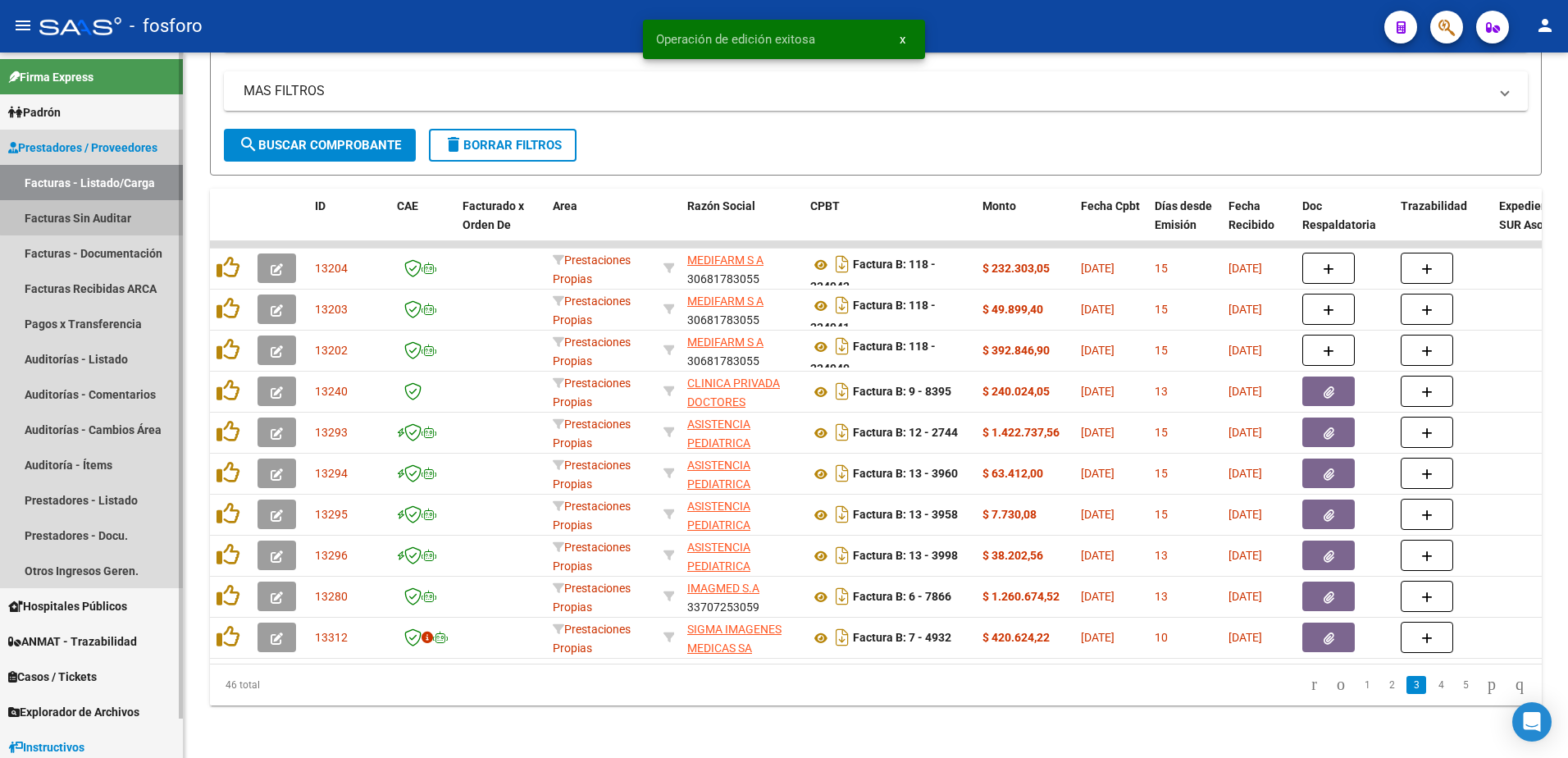
click at [130, 209] on link "Facturas Sin Auditar" at bounding box center [91, 217] width 183 height 35
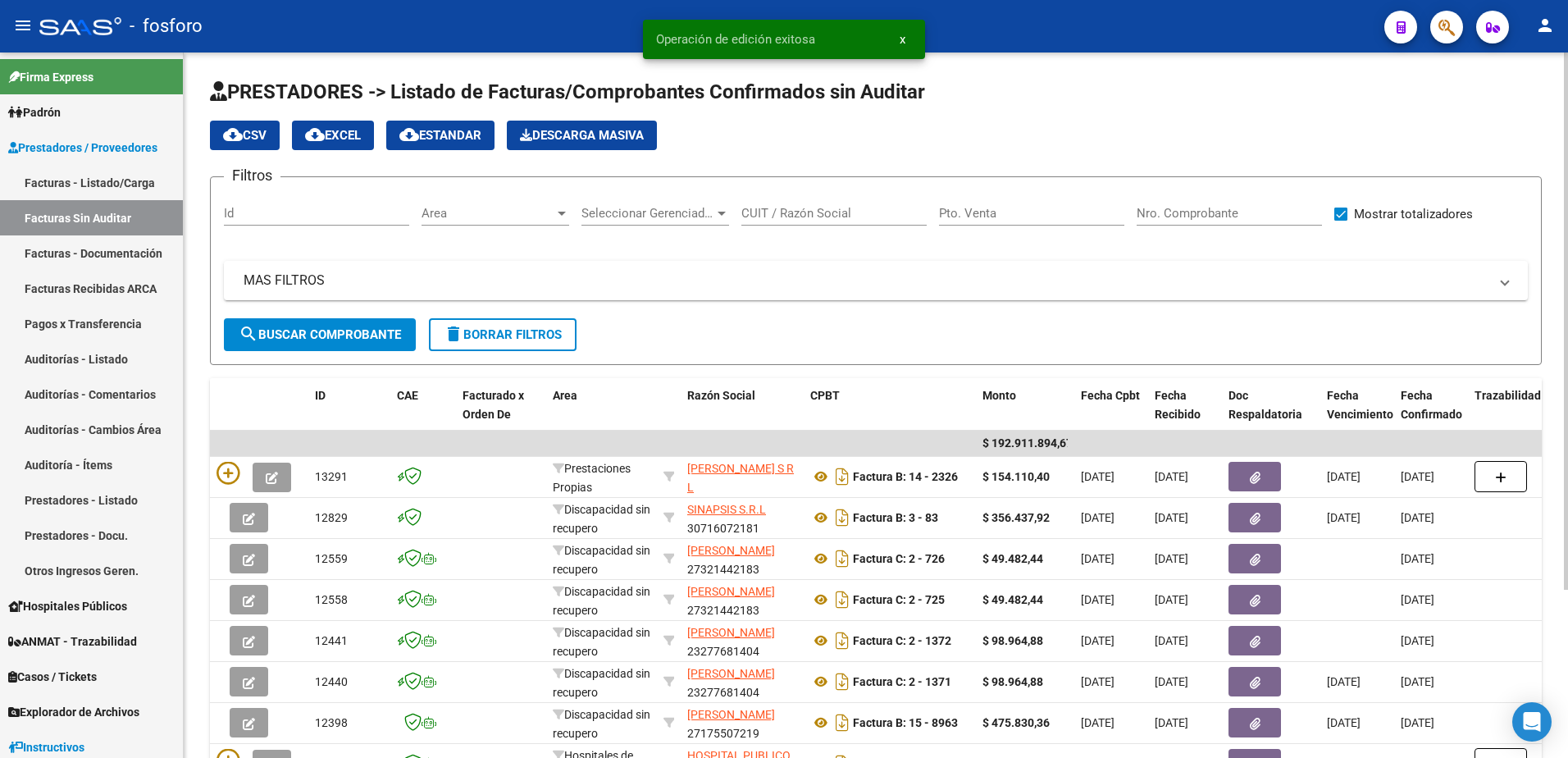
click at [559, 210] on div at bounding box center [561, 213] width 14 height 13
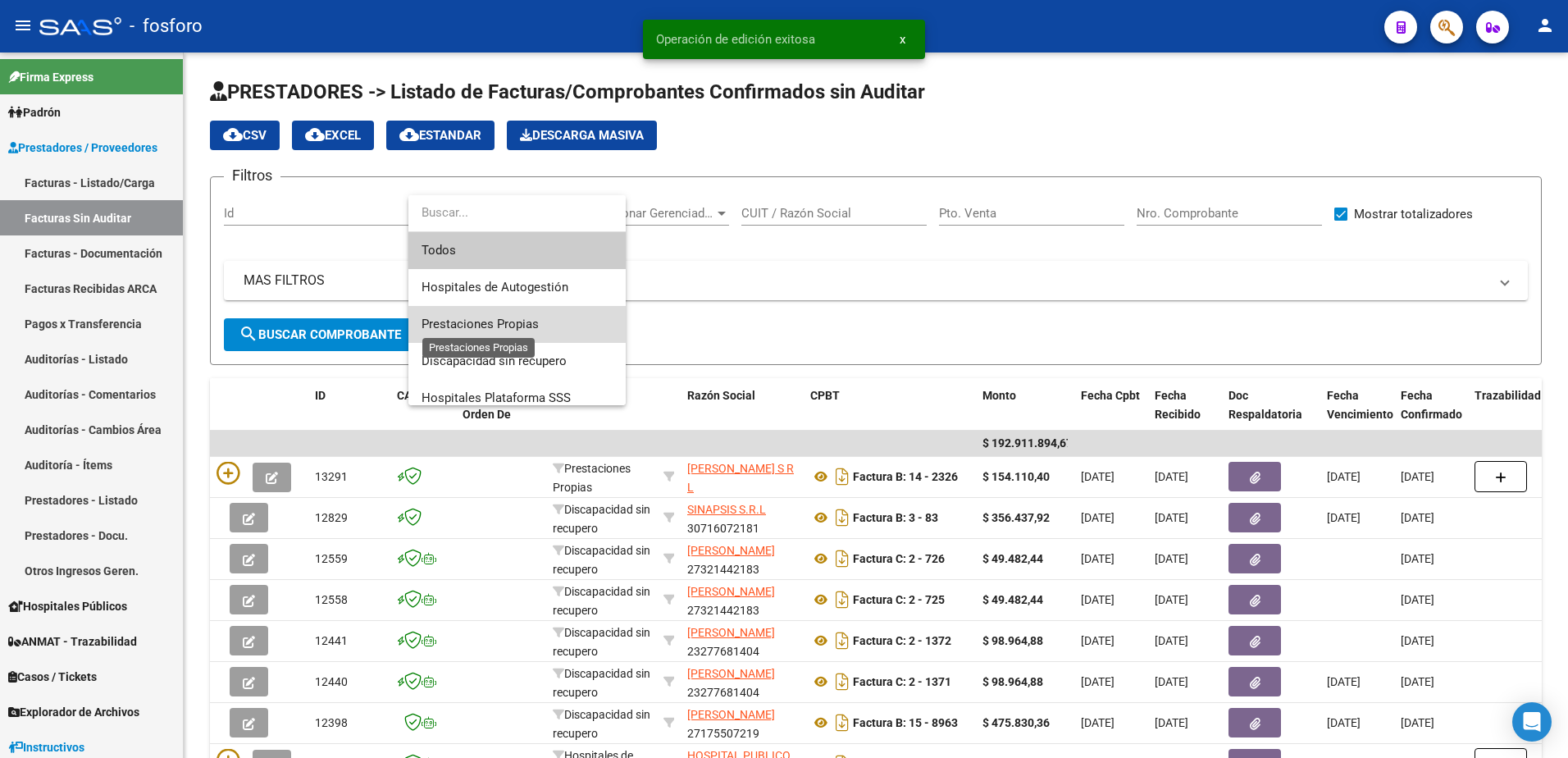
click at [451, 328] on span "Prestaciones Propias" at bounding box center [480, 324] width 118 height 14
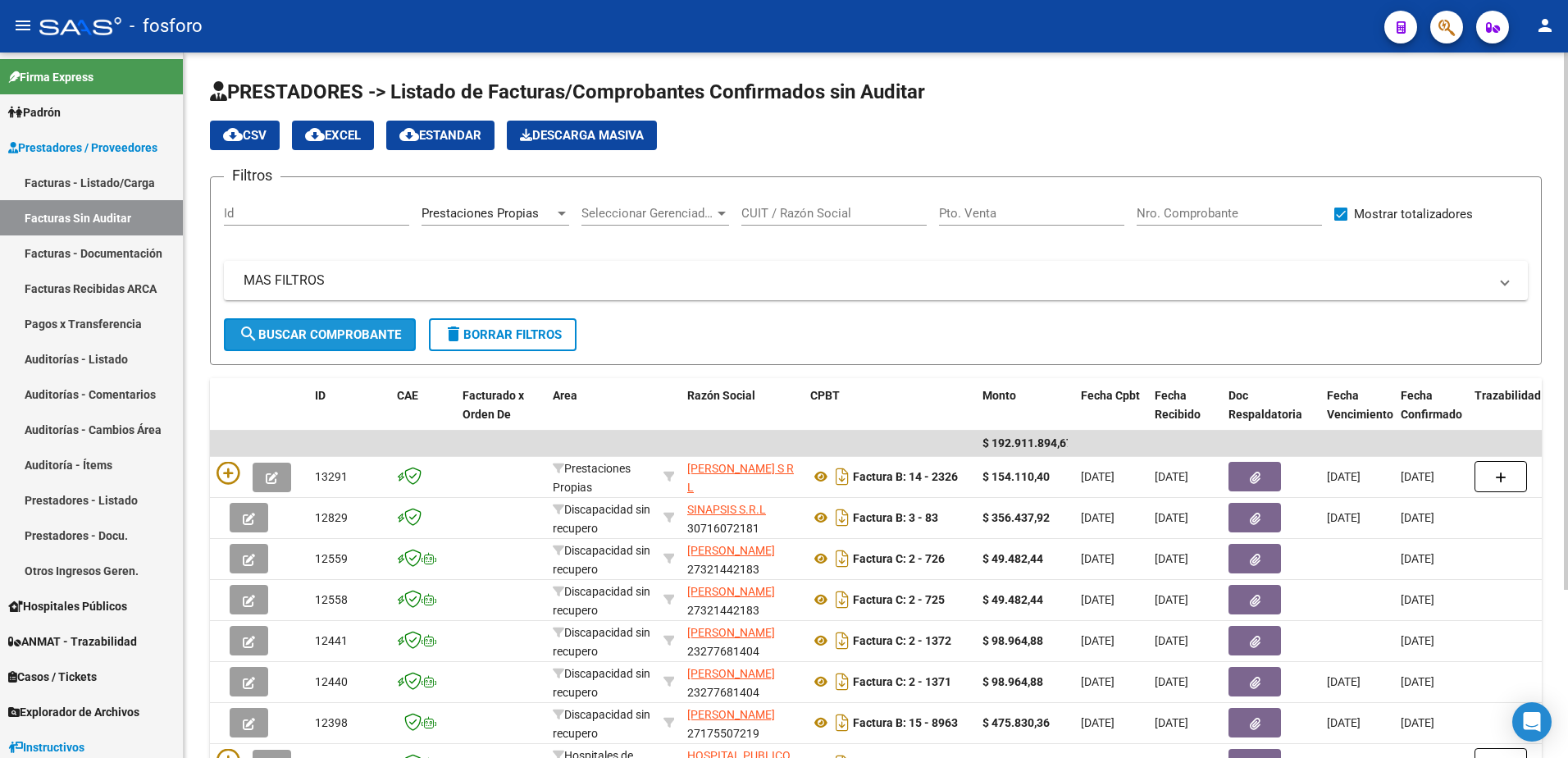
click at [361, 347] on button "search Buscar Comprobante" at bounding box center [319, 335] width 192 height 33
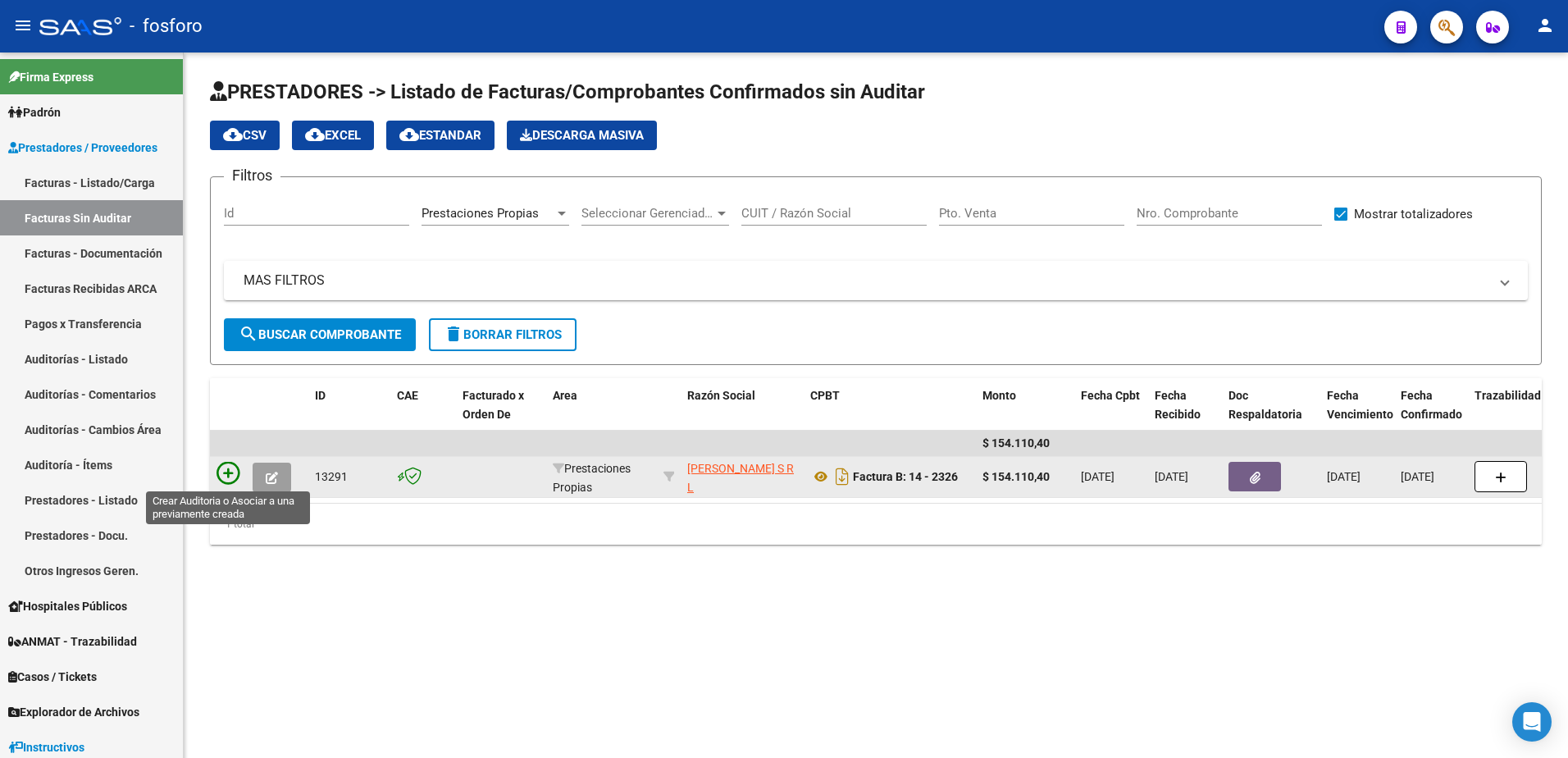
click at [228, 474] on icon at bounding box center [227, 473] width 23 height 23
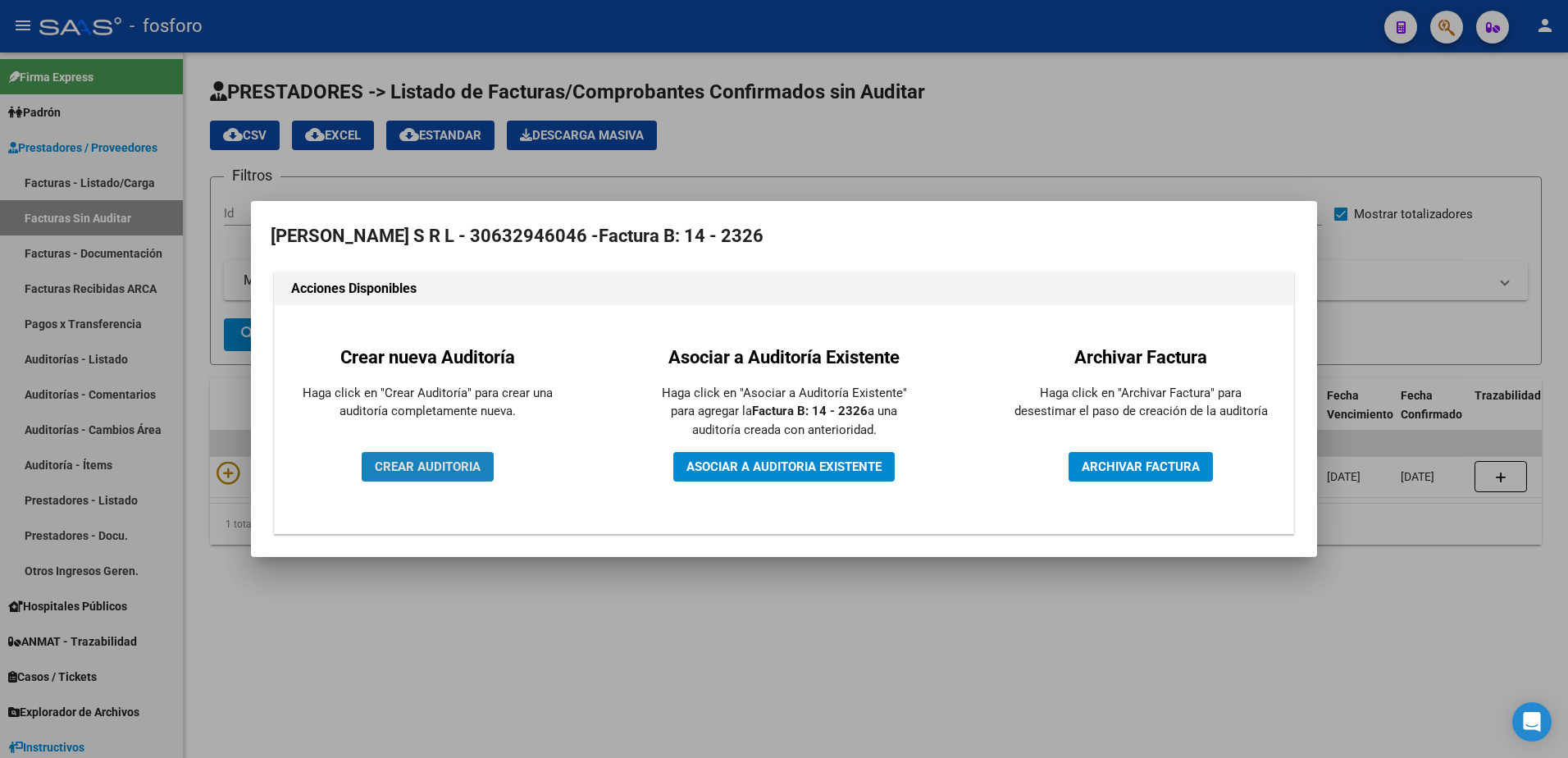
click at [423, 457] on button "CREAR AUDITORIA" at bounding box center [428, 466] width 132 height 30
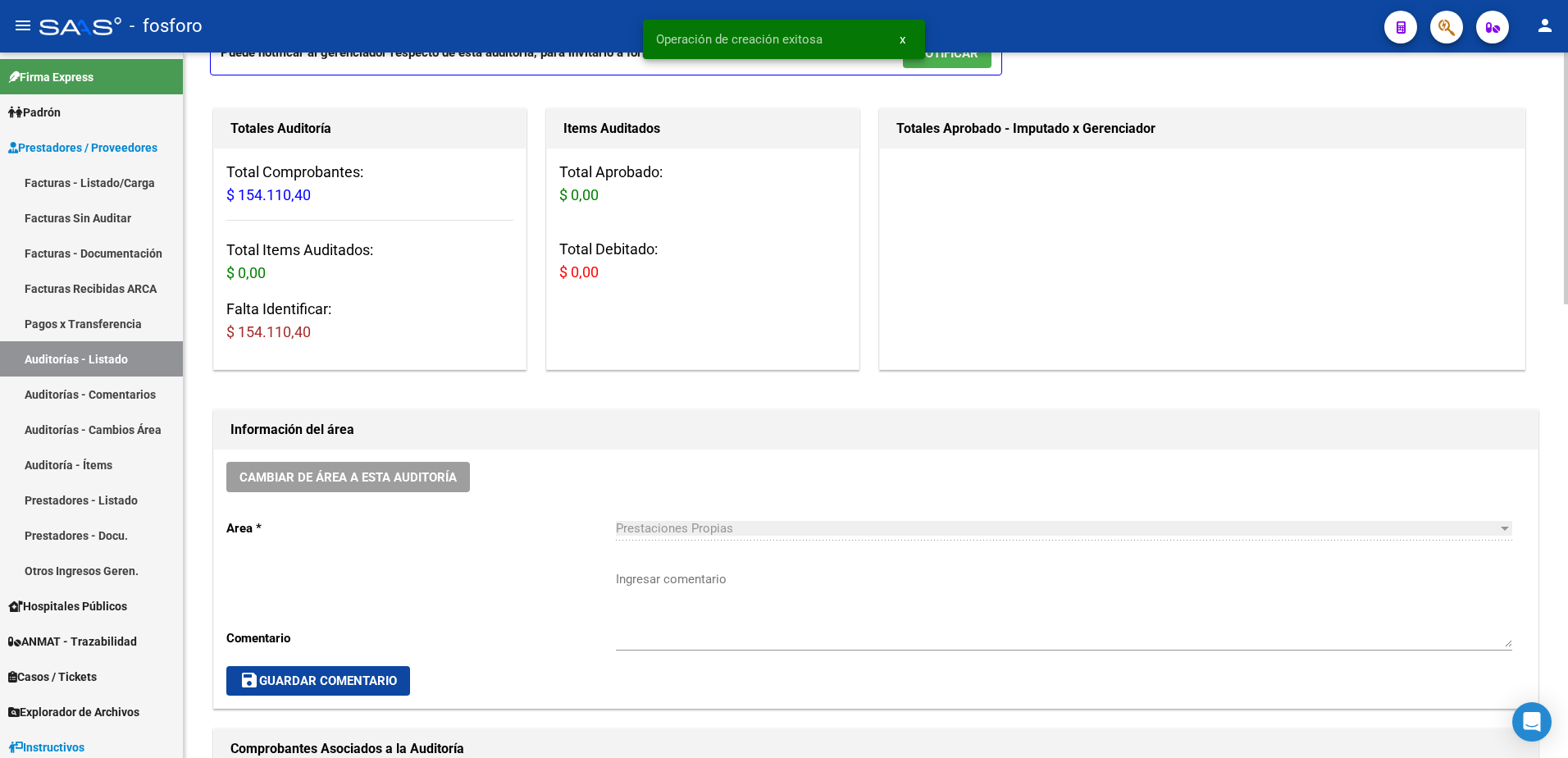
scroll to position [328, 0]
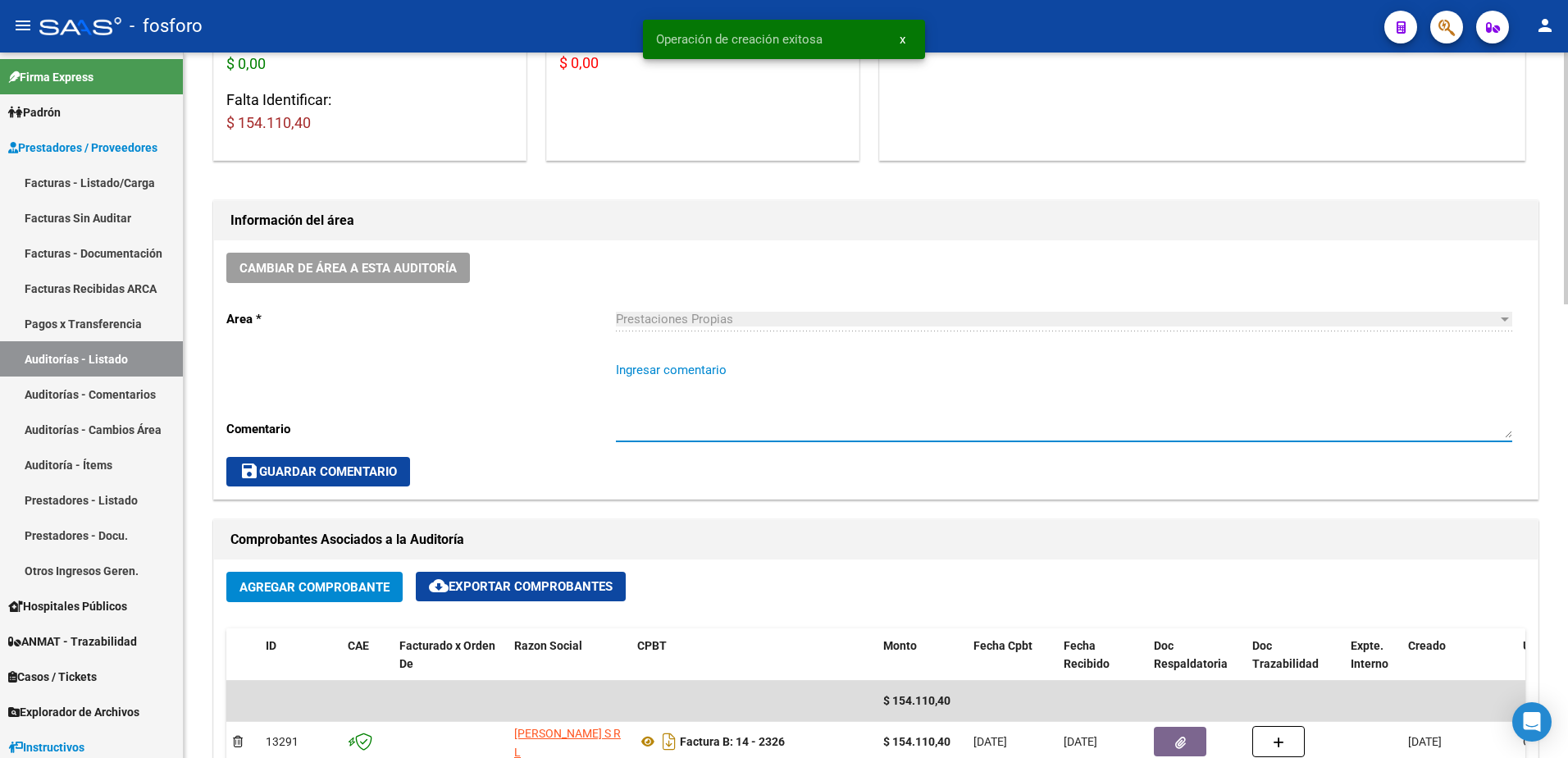
click at [659, 361] on textarea "Ingresar comentario" at bounding box center [1064, 399] width 896 height 77
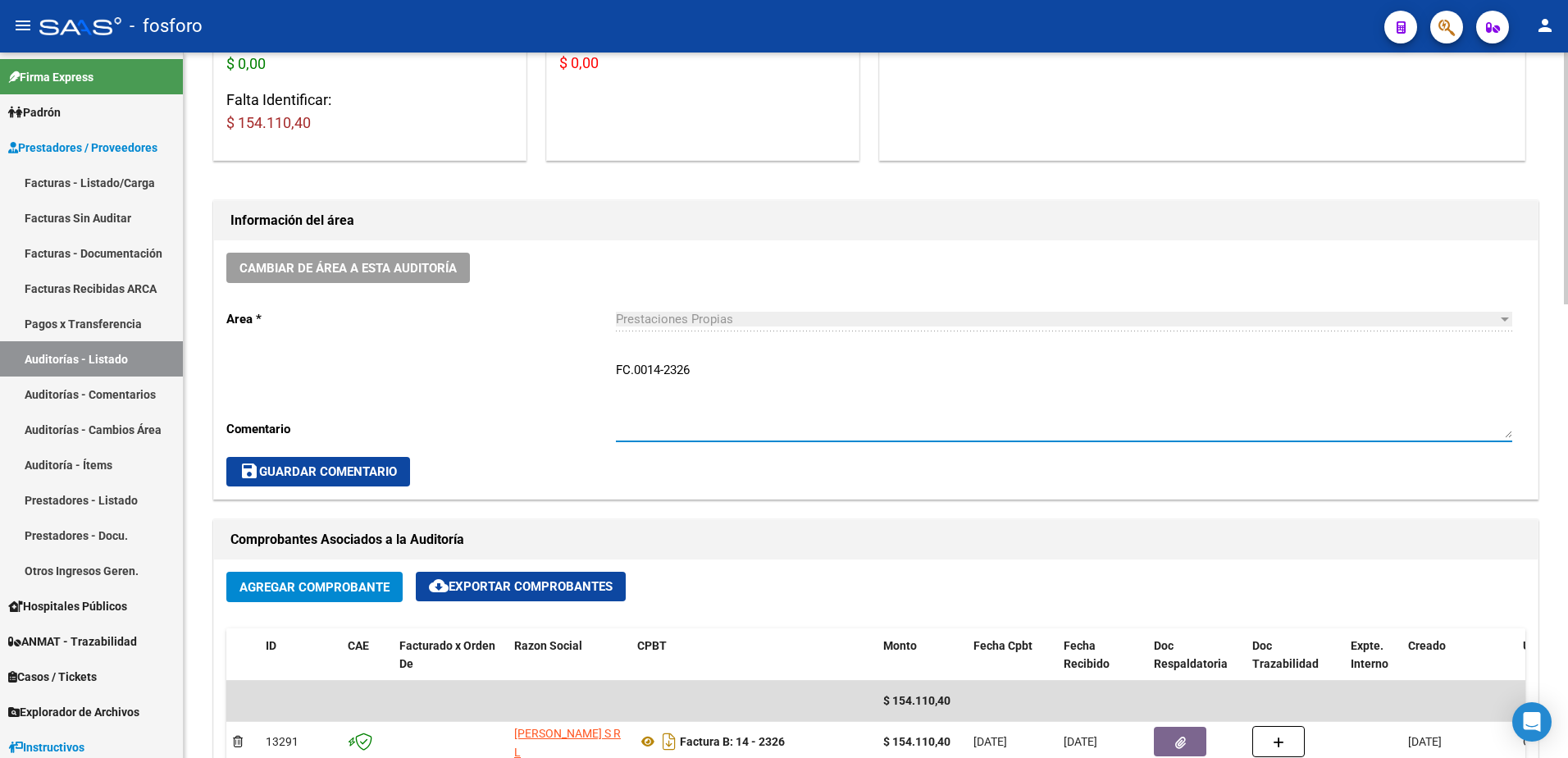
type textarea "FC.0014-2326"
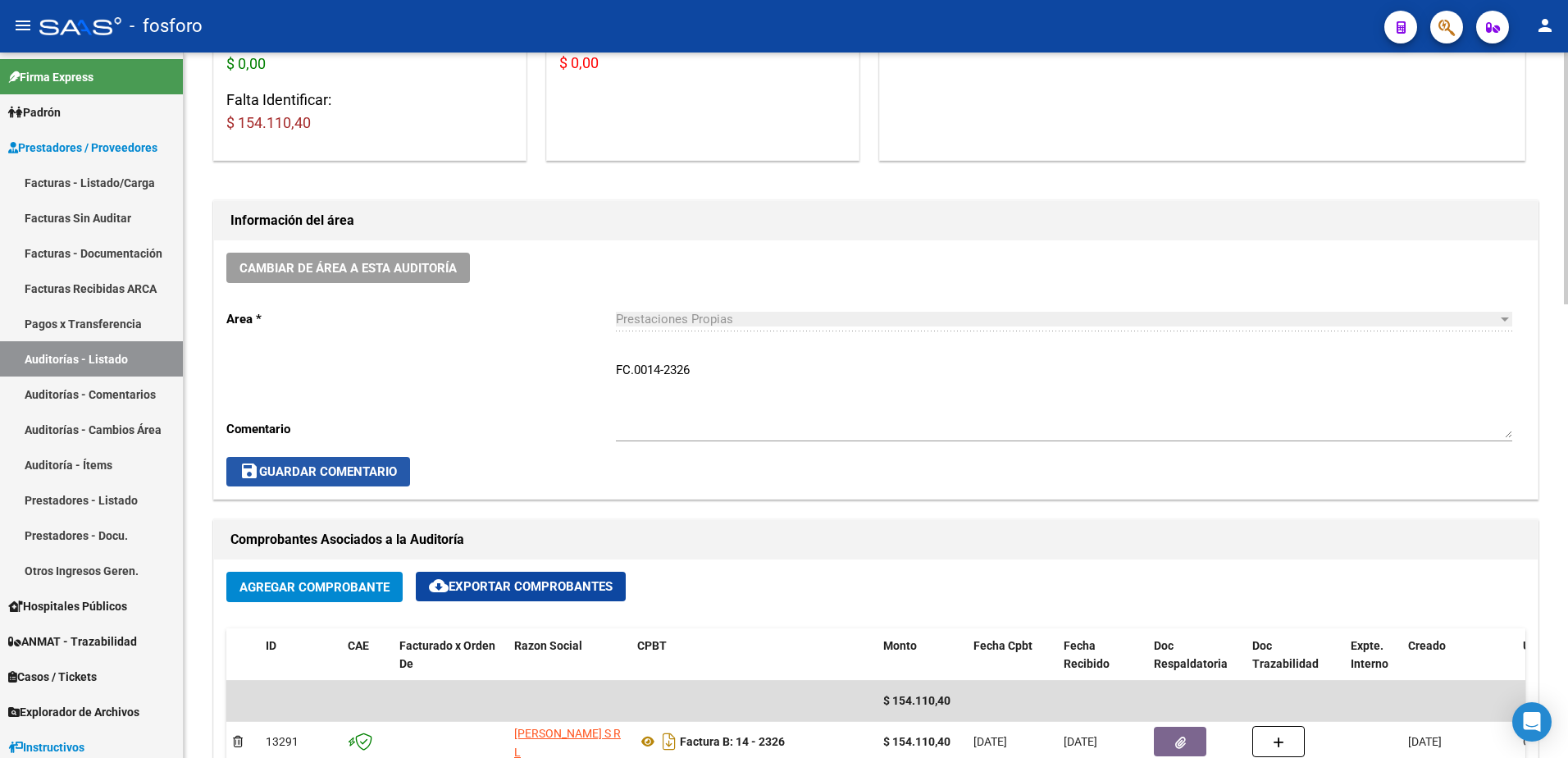
click at [313, 469] on span "save Guardar Comentario" at bounding box center [318, 471] width 158 height 14
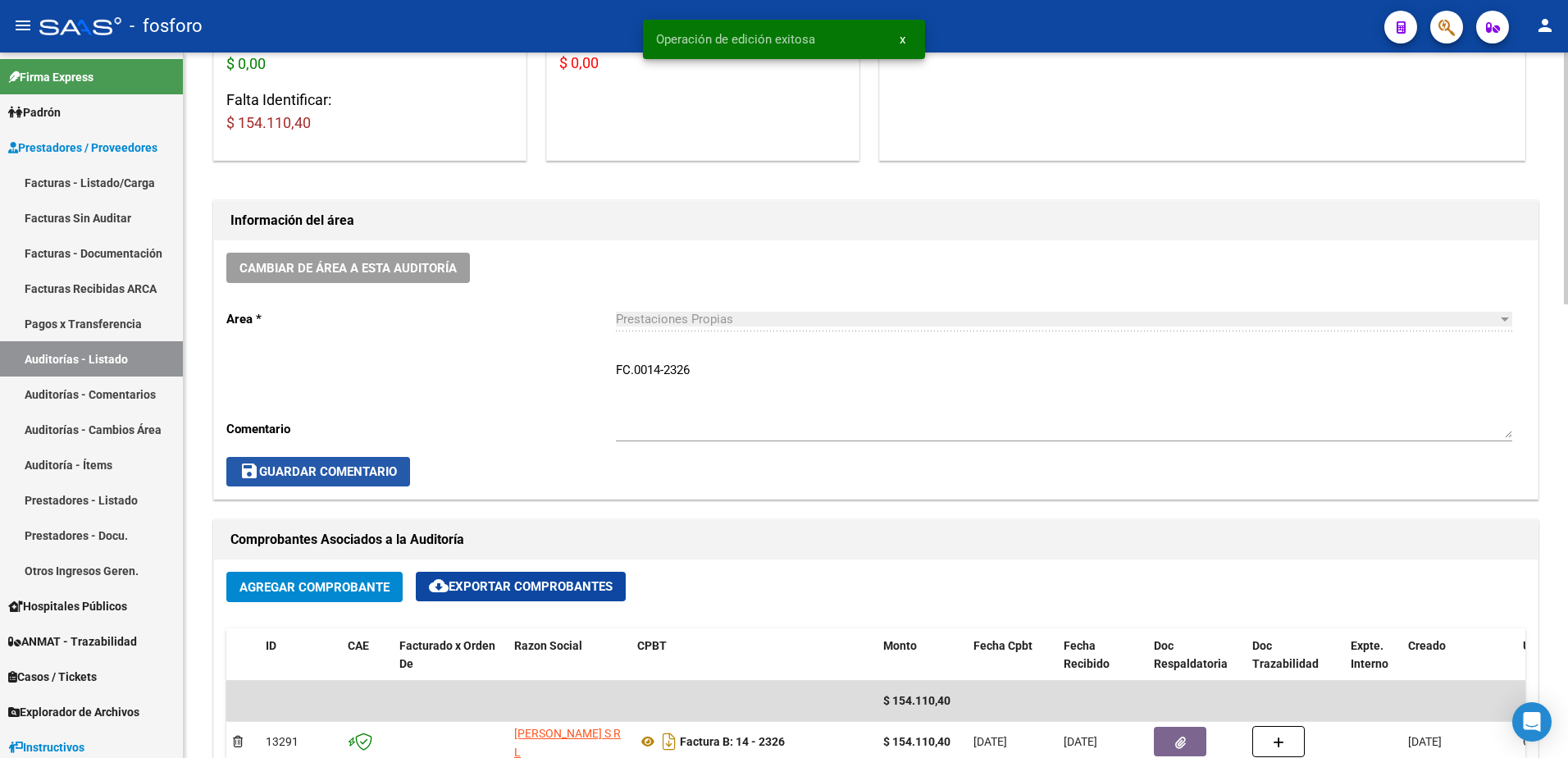
click at [313, 469] on span "save Guardar Comentario" at bounding box center [318, 471] width 158 height 14
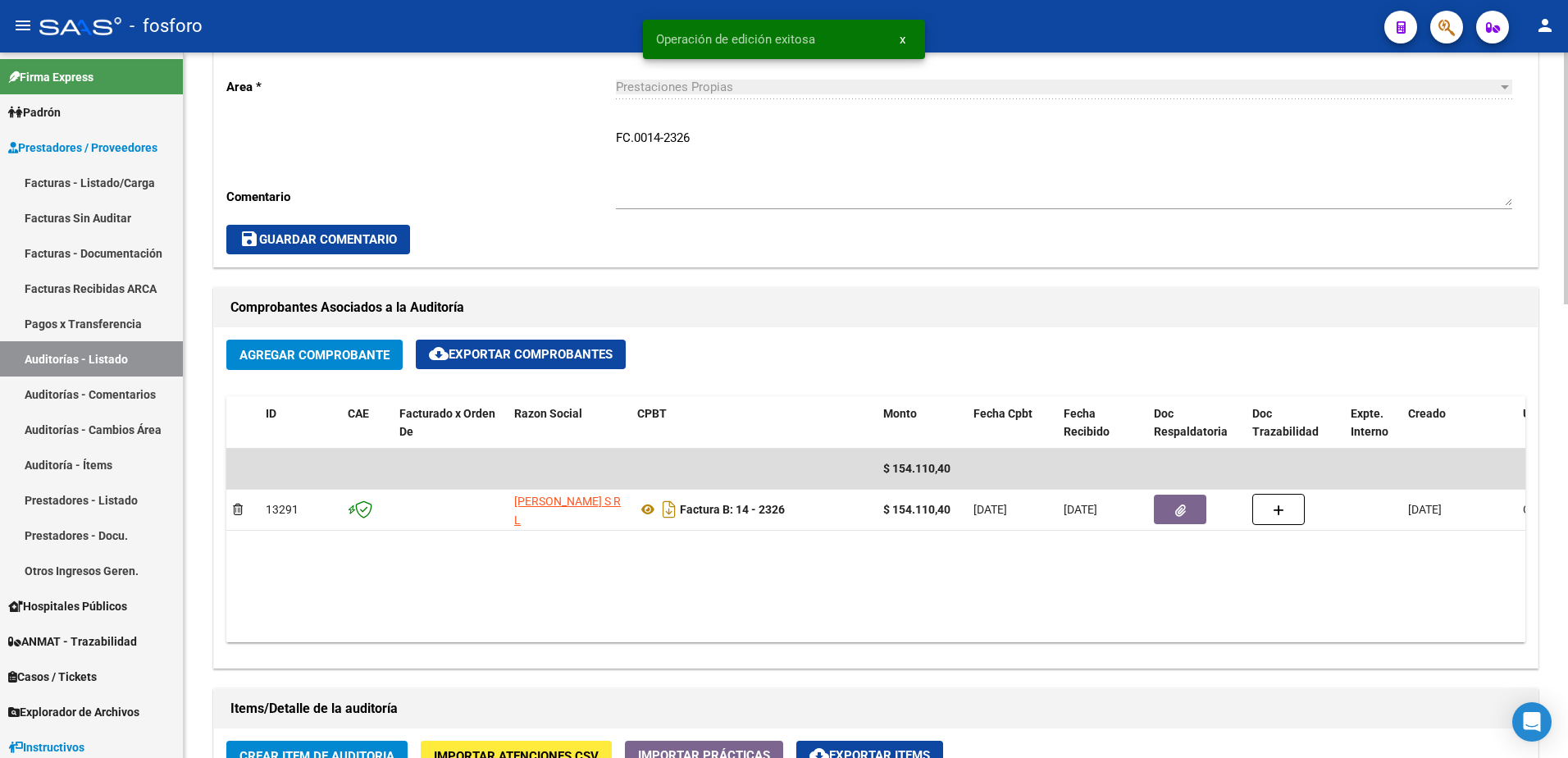
scroll to position [820, 0]
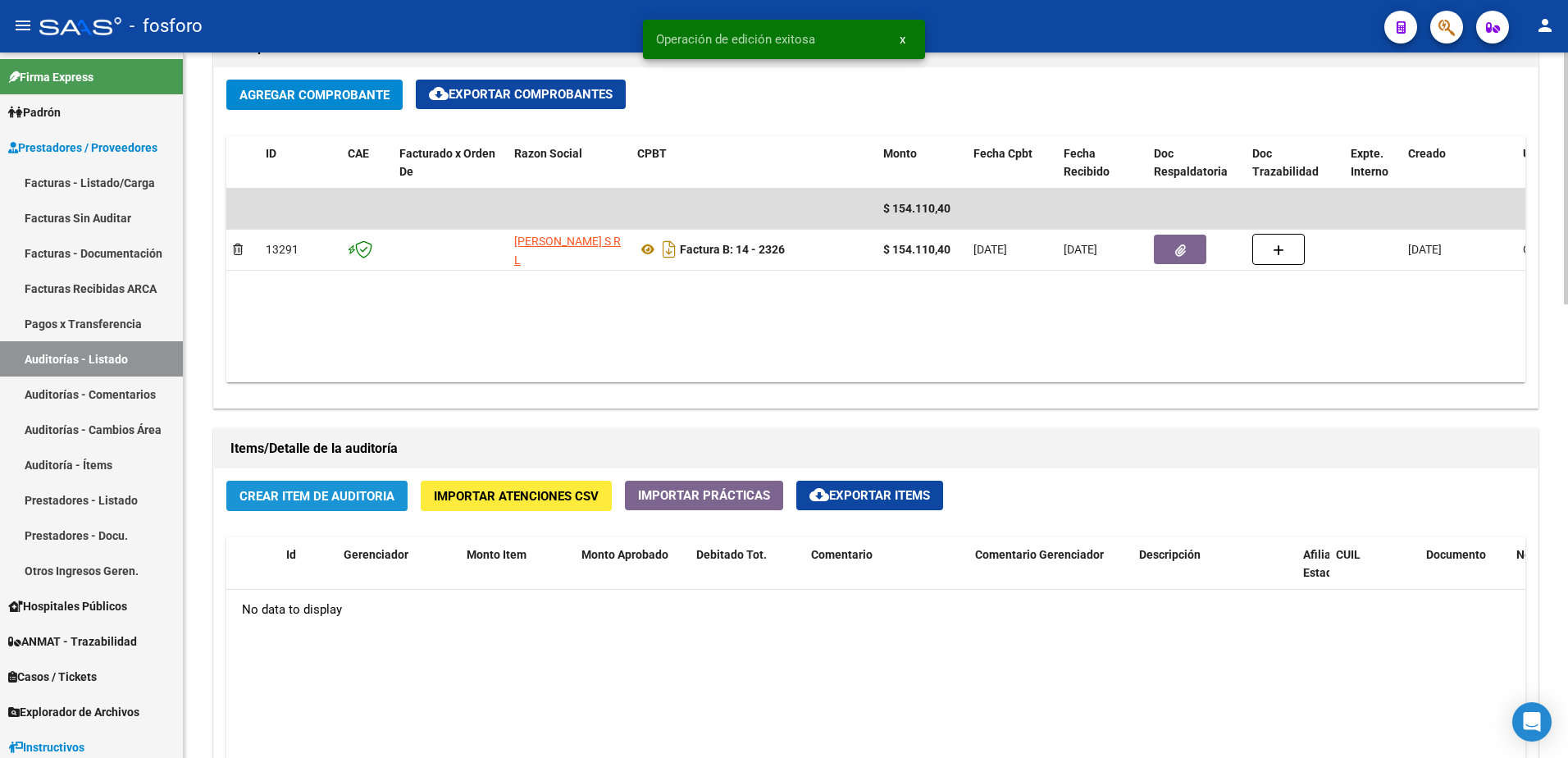
click at [388, 497] on span "Crear Item de Auditoria" at bounding box center [317, 496] width 155 height 14
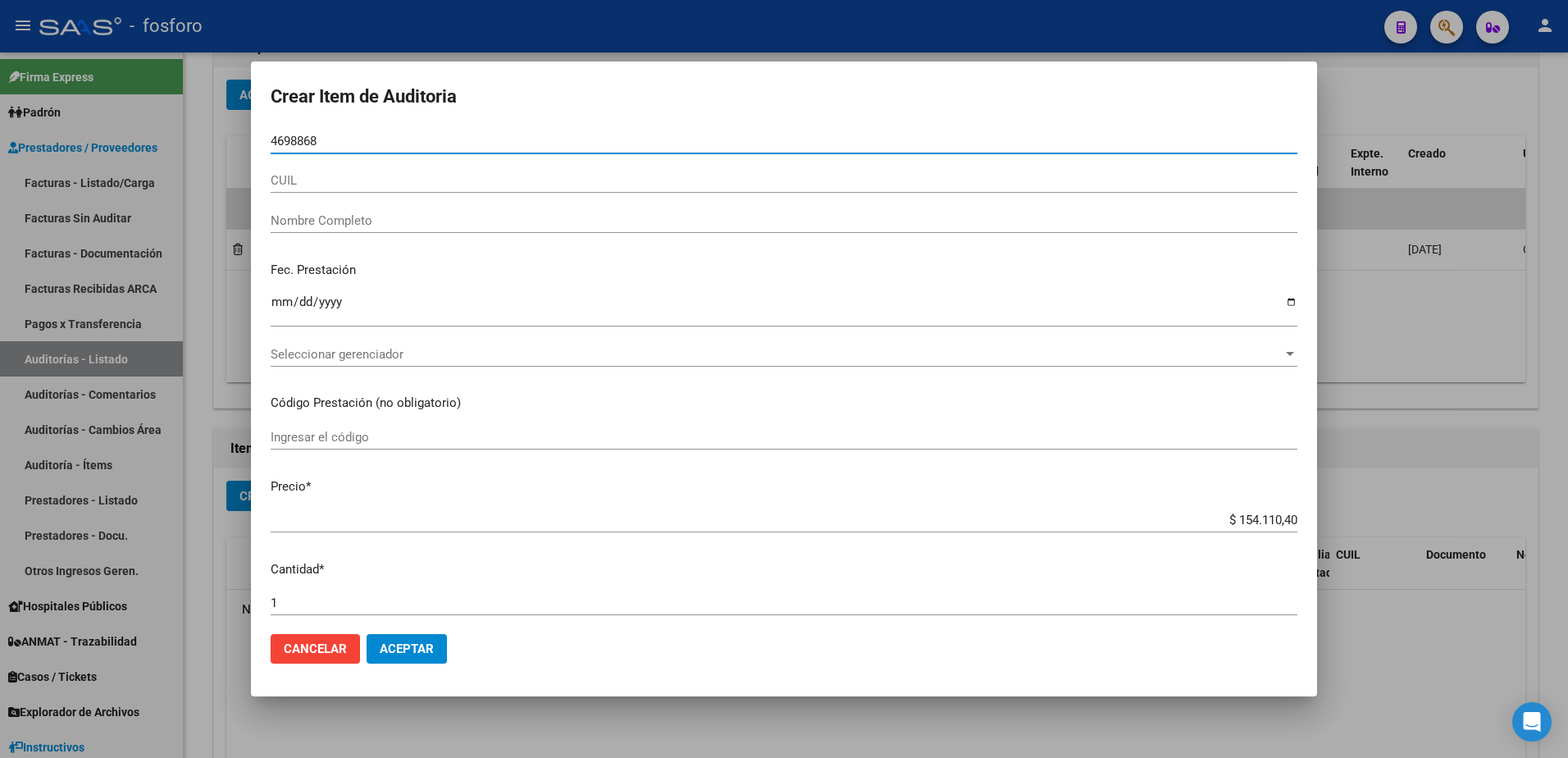
type input "46988688"
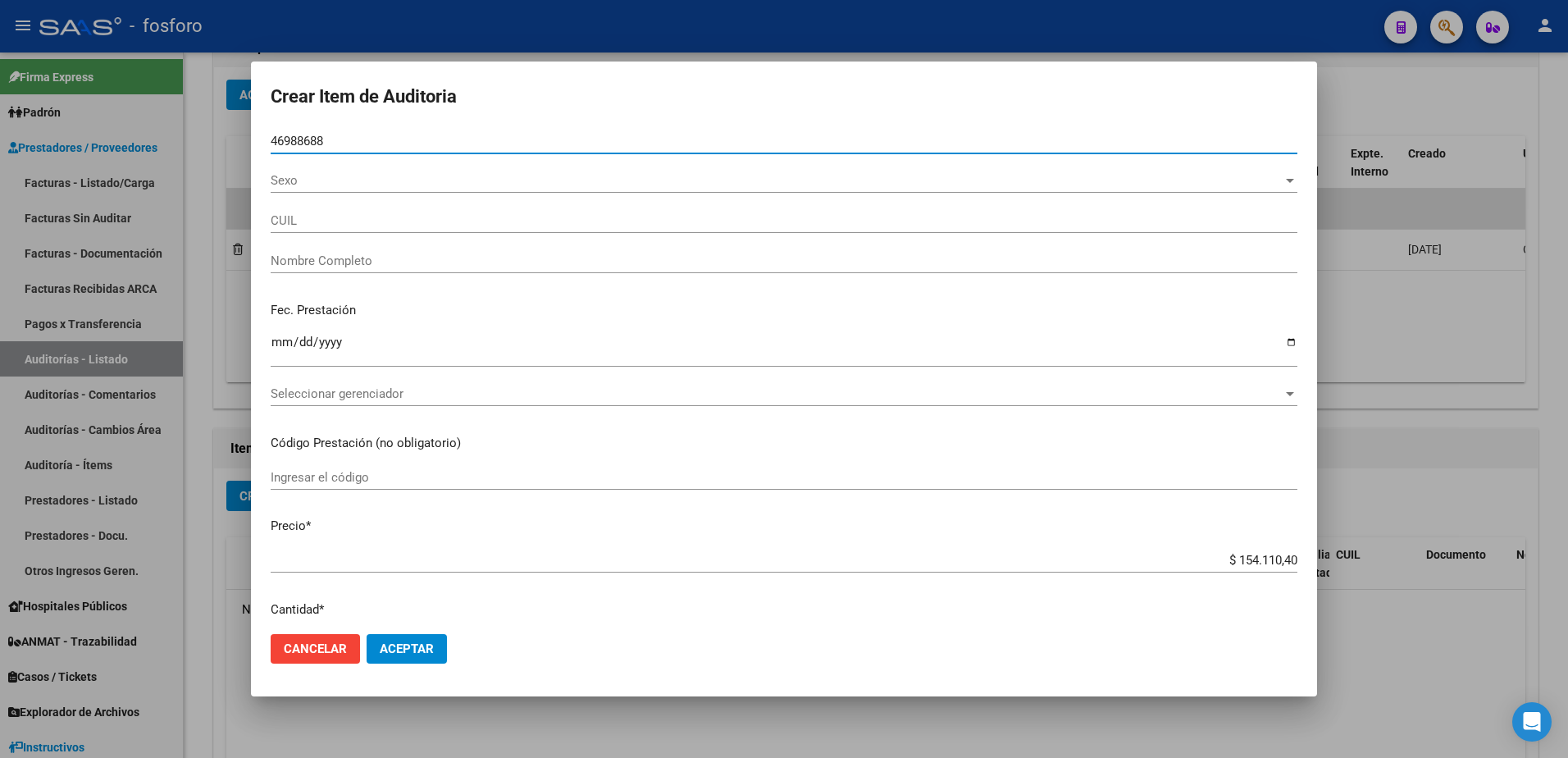
type input "20469886884"
type input "GUERRA LUNA SEBASTIAN -"
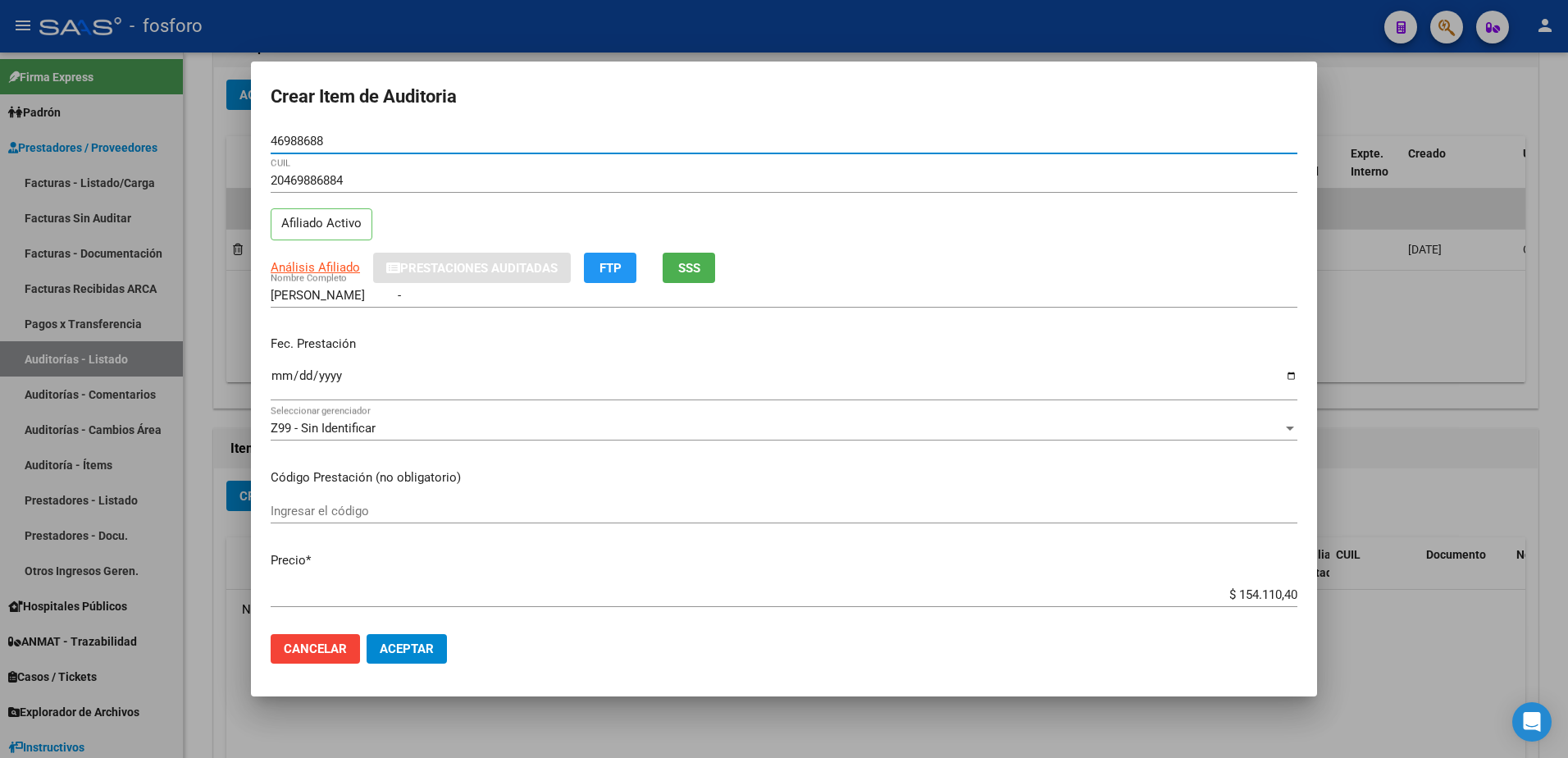
type input "46988688"
click at [283, 377] on input "Ingresar la fecha" at bounding box center [784, 382] width 1026 height 26
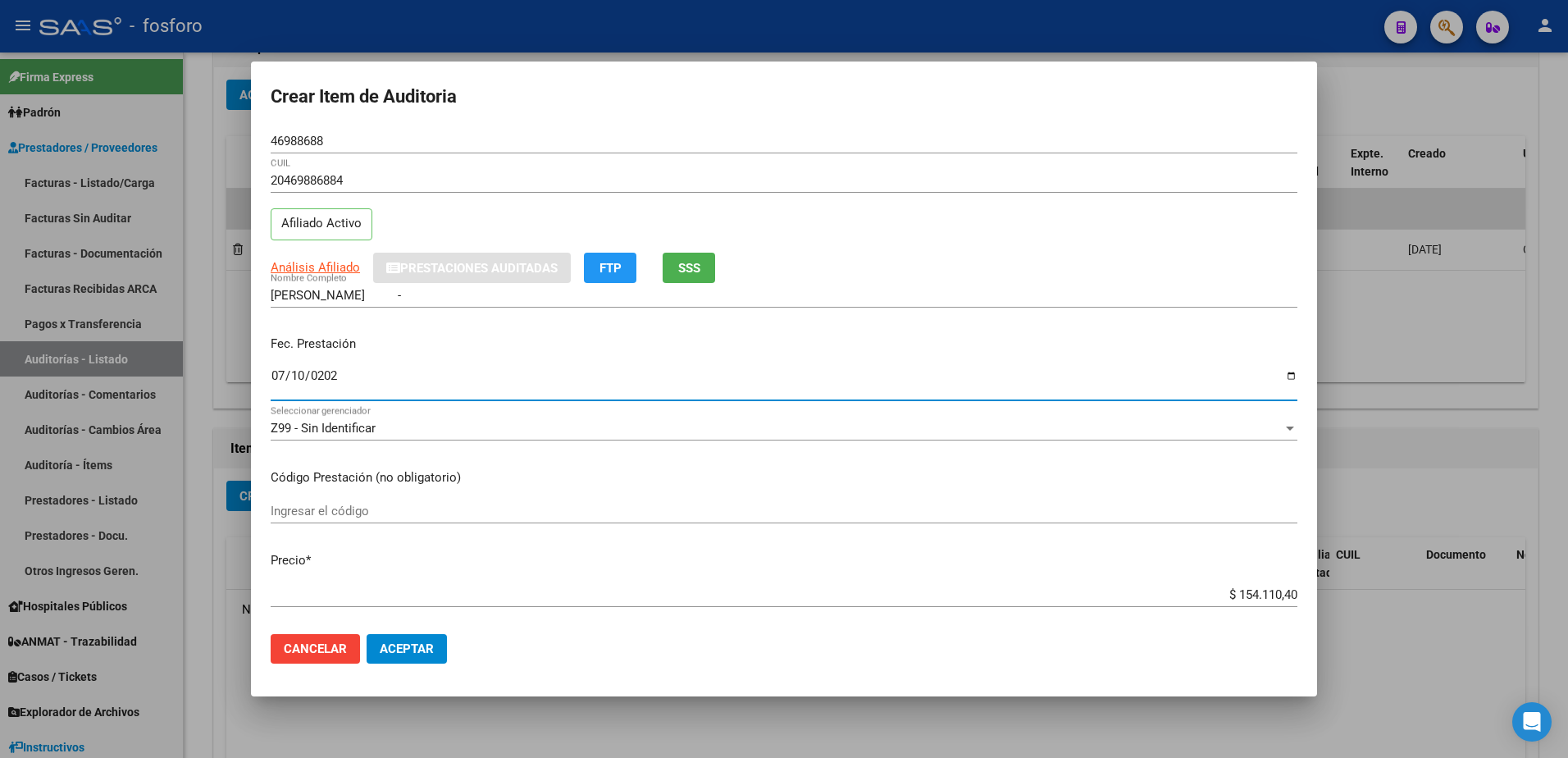
type input "2025-07-10"
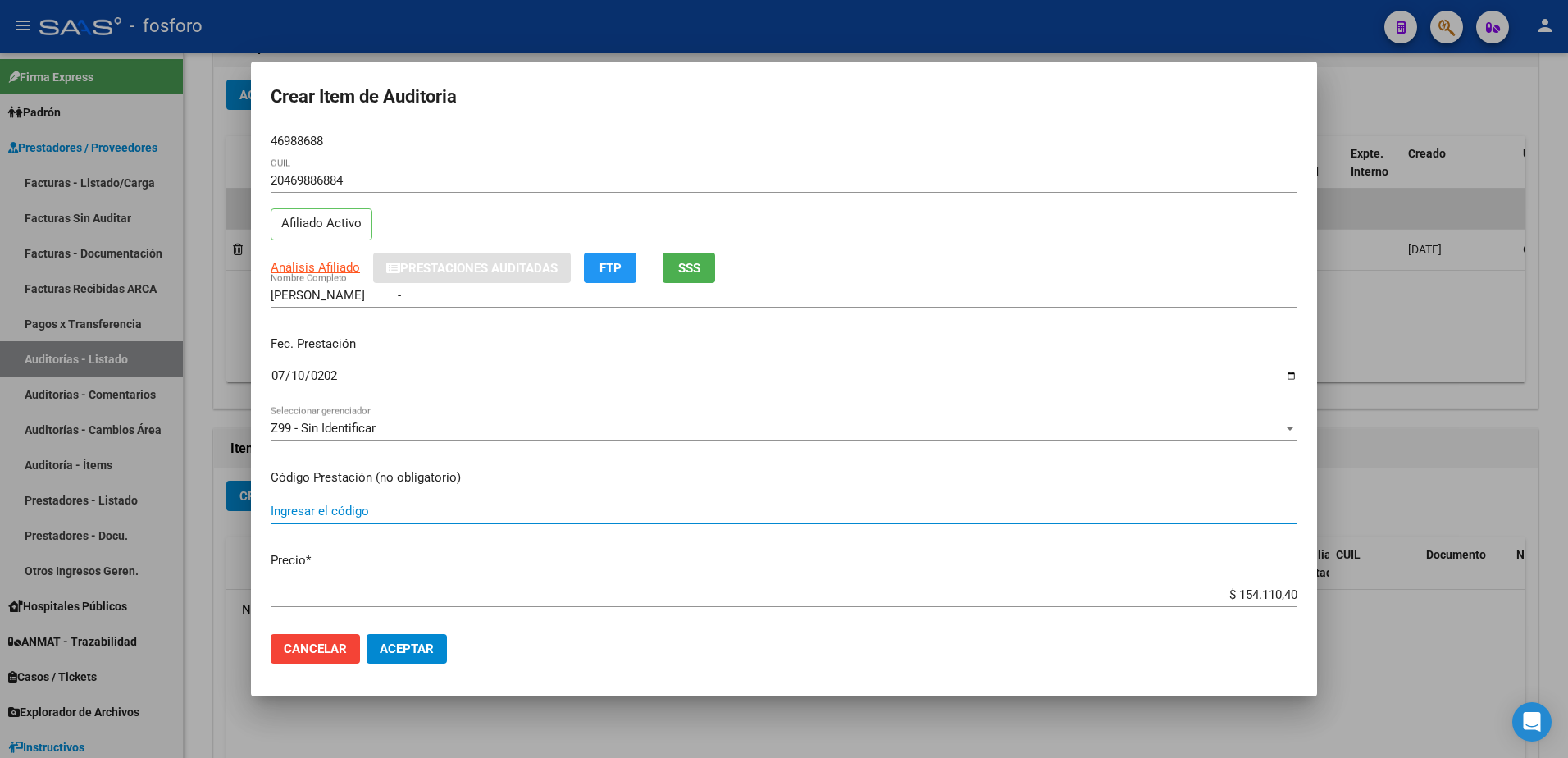
click at [296, 508] on input "Ingresar el código" at bounding box center [784, 510] width 1026 height 14
type input "4"
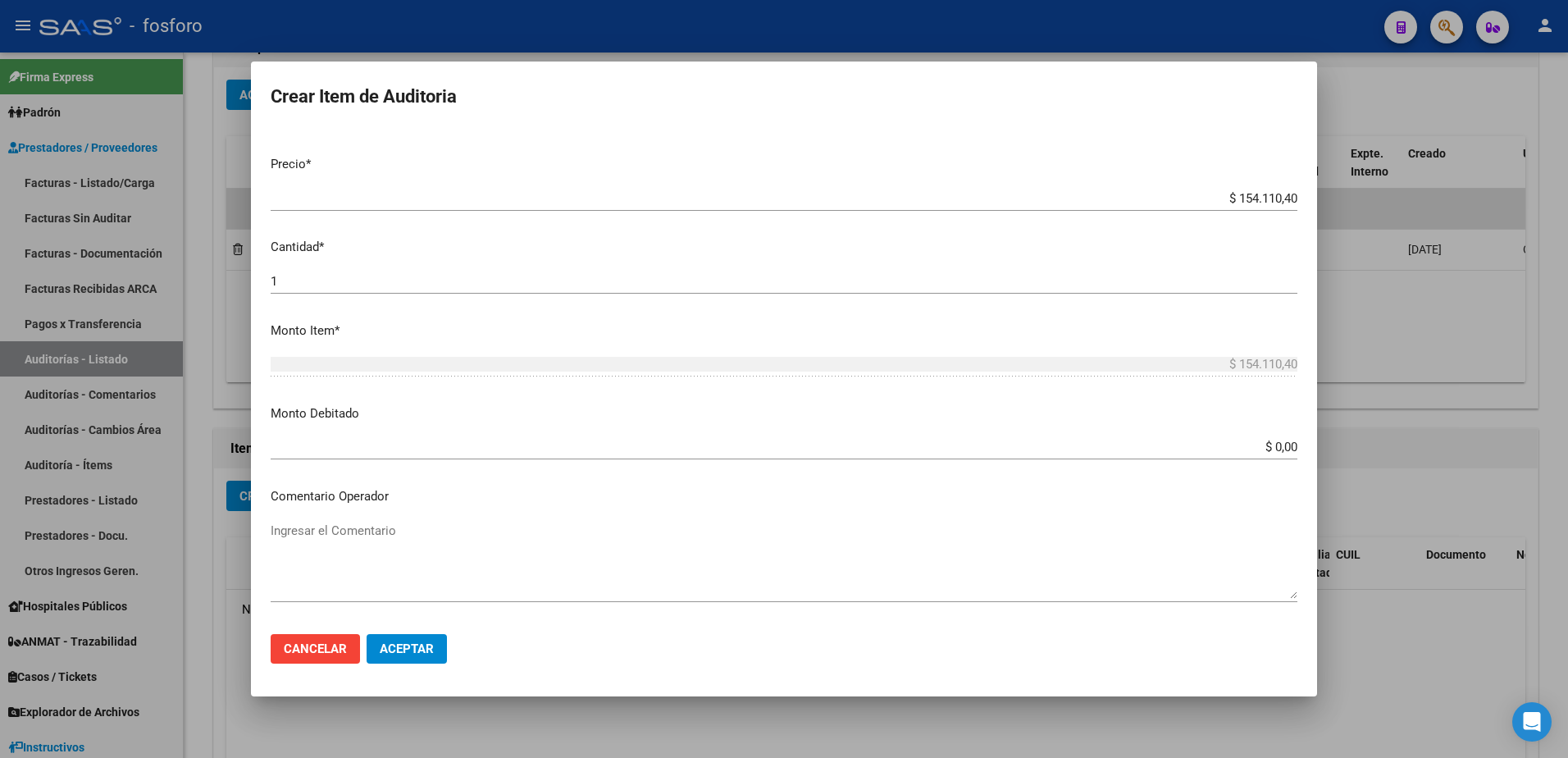
scroll to position [410, 0]
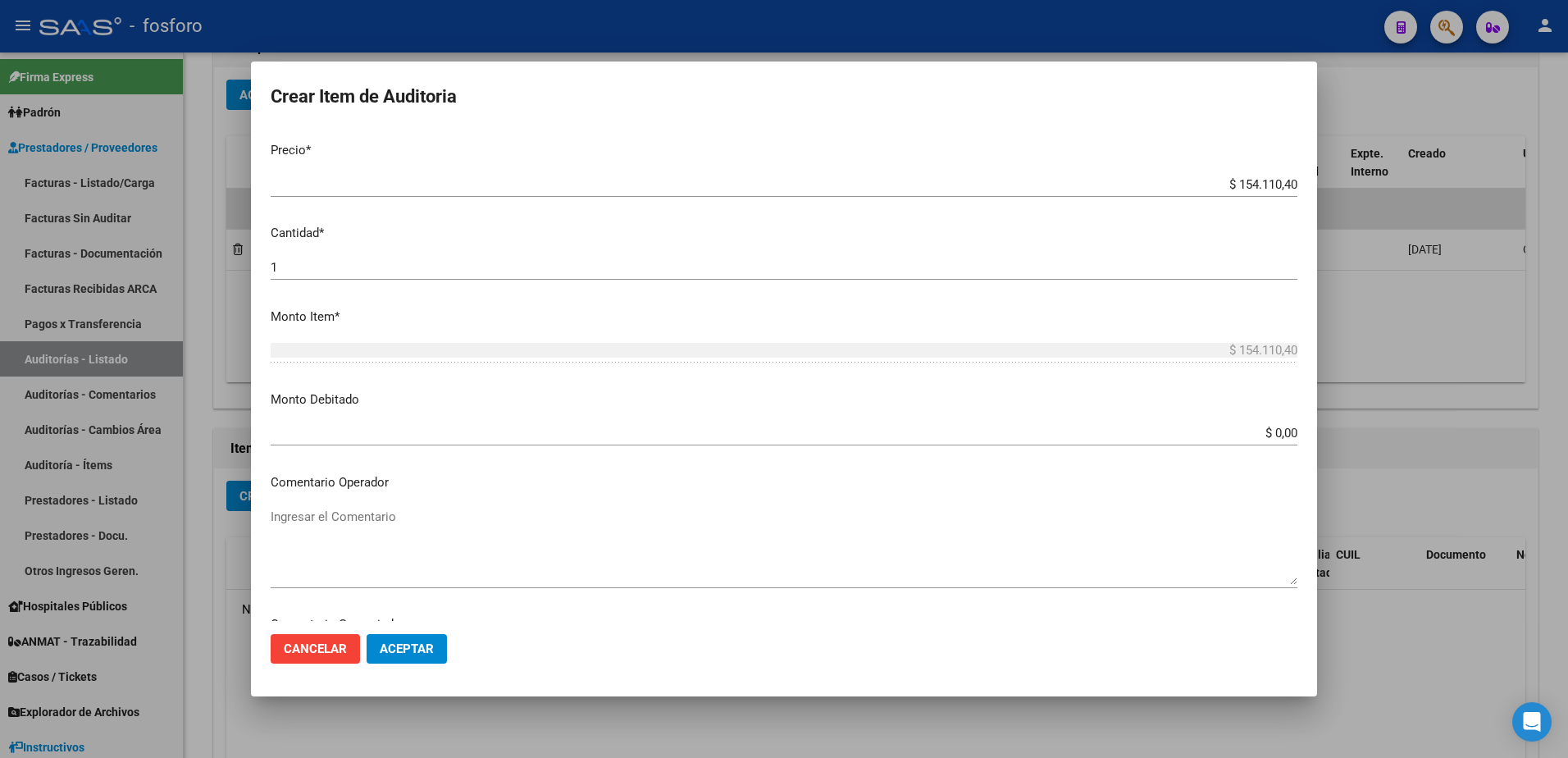
type input "600001- DEMAS AFILIADOS Y CODIGOS EN DETALLE ADJUNTO."
click at [1284, 430] on input "$ 0,00" at bounding box center [784, 433] width 1026 height 14
type input "$ 40.500,00"
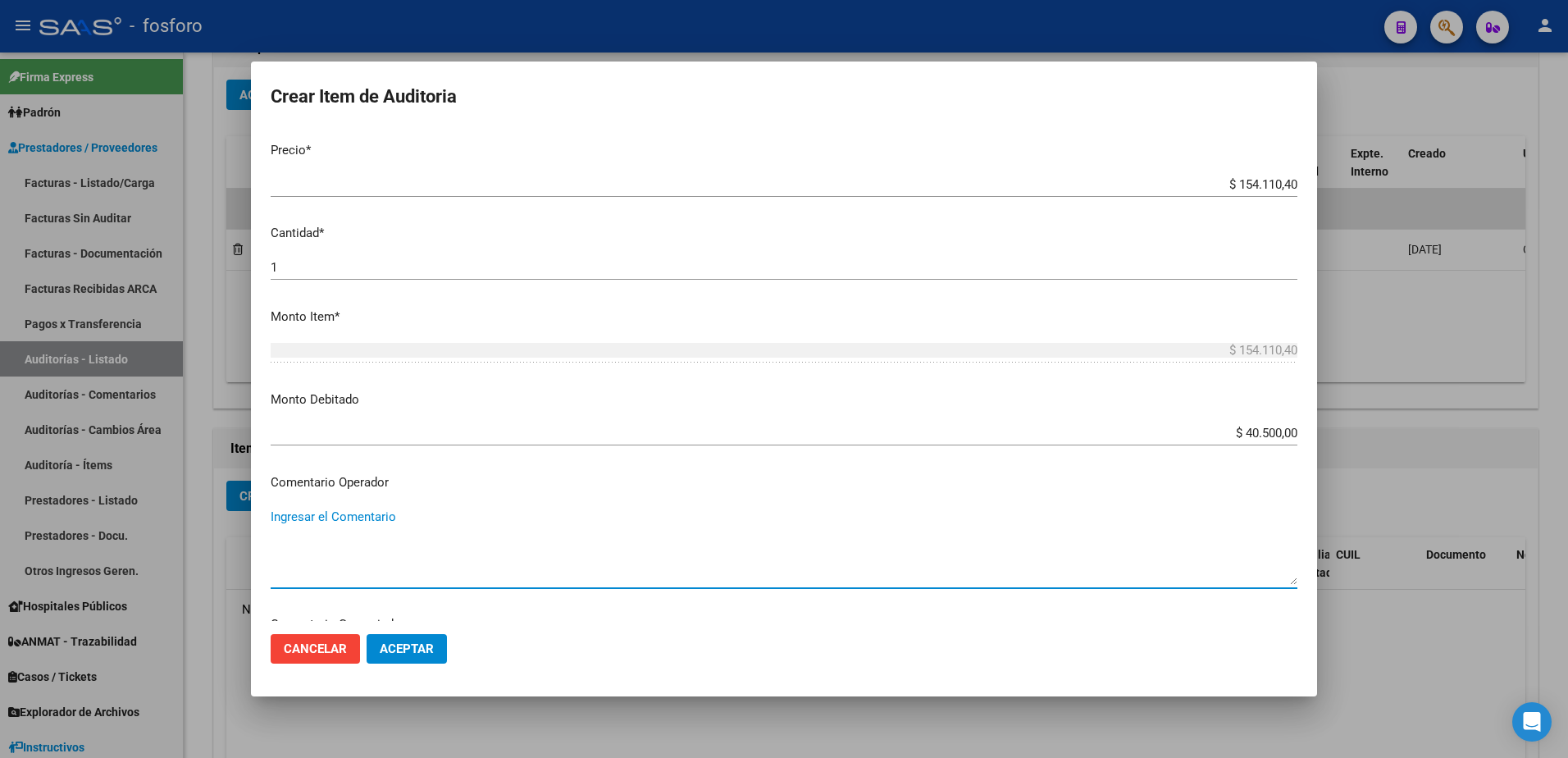
click at [347, 518] on textarea "Ingresar el Comentario" at bounding box center [784, 546] width 1026 height 77
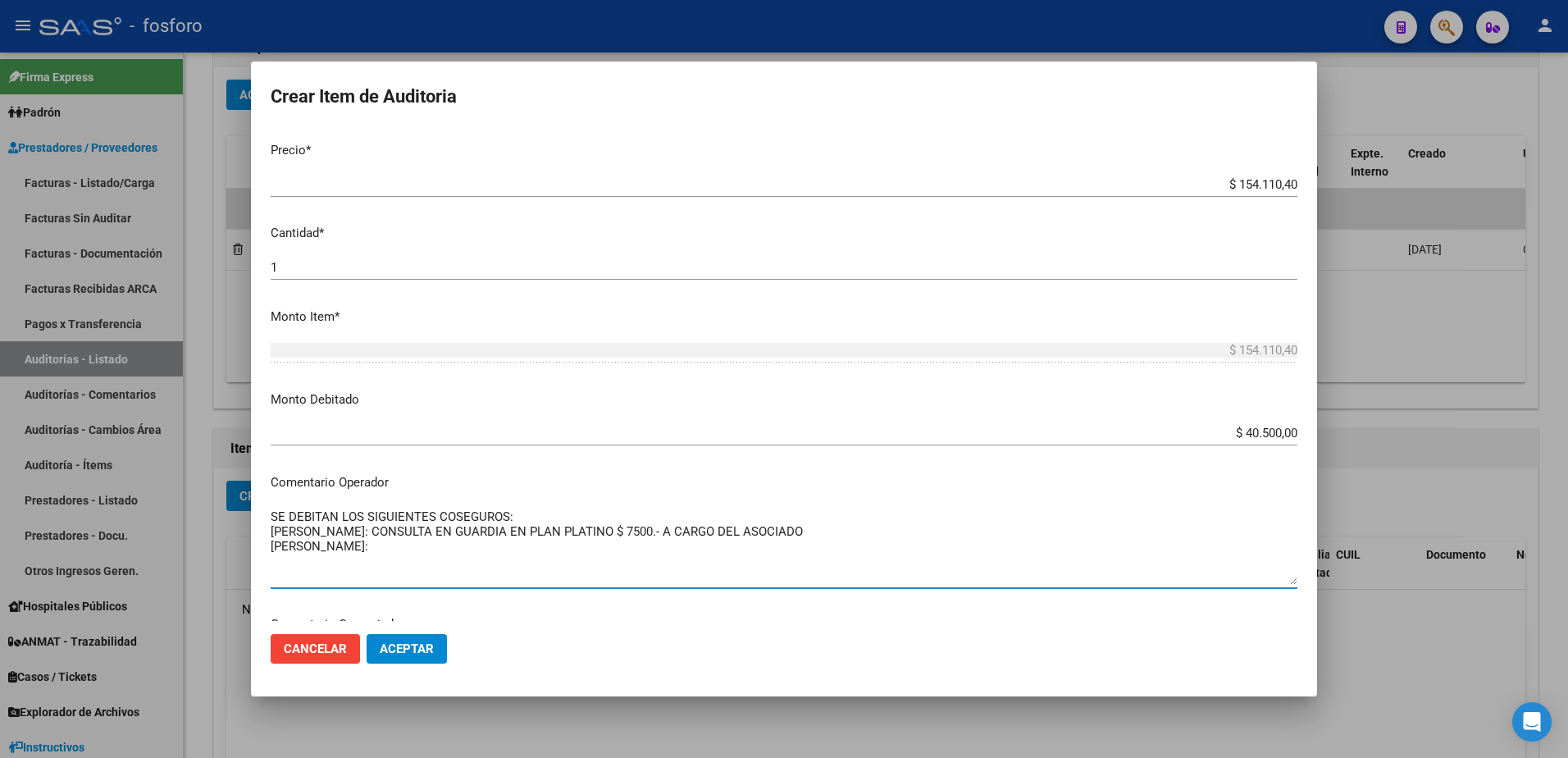
drag, startPoint x: 425, startPoint y: 531, endPoint x: 851, endPoint y: 538, distance: 426.1
click at [851, 538] on textarea "SE DEBITAN LOS SIGUIENTES COSEGUROS: GUERRA LUNA SEBASTIAN: CONSULTA EN GUARDIA…" at bounding box center [784, 546] width 1026 height 77
paste textarea "CONSULTA EN GUARDIA EN PLAN PLATINO $ 7500.- A CARGO DEL ASOCIADO FLORES SILVIA:"
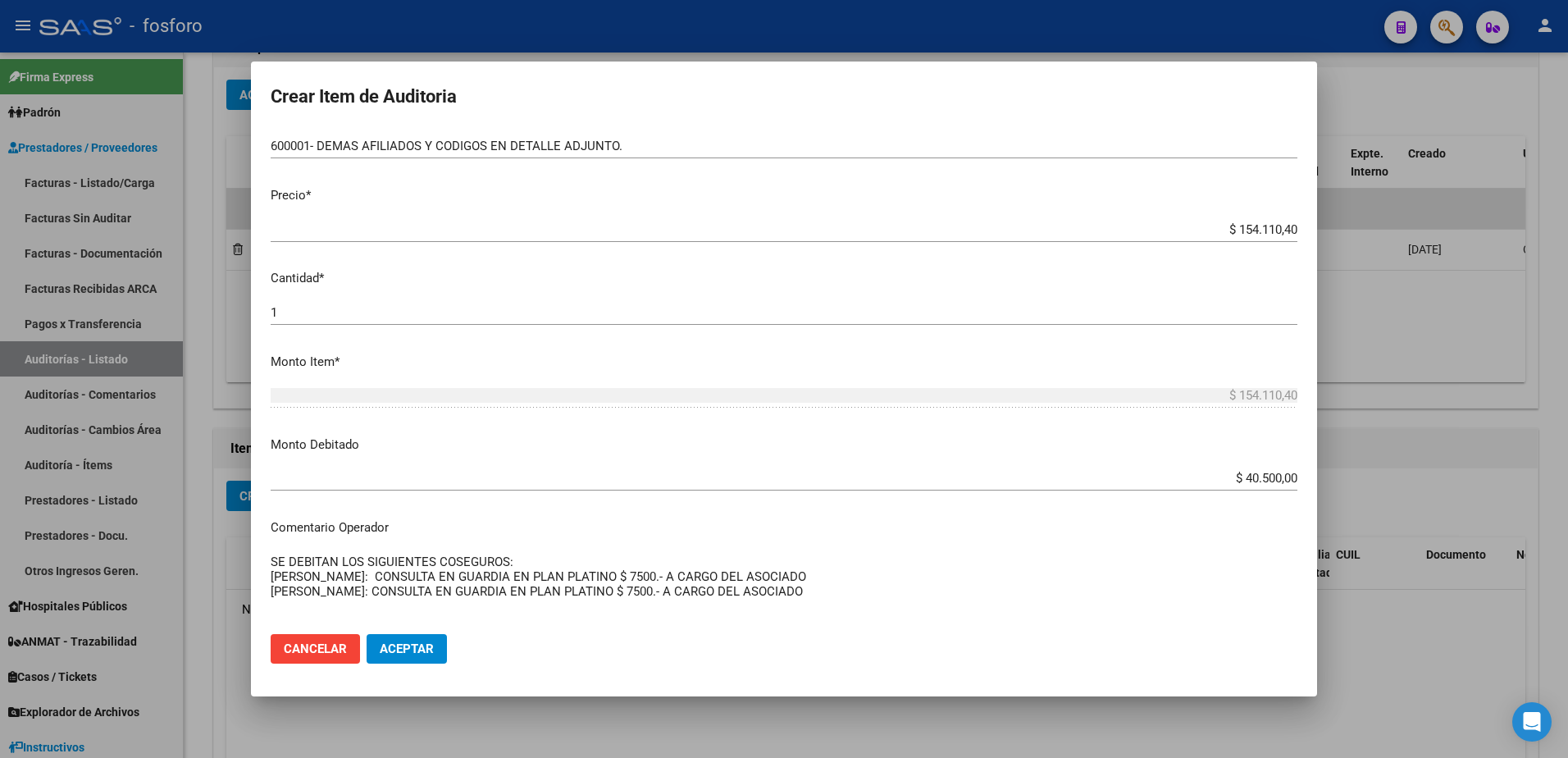
scroll to position [328, 0]
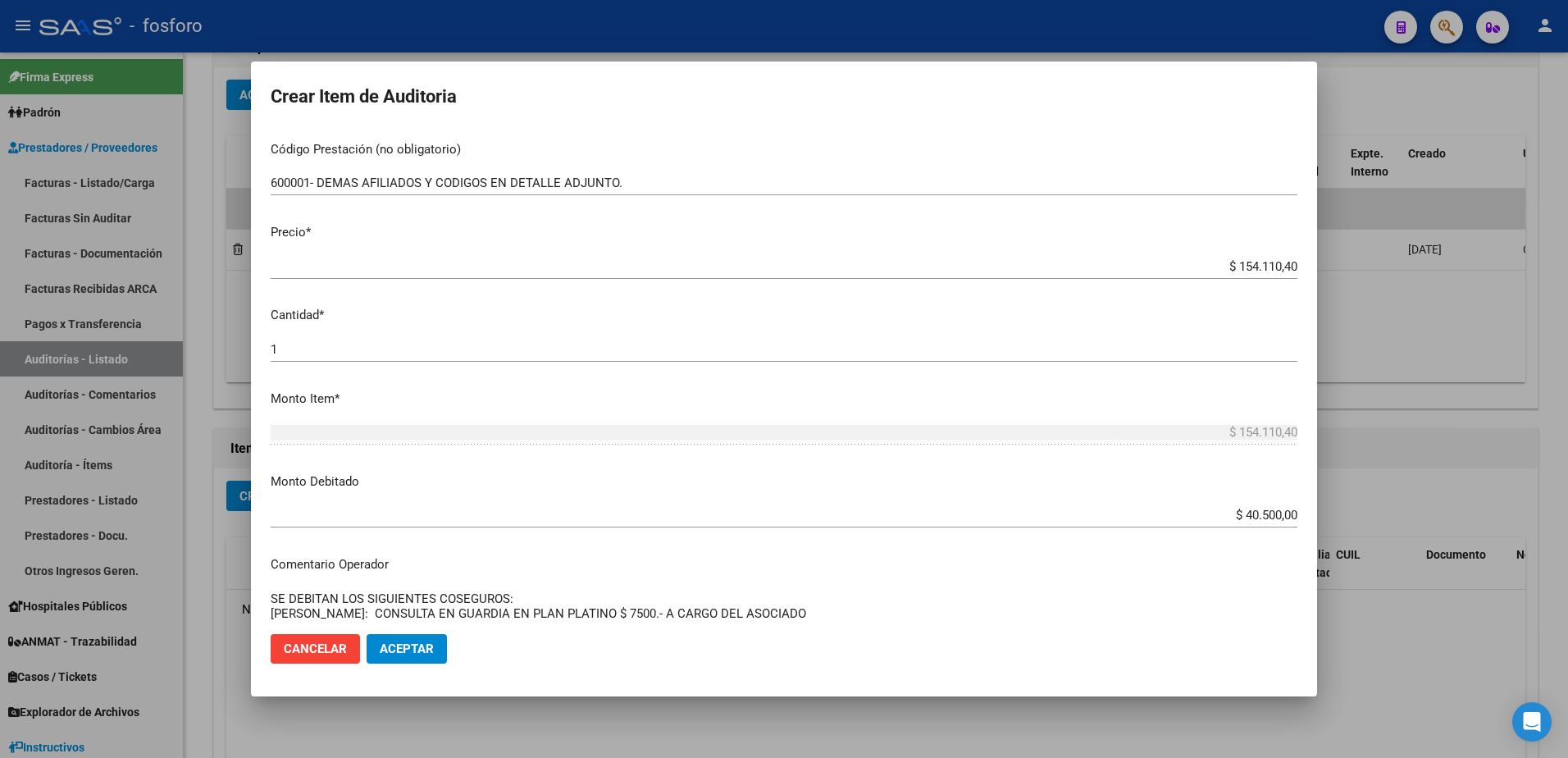
click at [864, 608] on textarea "SE DEBITAN LOS SIGUIENTES COSEGUROS: GUERRA LUNA SEBASTIAN: CONSULTA EN GUARDIA…" at bounding box center [784, 628] width 1026 height 77
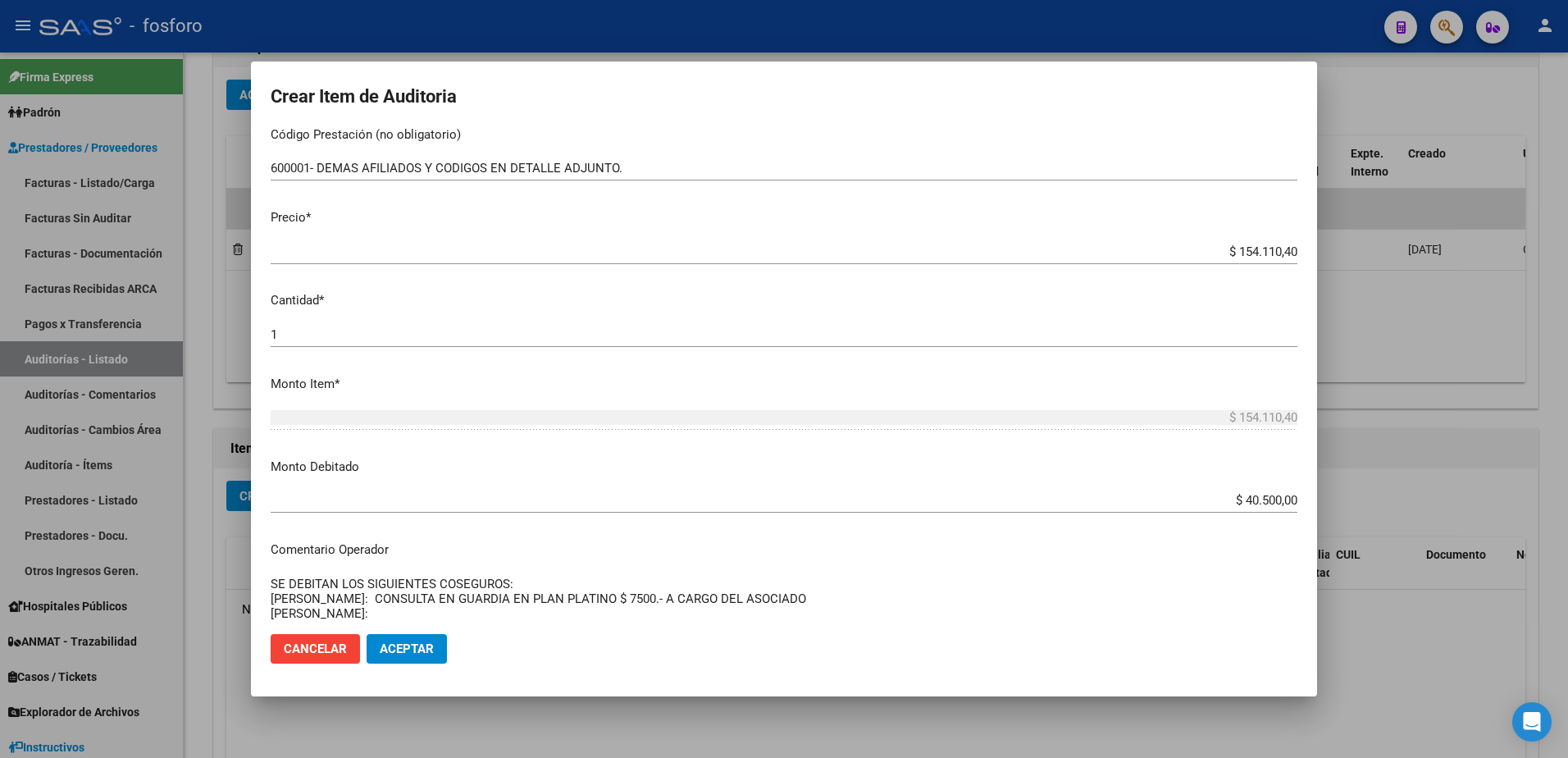
paste textarea "CONSULTA EN GUARDIA EN PLAN PLATINO $ 7500.- A CARGO DEL ASOCIADO FLORES SILVIA:"
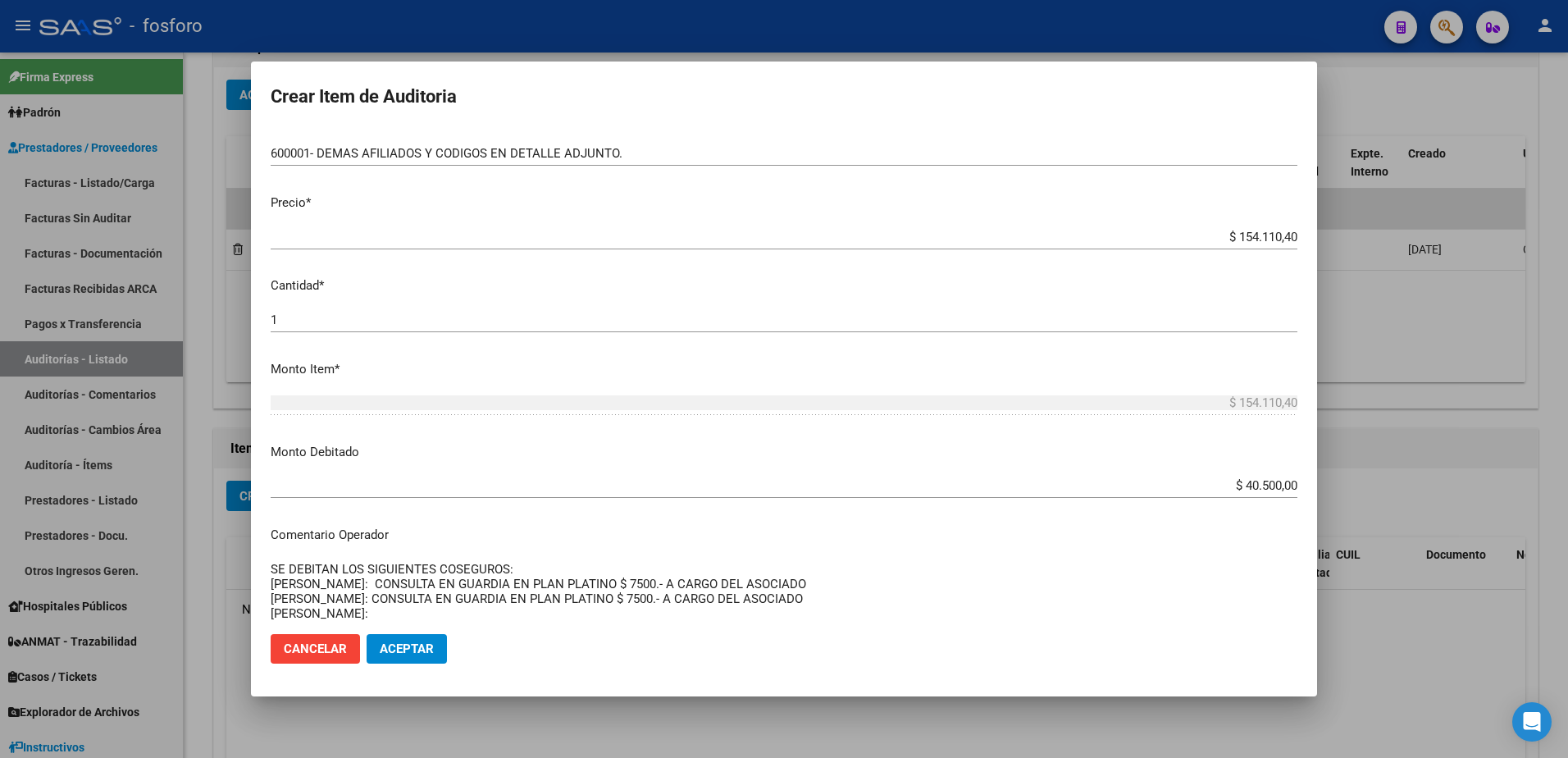
click at [360, 599] on textarea "SE DEBITAN LOS SIGUIENTES COSEGUROS: GUERRA LUNA SEBASTIAN: CONSULTA EN GUARDIA…" at bounding box center [784, 598] width 1026 height 77
click at [356, 619] on textarea "SE DEBITAN LOS SIGUIENTES COSEGUROS: GUERRA LUNA SEBASTIAN: CONSULTA EN GUARDIA…" at bounding box center [784, 598] width 1026 height 77
paste textarea "CONSULTA EN GUARDIA EN PLAN PLATINO $ 7500.- A CARGO DEL ASOCIADO FLORES SILVIA:"
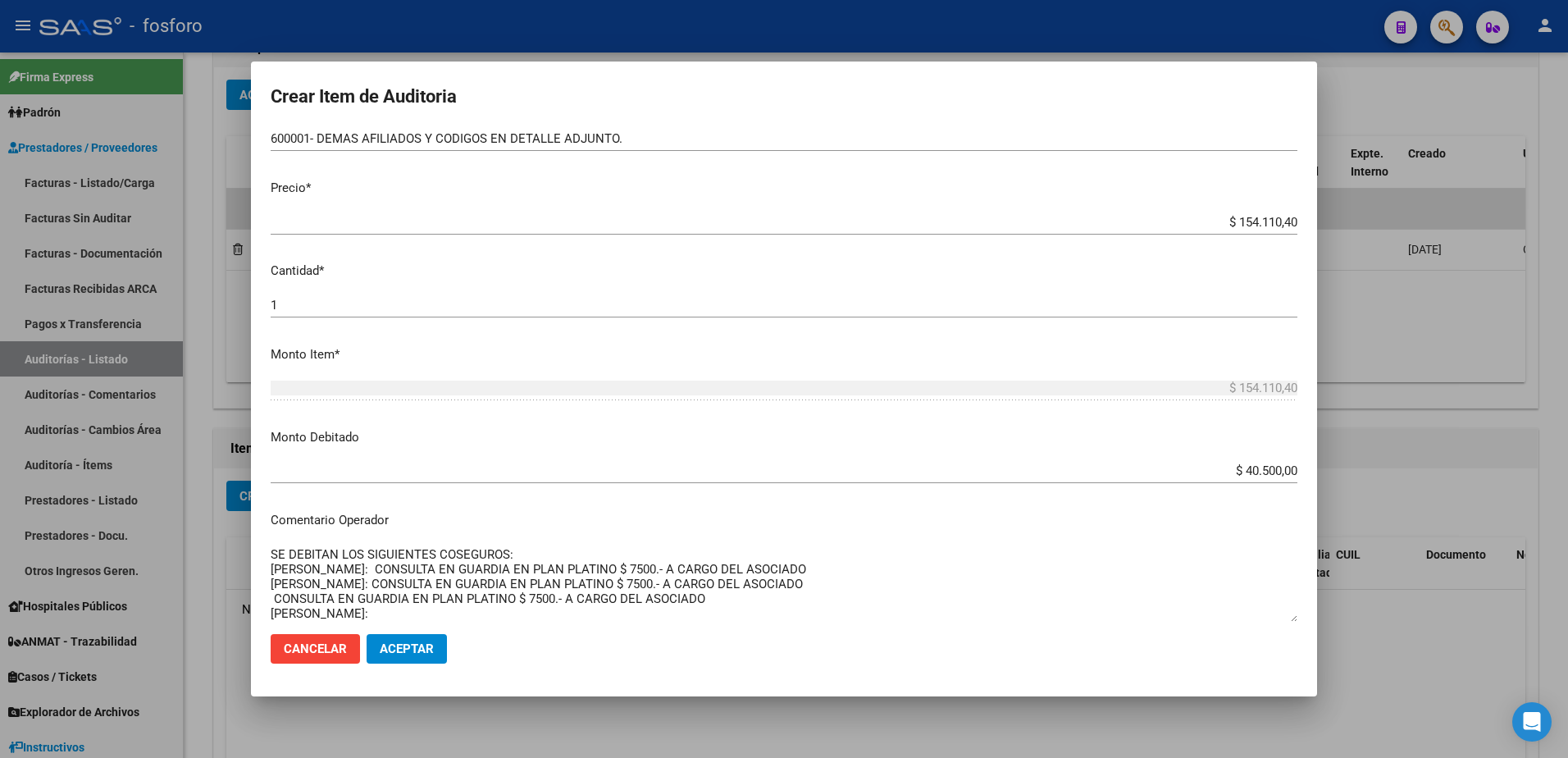
click at [273, 600] on textarea "SE DEBITAN LOS SIGUIENTES COSEGUROS: GUERRA LUNA SEBASTIAN: CONSULTA EN GUARDIA…" at bounding box center [784, 583] width 1026 height 77
click at [361, 613] on textarea "SE DEBITAN LOS SIGUIENTES COSEGUROS: GUERRA LUNA SEBASTIAN: CONSULTA EN GUARDIA…" at bounding box center [784, 583] width 1026 height 77
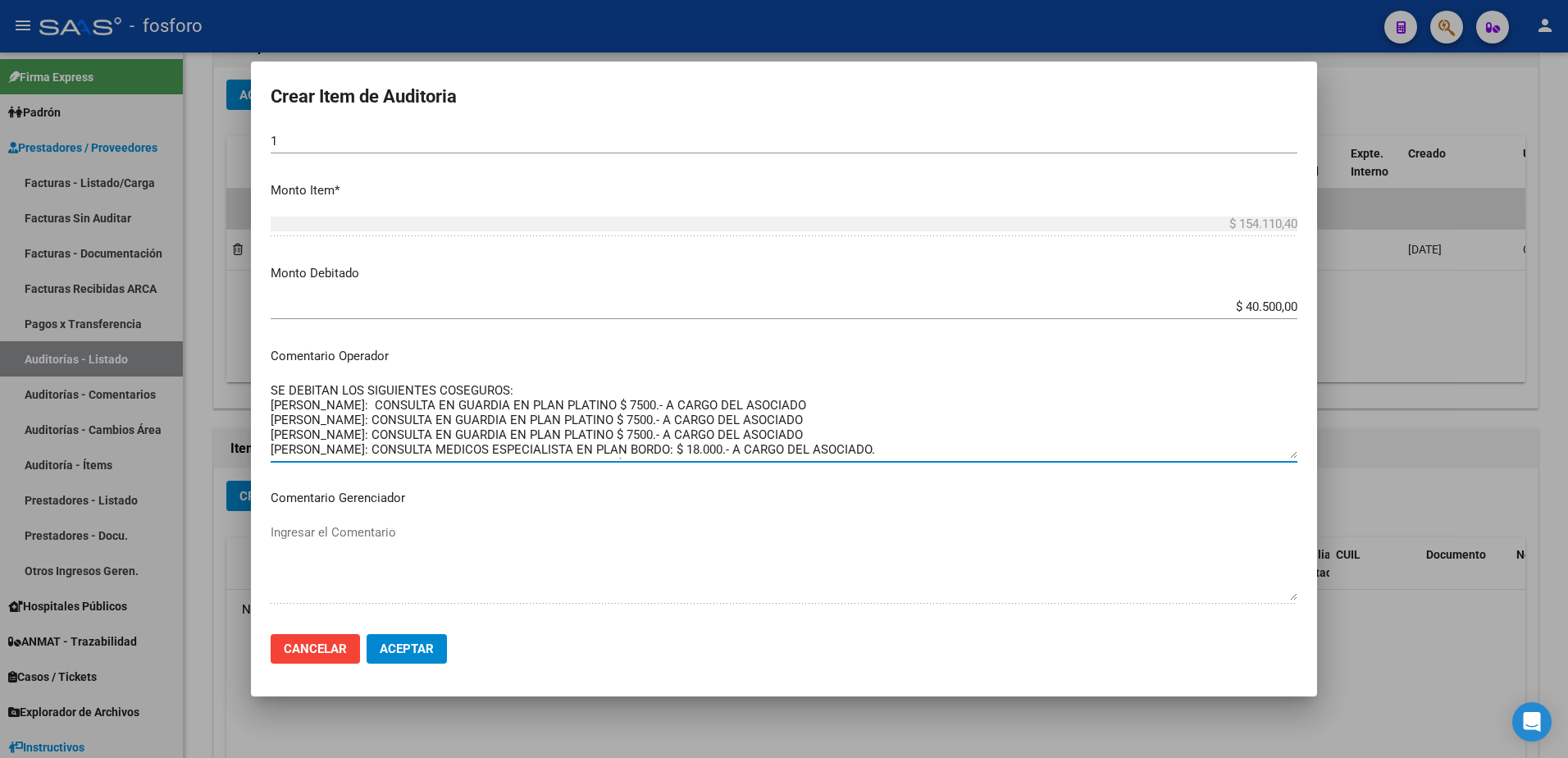
scroll to position [44, 0]
drag, startPoint x: 796, startPoint y: 423, endPoint x: 261, endPoint y: 415, distance: 535.1
click at [262, 418] on mat-dialog-content "46988688 Nro Documento 20469886884 CUIL Afiliado Activo Análisis Afiliado Prest…" at bounding box center [784, 375] width 1065 height 493
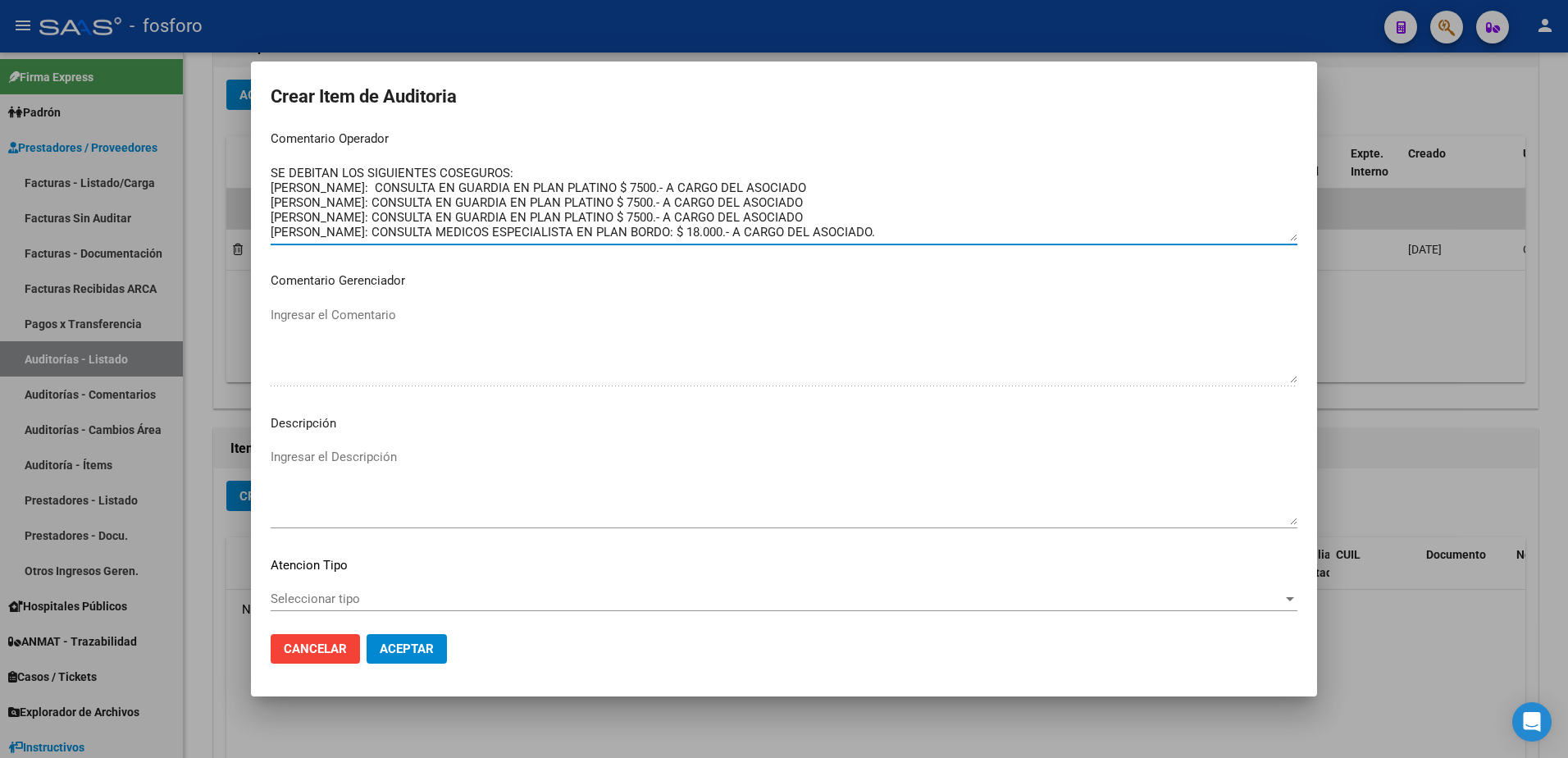
scroll to position [782, 0]
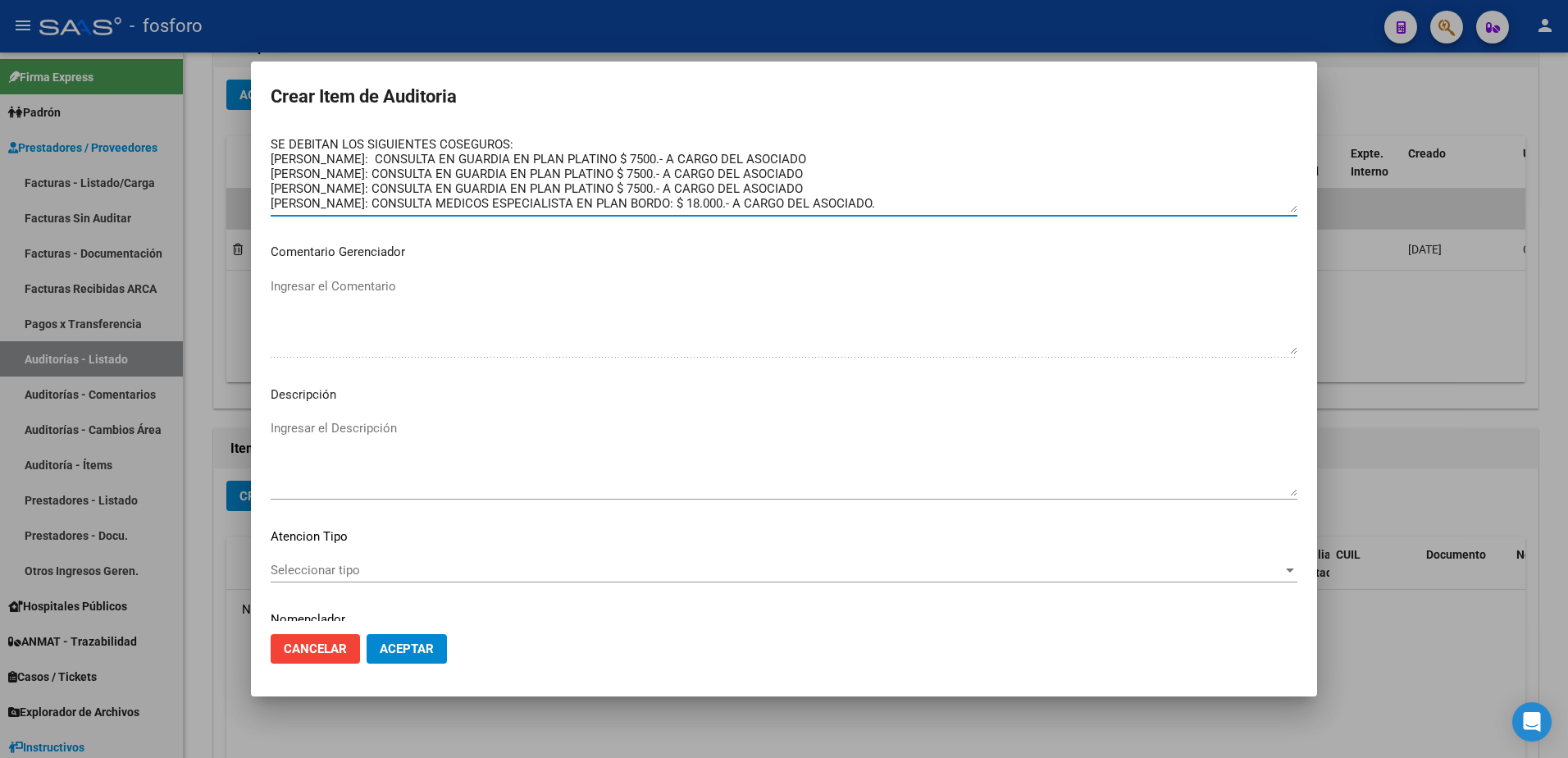
type textarea "SE DEBITAN LOS SIGUIENTES COSEGUROS: GUERRA LUNA SEBASTIAN: CONSULTA EN GUARDIA…"
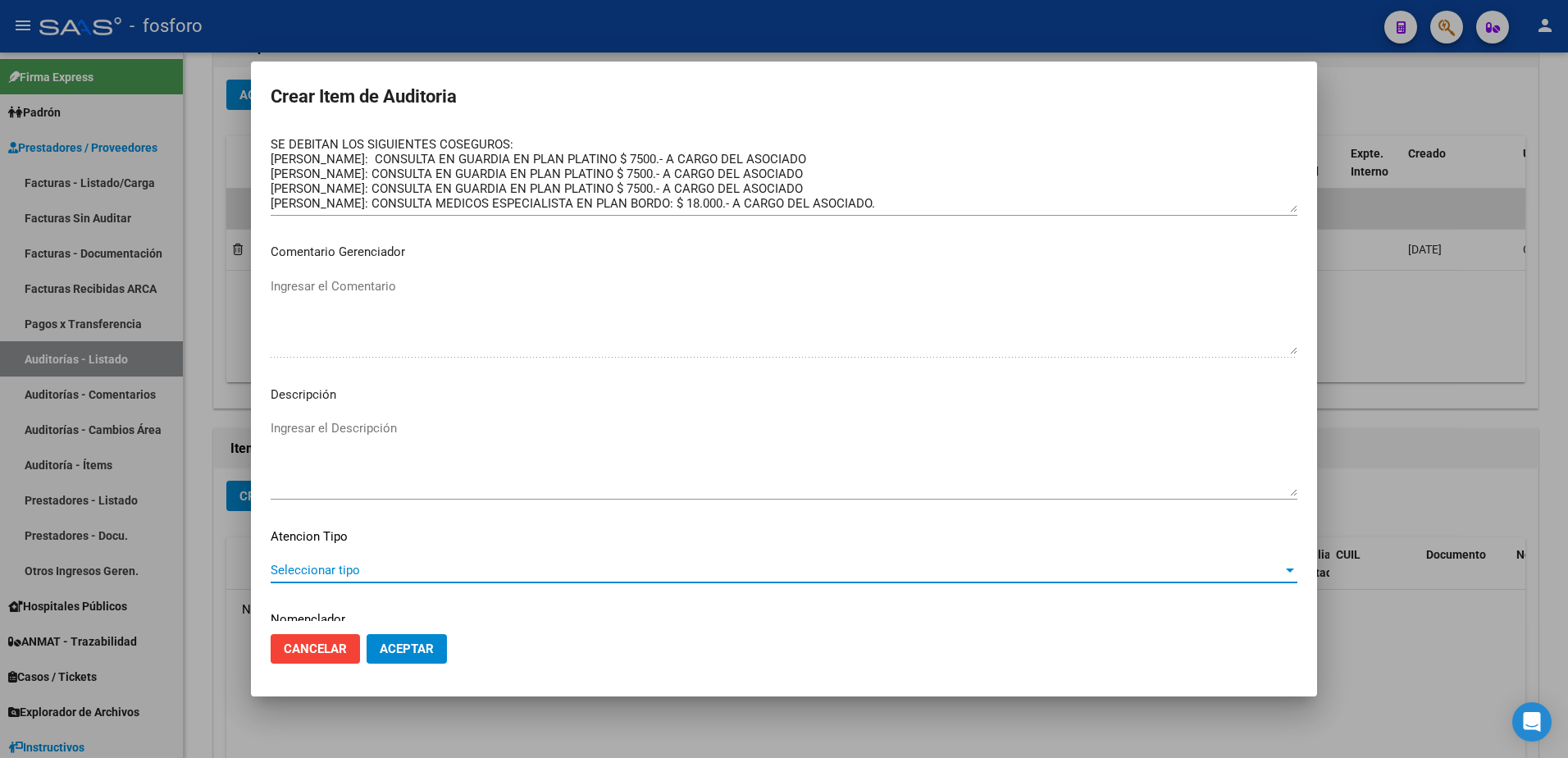
click at [353, 566] on span "Seleccionar tipo" at bounding box center [777, 569] width 1012 height 14
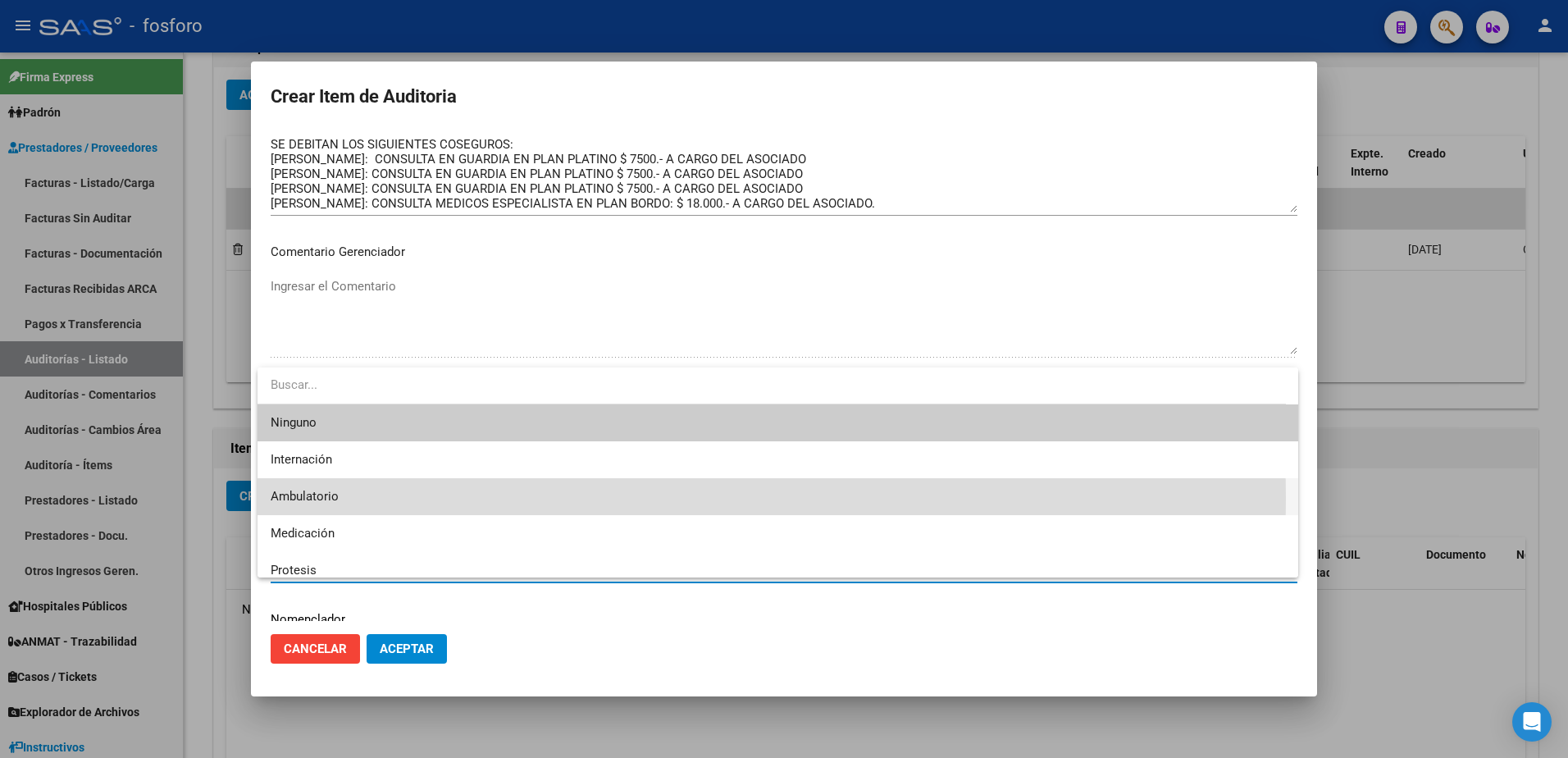
click at [343, 498] on span "Ambulatorio" at bounding box center [778, 496] width 1014 height 37
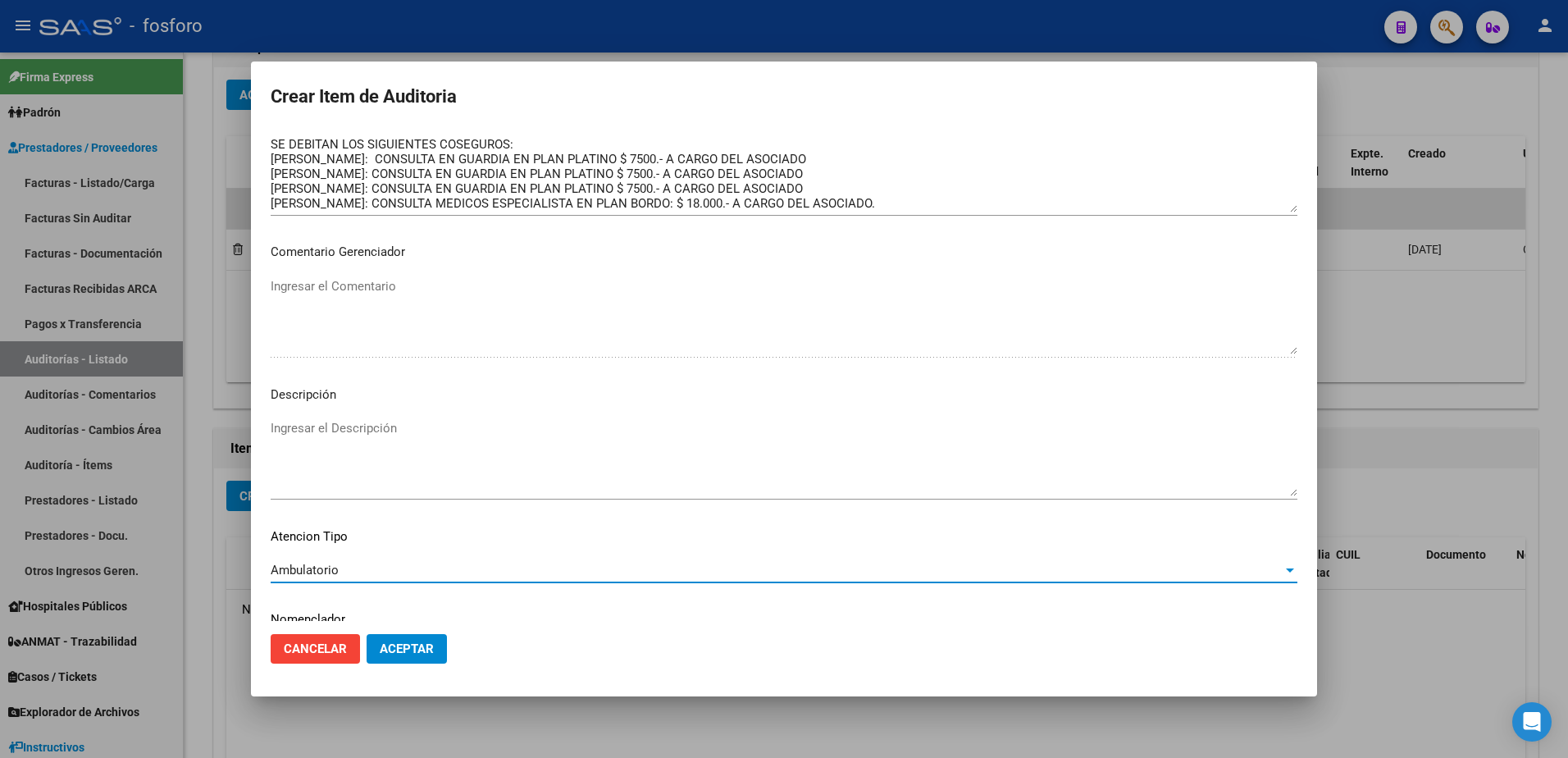
click at [388, 641] on span "Aceptar" at bounding box center [407, 648] width 55 height 14
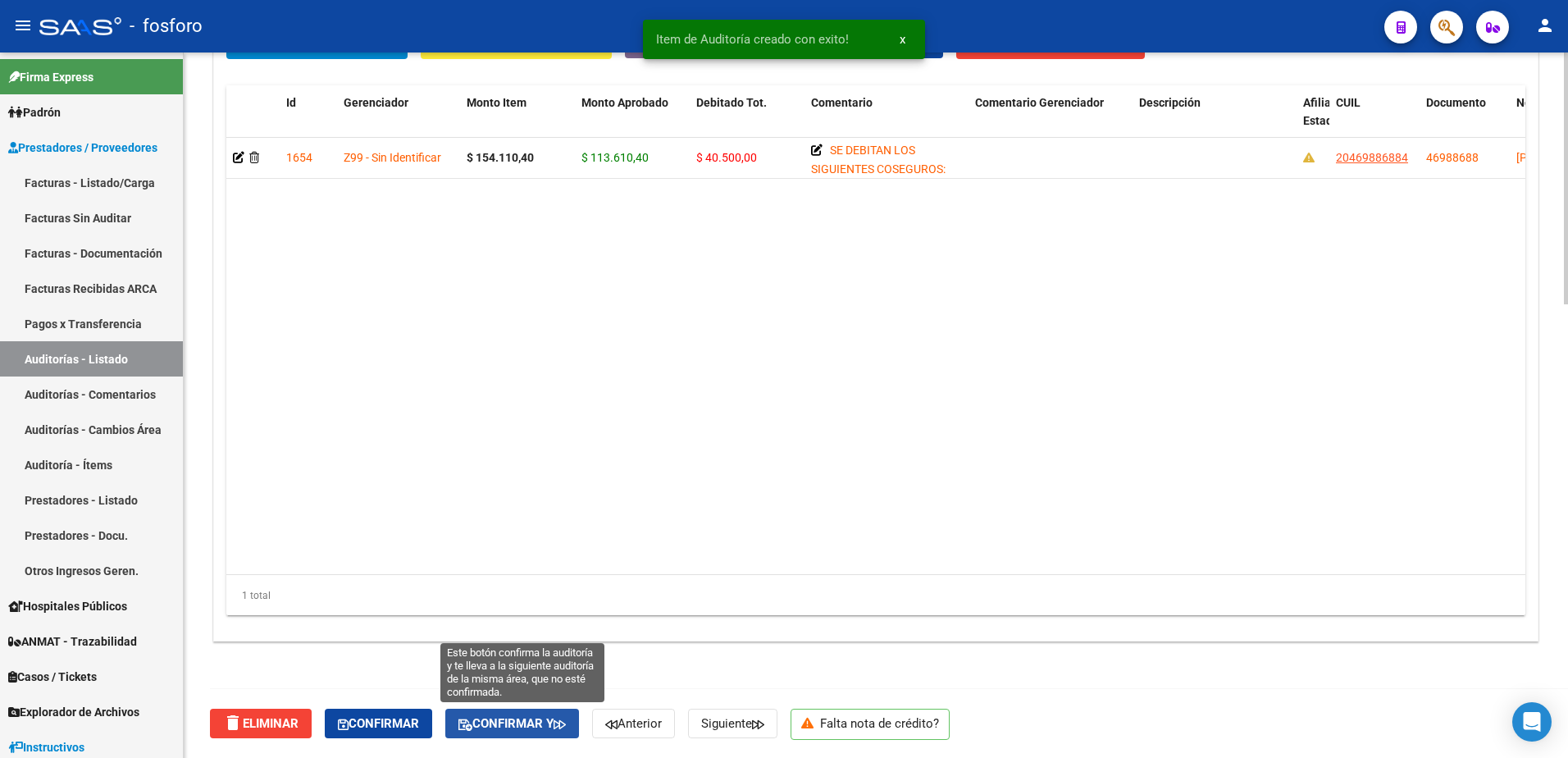
click at [496, 731] on span "Confirmar y" at bounding box center [512, 722] width 107 height 14
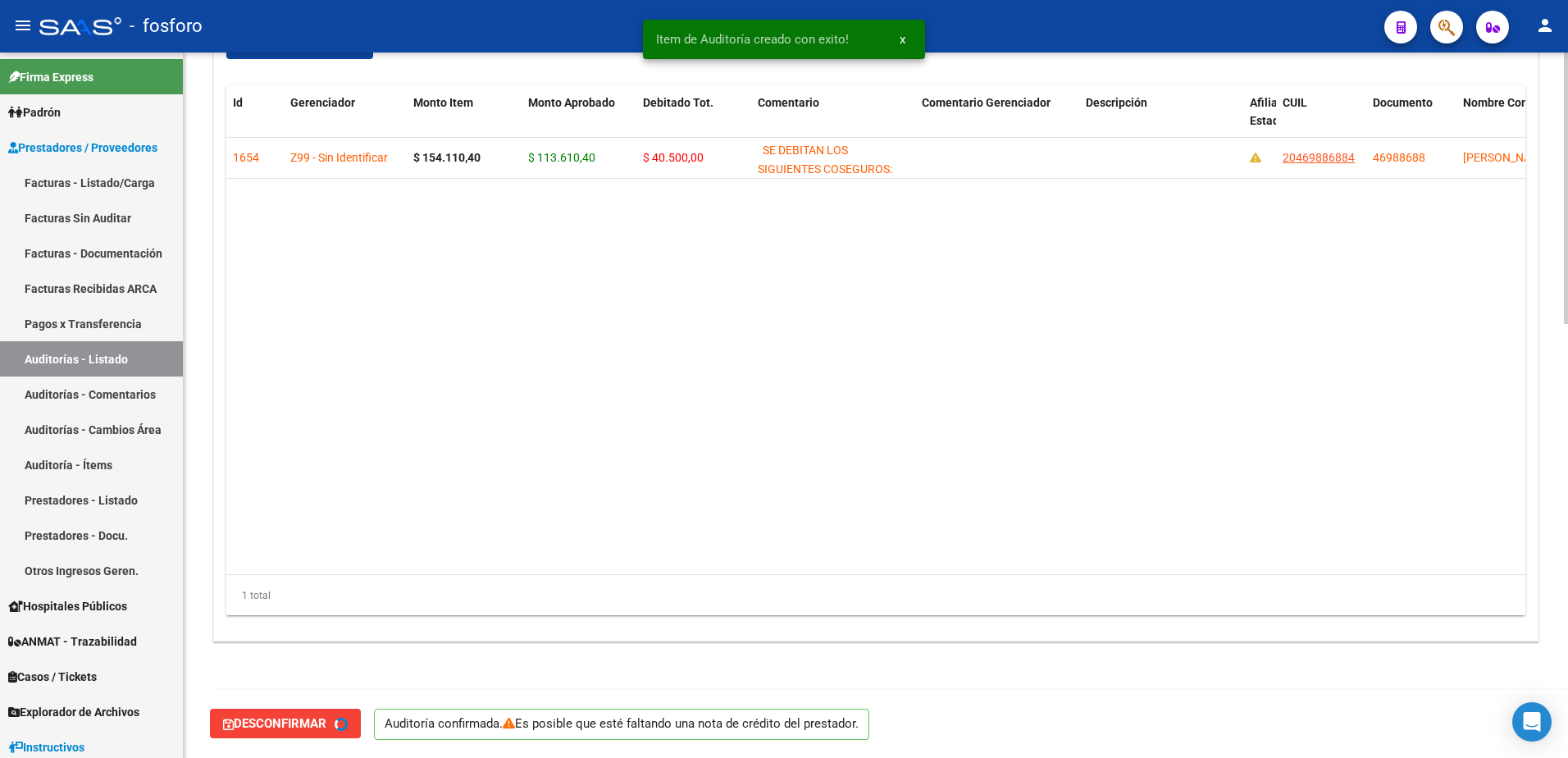
type input "202508"
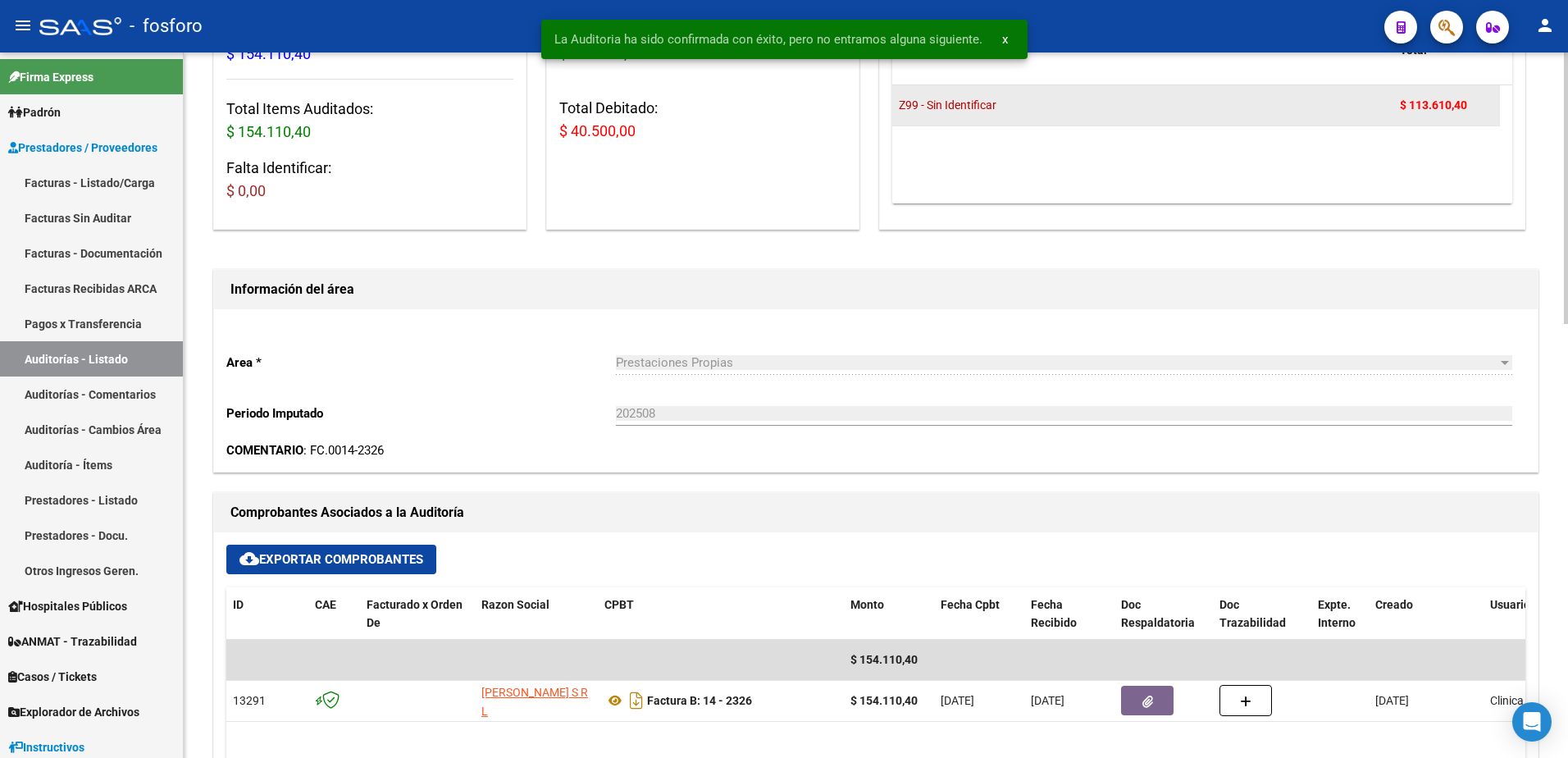
scroll to position [0, 0]
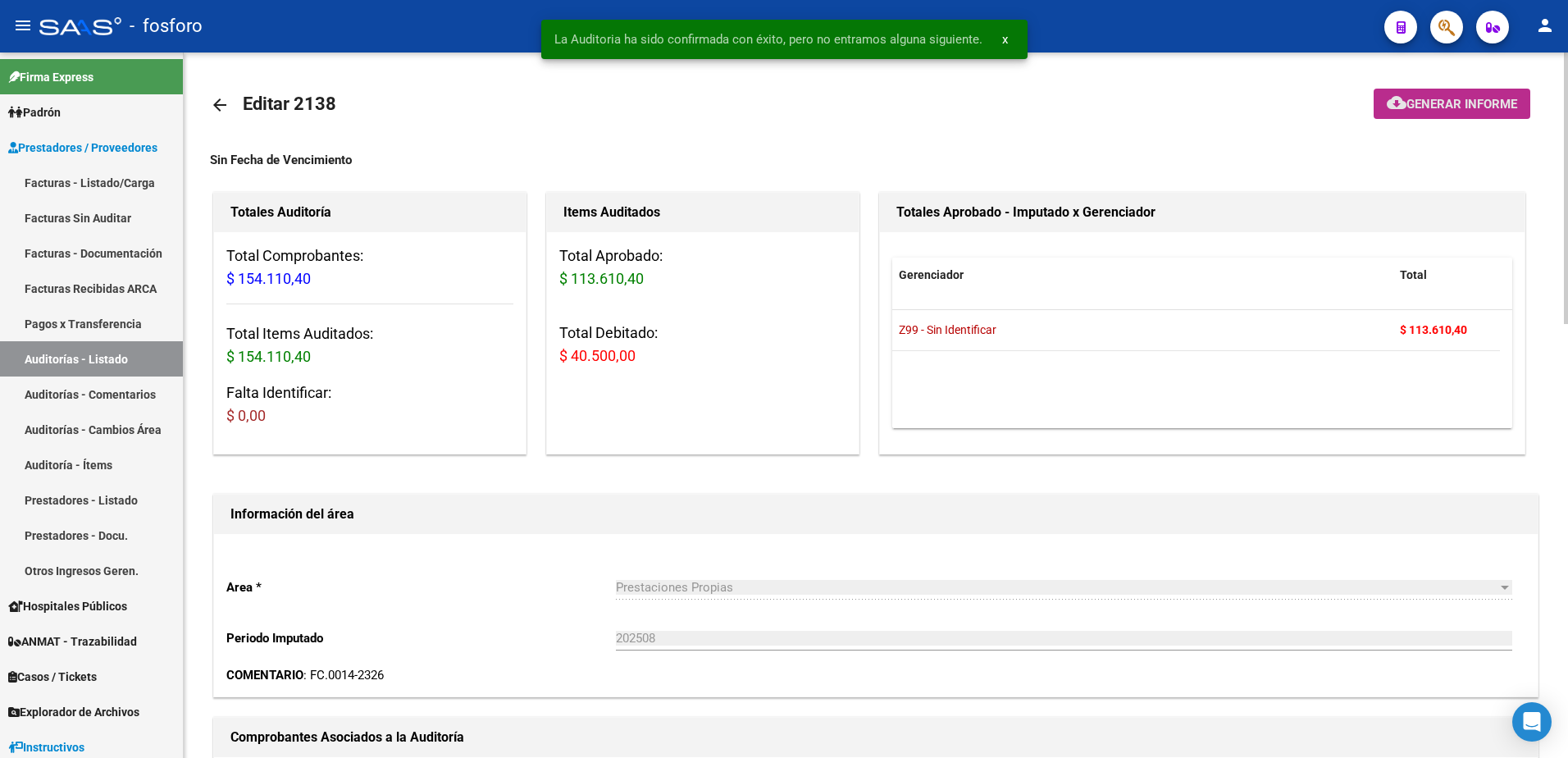
click at [1427, 100] on span "Generar informe" at bounding box center [1462, 104] width 111 height 14
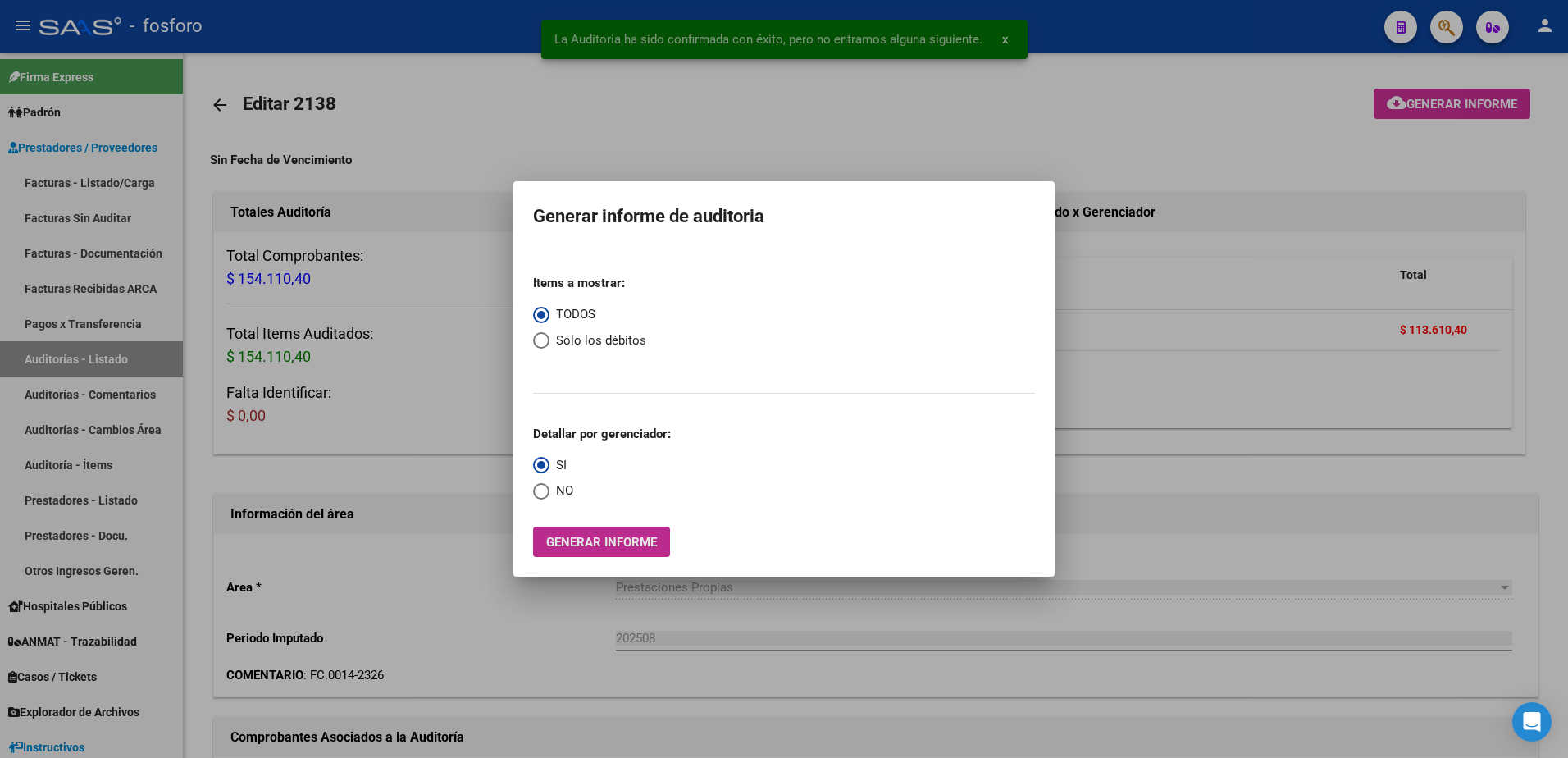
click at [607, 541] on span "Generar informe" at bounding box center [601, 542] width 111 height 14
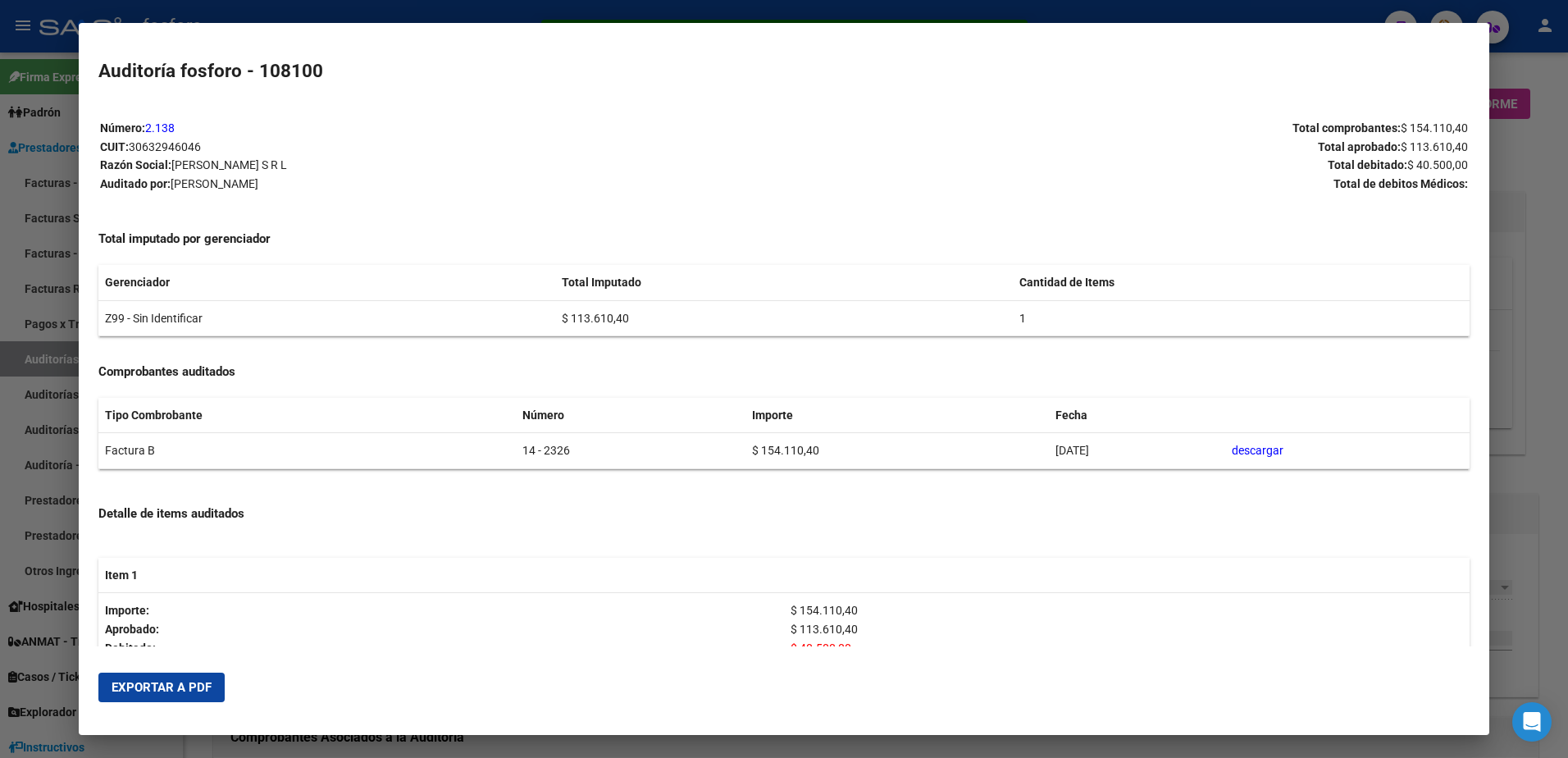
click at [138, 692] on span "Exportar a PDF" at bounding box center [161, 686] width 100 height 14
click at [50, 270] on div at bounding box center [784, 379] width 1568 height 758
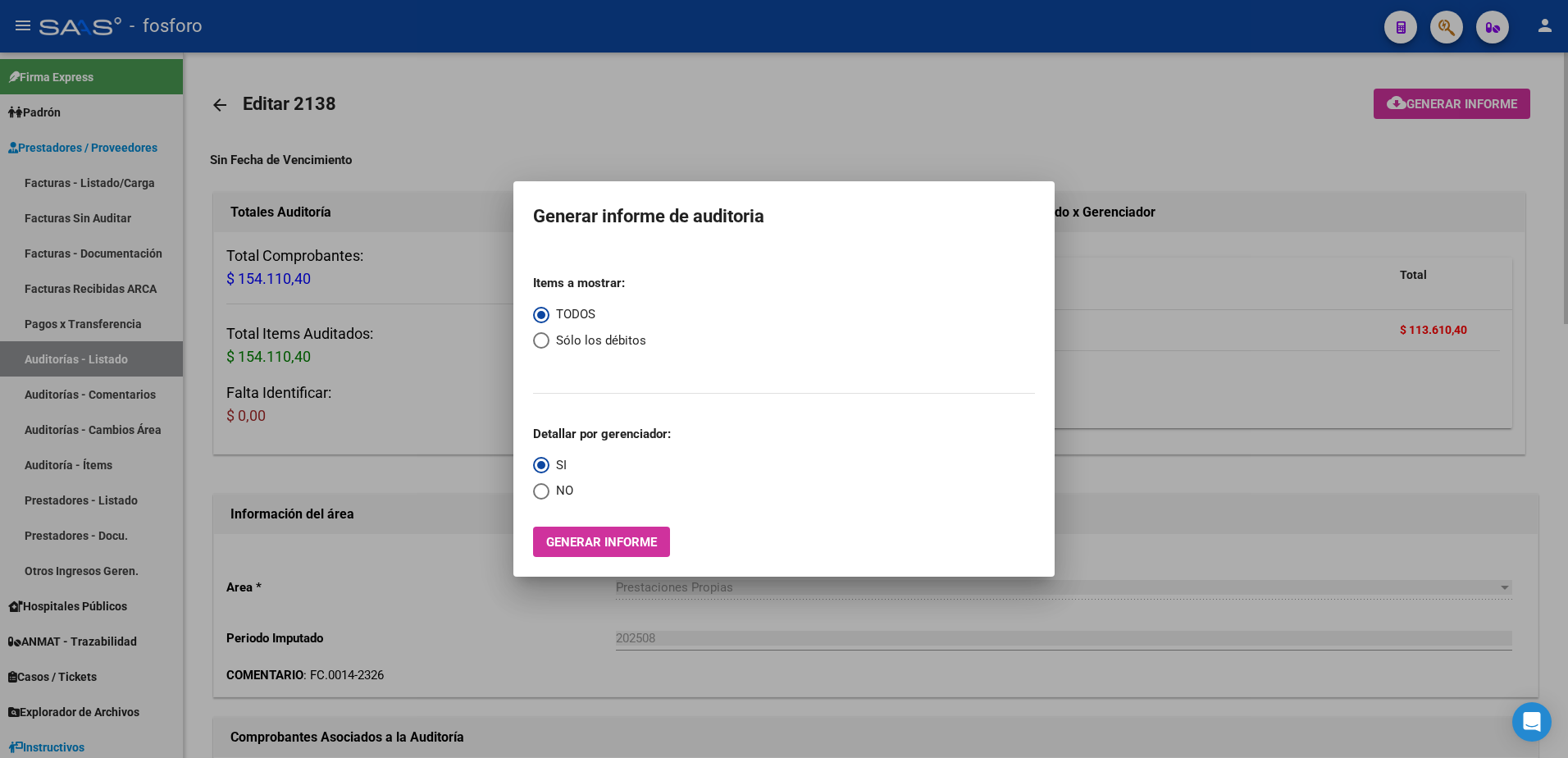
click at [388, 530] on div at bounding box center [784, 379] width 1568 height 758
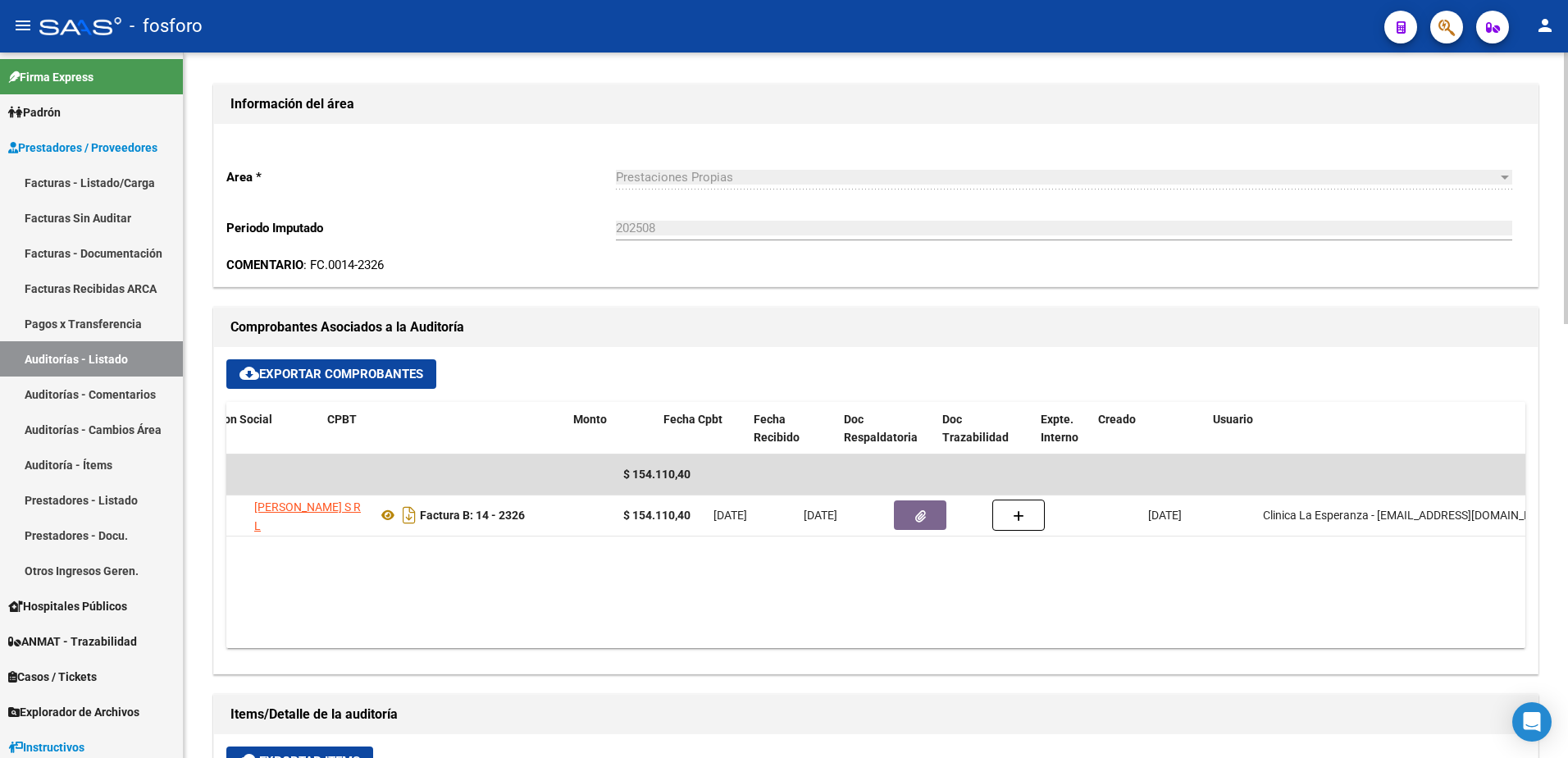
scroll to position [0, 286]
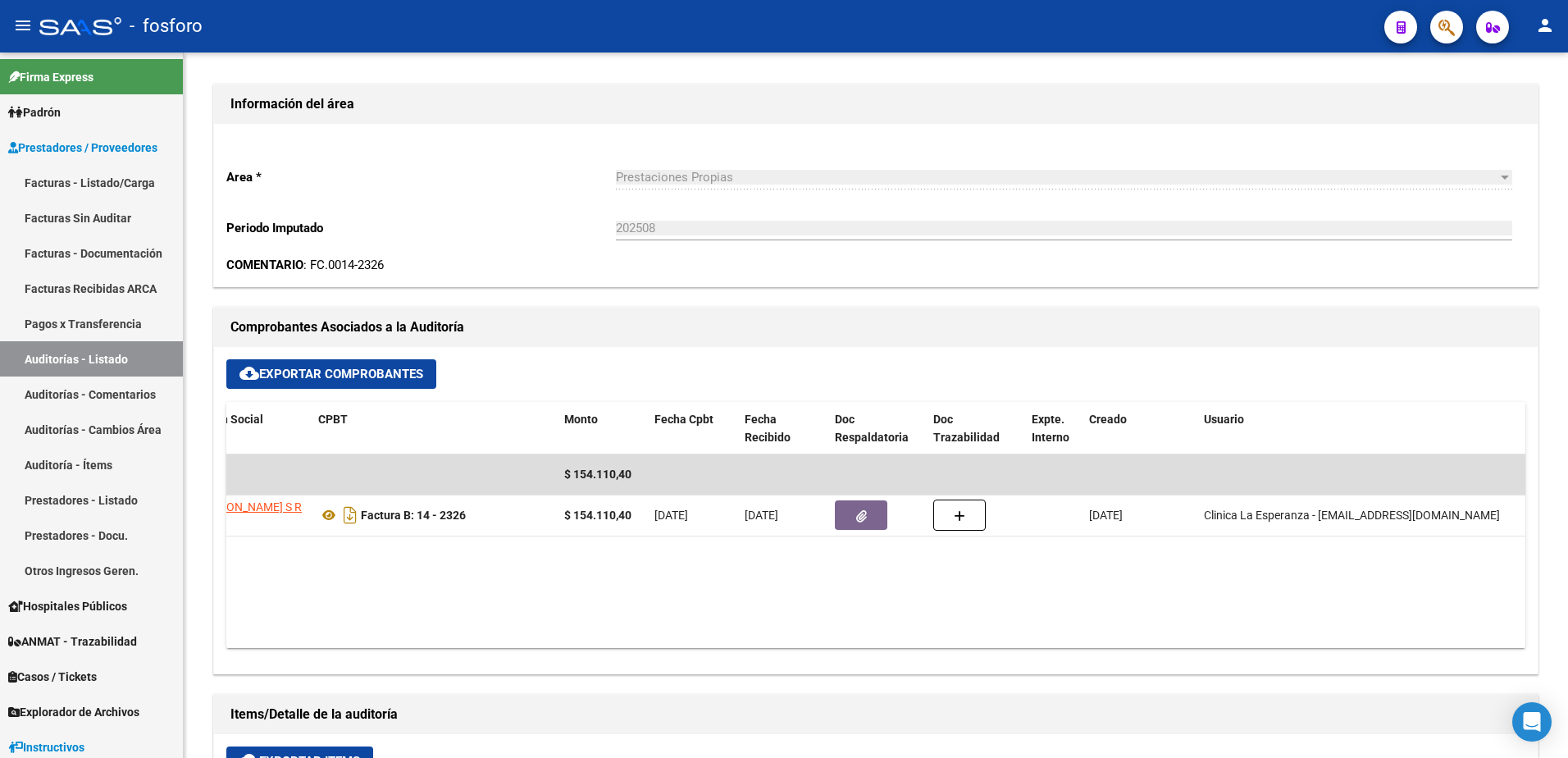
click at [1446, 37] on span "button" at bounding box center [1446, 27] width 16 height 33
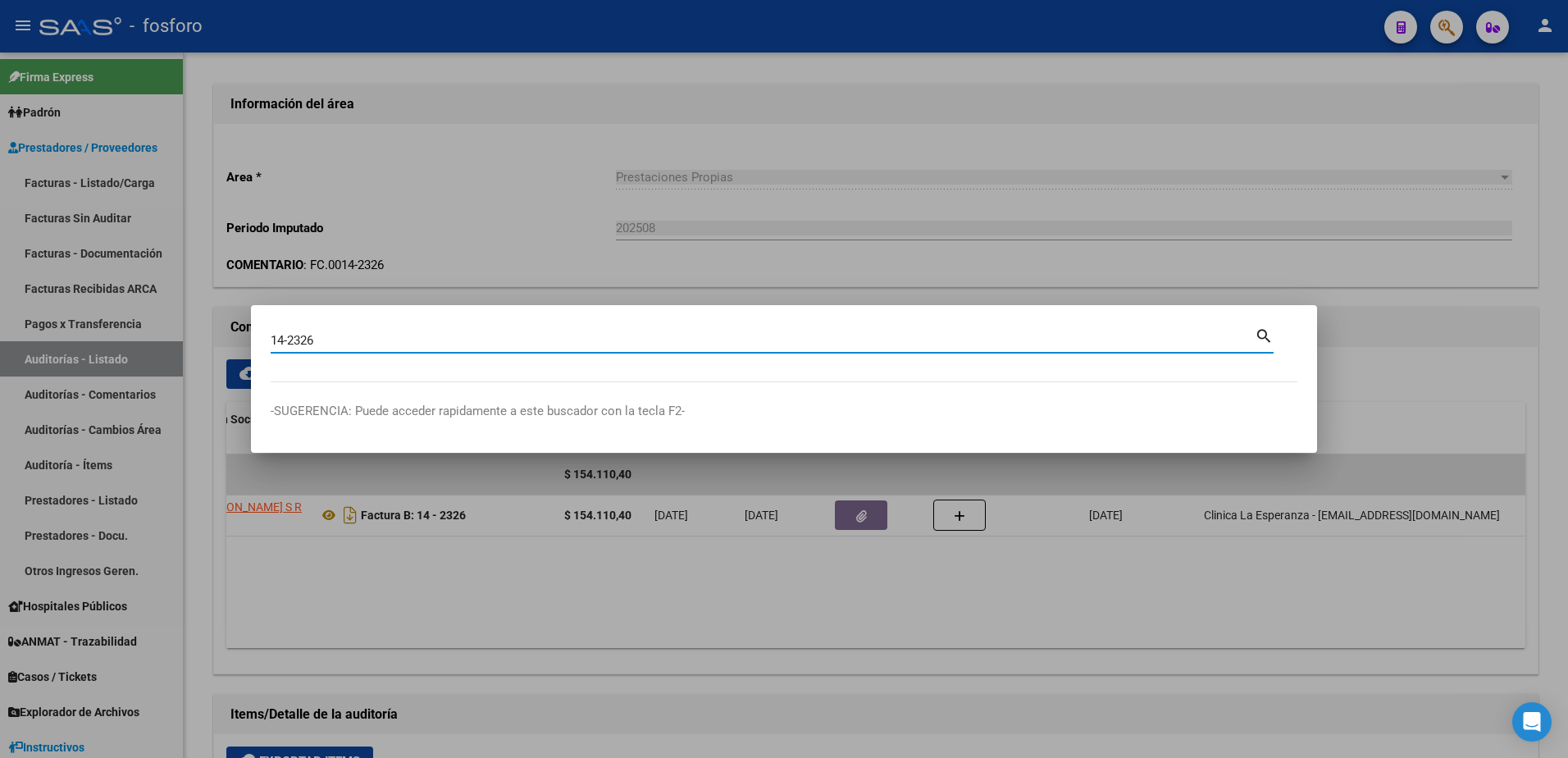
type input "14-2326"
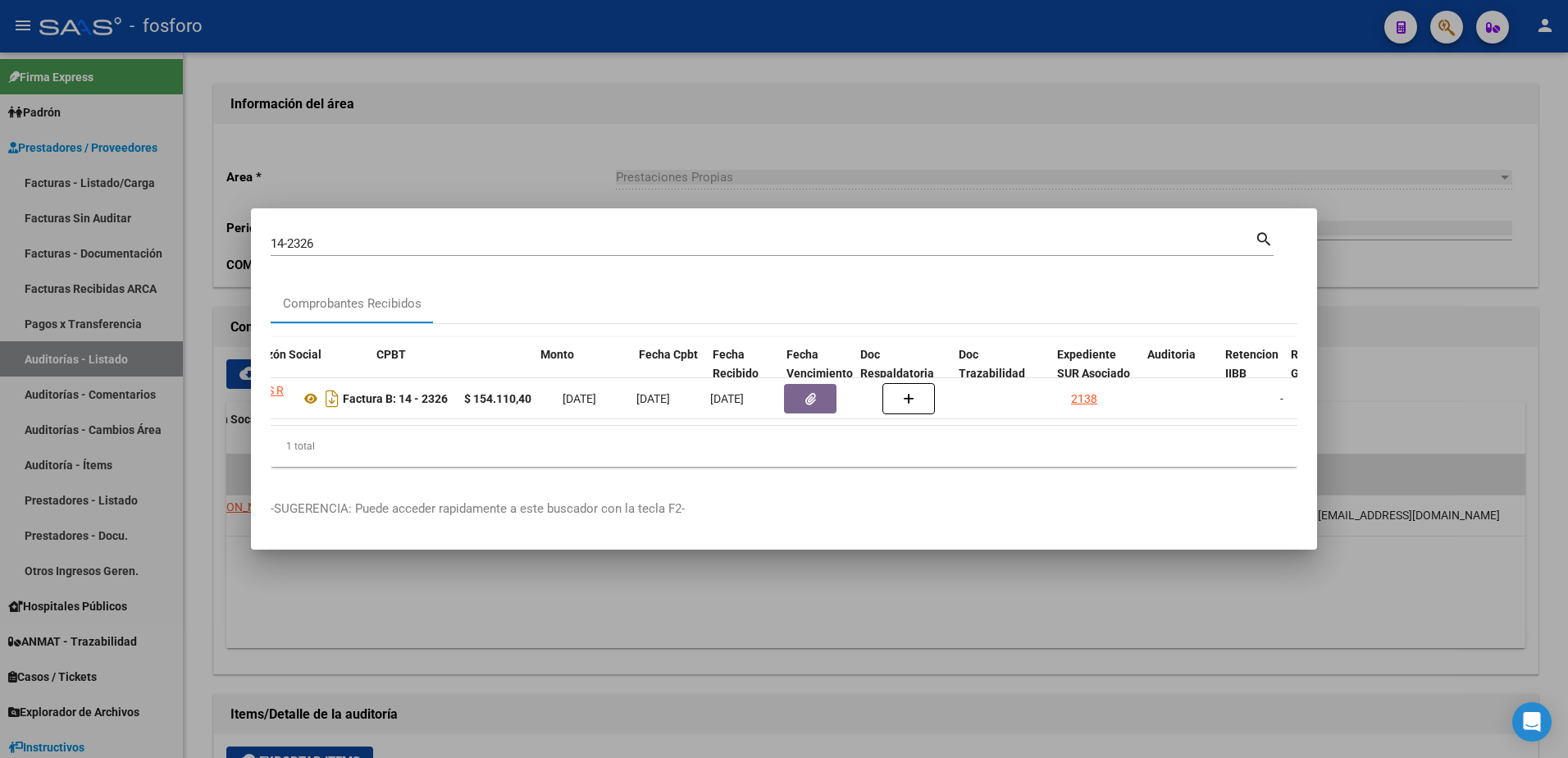
scroll to position [0, 503]
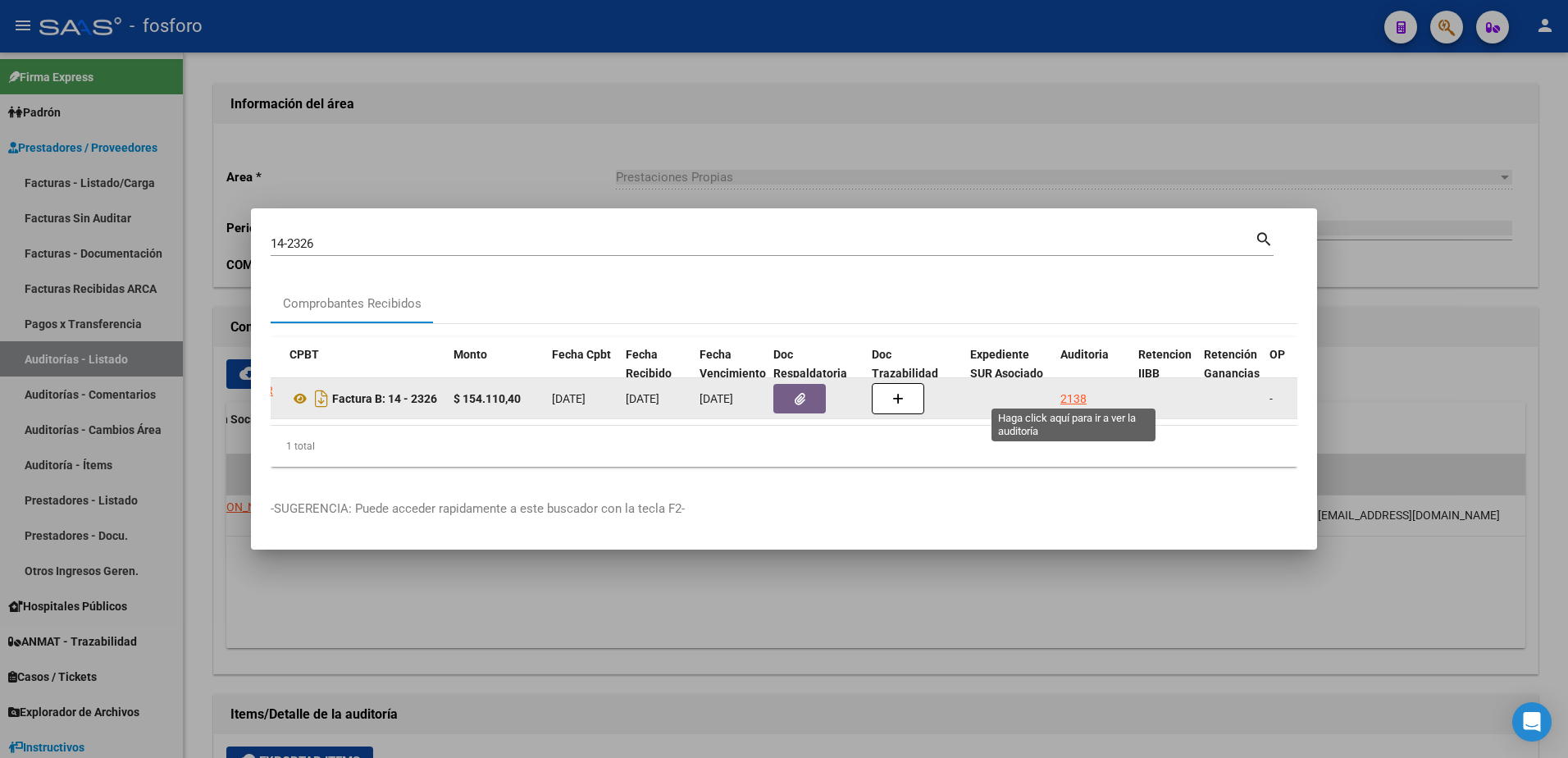
click at [1084, 392] on div "2138" at bounding box center [1073, 399] width 26 height 19
click at [1080, 393] on div "2138" at bounding box center [1073, 399] width 26 height 19
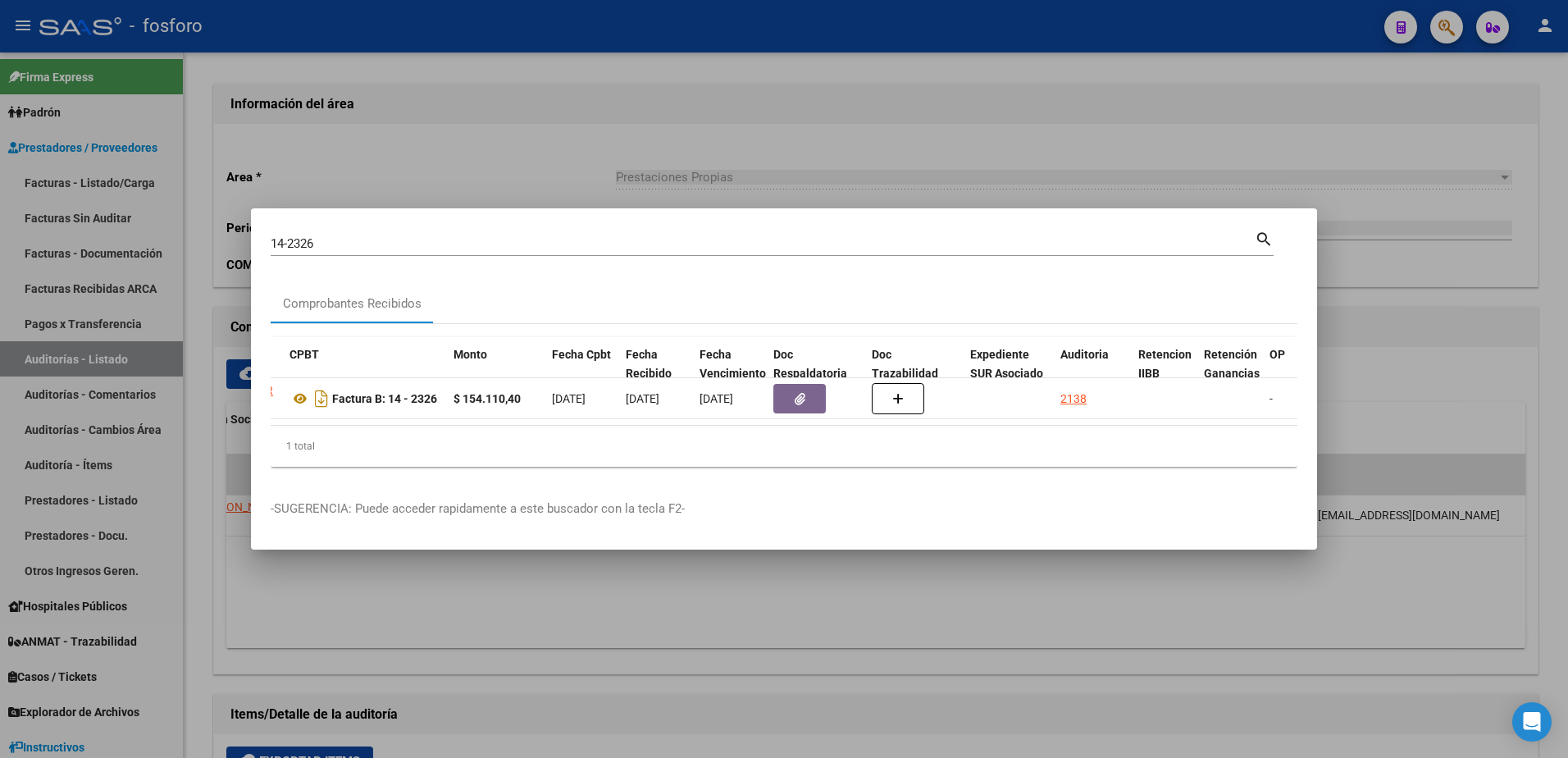
click at [1026, 140] on div at bounding box center [784, 379] width 1568 height 758
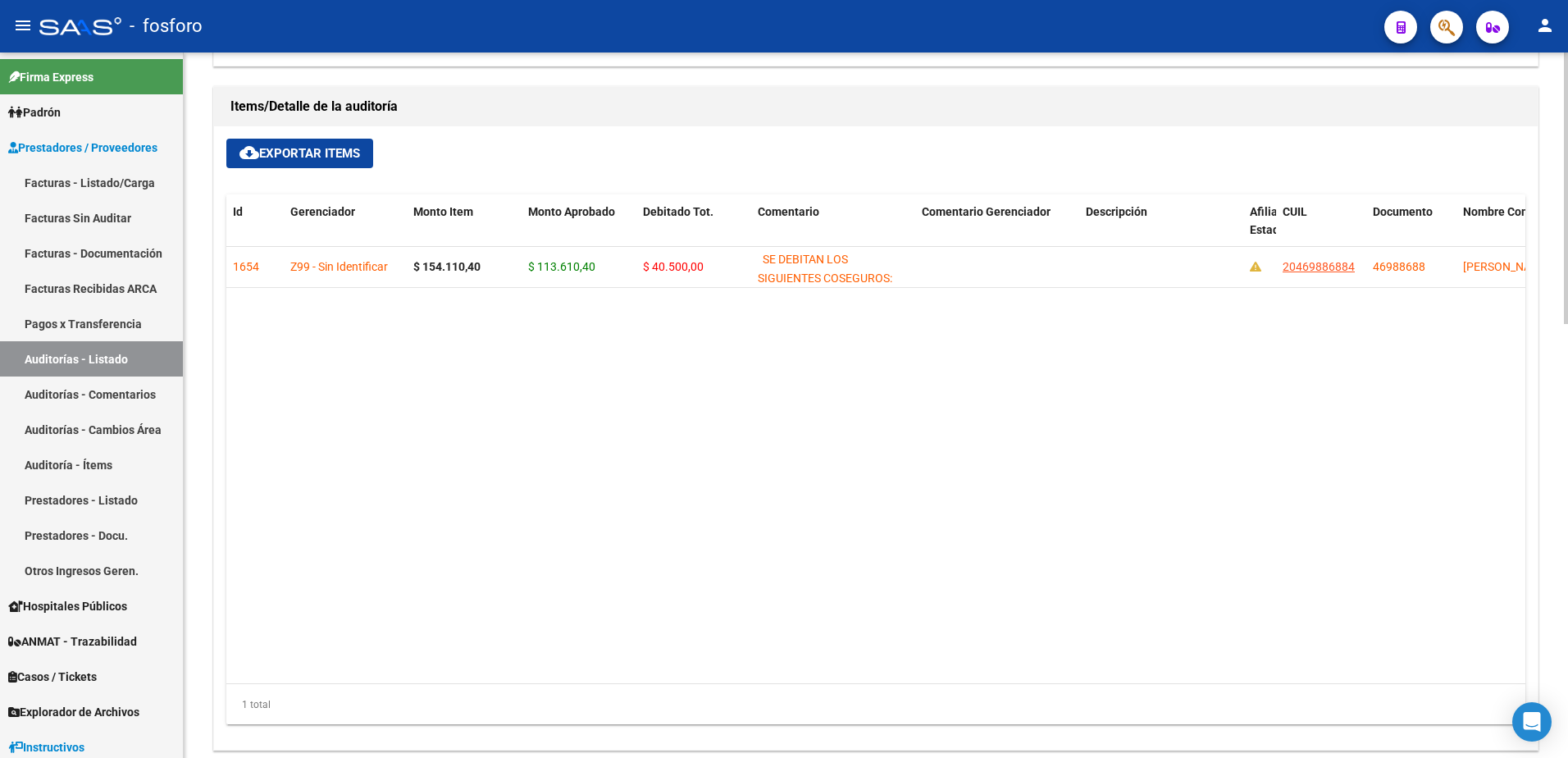
scroll to position [1127, 0]
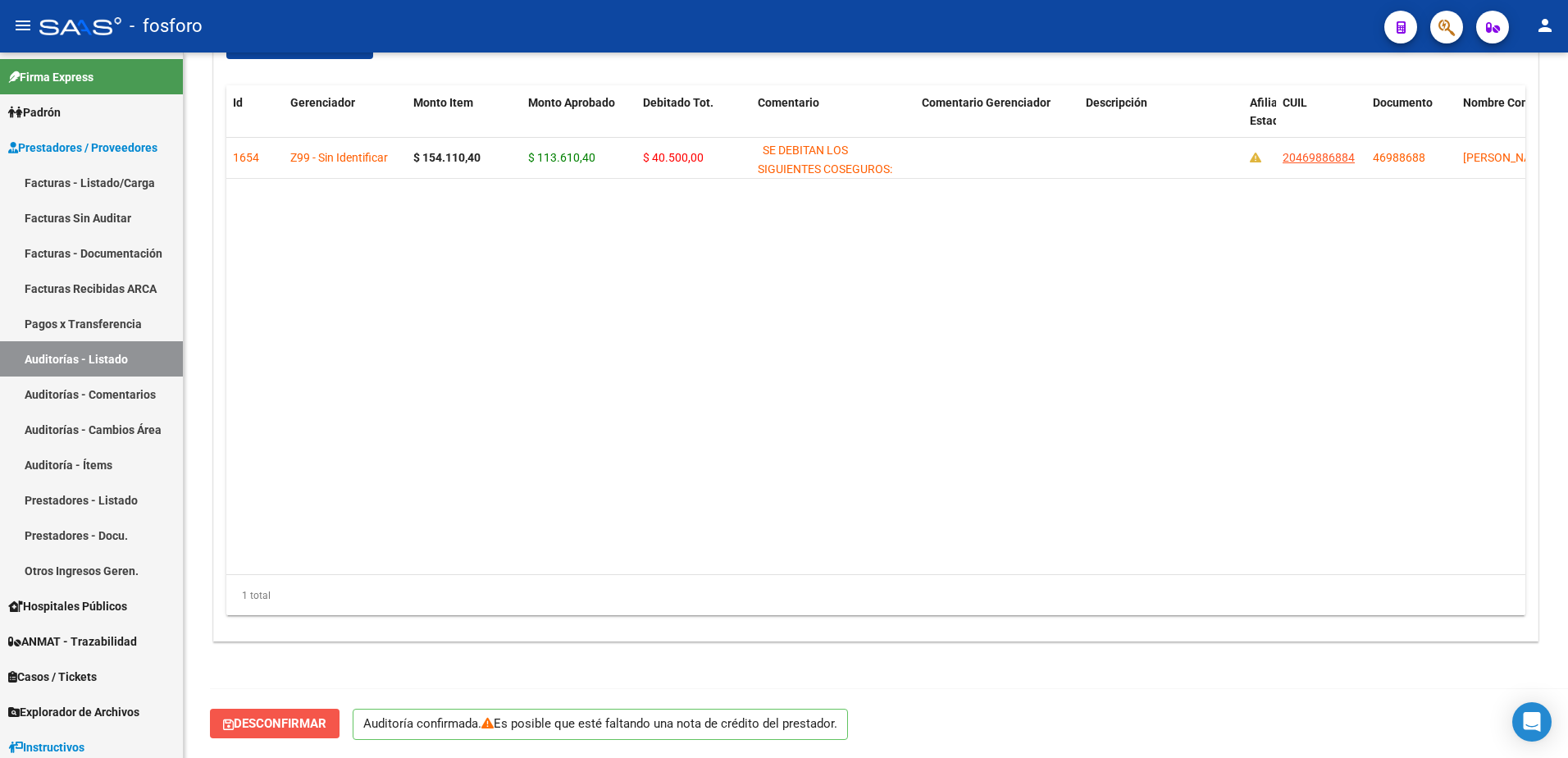
click at [311, 727] on span "Desconfirmar" at bounding box center [274, 722] width 103 height 14
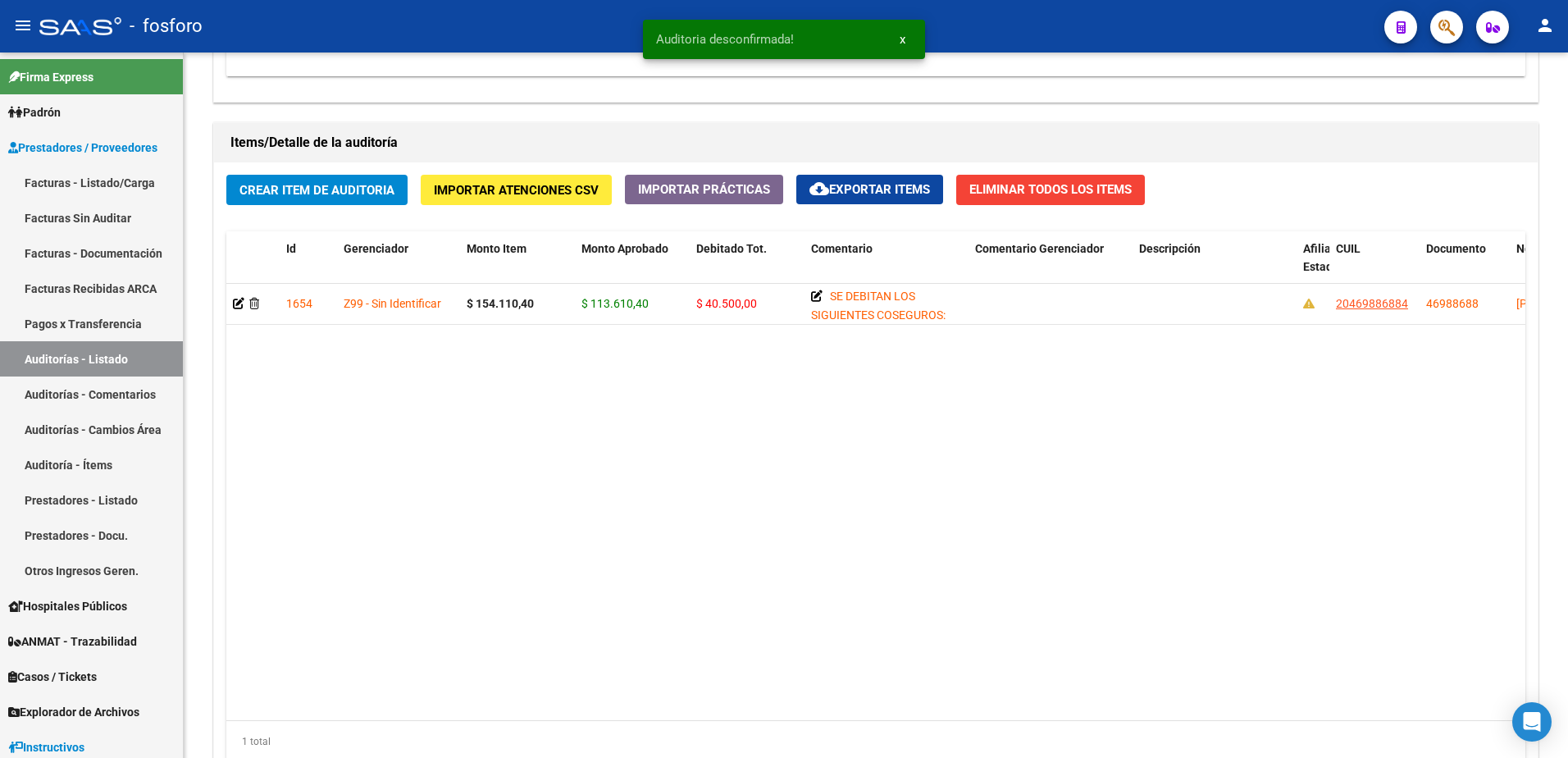
scroll to position [1272, 0]
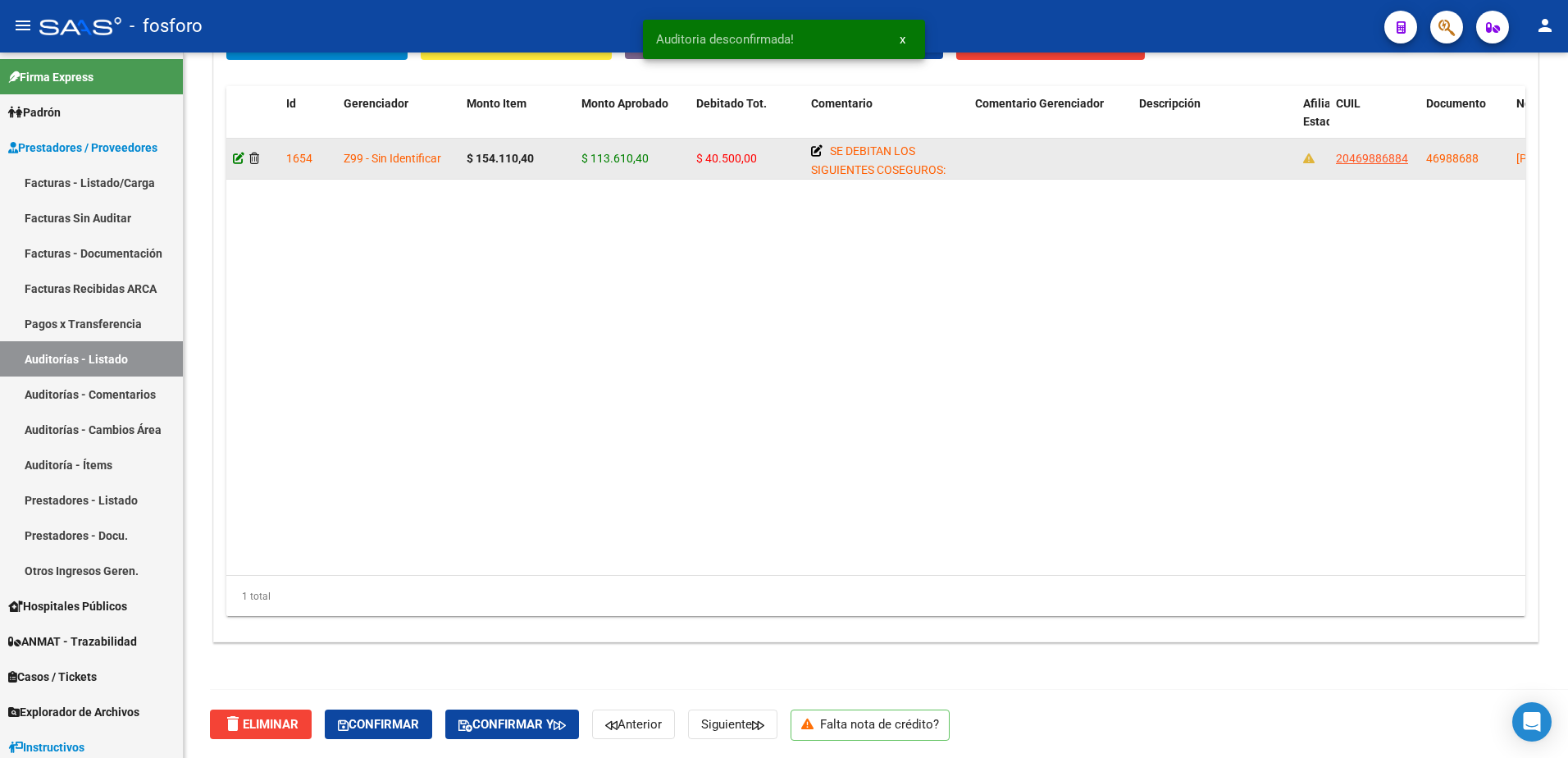
click at [238, 154] on icon at bounding box center [238, 158] width 11 height 11
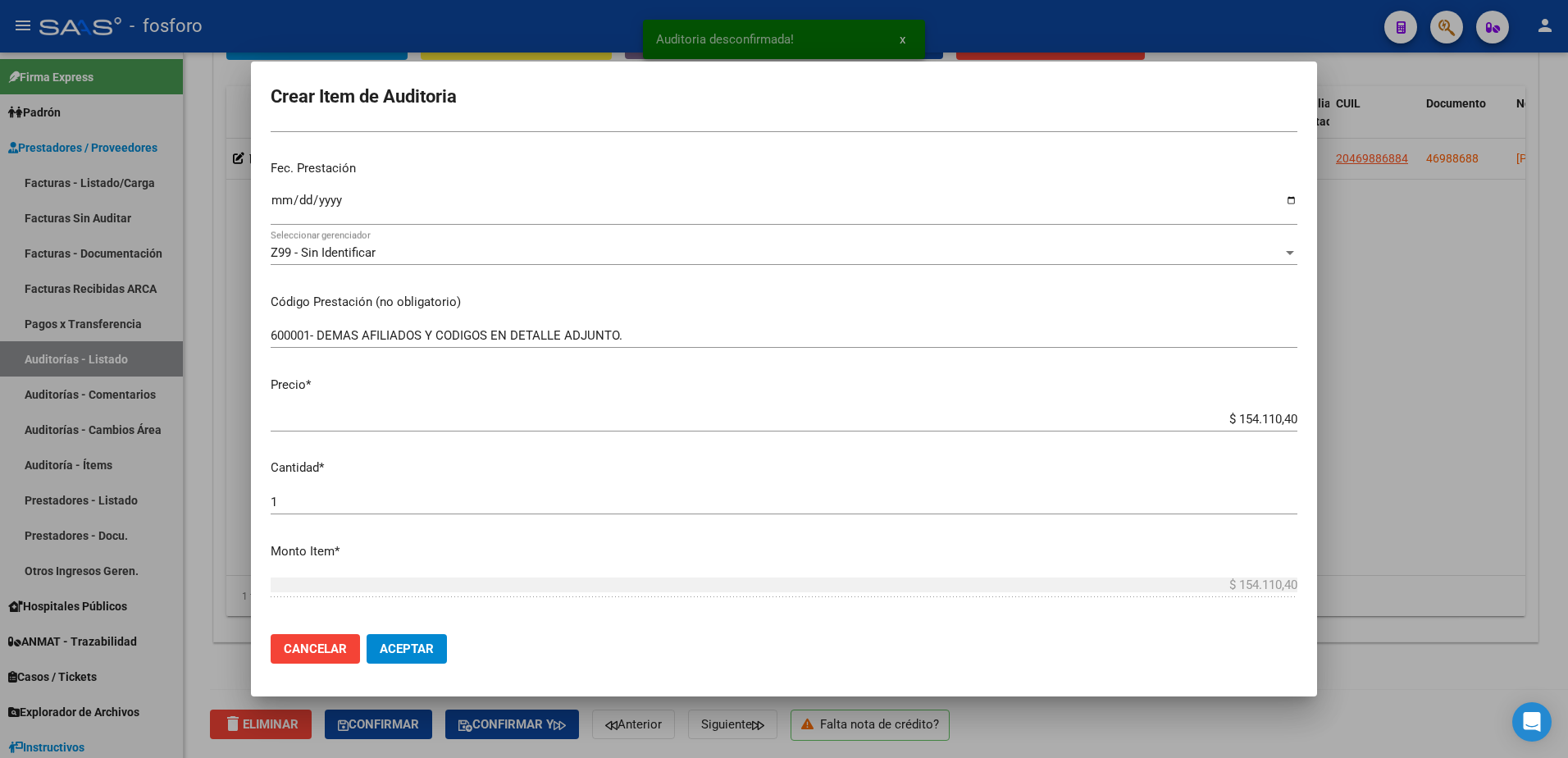
scroll to position [574, 0]
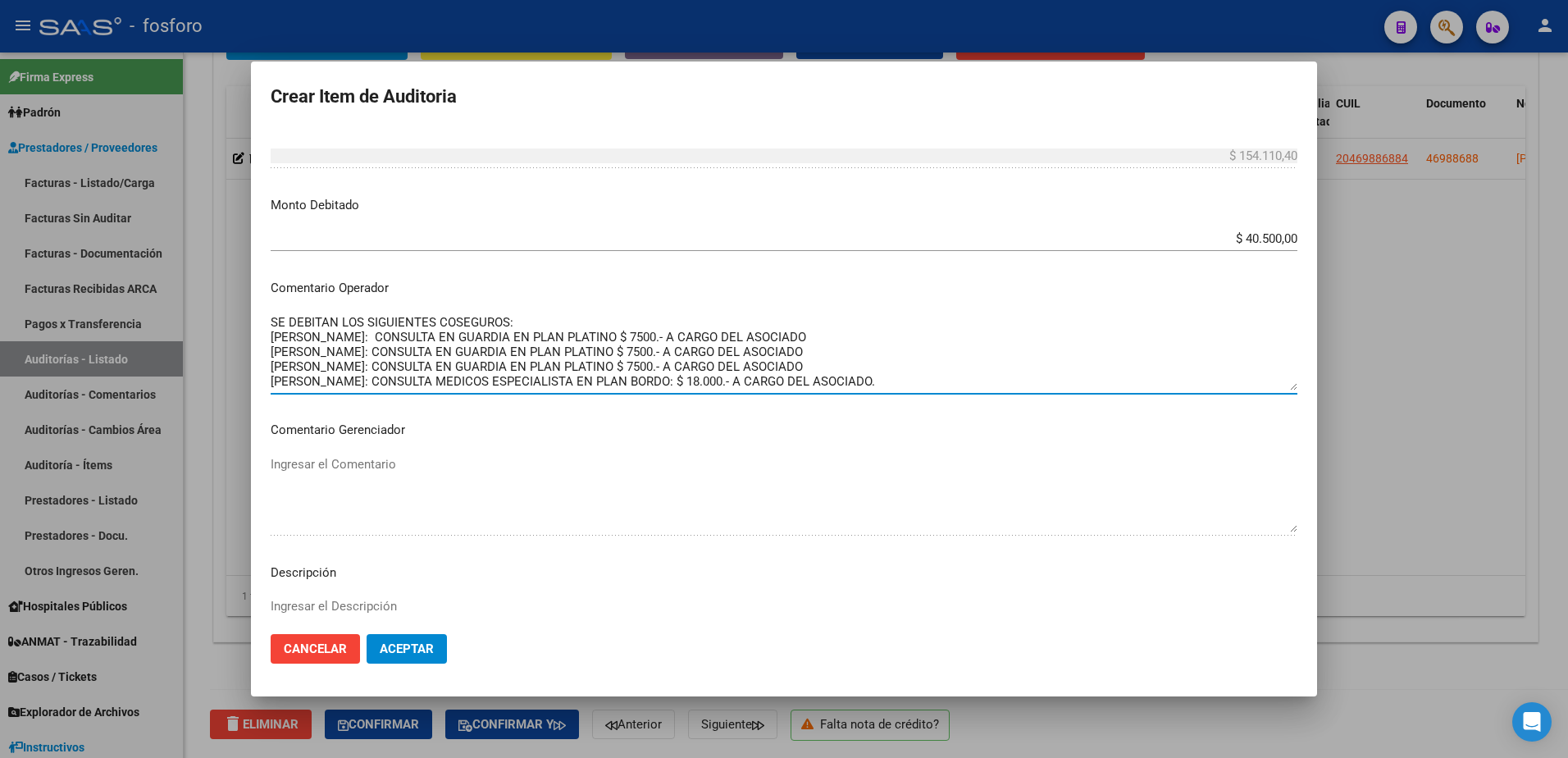
click at [791, 347] on textarea "SE DEBITAN LOS SIGUIENTES COSEGUROS: GUERRA LUNA SEBASTIAN: CONSULTA EN GUARDIA…" at bounding box center [784, 352] width 1026 height 77
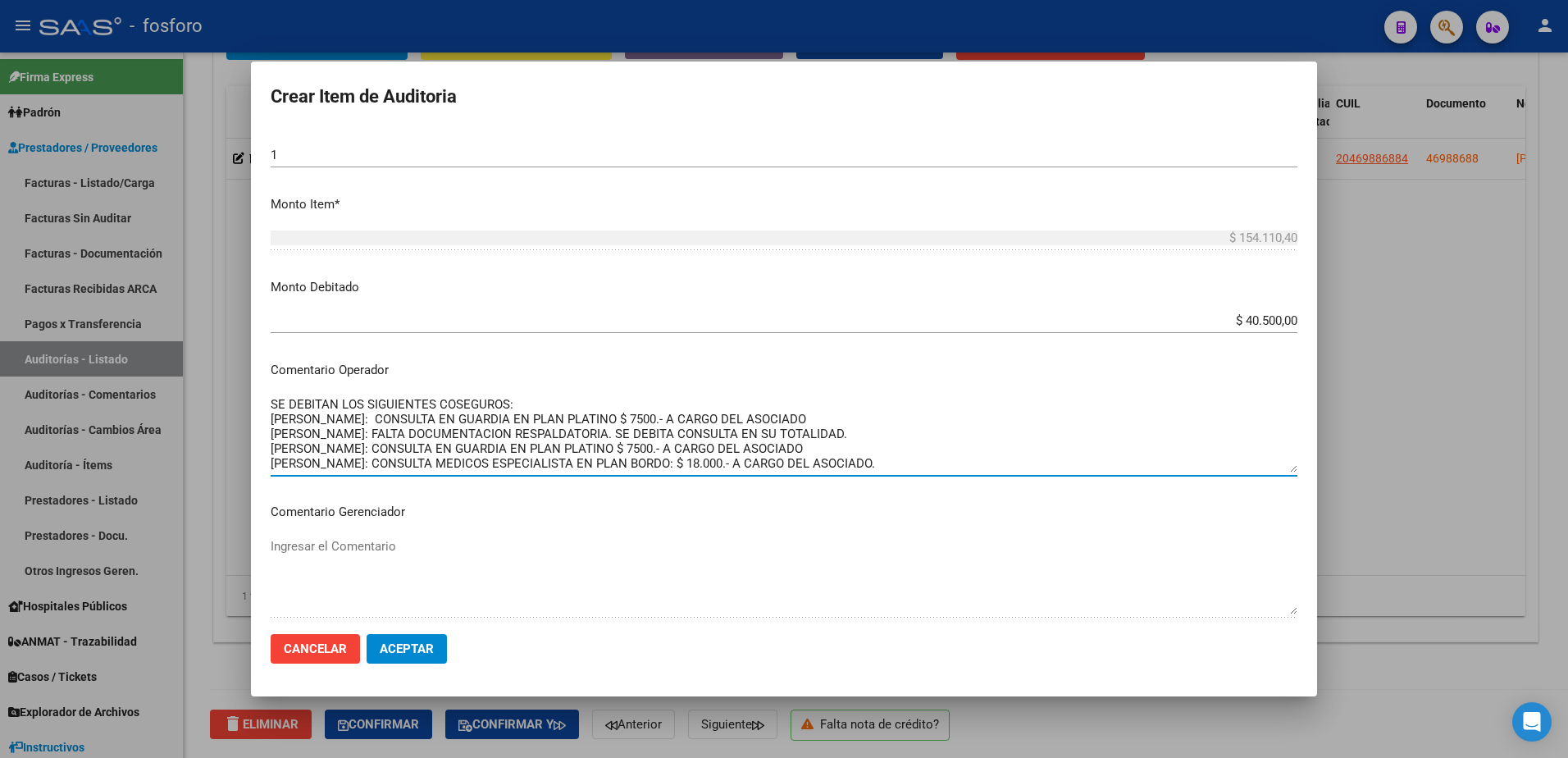
type textarea "SE DEBITAN LOS SIGUIENTES COSEGUROS: GUERRA LUNA SEBASTIAN: CONSULTA EN GUARDIA…"
click at [1284, 316] on app-form-text-field "Monto Debitado $ 40.500,00 Ingresar el monto" at bounding box center [790, 303] width 1040 height 51
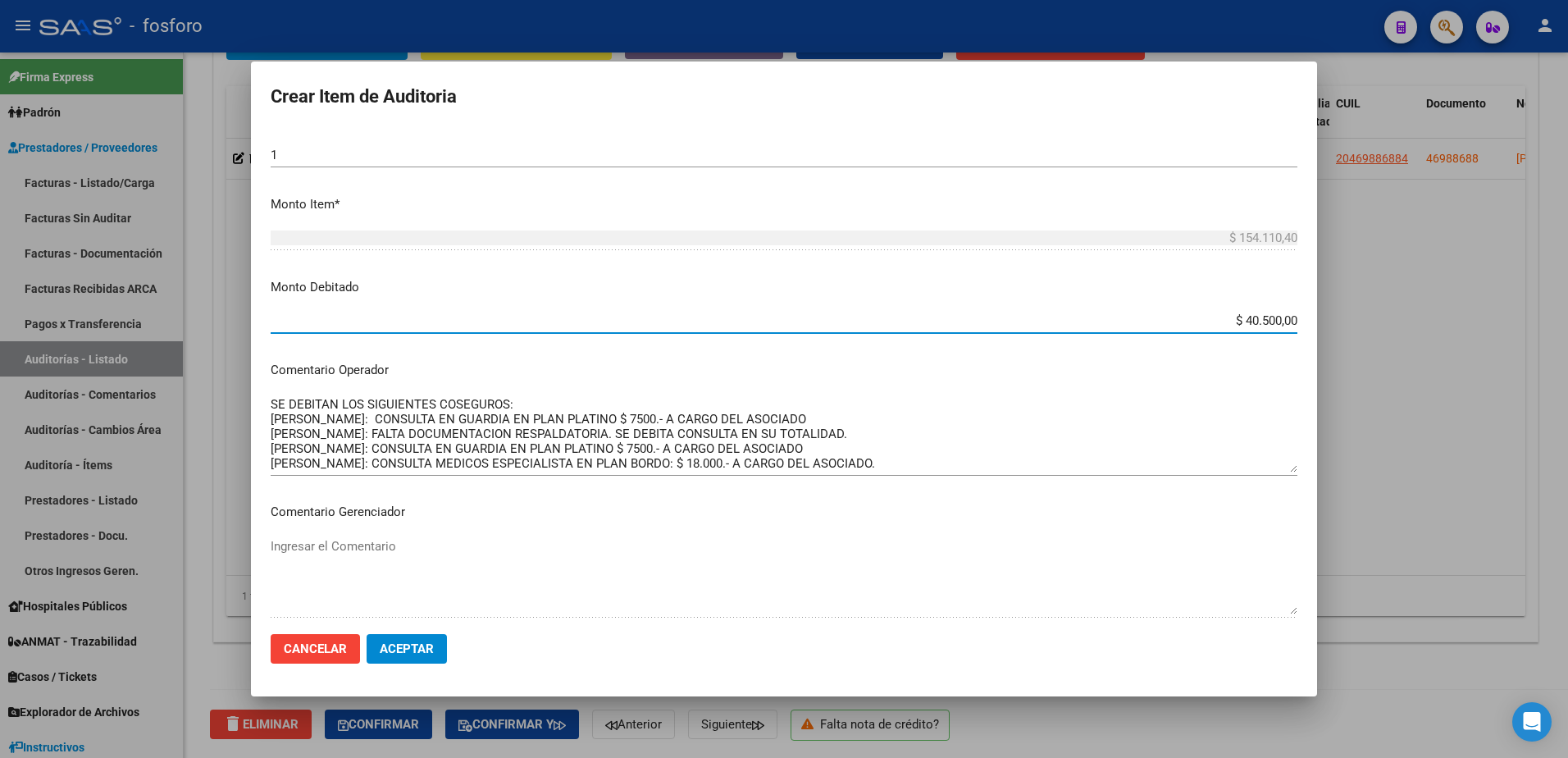
click at [1284, 325] on input "$ 40.500,00" at bounding box center [784, 320] width 1026 height 14
type input "$ 45.246,75"
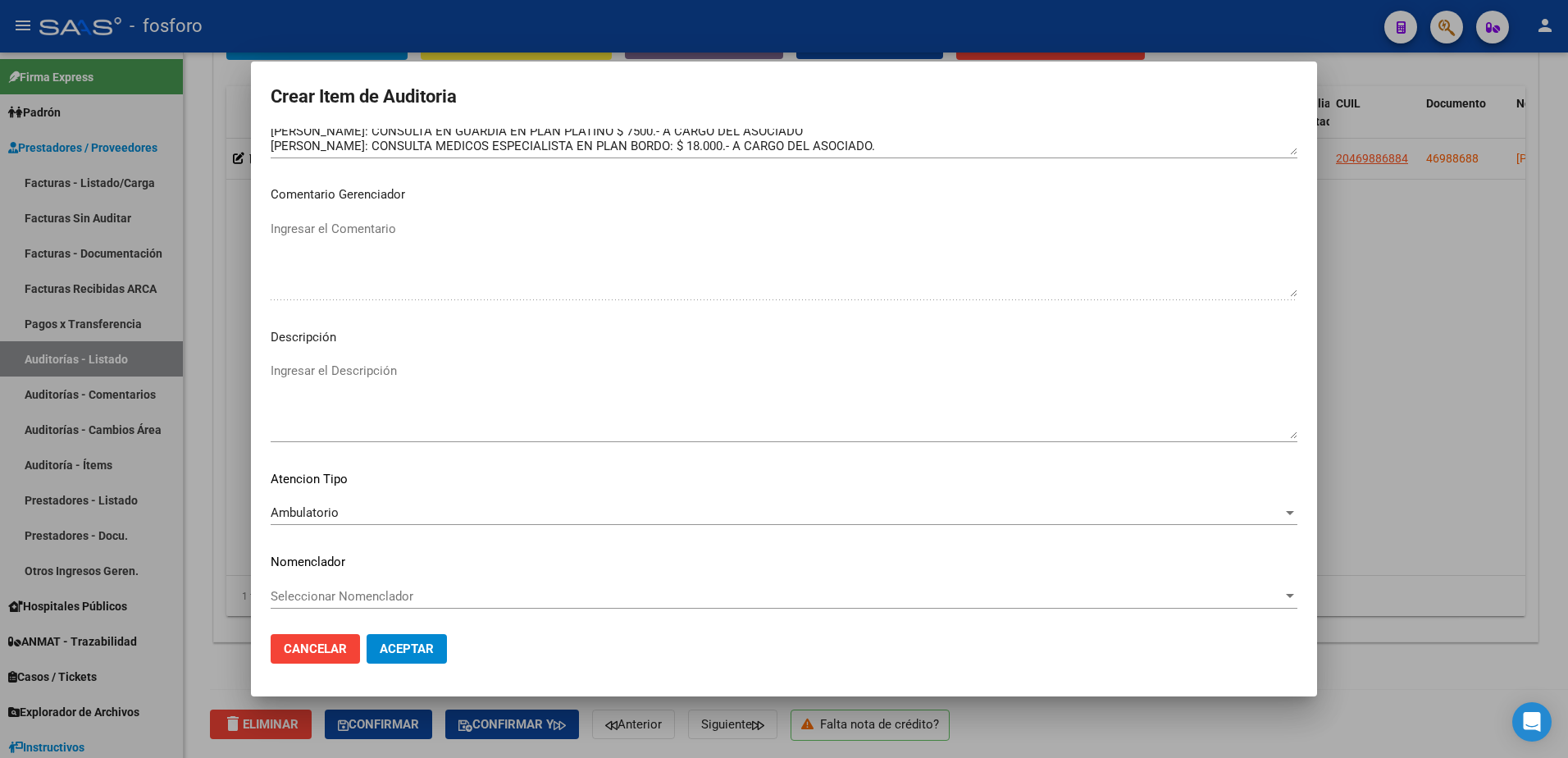
scroll to position [812, 0]
click at [421, 636] on button "Aceptar" at bounding box center [406, 648] width 80 height 30
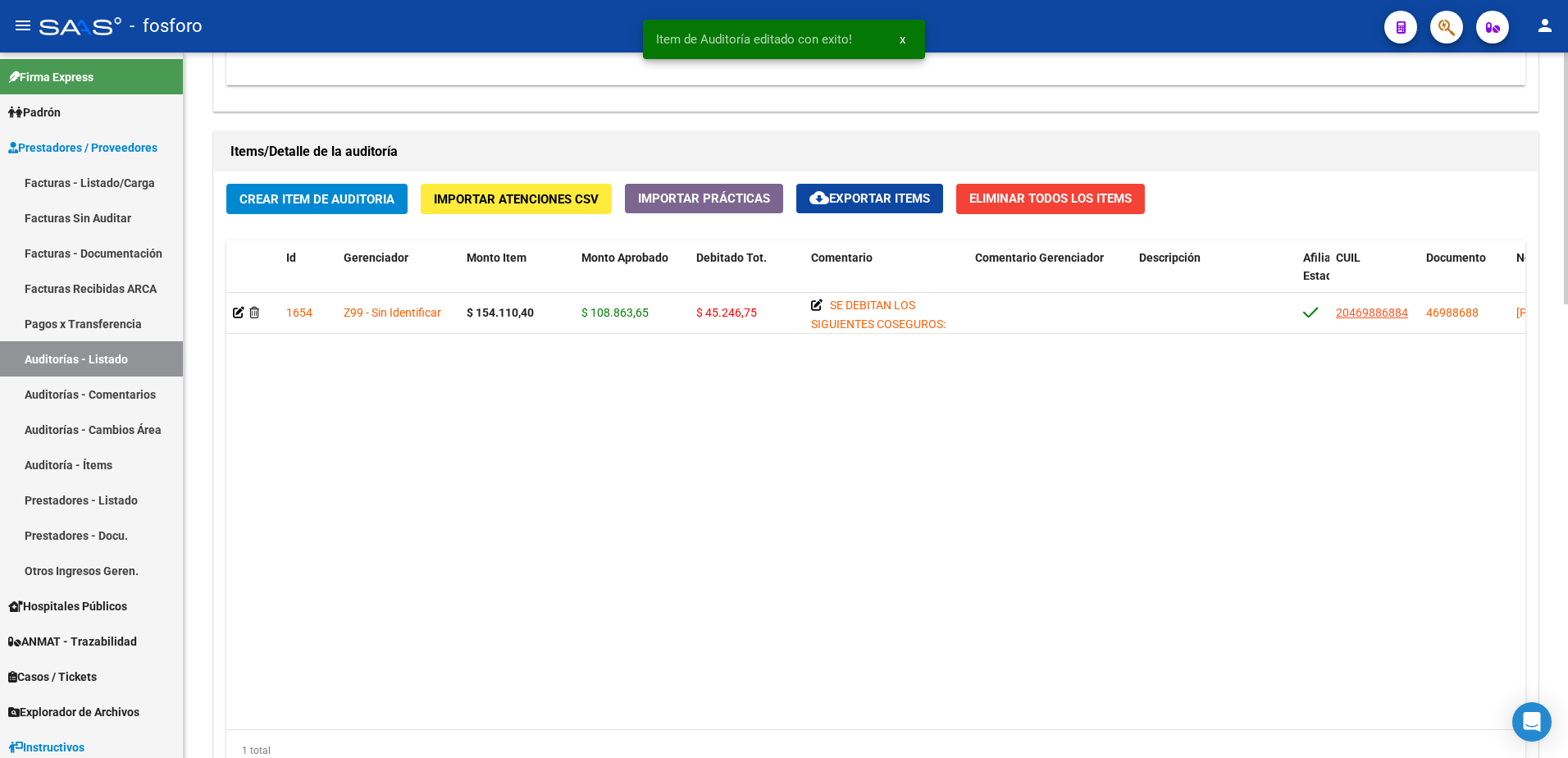
scroll to position [1272, 0]
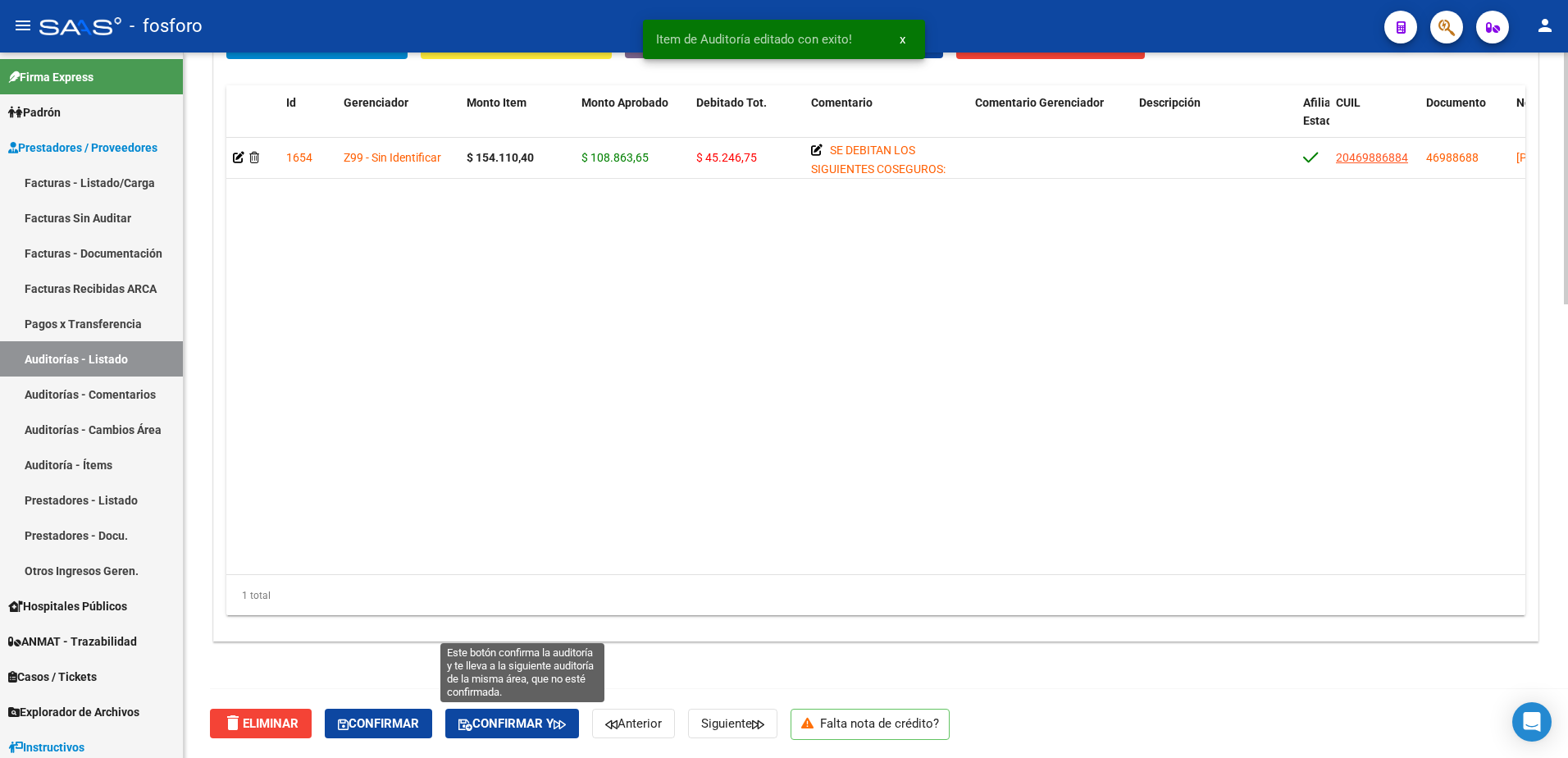
click at [523, 726] on span "Confirmar y" at bounding box center [512, 722] width 107 height 14
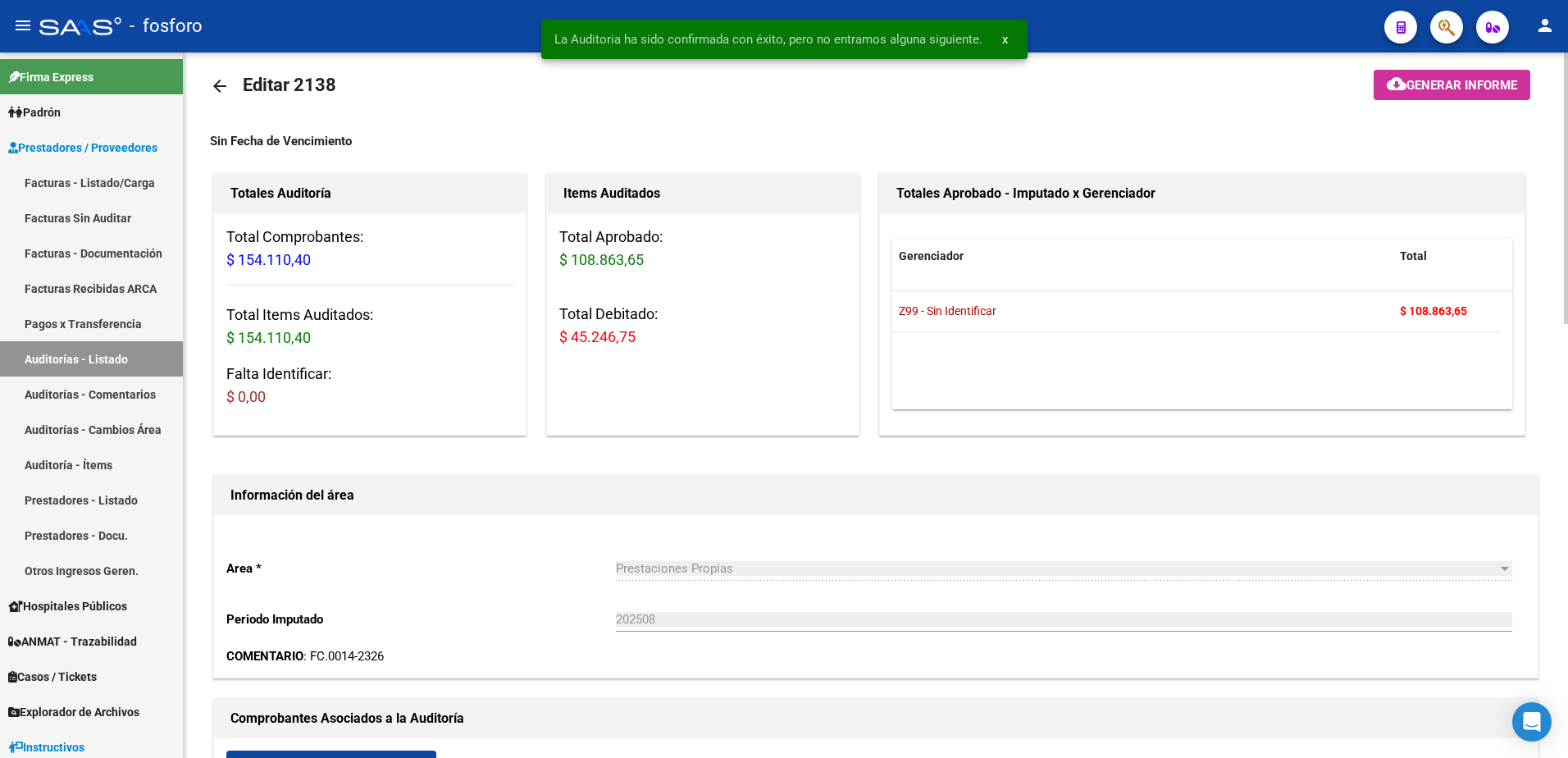
scroll to position [0, 0]
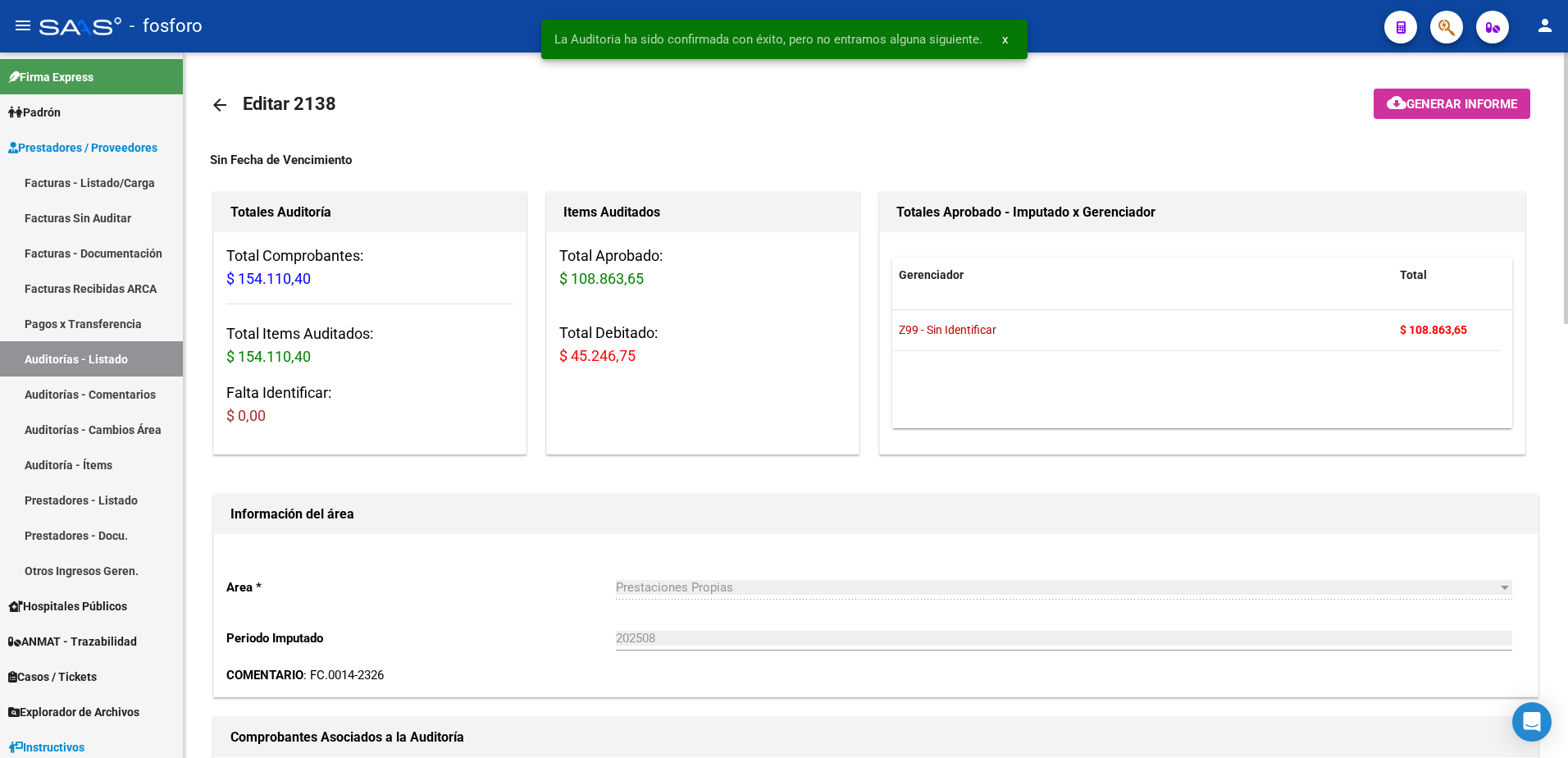
click at [1450, 98] on span "Generar informe" at bounding box center [1462, 104] width 111 height 14
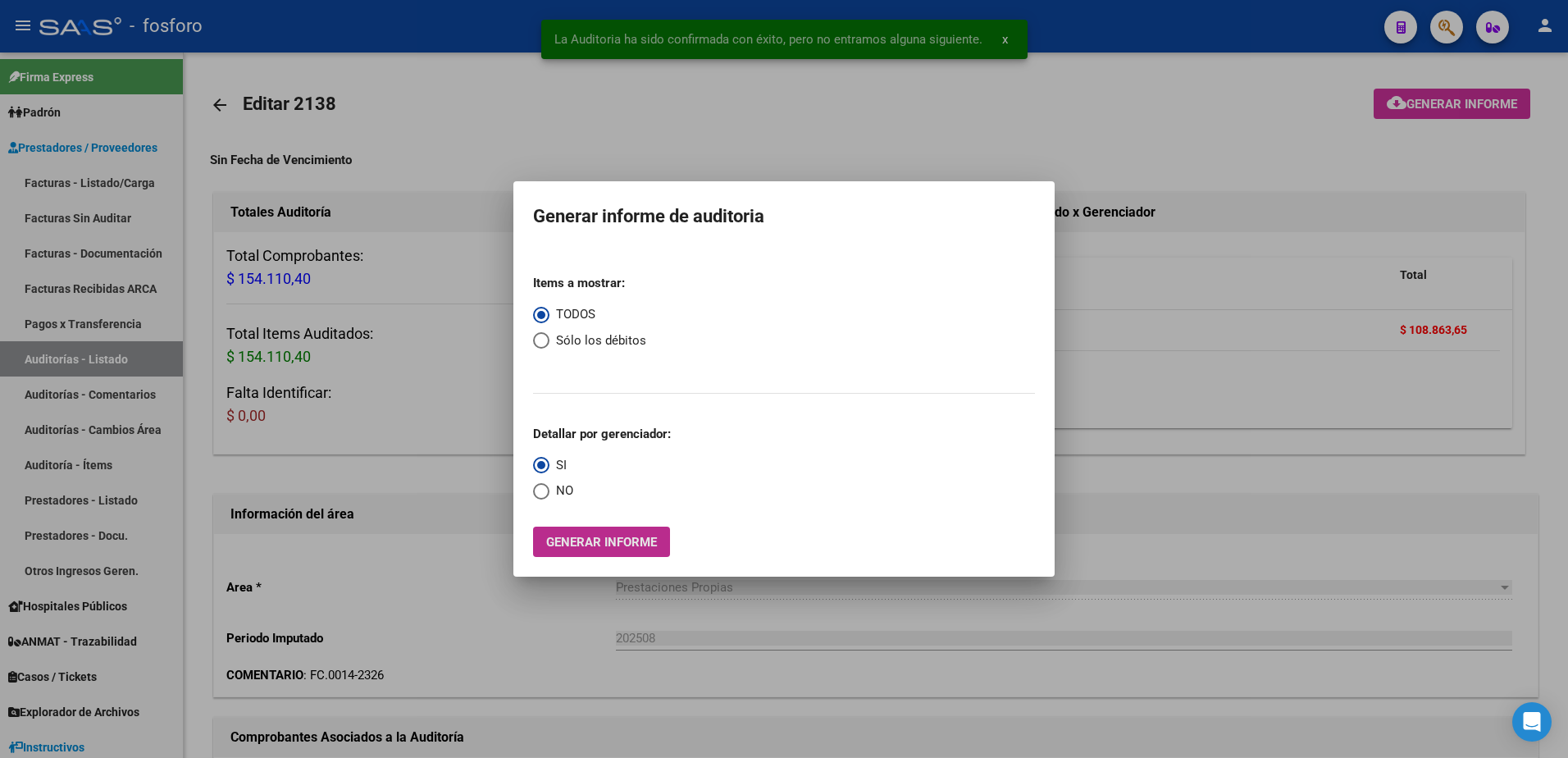
click at [567, 550] on button "Generar informe" at bounding box center [601, 542] width 137 height 31
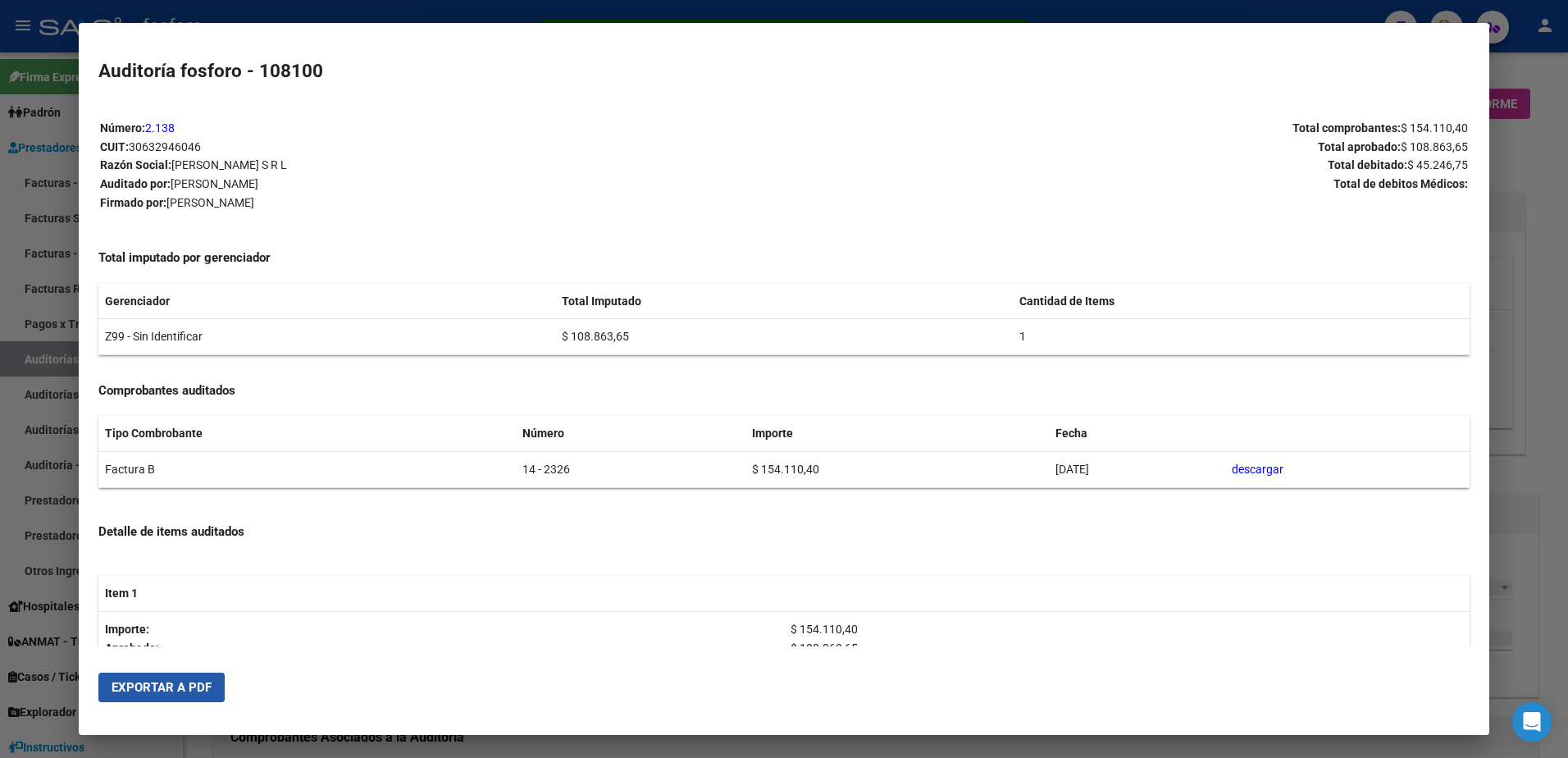
drag, startPoint x: 187, startPoint y: 678, endPoint x: 251, endPoint y: 631, distance: 79.4
click at [187, 678] on button "Exportar a PDF" at bounding box center [162, 686] width 126 height 30
drag, startPoint x: 30, startPoint y: 123, endPoint x: 155, endPoint y: 28, distance: 157.0
click at [33, 121] on div at bounding box center [784, 379] width 1568 height 758
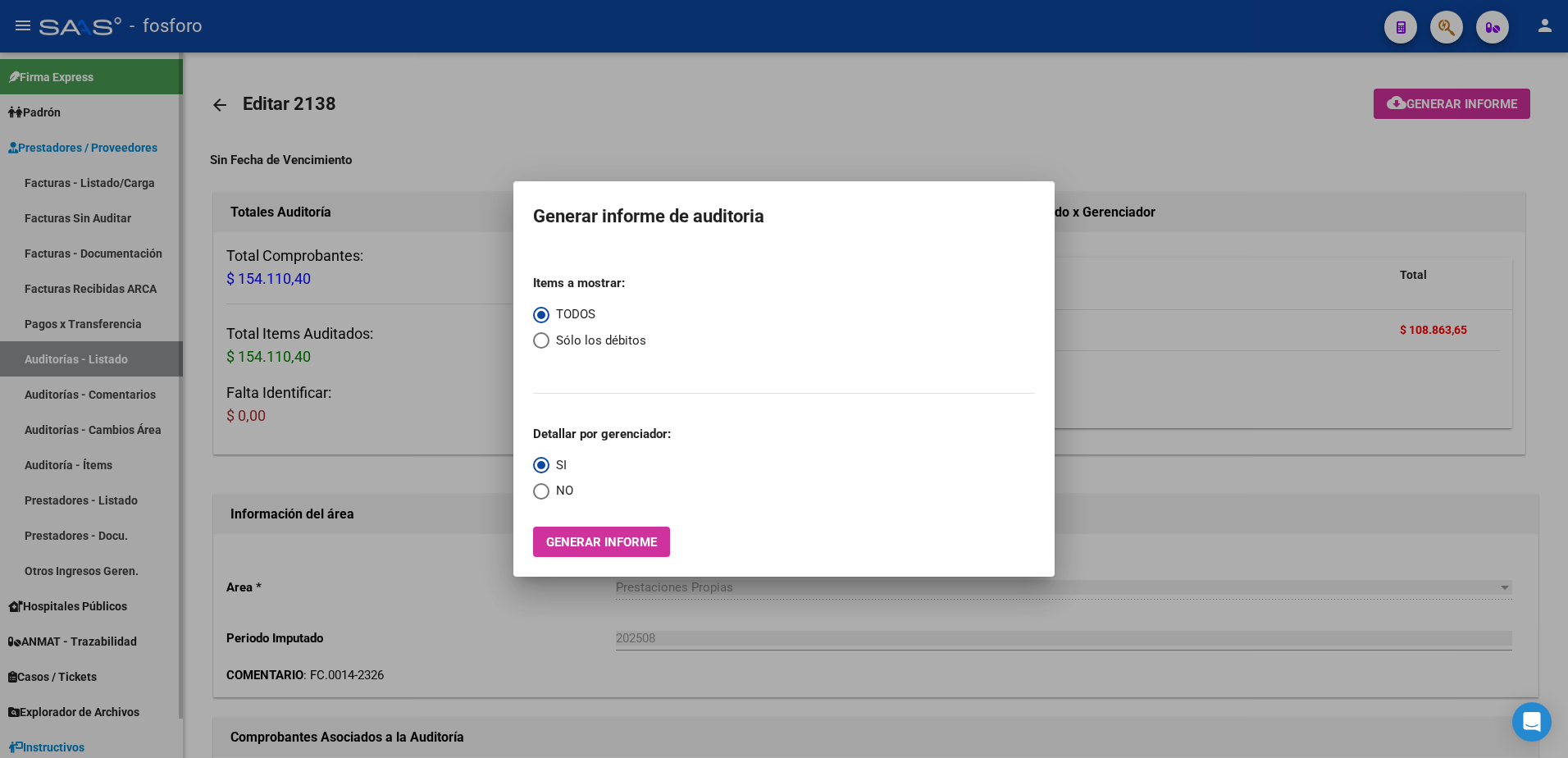
drag, startPoint x: 295, startPoint y: 264, endPoint x: 167, endPoint y: 244, distance: 129.6
click at [296, 263] on div at bounding box center [784, 379] width 1568 height 758
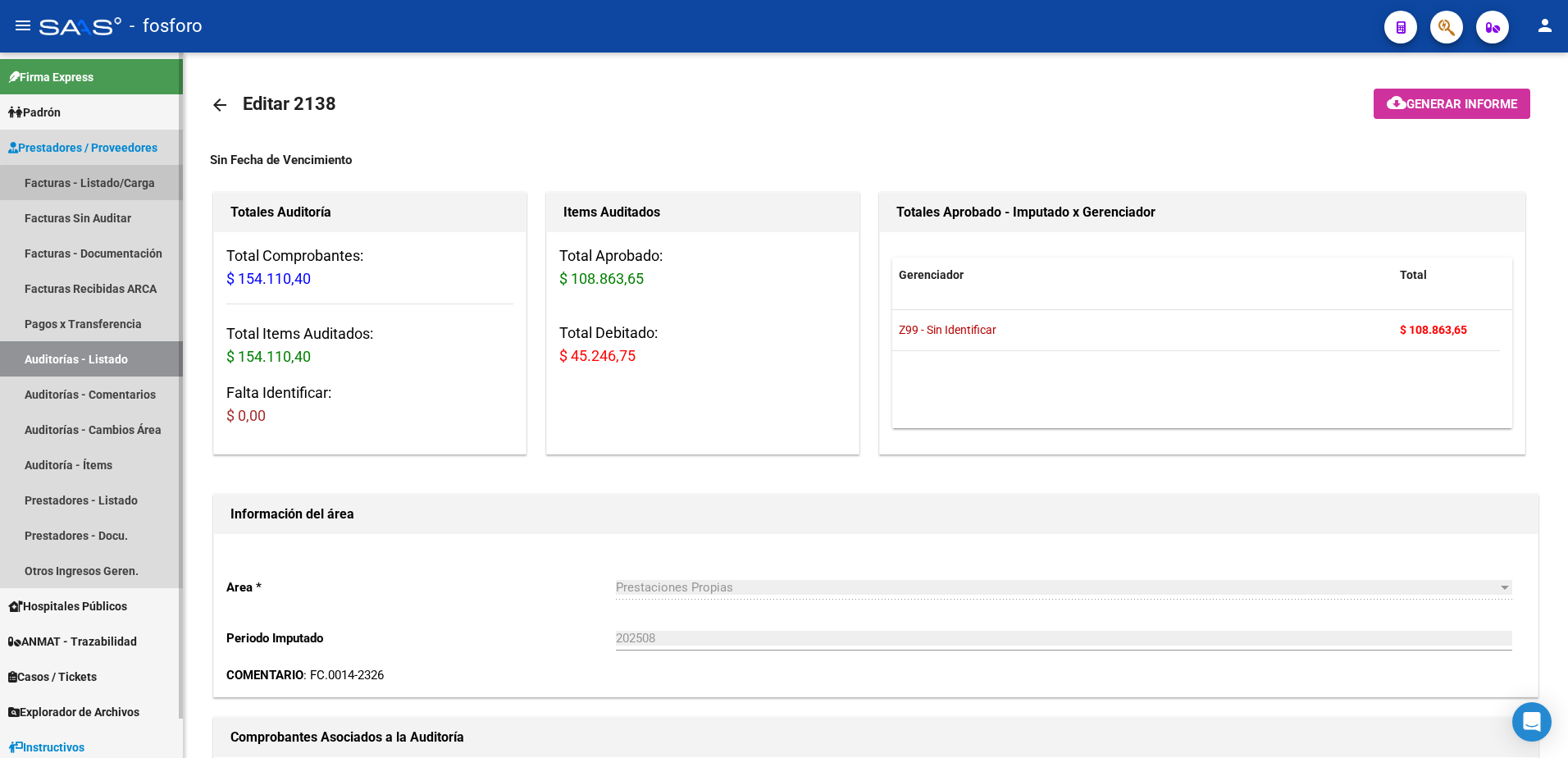
click at [129, 187] on link "Facturas - Listado/Carga" at bounding box center [91, 181] width 183 height 35
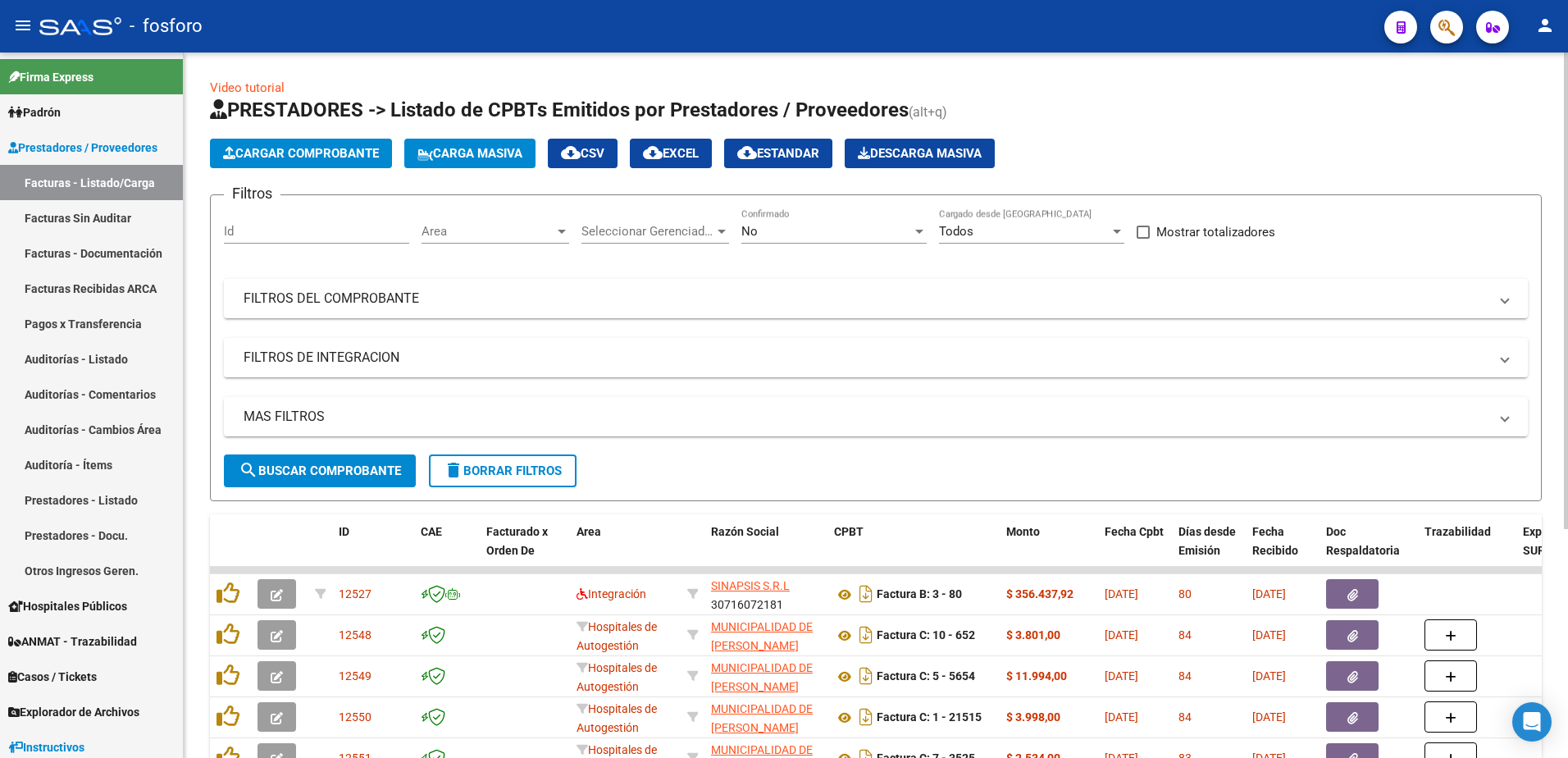
click at [560, 232] on div at bounding box center [562, 232] width 9 height 4
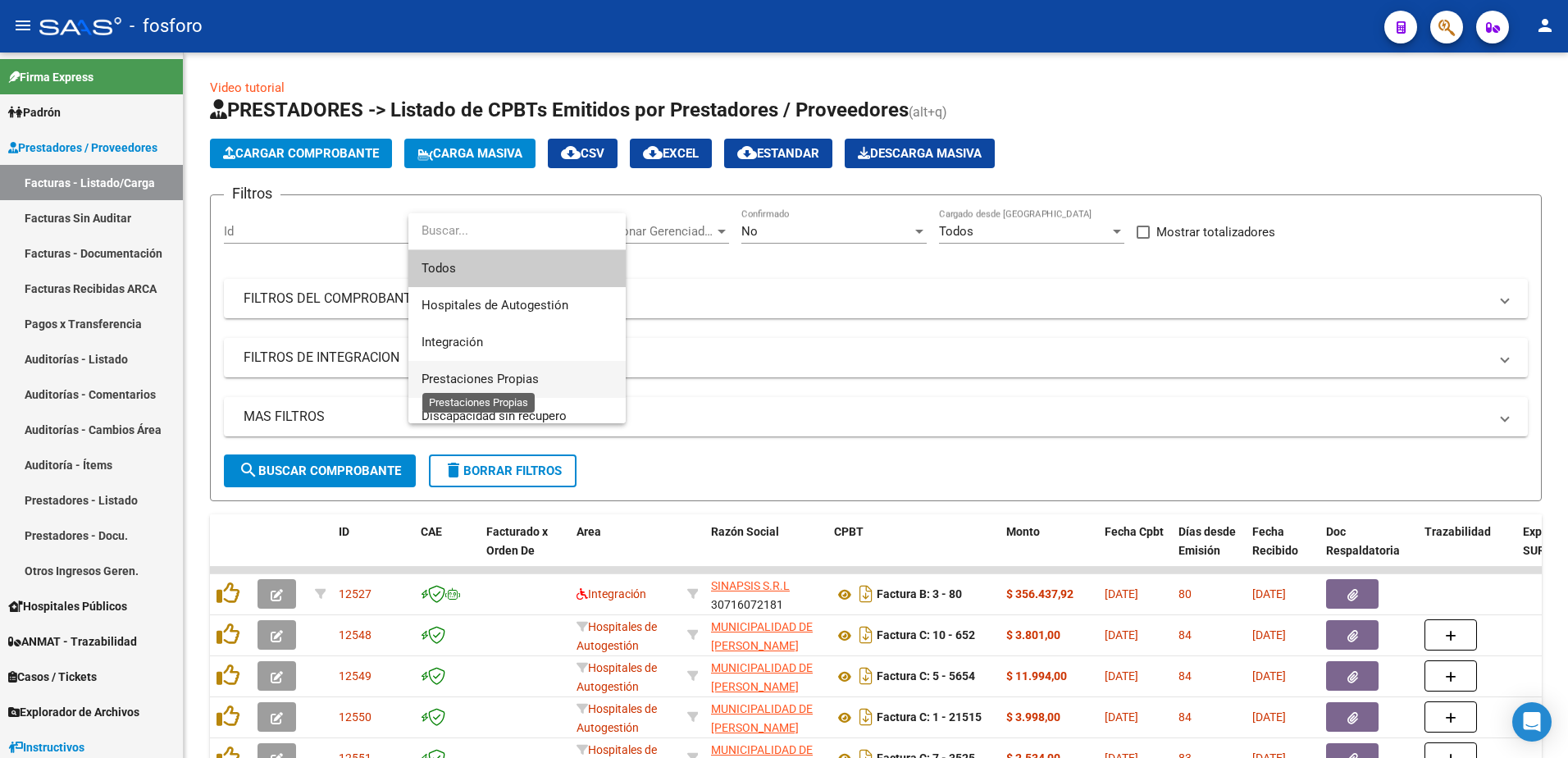
click at [483, 376] on span "Prestaciones Propias" at bounding box center [480, 378] width 118 height 14
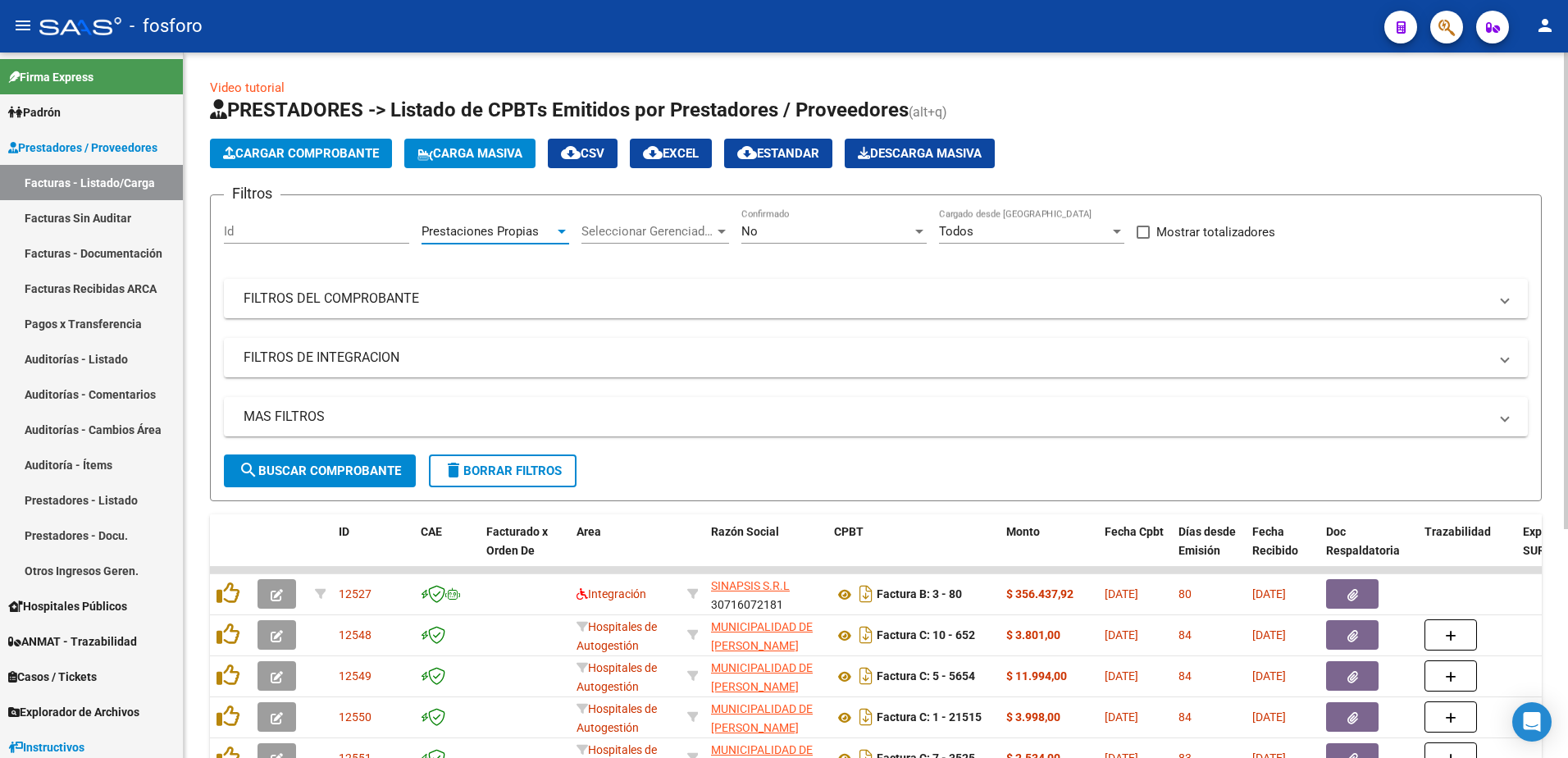
click at [373, 466] on span "search Buscar Comprobante" at bounding box center [319, 470] width 163 height 14
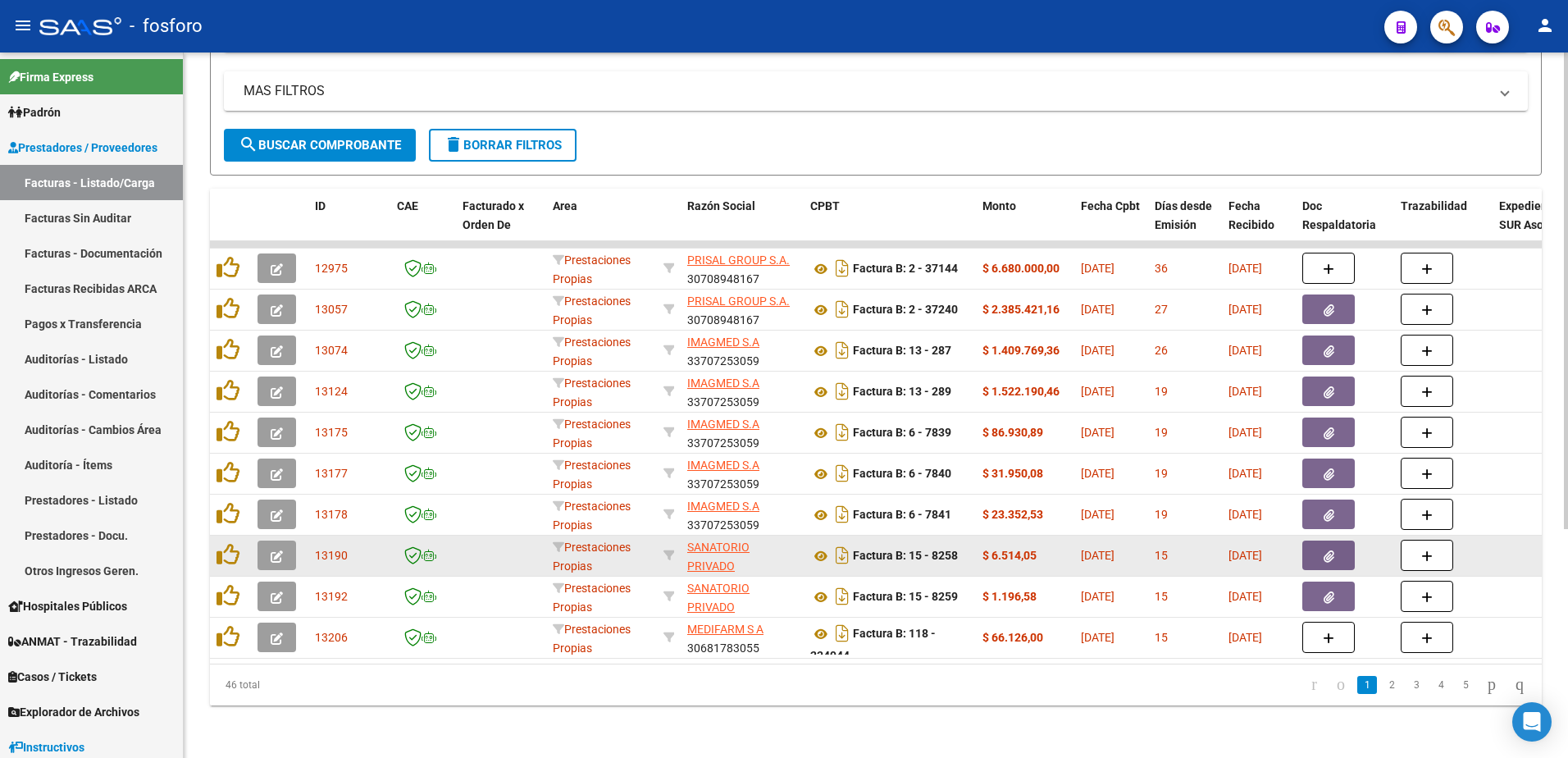
scroll to position [338, 0]
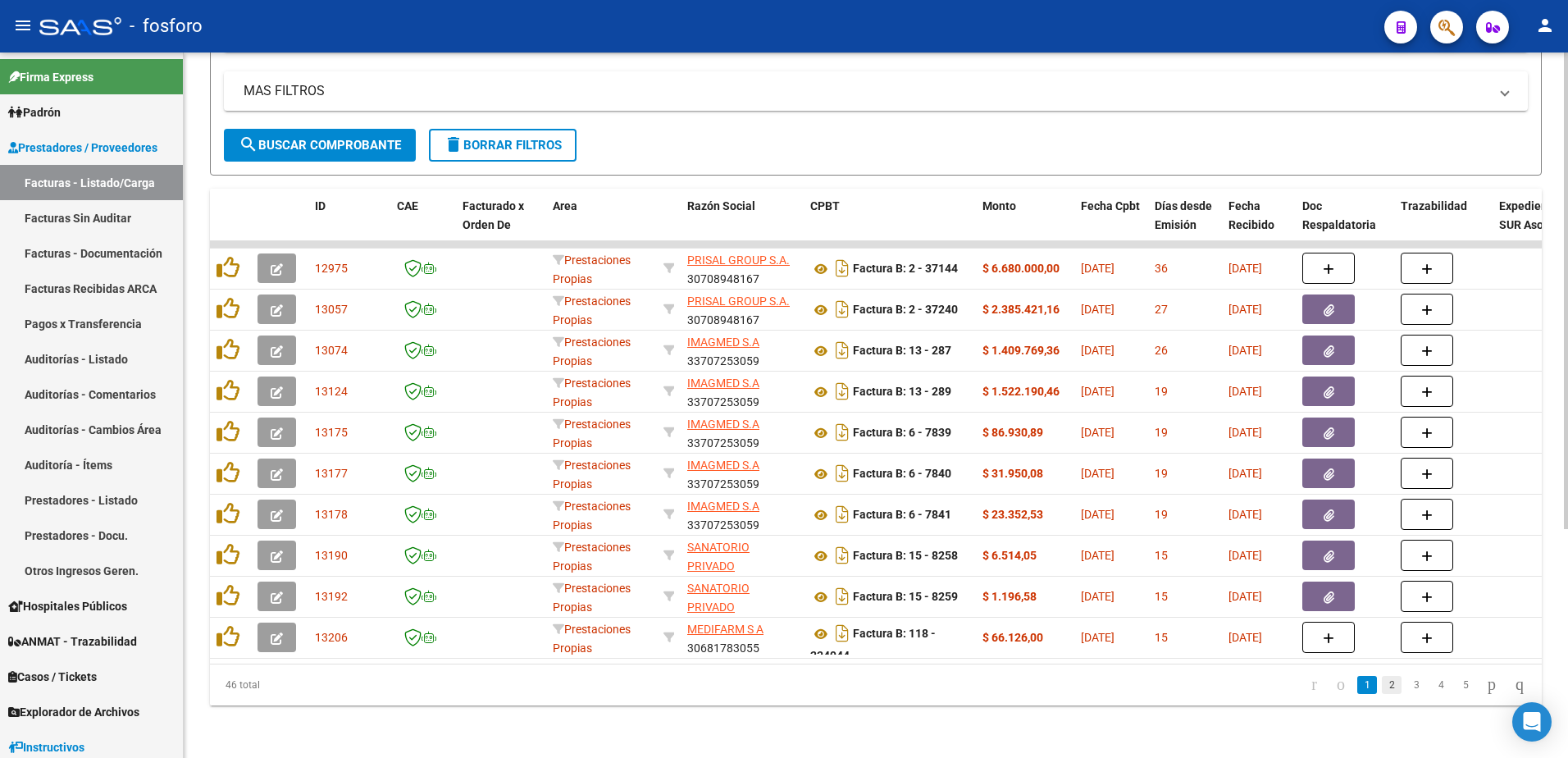
click at [1381, 684] on link "2" at bounding box center [1391, 684] width 20 height 18
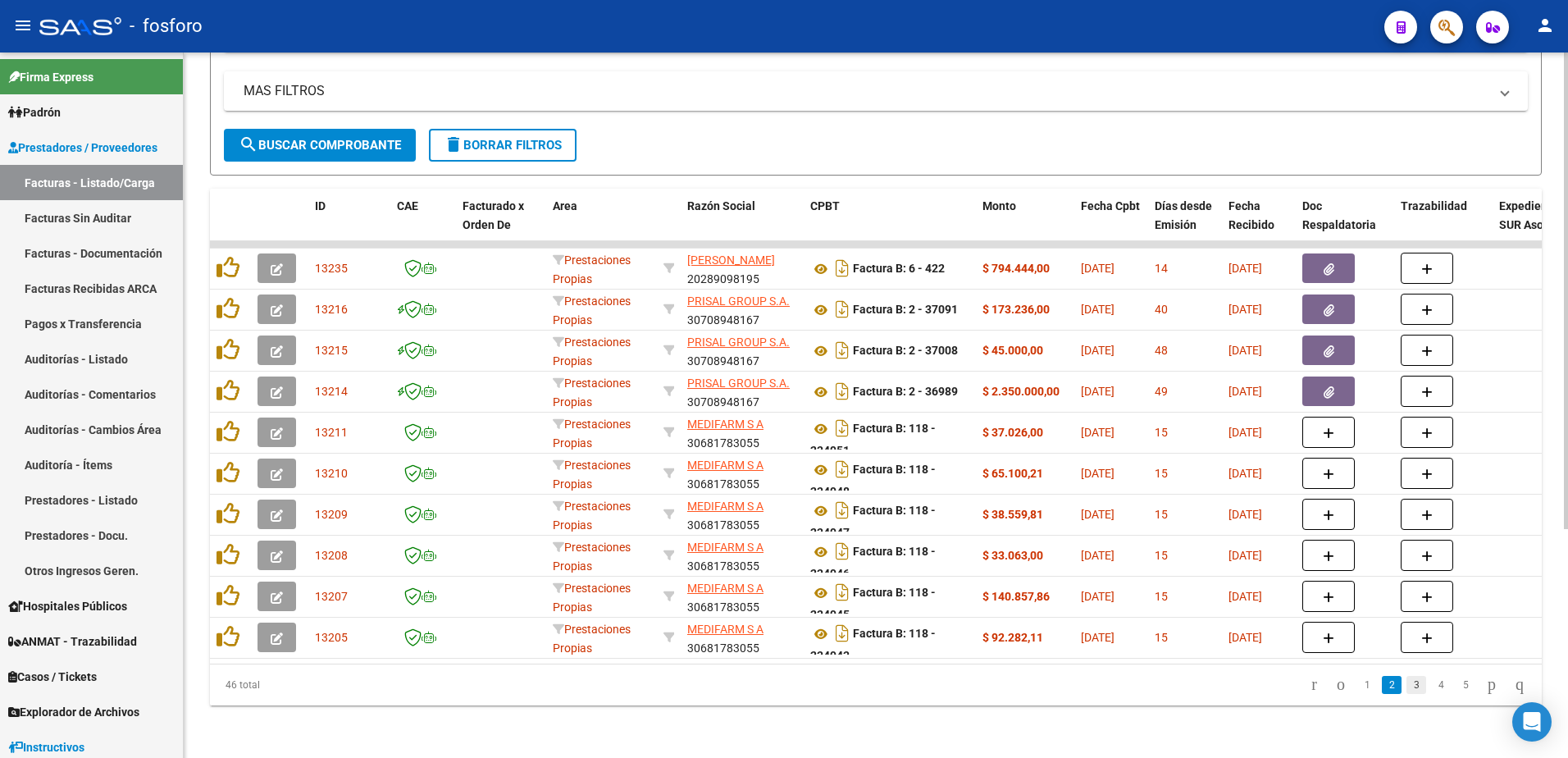
click at [1406, 682] on link "3" at bounding box center [1416, 684] width 20 height 18
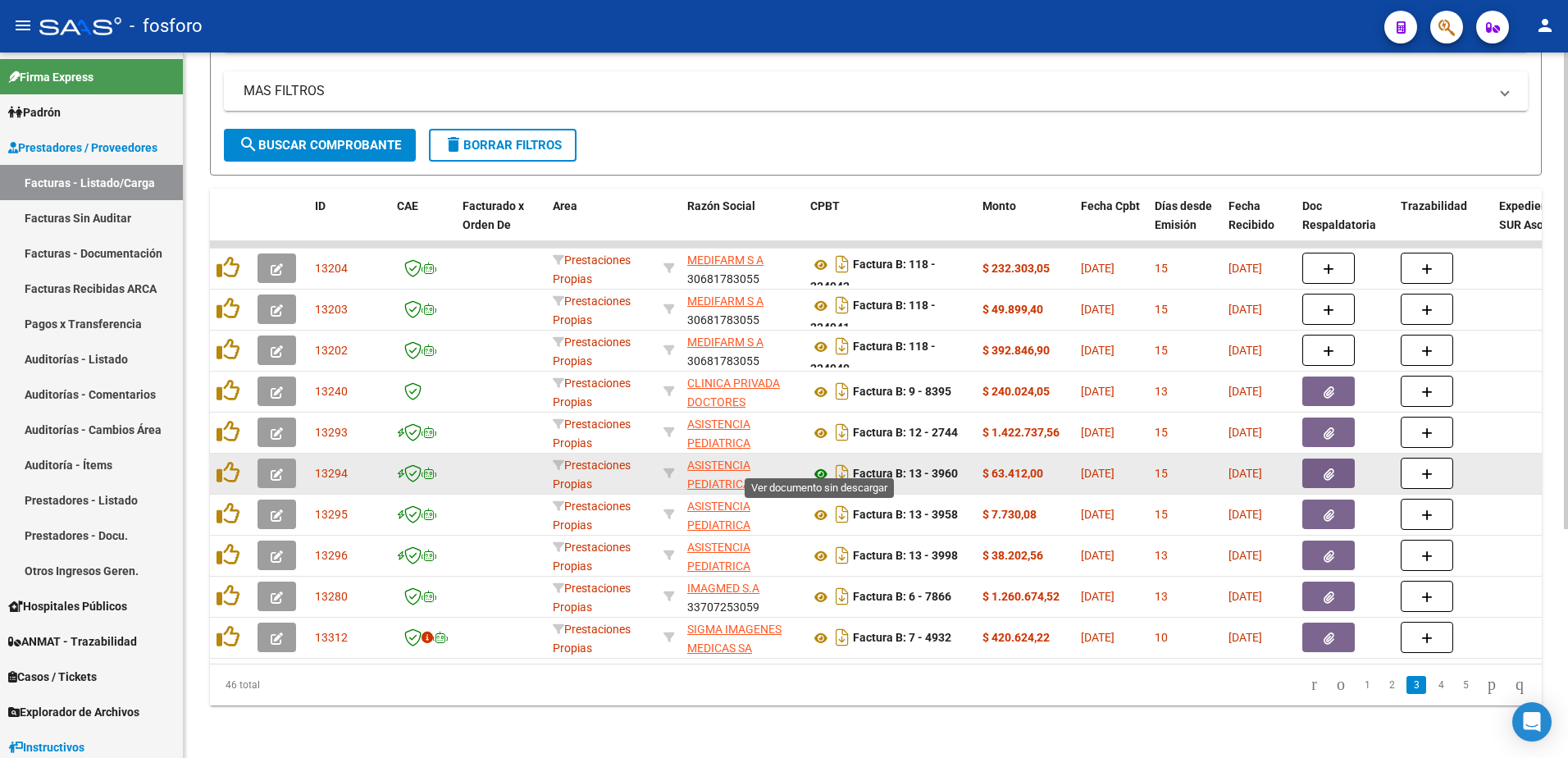
click at [821, 464] on icon at bounding box center [820, 474] width 21 height 20
click at [1318, 458] on button "button" at bounding box center [1329, 473] width 53 height 30
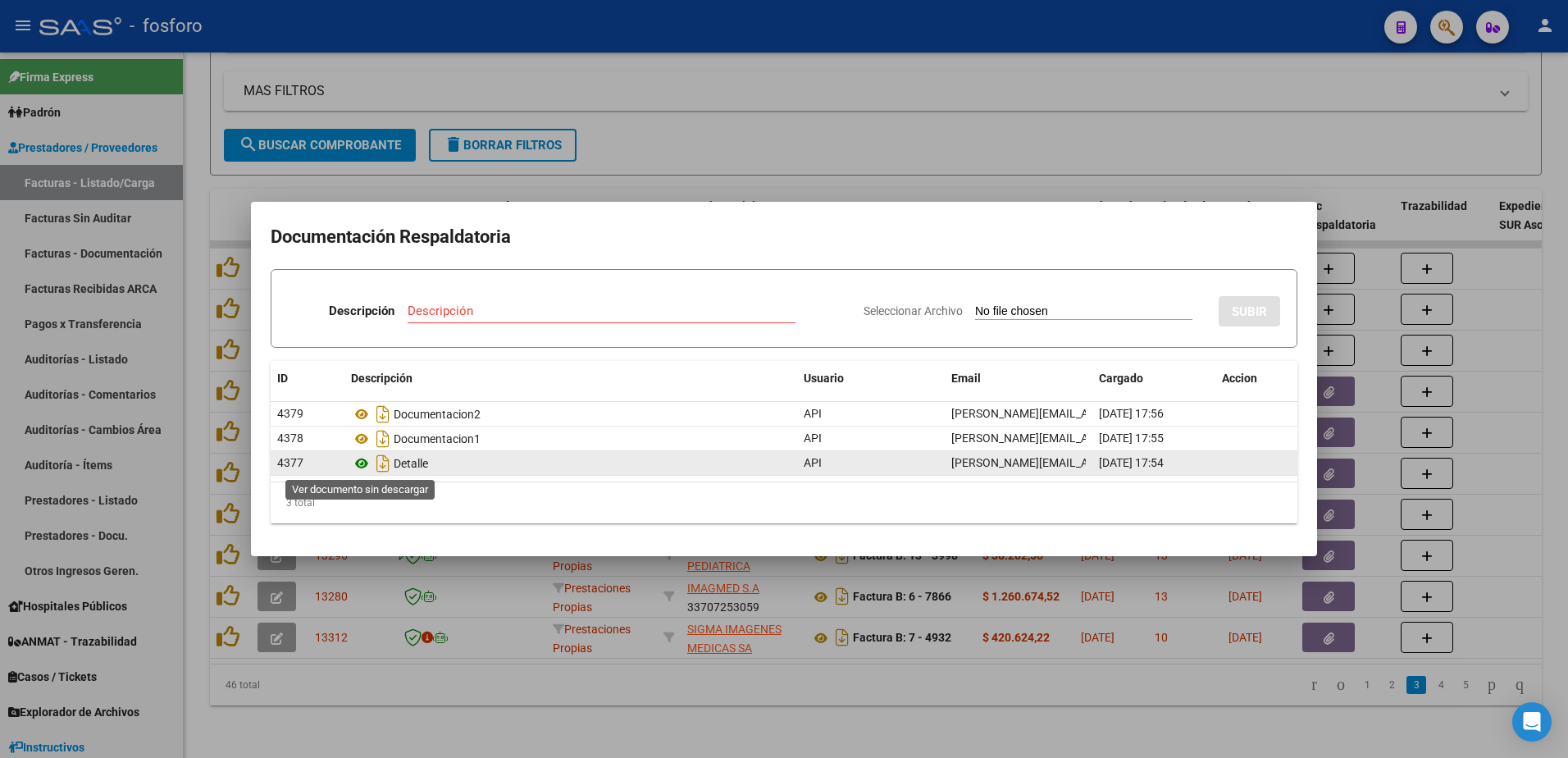
click at [361, 462] on icon at bounding box center [361, 462] width 21 height 20
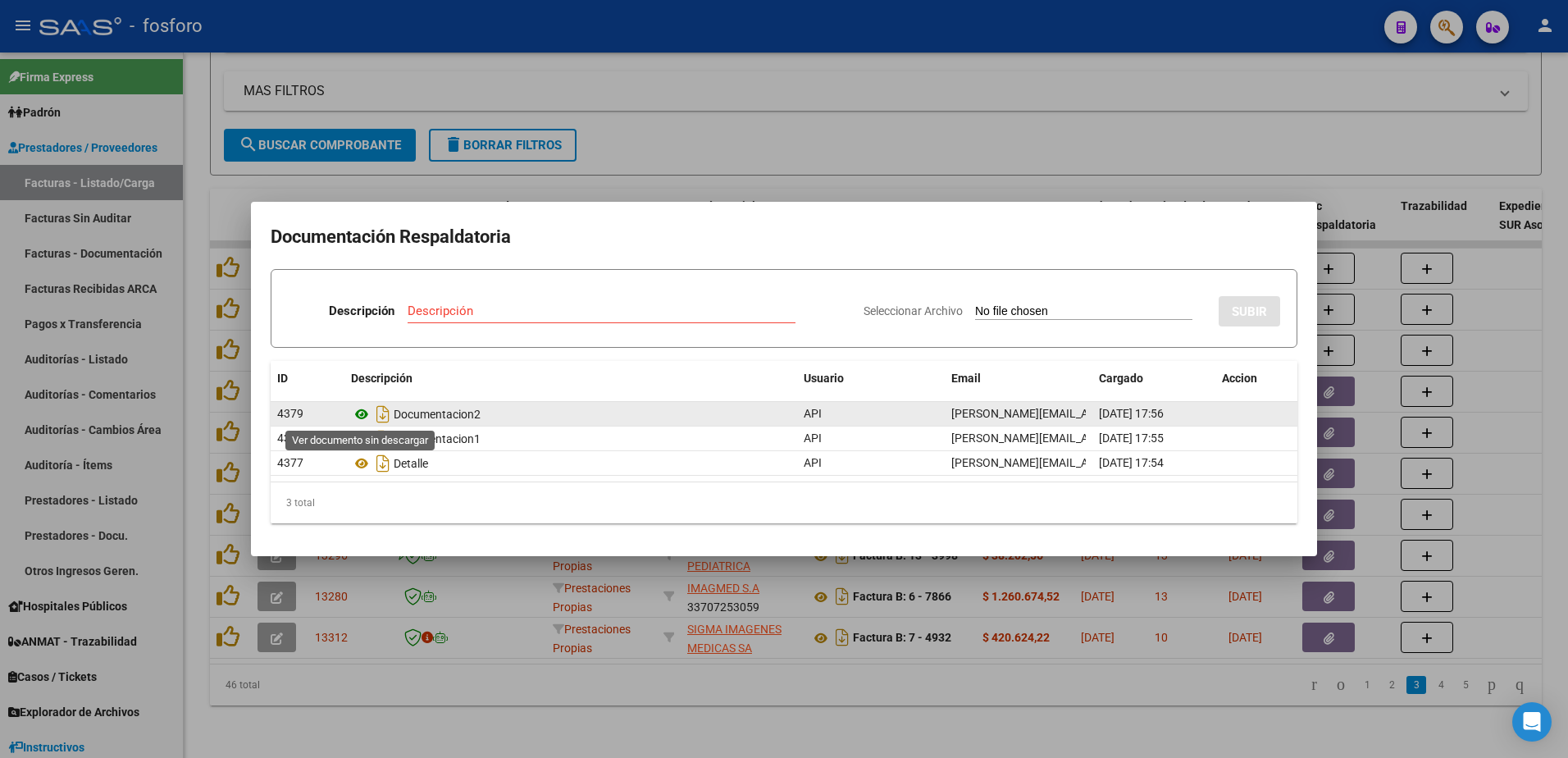
click at [359, 416] on icon at bounding box center [361, 414] width 21 height 20
click at [361, 421] on icon at bounding box center [361, 414] width 21 height 20
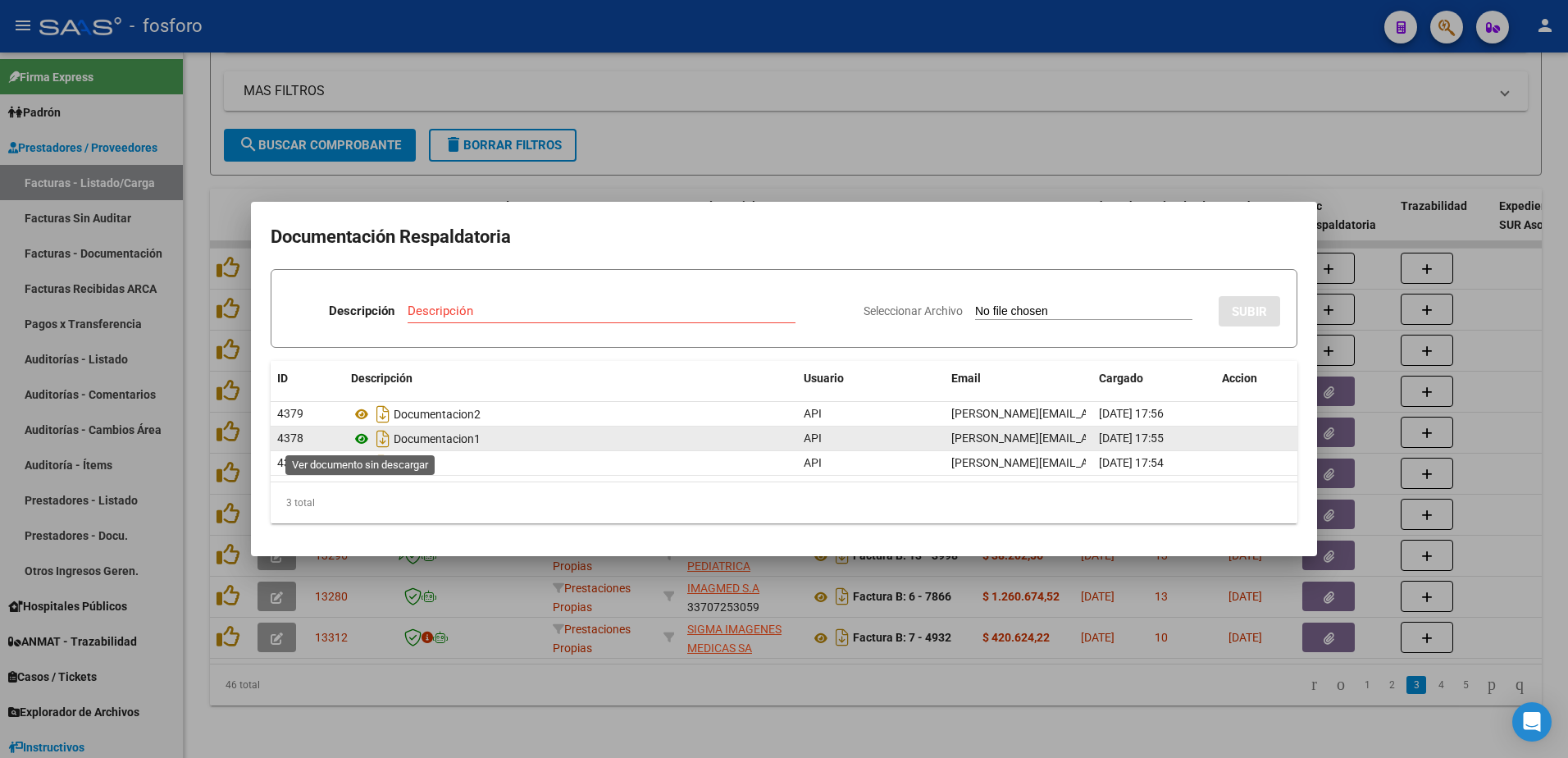
click at [362, 435] on icon at bounding box center [361, 438] width 21 height 20
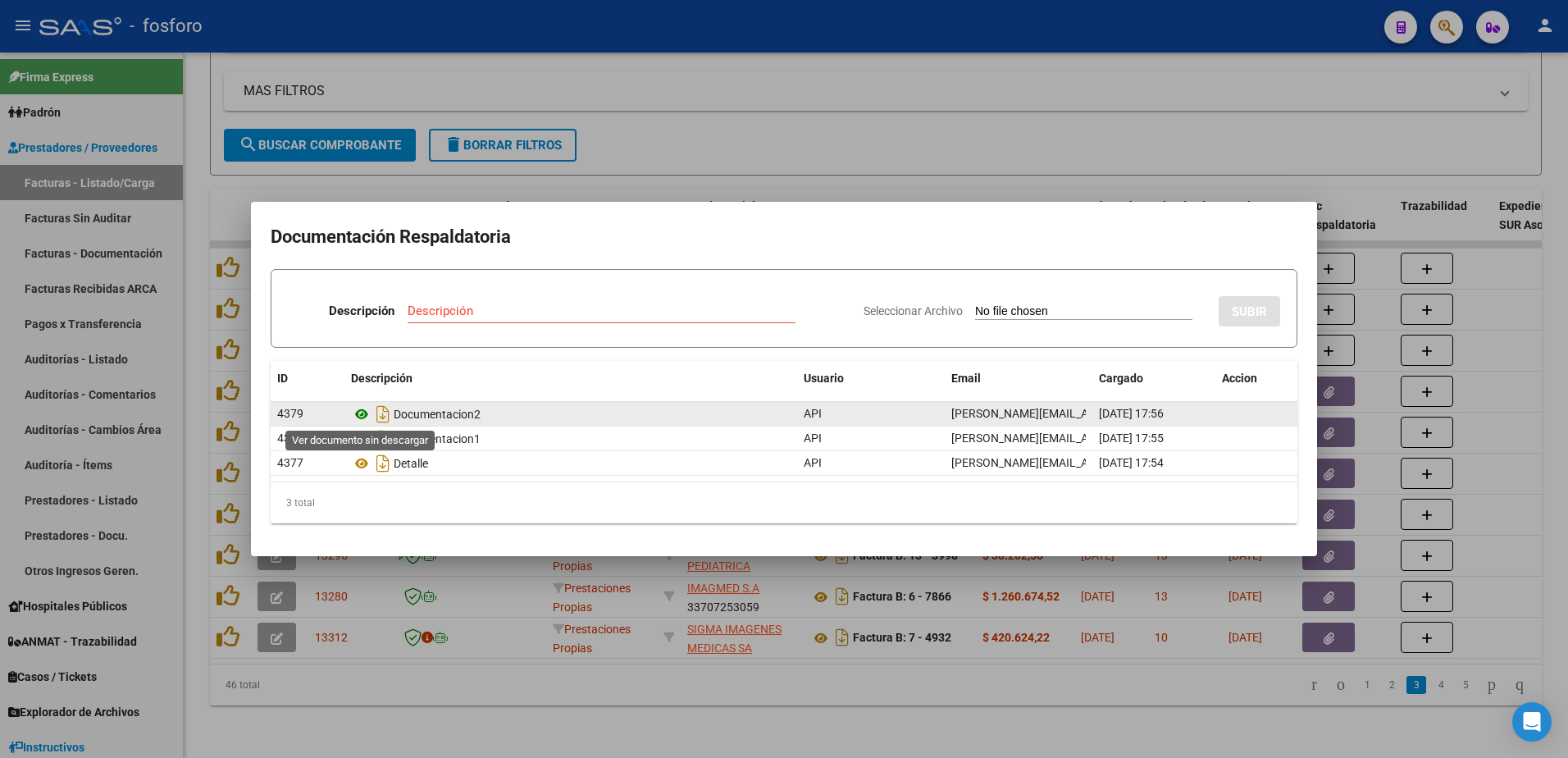
click at [365, 407] on icon at bounding box center [361, 414] width 21 height 20
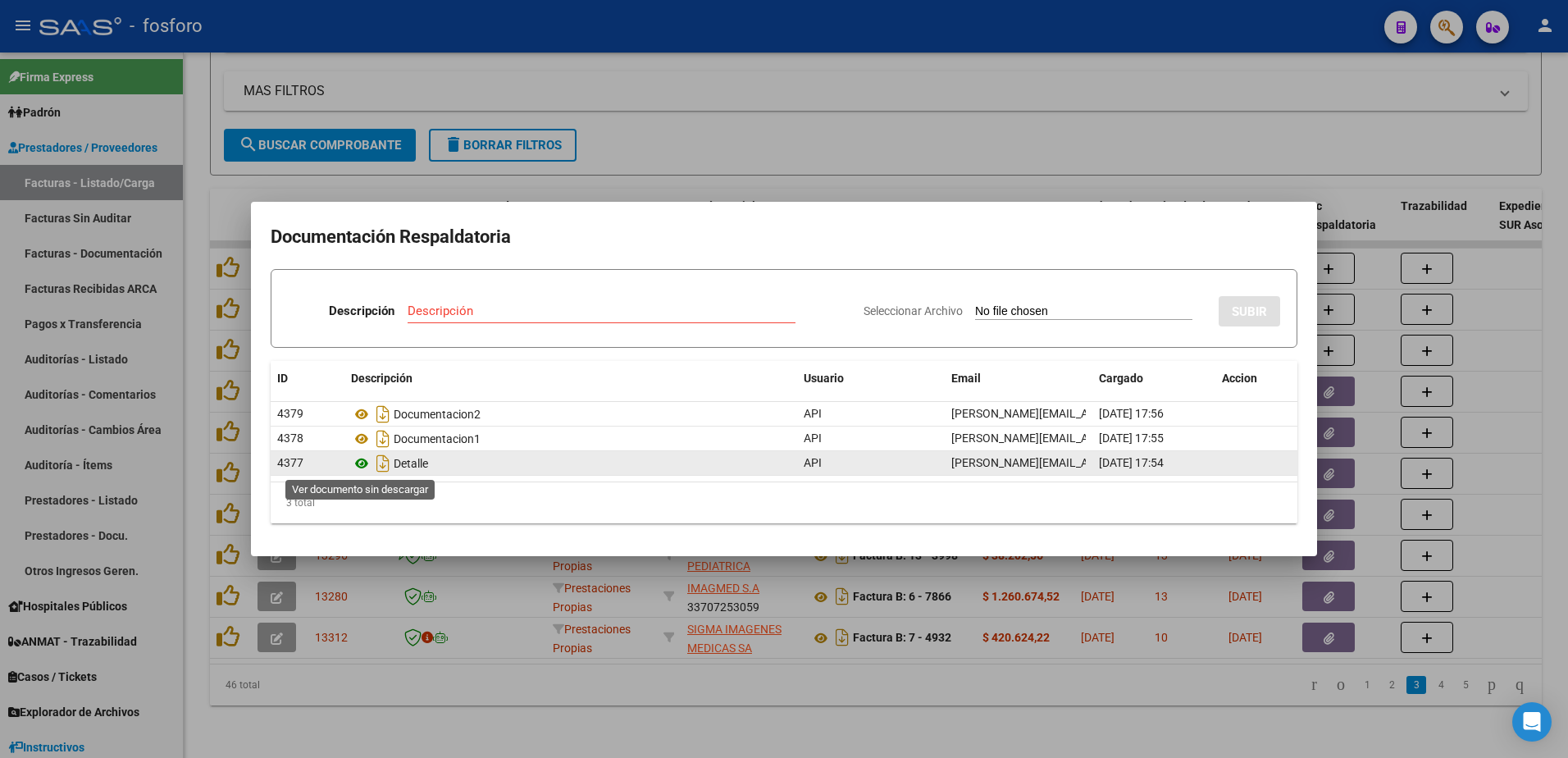
click at [365, 464] on icon at bounding box center [361, 462] width 21 height 20
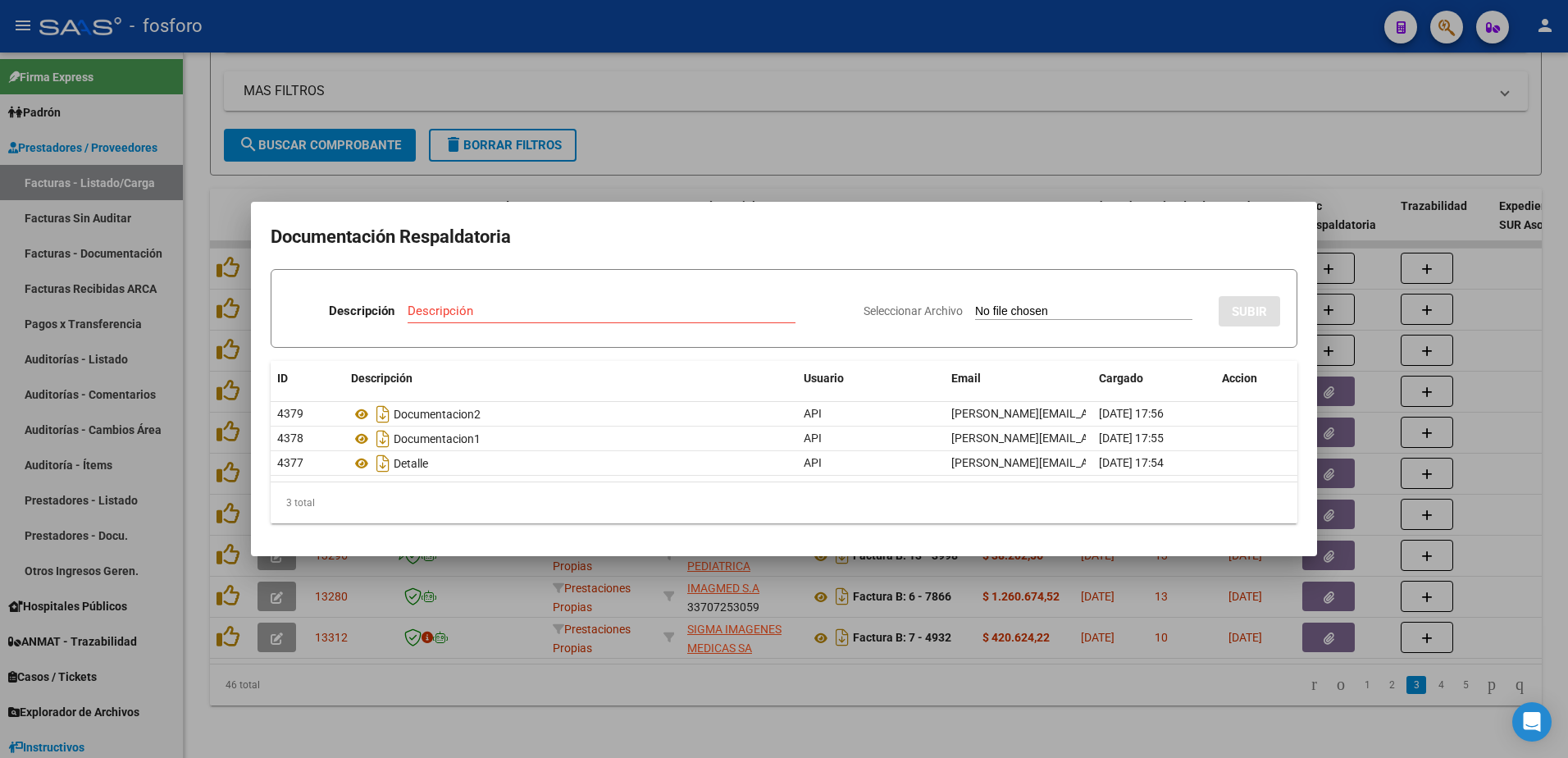
click at [219, 450] on div at bounding box center [784, 379] width 1568 height 758
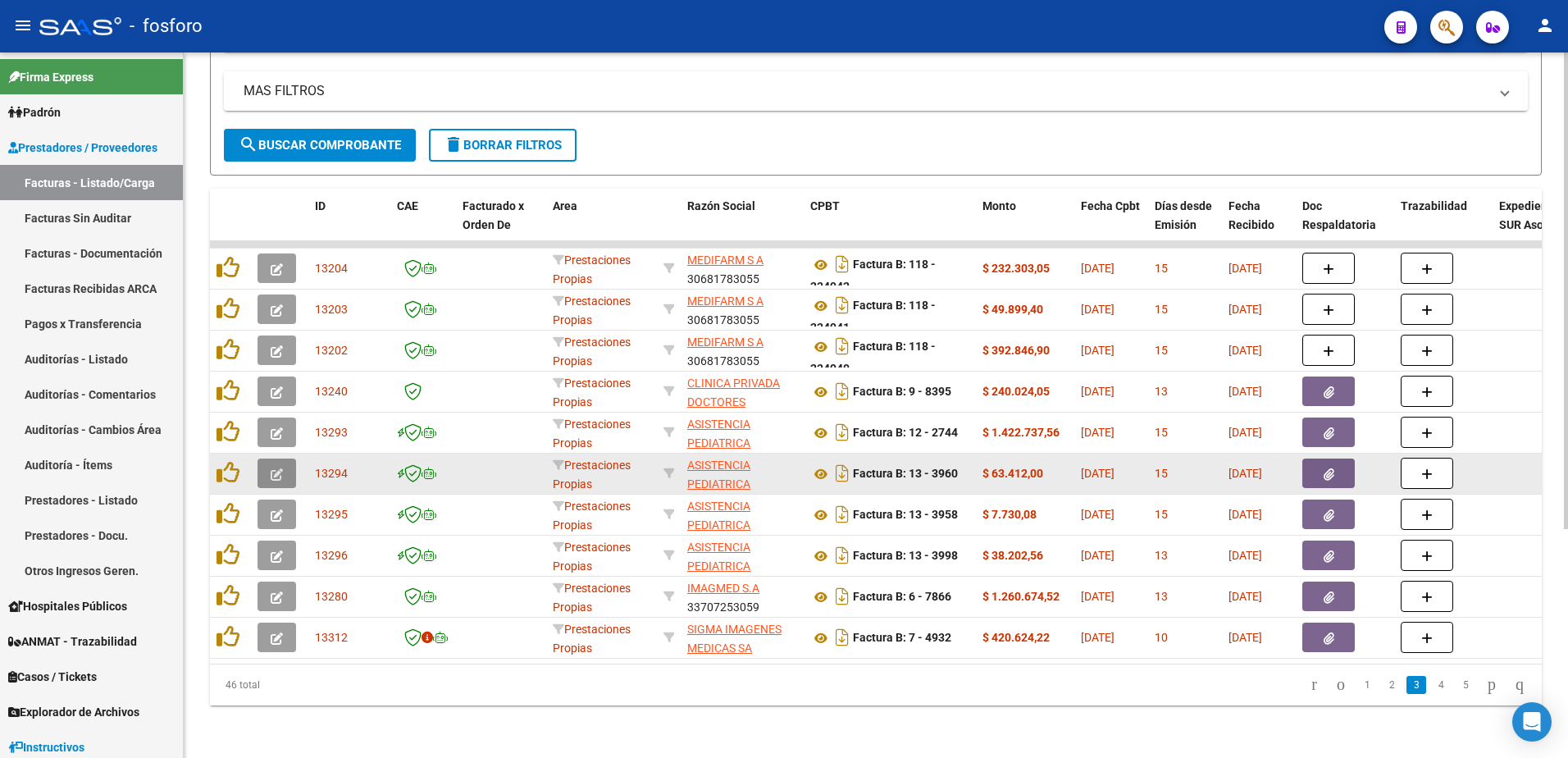
click at [278, 468] on icon "button" at bounding box center [277, 474] width 12 height 12
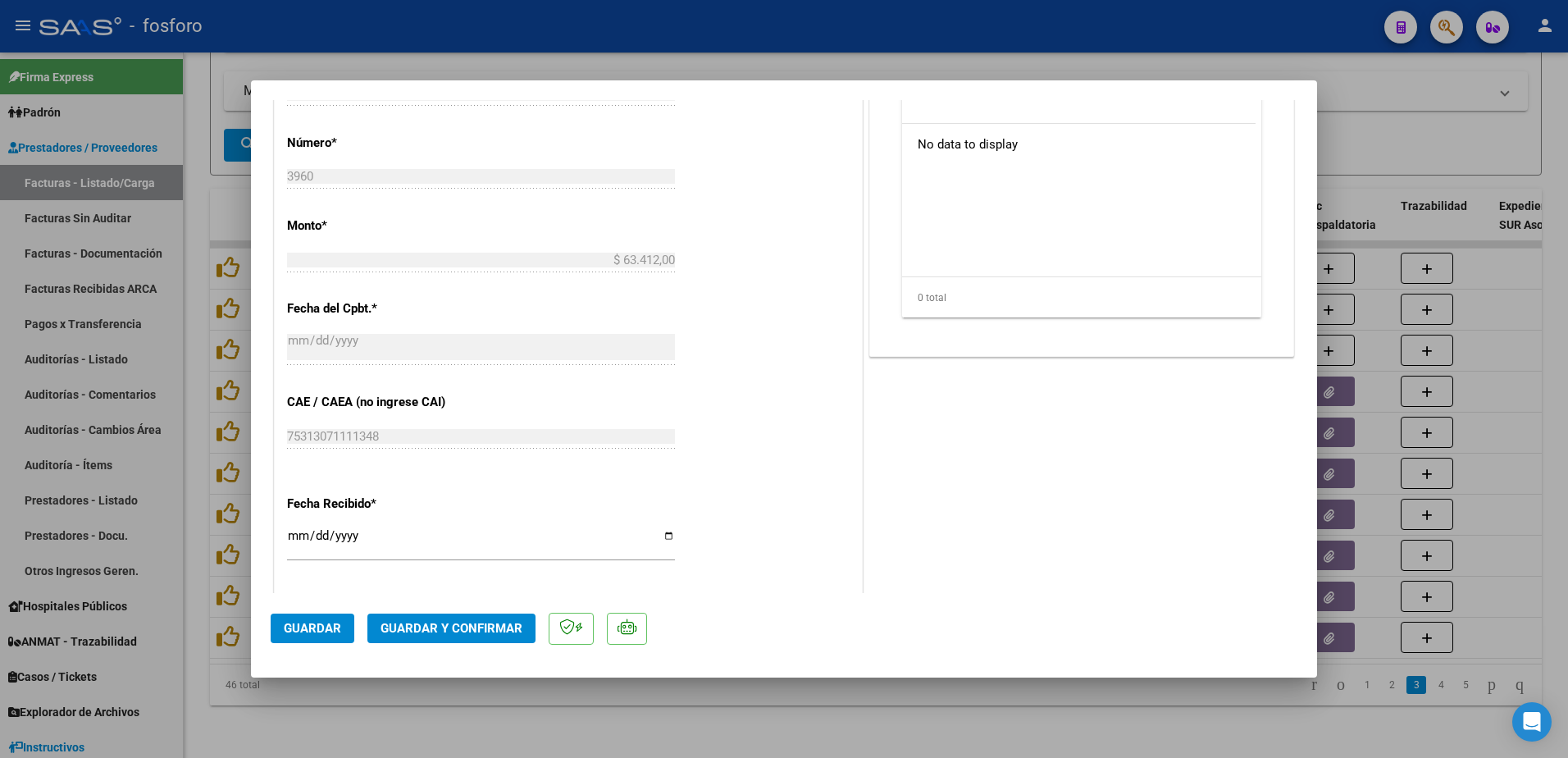
scroll to position [850, 0]
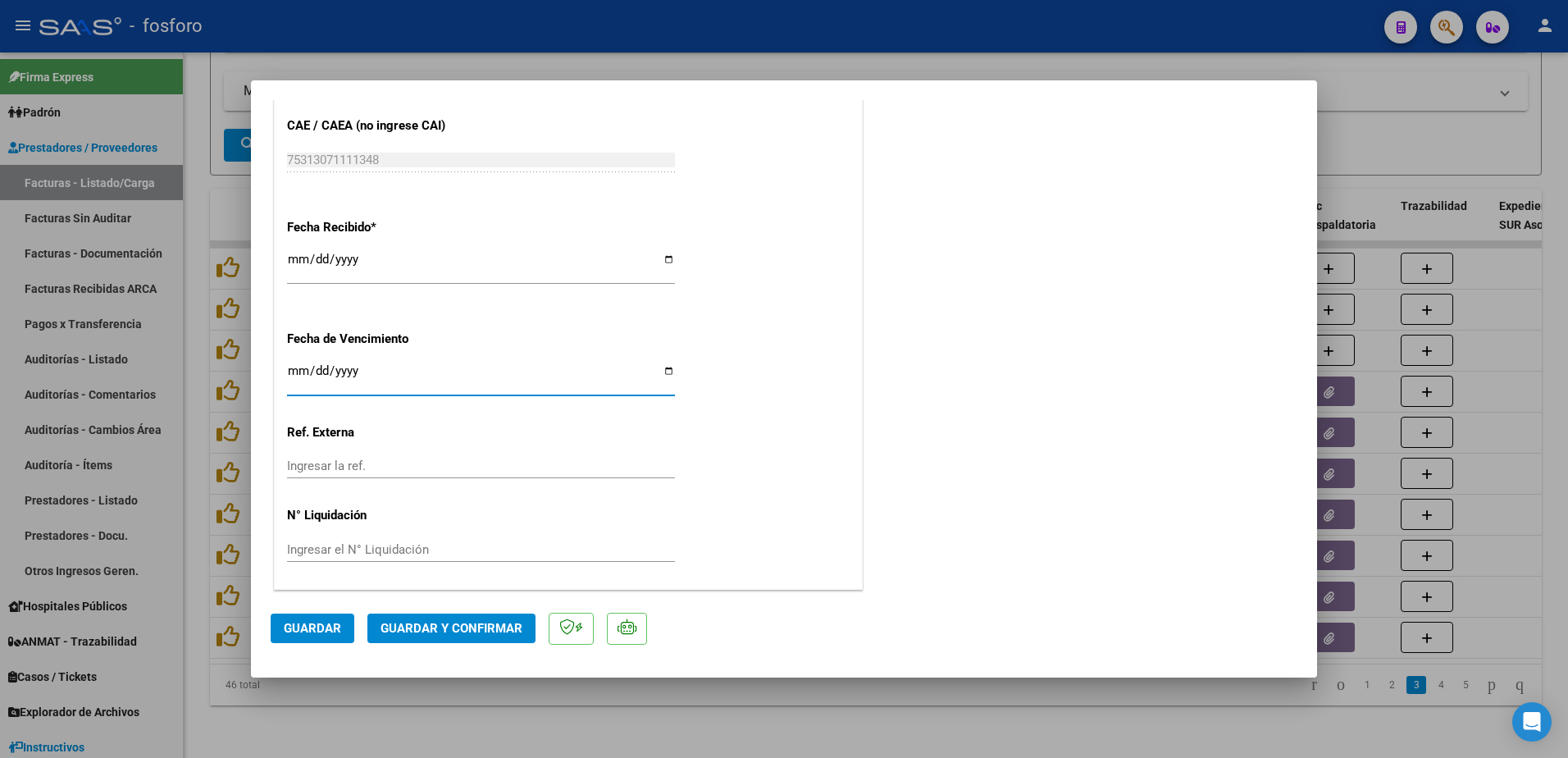
click at [296, 368] on input "Ingresar la fecha" at bounding box center [480, 376] width 388 height 26
type input "2025-08-15"
click at [455, 630] on span "Guardar y Confirmar" at bounding box center [451, 628] width 142 height 14
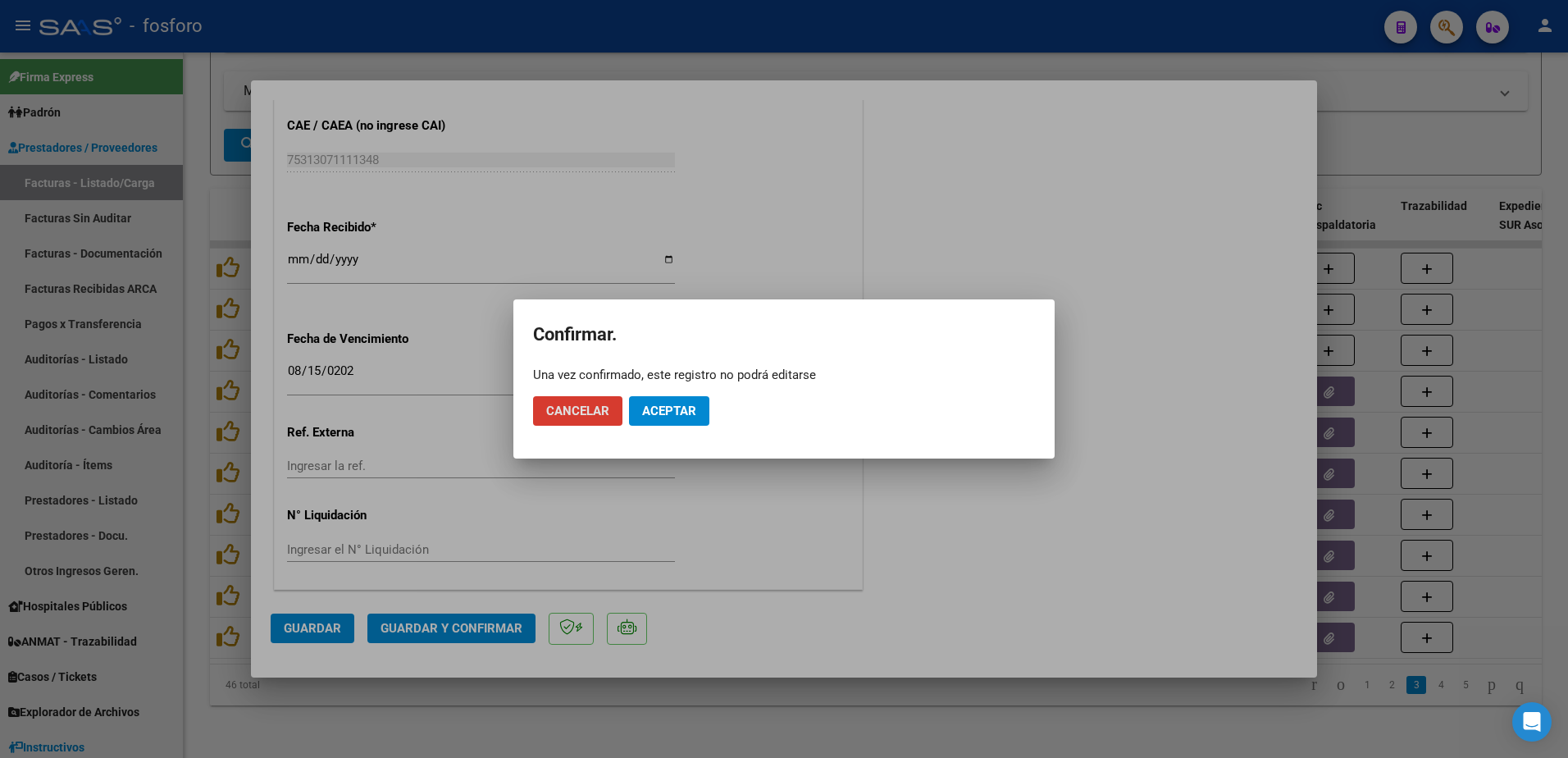
click at [653, 415] on span "Aceptar" at bounding box center [669, 411] width 55 height 14
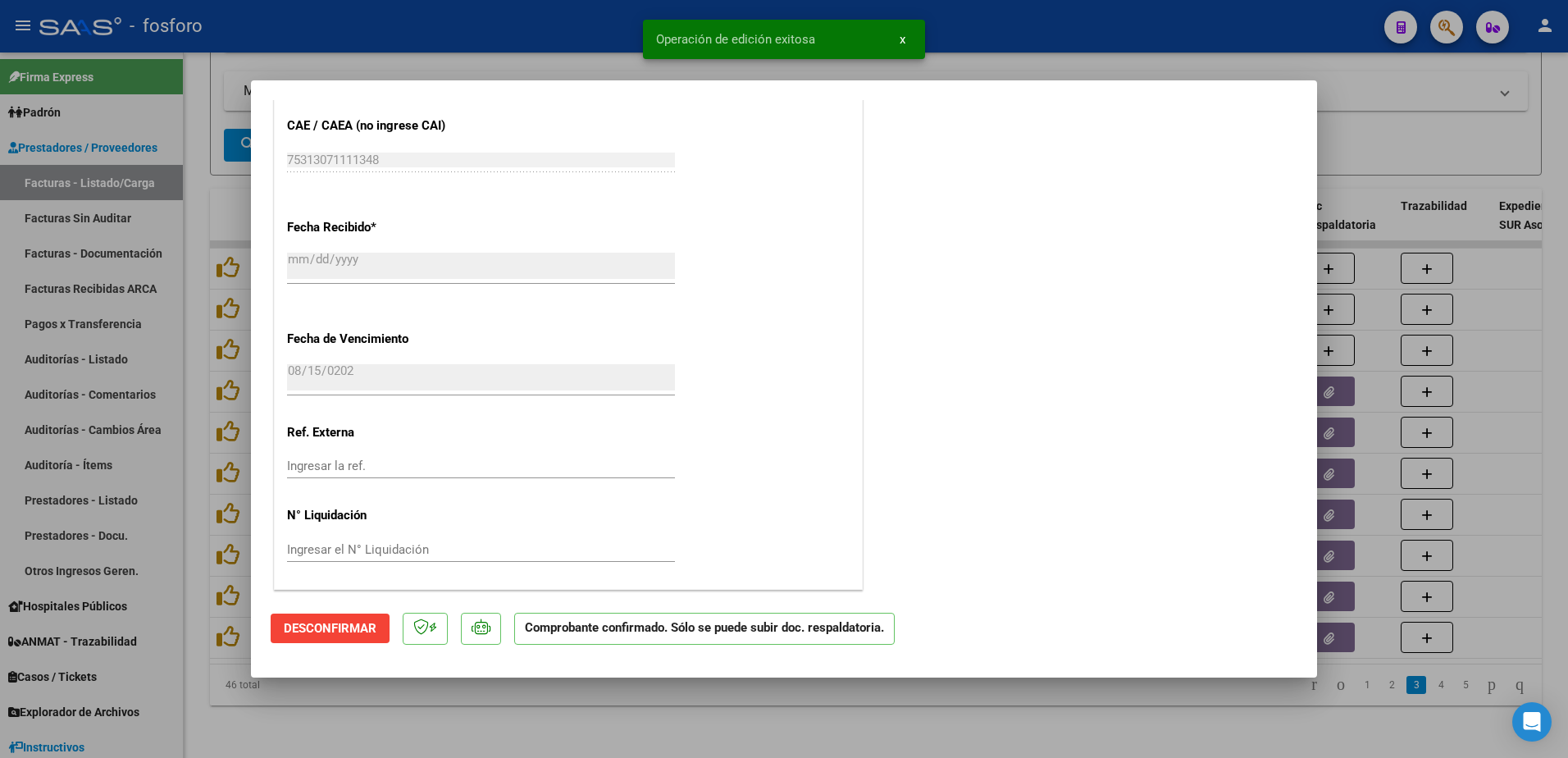
click at [157, 266] on div at bounding box center [784, 379] width 1568 height 758
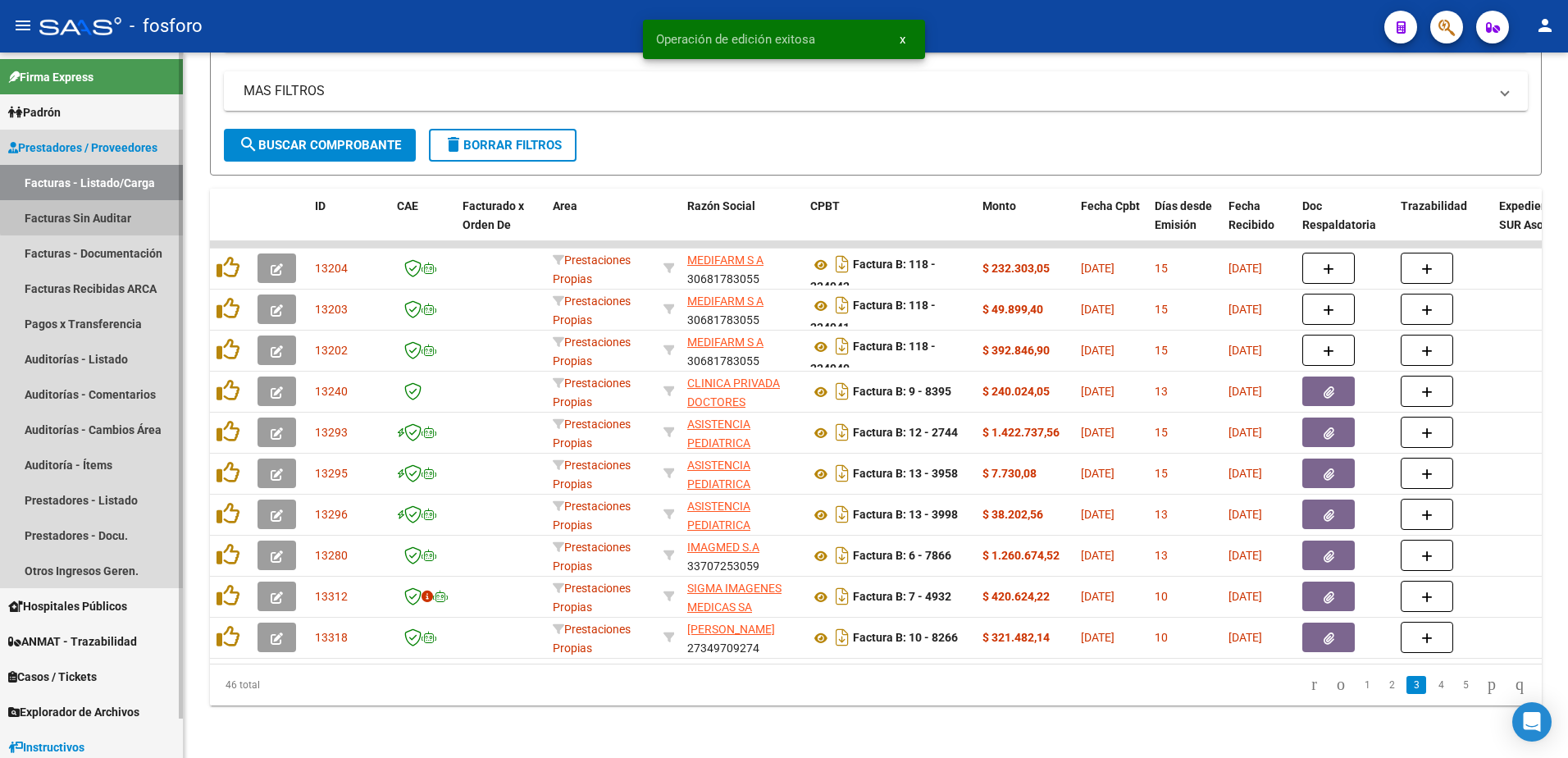
click at [146, 212] on link "Facturas Sin Auditar" at bounding box center [91, 217] width 183 height 35
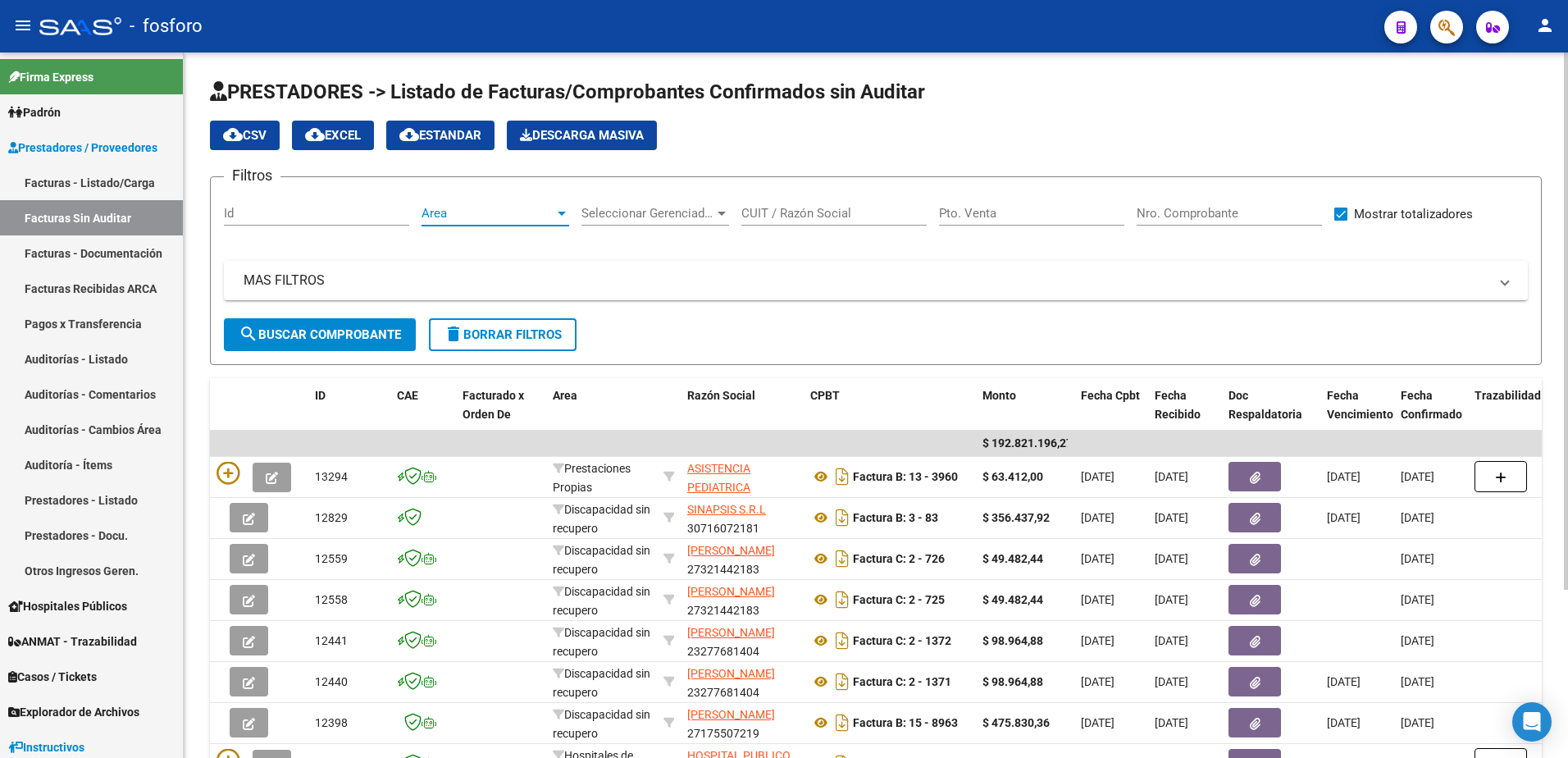
click at [562, 212] on div at bounding box center [562, 213] width 9 height 4
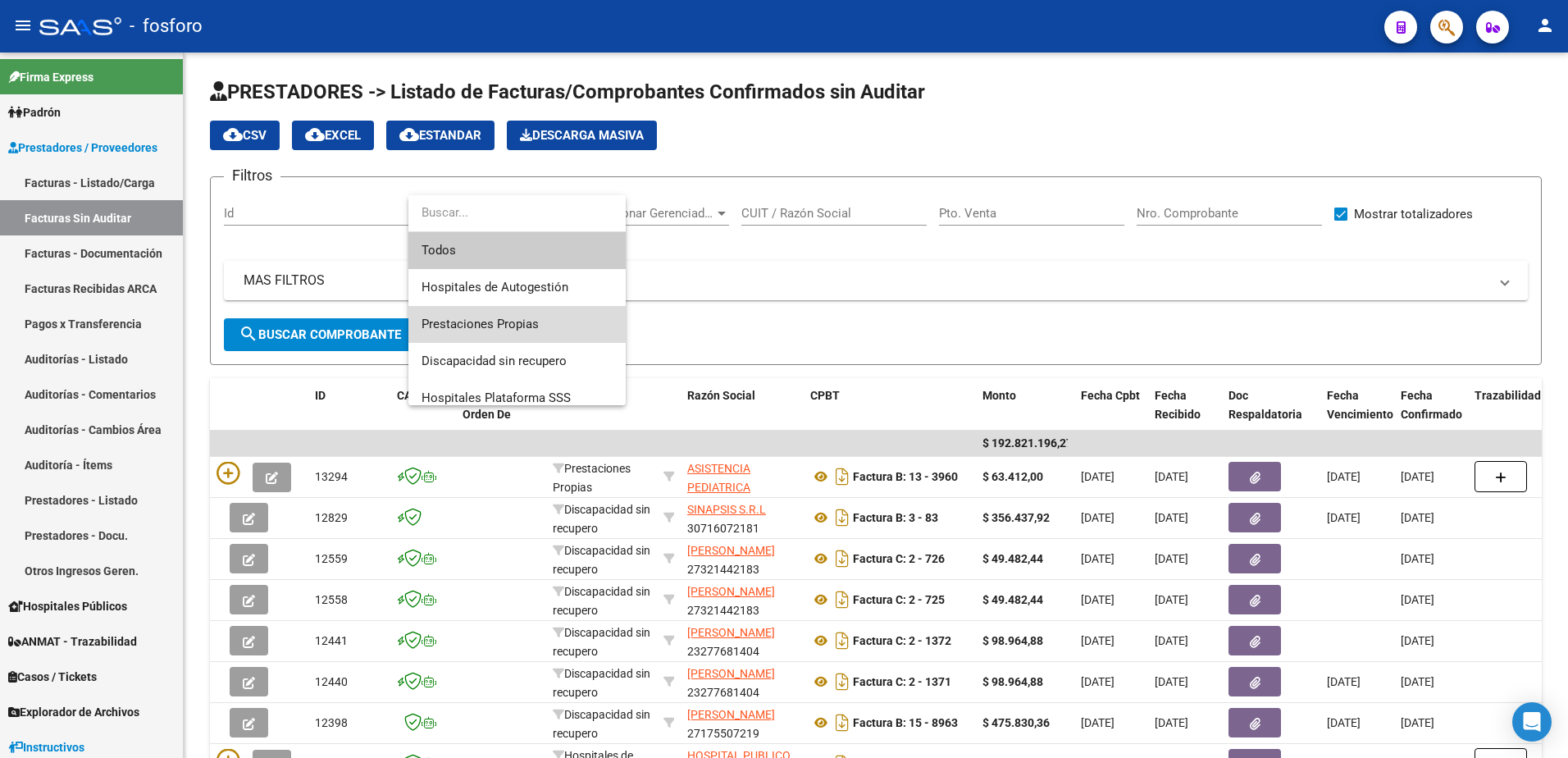
click at [528, 315] on span "Prestaciones Propias" at bounding box center [517, 324] width 191 height 37
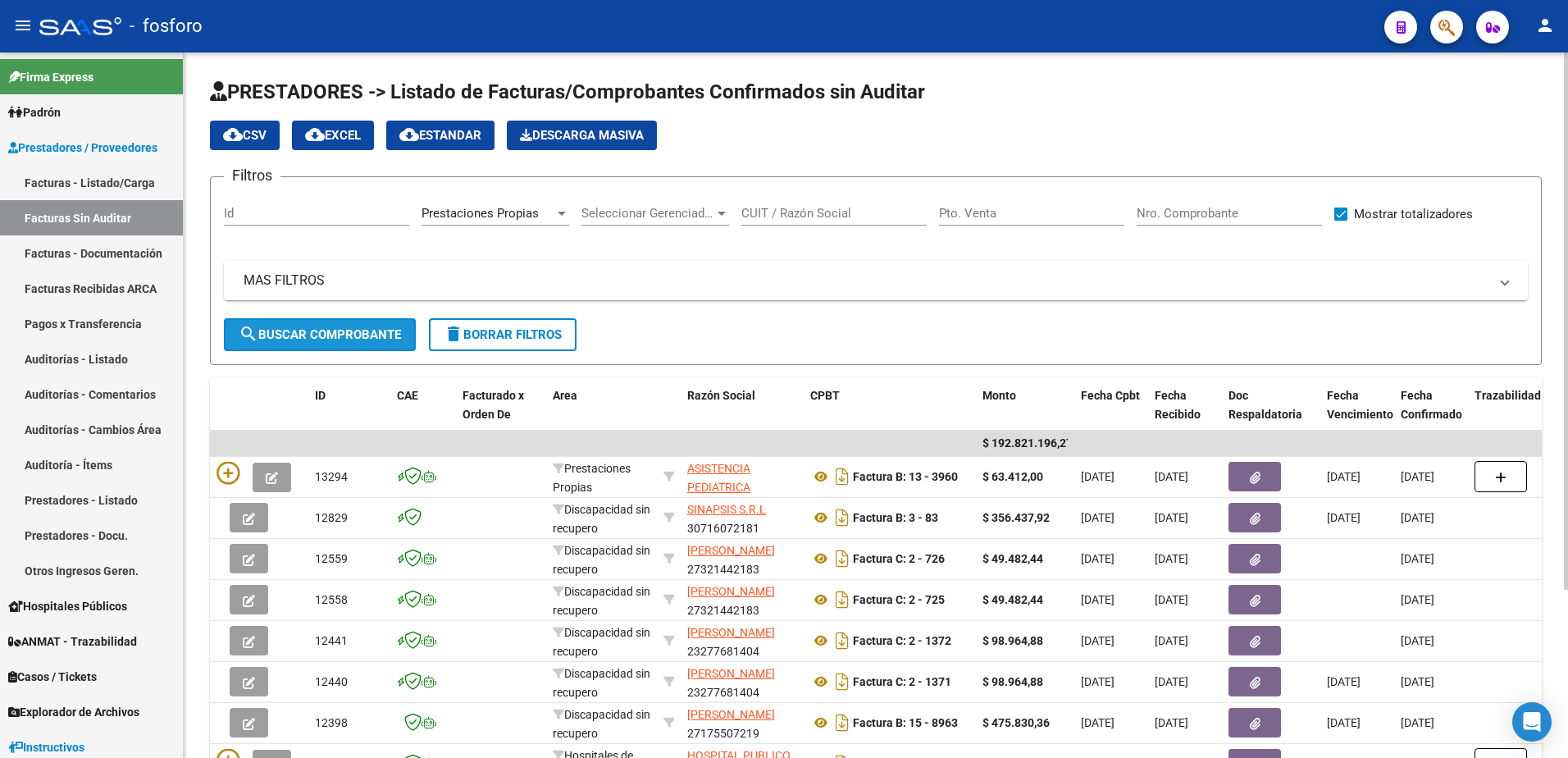
click at [311, 342] on button "search Buscar Comprobante" at bounding box center [319, 335] width 192 height 33
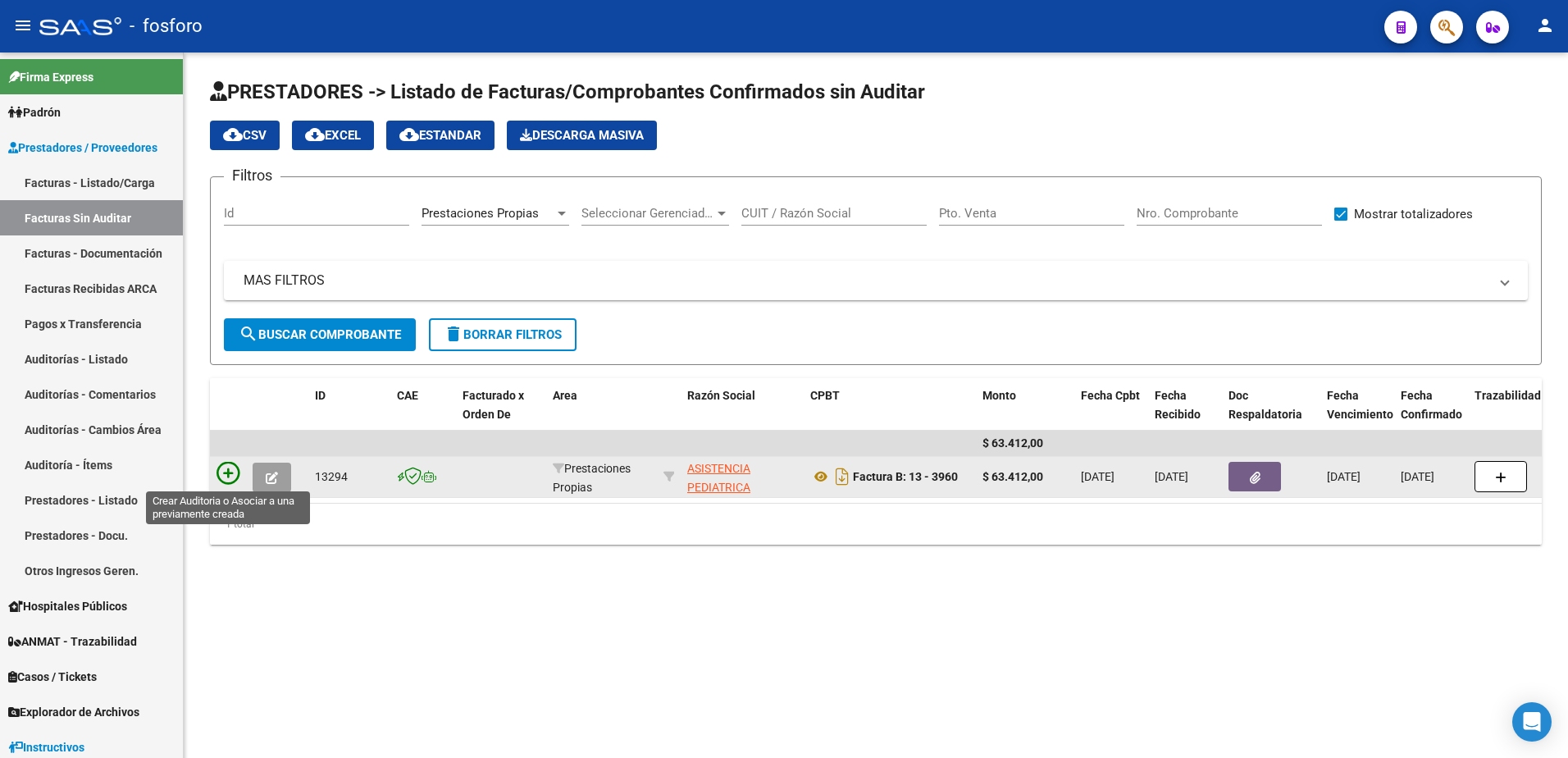
click at [231, 470] on icon at bounding box center [227, 473] width 23 height 23
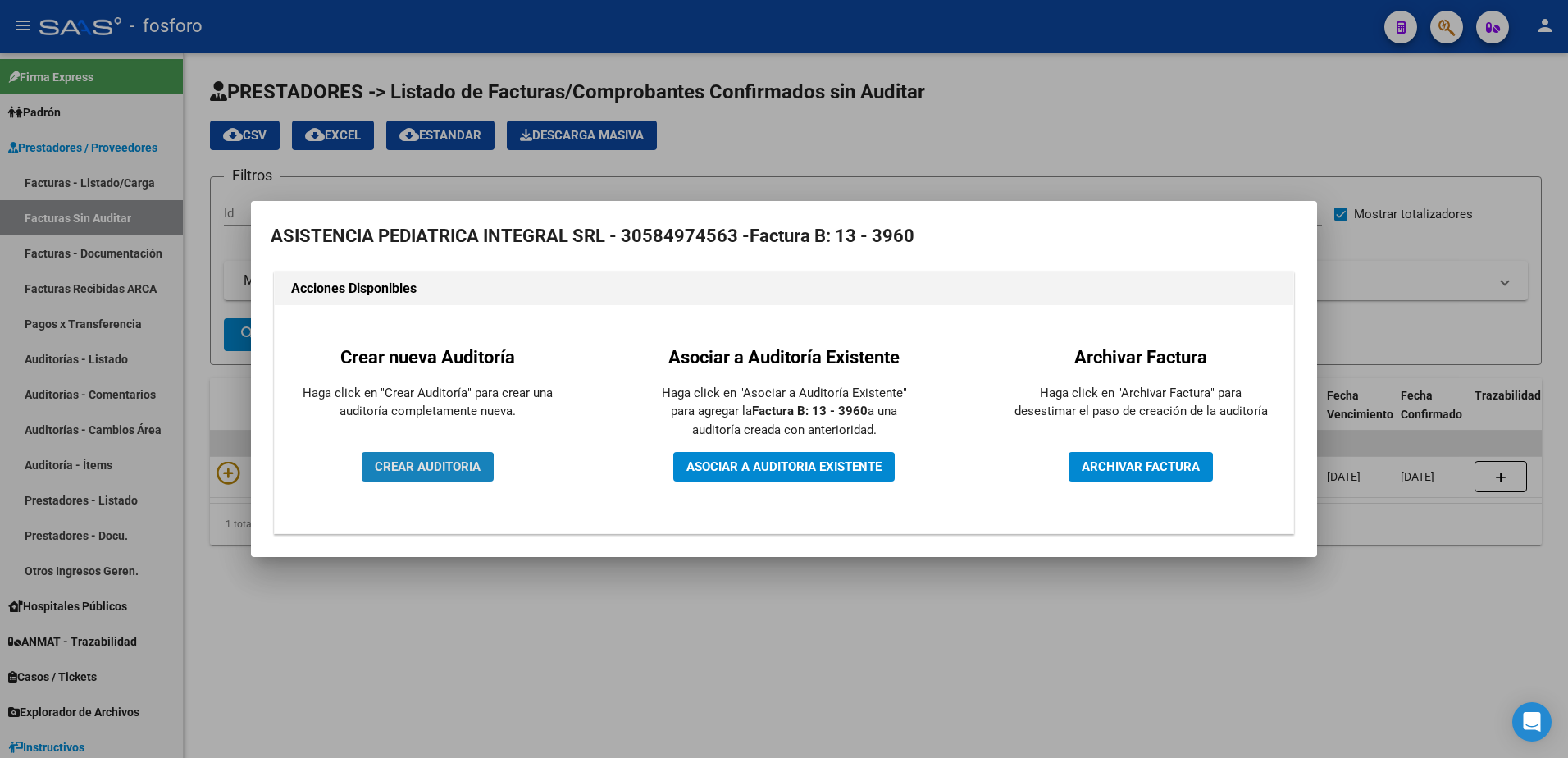
click at [384, 471] on span "CREAR AUDITORIA" at bounding box center [428, 466] width 106 height 14
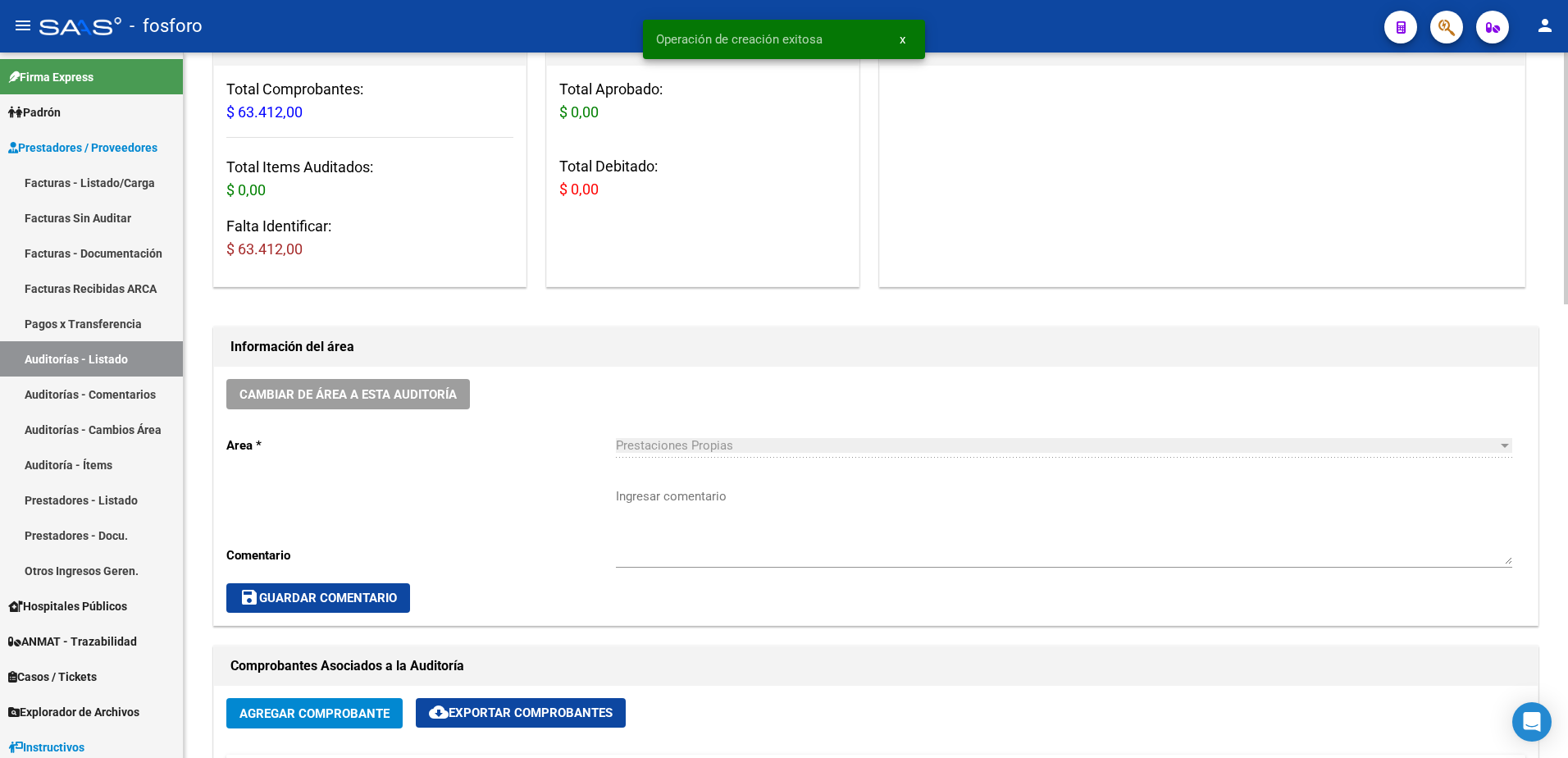
scroll to position [246, 0]
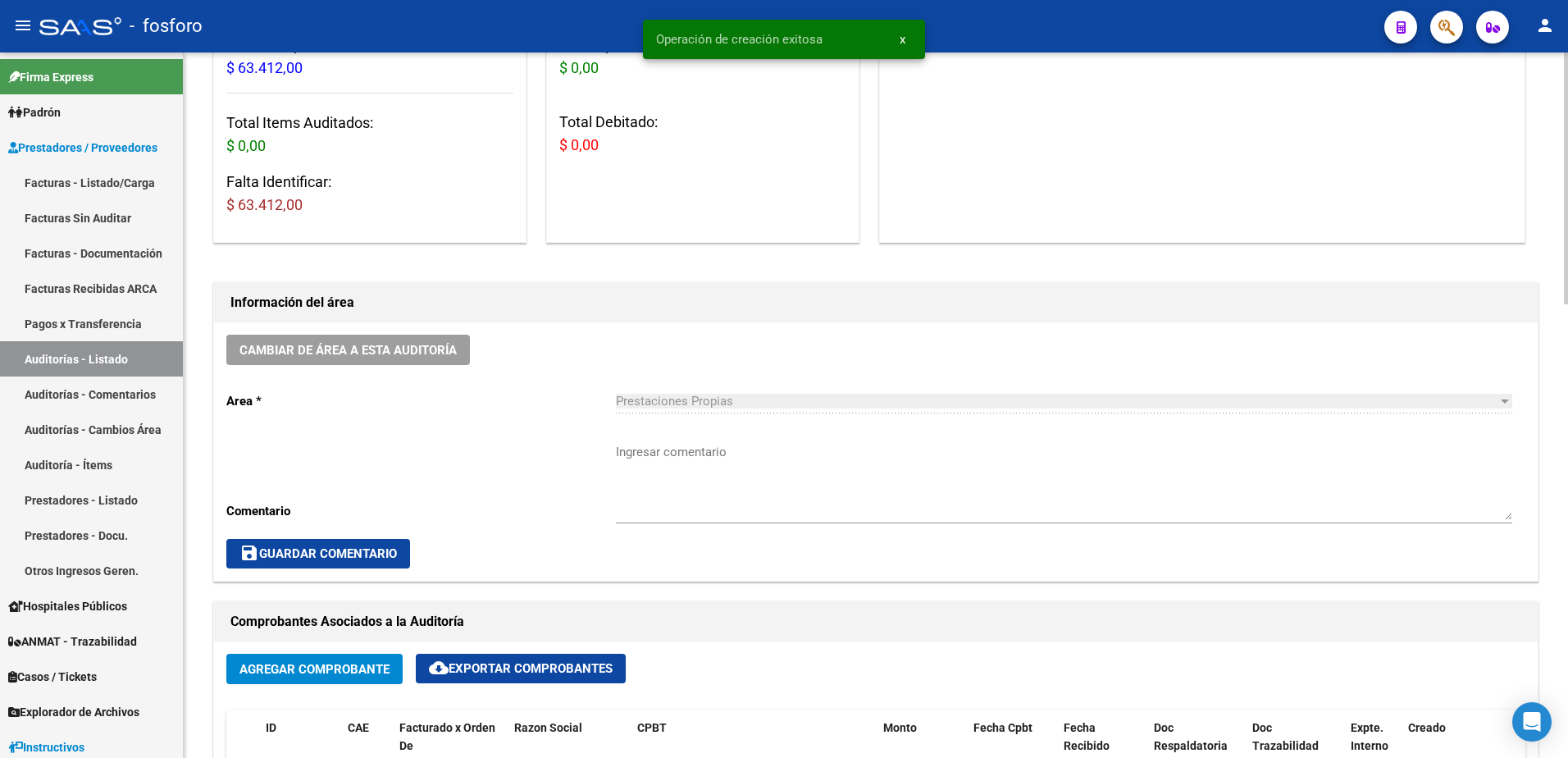
click at [646, 458] on textarea "Ingresar comentario" at bounding box center [1064, 481] width 896 height 77
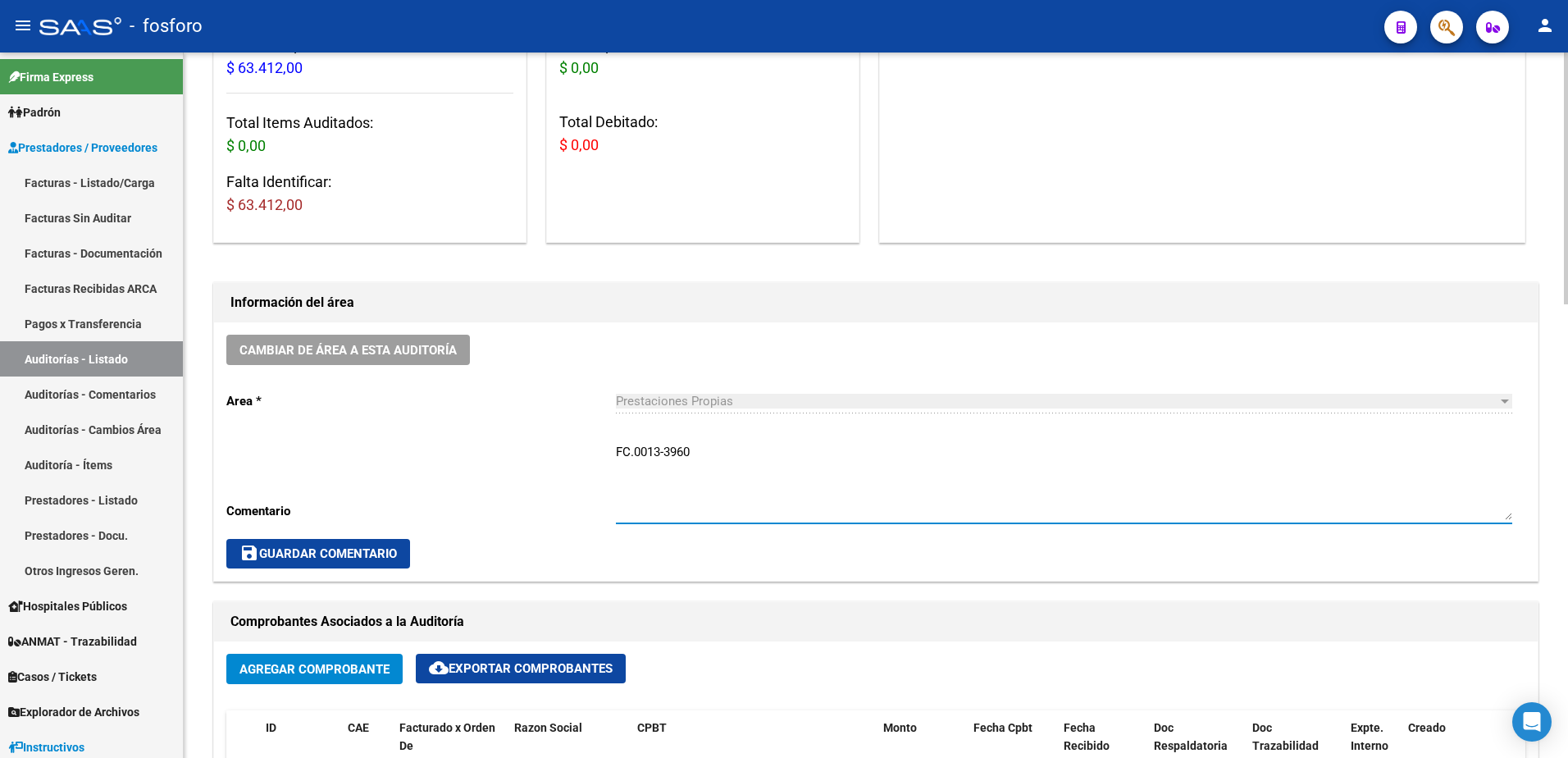
type textarea "FC.0013-3960"
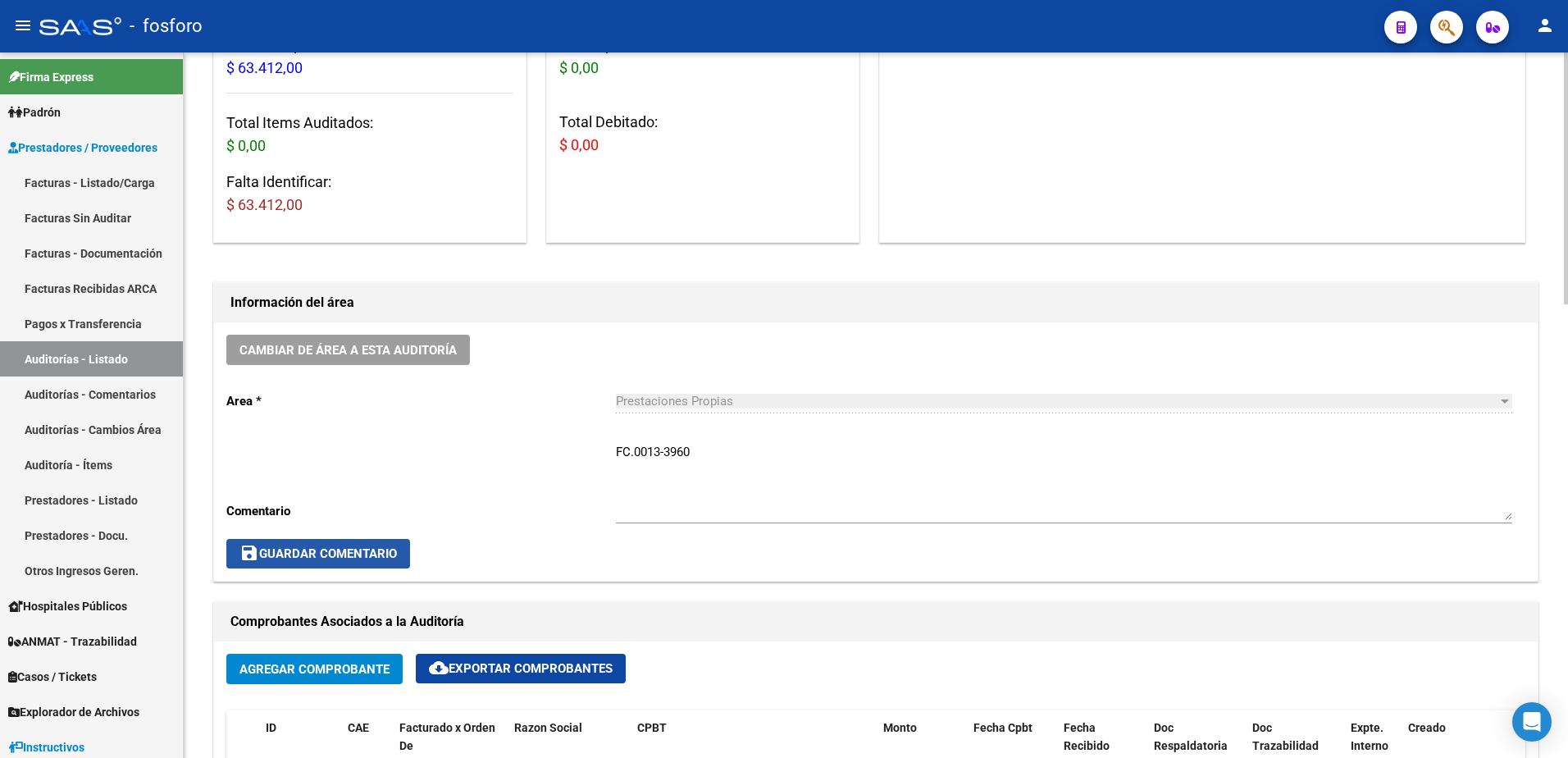
click at [372, 553] on span "save Guardar Comentario" at bounding box center [318, 553] width 158 height 14
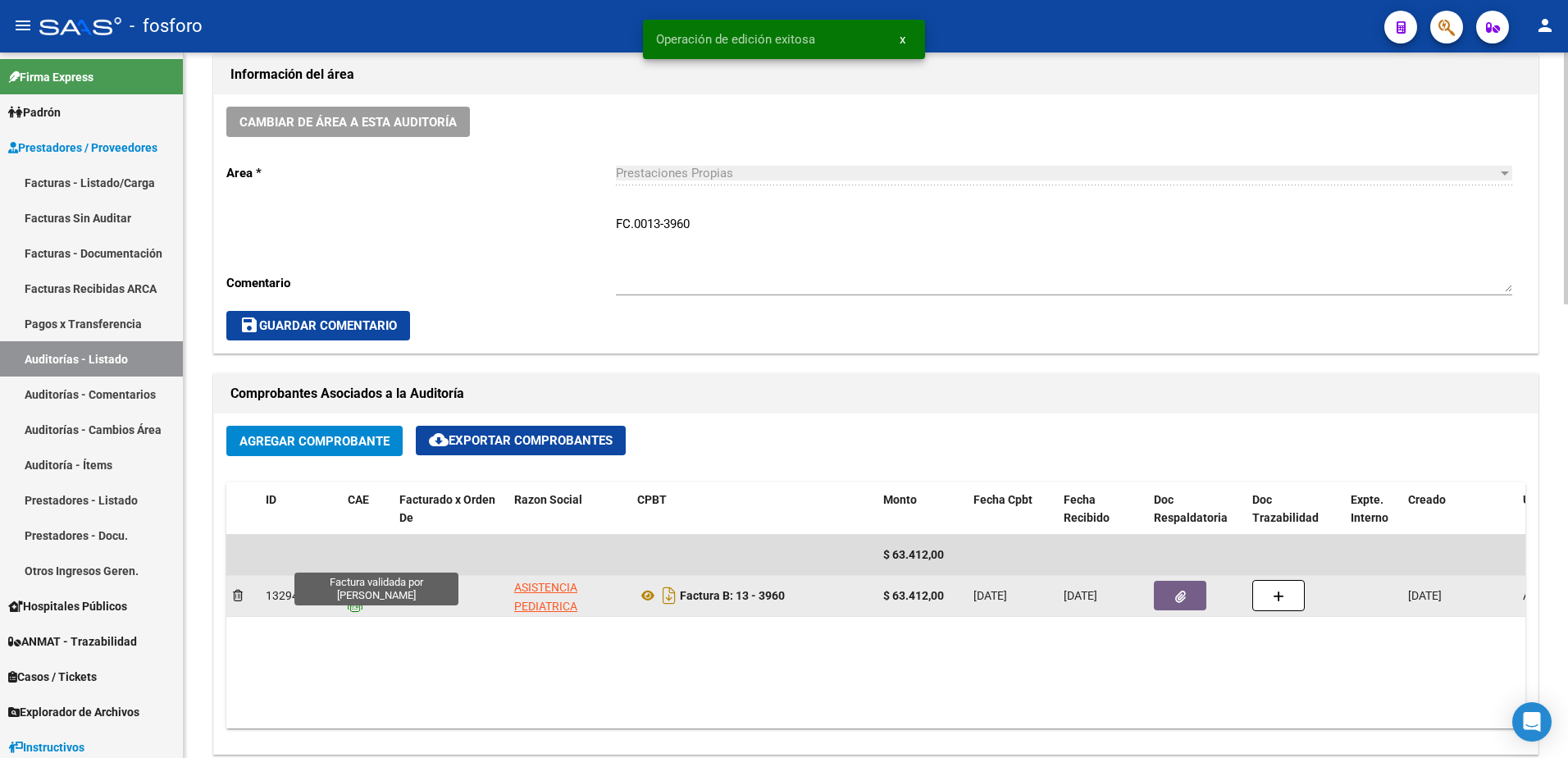
scroll to position [574, 0]
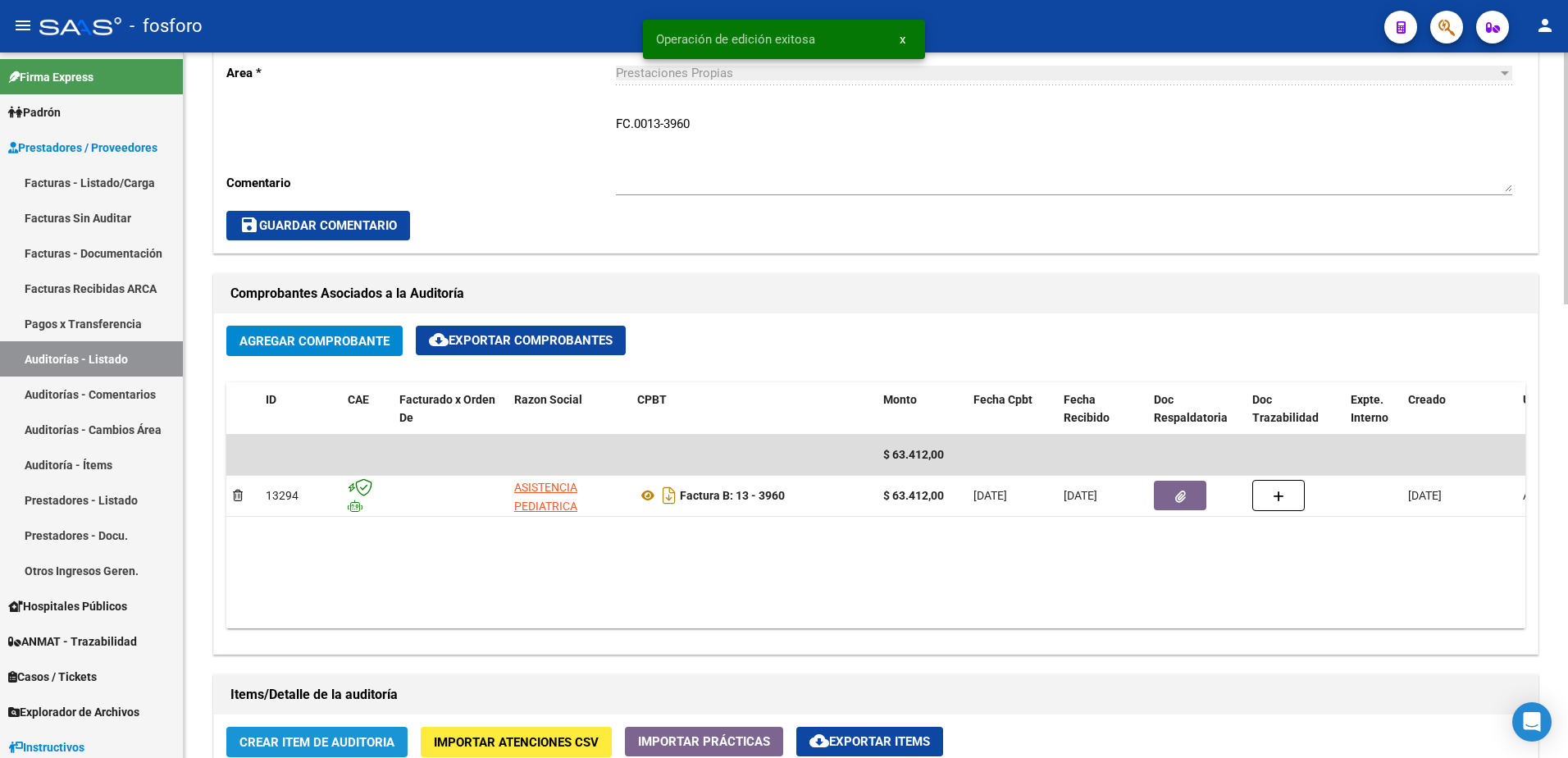
click at [329, 738] on span "Crear Item de Auditoria" at bounding box center [317, 742] width 155 height 14
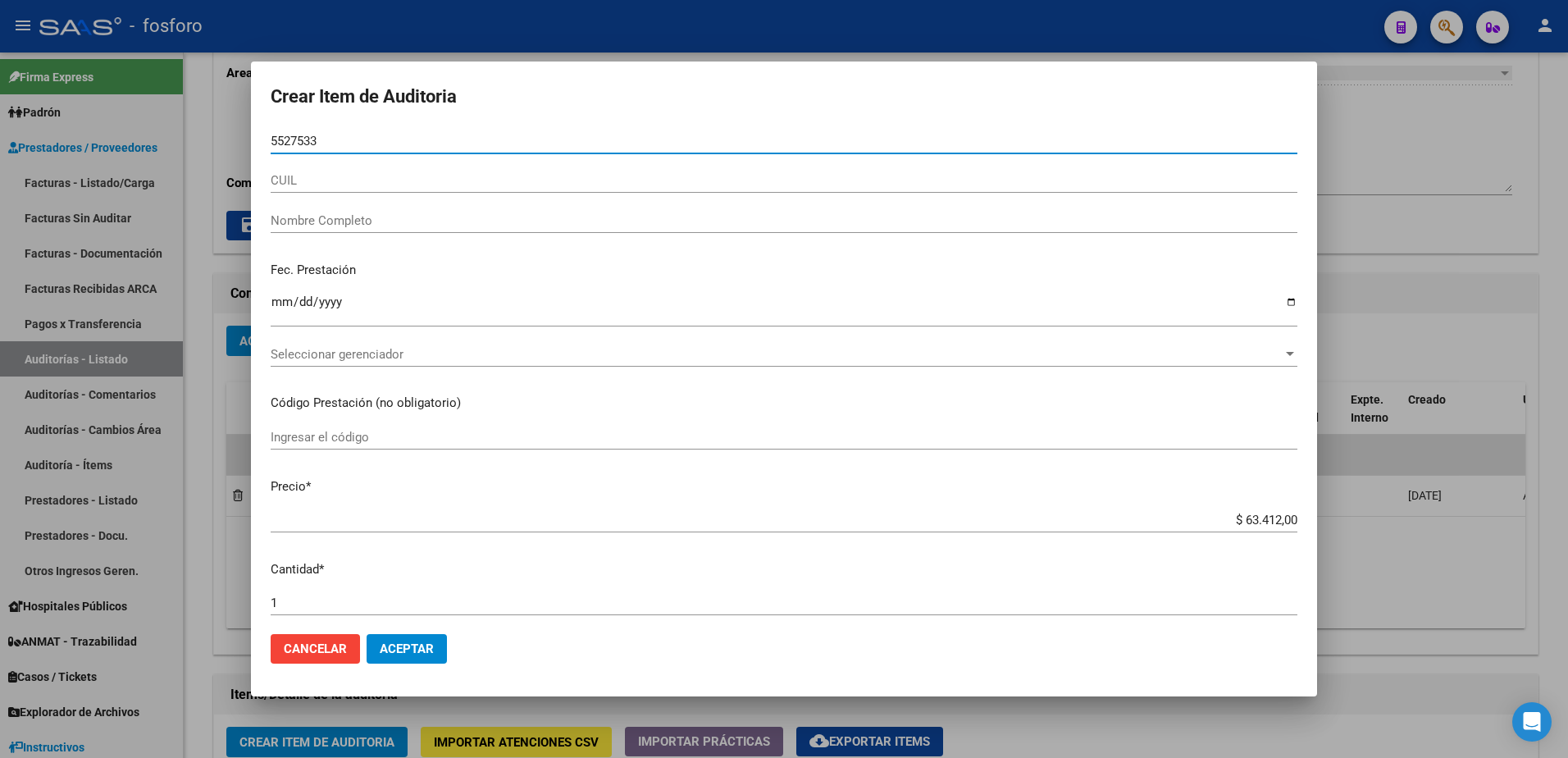
type input "55275337"
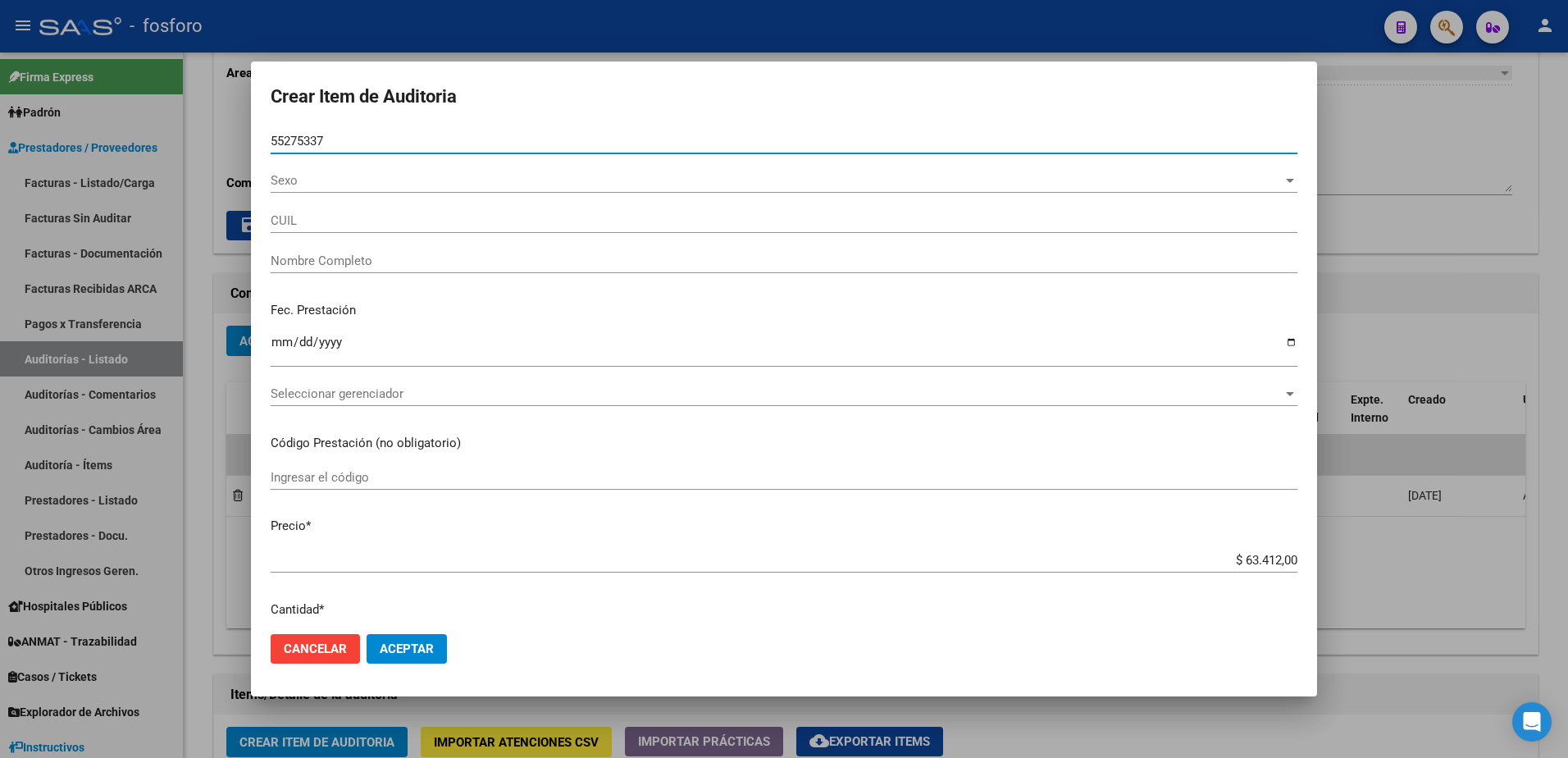
type input "20552753373"
type input "PAZ, VASQUEZ ALEX MATEO -"
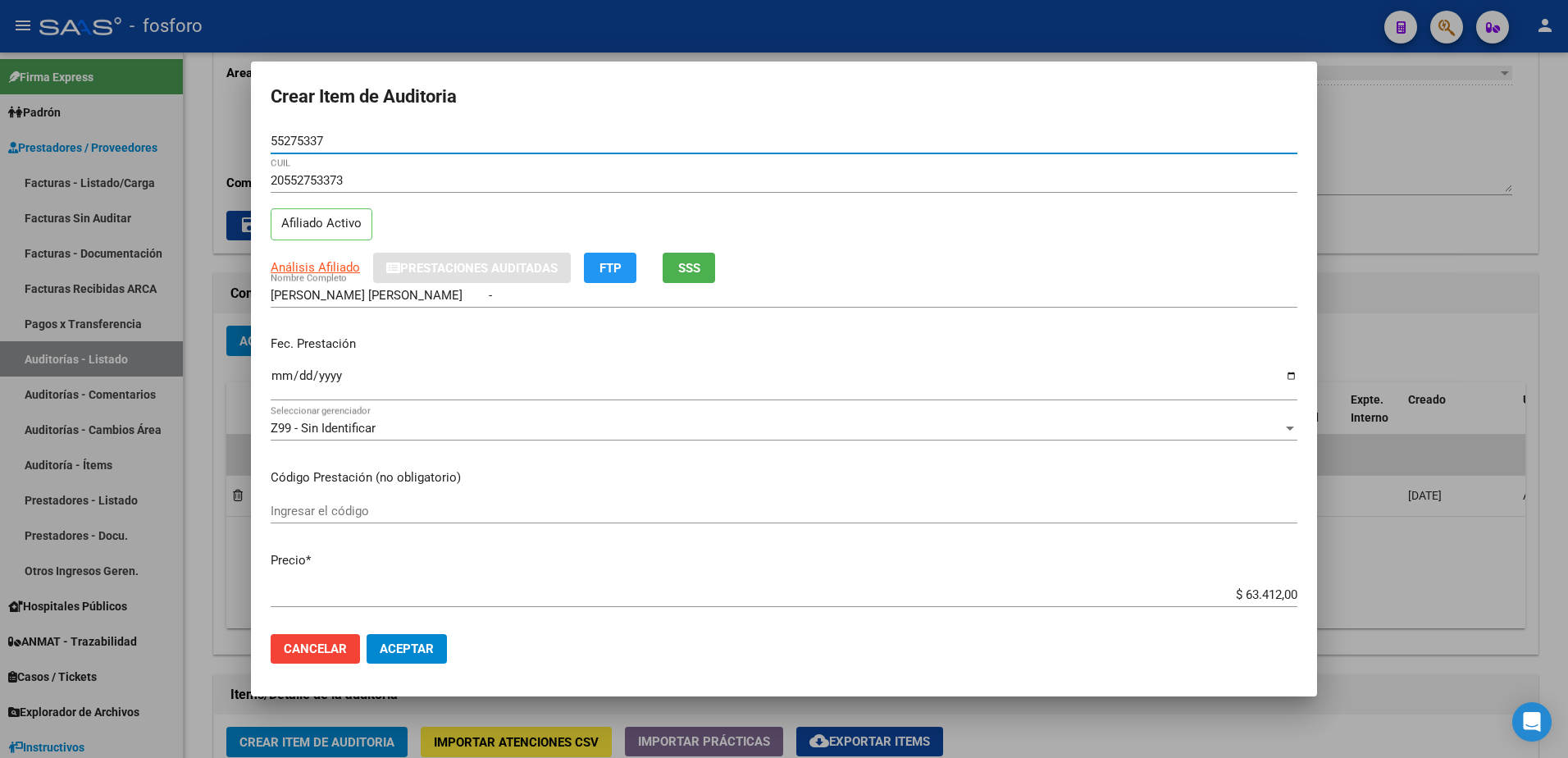
type input "55275337"
click at [279, 376] on input "Ingresar la fecha" at bounding box center [784, 382] width 1026 height 26
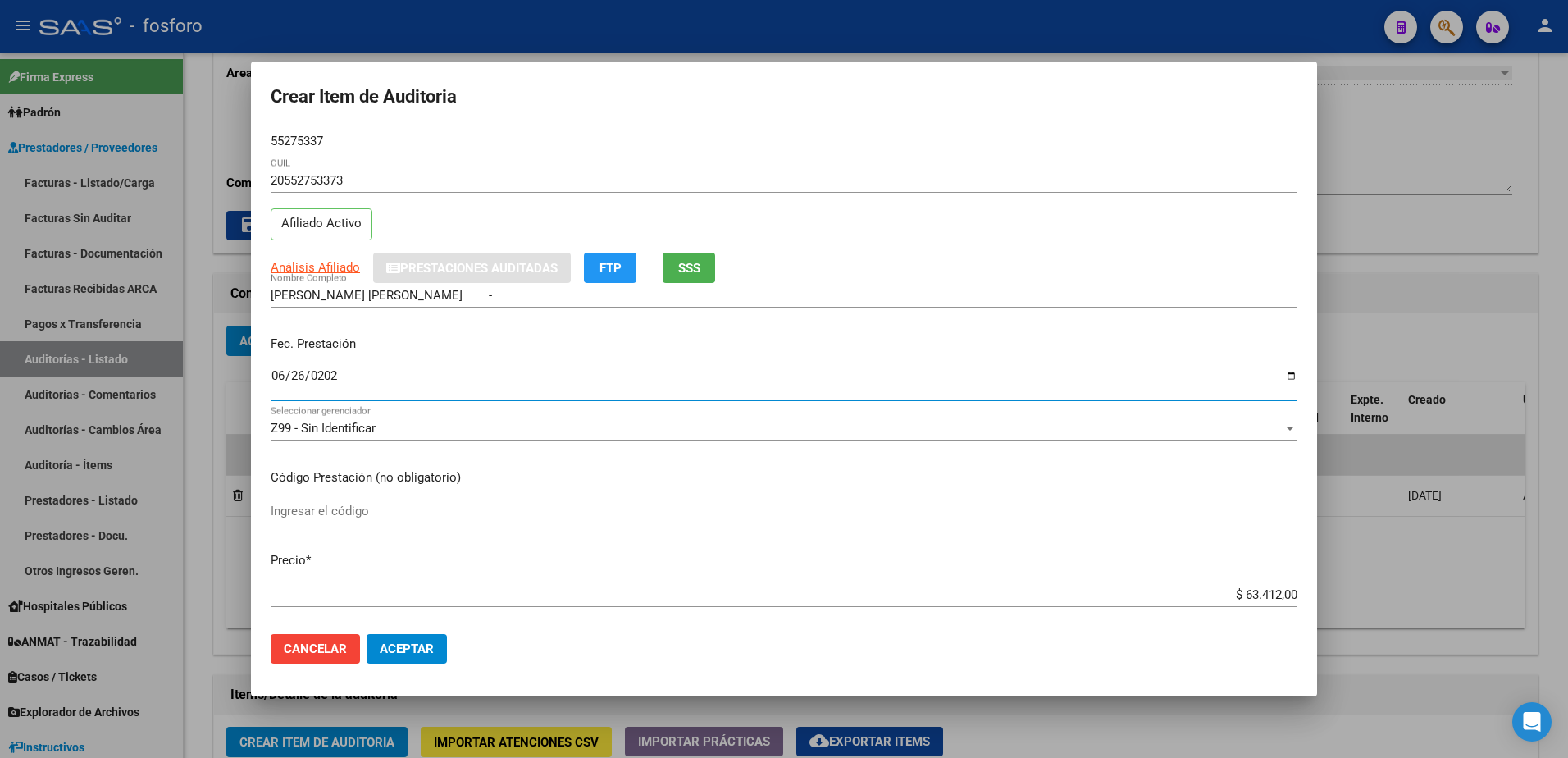
type input "[DATE]"
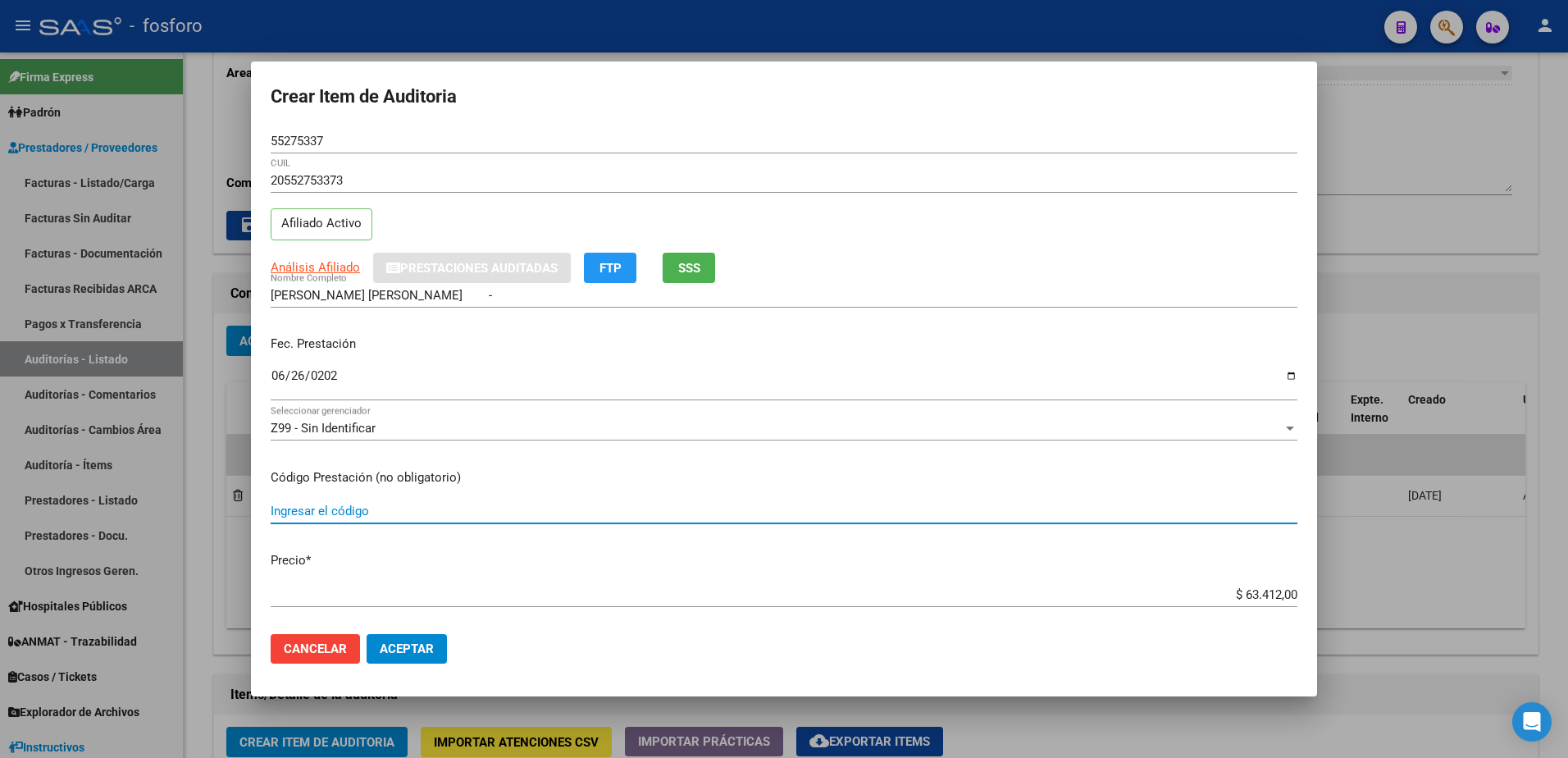
click at [315, 514] on input "Ingresar el código" at bounding box center [784, 510] width 1026 height 14
type input "420103"
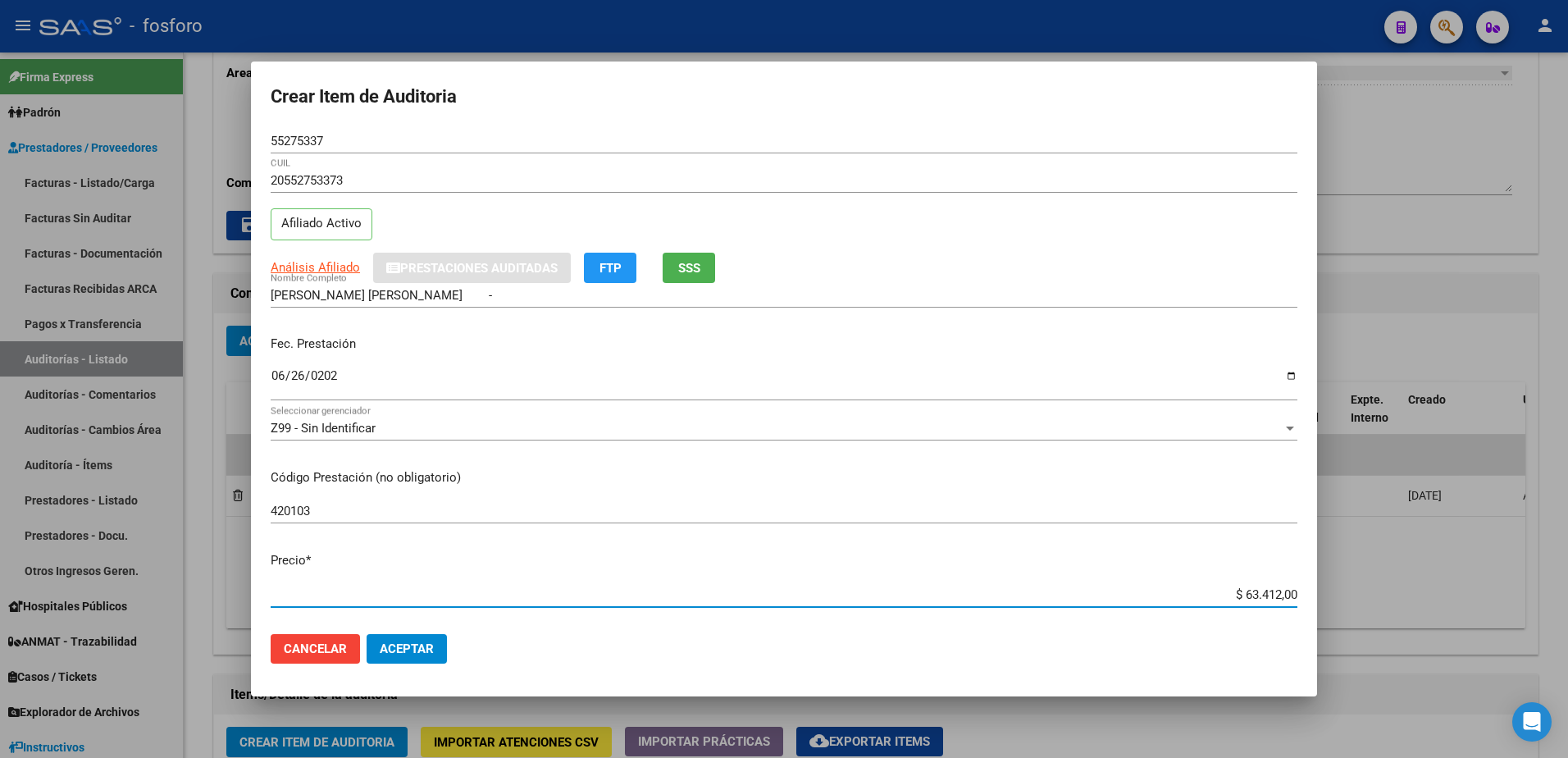
click at [1270, 597] on input "$ 63.412,00" at bounding box center [784, 594] width 1026 height 14
type input "$ 6.341,00"
type input "$ 634,00"
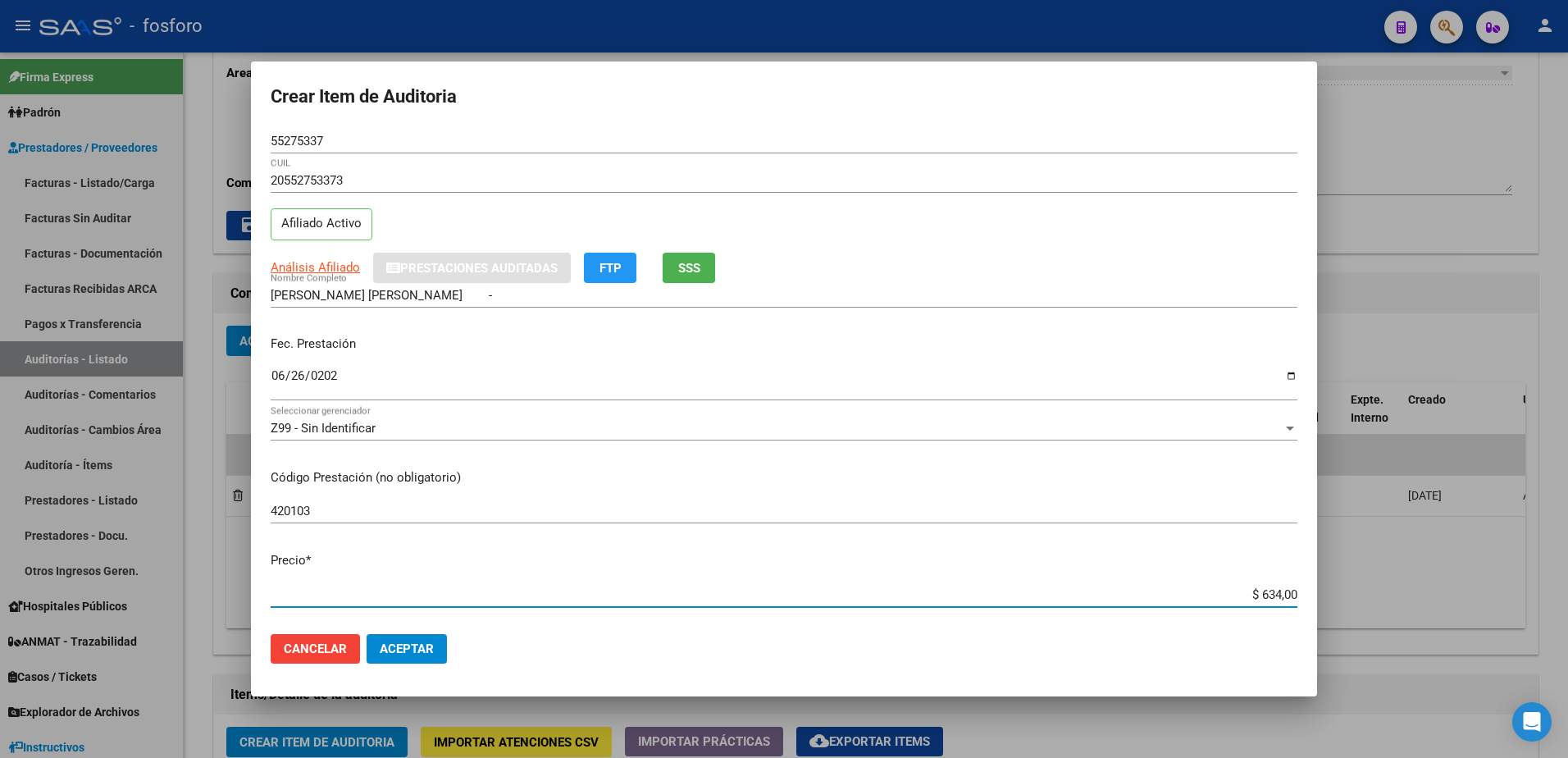
type input "$ 63,00"
type input "$ 6,00"
type input "$ 3,00"
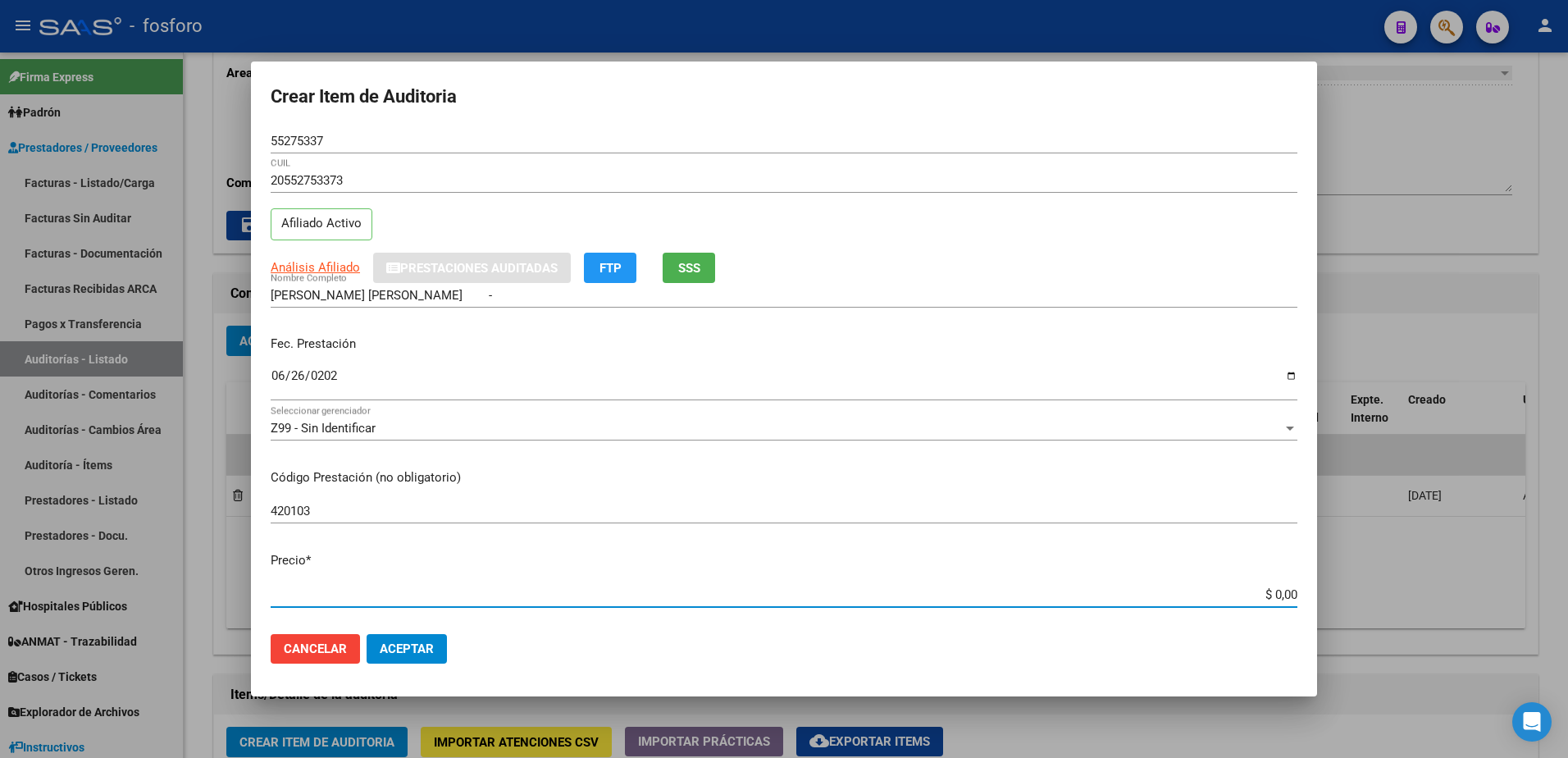
type input "$ 3,00"
type input "$ 31,00"
type input "$ 317,00"
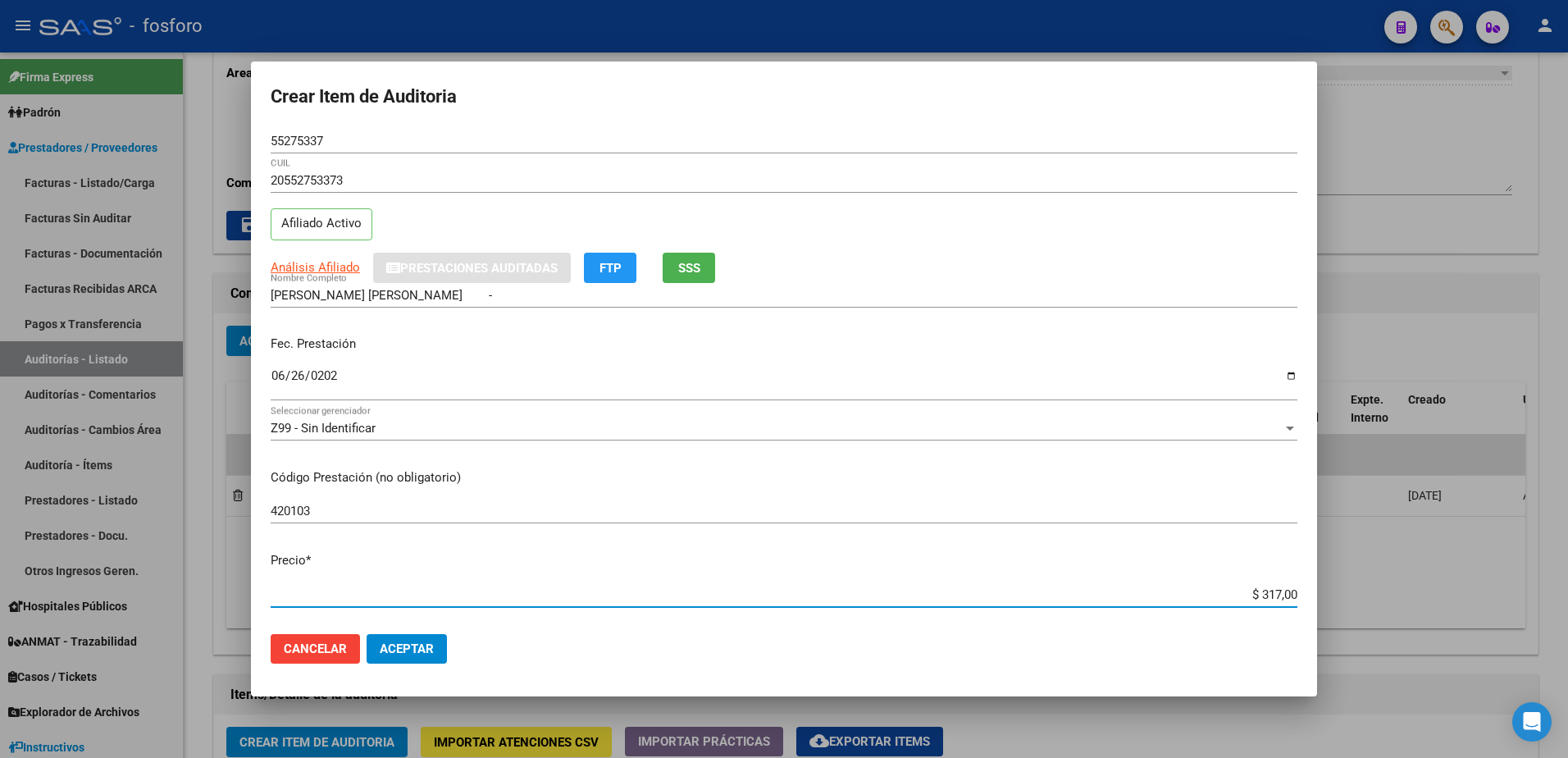
type input "$ 3.170,00"
type input "$ 31.706,00"
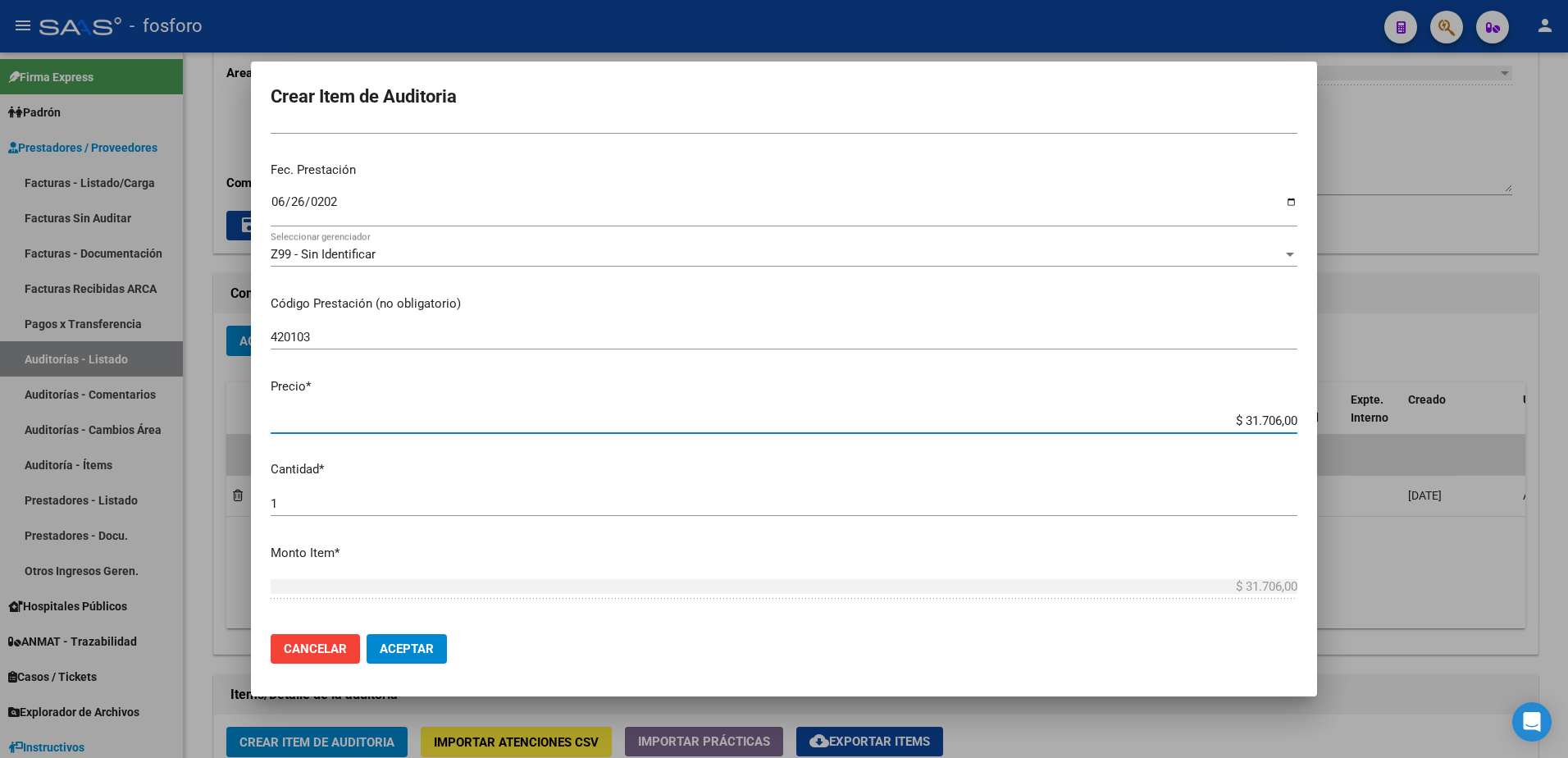
scroll to position [410, 0]
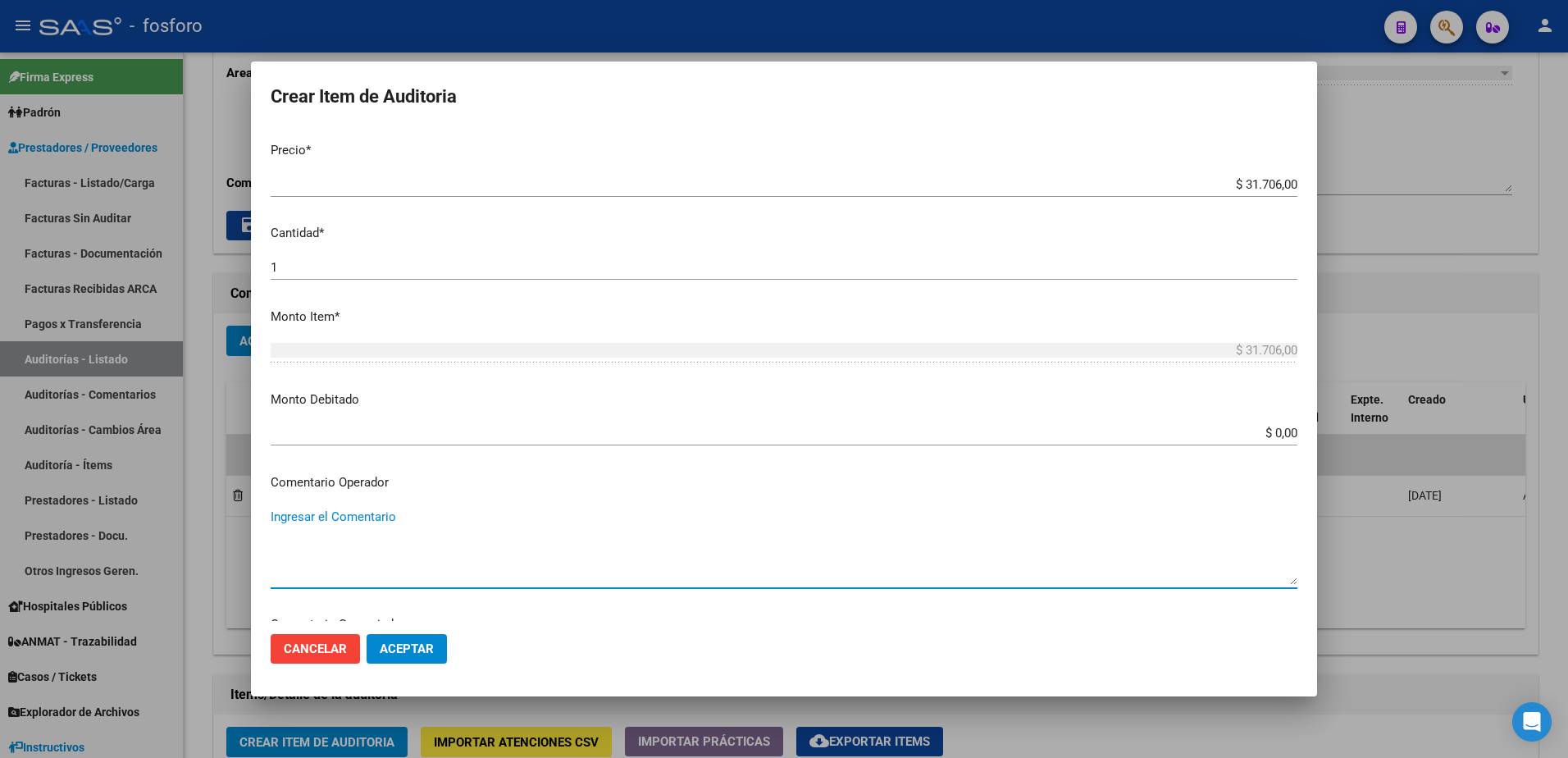
click at [311, 509] on textarea "Ingresar el Comentario" at bounding box center [784, 546] width 1026 height 77
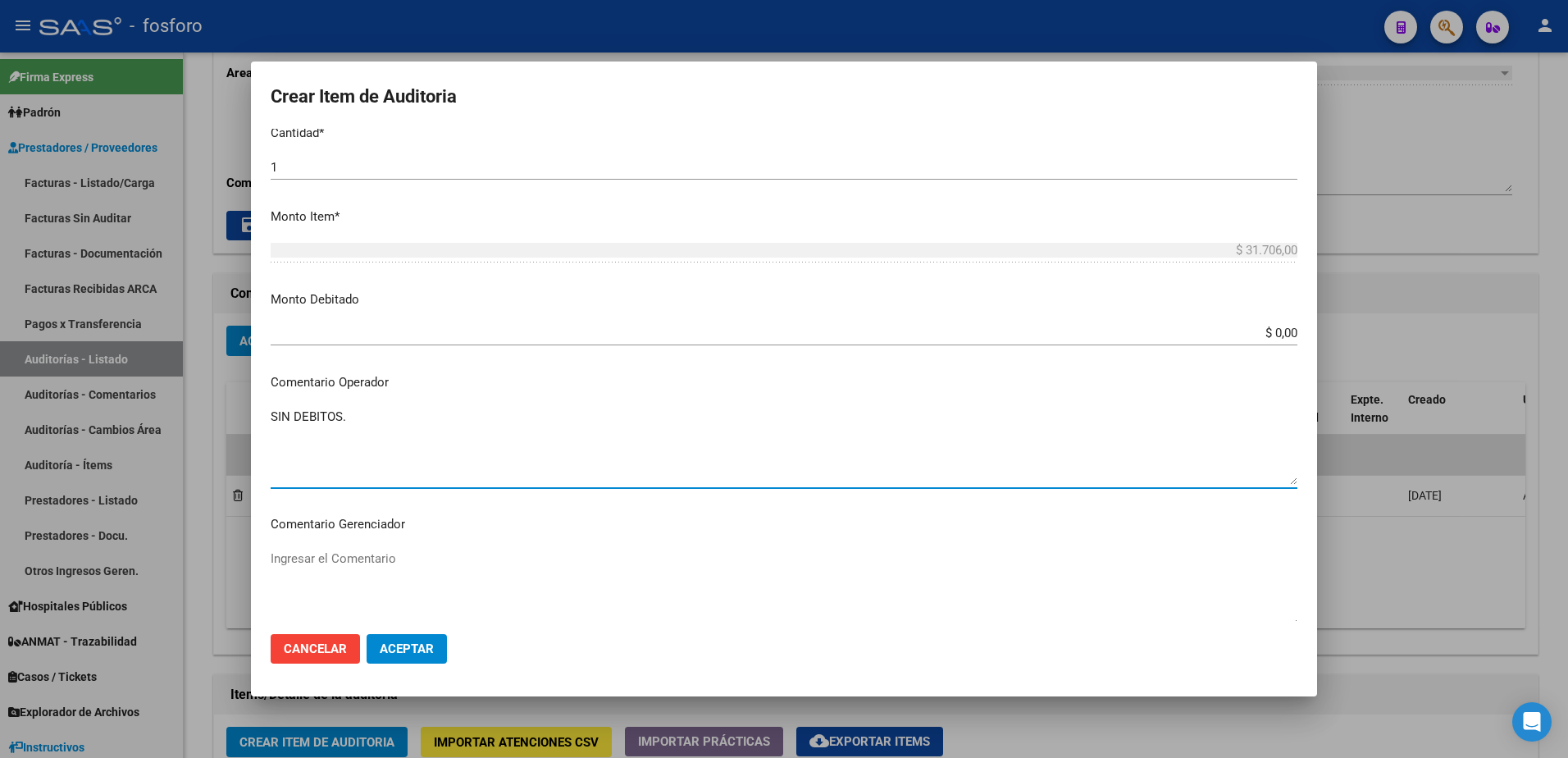
scroll to position [842, 0]
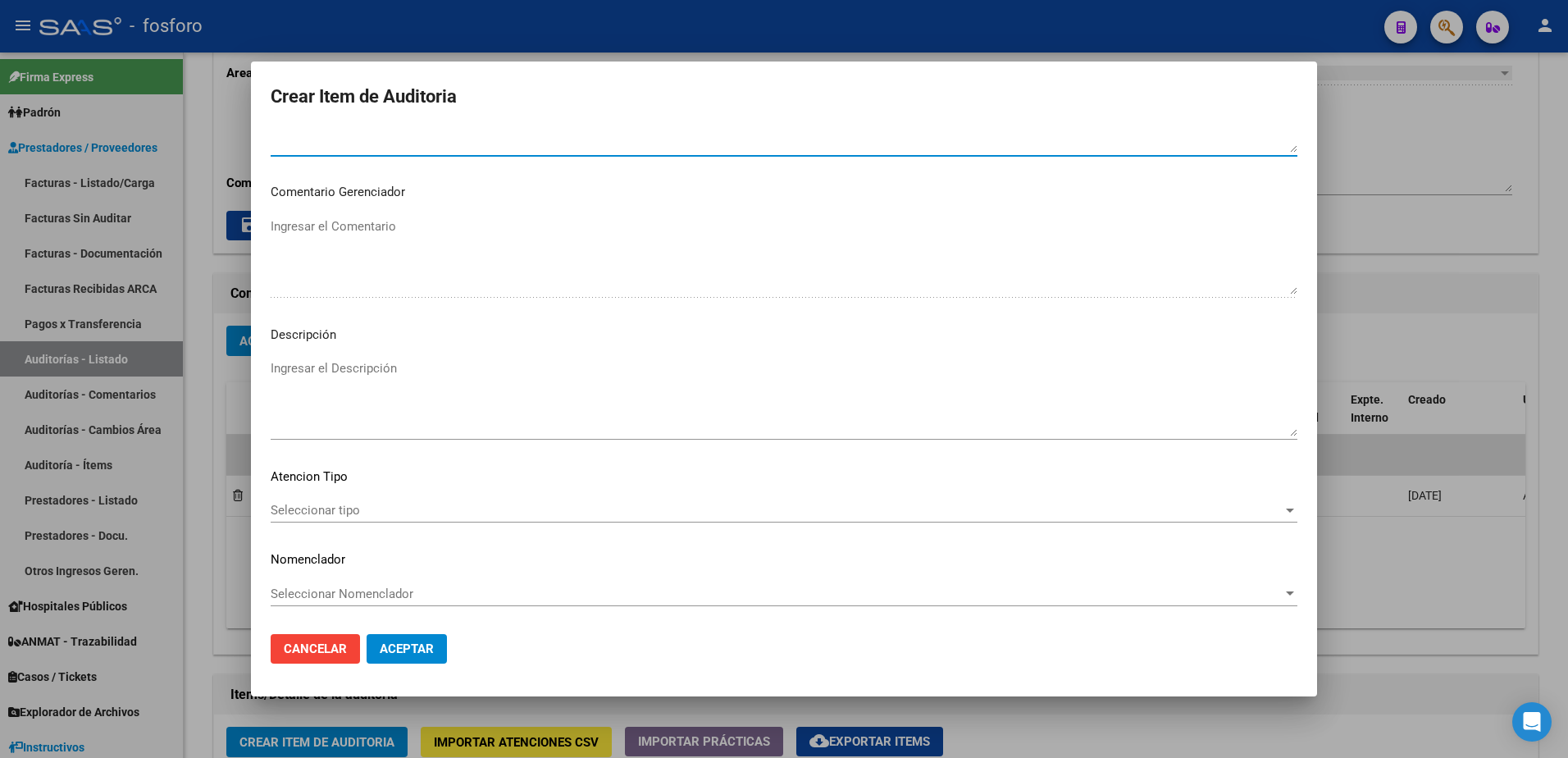
type textarea "SIN DEBITOS."
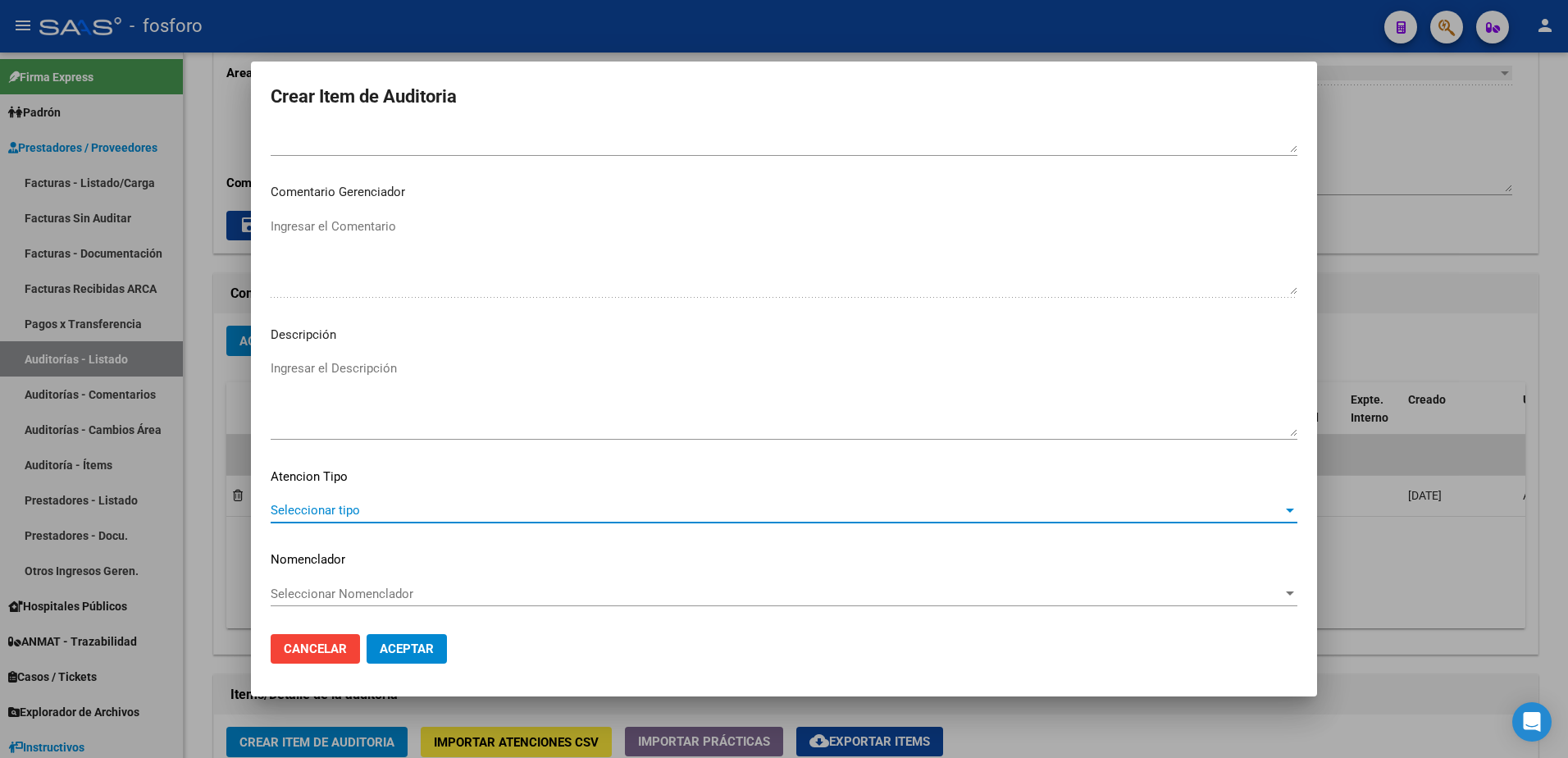
click at [318, 510] on span "Seleccionar tipo" at bounding box center [777, 509] width 1012 height 14
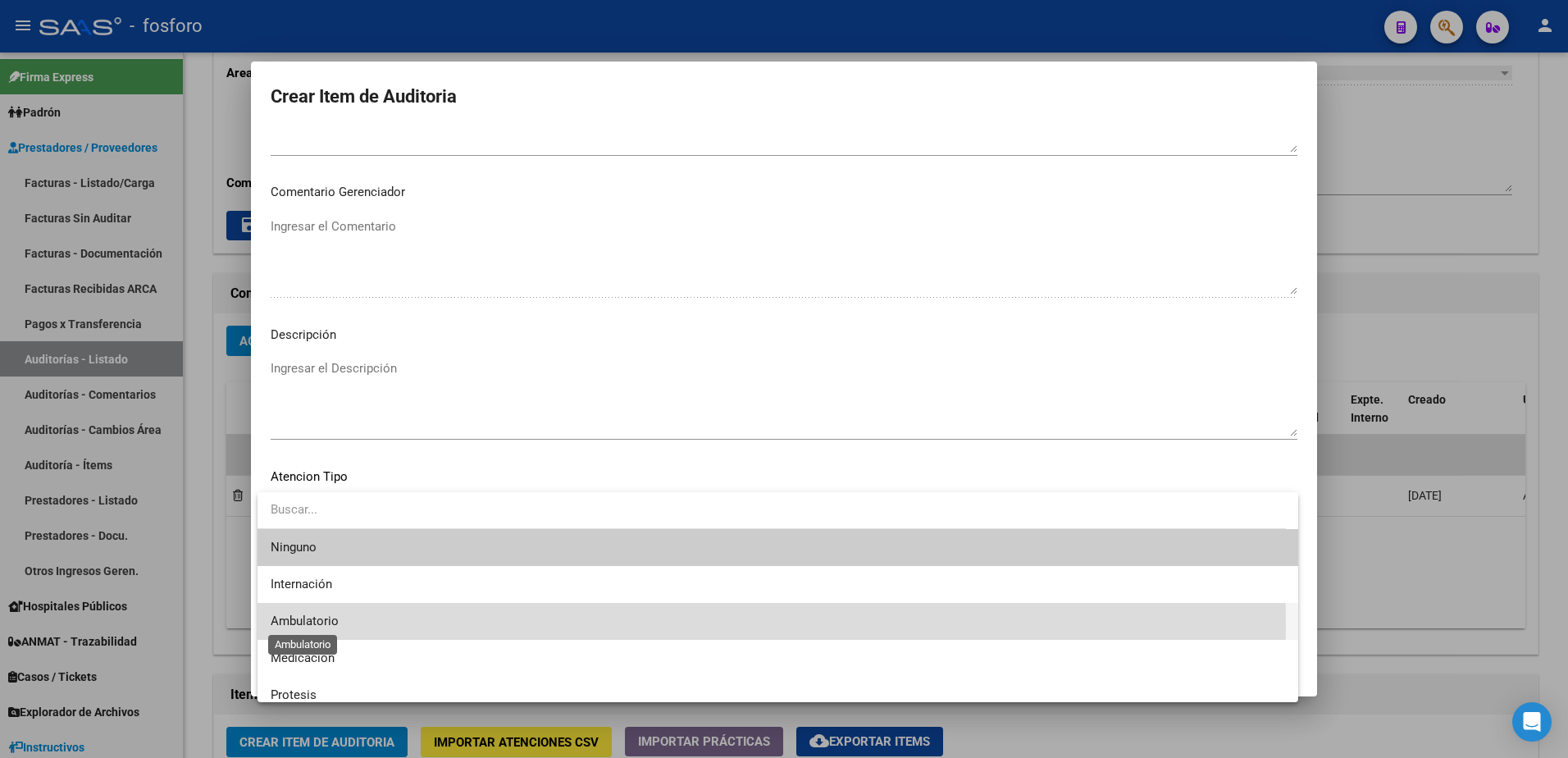
click at [310, 623] on span "Ambulatorio" at bounding box center [305, 620] width 68 height 14
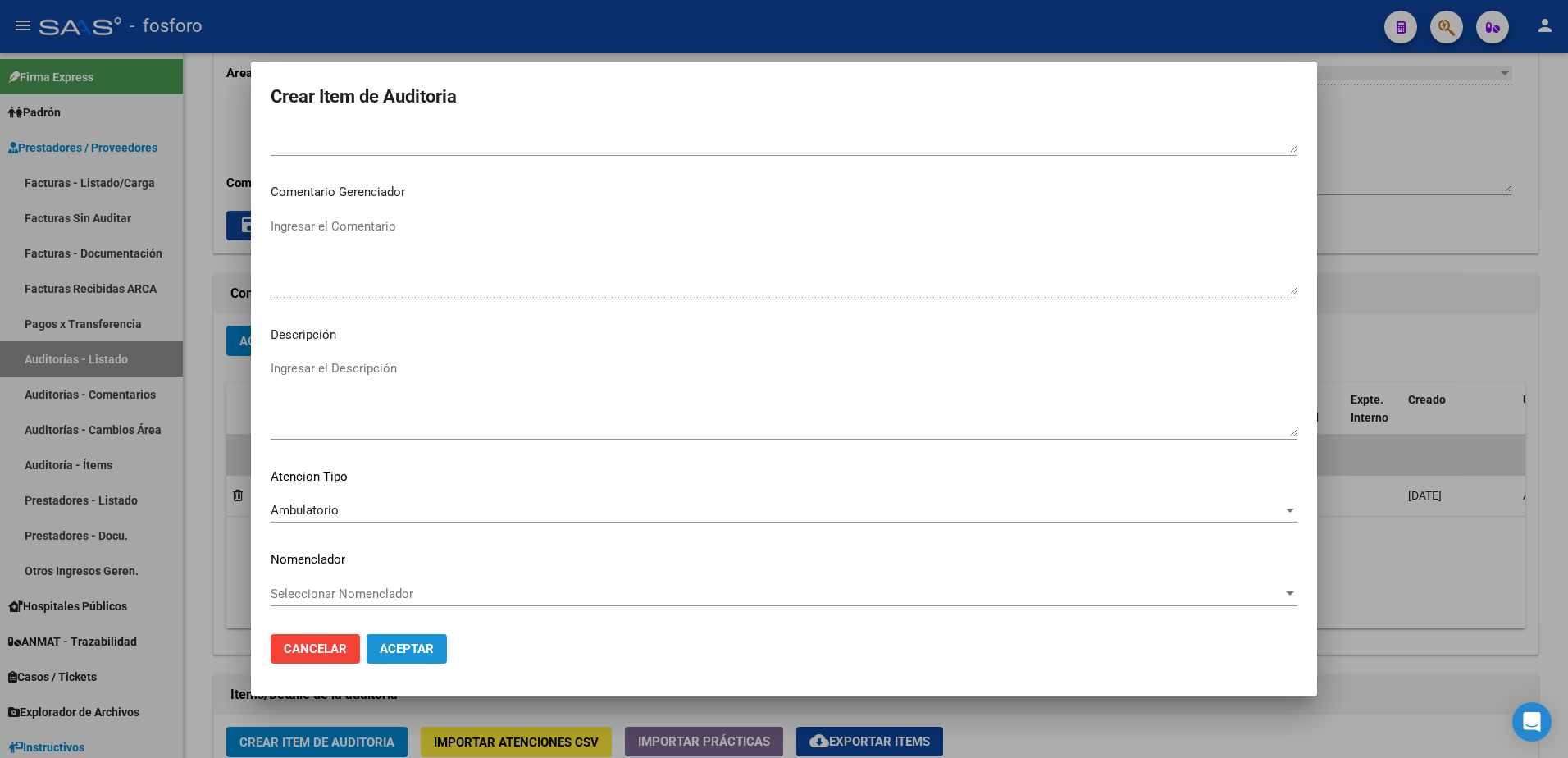
drag, startPoint x: 310, startPoint y: 623, endPoint x: 411, endPoint y: 649, distance: 104.3
click at [411, 649] on span "Aceptar" at bounding box center [407, 648] width 55 height 14
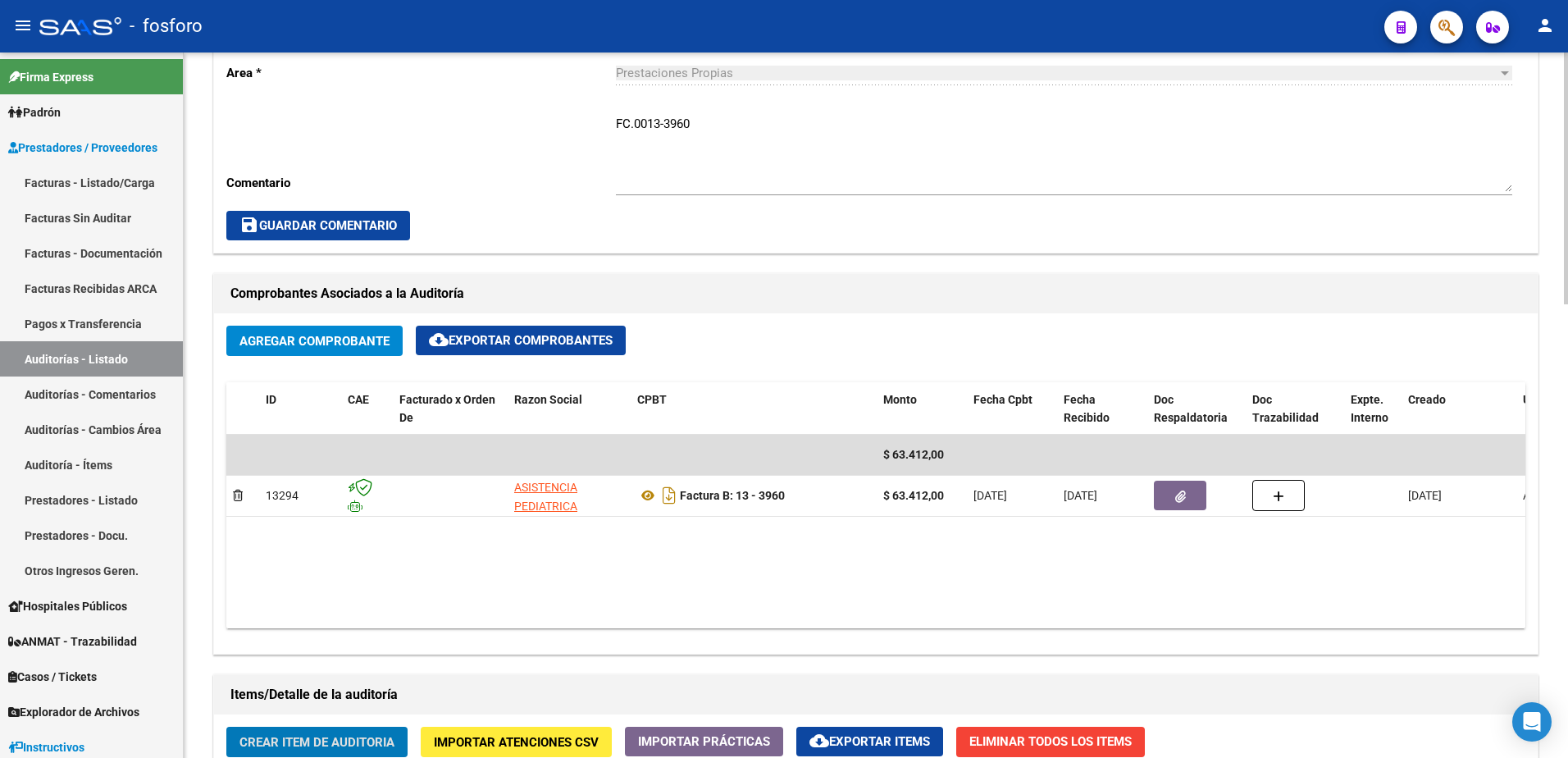
scroll to position [657, 0]
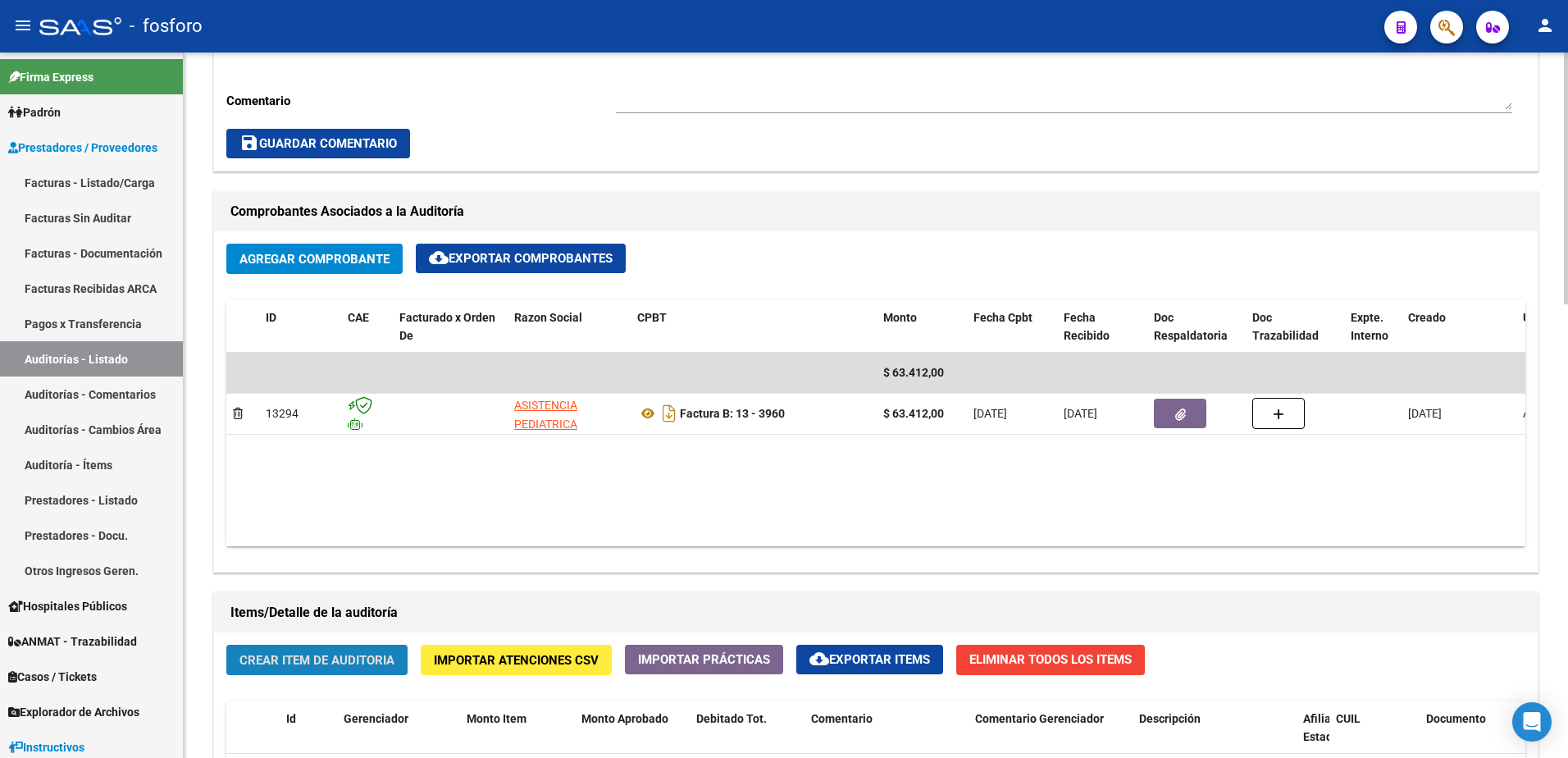
click at [347, 668] on button "Crear Item de Auditoria" at bounding box center [317, 660] width 181 height 31
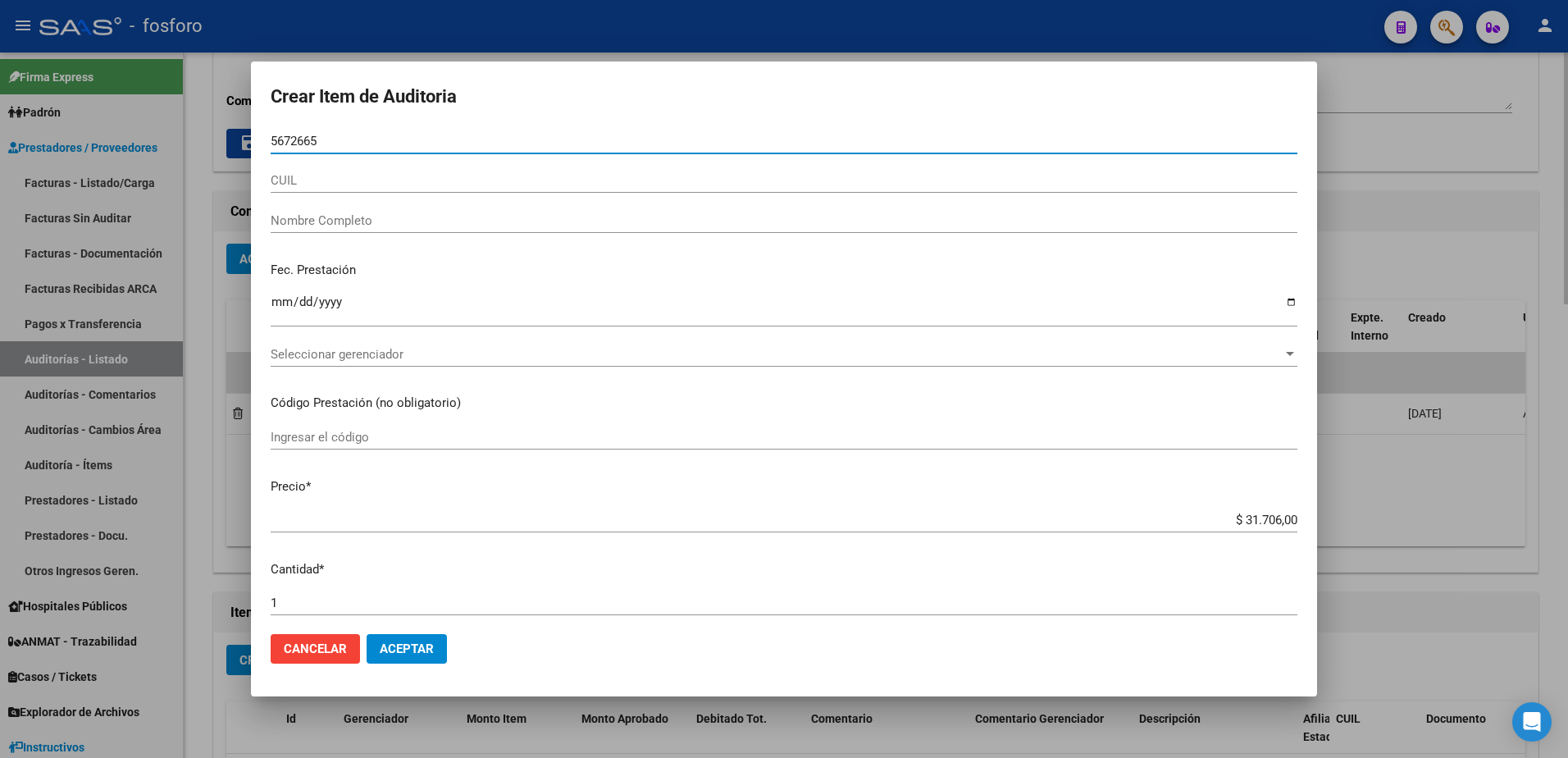
type input "56726650"
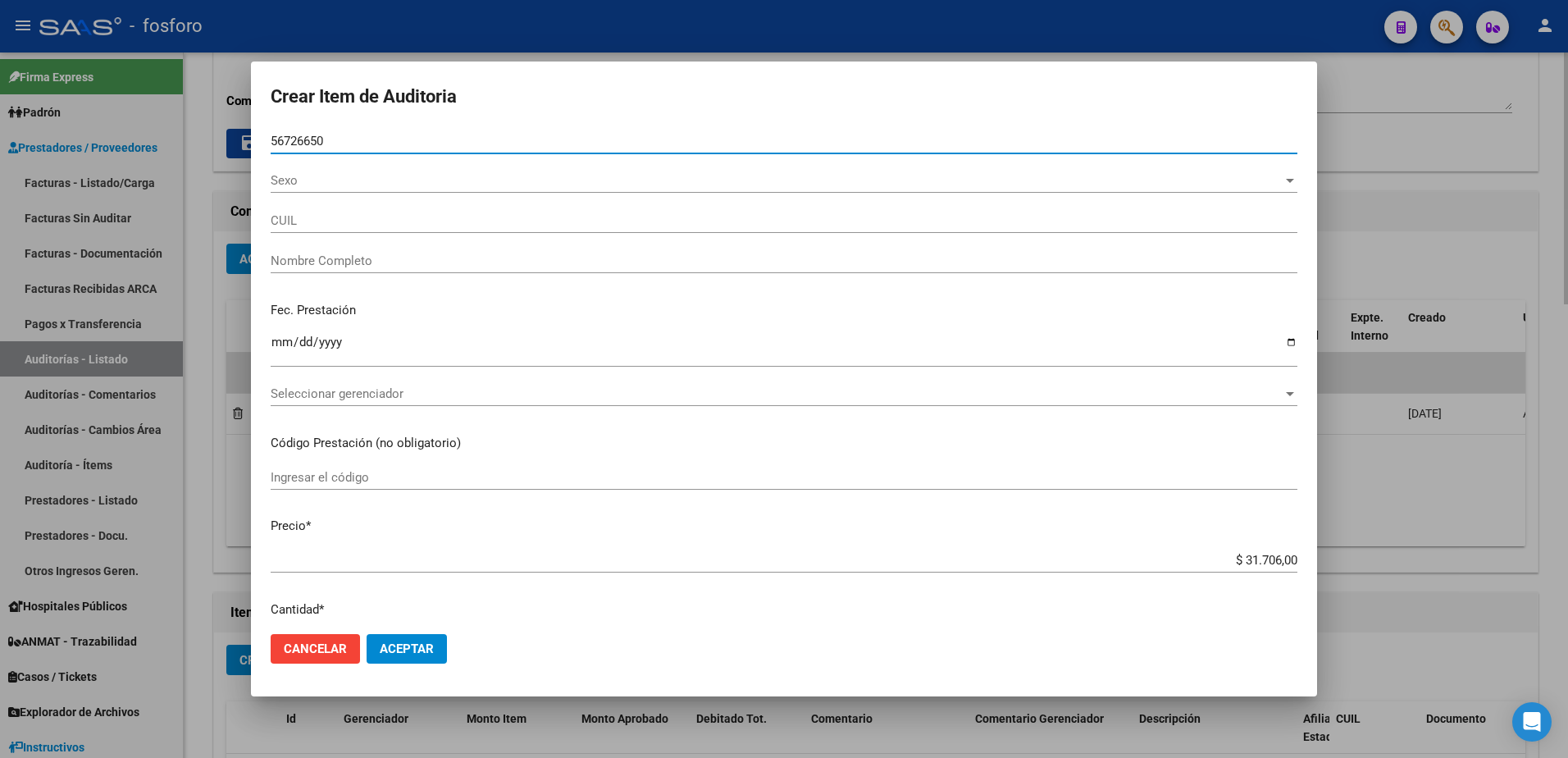
type input "27567266503"
type input "PAZ VASQUEZ EMMA SOFIA"
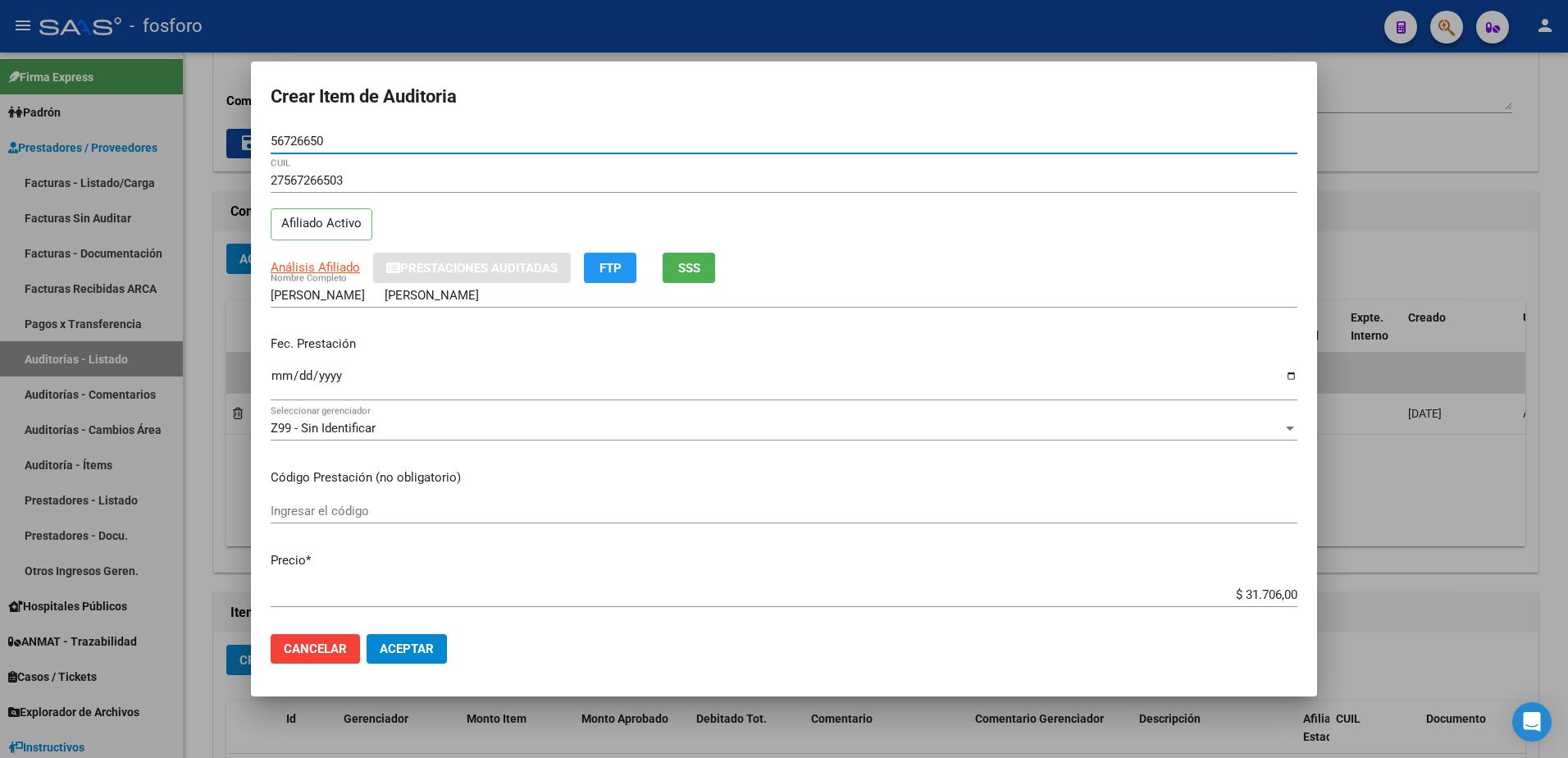
type input "56726650"
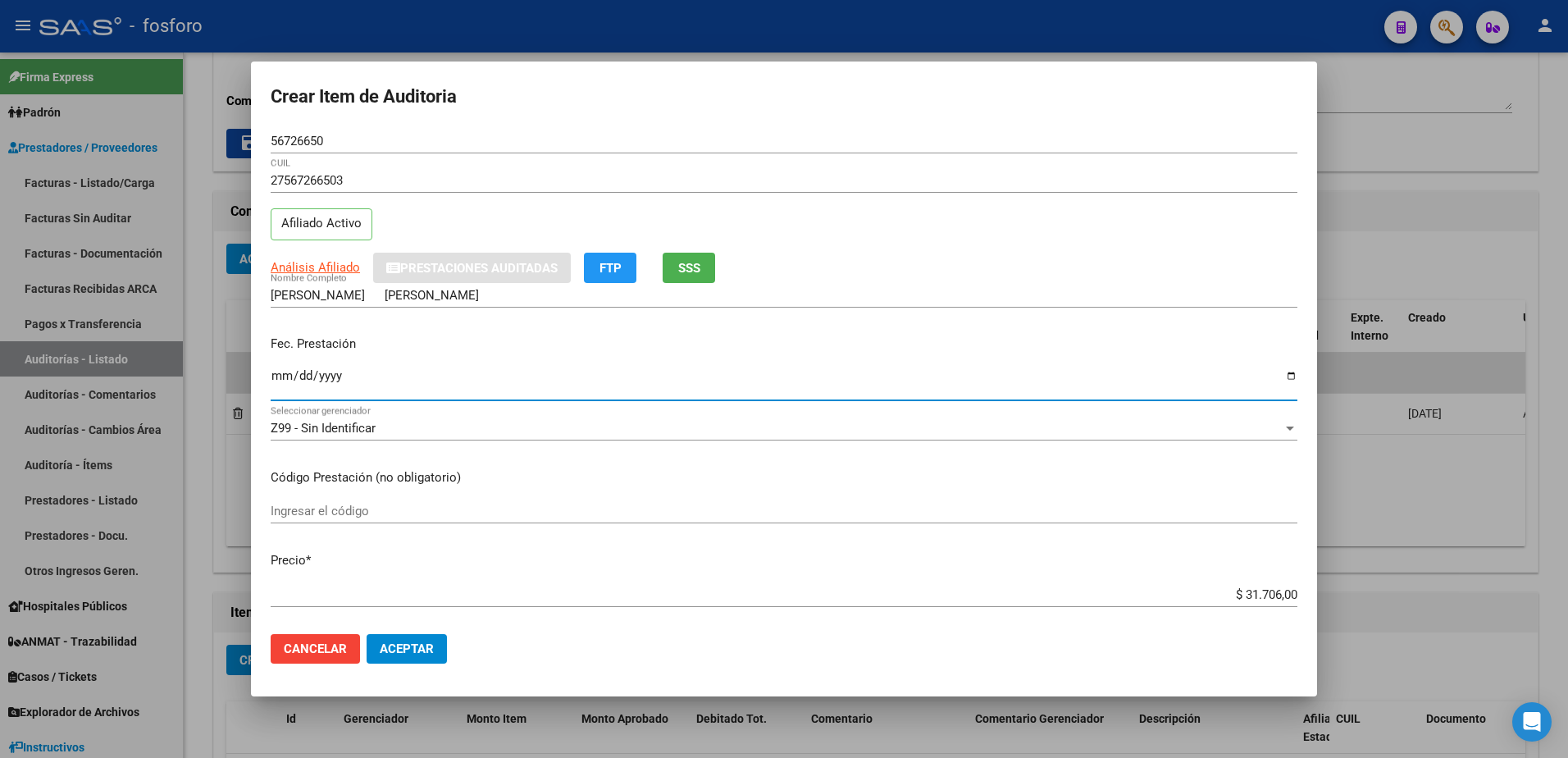
click at [279, 373] on input "Ingresar la fecha" at bounding box center [784, 382] width 1026 height 26
type input "[DATE]"
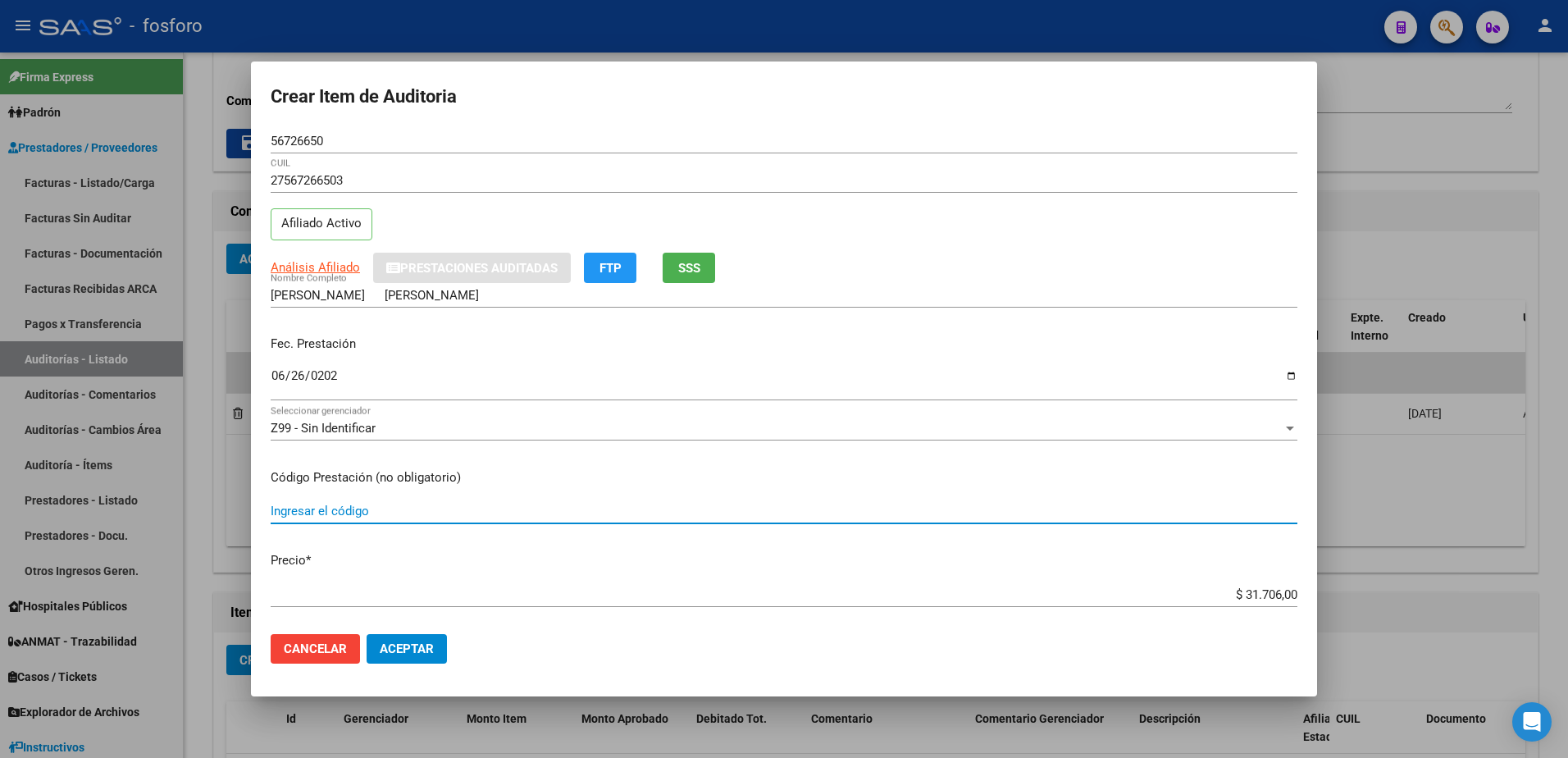
click at [321, 507] on input "Ingresar el código" at bounding box center [784, 510] width 1026 height 14
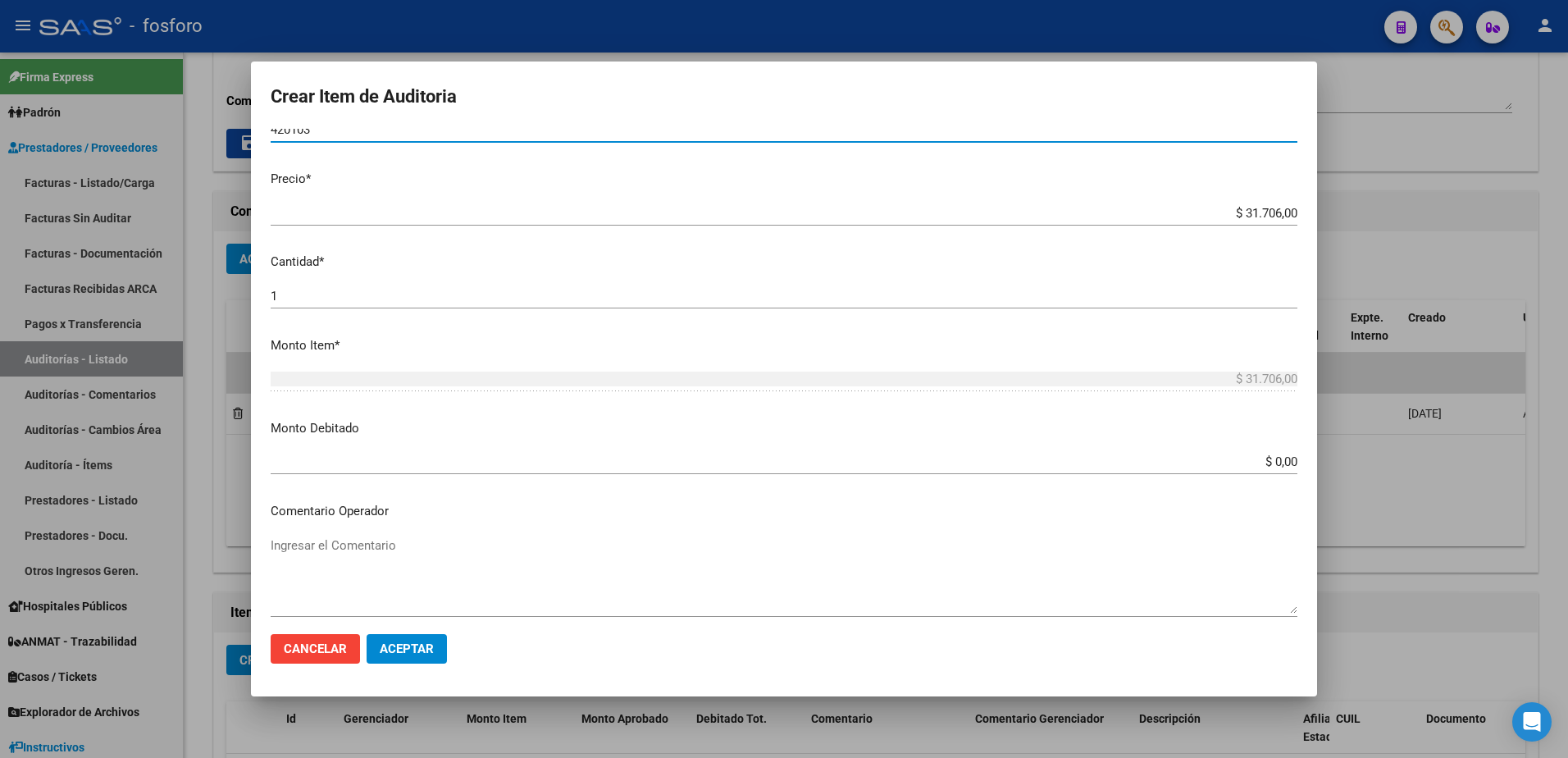
scroll to position [410, 0]
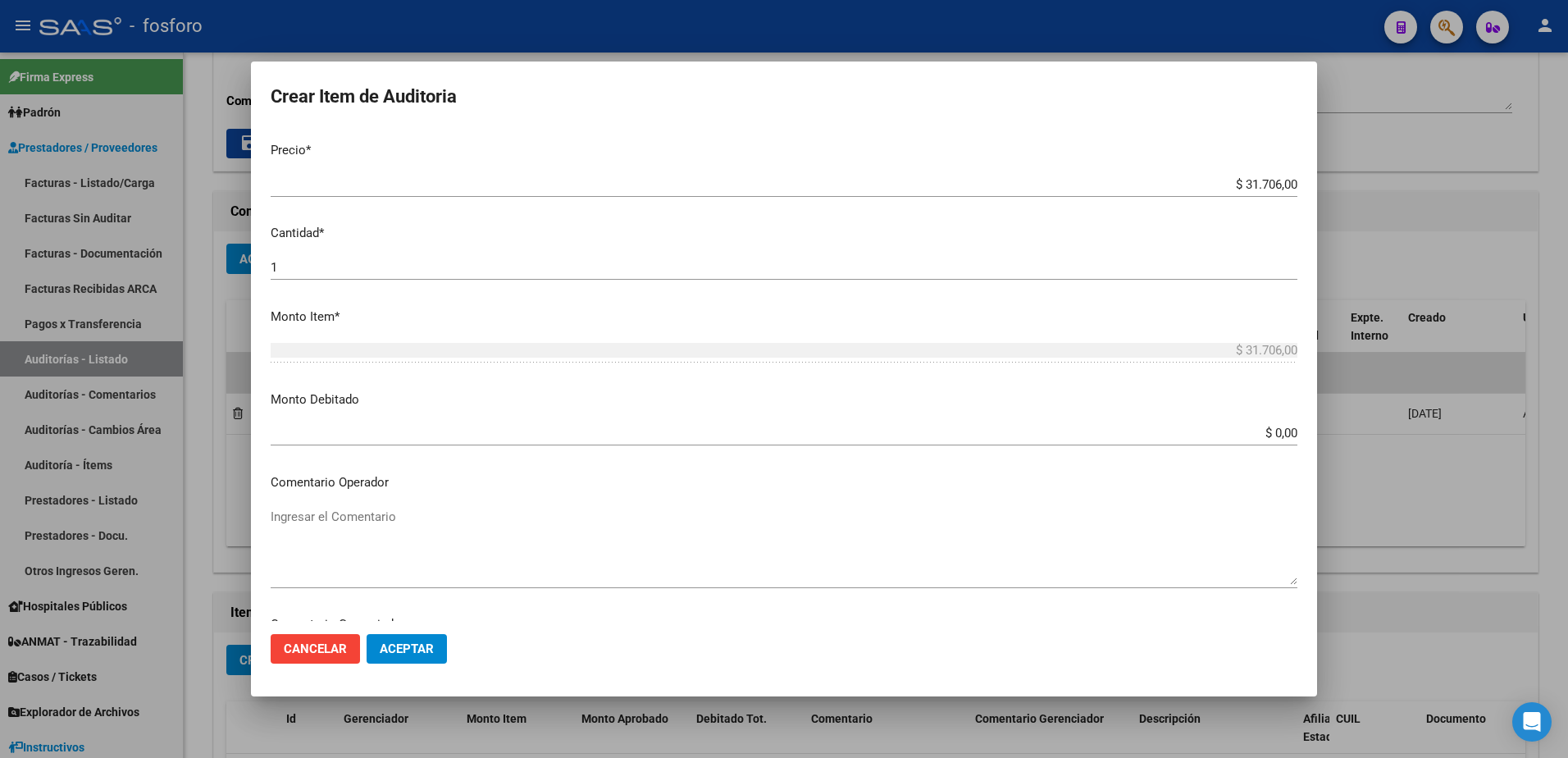
type input "420103"
click at [314, 514] on textarea "Ingresar el Comentario" at bounding box center [784, 546] width 1026 height 77
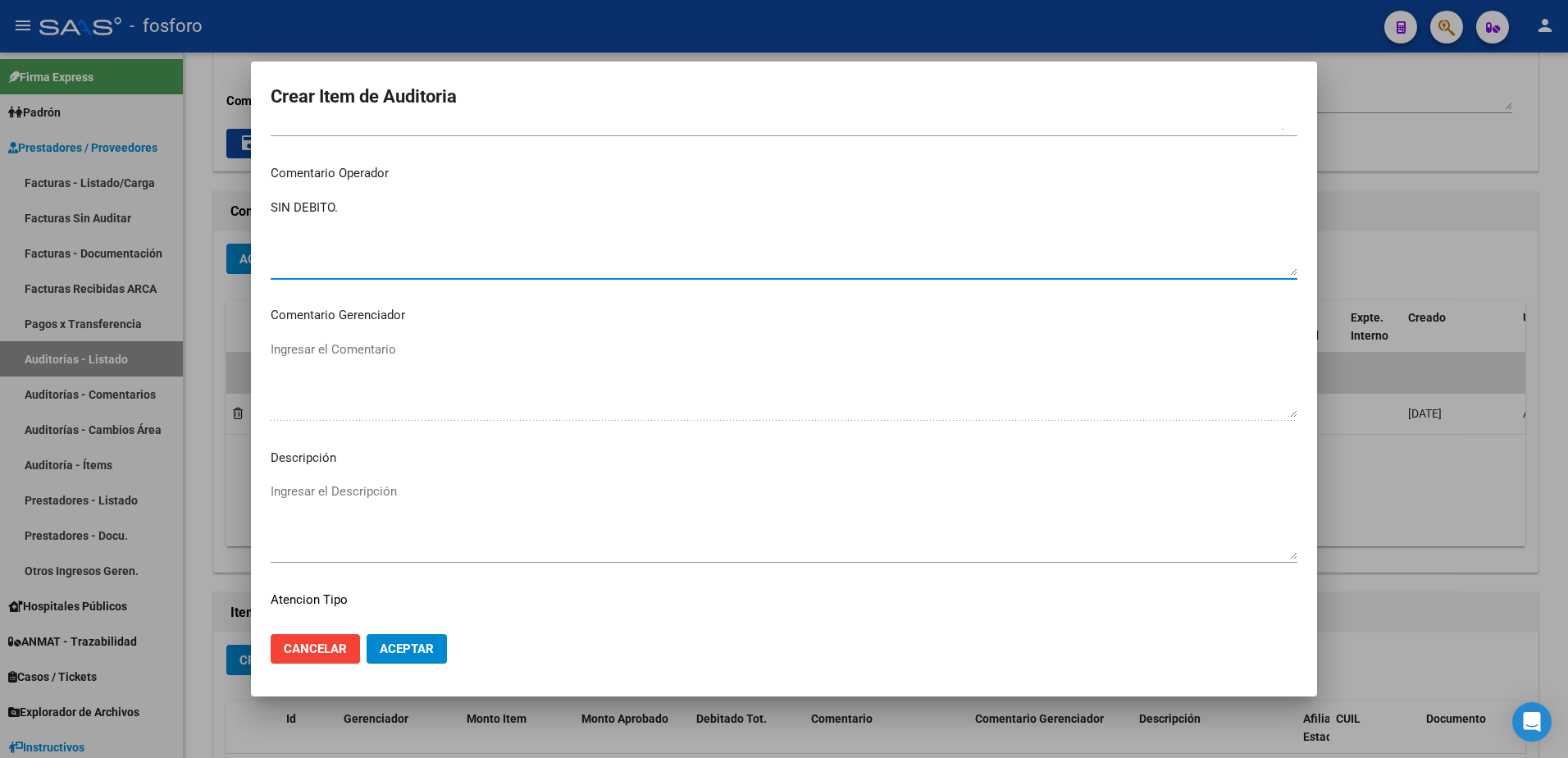
scroll to position [820, 0]
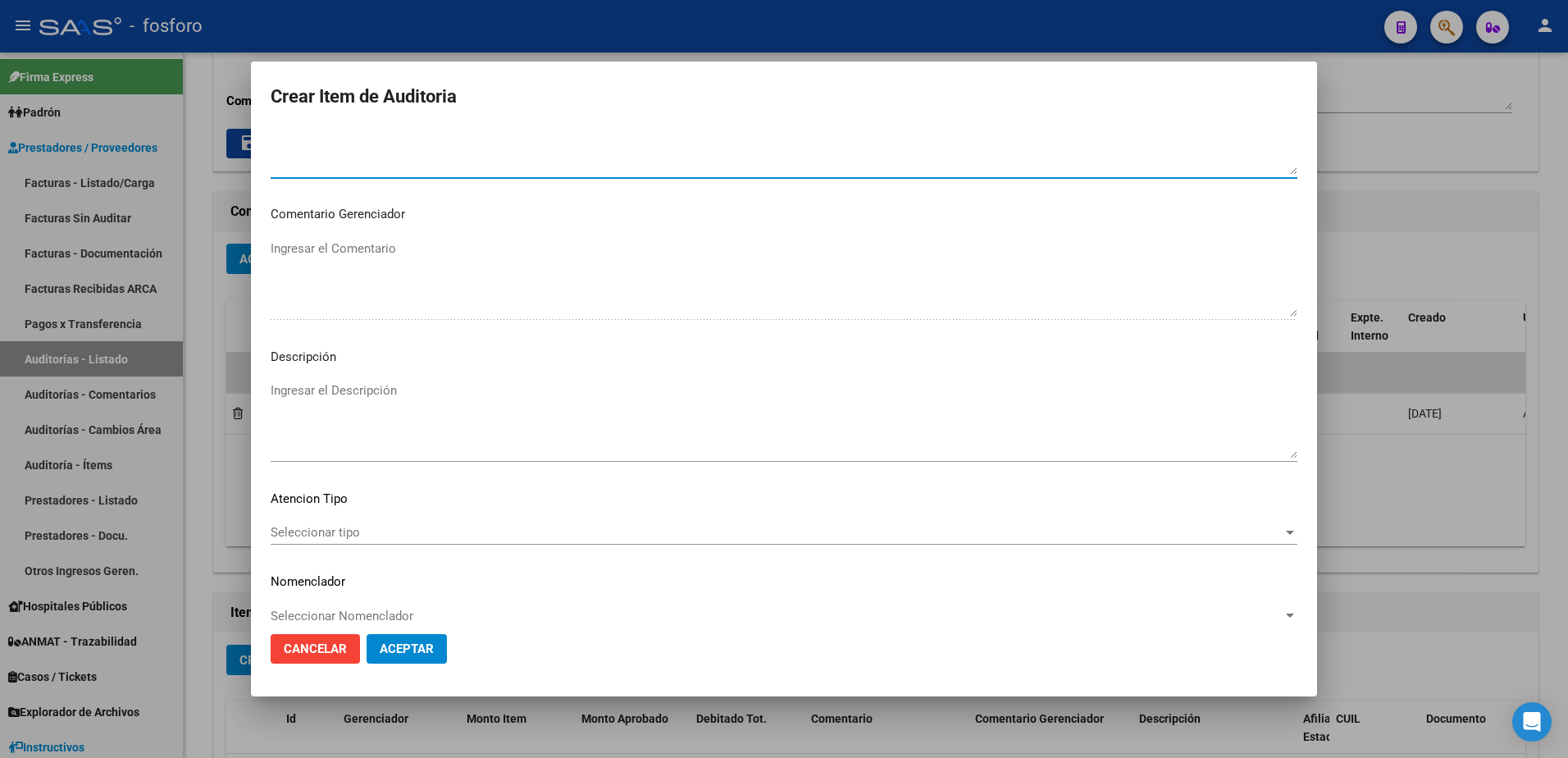
type textarea "SIN DEBITO."
click at [325, 537] on span "Seleccionar tipo" at bounding box center [777, 531] width 1012 height 14
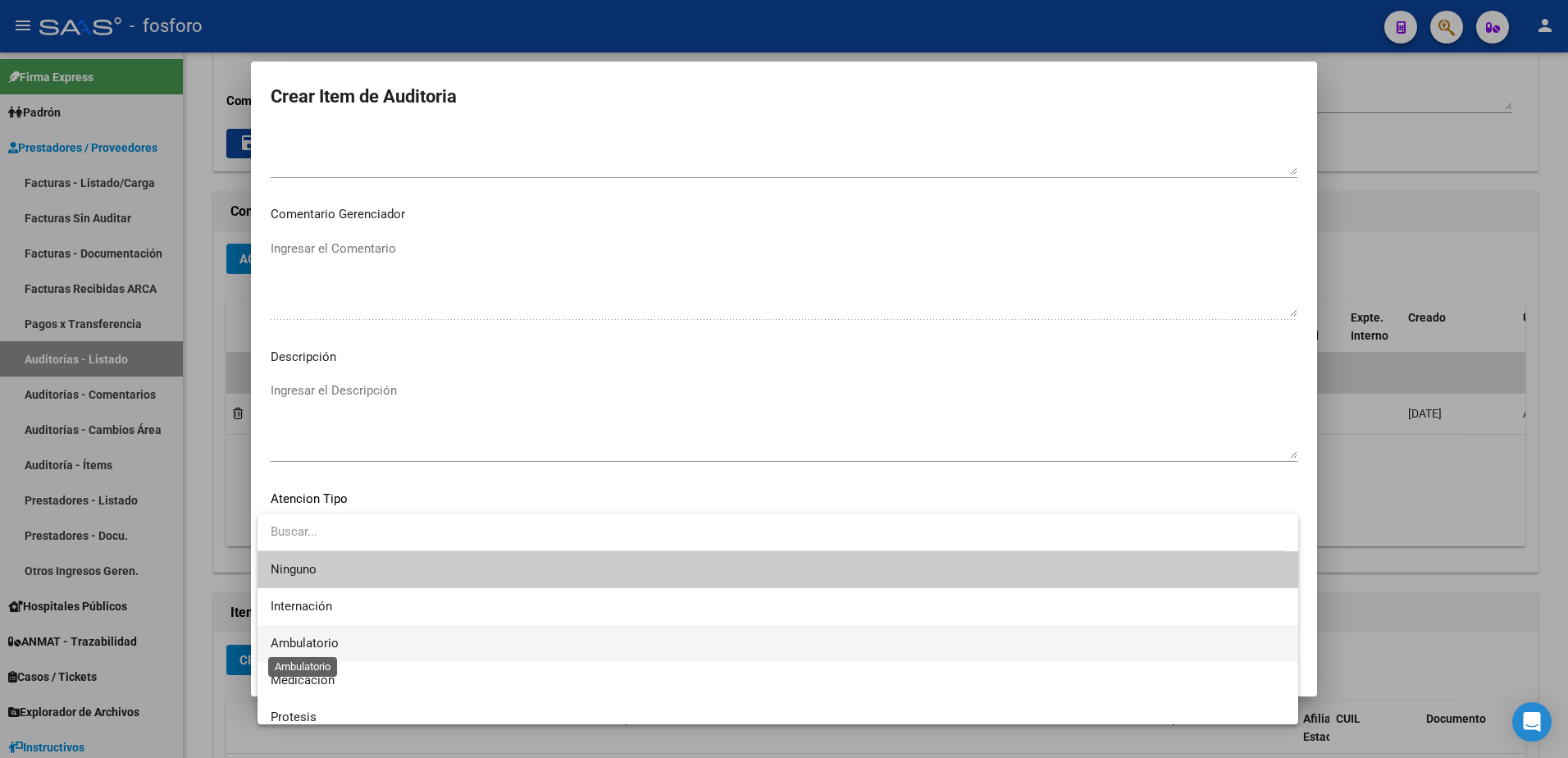
click at [292, 645] on span "Ambulatorio" at bounding box center [305, 642] width 68 height 14
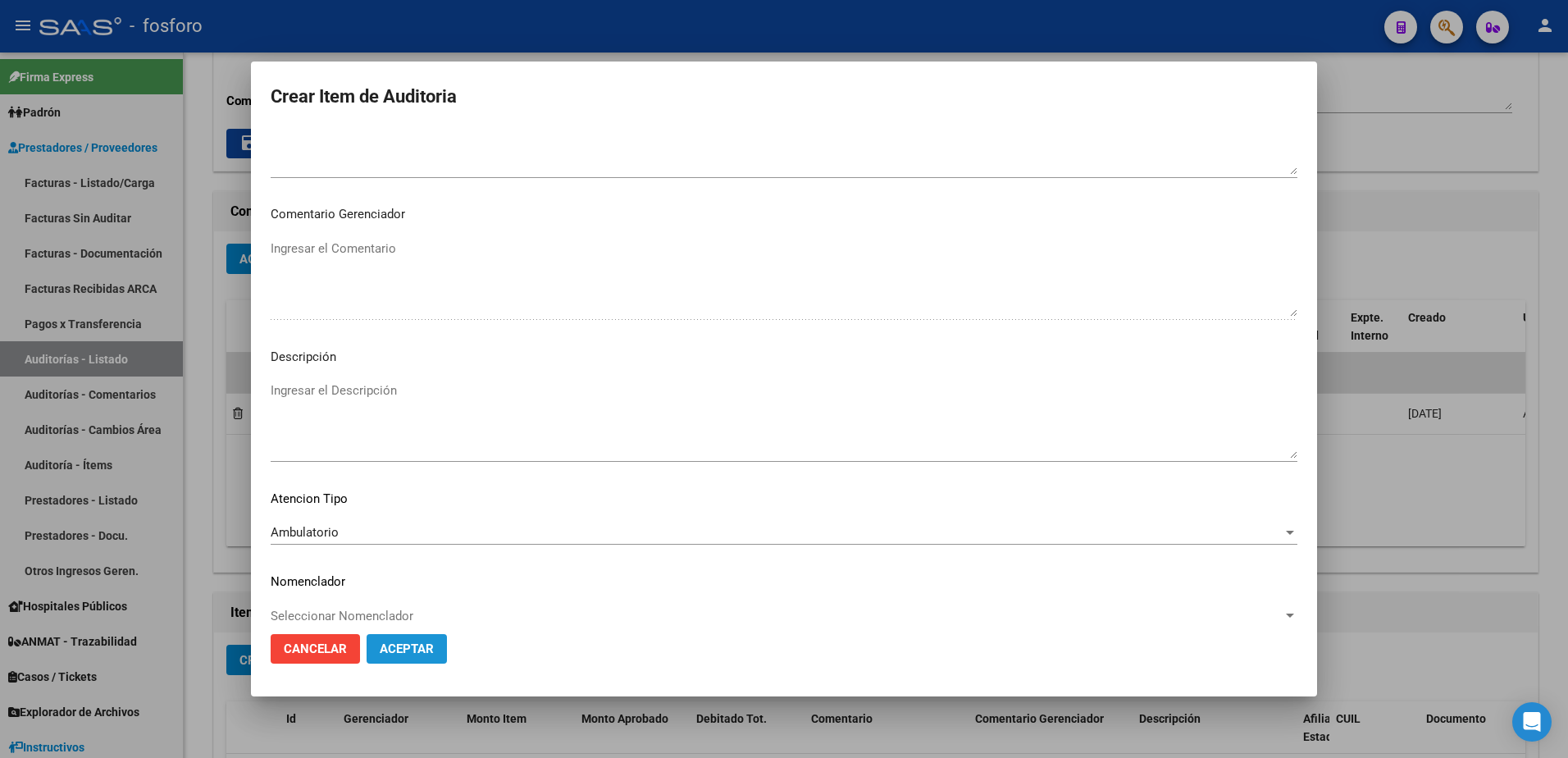
click at [403, 648] on span "Aceptar" at bounding box center [407, 648] width 55 height 14
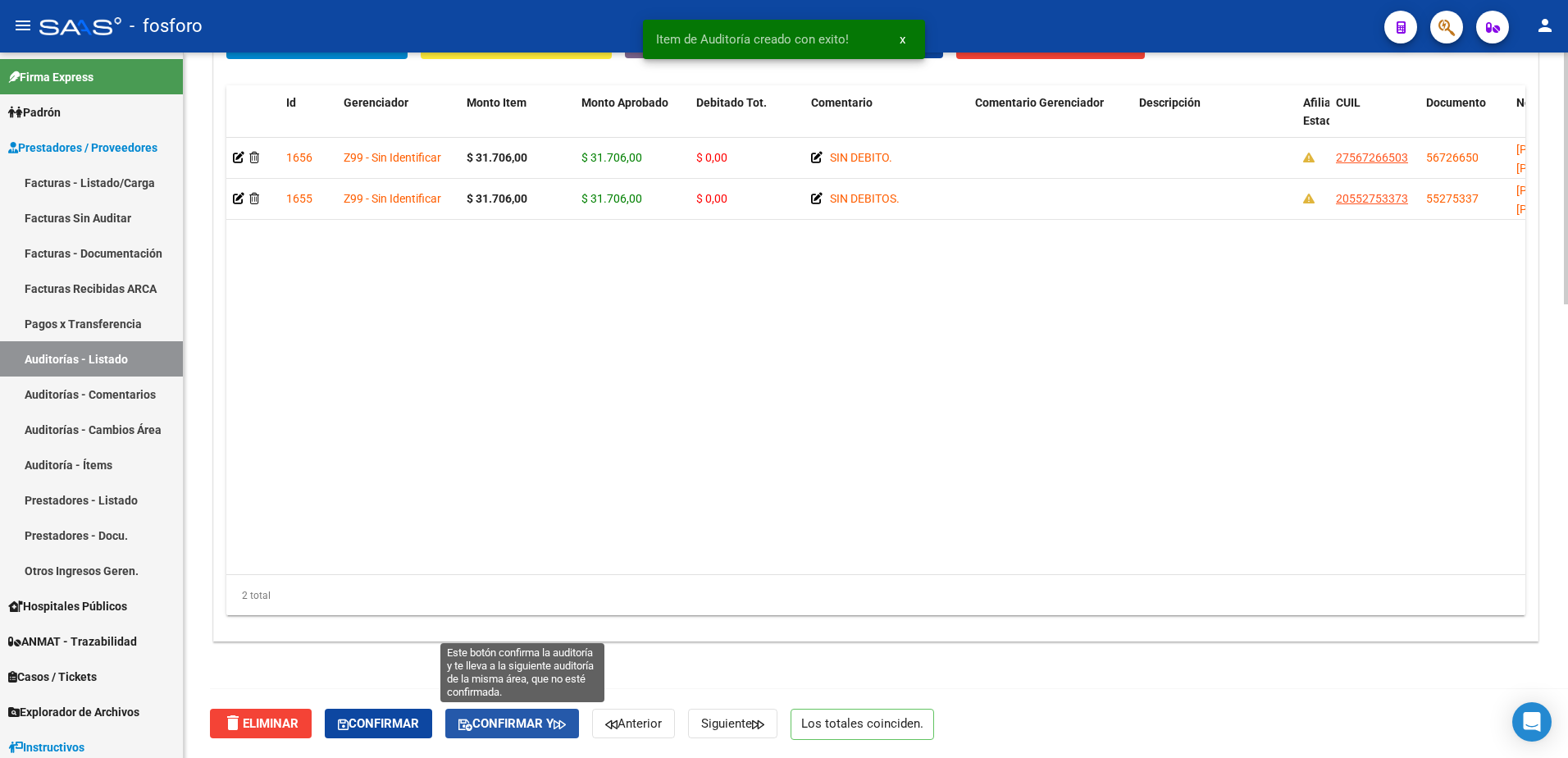
drag, startPoint x: 514, startPoint y: 720, endPoint x: 573, endPoint y: 672, distance: 76.1
click at [515, 720] on span "Confirmar y" at bounding box center [512, 722] width 107 height 14
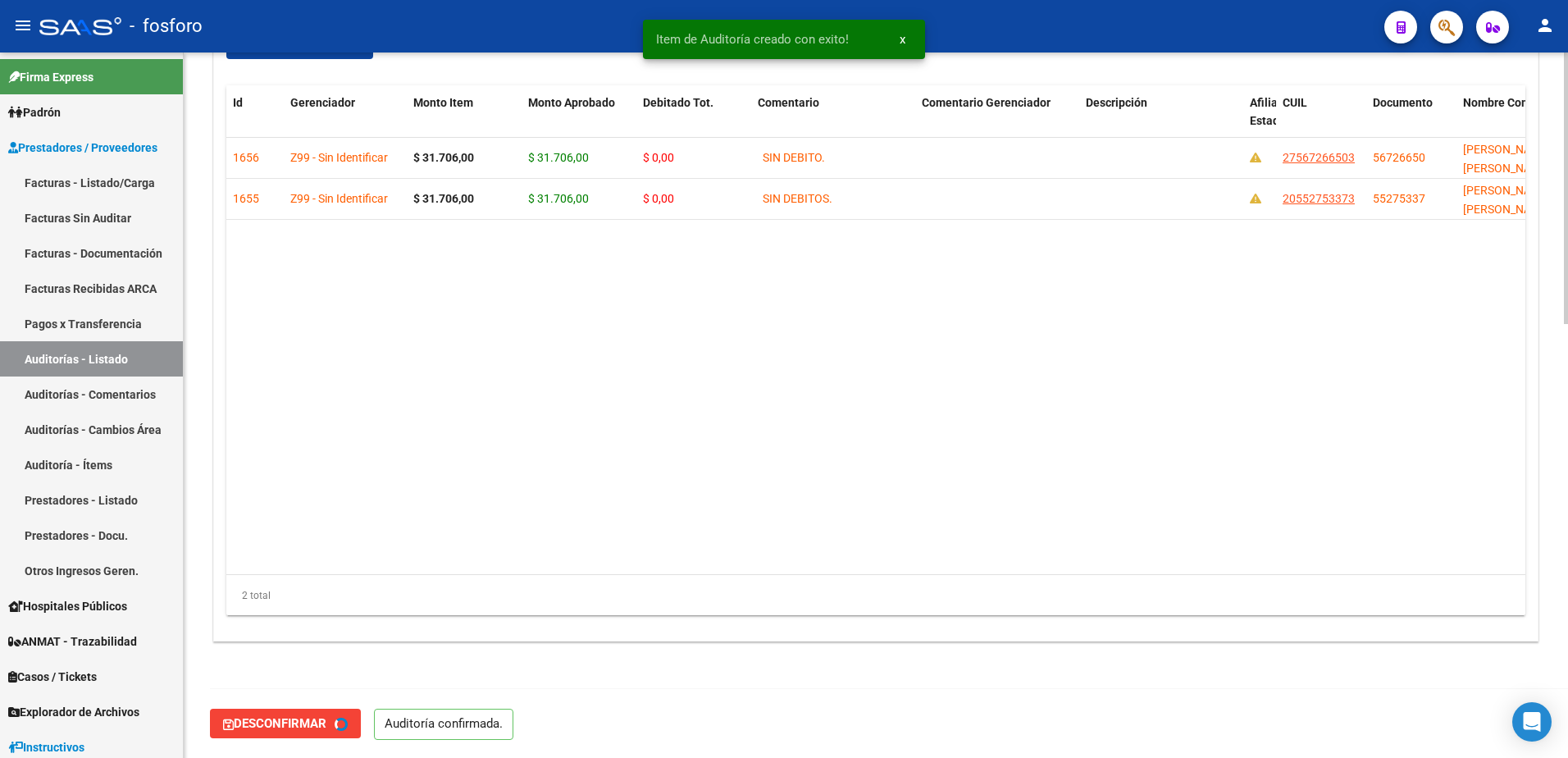
type input "202508"
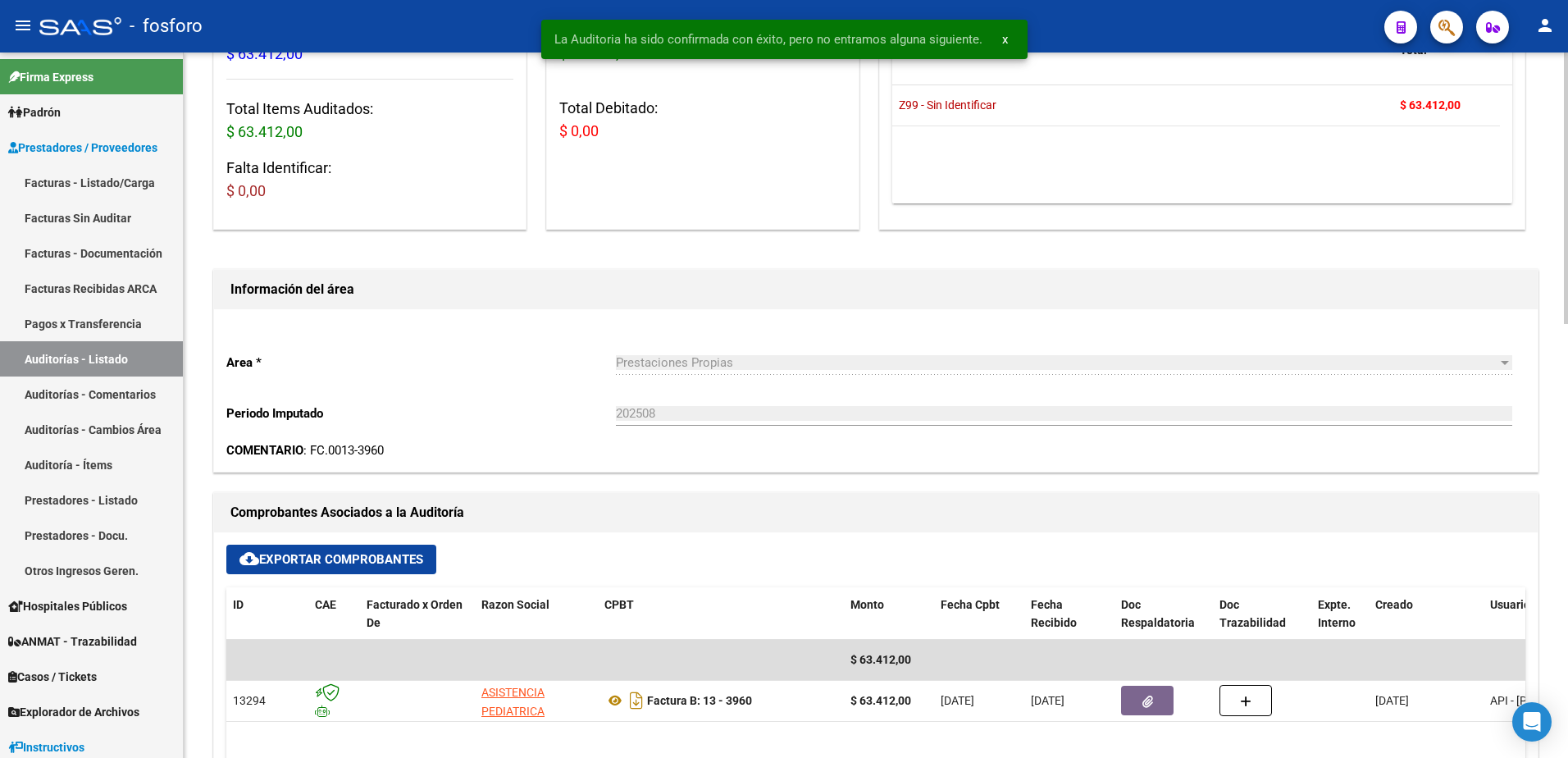
scroll to position [0, 0]
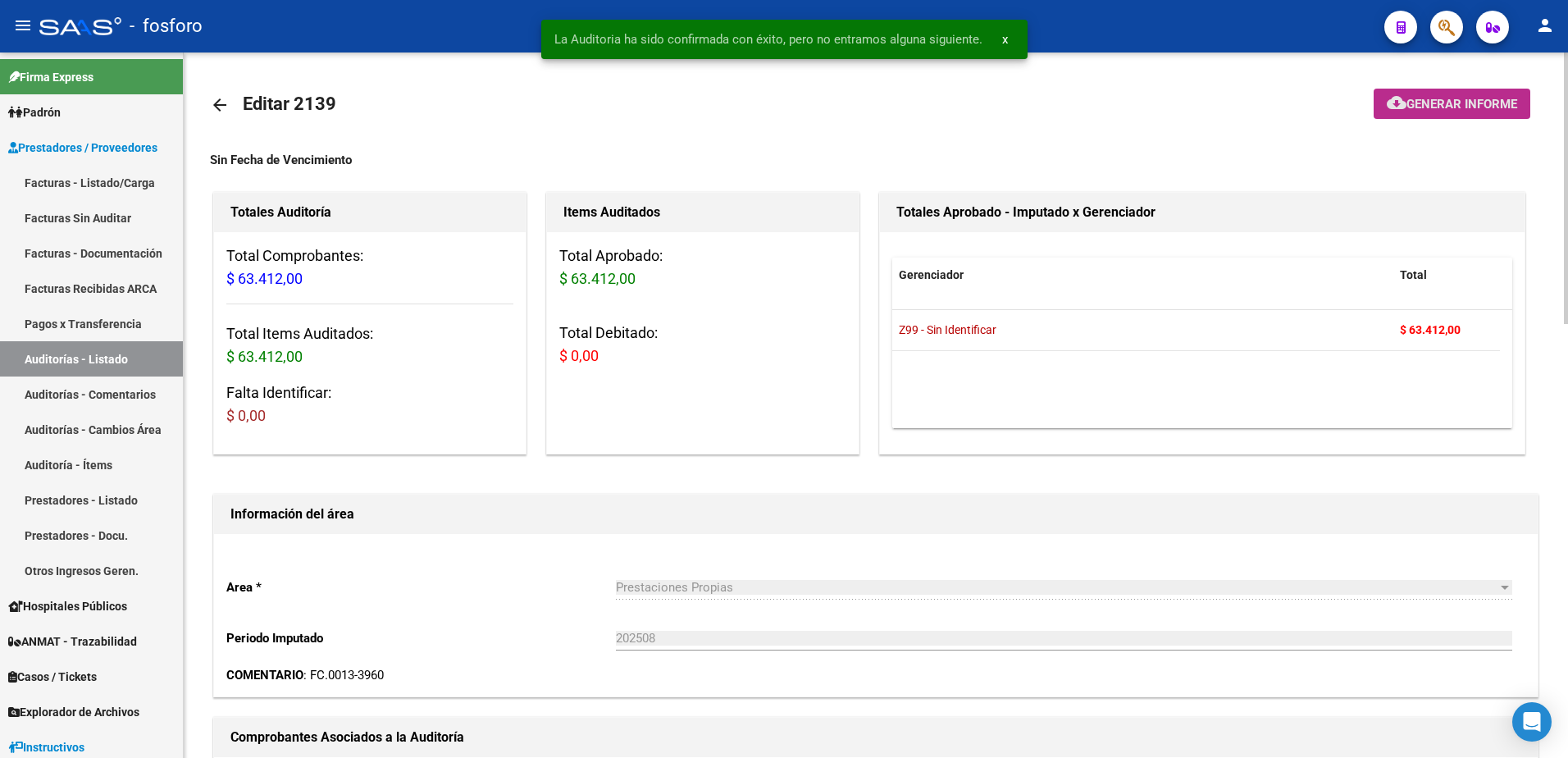
click at [1418, 100] on span "Generar informe" at bounding box center [1462, 104] width 111 height 14
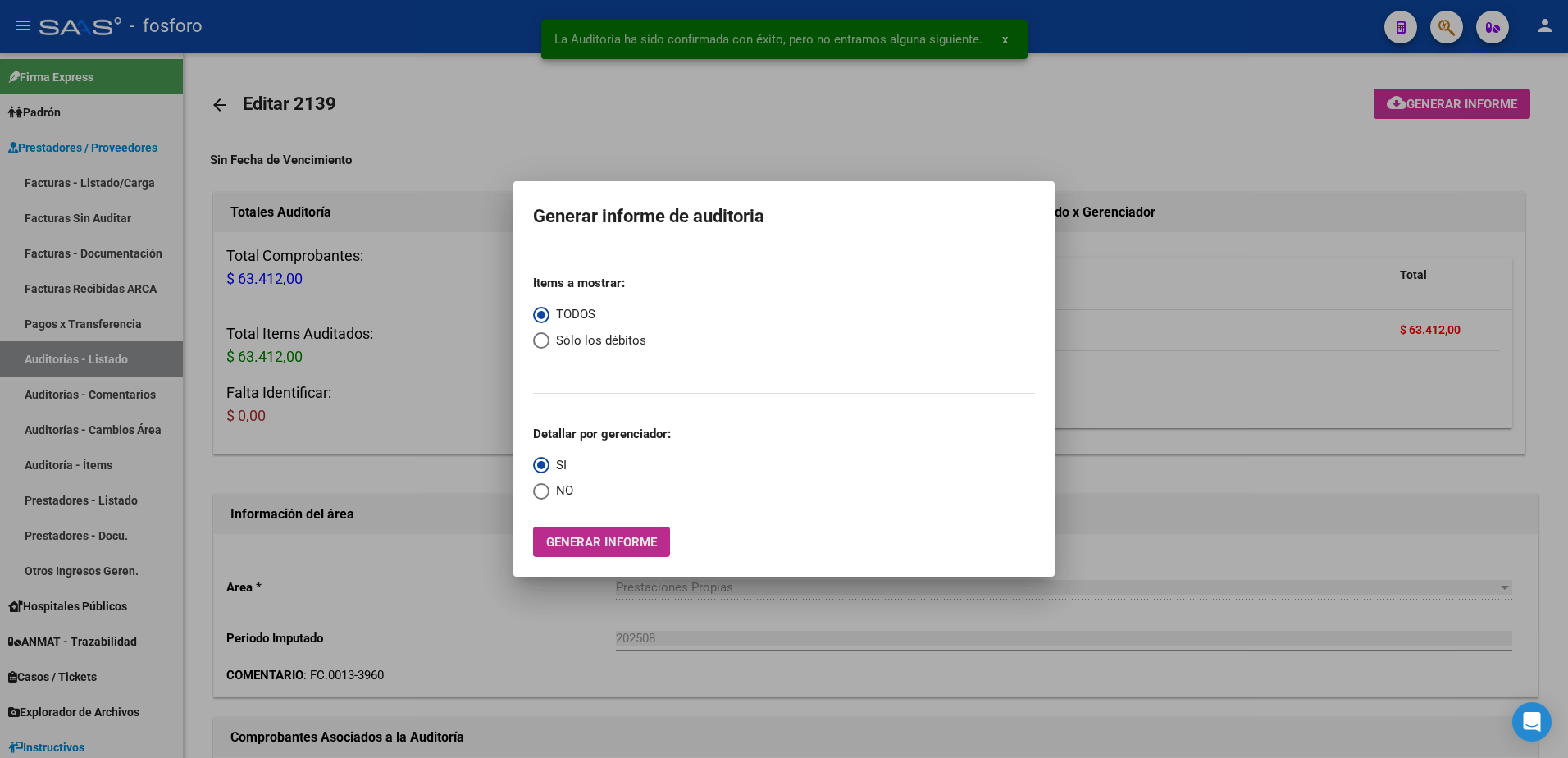
click at [578, 543] on span "Generar informe" at bounding box center [601, 542] width 111 height 14
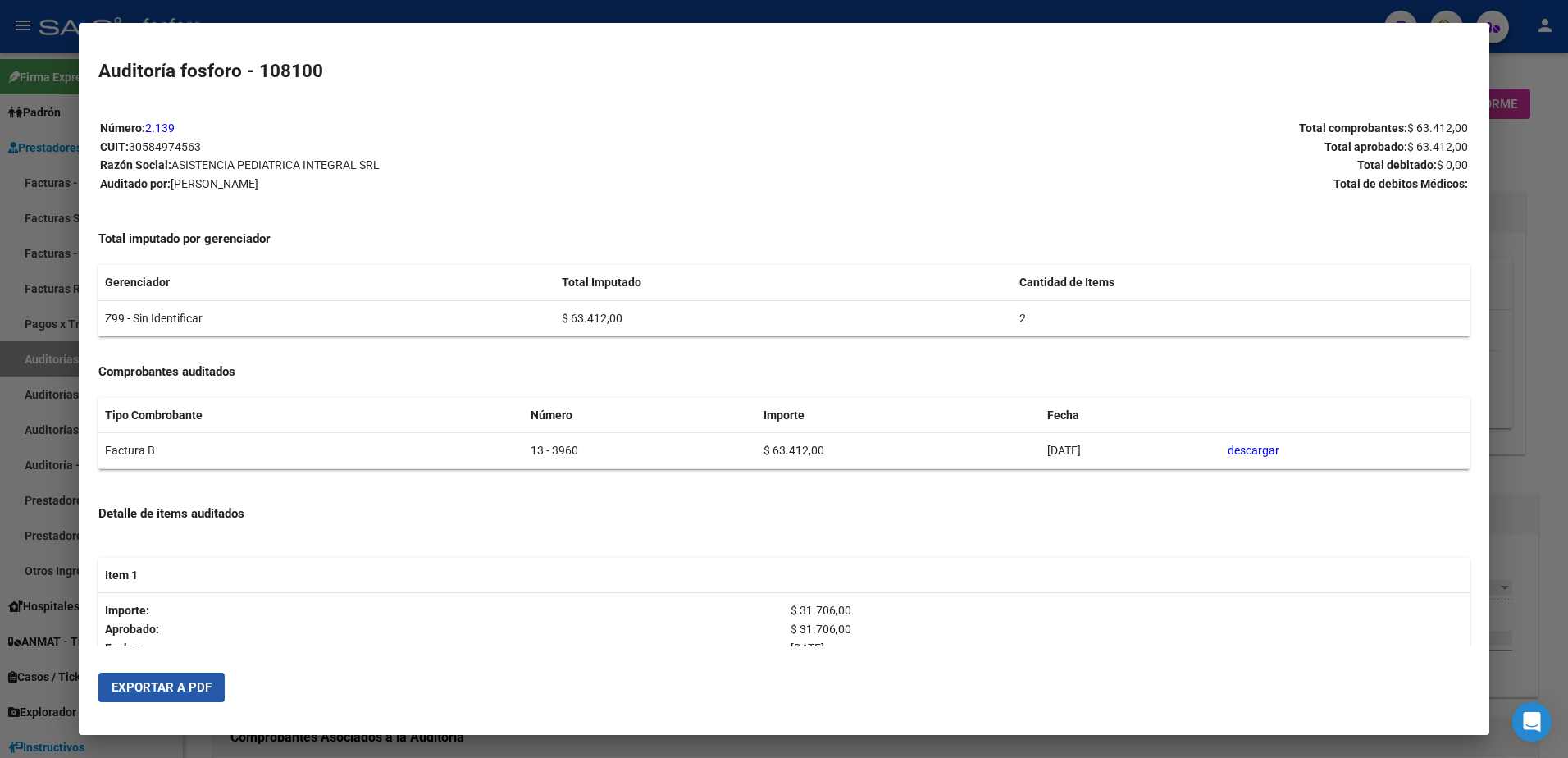
click at [205, 677] on button "Exportar a PDF" at bounding box center [162, 686] width 126 height 30
click at [26, 163] on div at bounding box center [784, 379] width 1568 height 758
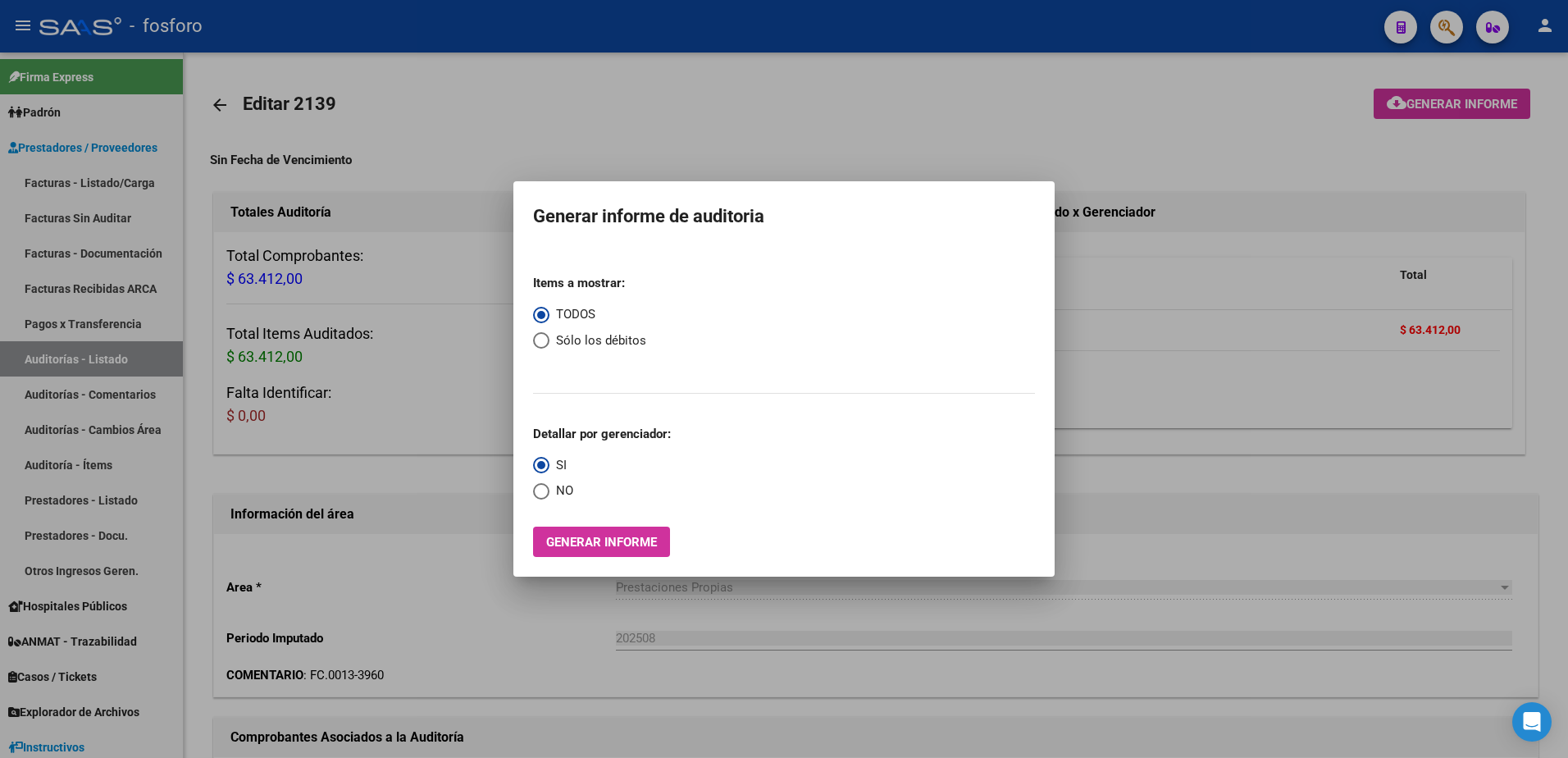
click at [83, 177] on div at bounding box center [784, 379] width 1568 height 758
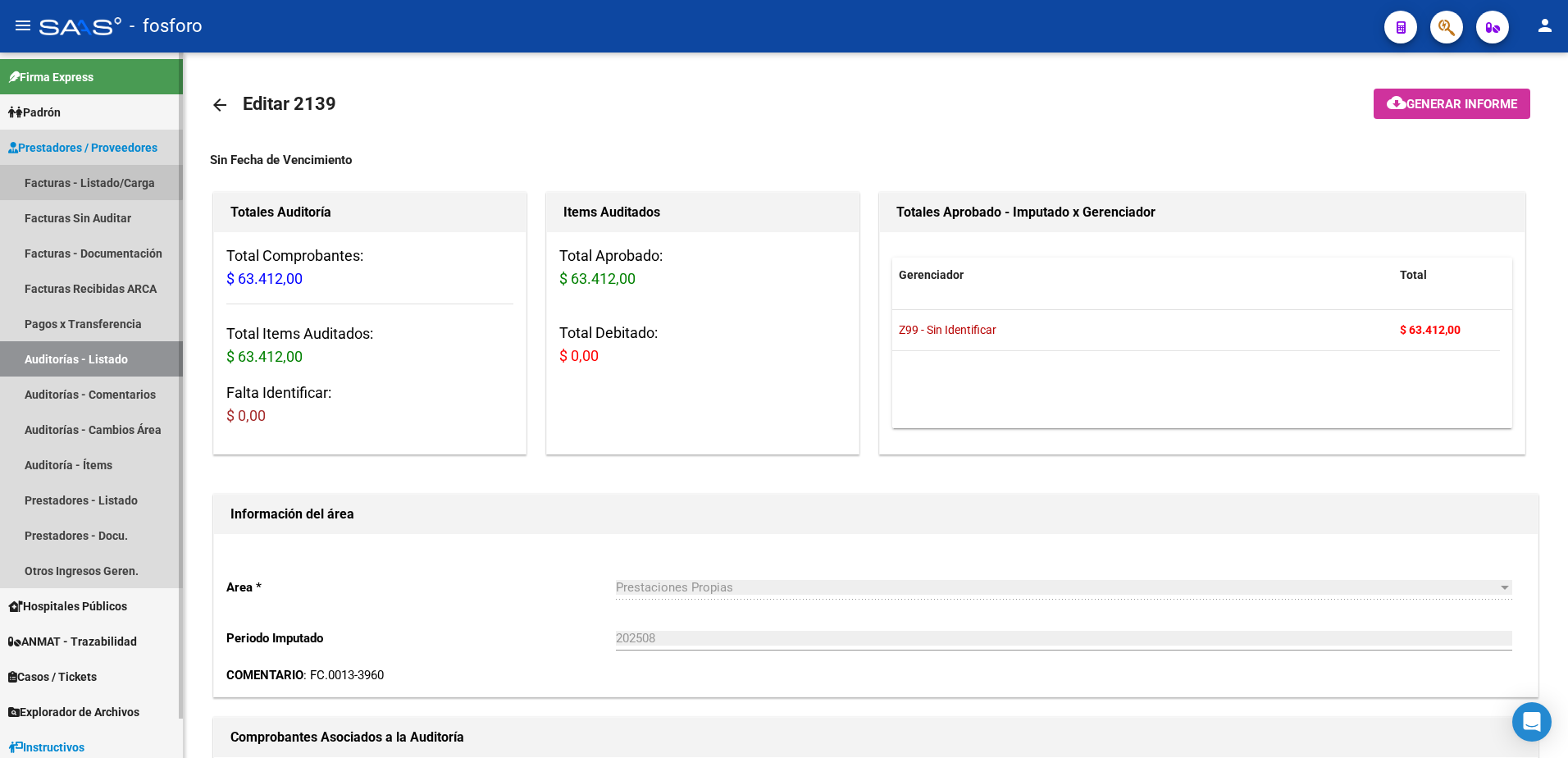
click at [88, 176] on link "Facturas - Listado/Carga" at bounding box center [91, 181] width 183 height 35
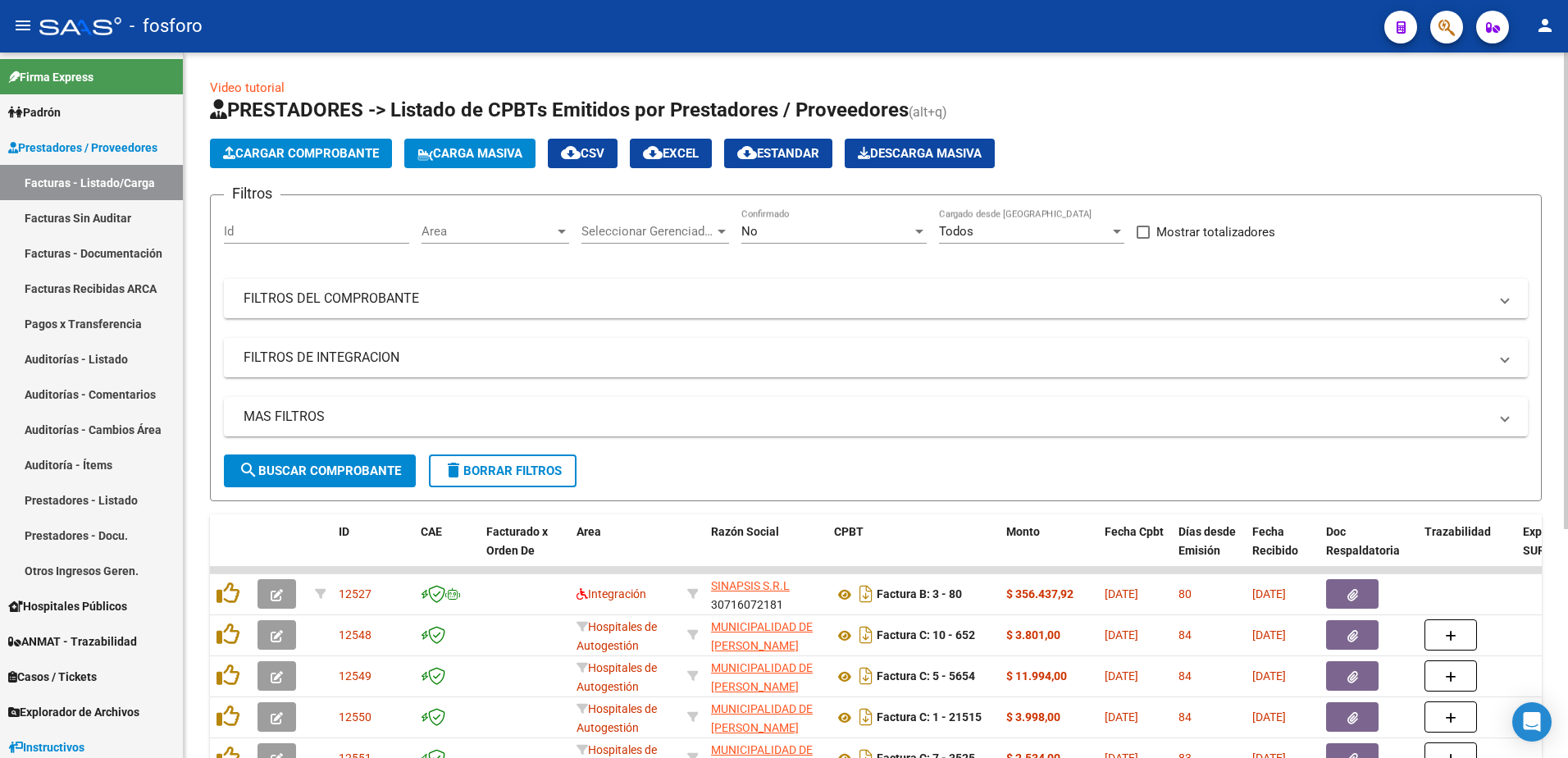
click at [565, 231] on div at bounding box center [562, 232] width 9 height 4
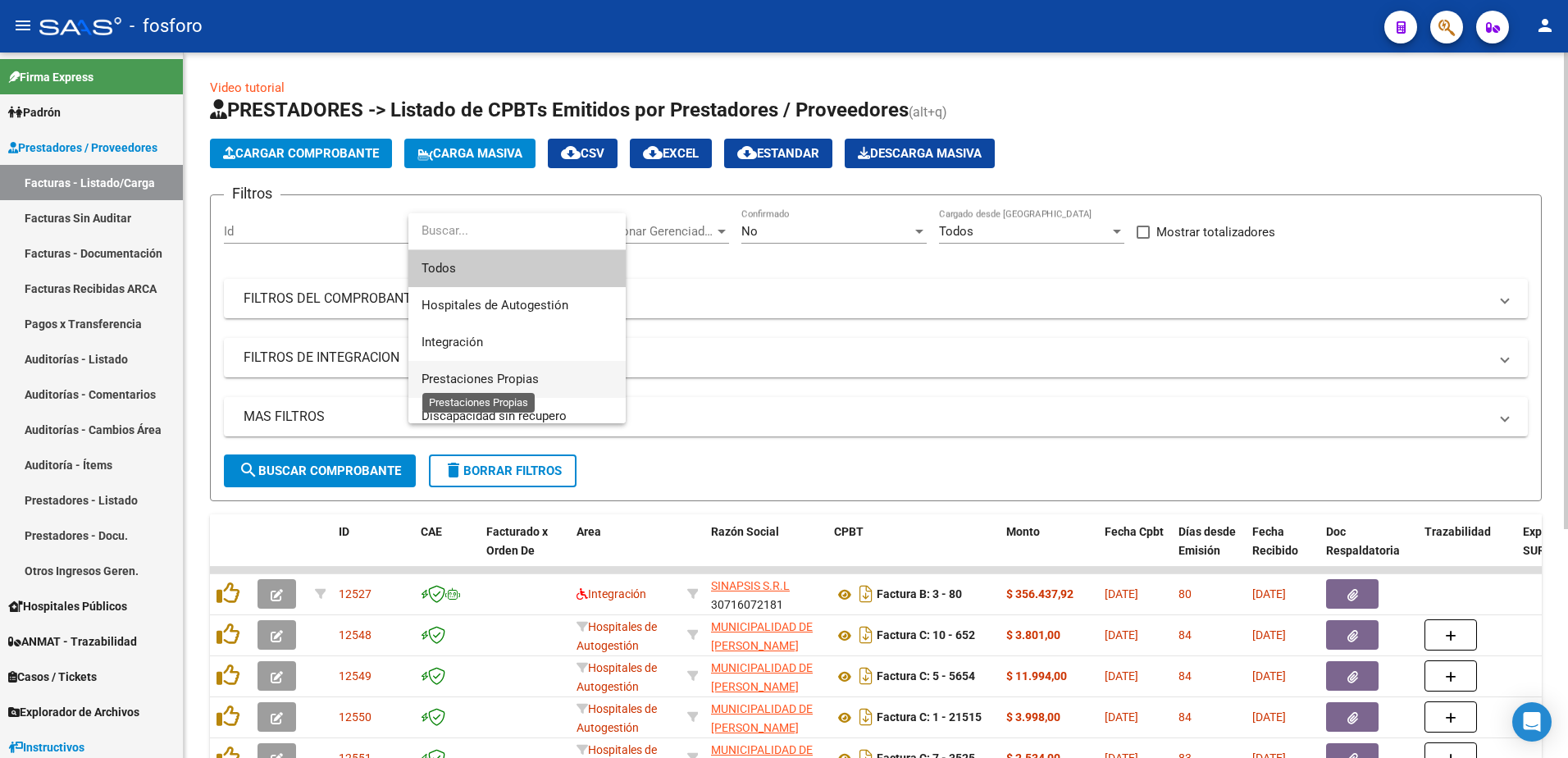
click at [498, 384] on span "Prestaciones Propias" at bounding box center [480, 378] width 118 height 14
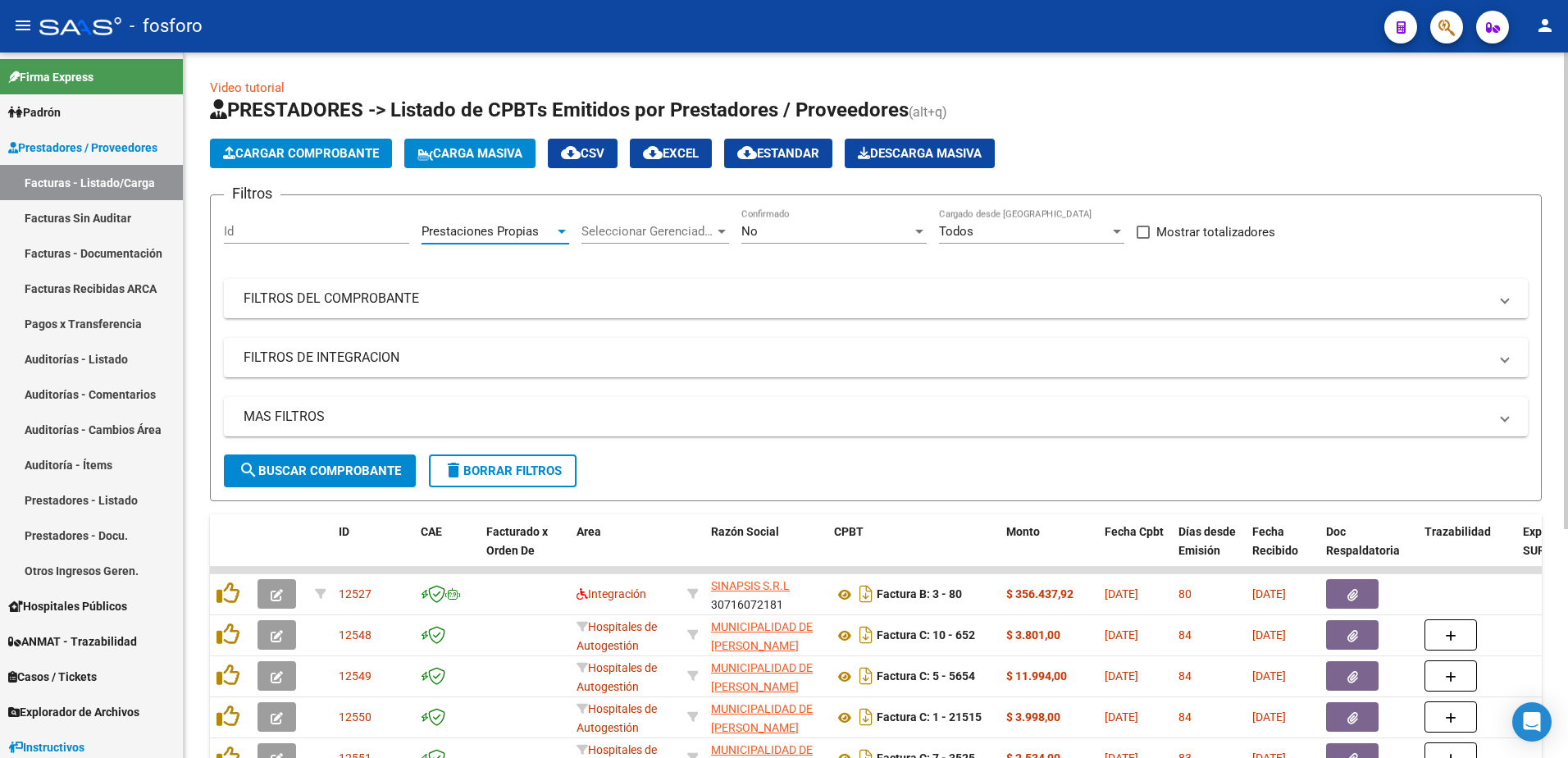
click at [314, 464] on span "search Buscar Comprobante" at bounding box center [319, 470] width 163 height 14
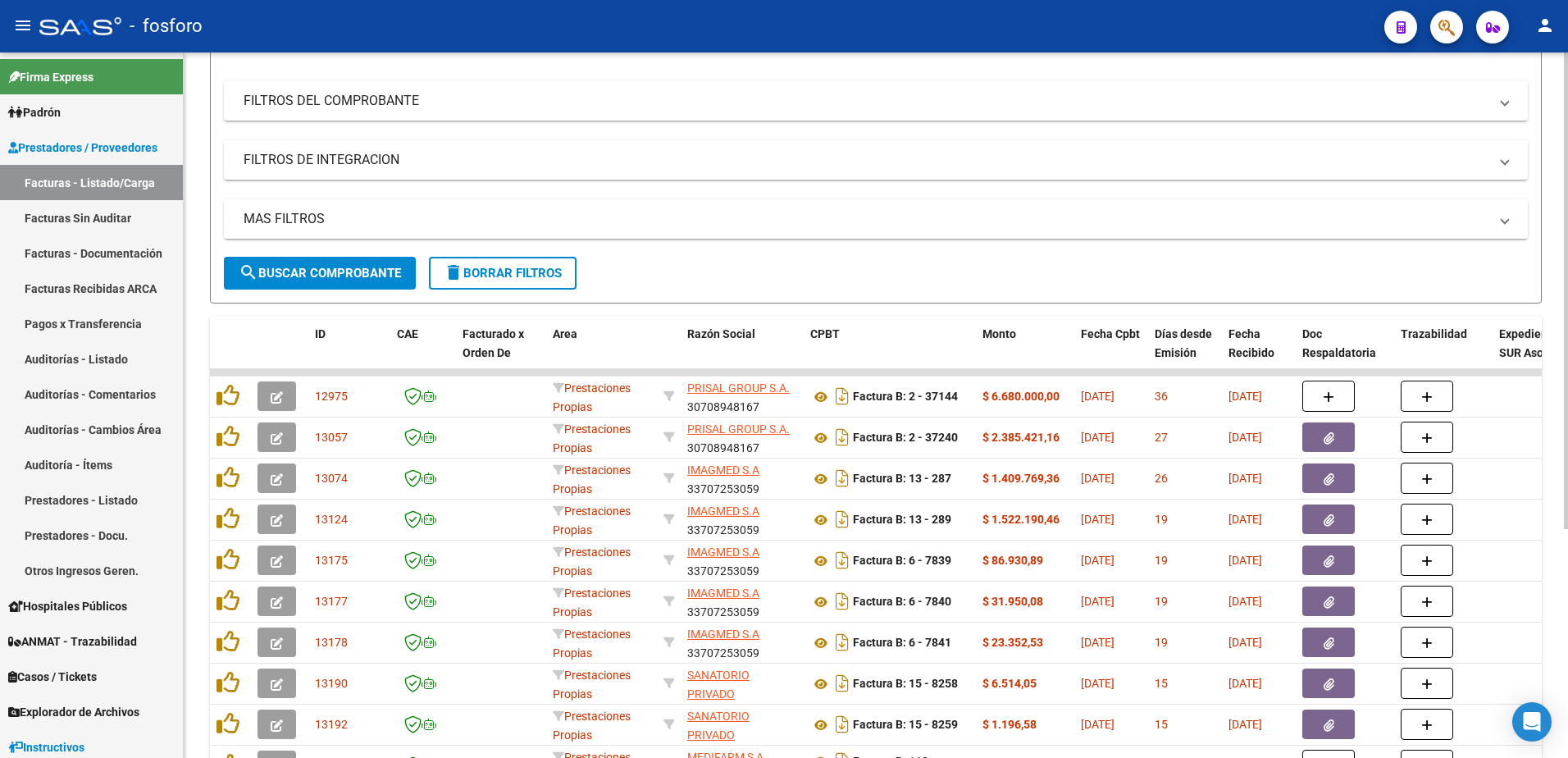
scroll to position [338, 0]
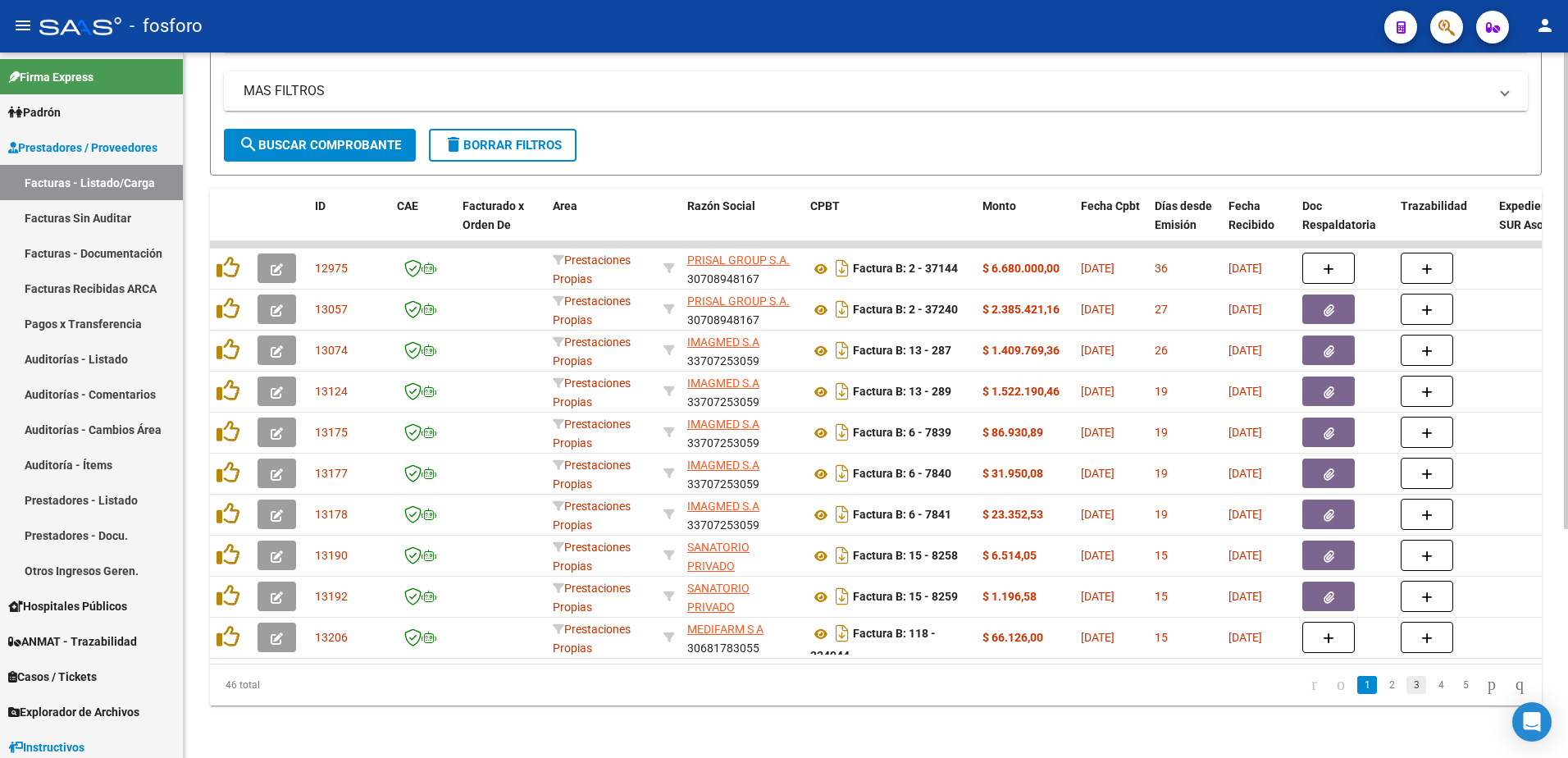
click at [1406, 675] on link "3" at bounding box center [1416, 684] width 20 height 18
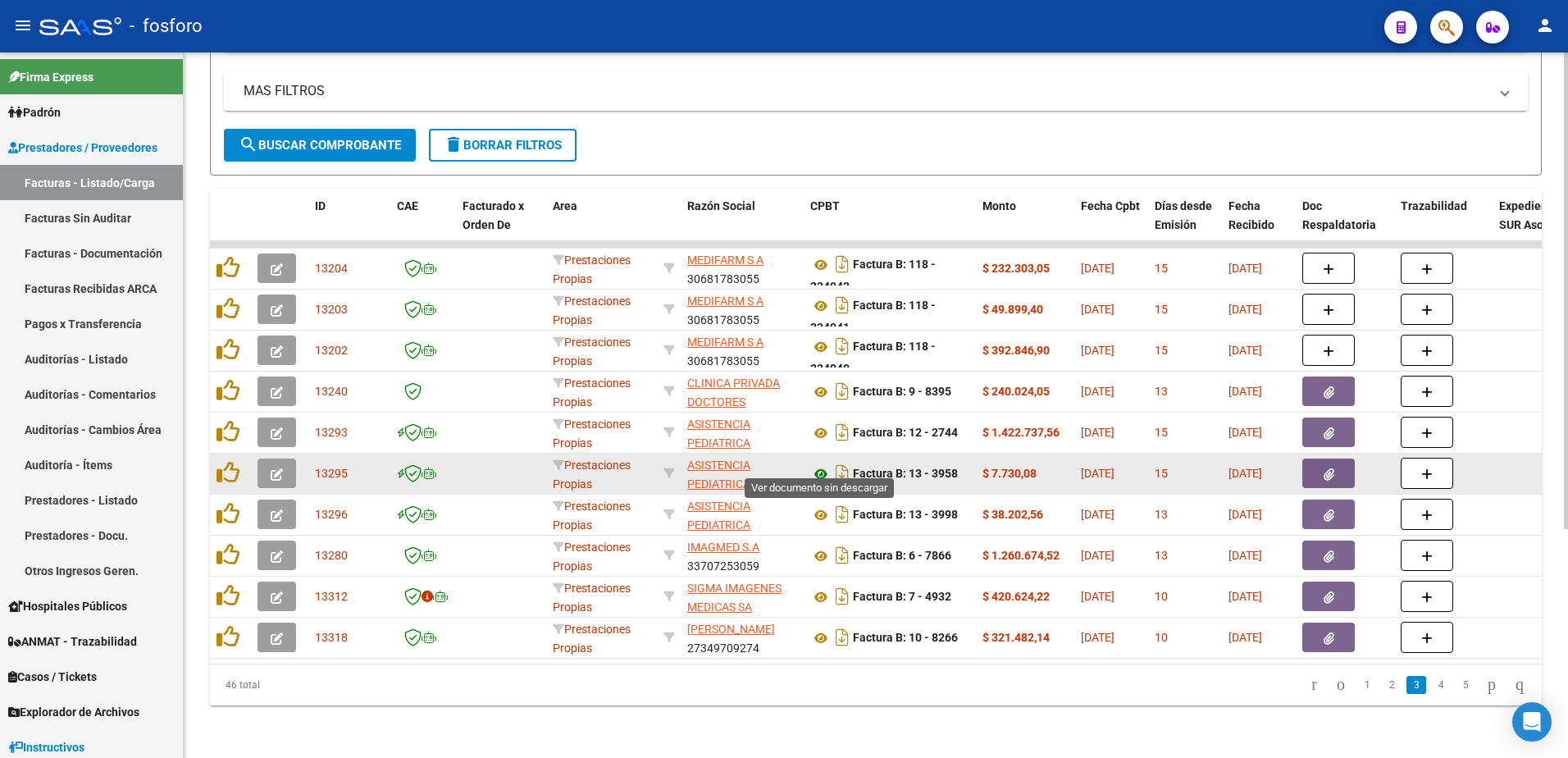
click at [819, 464] on icon at bounding box center [820, 474] width 21 height 20
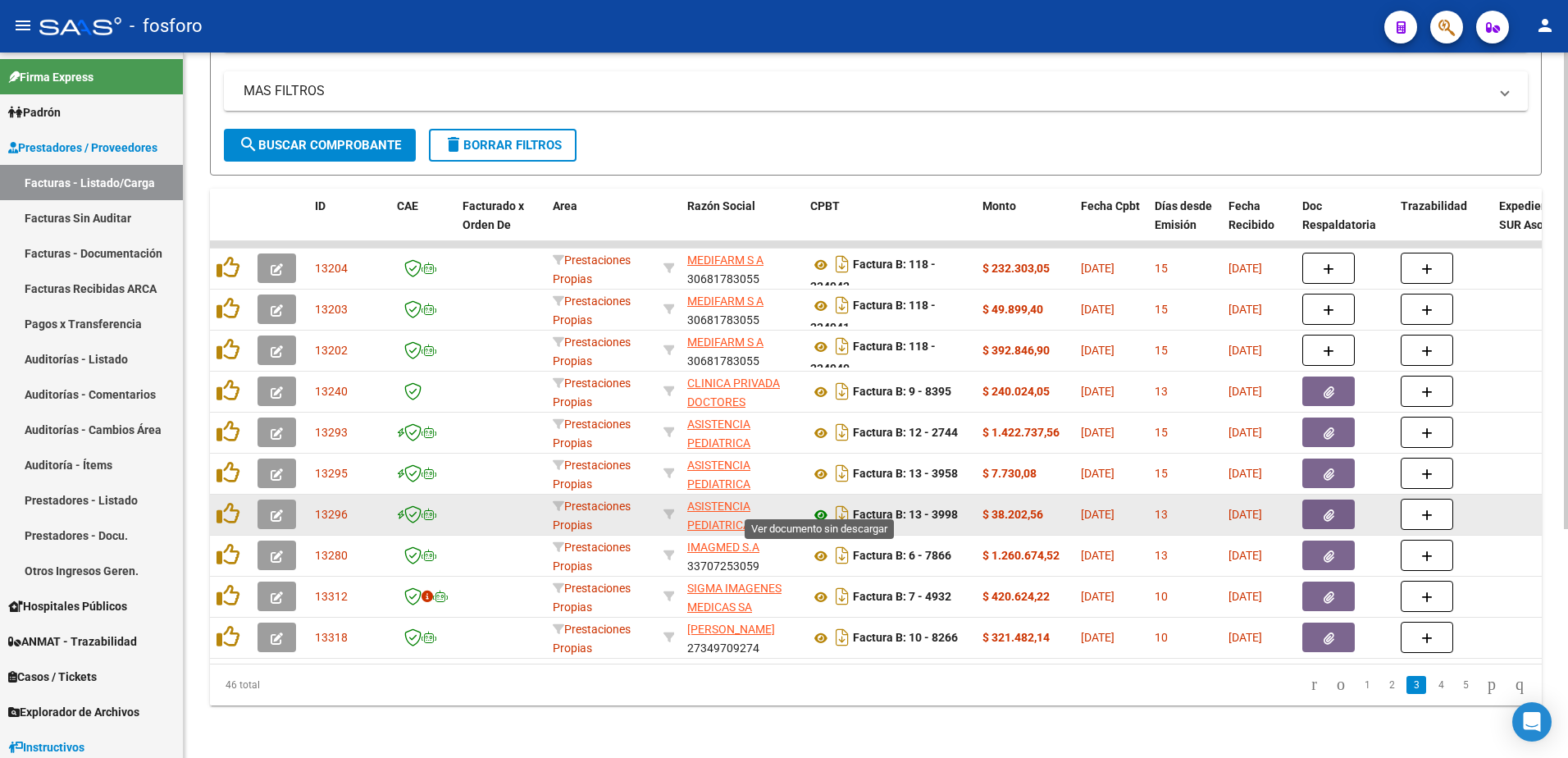
click at [820, 505] on icon at bounding box center [820, 514] width 21 height 20
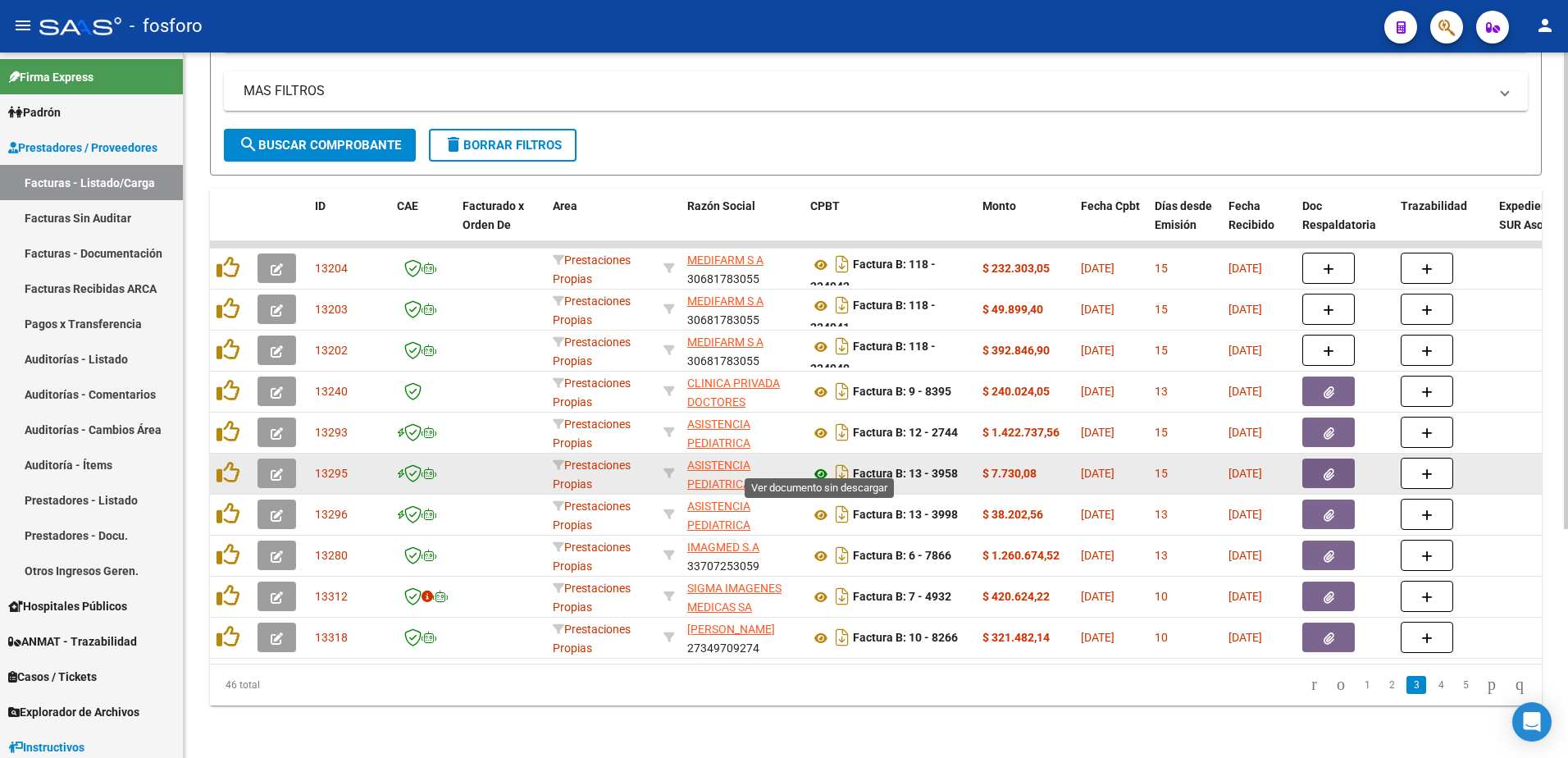
click at [819, 464] on icon at bounding box center [820, 474] width 21 height 20
click at [1326, 468] on icon "button" at bounding box center [1329, 474] width 11 height 12
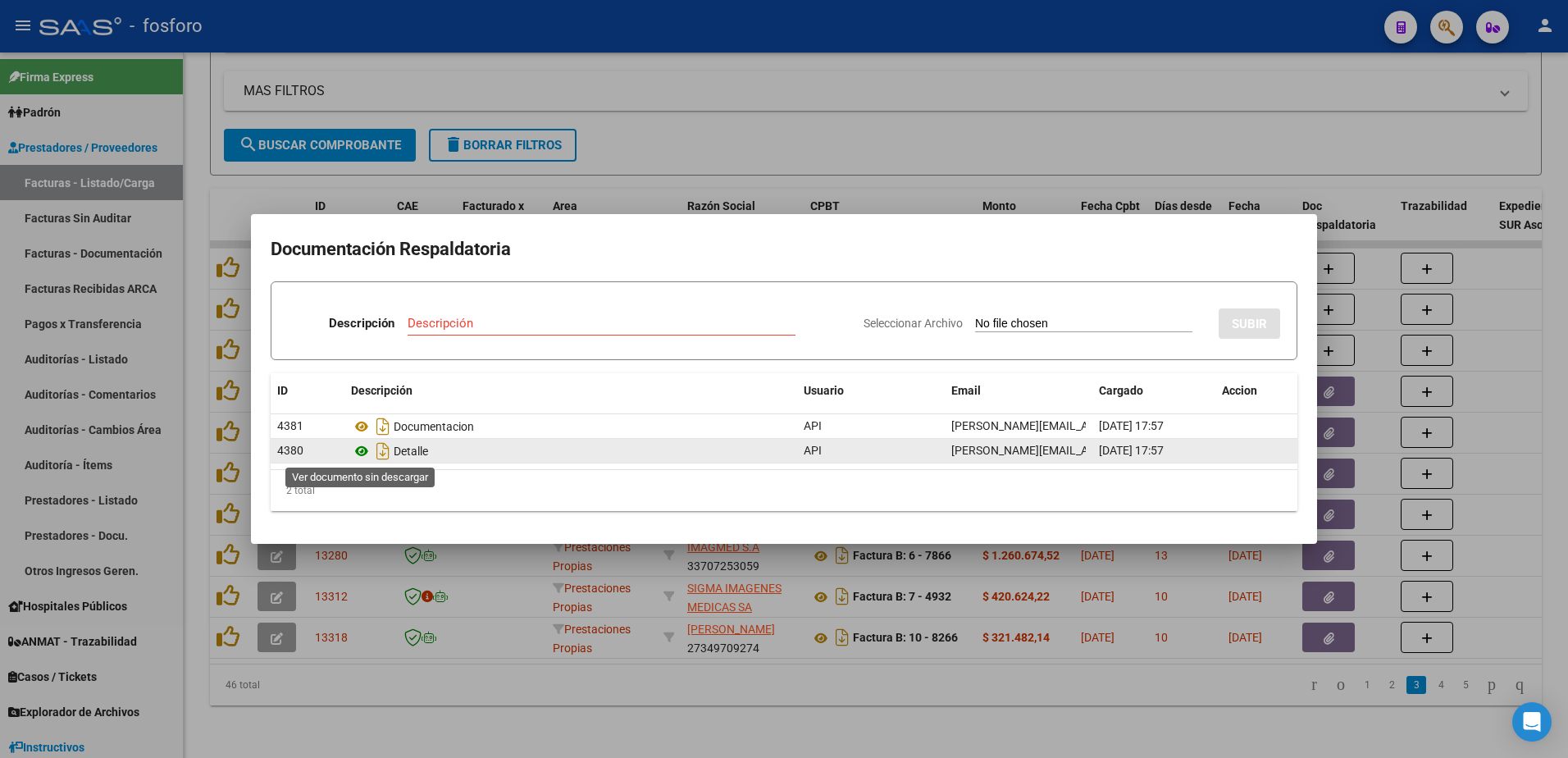
click at [359, 451] on icon at bounding box center [361, 451] width 21 height 20
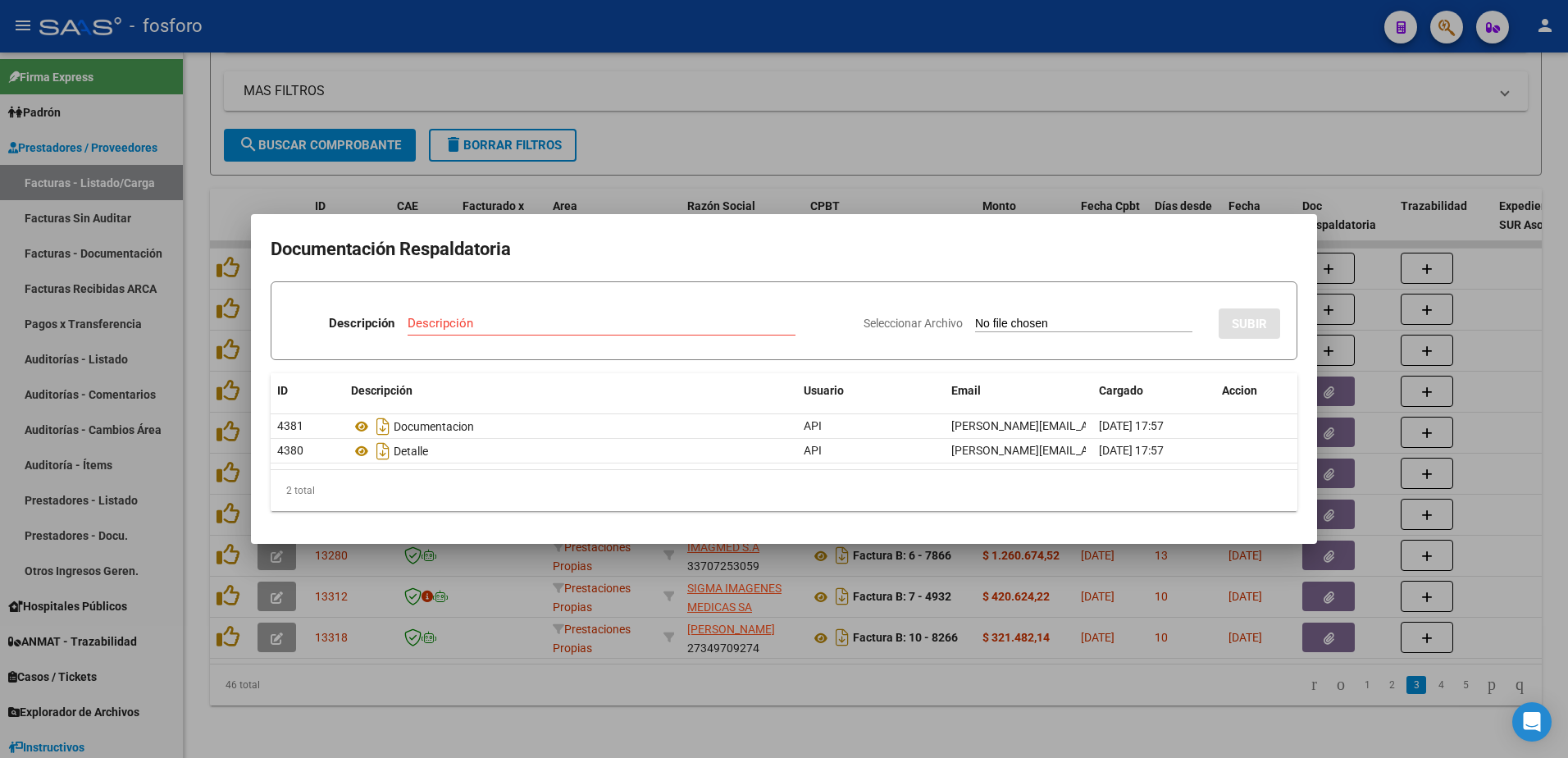
click at [1037, 686] on div at bounding box center [784, 379] width 1568 height 758
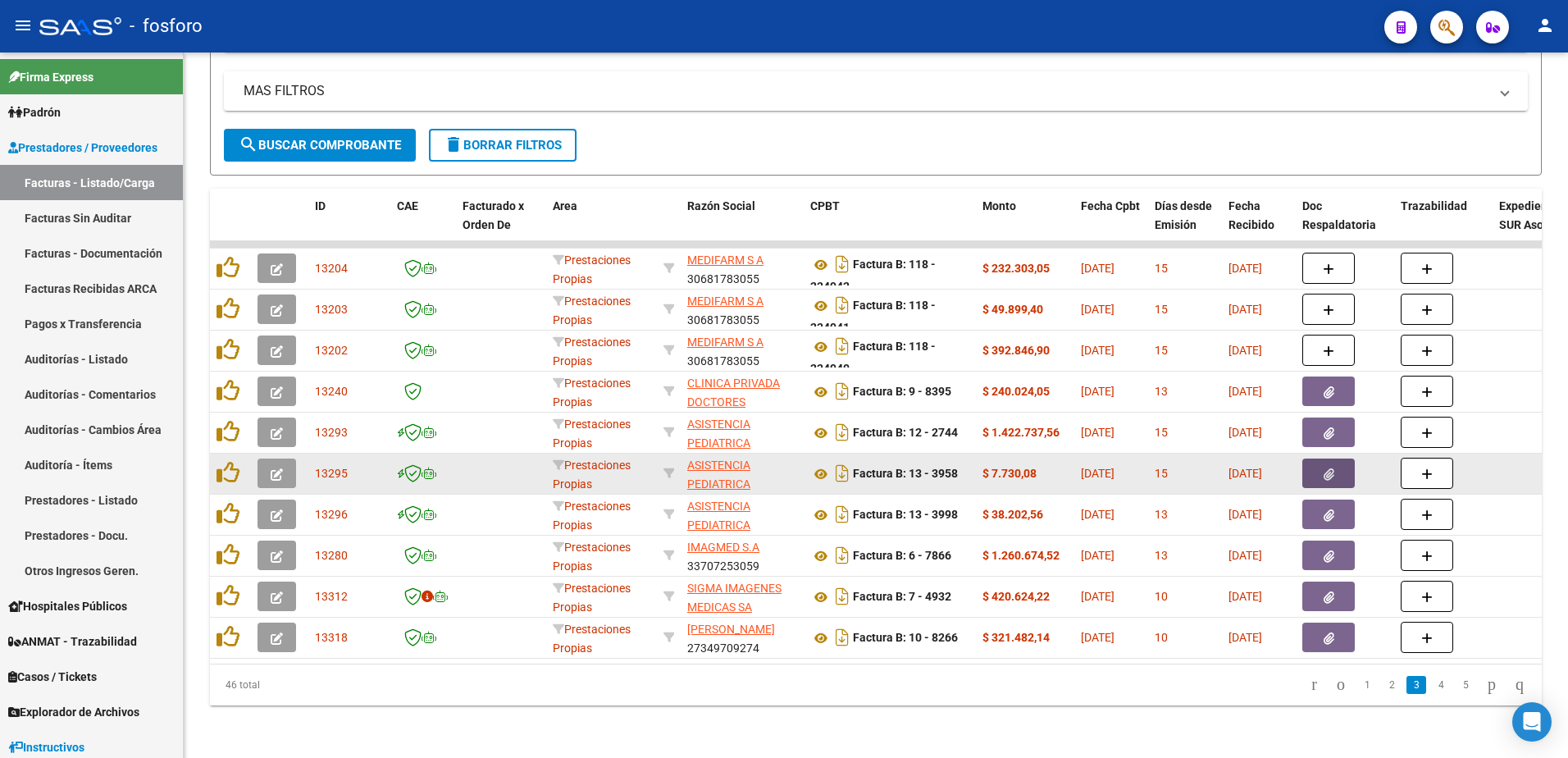
click at [1335, 468] on button "button" at bounding box center [1329, 473] width 53 height 30
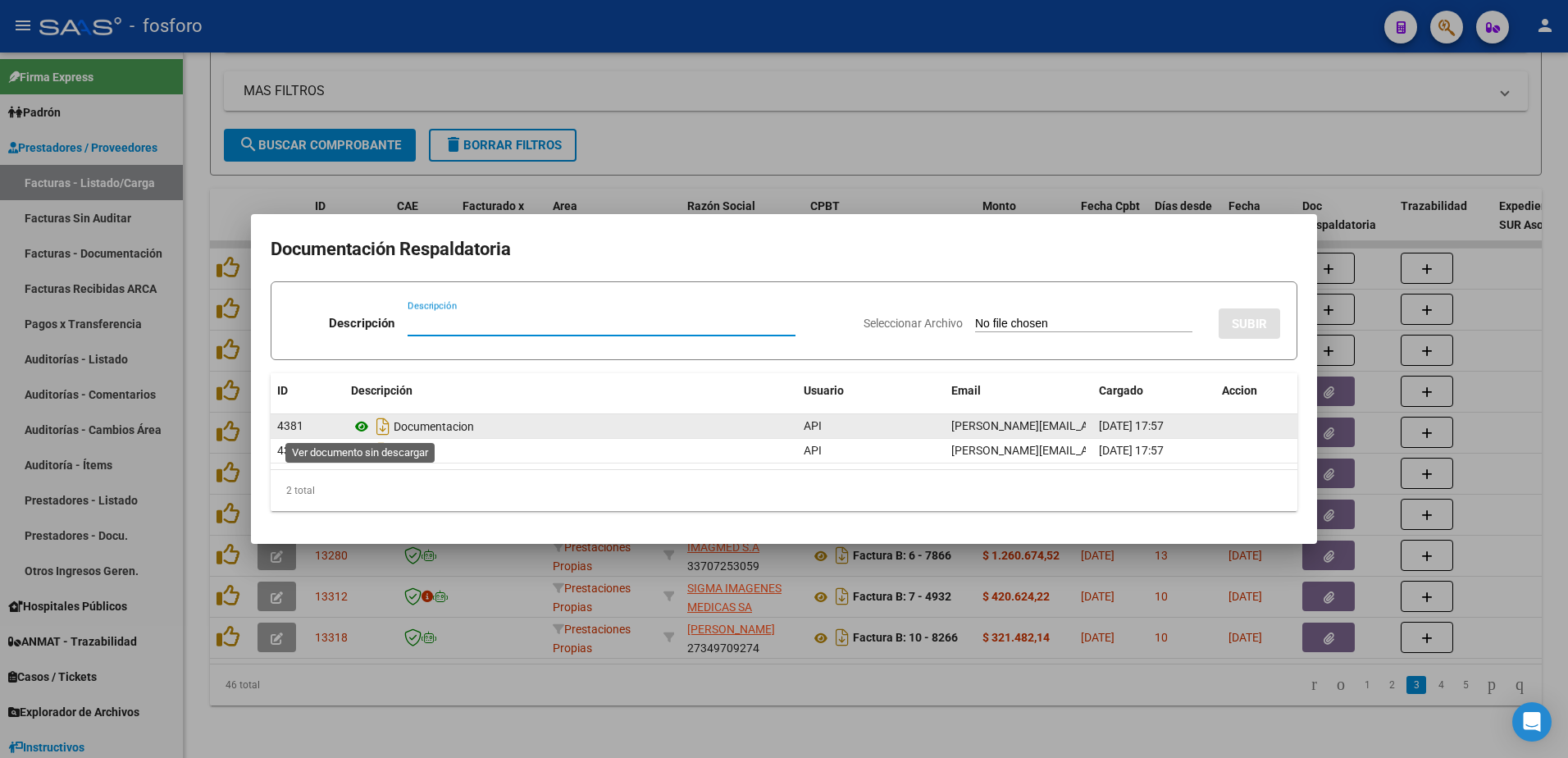
click at [366, 428] on icon at bounding box center [361, 426] width 21 height 20
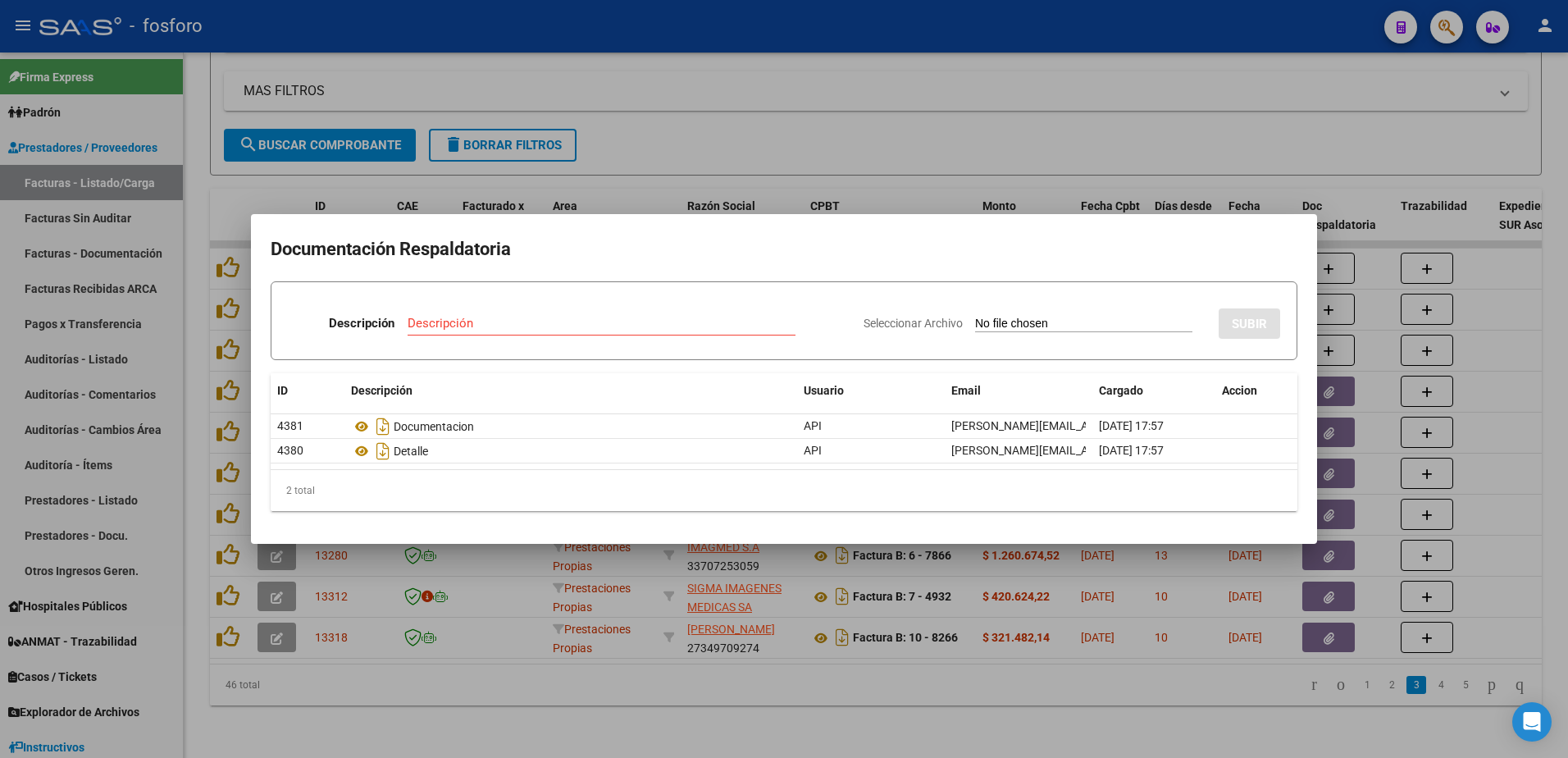
click at [514, 717] on div at bounding box center [784, 379] width 1568 height 758
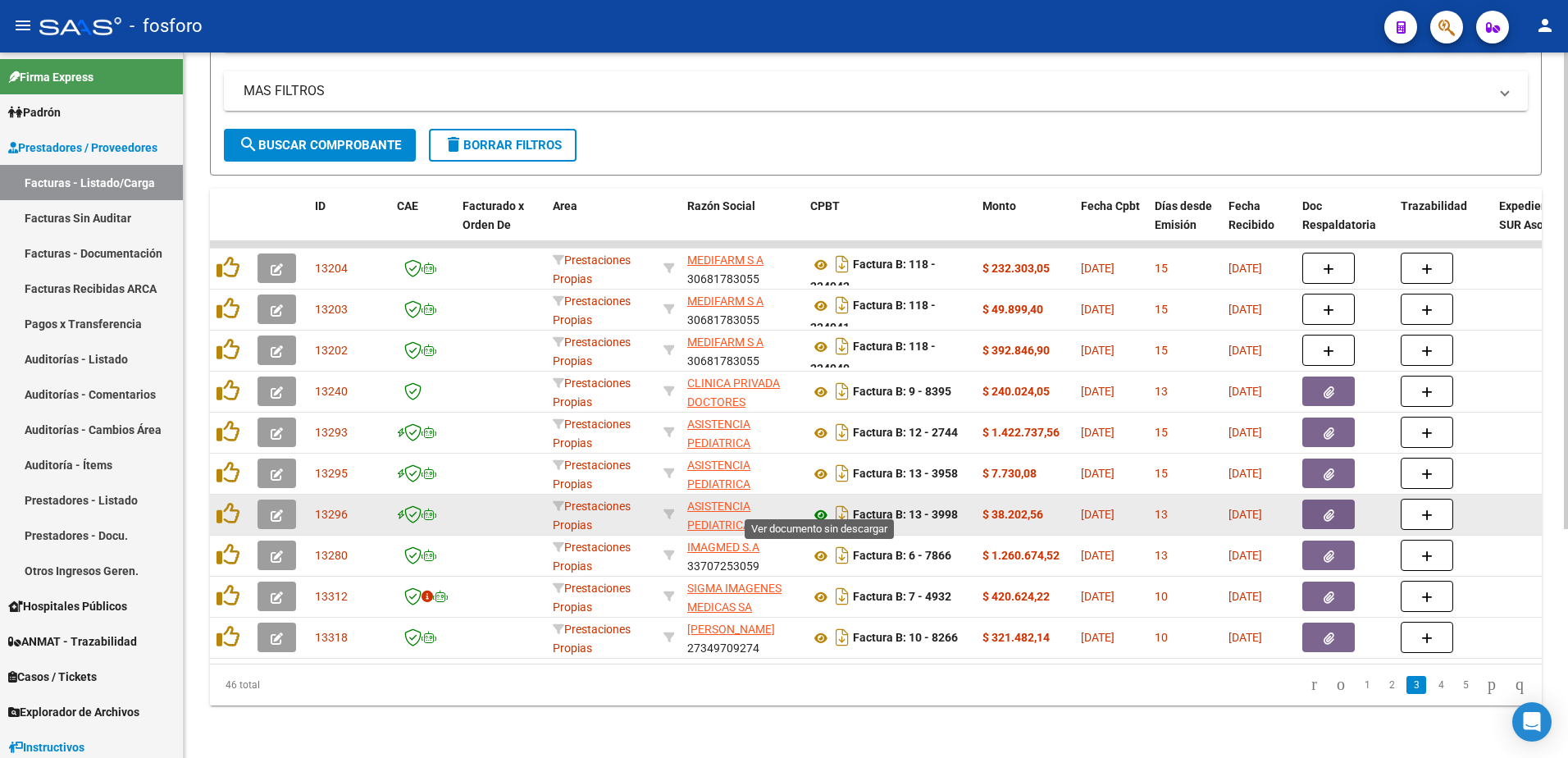
click at [824, 506] on icon at bounding box center [820, 514] width 21 height 20
click at [1324, 507] on span "button" at bounding box center [1329, 514] width 11 height 14
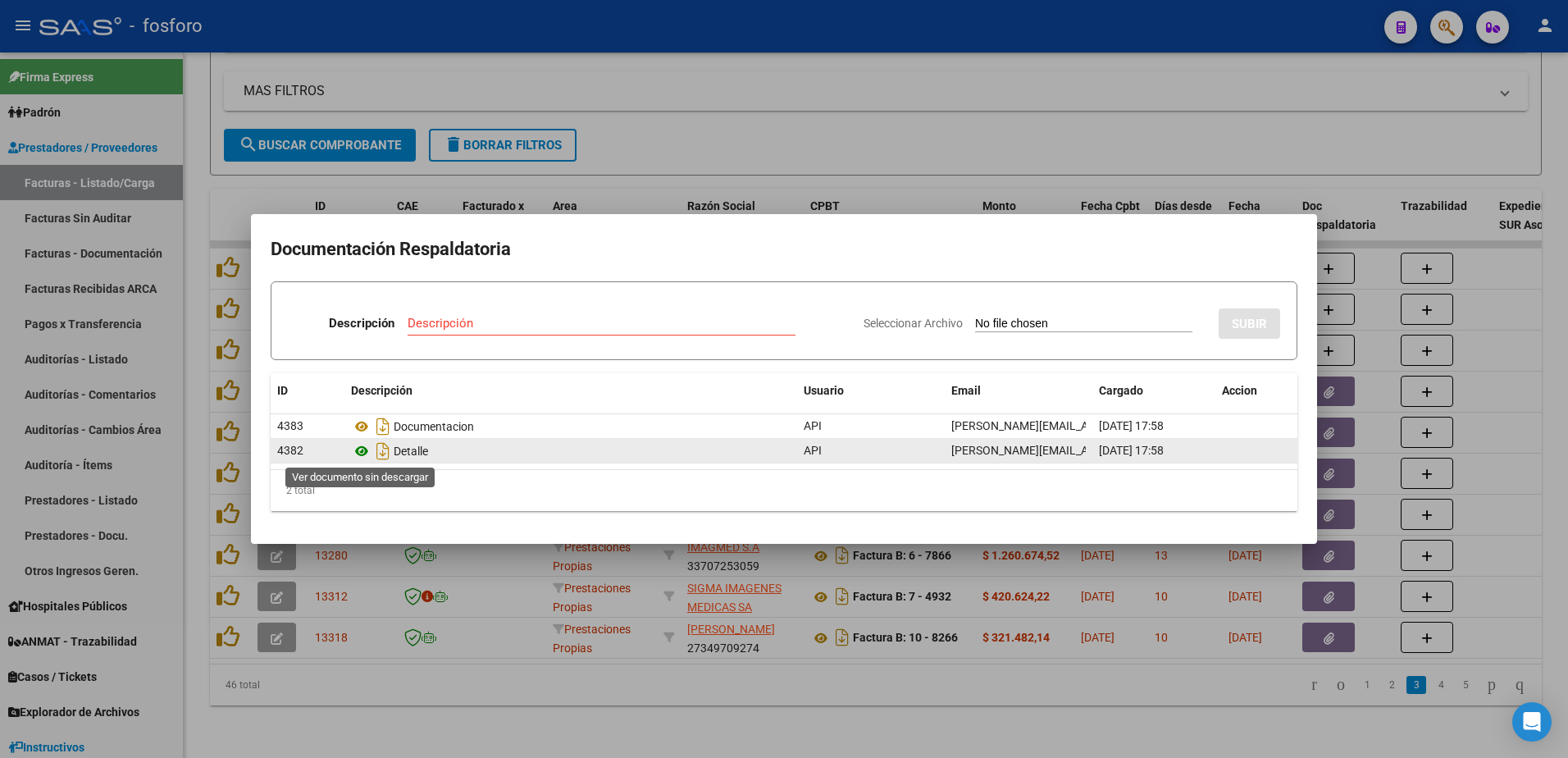
click at [366, 451] on icon at bounding box center [361, 451] width 21 height 20
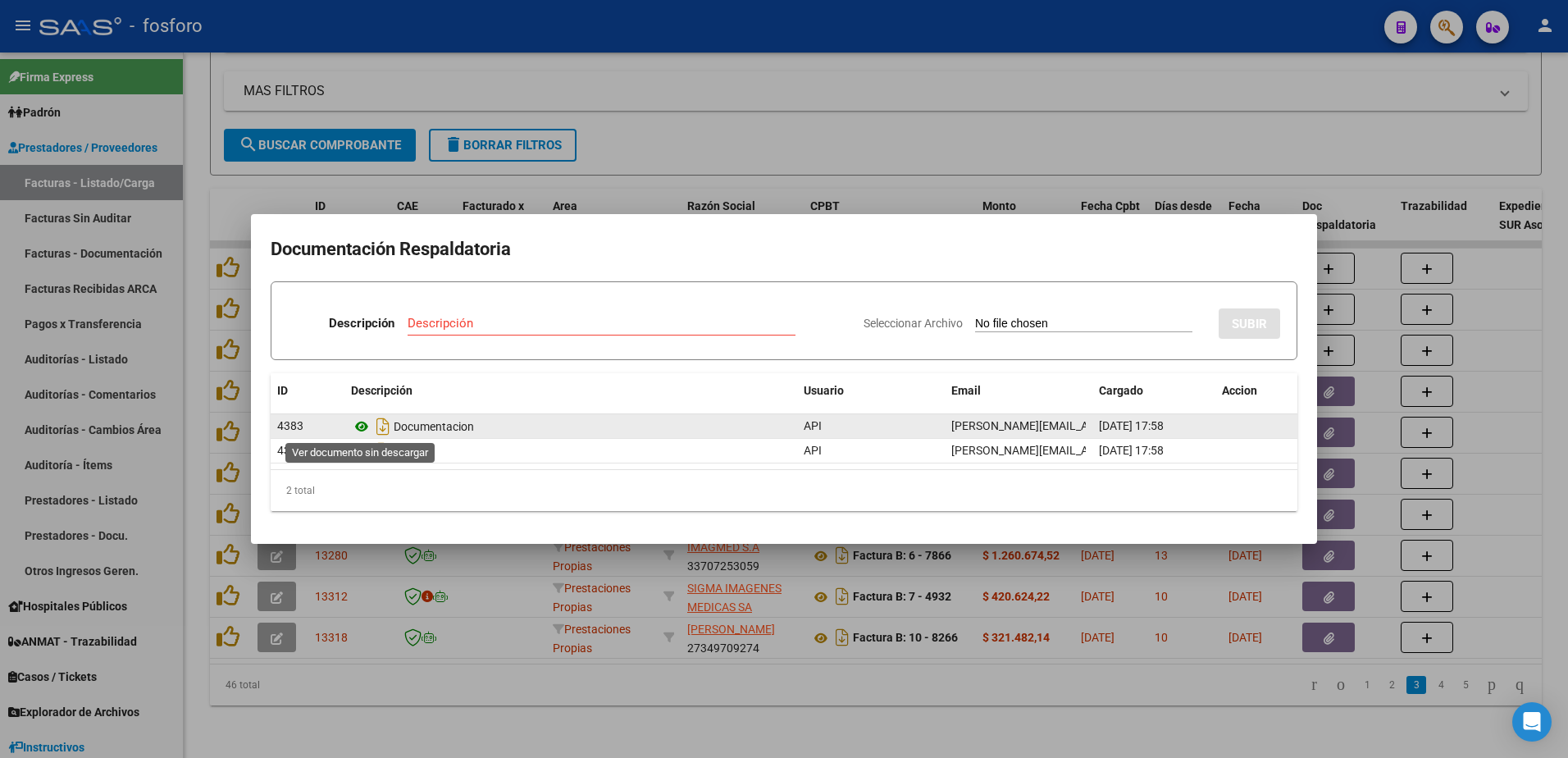
click at [362, 418] on icon at bounding box center [361, 426] width 21 height 20
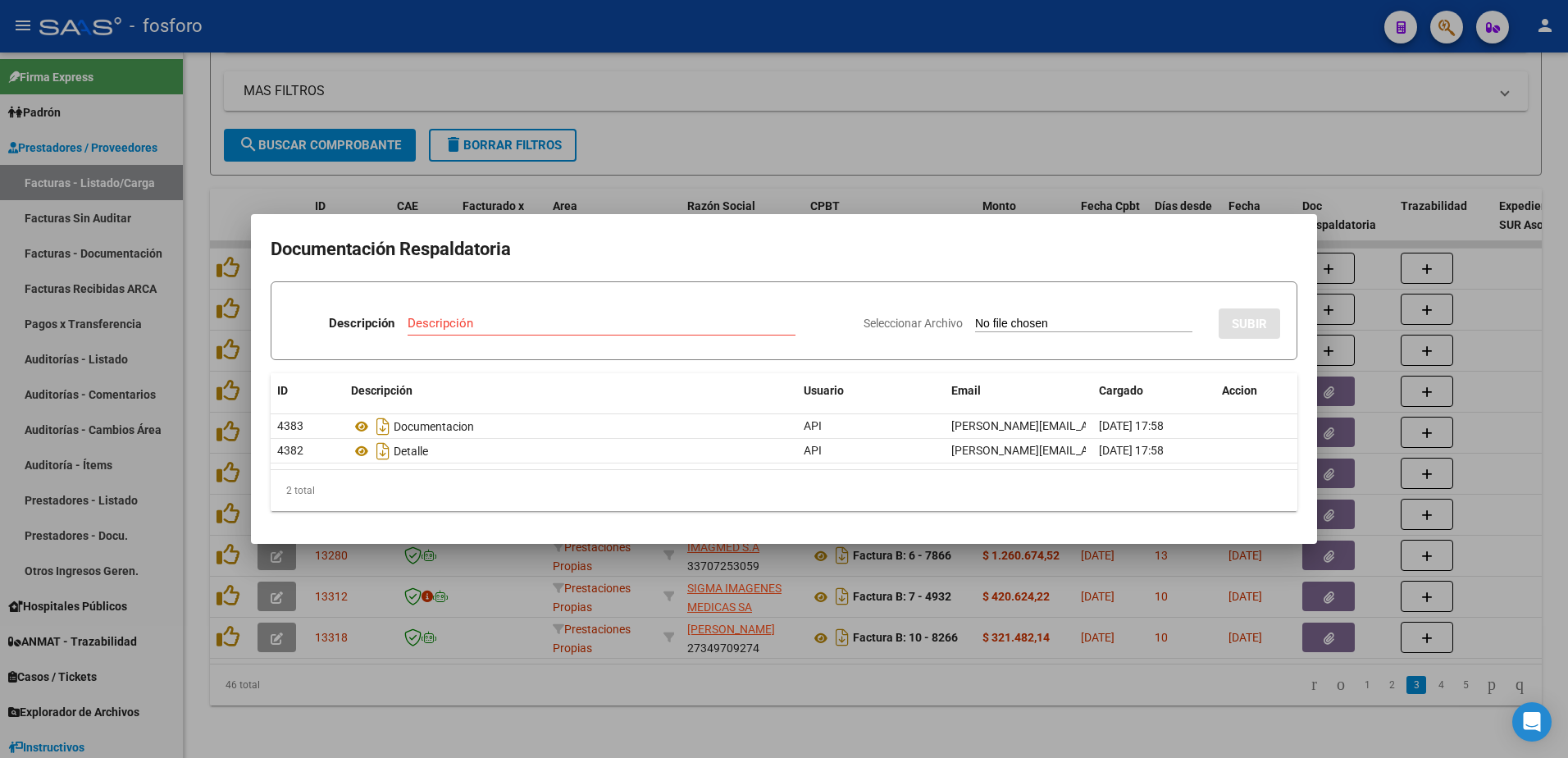
click at [650, 177] on div at bounding box center [784, 379] width 1568 height 758
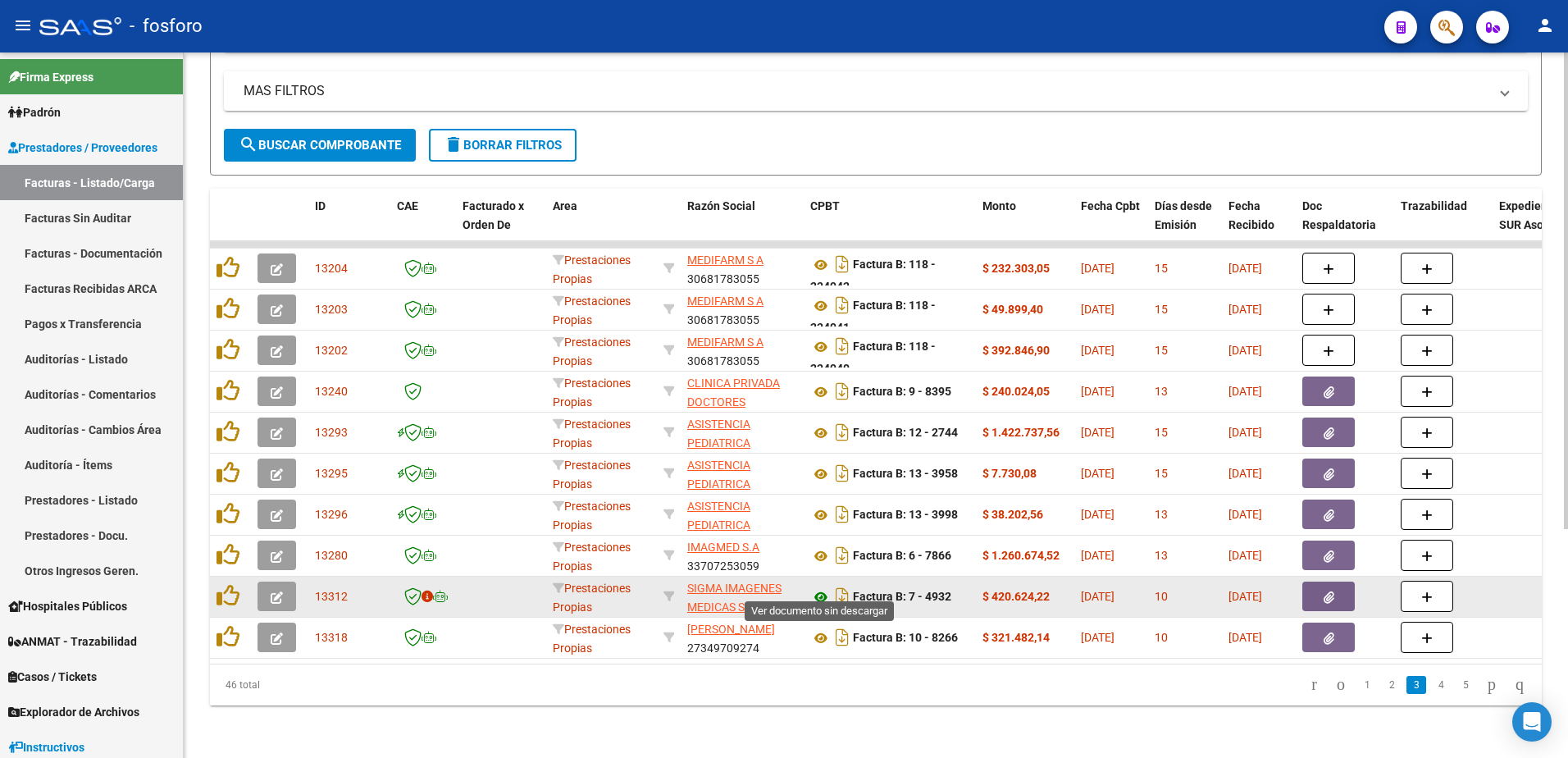
click at [820, 587] on icon at bounding box center [820, 596] width 21 height 20
click at [1312, 583] on button "button" at bounding box center [1329, 596] width 53 height 30
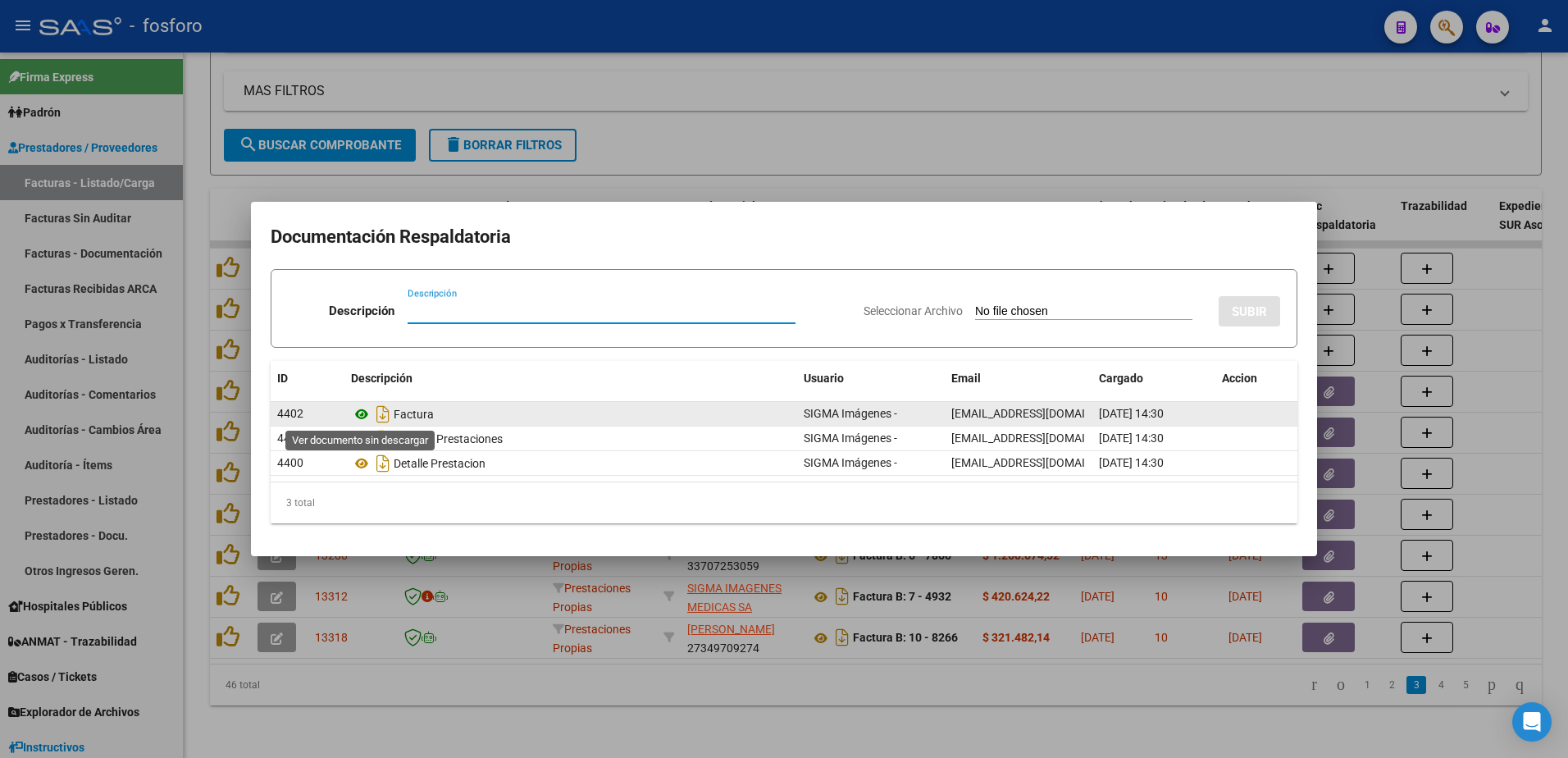
click at [362, 416] on icon at bounding box center [361, 414] width 21 height 20
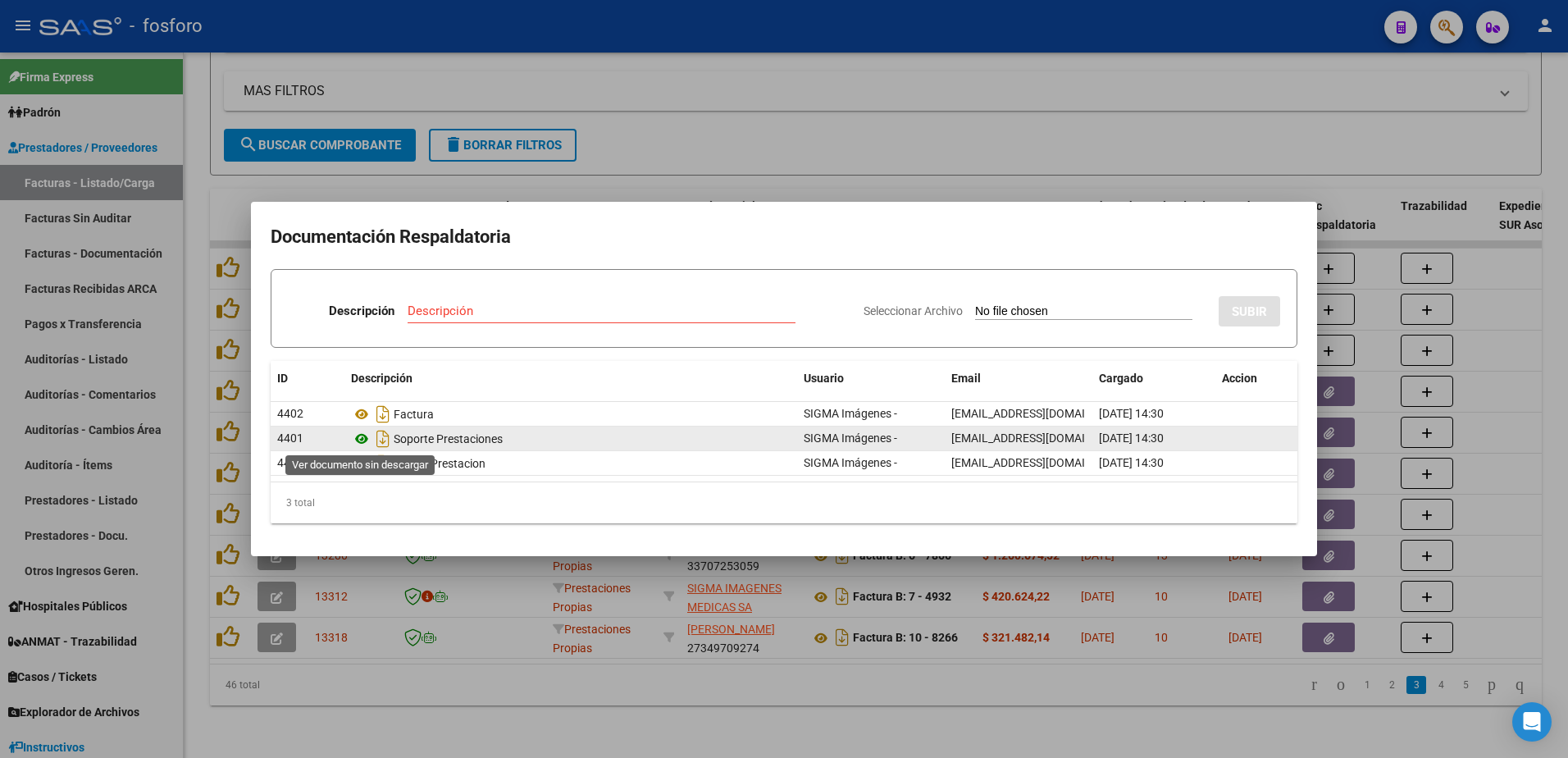
click at [359, 438] on icon at bounding box center [361, 438] width 21 height 20
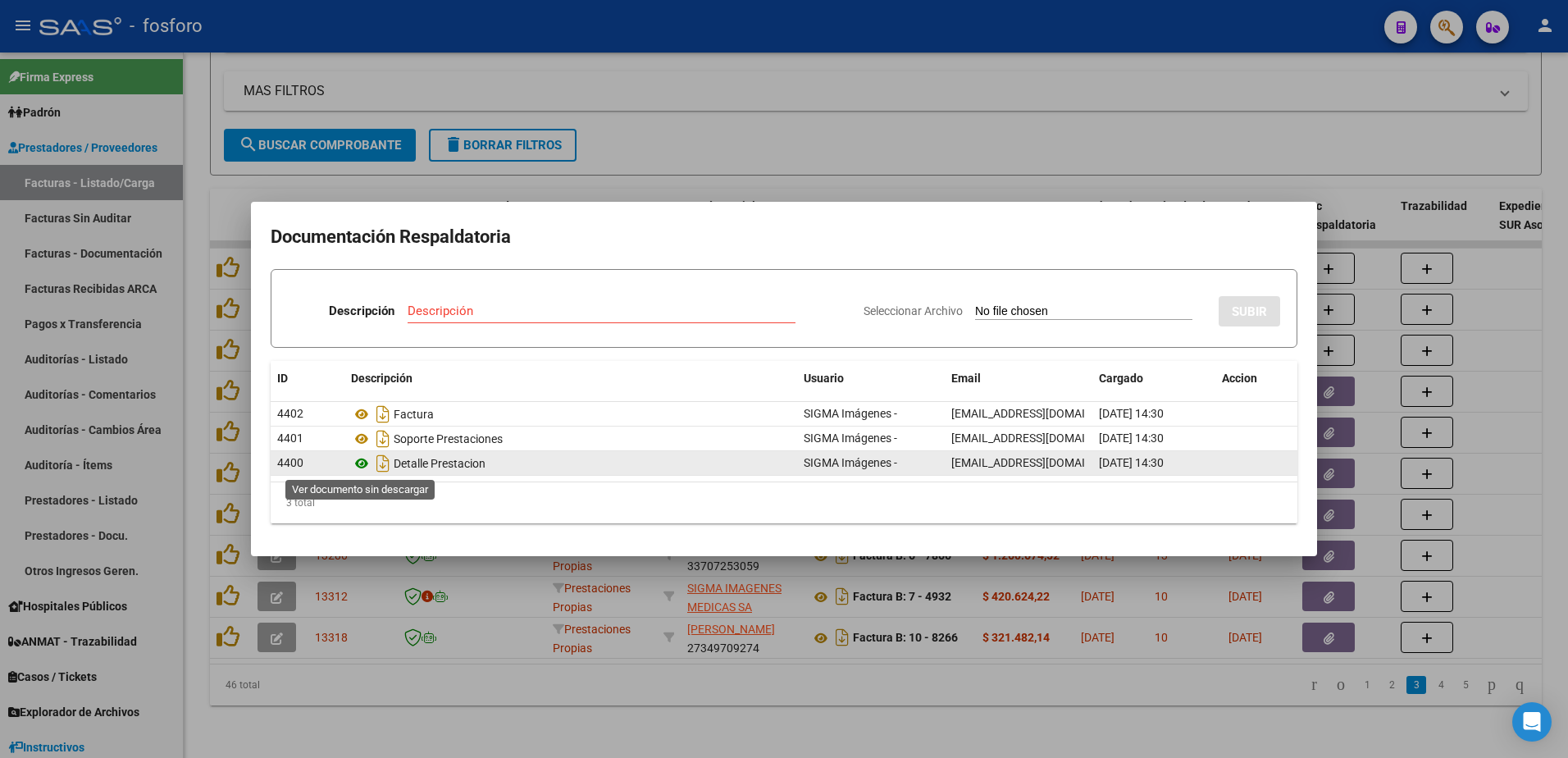
click at [362, 464] on icon at bounding box center [361, 462] width 21 height 20
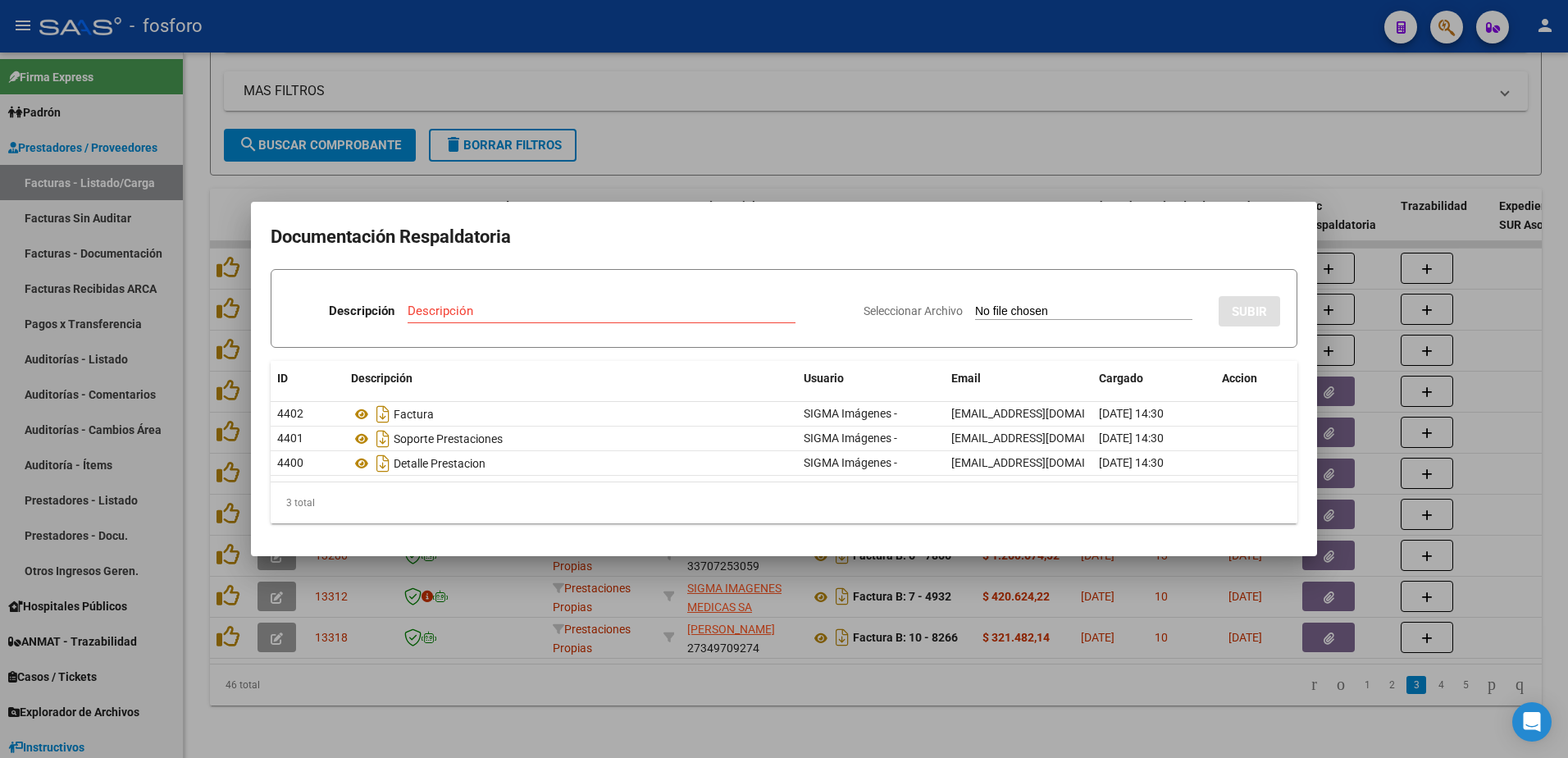
click at [586, 164] on div at bounding box center [784, 379] width 1568 height 758
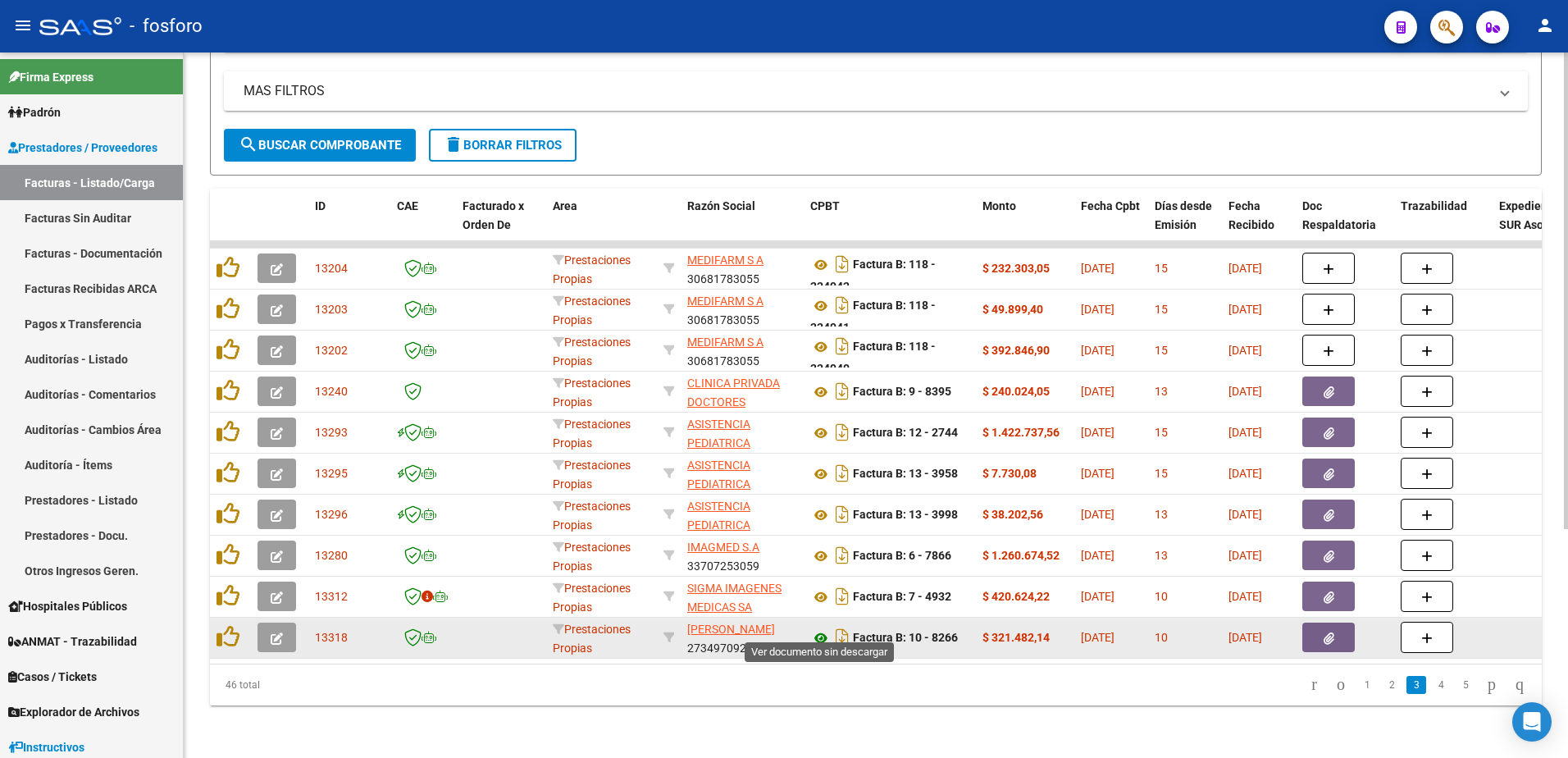
click at [820, 628] on icon at bounding box center [820, 637] width 21 height 20
click at [1322, 623] on button "button" at bounding box center [1329, 637] width 53 height 30
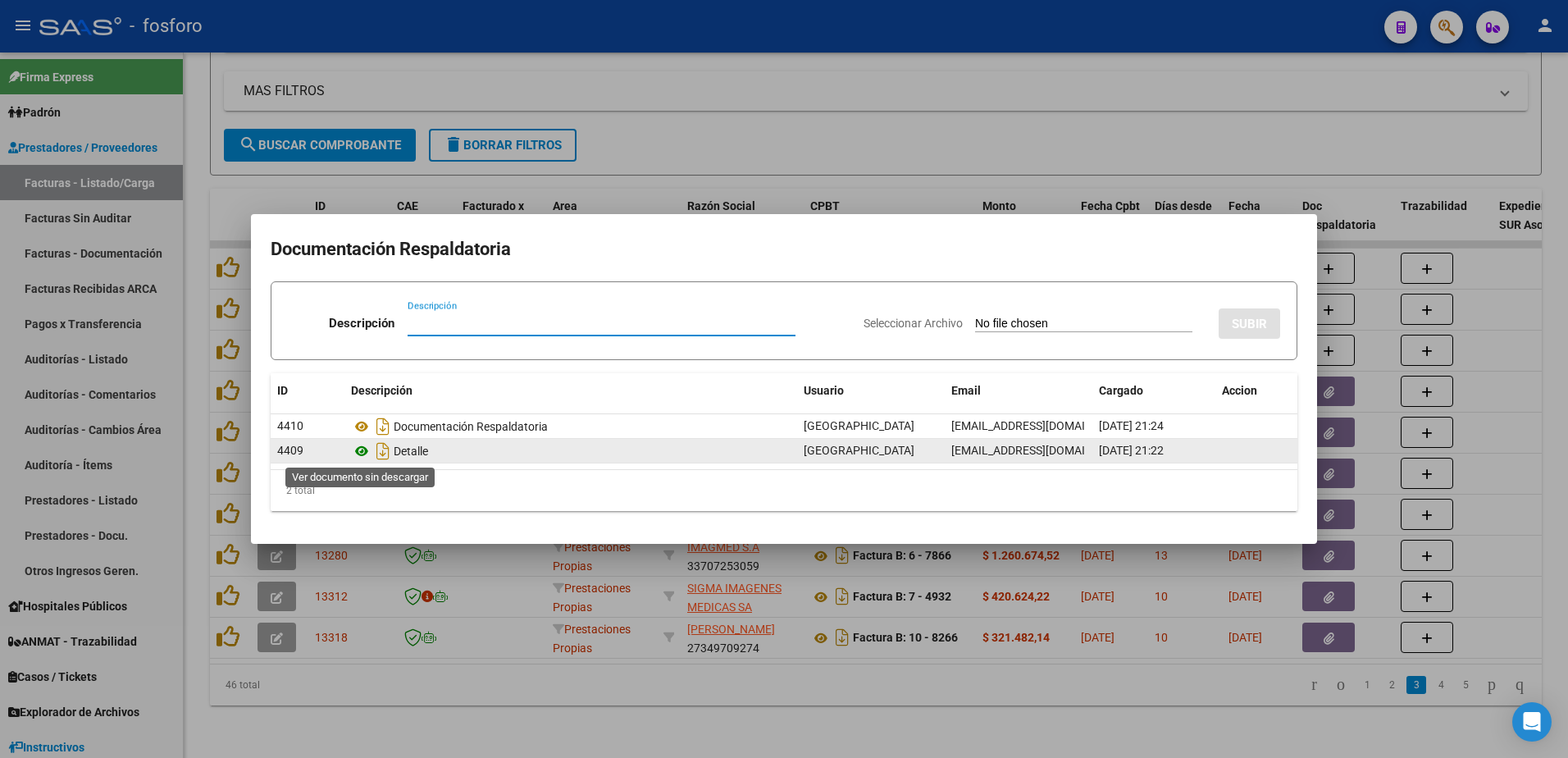
click at [362, 451] on icon at bounding box center [361, 451] width 21 height 20
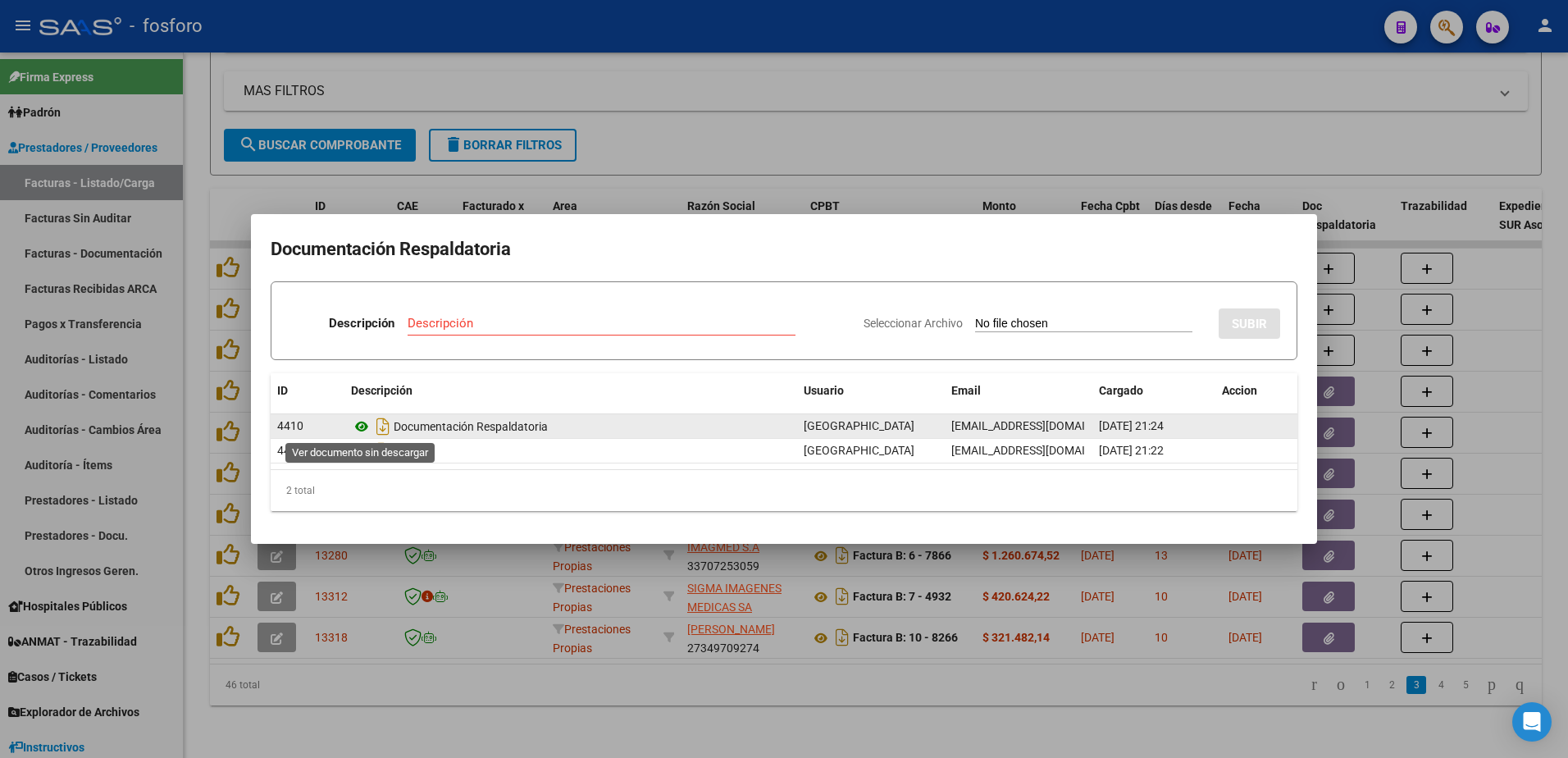
click at [362, 428] on icon at bounding box center [361, 426] width 21 height 20
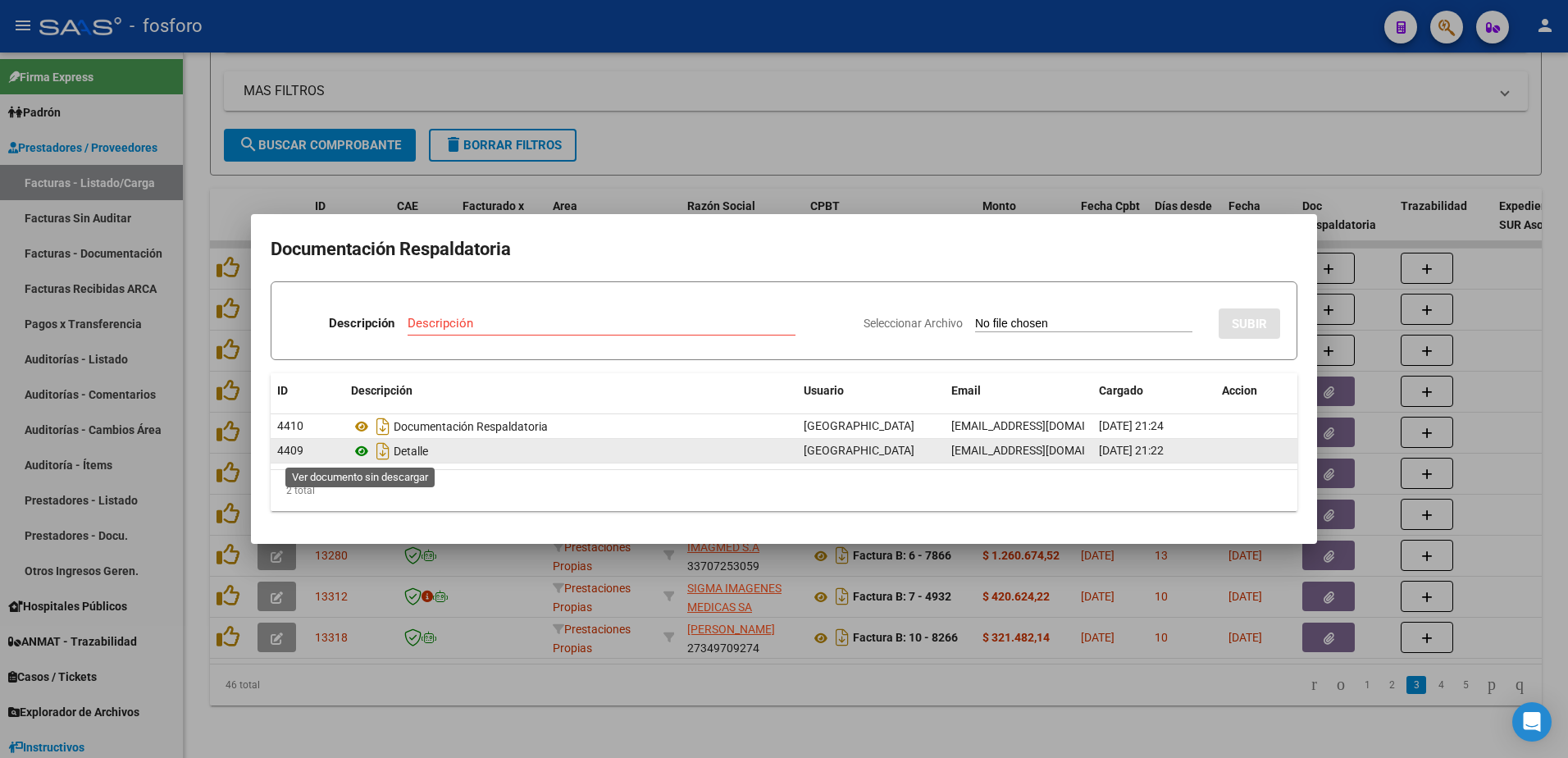
click at [354, 451] on icon at bounding box center [361, 451] width 21 height 20
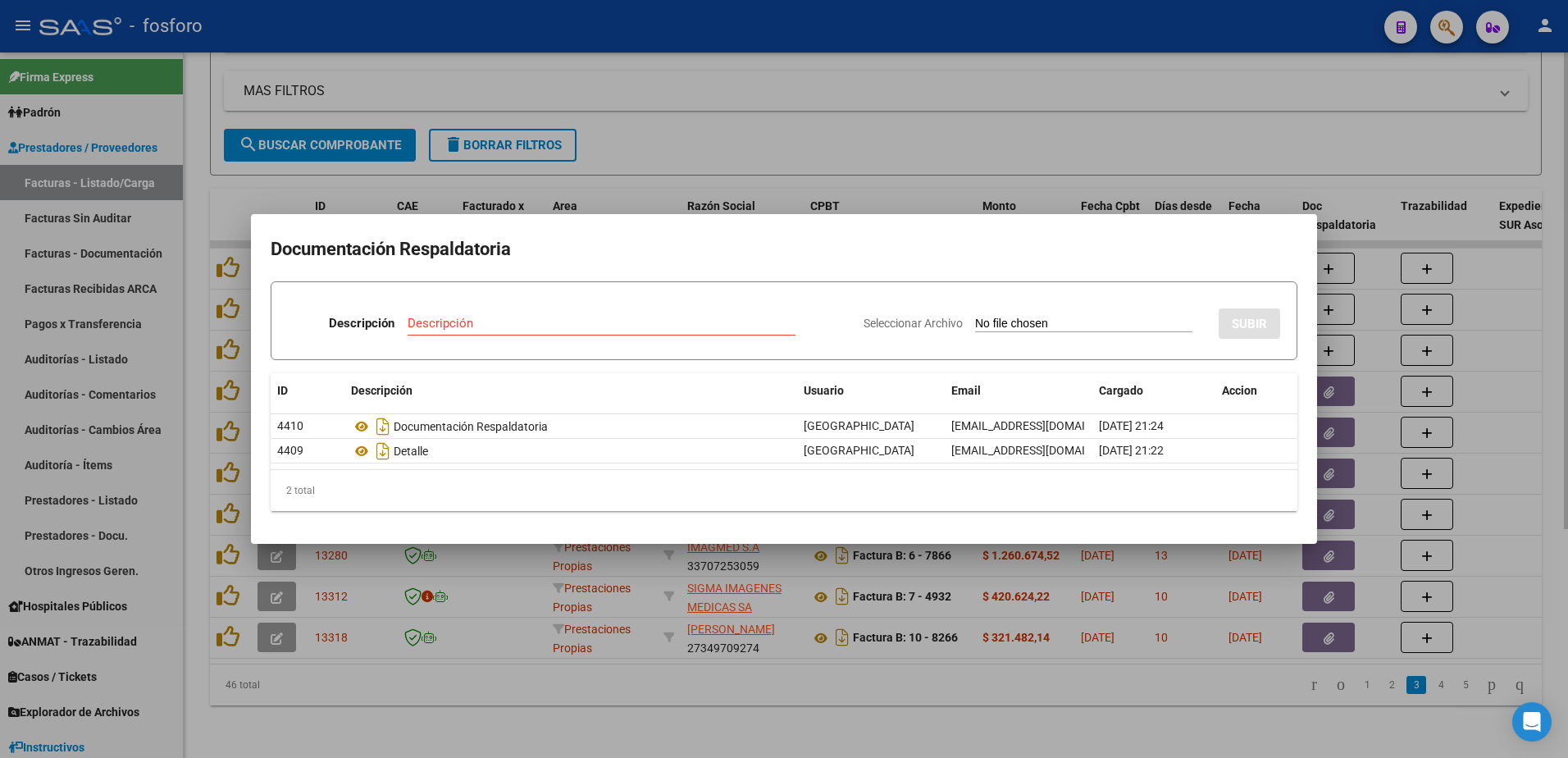
drag, startPoint x: 447, startPoint y: 665, endPoint x: 462, endPoint y: 657, distance: 17.0
click at [451, 663] on div at bounding box center [784, 379] width 1568 height 758
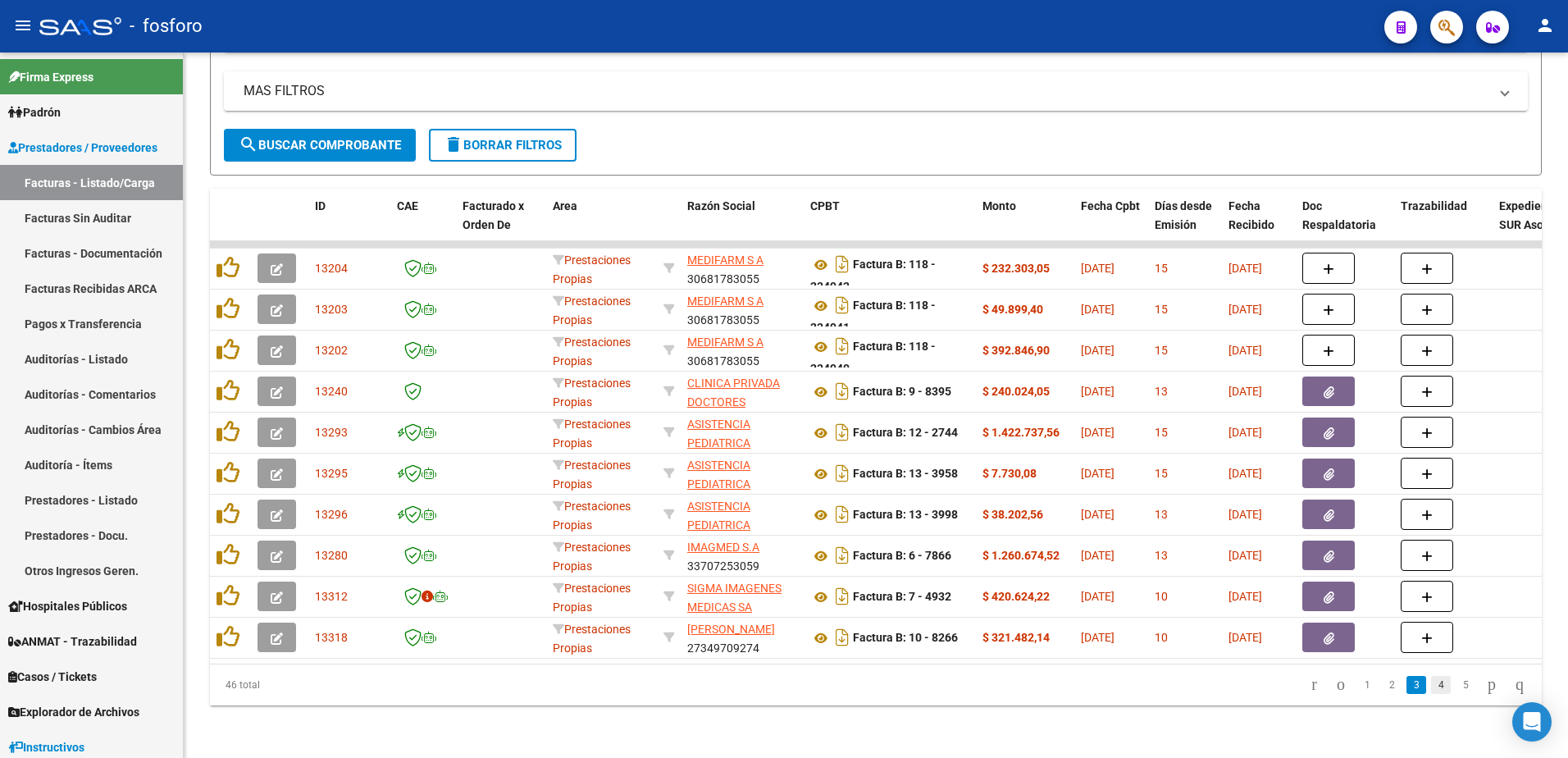
click at [1431, 686] on link "4" at bounding box center [1440, 684] width 20 height 18
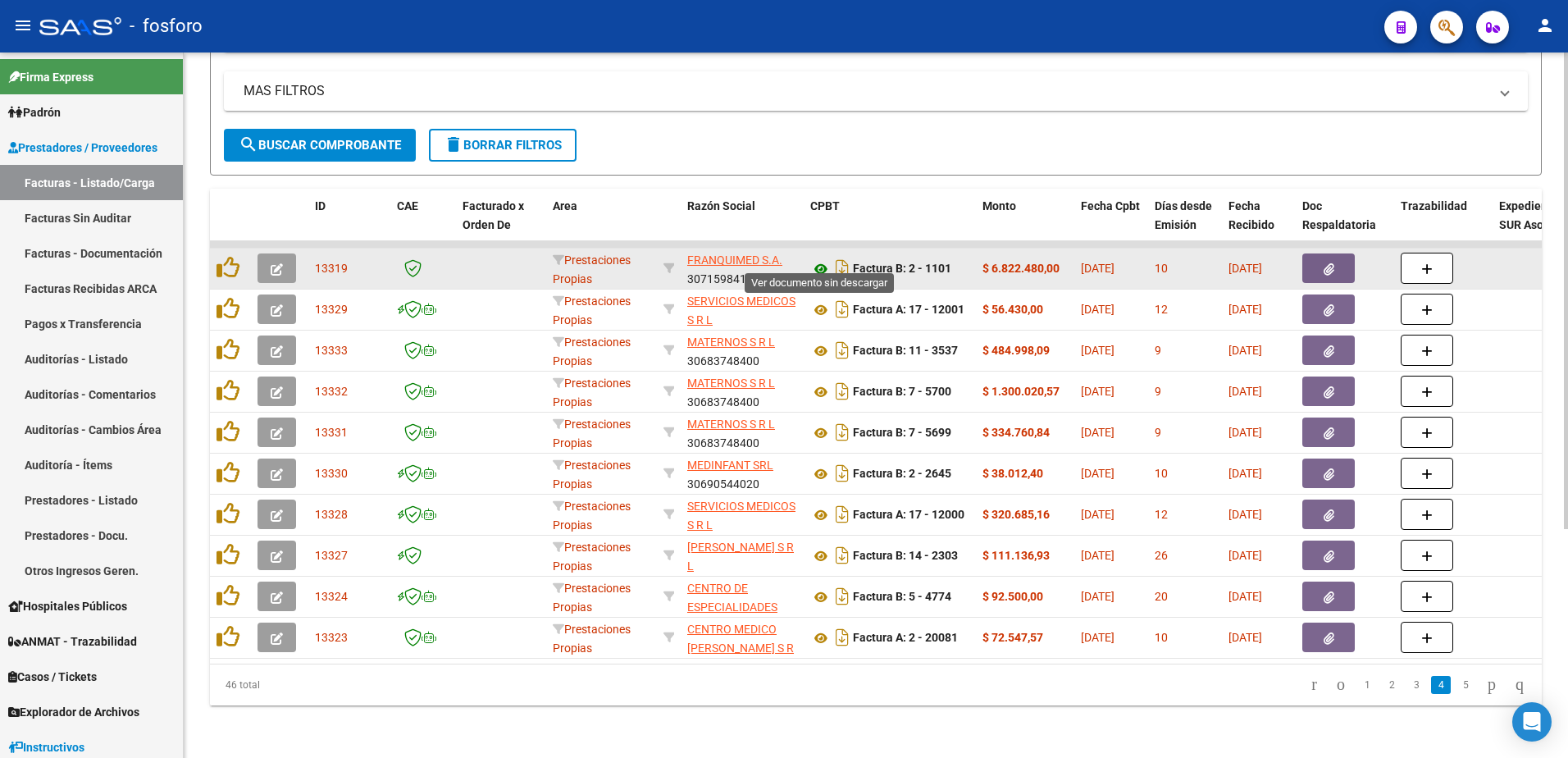
click at [818, 259] on icon at bounding box center [820, 268] width 21 height 20
click at [1315, 253] on button "button" at bounding box center [1329, 267] width 53 height 30
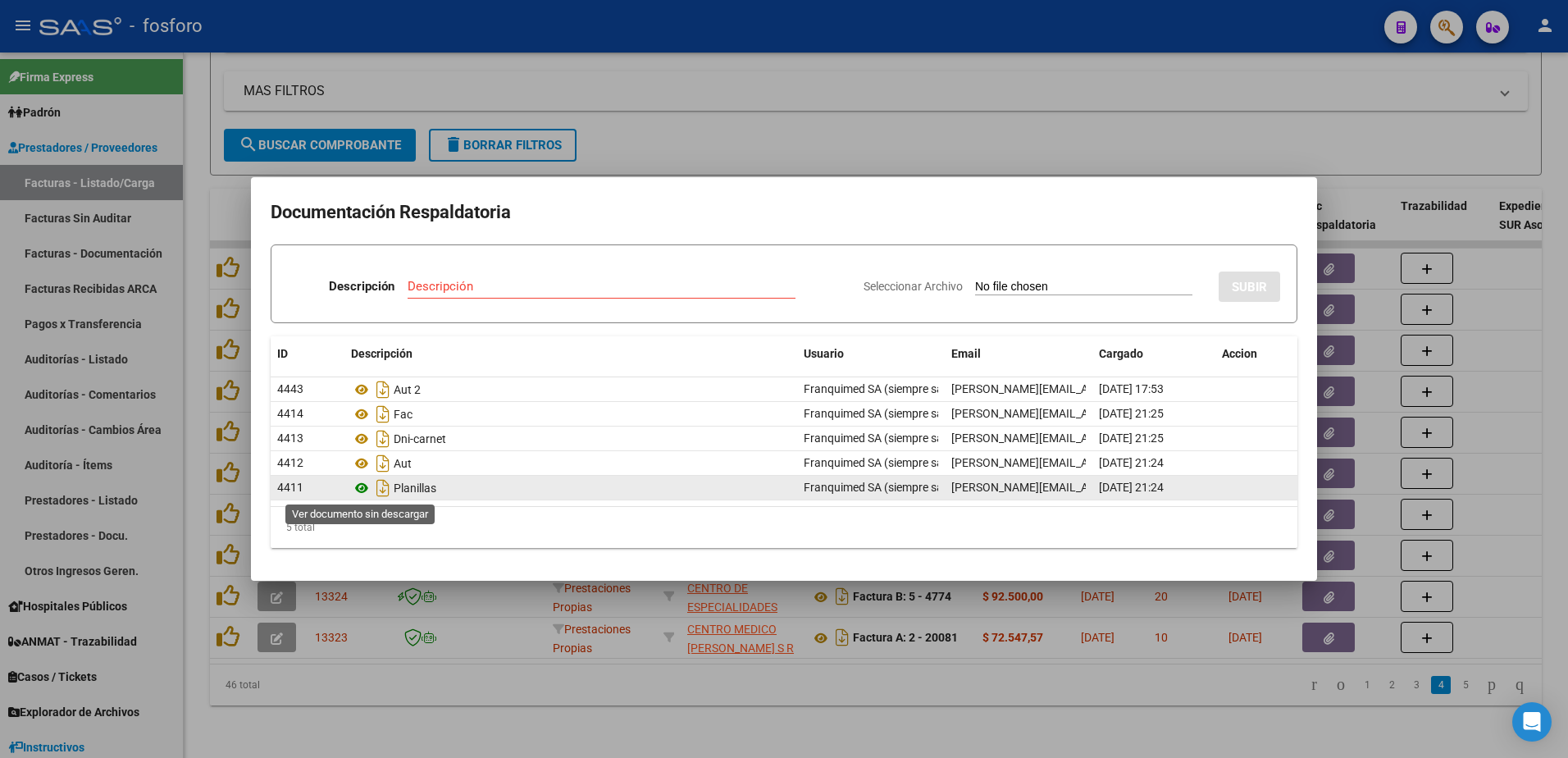
click at [359, 485] on icon at bounding box center [361, 487] width 21 height 20
